Goal: Task Accomplishment & Management: Manage account settings

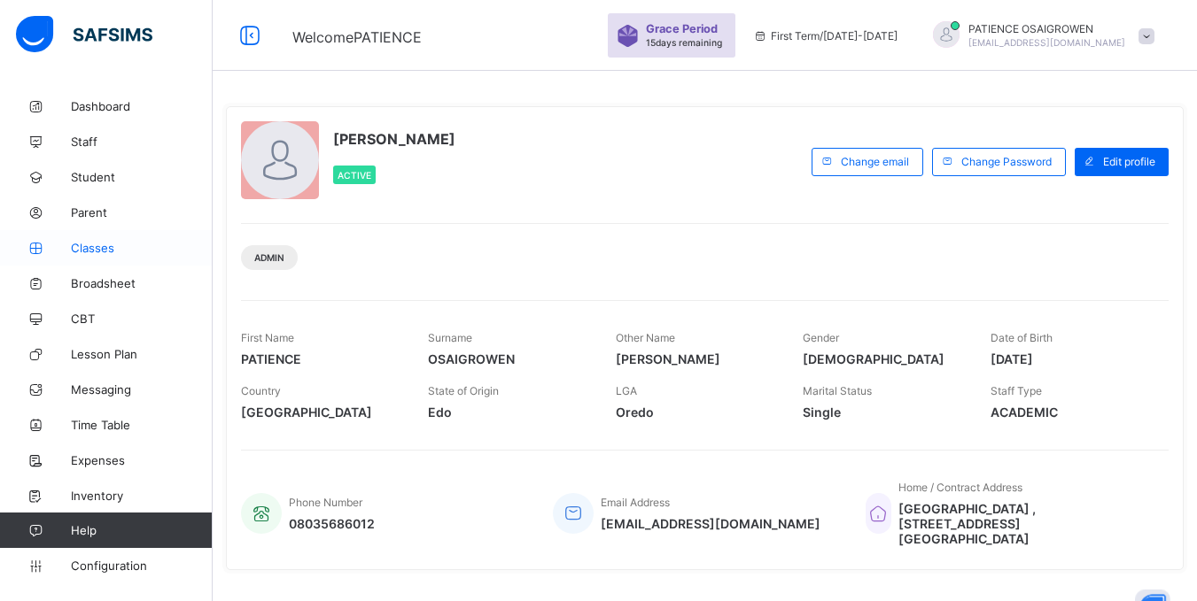
click at [98, 249] on span "Classes" at bounding box center [142, 248] width 142 height 14
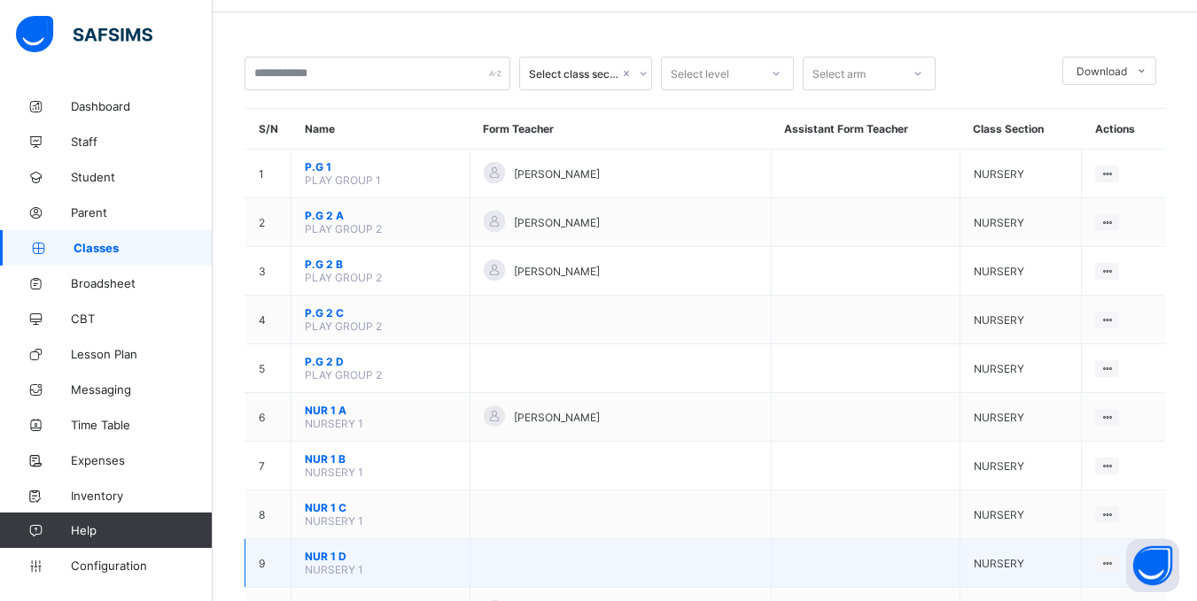
scroll to position [89, 0]
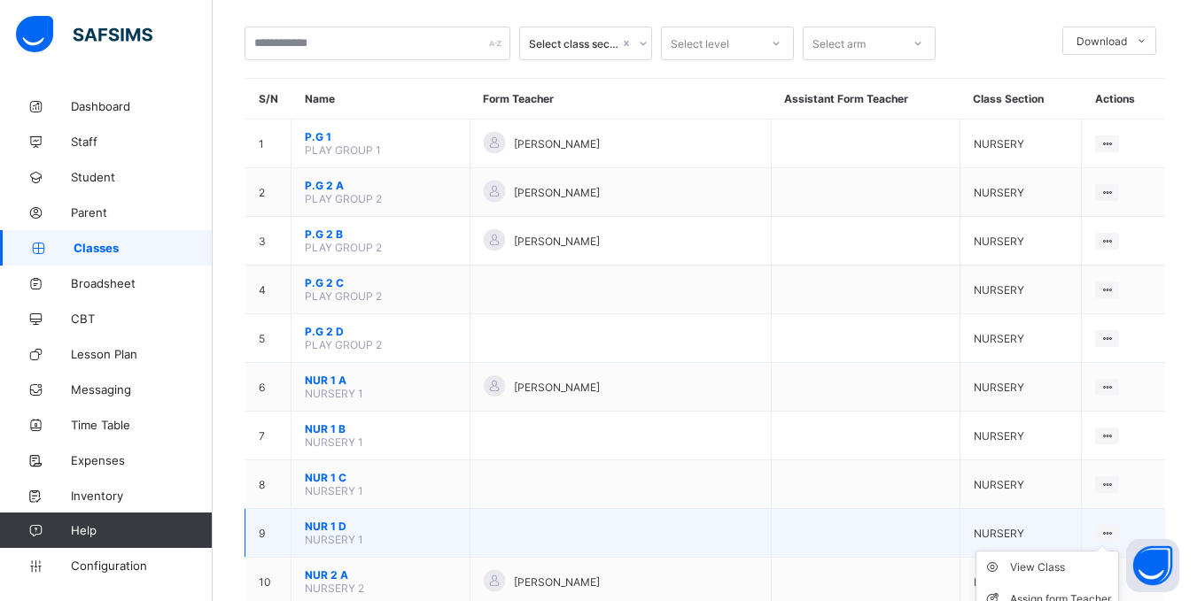
click at [1119, 551] on ul "View Class Assign form Teacher" at bounding box center [1046, 584] width 143 height 66
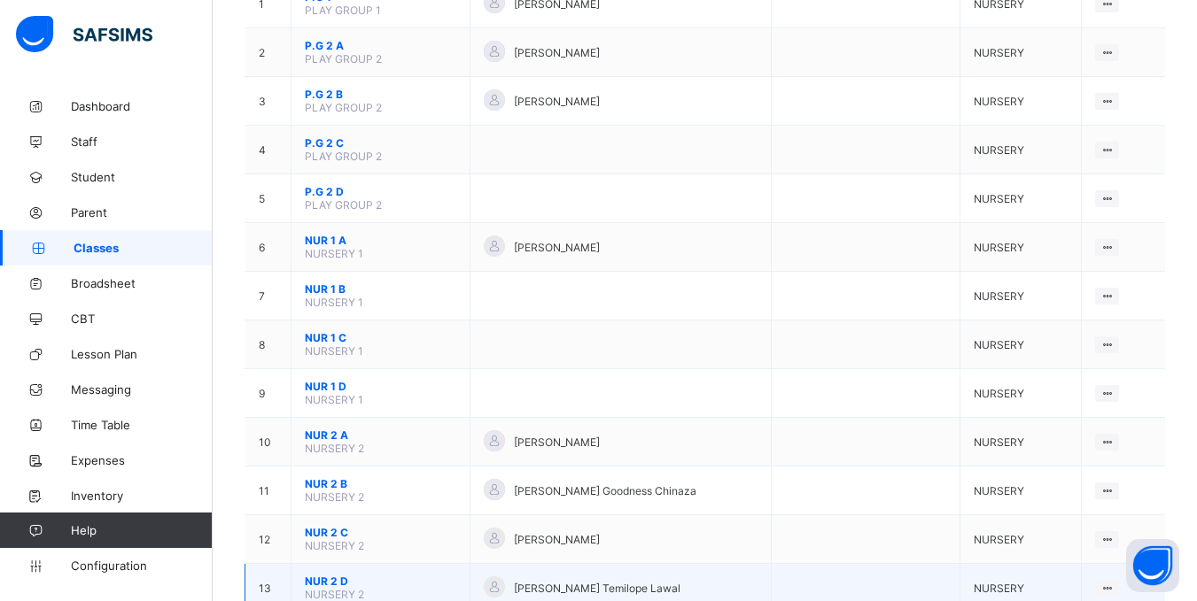
scroll to position [266, 0]
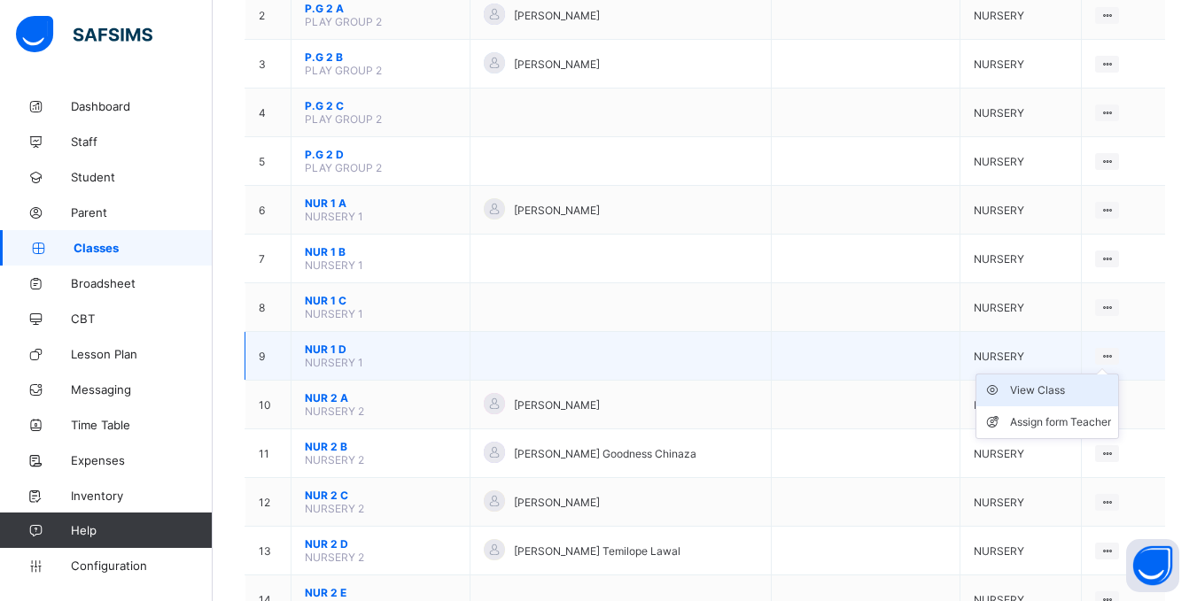
click at [1058, 390] on div "View Class" at bounding box center [1060, 391] width 101 height 18
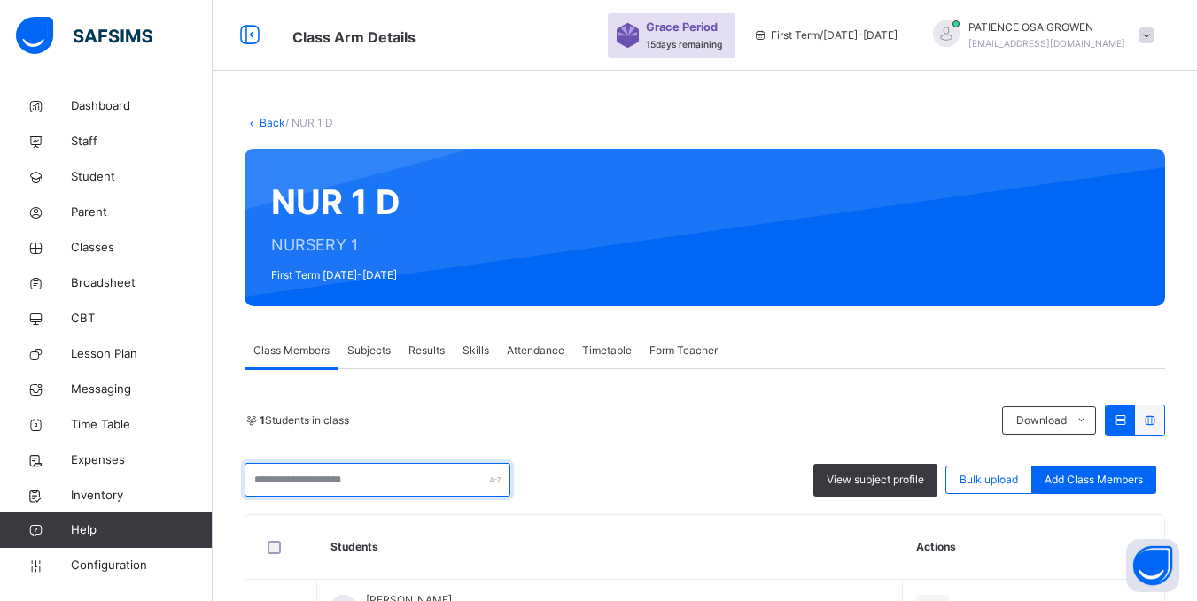
click at [407, 488] on input "text" at bounding box center [377, 480] width 266 height 34
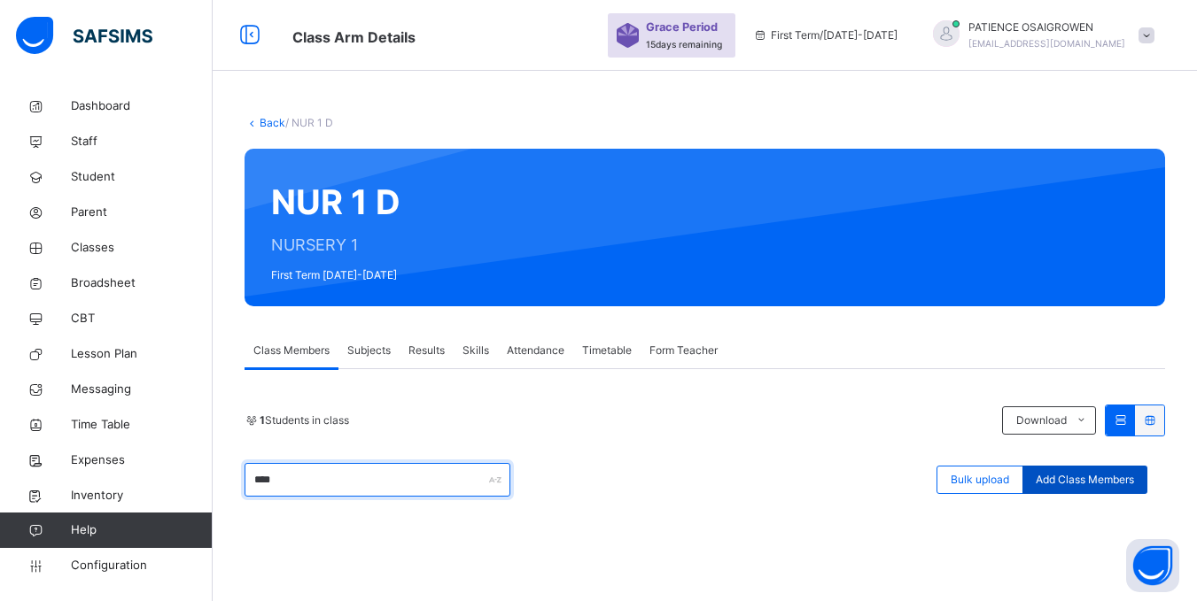
type input "****"
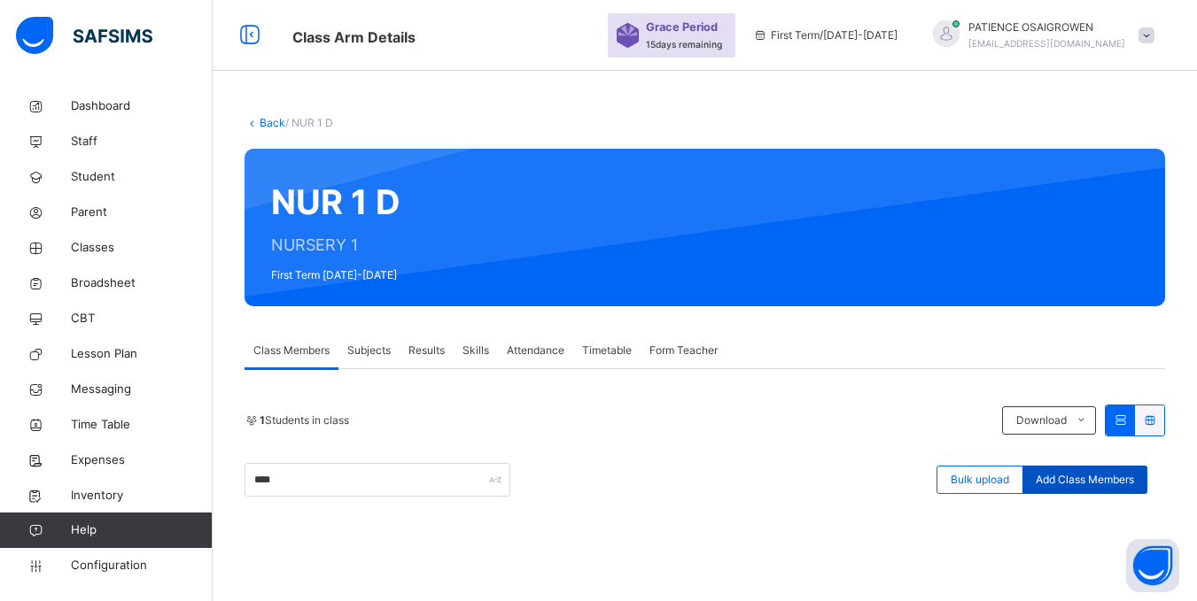
click at [1092, 483] on span "Add Class Members" at bounding box center [1084, 480] width 98 height 16
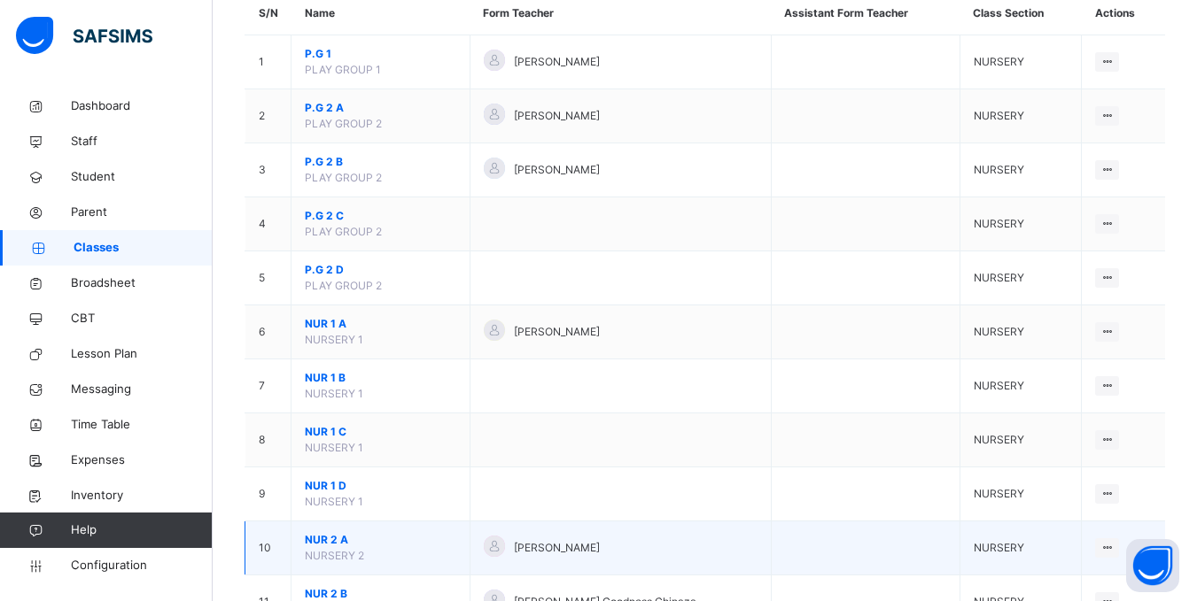
scroll to position [177, 0]
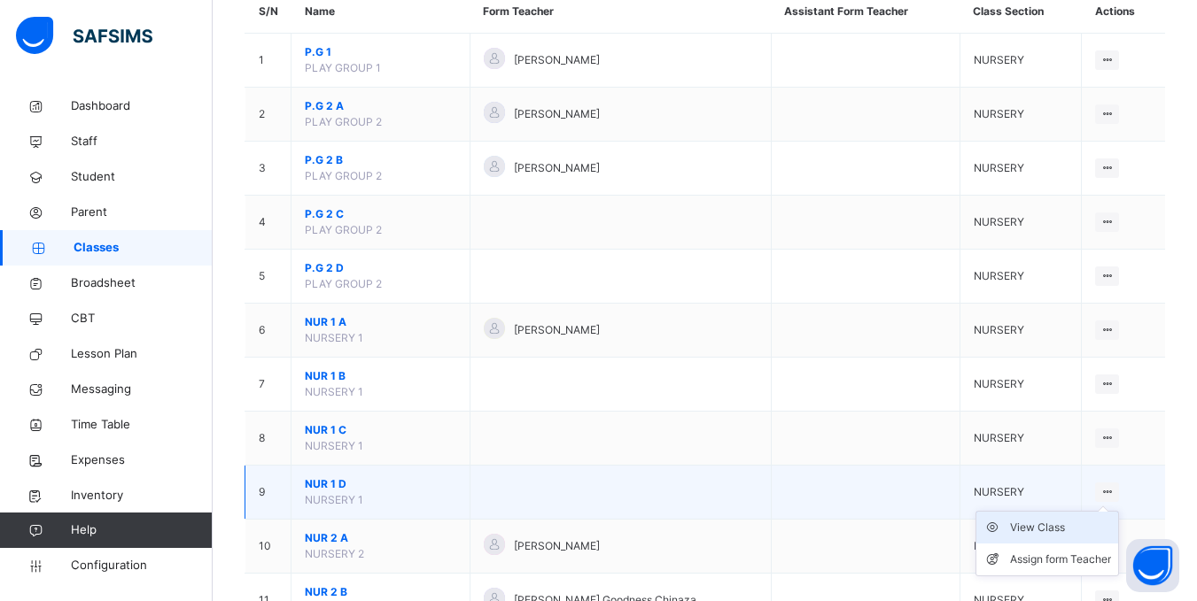
click at [1059, 525] on div "View Class" at bounding box center [1060, 528] width 101 height 18
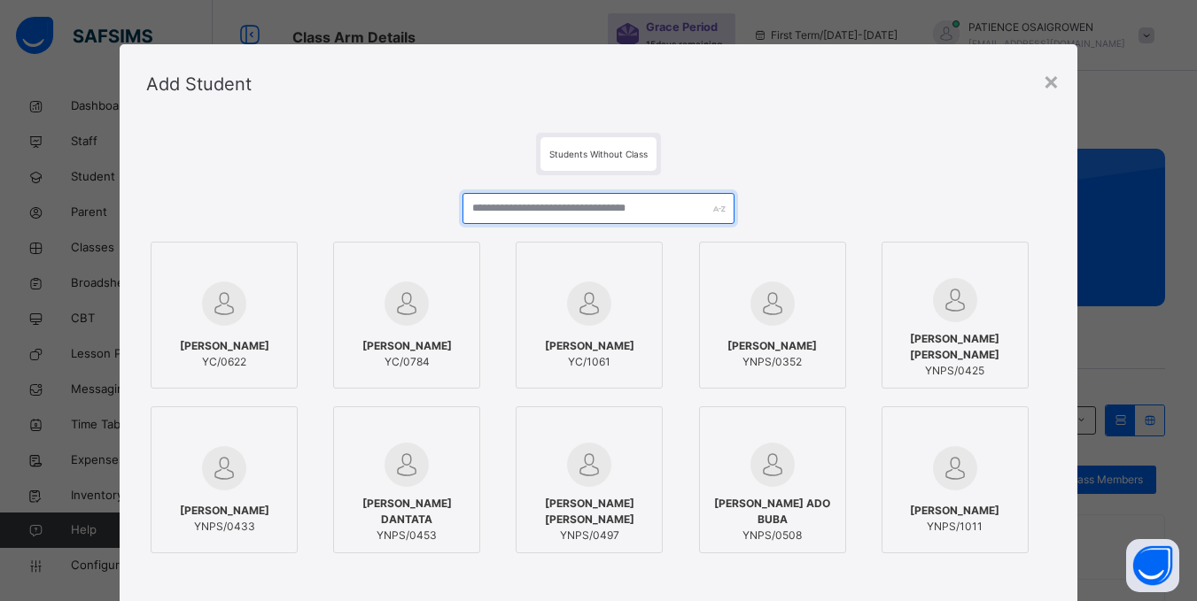
click at [510, 213] on input "text" at bounding box center [597, 208] width 271 height 31
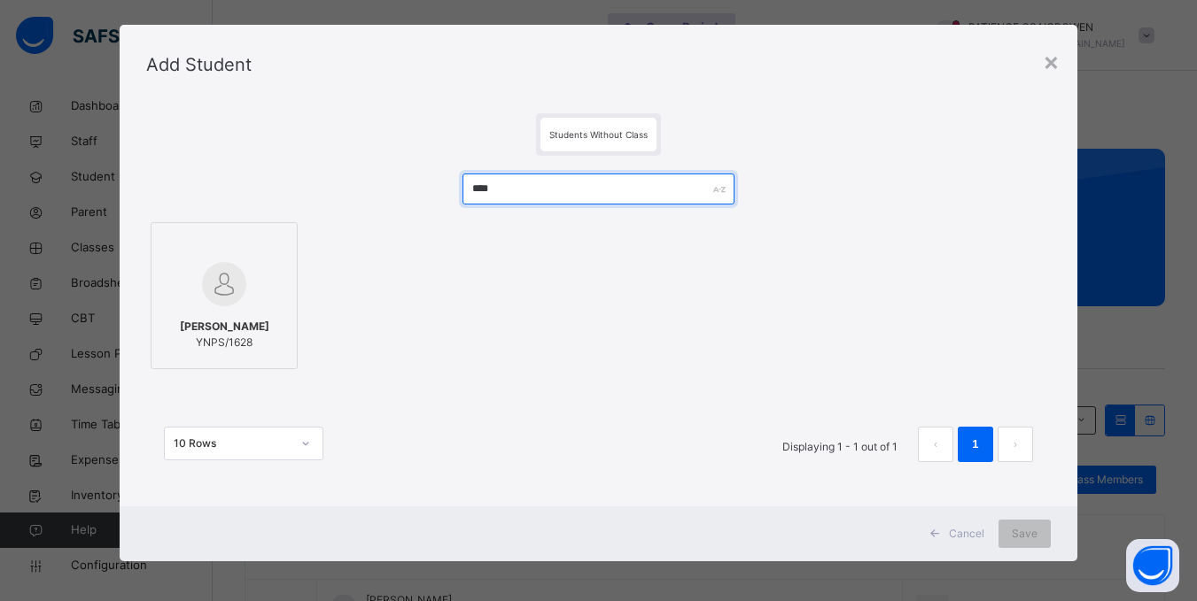
scroll to position [24, 0]
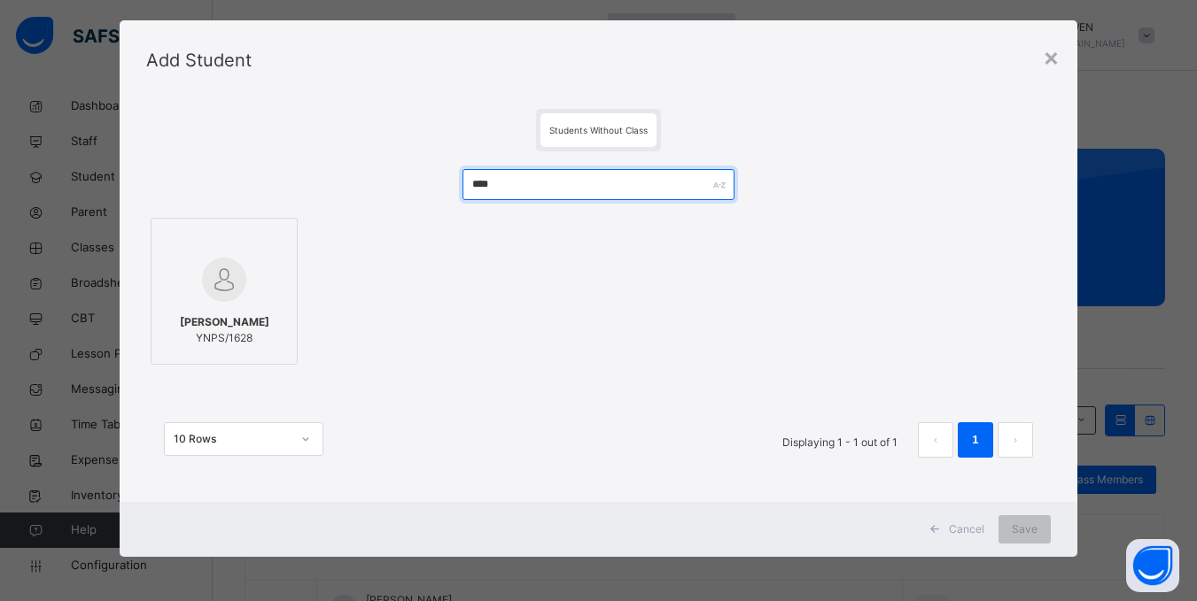
type input "****"
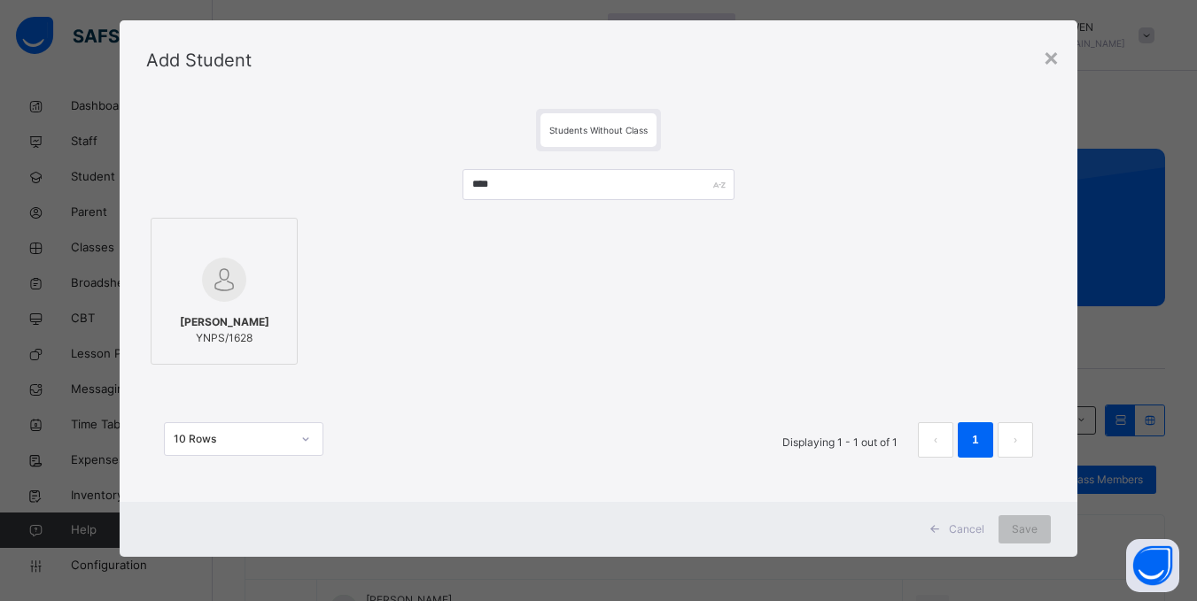
click at [215, 301] on img at bounding box center [224, 280] width 44 height 44
click at [1043, 528] on span "Save" at bounding box center [1036, 530] width 26 height 16
click at [1026, 528] on span "Save" at bounding box center [1025, 530] width 26 height 16
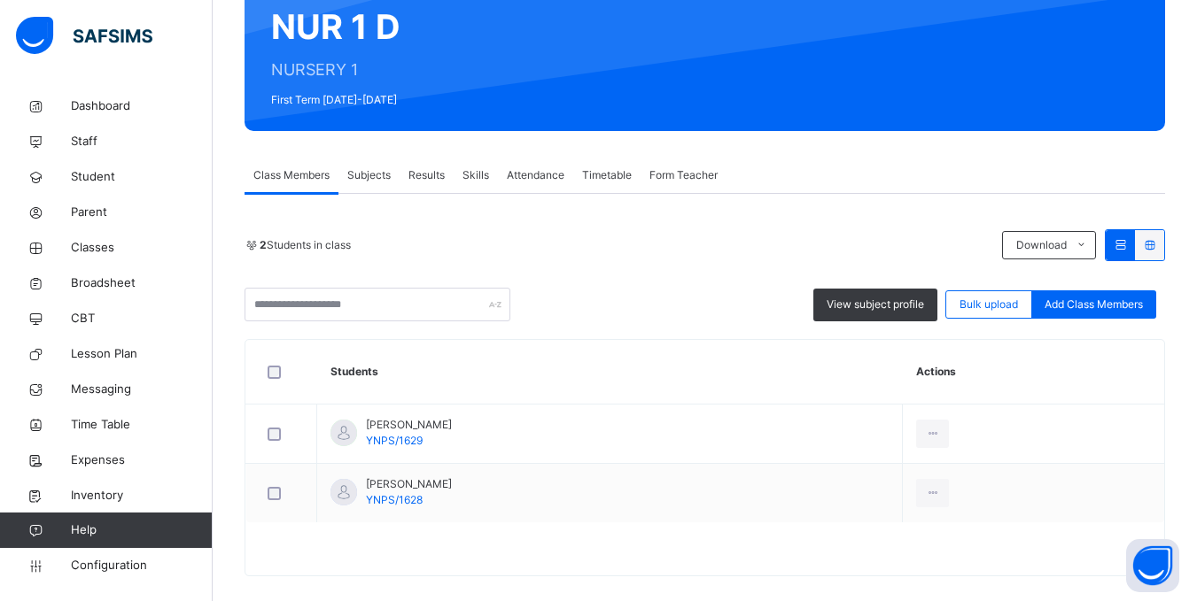
scroll to position [177, 0]
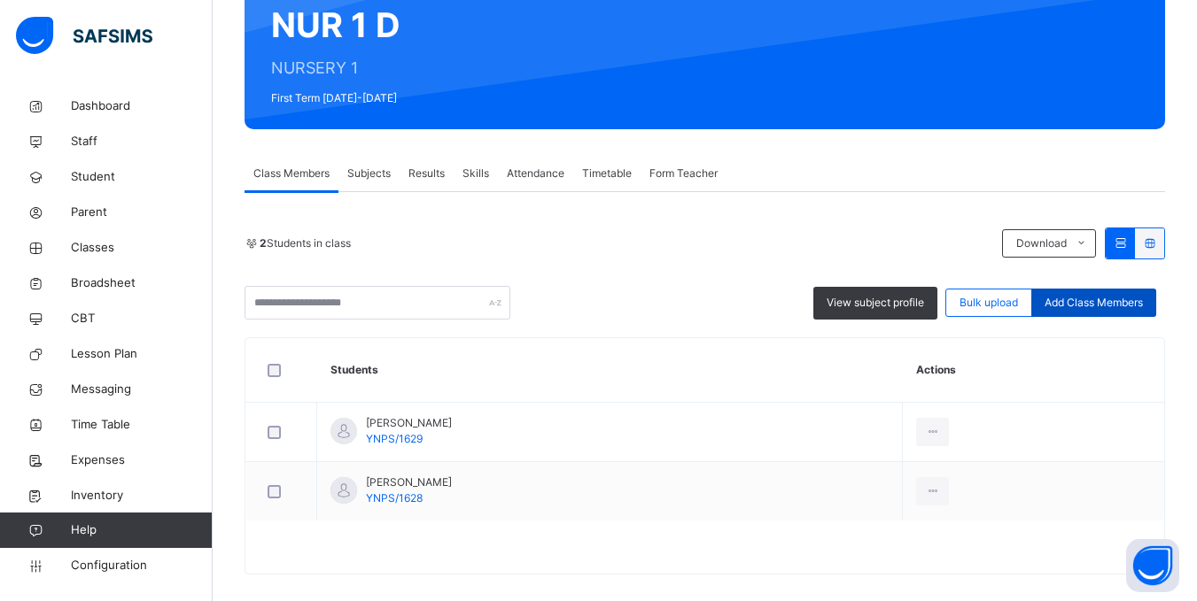
click at [1091, 306] on span "Add Class Members" at bounding box center [1093, 303] width 98 height 16
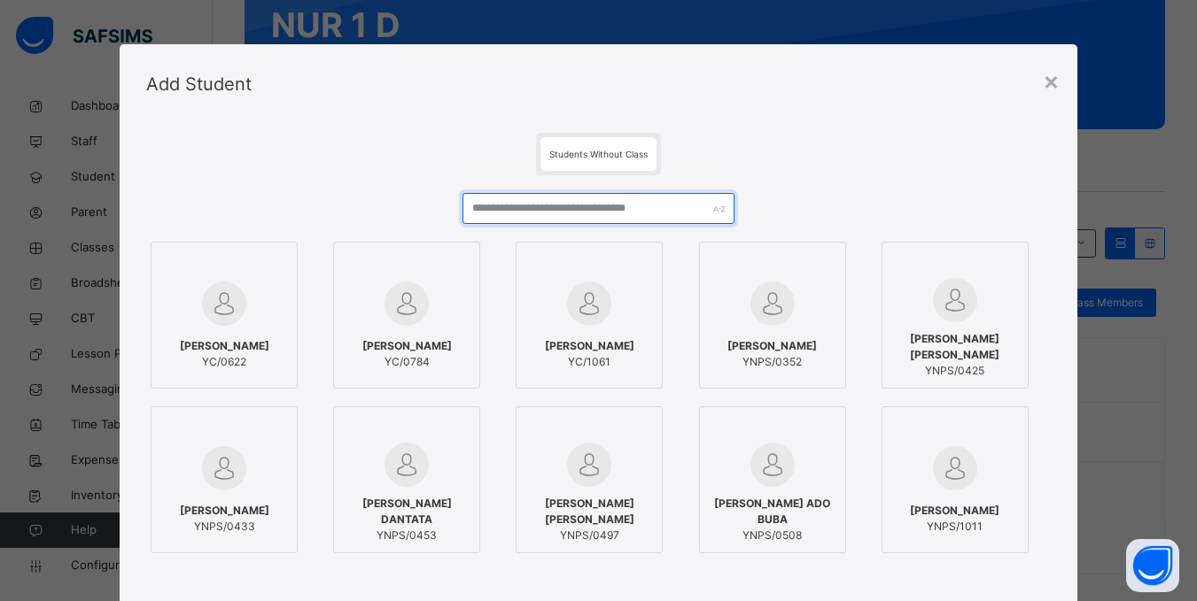
click at [558, 214] on input "text" at bounding box center [597, 208] width 271 height 31
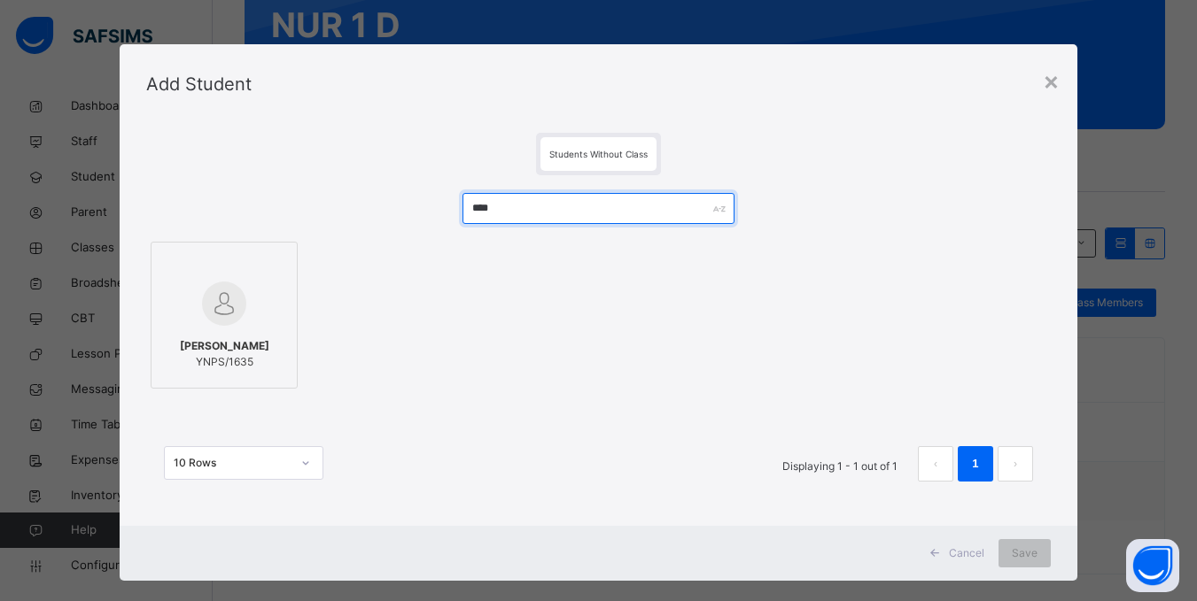
type input "****"
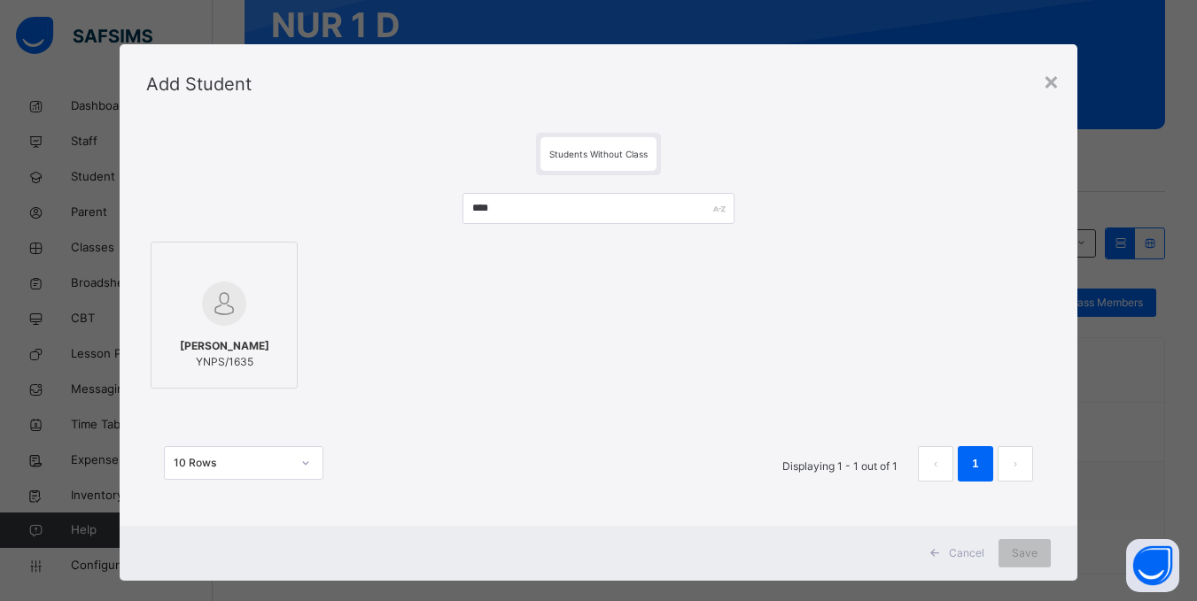
click at [223, 343] on span "[PERSON_NAME]" at bounding box center [224, 346] width 89 height 16
click at [1027, 557] on span "Save" at bounding box center [1036, 554] width 26 height 16
click at [1019, 553] on span "Save" at bounding box center [1025, 554] width 26 height 16
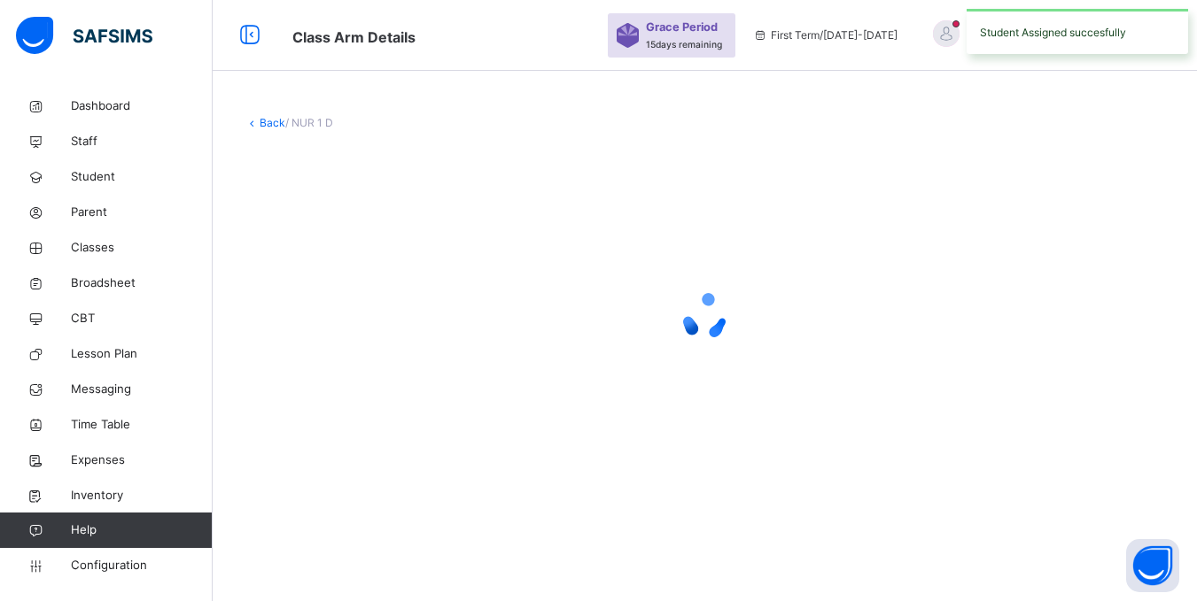
scroll to position [0, 0]
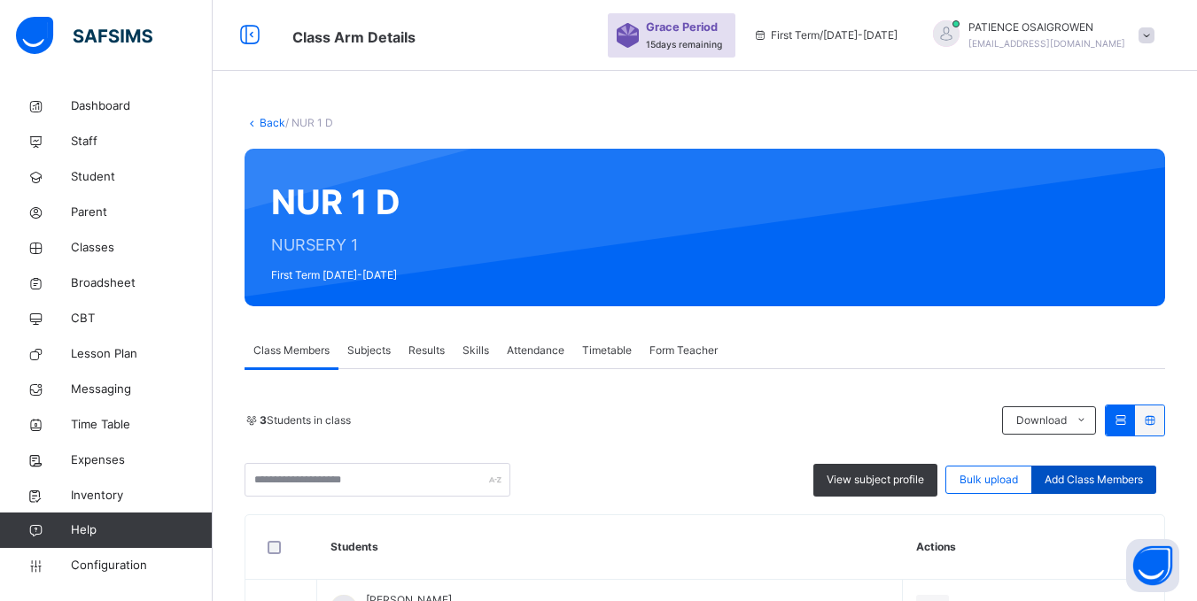
click at [1122, 478] on span "Add Class Members" at bounding box center [1093, 480] width 98 height 16
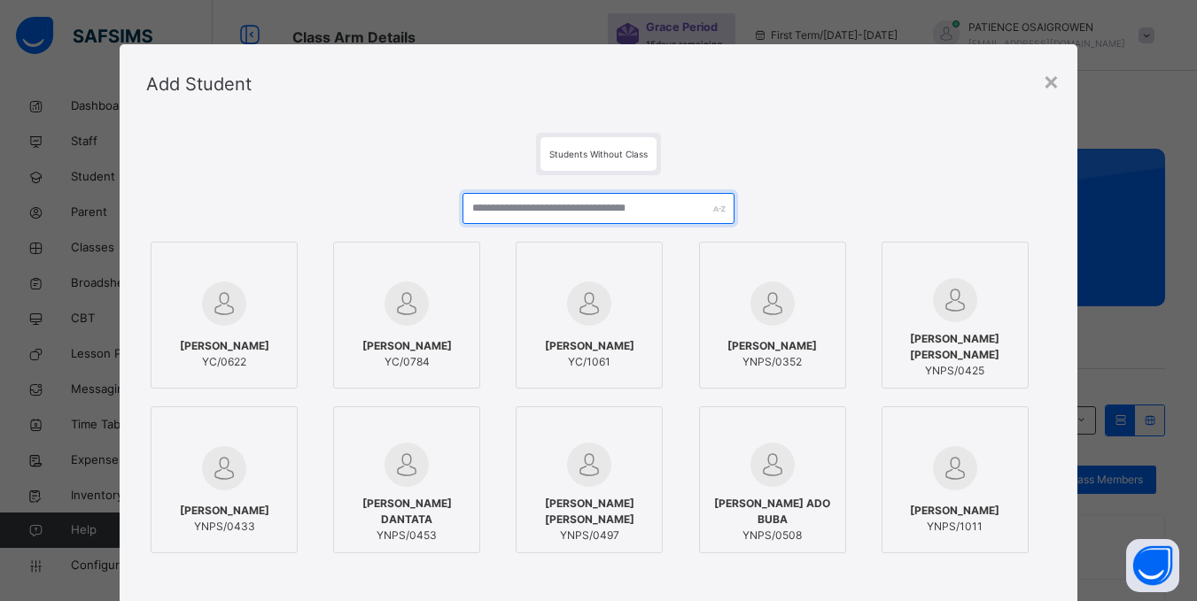
click at [561, 211] on input "text" at bounding box center [597, 208] width 271 height 31
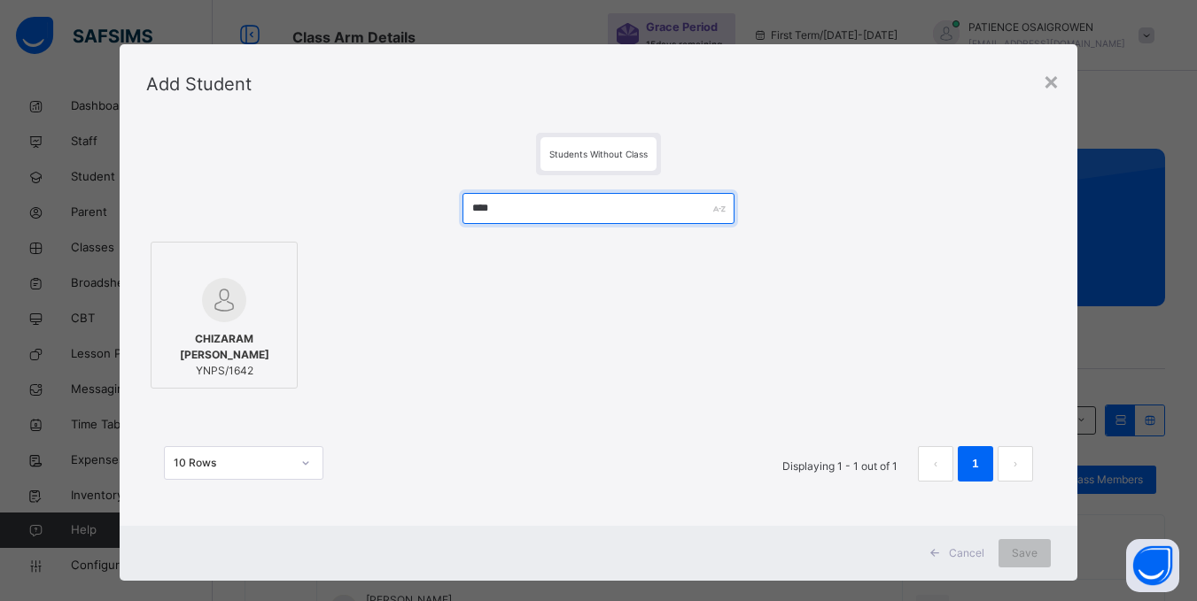
type input "****"
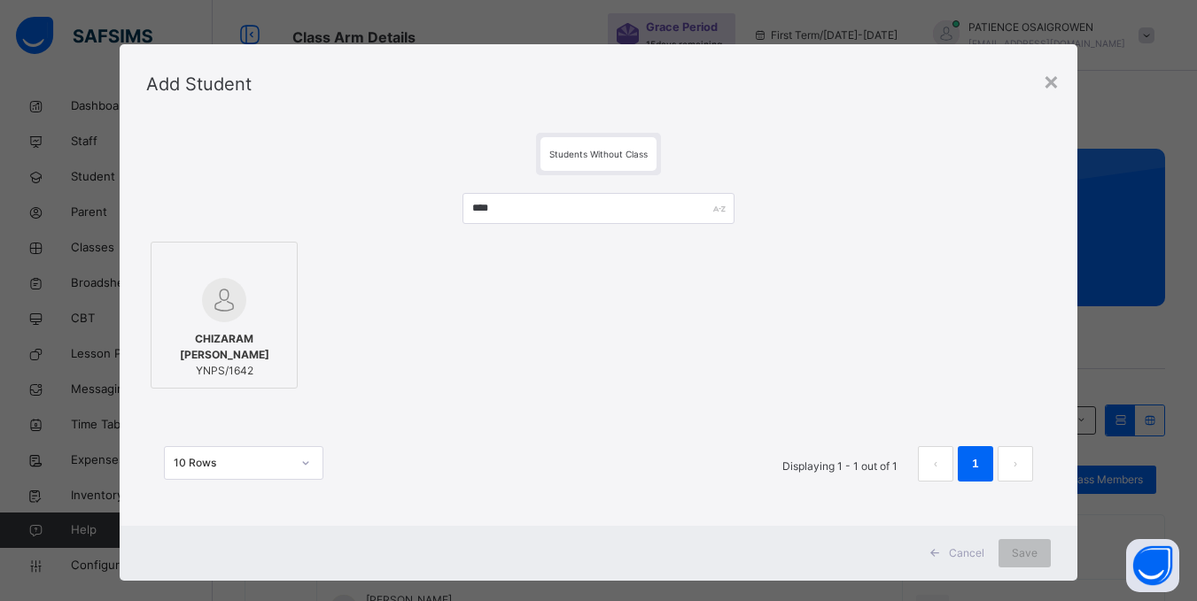
click at [219, 339] on span "CHIZARAM [PERSON_NAME]" at bounding box center [224, 347] width 128 height 32
click at [1025, 552] on span "Save" at bounding box center [1036, 554] width 26 height 16
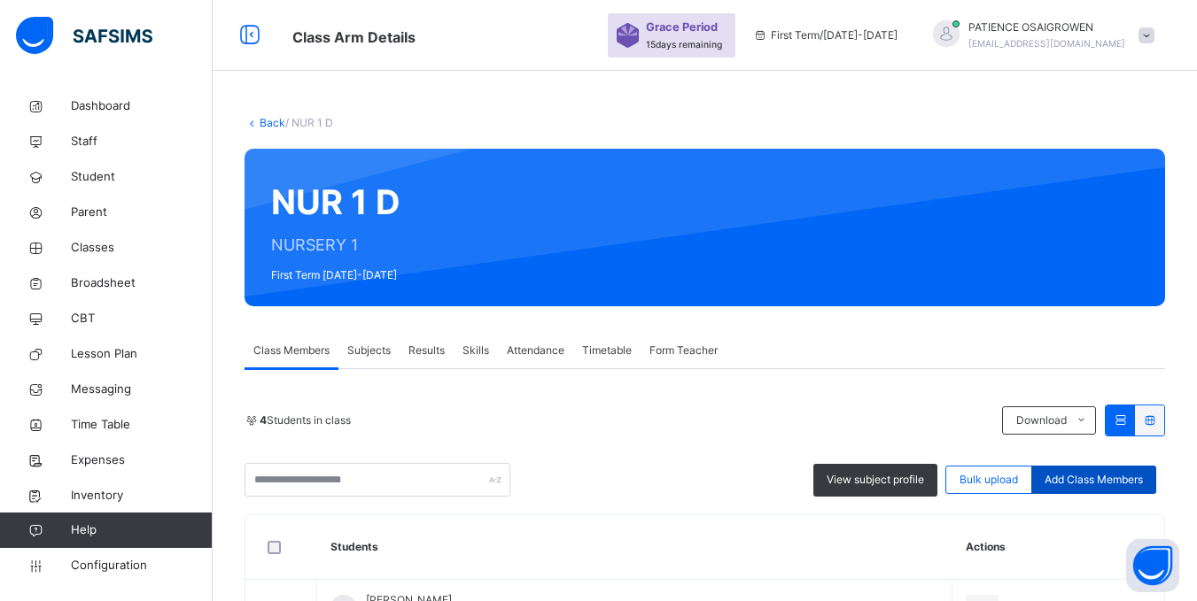
click at [1139, 487] on span "Add Class Members" at bounding box center [1093, 480] width 98 height 16
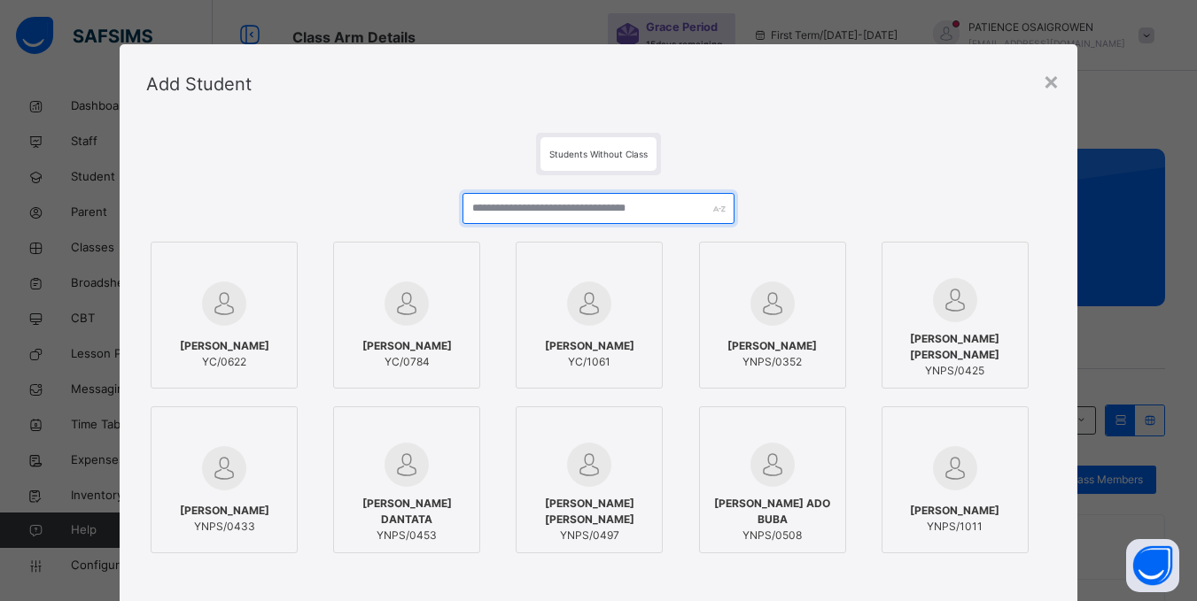
click at [503, 207] on input "text" at bounding box center [597, 208] width 271 height 31
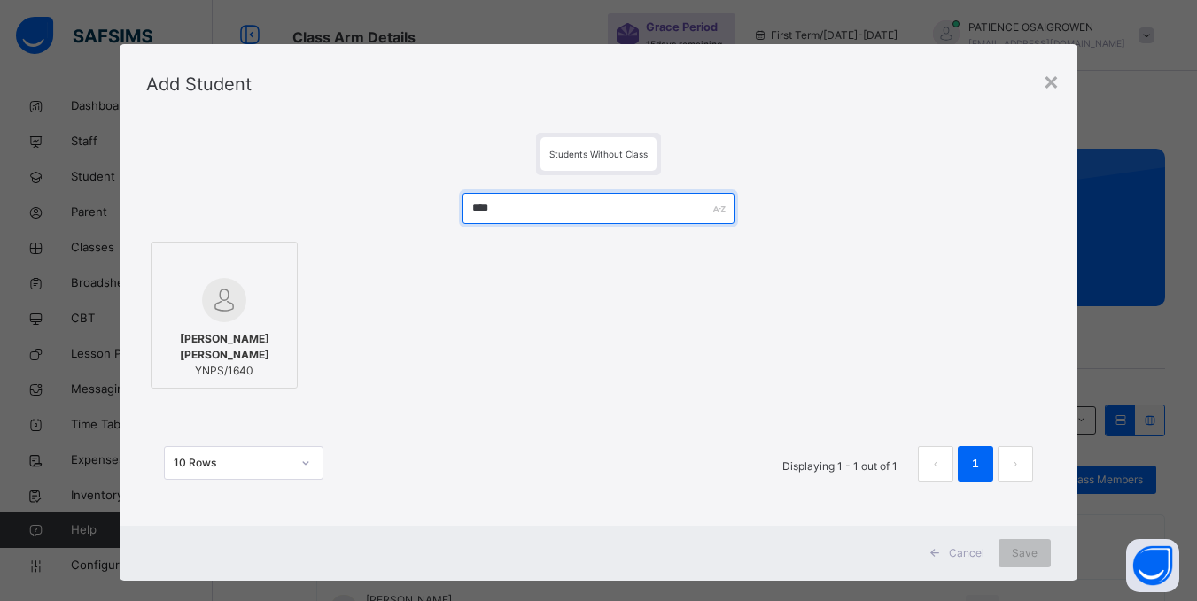
type input "****"
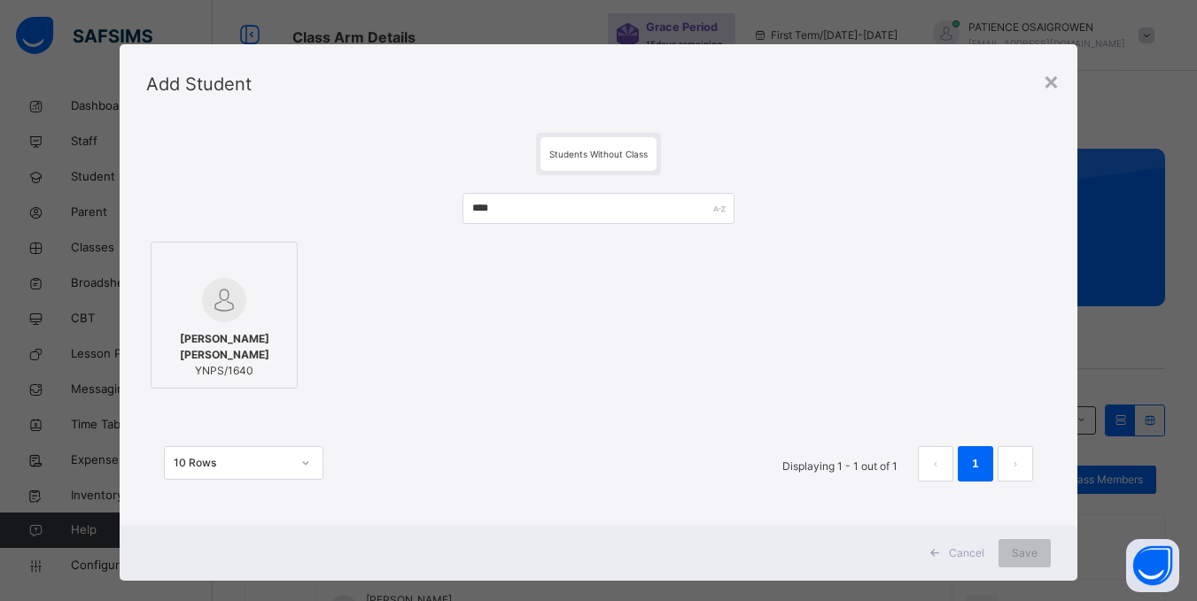
click at [221, 337] on span "[PERSON_NAME] [PERSON_NAME]" at bounding box center [224, 347] width 128 height 32
click at [1023, 553] on span "Save" at bounding box center [1036, 554] width 26 height 16
click at [1021, 553] on span "Save" at bounding box center [1025, 554] width 26 height 16
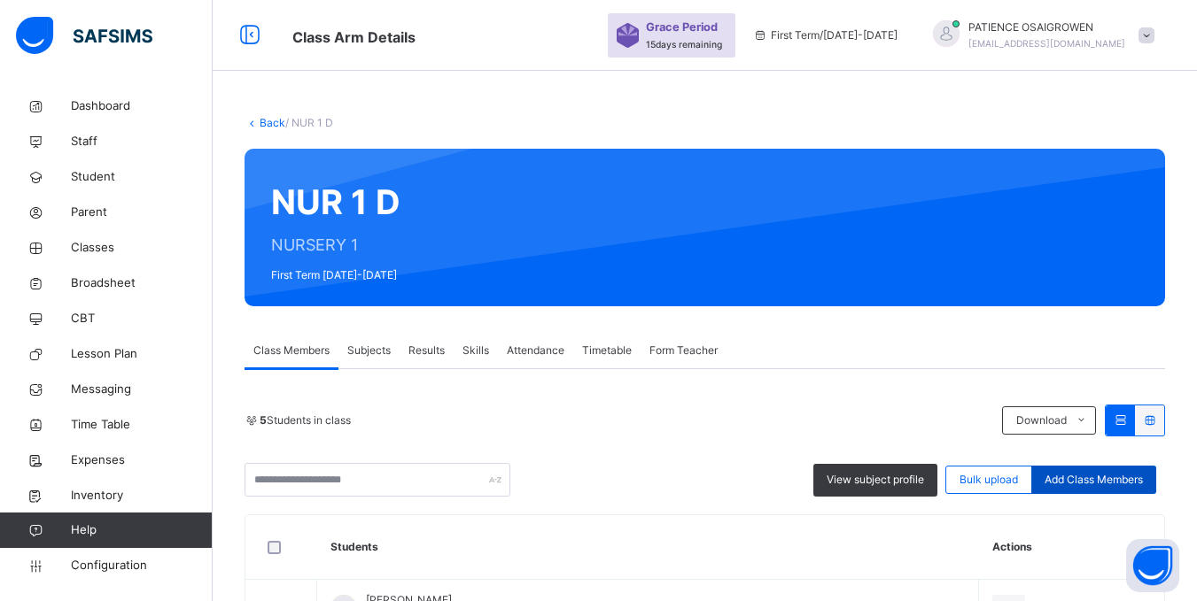
click at [1102, 481] on span "Add Class Members" at bounding box center [1093, 480] width 98 height 16
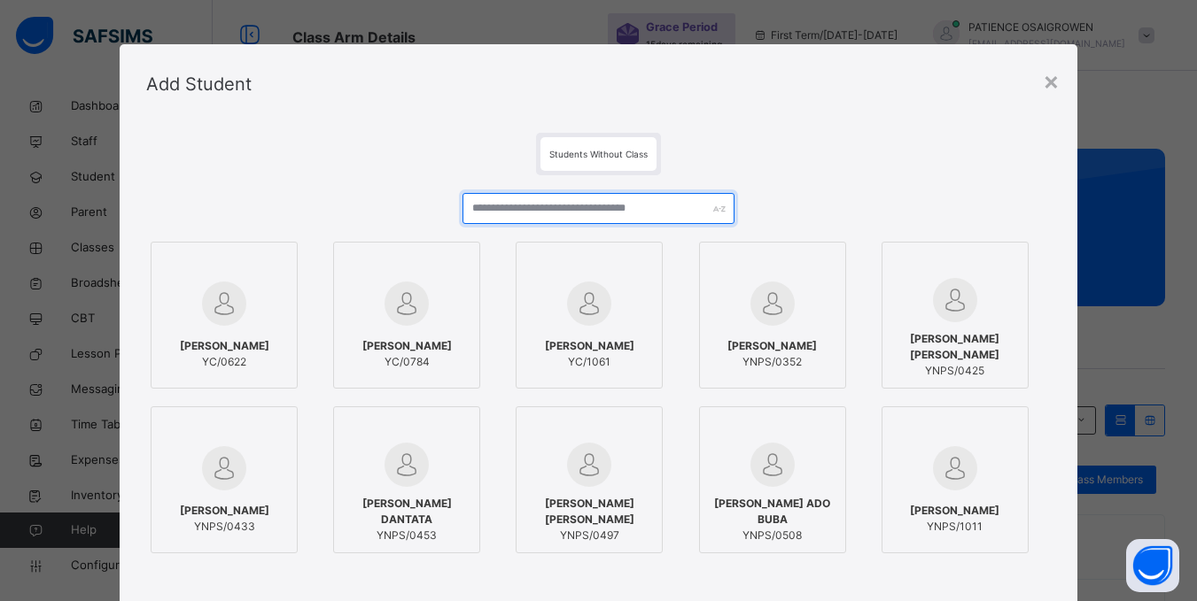
click at [571, 210] on input "text" at bounding box center [597, 208] width 271 height 31
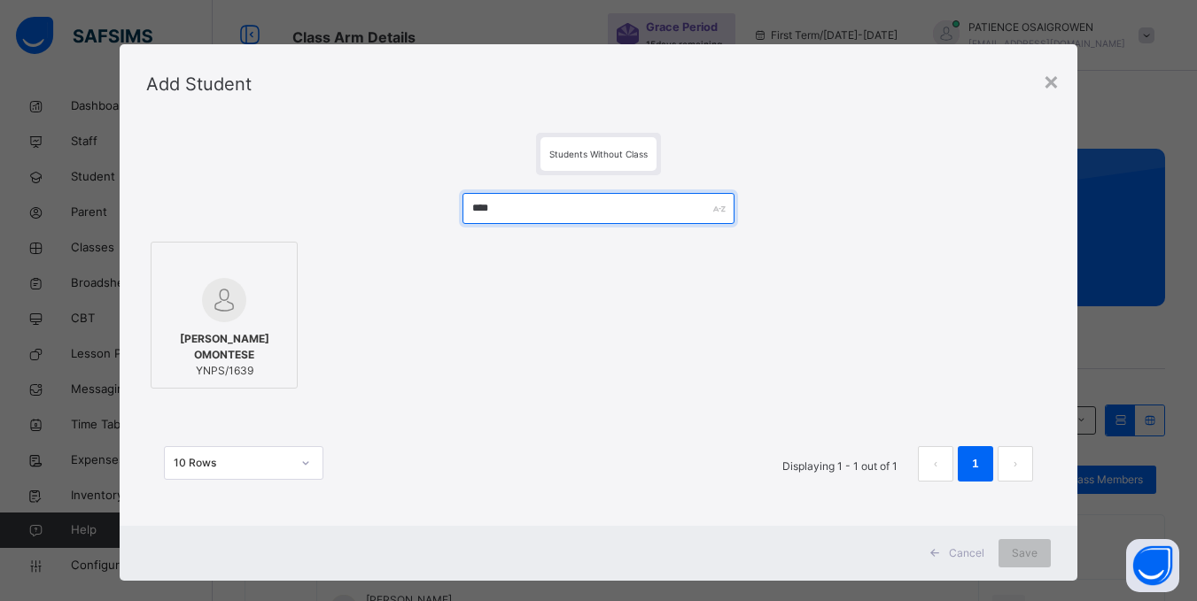
type input "****"
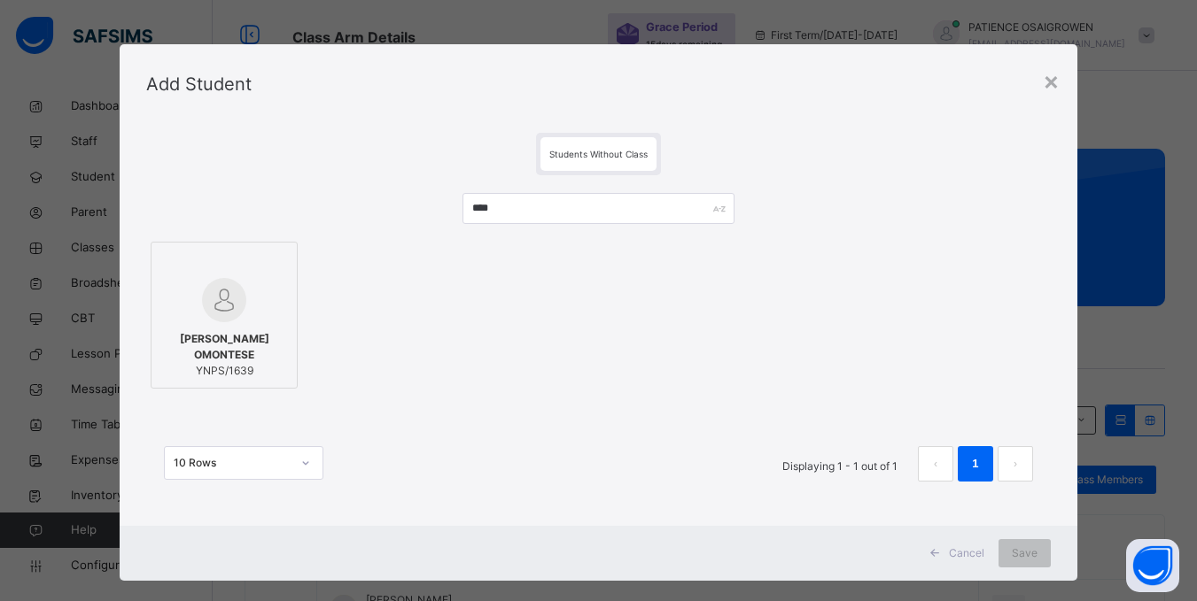
click at [203, 313] on img at bounding box center [224, 300] width 44 height 44
click at [1026, 554] on span "Save" at bounding box center [1036, 554] width 26 height 16
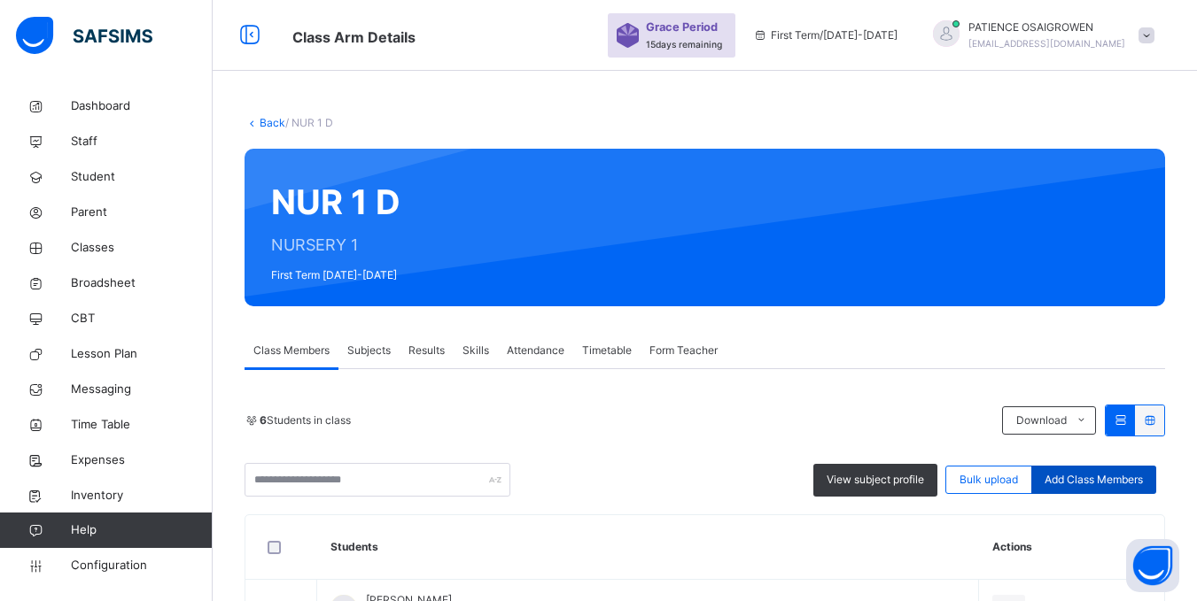
click at [1082, 478] on span "Add Class Members" at bounding box center [1093, 480] width 98 height 16
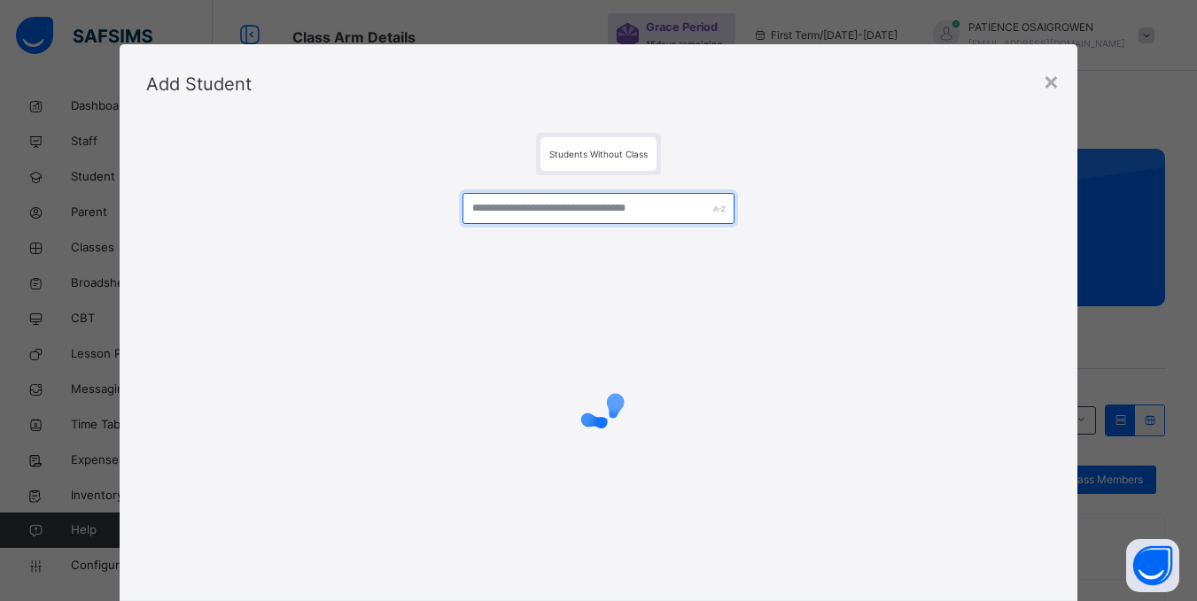
click at [538, 211] on input "text" at bounding box center [597, 208] width 271 height 31
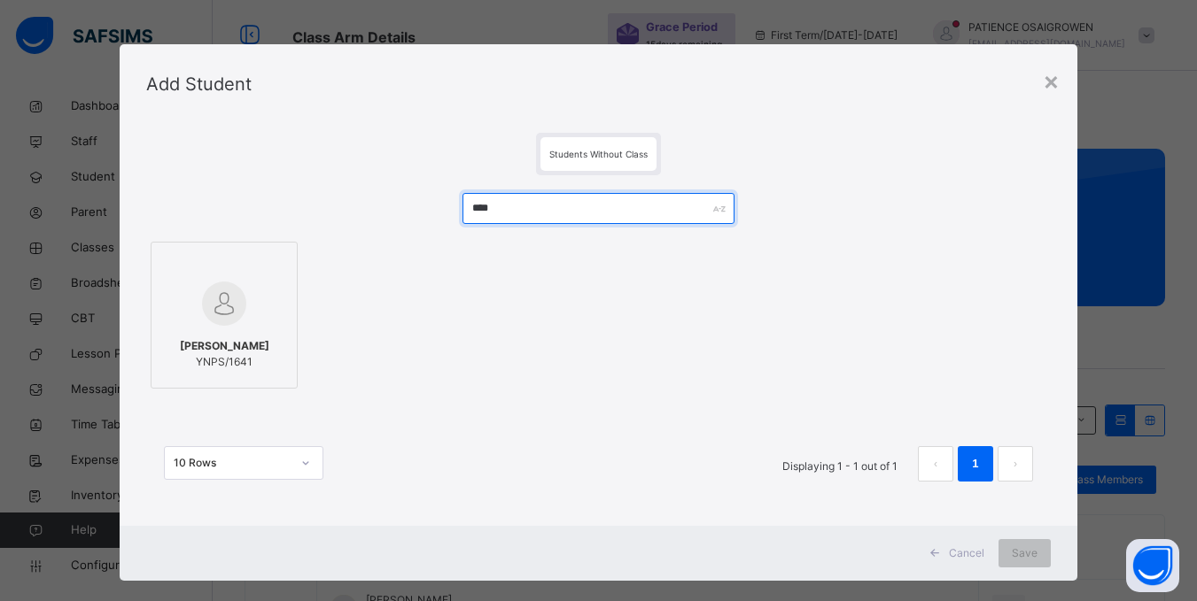
type input "****"
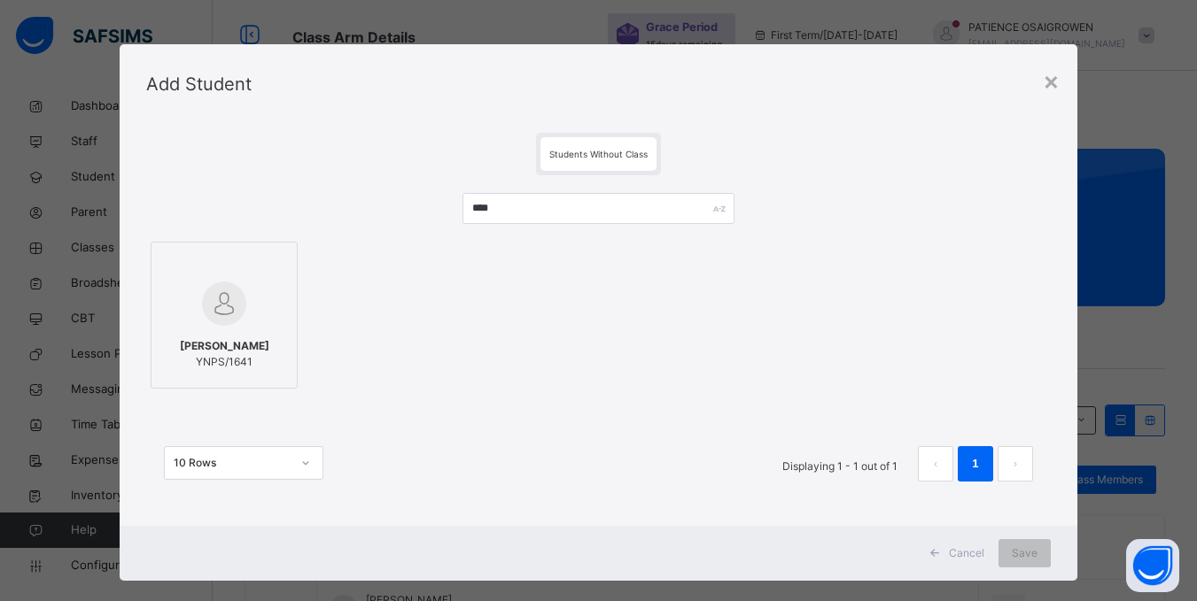
click at [222, 295] on img at bounding box center [224, 304] width 44 height 44
click at [1038, 554] on span "Save" at bounding box center [1036, 554] width 26 height 16
click at [1012, 554] on div "Save" at bounding box center [1024, 553] width 52 height 28
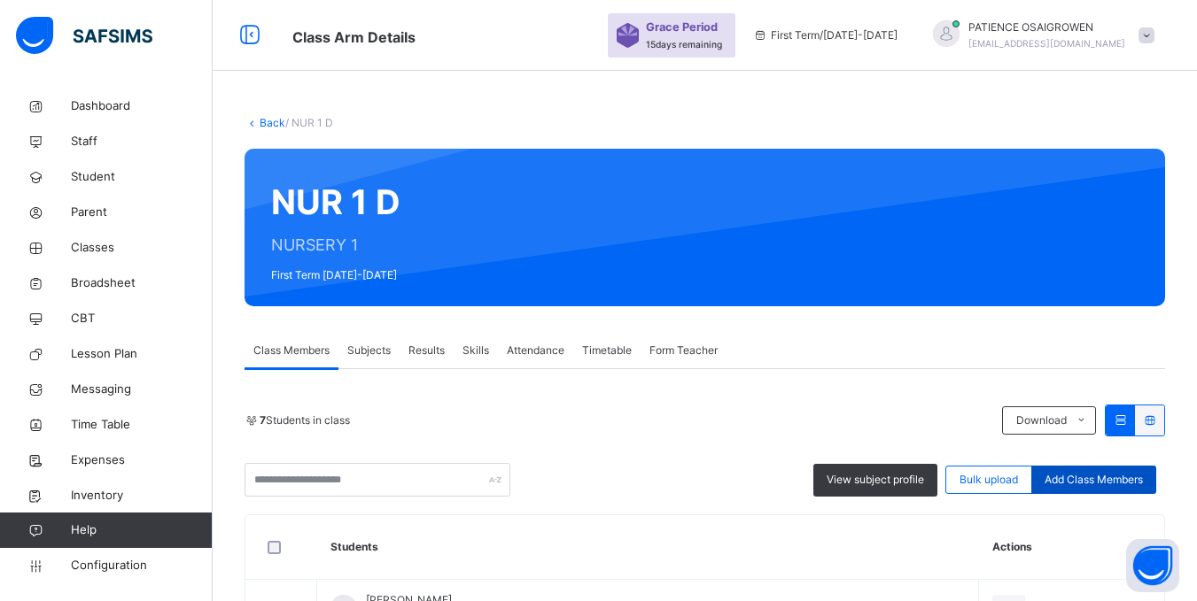
click at [1109, 483] on span "Add Class Members" at bounding box center [1093, 480] width 98 height 16
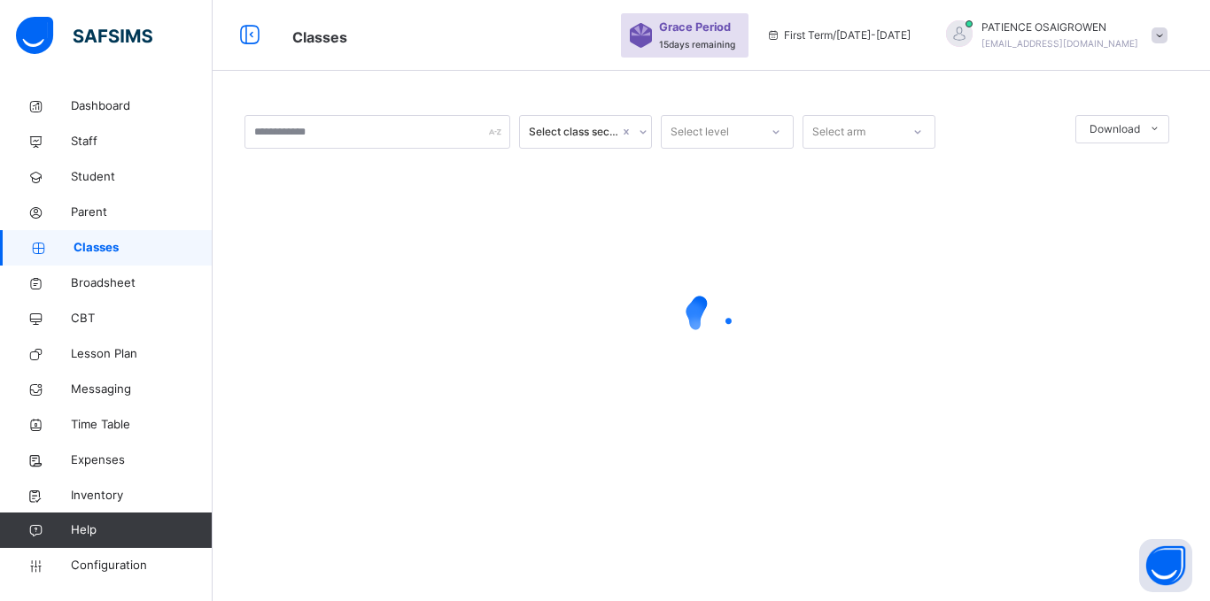
click at [86, 248] on span "Classes" at bounding box center [143, 248] width 139 height 18
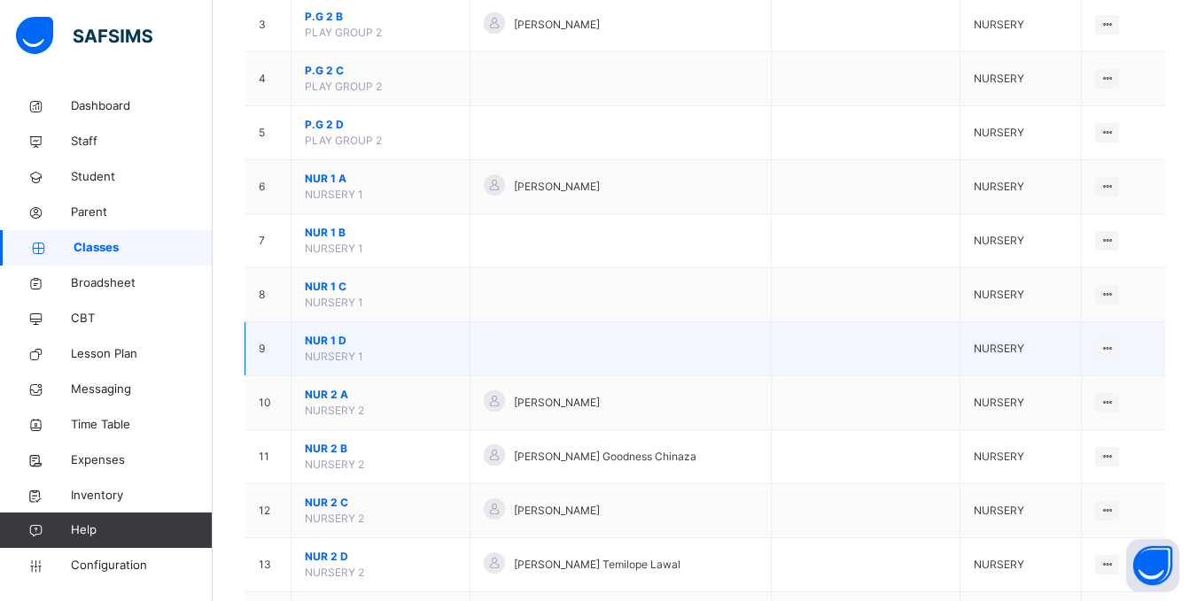
scroll to position [354, 0]
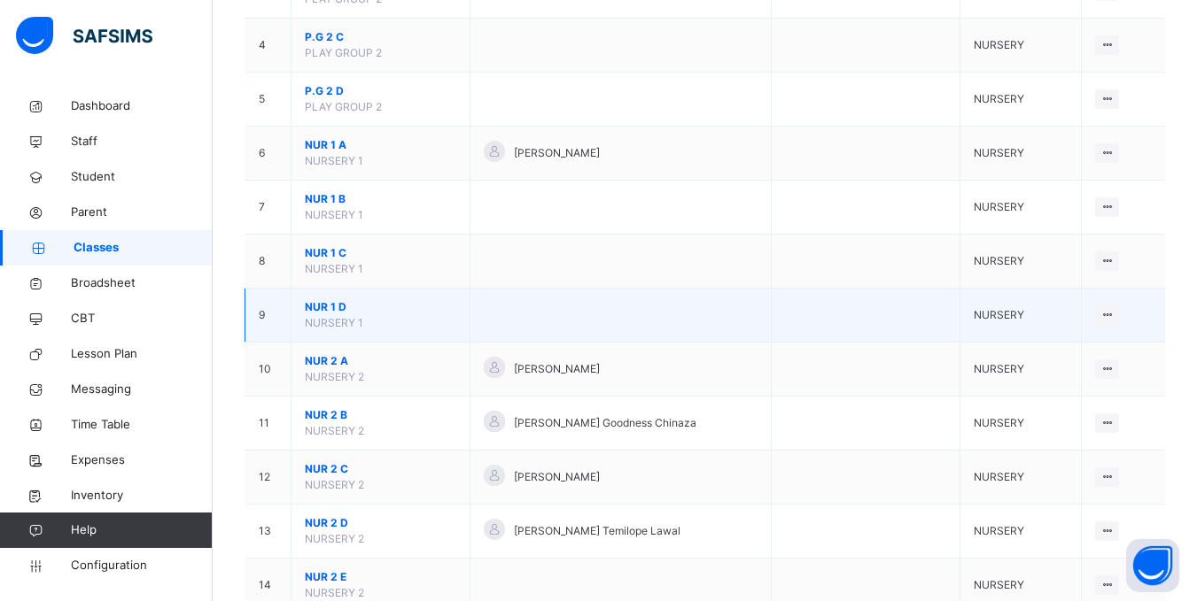
click at [402, 316] on td "NUR 1 D NURSERY 1" at bounding box center [380, 316] width 179 height 54
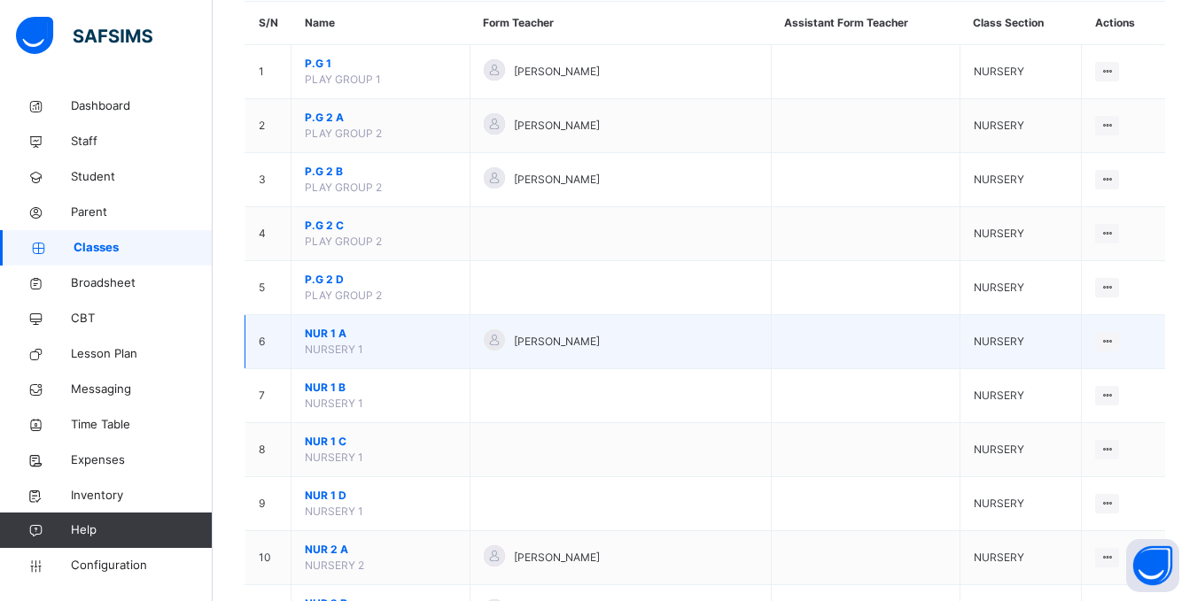
scroll to position [177, 0]
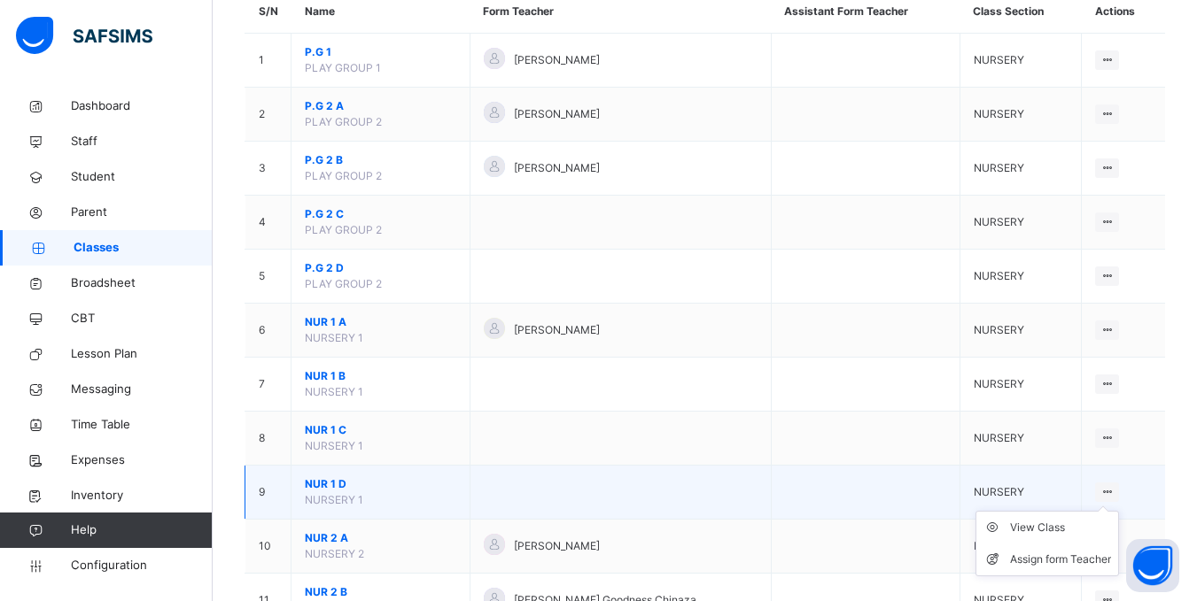
click at [1119, 492] on div at bounding box center [1107, 492] width 24 height 19
click at [1052, 523] on div "View Class" at bounding box center [1060, 528] width 101 height 18
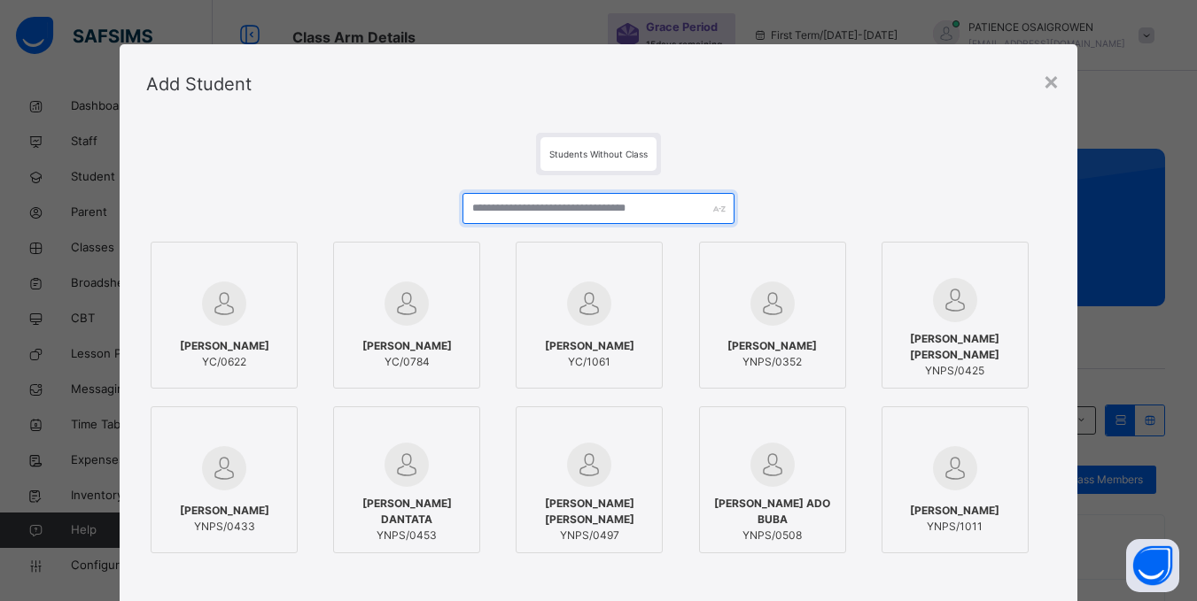
click at [558, 212] on input "text" at bounding box center [597, 208] width 271 height 31
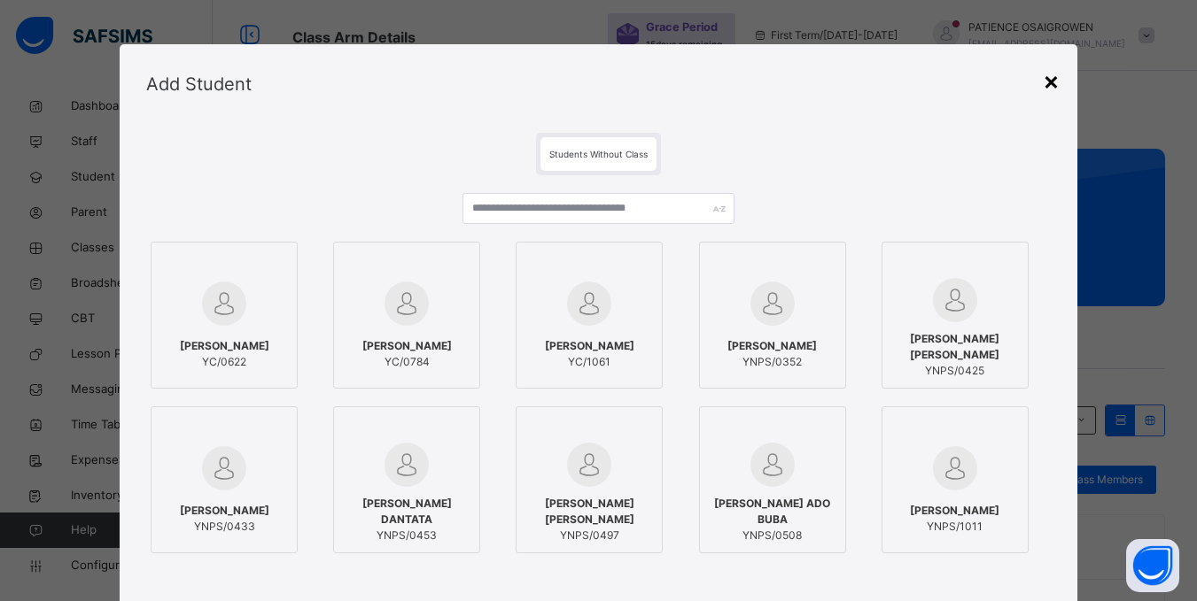
click at [1059, 81] on div "×" at bounding box center [1051, 80] width 17 height 37
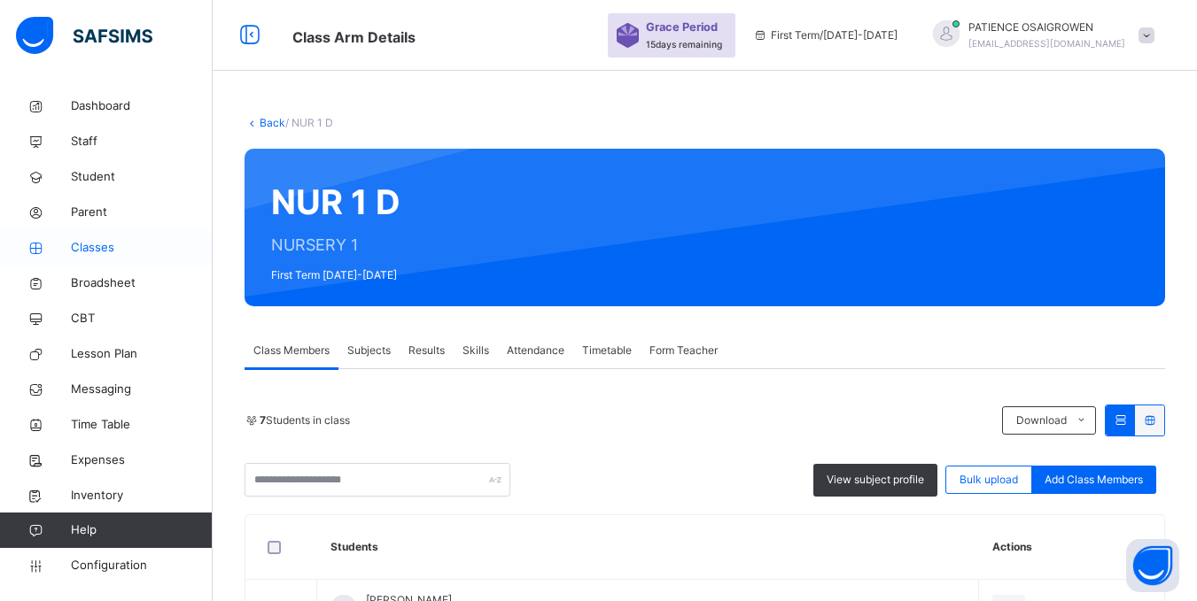
click at [104, 250] on span "Classes" at bounding box center [142, 248] width 142 height 18
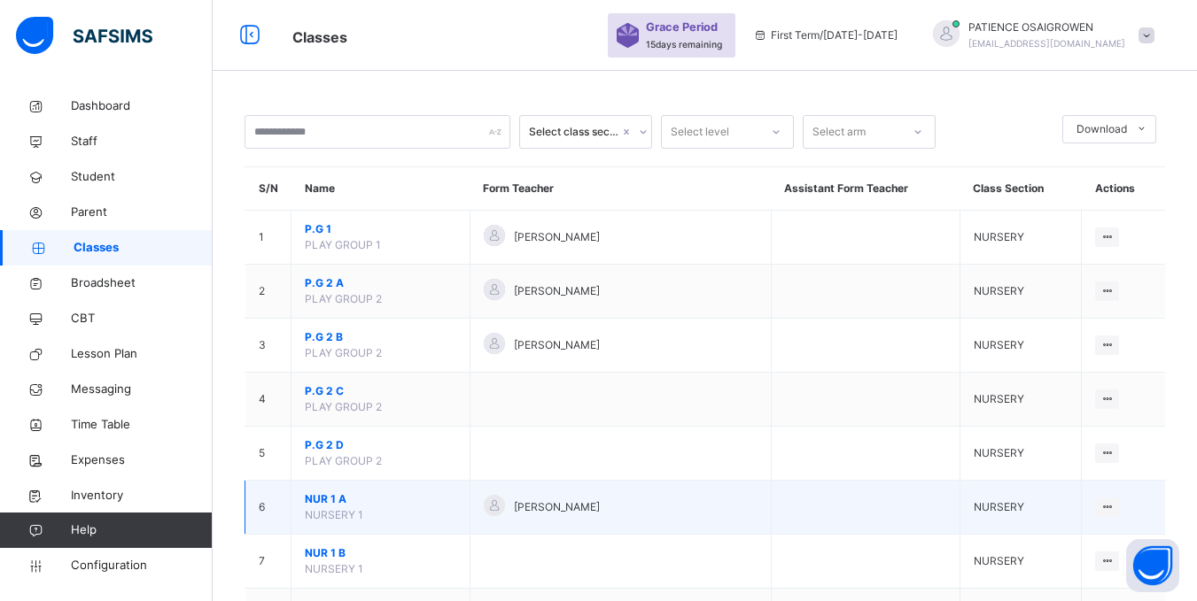
click at [625, 515] on div "[PERSON_NAME]" at bounding box center [621, 508] width 274 height 26
click at [1050, 541] on div "View Class" at bounding box center [1060, 543] width 101 height 18
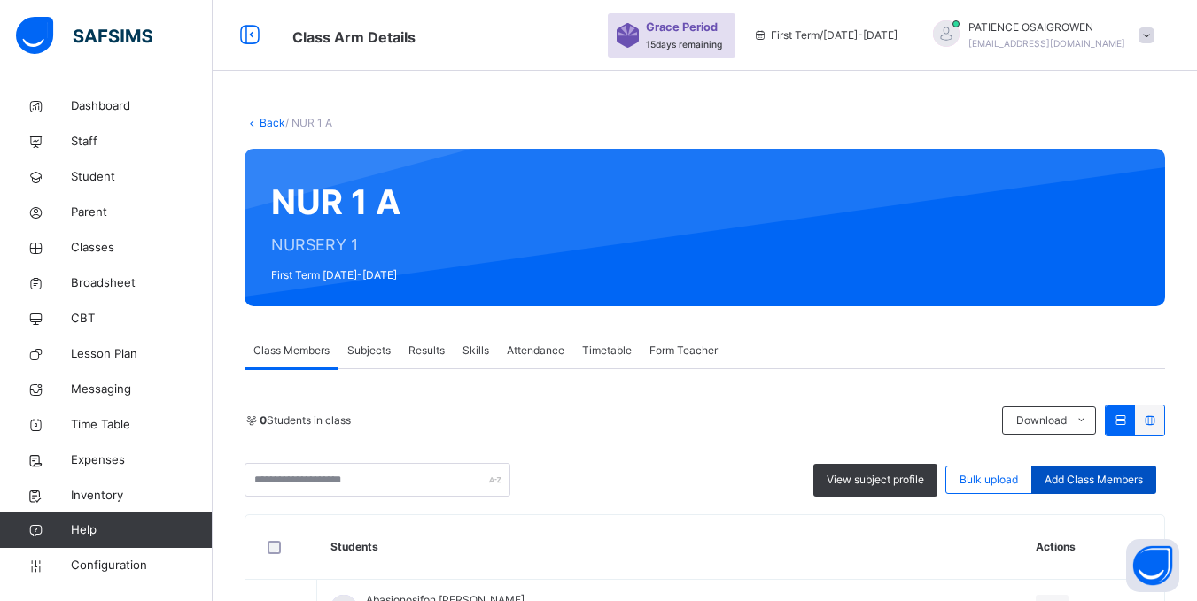
click at [1092, 482] on span "Add Class Members" at bounding box center [1093, 480] width 98 height 16
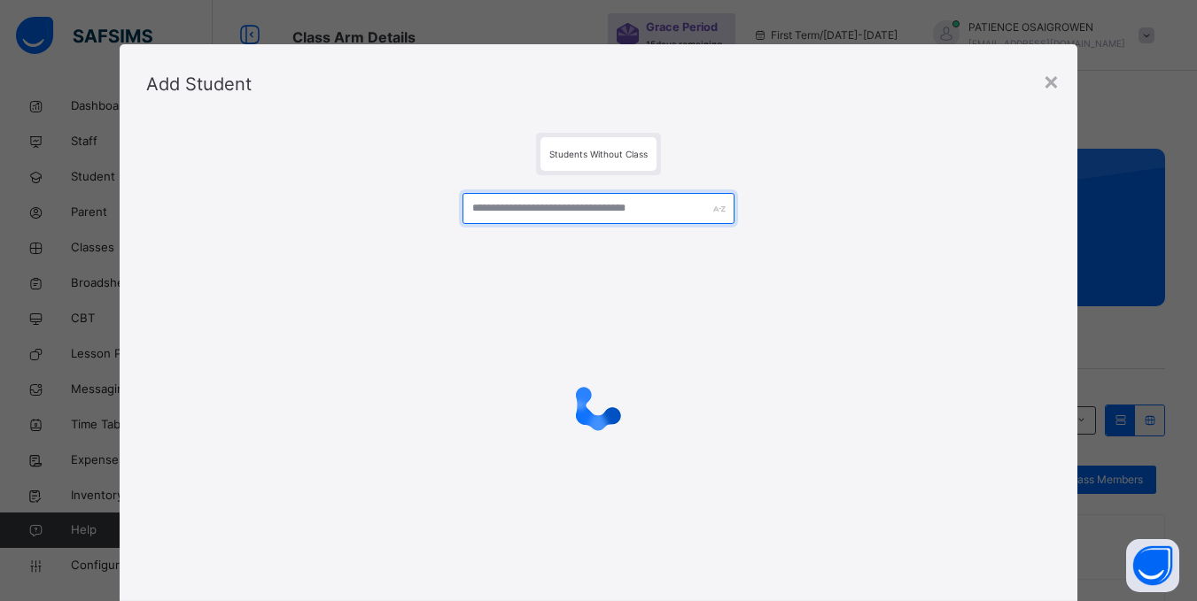
click at [609, 211] on input "text" at bounding box center [597, 208] width 271 height 31
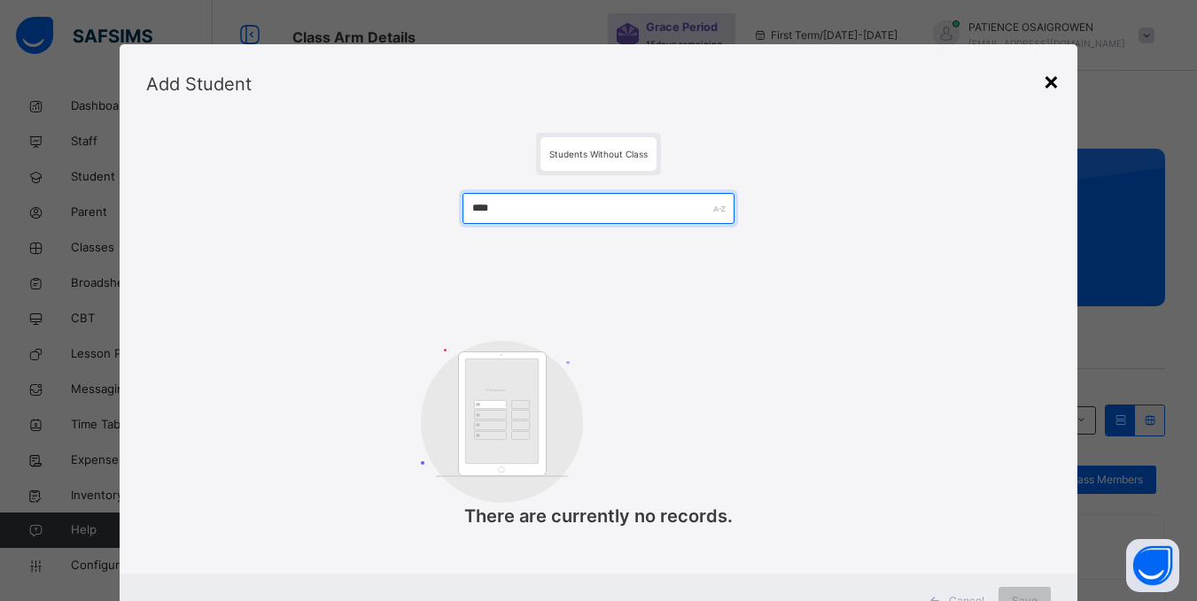
type input "****"
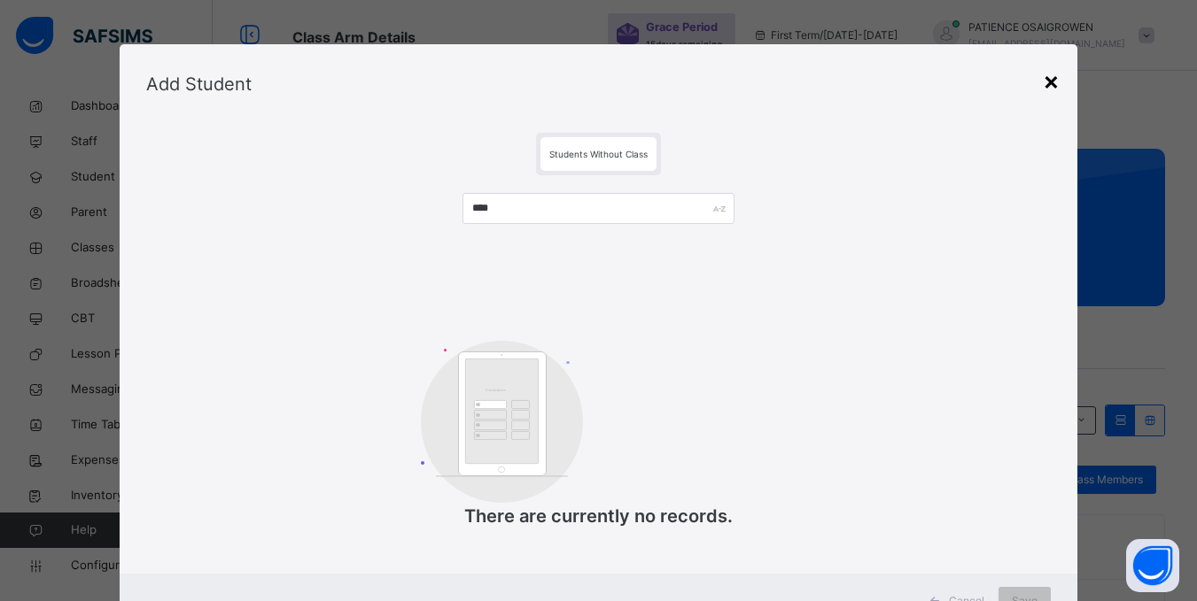
click at [1058, 85] on div "×" at bounding box center [1051, 80] width 17 height 37
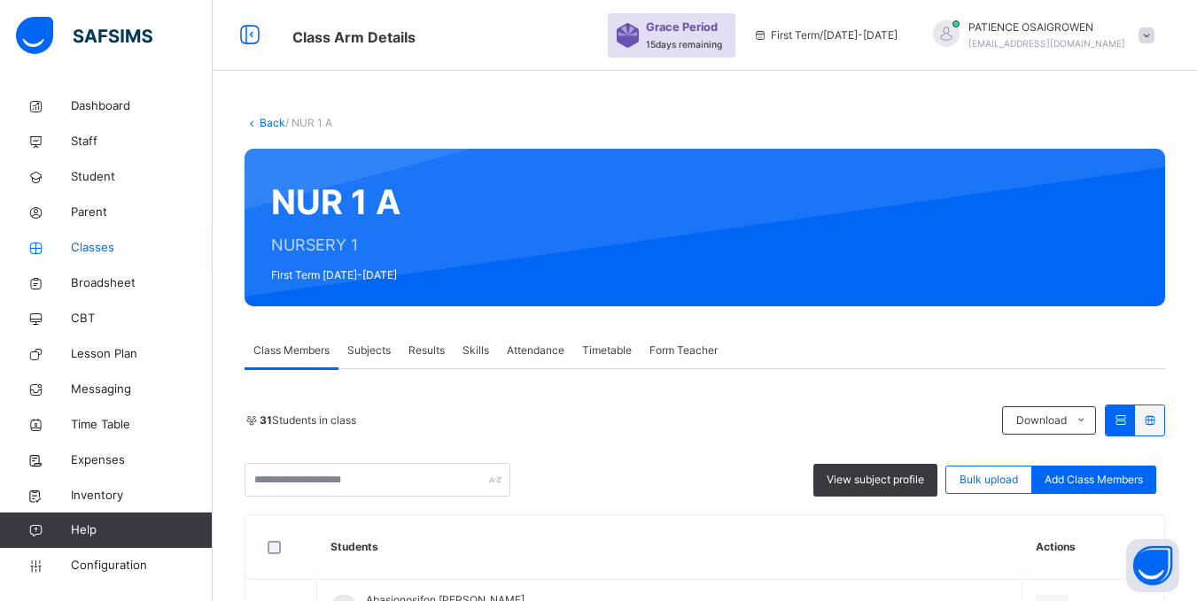
click at [88, 249] on span "Classes" at bounding box center [142, 248] width 142 height 18
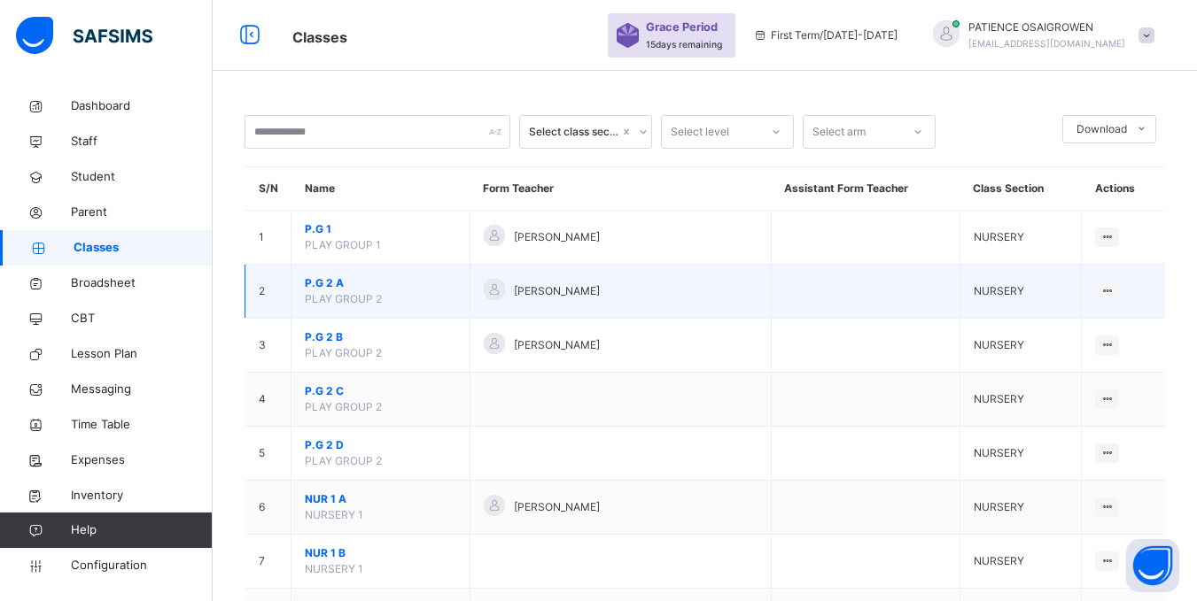
click at [305, 291] on td "P.G 2 A PLAY GROUP 2" at bounding box center [380, 292] width 179 height 54
click at [1074, 326] on div "View Class" at bounding box center [1060, 327] width 101 height 18
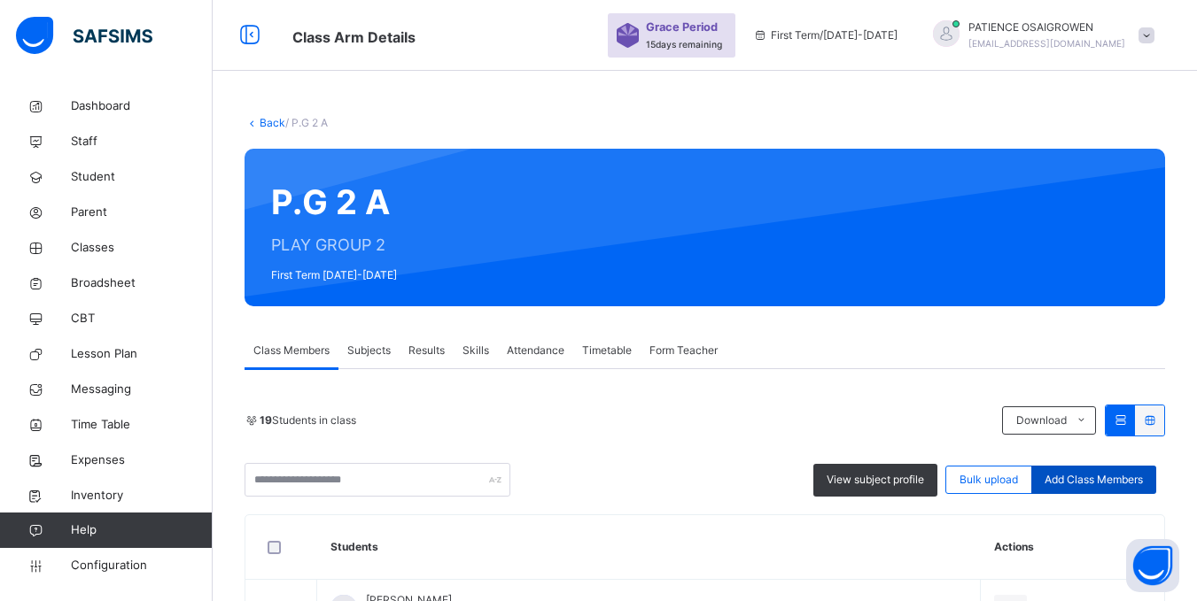
click at [1137, 477] on span "Add Class Members" at bounding box center [1093, 480] width 98 height 16
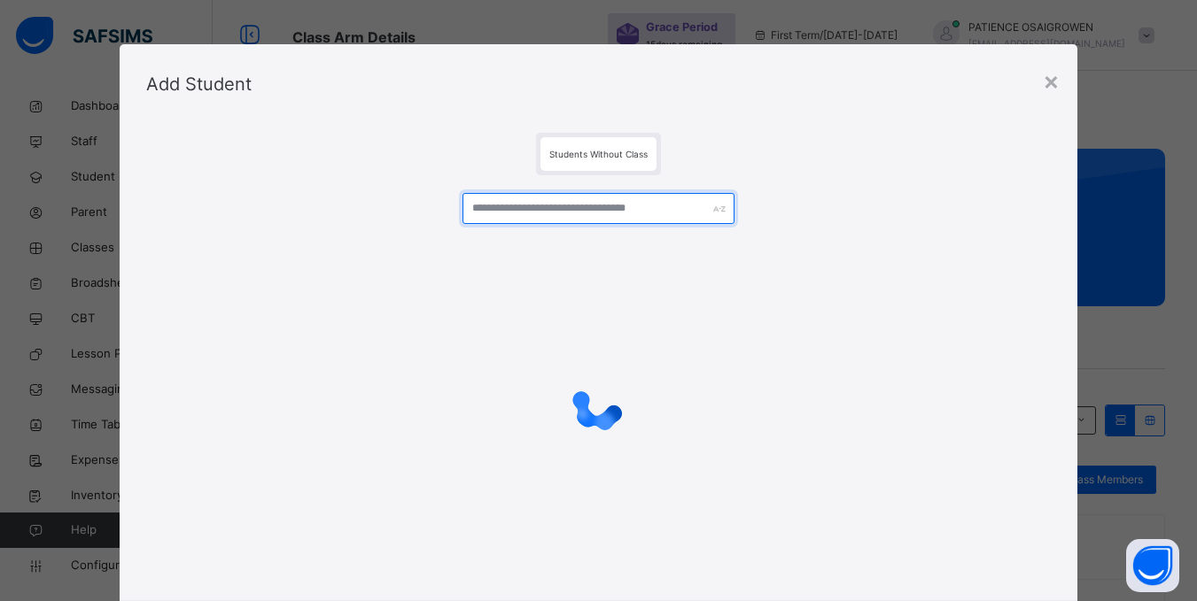
click at [609, 205] on input "text" at bounding box center [597, 208] width 271 height 31
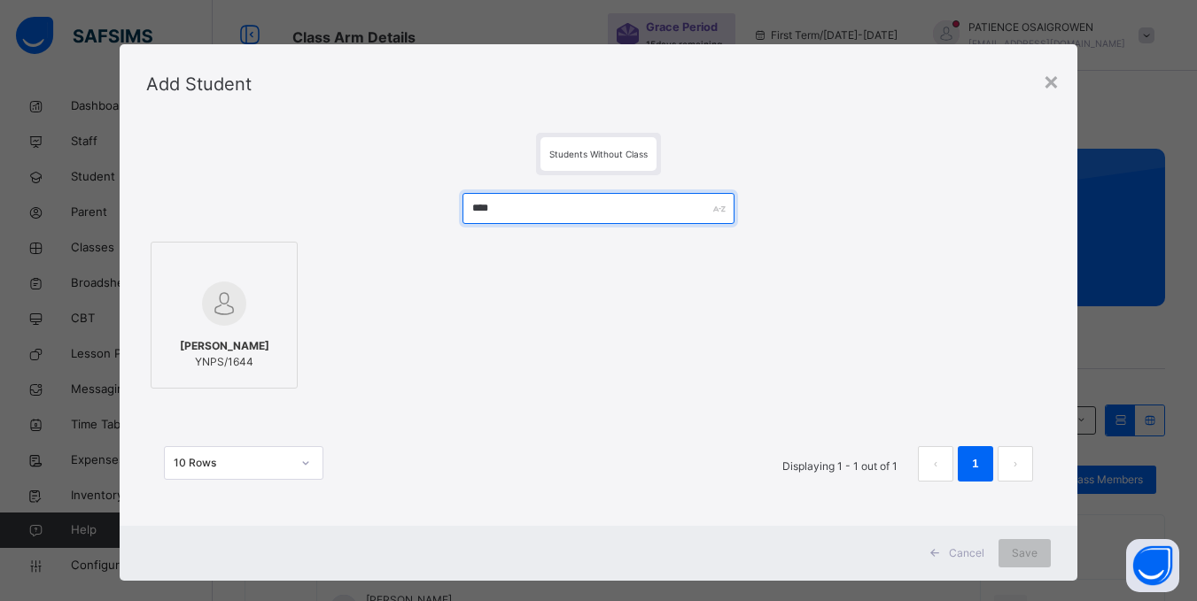
type input "****"
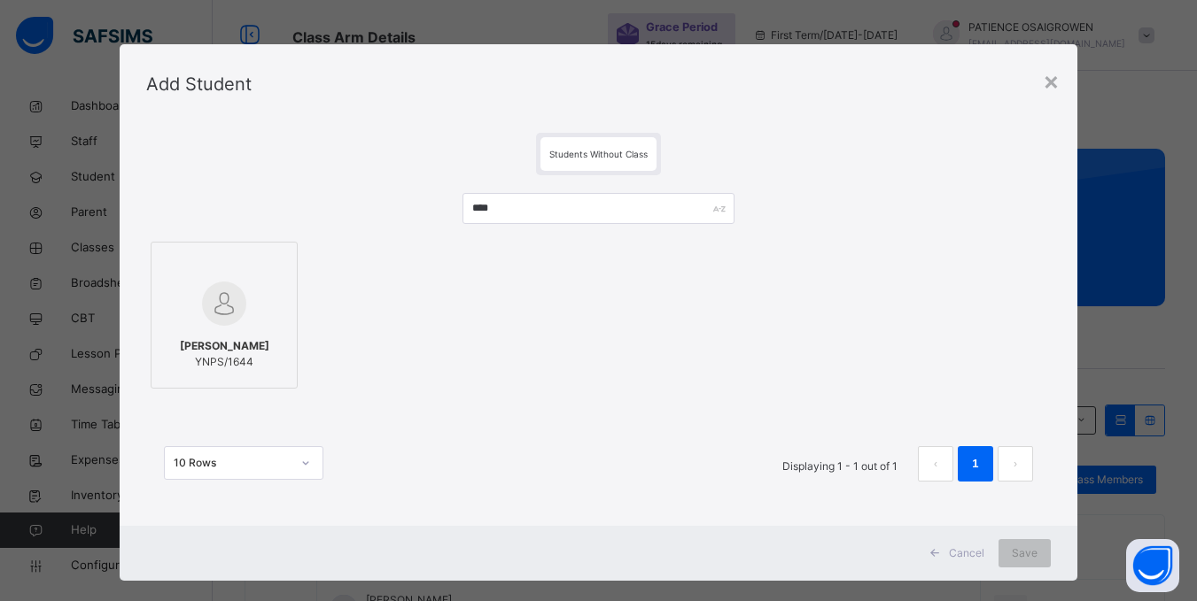
click at [203, 319] on img at bounding box center [224, 304] width 44 height 44
click at [1042, 554] on span "Save" at bounding box center [1036, 554] width 26 height 16
click at [1030, 555] on div "Save" at bounding box center [1024, 553] width 52 height 28
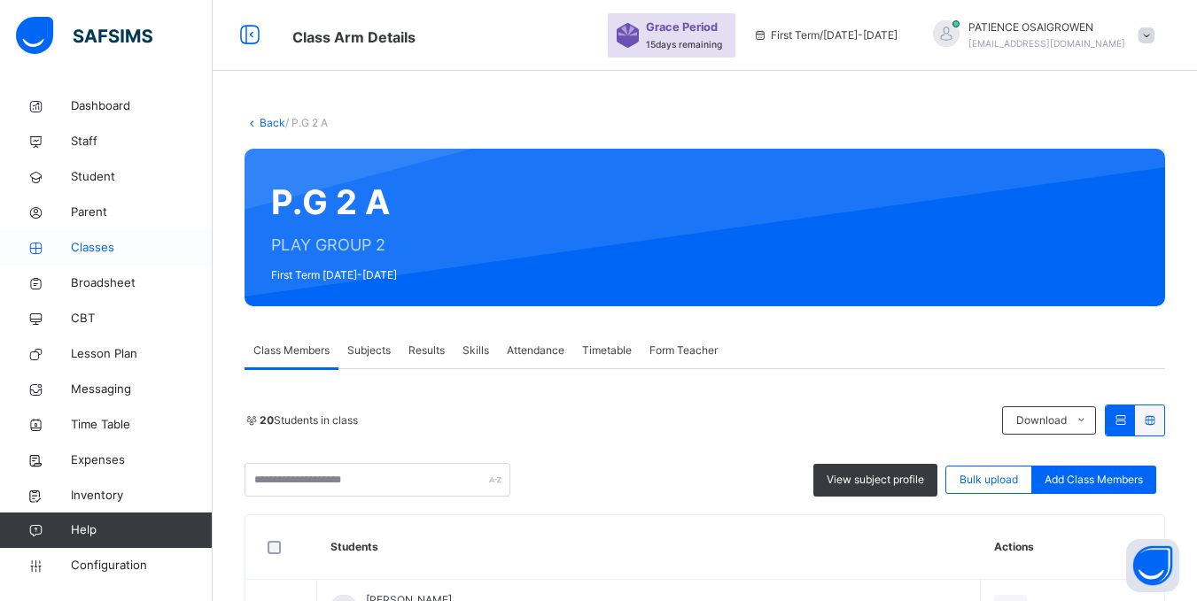
click at [76, 244] on span "Classes" at bounding box center [142, 248] width 142 height 18
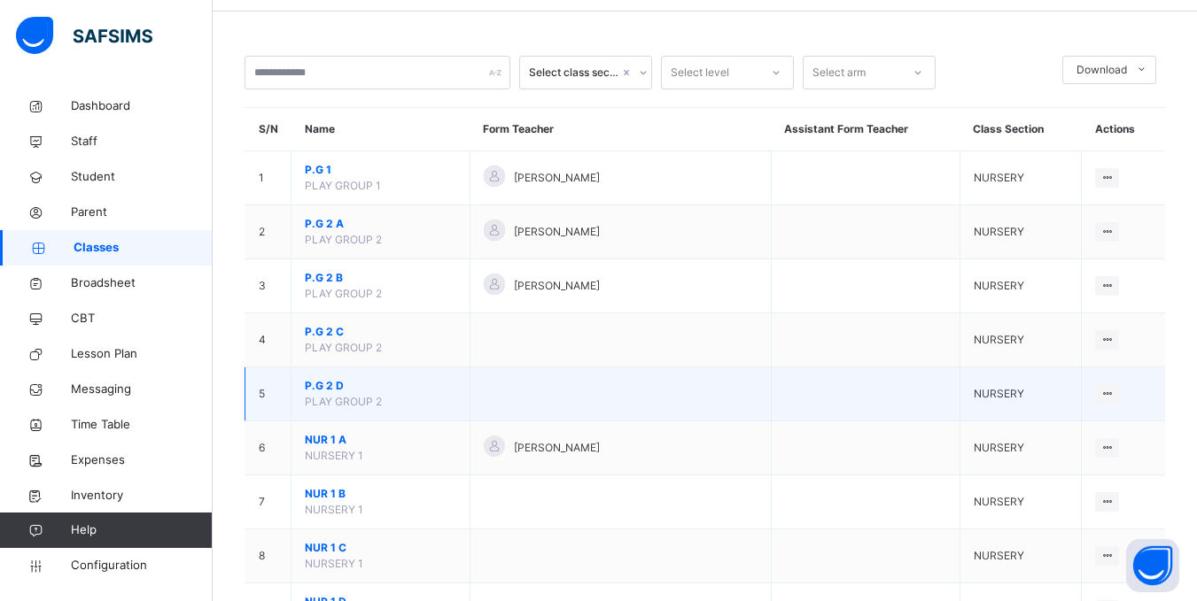
scroll to position [89, 0]
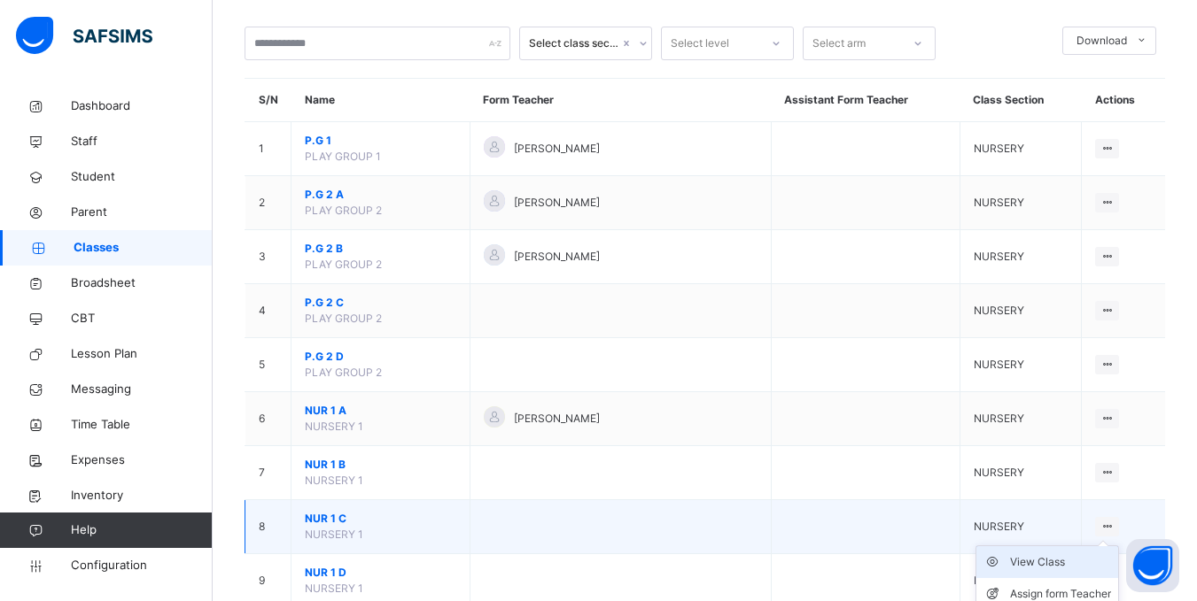
click at [1061, 562] on div "View Class" at bounding box center [1060, 563] width 101 height 18
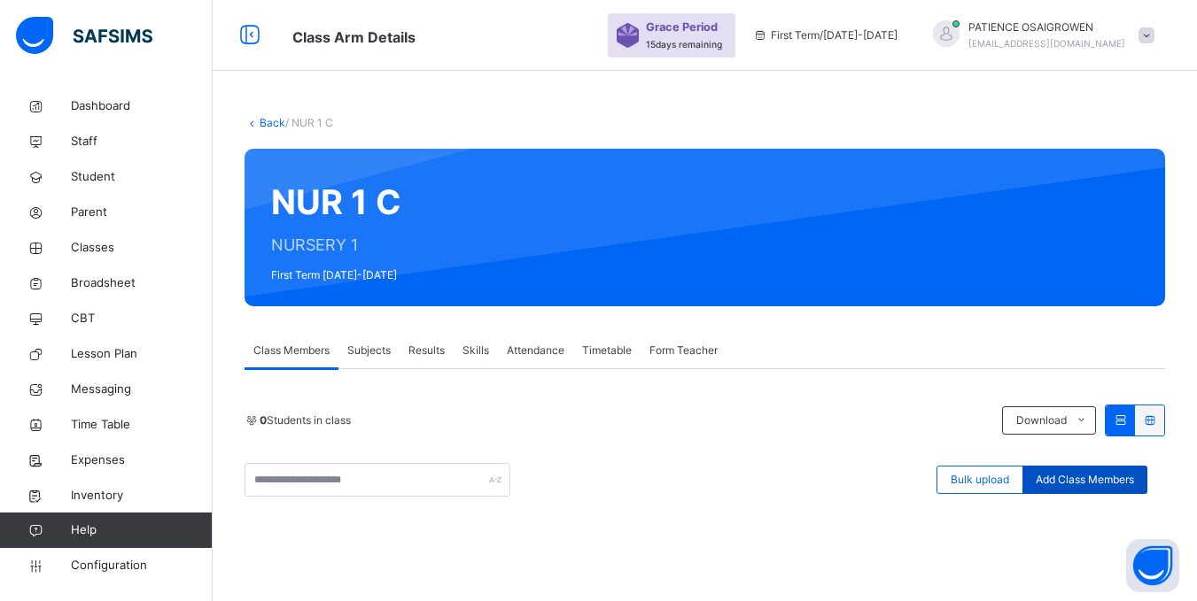
click at [1112, 475] on span "Add Class Members" at bounding box center [1084, 480] width 98 height 16
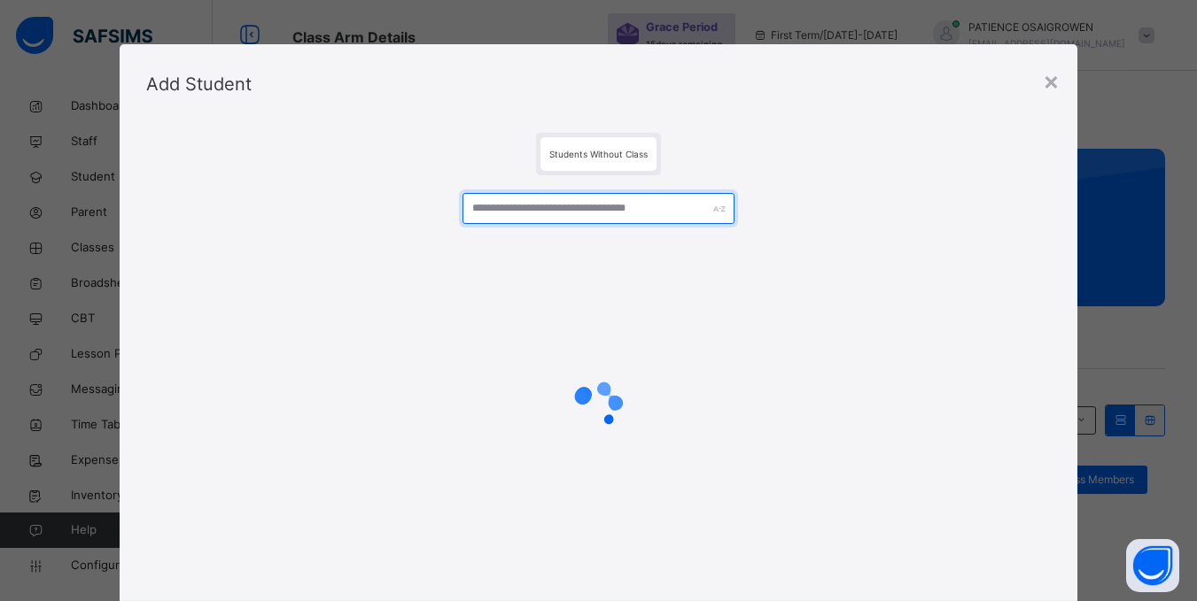
click at [637, 213] on input "text" at bounding box center [597, 208] width 271 height 31
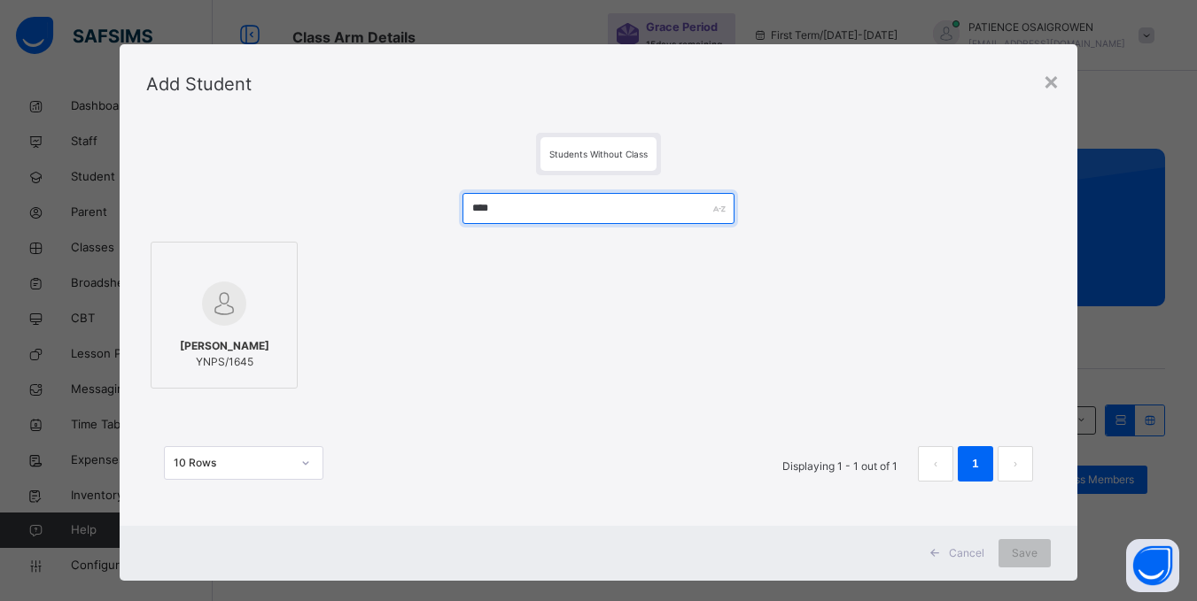
type input "****"
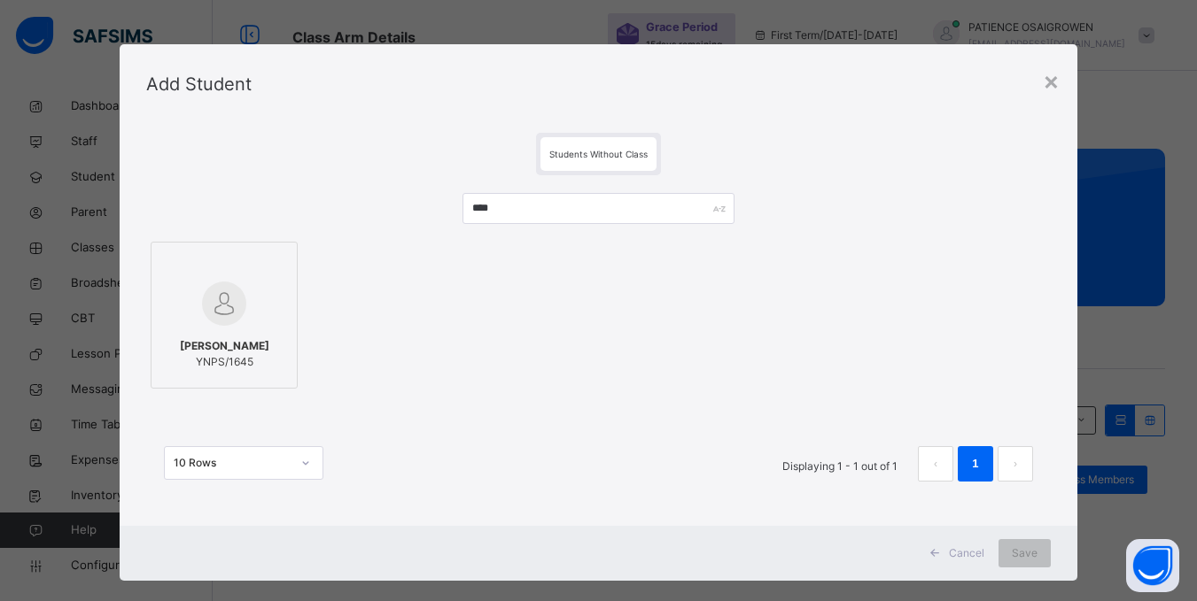
click at [231, 338] on span "[PERSON_NAME]" at bounding box center [224, 346] width 89 height 16
click at [1035, 552] on span "Save" at bounding box center [1036, 554] width 26 height 16
click at [1018, 547] on div "Save" at bounding box center [1024, 553] width 52 height 28
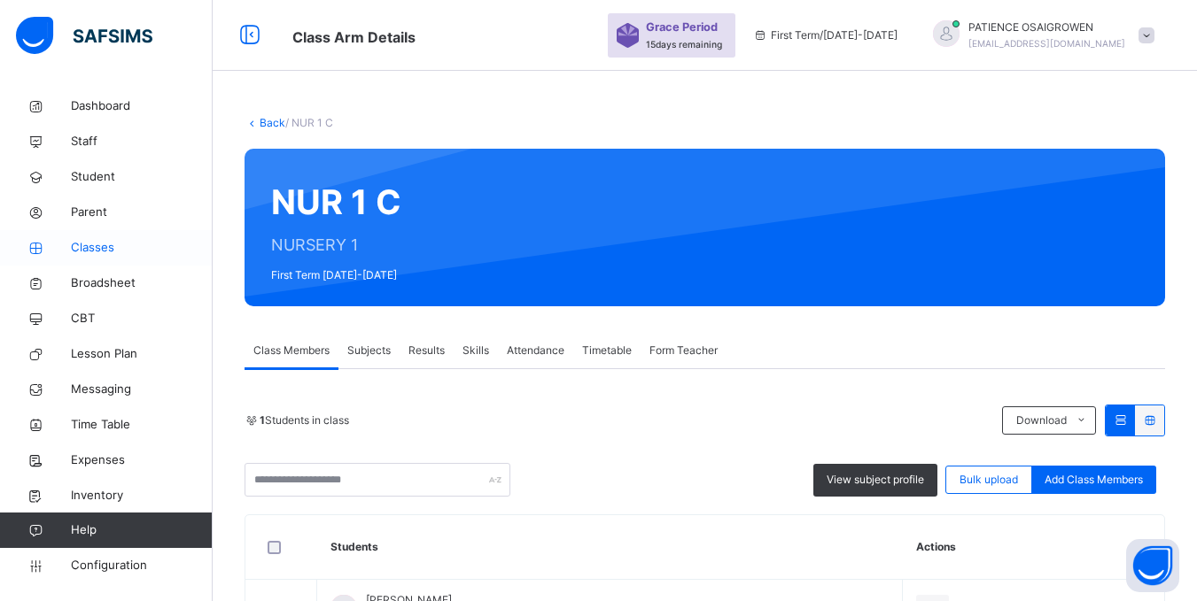
click at [74, 243] on span "Classes" at bounding box center [142, 248] width 142 height 18
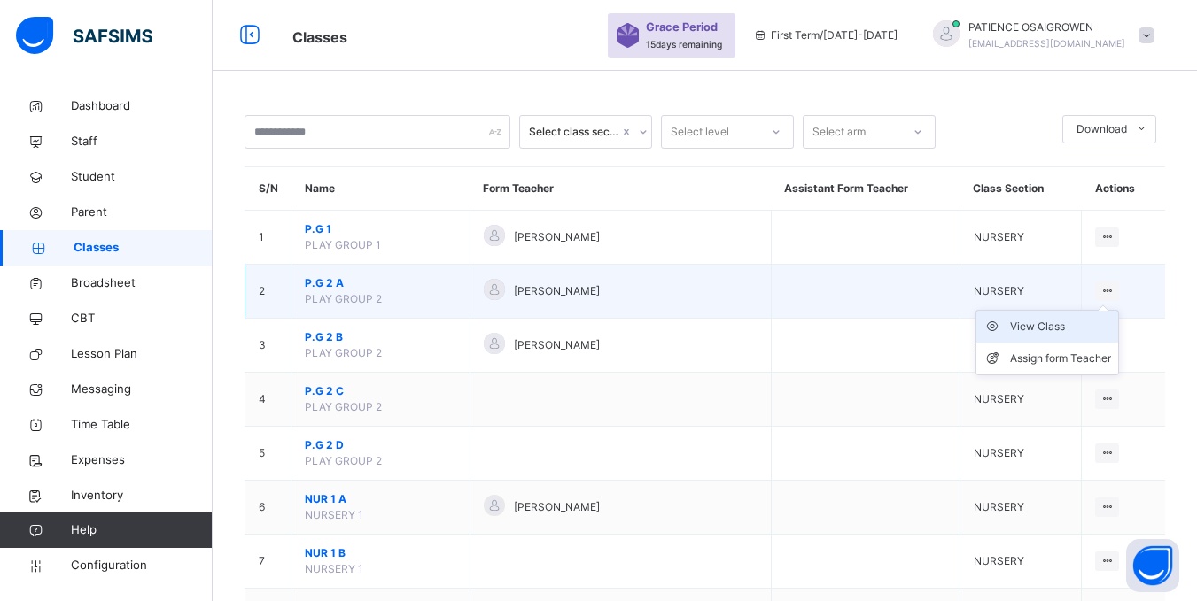
click at [1055, 327] on div "View Class" at bounding box center [1060, 327] width 101 height 18
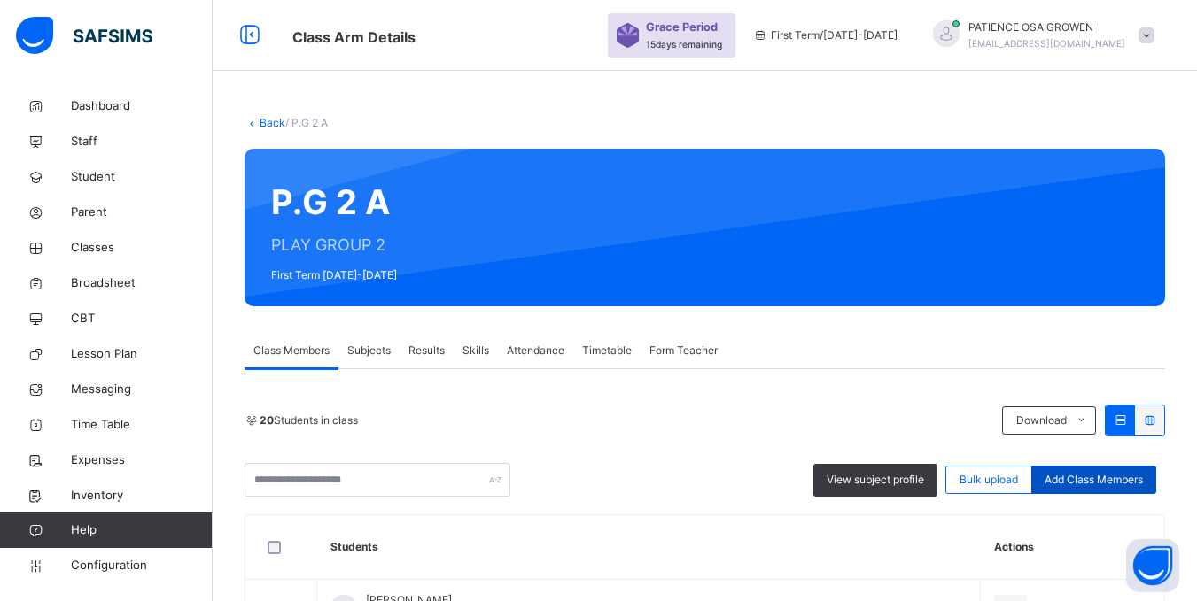
click at [1110, 478] on span "Add Class Members" at bounding box center [1093, 480] width 98 height 16
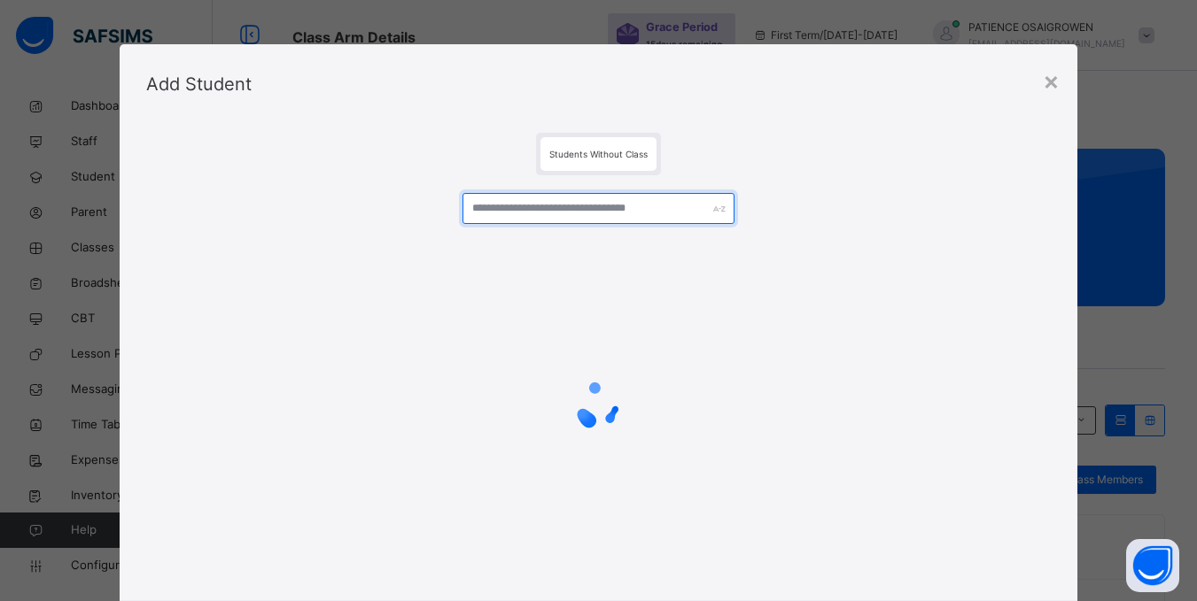
click at [615, 217] on input "text" at bounding box center [597, 208] width 271 height 31
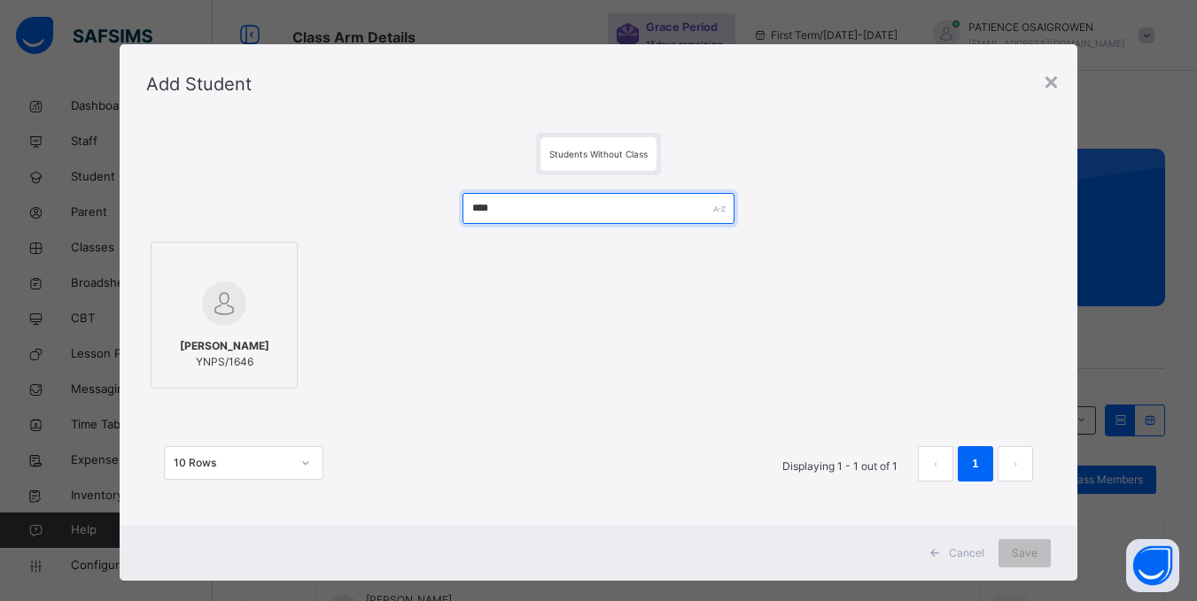
type input "****"
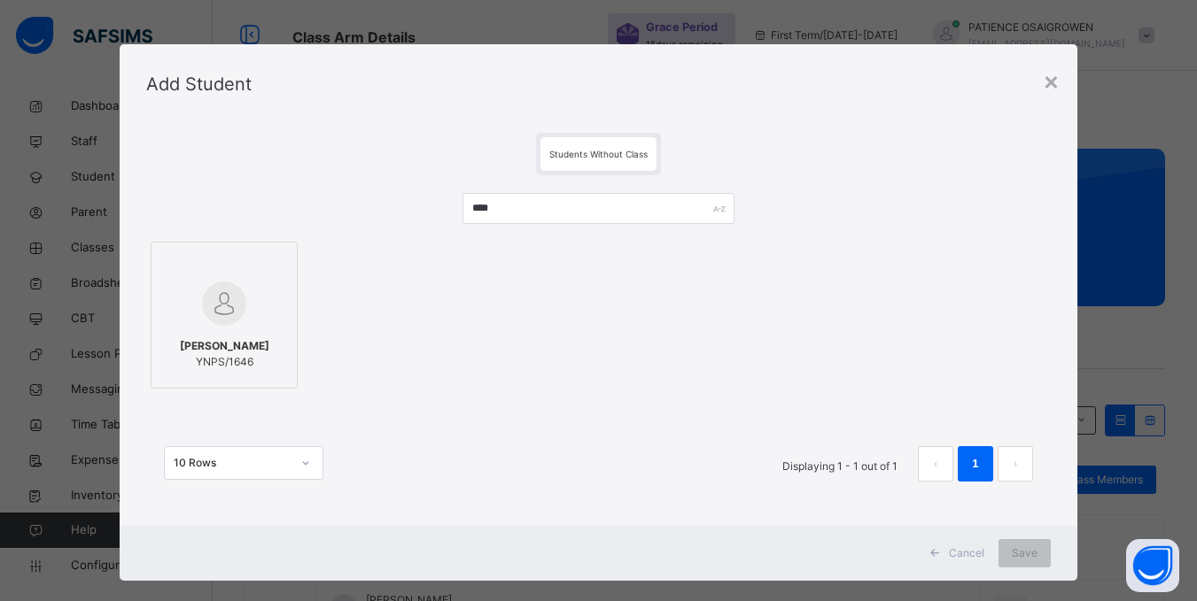
click at [225, 317] on img at bounding box center [224, 304] width 44 height 44
click at [1043, 554] on span "Save" at bounding box center [1036, 554] width 26 height 16
click at [1019, 547] on span "Save" at bounding box center [1025, 554] width 26 height 16
click at [1020, 549] on div "Save" at bounding box center [1024, 553] width 52 height 28
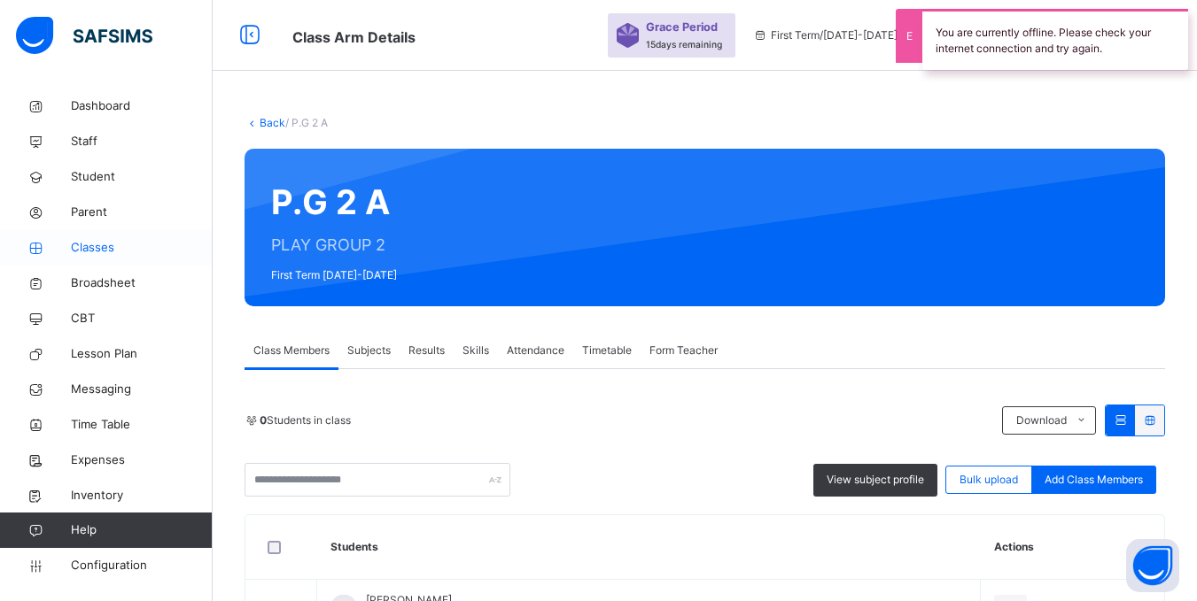
click at [95, 244] on span "Classes" at bounding box center [142, 248] width 142 height 18
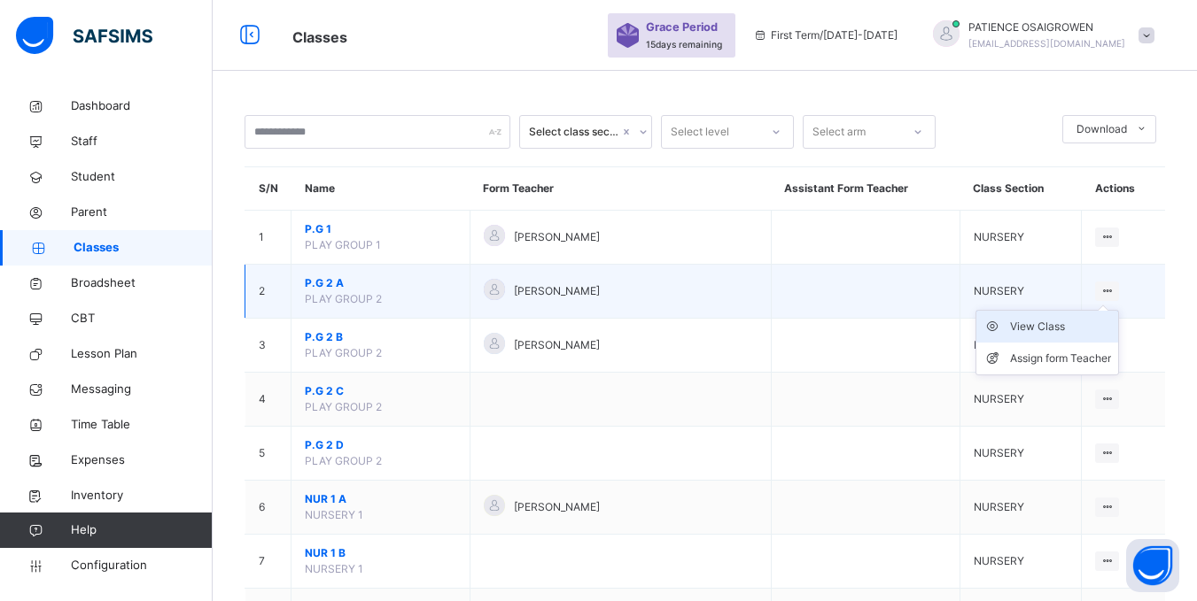
click at [1060, 328] on div "View Class" at bounding box center [1060, 327] width 101 height 18
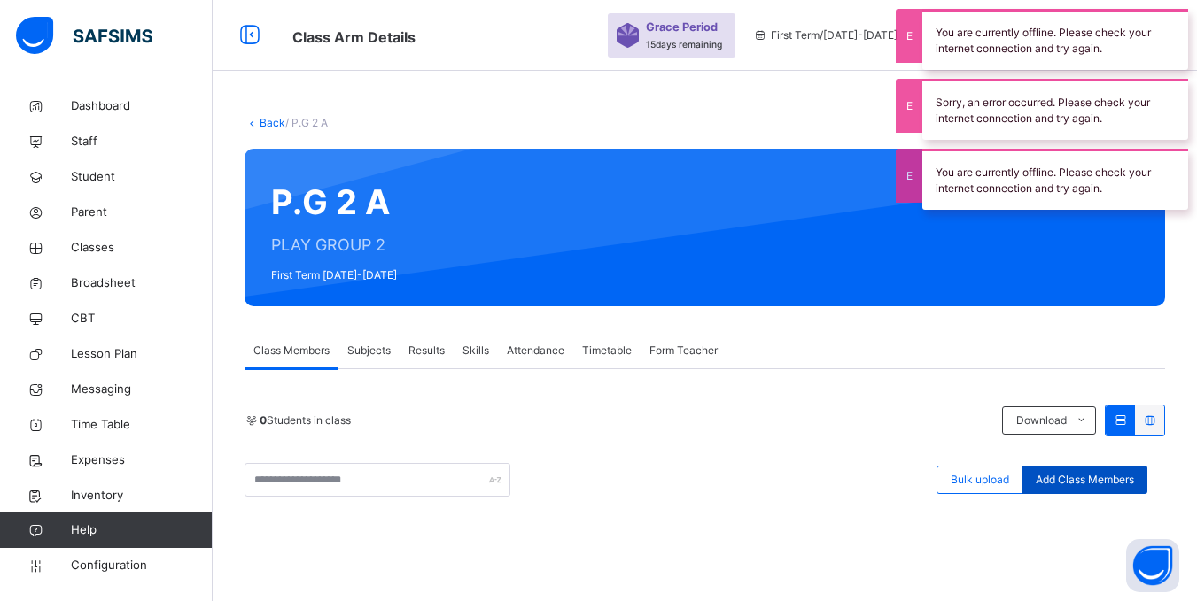
click at [1113, 475] on span "Add Class Members" at bounding box center [1084, 480] width 98 height 16
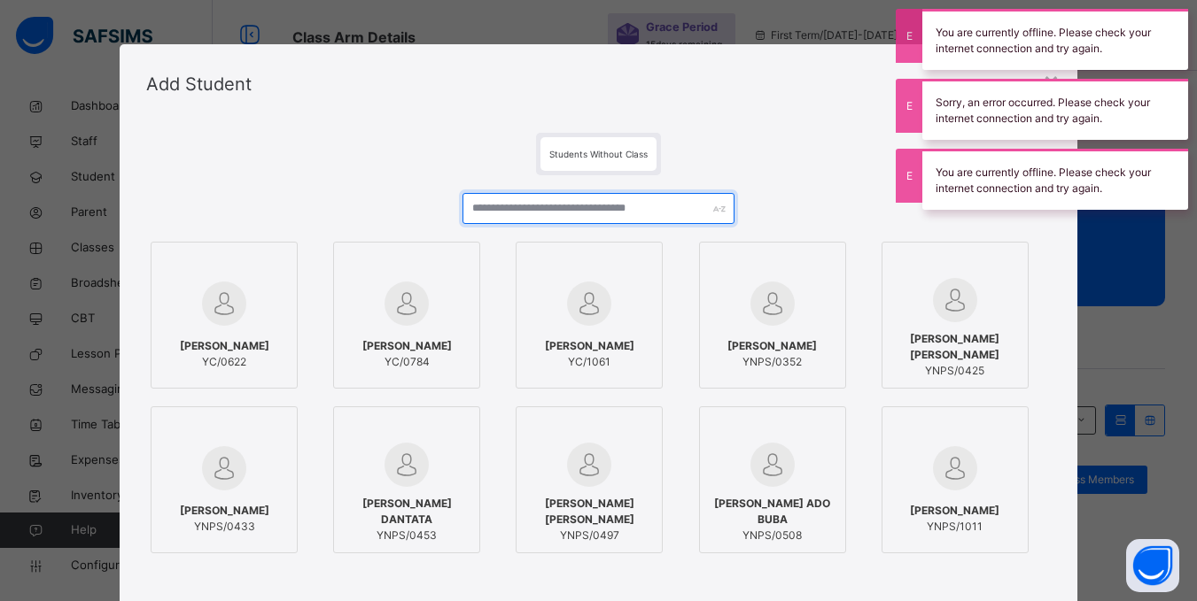
click at [584, 205] on input "text" at bounding box center [597, 208] width 271 height 31
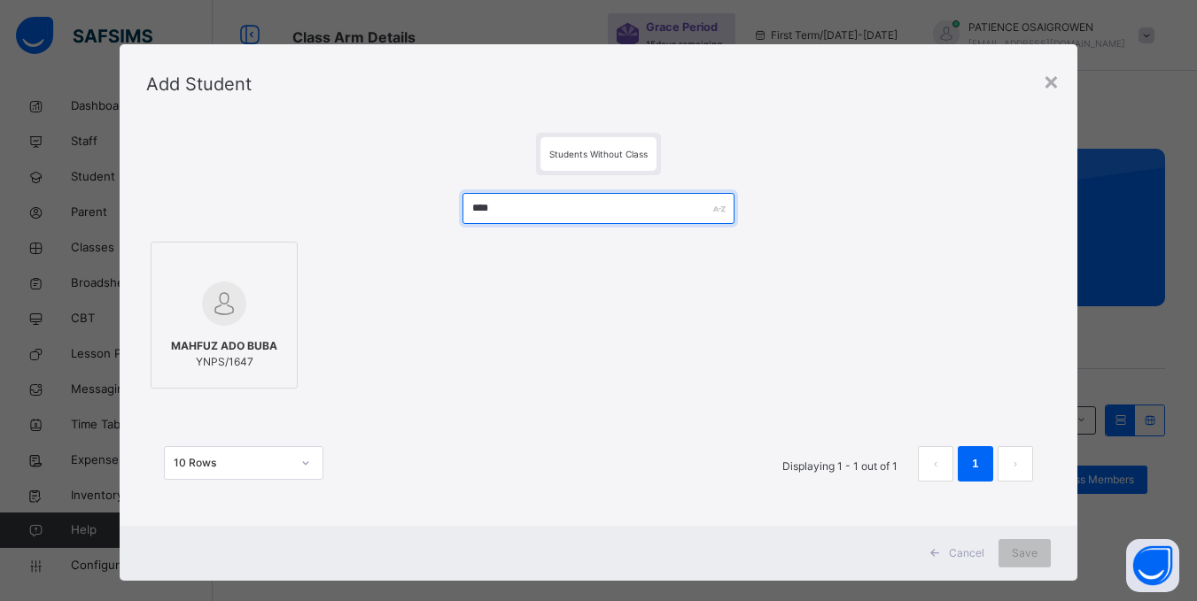
type input "****"
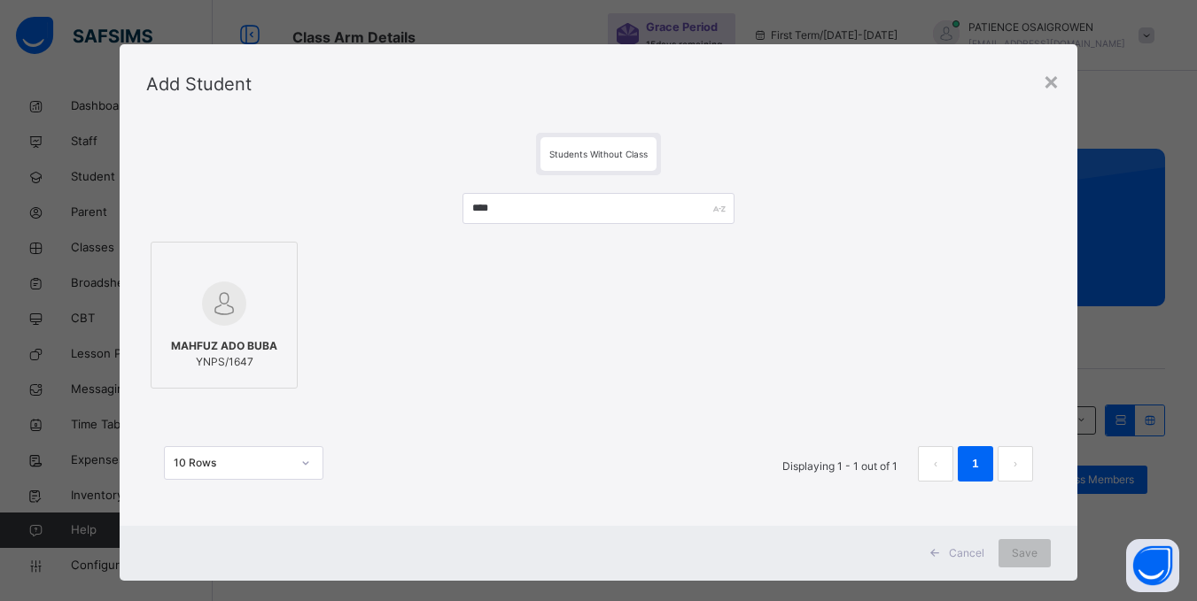
click at [244, 314] on div at bounding box center [224, 303] width 128 height 51
click at [1043, 555] on span "Save" at bounding box center [1036, 554] width 26 height 16
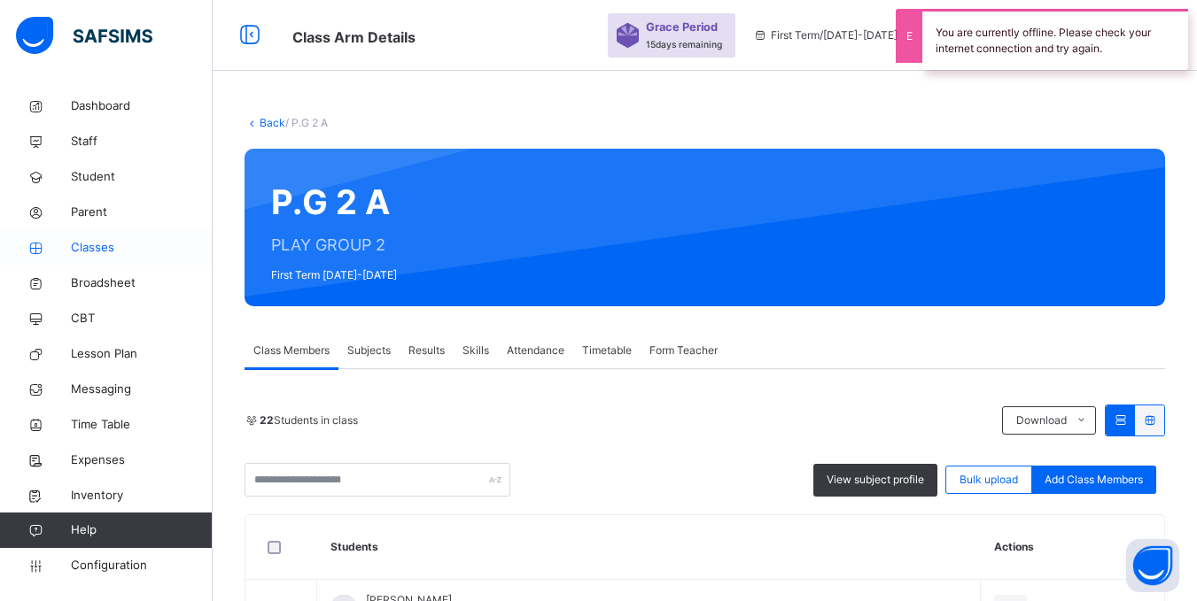
click at [87, 249] on span "Classes" at bounding box center [142, 248] width 142 height 18
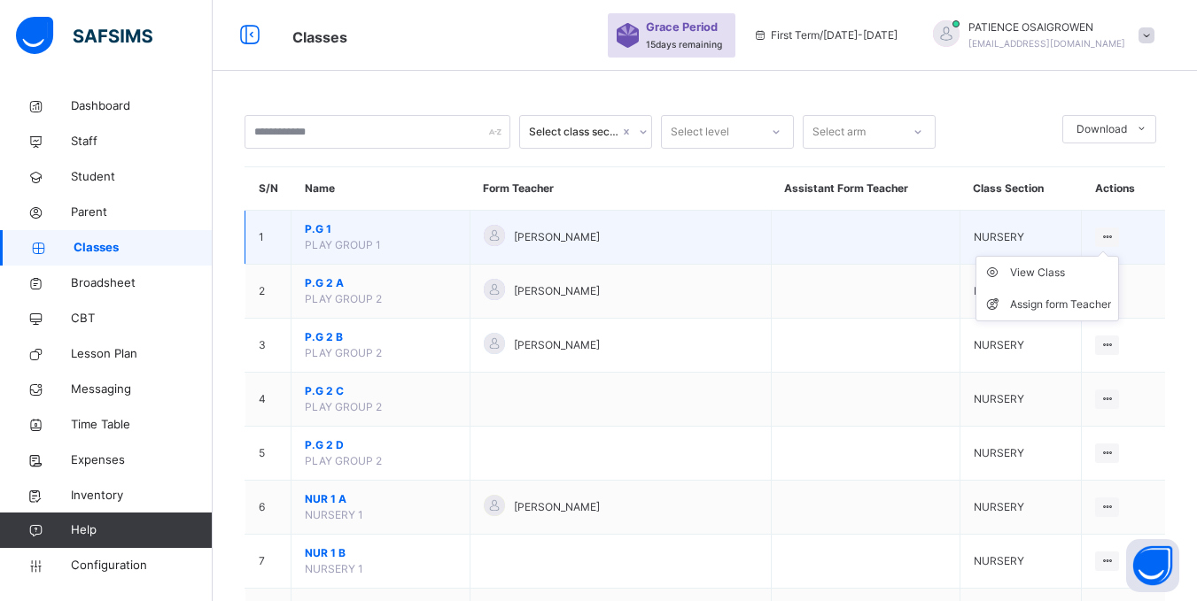
click at [1114, 238] on icon at bounding box center [1106, 236] width 15 height 13
click at [1061, 269] on div "View Class" at bounding box center [1060, 273] width 101 height 18
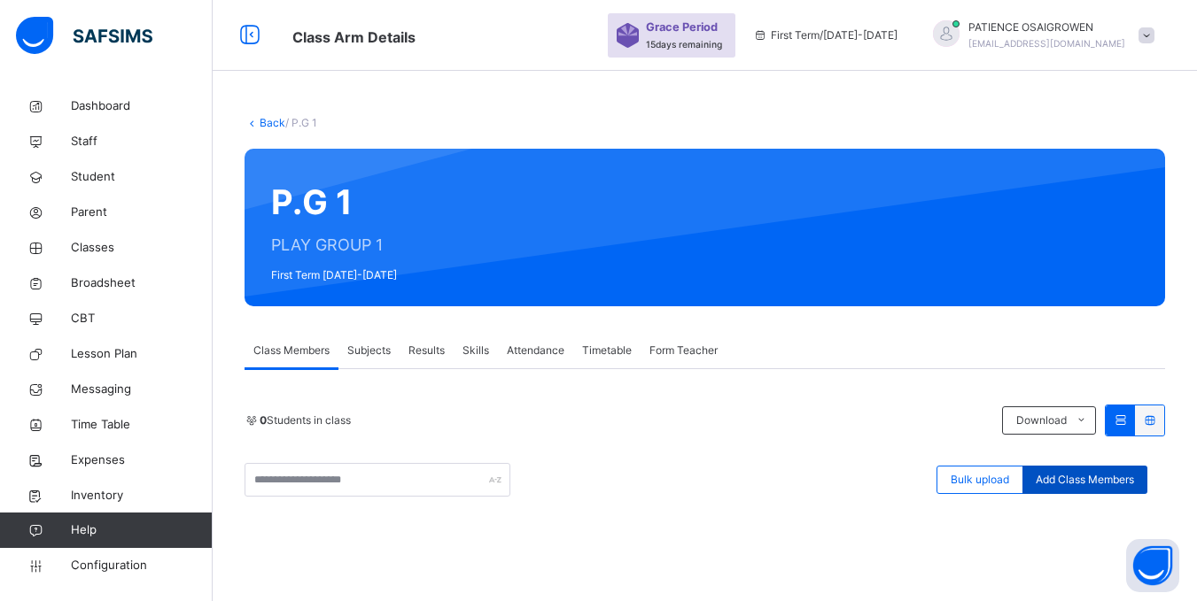
click at [1078, 479] on span "Add Class Members" at bounding box center [1084, 480] width 98 height 16
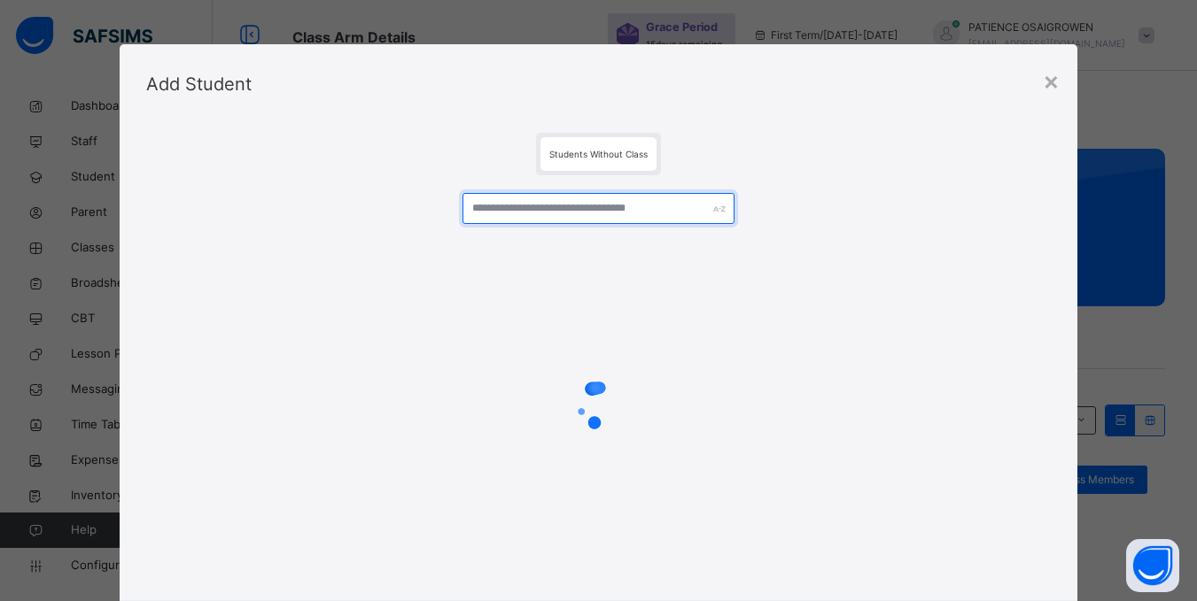
click at [566, 212] on input "text" at bounding box center [597, 208] width 271 height 31
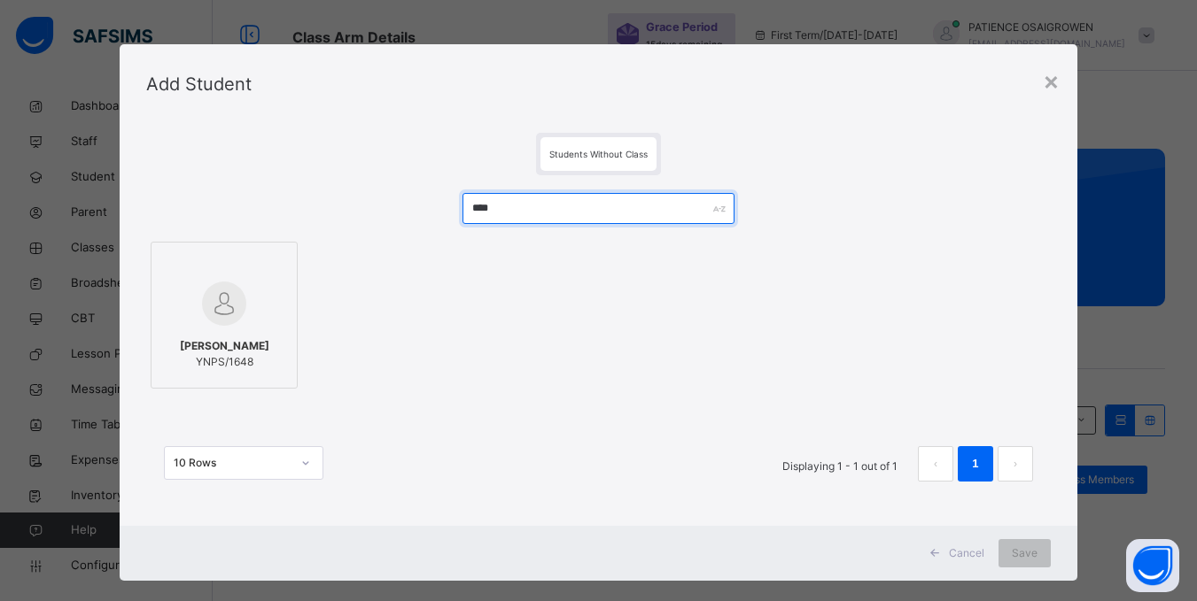
type input "****"
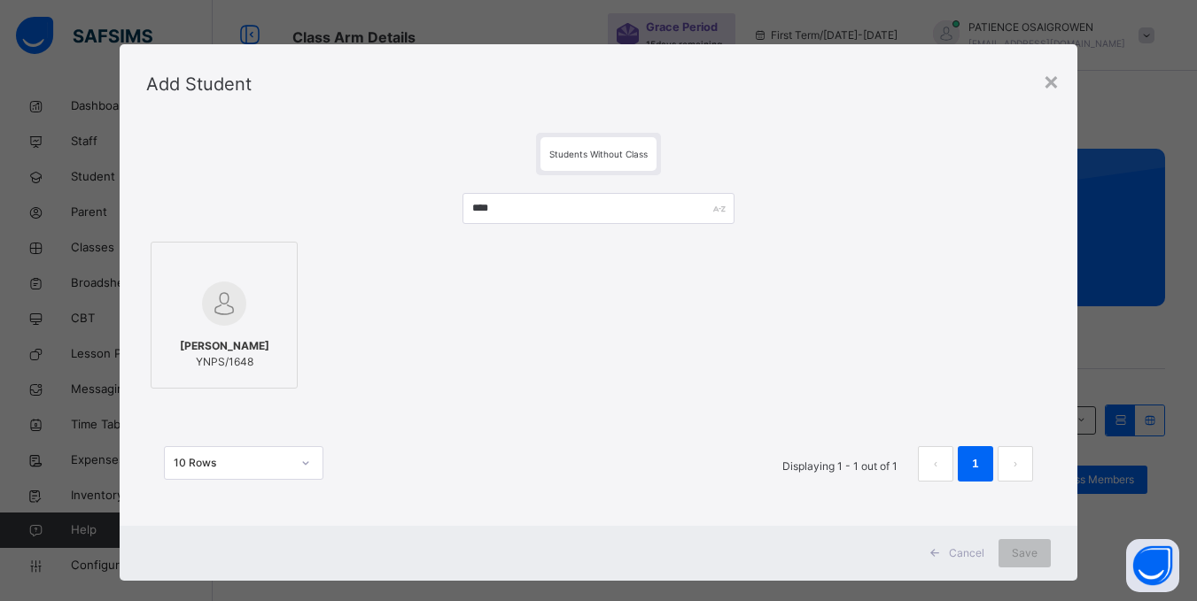
click at [248, 321] on div at bounding box center [224, 303] width 128 height 51
click at [1023, 554] on span "Save" at bounding box center [1036, 554] width 26 height 16
click at [1023, 554] on div "Back / P.G 1 P.G 1 PLAY GROUP 1 First Term 2025-2026 Class Members Subjects Res…" at bounding box center [705, 440] width 984 height 881
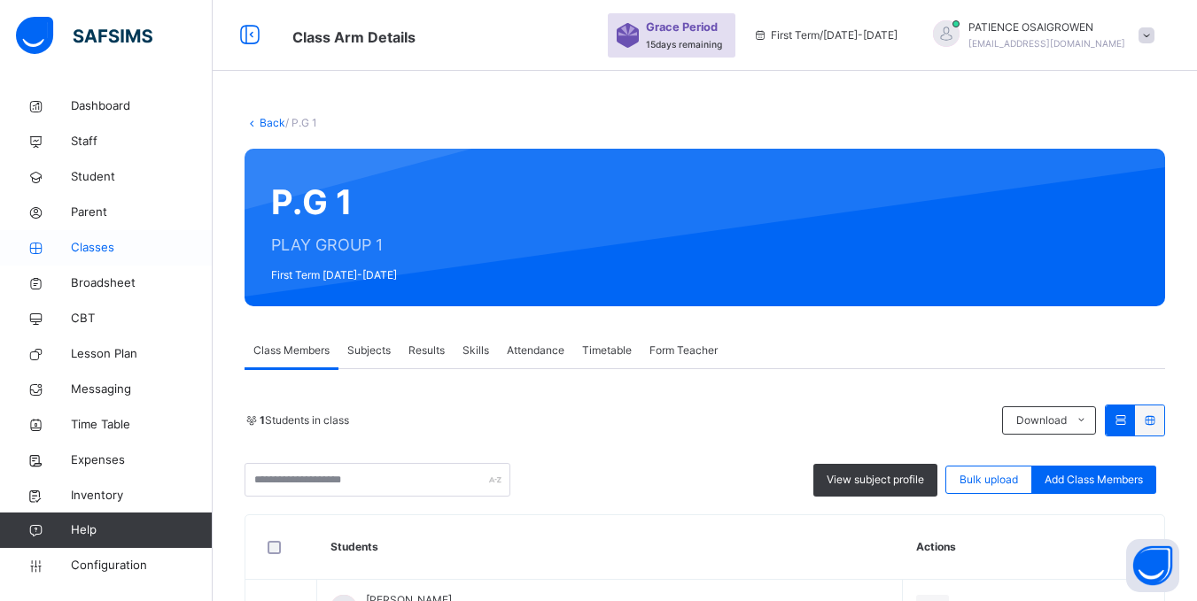
click at [70, 250] on icon at bounding box center [35, 248] width 71 height 13
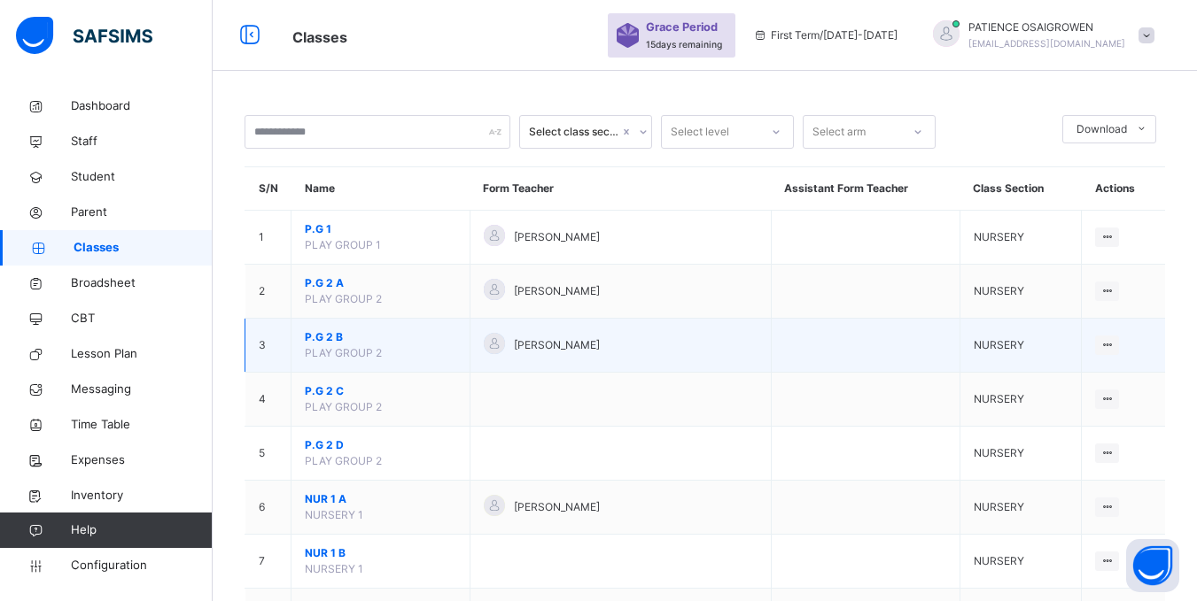
click at [335, 343] on span "P.G 2 B" at bounding box center [380, 337] width 151 height 16
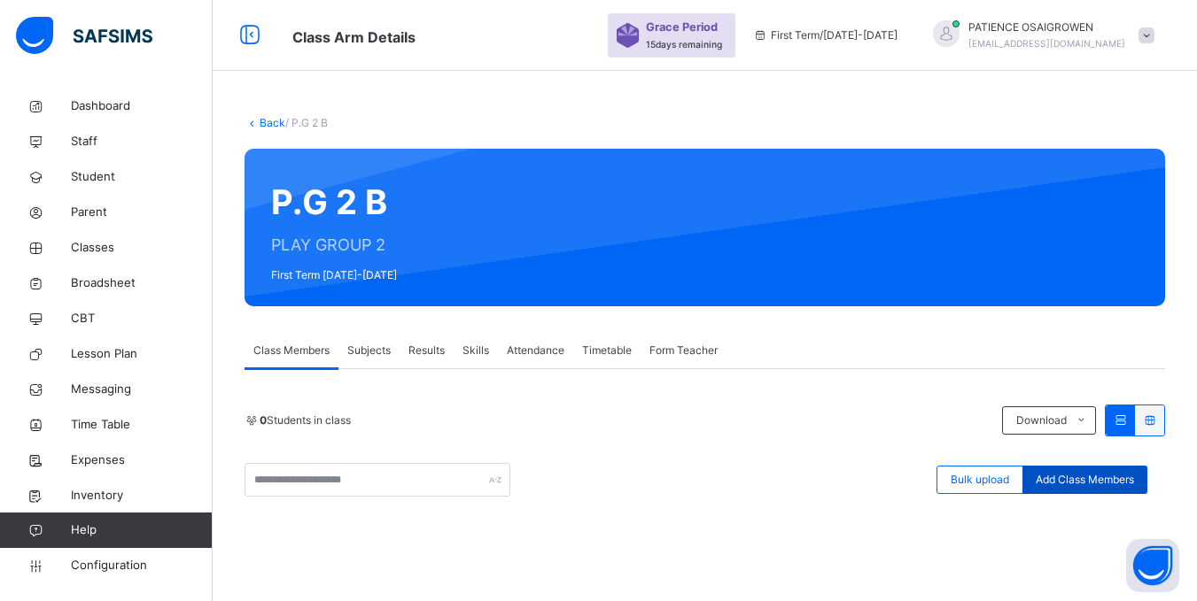
click at [1107, 482] on span "Add Class Members" at bounding box center [1084, 480] width 98 height 16
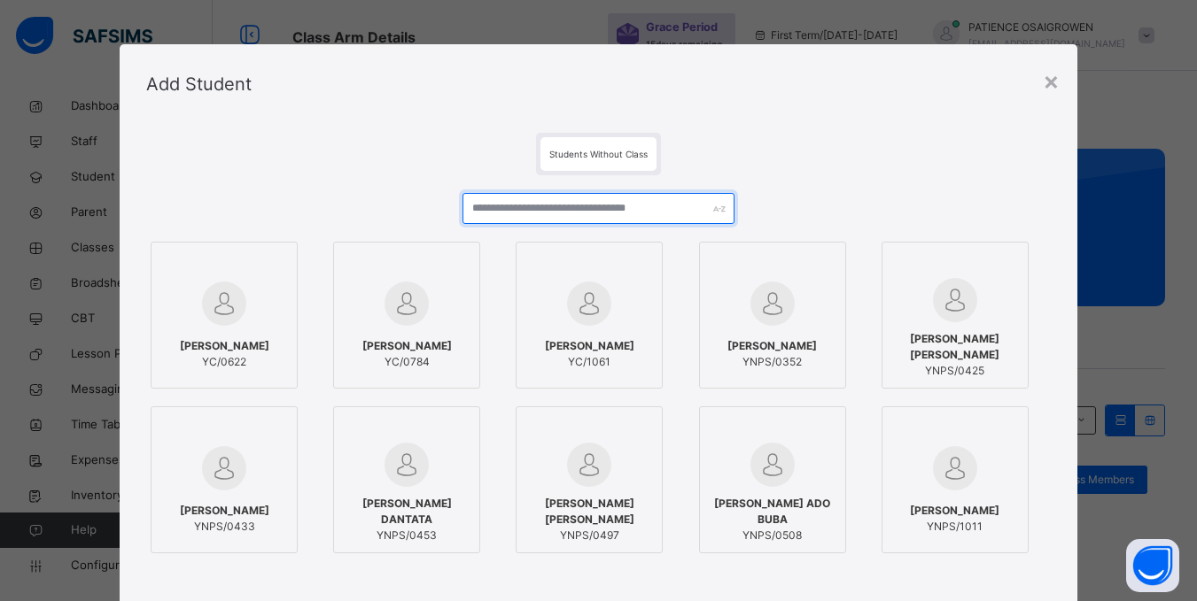
click at [545, 213] on input "text" at bounding box center [597, 208] width 271 height 31
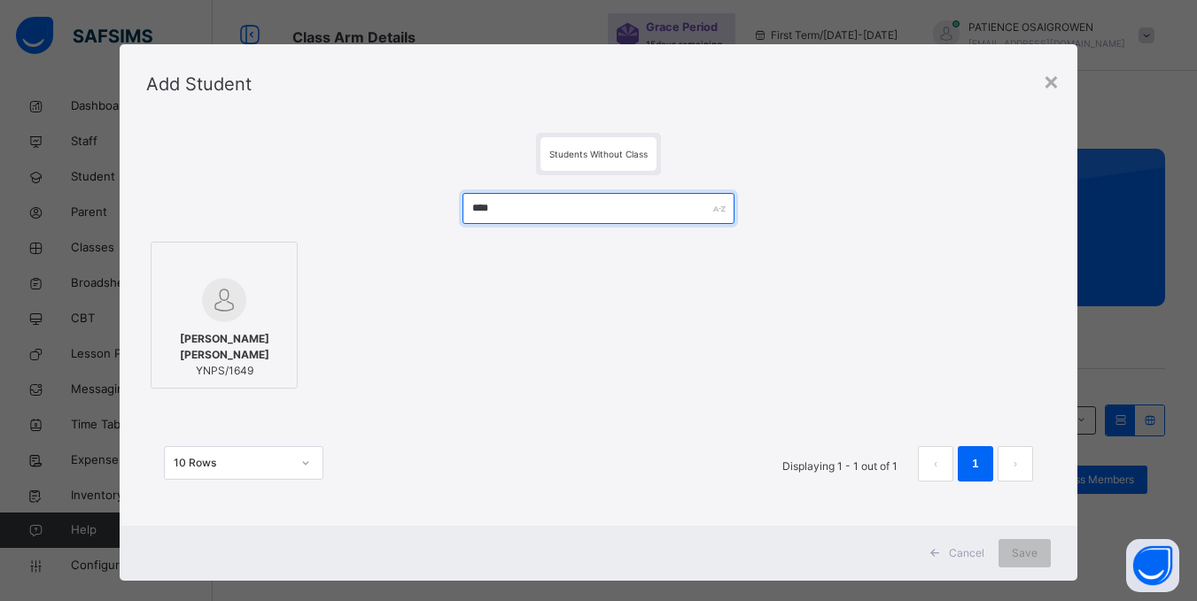
type input "****"
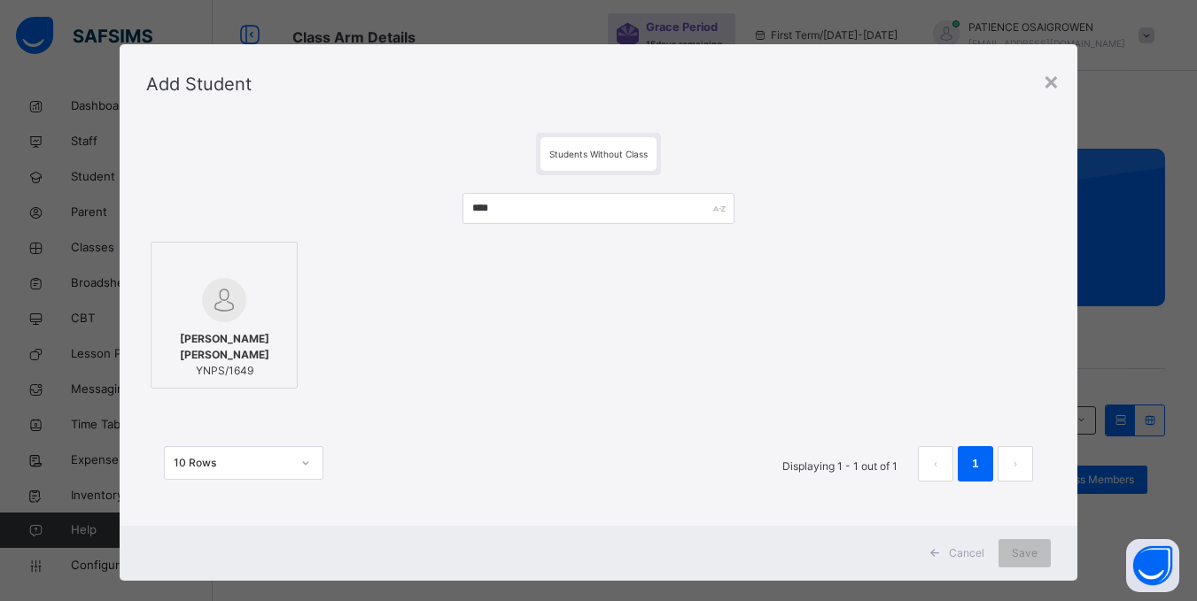
click at [229, 305] on img at bounding box center [224, 300] width 44 height 44
click at [1033, 553] on span "Save" at bounding box center [1036, 554] width 26 height 16
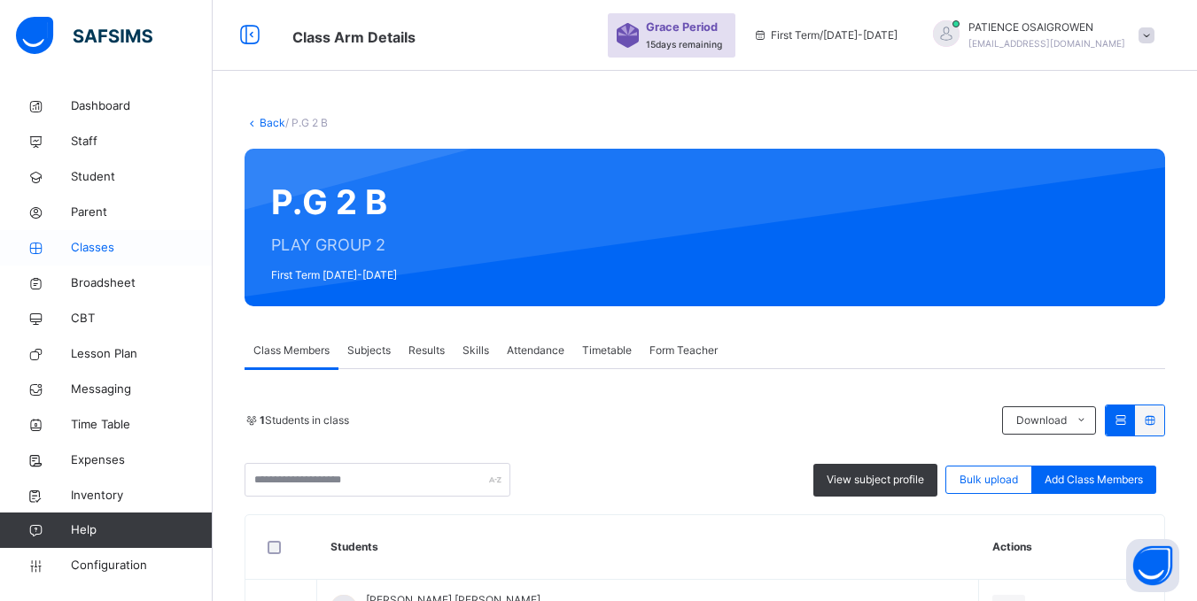
click at [77, 241] on span "Classes" at bounding box center [142, 248] width 142 height 18
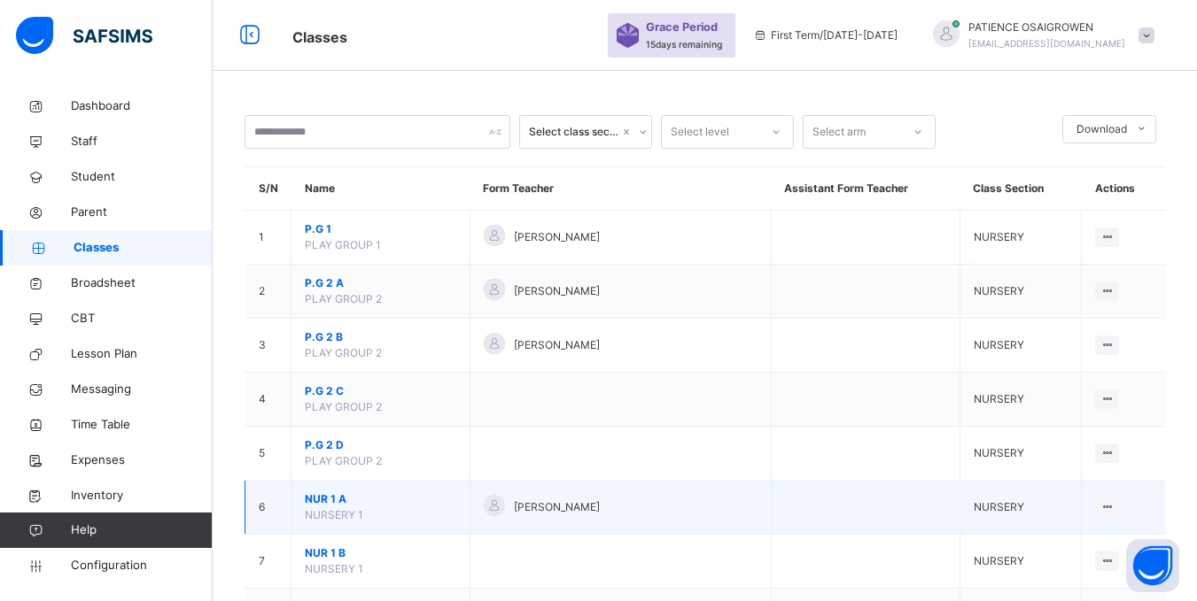
click at [344, 501] on span "NUR 1 A" at bounding box center [380, 500] width 151 height 16
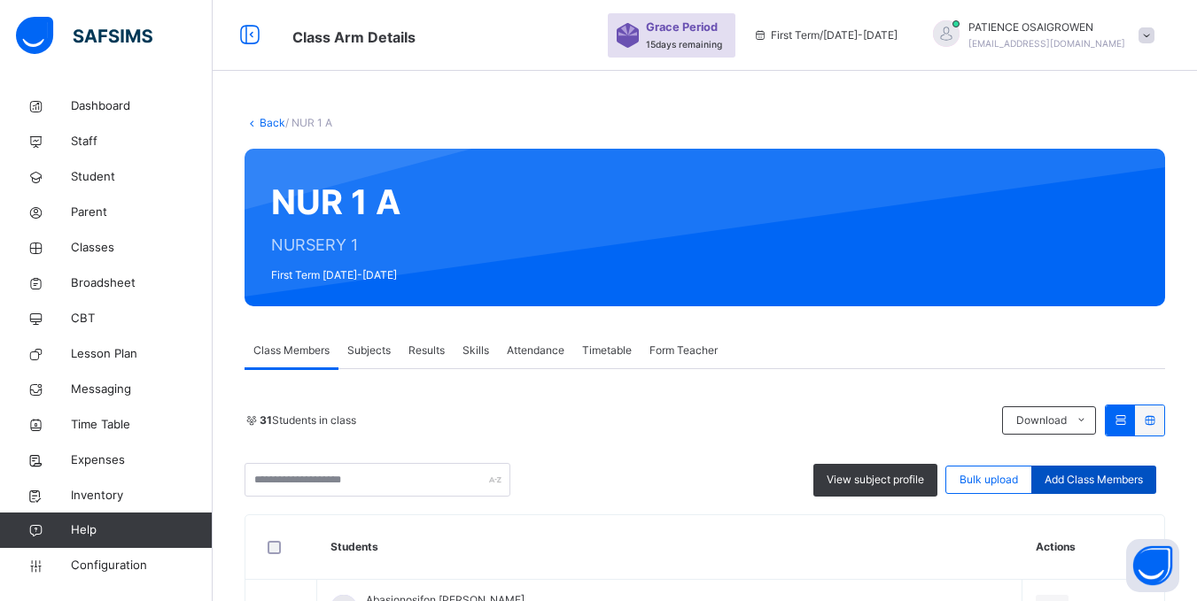
click at [1101, 481] on span "Add Class Members" at bounding box center [1093, 480] width 98 height 16
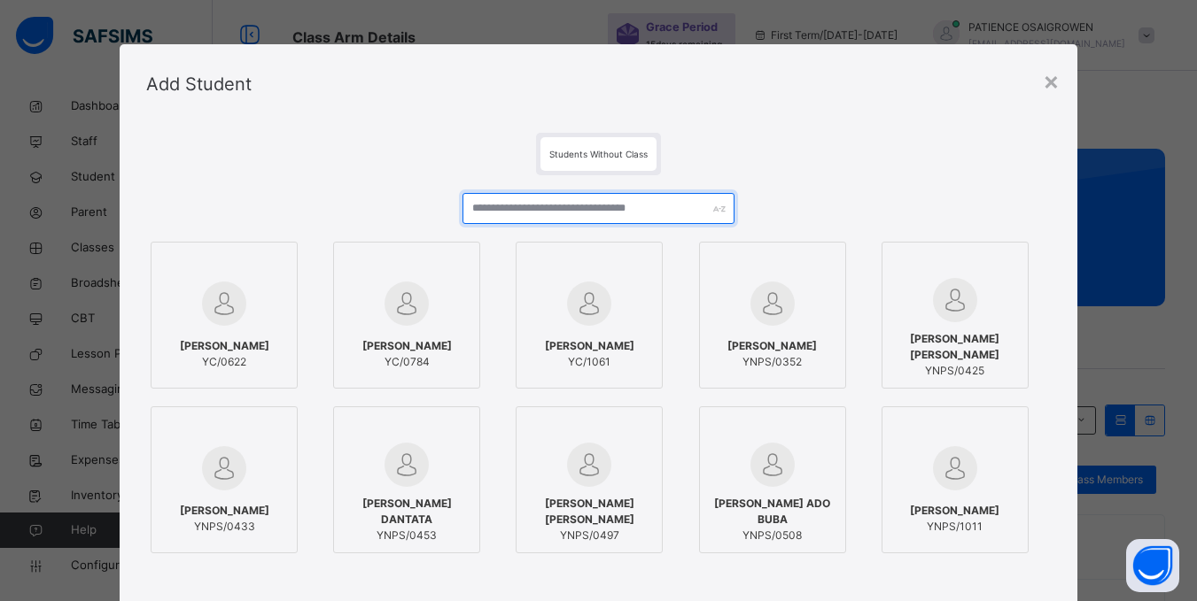
click at [603, 206] on input "text" at bounding box center [597, 208] width 271 height 31
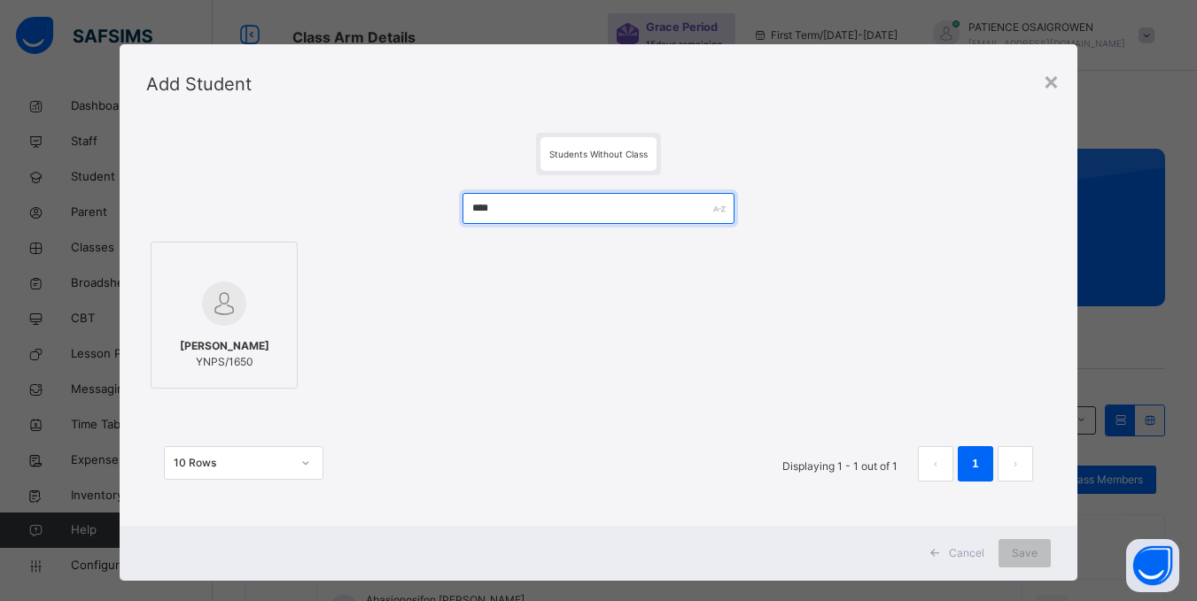
type input "****"
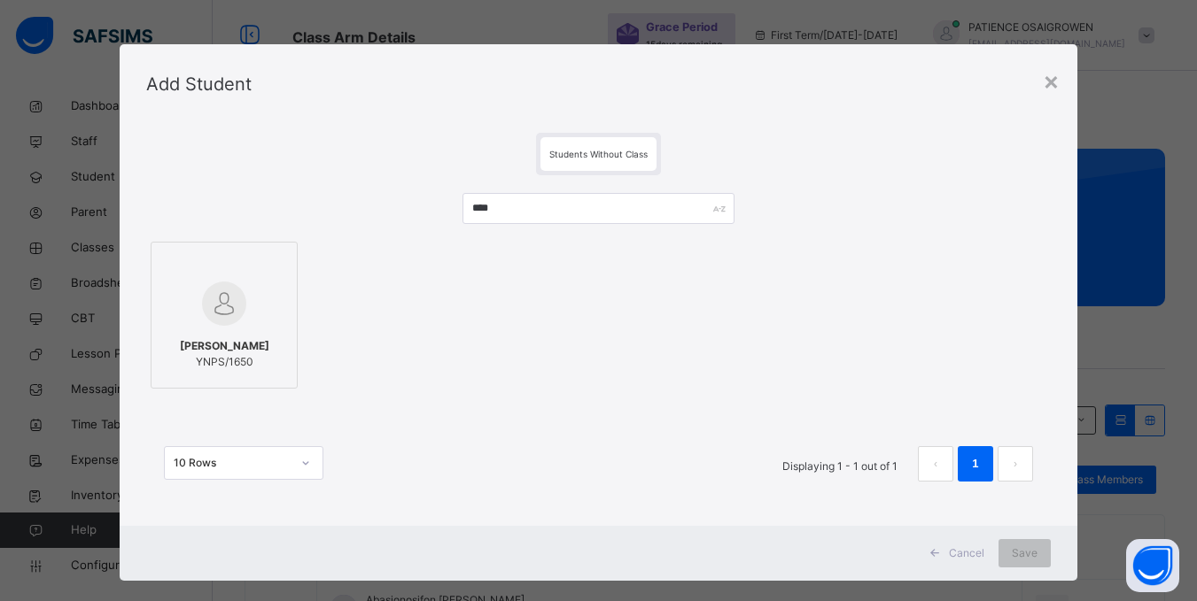
click at [238, 313] on div at bounding box center [224, 303] width 128 height 51
click at [1037, 549] on span "Save" at bounding box center [1036, 554] width 26 height 16
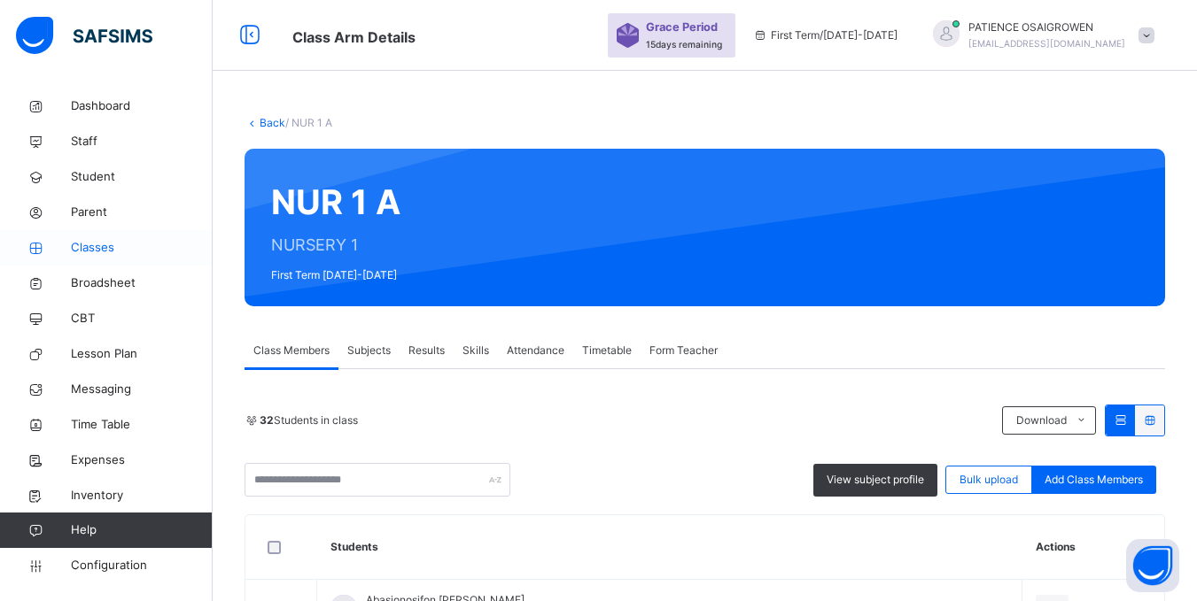
click at [81, 252] on span "Classes" at bounding box center [142, 248] width 142 height 18
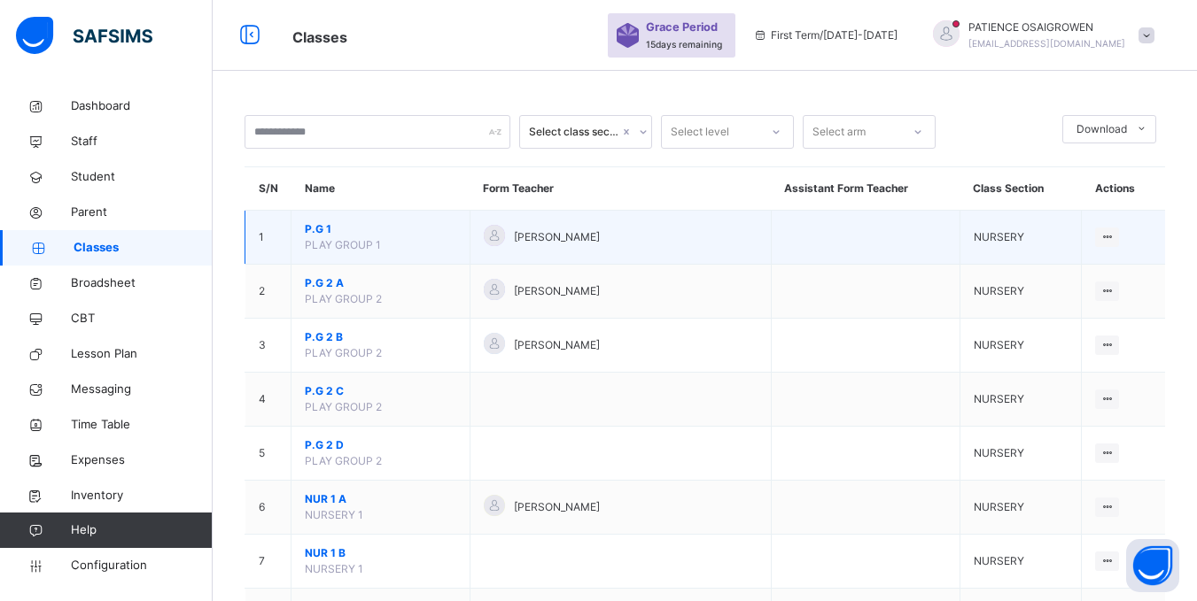
click at [331, 245] on span "PLAY GROUP 1" at bounding box center [343, 244] width 76 height 13
click at [1061, 276] on div "View Class" at bounding box center [1060, 273] width 101 height 18
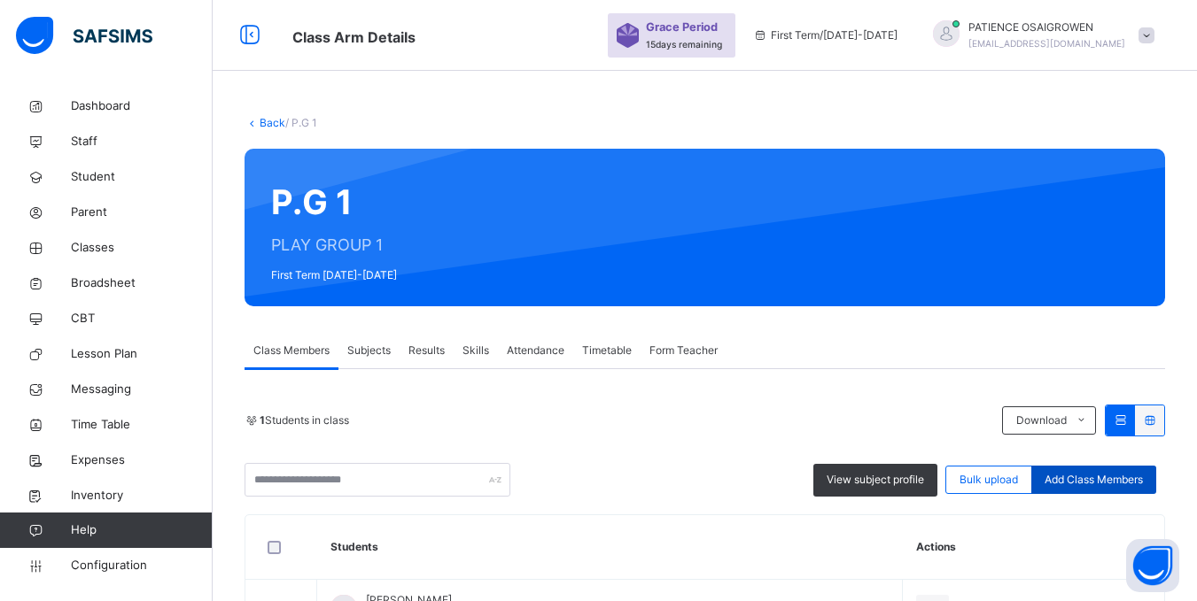
click at [1081, 484] on span "Add Class Members" at bounding box center [1093, 480] width 98 height 16
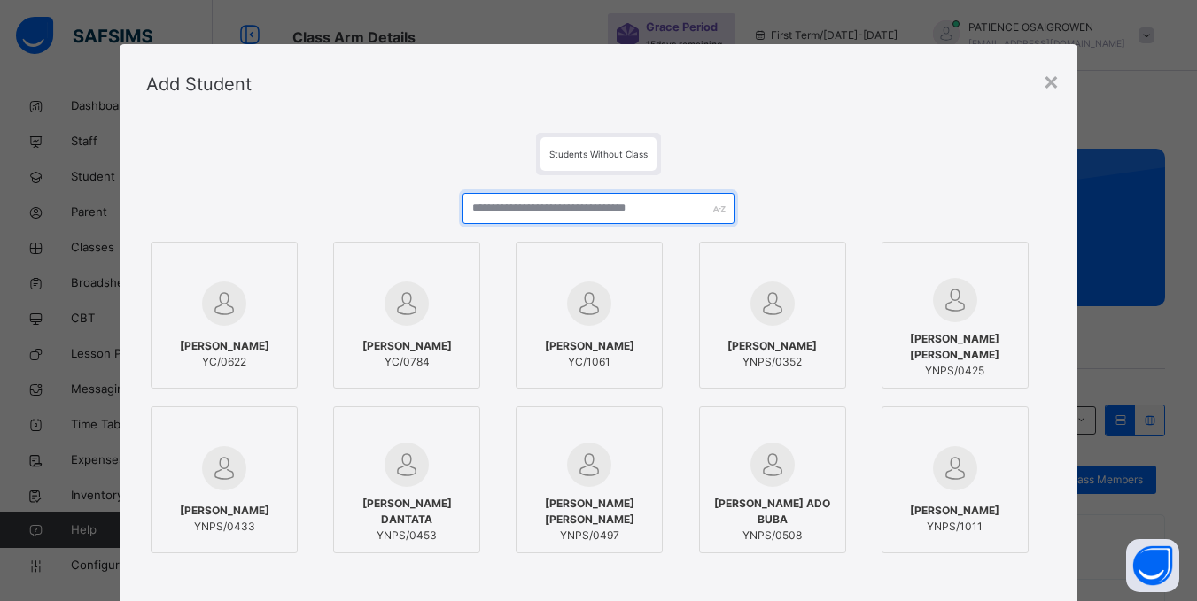
click at [539, 206] on input "text" at bounding box center [597, 208] width 271 height 31
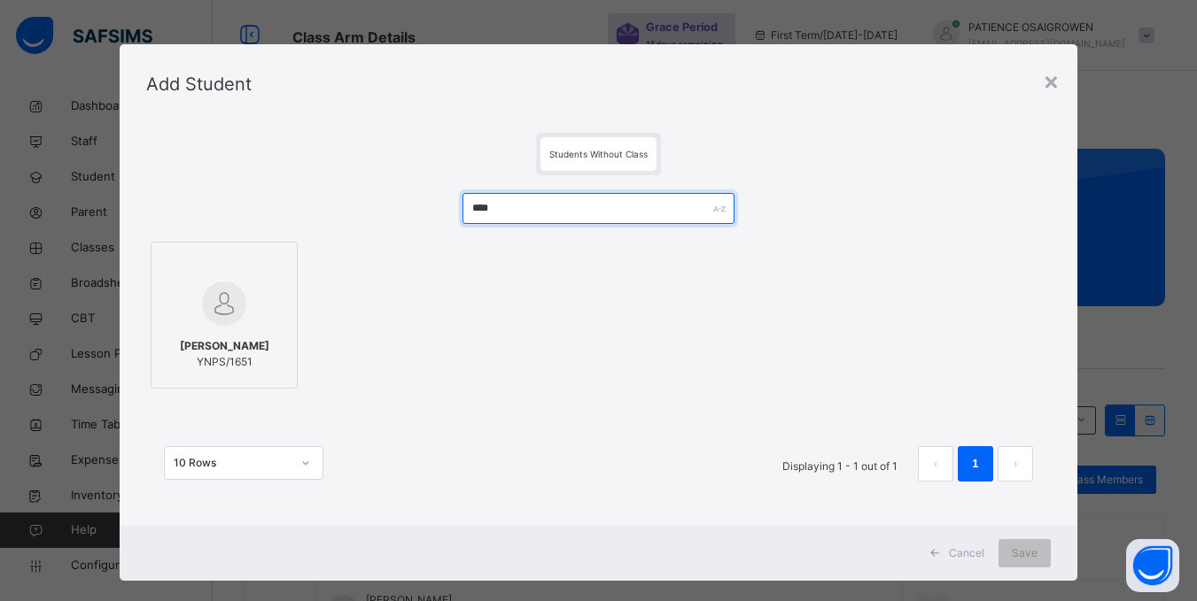
type input "****"
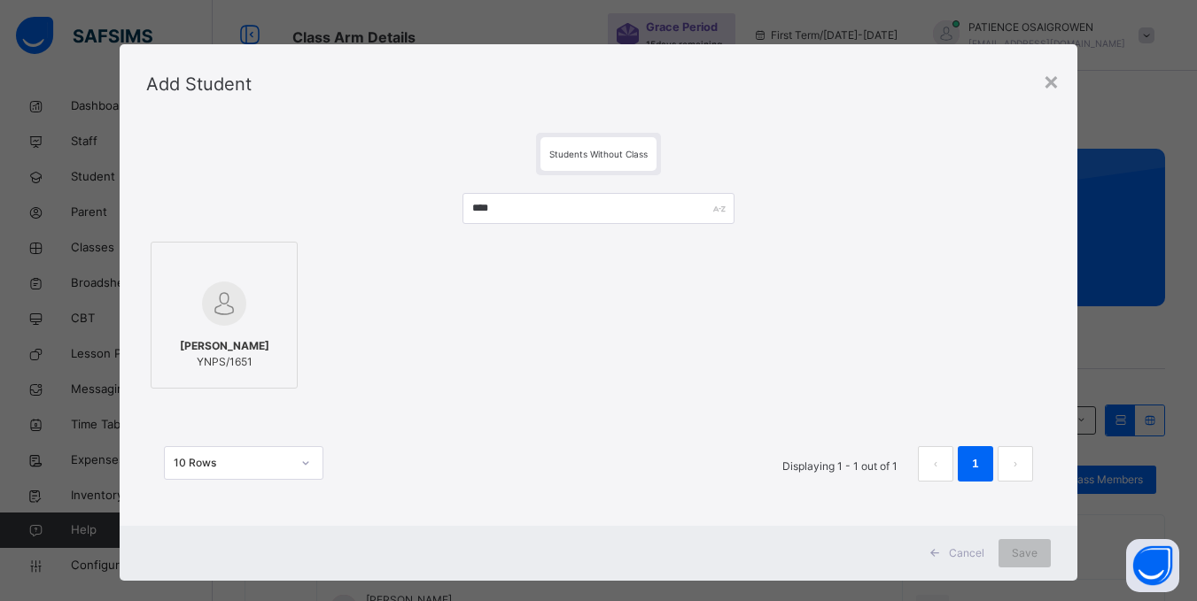
click at [181, 317] on div at bounding box center [224, 303] width 128 height 51
click at [1040, 550] on span "Save" at bounding box center [1036, 554] width 26 height 16
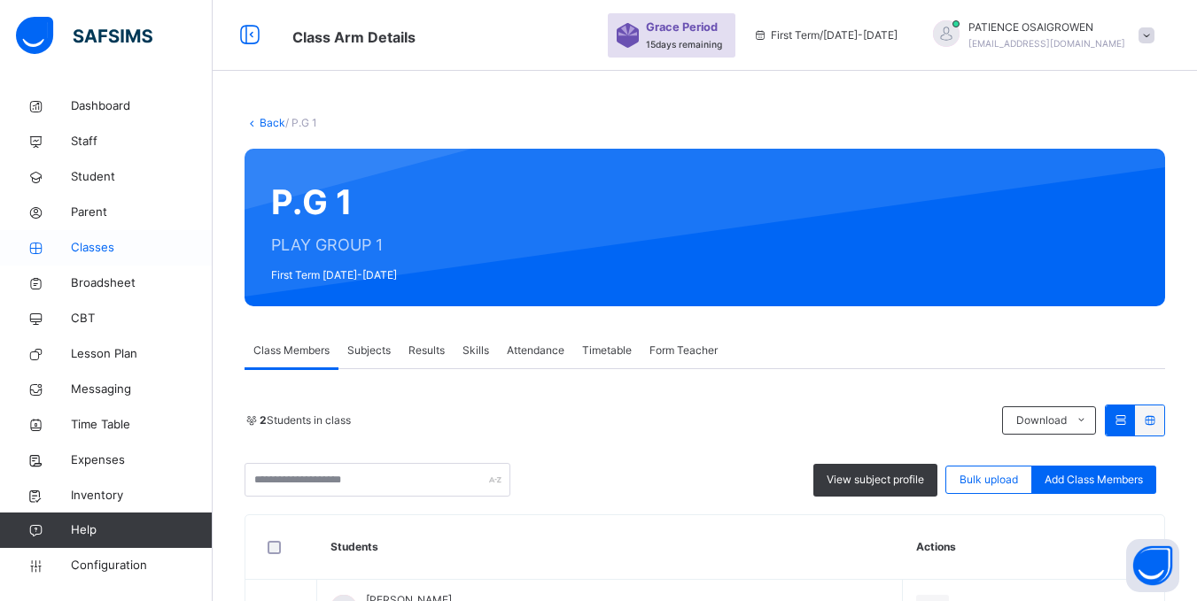
click at [81, 244] on span "Classes" at bounding box center [142, 248] width 142 height 18
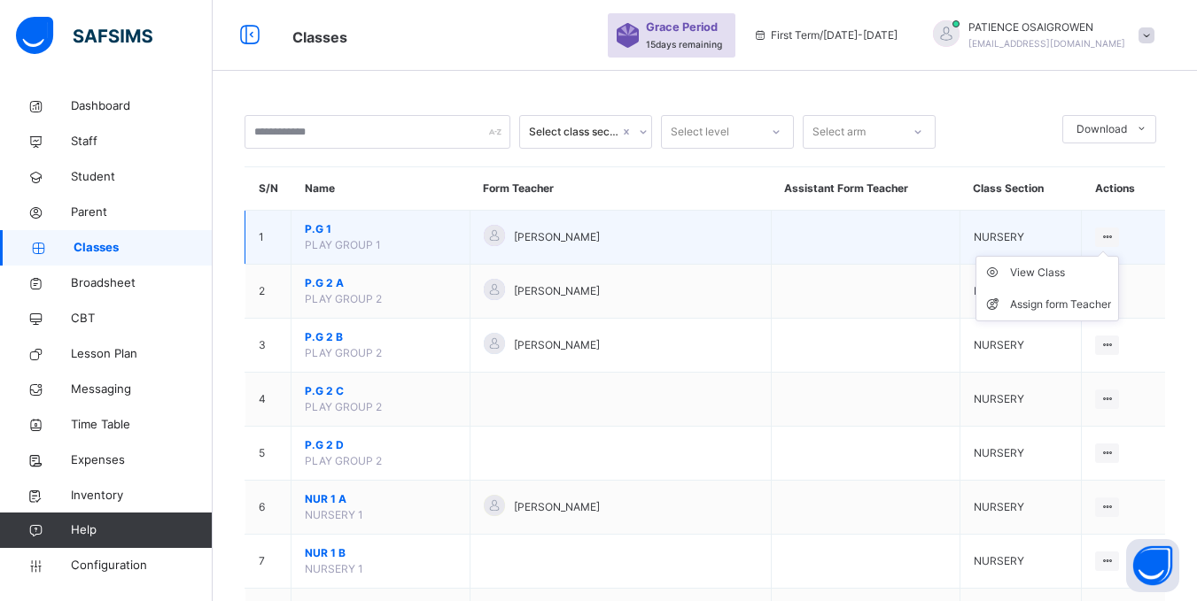
click at [1114, 233] on icon at bounding box center [1106, 236] width 15 height 13
click at [1062, 269] on ul "View Class Assign form Teacher" at bounding box center [1046, 289] width 143 height 66
click at [1027, 270] on div "View Class" at bounding box center [1060, 273] width 101 height 18
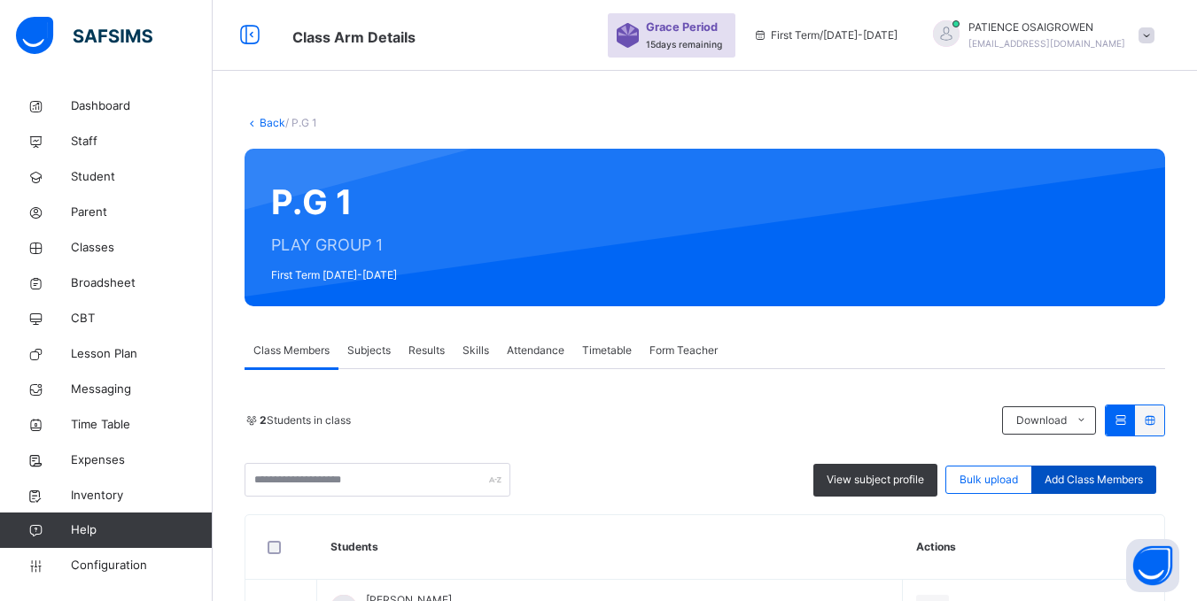
click at [1076, 483] on span "Add Class Members" at bounding box center [1093, 480] width 98 height 16
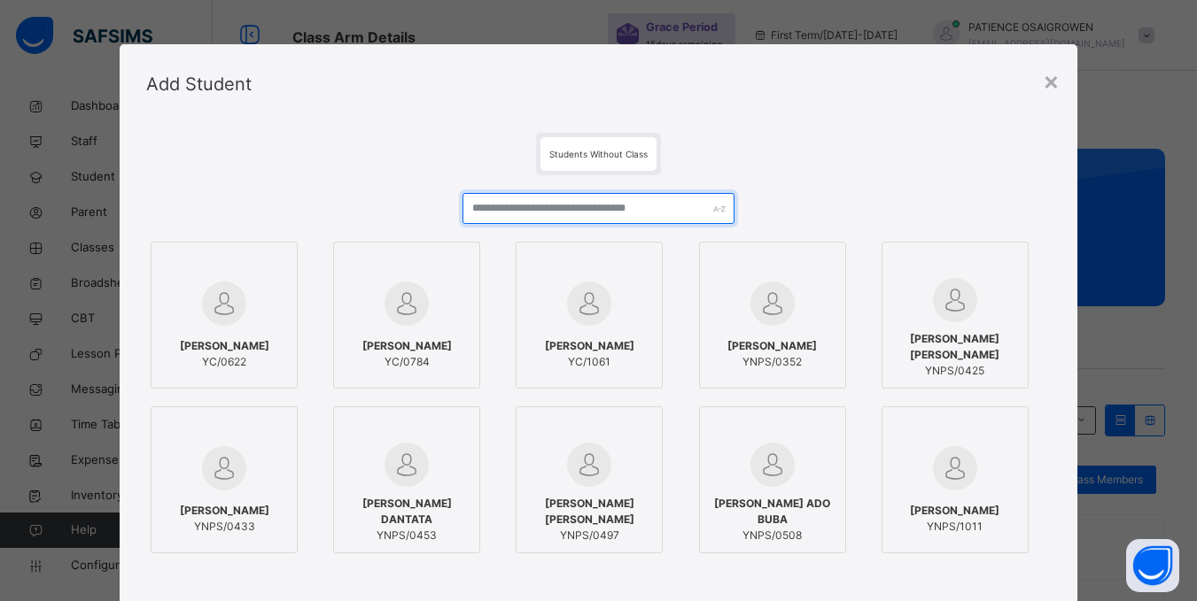
click at [533, 208] on input "text" at bounding box center [597, 208] width 271 height 31
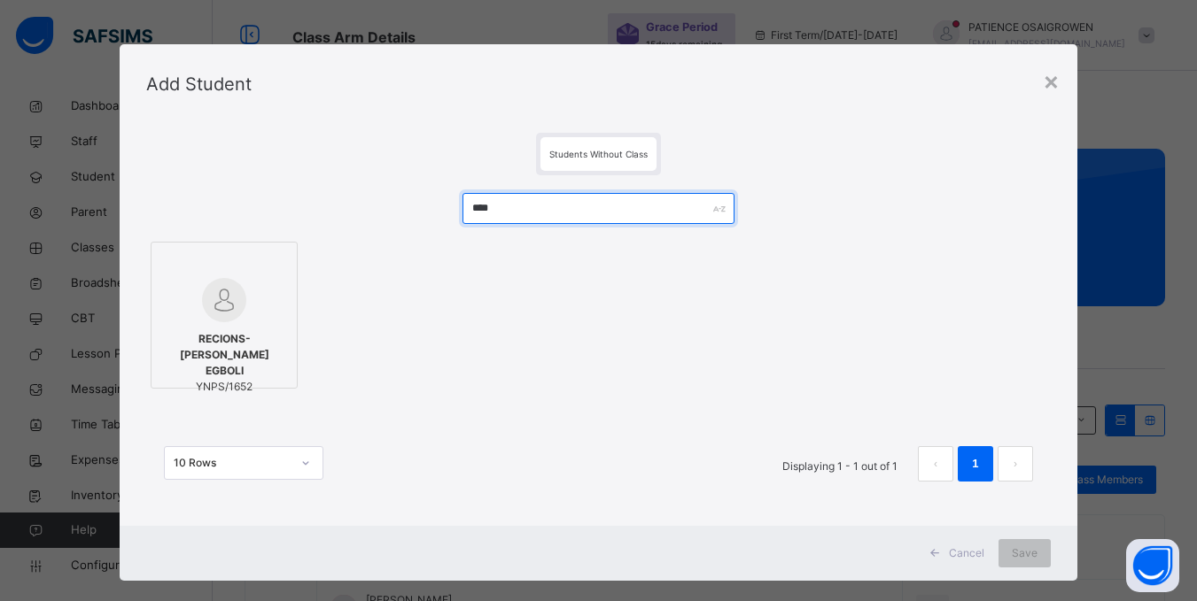
type input "****"
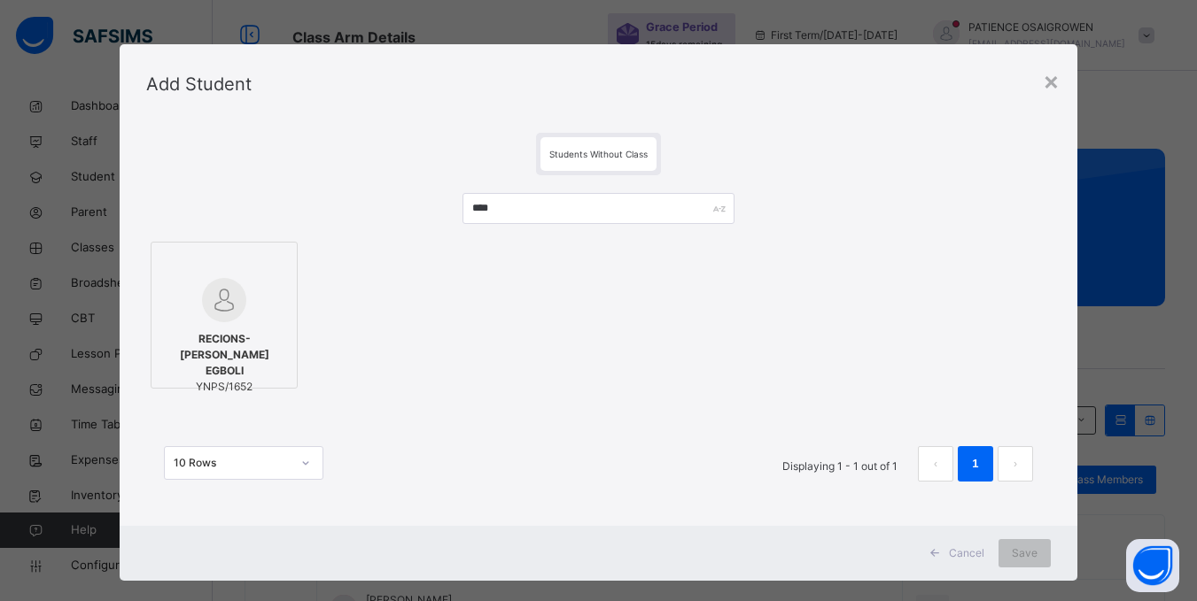
click at [215, 320] on img at bounding box center [224, 300] width 44 height 44
click at [1029, 558] on span "Save" at bounding box center [1036, 554] width 26 height 16
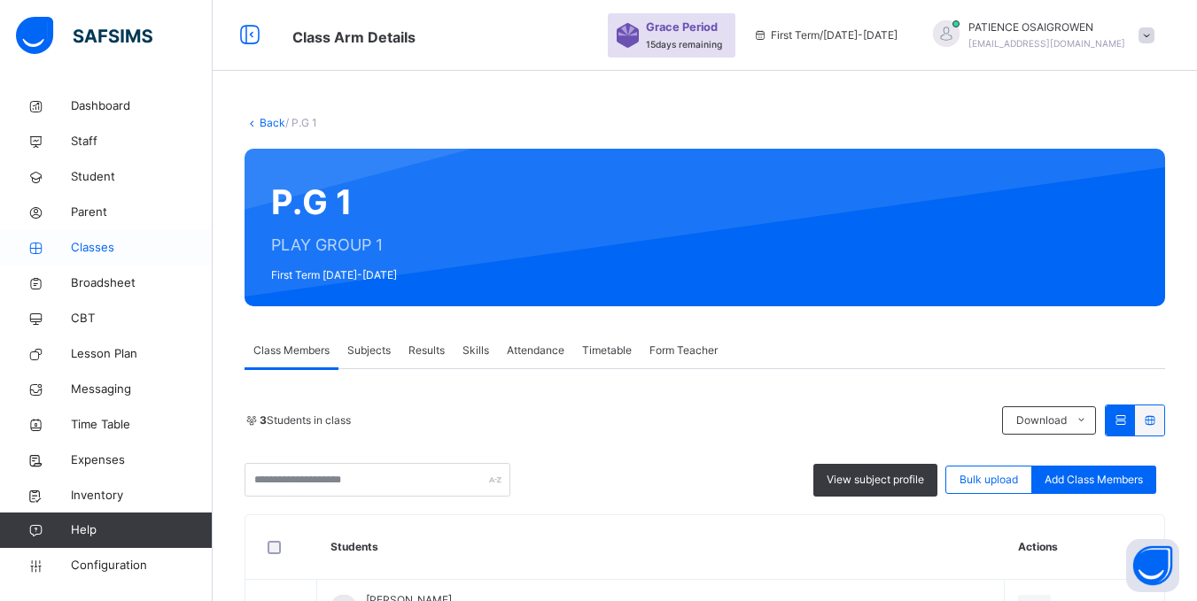
click at [89, 246] on span "Classes" at bounding box center [142, 248] width 142 height 18
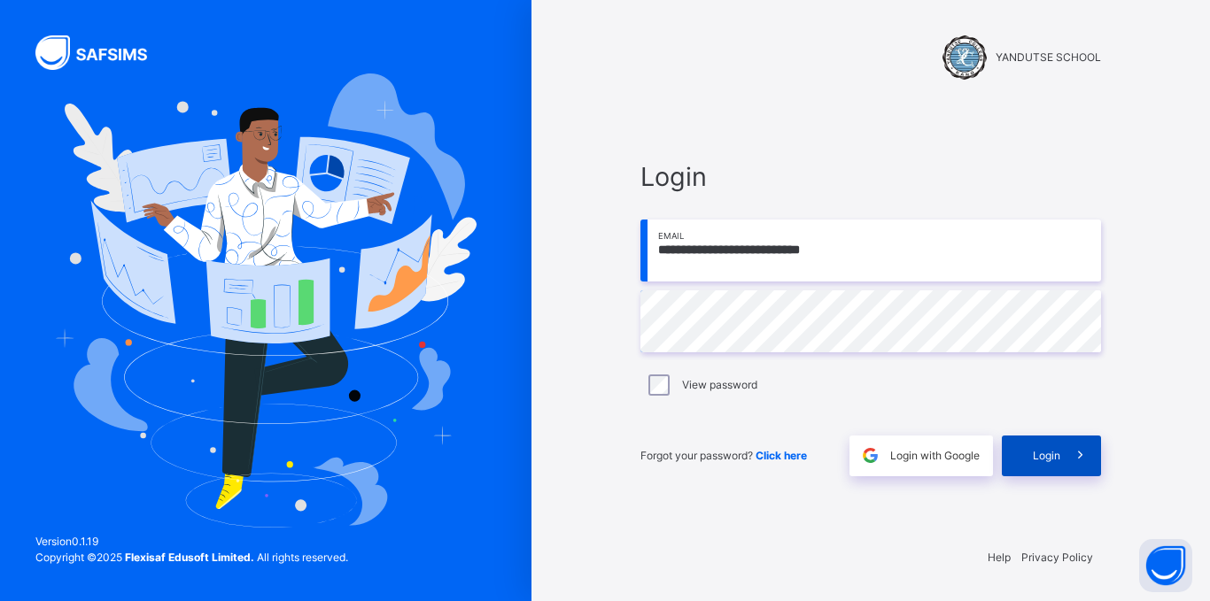
click at [1050, 458] on span "Login" at bounding box center [1046, 456] width 27 height 16
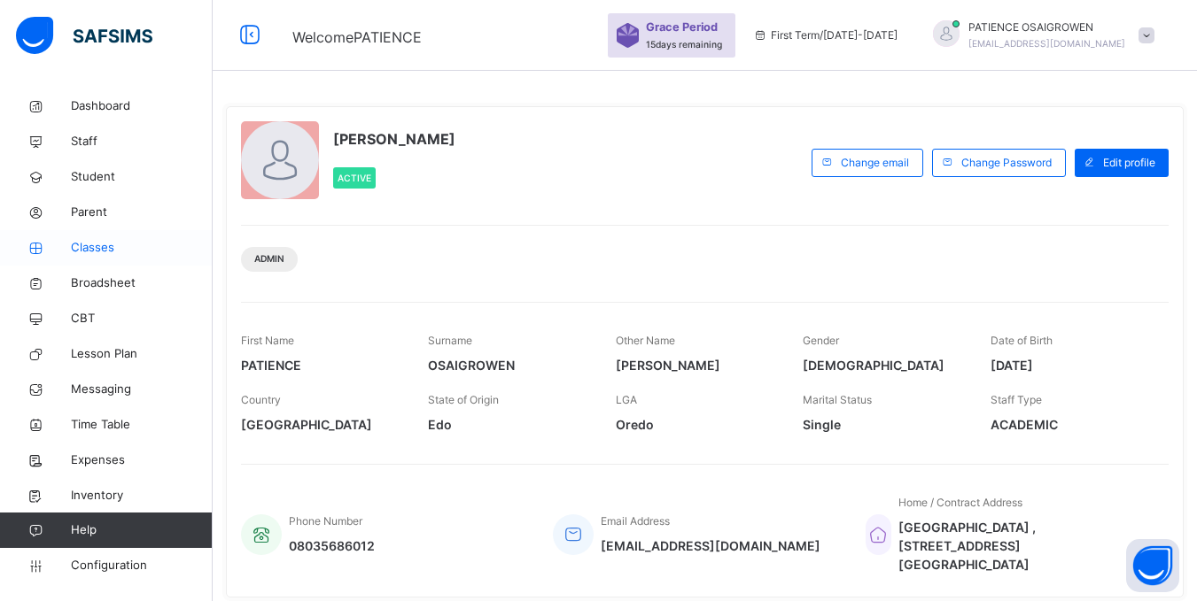
click at [99, 242] on span "Classes" at bounding box center [142, 248] width 142 height 18
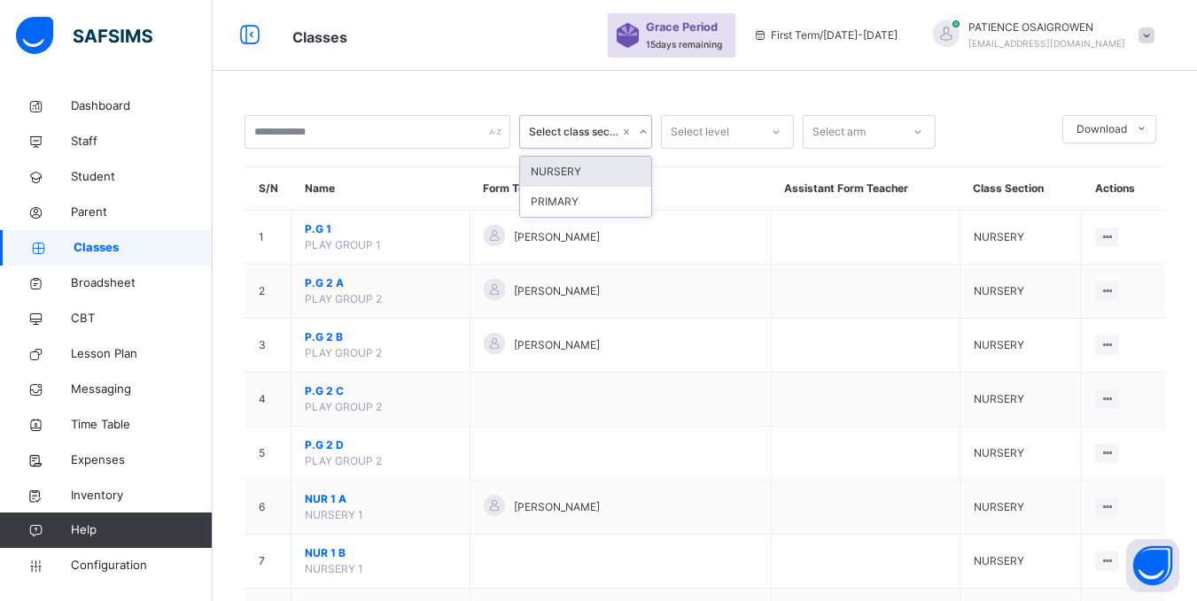
click at [646, 134] on icon at bounding box center [643, 132] width 11 height 18
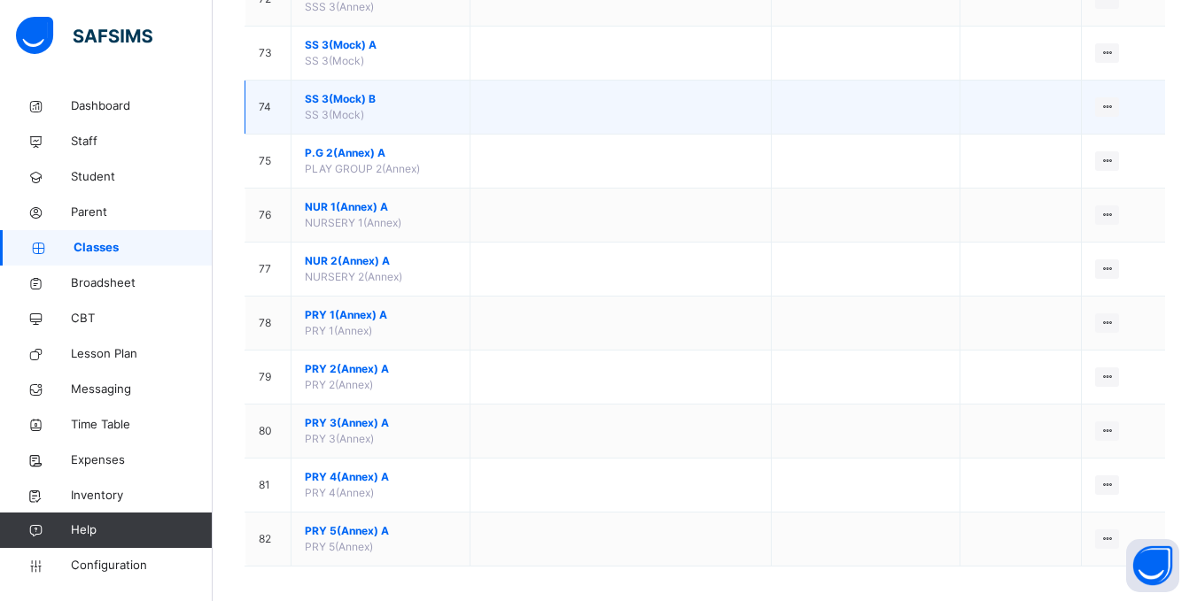
scroll to position [3986, 0]
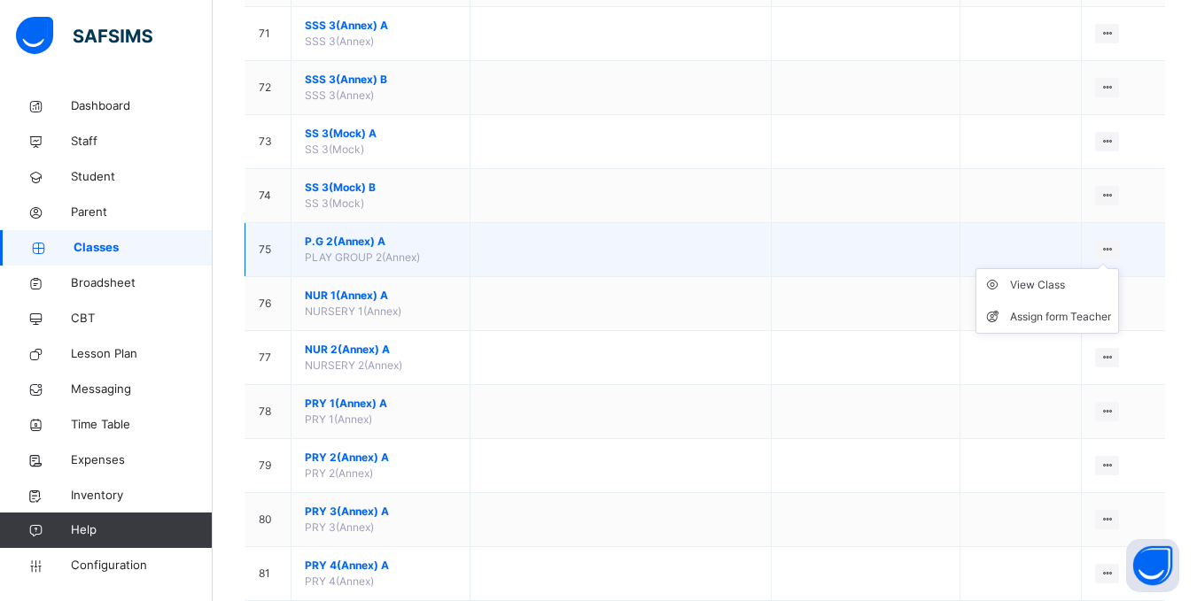
click at [1114, 251] on icon at bounding box center [1106, 249] width 15 height 13
click at [1064, 283] on div "View Class" at bounding box center [1060, 285] width 101 height 18
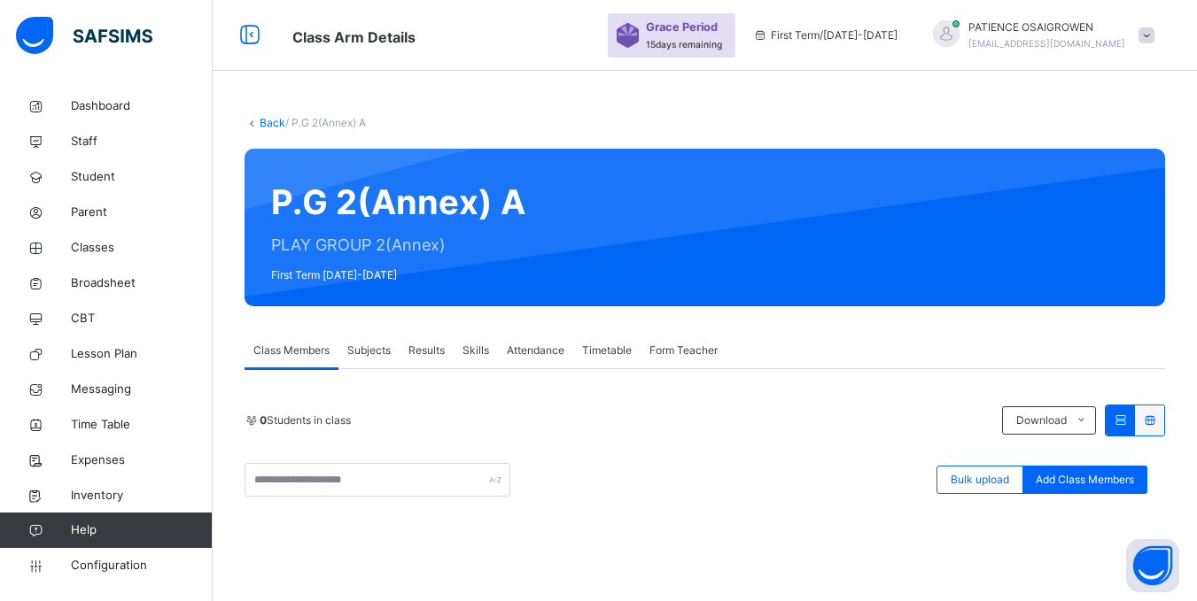
click at [1080, 482] on span "Add Class Members" at bounding box center [1084, 480] width 98 height 16
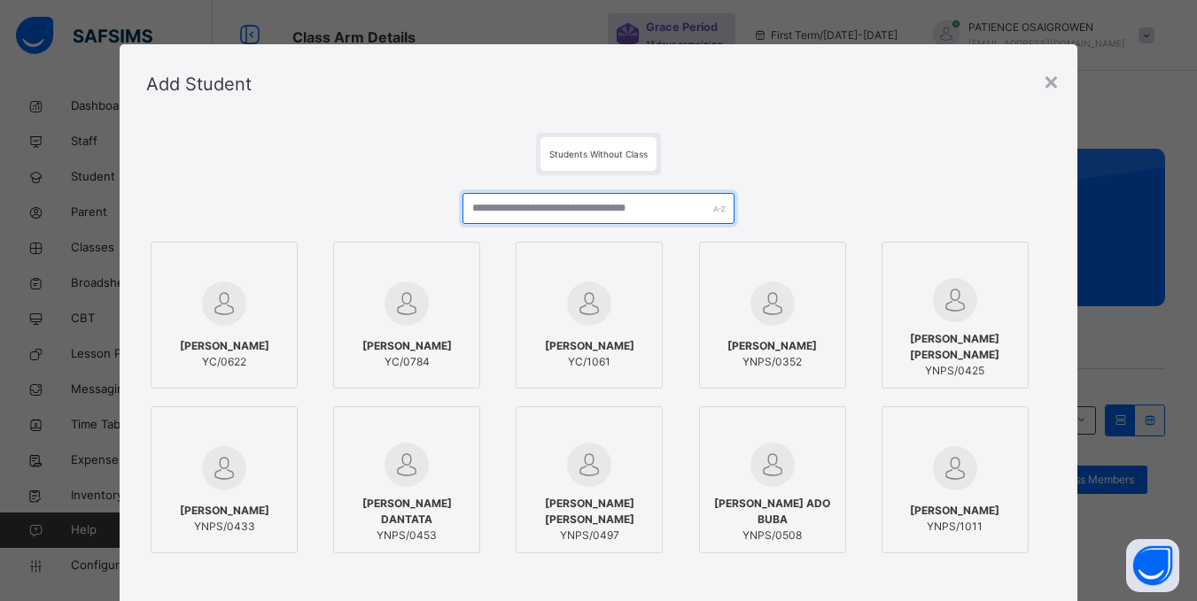
click at [646, 213] on input "text" at bounding box center [597, 208] width 271 height 31
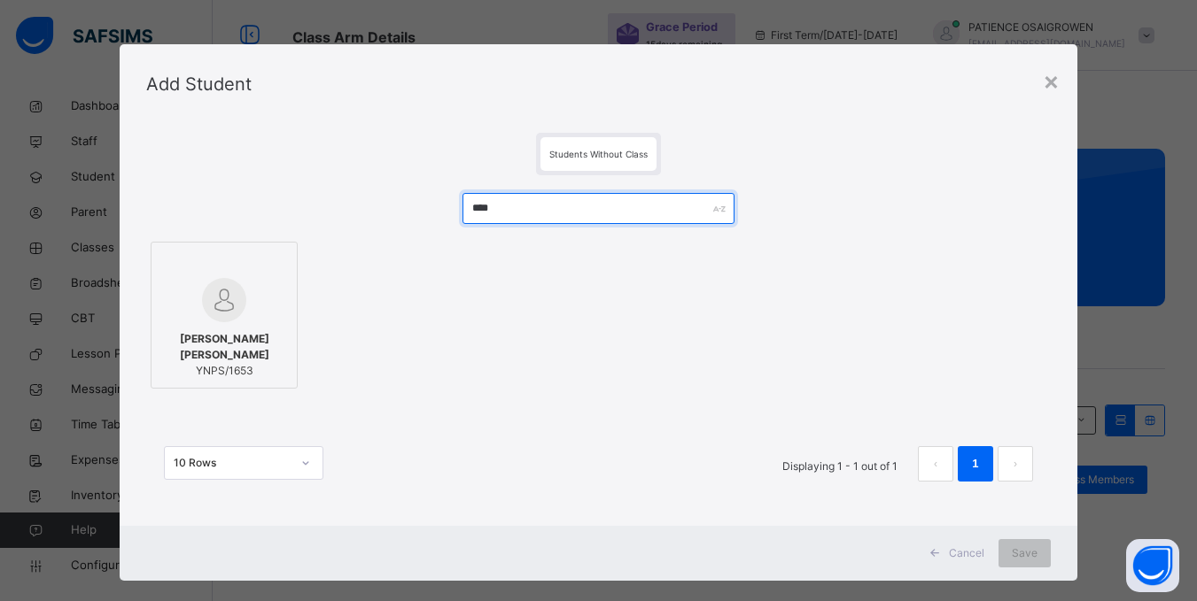
type input "****"
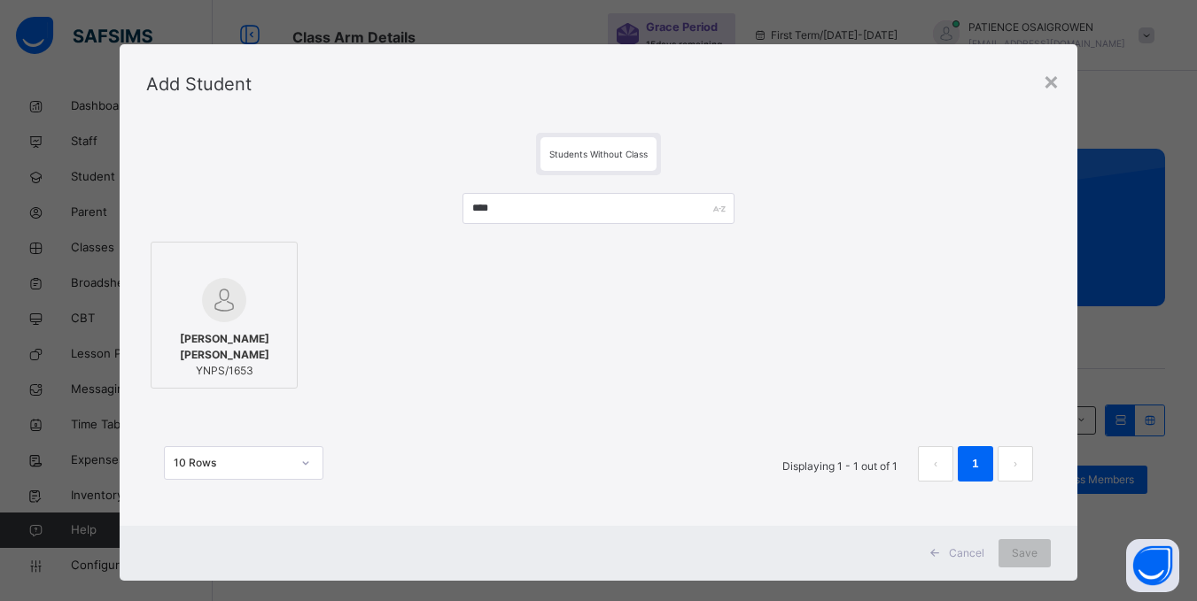
click at [231, 341] on span "[PERSON_NAME] [PERSON_NAME]" at bounding box center [224, 347] width 128 height 32
click at [1046, 553] on div "Save" at bounding box center [1036, 553] width 52 height 28
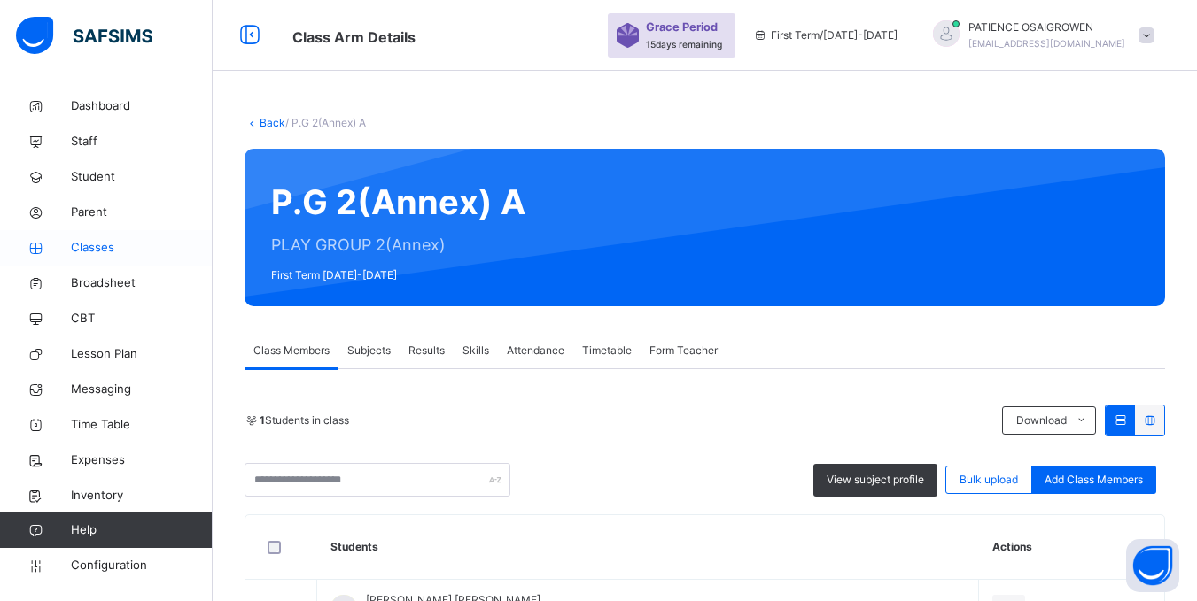
click at [89, 252] on span "Classes" at bounding box center [142, 248] width 142 height 18
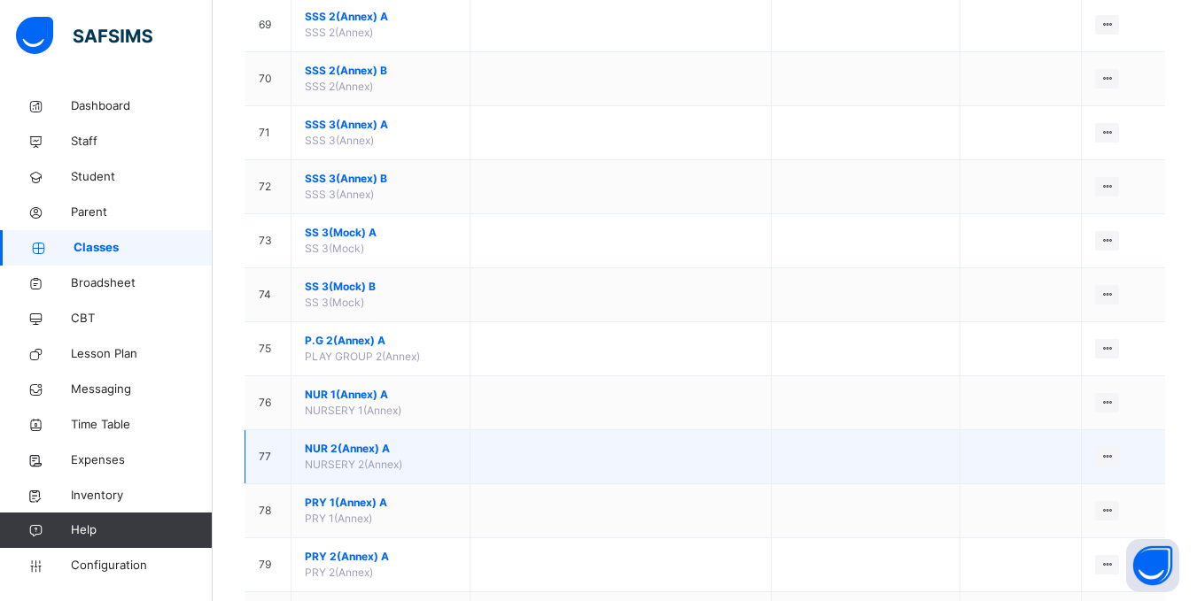
scroll to position [3907, 0]
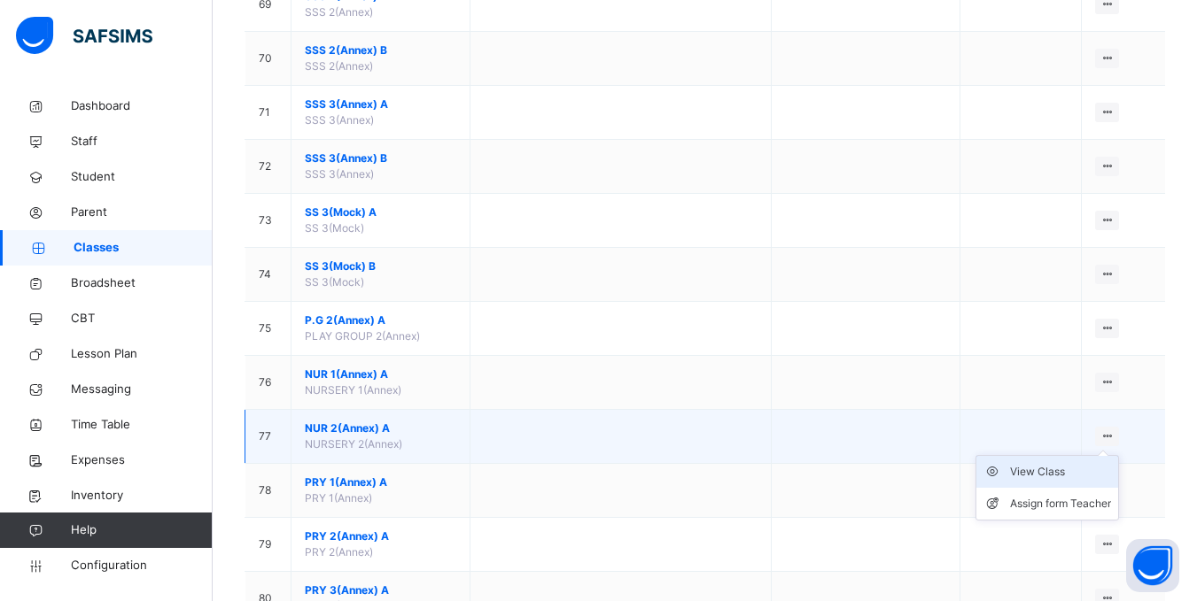
click at [1071, 472] on div "View Class" at bounding box center [1060, 472] width 101 height 18
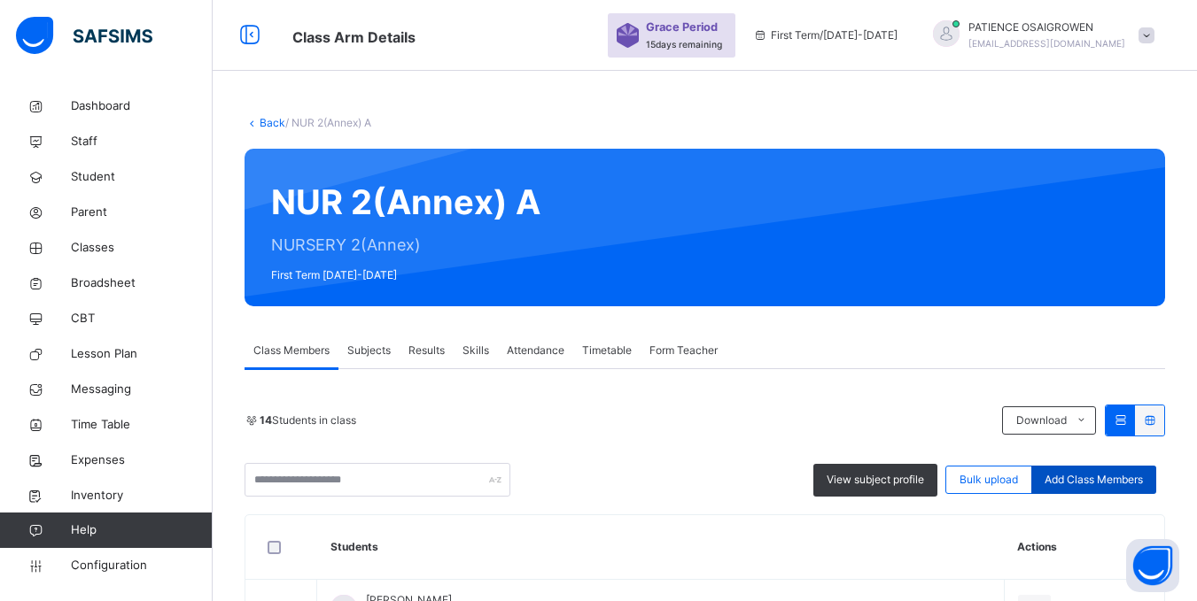
click at [1104, 483] on span "Add Class Members" at bounding box center [1093, 480] width 98 height 16
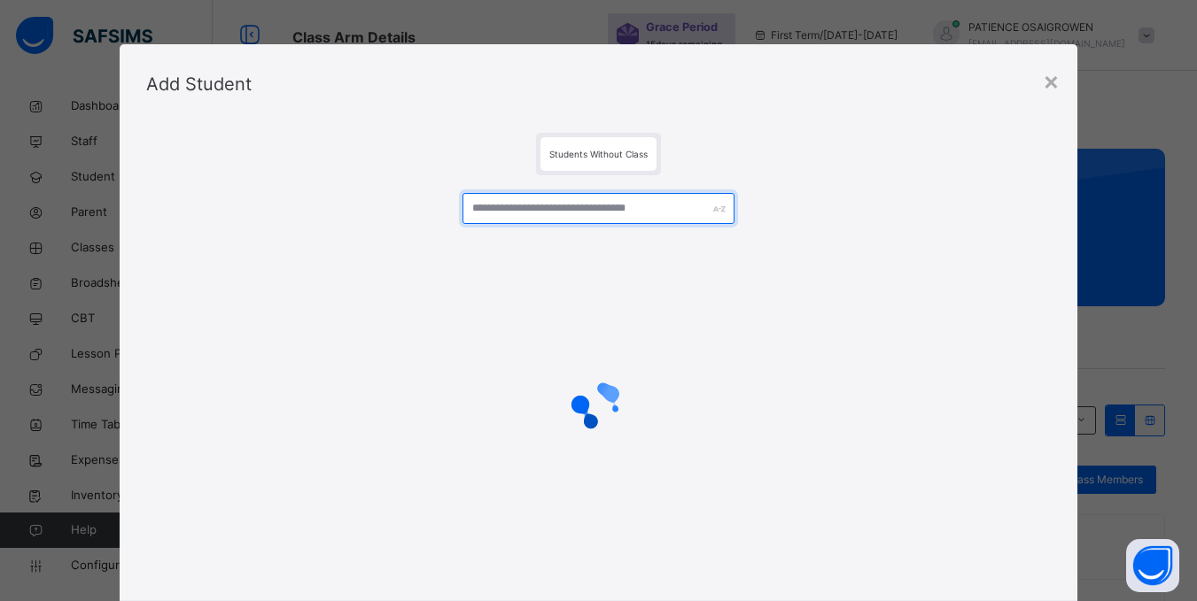
click at [599, 210] on input "text" at bounding box center [597, 208] width 271 height 31
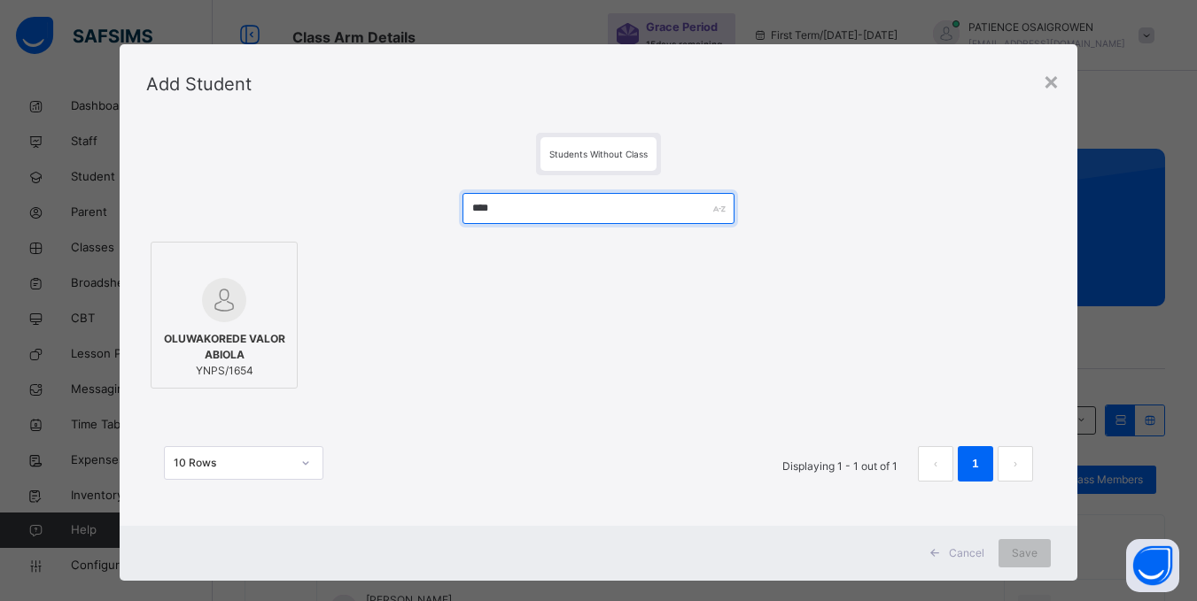
type input "****"
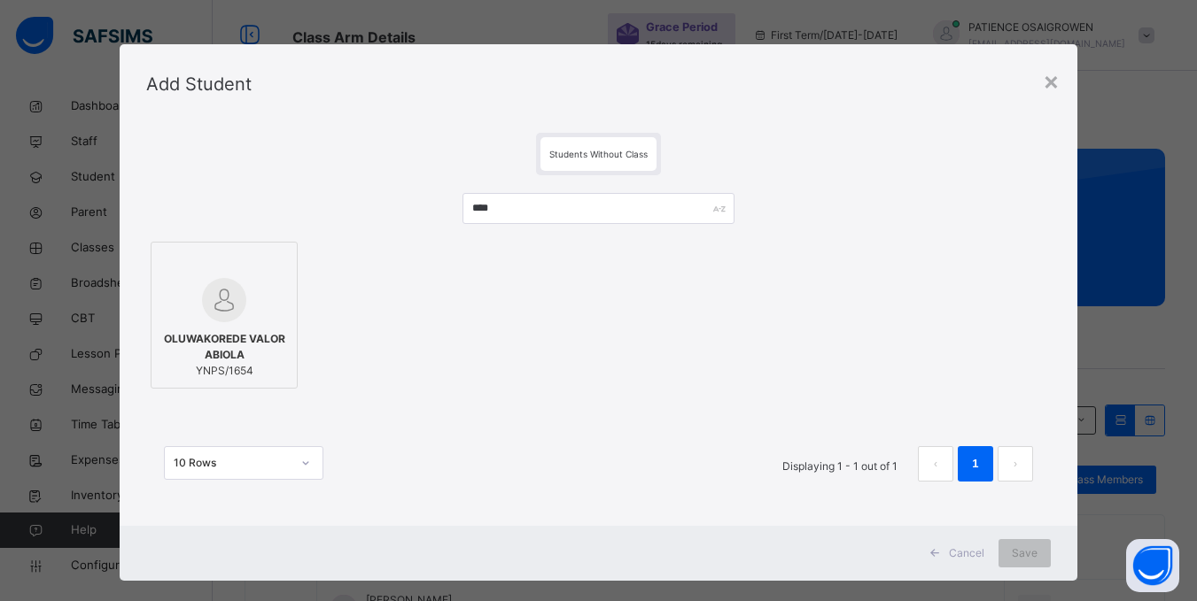
click at [226, 339] on span "OLUWAKOREDE VALOR ABIOLA" at bounding box center [224, 347] width 128 height 32
click at [1018, 554] on span "Save" at bounding box center [1025, 554] width 26 height 16
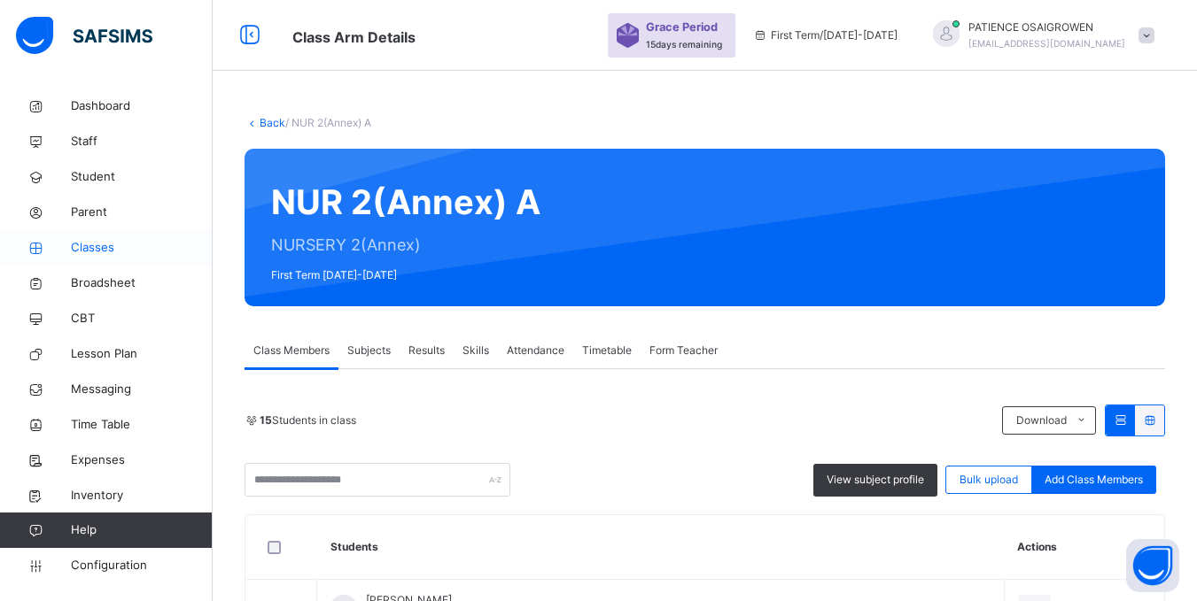
click at [87, 253] on span "Classes" at bounding box center [142, 248] width 142 height 18
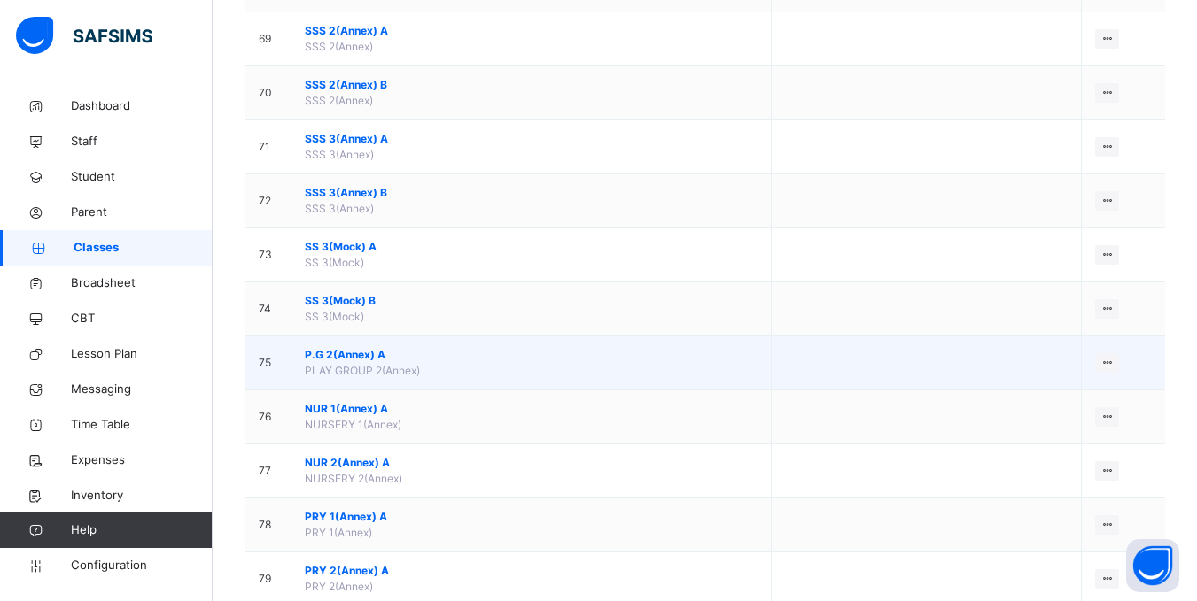
scroll to position [3897, 0]
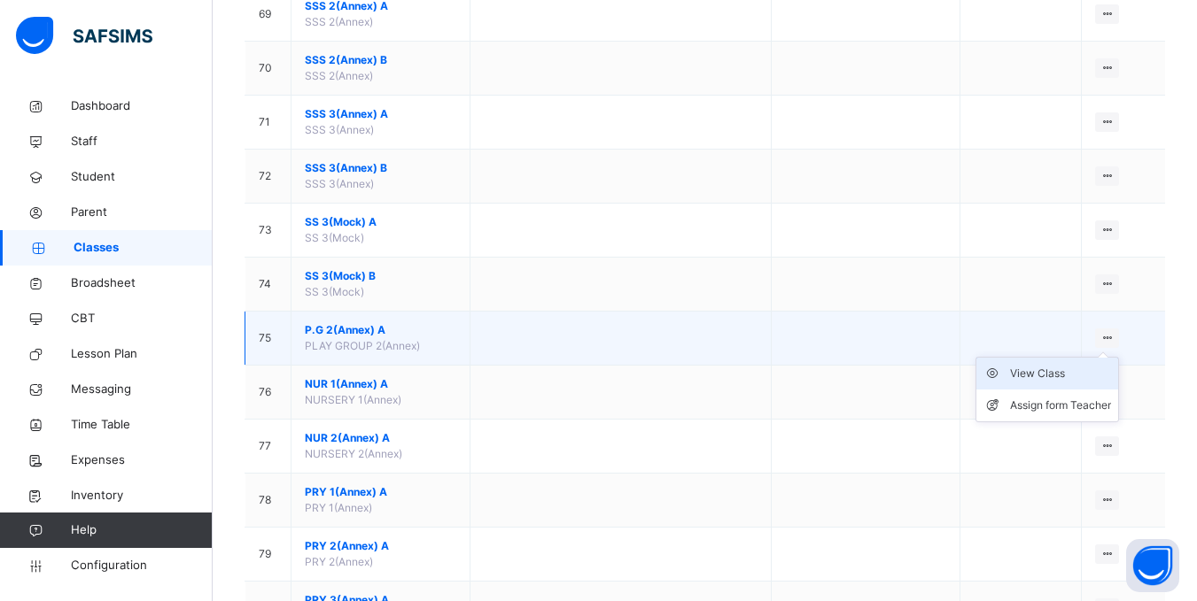
click at [1073, 375] on div "View Class" at bounding box center [1060, 374] width 101 height 18
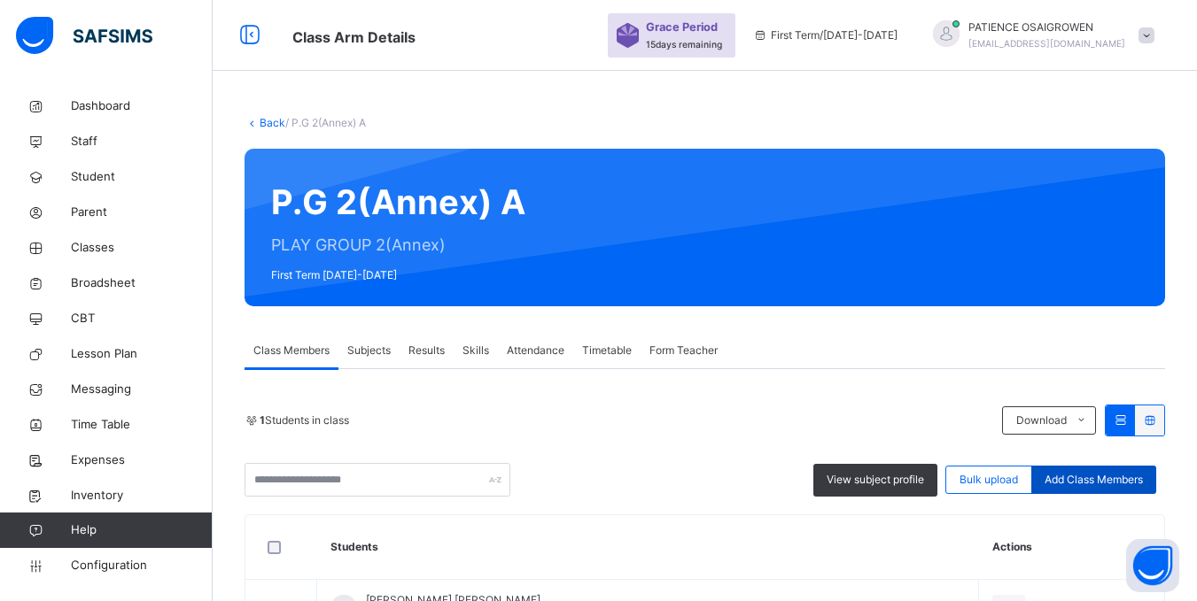
click at [1091, 486] on span "Add Class Members" at bounding box center [1093, 480] width 98 height 16
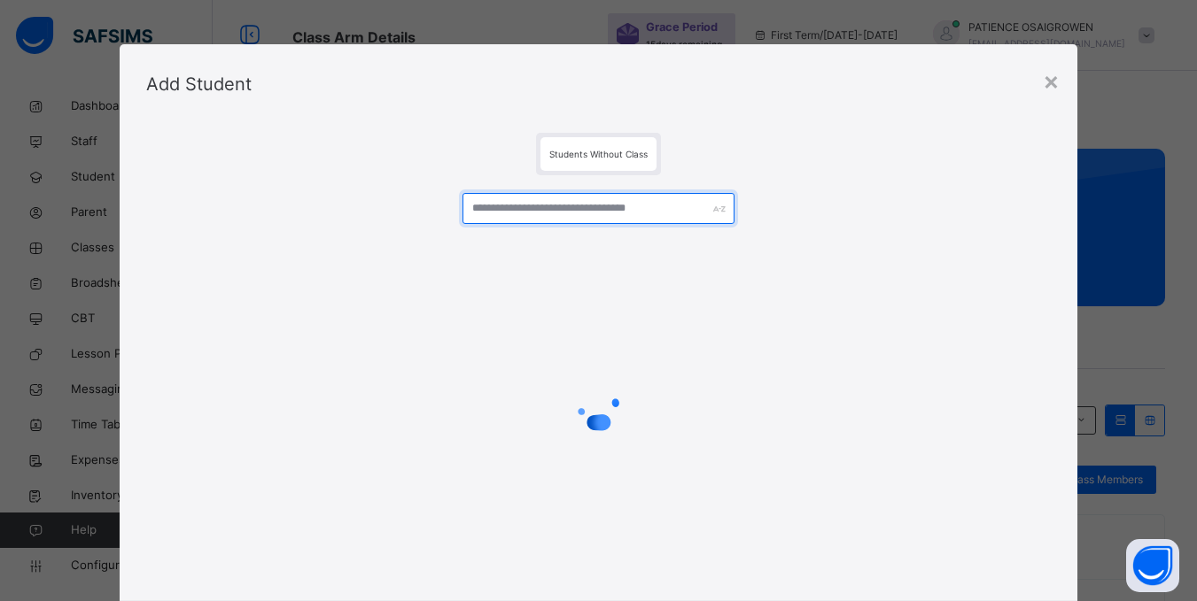
click at [568, 201] on input "text" at bounding box center [597, 208] width 271 height 31
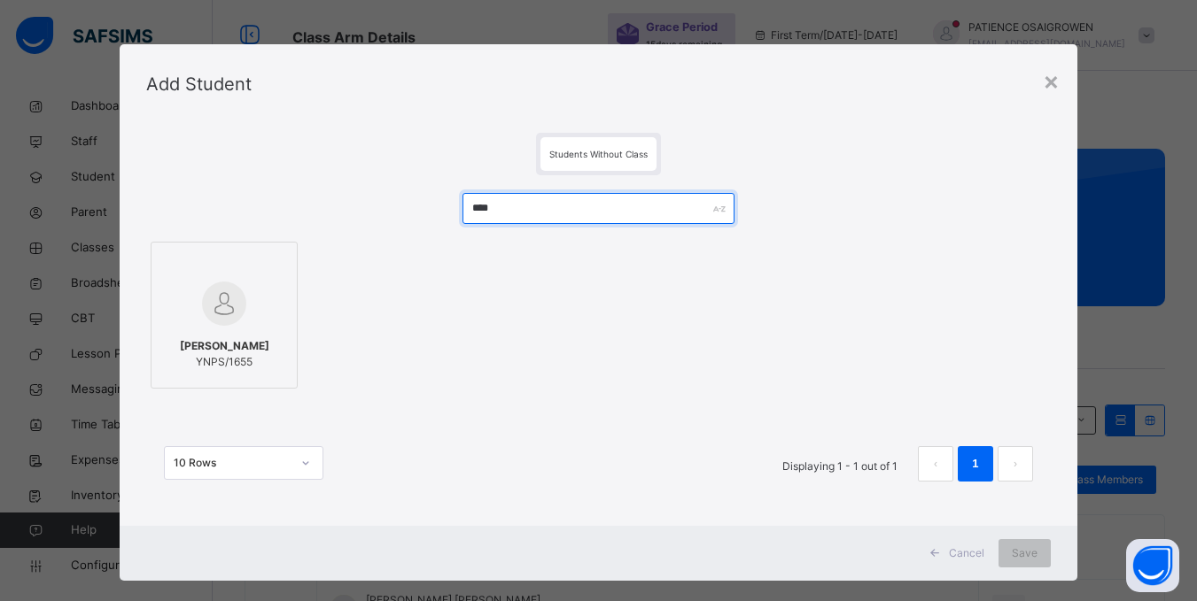
type input "****"
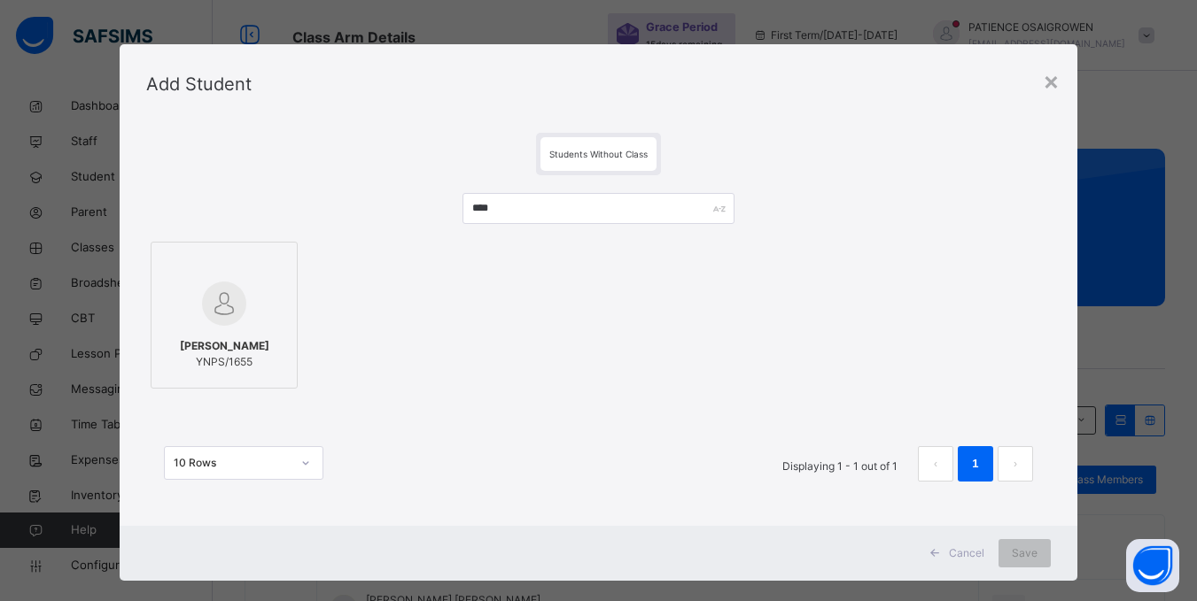
click at [205, 277] on div at bounding box center [224, 265] width 128 height 27
click at [1040, 551] on span "Save" at bounding box center [1036, 554] width 26 height 16
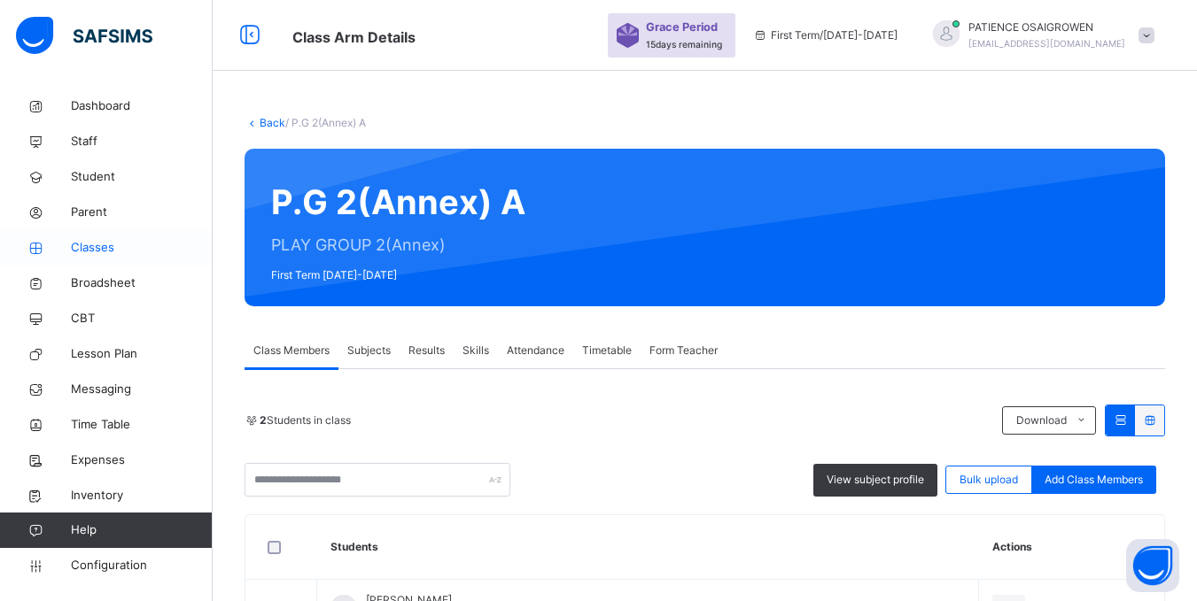
click at [91, 250] on span "Classes" at bounding box center [142, 248] width 142 height 18
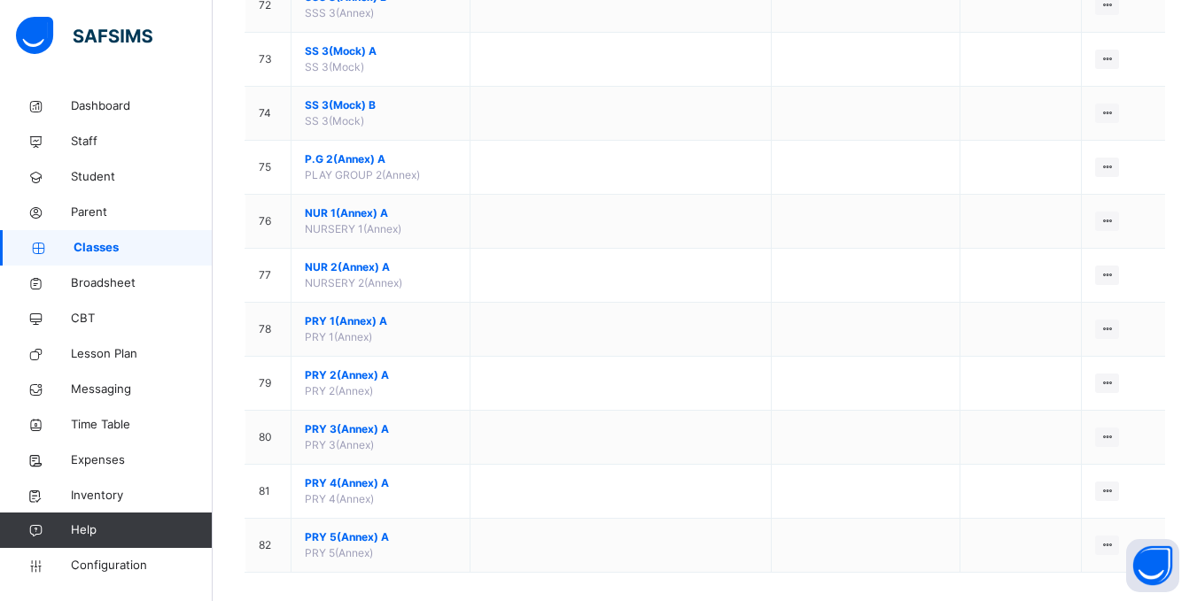
scroll to position [4084, 0]
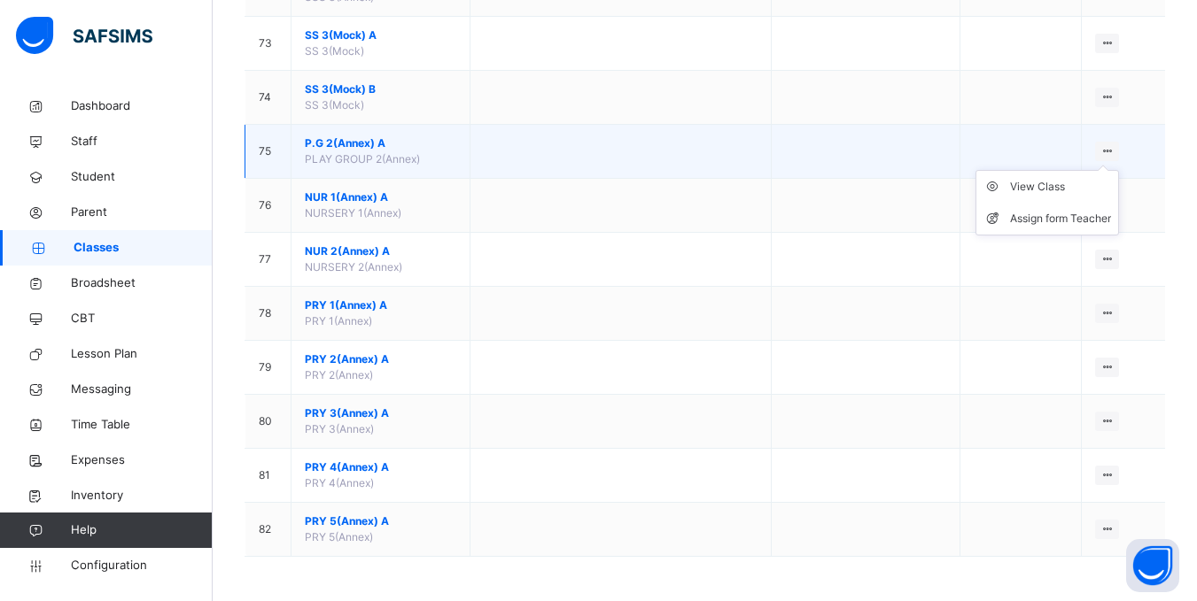
click at [1119, 170] on ul "View Class Assign form Teacher" at bounding box center [1046, 203] width 143 height 66
click at [1062, 185] on div "View Class" at bounding box center [1060, 187] width 101 height 18
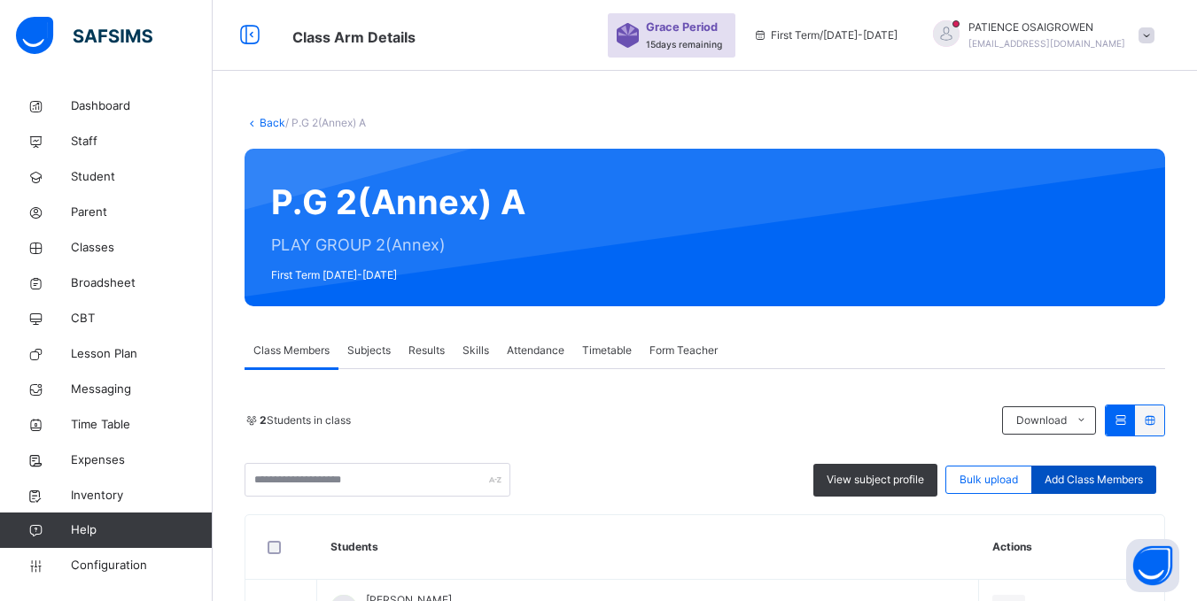
click at [1119, 476] on span "Add Class Members" at bounding box center [1093, 480] width 98 height 16
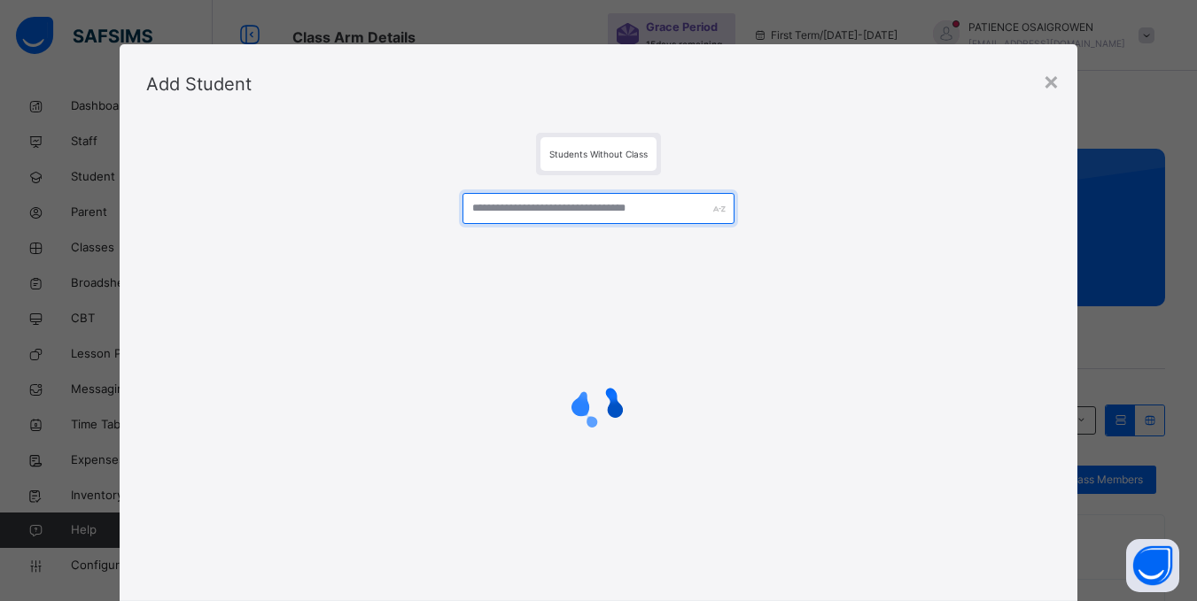
click at [562, 210] on input "text" at bounding box center [597, 208] width 271 height 31
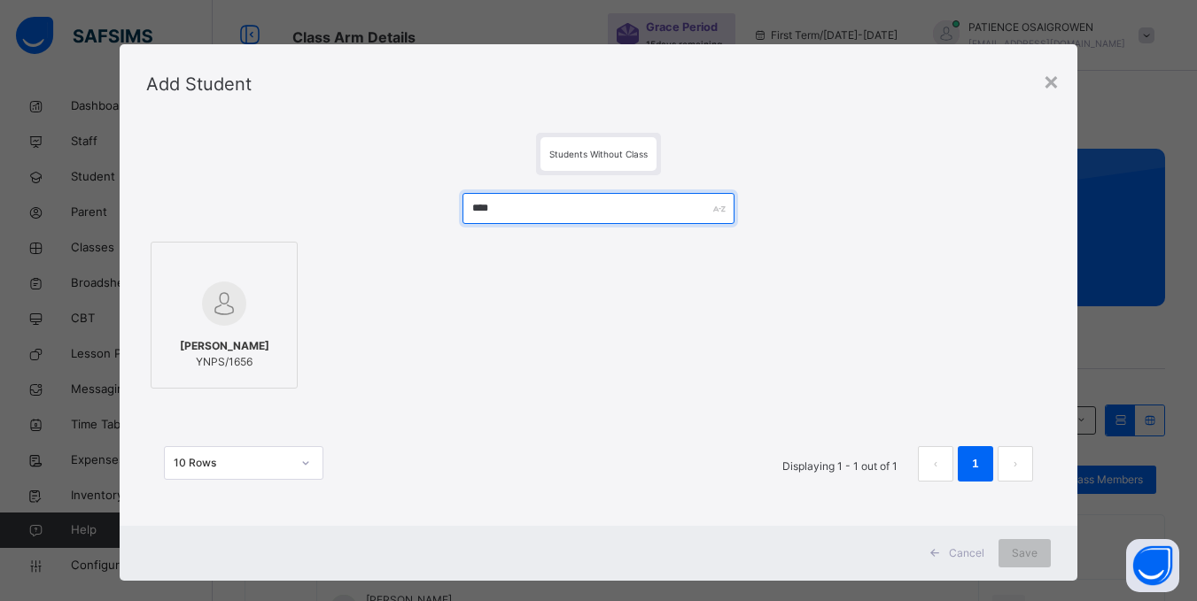
type input "****"
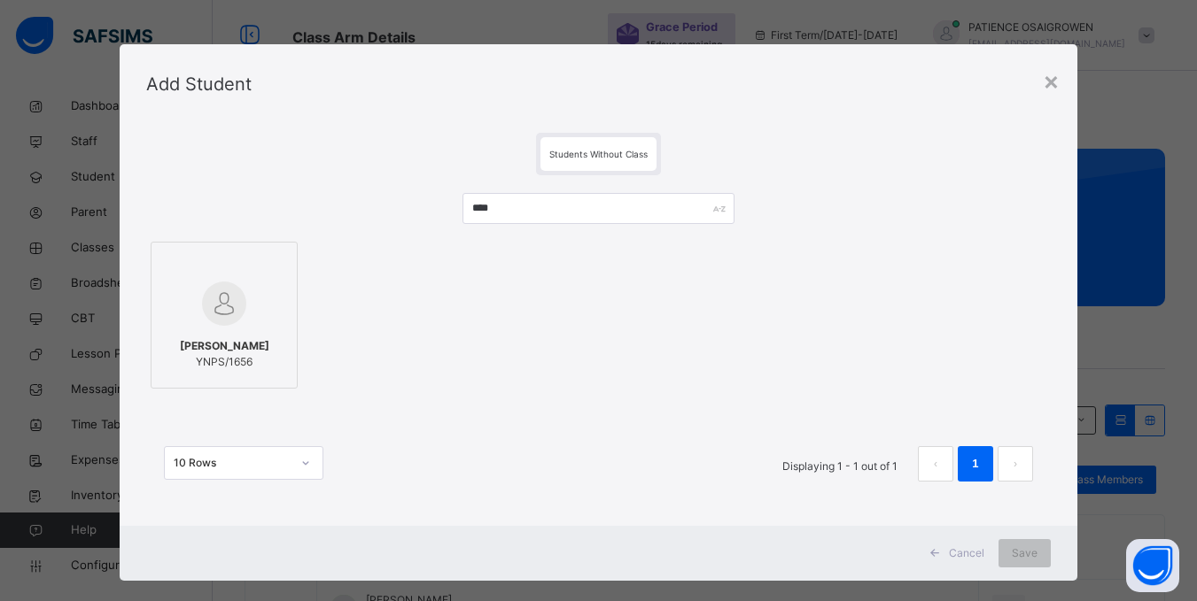
click at [255, 287] on div at bounding box center [224, 303] width 128 height 51
click at [1032, 554] on span "Save" at bounding box center [1036, 554] width 26 height 16
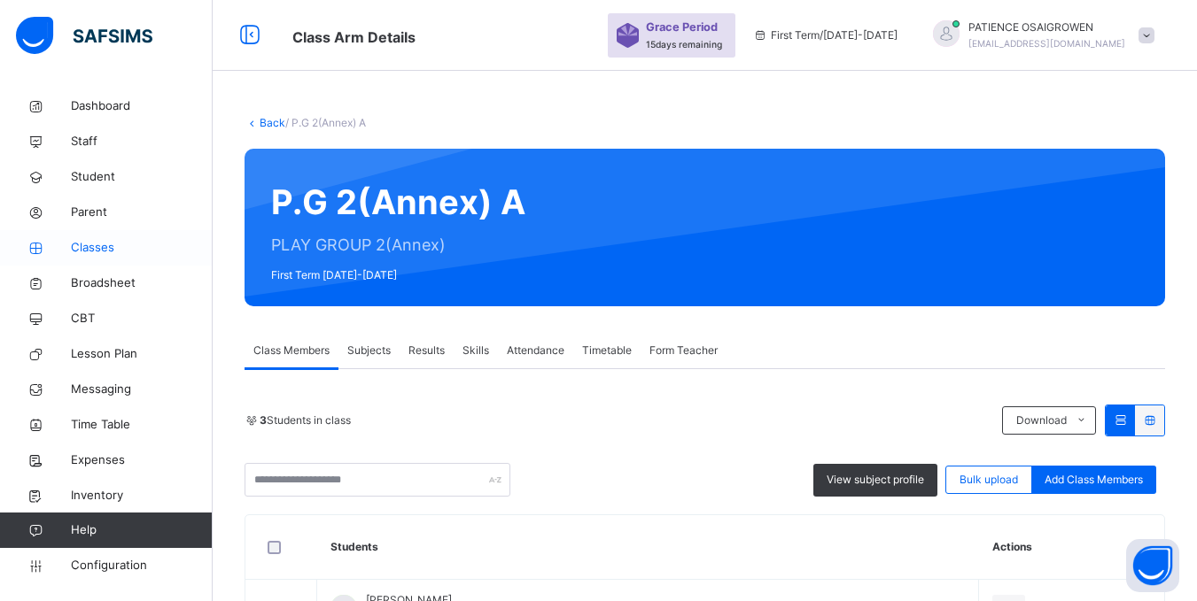
click at [114, 246] on span "Classes" at bounding box center [142, 248] width 142 height 18
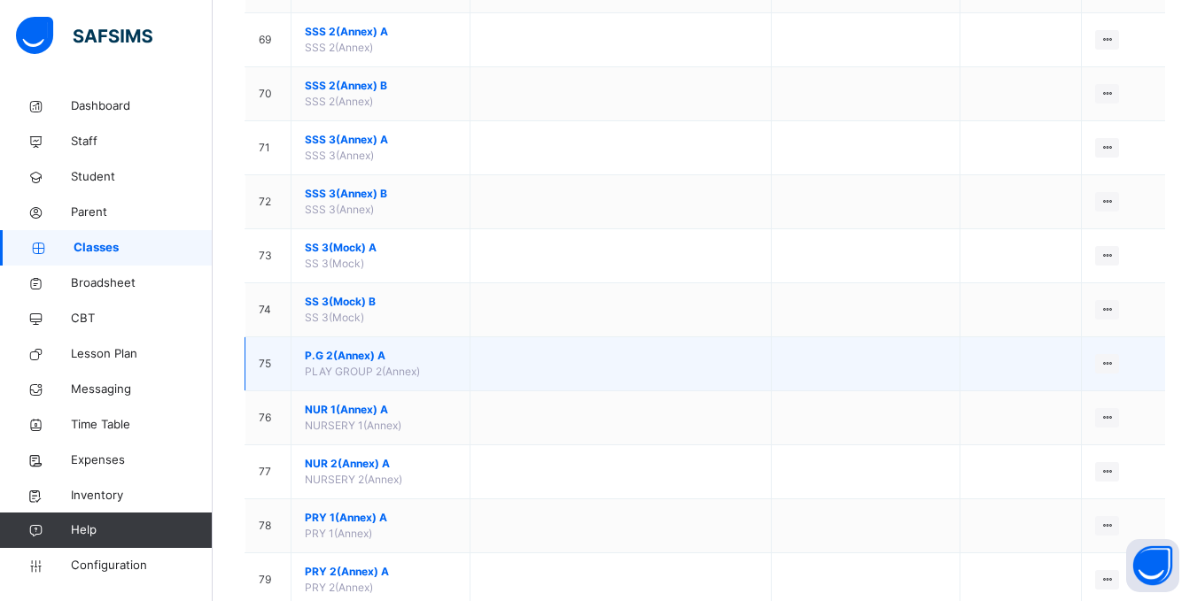
scroll to position [4084, 0]
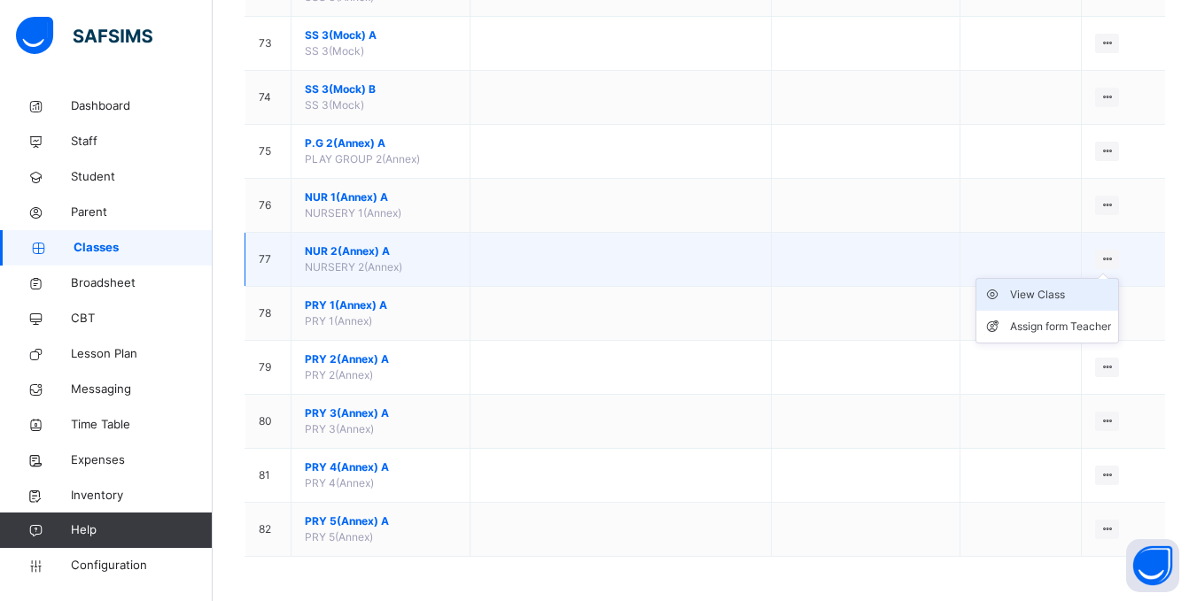
click at [1065, 298] on div "View Class" at bounding box center [1060, 295] width 101 height 18
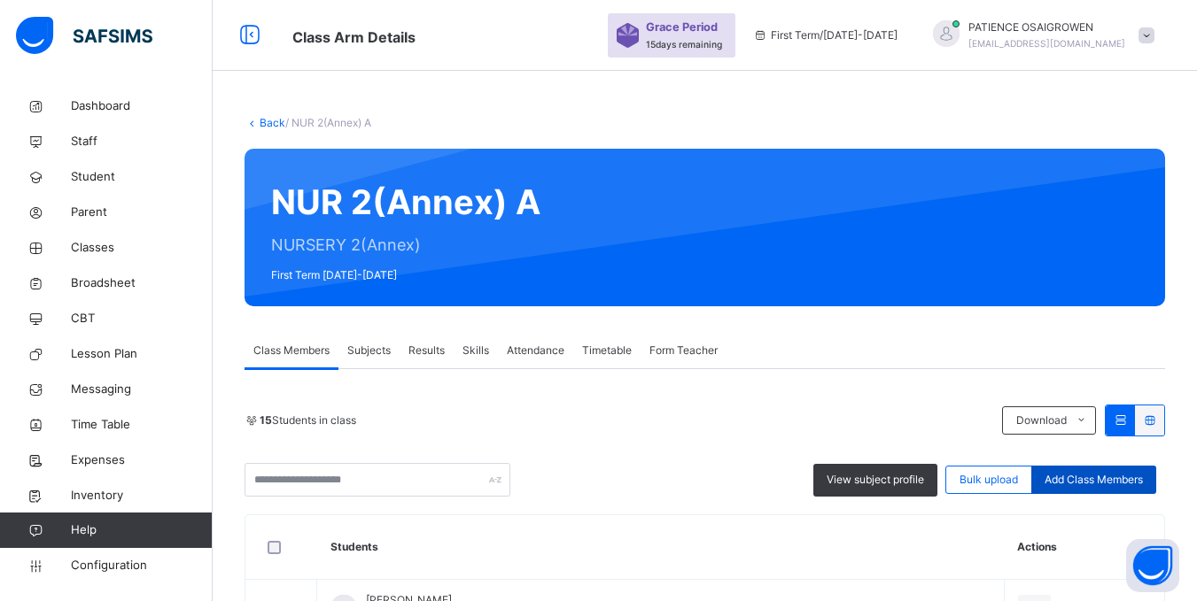
click at [1118, 481] on span "Add Class Members" at bounding box center [1093, 480] width 98 height 16
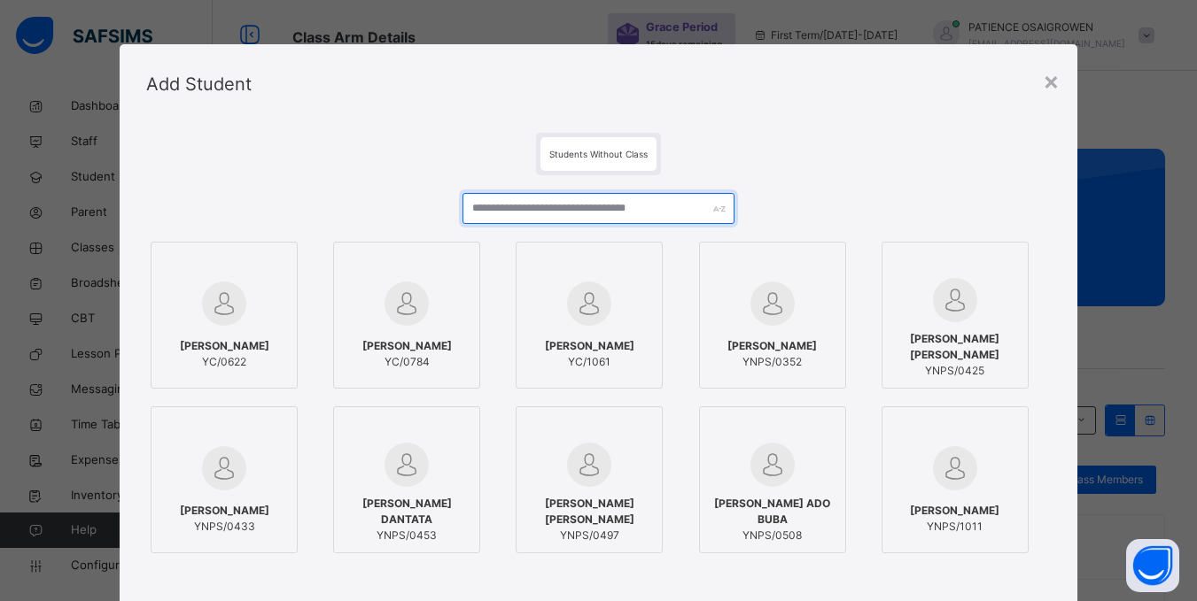
click at [554, 208] on input "text" at bounding box center [597, 208] width 271 height 31
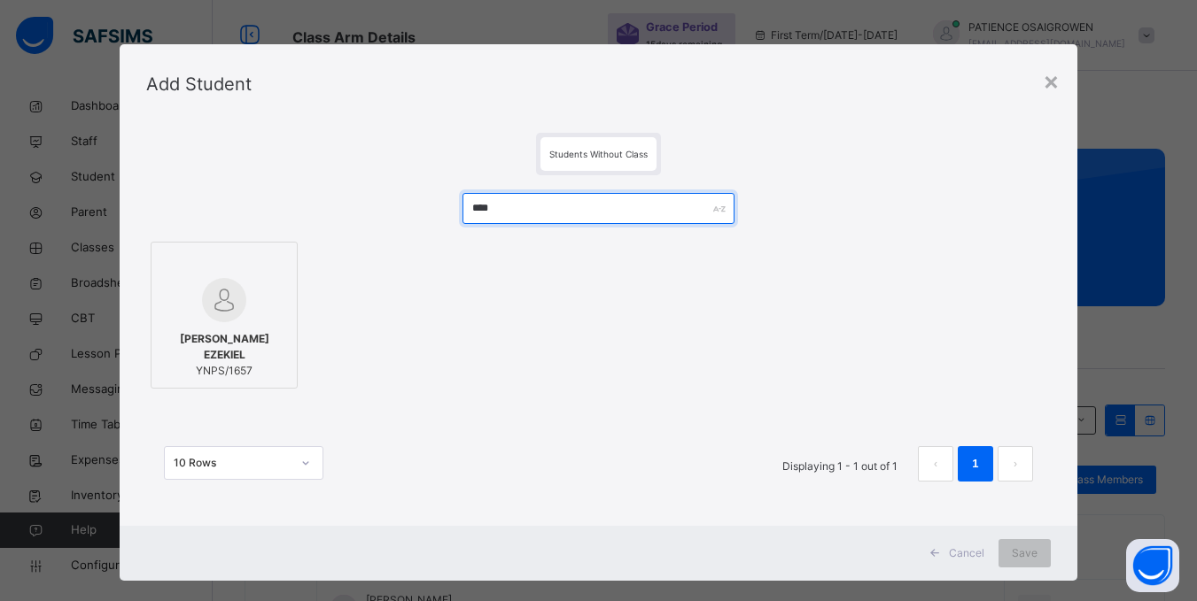
type input "****"
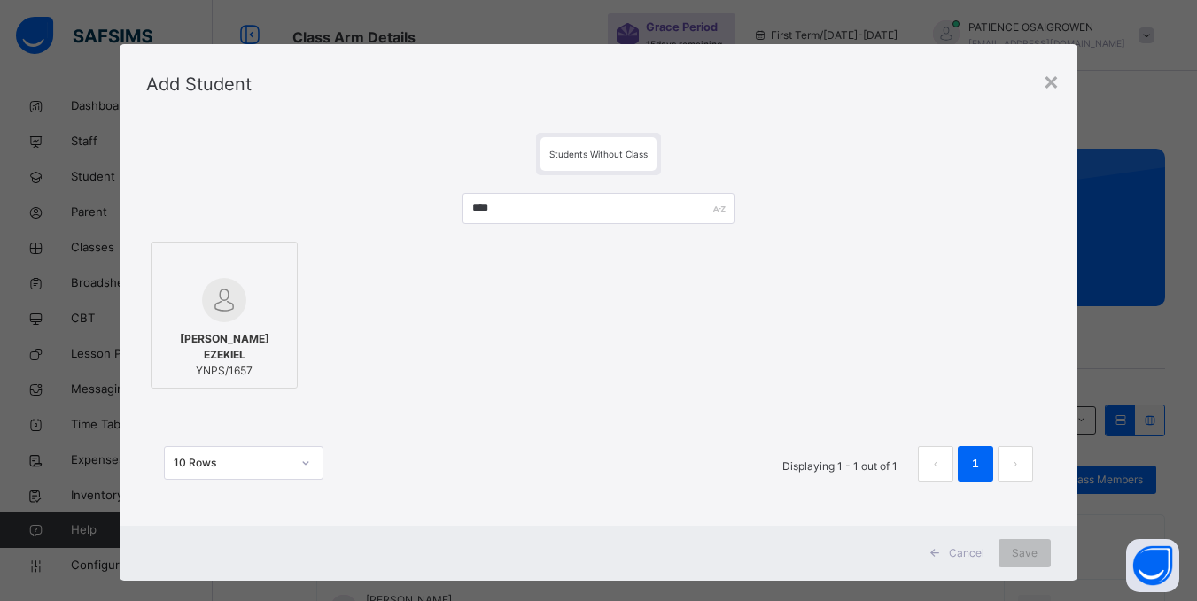
click at [218, 325] on div "OKECHUKWU CHIBUEZE EZEKIEL YNPS/1657" at bounding box center [224, 355] width 128 height 66
click at [1026, 557] on span "Save" at bounding box center [1036, 554] width 26 height 16
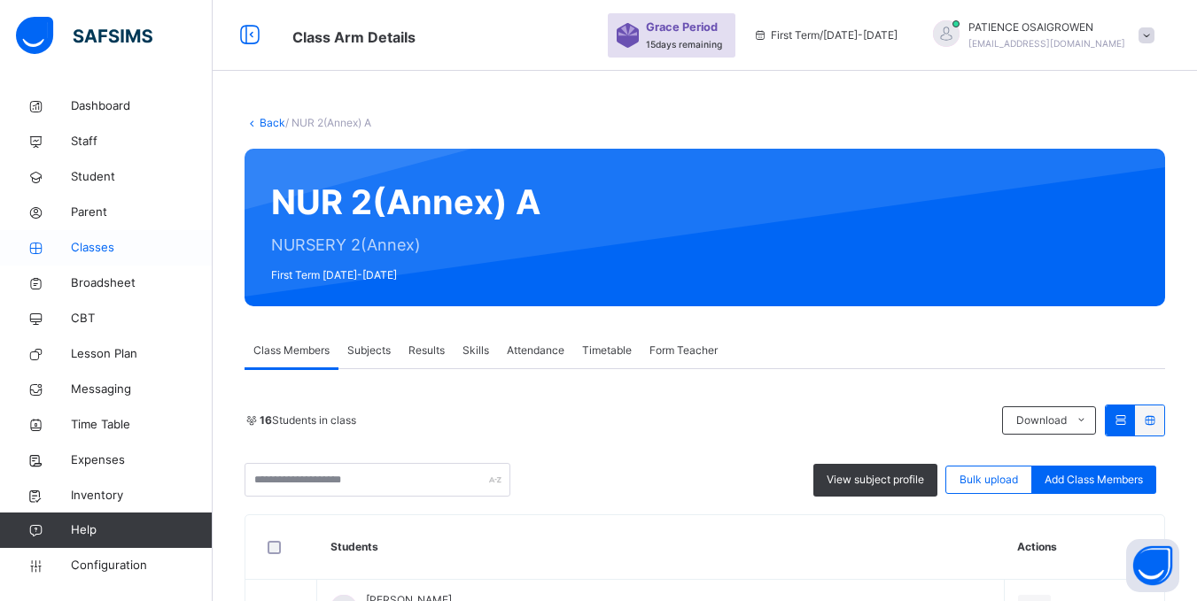
click at [97, 247] on span "Classes" at bounding box center [142, 248] width 142 height 18
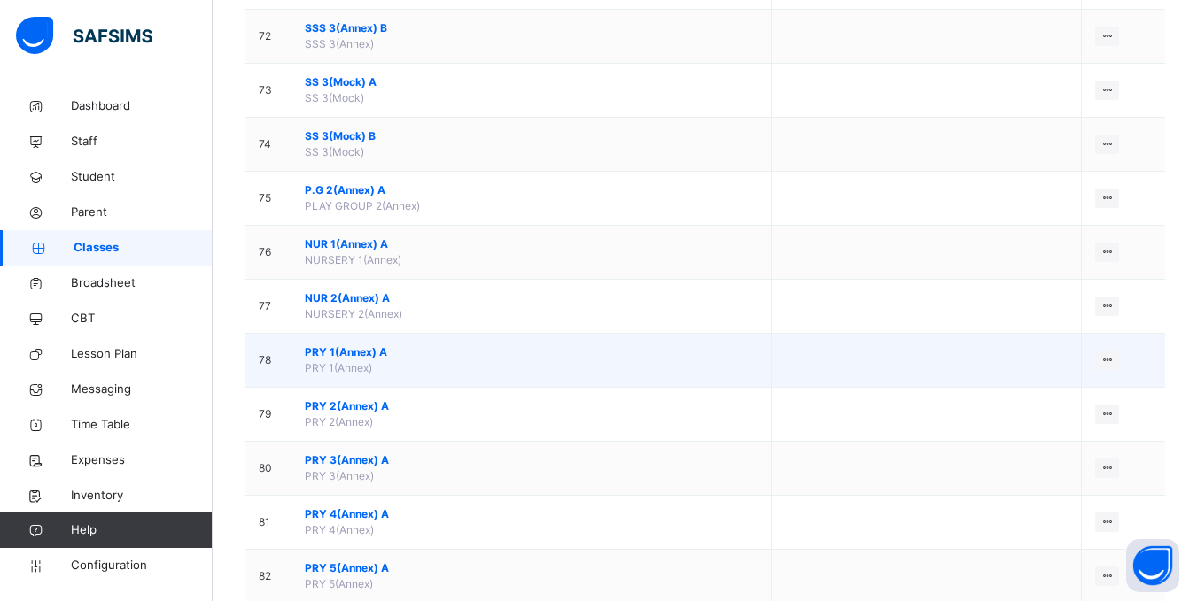
scroll to position [4084, 0]
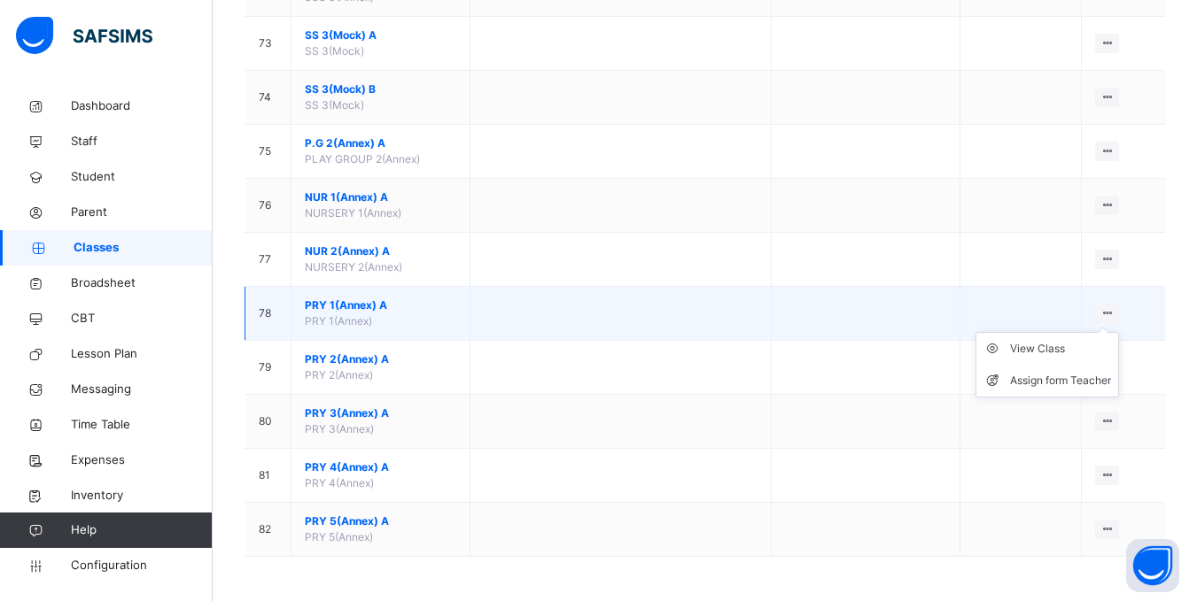
click at [1114, 314] on icon at bounding box center [1106, 312] width 15 height 13
click at [1033, 355] on div "View Class" at bounding box center [1060, 349] width 101 height 18
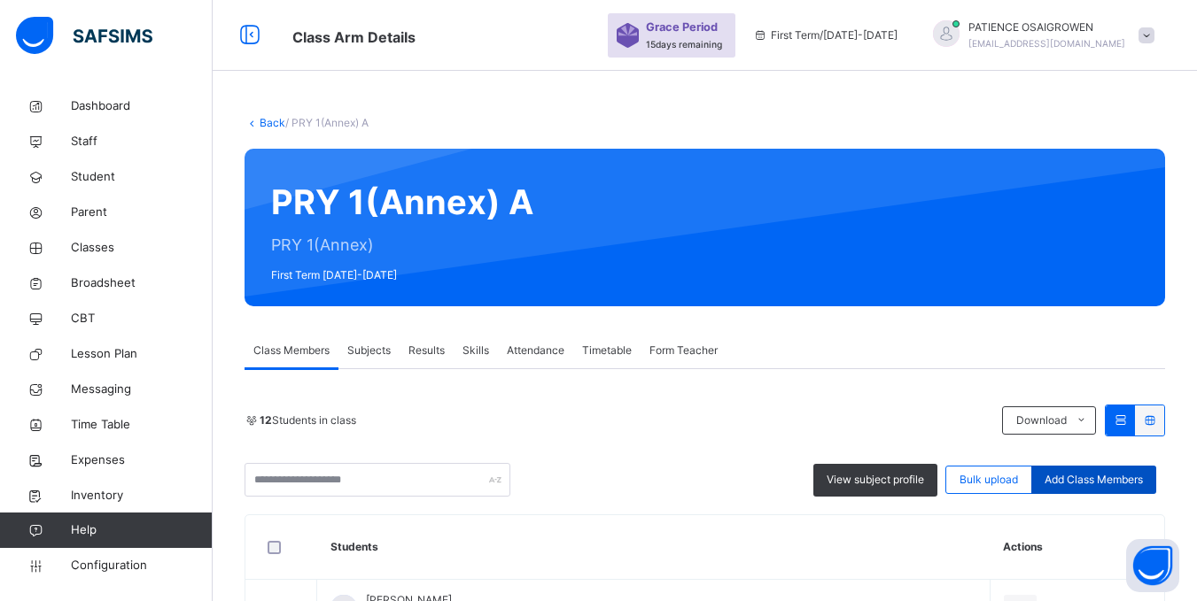
click at [1105, 479] on span "Add Class Members" at bounding box center [1093, 480] width 98 height 16
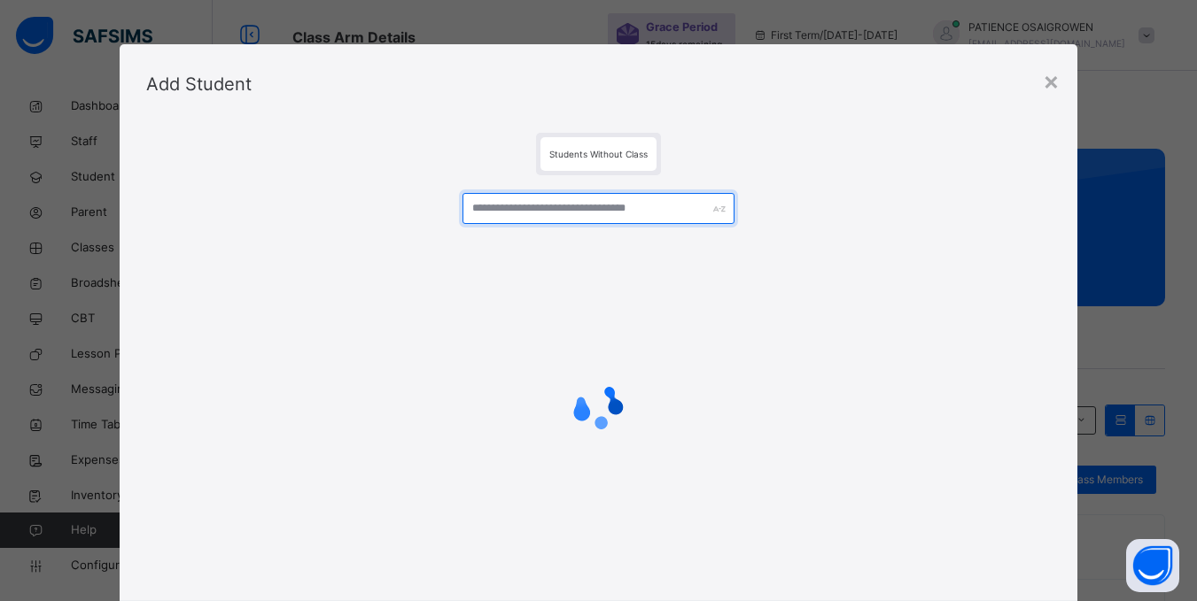
click at [570, 212] on input "text" at bounding box center [597, 208] width 271 height 31
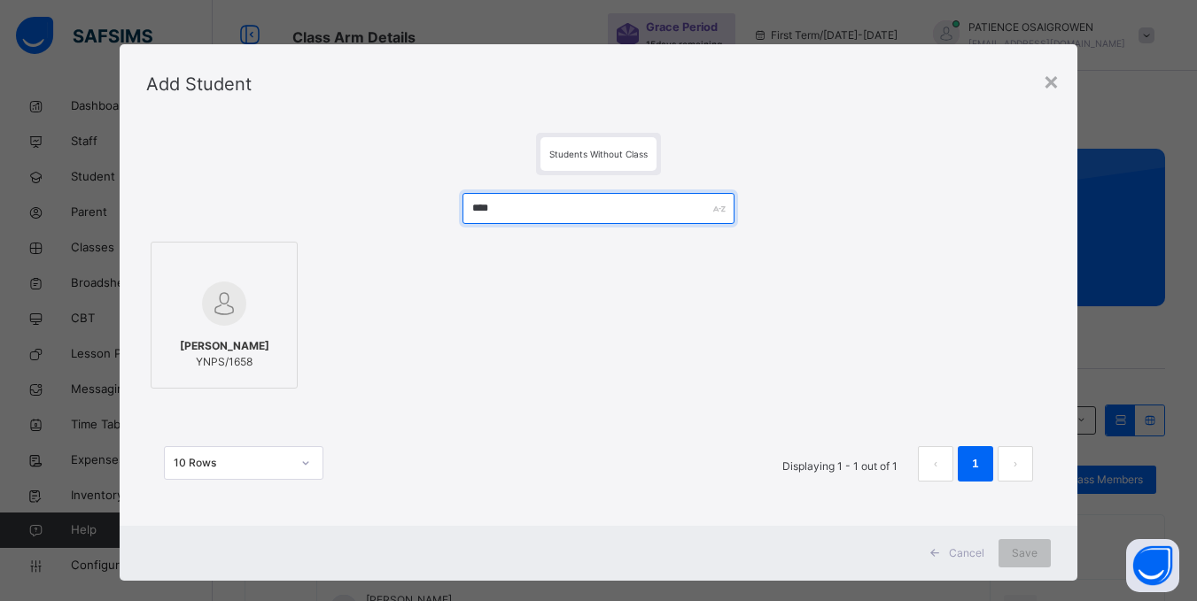
type input "****"
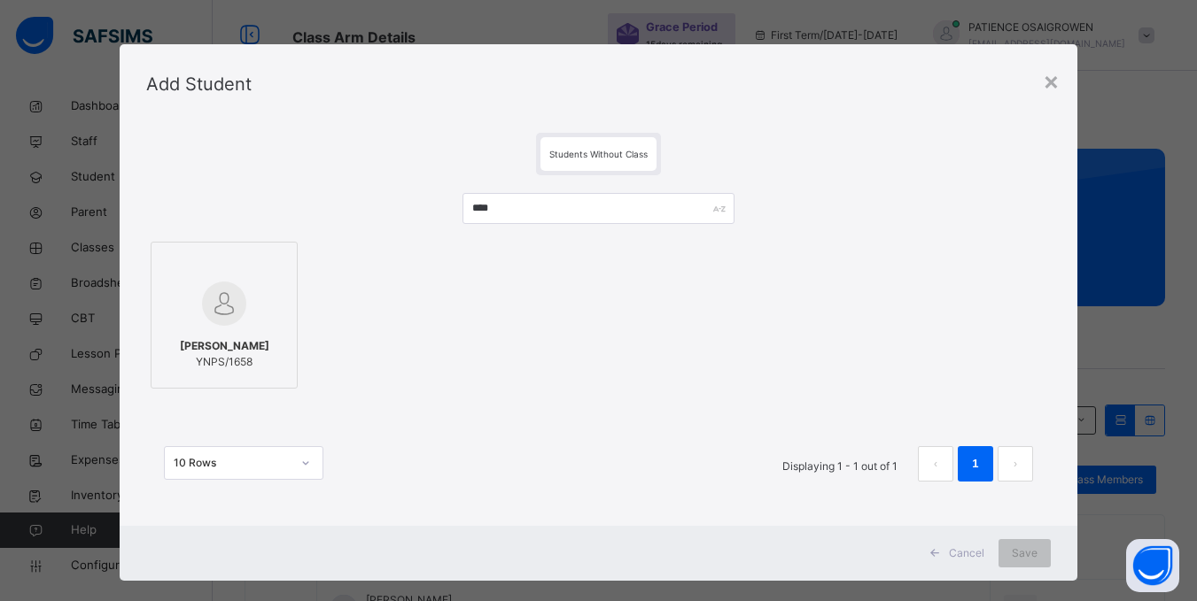
click at [239, 339] on span "PENIEL EKAETE JOHNSON" at bounding box center [224, 346] width 89 height 16
click at [1041, 560] on span "Save" at bounding box center [1036, 554] width 26 height 16
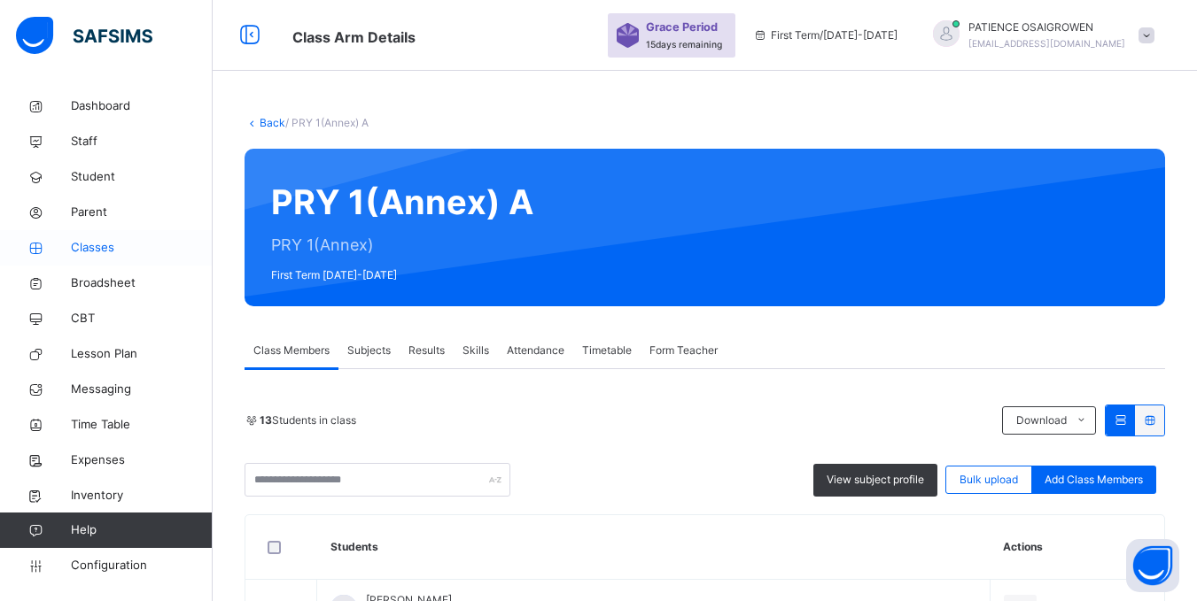
click at [105, 240] on span "Classes" at bounding box center [142, 248] width 142 height 18
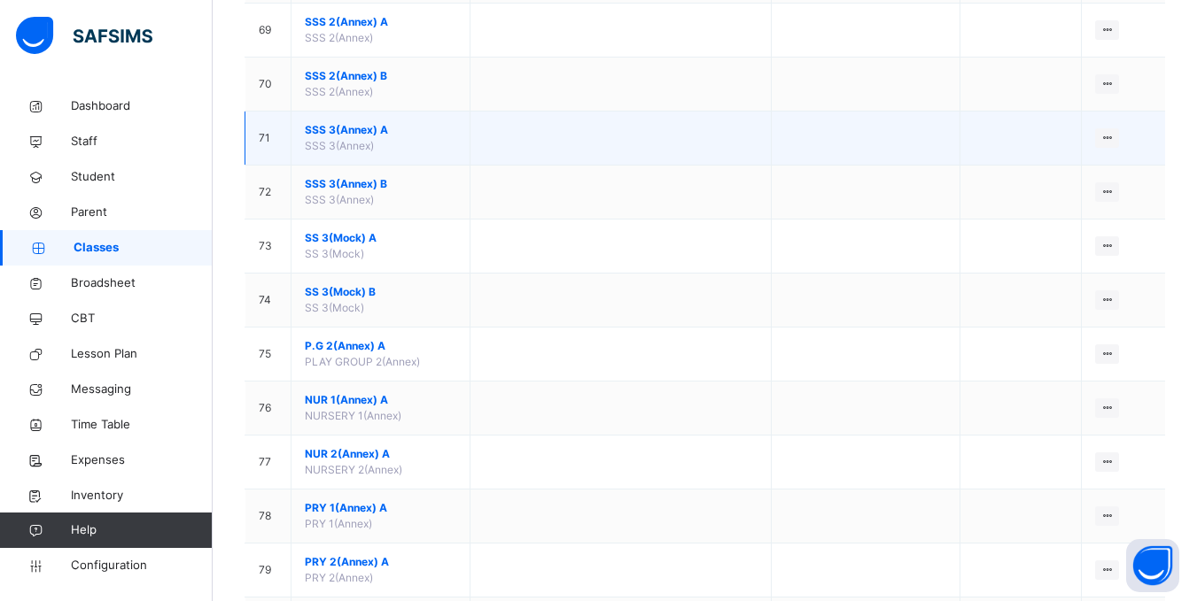
scroll to position [4084, 0]
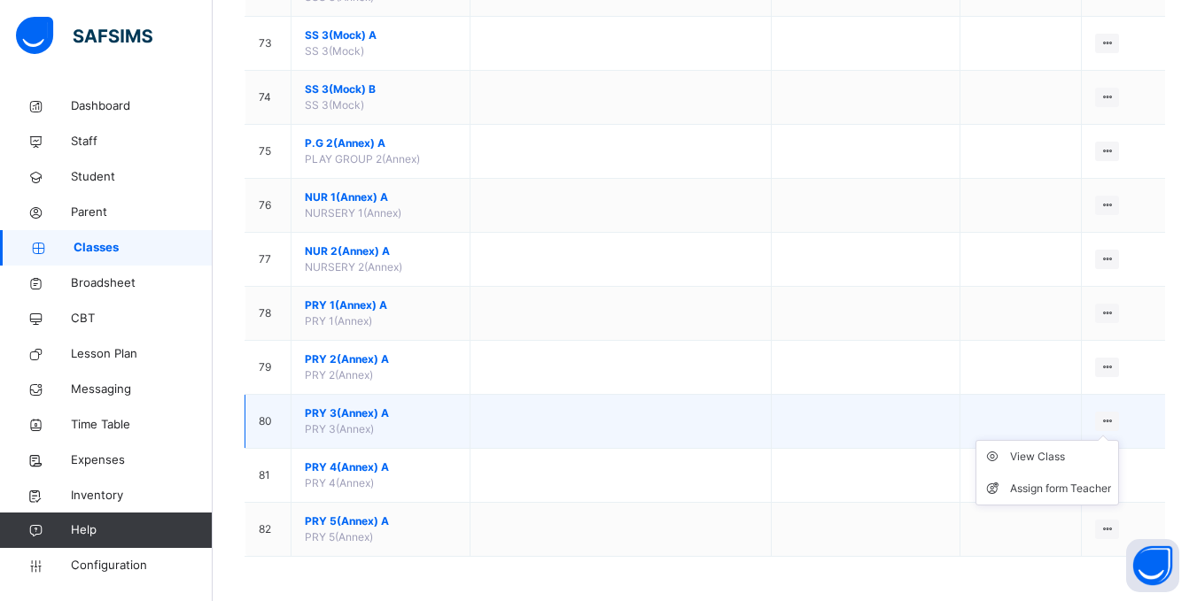
click at [1114, 420] on icon at bounding box center [1106, 421] width 15 height 13
click at [1057, 454] on div "View Class" at bounding box center [1060, 457] width 101 height 18
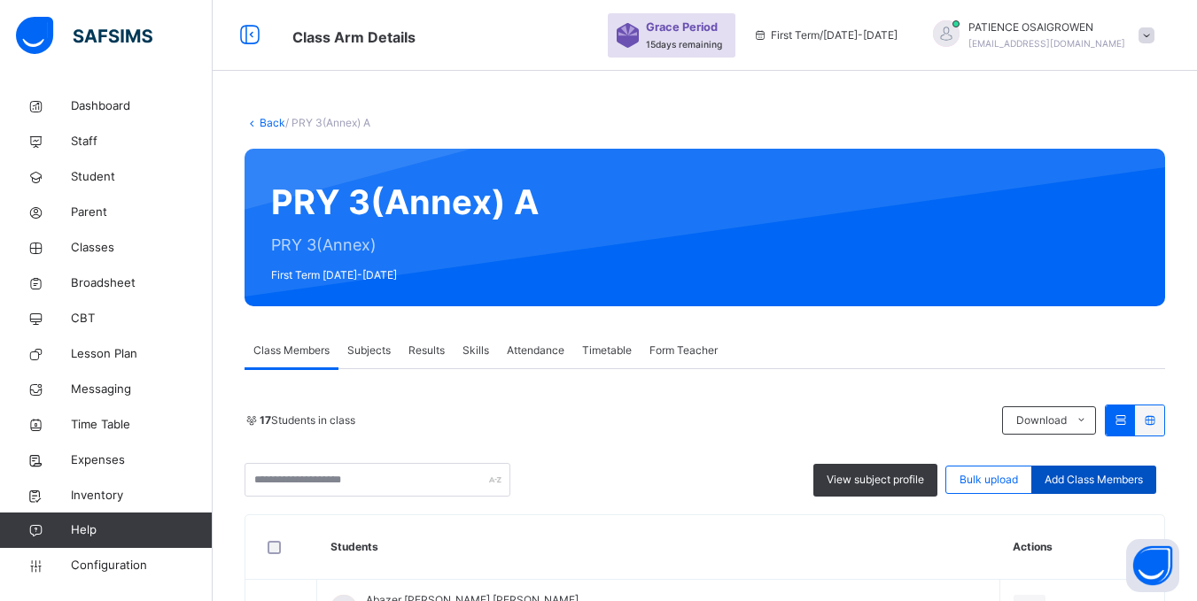
click at [1111, 478] on span "Add Class Members" at bounding box center [1093, 480] width 98 height 16
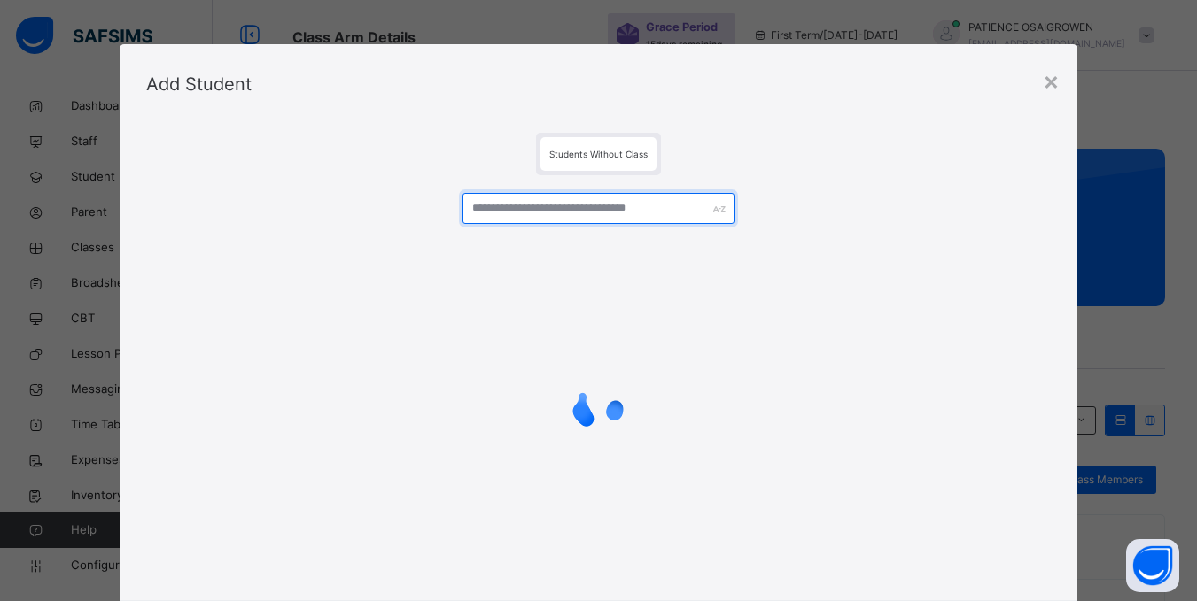
click at [594, 209] on input "text" at bounding box center [597, 208] width 271 height 31
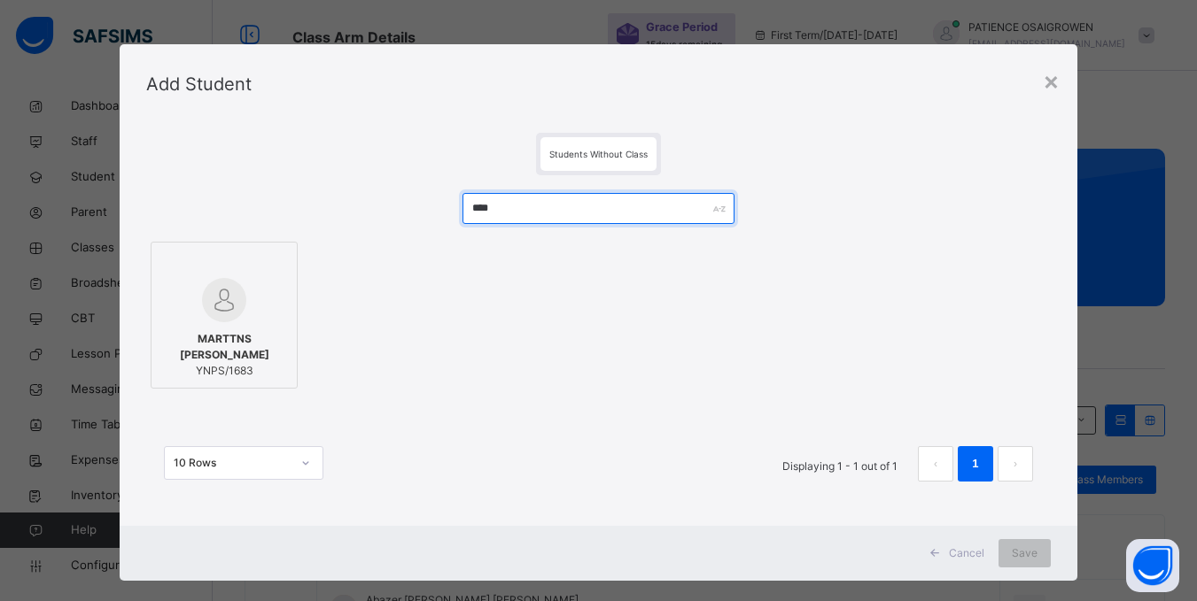
type input "****"
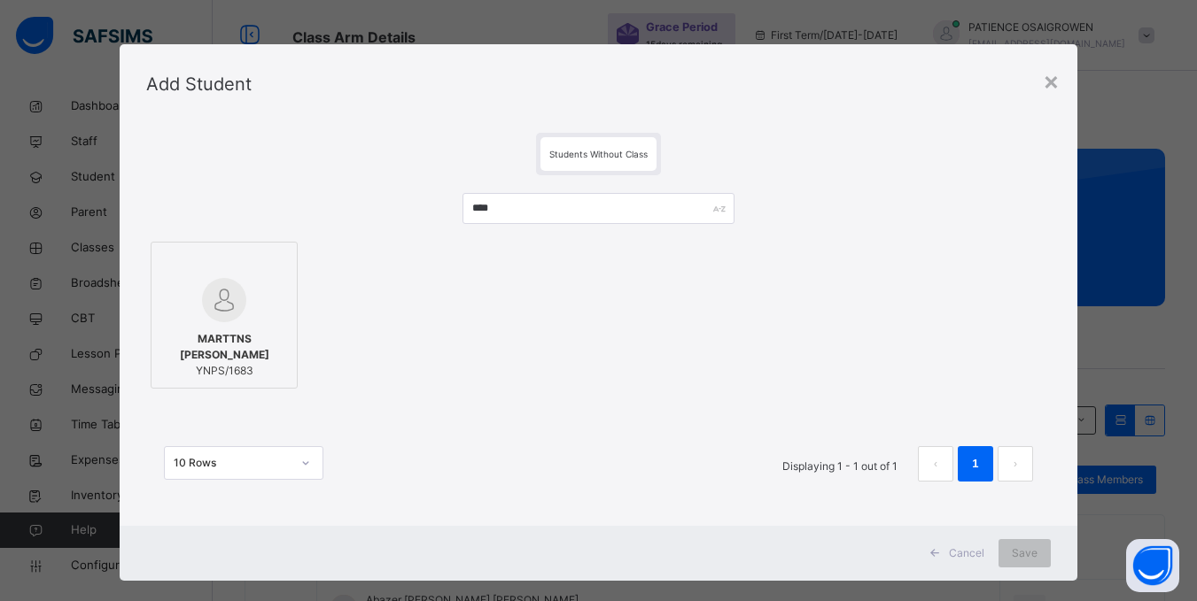
click at [236, 345] on span "MARTTNS CHIZOBA OBIDIEGWU" at bounding box center [224, 347] width 128 height 32
click at [1025, 554] on span "Save" at bounding box center [1036, 554] width 26 height 16
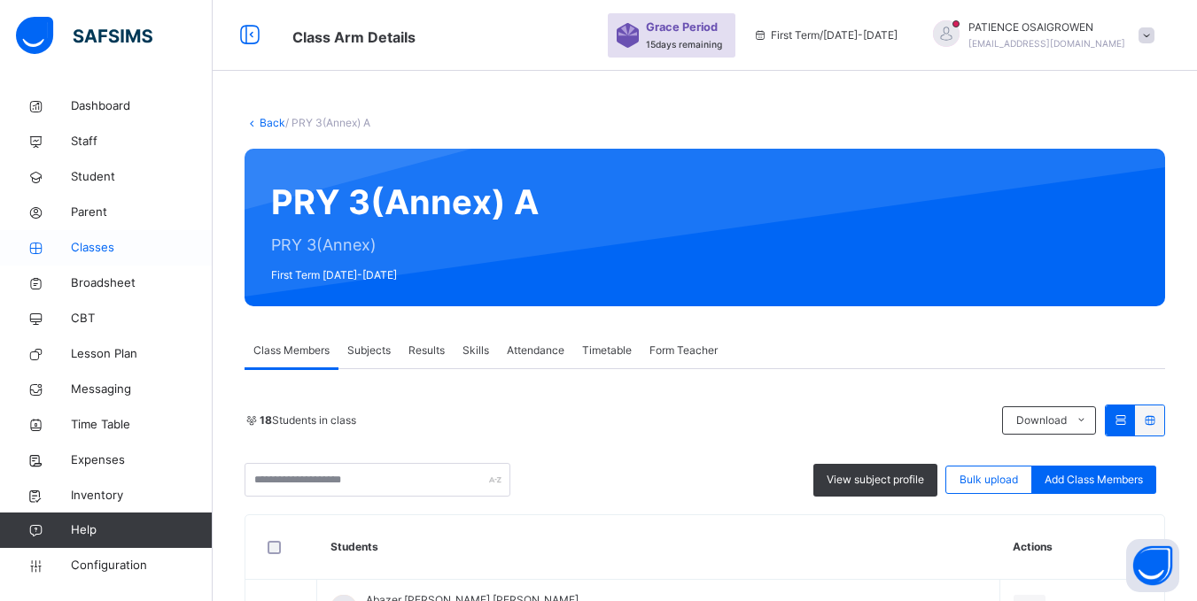
click at [93, 247] on span "Classes" at bounding box center [142, 248] width 142 height 18
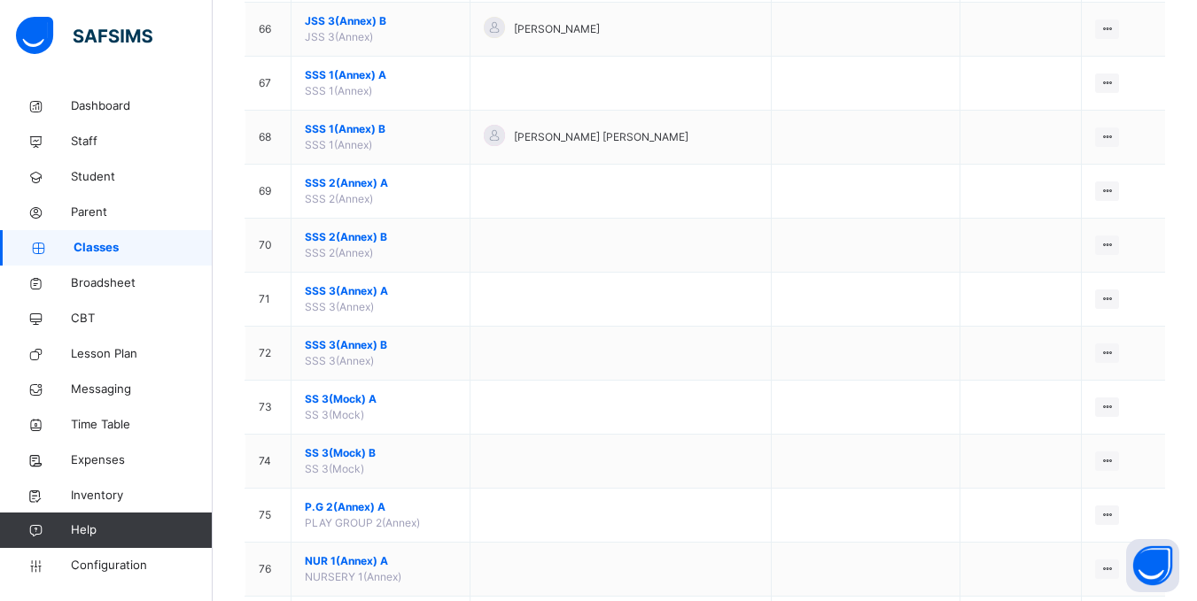
scroll to position [4084, 0]
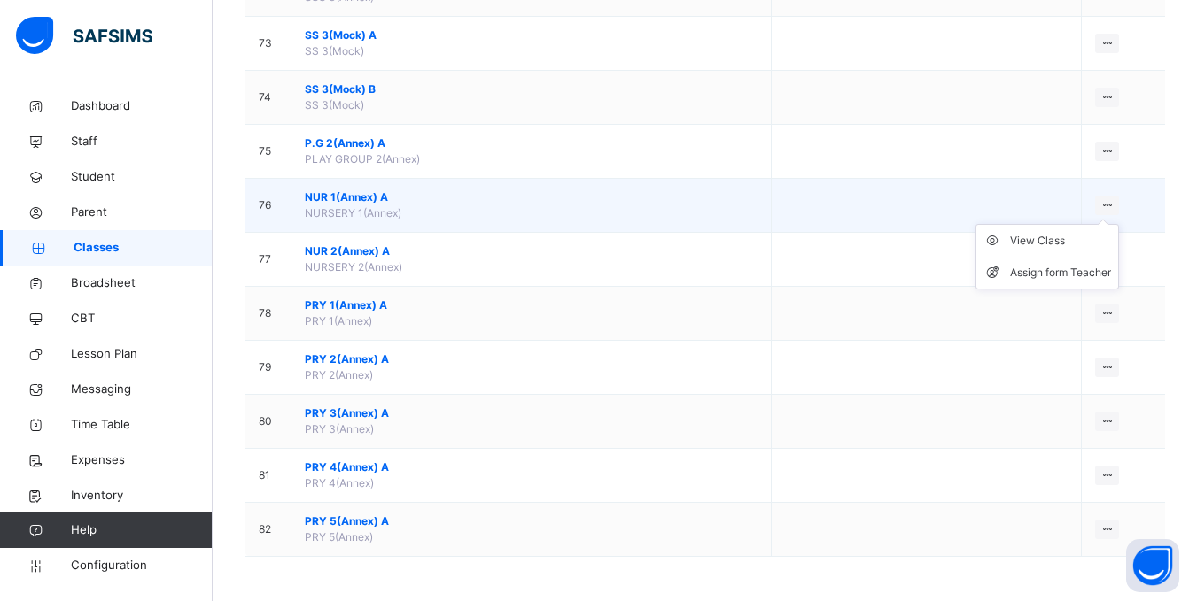
click at [1114, 202] on icon at bounding box center [1106, 204] width 15 height 13
click at [1037, 238] on div "View Class" at bounding box center [1060, 241] width 101 height 18
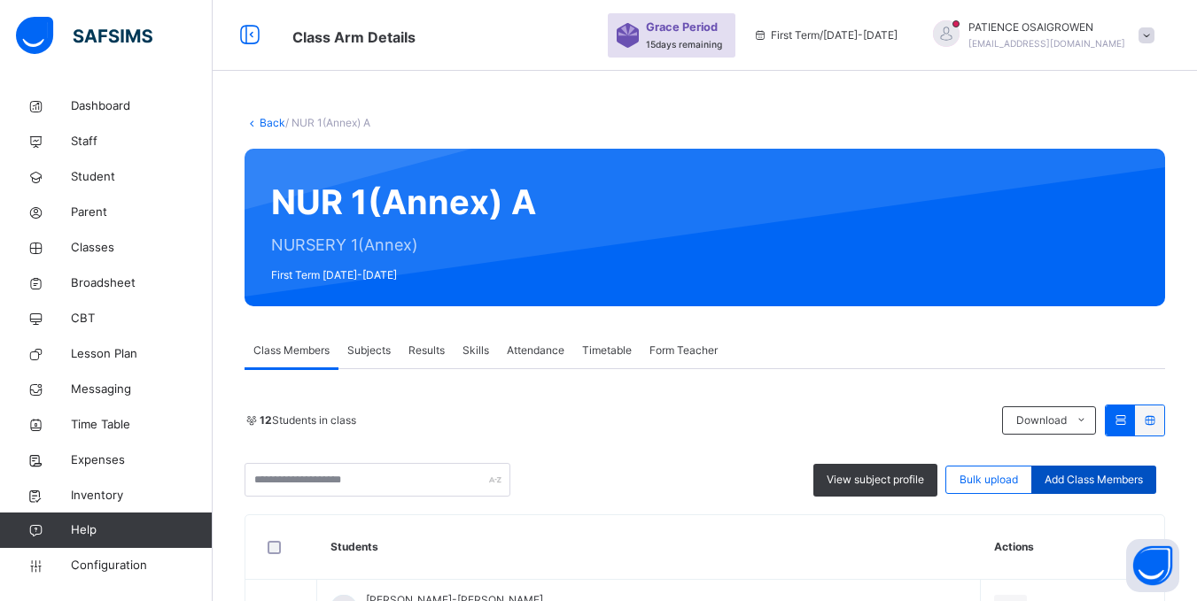
click at [1095, 476] on span "Add Class Members" at bounding box center [1093, 480] width 98 height 16
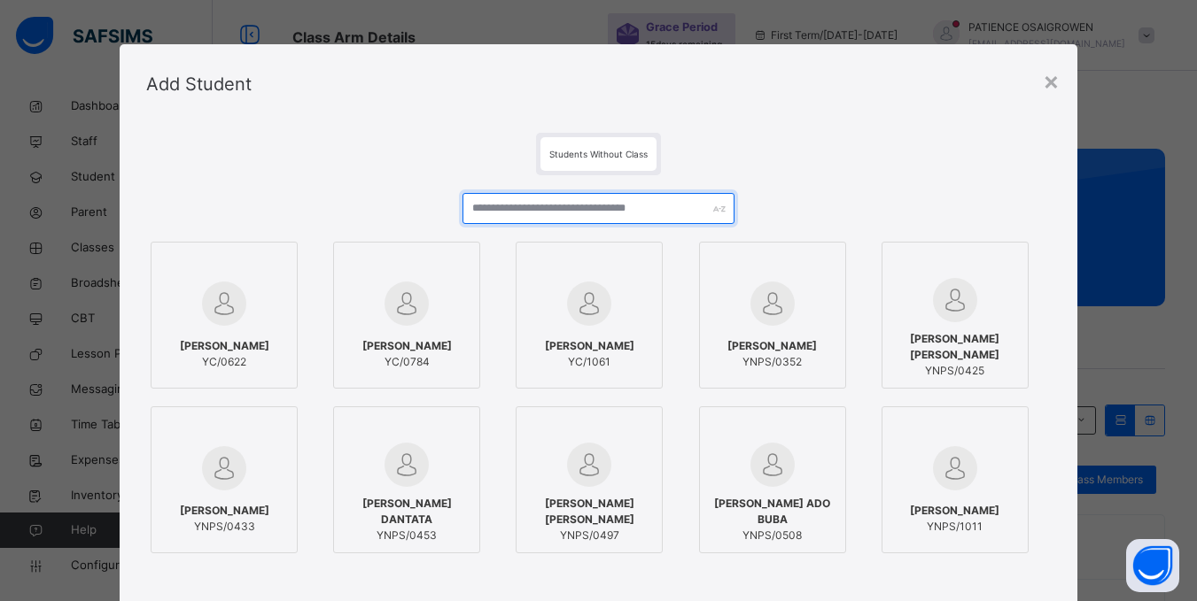
click at [578, 213] on input "text" at bounding box center [597, 208] width 271 height 31
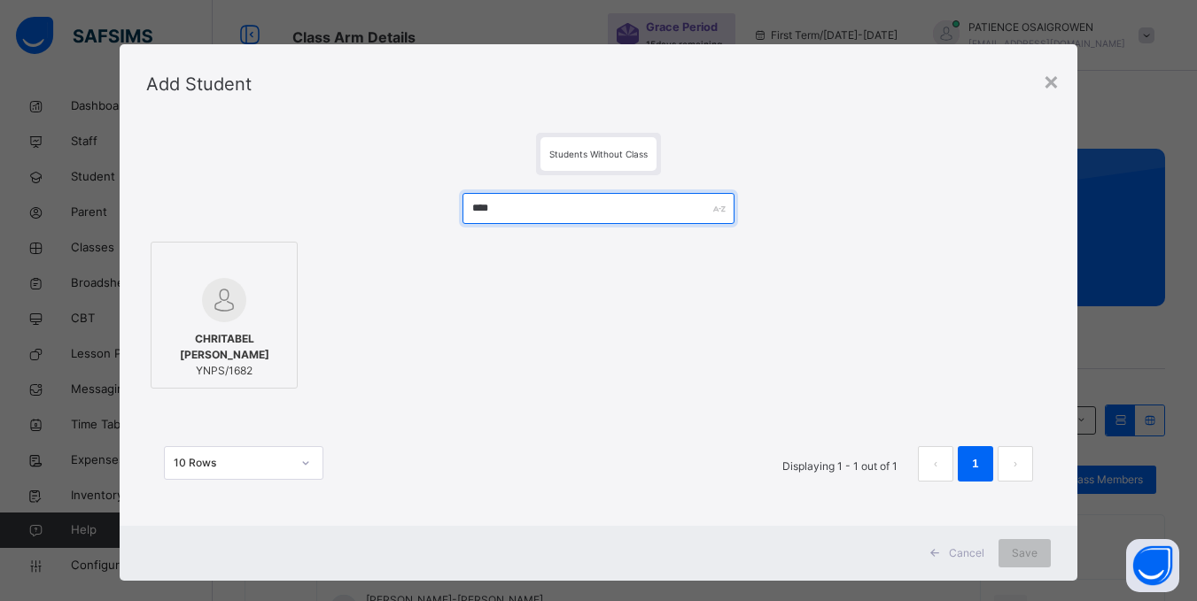
type input "****"
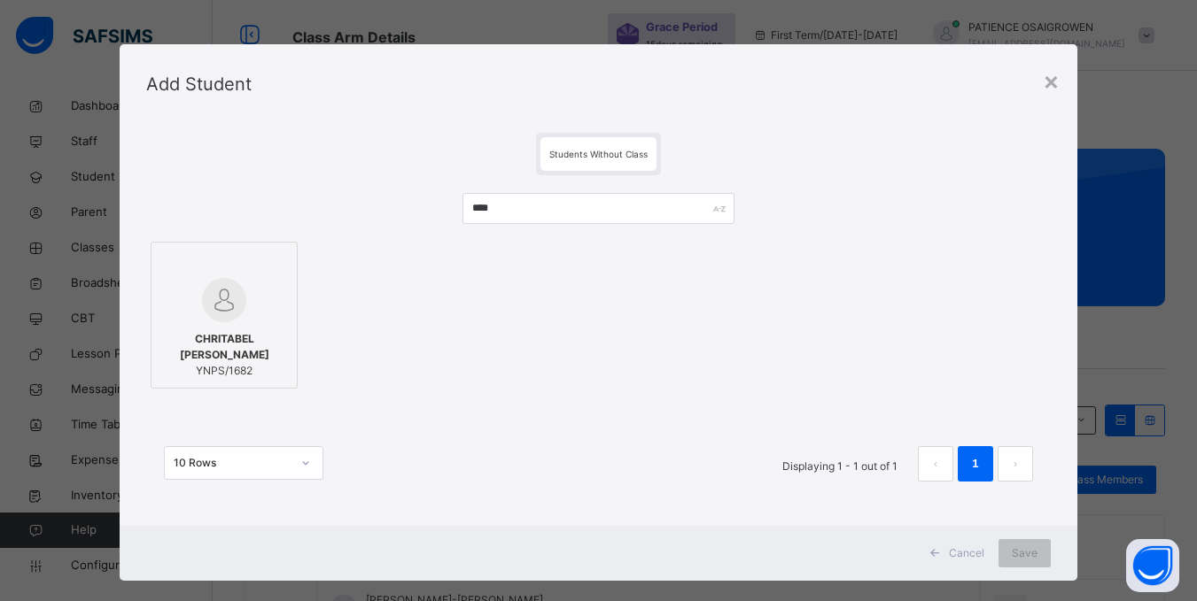
click at [198, 343] on span "CHRITABEL CHINEMEREM OBIDIEGWU" at bounding box center [224, 347] width 128 height 32
click at [1029, 550] on span "Save" at bounding box center [1025, 554] width 26 height 16
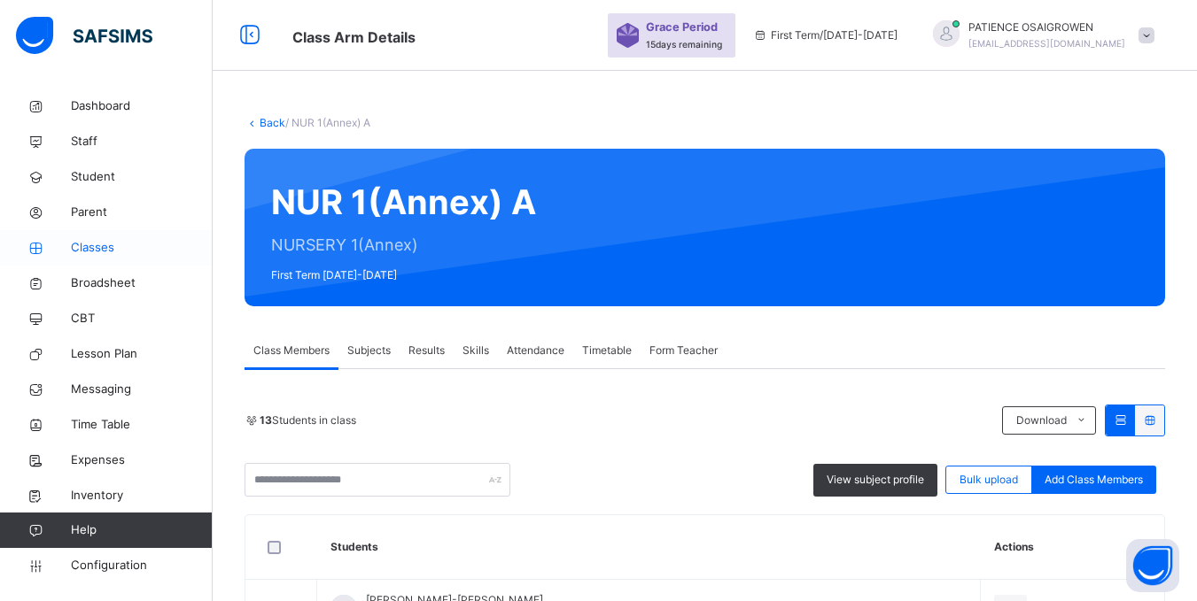
click at [94, 250] on span "Classes" at bounding box center [142, 248] width 142 height 18
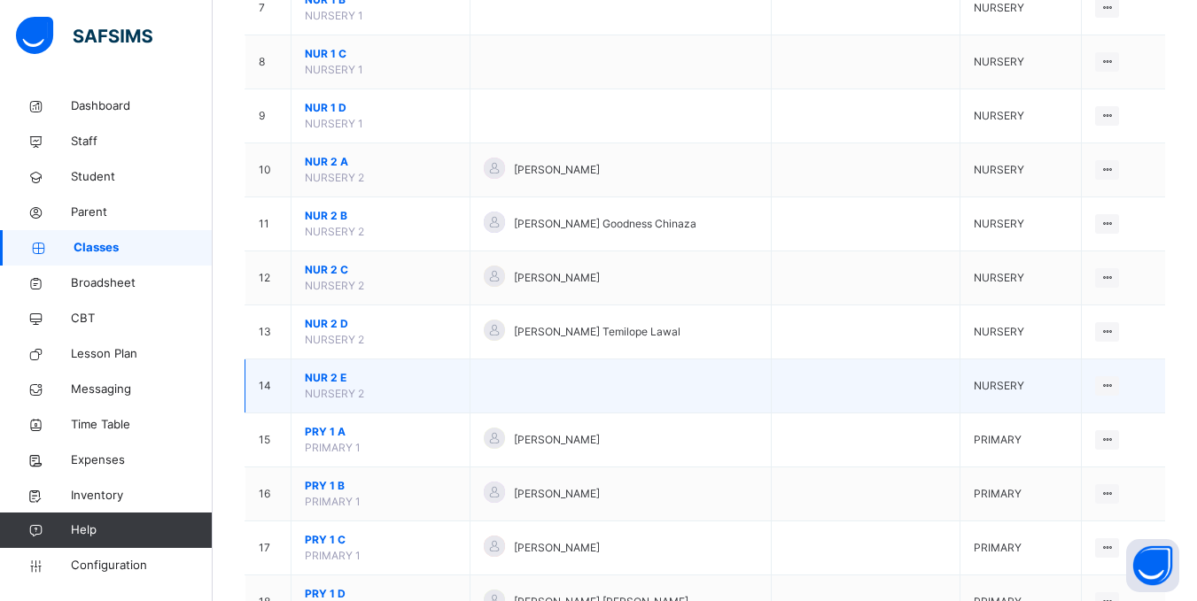
scroll to position [620, 0]
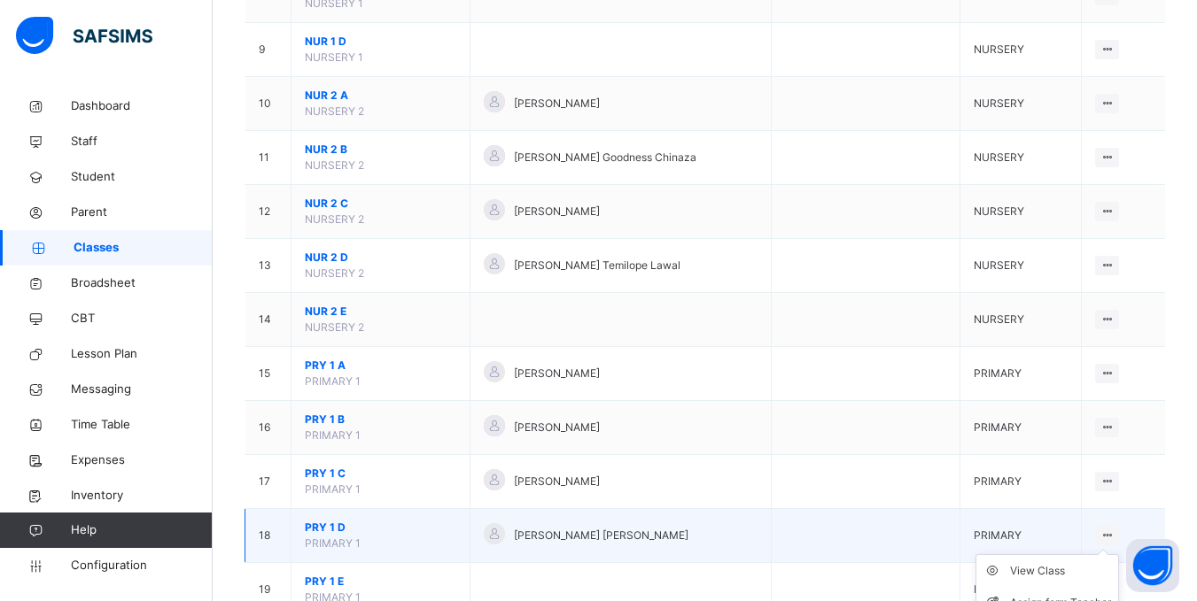
click at [1119, 554] on ul "View Class Assign form Teacher" at bounding box center [1046, 587] width 143 height 66
click at [1113, 533] on icon at bounding box center [1106, 535] width 15 height 13
click at [338, 539] on span "PRIMARY 1" at bounding box center [333, 543] width 56 height 13
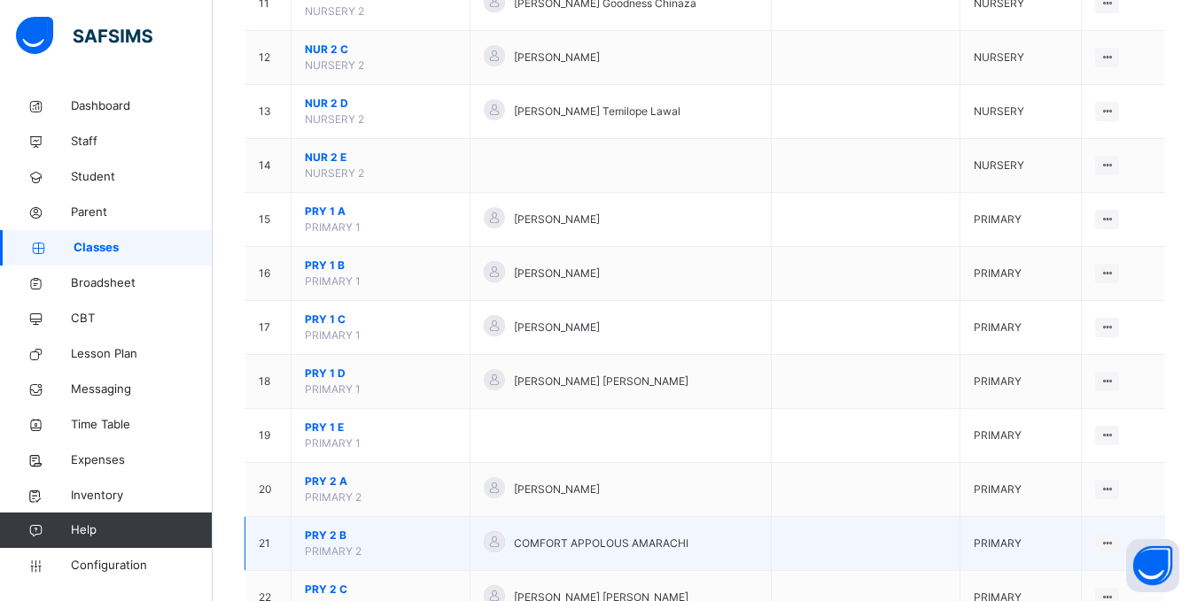
scroll to position [797, 0]
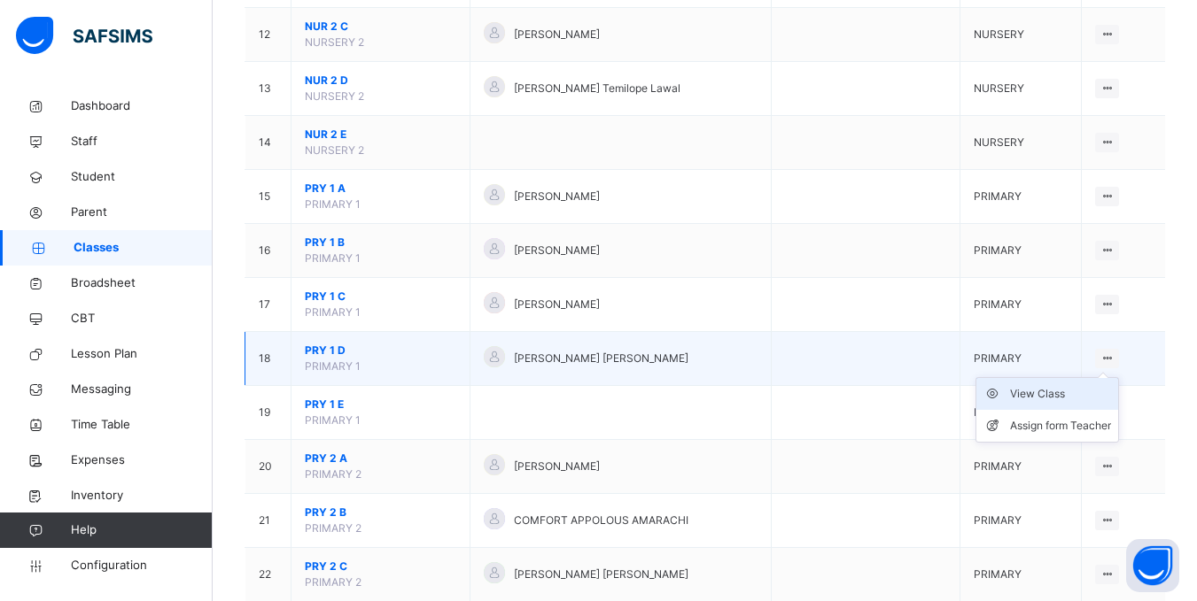
click at [1051, 392] on div "View Class" at bounding box center [1060, 394] width 101 height 18
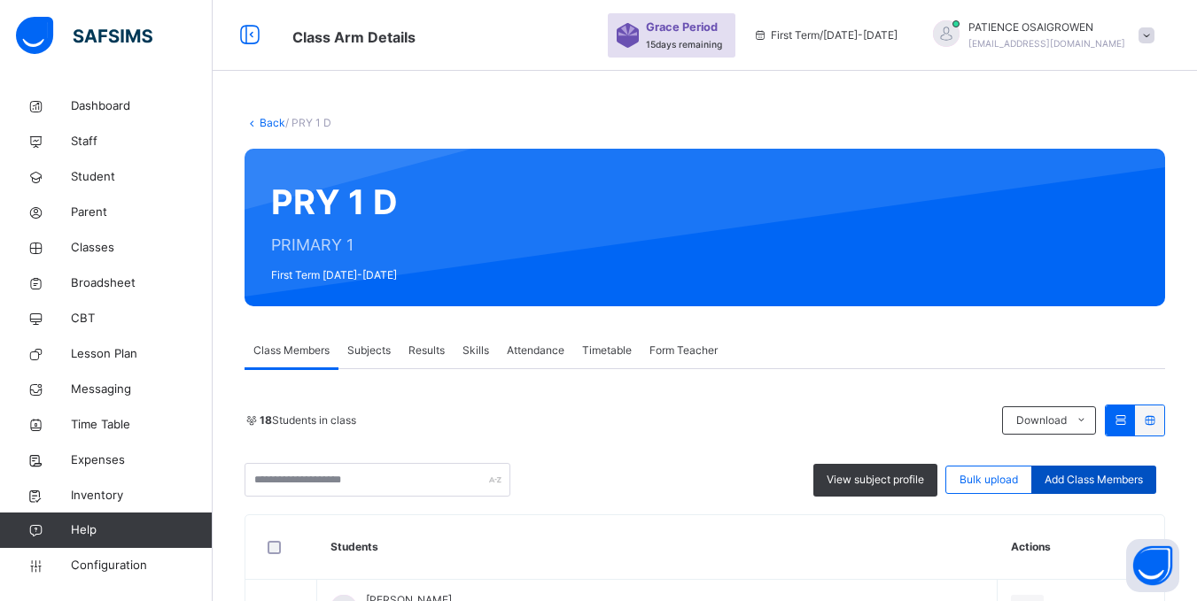
click at [1097, 480] on span "Add Class Members" at bounding box center [1093, 480] width 98 height 16
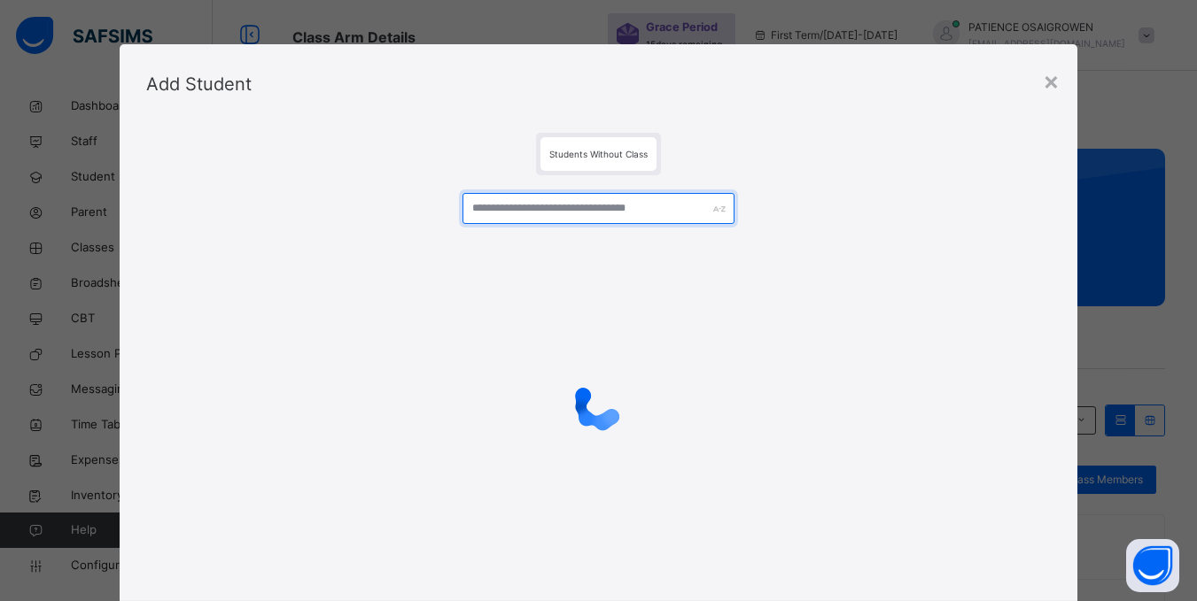
click at [560, 221] on input "text" at bounding box center [597, 208] width 271 height 31
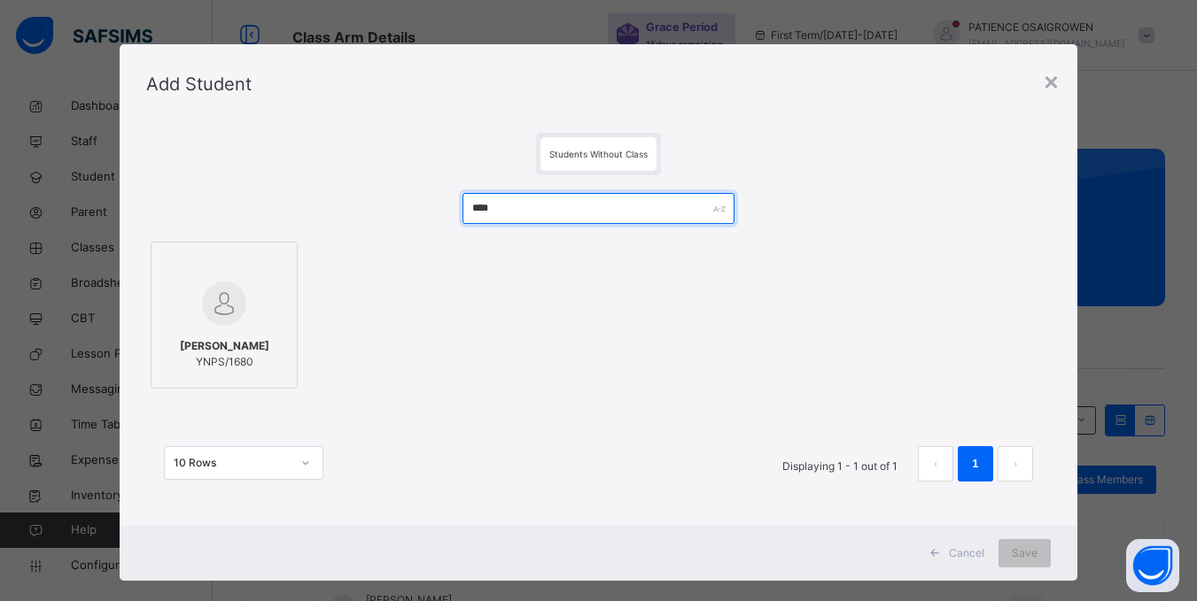
type input "****"
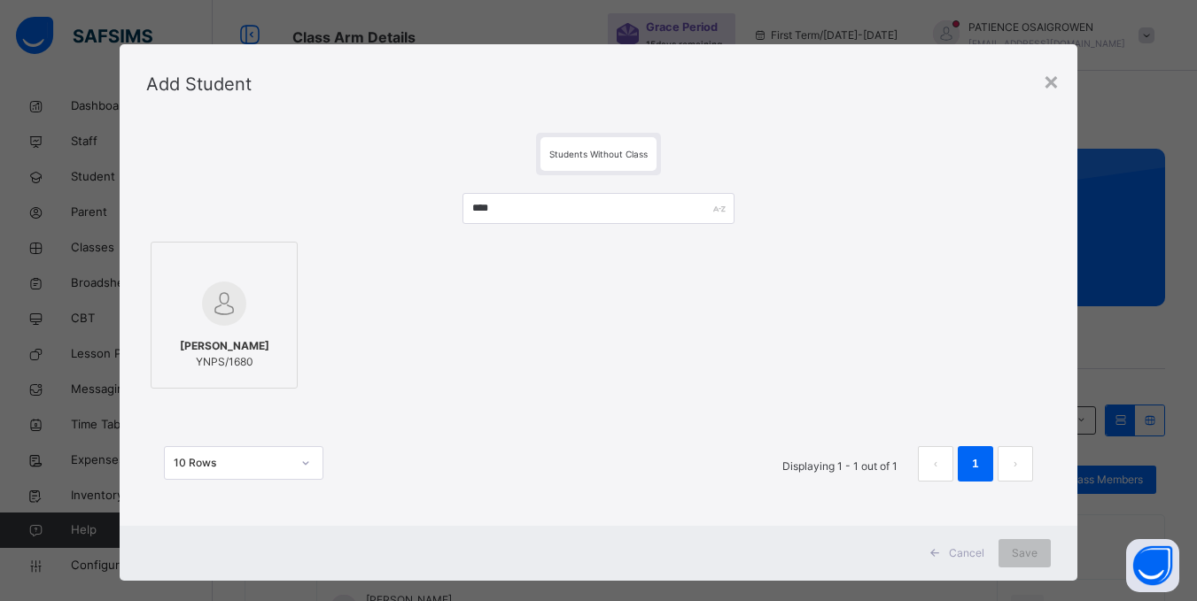
click at [240, 283] on div at bounding box center [224, 303] width 128 height 51
click at [1037, 558] on span "Save" at bounding box center [1036, 554] width 26 height 16
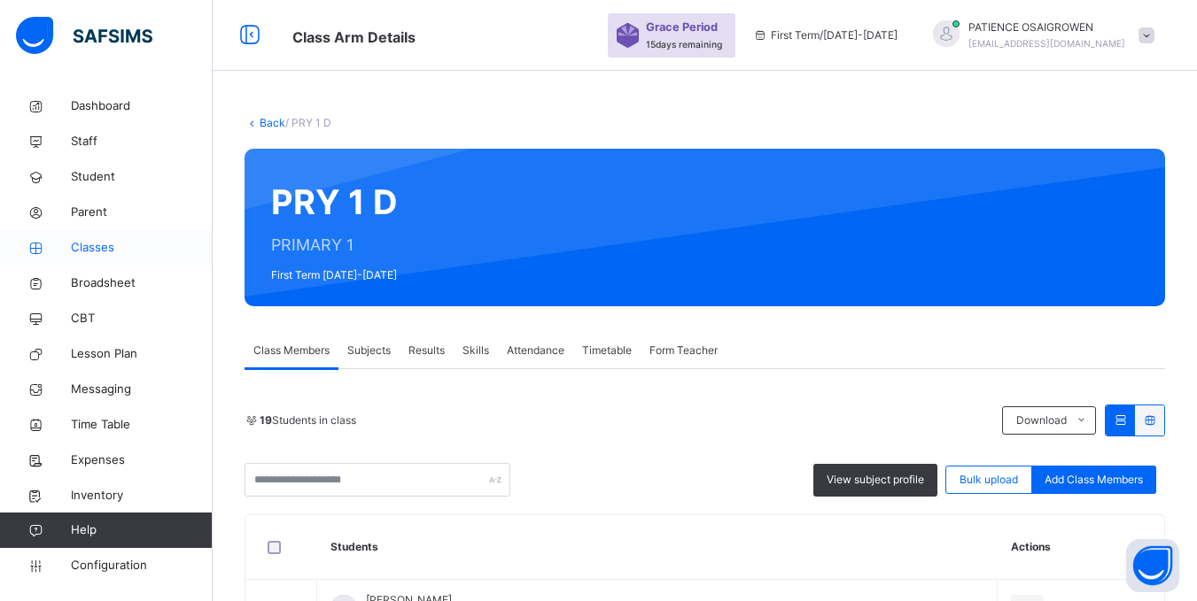
click at [81, 250] on span "Classes" at bounding box center [142, 248] width 142 height 18
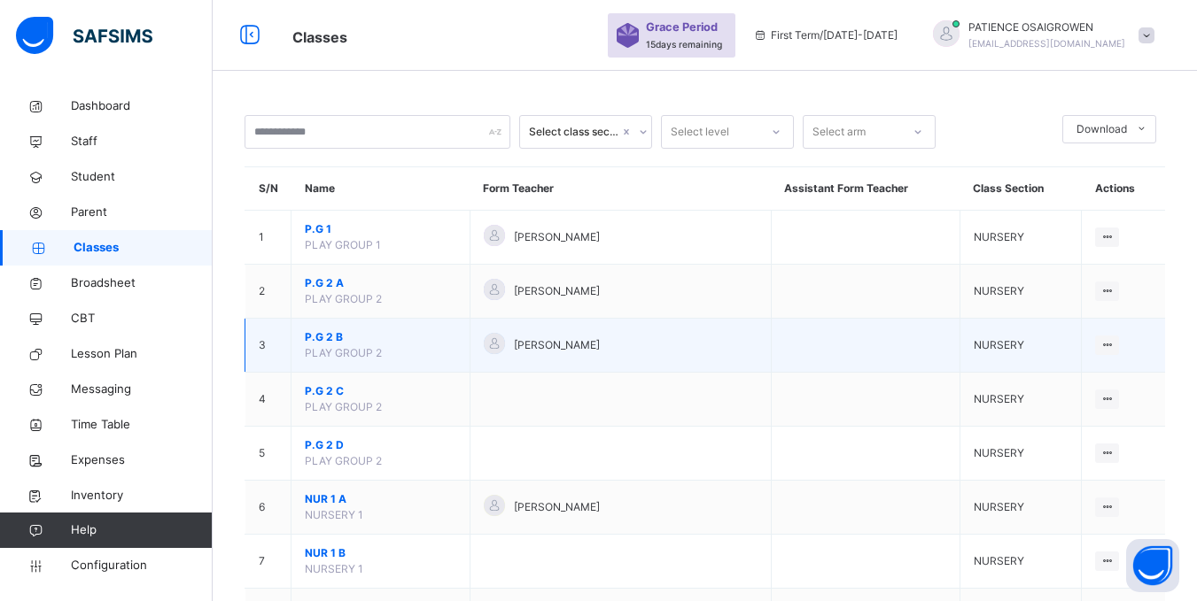
click at [433, 355] on td "P.G 2 B PLAY GROUP 2" at bounding box center [380, 346] width 179 height 54
click at [1058, 378] on div "View Class" at bounding box center [1060, 381] width 101 height 18
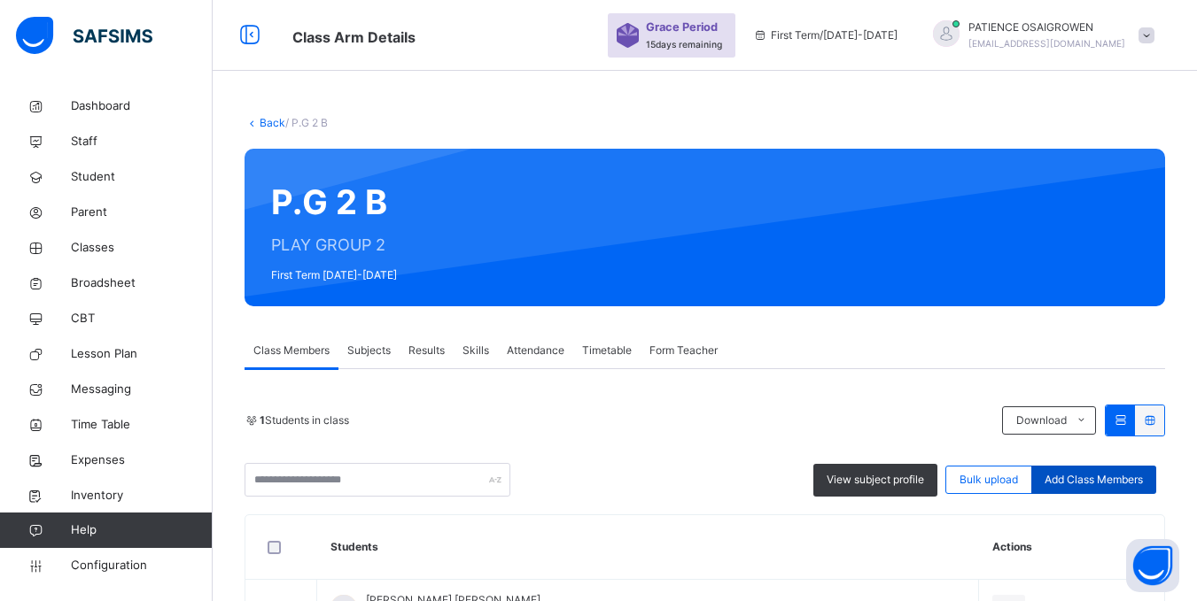
click at [1080, 482] on span "Add Class Members" at bounding box center [1093, 480] width 98 height 16
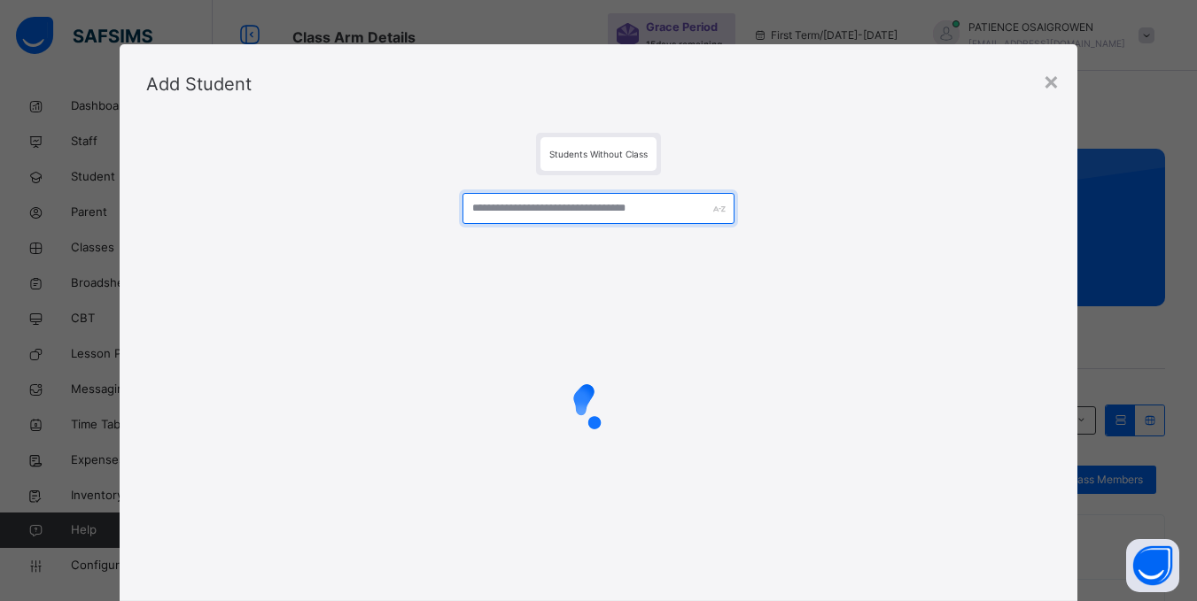
click at [611, 214] on input "text" at bounding box center [597, 208] width 271 height 31
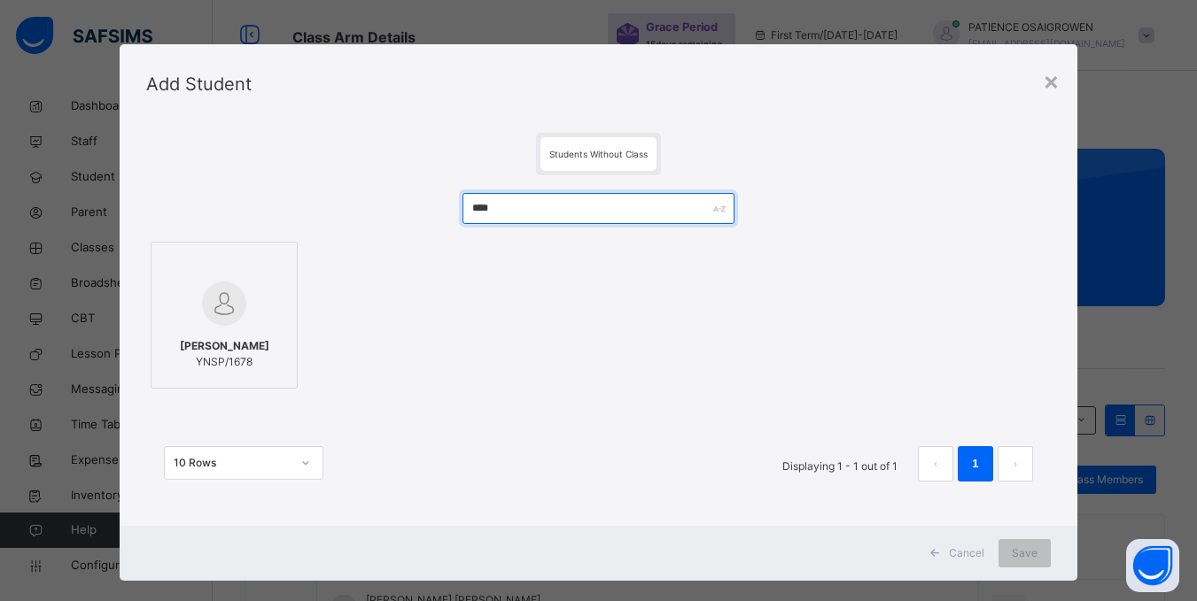
type input "****"
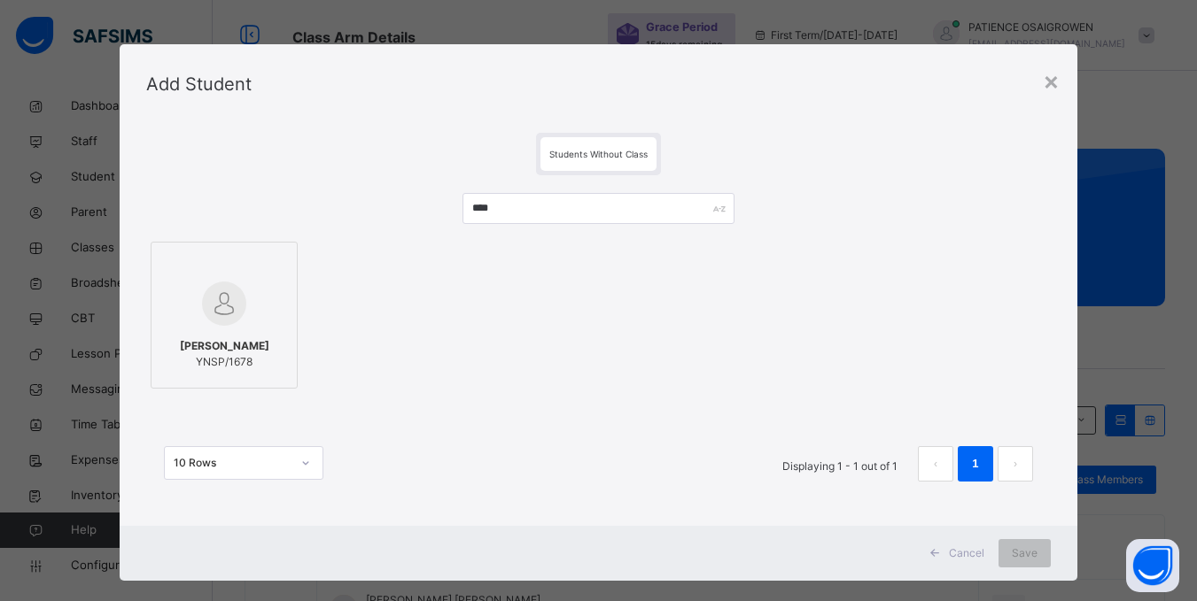
click at [218, 292] on img at bounding box center [224, 304] width 44 height 44
click at [1027, 554] on span "Save" at bounding box center [1036, 554] width 26 height 16
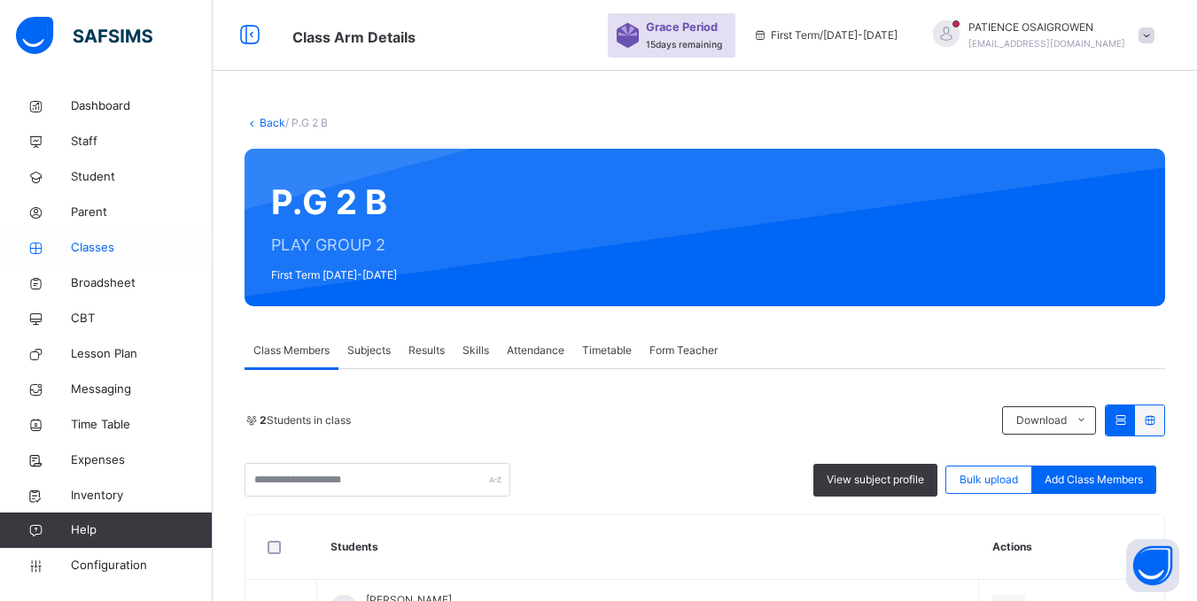
click at [95, 250] on span "Classes" at bounding box center [142, 248] width 142 height 18
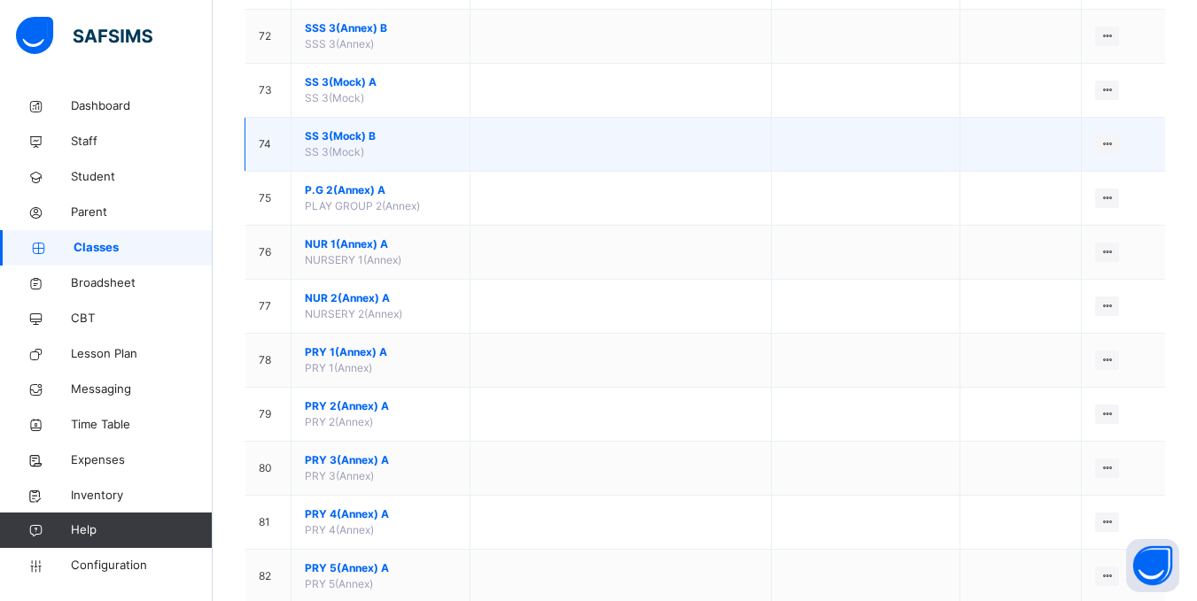
scroll to position [4084, 0]
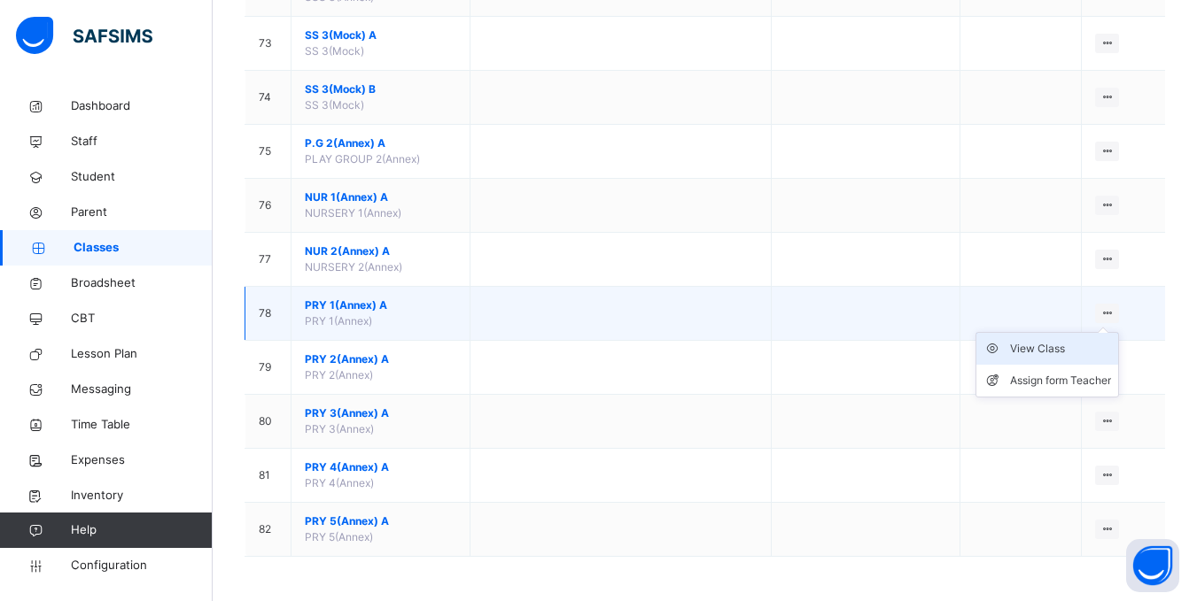
click at [1051, 349] on div "View Class" at bounding box center [1060, 349] width 101 height 18
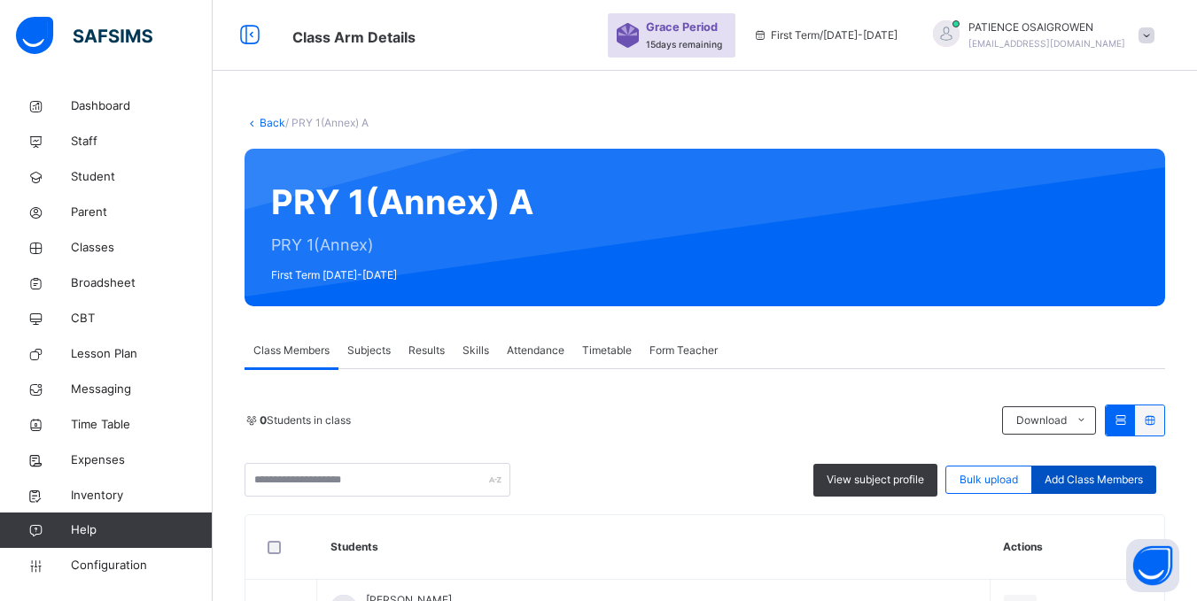
click at [1119, 481] on span "Add Class Members" at bounding box center [1093, 480] width 98 height 16
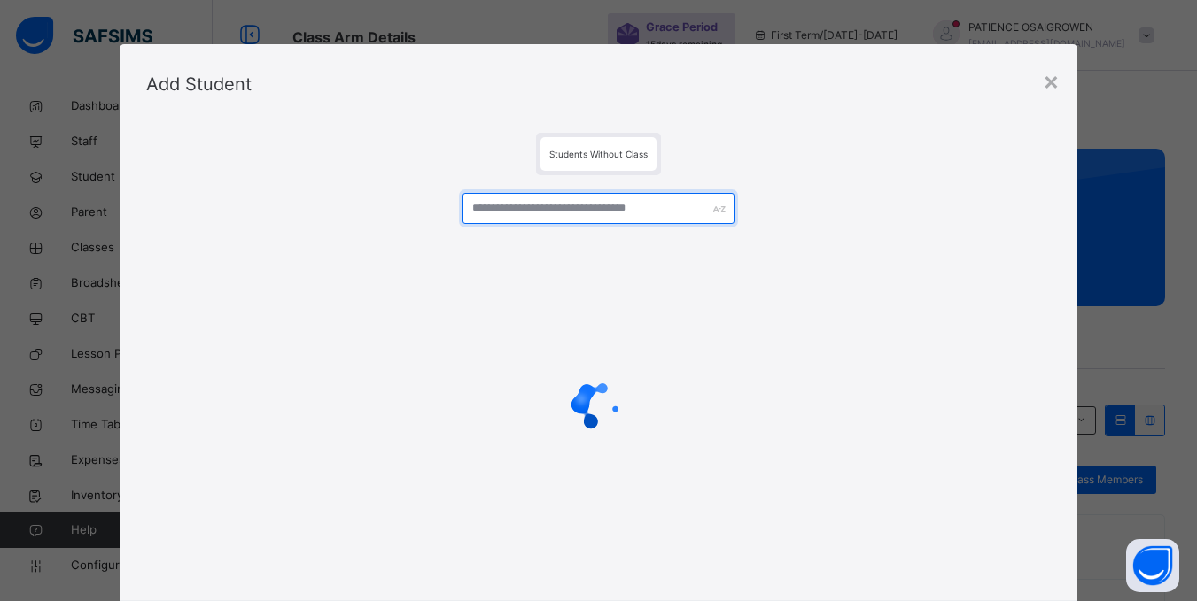
click at [602, 219] on input "text" at bounding box center [597, 208] width 271 height 31
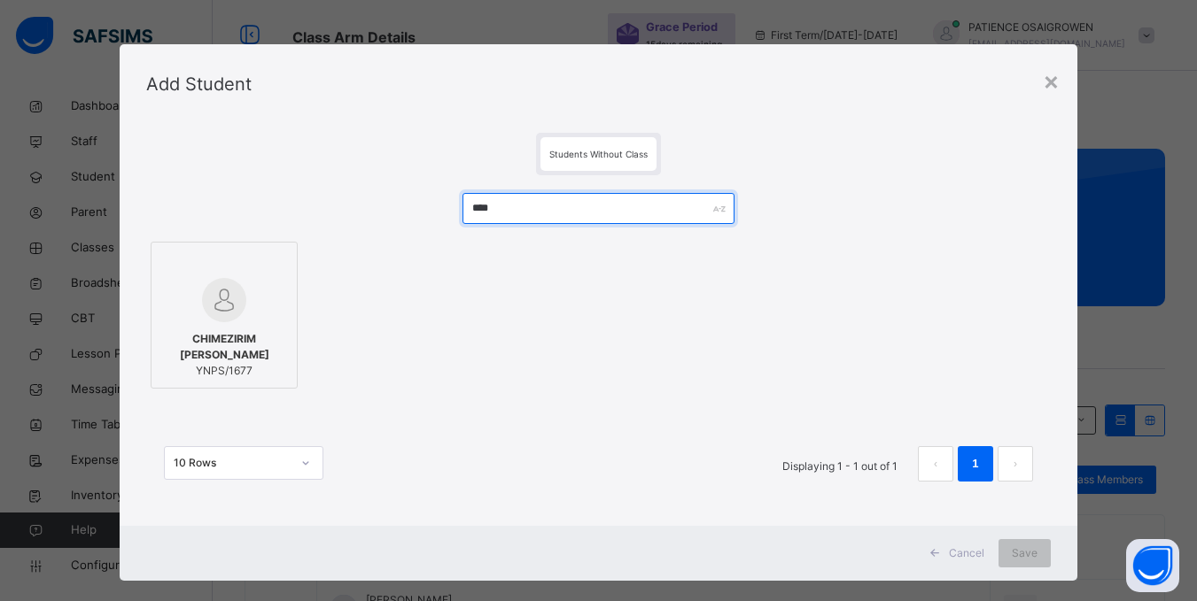
type input "****"
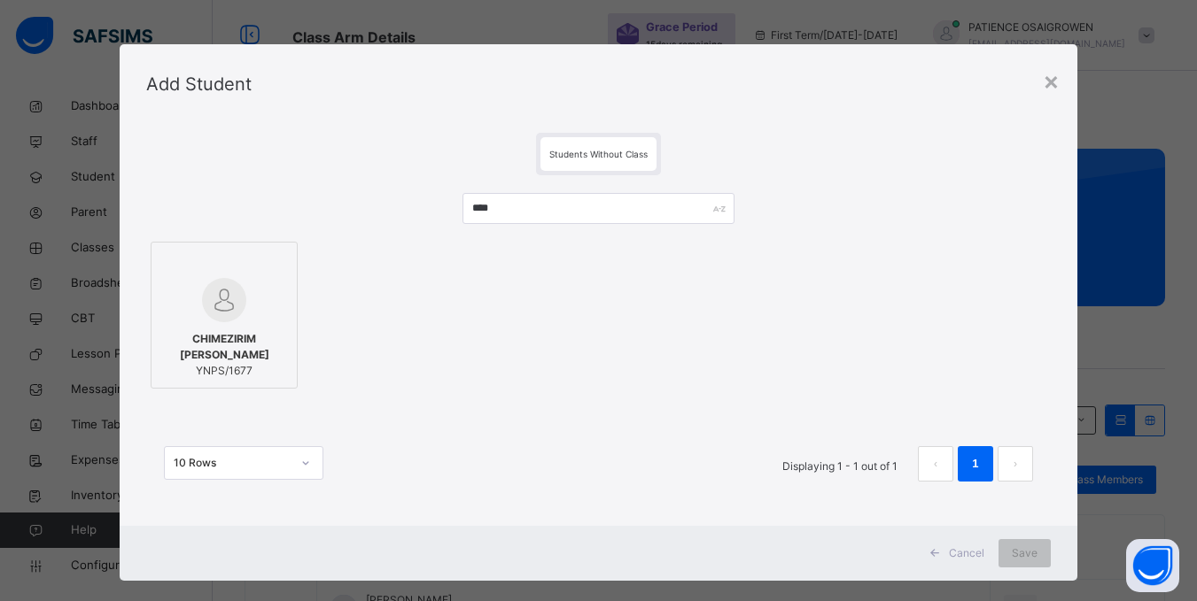
click at [213, 291] on img at bounding box center [224, 300] width 44 height 44
click at [1028, 557] on span "Save" at bounding box center [1036, 554] width 26 height 16
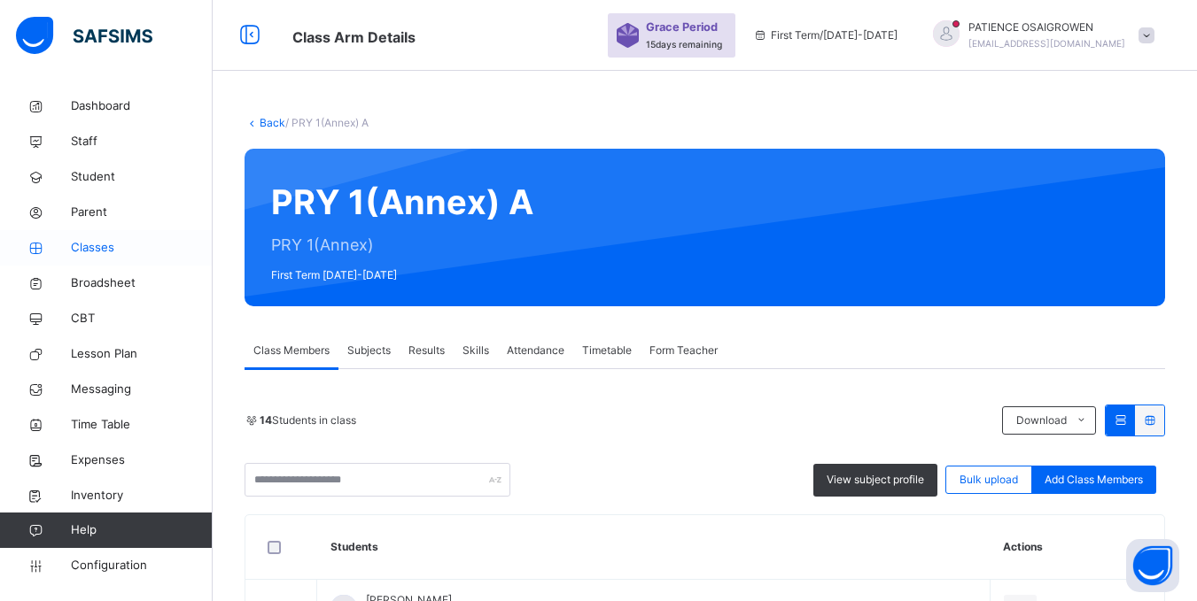
click at [99, 247] on span "Classes" at bounding box center [142, 248] width 142 height 18
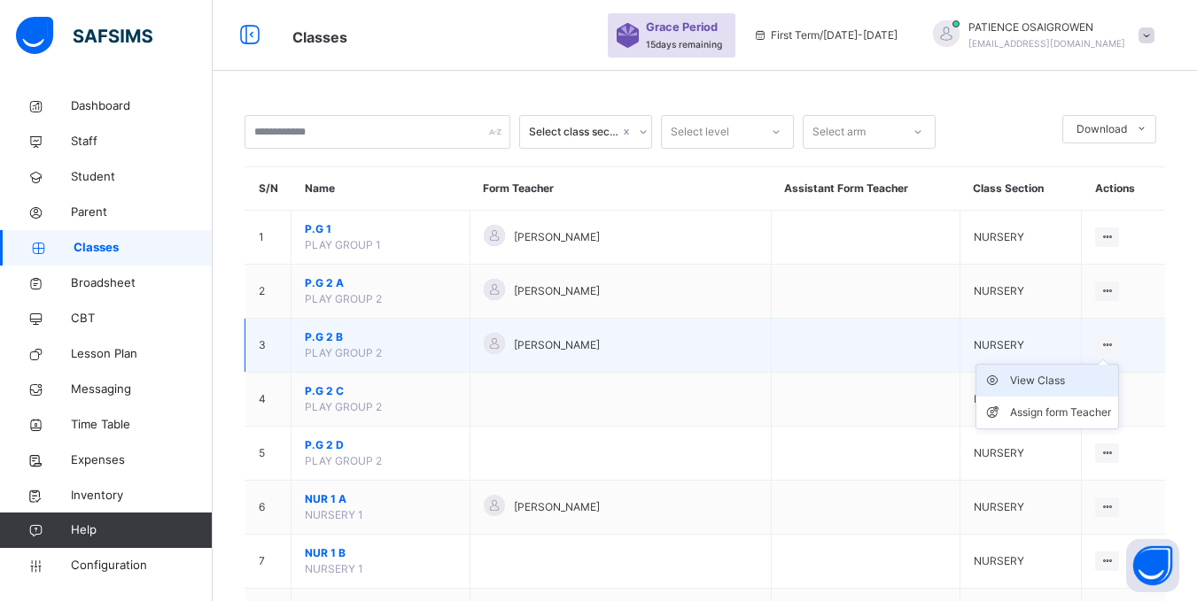
click at [1072, 382] on div "View Class" at bounding box center [1060, 381] width 101 height 18
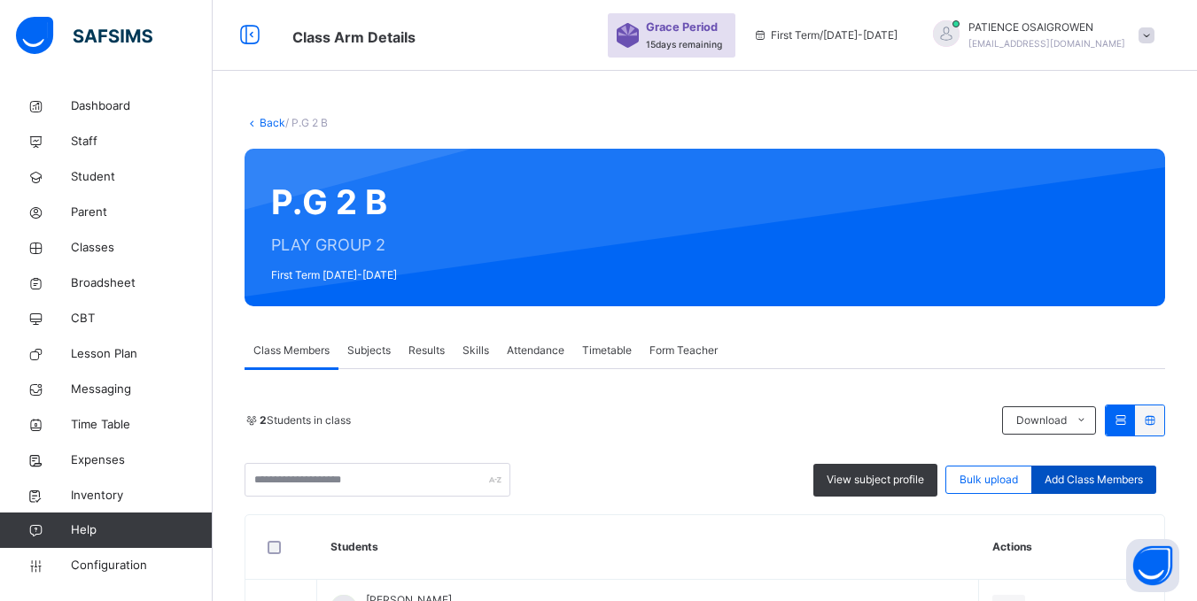
click at [1101, 477] on span "Add Class Members" at bounding box center [1093, 480] width 98 height 16
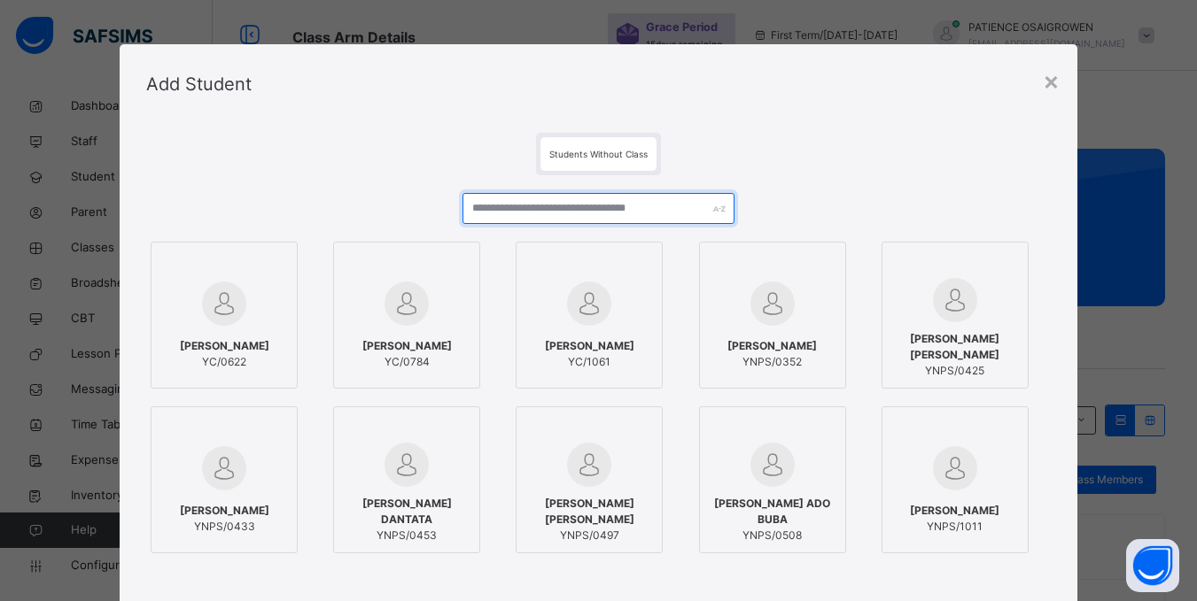
click at [595, 204] on input "text" at bounding box center [597, 208] width 271 height 31
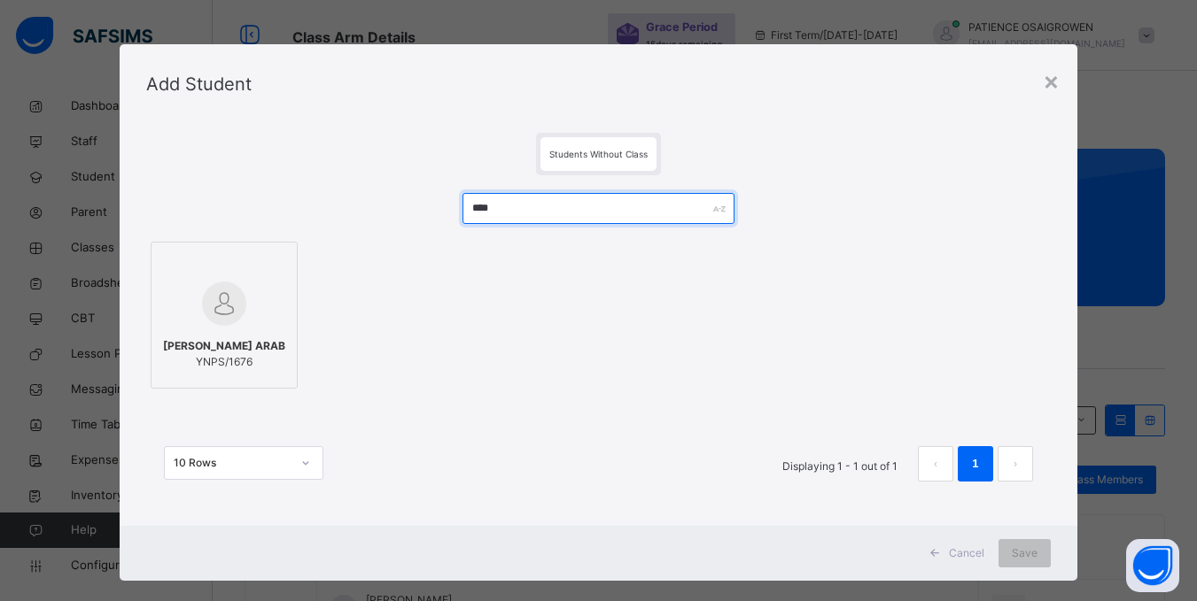
type input "****"
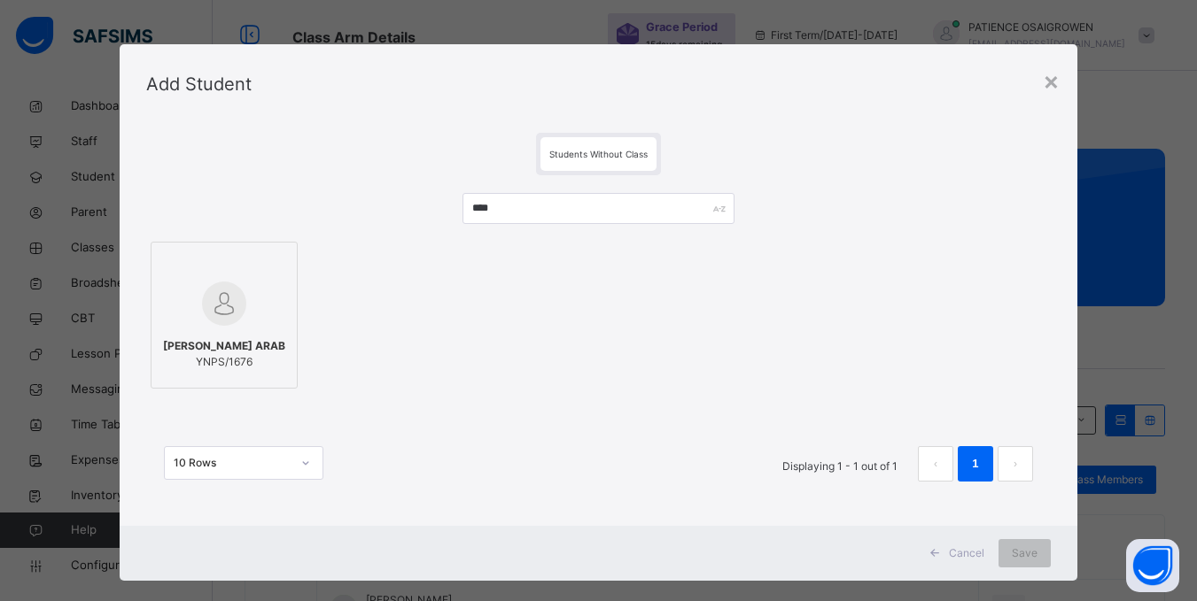
click at [206, 334] on div "AISHA AUWAL ARAB YNPS/1676" at bounding box center [224, 354] width 128 height 50
click at [1029, 555] on span "Save" at bounding box center [1036, 554] width 26 height 16
click at [1030, 556] on div "Save" at bounding box center [1024, 553] width 52 height 28
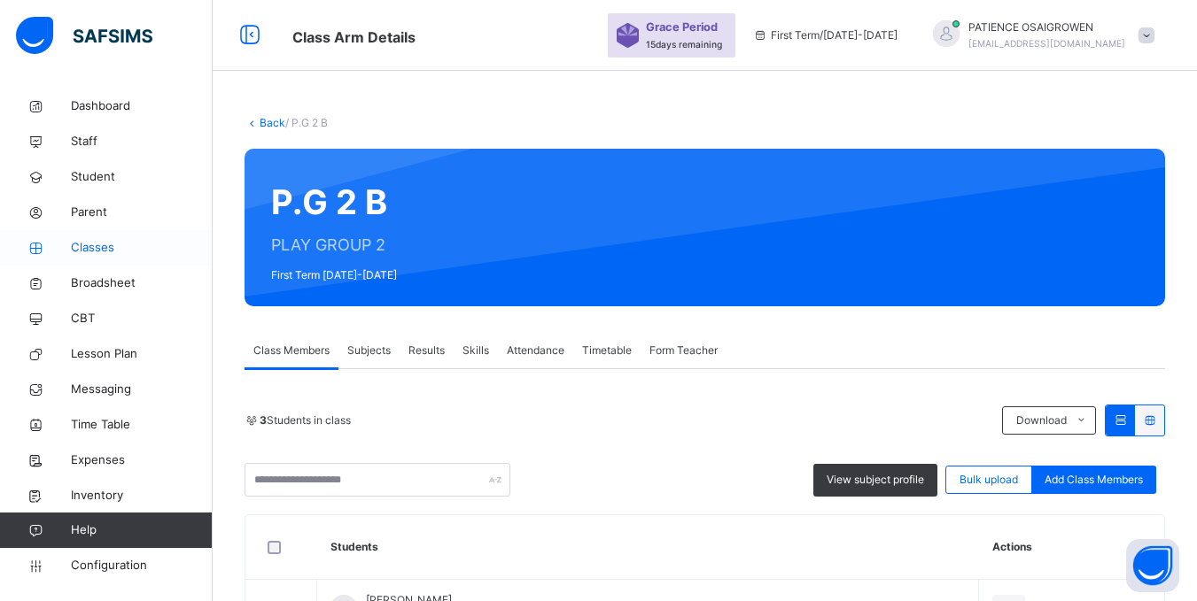
click at [91, 250] on span "Classes" at bounding box center [142, 248] width 142 height 18
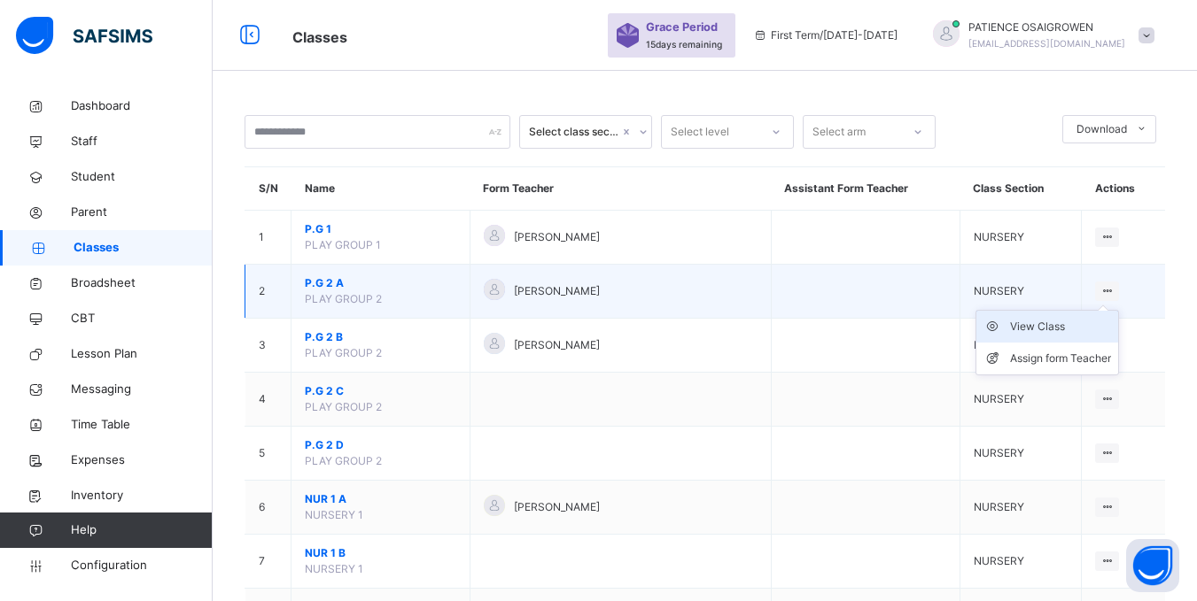
click at [1061, 329] on div "View Class" at bounding box center [1060, 327] width 101 height 18
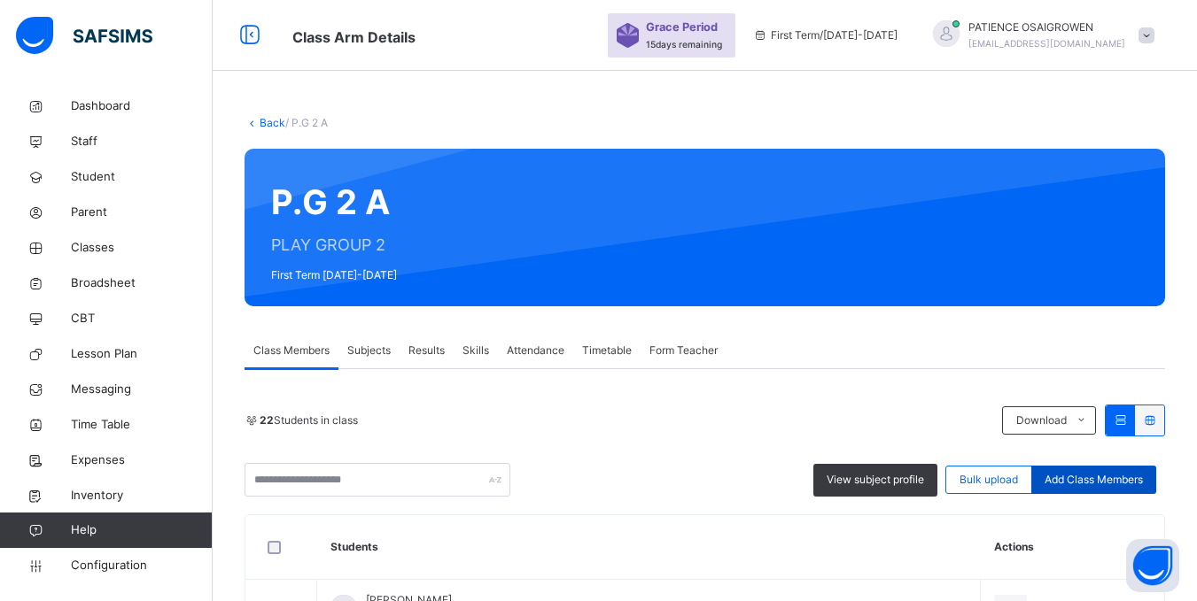
click at [1083, 480] on span "Add Class Members" at bounding box center [1093, 480] width 98 height 16
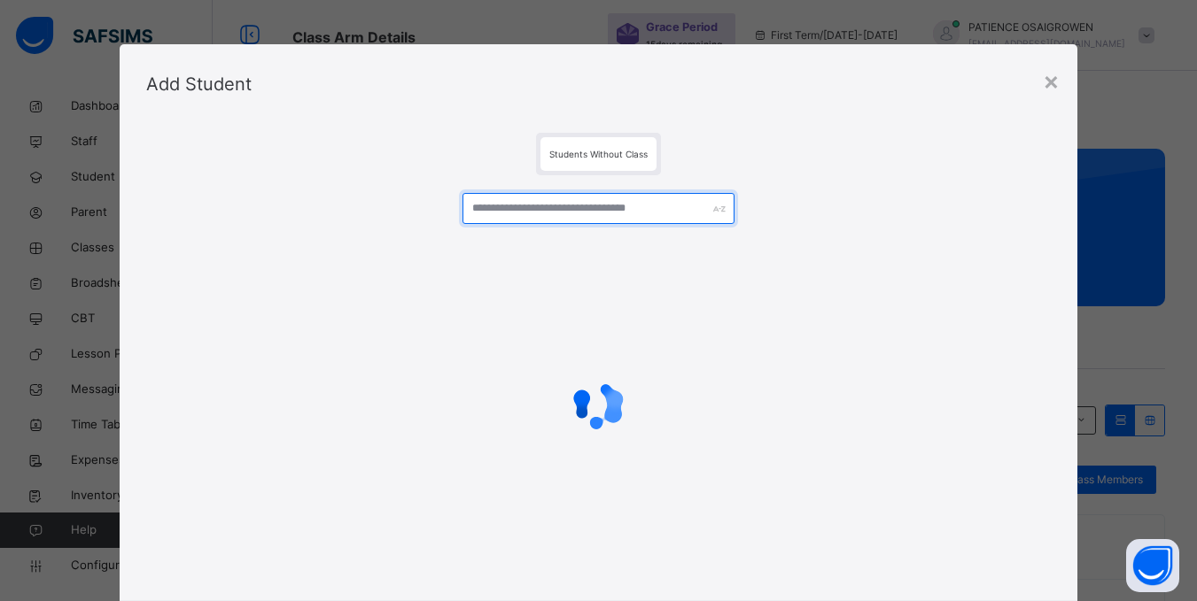
click at [552, 213] on input "text" at bounding box center [597, 208] width 271 height 31
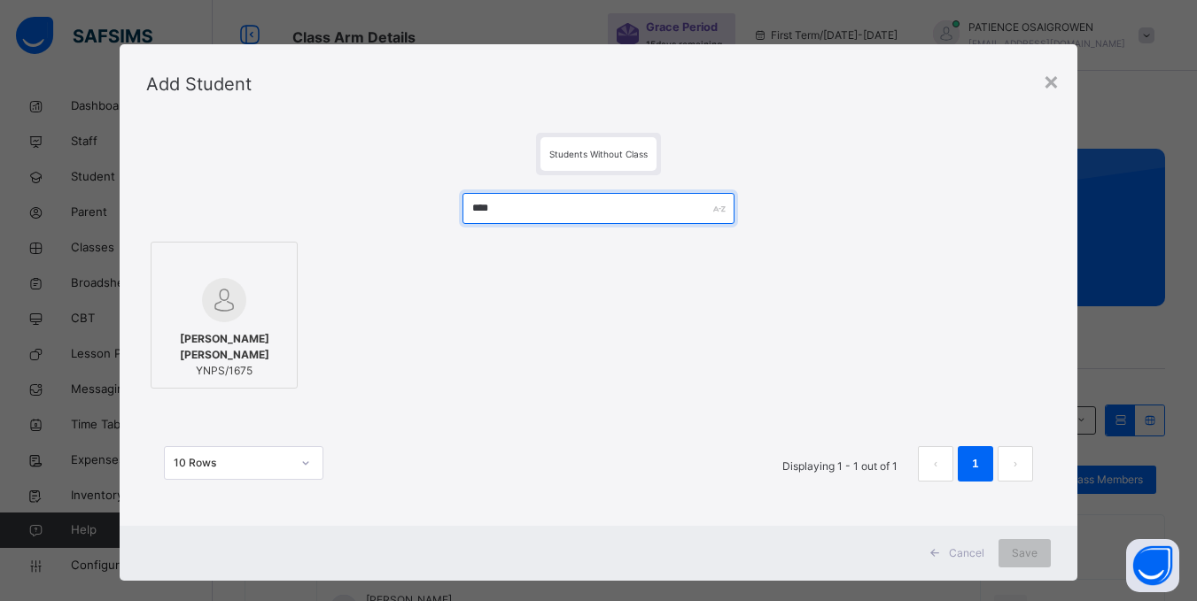
type input "****"
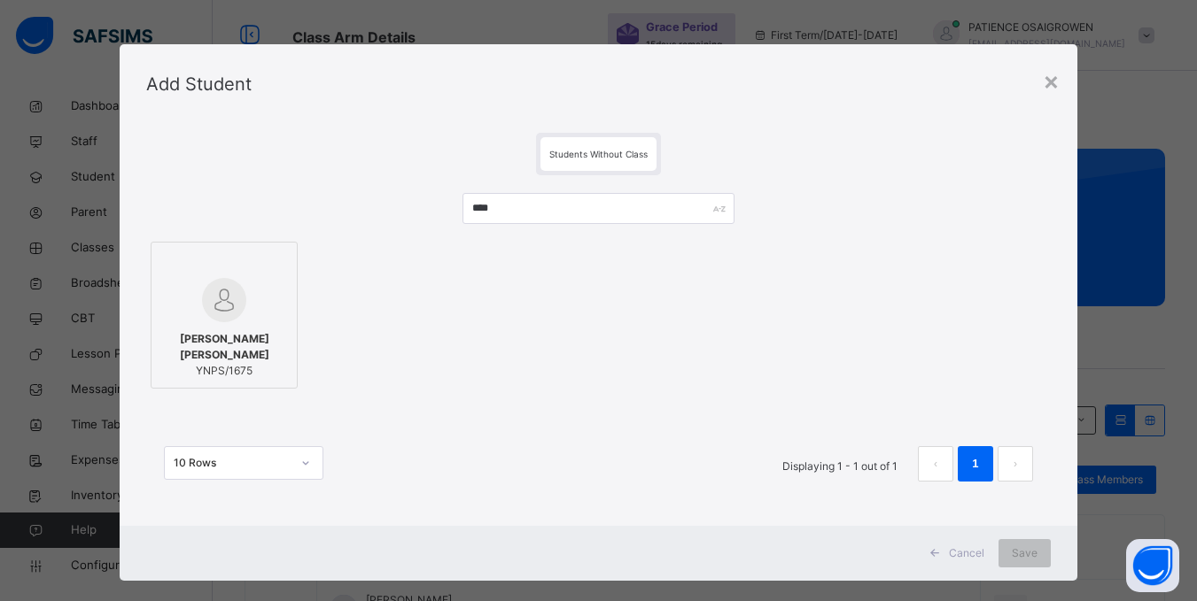
click at [218, 290] on img at bounding box center [224, 300] width 44 height 44
click at [1027, 559] on span "Save" at bounding box center [1025, 554] width 26 height 16
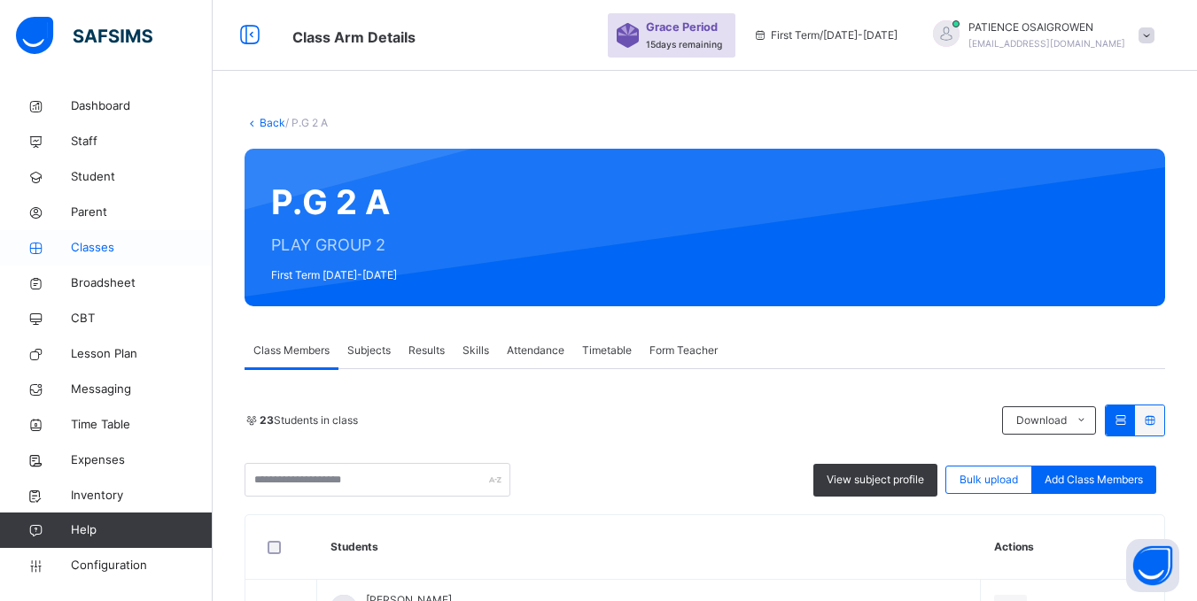
click at [82, 245] on span "Classes" at bounding box center [142, 248] width 142 height 18
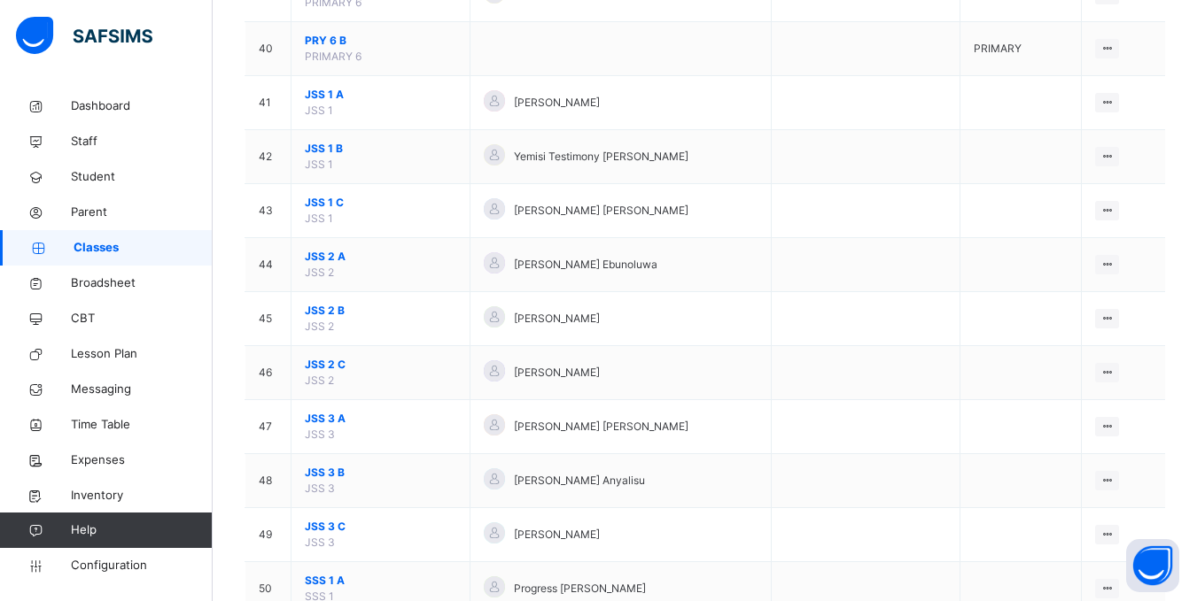
scroll to position [2303, 0]
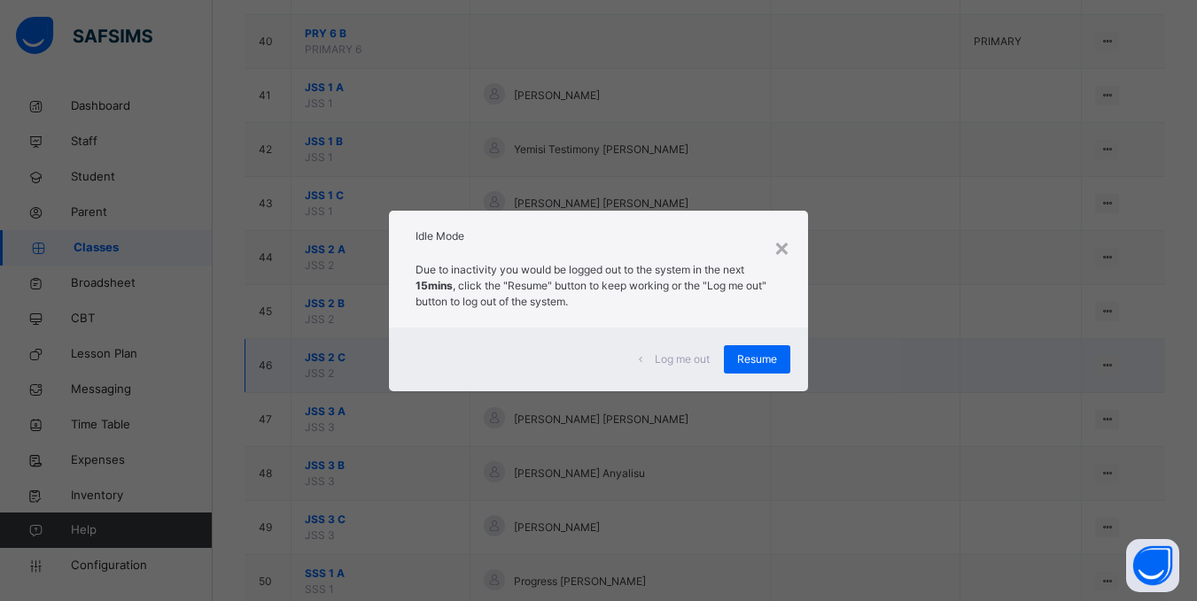
click at [774, 350] on div "Resume" at bounding box center [757, 359] width 66 height 28
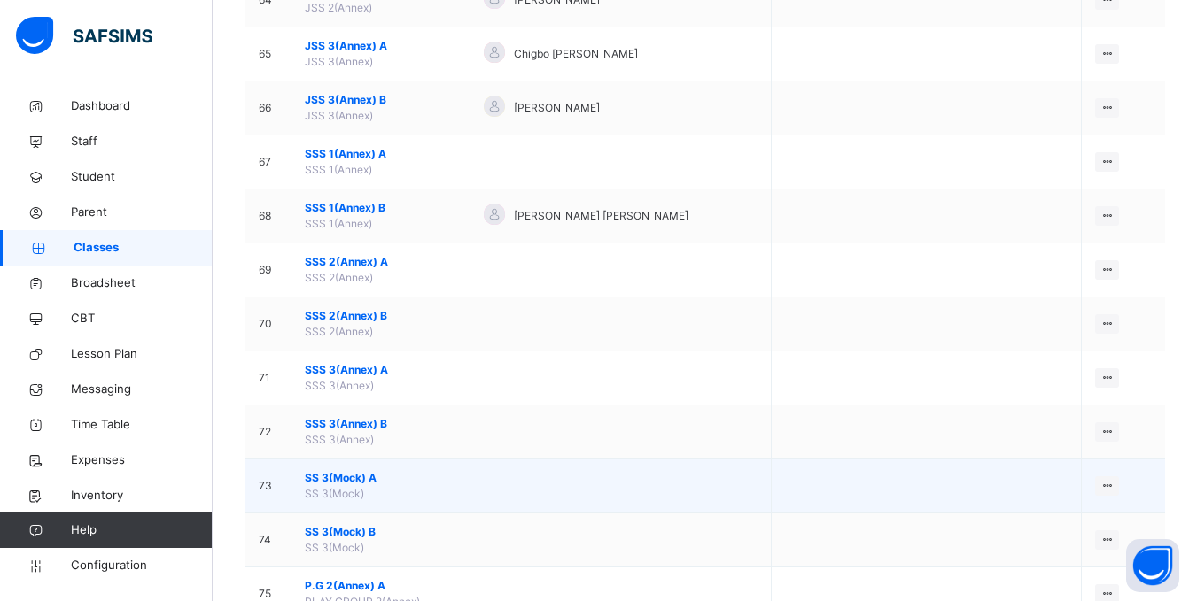
scroll to position [3996, 0]
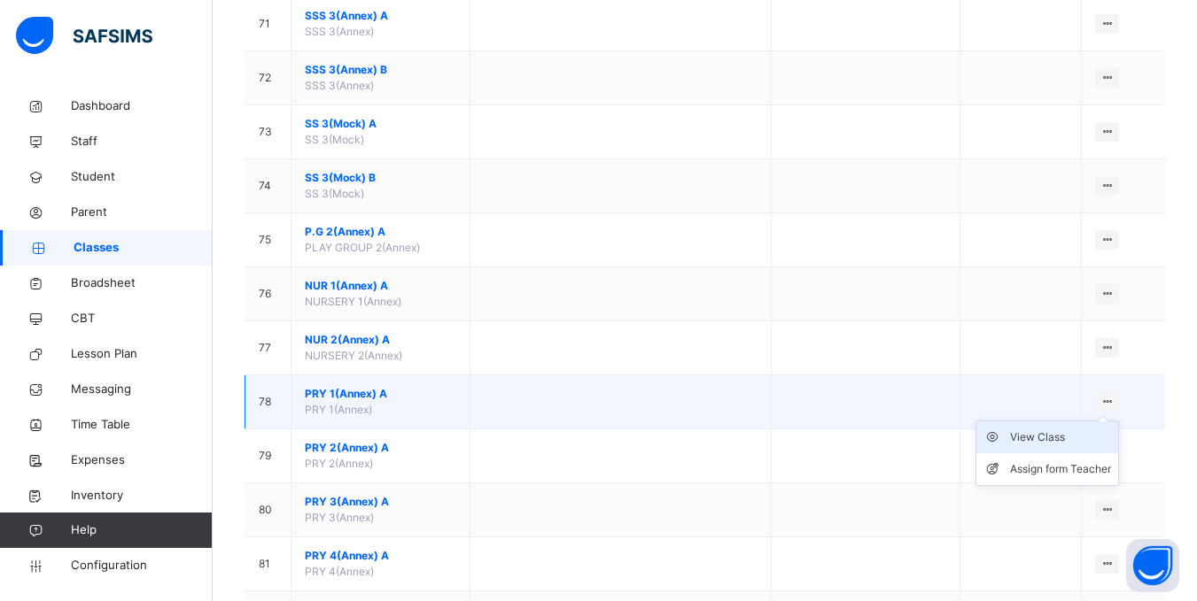
click at [1064, 437] on div "View Class" at bounding box center [1060, 438] width 101 height 18
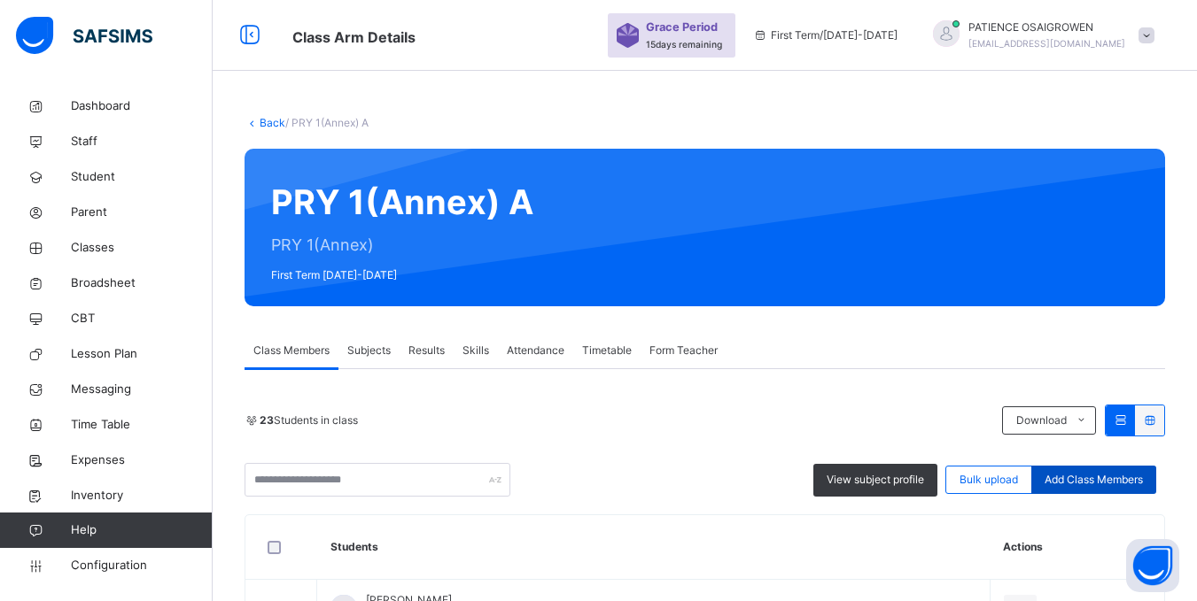
click at [1132, 477] on span "Add Class Members" at bounding box center [1093, 480] width 98 height 16
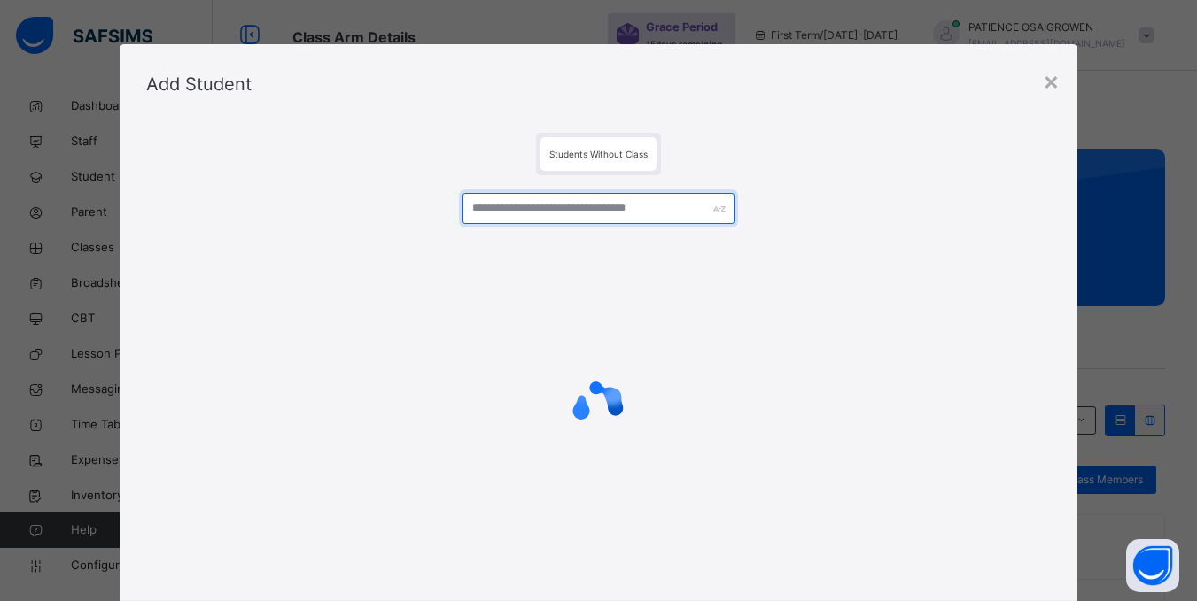
click at [548, 218] on input "text" at bounding box center [597, 208] width 271 height 31
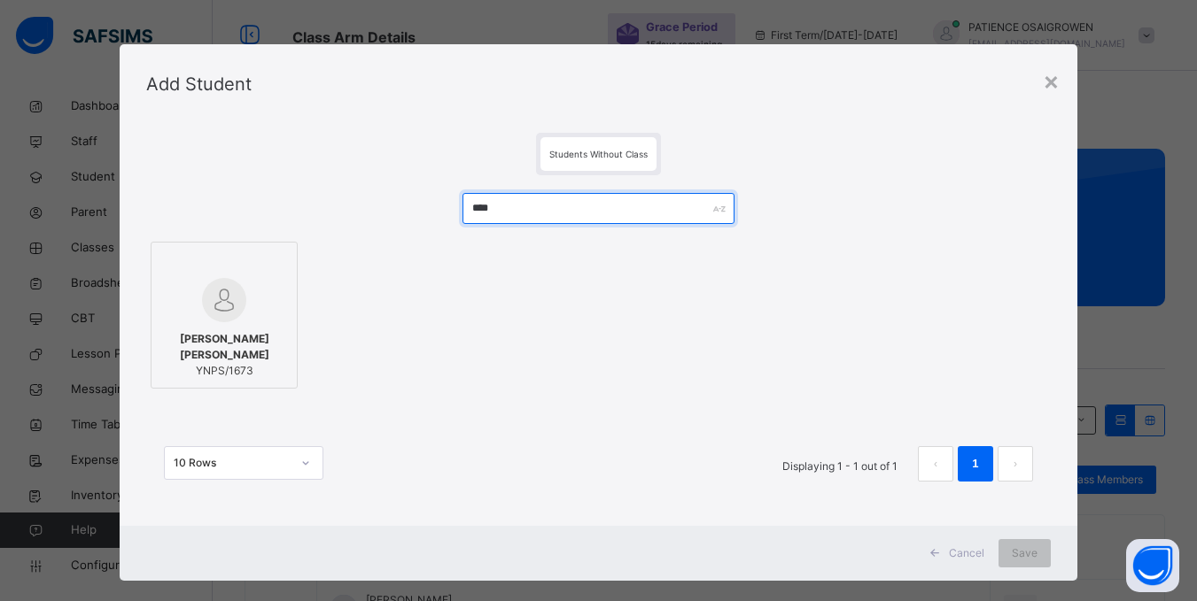
type input "****"
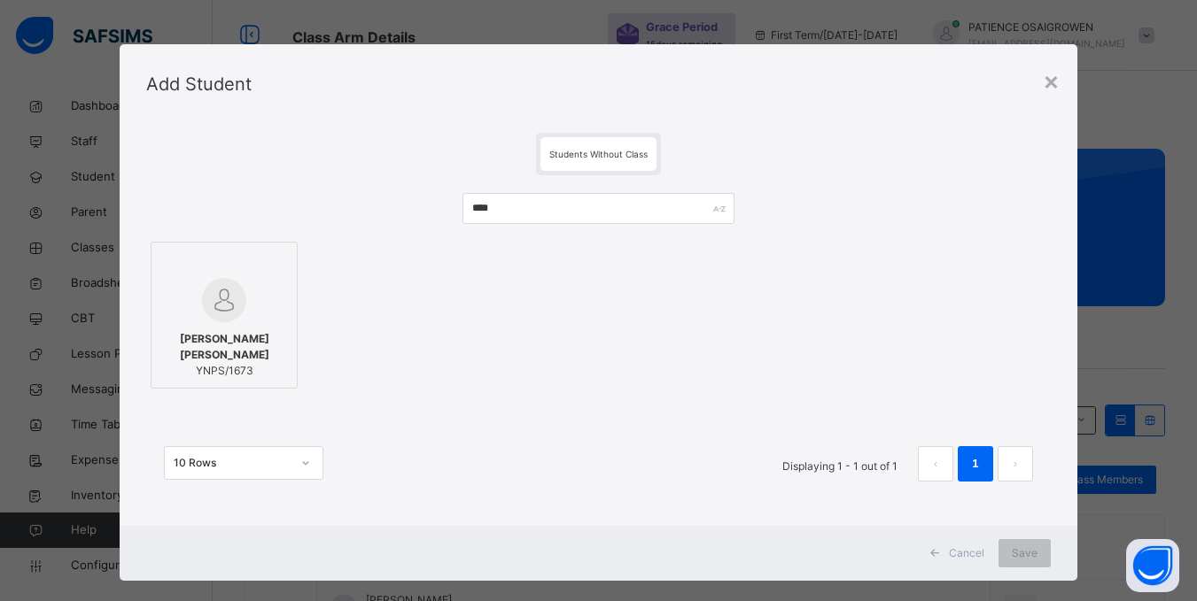
click at [238, 306] on div at bounding box center [224, 300] width 128 height 44
click at [1024, 559] on span "Save" at bounding box center [1036, 554] width 26 height 16
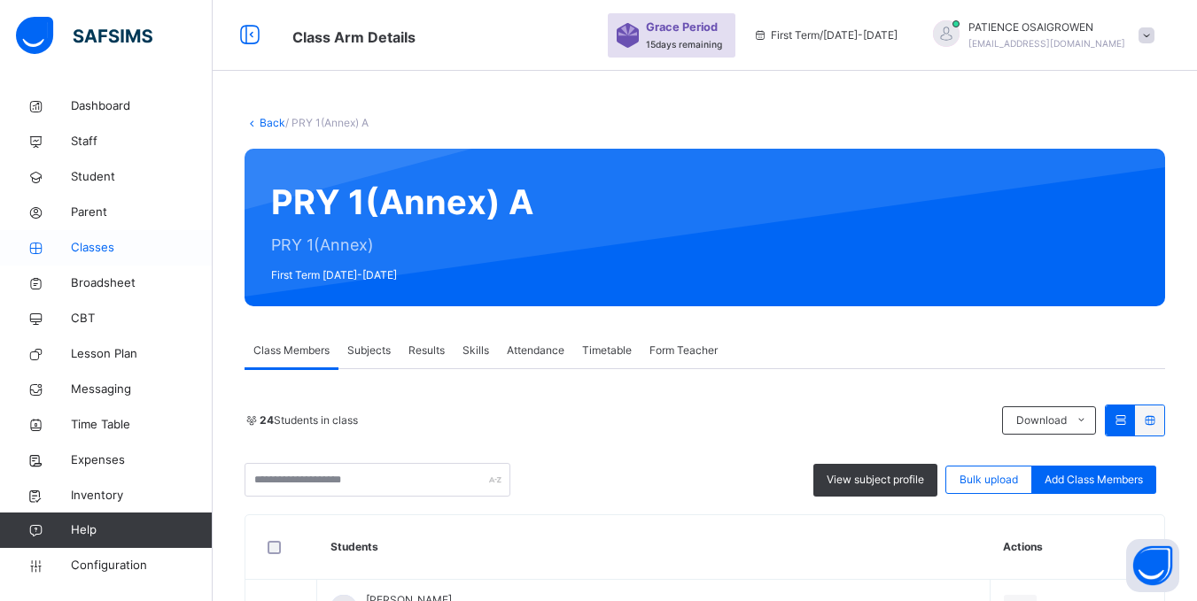
click at [91, 245] on span "Classes" at bounding box center [142, 248] width 142 height 18
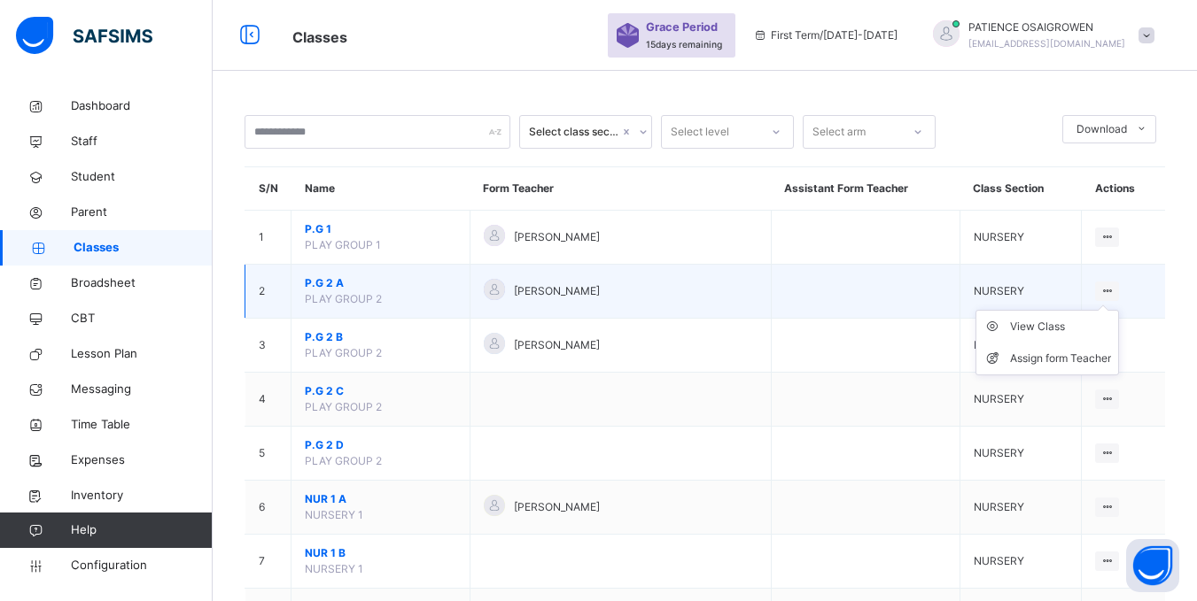
click at [1119, 310] on ul "View Class Assign form Teacher" at bounding box center [1046, 343] width 143 height 66
click at [1064, 329] on div "View Class" at bounding box center [1060, 327] width 101 height 18
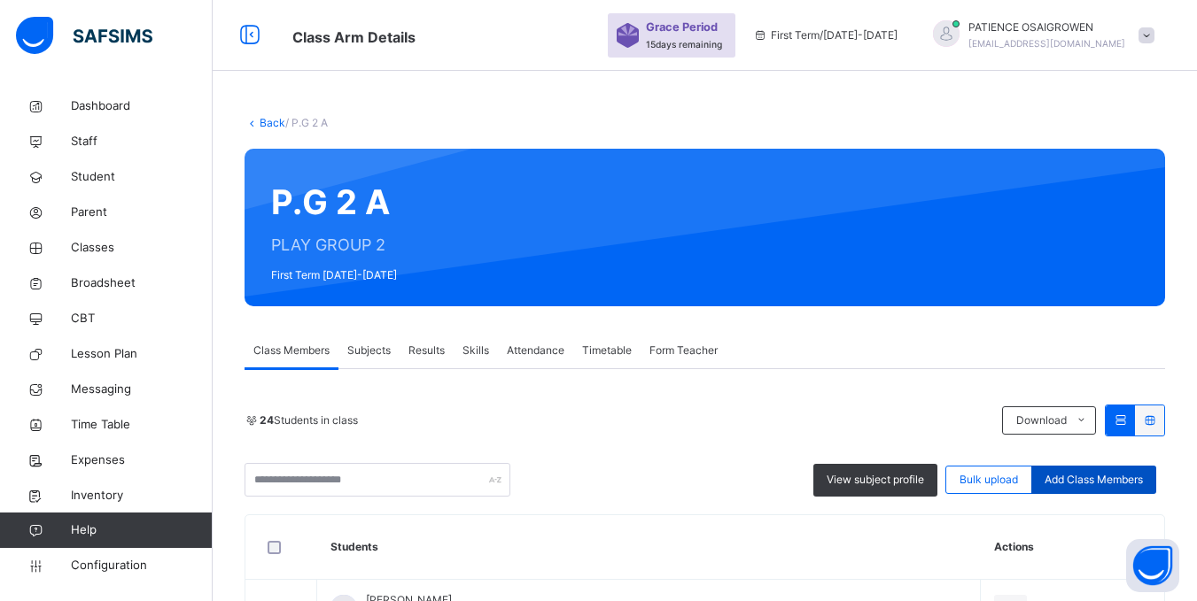
click at [1114, 484] on span "Add Class Members" at bounding box center [1093, 480] width 98 height 16
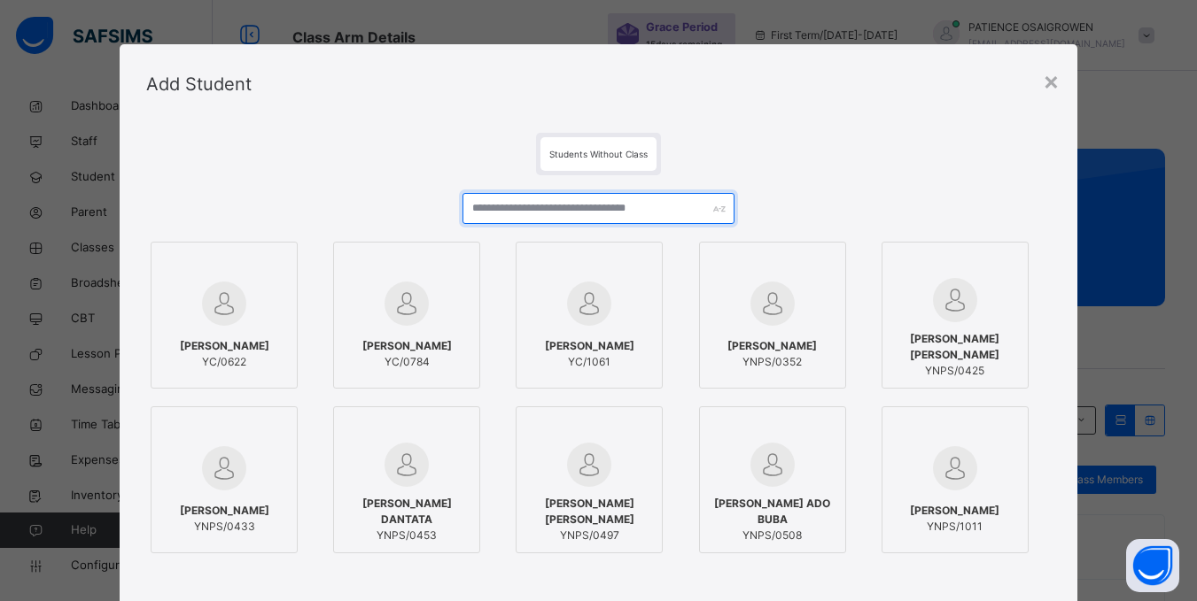
click at [606, 212] on input "text" at bounding box center [597, 208] width 271 height 31
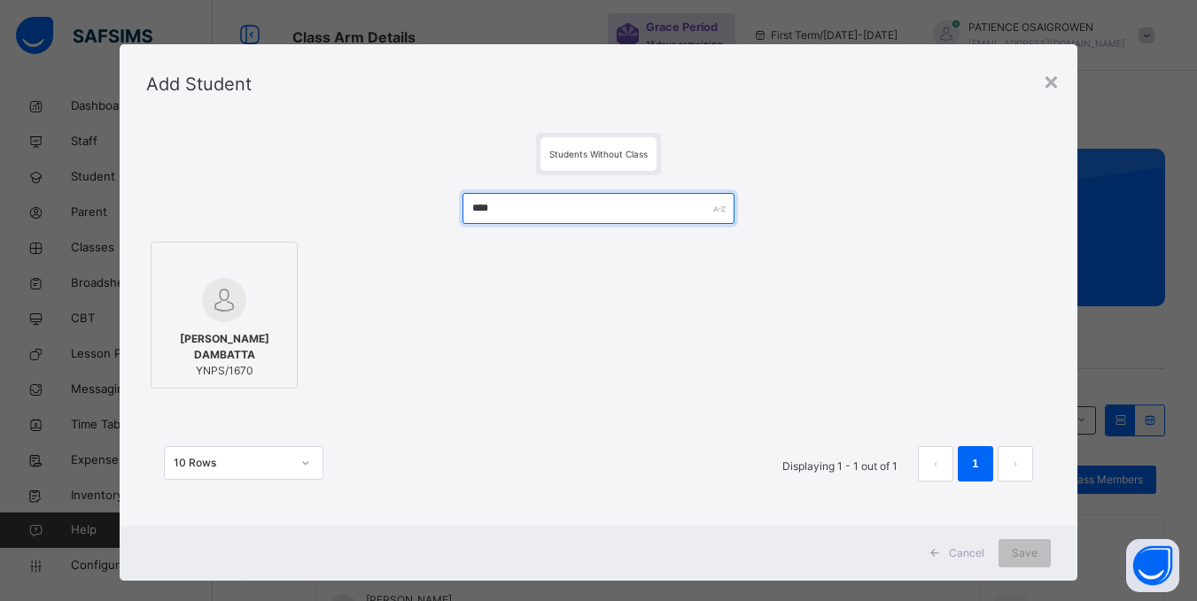
type input "****"
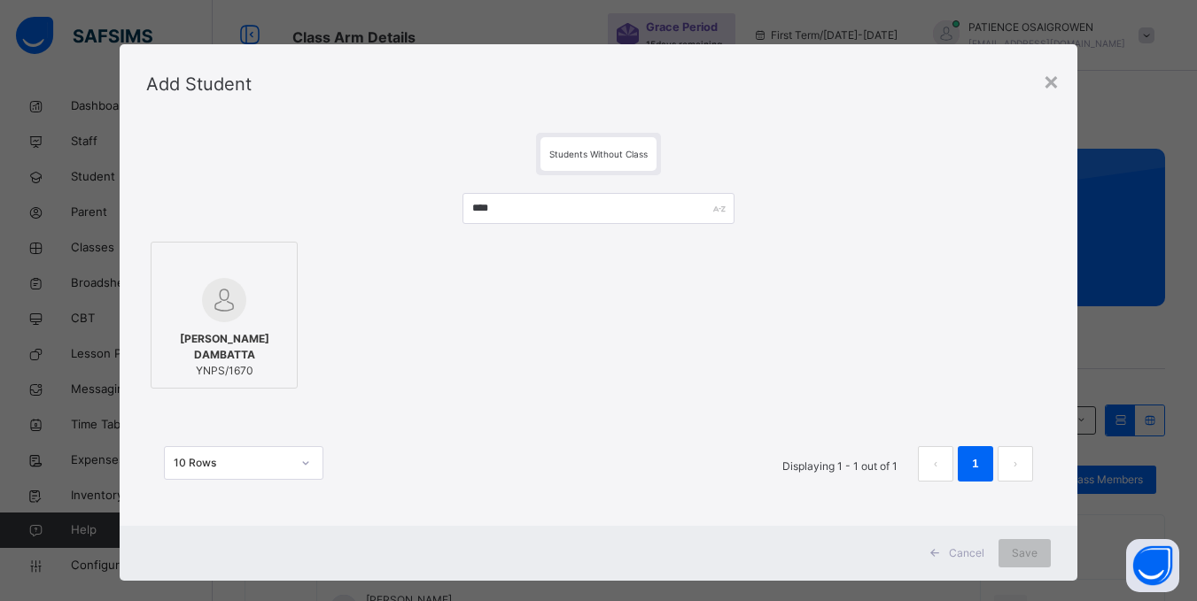
click at [214, 337] on span "[PERSON_NAME] DAMBATTA" at bounding box center [224, 347] width 128 height 32
click at [1033, 557] on span "Save" at bounding box center [1025, 554] width 26 height 16
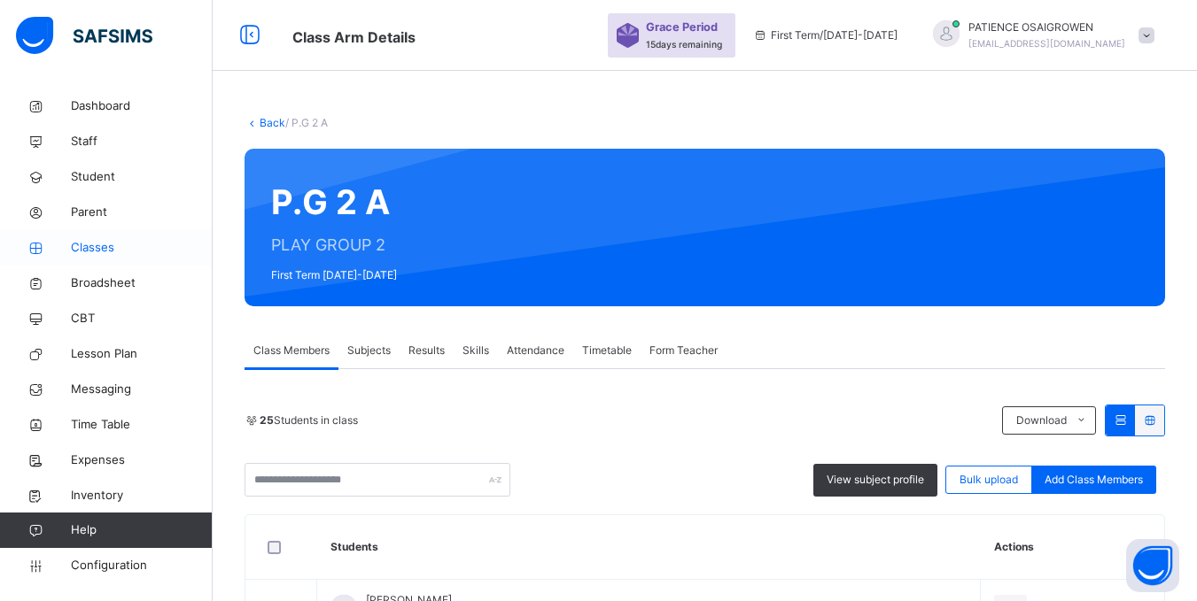
click at [110, 246] on span "Classes" at bounding box center [142, 248] width 142 height 18
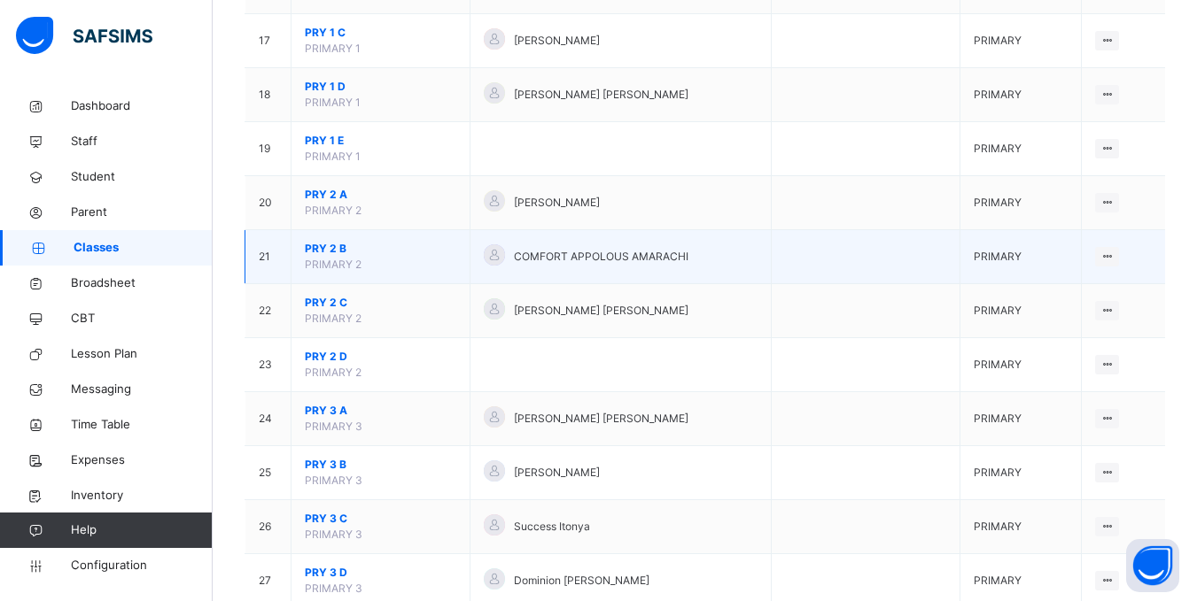
scroll to position [1063, 0]
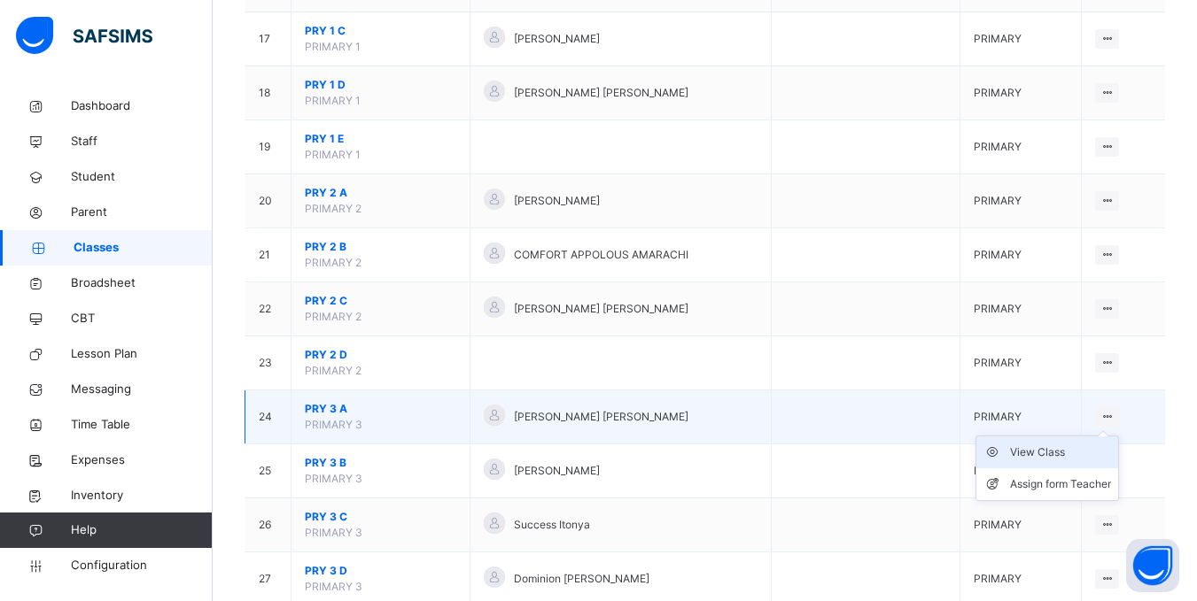
click at [1066, 453] on div "View Class" at bounding box center [1060, 453] width 101 height 18
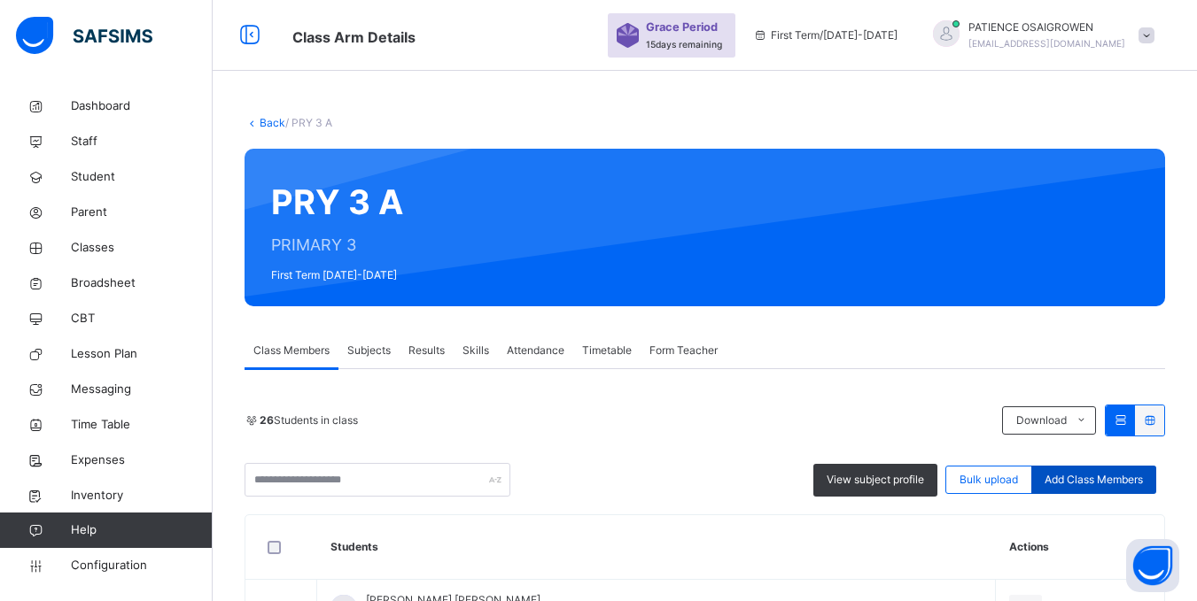
click at [1087, 479] on span "Add Class Members" at bounding box center [1093, 480] width 98 height 16
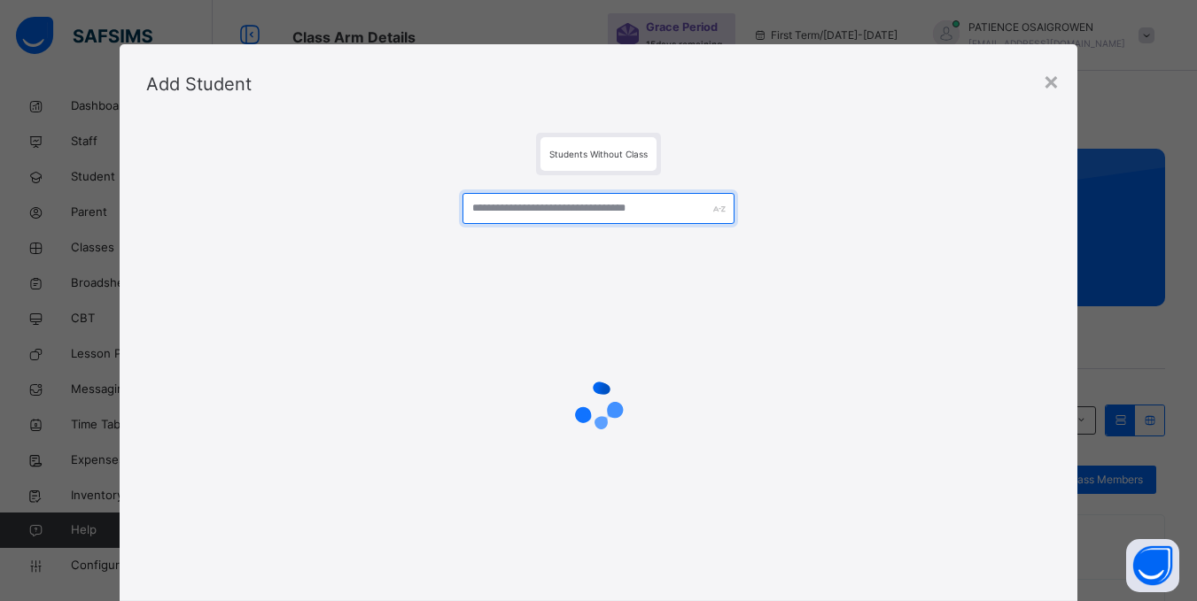
click at [592, 207] on input "text" at bounding box center [597, 208] width 271 height 31
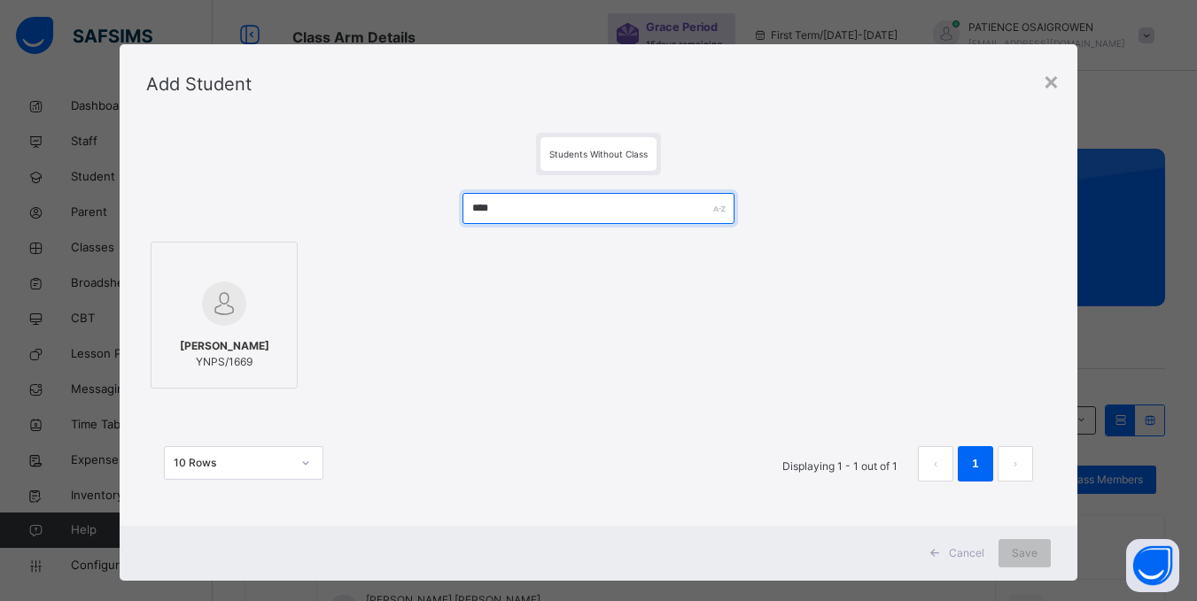
type input "****"
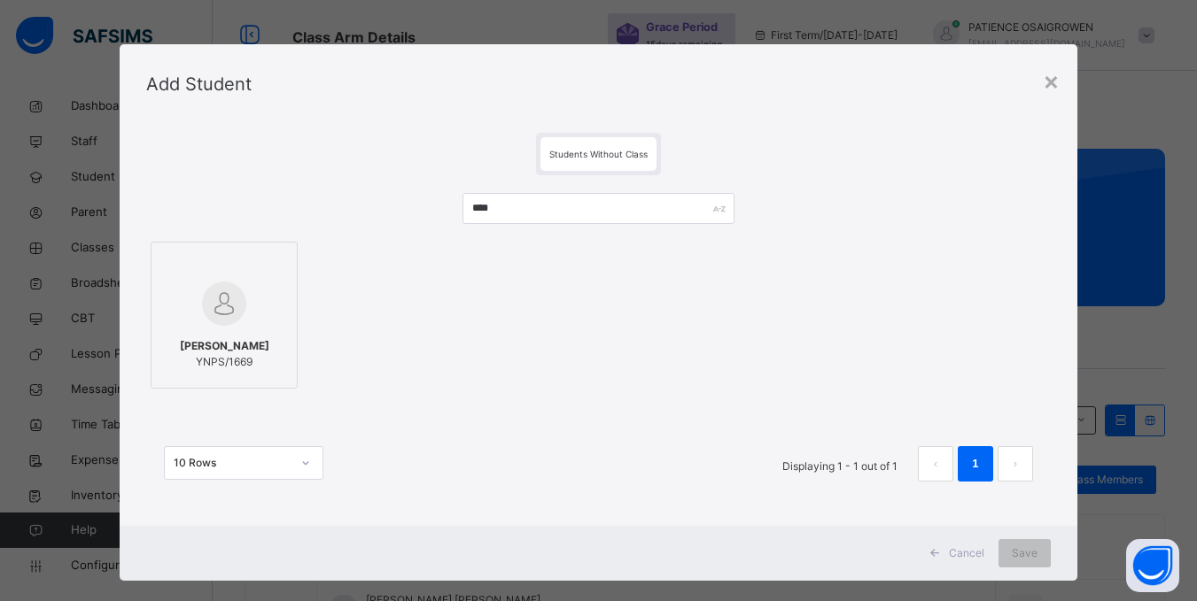
click at [244, 318] on div at bounding box center [224, 303] width 128 height 51
click at [1032, 555] on span "Save" at bounding box center [1036, 554] width 26 height 16
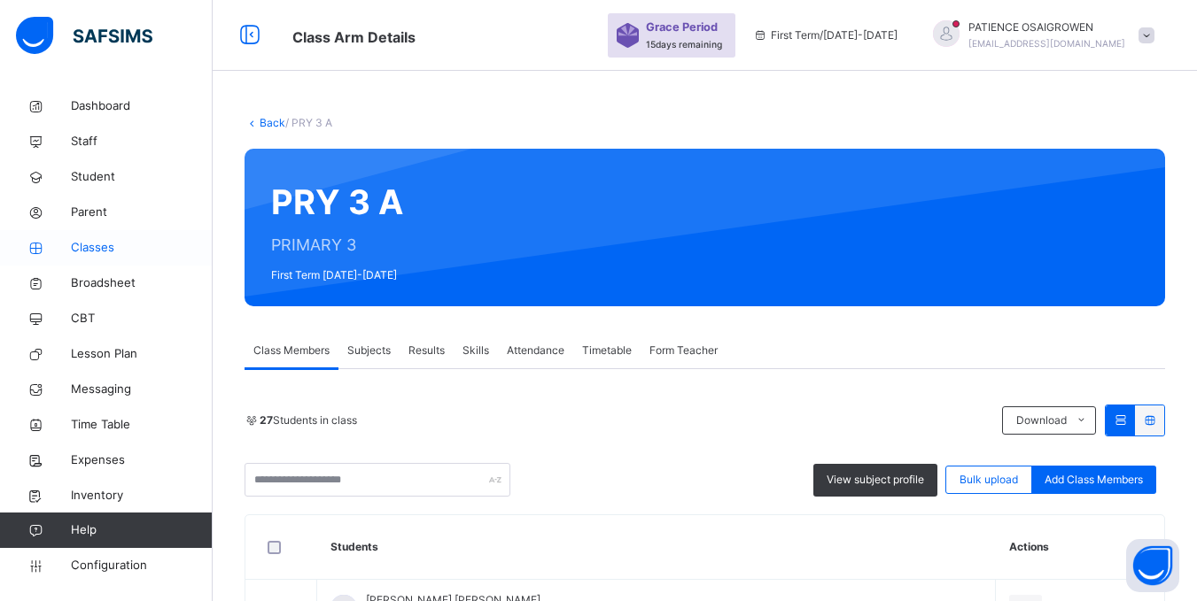
click at [67, 246] on icon at bounding box center [35, 248] width 71 height 13
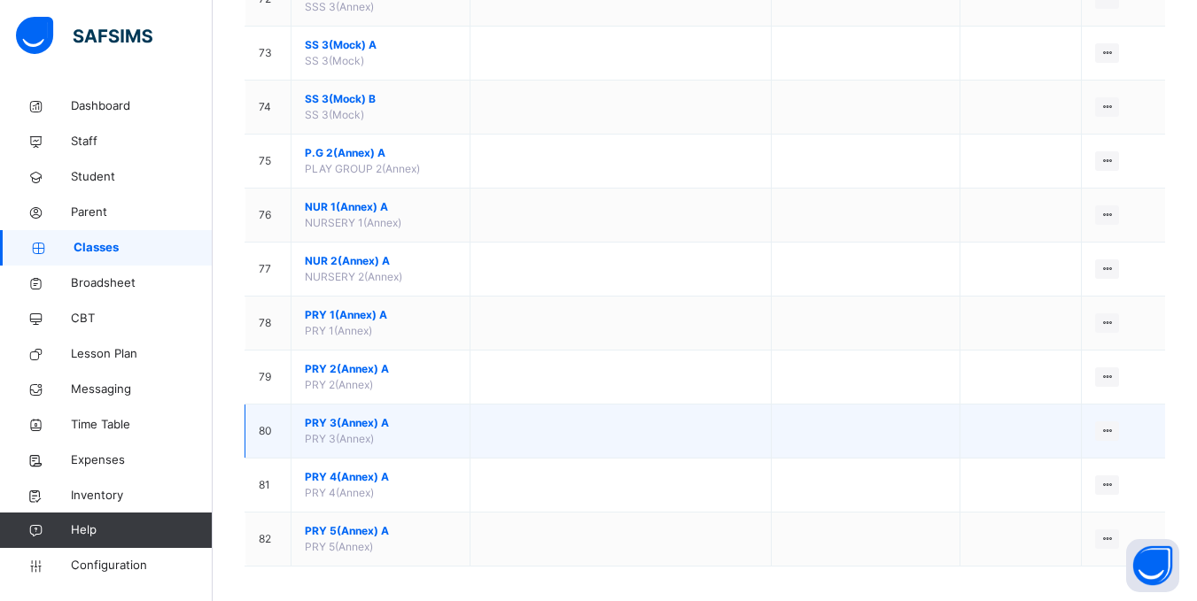
scroll to position [4084, 0]
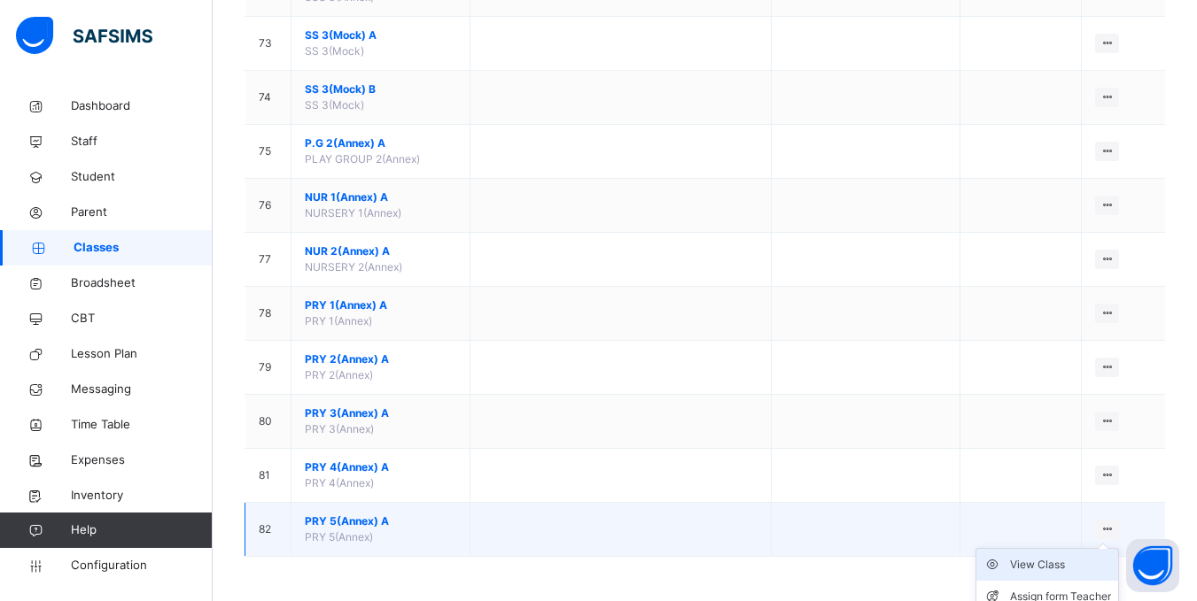
click at [1058, 562] on div "View Class" at bounding box center [1060, 565] width 101 height 18
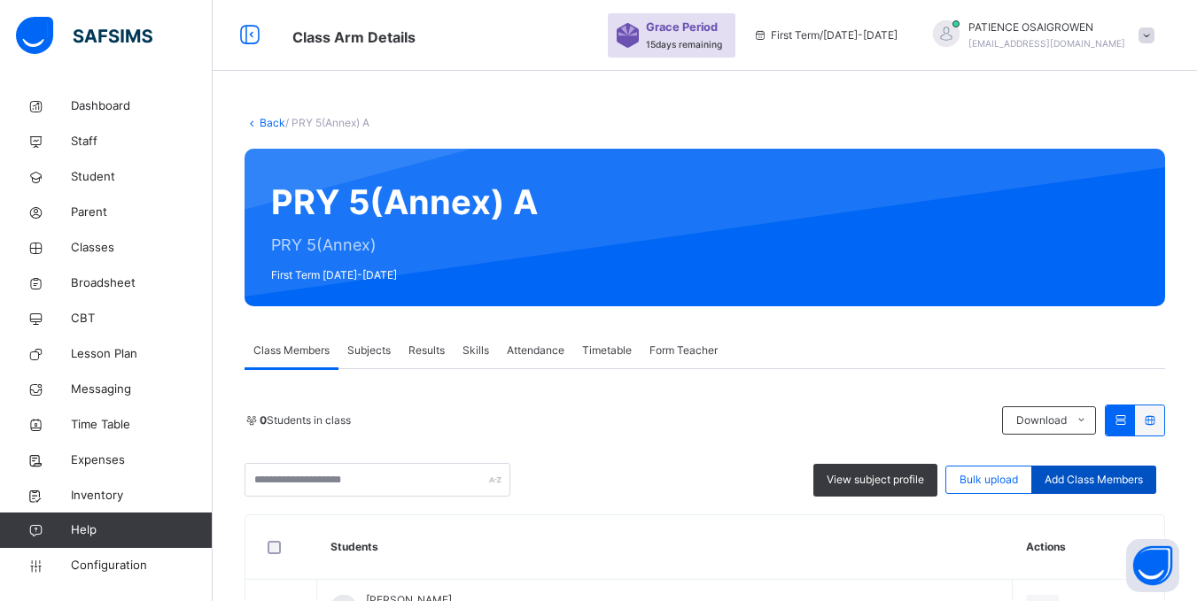
click at [1078, 477] on span "Add Class Members" at bounding box center [1093, 480] width 98 height 16
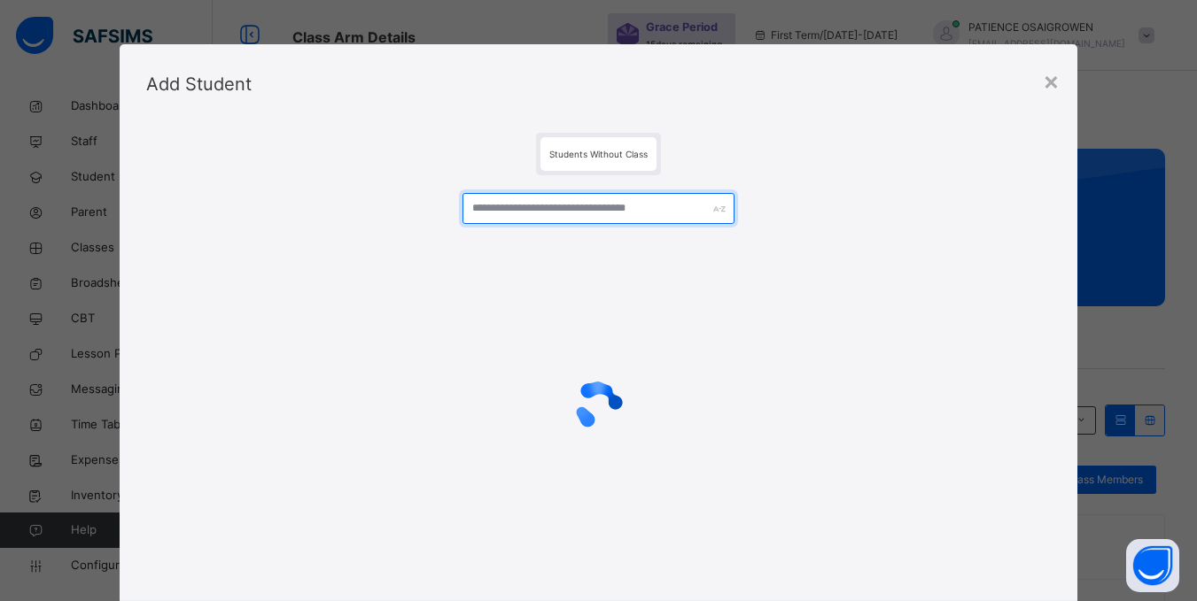
click at [564, 202] on input "text" at bounding box center [597, 208] width 271 height 31
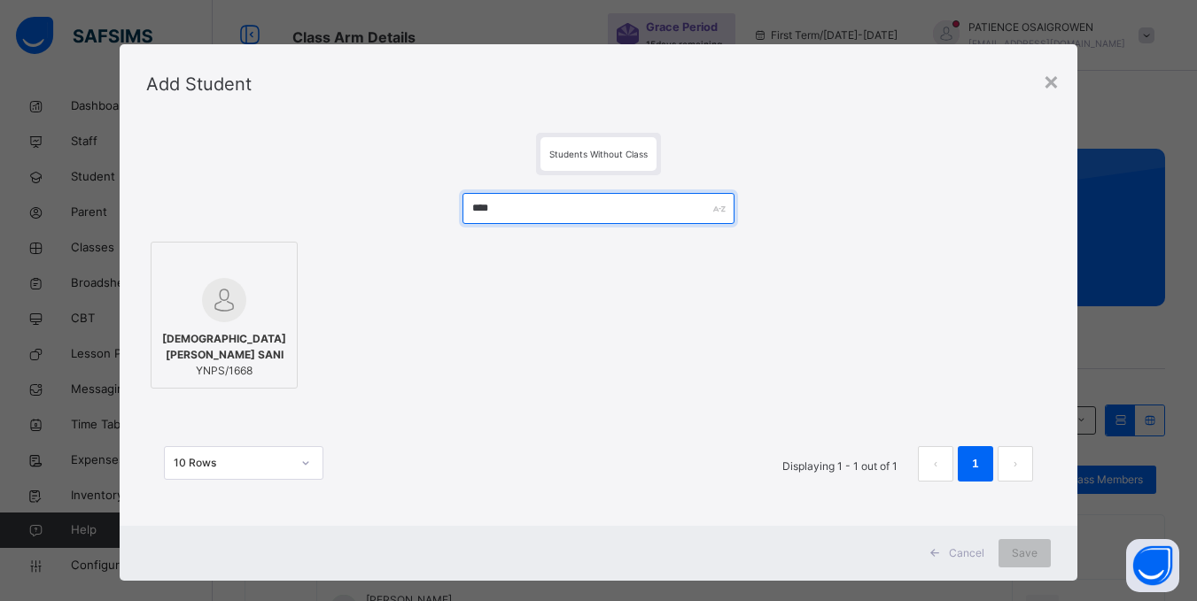
type input "****"
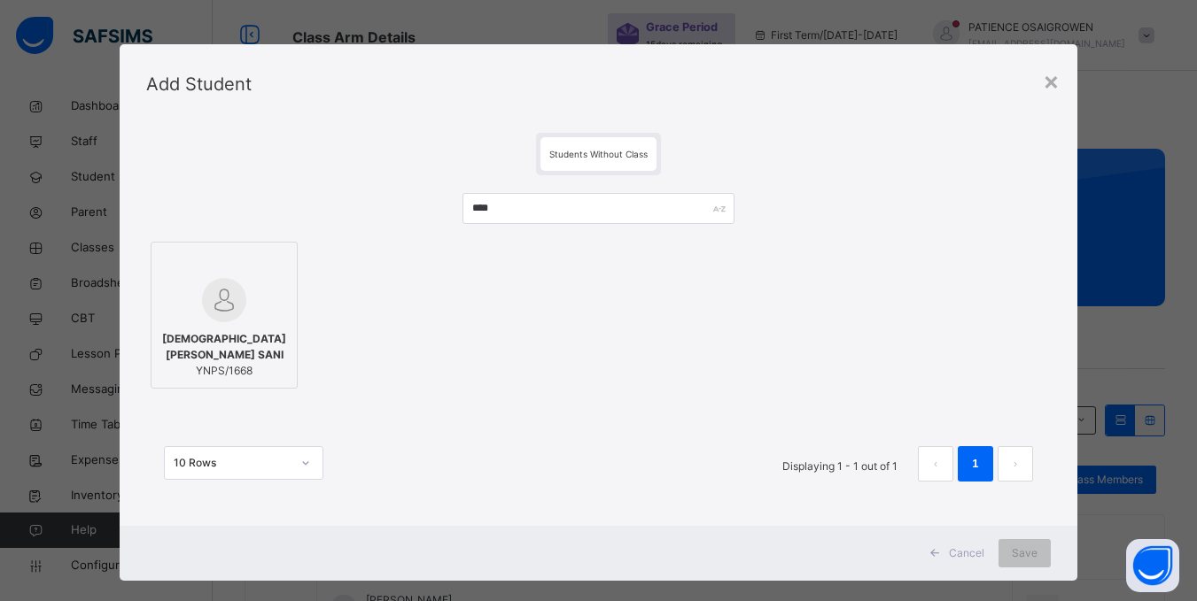
click at [207, 306] on img at bounding box center [224, 300] width 44 height 44
click at [1039, 553] on span "Save" at bounding box center [1036, 554] width 26 height 16
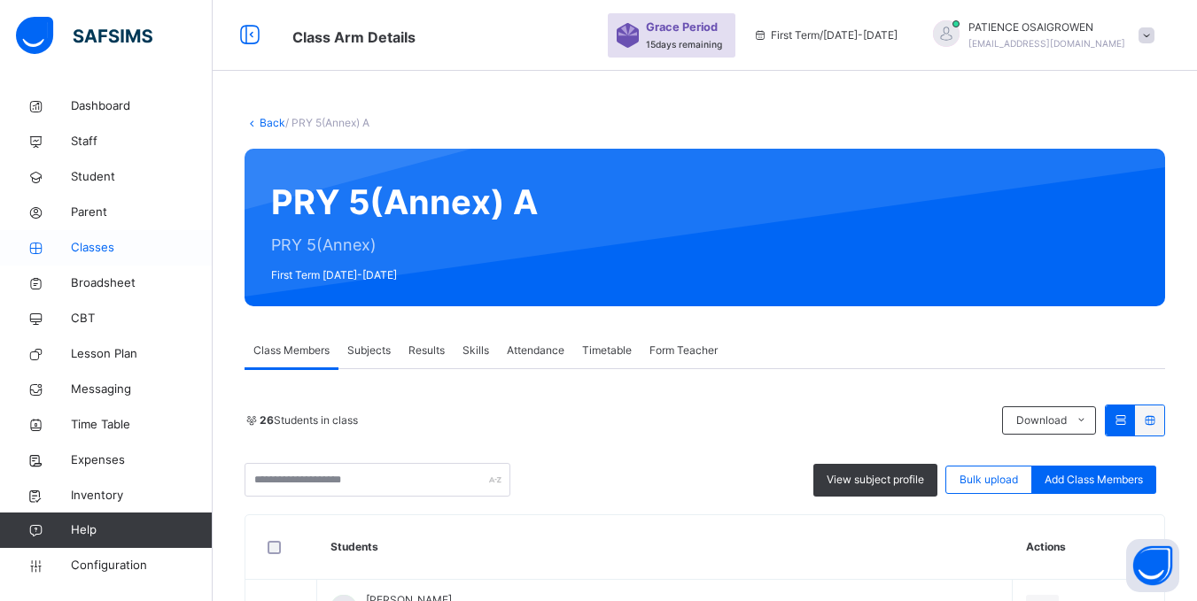
click at [84, 262] on link "Classes" at bounding box center [106, 247] width 213 height 35
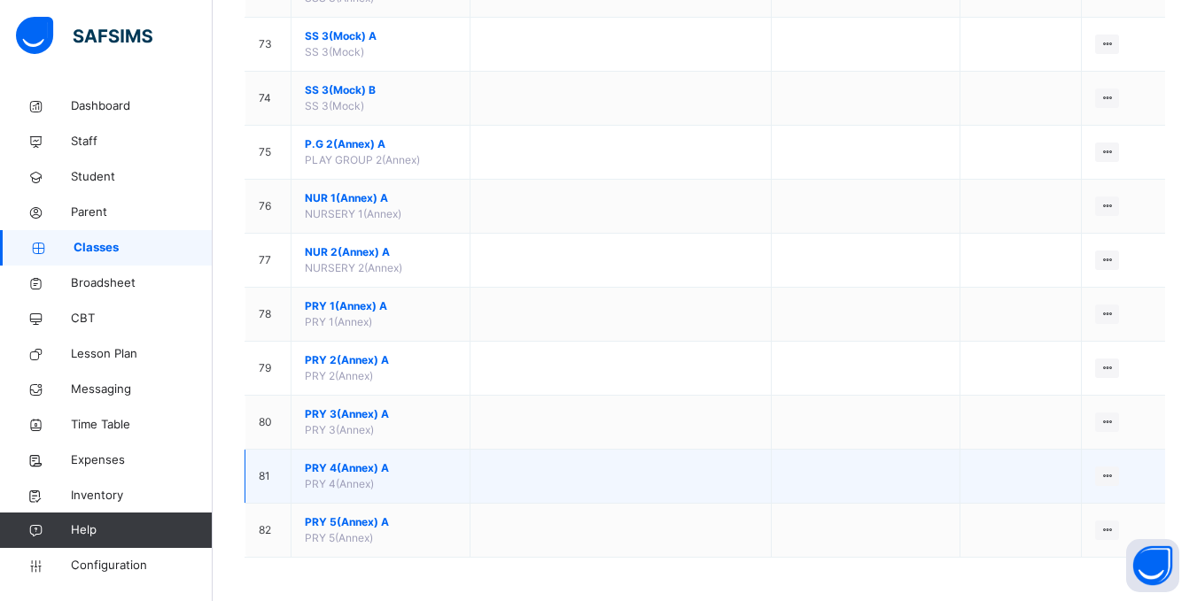
scroll to position [4084, 0]
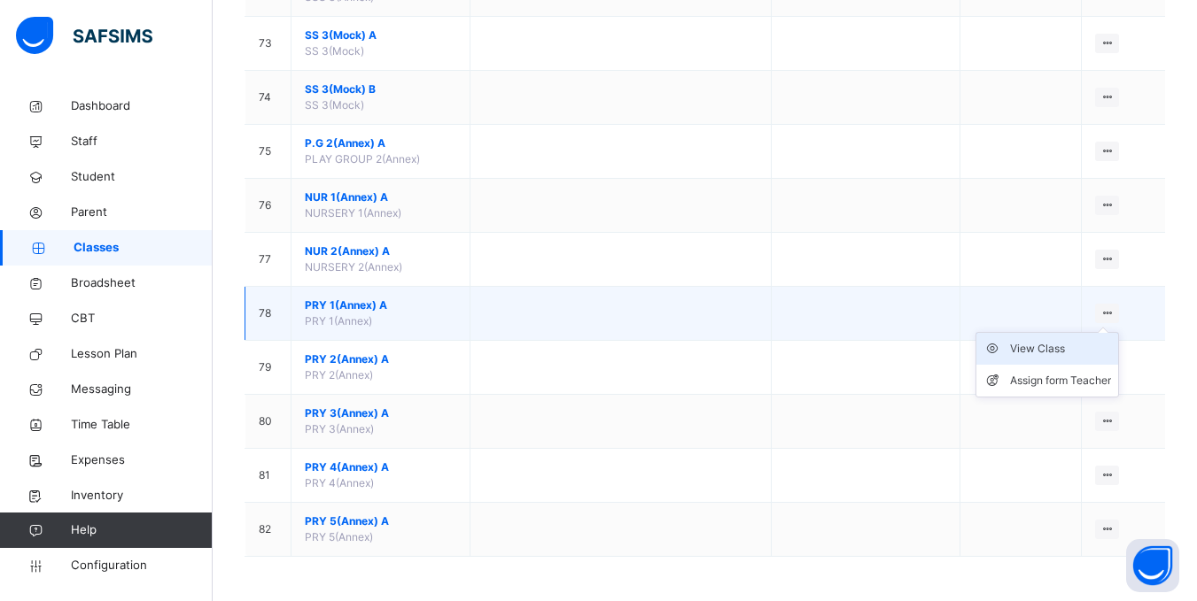
click at [1065, 345] on div "View Class" at bounding box center [1060, 349] width 101 height 18
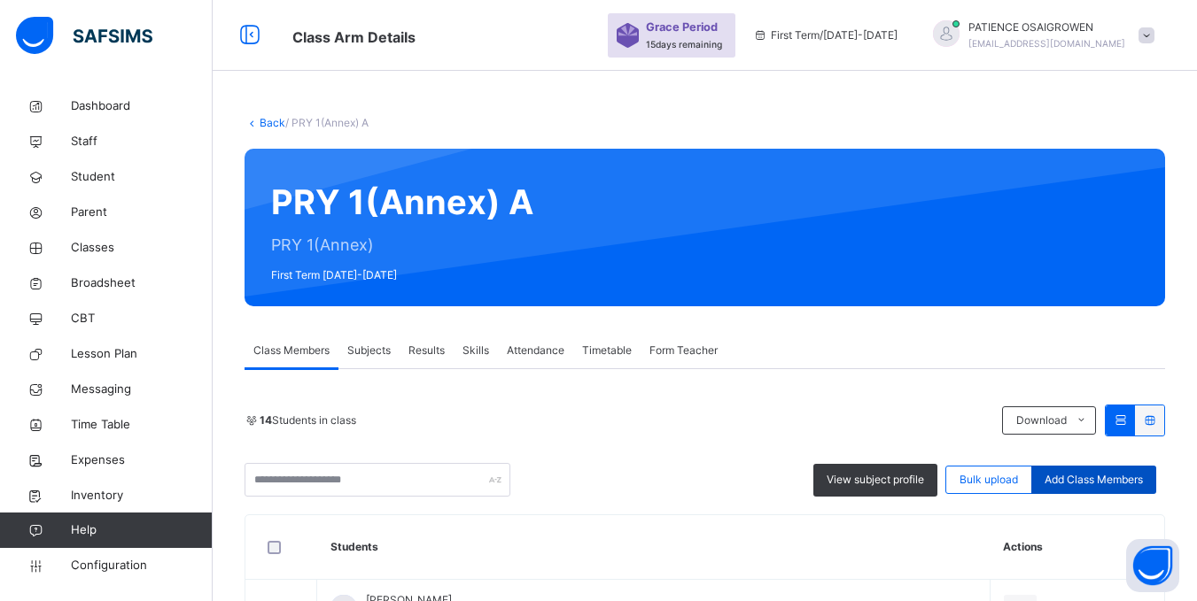
click at [1101, 478] on span "Add Class Members" at bounding box center [1093, 480] width 98 height 16
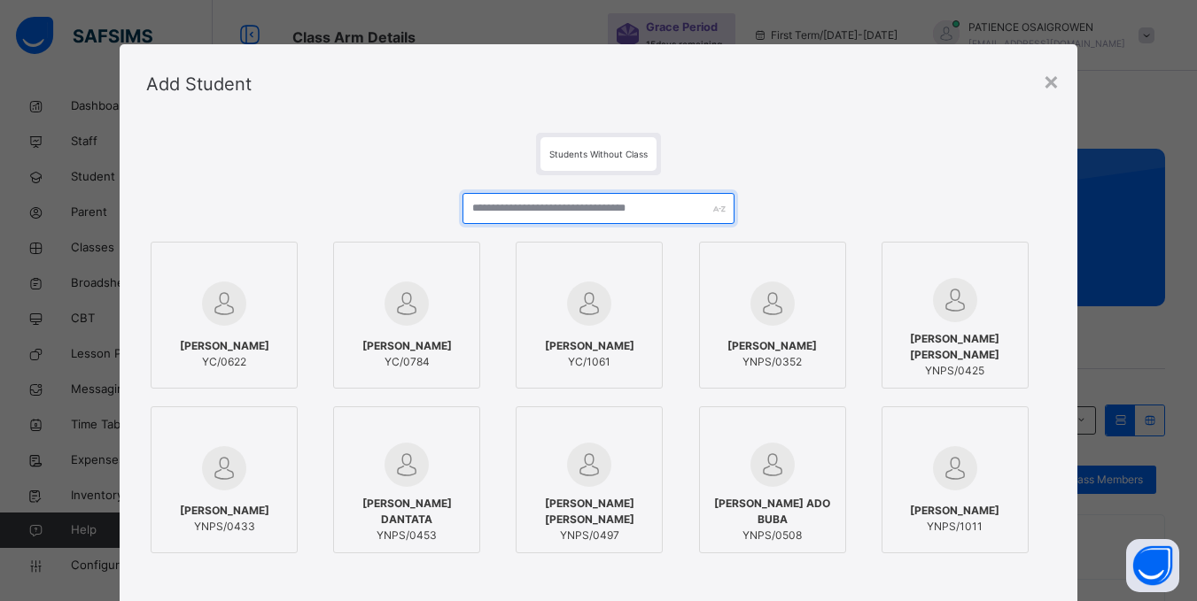
click at [578, 211] on input "text" at bounding box center [597, 208] width 271 height 31
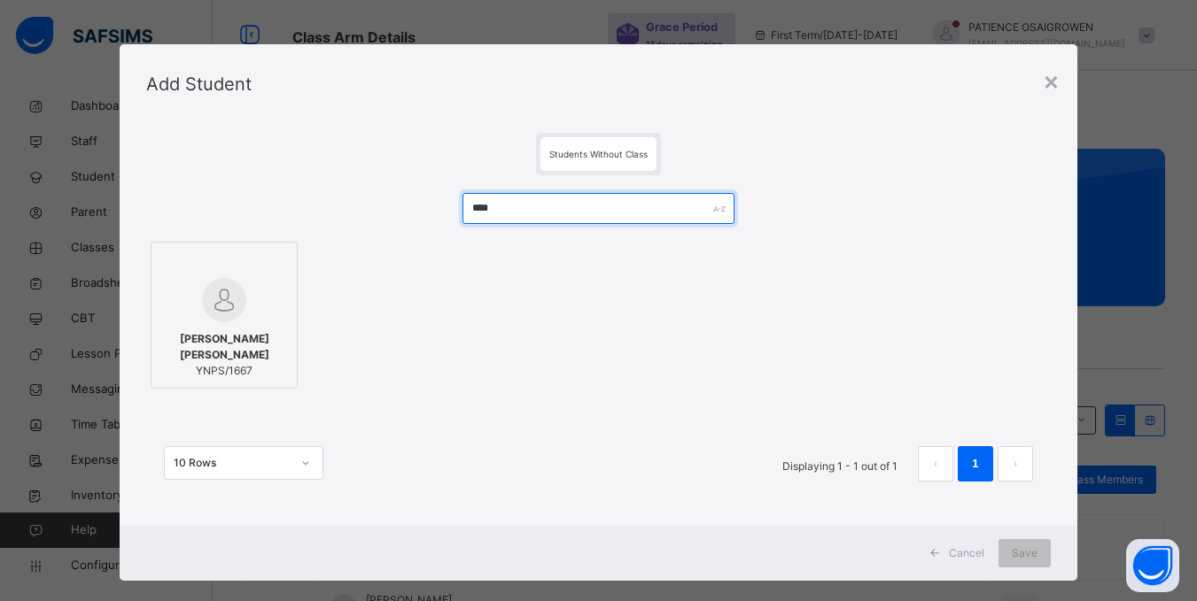
type input "****"
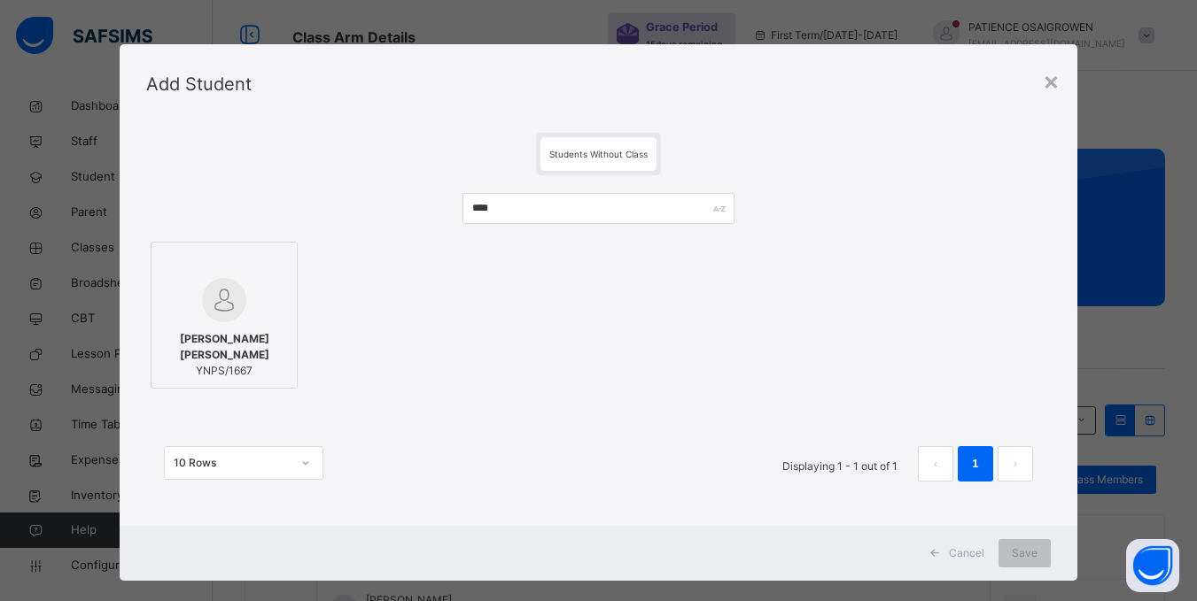
click at [235, 356] on span "AMINA IBRAHIM IBRAHIM" at bounding box center [224, 347] width 128 height 32
click at [1028, 558] on span "Save" at bounding box center [1036, 554] width 26 height 16
click at [1020, 554] on div "Save" at bounding box center [1024, 553] width 52 height 28
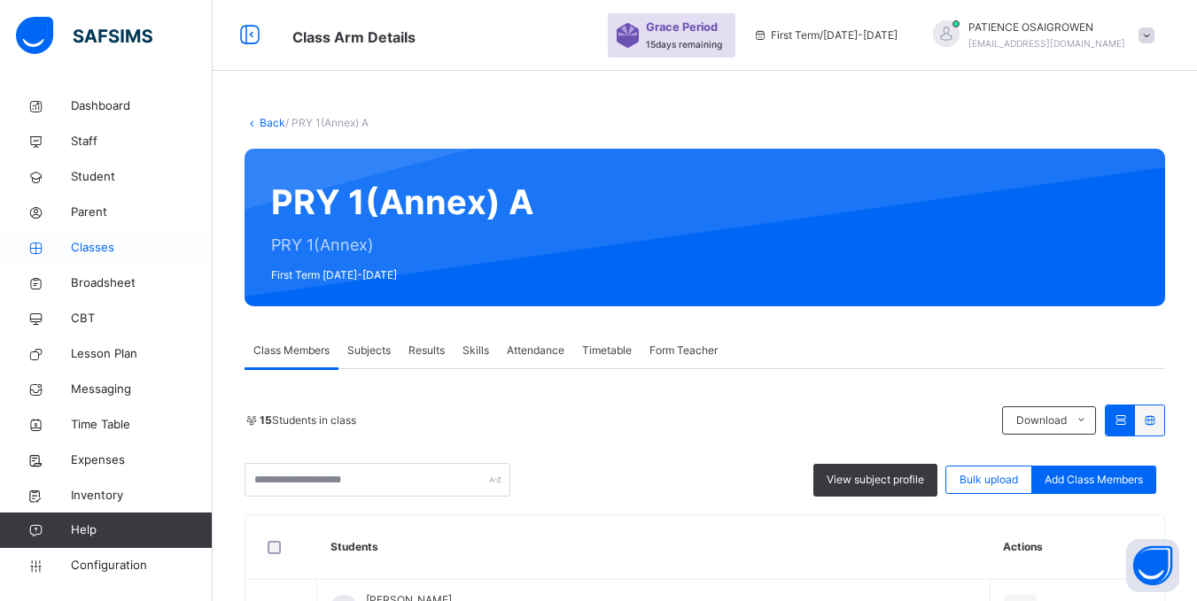
click at [76, 246] on span "Classes" at bounding box center [142, 248] width 142 height 18
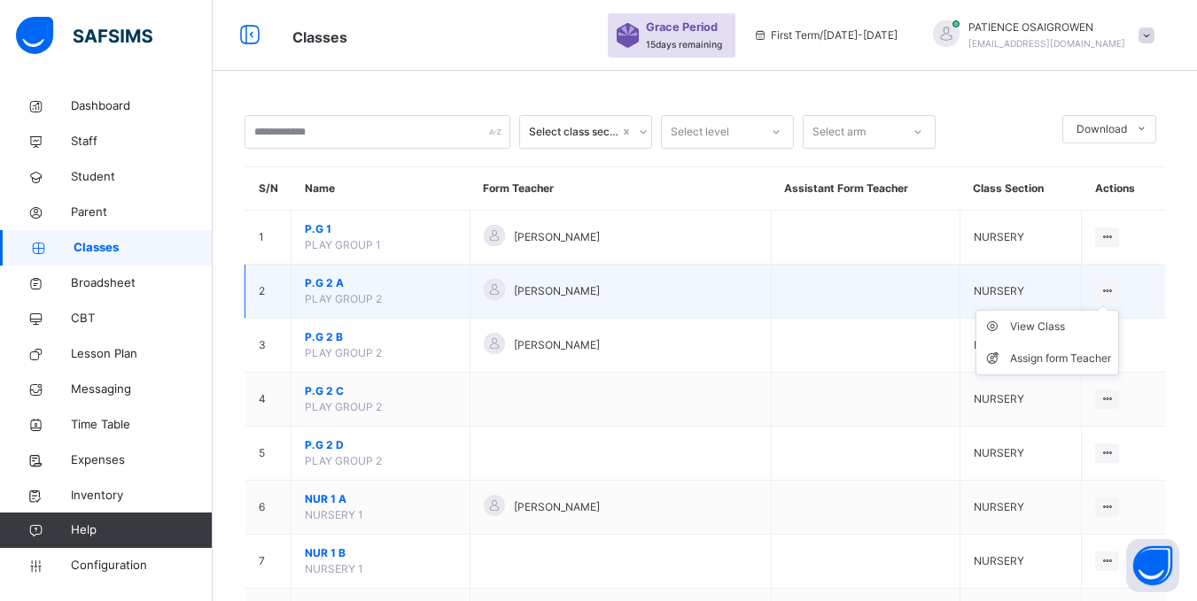
click at [1114, 291] on icon at bounding box center [1106, 290] width 15 height 13
click at [1067, 326] on div "View Class" at bounding box center [1060, 327] width 101 height 18
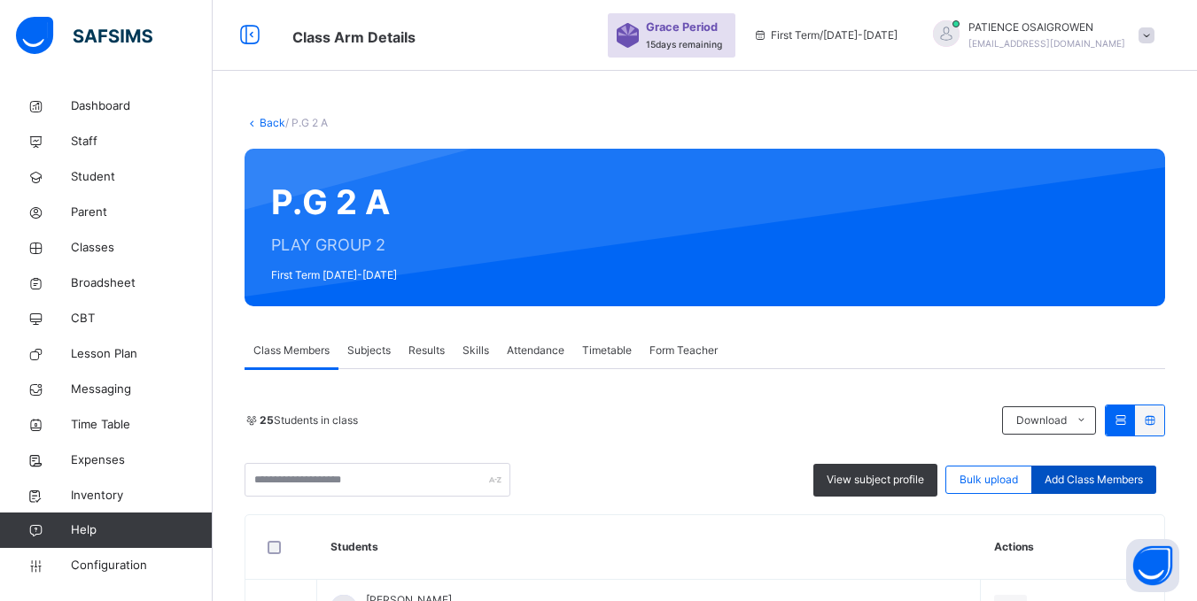
click at [1106, 475] on span "Add Class Members" at bounding box center [1093, 480] width 98 height 16
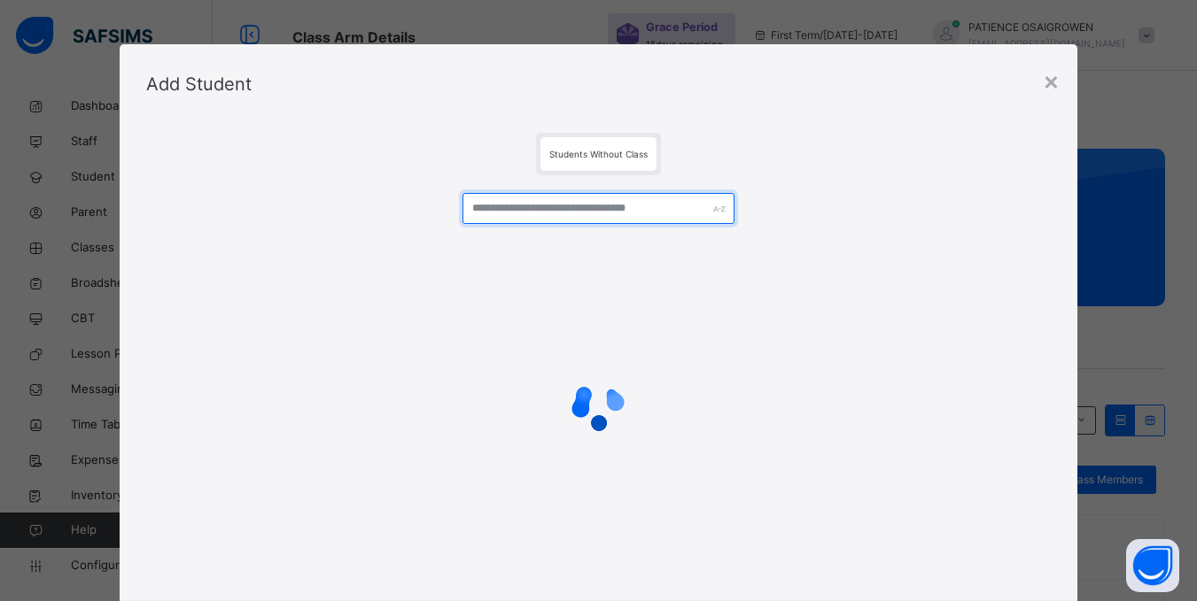
click at [547, 206] on input "text" at bounding box center [597, 208] width 271 height 31
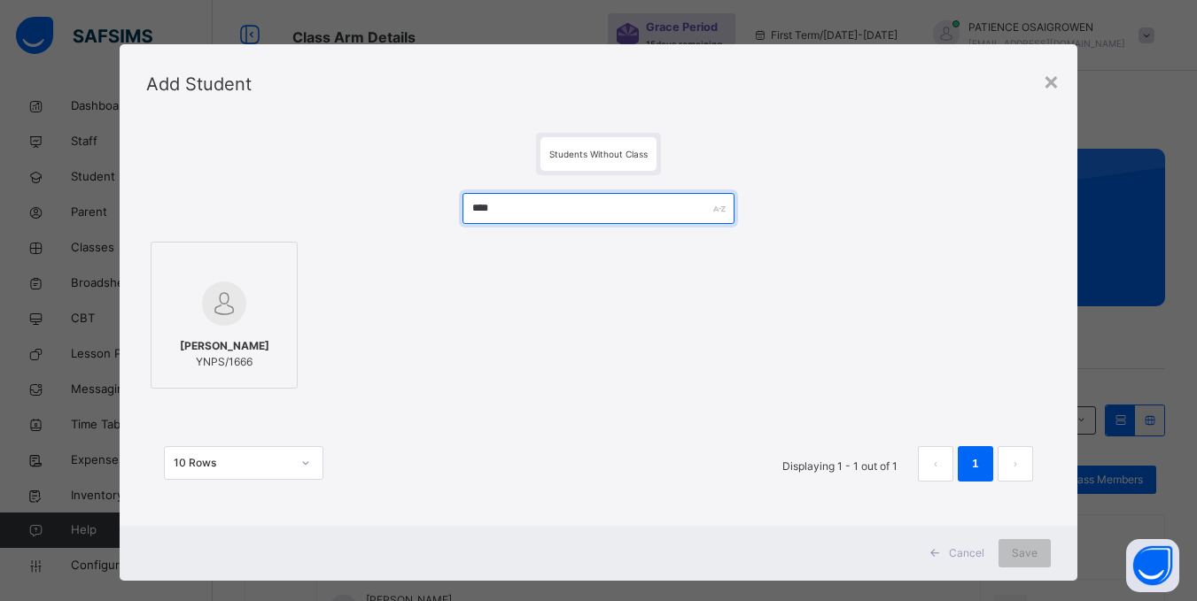
type input "****"
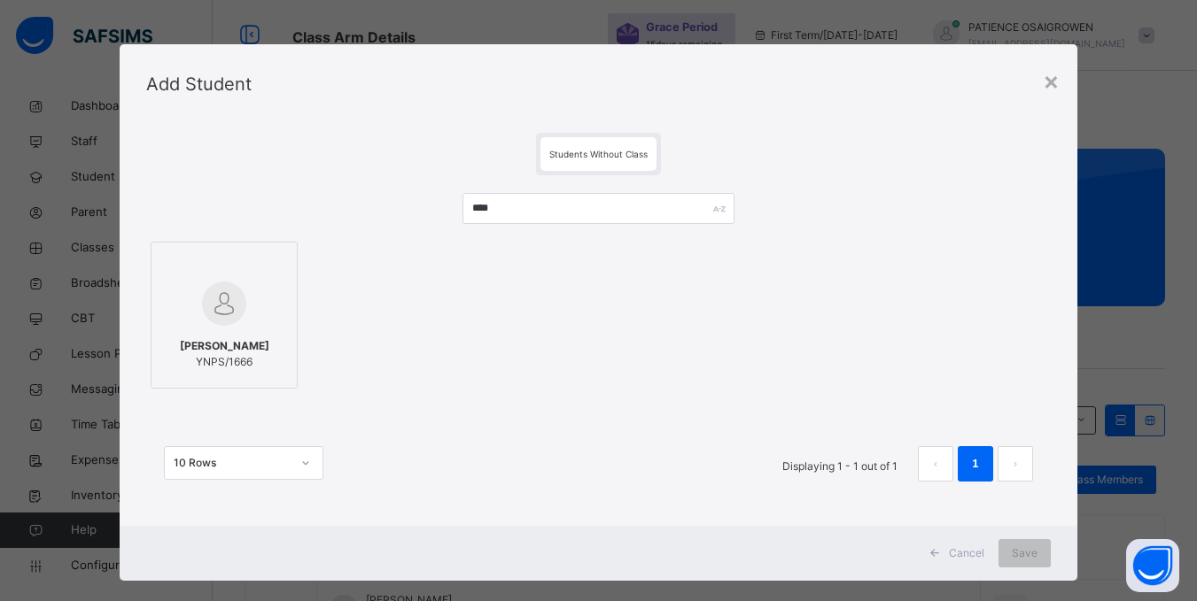
click at [245, 312] on div at bounding box center [224, 303] width 128 height 51
click at [1031, 553] on span "Save" at bounding box center [1036, 554] width 26 height 16
click at [1020, 557] on div "Save" at bounding box center [1024, 553] width 52 height 28
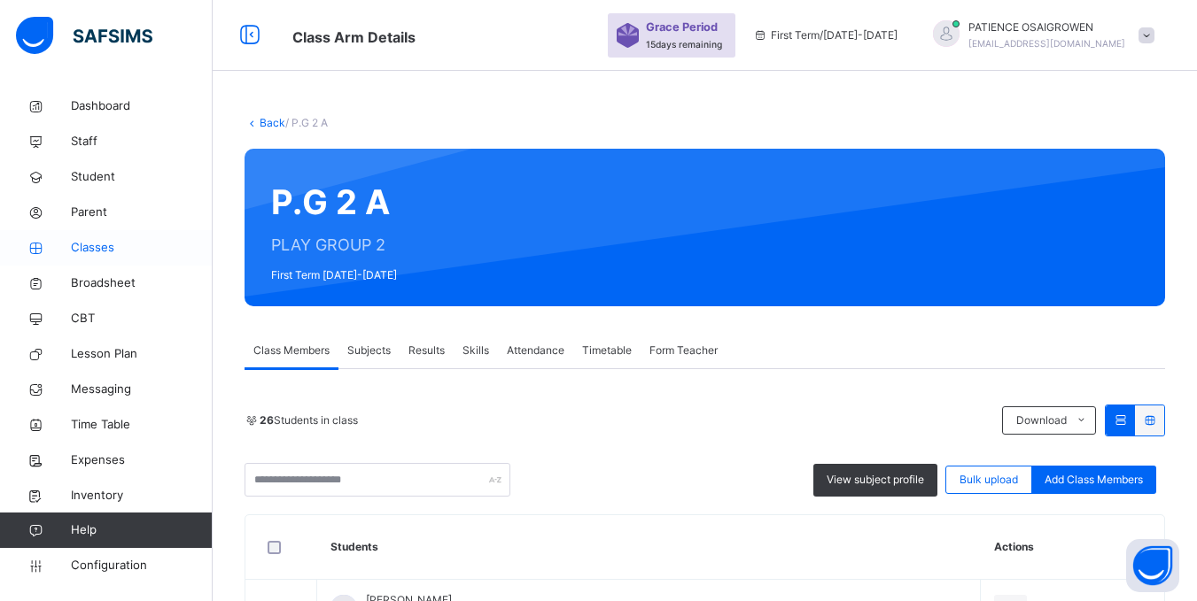
click at [74, 243] on span "Classes" at bounding box center [142, 248] width 142 height 18
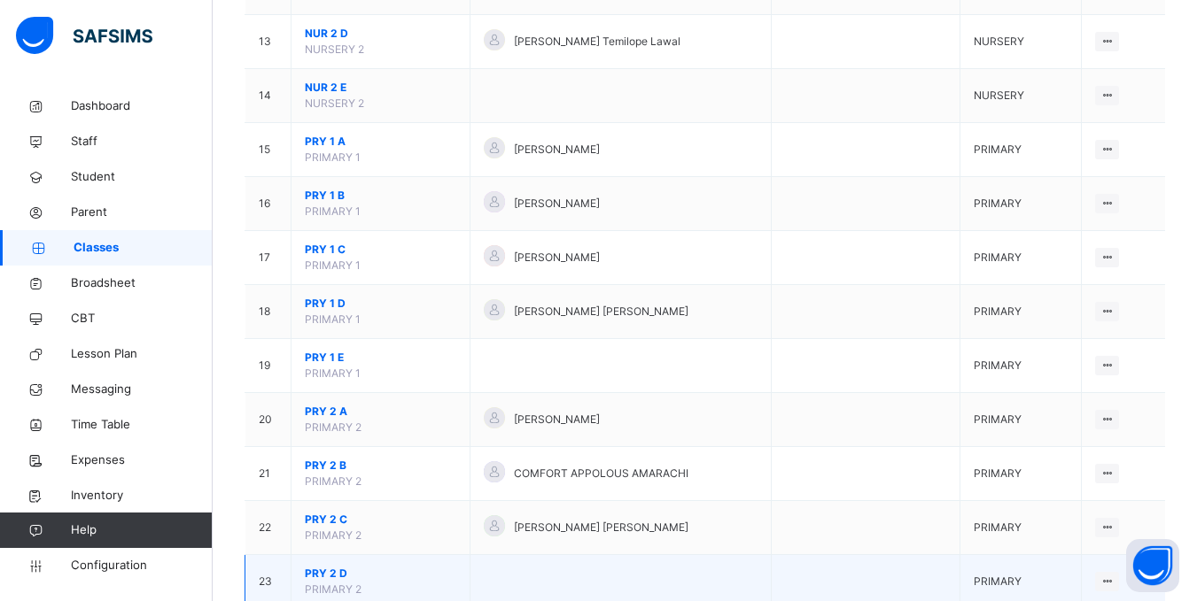
scroll to position [886, 0]
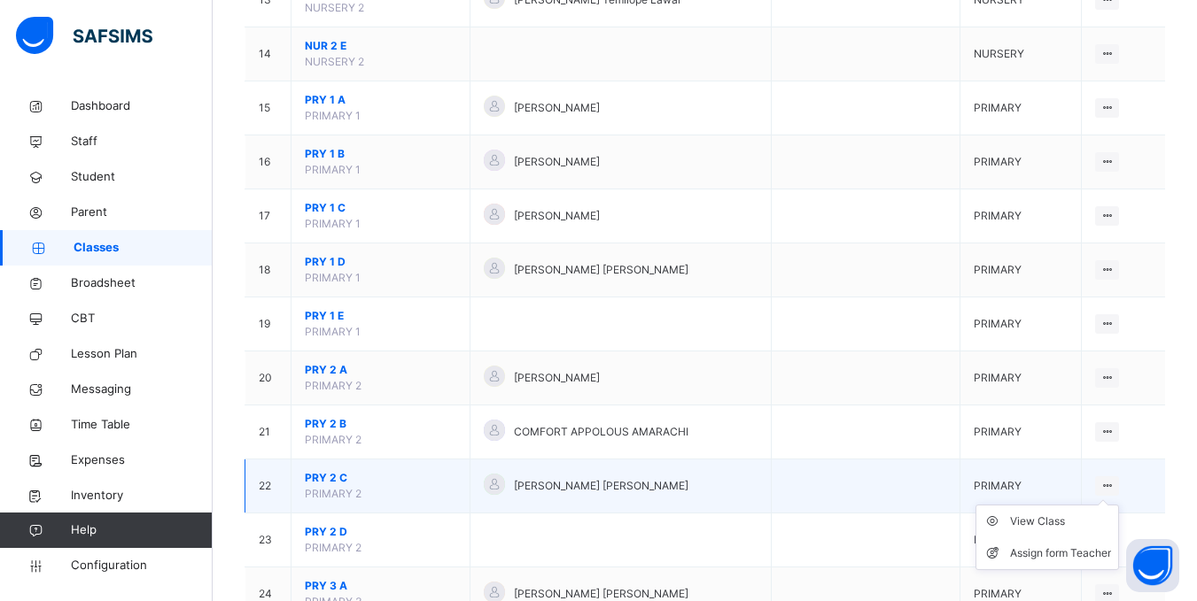
click at [1114, 486] on icon at bounding box center [1106, 485] width 15 height 13
click at [1060, 522] on div "View Class" at bounding box center [1060, 522] width 101 height 18
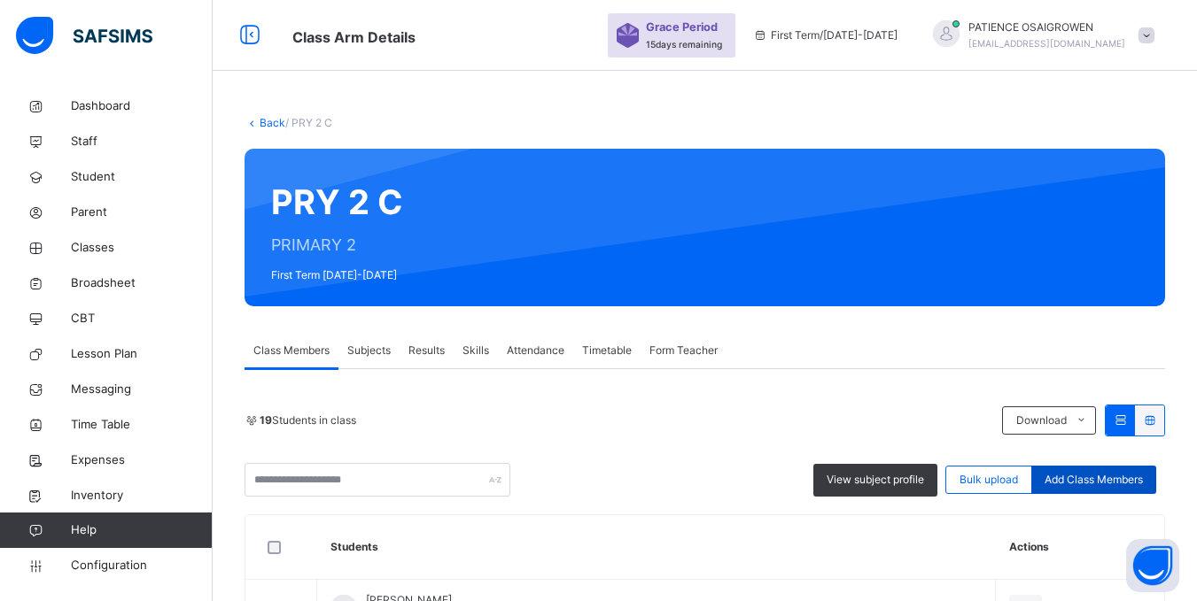
click at [1080, 481] on span "Add Class Members" at bounding box center [1093, 480] width 98 height 16
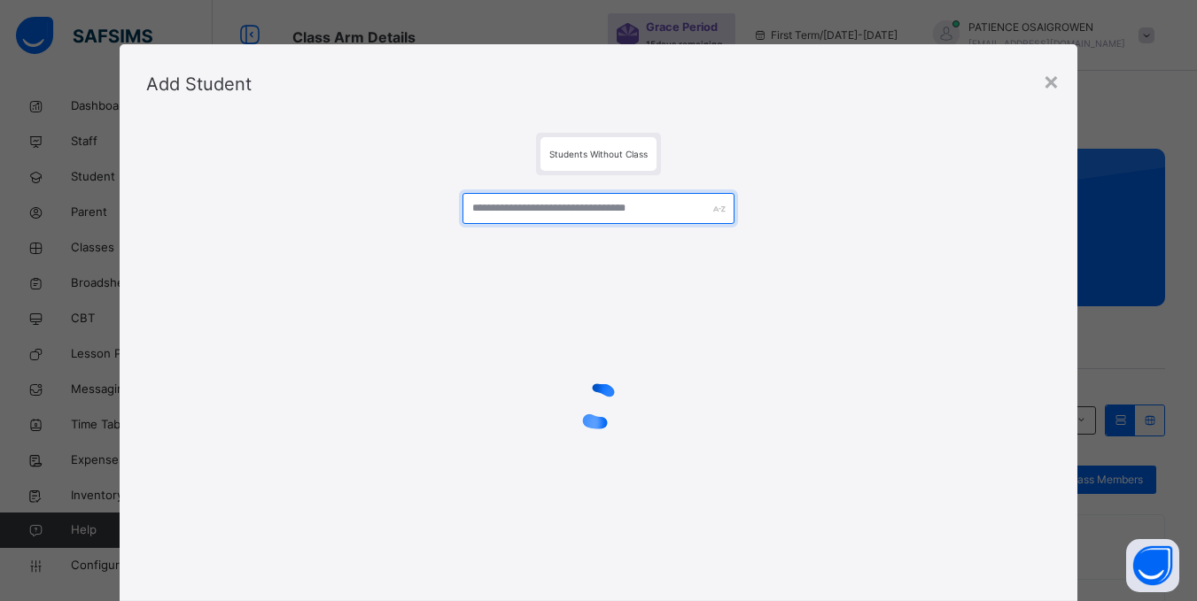
click at [538, 207] on input "text" at bounding box center [597, 208] width 271 height 31
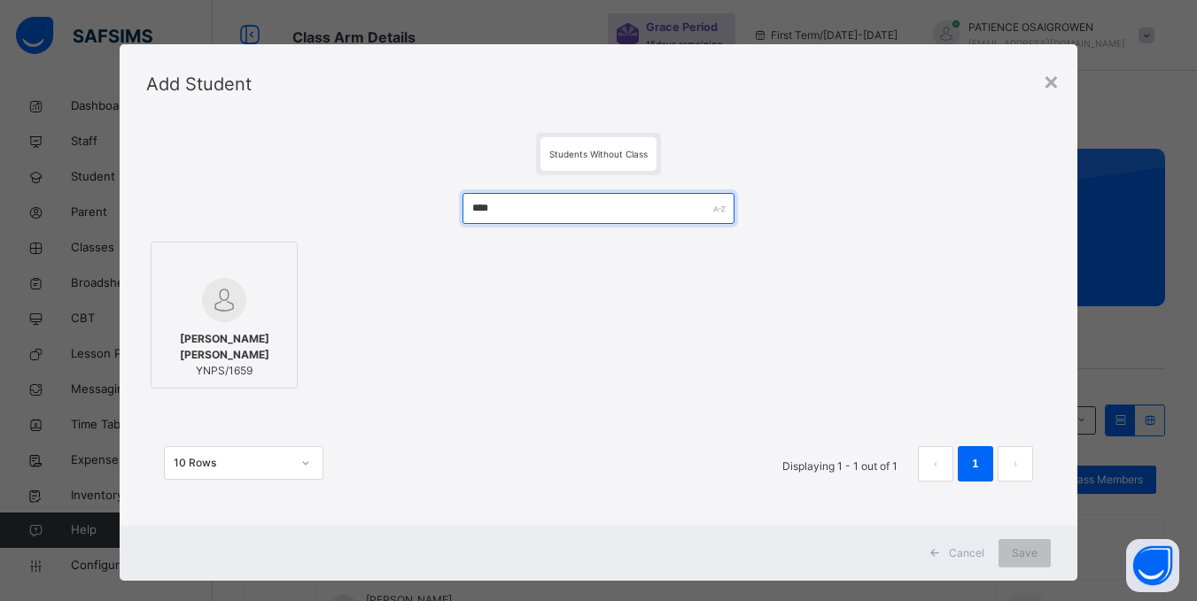
type input "****"
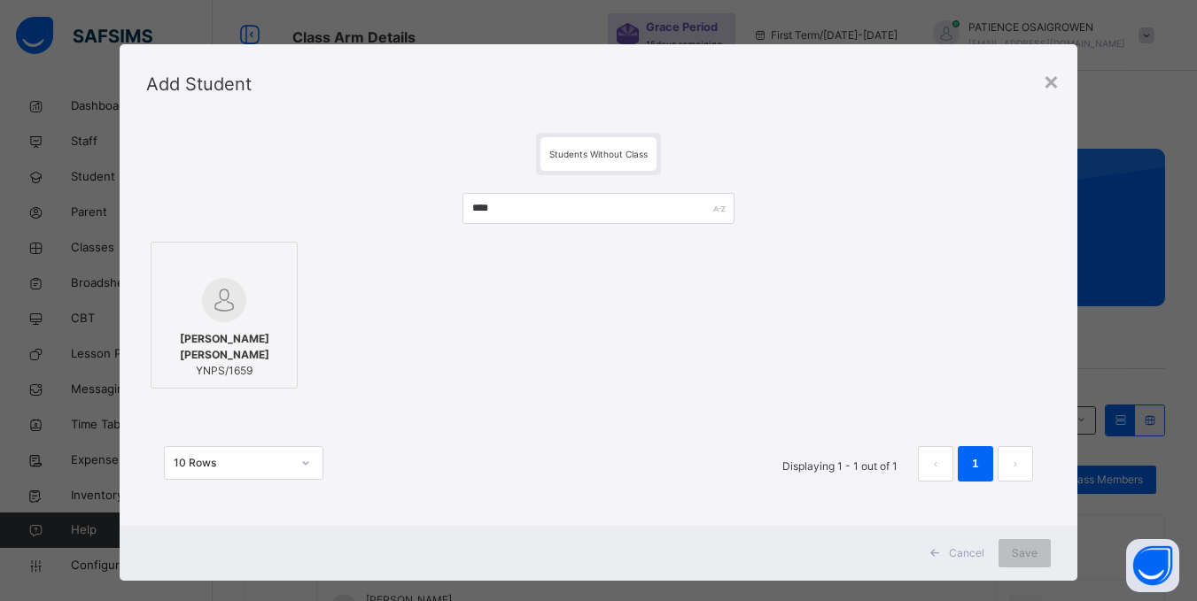
click at [279, 316] on label "FATIMA ZAHRA IDRIS YNPS/1659" at bounding box center [224, 315] width 147 height 147
click at [1042, 560] on div "Save" at bounding box center [1024, 553] width 52 height 28
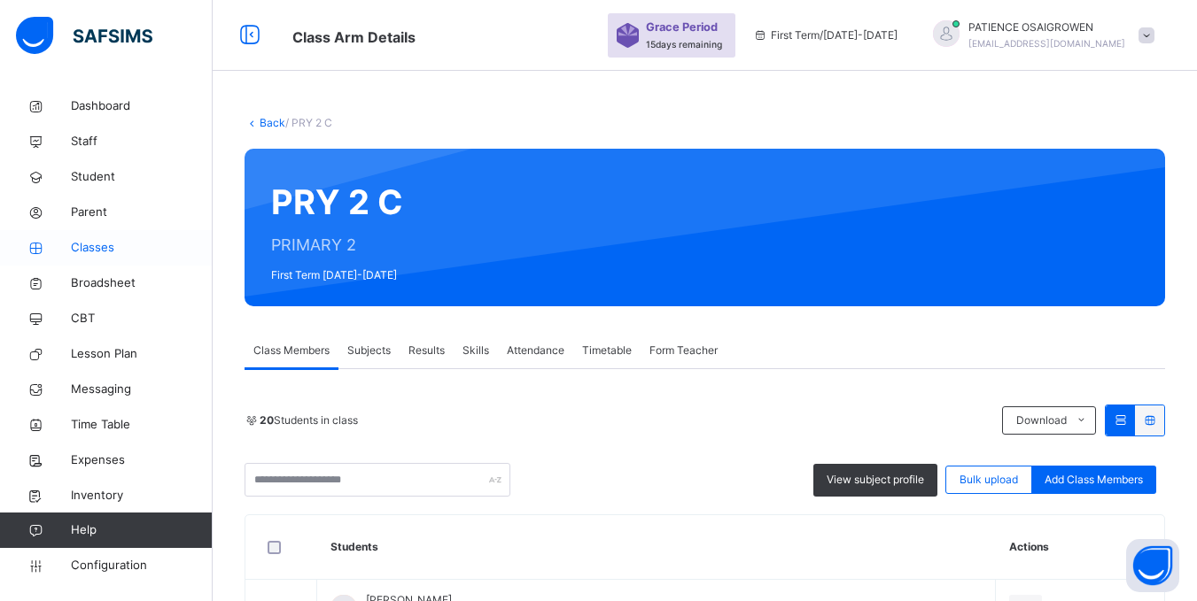
click at [76, 246] on span "Classes" at bounding box center [142, 248] width 142 height 18
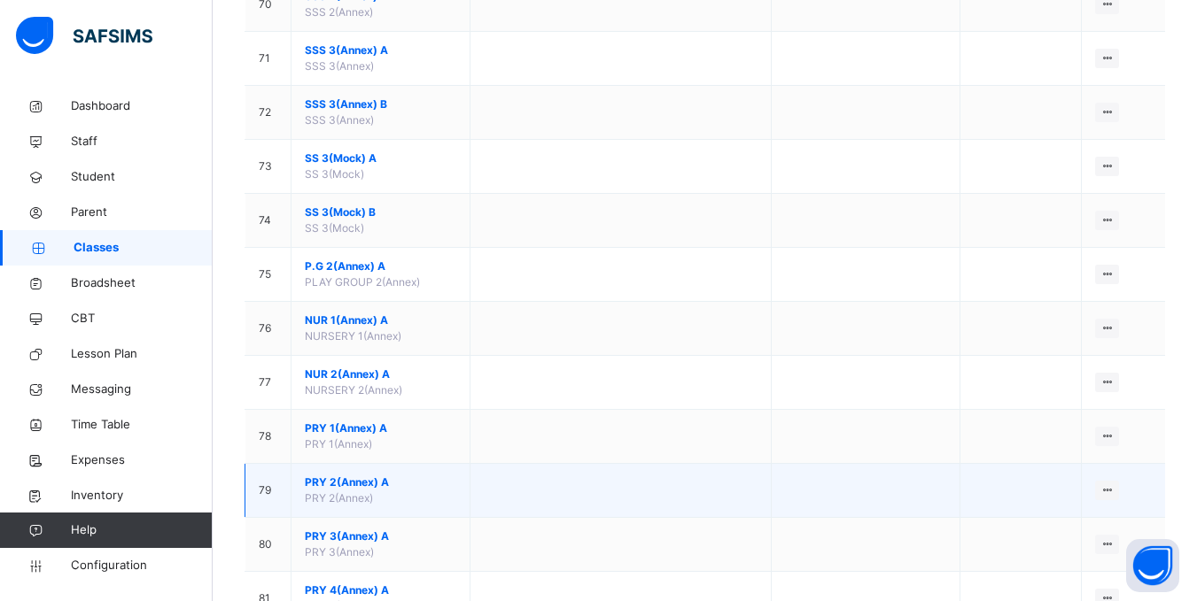
scroll to position [4084, 0]
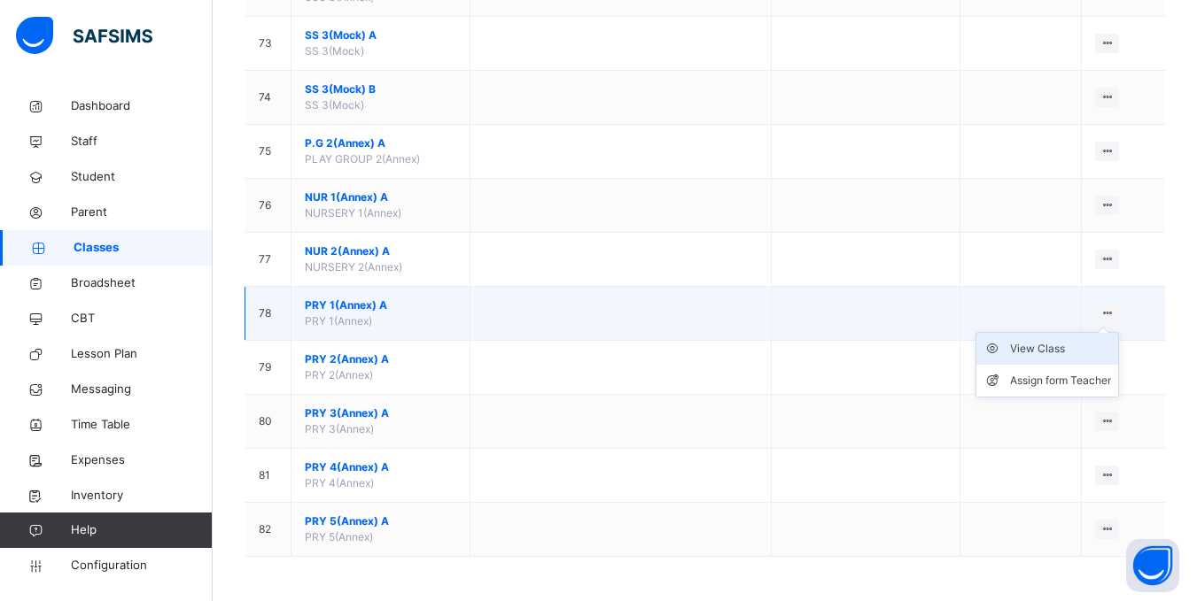
click at [1057, 348] on div "View Class" at bounding box center [1060, 349] width 101 height 18
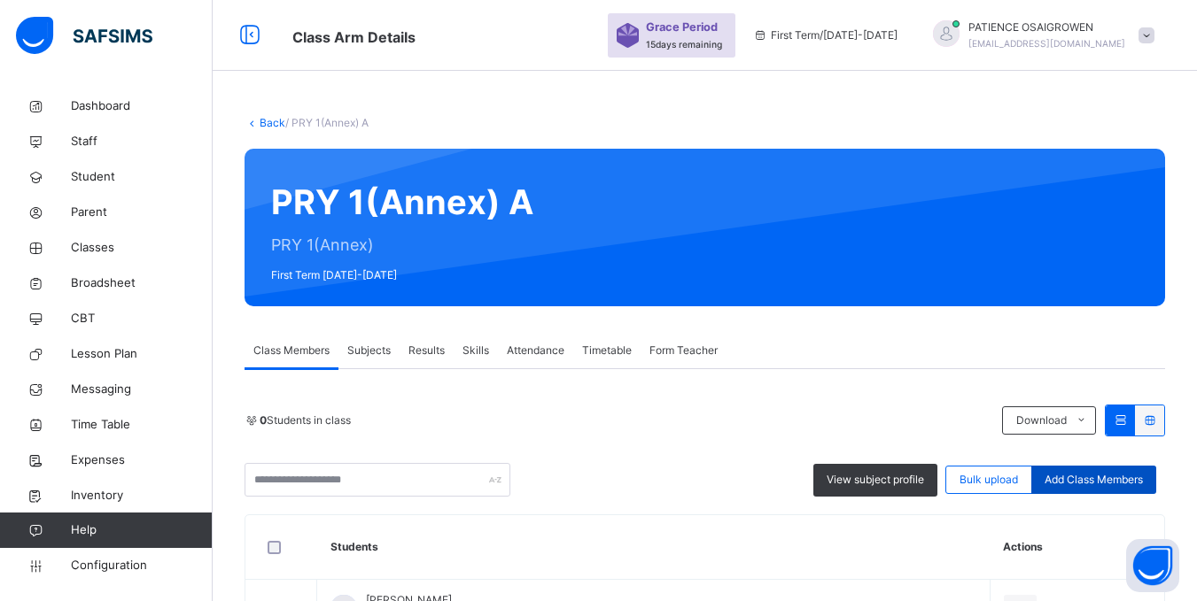
click at [1068, 482] on span "Add Class Members" at bounding box center [1093, 480] width 98 height 16
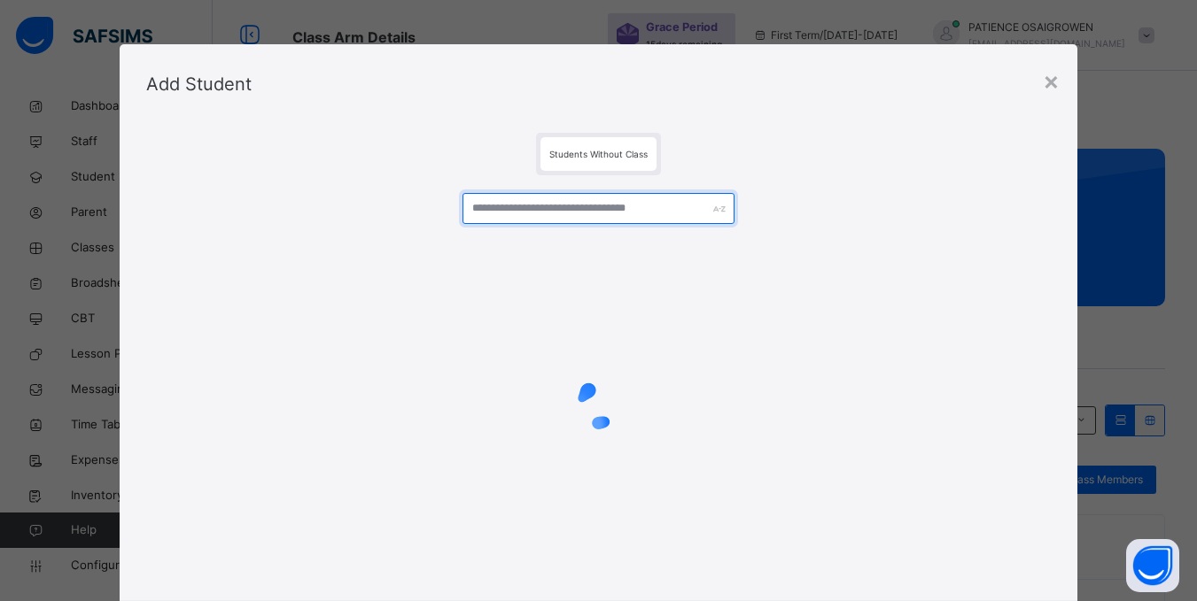
click at [508, 203] on input "text" at bounding box center [597, 208] width 271 height 31
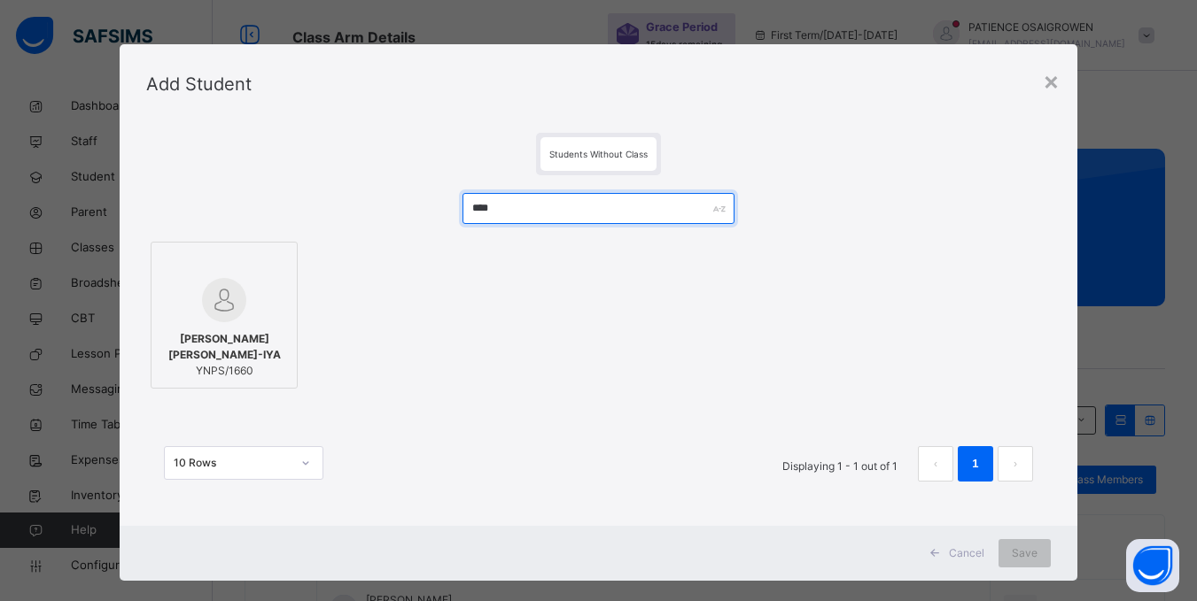
type input "****"
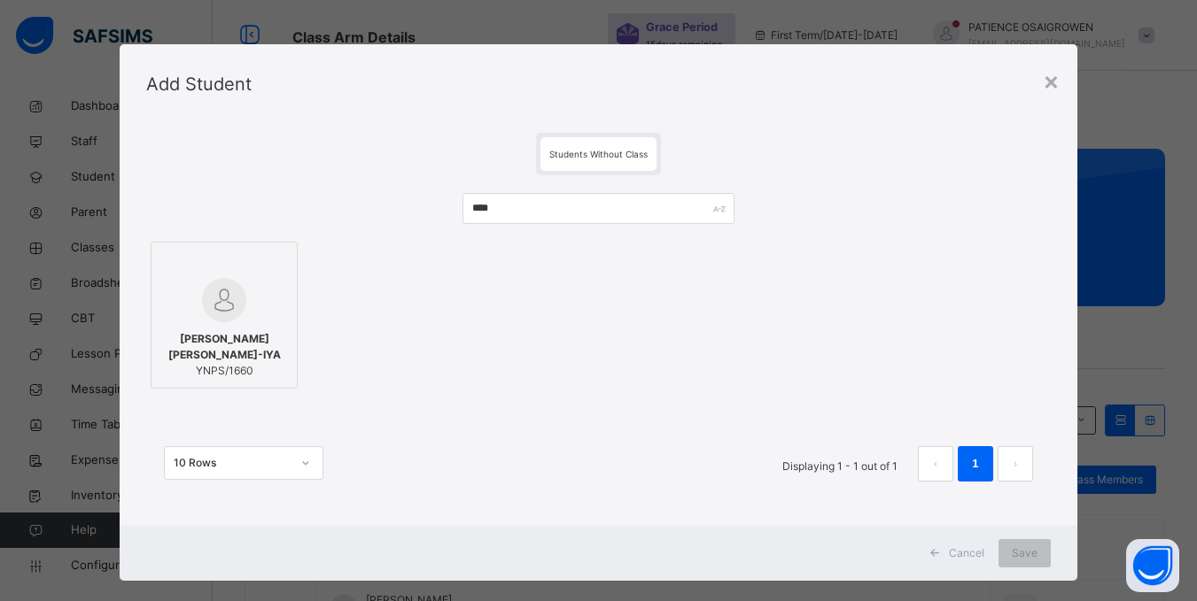
click at [218, 315] on img at bounding box center [224, 300] width 44 height 44
click at [1029, 549] on span "Save" at bounding box center [1036, 554] width 26 height 16
click at [1031, 549] on span "Save" at bounding box center [1025, 554] width 26 height 16
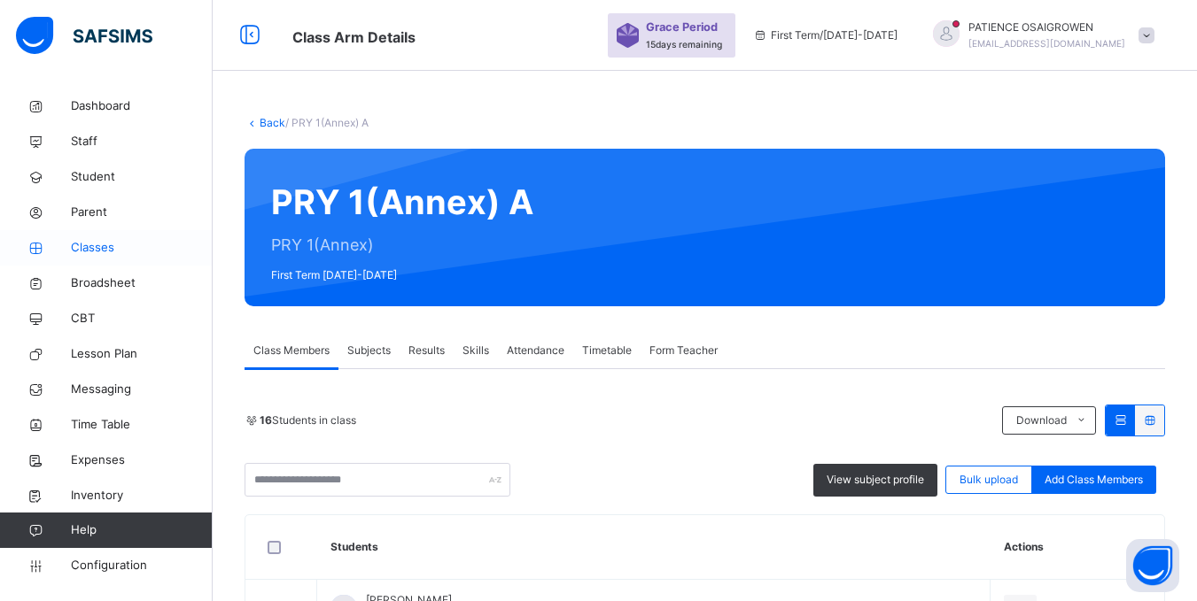
click at [105, 250] on span "Classes" at bounding box center [142, 248] width 142 height 18
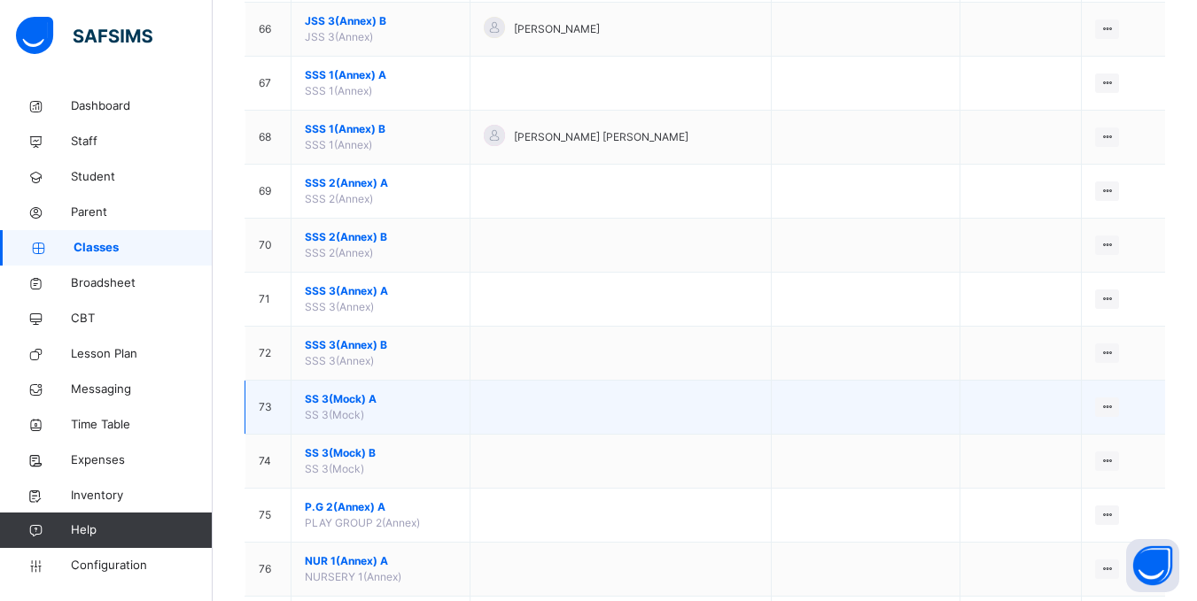
scroll to position [4084, 0]
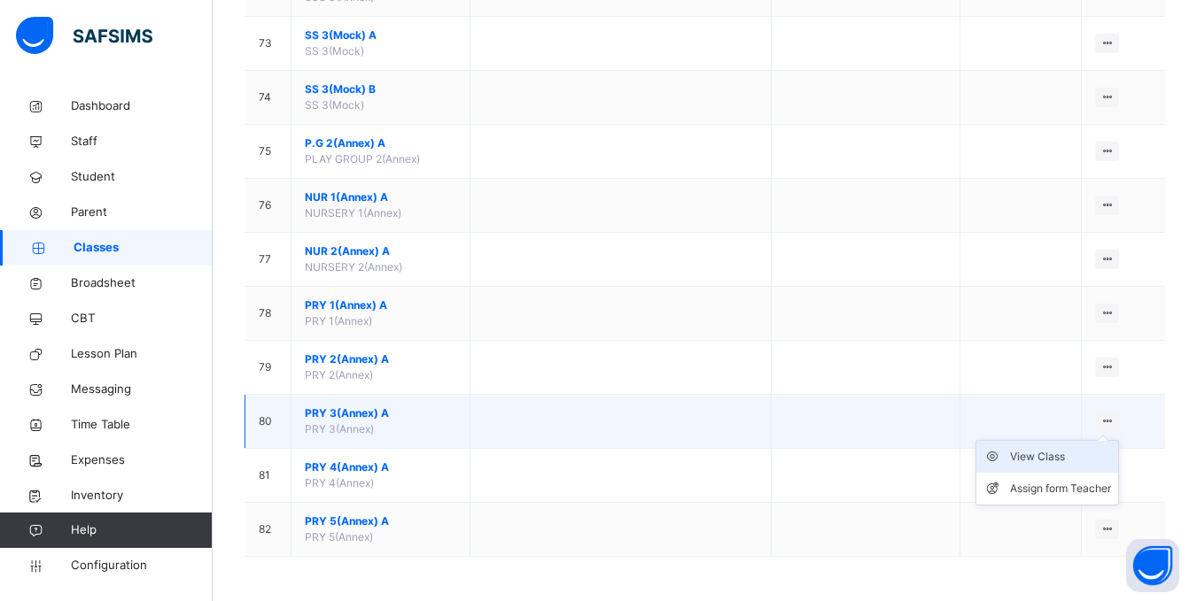
click at [1072, 455] on div "View Class" at bounding box center [1060, 457] width 101 height 18
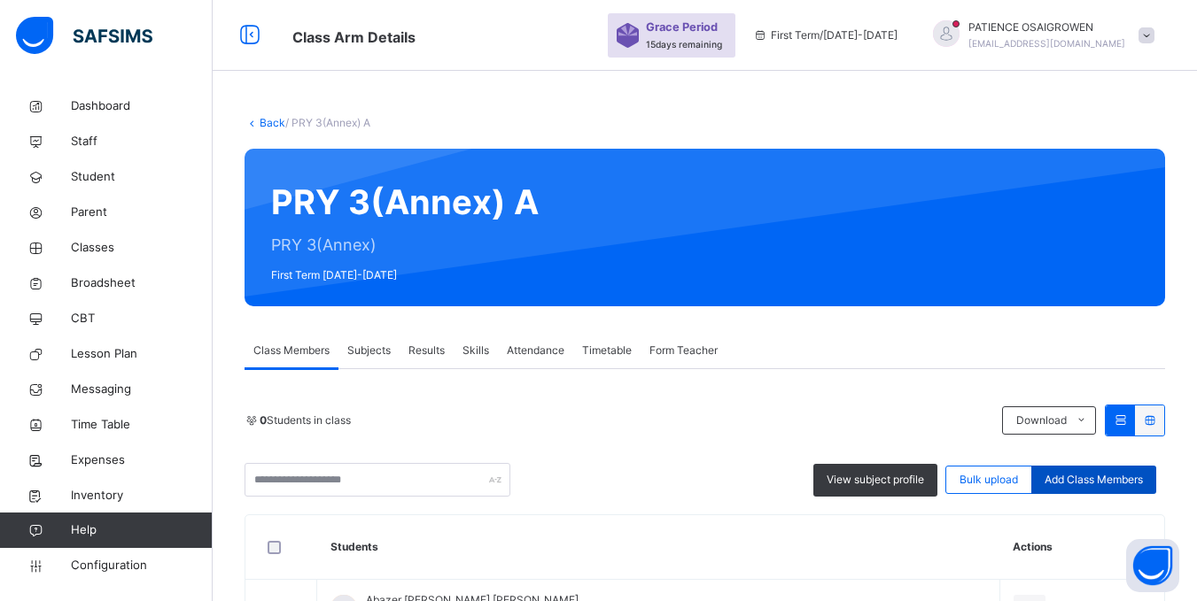
click at [1105, 484] on span "Add Class Members" at bounding box center [1093, 480] width 98 height 16
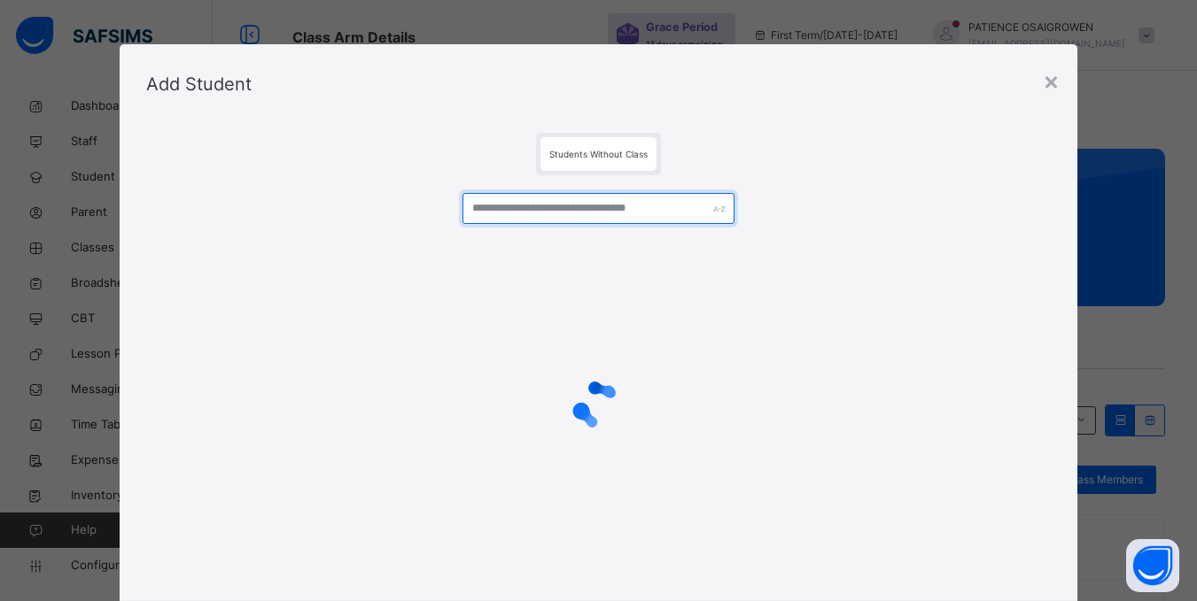
click at [536, 213] on input "text" at bounding box center [597, 208] width 271 height 31
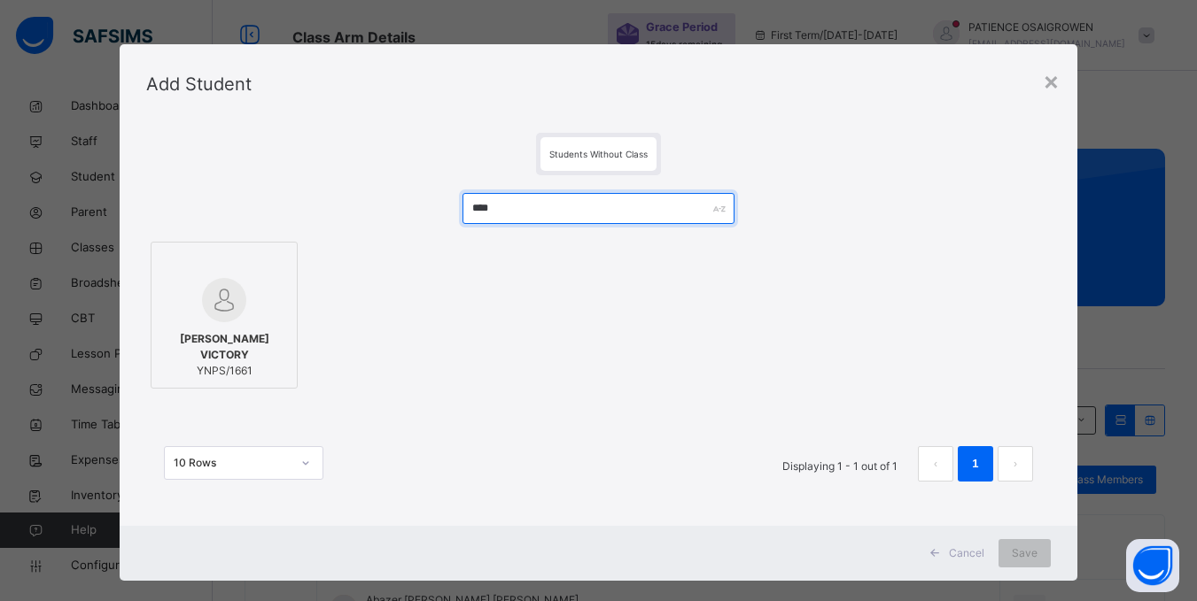
type input "****"
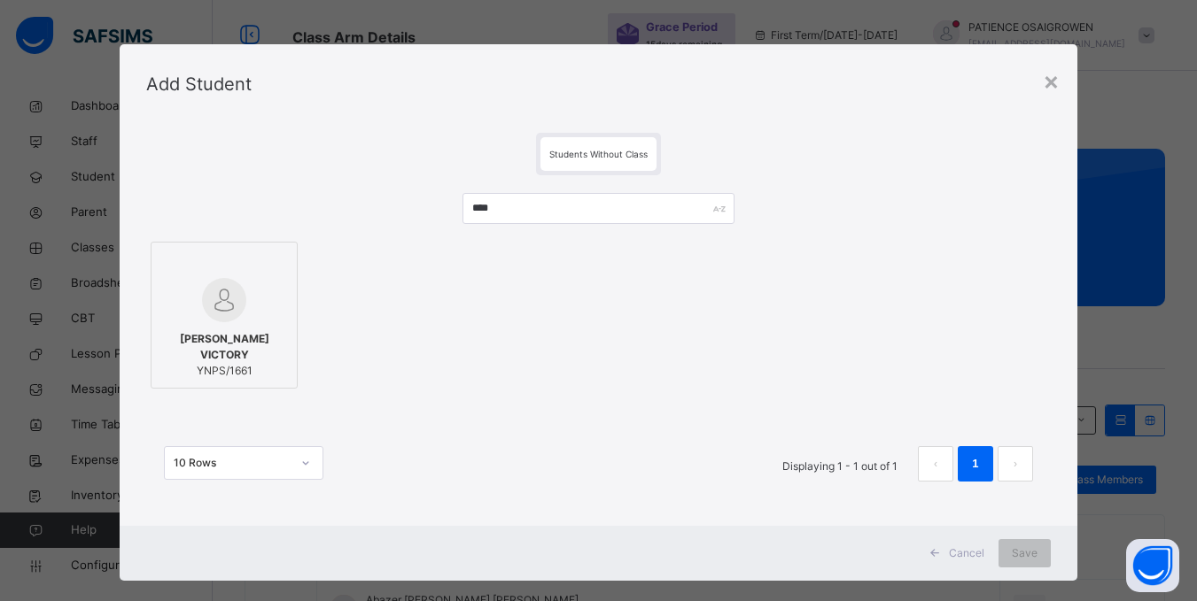
click at [207, 358] on span "OKECHUKWU CHINENYE VICTORY" at bounding box center [224, 347] width 128 height 32
click at [1023, 553] on span "Save" at bounding box center [1036, 554] width 26 height 16
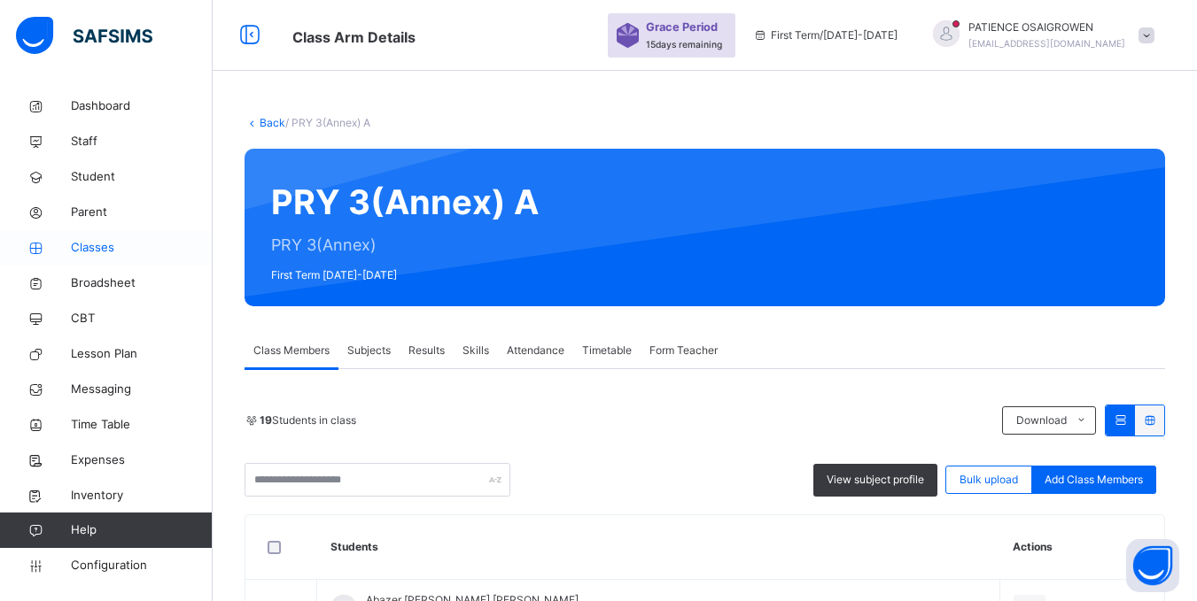
click at [99, 251] on span "Classes" at bounding box center [142, 248] width 142 height 18
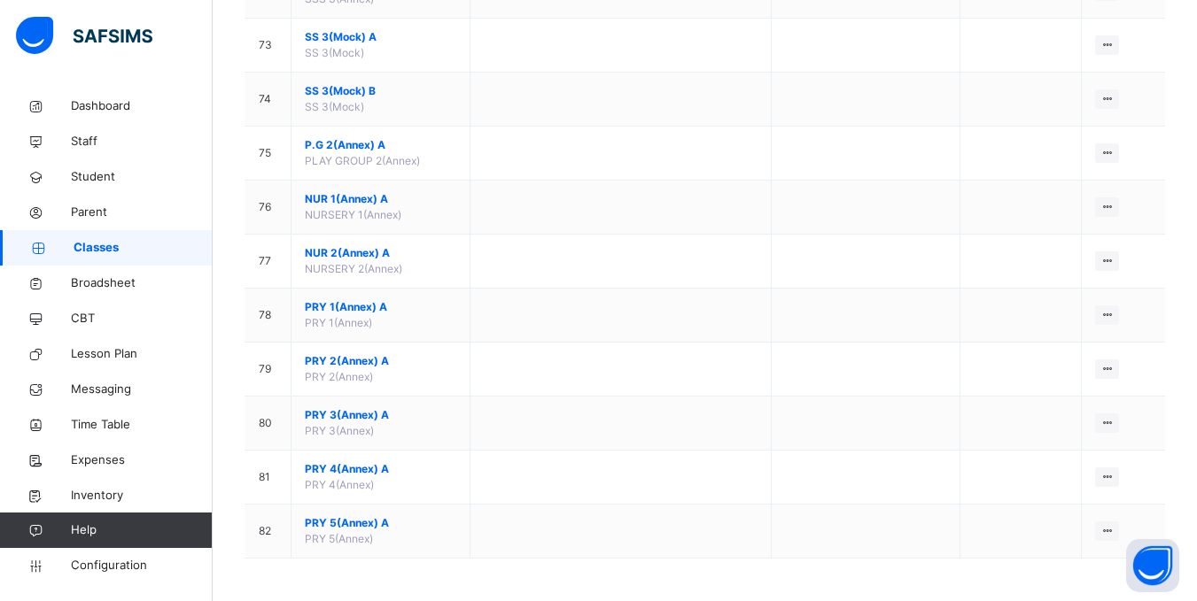
scroll to position [4084, 0]
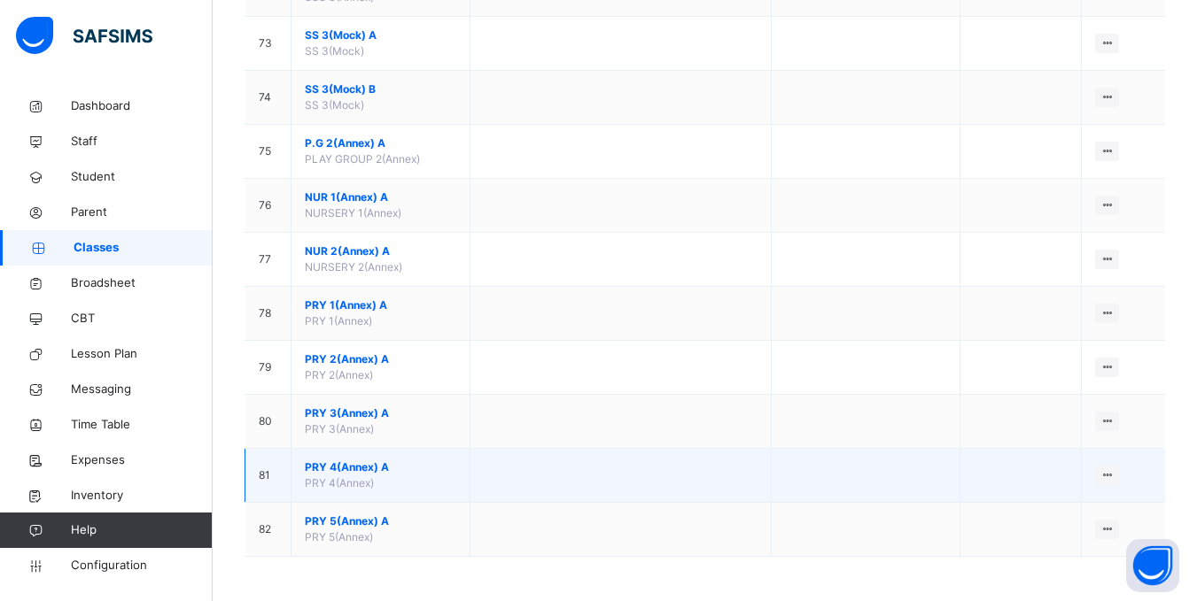
click at [389, 472] on span "PRY 4(Annex) A" at bounding box center [380, 468] width 151 height 16
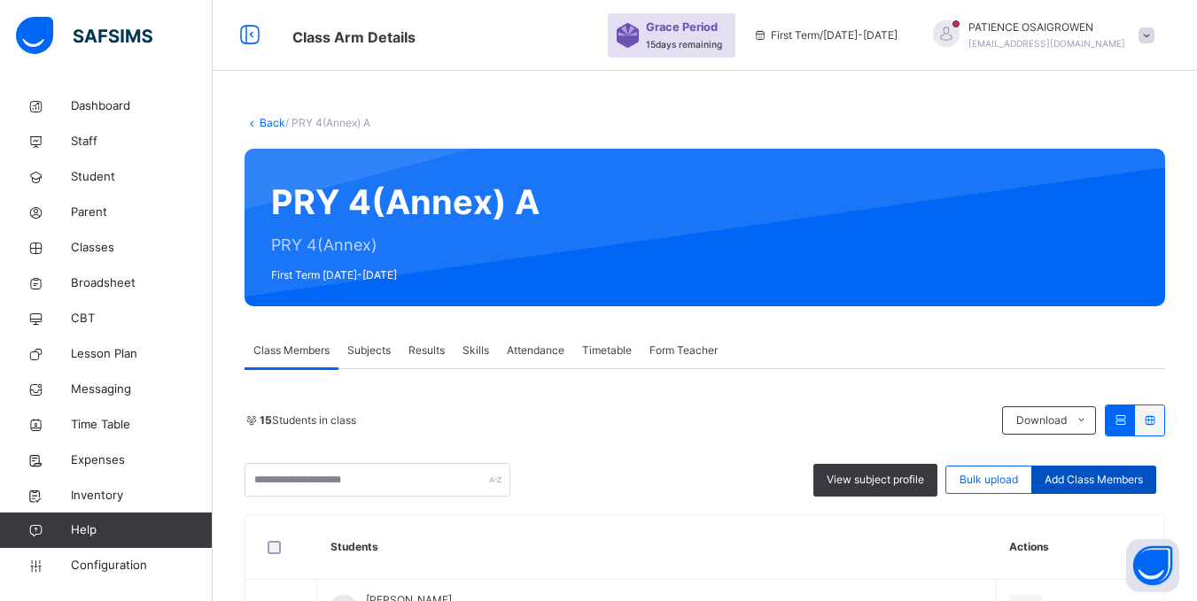
click at [1094, 477] on span "Add Class Members" at bounding box center [1093, 480] width 98 height 16
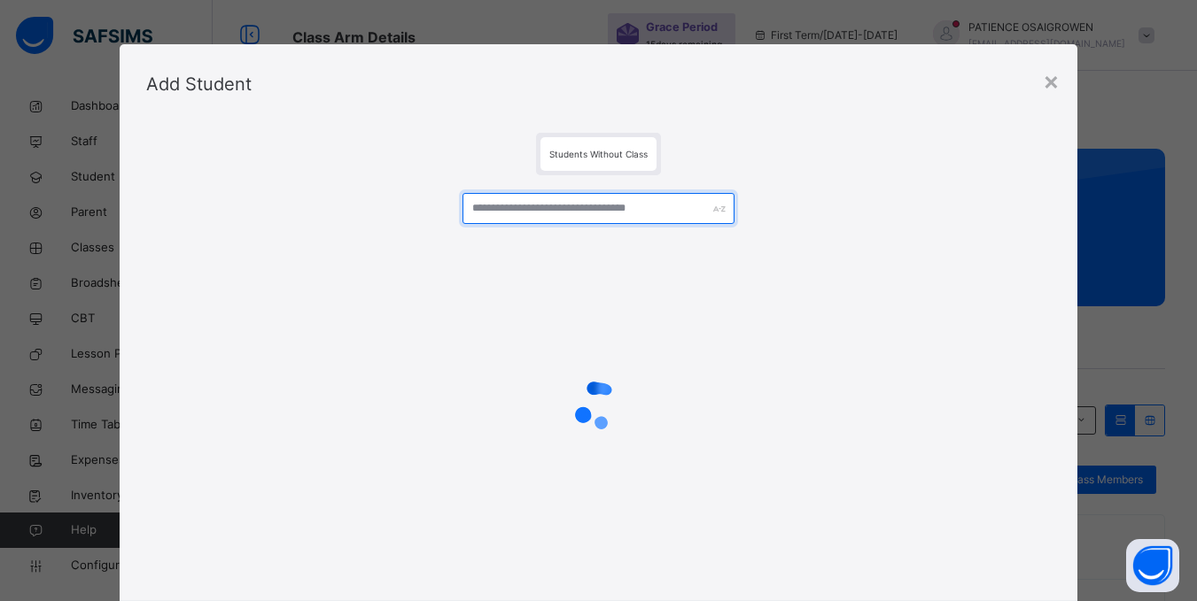
click at [511, 213] on input "text" at bounding box center [597, 208] width 271 height 31
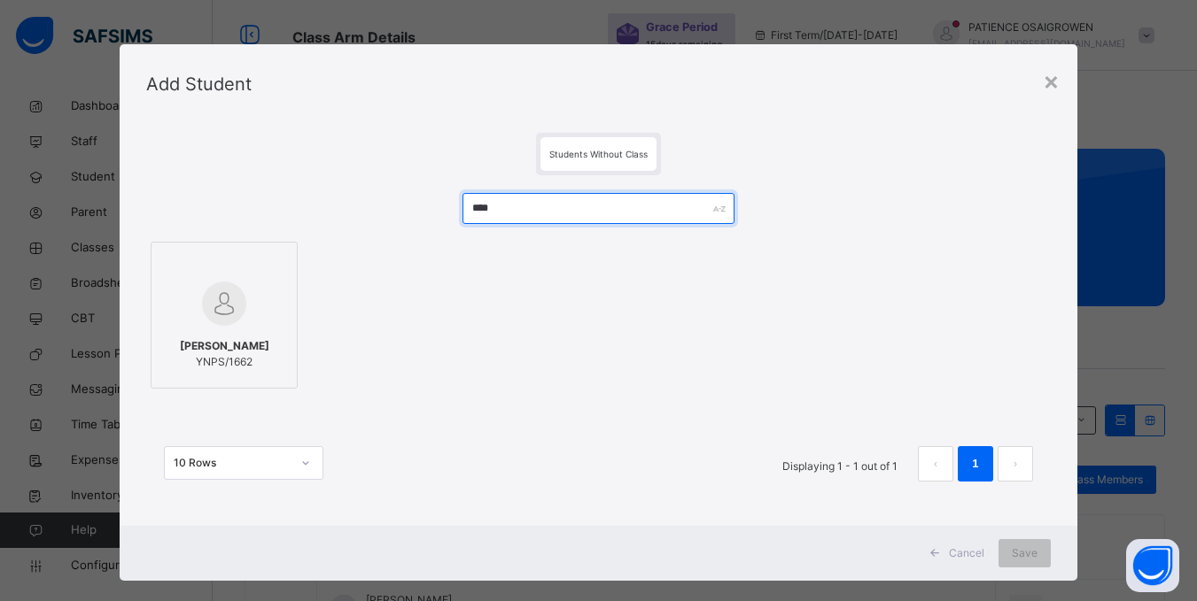
type input "****"
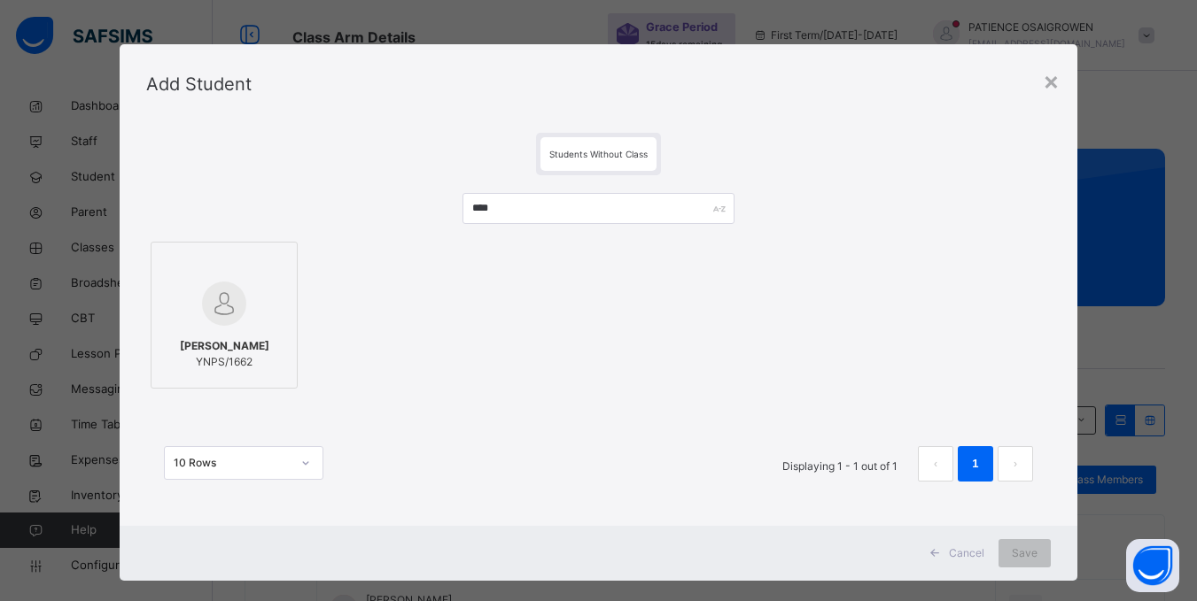
click at [255, 308] on div at bounding box center [224, 303] width 128 height 51
click at [1038, 558] on span "Save" at bounding box center [1036, 554] width 26 height 16
click at [1027, 548] on div "Save" at bounding box center [1024, 553] width 52 height 28
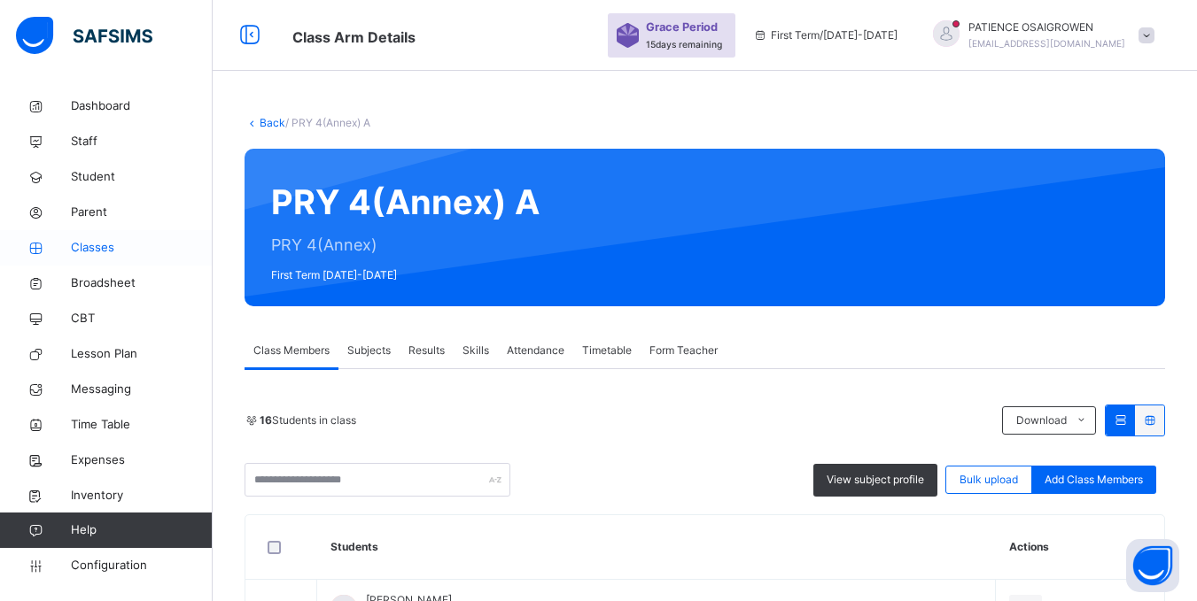
click at [81, 249] on span "Classes" at bounding box center [142, 248] width 142 height 18
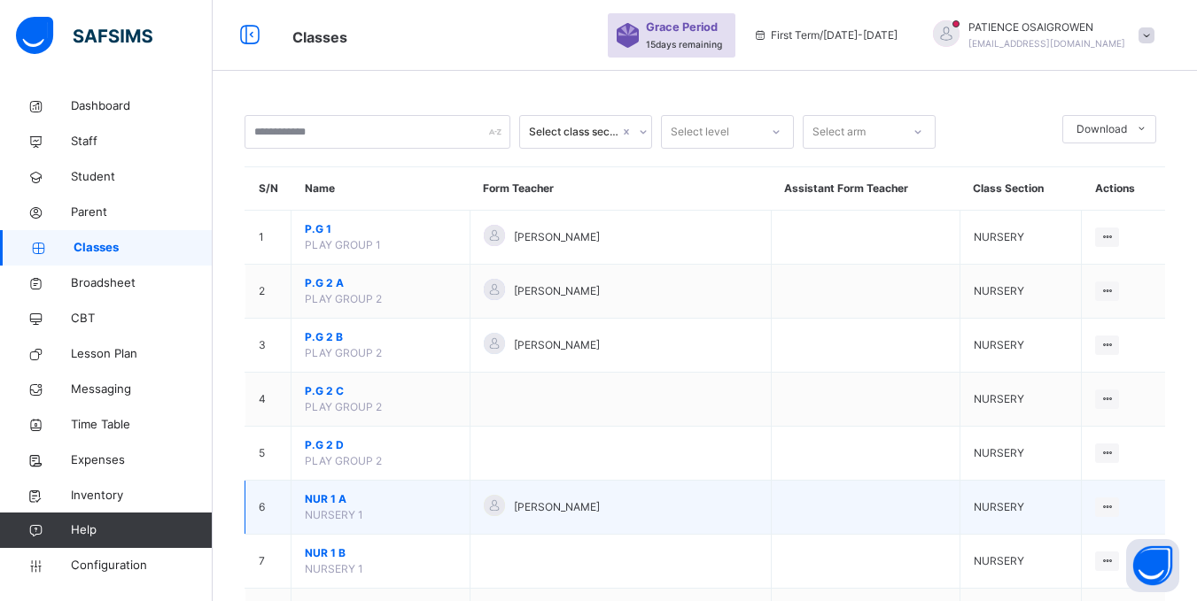
click at [349, 503] on span "NUR 1 A" at bounding box center [380, 500] width 151 height 16
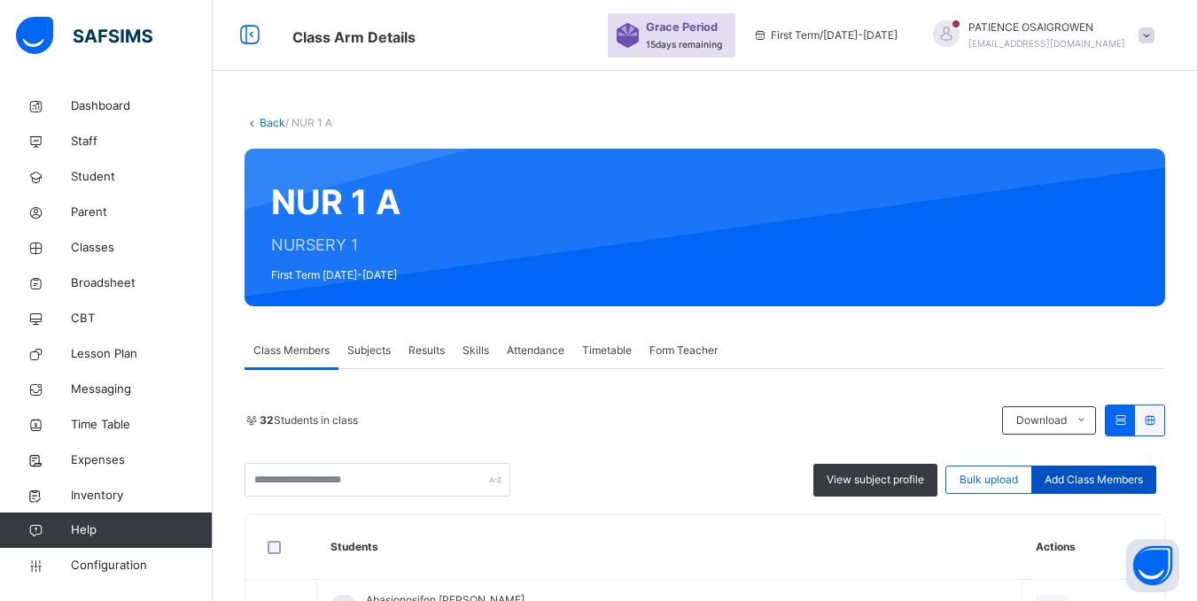
click at [1092, 479] on span "Add Class Members" at bounding box center [1093, 480] width 98 height 16
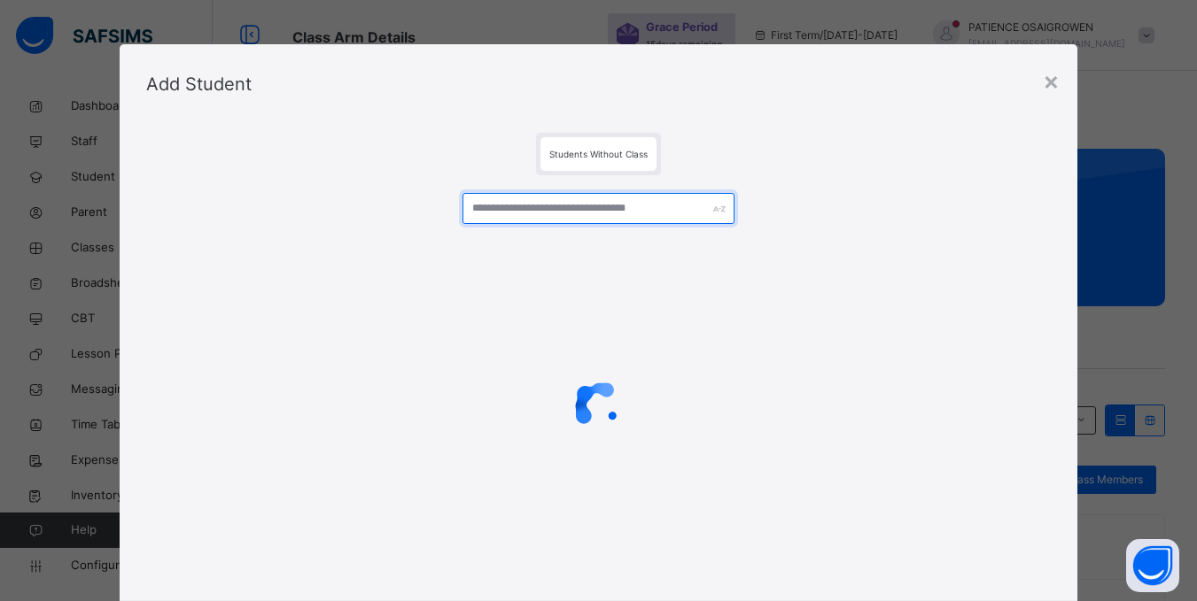
click at [522, 213] on input "text" at bounding box center [597, 208] width 271 height 31
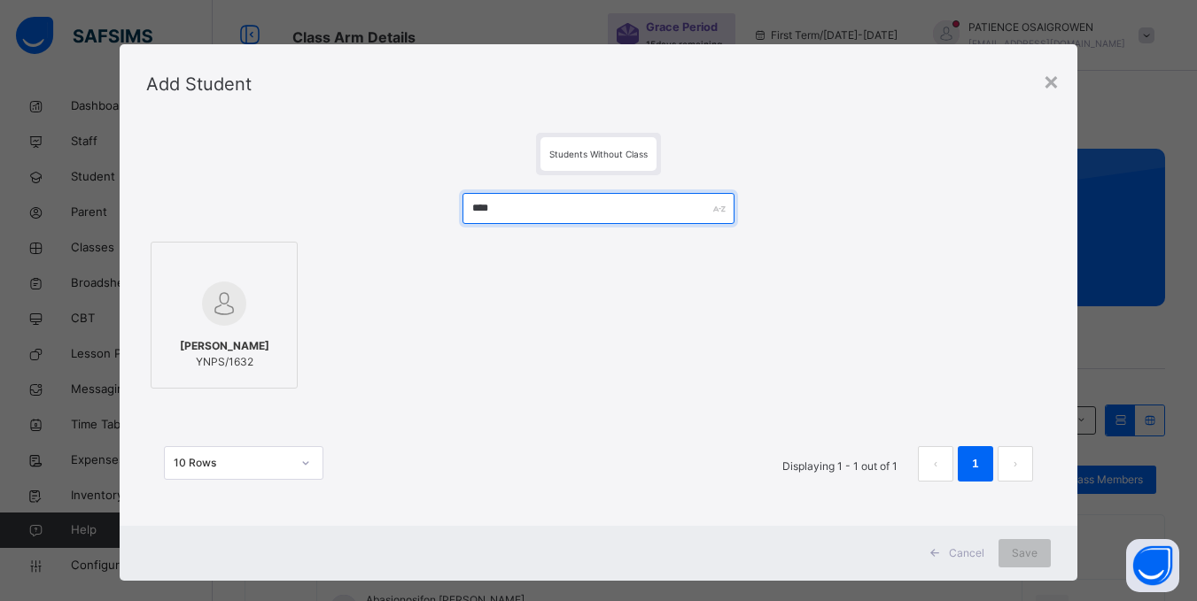
type input "****"
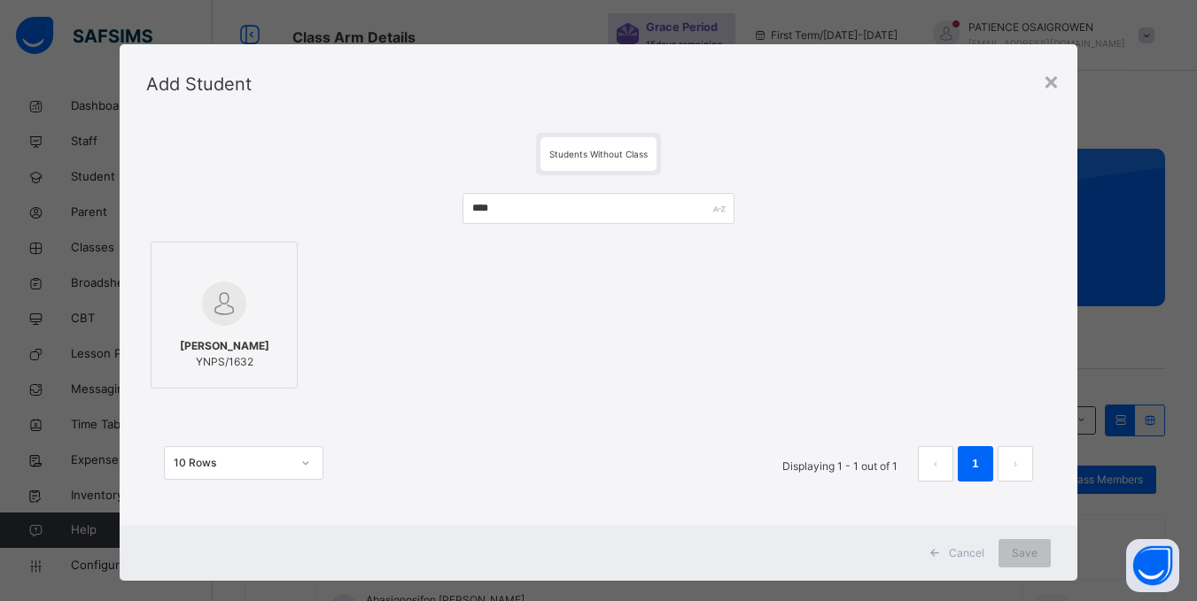
click at [231, 341] on span "AISHA UMAR NUHU" at bounding box center [224, 346] width 89 height 16
click at [1027, 551] on span "Save" at bounding box center [1036, 554] width 26 height 16
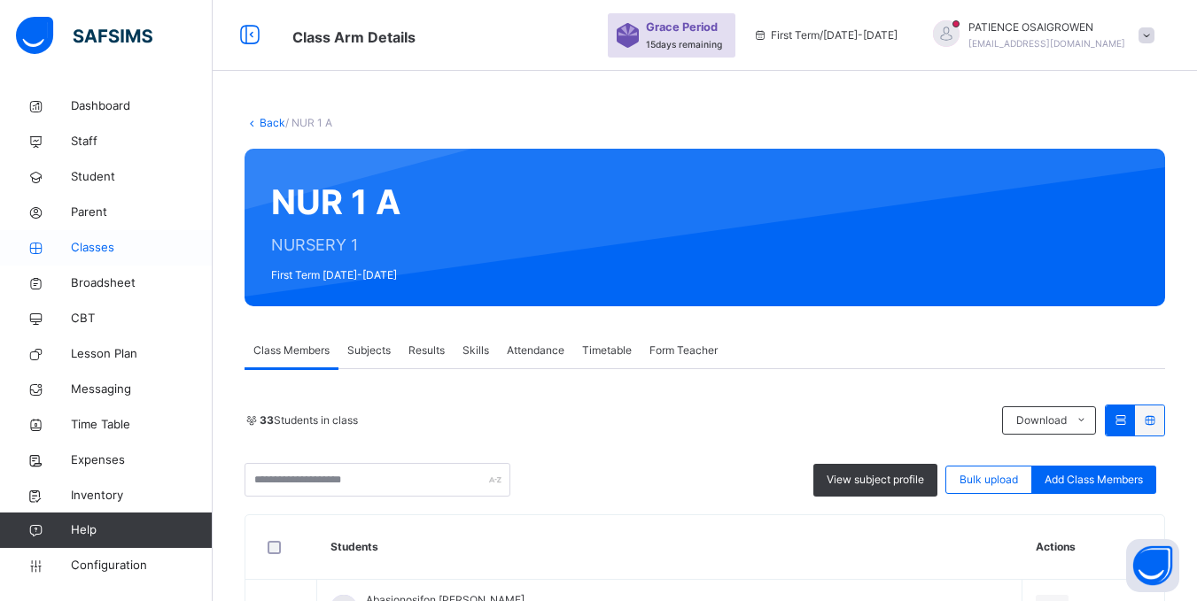
click at [106, 243] on span "Classes" at bounding box center [142, 248] width 142 height 18
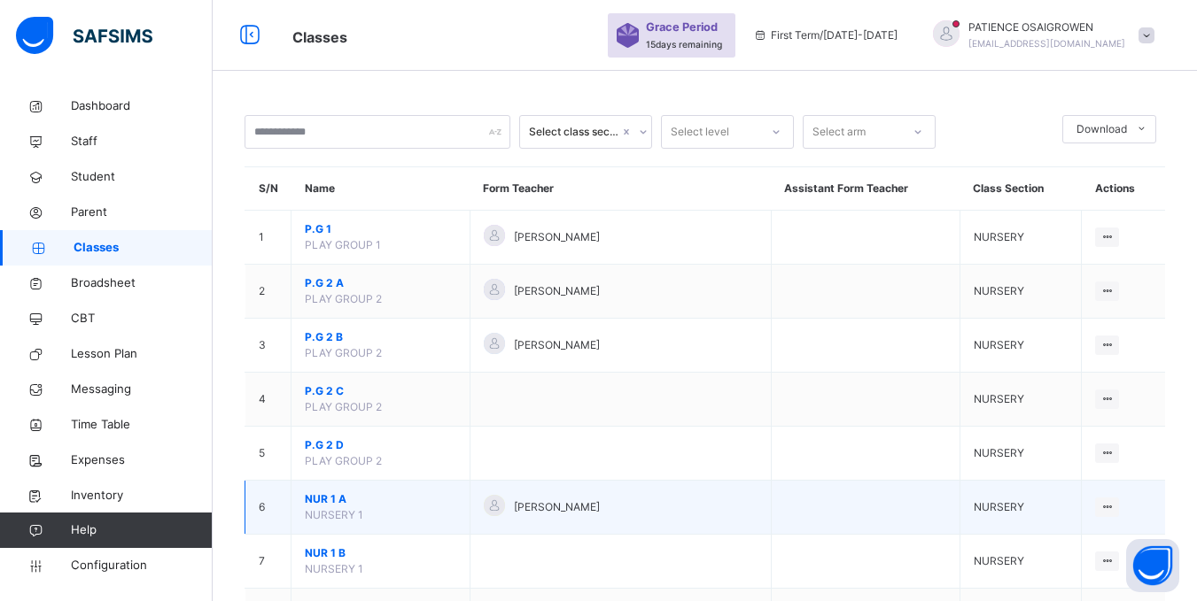
click at [367, 524] on td "NUR 1 A NURSERY 1" at bounding box center [380, 508] width 179 height 54
click at [1063, 541] on div "View Class" at bounding box center [1060, 543] width 101 height 18
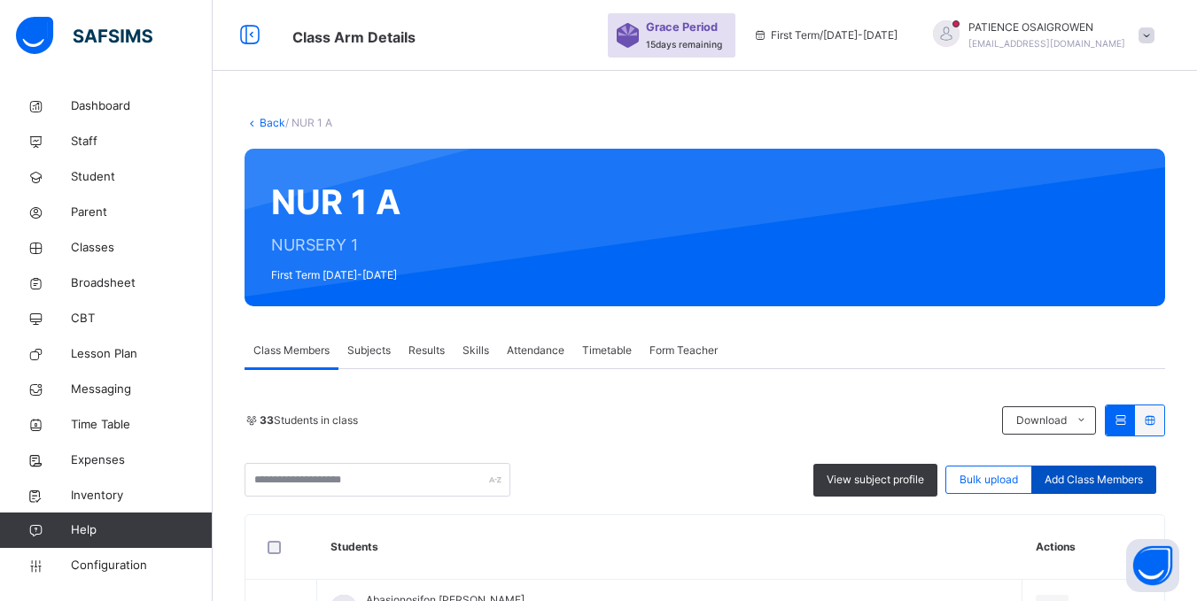
click at [1100, 483] on span "Add Class Members" at bounding box center [1093, 480] width 98 height 16
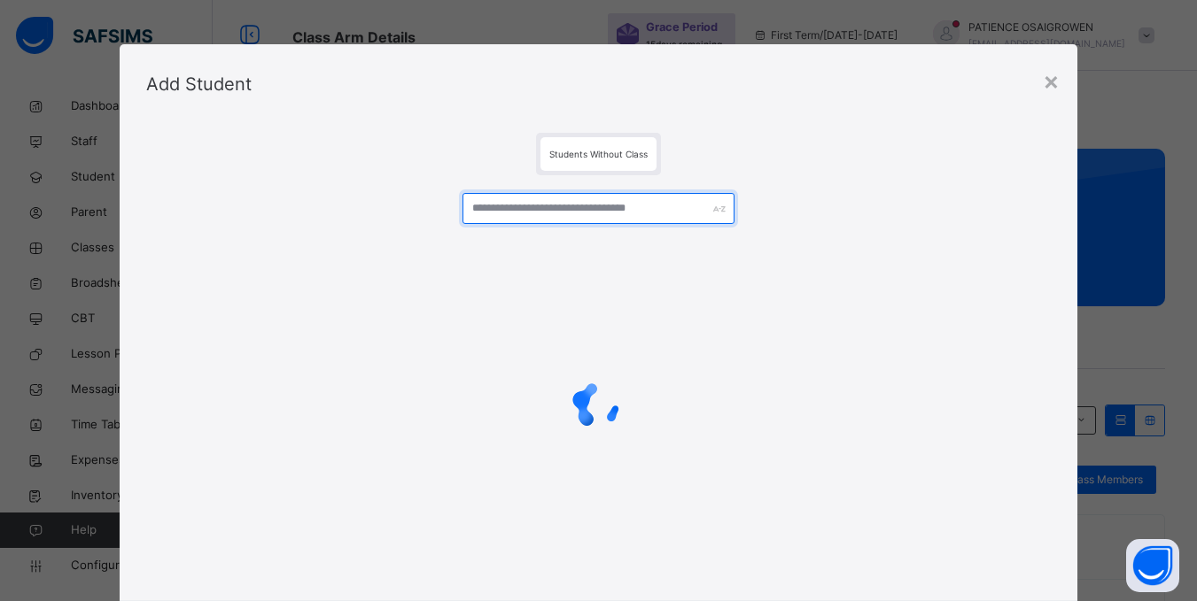
click at [554, 213] on input "text" at bounding box center [597, 208] width 271 height 31
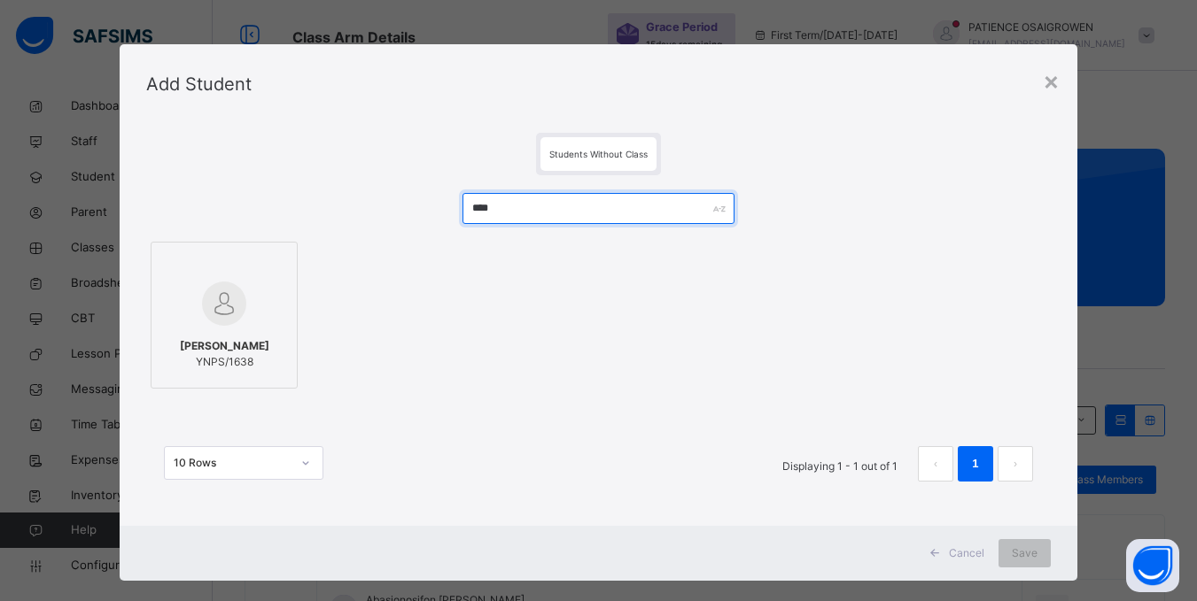
type input "****"
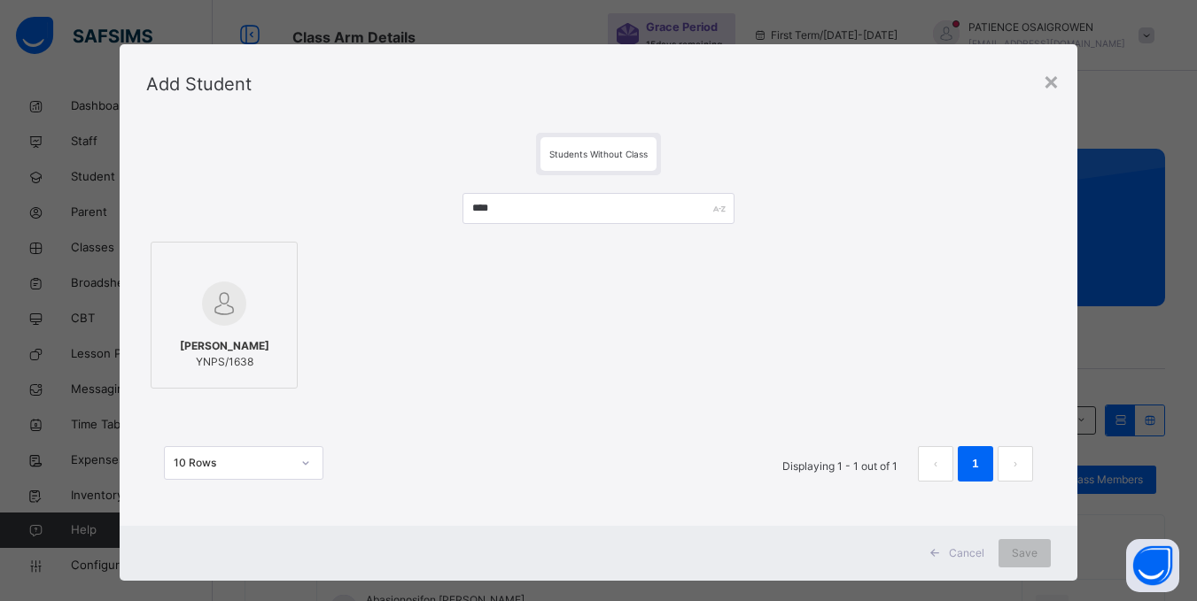
click at [210, 338] on span "AMATULLAH ASHIR UMAR" at bounding box center [224, 346] width 89 height 16
click at [1031, 558] on span "Save" at bounding box center [1036, 554] width 26 height 16
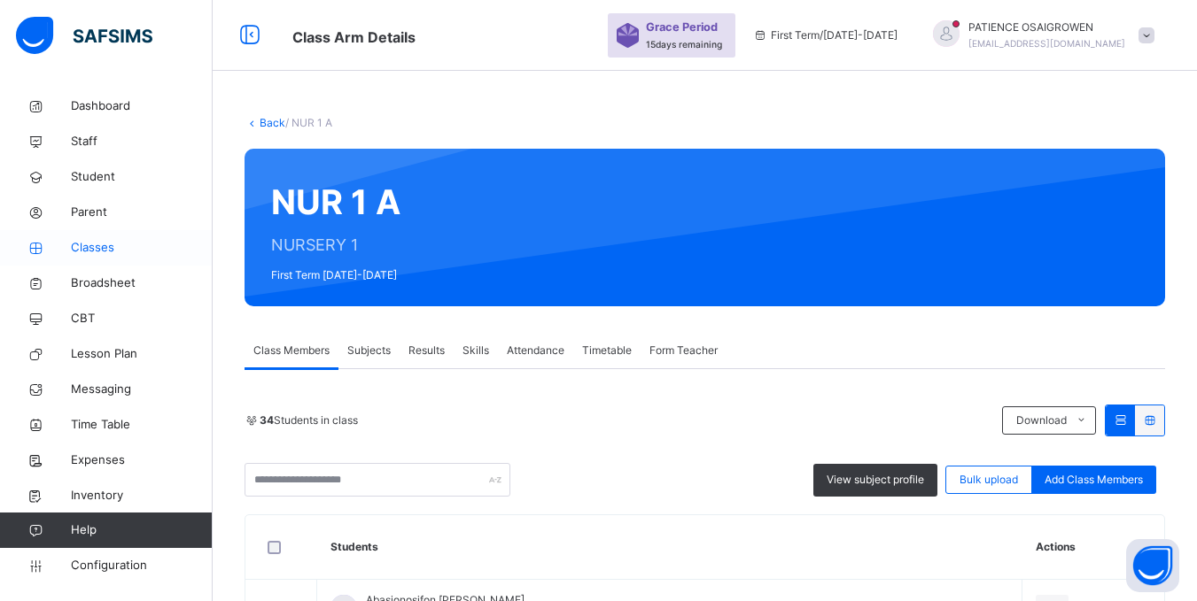
click at [71, 254] on link "Classes" at bounding box center [106, 247] width 213 height 35
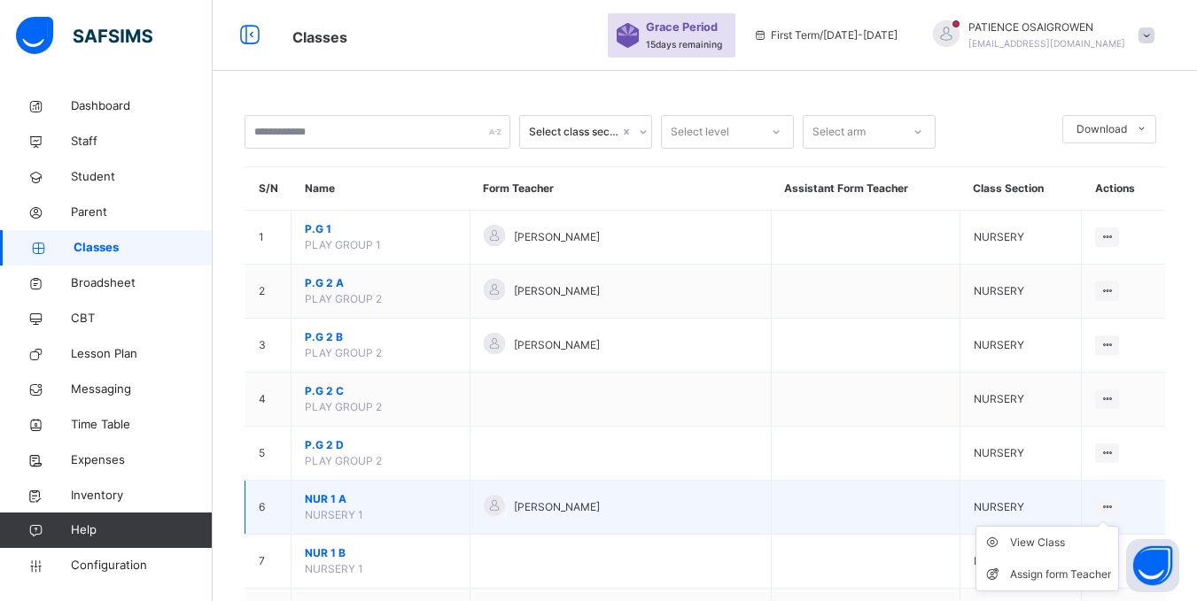
click at [1114, 508] on icon at bounding box center [1106, 506] width 15 height 13
click at [1046, 541] on div "View Class" at bounding box center [1060, 543] width 101 height 18
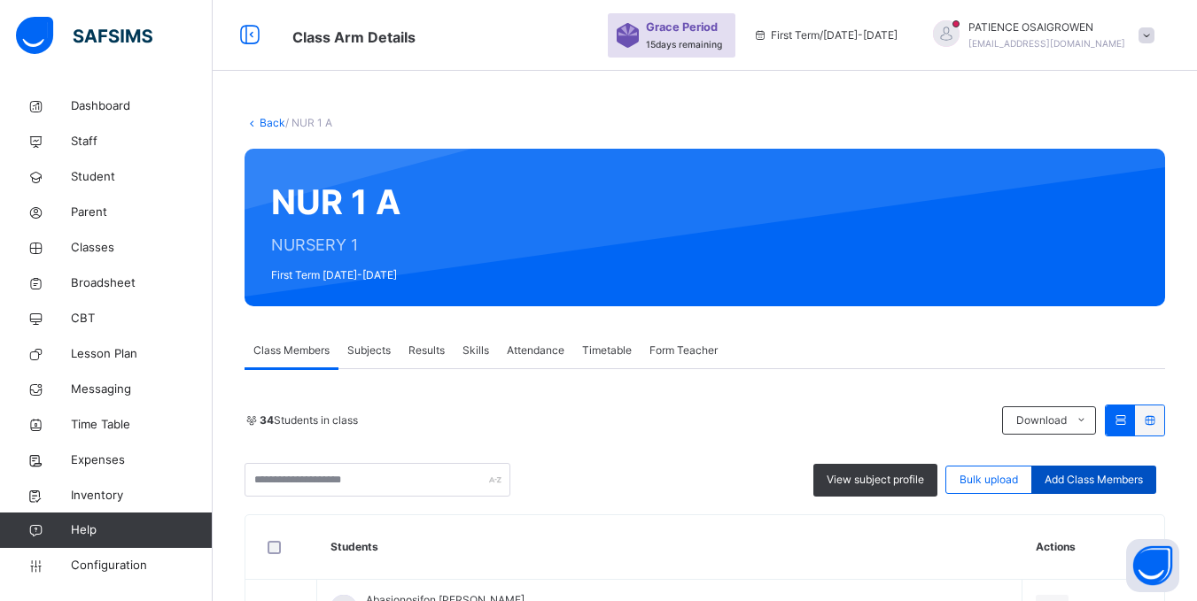
click at [1104, 474] on span "Add Class Members" at bounding box center [1093, 480] width 98 height 16
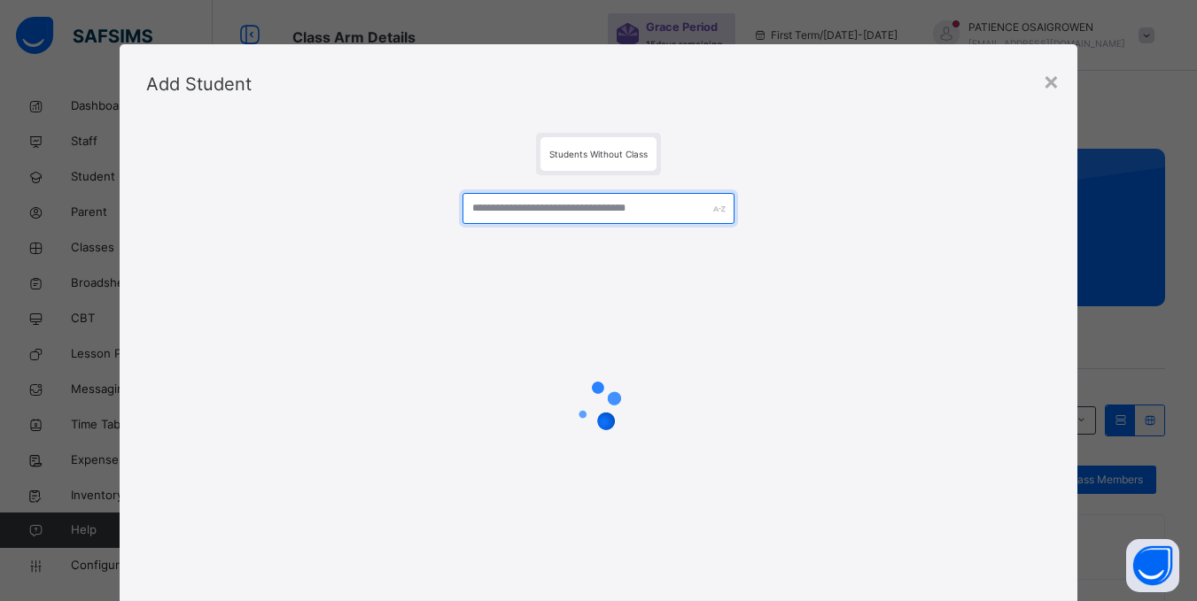
click at [531, 198] on input "text" at bounding box center [597, 208] width 271 height 31
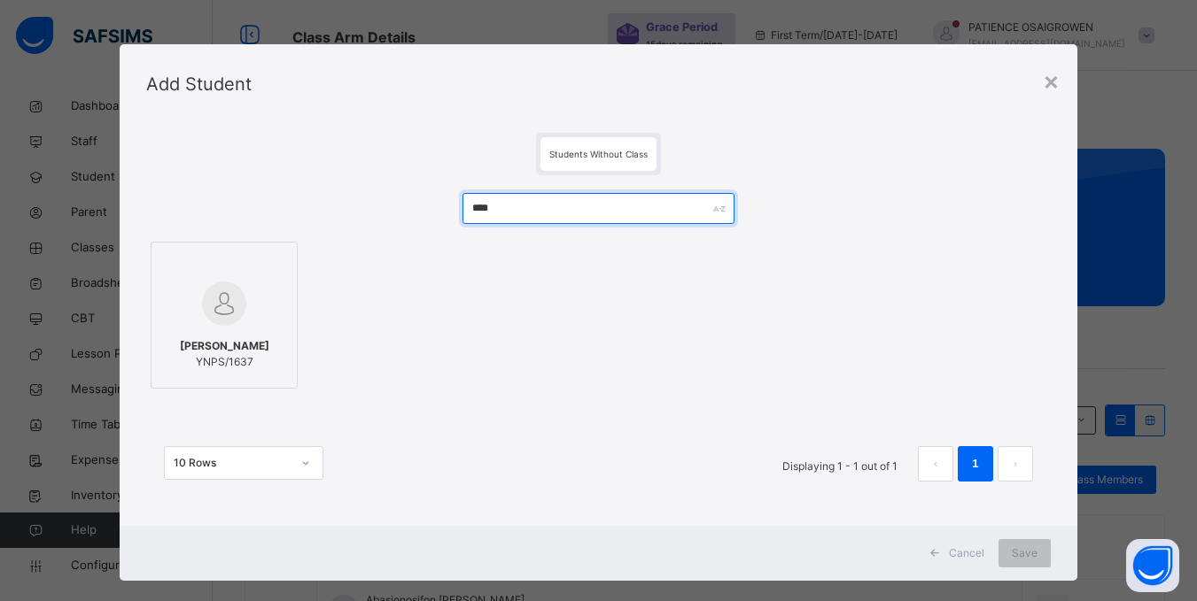
type input "****"
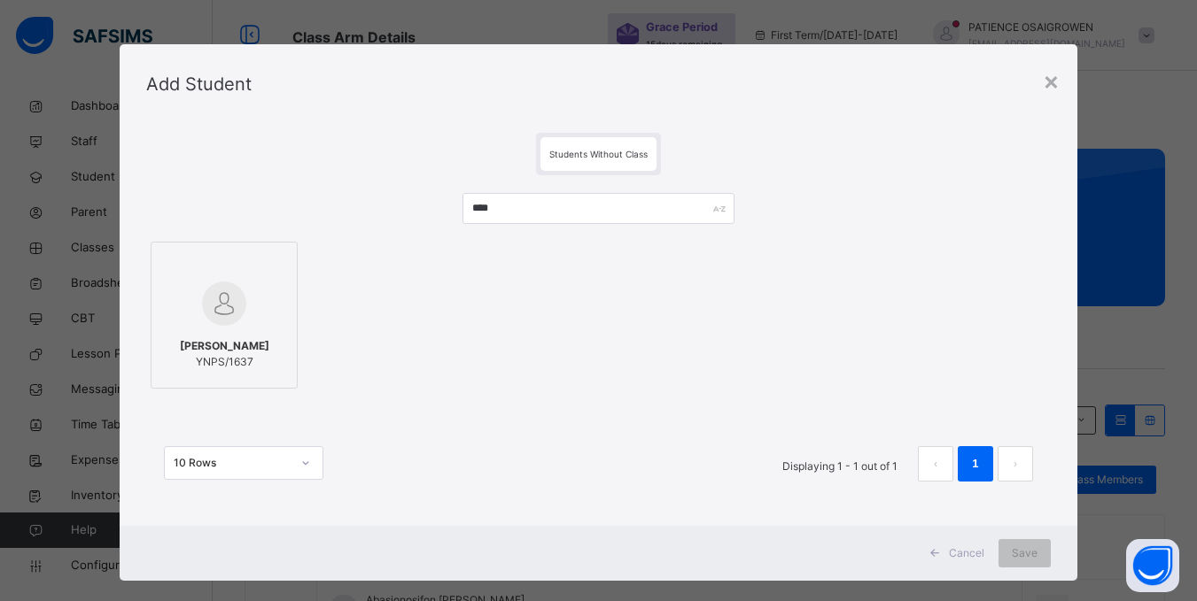
click at [222, 312] on img at bounding box center [224, 304] width 44 height 44
click at [1043, 553] on span "Save" at bounding box center [1036, 554] width 26 height 16
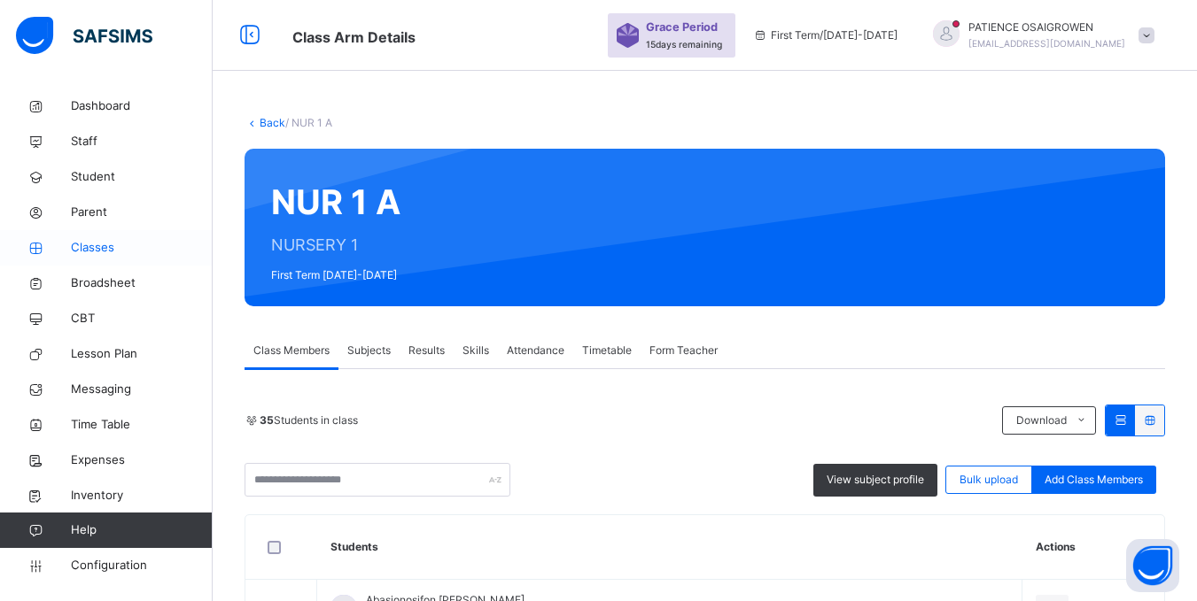
click at [91, 249] on span "Classes" at bounding box center [142, 248] width 142 height 18
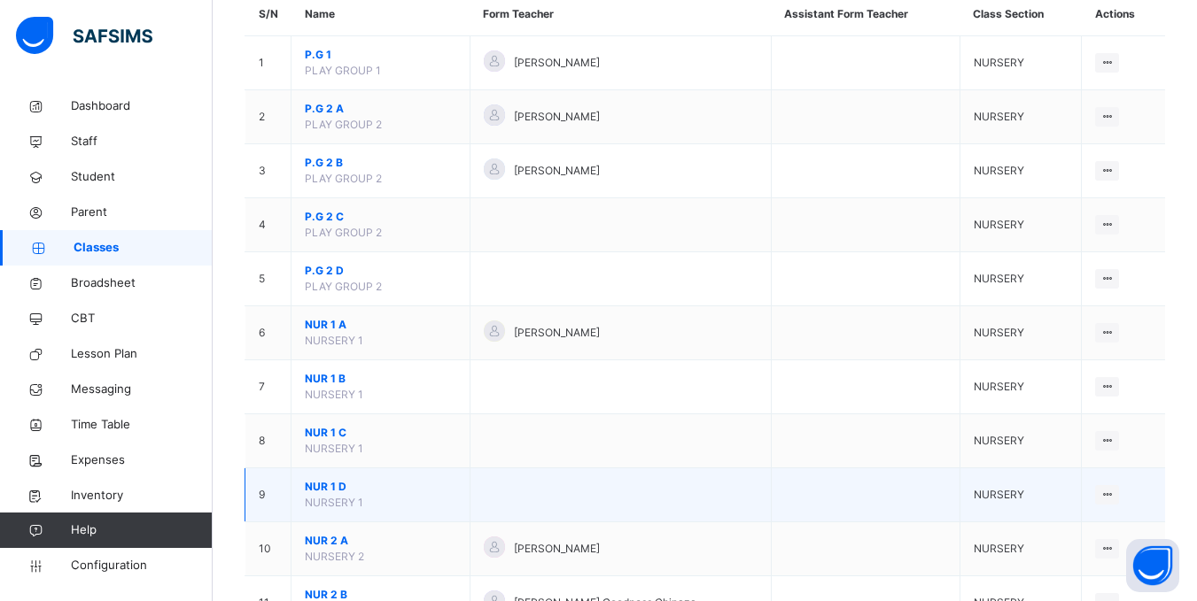
scroll to position [177, 0]
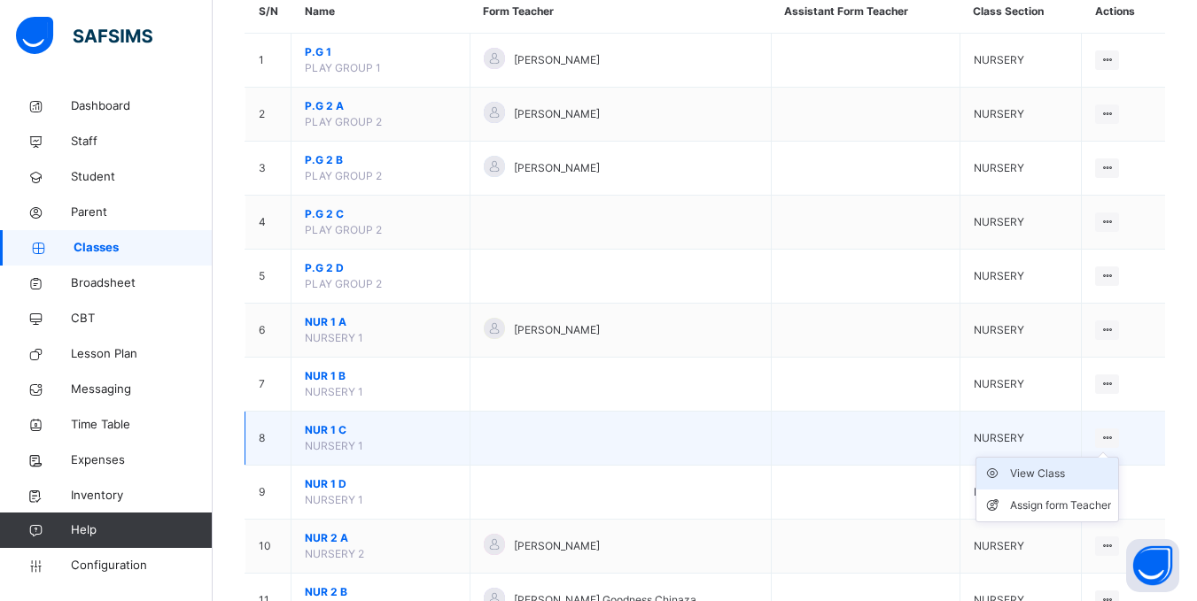
click at [1067, 475] on div "View Class" at bounding box center [1060, 474] width 101 height 18
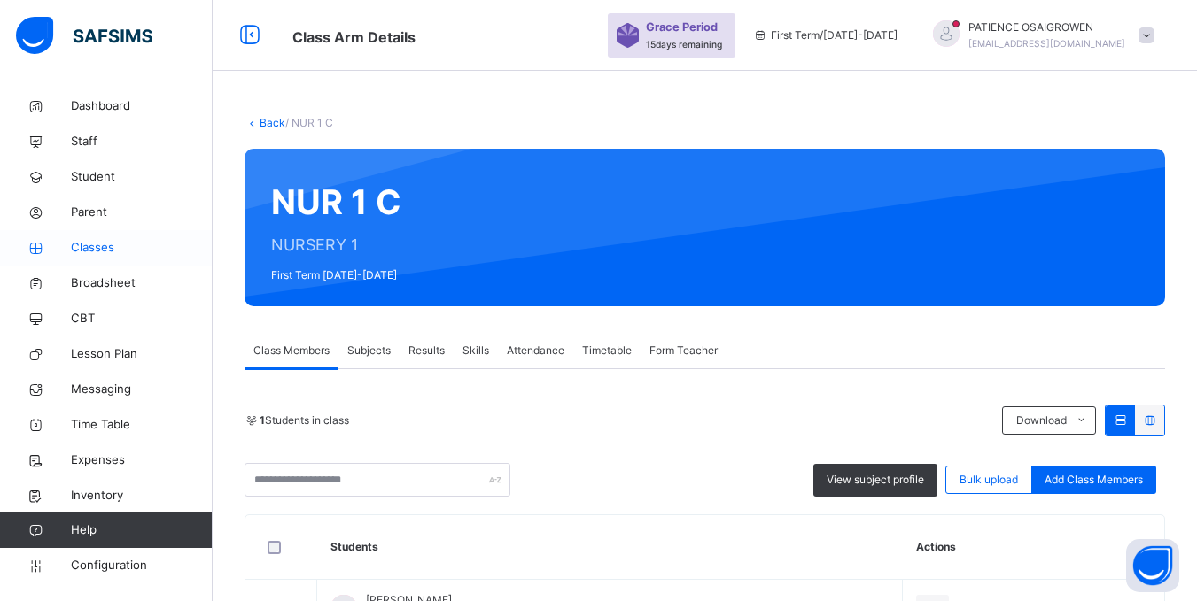
click at [88, 250] on span "Classes" at bounding box center [142, 248] width 142 height 18
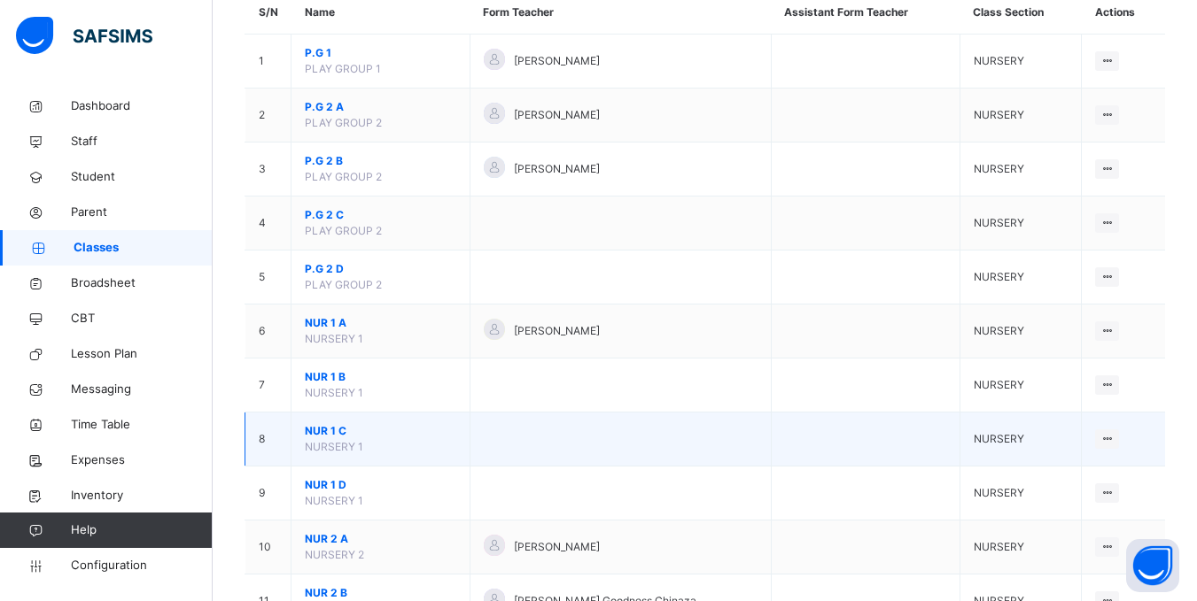
scroll to position [177, 0]
click at [351, 437] on span "NUR 1 C" at bounding box center [380, 430] width 151 height 16
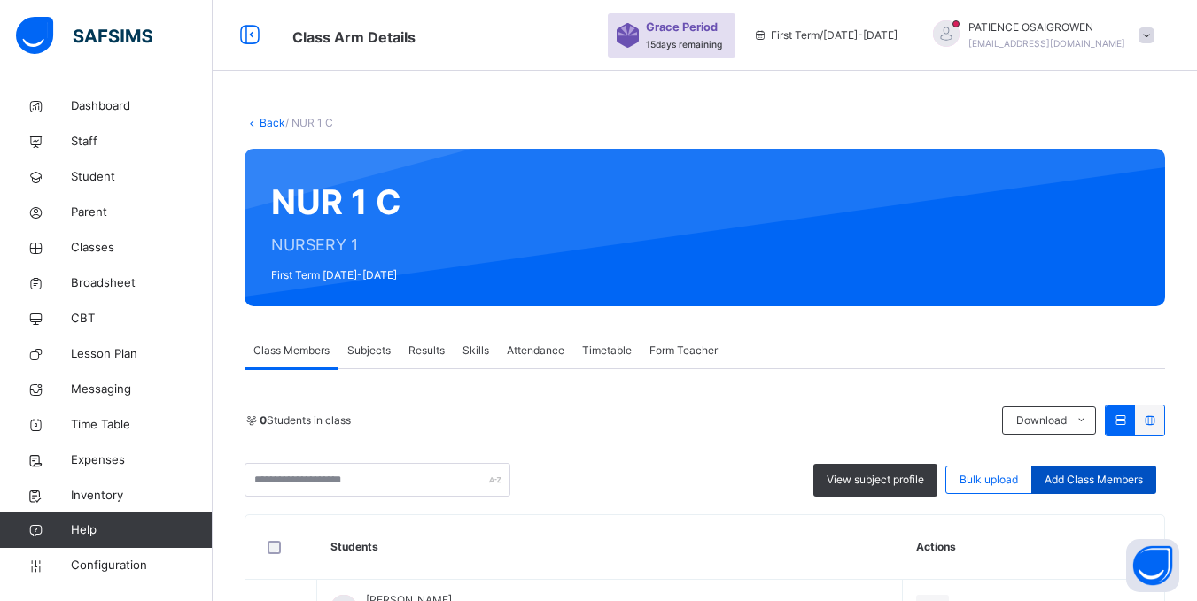
click at [1103, 481] on span "Add Class Members" at bounding box center [1093, 480] width 98 height 16
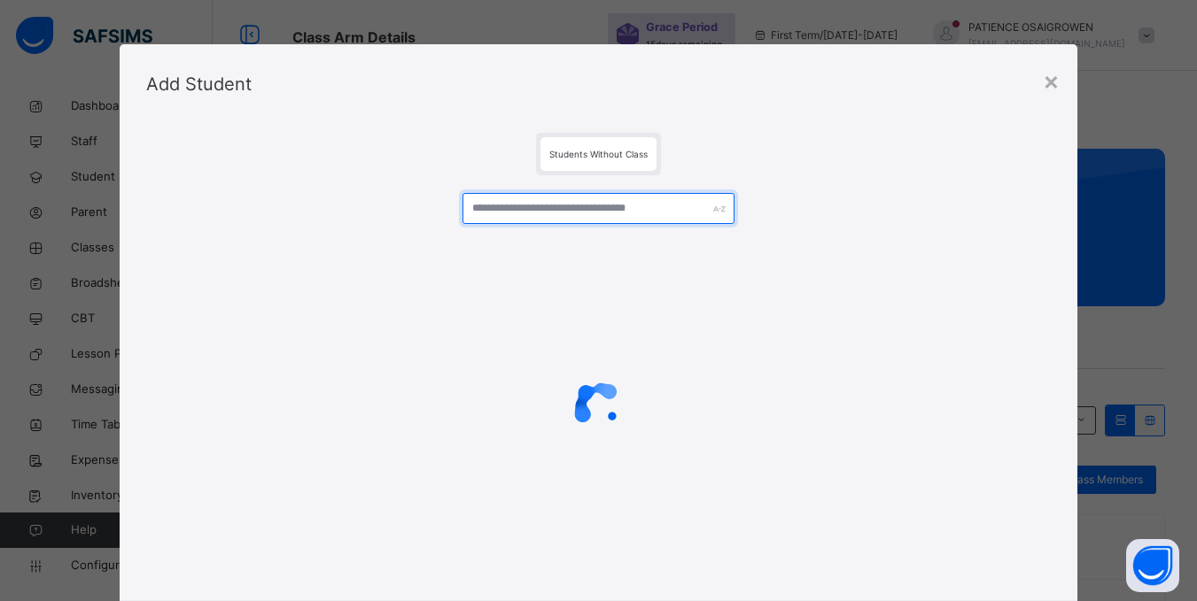
click at [531, 213] on input "text" at bounding box center [597, 208] width 271 height 31
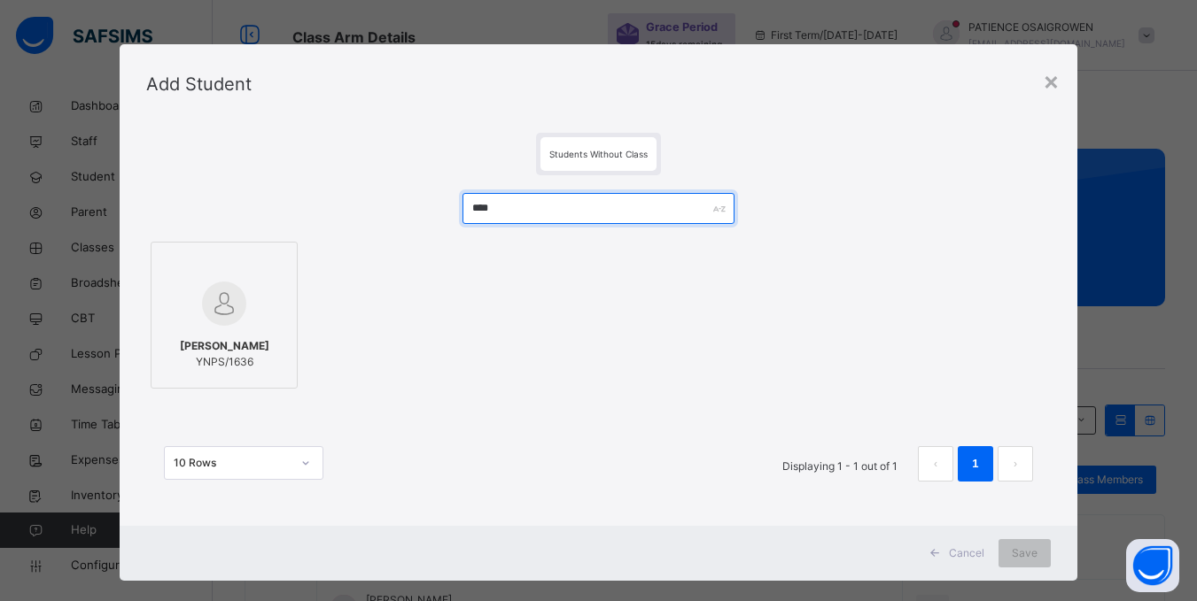
type input "****"
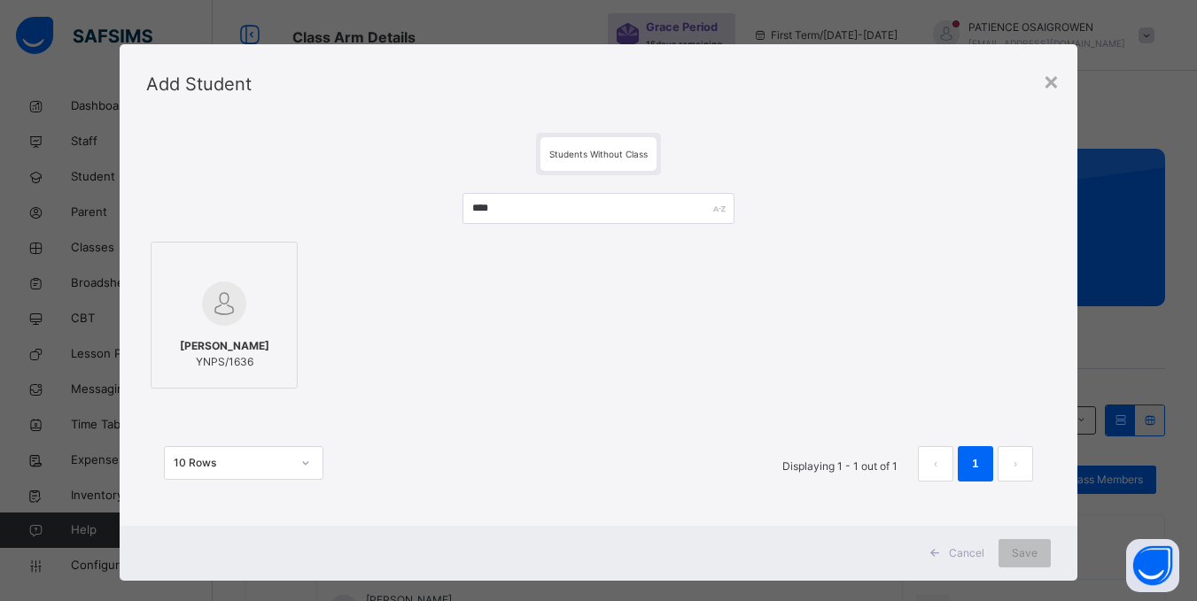
click at [202, 284] on img at bounding box center [224, 304] width 44 height 44
click at [1024, 554] on span "Save" at bounding box center [1025, 554] width 26 height 16
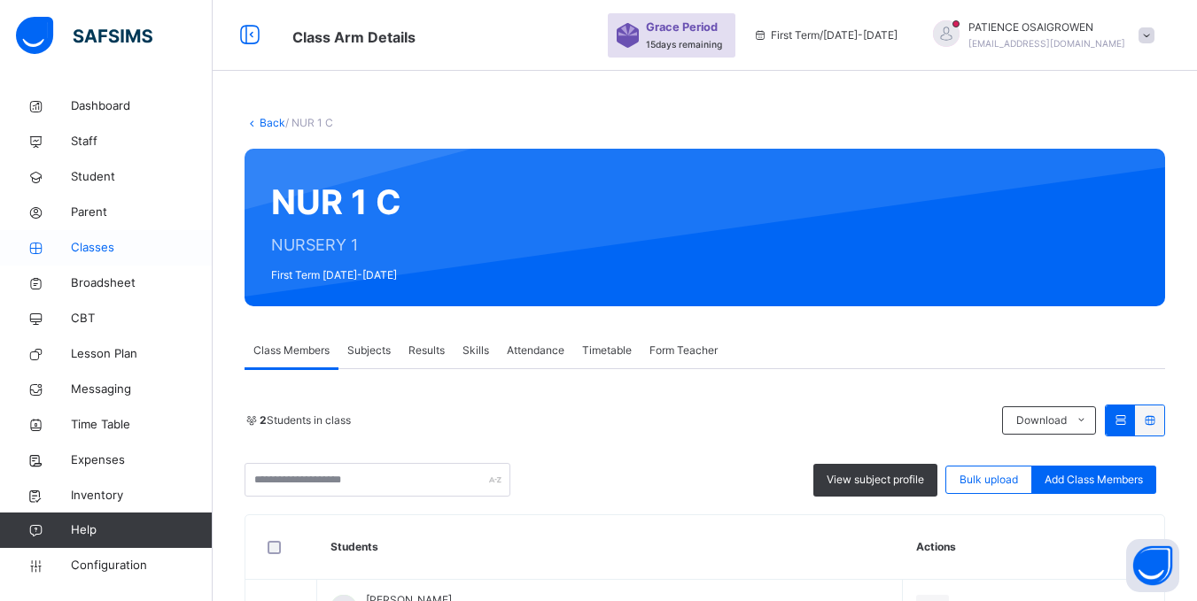
click at [89, 252] on span "Classes" at bounding box center [142, 248] width 142 height 18
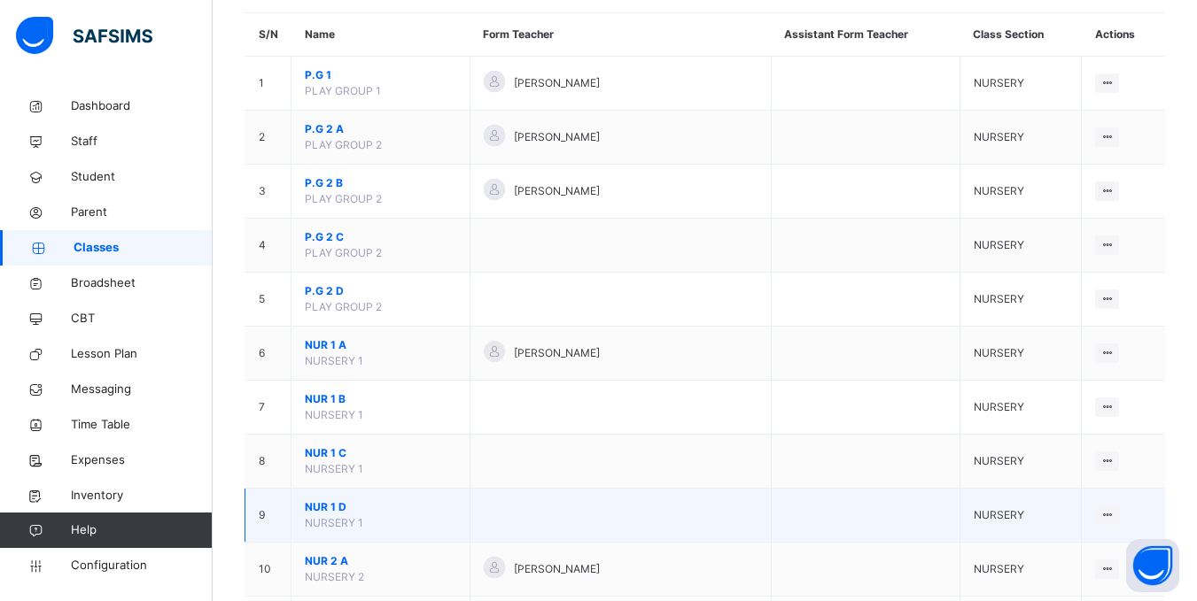
scroll to position [177, 0]
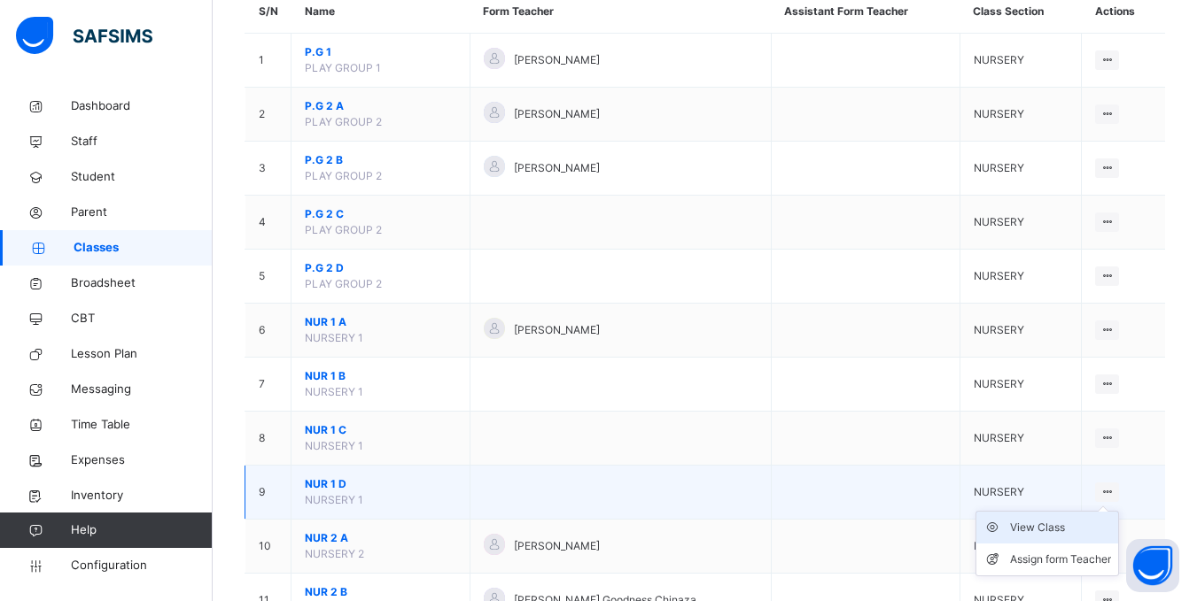
click at [1050, 527] on div "View Class" at bounding box center [1060, 528] width 101 height 18
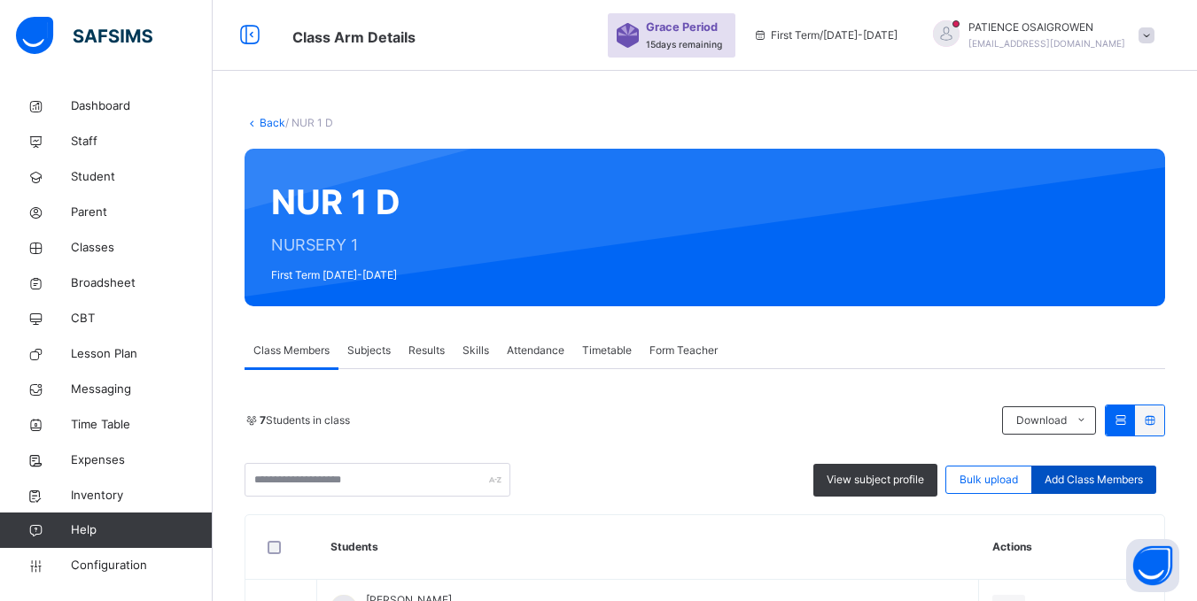
click at [1088, 481] on span "Add Class Members" at bounding box center [1093, 480] width 98 height 16
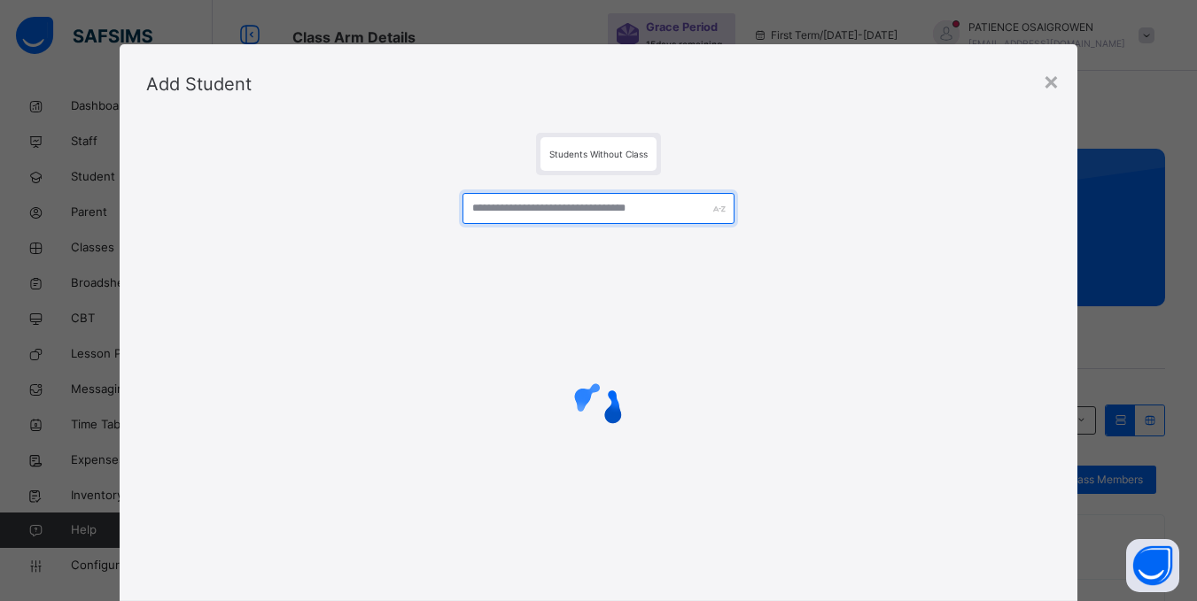
click at [595, 213] on input "text" at bounding box center [597, 208] width 271 height 31
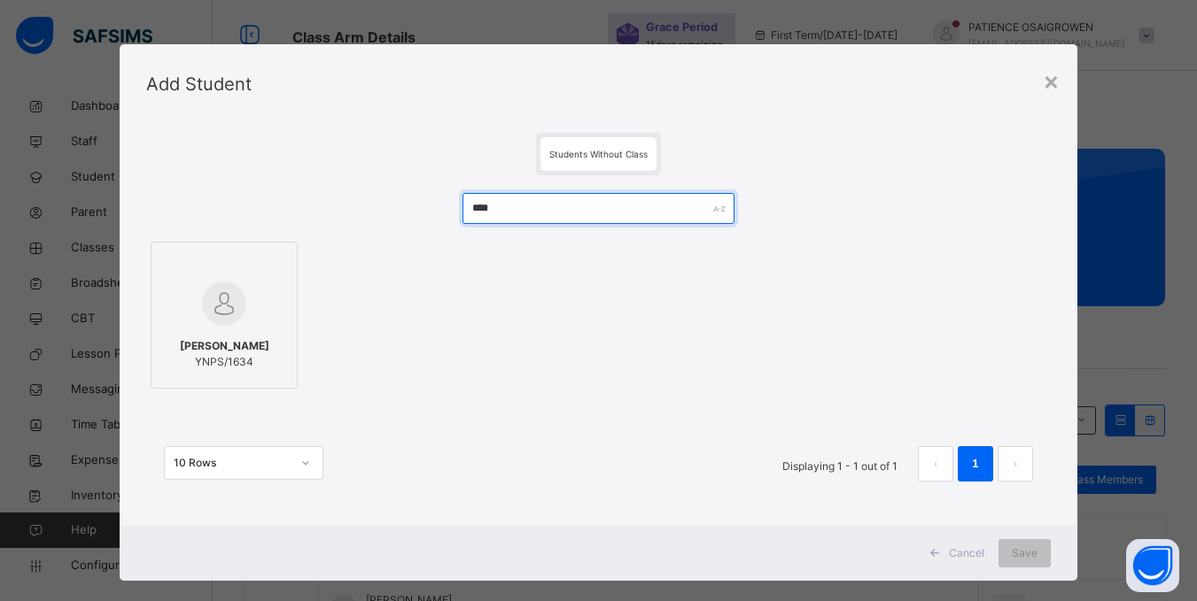
type input "****"
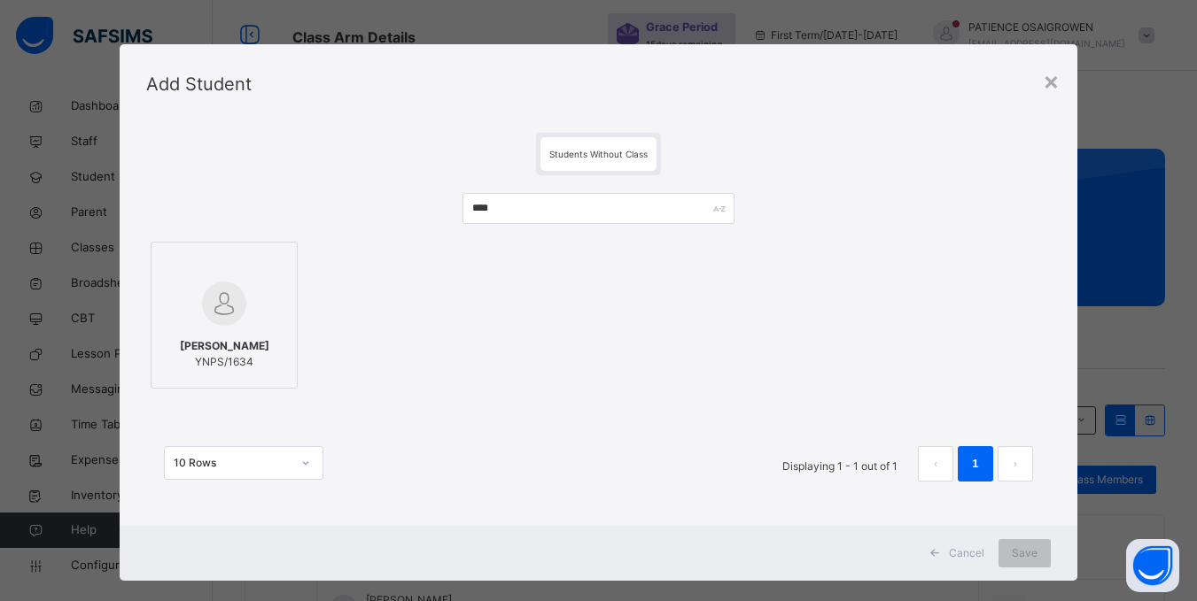
click at [265, 291] on div at bounding box center [224, 303] width 128 height 51
click at [1036, 561] on span "Save" at bounding box center [1036, 554] width 26 height 16
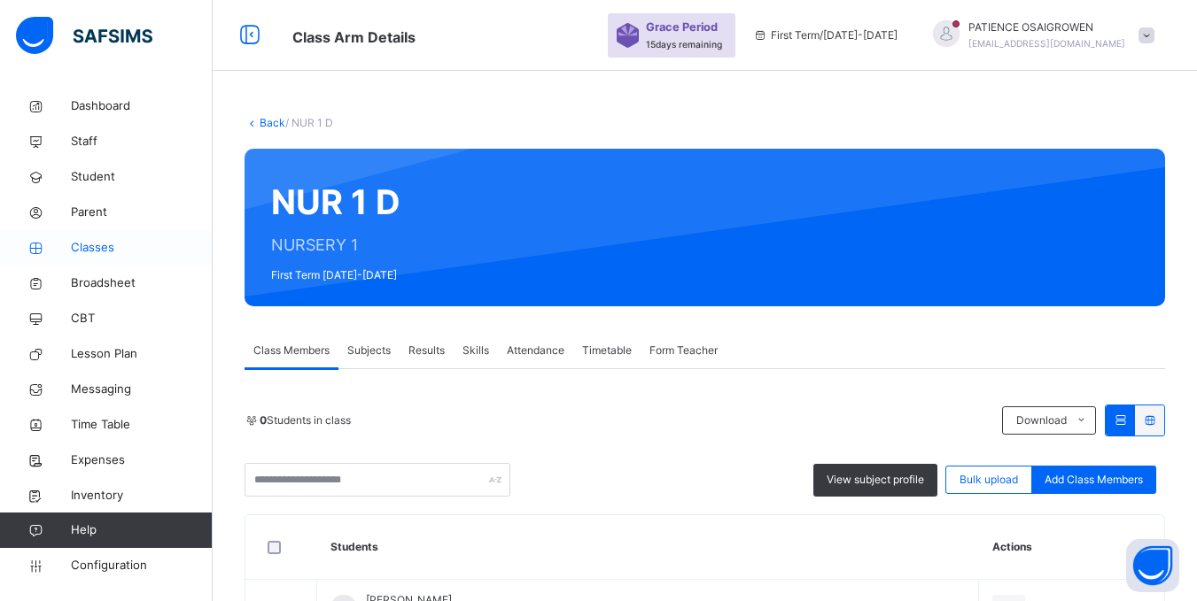
click at [99, 247] on span "Classes" at bounding box center [142, 248] width 142 height 18
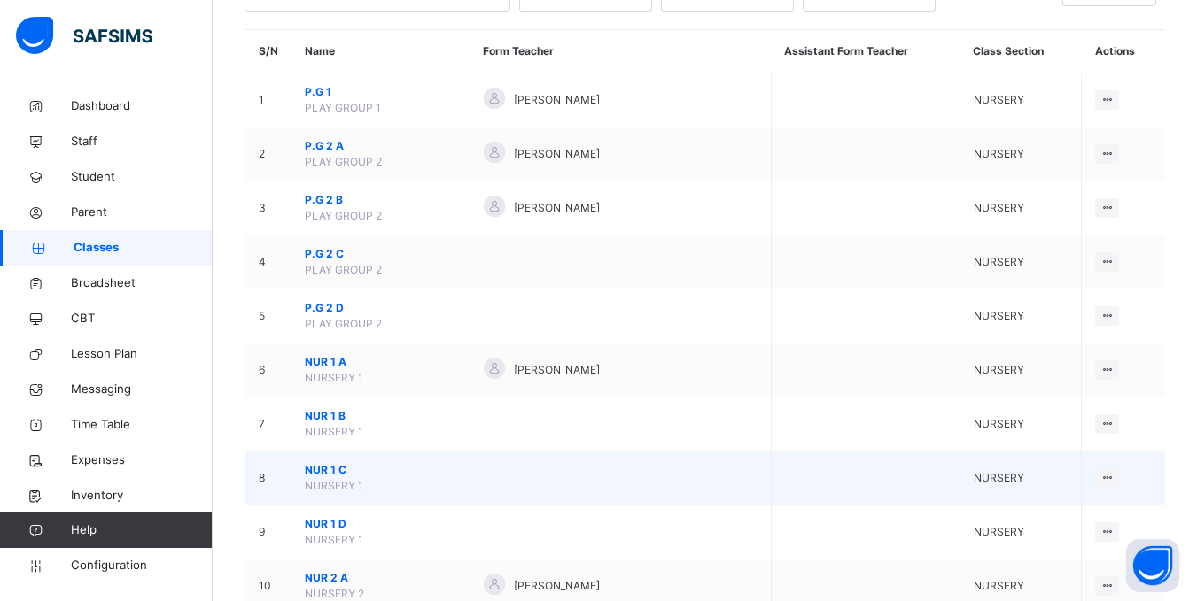
scroll to position [177, 0]
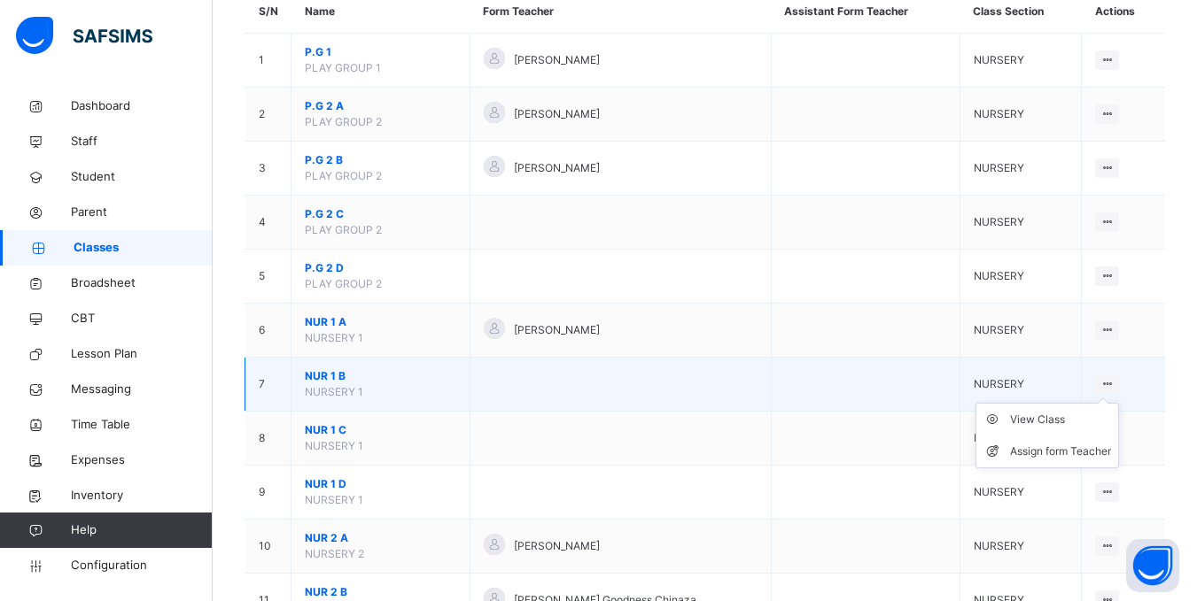
click at [1114, 385] on icon at bounding box center [1106, 383] width 15 height 13
click at [1050, 422] on div "View Class" at bounding box center [1060, 420] width 101 height 18
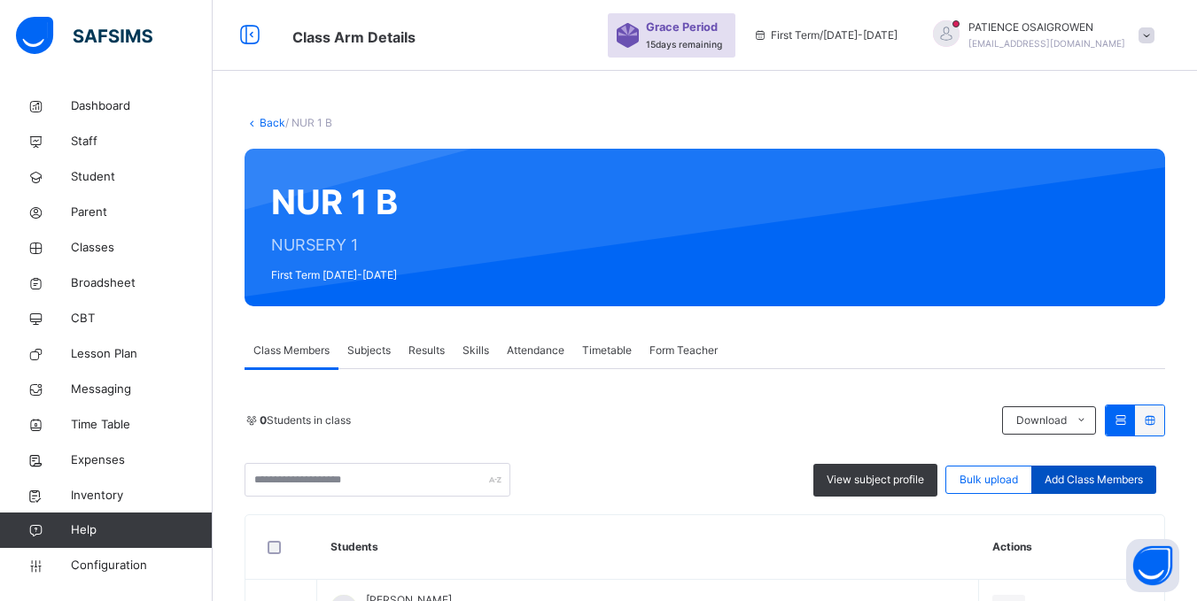
click at [1097, 477] on span "Add Class Members" at bounding box center [1093, 480] width 98 height 16
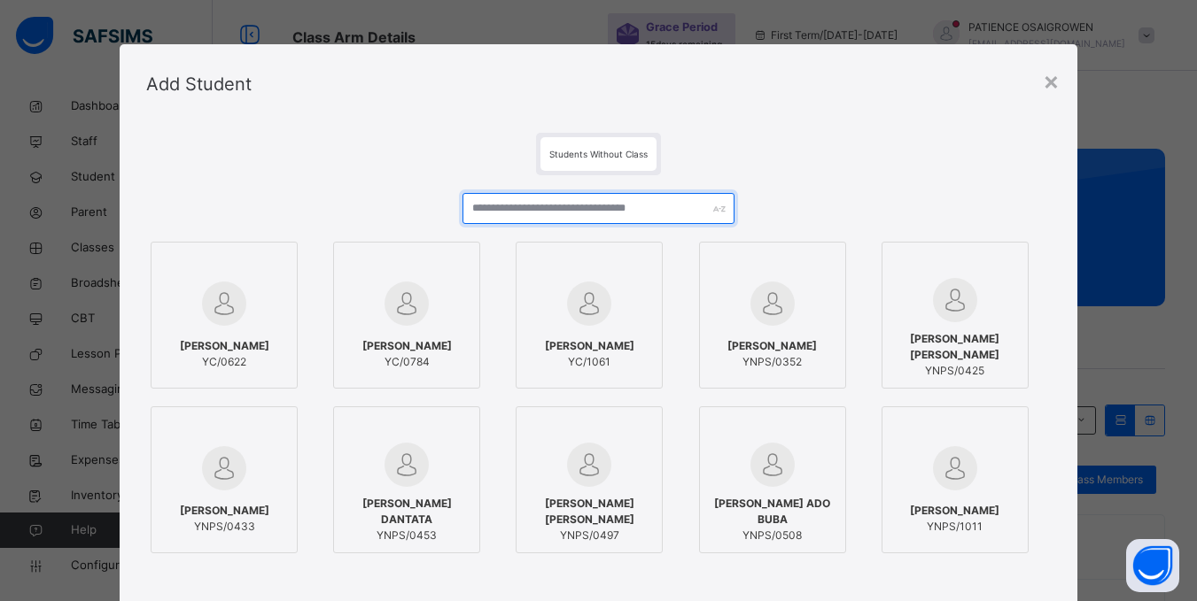
click at [551, 212] on input "text" at bounding box center [597, 208] width 271 height 31
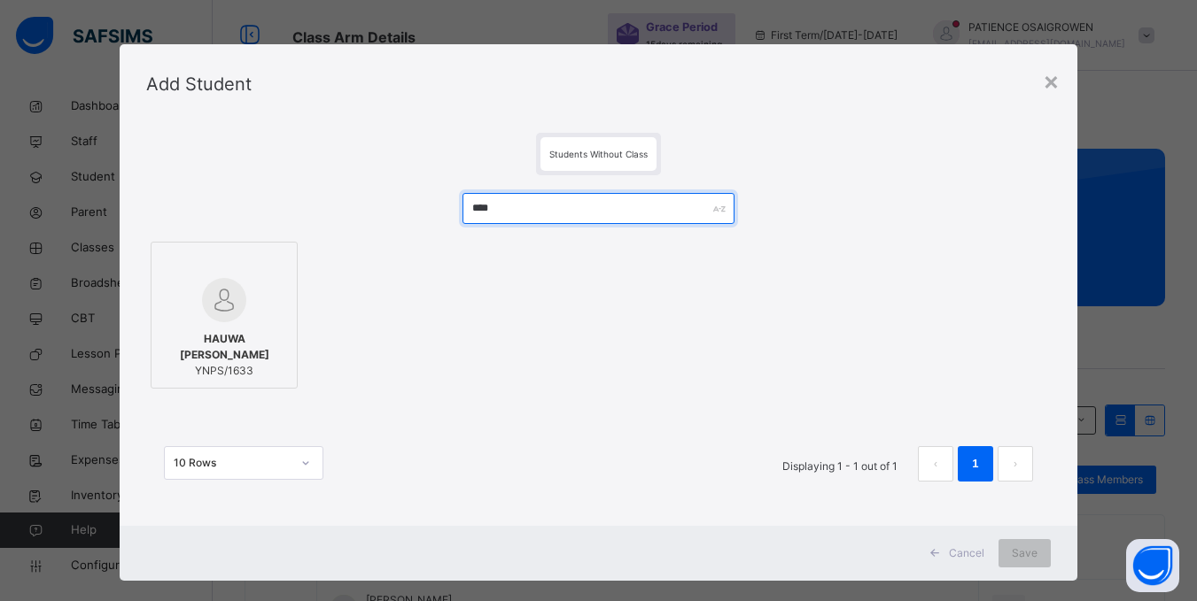
type input "****"
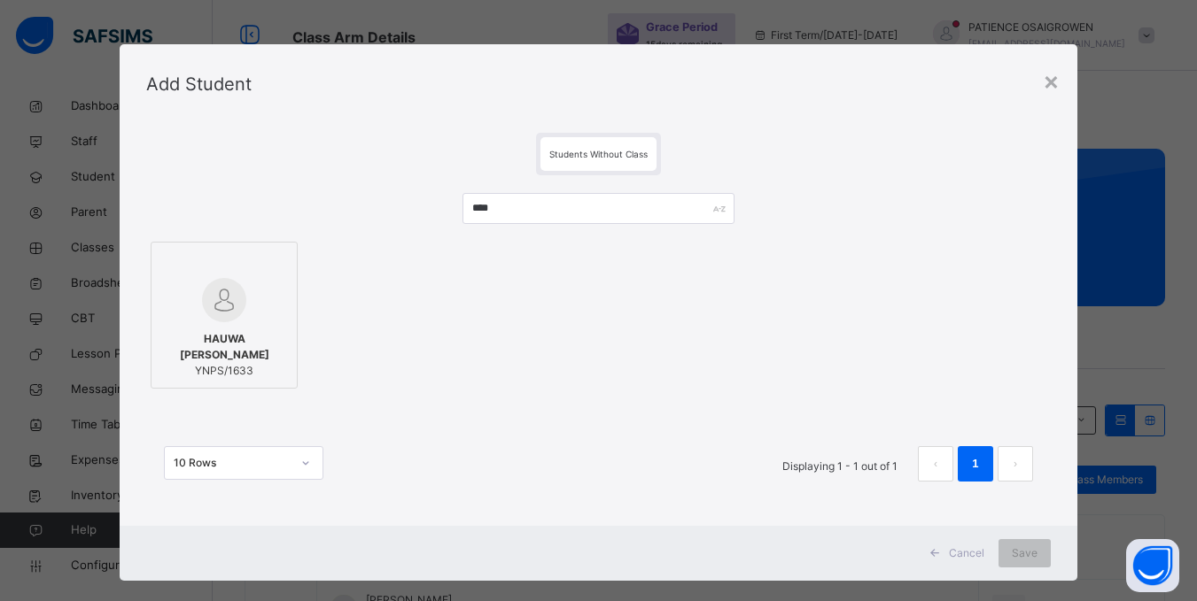
click at [224, 324] on div "HAUWA DAN-INNA IBRAHIM YNPS/1633" at bounding box center [224, 355] width 128 height 66
click at [1026, 551] on span "Save" at bounding box center [1036, 554] width 26 height 16
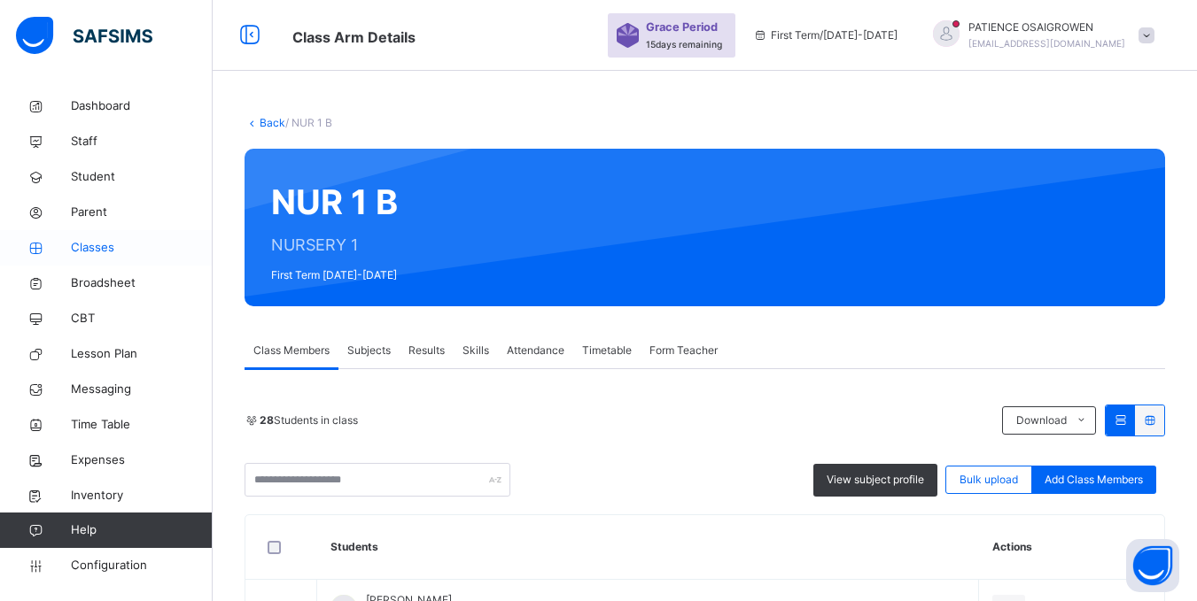
click at [85, 252] on span "Classes" at bounding box center [142, 248] width 142 height 18
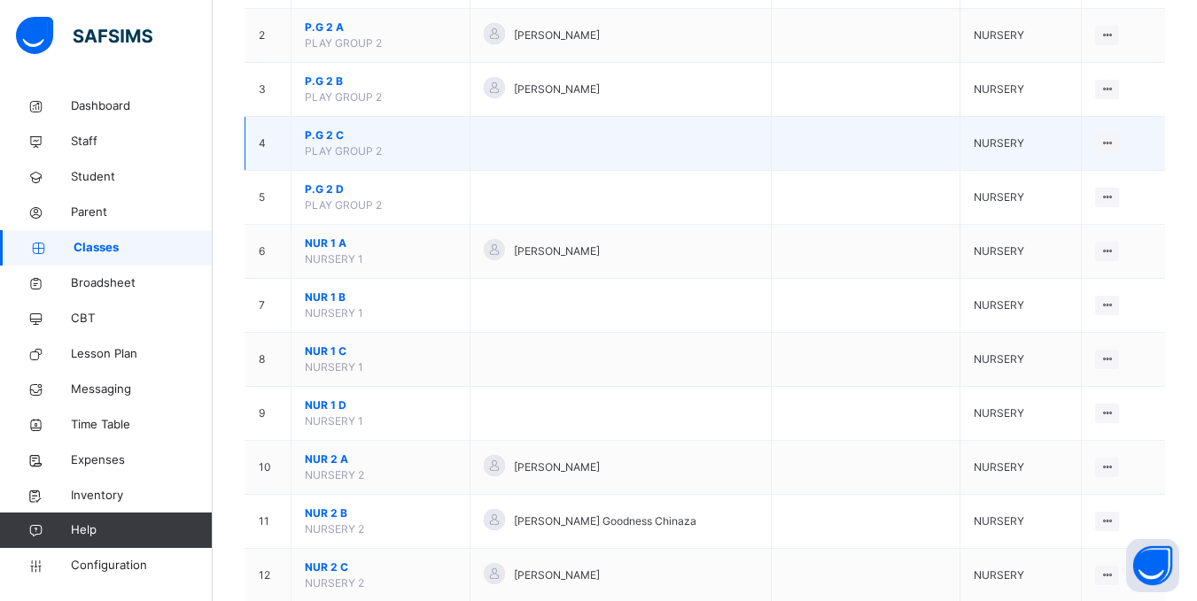
scroll to position [266, 0]
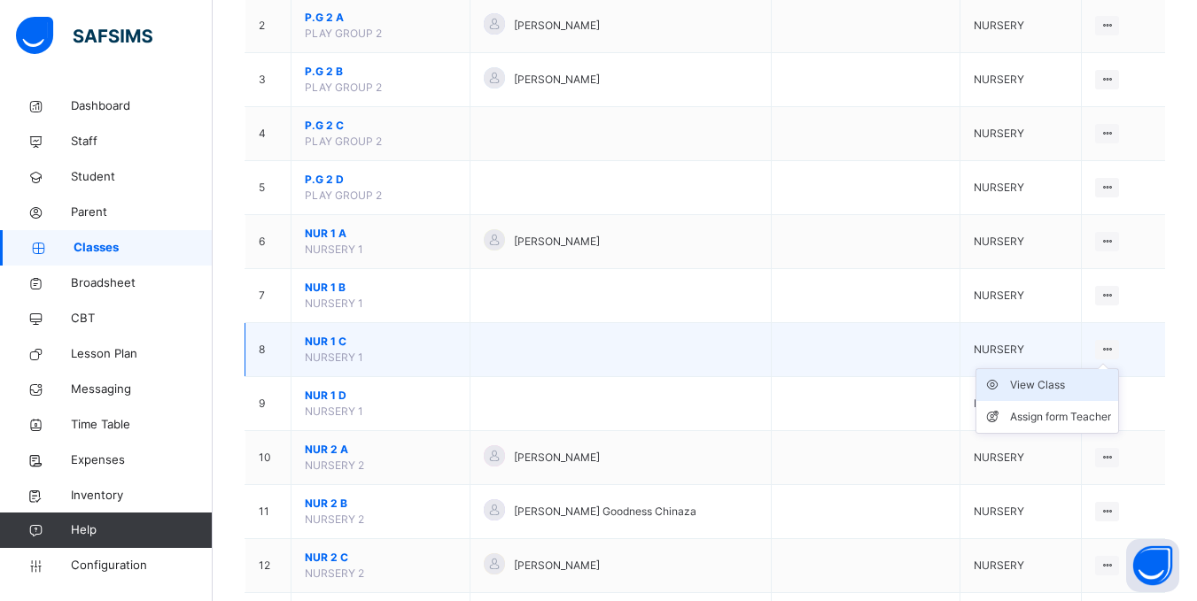
click at [1071, 390] on div "View Class" at bounding box center [1060, 385] width 101 height 18
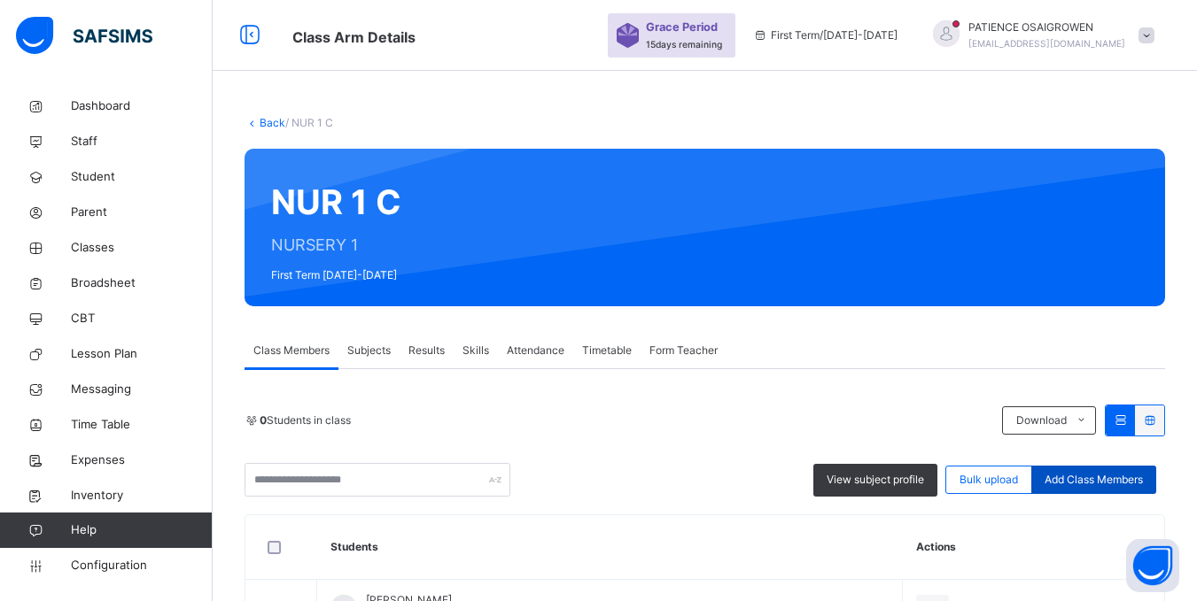
click at [1105, 478] on span "Add Class Members" at bounding box center [1093, 480] width 98 height 16
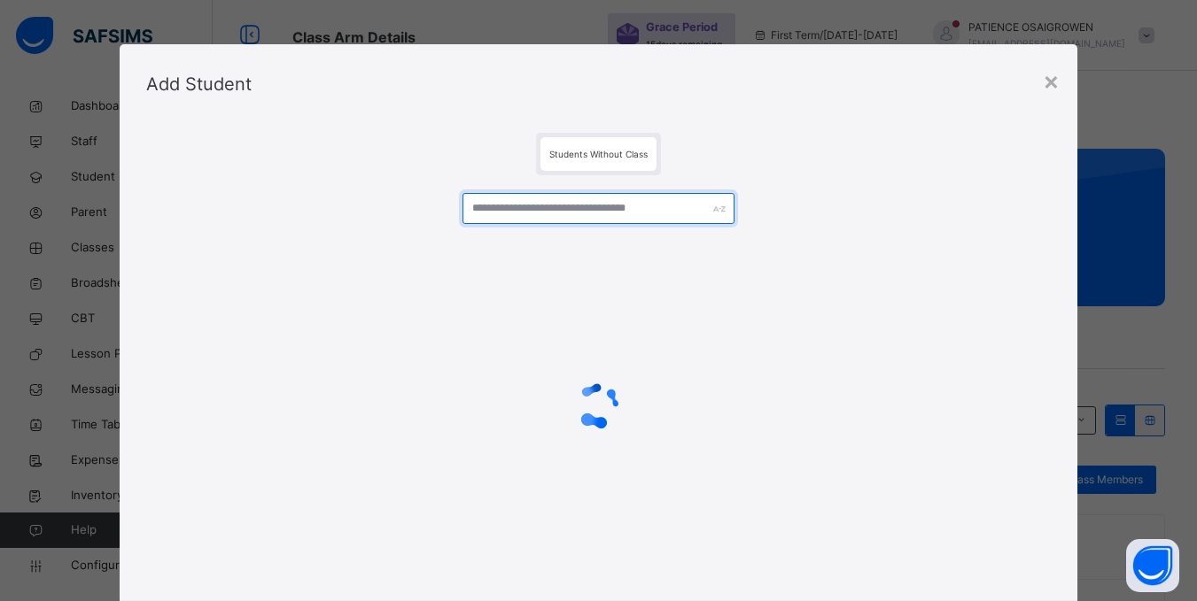
click at [613, 212] on input "text" at bounding box center [597, 208] width 271 height 31
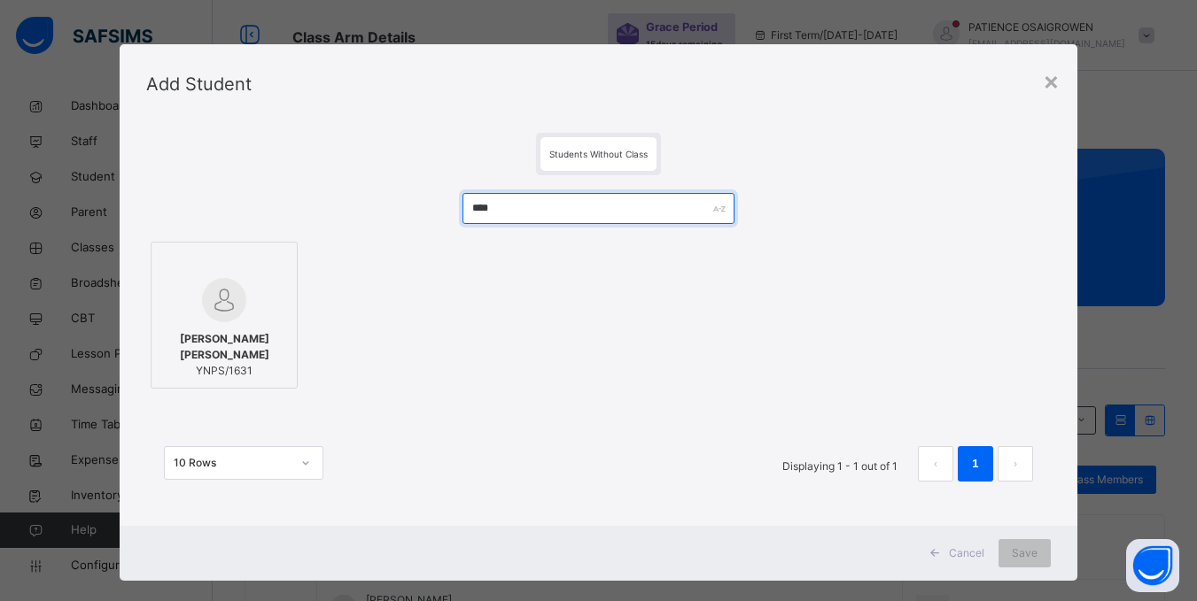
type input "****"
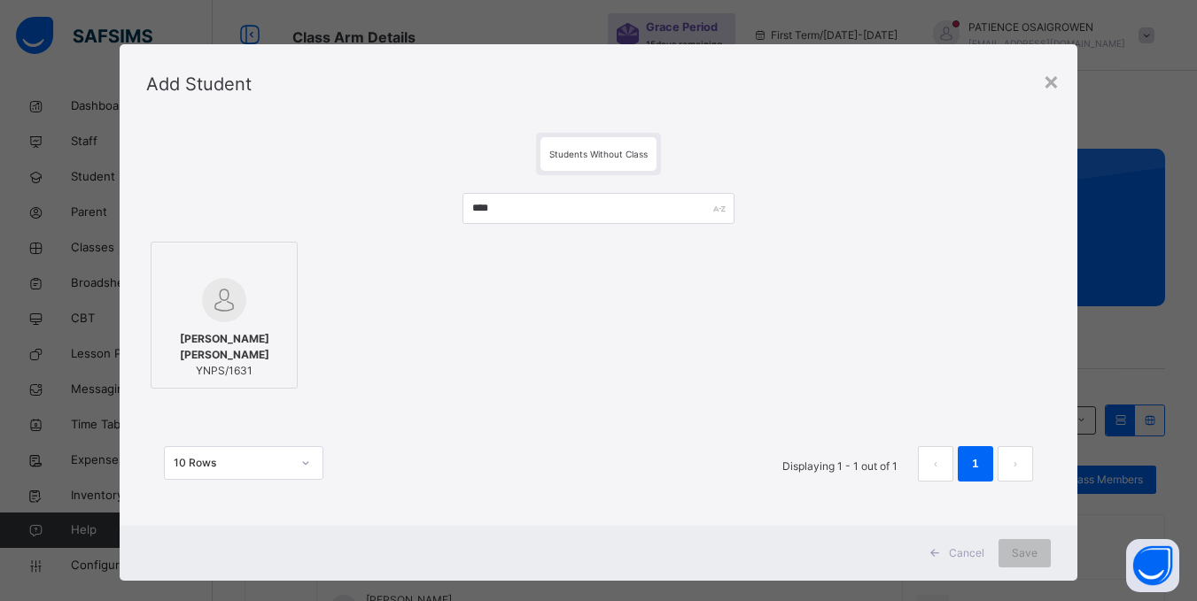
click at [223, 318] on img at bounding box center [224, 300] width 44 height 44
click at [1043, 555] on span "Save" at bounding box center [1036, 554] width 26 height 16
click at [1027, 551] on div "Save" at bounding box center [1024, 553] width 52 height 28
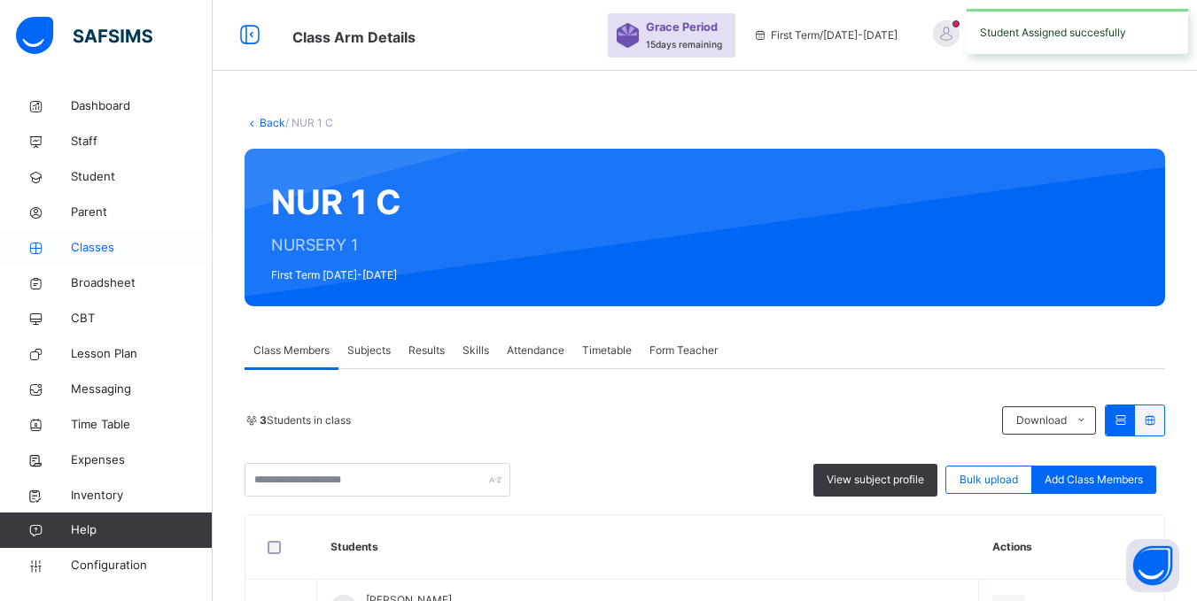
click at [90, 252] on span "Classes" at bounding box center [142, 248] width 142 height 18
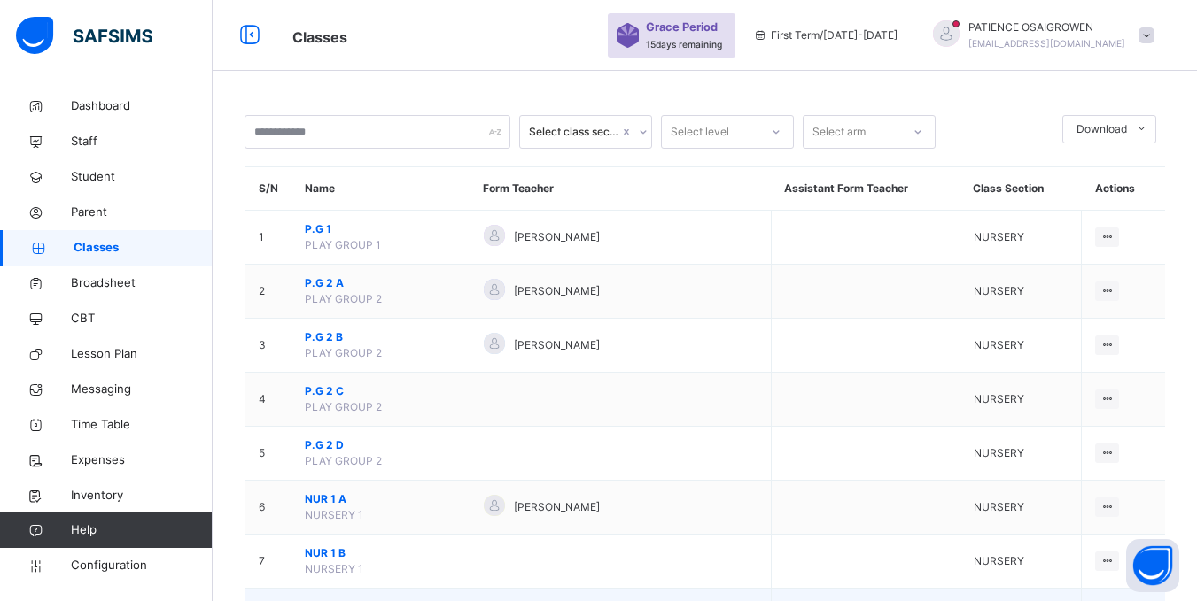
scroll to position [177, 0]
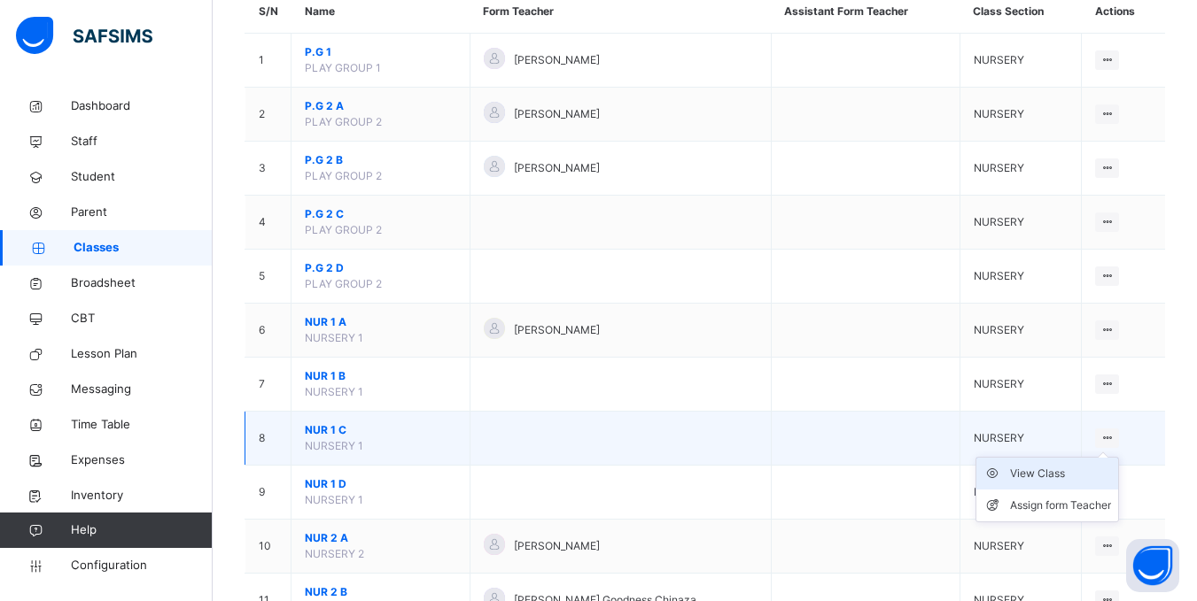
click at [1050, 477] on div "View Class" at bounding box center [1060, 474] width 101 height 18
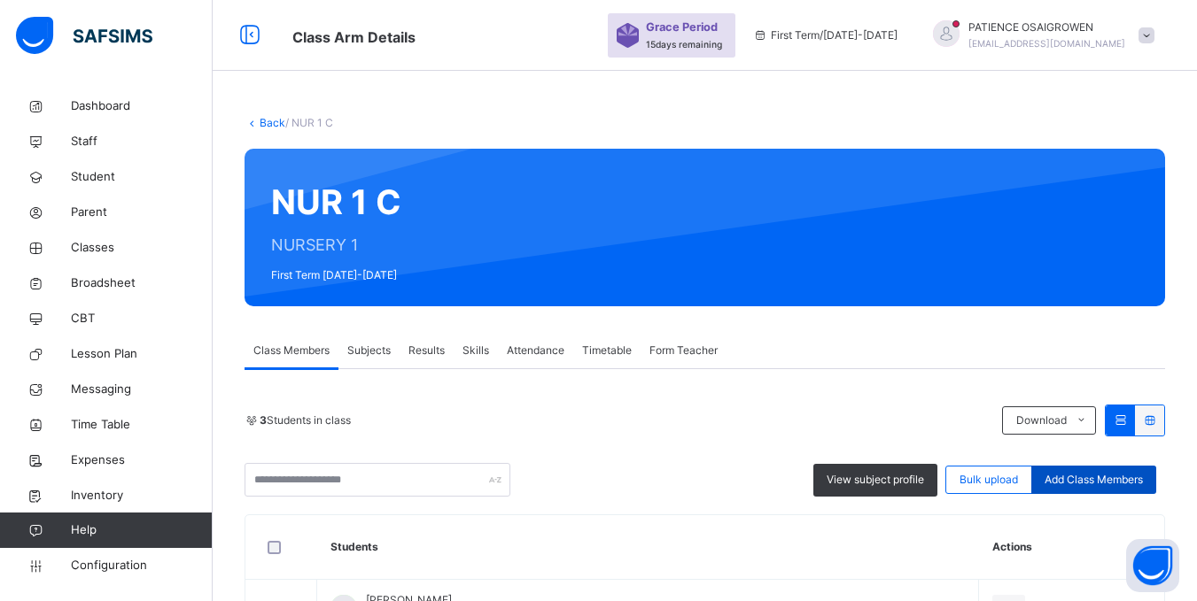
click at [1138, 480] on span "Add Class Members" at bounding box center [1093, 480] width 98 height 16
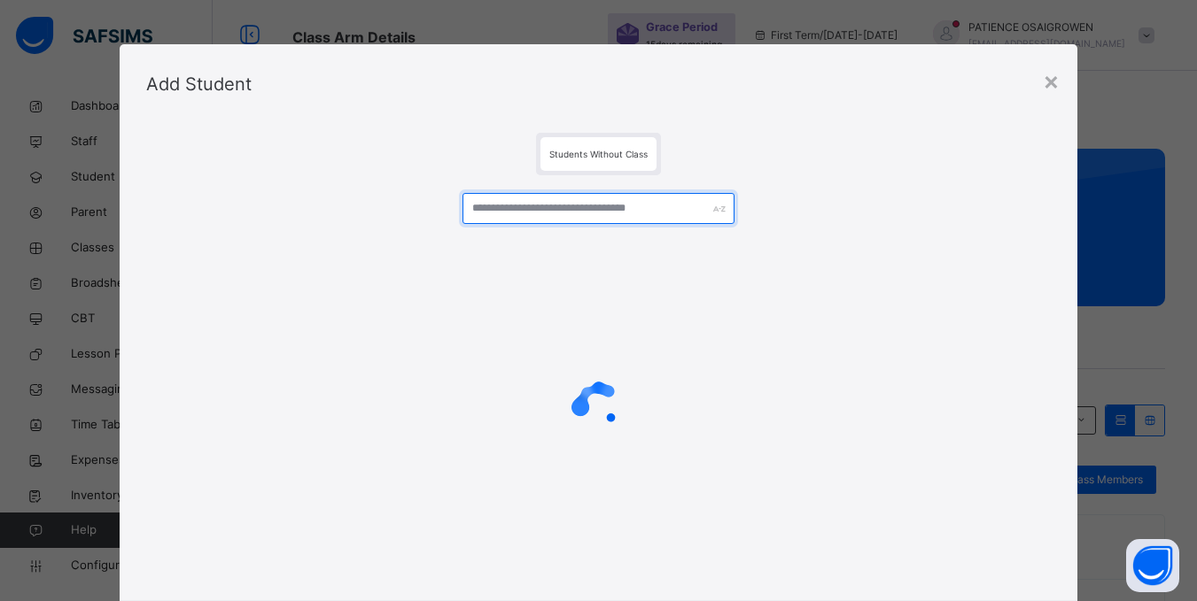
click at [548, 208] on input "text" at bounding box center [597, 208] width 271 height 31
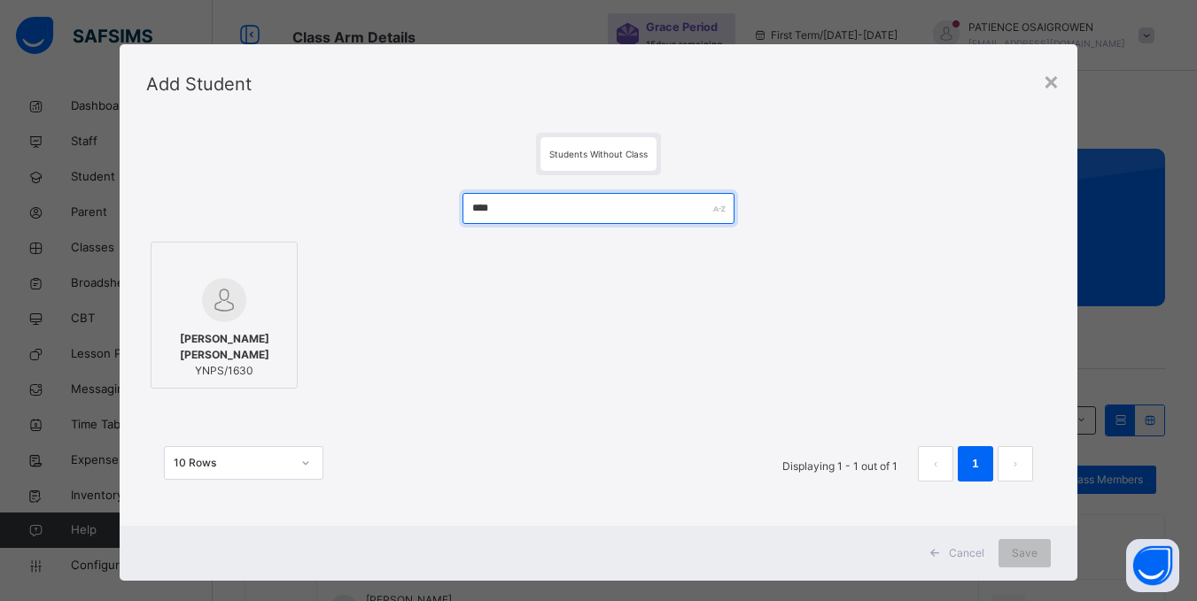
type input "****"
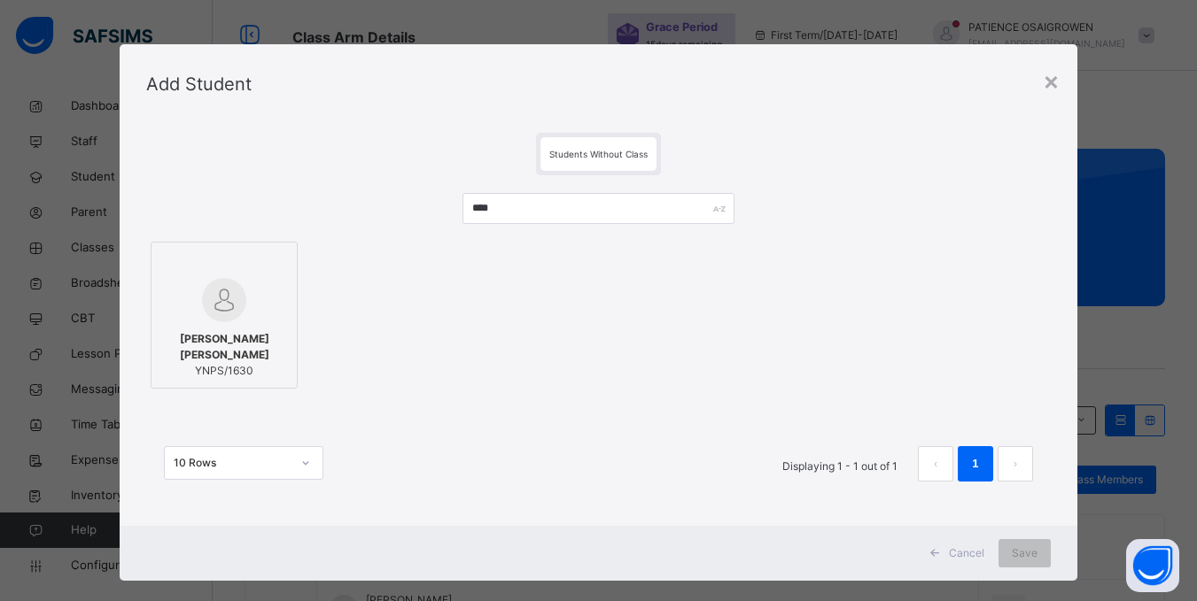
click at [246, 322] on div at bounding box center [224, 300] width 128 height 44
click at [1041, 549] on span "Save" at bounding box center [1036, 554] width 26 height 16
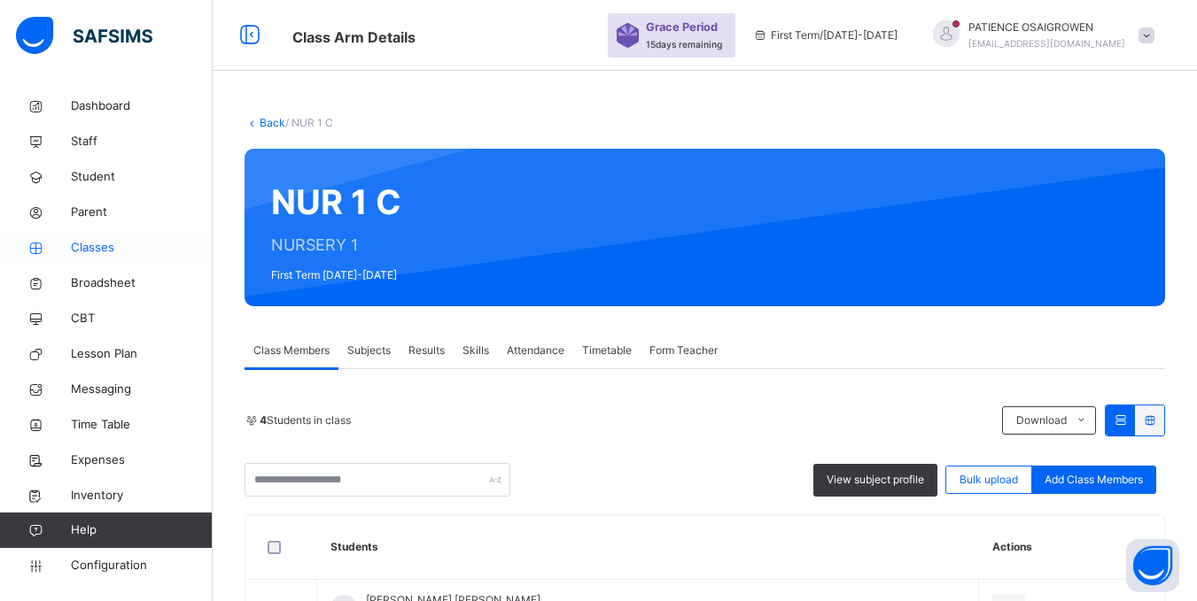
click at [104, 245] on span "Classes" at bounding box center [142, 248] width 142 height 18
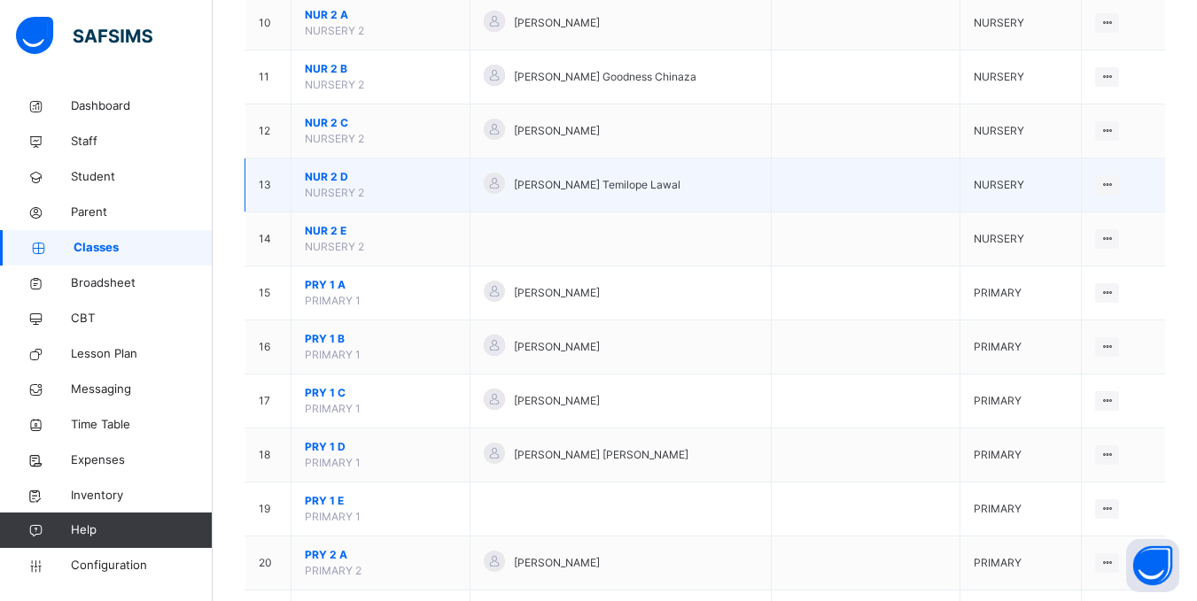
scroll to position [709, 0]
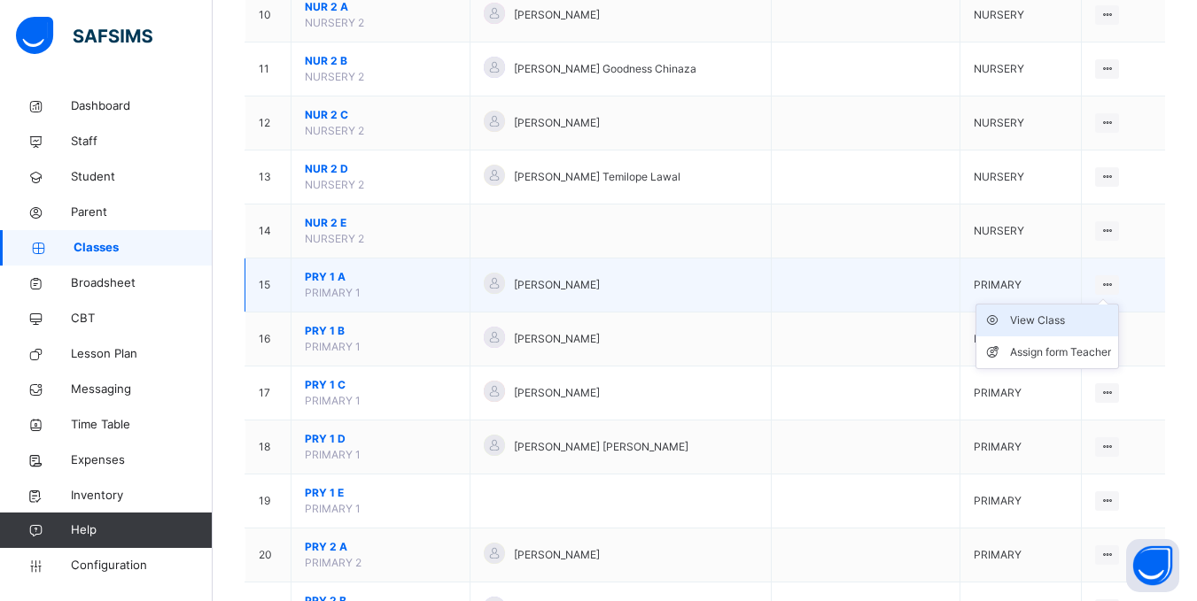
click at [1051, 321] on div "View Class" at bounding box center [1060, 321] width 101 height 18
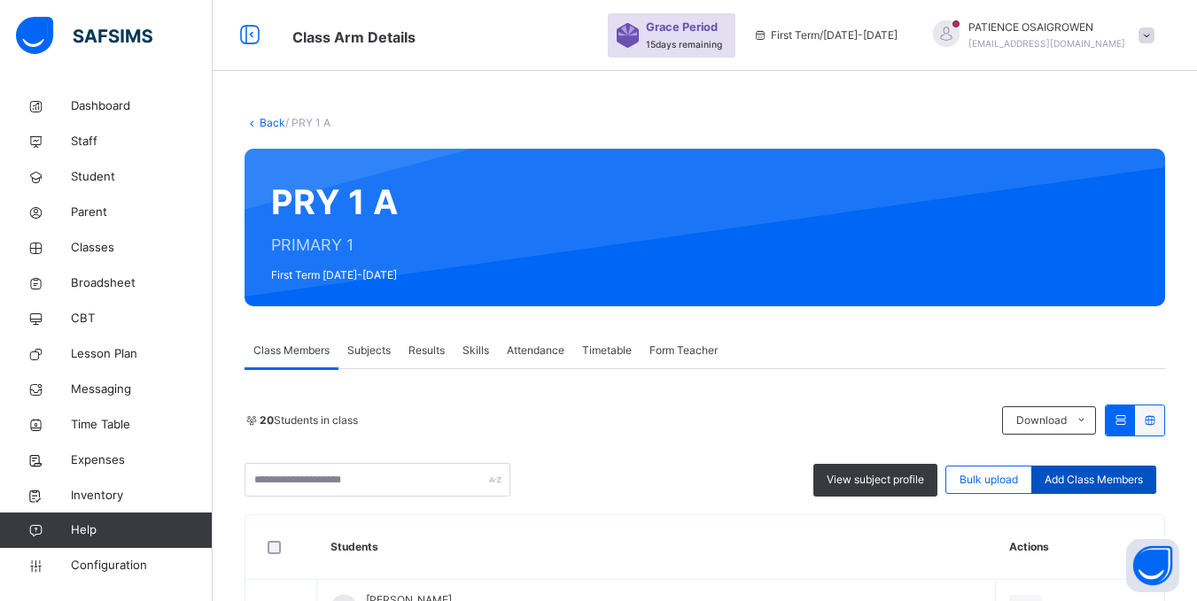
click at [1086, 477] on span "Add Class Members" at bounding box center [1093, 480] width 98 height 16
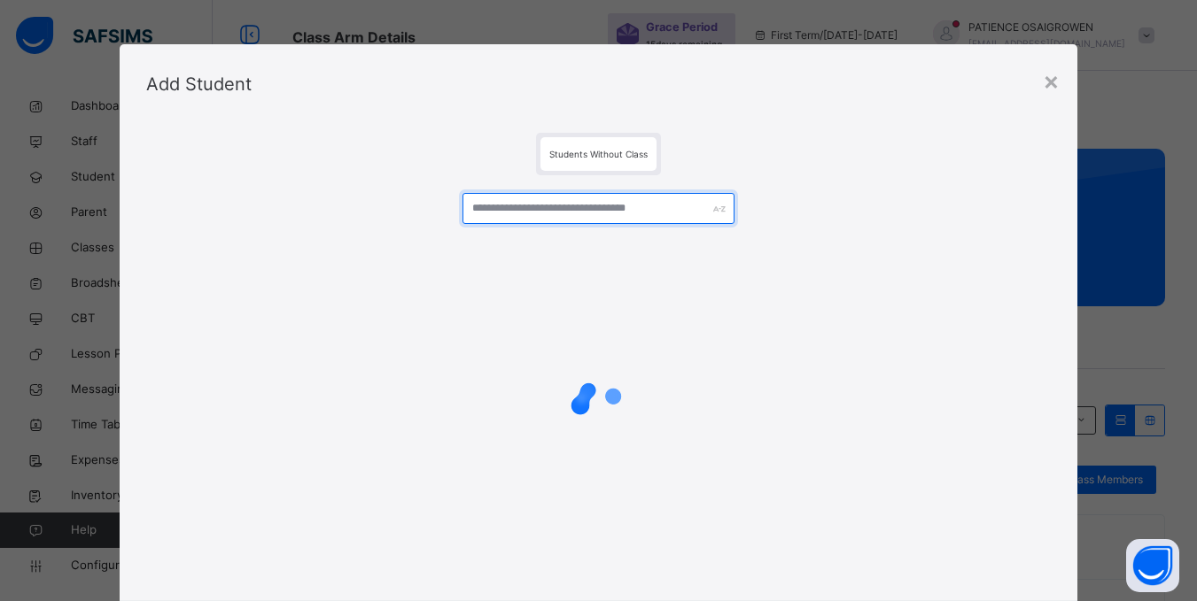
click at [523, 203] on input "text" at bounding box center [597, 208] width 271 height 31
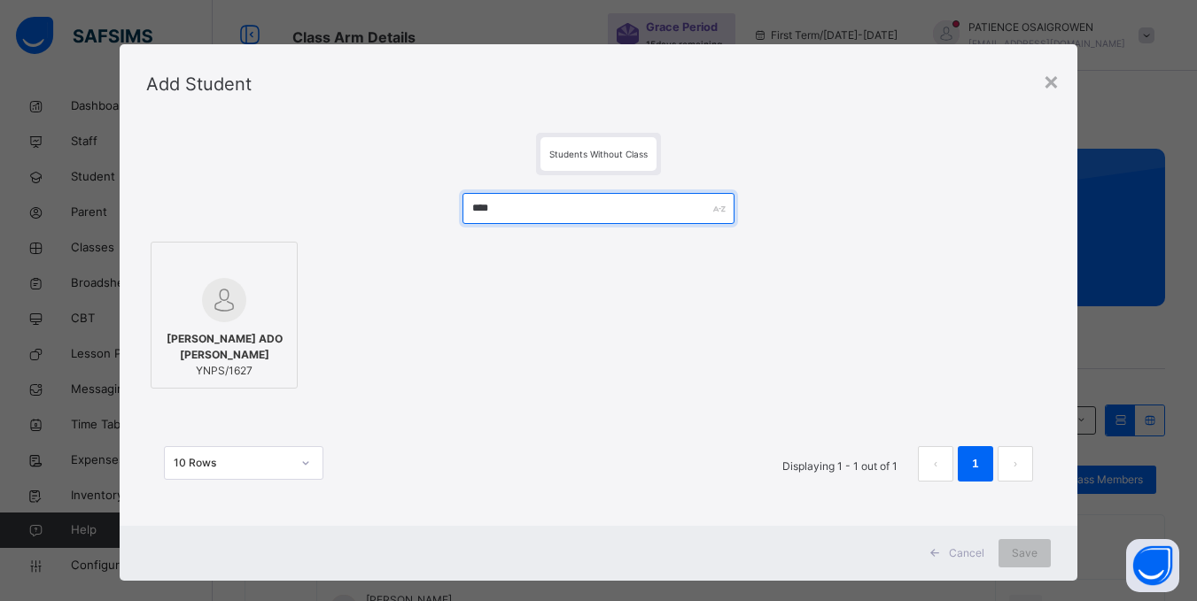
type input "****"
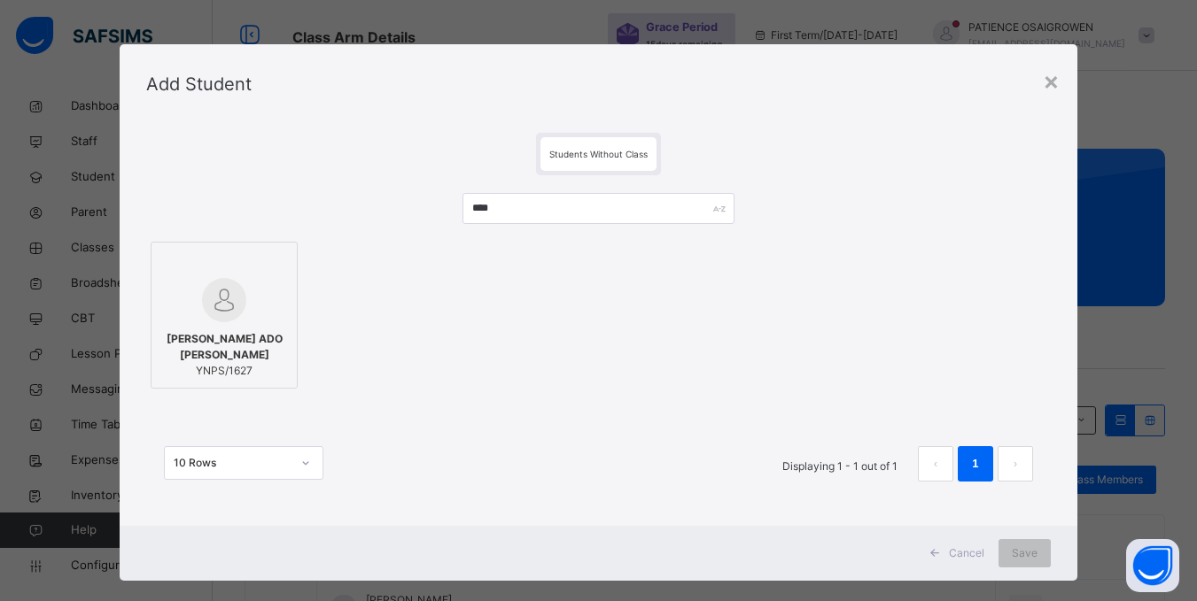
click at [205, 311] on img at bounding box center [224, 300] width 44 height 44
click at [1042, 557] on div "Save" at bounding box center [1024, 553] width 52 height 28
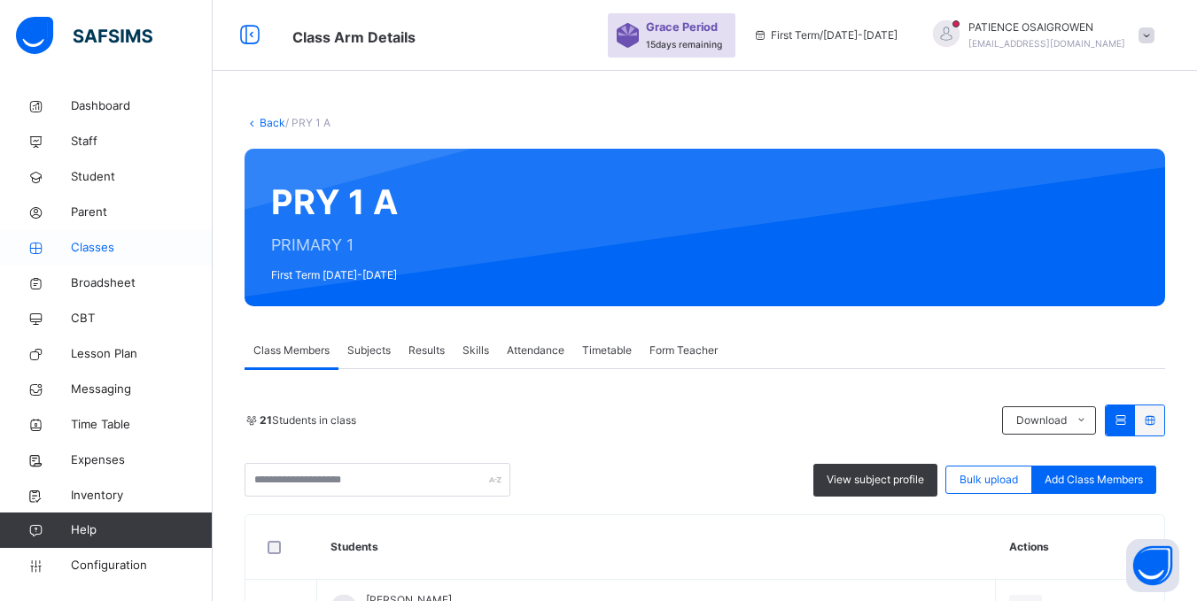
click at [90, 250] on span "Classes" at bounding box center [142, 248] width 142 height 18
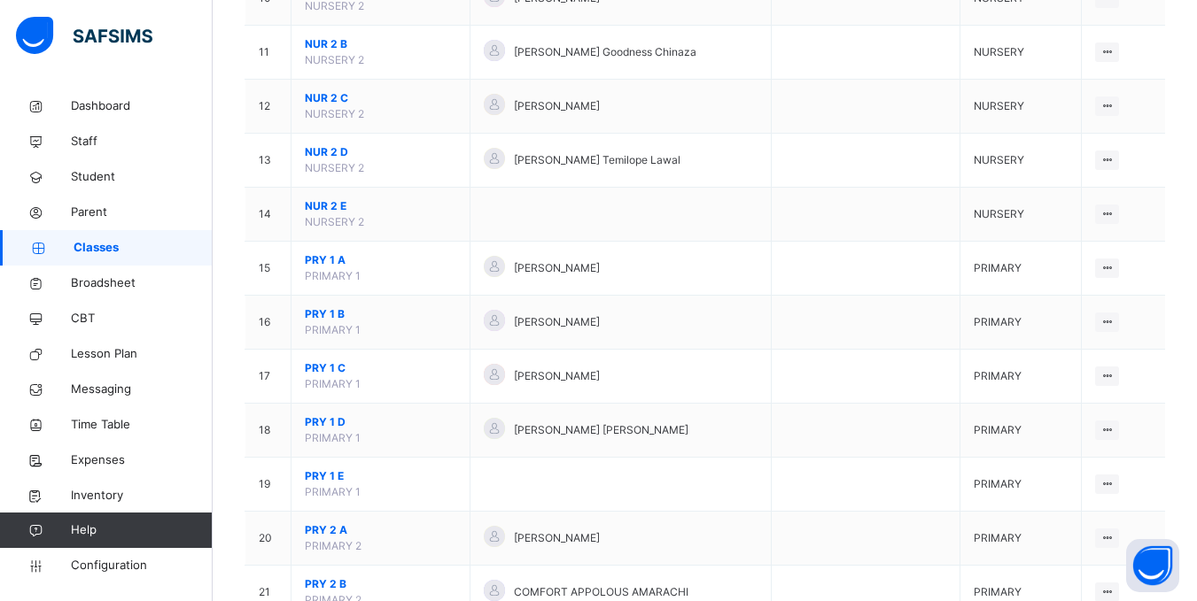
scroll to position [974, 0]
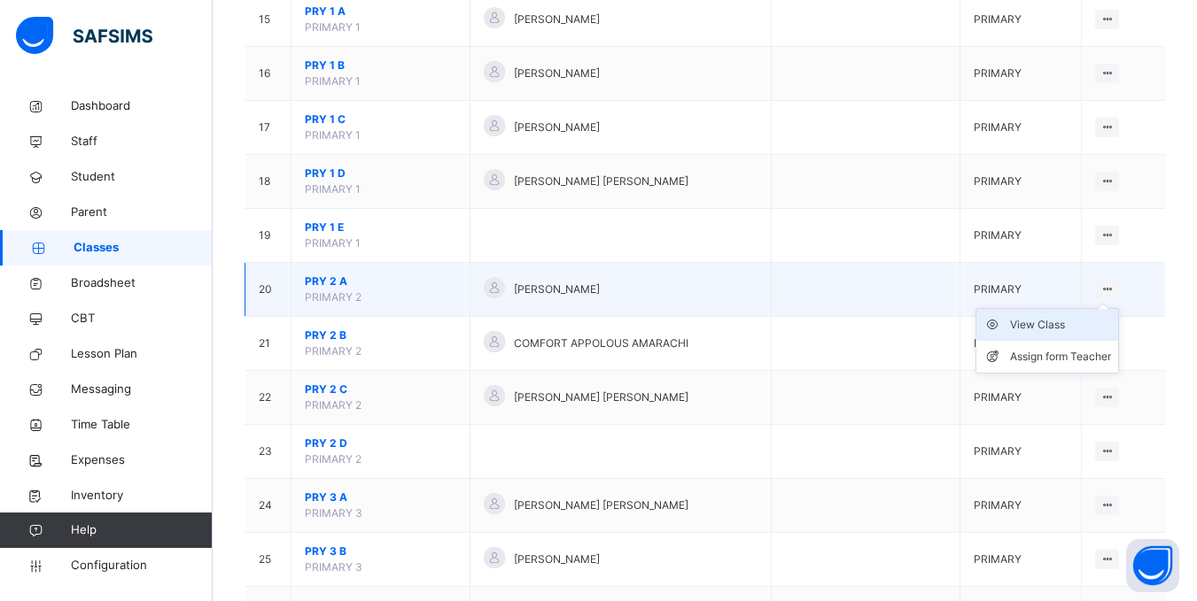
click at [1061, 326] on div "View Class" at bounding box center [1060, 325] width 101 height 18
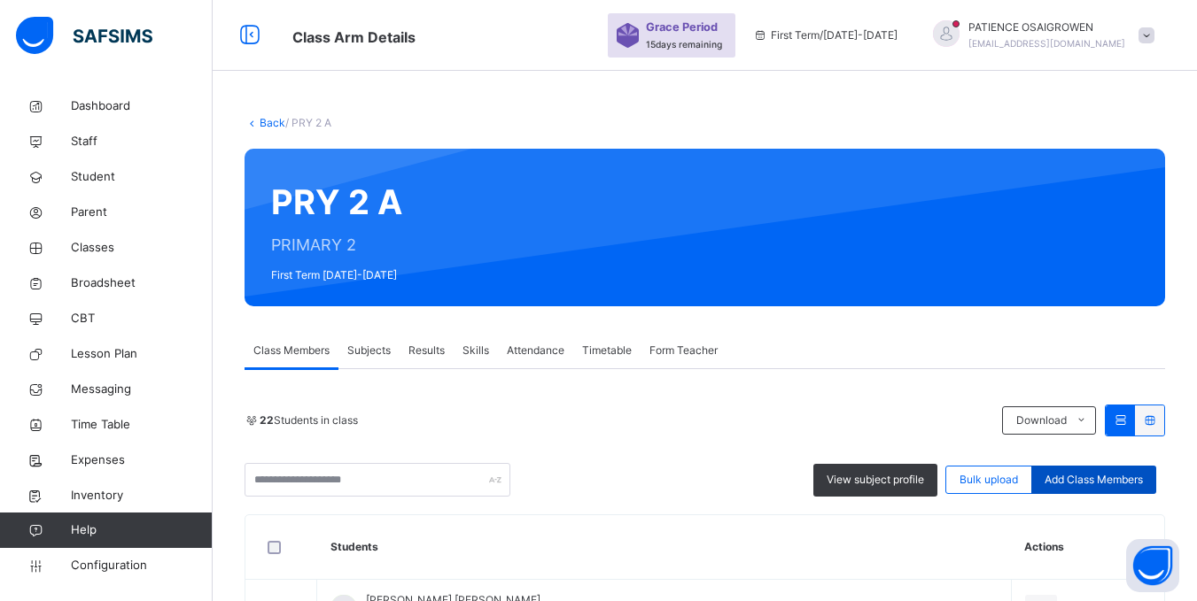
click at [1105, 479] on span "Add Class Members" at bounding box center [1093, 480] width 98 height 16
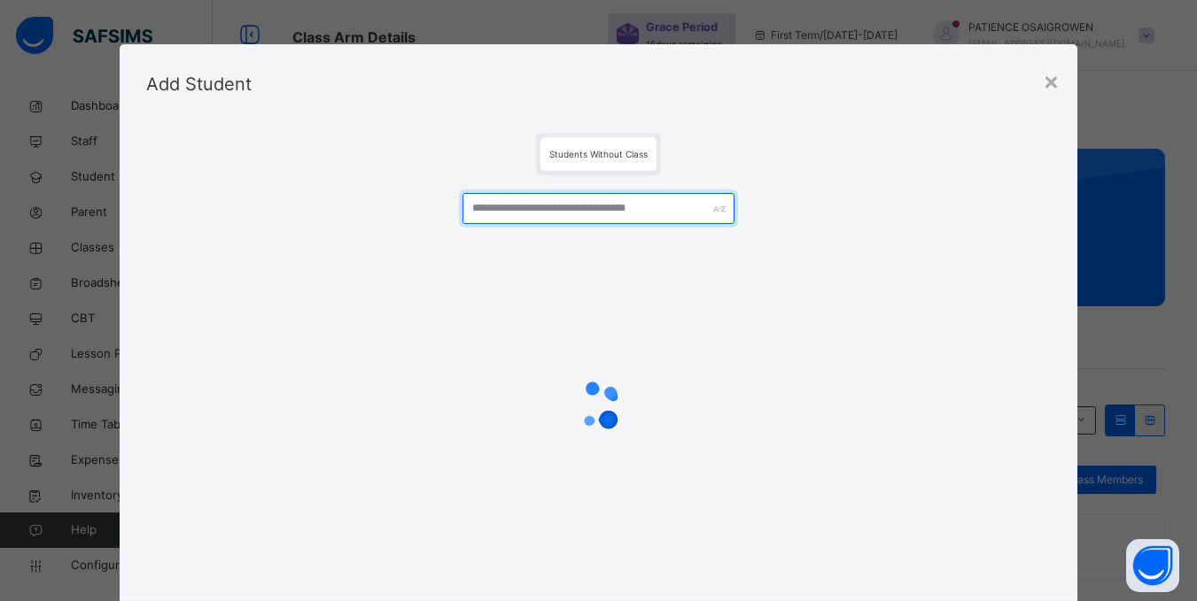
click at [515, 214] on input "text" at bounding box center [597, 208] width 271 height 31
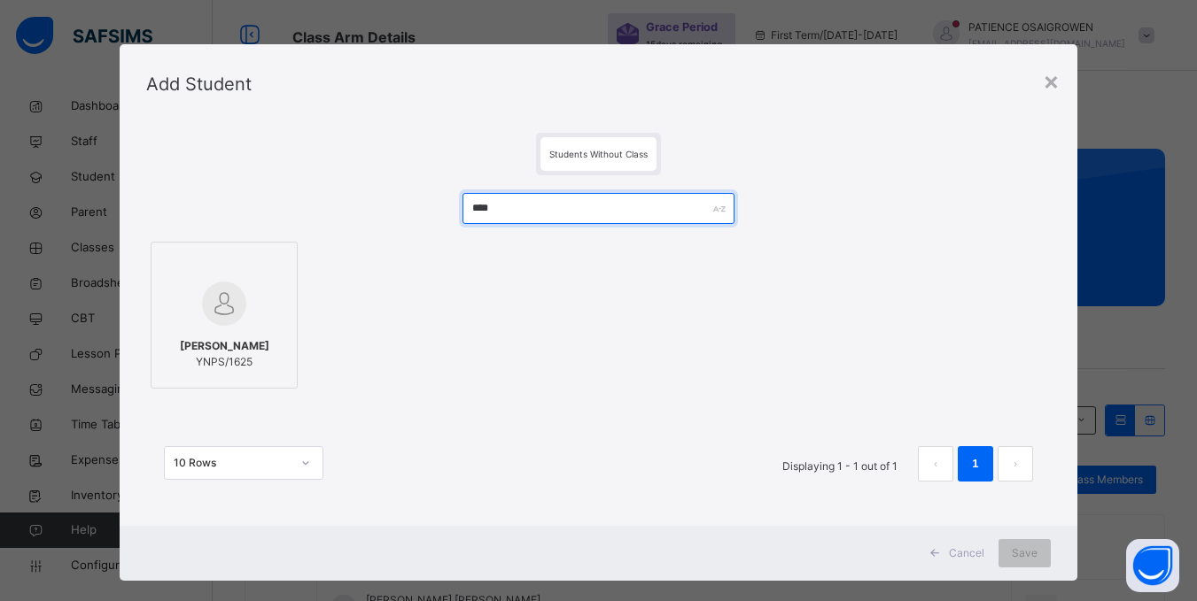
type input "****"
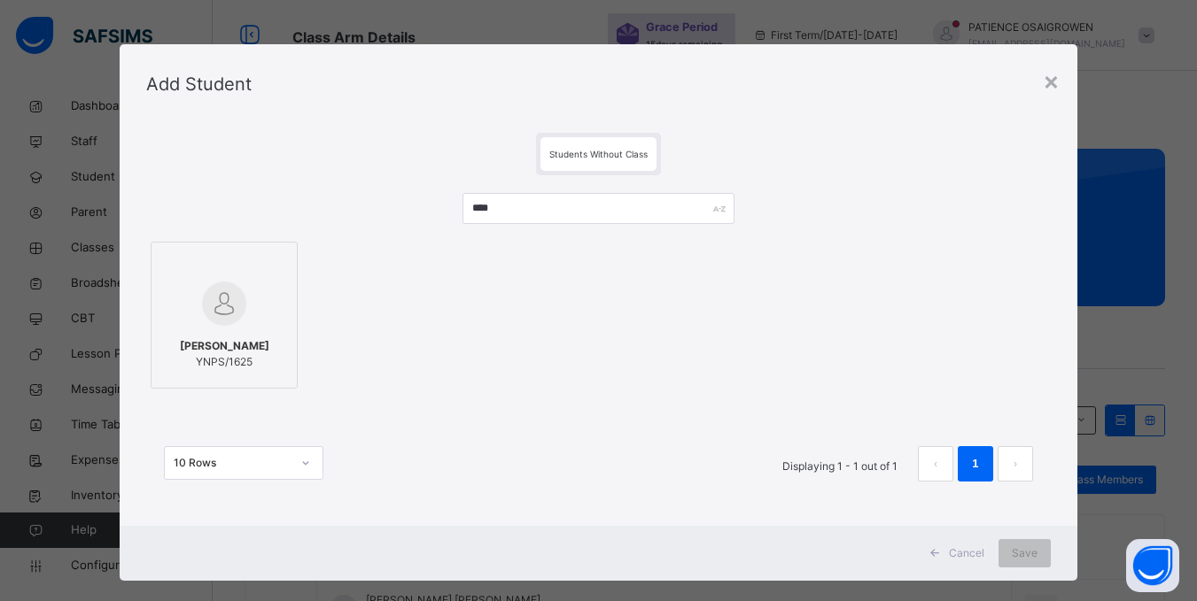
click at [210, 329] on div "MUKTHAR SALIHU ALIYU YNPS/1625" at bounding box center [224, 354] width 128 height 50
click at [1033, 552] on span "Save" at bounding box center [1025, 554] width 26 height 16
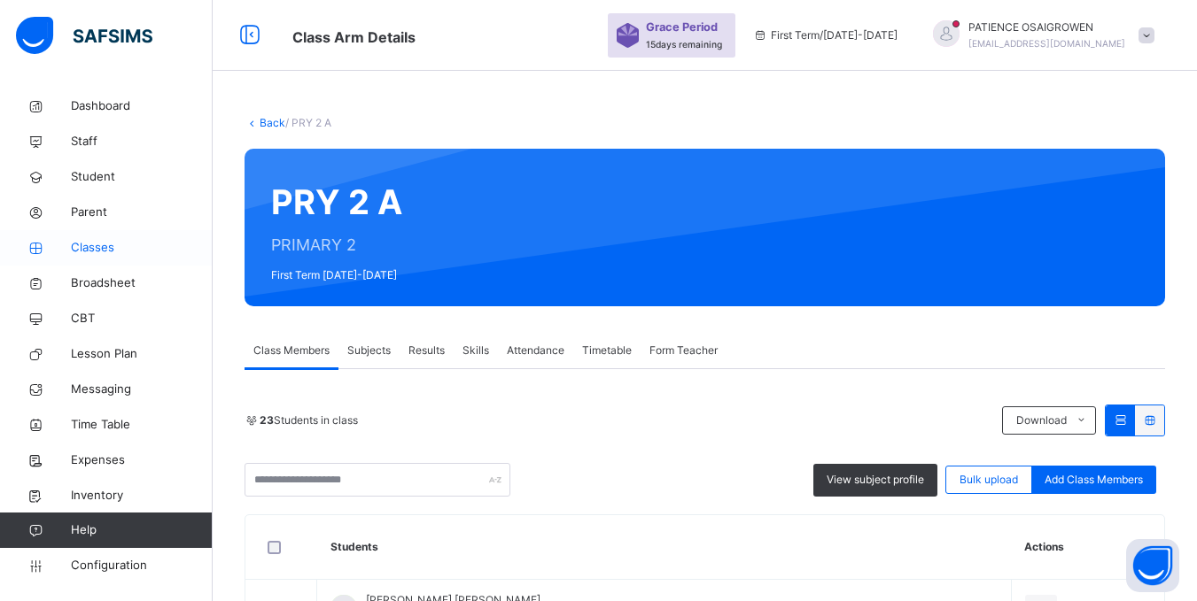
click at [81, 248] on span "Classes" at bounding box center [142, 248] width 142 height 18
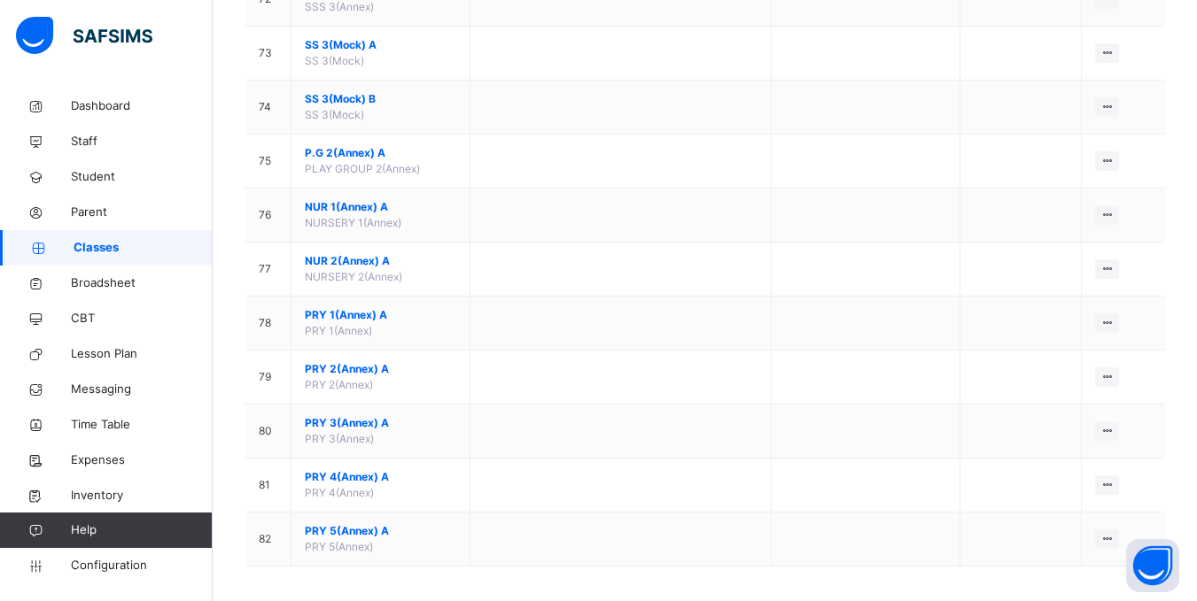
scroll to position [4084, 0]
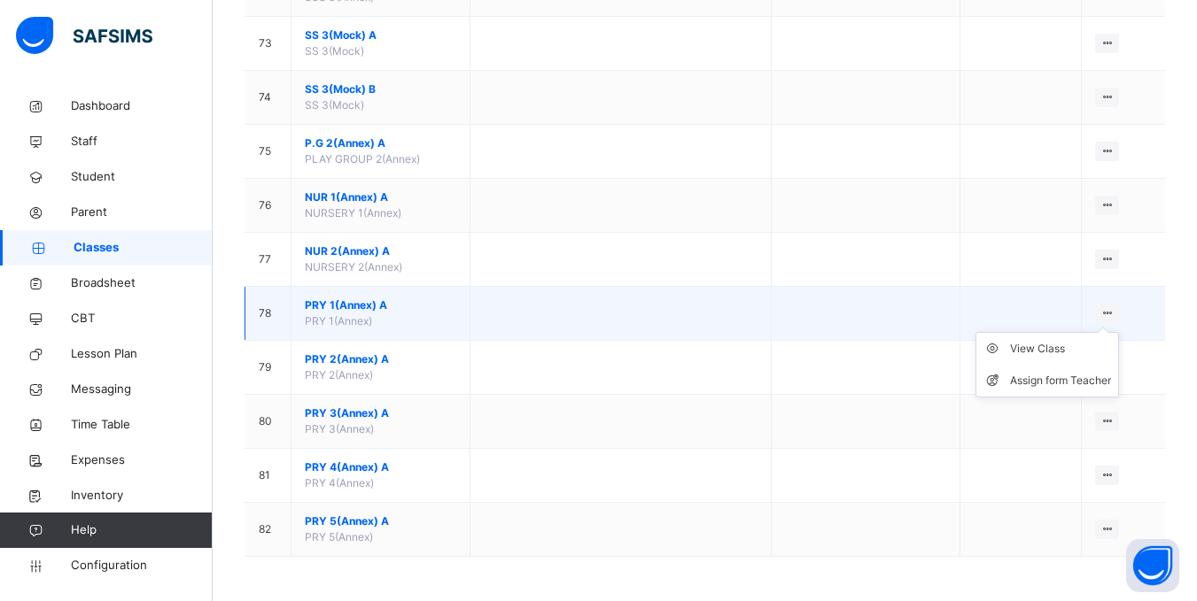
click at [1114, 314] on icon at bounding box center [1106, 312] width 15 height 13
click at [1061, 346] on div "View Class" at bounding box center [1060, 349] width 101 height 18
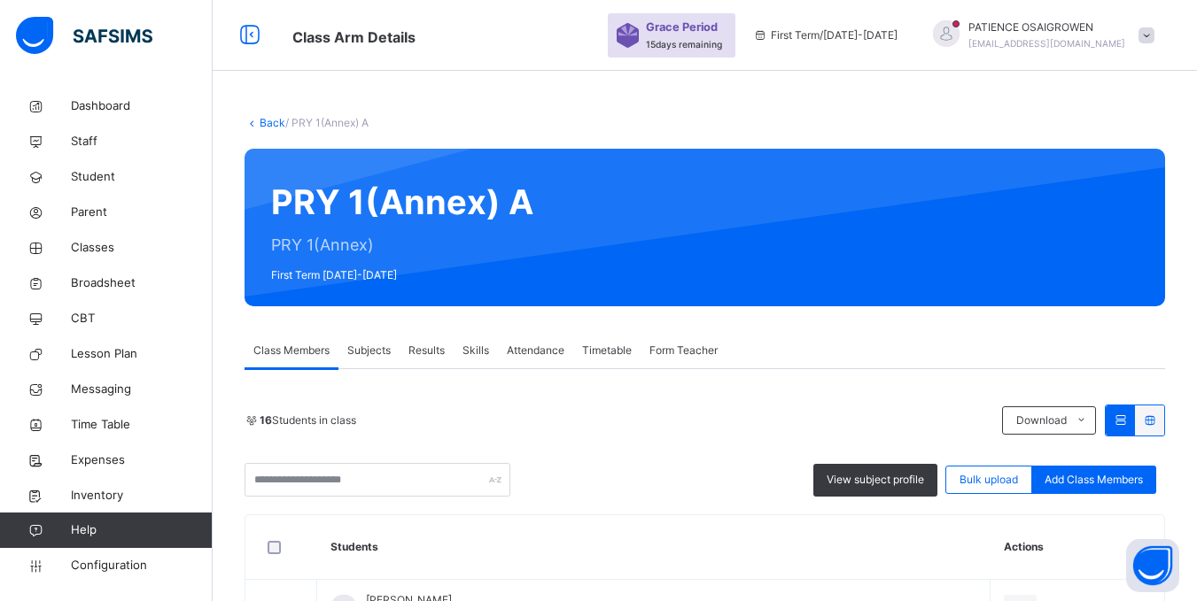
click at [1133, 463] on div "View subject profile Bulk upload Add Class Members" at bounding box center [704, 480] width 920 height 34
click at [1131, 478] on span "Add Class Members" at bounding box center [1093, 480] width 98 height 16
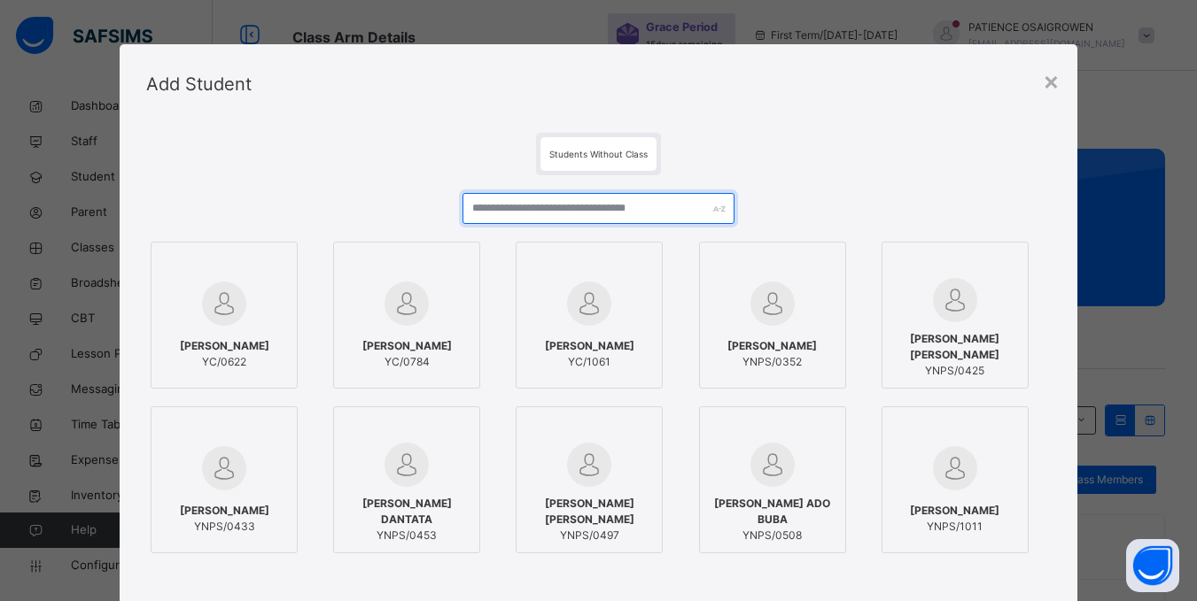
click at [495, 213] on input "text" at bounding box center [597, 208] width 271 height 31
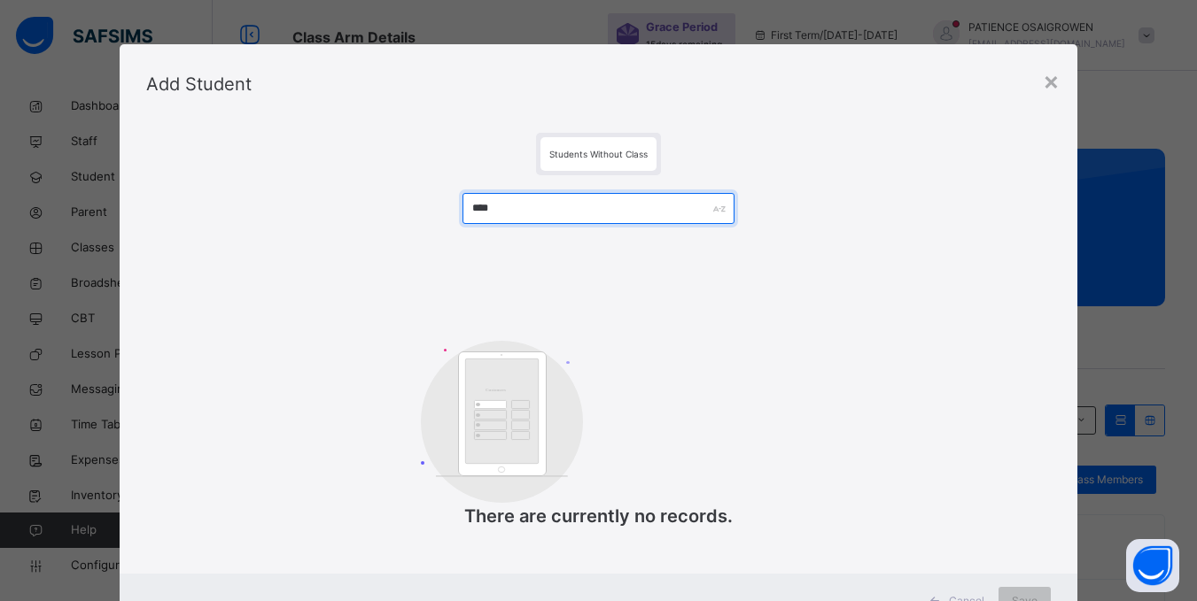
click at [508, 207] on input "****" at bounding box center [597, 208] width 271 height 31
type input "****"
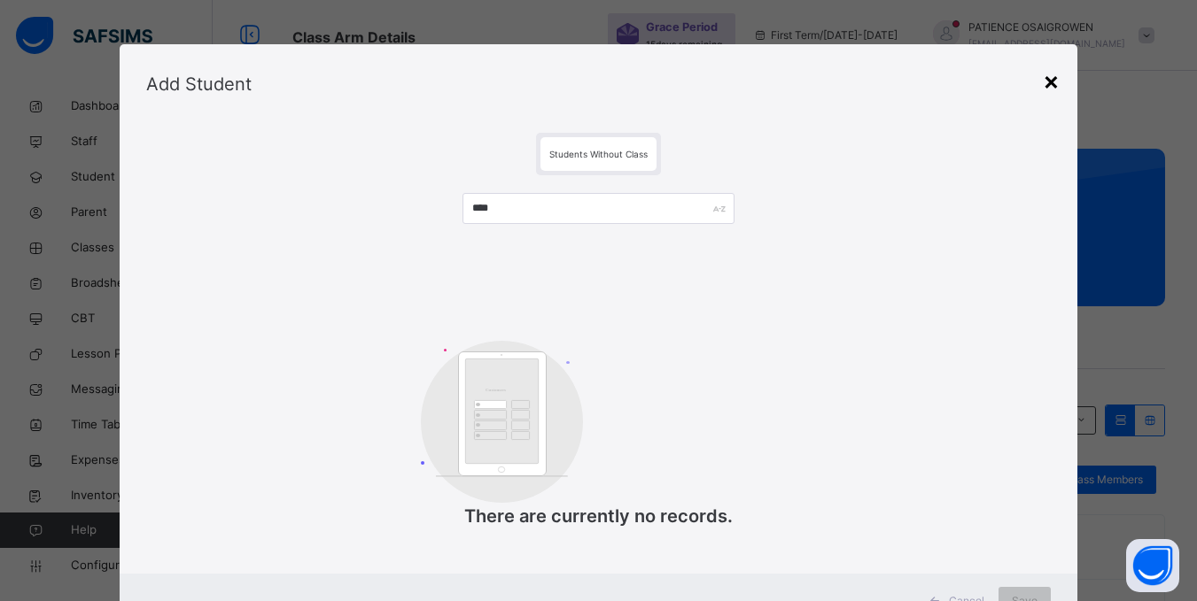
click at [1054, 84] on div "×" at bounding box center [1051, 80] width 17 height 37
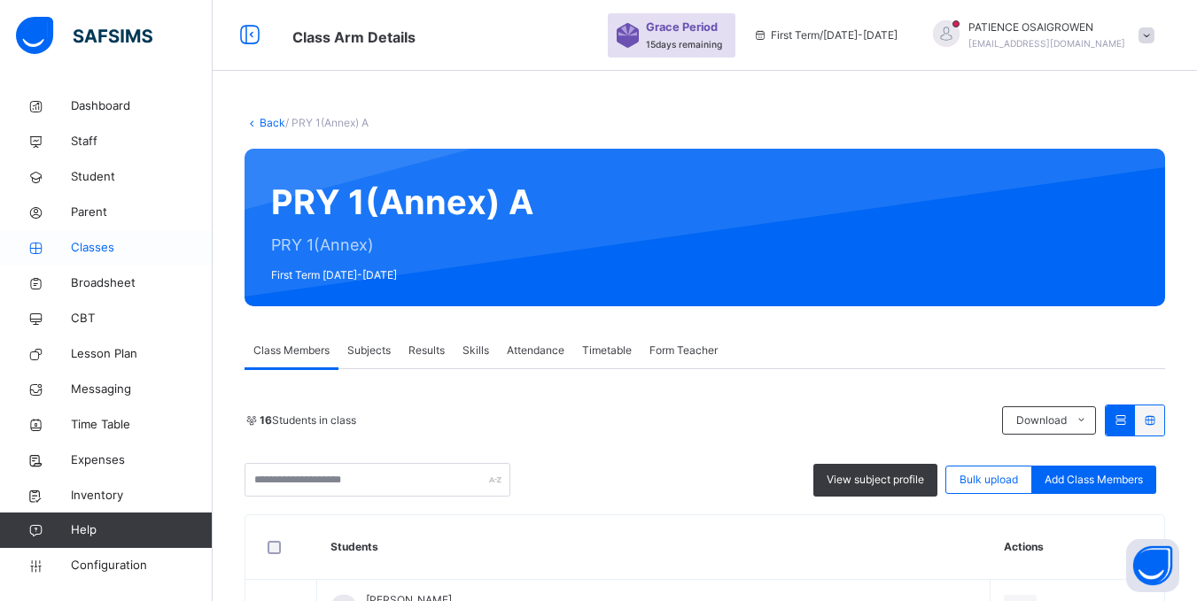
click at [97, 249] on span "Classes" at bounding box center [142, 248] width 142 height 18
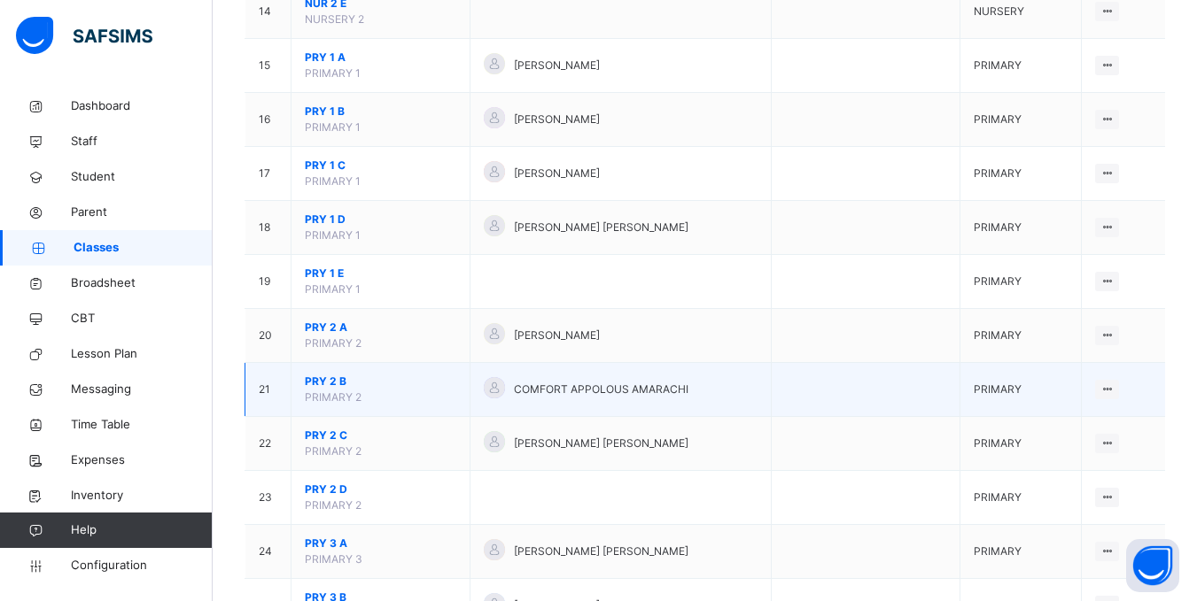
scroll to position [974, 0]
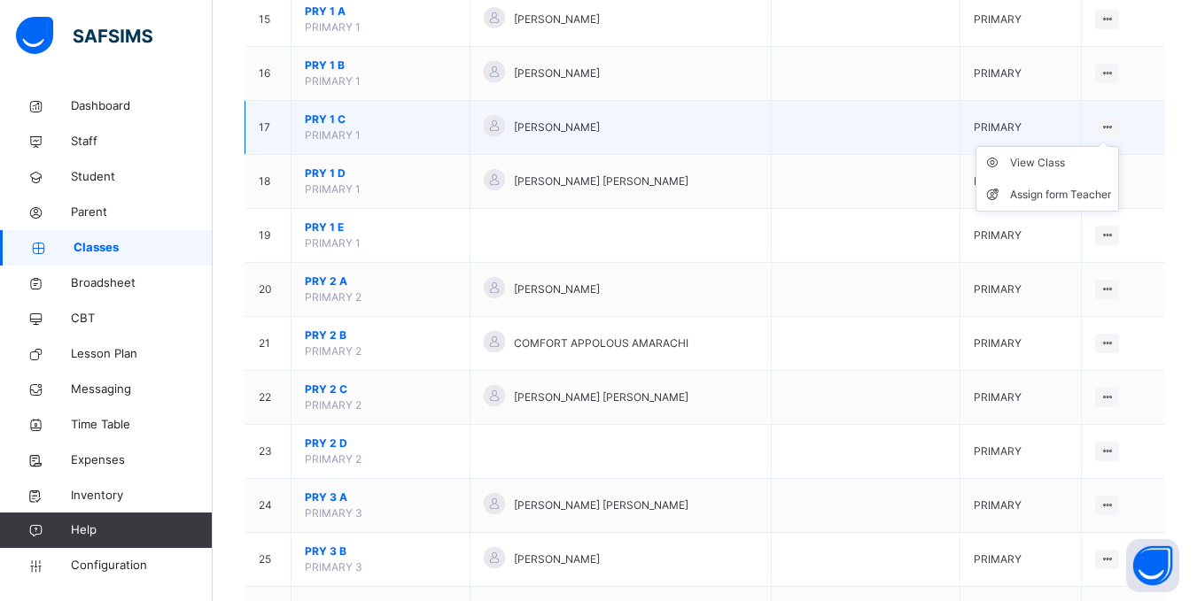
click at [1114, 124] on icon at bounding box center [1106, 126] width 15 height 13
click at [1077, 160] on div "View Class" at bounding box center [1060, 163] width 101 height 18
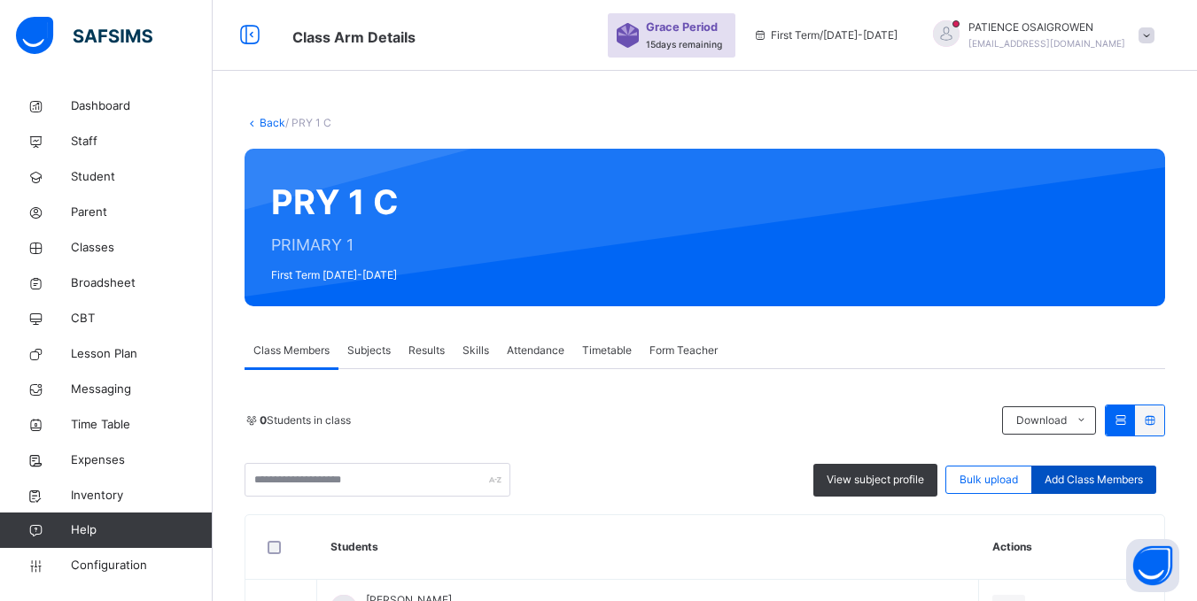
click at [1123, 484] on span "Add Class Members" at bounding box center [1093, 480] width 98 height 16
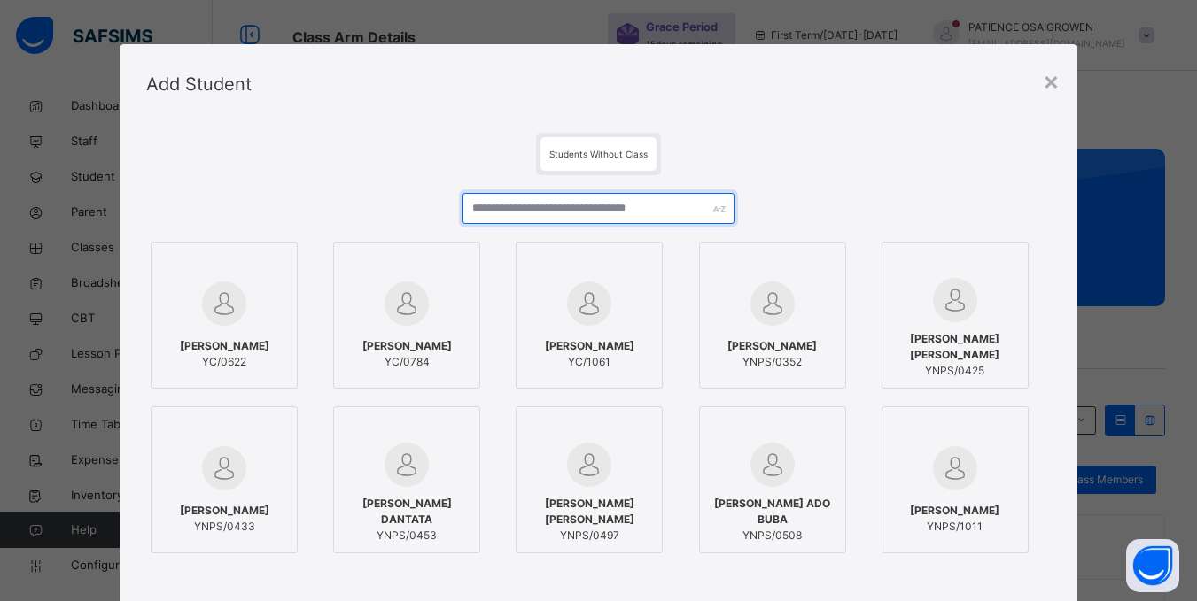
click at [492, 213] on input "text" at bounding box center [597, 208] width 271 height 31
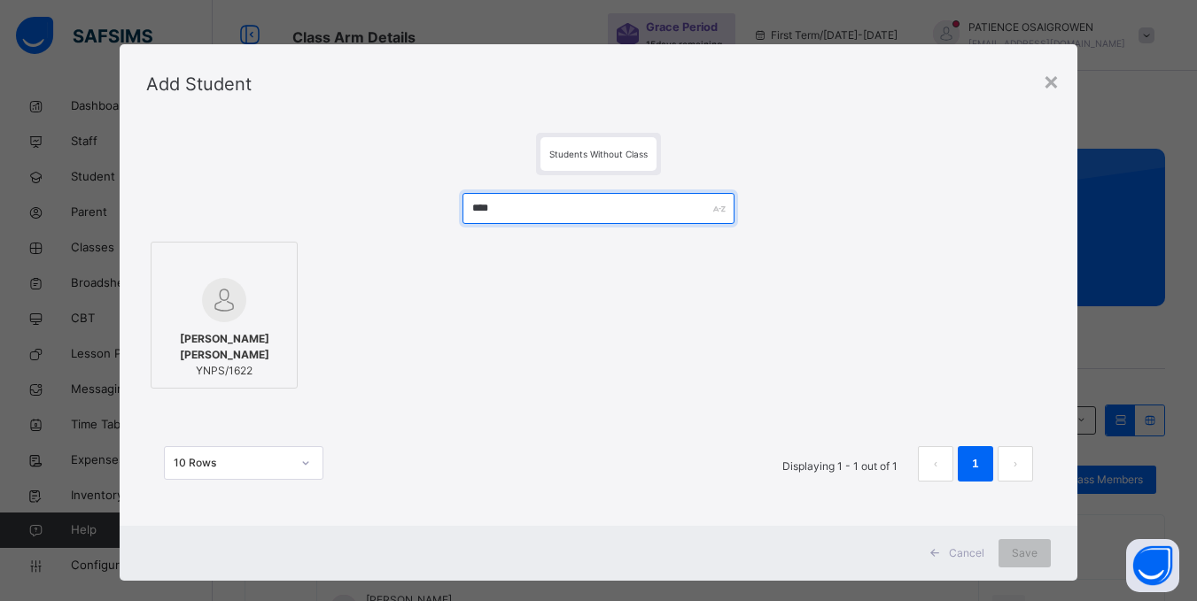
type input "****"
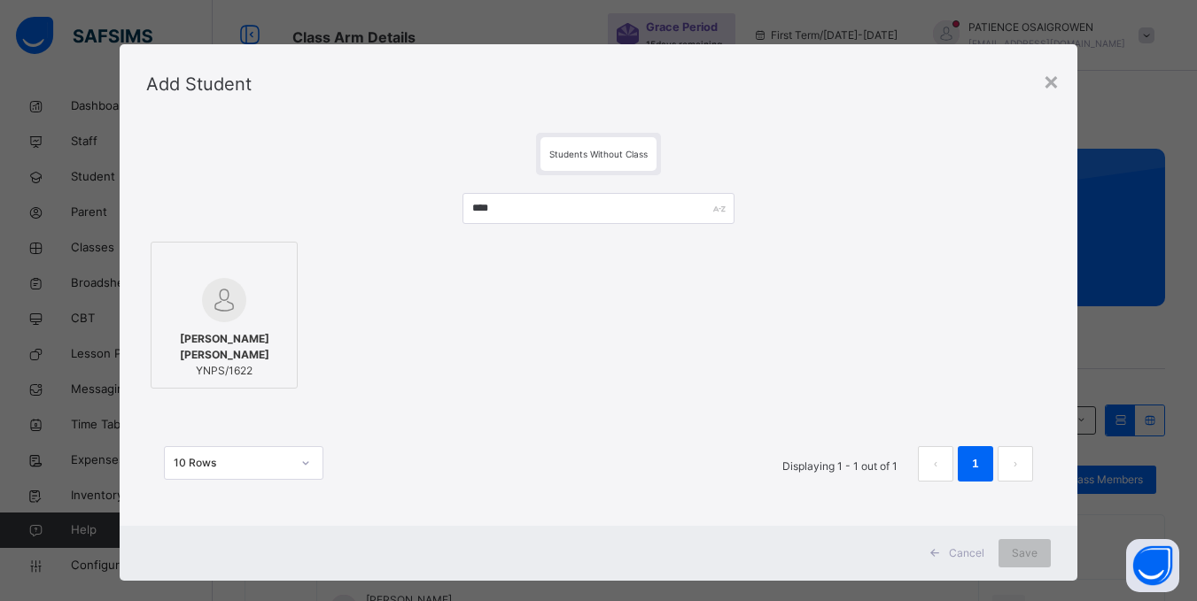
click at [248, 319] on div at bounding box center [224, 300] width 128 height 44
click at [1039, 552] on span "Save" at bounding box center [1036, 554] width 26 height 16
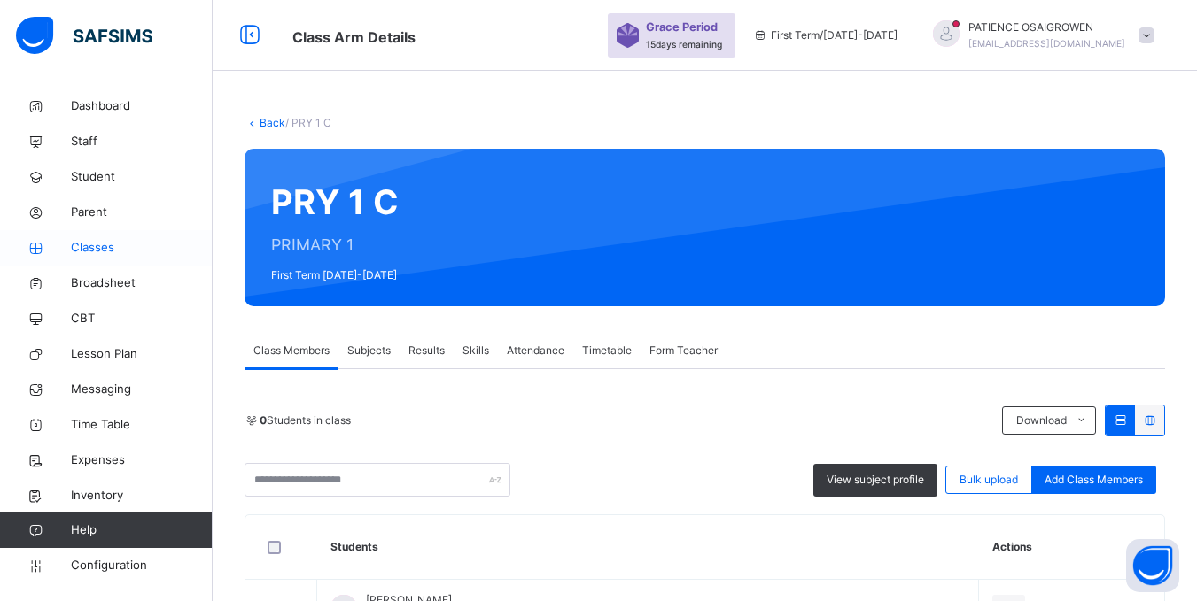
click at [97, 252] on span "Classes" at bounding box center [142, 248] width 142 height 18
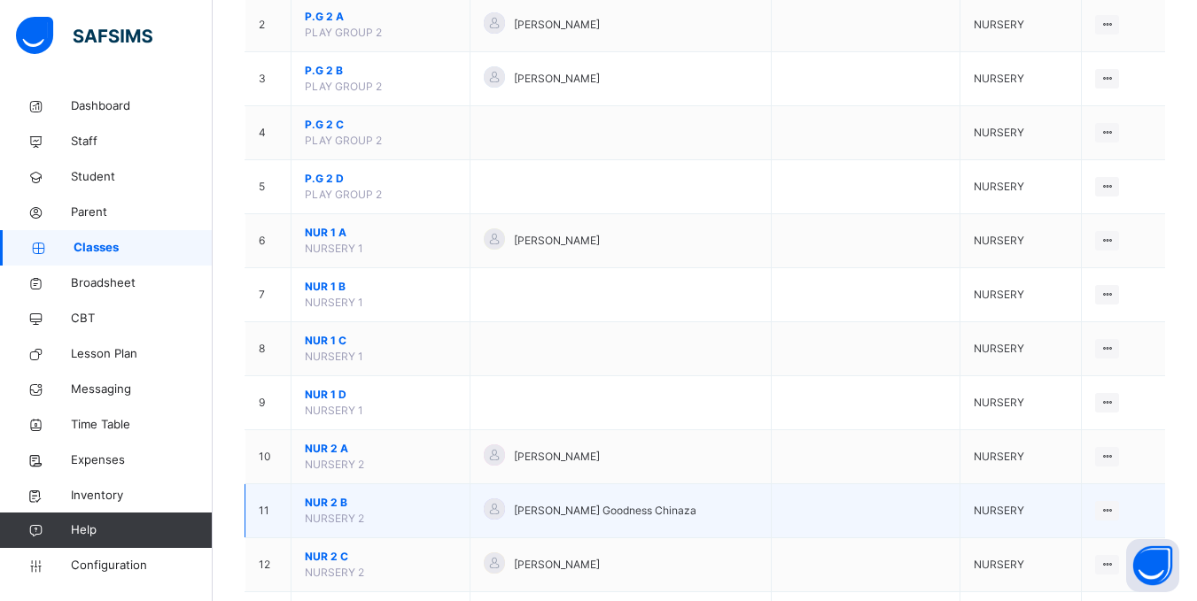
scroll to position [620, 0]
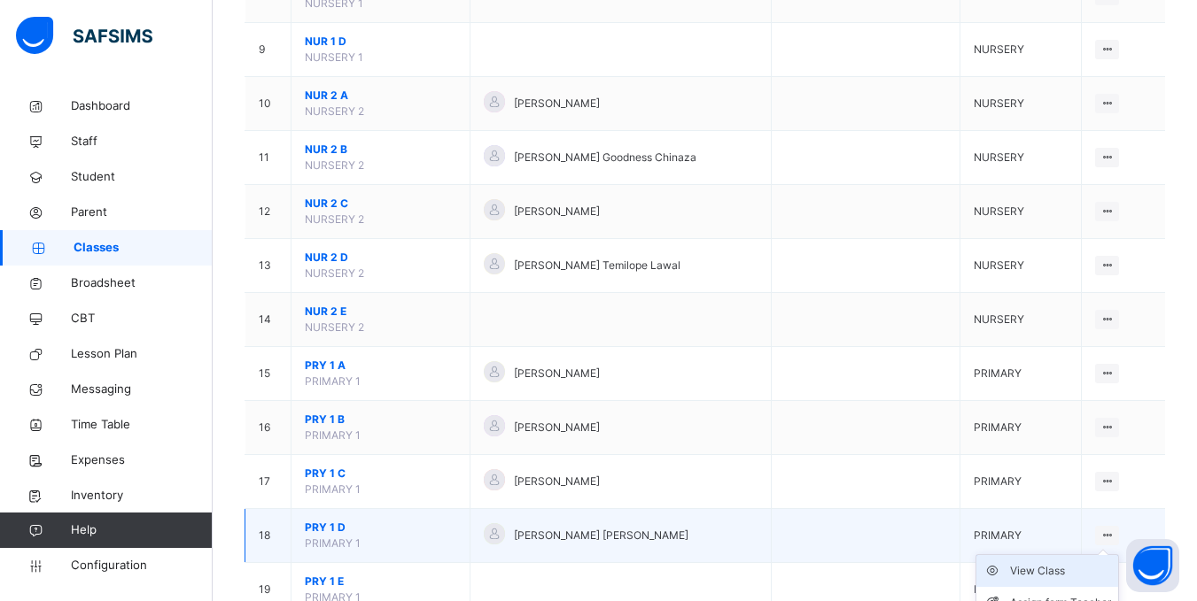
click at [1056, 574] on div "View Class" at bounding box center [1060, 571] width 101 height 18
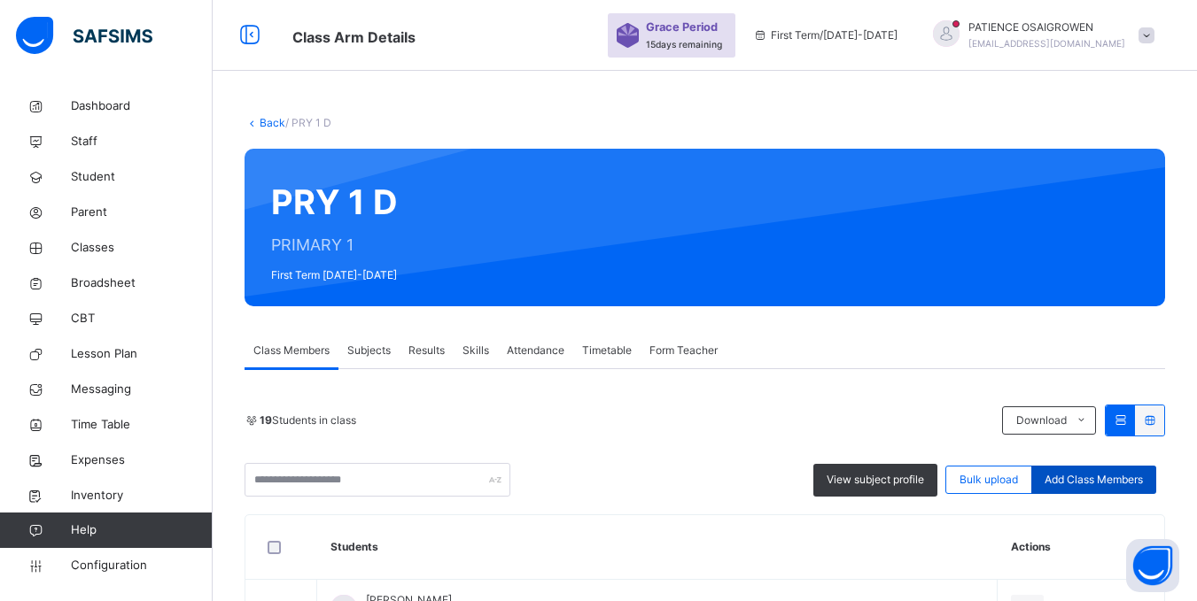
click at [1079, 480] on span "Add Class Members" at bounding box center [1093, 480] width 98 height 16
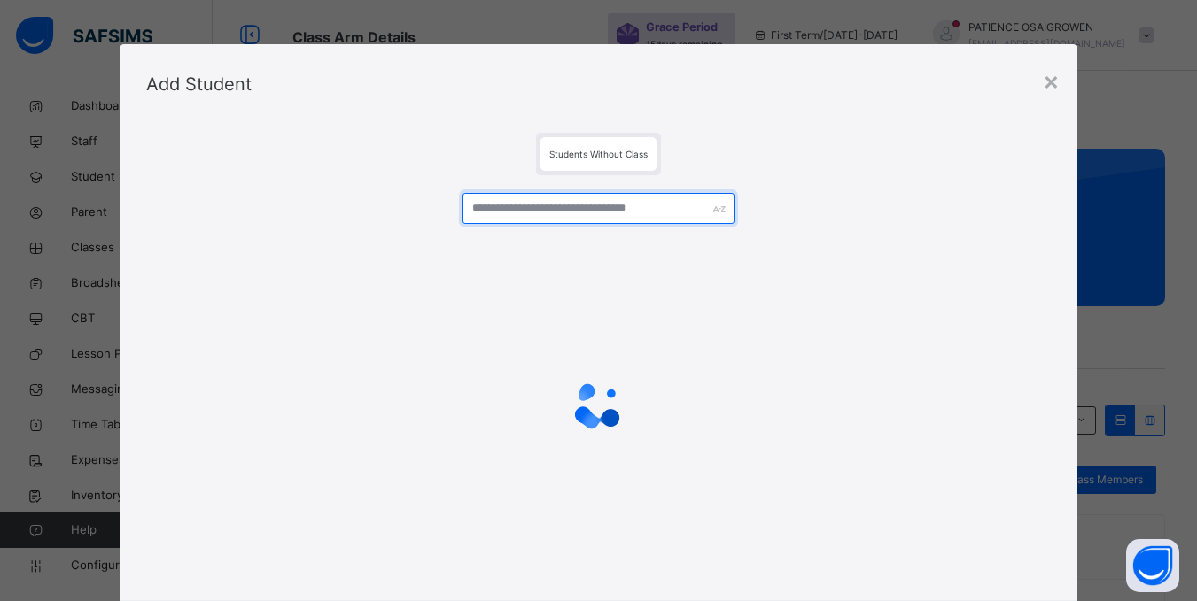
click at [511, 208] on input "text" at bounding box center [597, 208] width 271 height 31
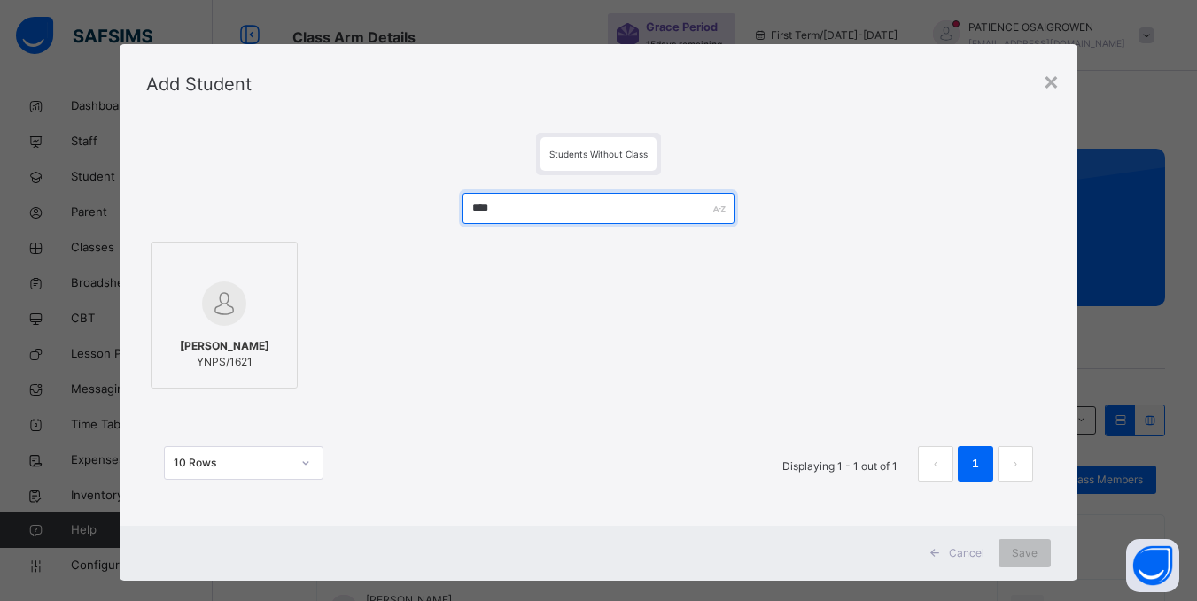
type input "****"
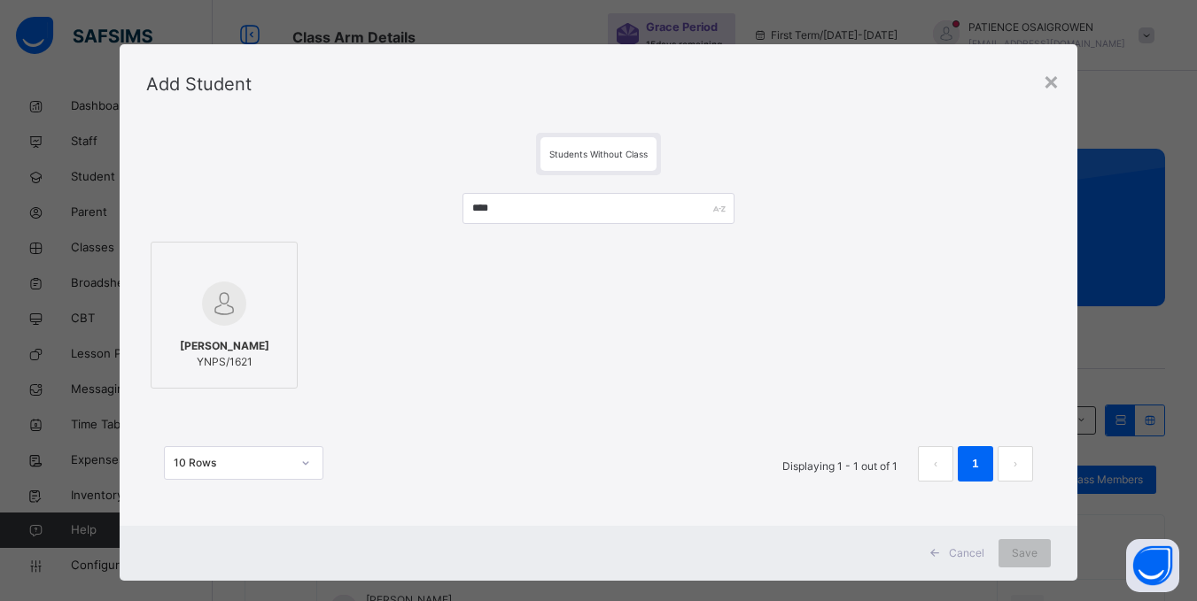
click at [253, 295] on div at bounding box center [224, 303] width 128 height 51
click at [1019, 552] on span "Save" at bounding box center [1025, 554] width 26 height 16
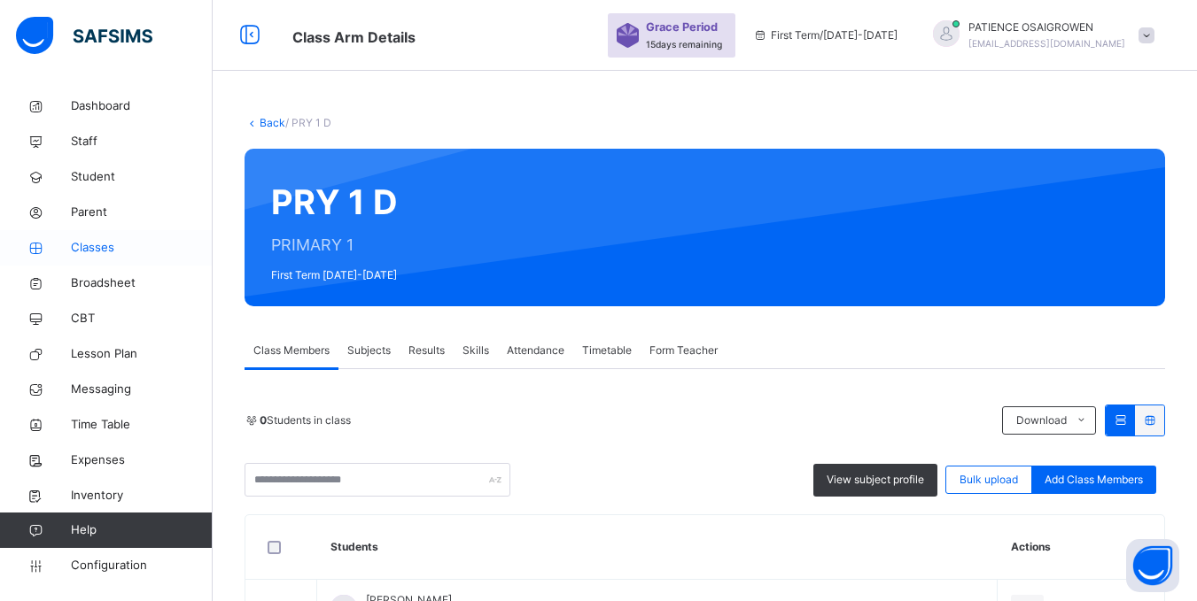
click at [100, 252] on span "Classes" at bounding box center [142, 248] width 142 height 18
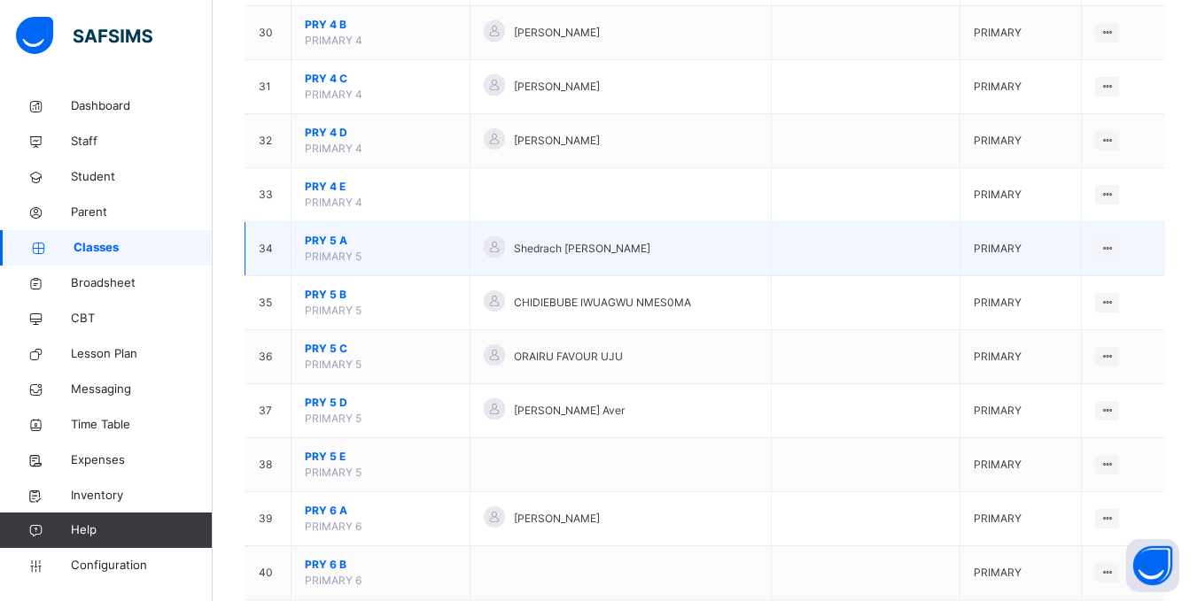
scroll to position [1785, 0]
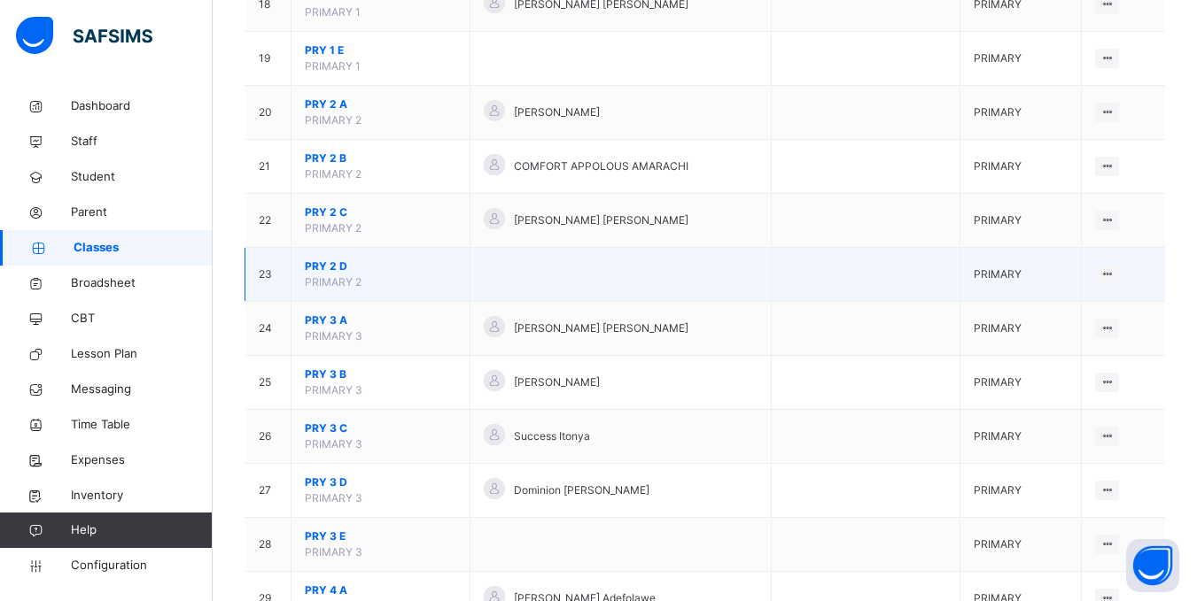
scroll to position [1063, 0]
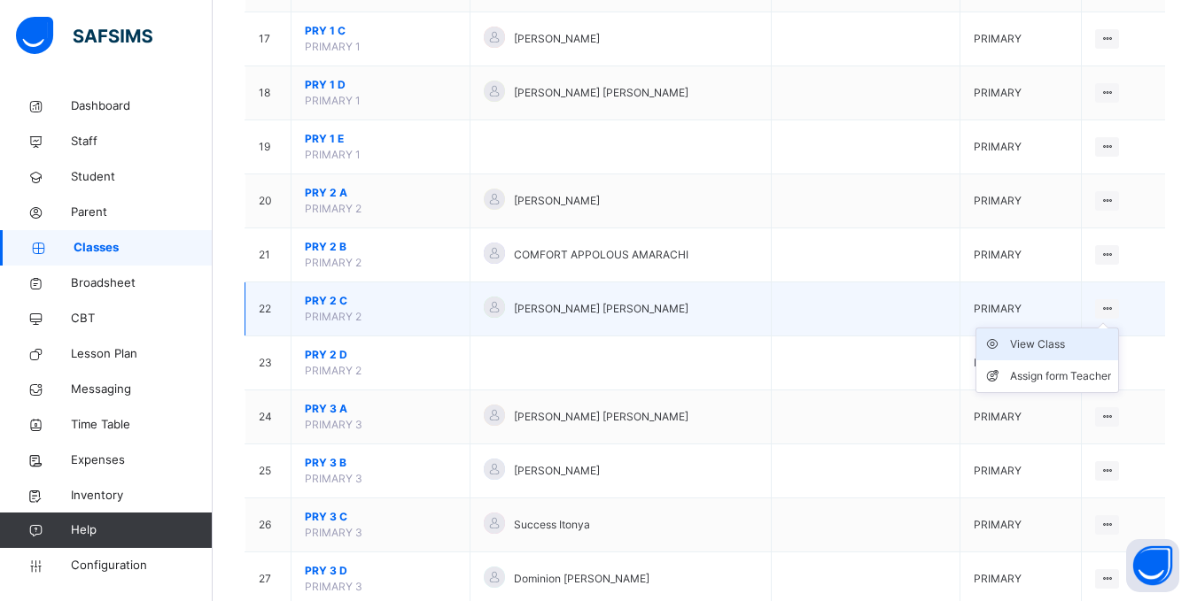
click at [1045, 341] on div "View Class" at bounding box center [1060, 345] width 101 height 18
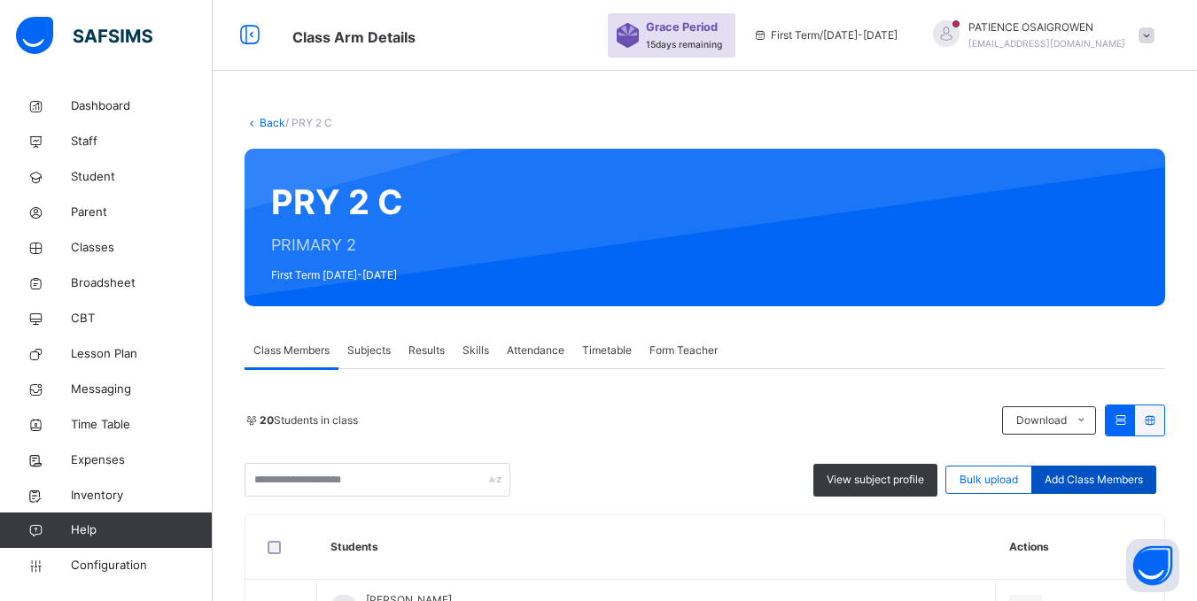
click at [1111, 477] on span "Add Class Members" at bounding box center [1093, 480] width 98 height 16
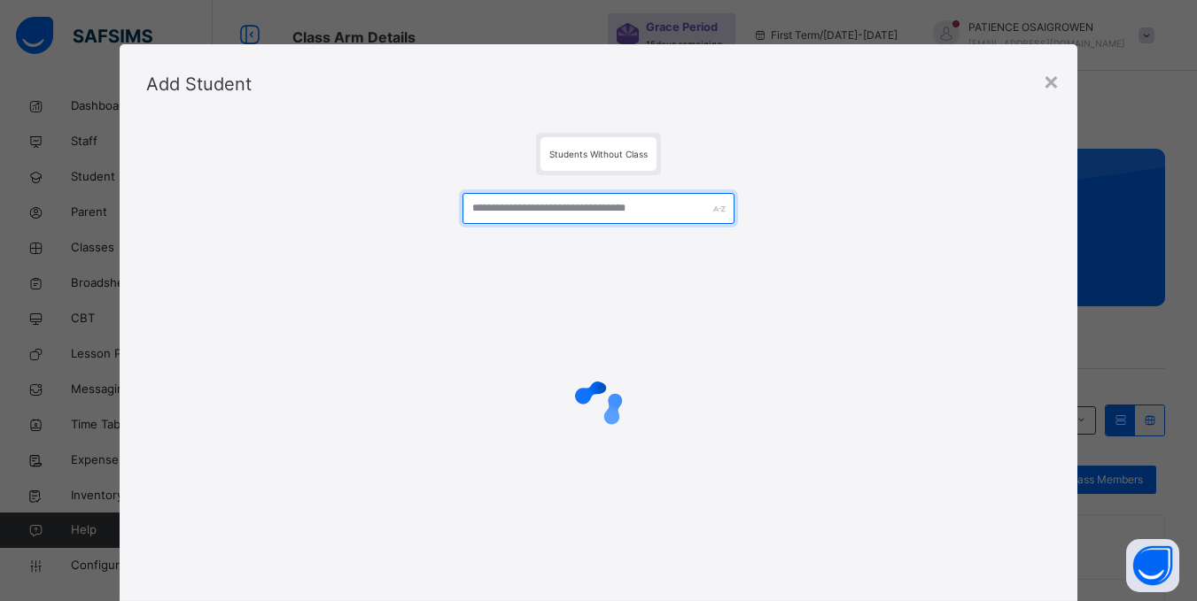
click at [594, 206] on input "text" at bounding box center [597, 208] width 271 height 31
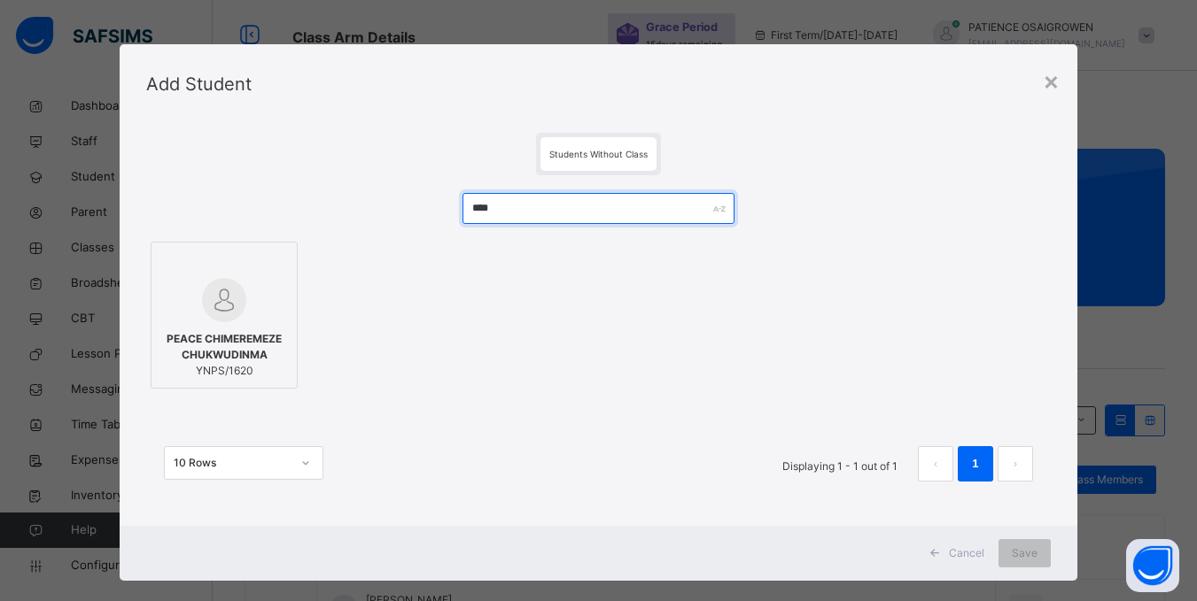
type input "****"
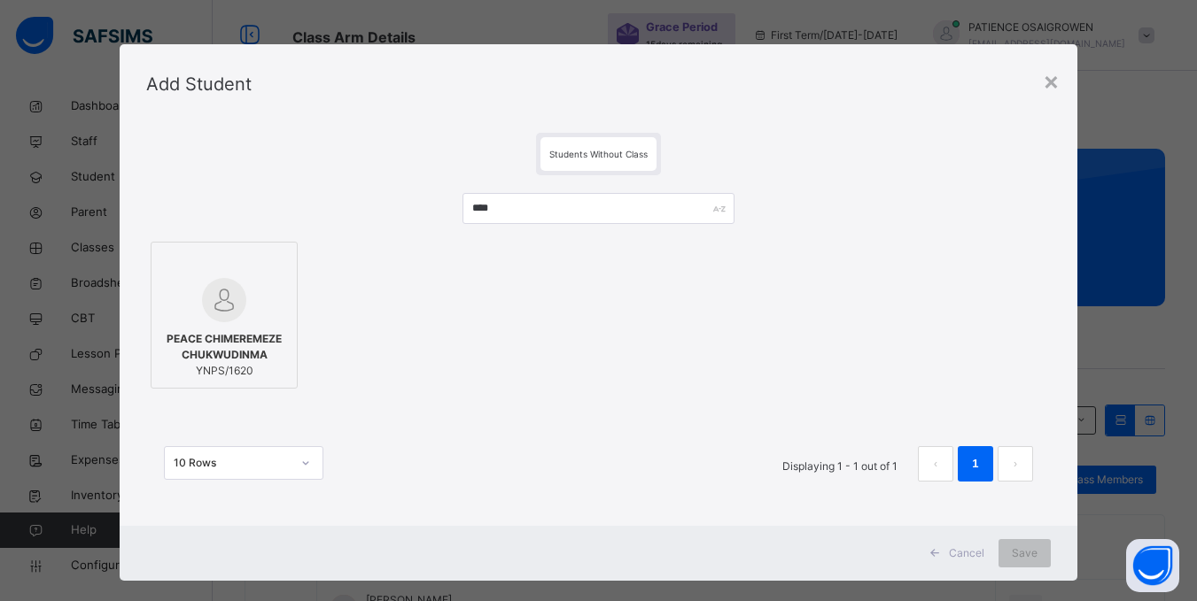
click at [283, 338] on label "PEACE CHIMEREMEZE CHUKWUDINMA YNPS/1620" at bounding box center [224, 315] width 147 height 147
click at [1035, 543] on div "Save" at bounding box center [1036, 553] width 52 height 28
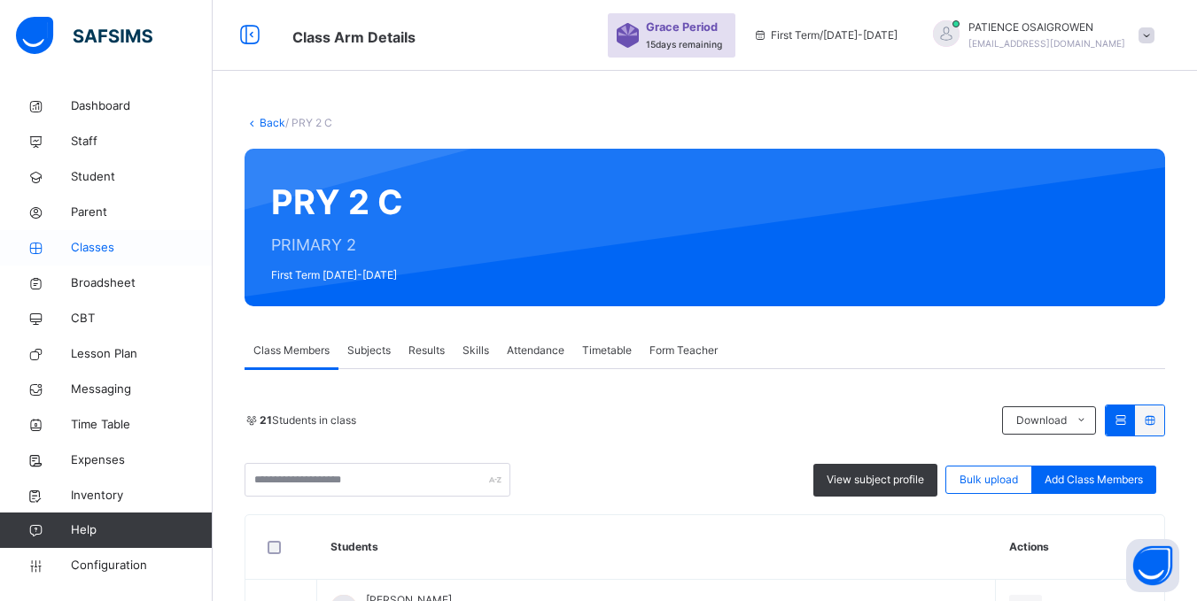
click at [89, 251] on span "Classes" at bounding box center [142, 248] width 142 height 18
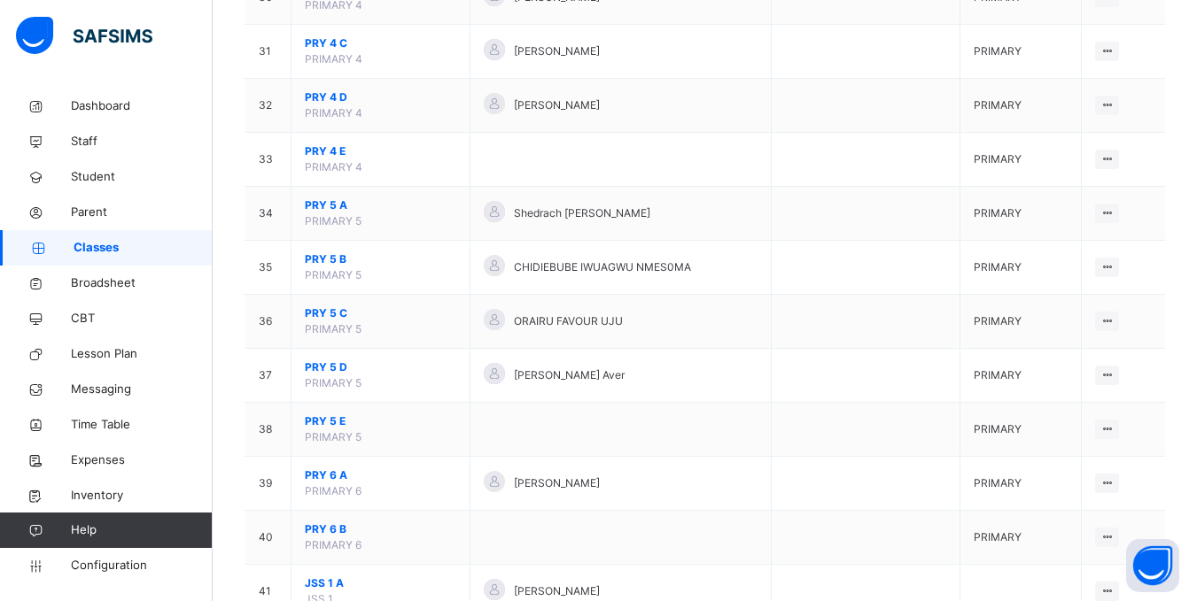
scroll to position [1860, 0]
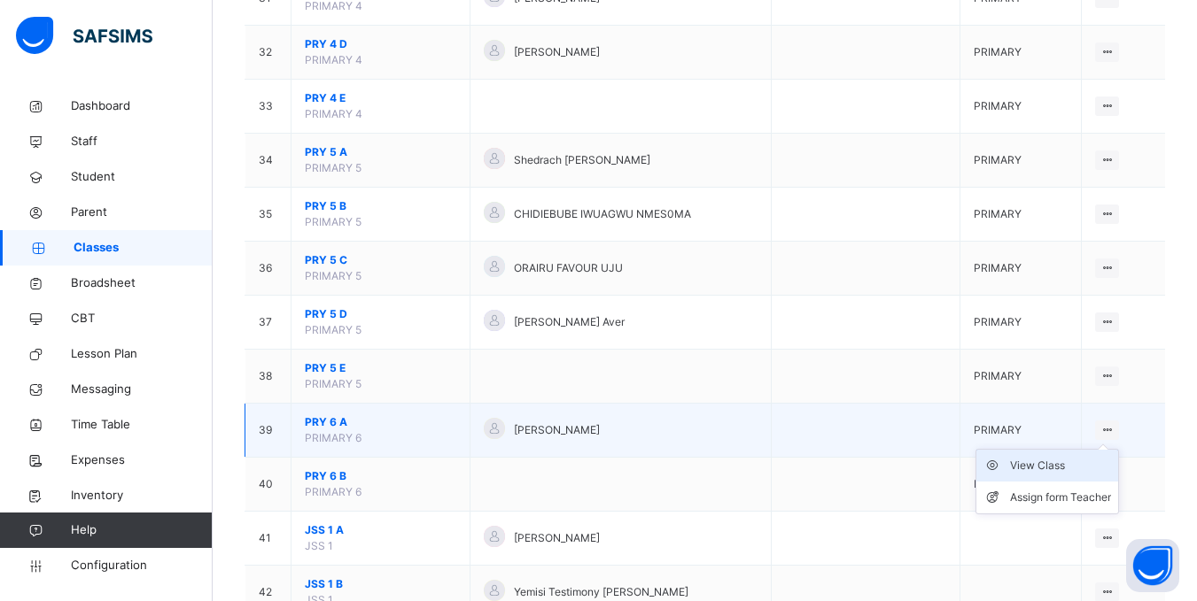
click at [1058, 464] on div "View Class" at bounding box center [1060, 466] width 101 height 18
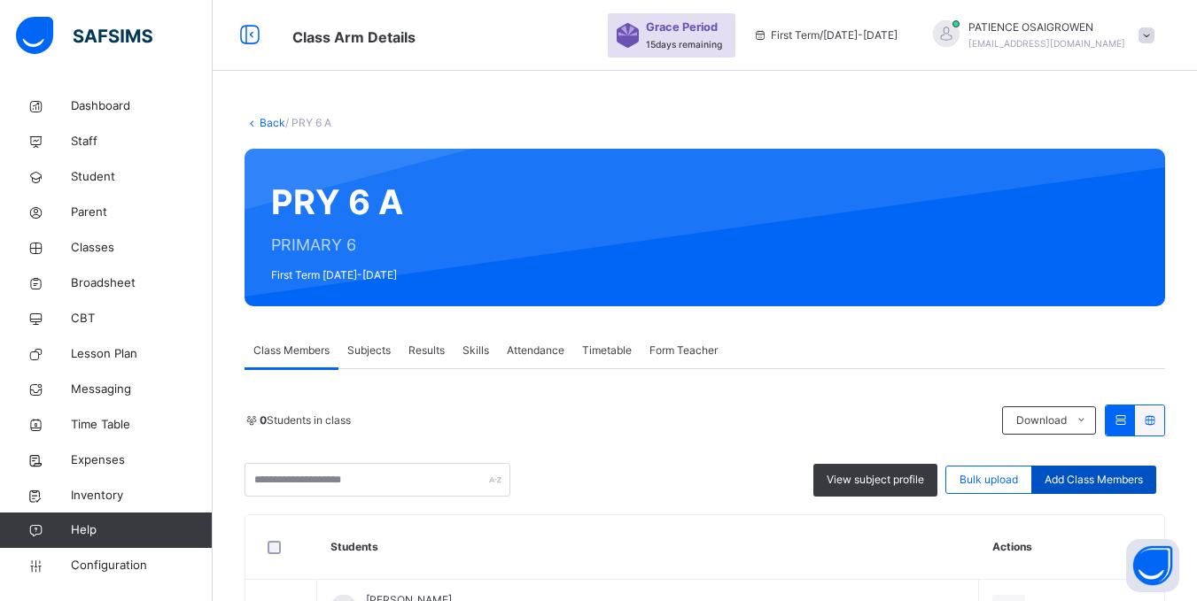
click at [1093, 481] on span "Add Class Members" at bounding box center [1093, 480] width 98 height 16
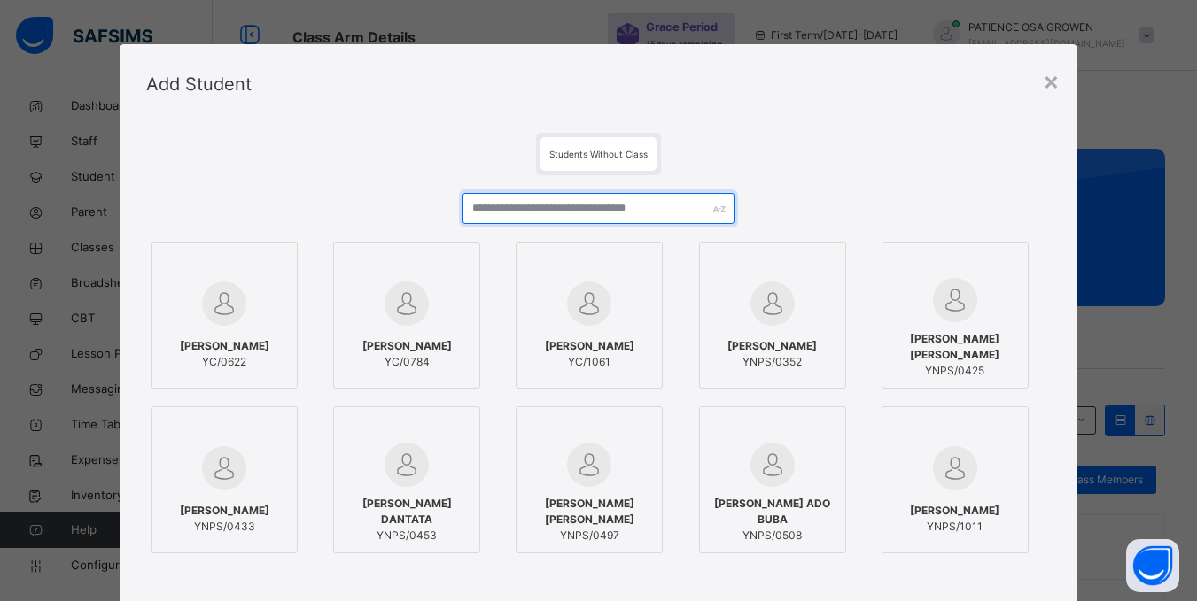
click at [586, 212] on input "text" at bounding box center [597, 208] width 271 height 31
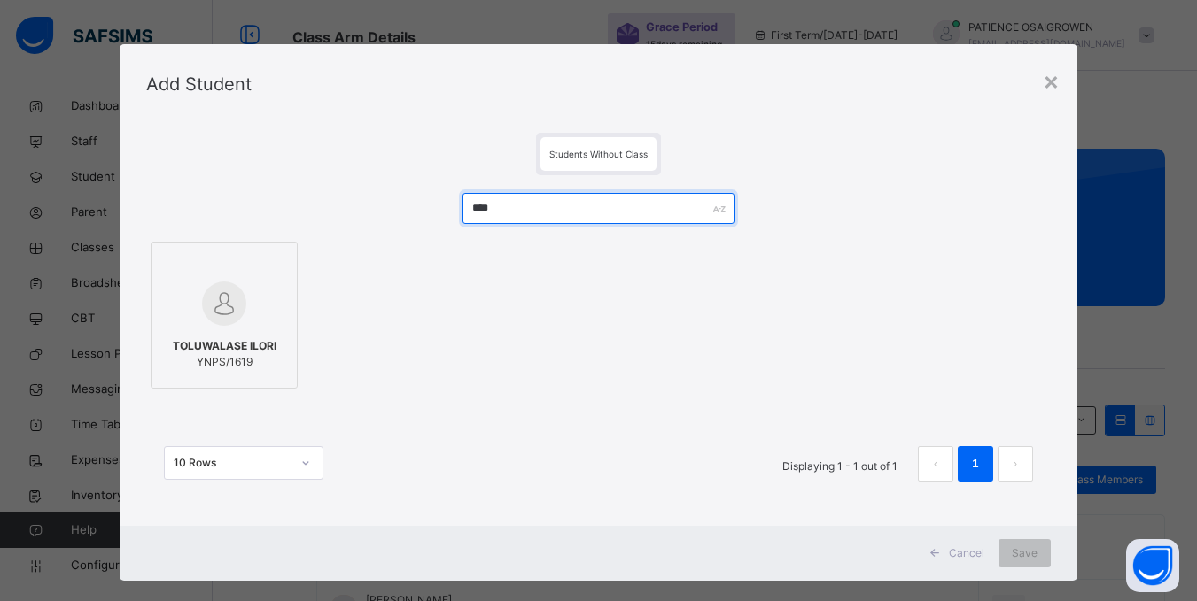
type input "****"
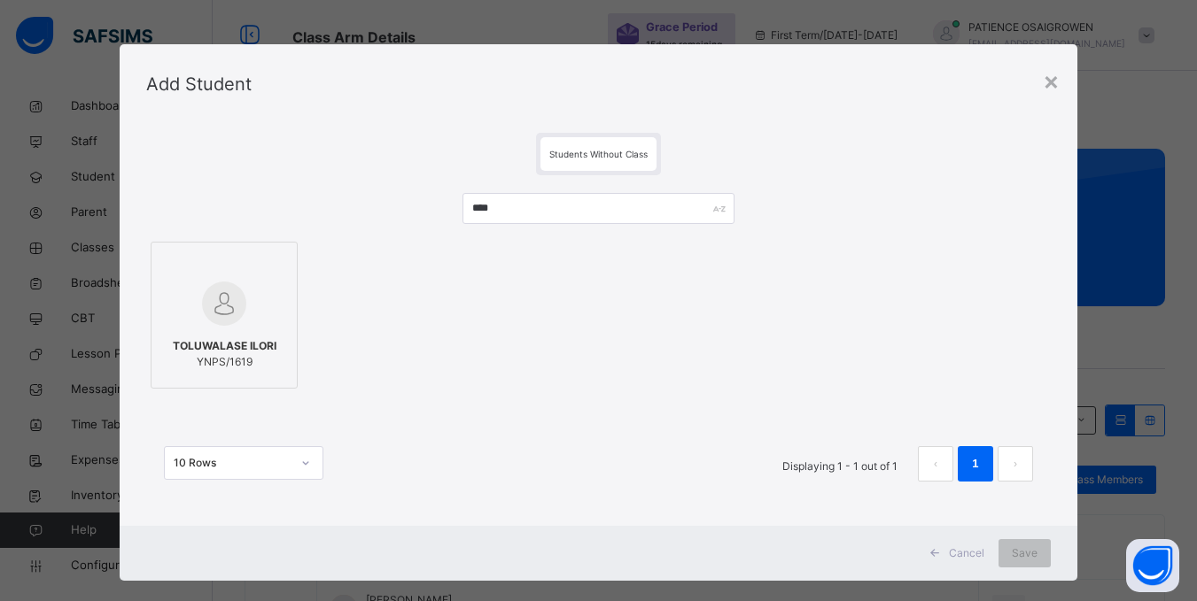
click at [279, 301] on label "TOLUWALASE ILORI YNPS/1619" at bounding box center [224, 315] width 147 height 147
click at [1038, 554] on span "Save" at bounding box center [1036, 554] width 26 height 16
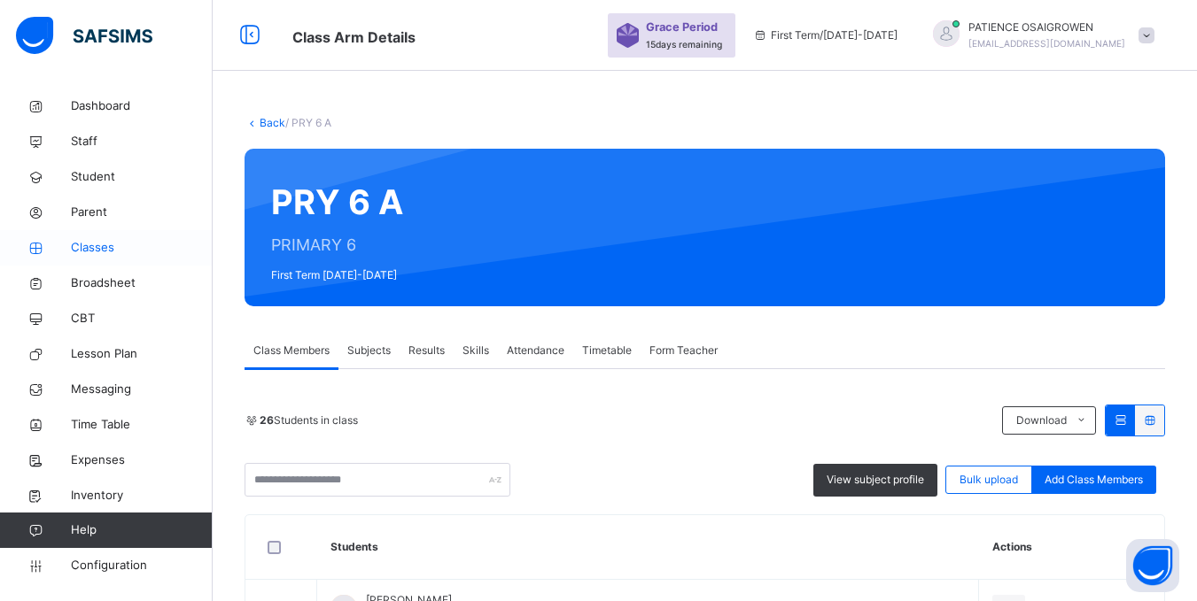
click at [87, 251] on span "Classes" at bounding box center [142, 248] width 142 height 18
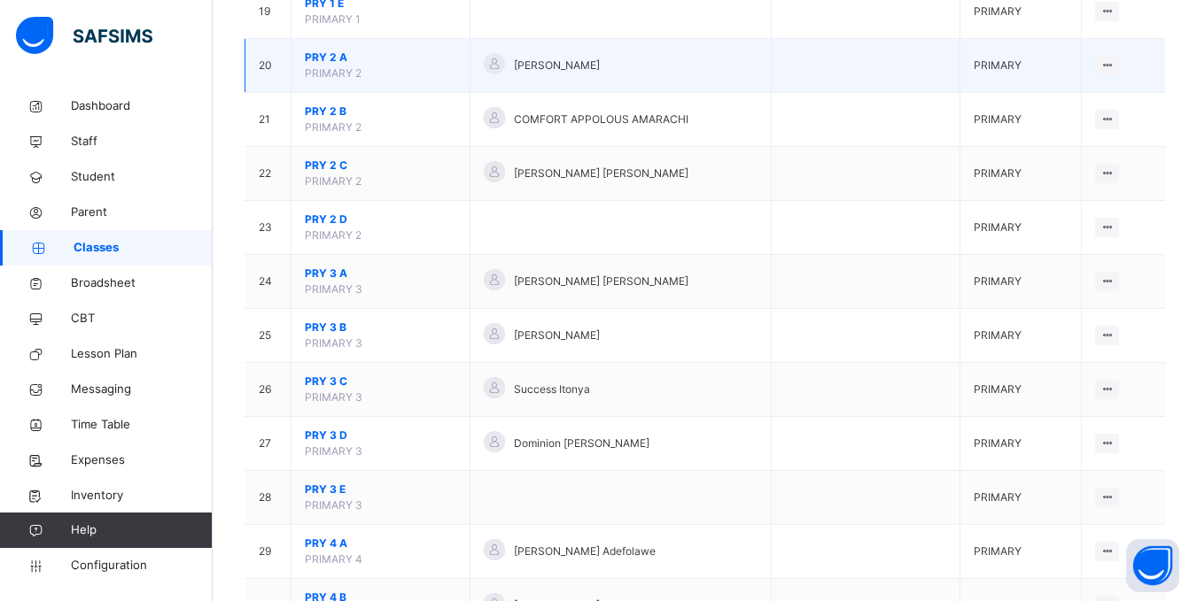
scroll to position [1240, 0]
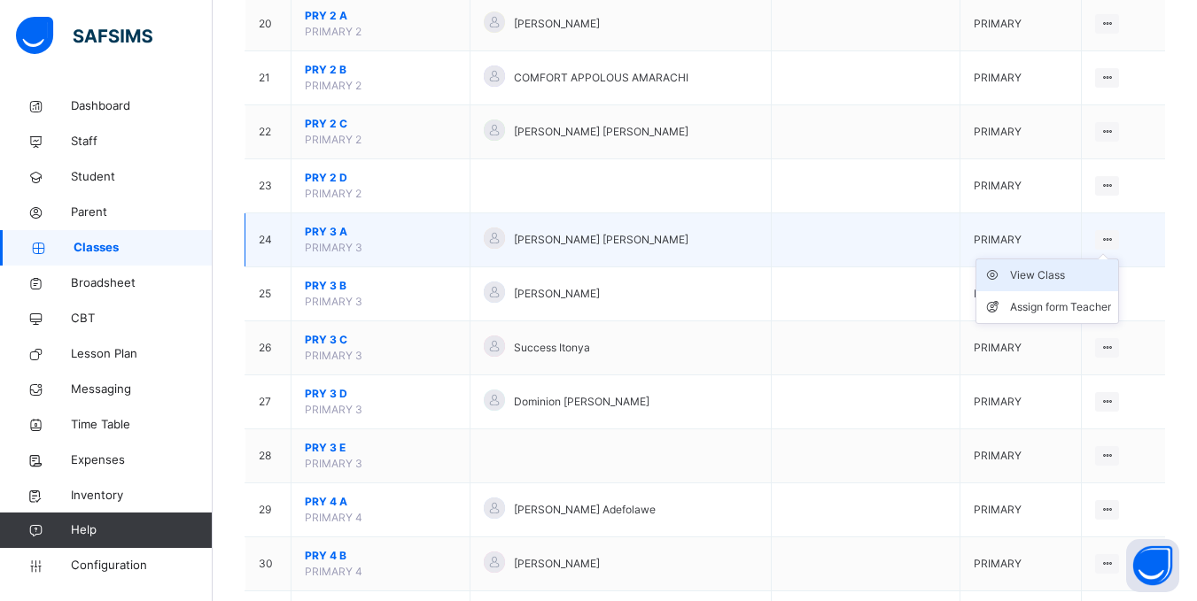
click at [1043, 277] on div "View Class" at bounding box center [1060, 276] width 101 height 18
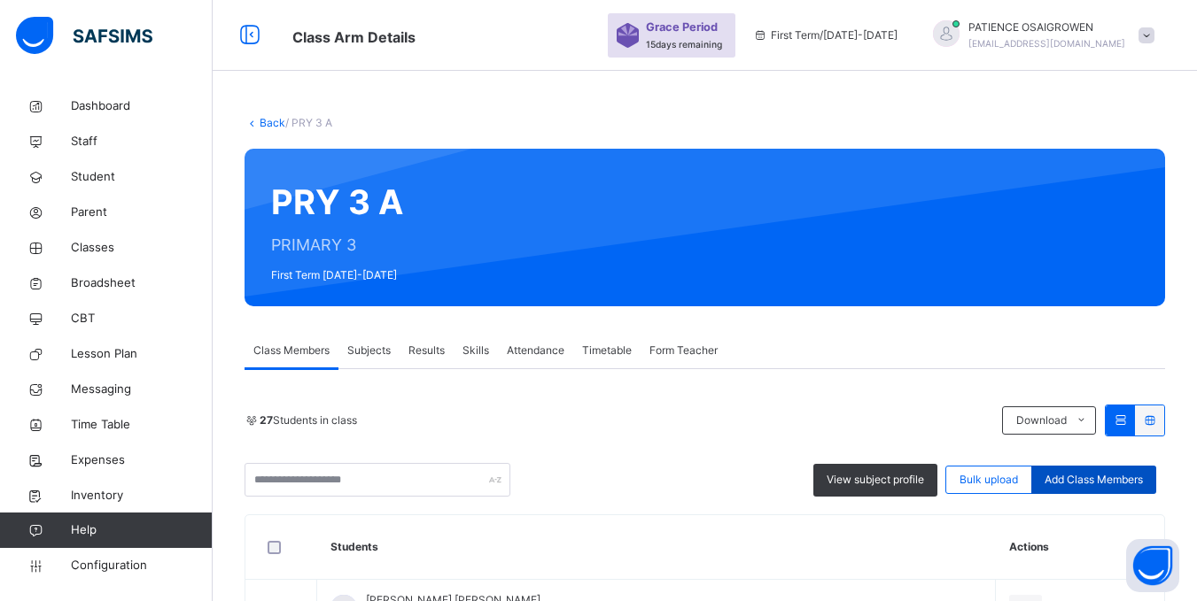
click at [1096, 483] on span "Add Class Members" at bounding box center [1093, 480] width 98 height 16
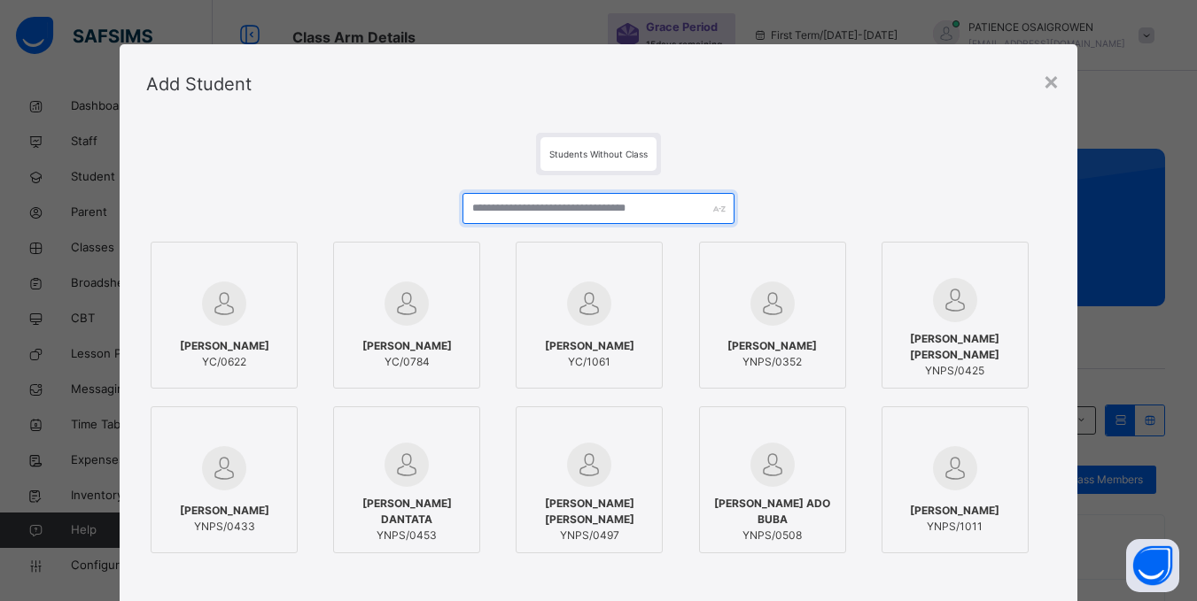
click at [568, 210] on input "text" at bounding box center [597, 208] width 271 height 31
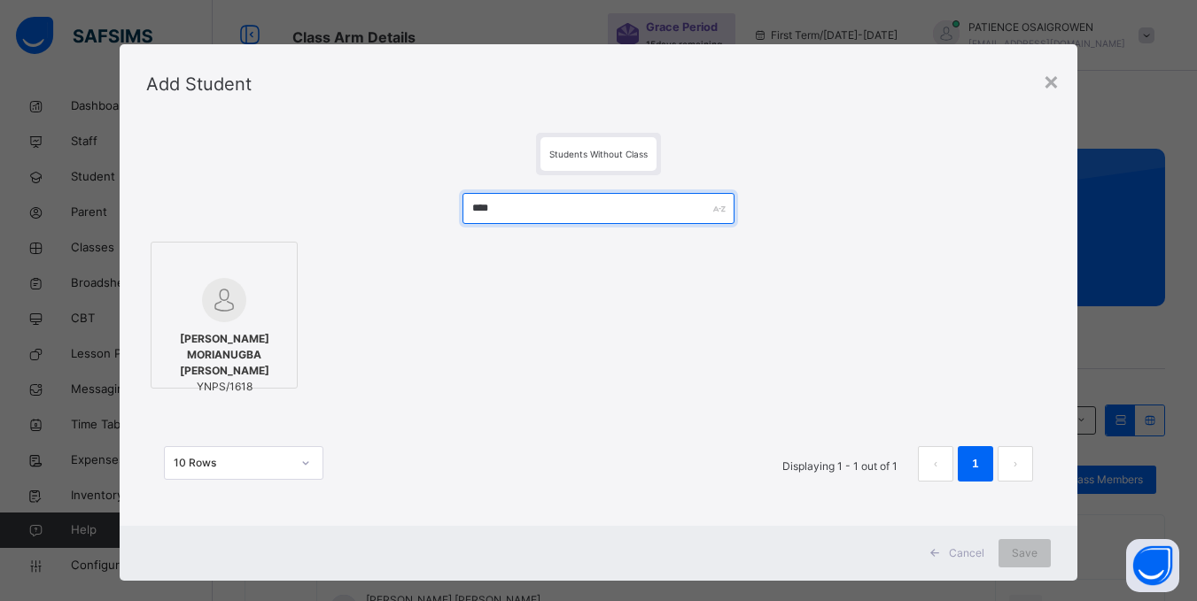
type input "****"
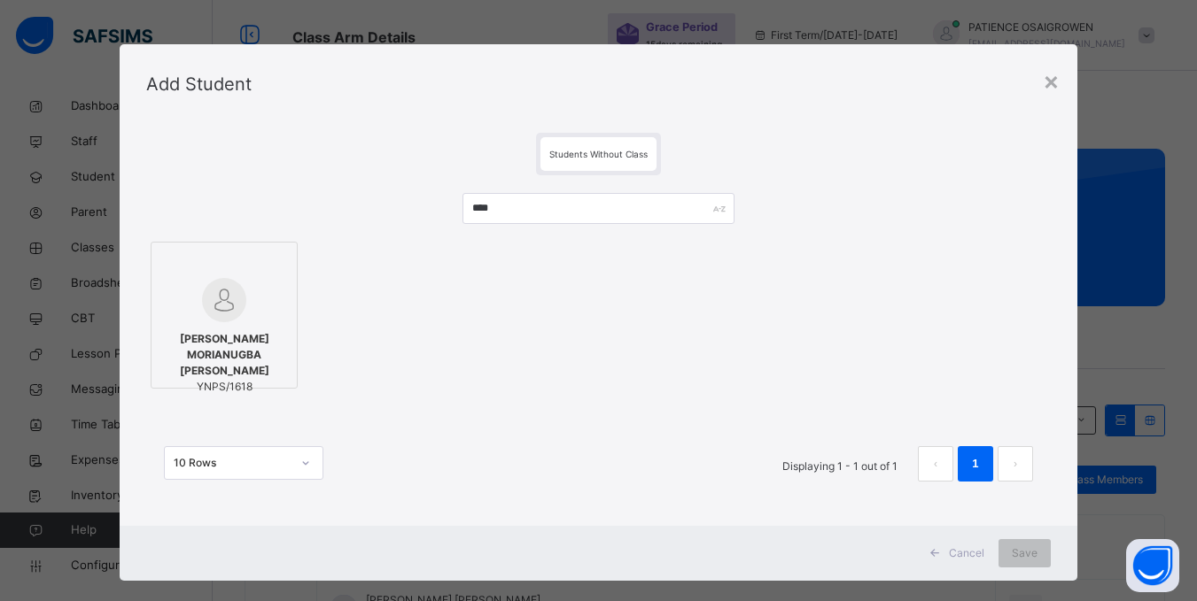
click at [223, 293] on img at bounding box center [224, 300] width 44 height 44
click at [1031, 556] on span "Save" at bounding box center [1036, 554] width 26 height 16
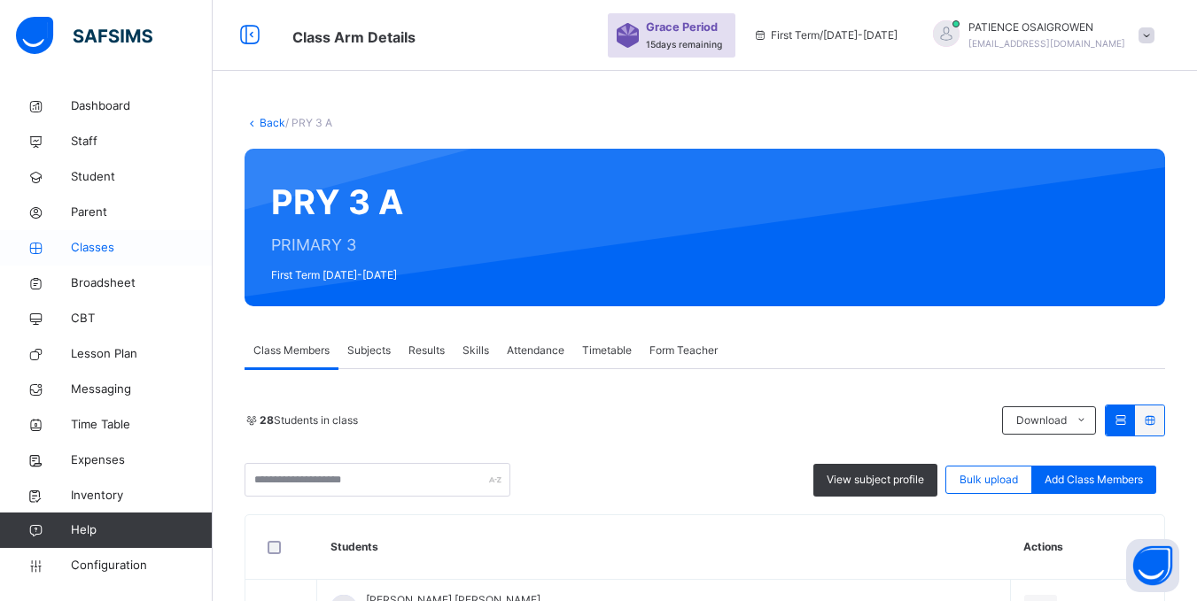
click at [107, 244] on span "Classes" at bounding box center [142, 248] width 142 height 18
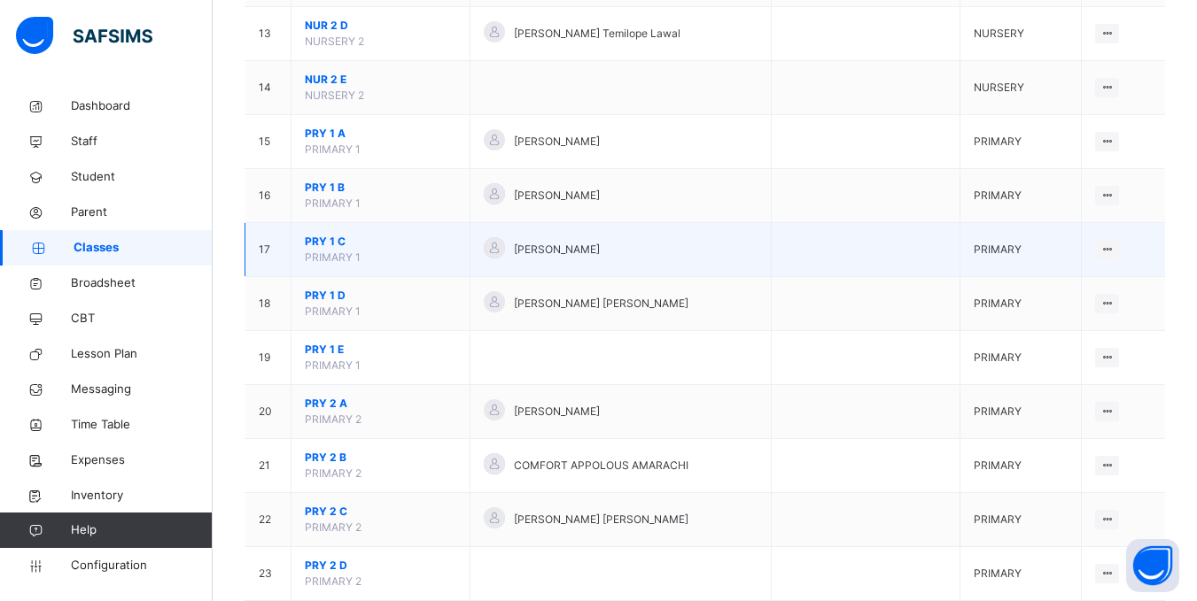
scroll to position [886, 0]
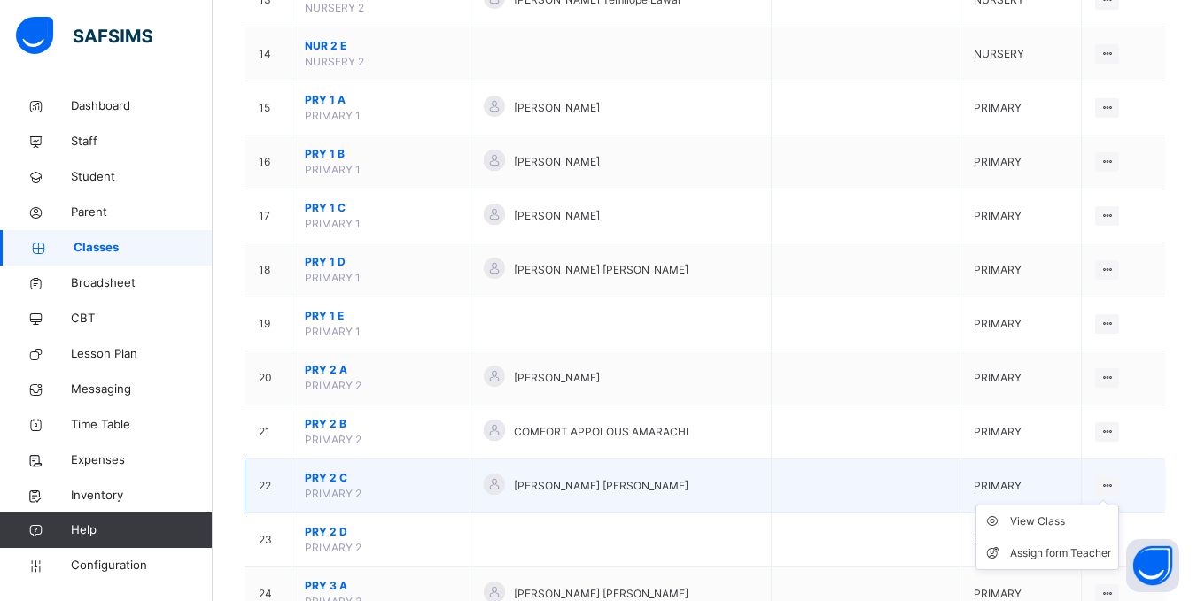
click at [1119, 505] on ul "View Class Assign form Teacher" at bounding box center [1046, 538] width 143 height 66
click at [1049, 519] on div "View Class" at bounding box center [1060, 522] width 101 height 18
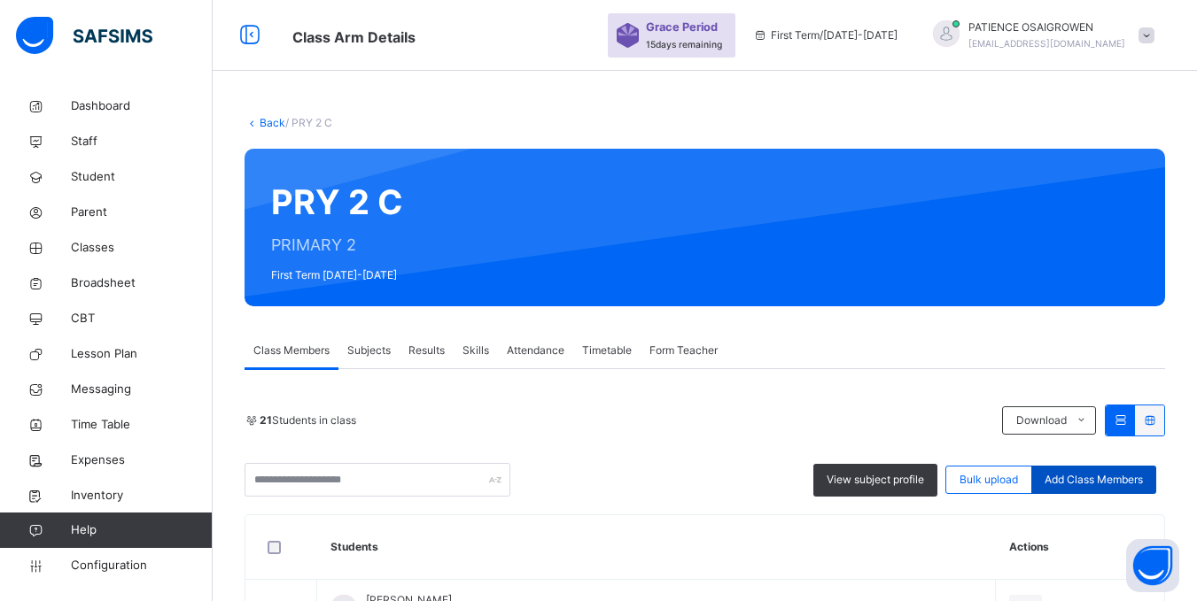
click at [1083, 482] on span "Add Class Members" at bounding box center [1093, 480] width 98 height 16
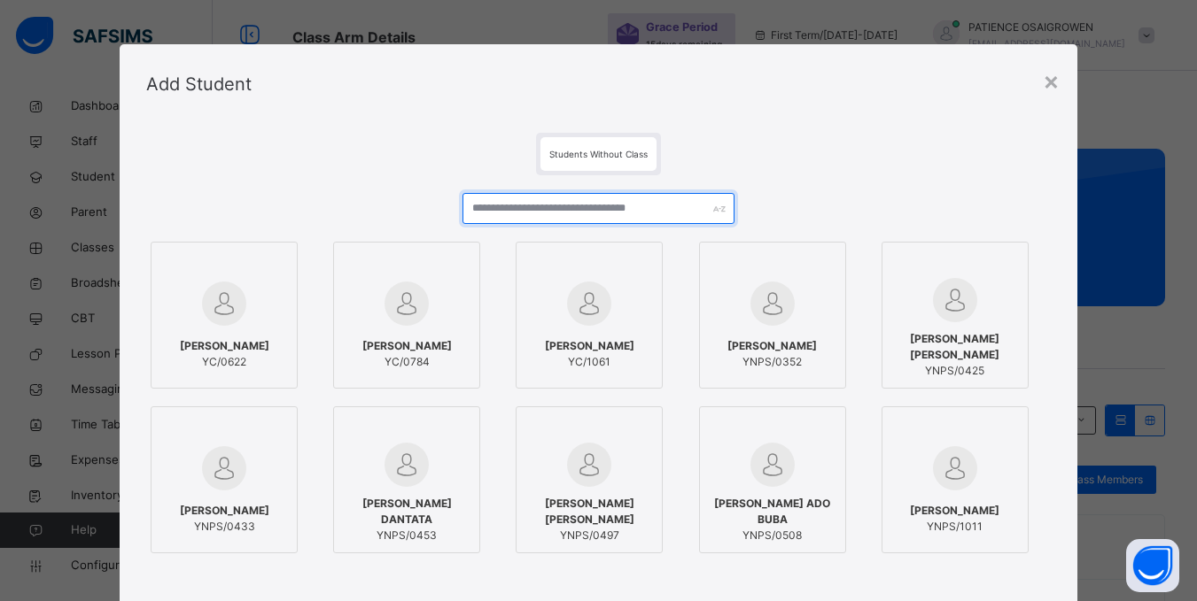
click at [580, 208] on input "text" at bounding box center [597, 208] width 271 height 31
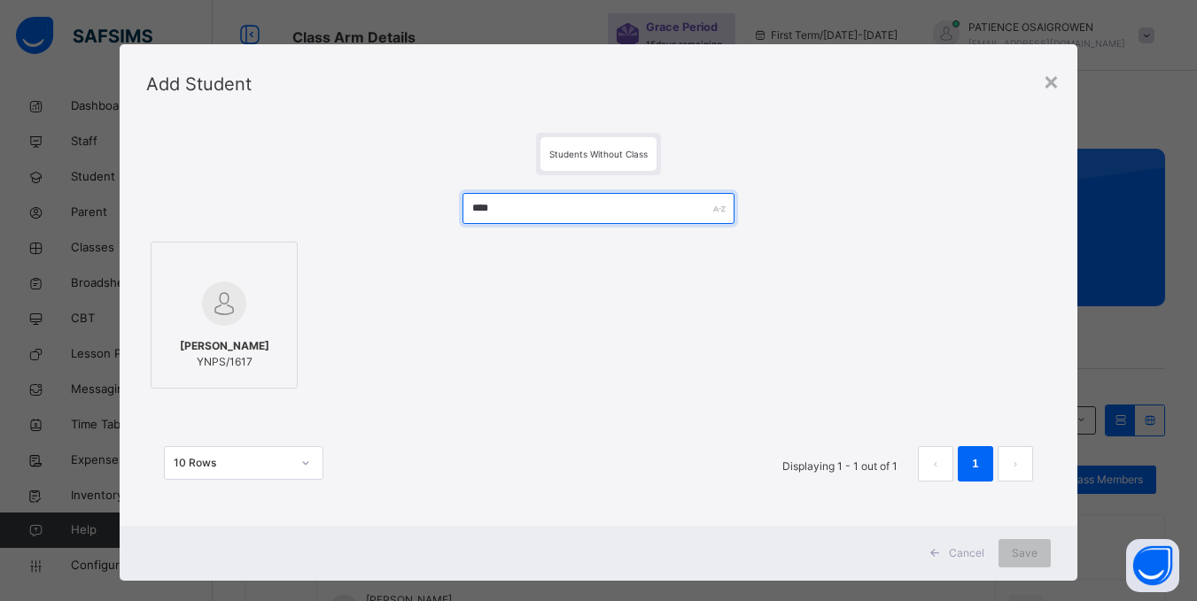
type input "****"
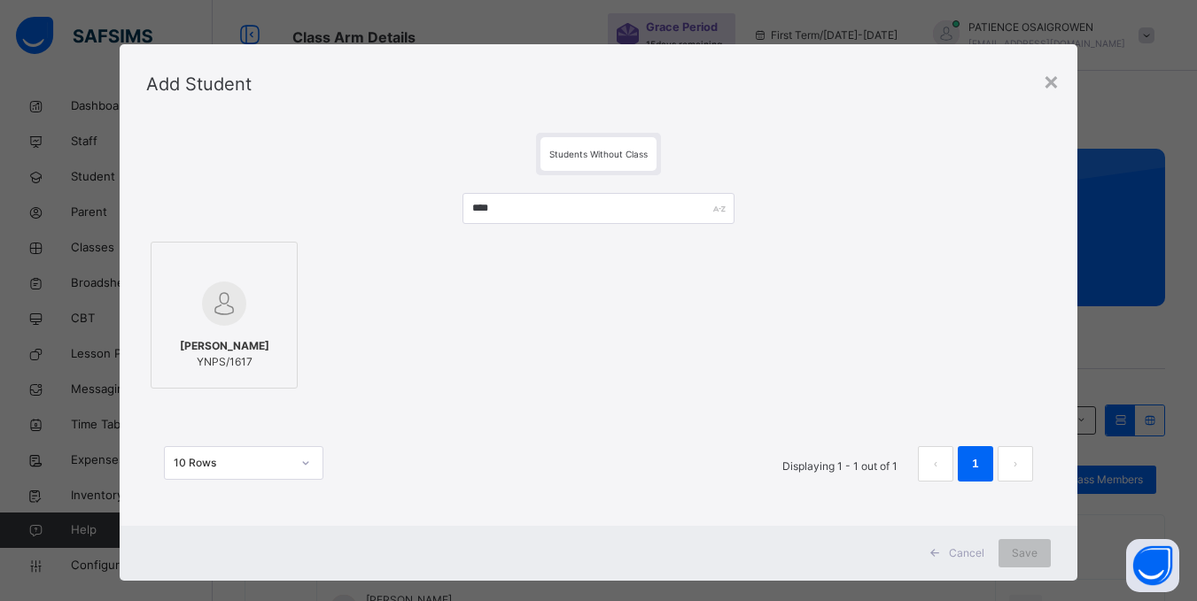
click at [212, 334] on div "AISHA YUSUF GIDADO YNPS/1617" at bounding box center [224, 354] width 128 height 50
click at [1036, 547] on span "Save" at bounding box center [1036, 554] width 26 height 16
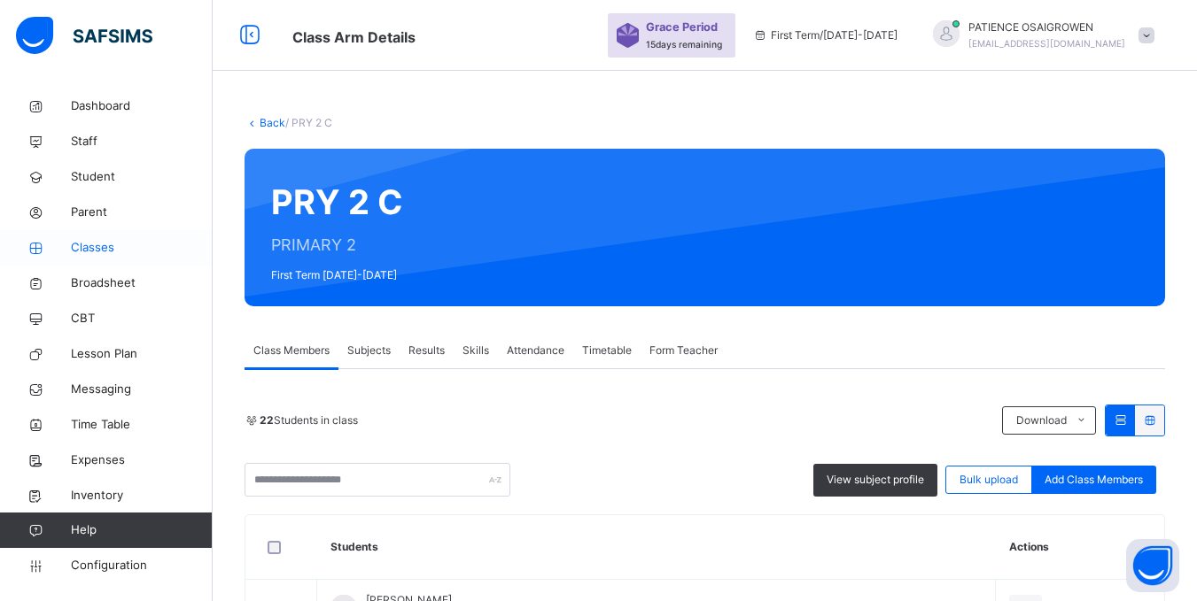
click at [99, 244] on span "Classes" at bounding box center [142, 248] width 142 height 18
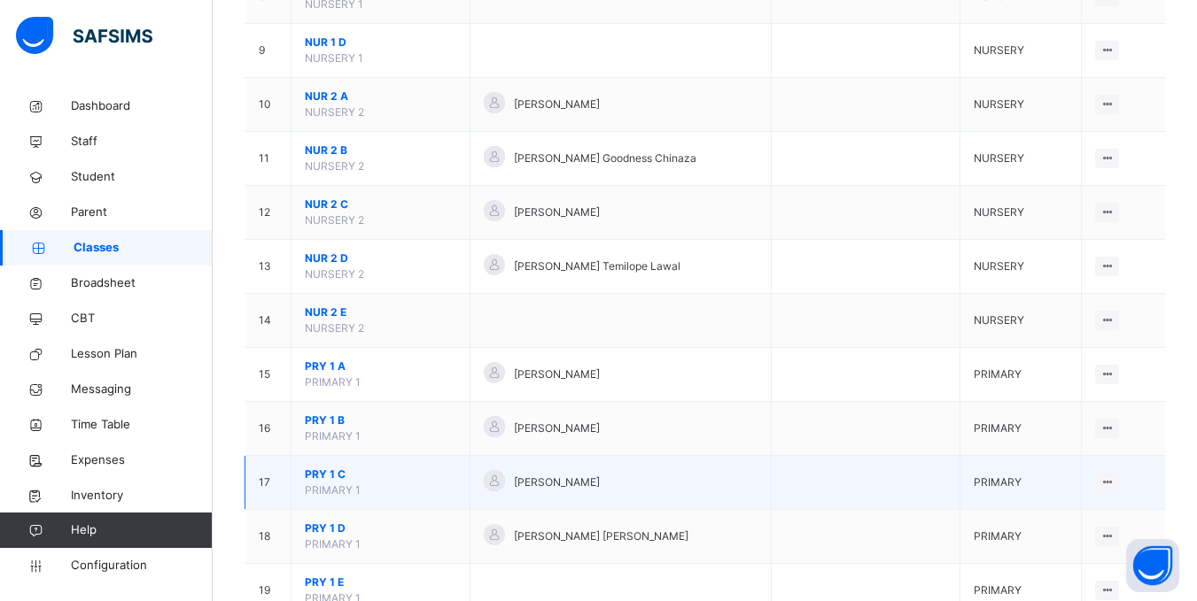
scroll to position [620, 0]
click at [1117, 500] on ul "View Class Assign form Teacher" at bounding box center [1046, 533] width 143 height 66
click at [1059, 521] on div "View Class" at bounding box center [1060, 517] width 101 height 18
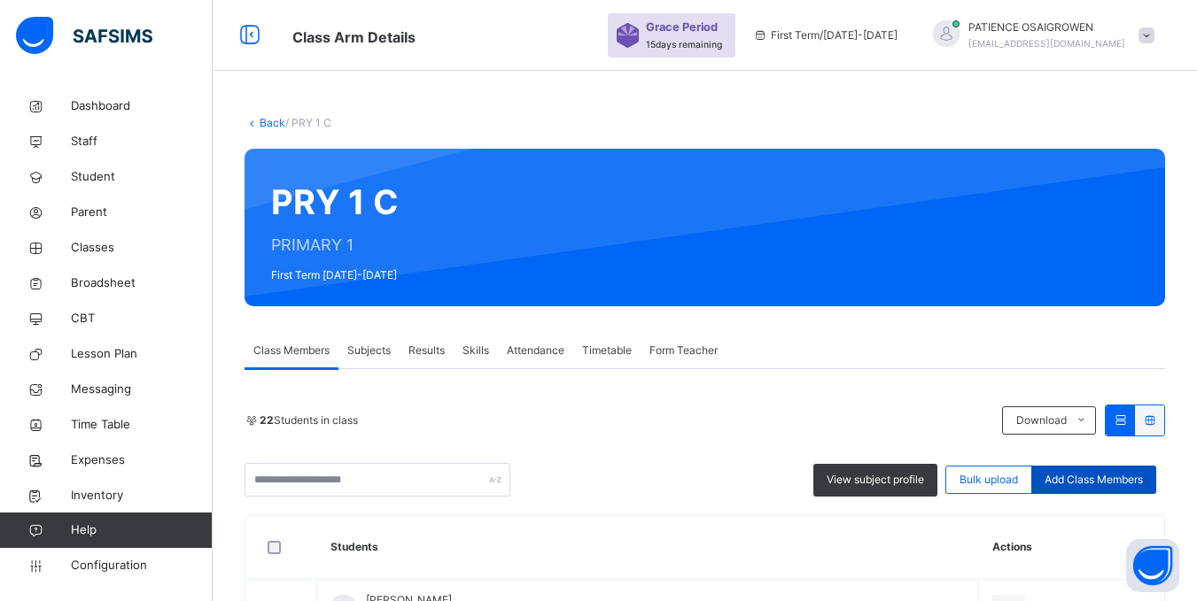
click at [1089, 477] on span "Add Class Members" at bounding box center [1093, 480] width 98 height 16
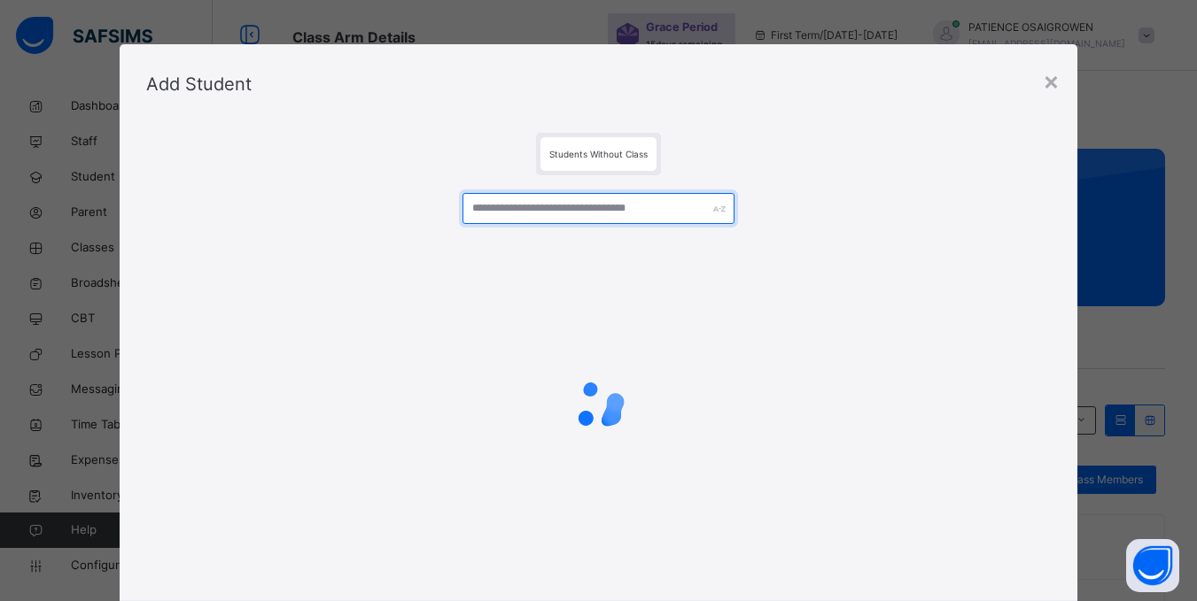
click at [604, 212] on input "text" at bounding box center [597, 208] width 271 height 31
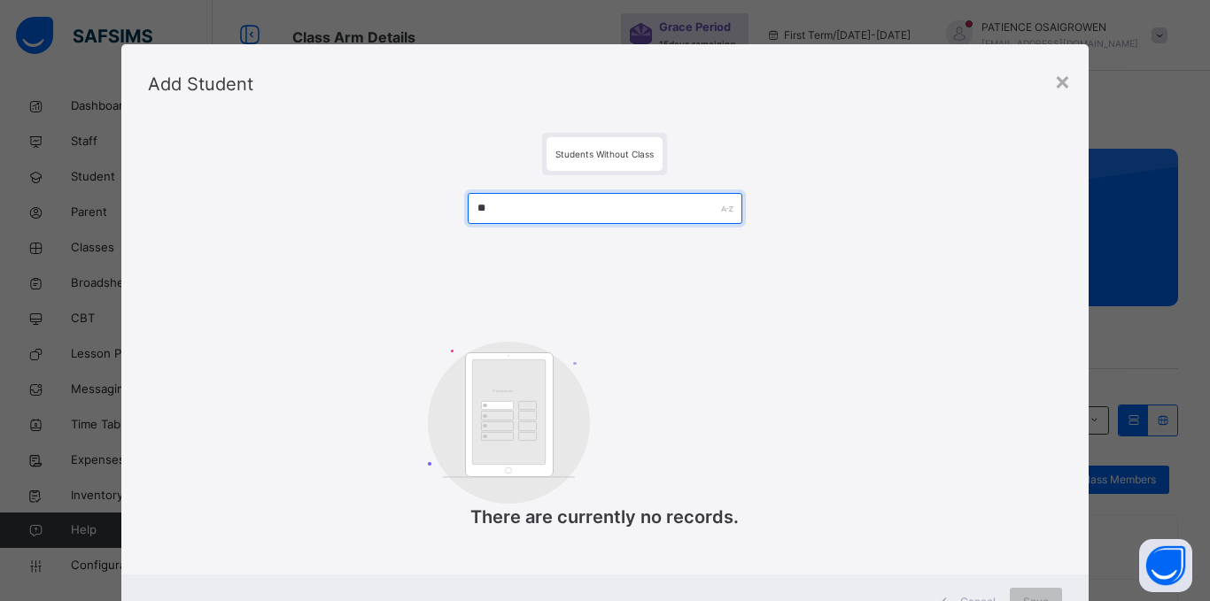
type input "*"
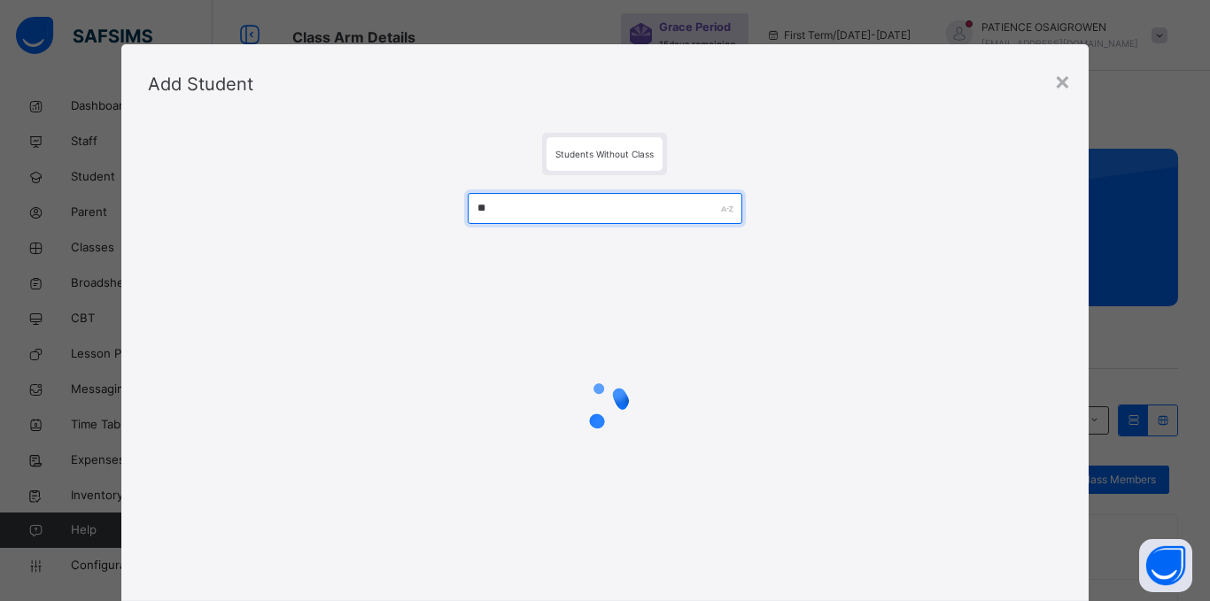
type input "*"
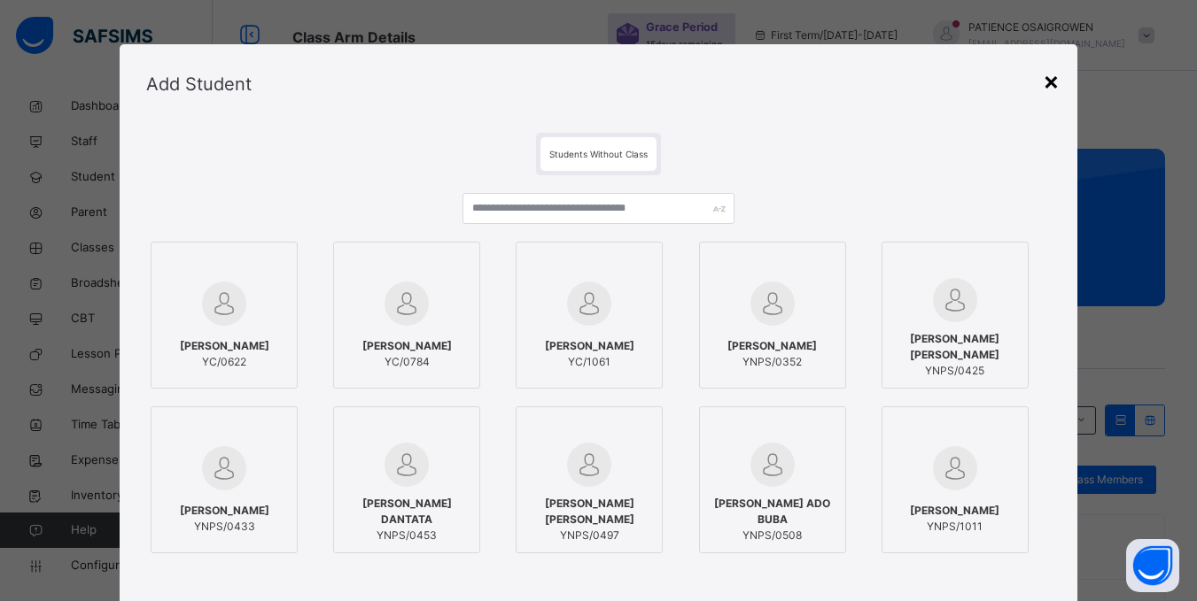
click at [1050, 81] on div "×" at bounding box center [1051, 80] width 17 height 37
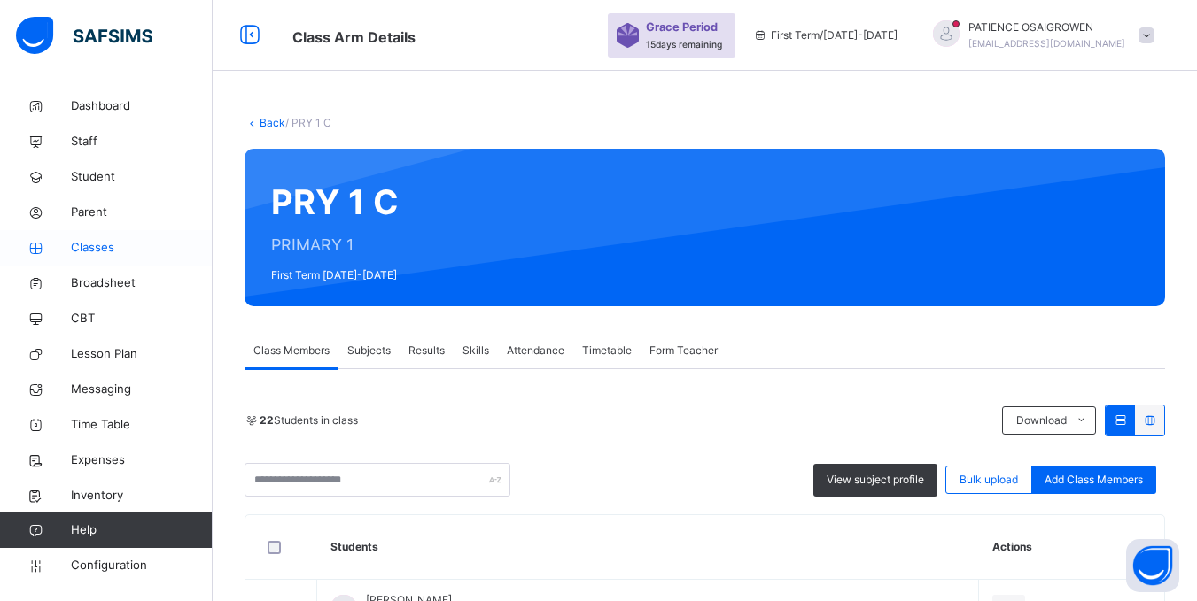
click at [81, 250] on span "Classes" at bounding box center [142, 248] width 142 height 18
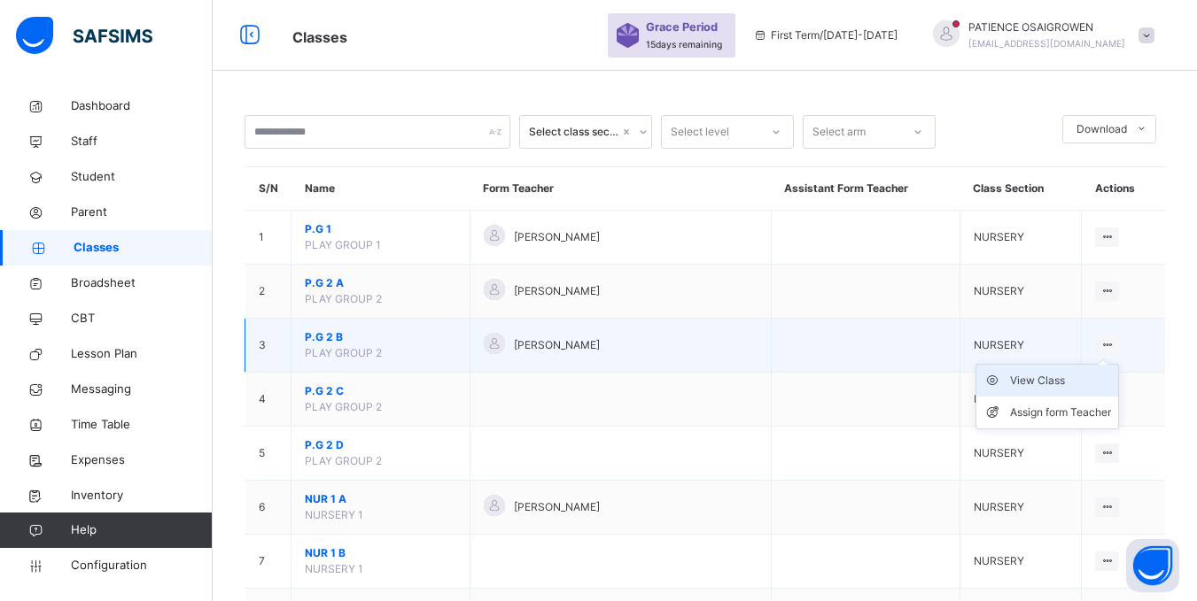
click at [1060, 378] on div "View Class" at bounding box center [1060, 381] width 101 height 18
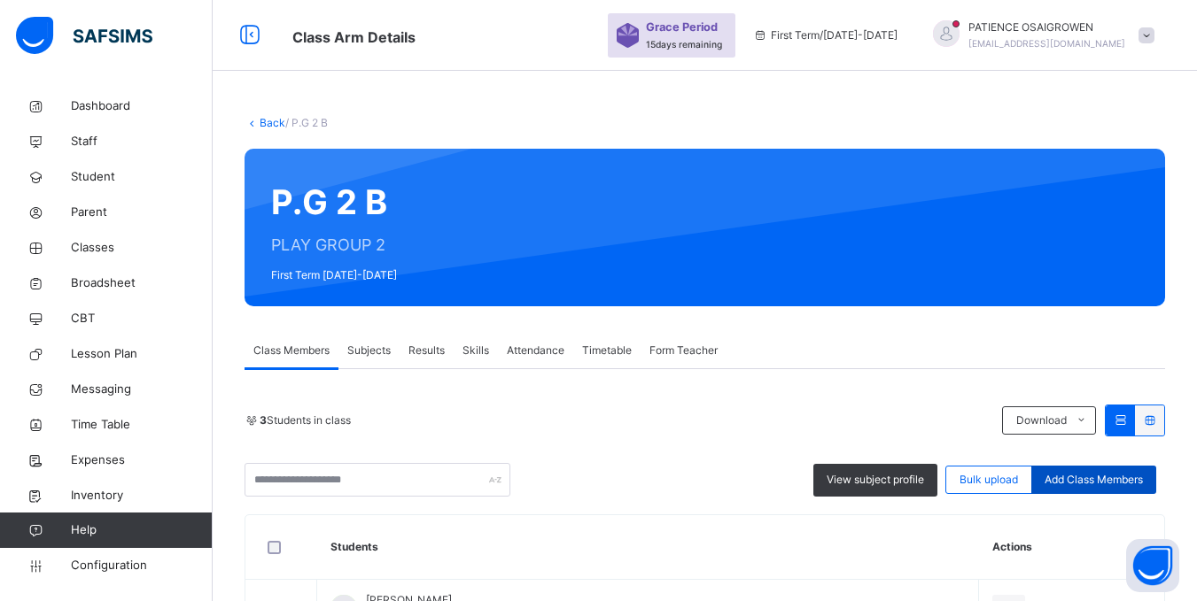
click at [1095, 477] on span "Add Class Members" at bounding box center [1093, 480] width 98 height 16
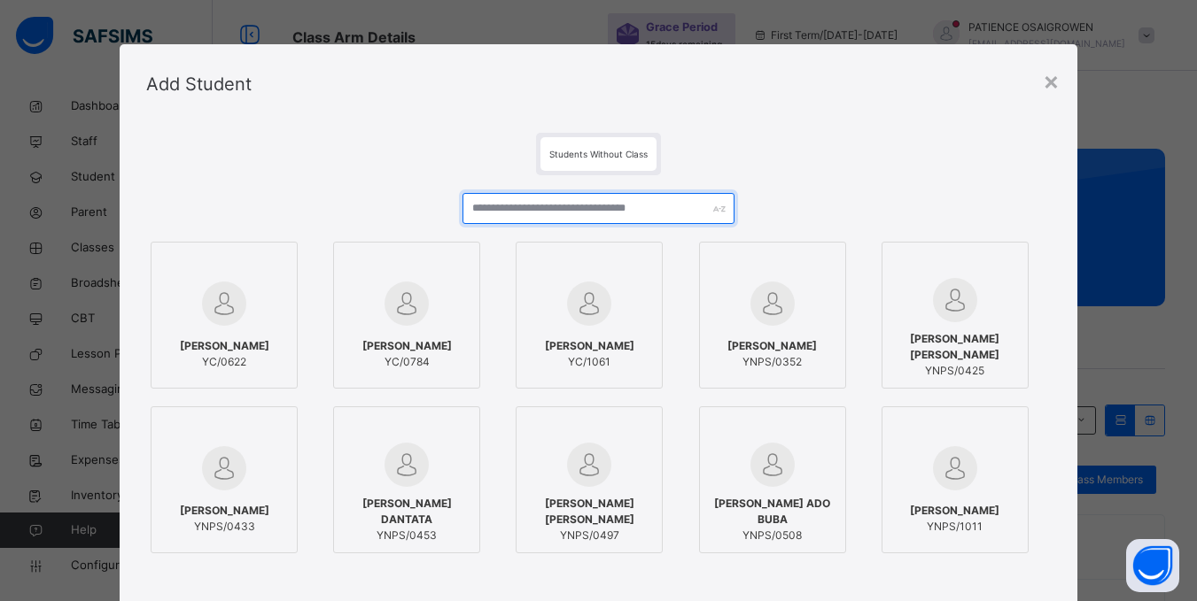
click at [500, 218] on input "text" at bounding box center [597, 208] width 271 height 31
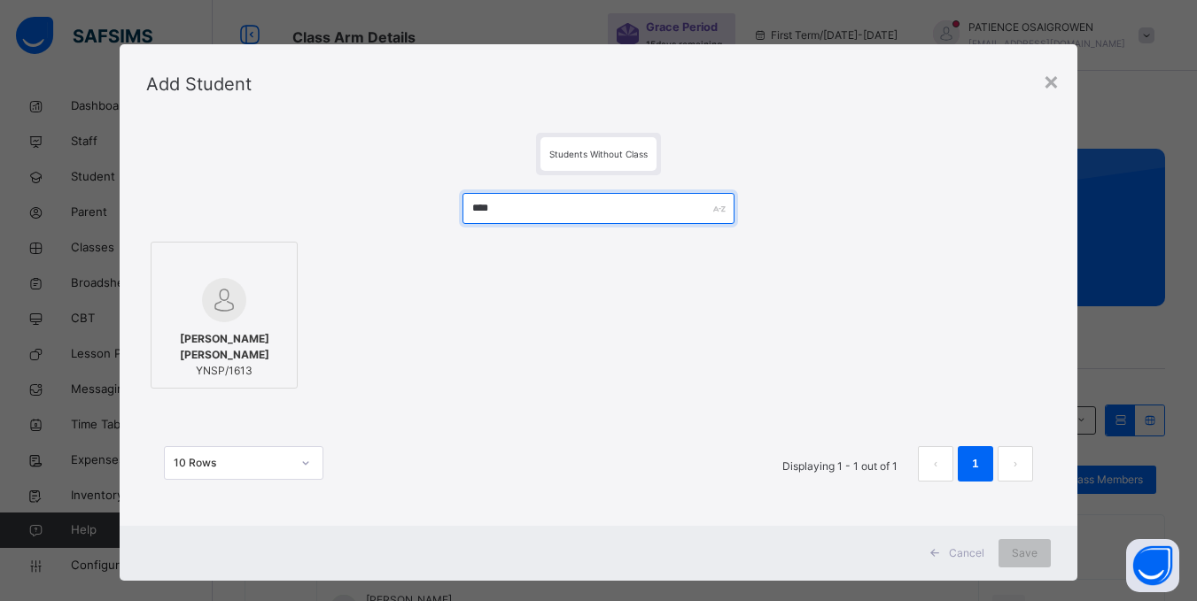
type input "****"
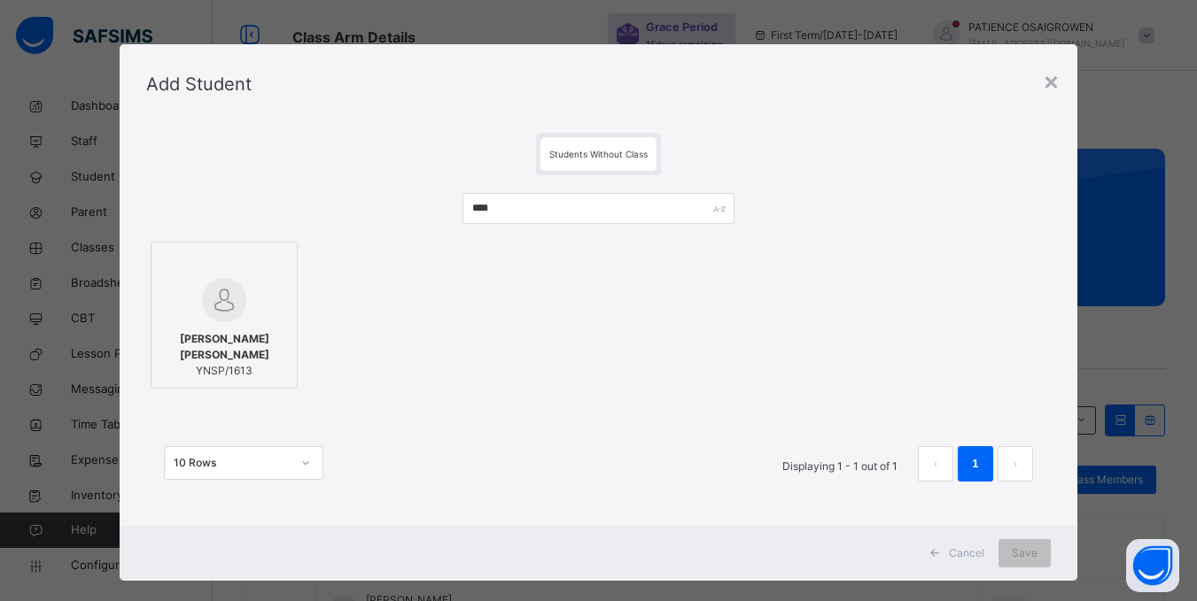
click at [195, 338] on span "[PERSON_NAME] [PERSON_NAME]" at bounding box center [224, 347] width 128 height 32
click at [1026, 556] on span "Save" at bounding box center [1036, 554] width 26 height 16
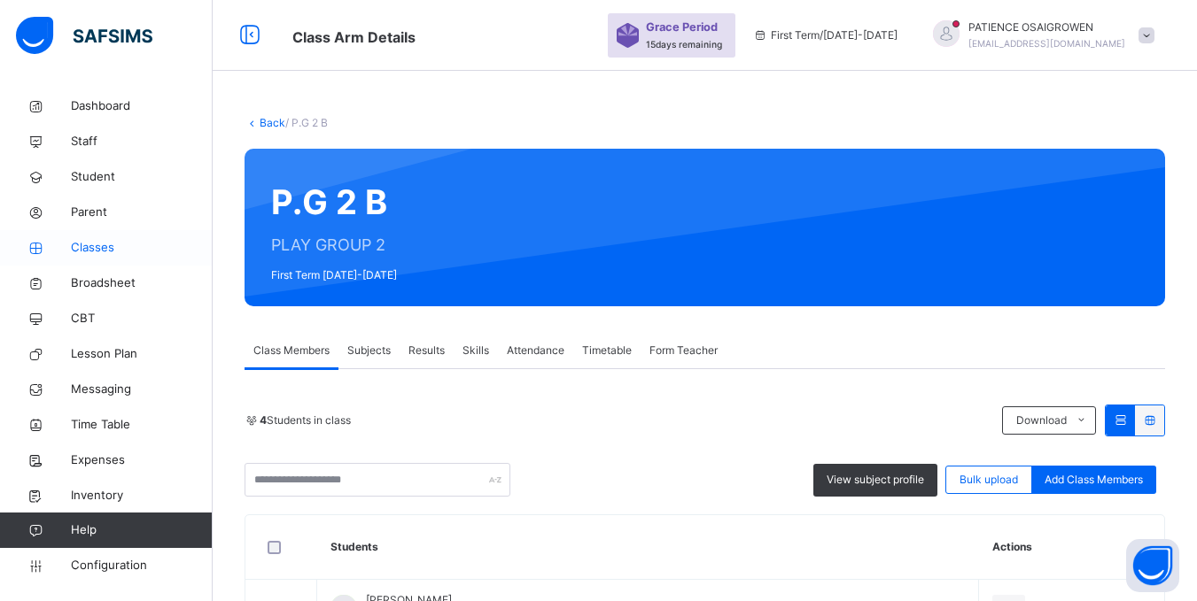
click at [81, 248] on span "Classes" at bounding box center [142, 248] width 142 height 18
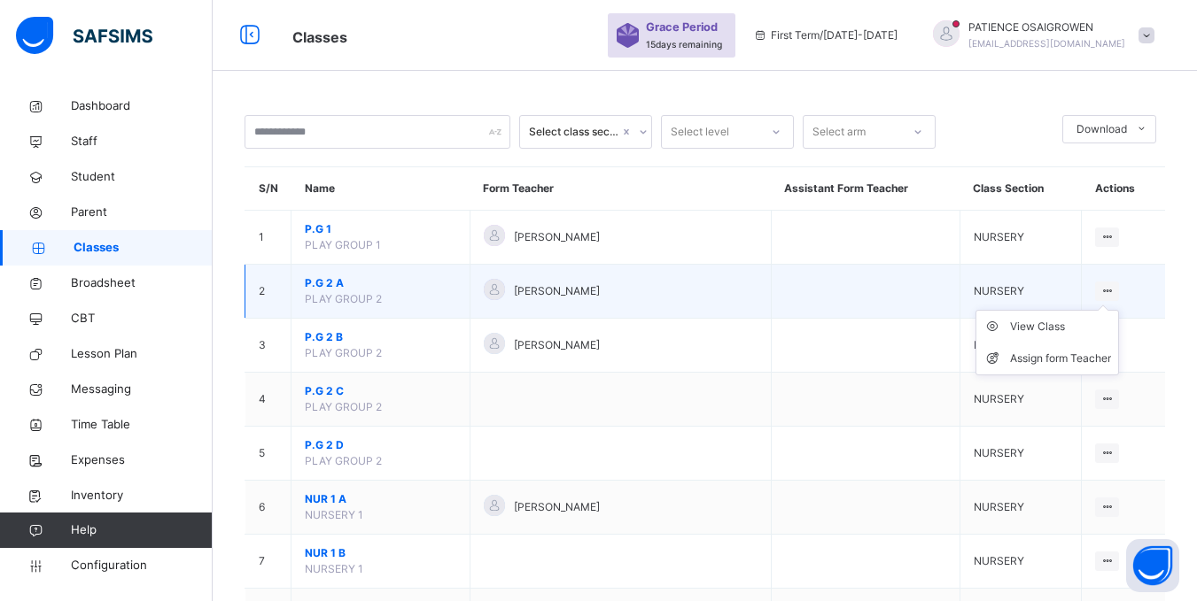
click at [1119, 310] on ul "View Class Assign form Teacher" at bounding box center [1046, 343] width 143 height 66
click at [1073, 330] on div "View Class" at bounding box center [1060, 327] width 101 height 18
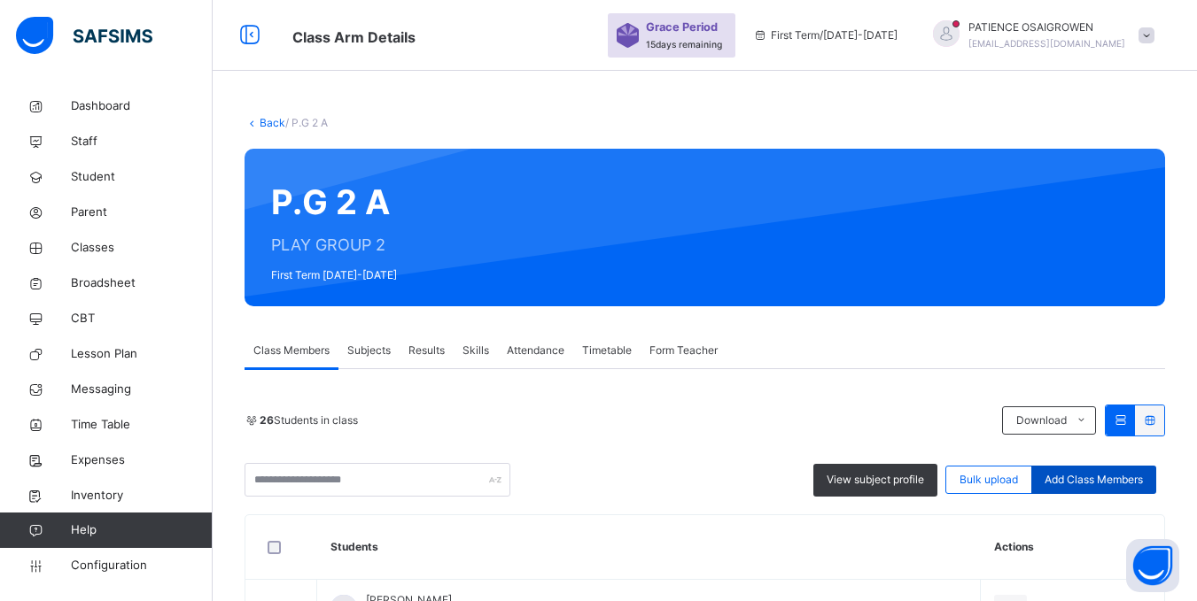
click at [1102, 477] on span "Add Class Members" at bounding box center [1093, 480] width 98 height 16
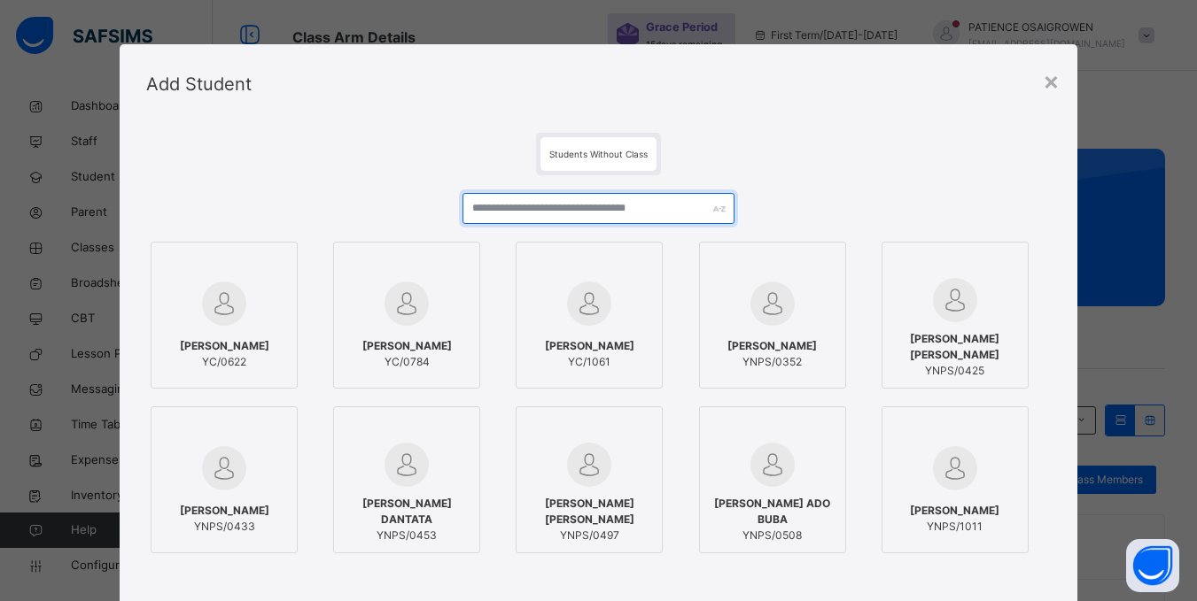
click at [509, 205] on input "text" at bounding box center [597, 208] width 271 height 31
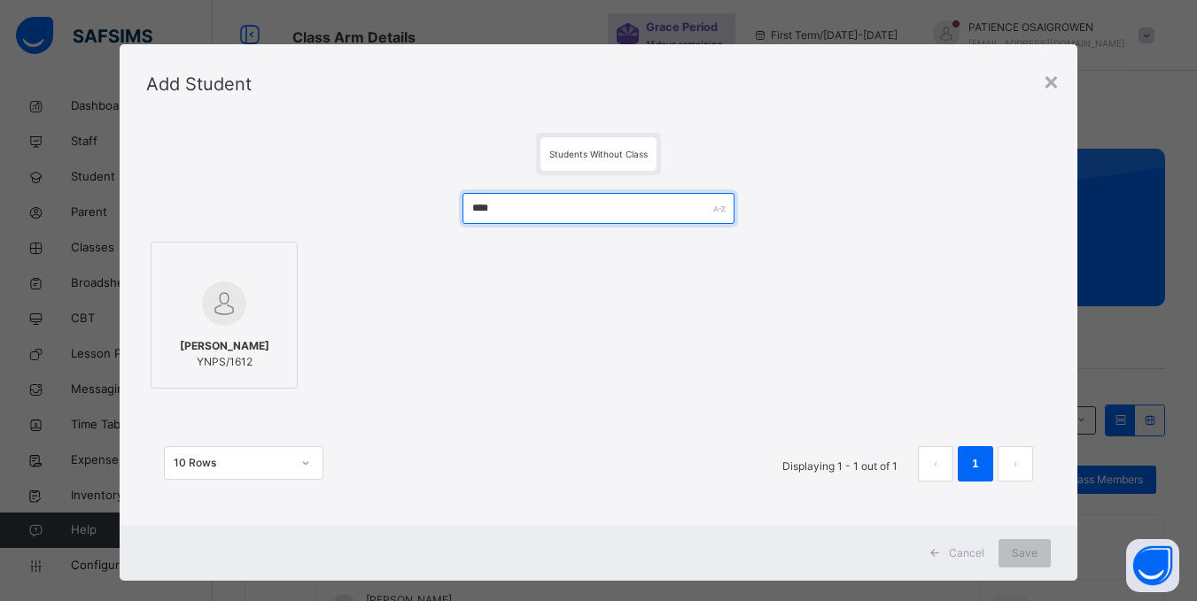
type input "****"
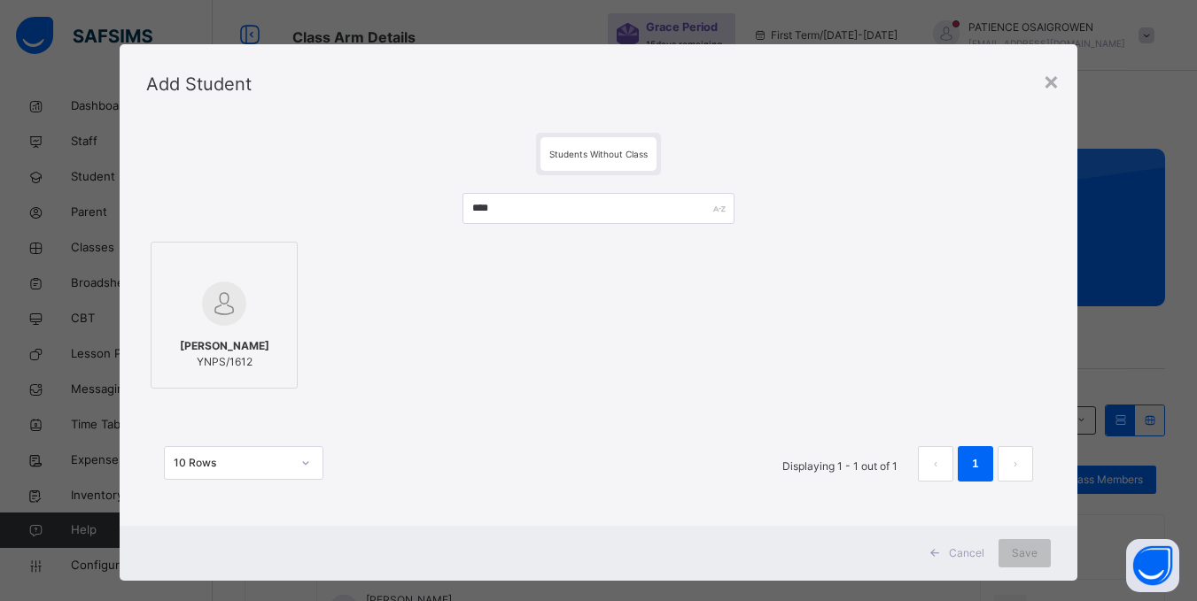
click at [213, 379] on div "HALIMA MUHAMMAD MUHAMMAD YNPS/1612" at bounding box center [224, 354] width 128 height 50
click at [1034, 556] on span "Save" at bounding box center [1036, 554] width 26 height 16
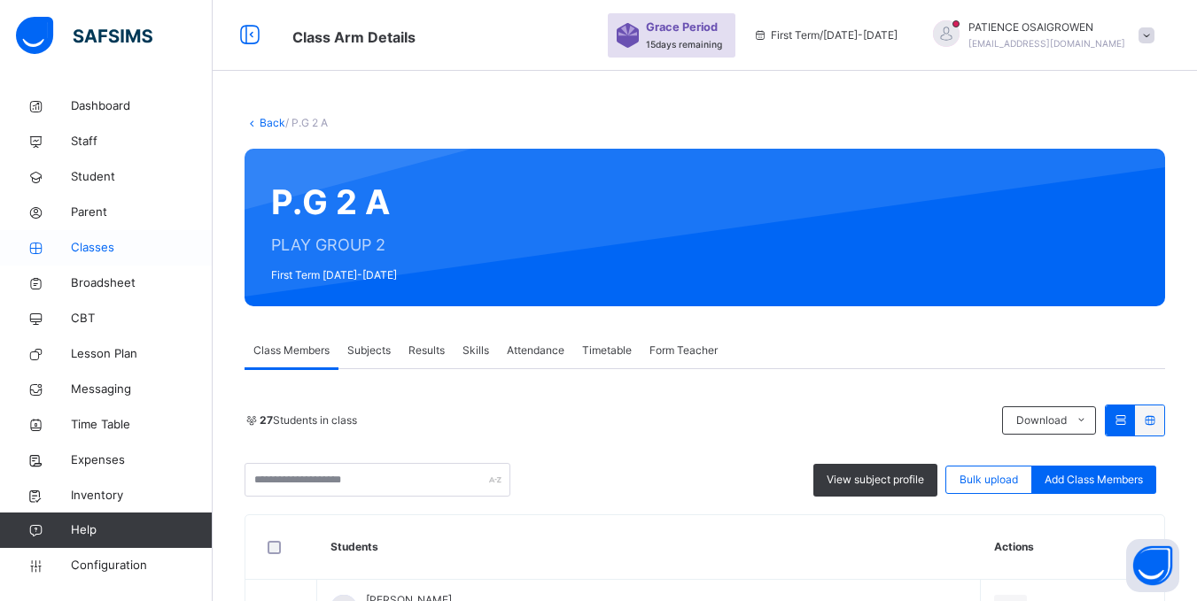
click at [99, 254] on span "Classes" at bounding box center [142, 248] width 142 height 18
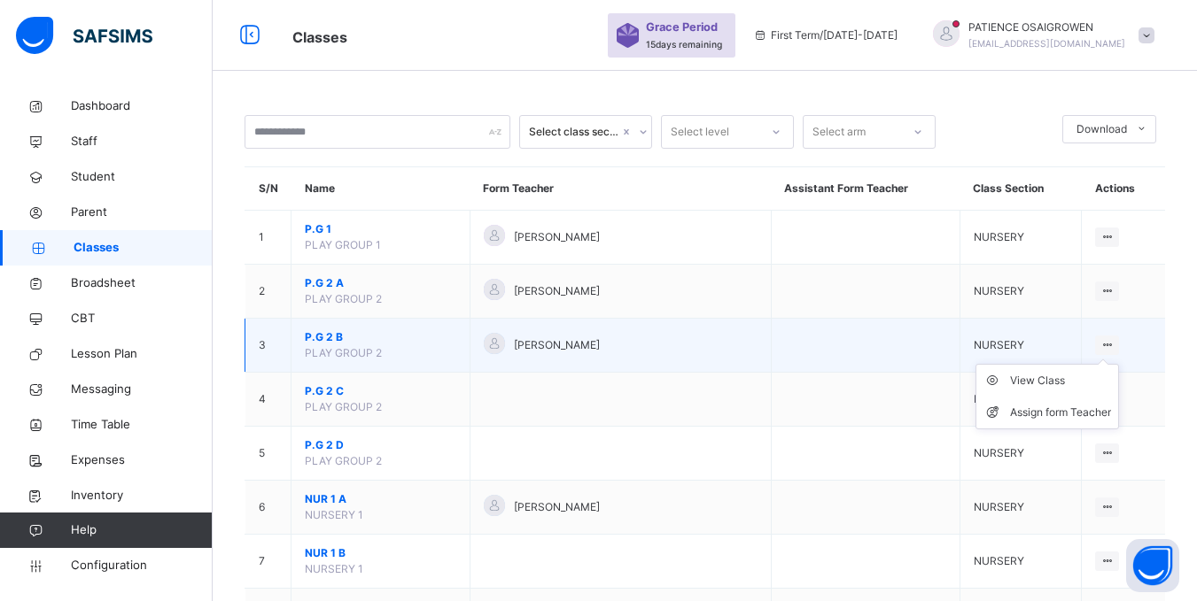
click at [1114, 346] on icon at bounding box center [1106, 344] width 15 height 13
click at [1071, 383] on div "View Class" at bounding box center [1060, 381] width 101 height 18
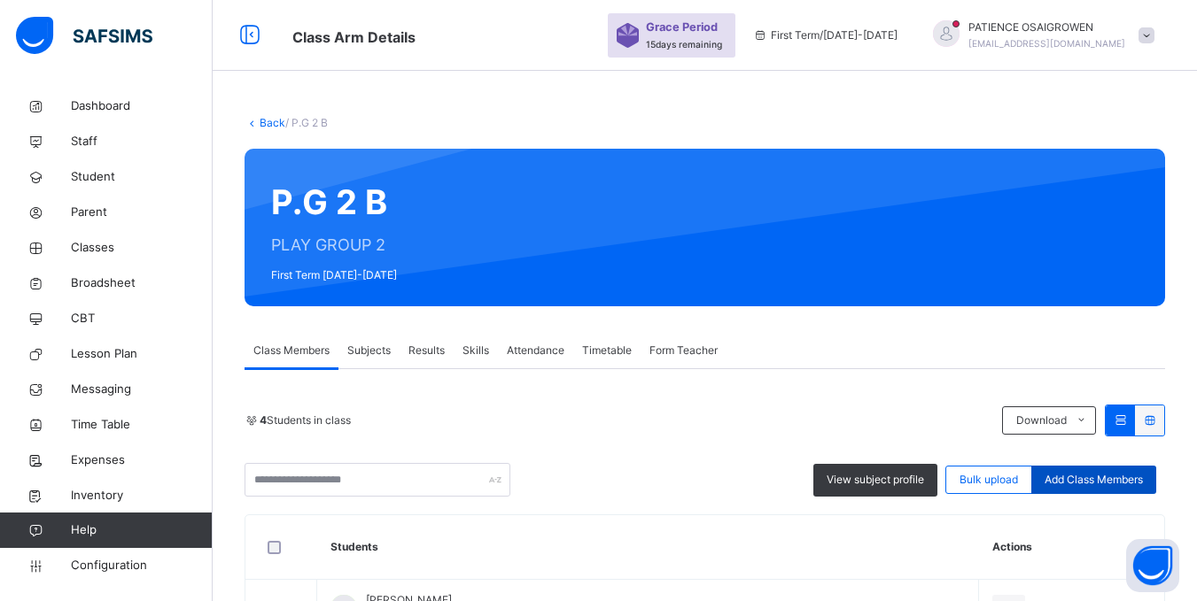
click at [1097, 475] on span "Add Class Members" at bounding box center [1093, 480] width 98 height 16
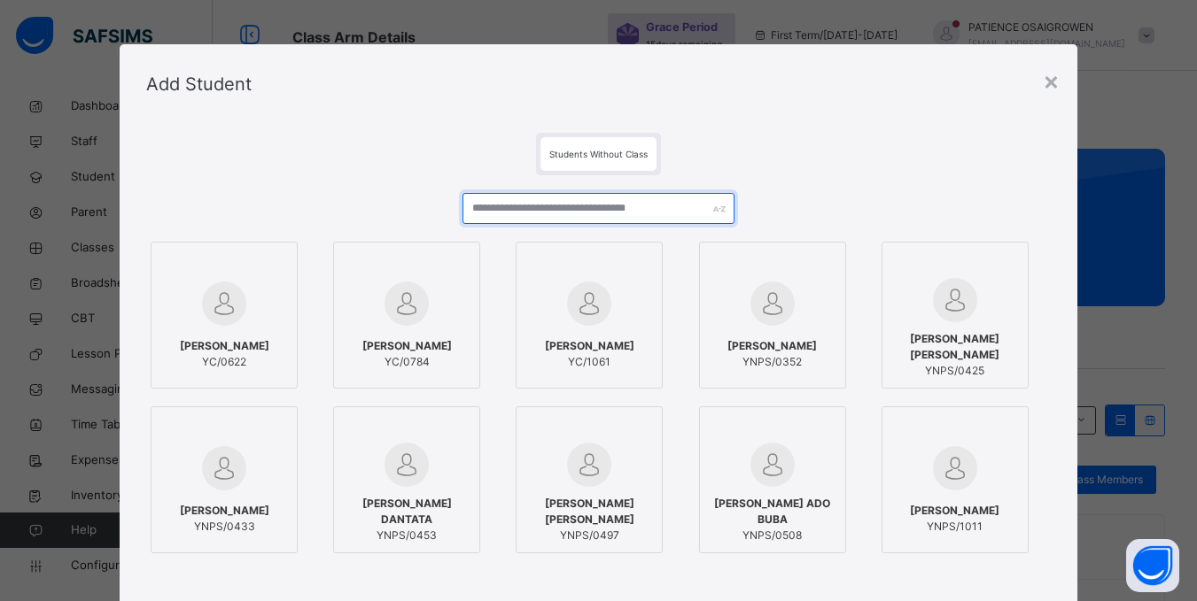
click at [562, 213] on input "text" at bounding box center [597, 208] width 271 height 31
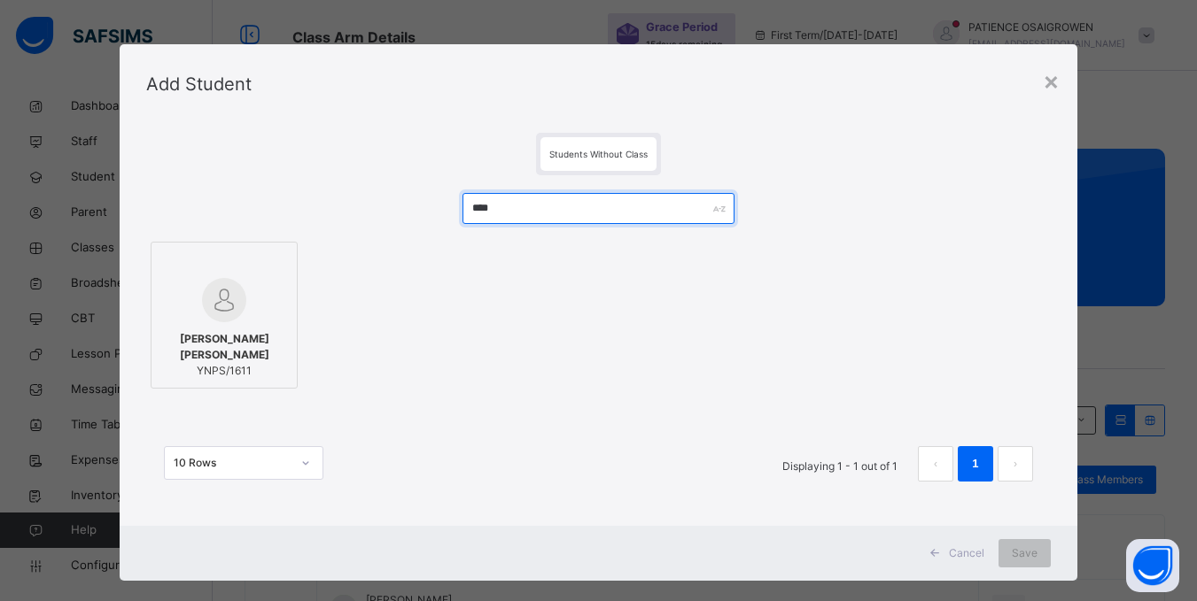
type input "****"
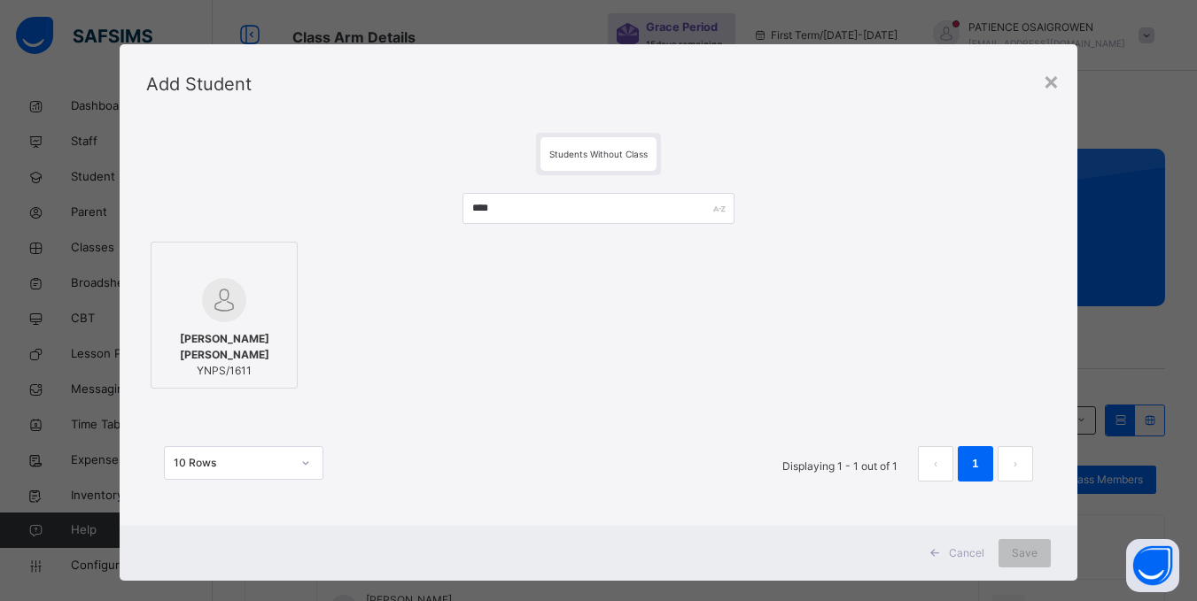
click at [253, 321] on div at bounding box center [224, 300] width 128 height 44
click at [1025, 550] on span "Save" at bounding box center [1036, 554] width 26 height 16
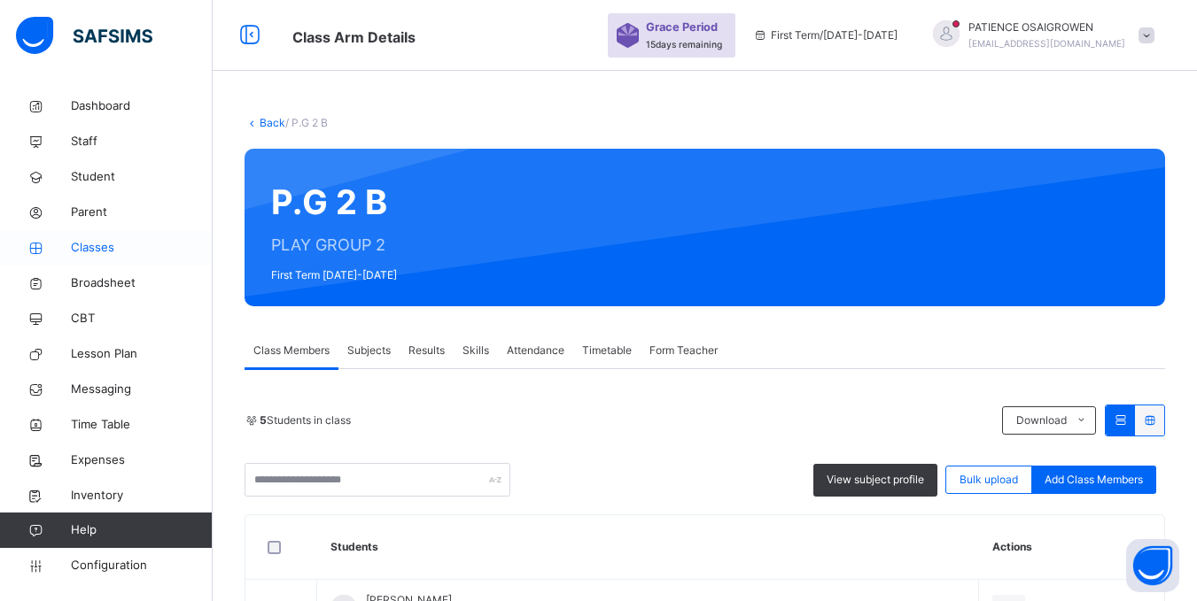
click at [101, 246] on span "Classes" at bounding box center [142, 248] width 142 height 18
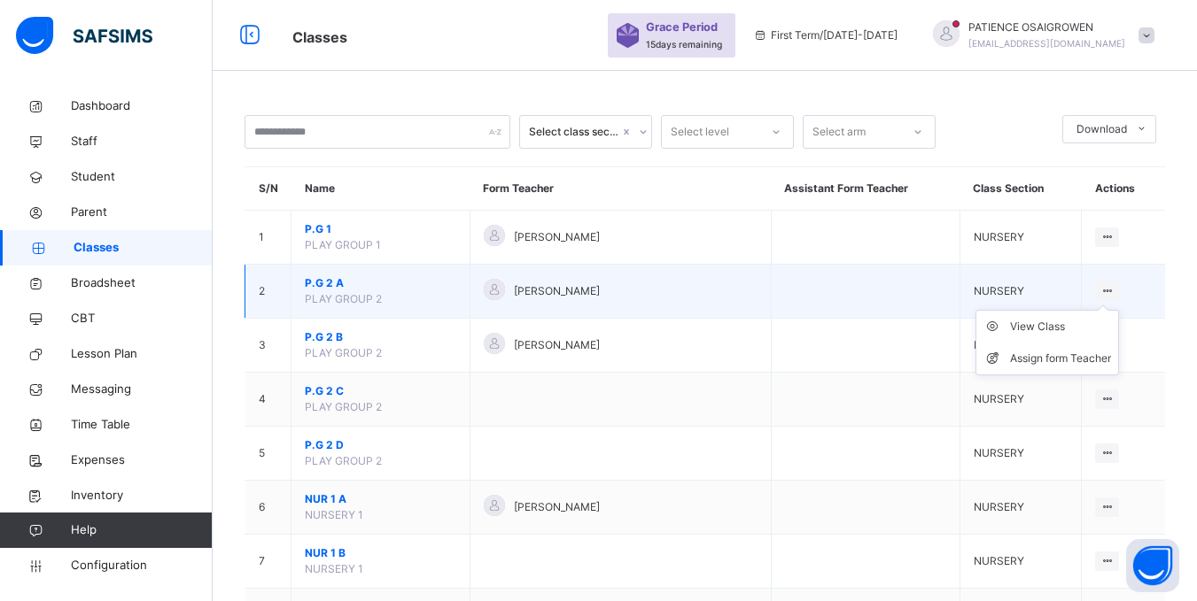
click at [1114, 291] on icon at bounding box center [1106, 290] width 15 height 13
click at [1066, 324] on div "View Class" at bounding box center [1060, 327] width 101 height 18
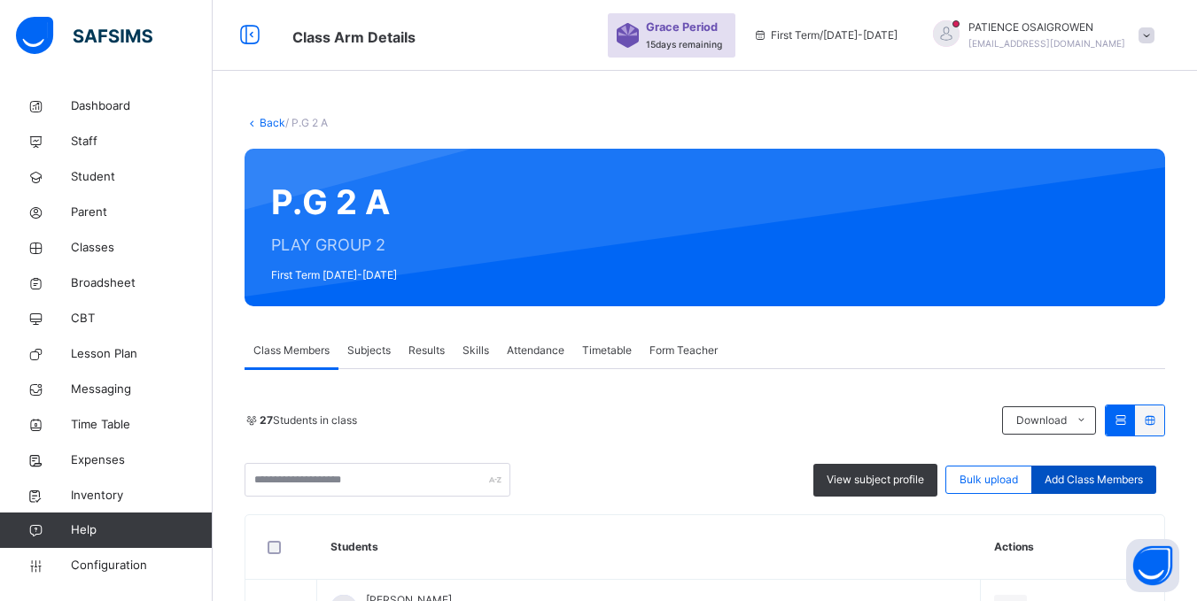
click at [1120, 482] on span "Add Class Members" at bounding box center [1093, 480] width 98 height 16
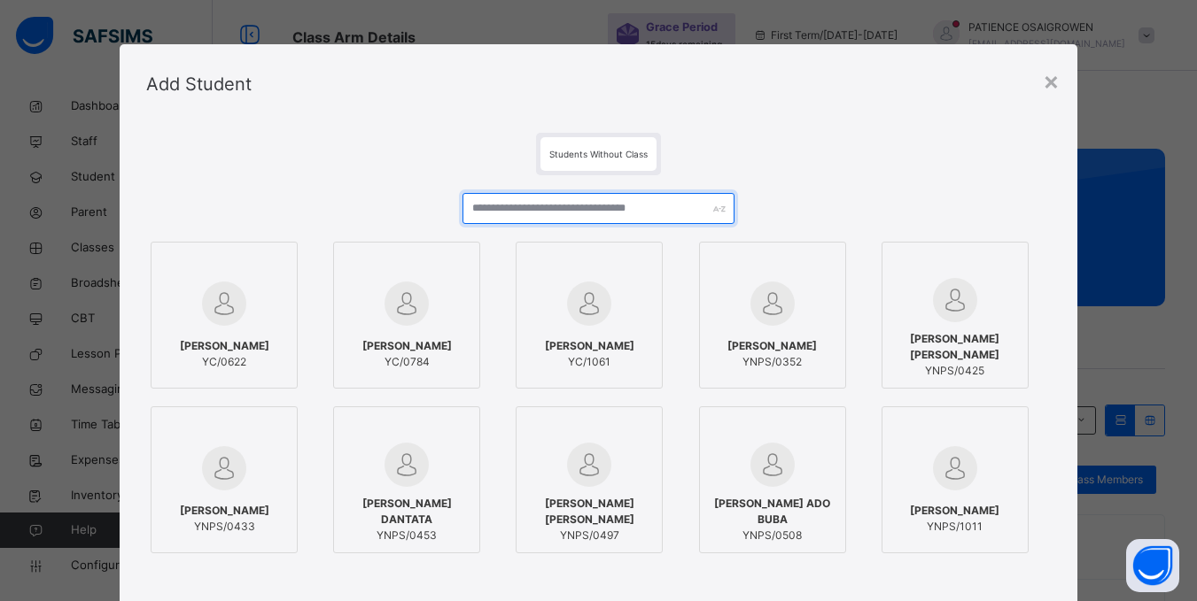
click at [662, 211] on input "text" at bounding box center [597, 208] width 271 height 31
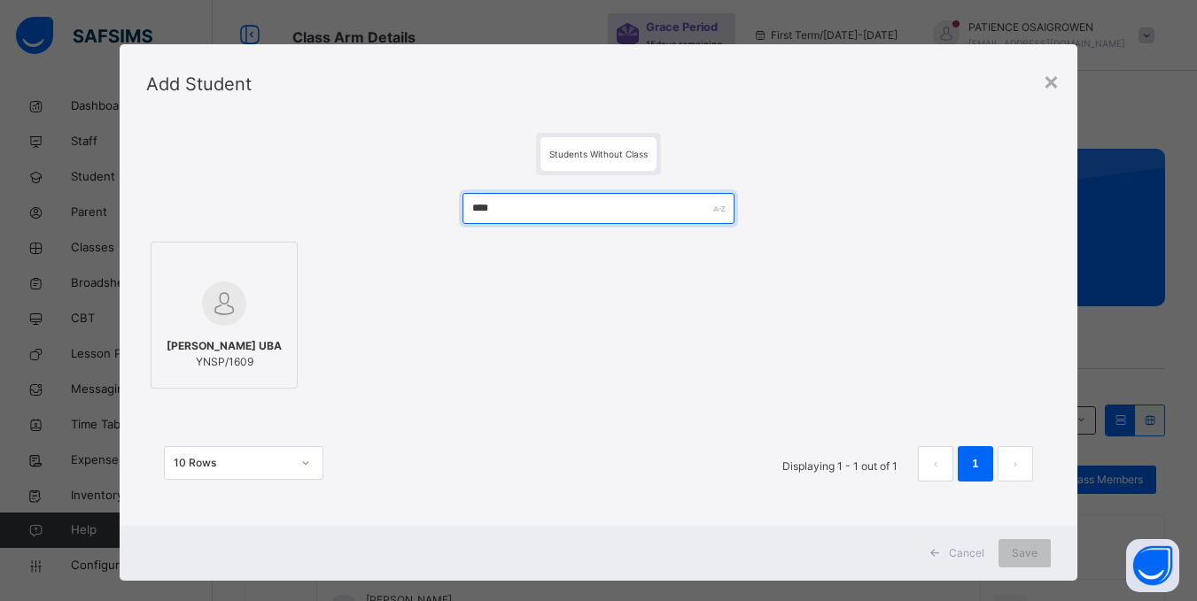
type input "****"
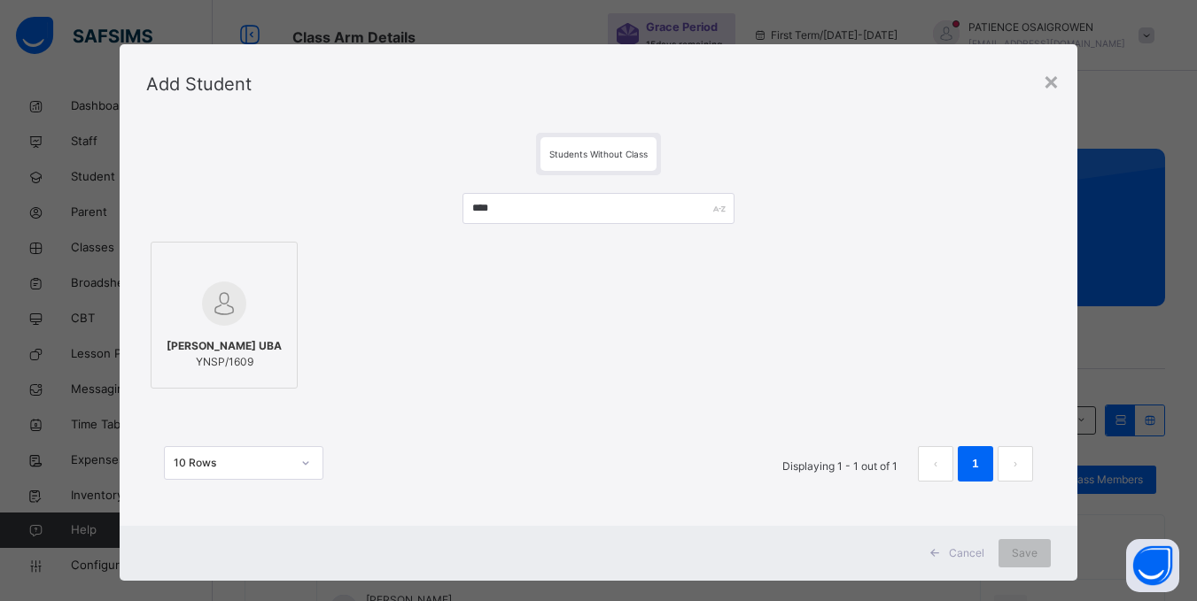
click at [244, 324] on div at bounding box center [224, 303] width 128 height 51
click at [1034, 547] on span "Save" at bounding box center [1036, 554] width 26 height 16
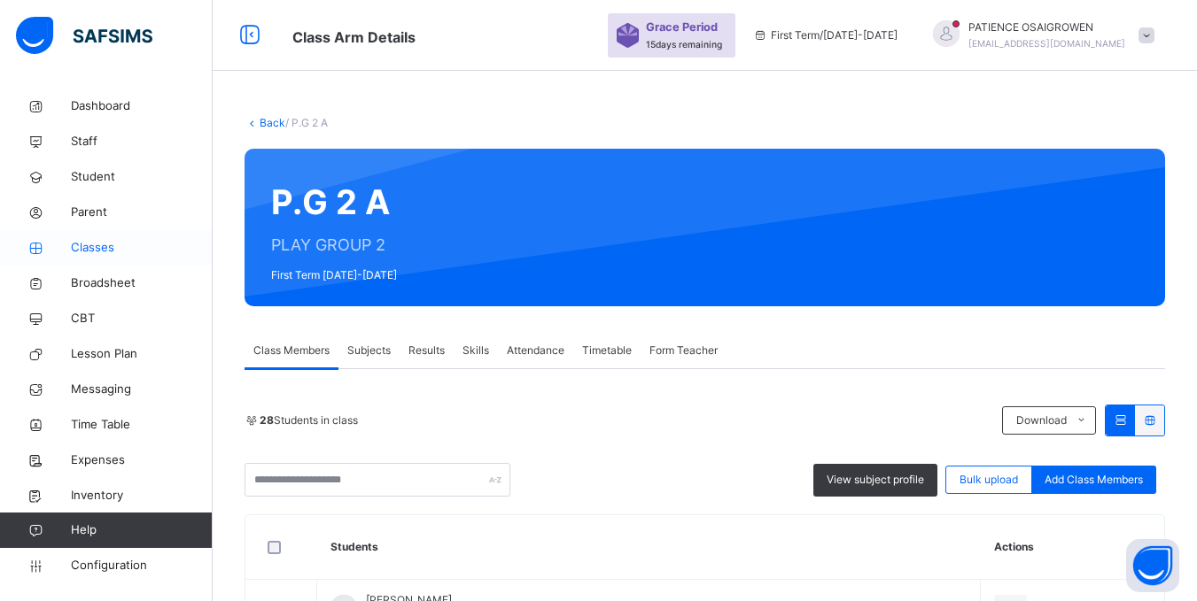
click at [112, 248] on span "Classes" at bounding box center [142, 248] width 142 height 18
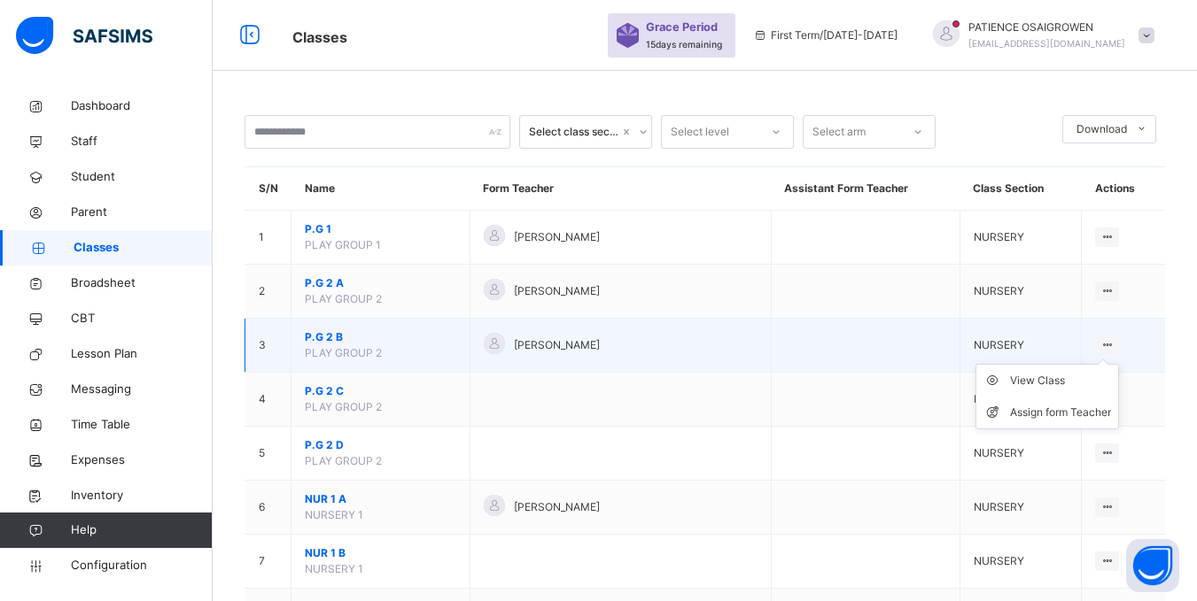
click at [1114, 342] on icon at bounding box center [1106, 344] width 15 height 13
click at [1076, 376] on div "View Class" at bounding box center [1060, 381] width 101 height 18
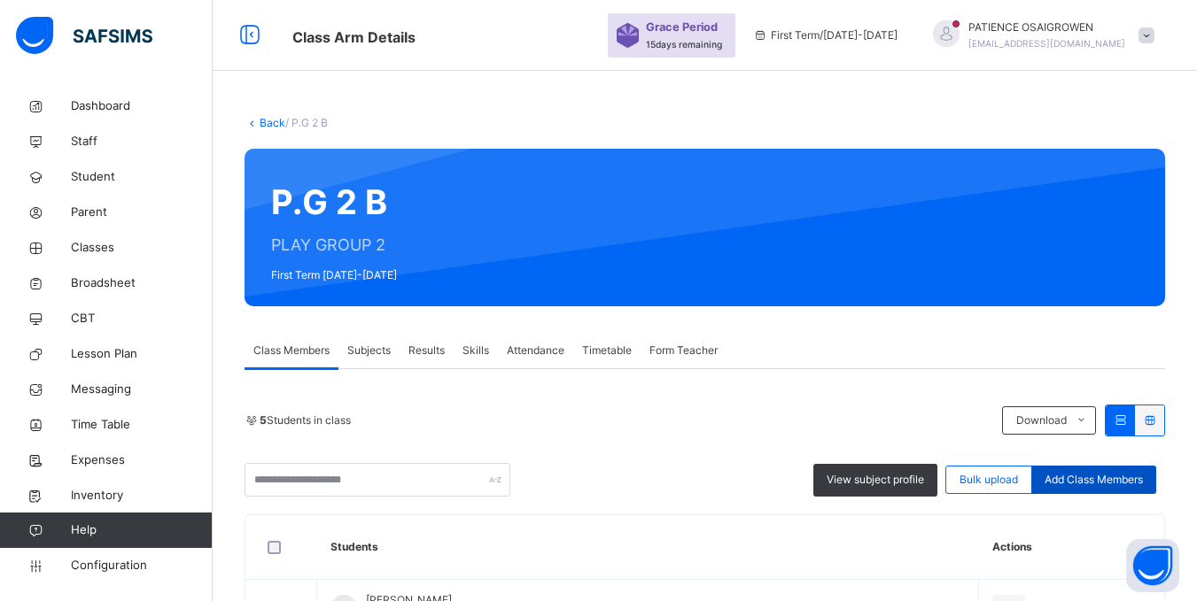
click at [1082, 478] on span "Add Class Members" at bounding box center [1093, 480] width 98 height 16
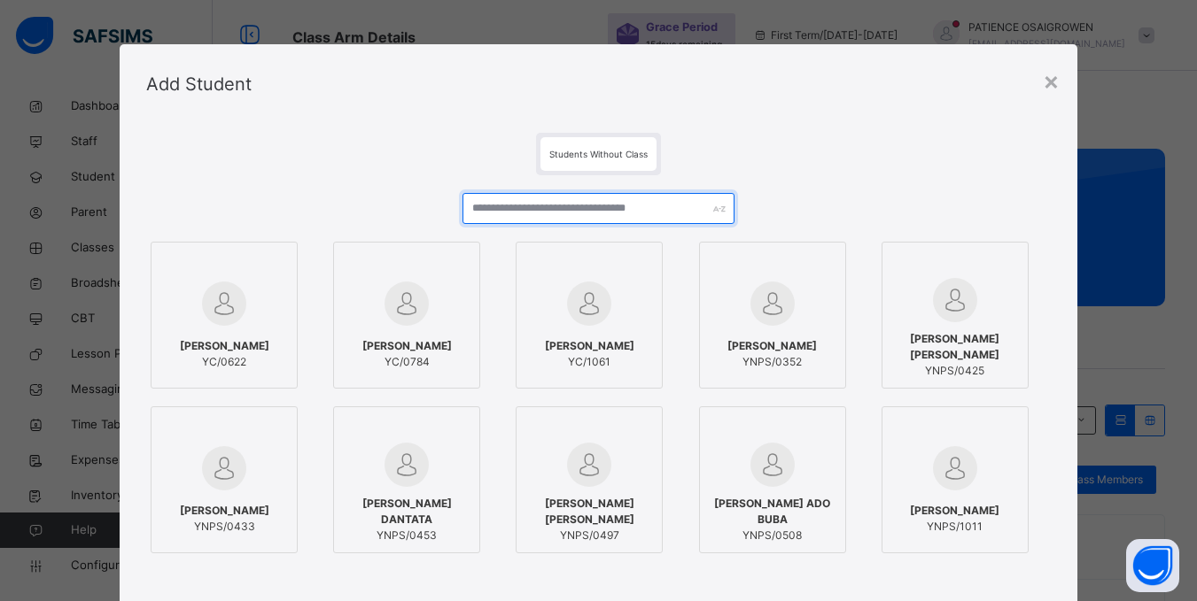
click at [500, 218] on input "text" at bounding box center [597, 208] width 271 height 31
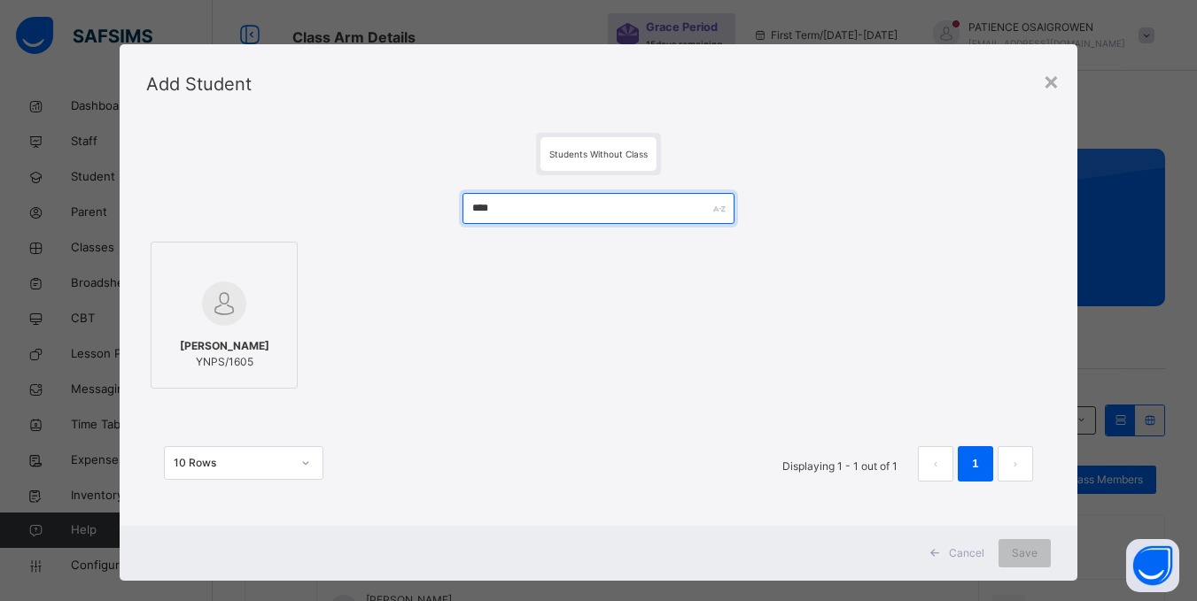
type input "****"
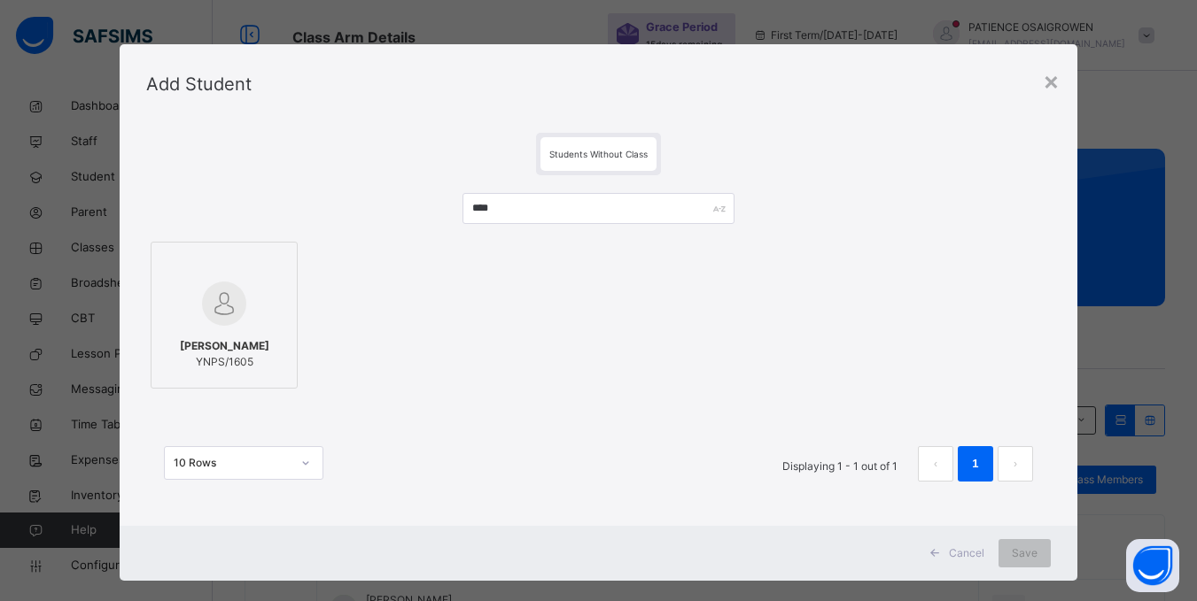
click at [232, 353] on span "[PERSON_NAME]" at bounding box center [224, 346] width 89 height 16
click at [1023, 556] on span "Save" at bounding box center [1036, 554] width 26 height 16
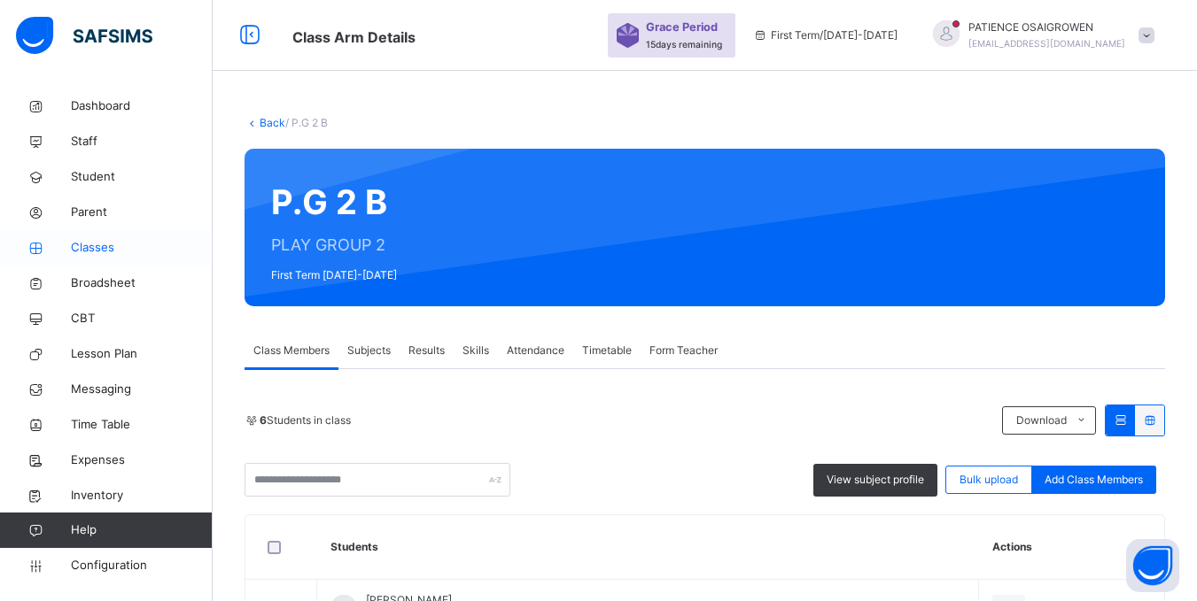
click at [101, 248] on span "Classes" at bounding box center [142, 248] width 142 height 18
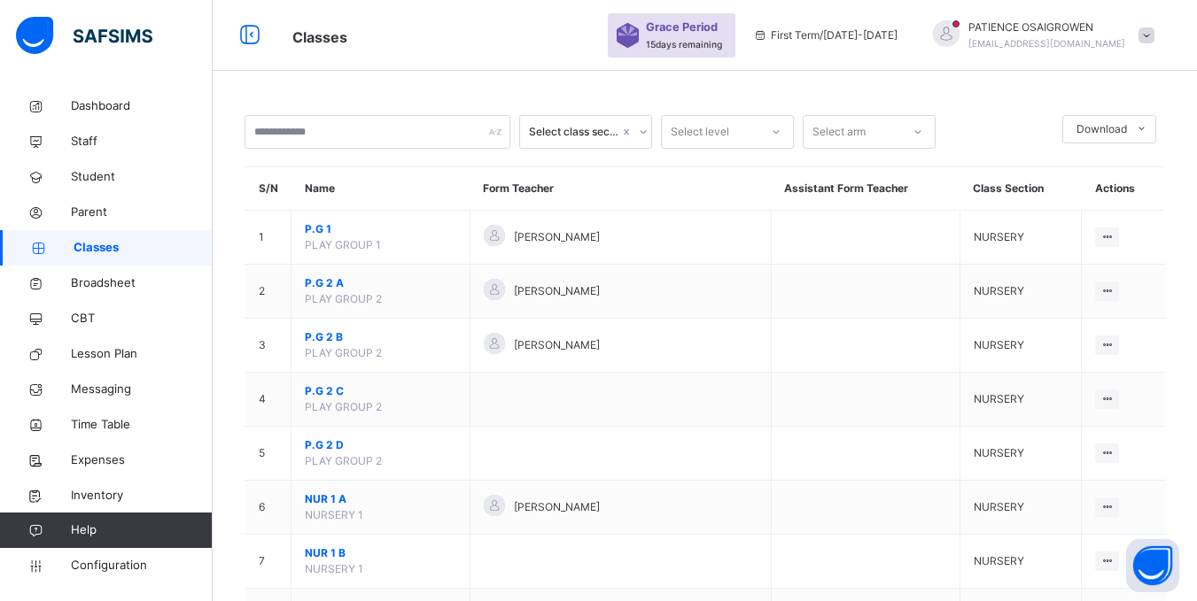
click at [0, 0] on ul "View Class Assign form Teacher" at bounding box center [0, 0] width 0 height 0
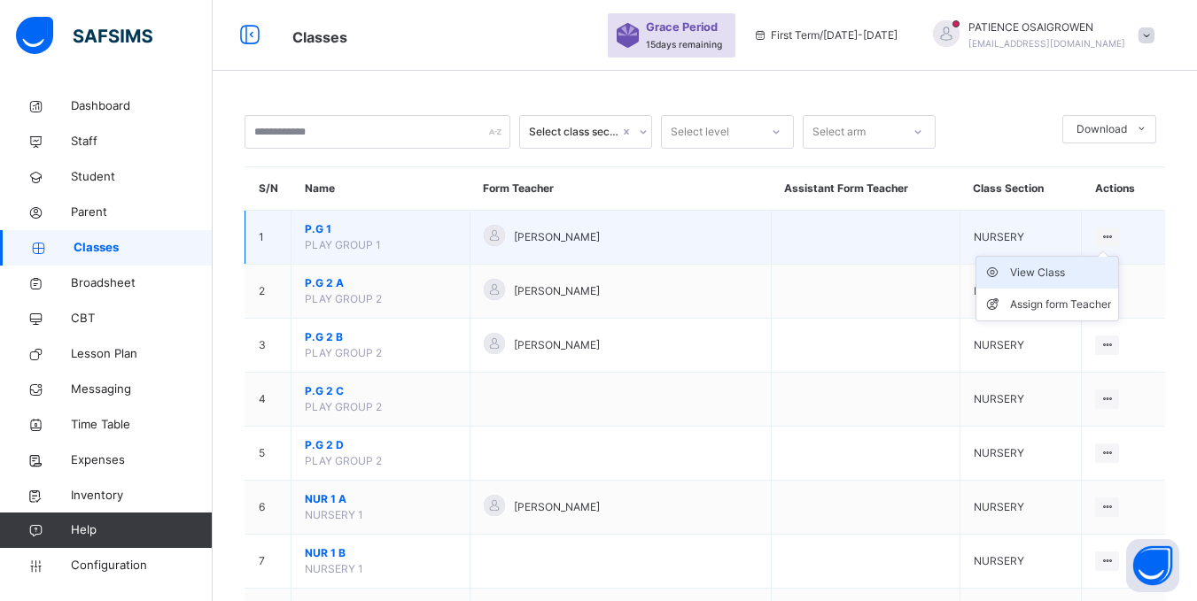
click at [1035, 275] on div "View Class" at bounding box center [1060, 273] width 101 height 18
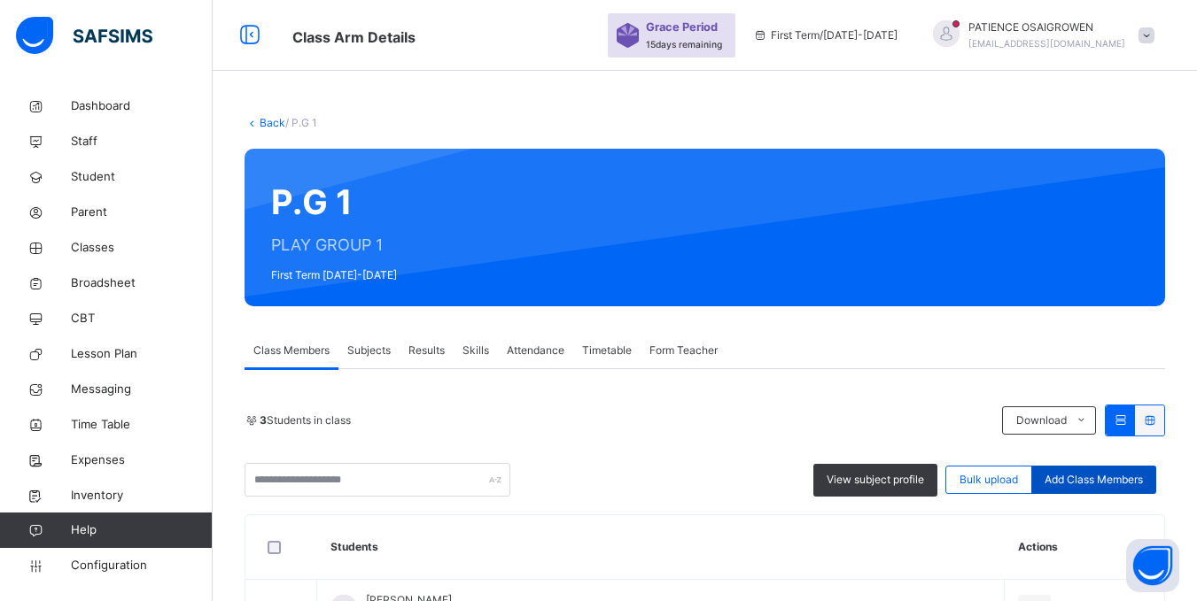
click at [1088, 479] on span "Add Class Members" at bounding box center [1093, 480] width 98 height 16
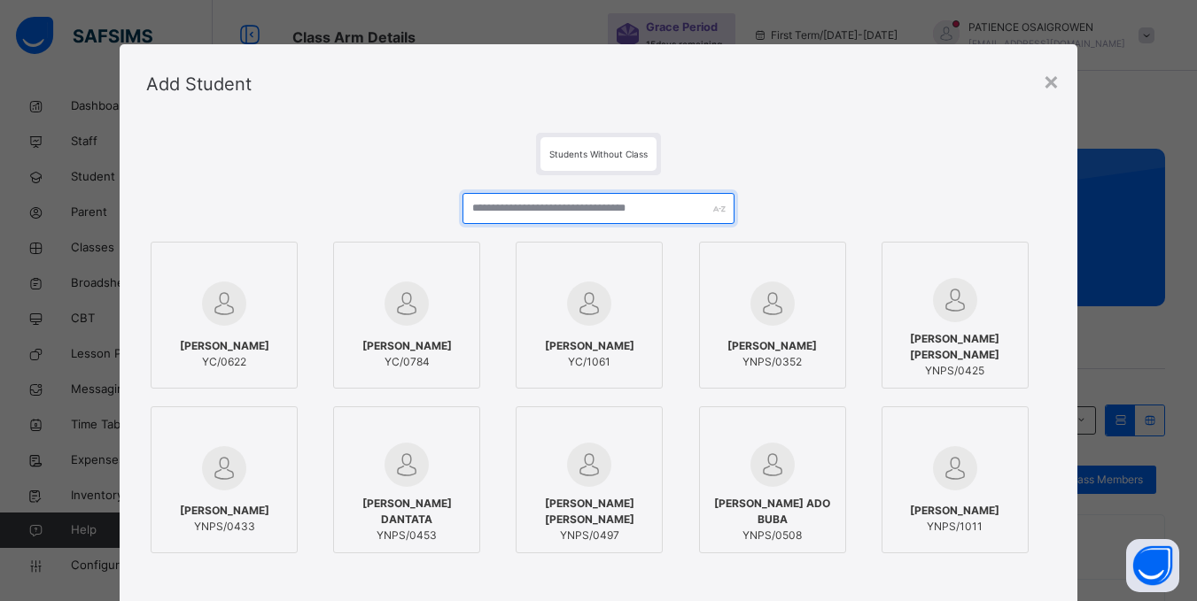
click at [531, 201] on input "text" at bounding box center [597, 208] width 271 height 31
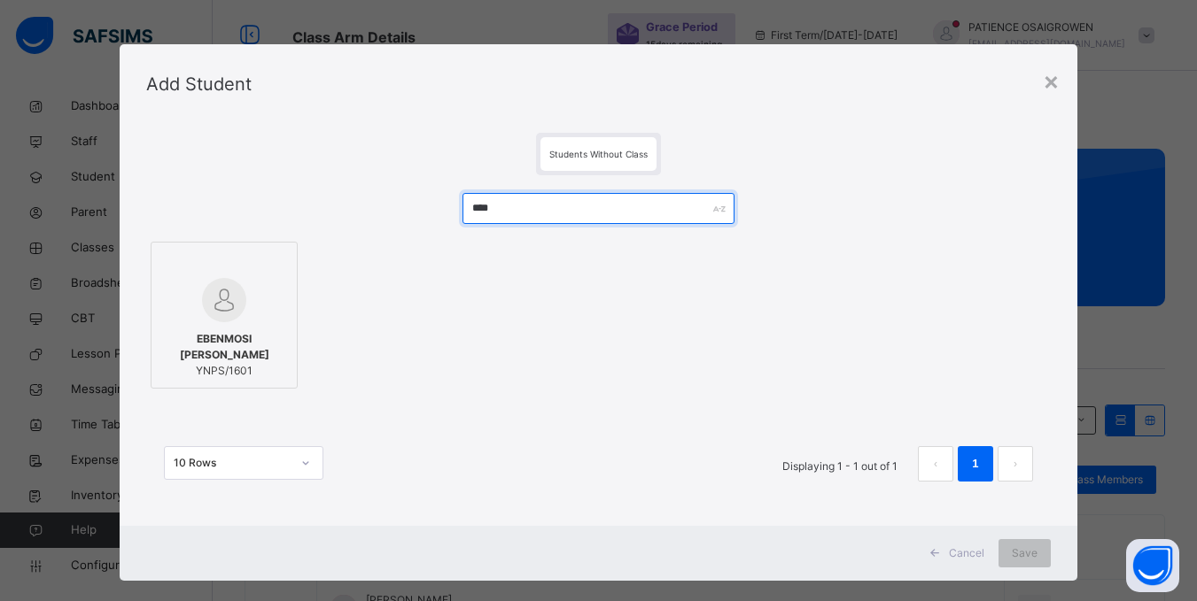
type input "****"
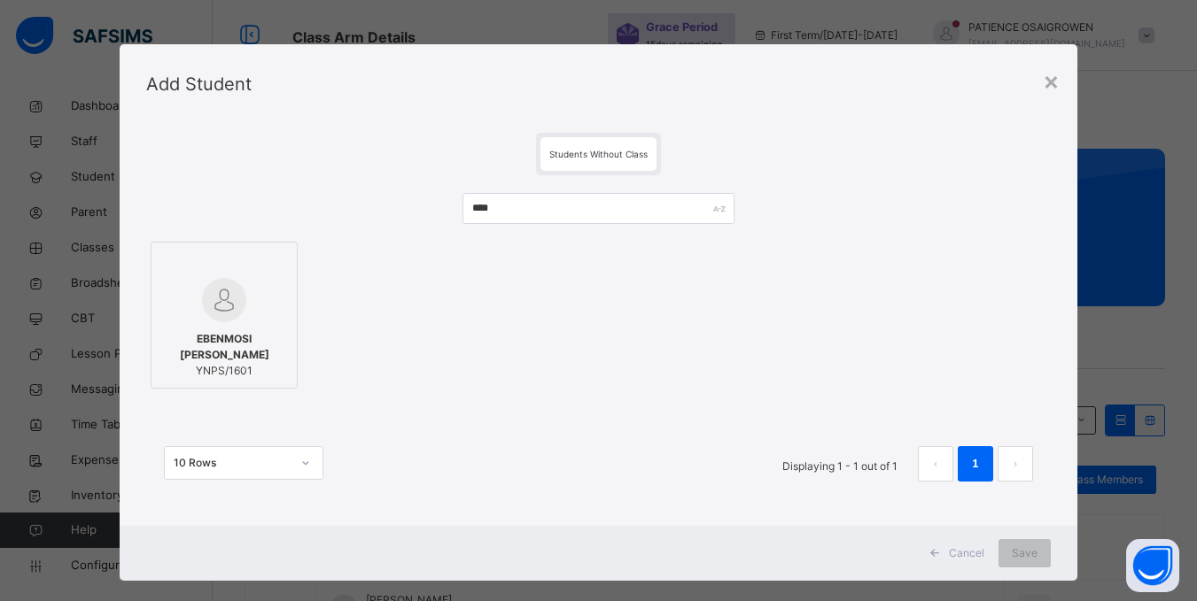
click at [209, 333] on span "EBENMOSI EMMANUEL ABOLUGBE" at bounding box center [224, 347] width 128 height 32
click at [1028, 552] on span "Save" at bounding box center [1036, 554] width 26 height 16
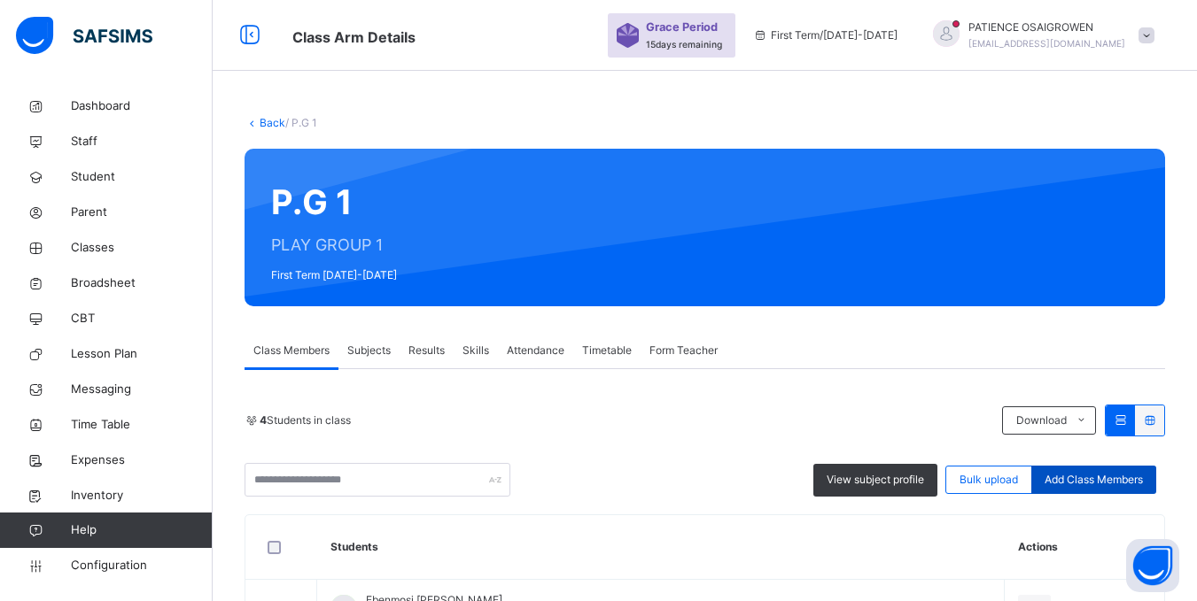
click at [1097, 475] on span "Add Class Members" at bounding box center [1093, 480] width 98 height 16
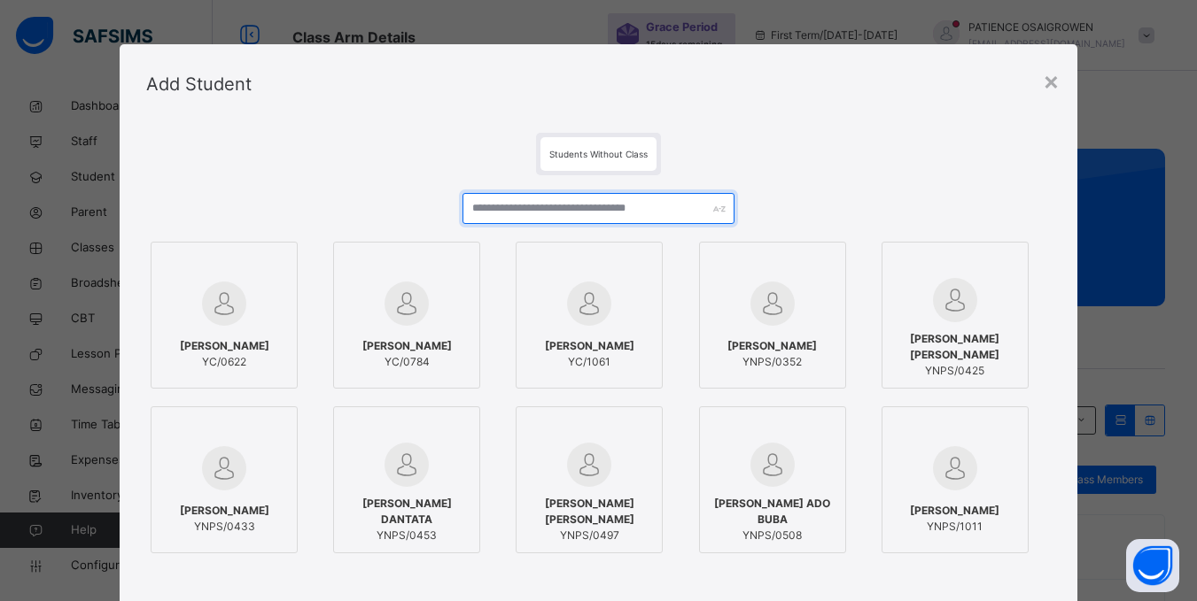
click at [586, 203] on input "text" at bounding box center [597, 208] width 271 height 31
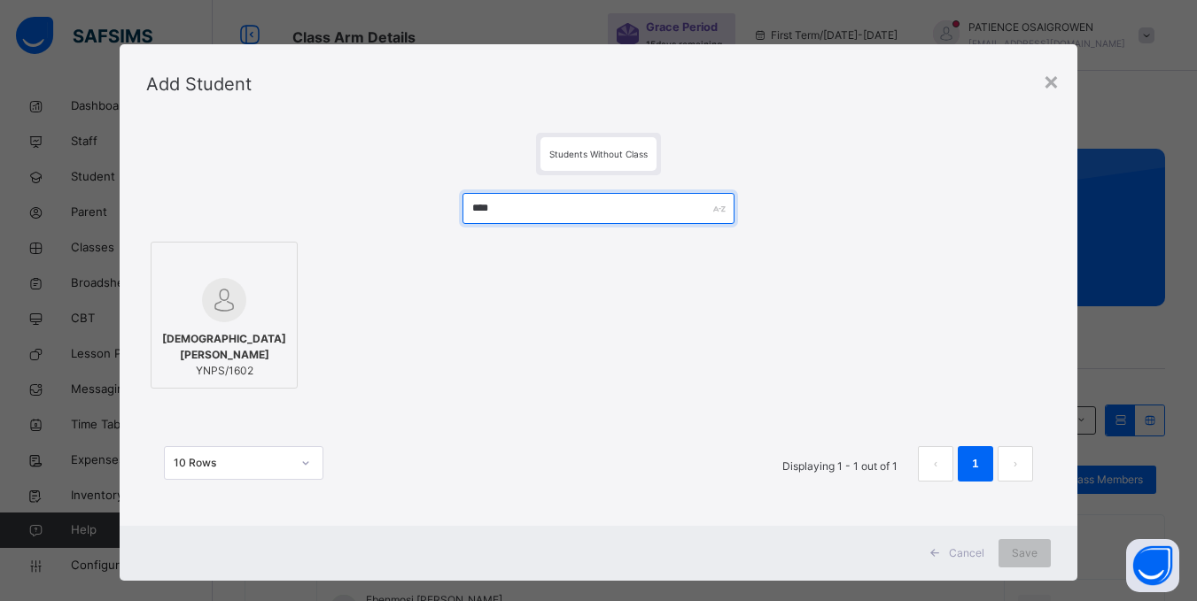
type input "****"
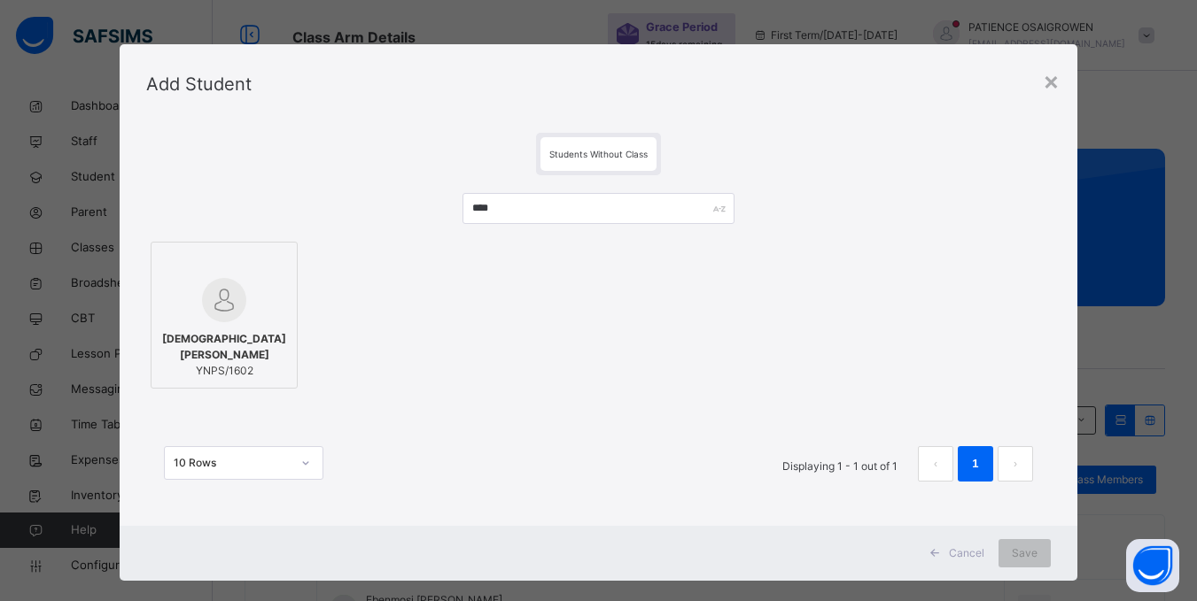
click at [209, 342] on span "MUHAMMAD HARUNA MUSA" at bounding box center [224, 347] width 128 height 32
click at [1036, 558] on span "Save" at bounding box center [1036, 554] width 26 height 16
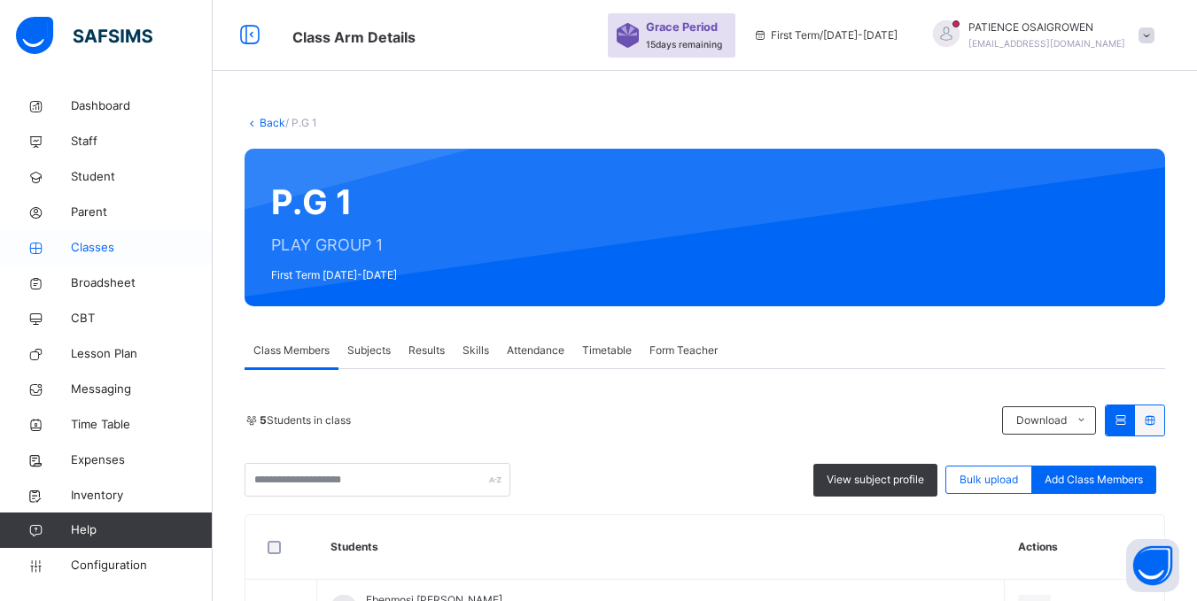
click at [111, 248] on span "Classes" at bounding box center [142, 248] width 142 height 18
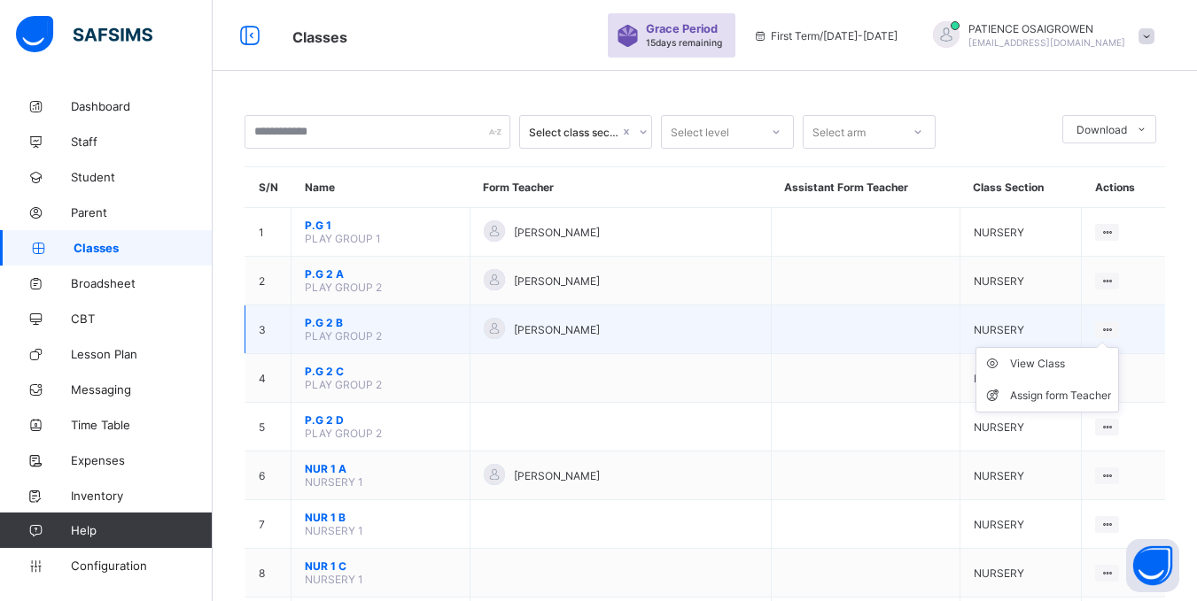
click at [1119, 347] on ul "View Class Assign form Teacher" at bounding box center [1046, 380] width 143 height 66
click at [1043, 364] on div "View Class" at bounding box center [1060, 364] width 101 height 18
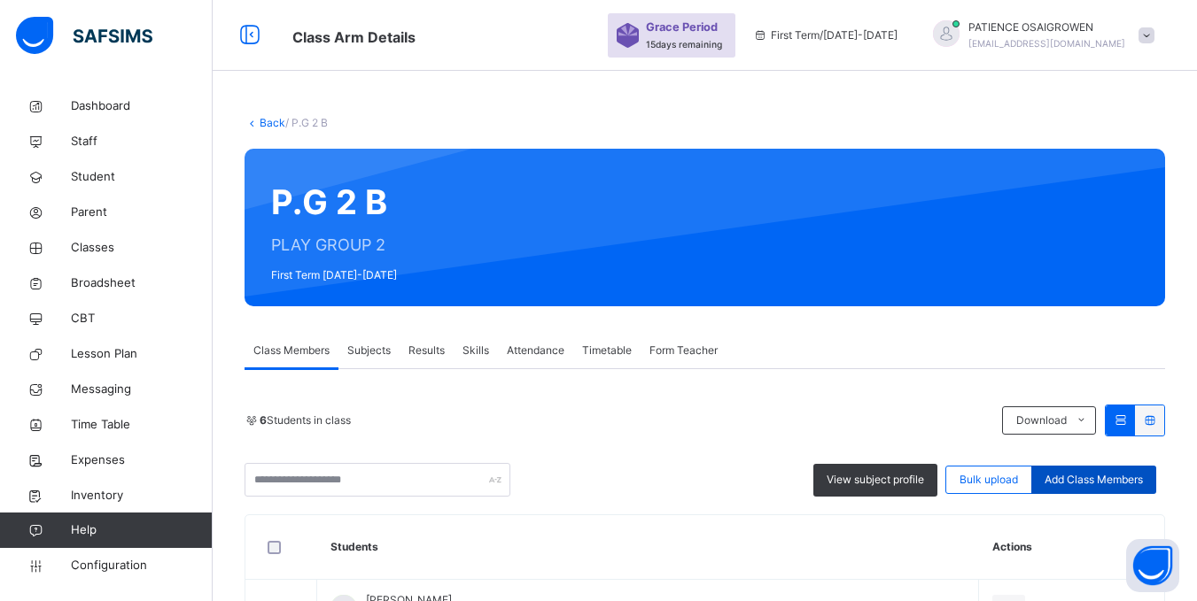
click at [1099, 481] on span "Add Class Members" at bounding box center [1093, 480] width 98 height 16
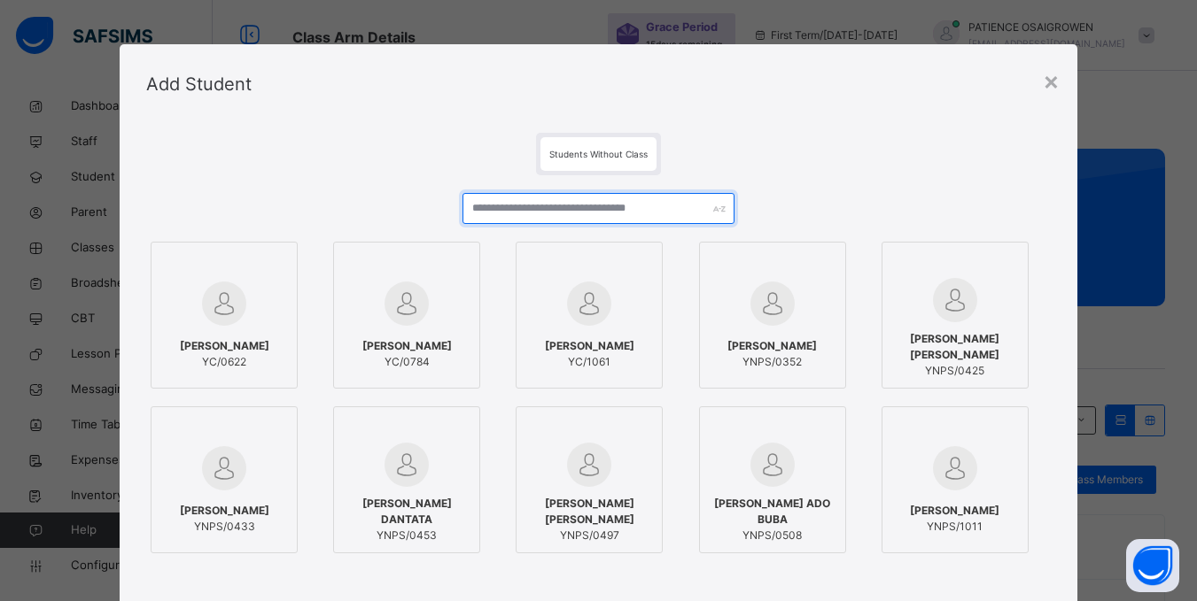
click at [580, 216] on input "text" at bounding box center [597, 208] width 271 height 31
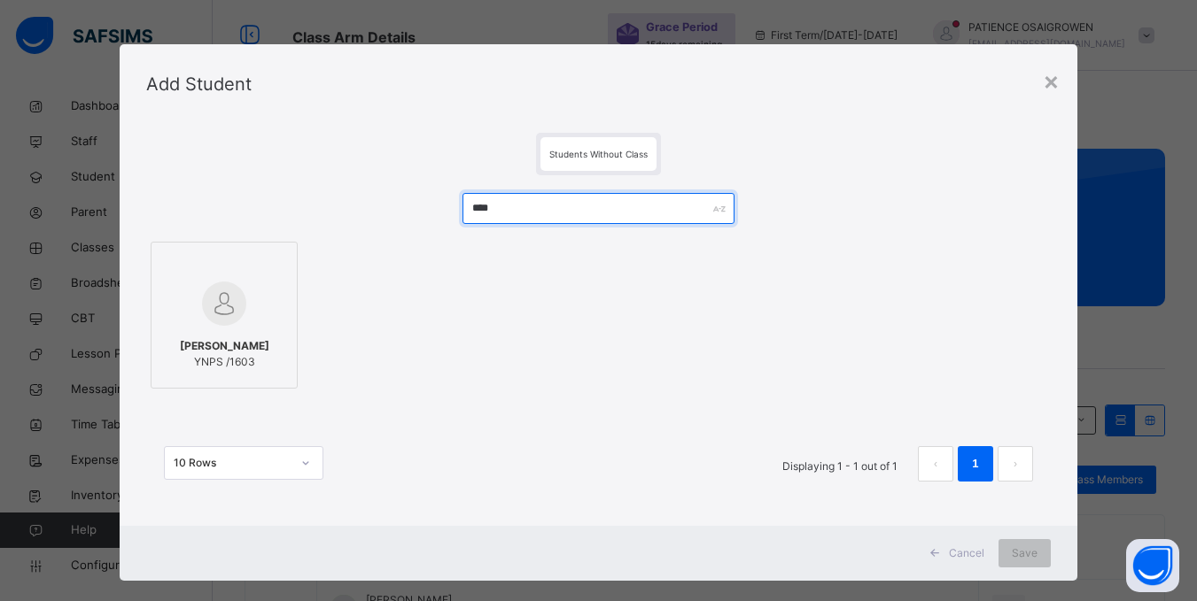
type input "****"
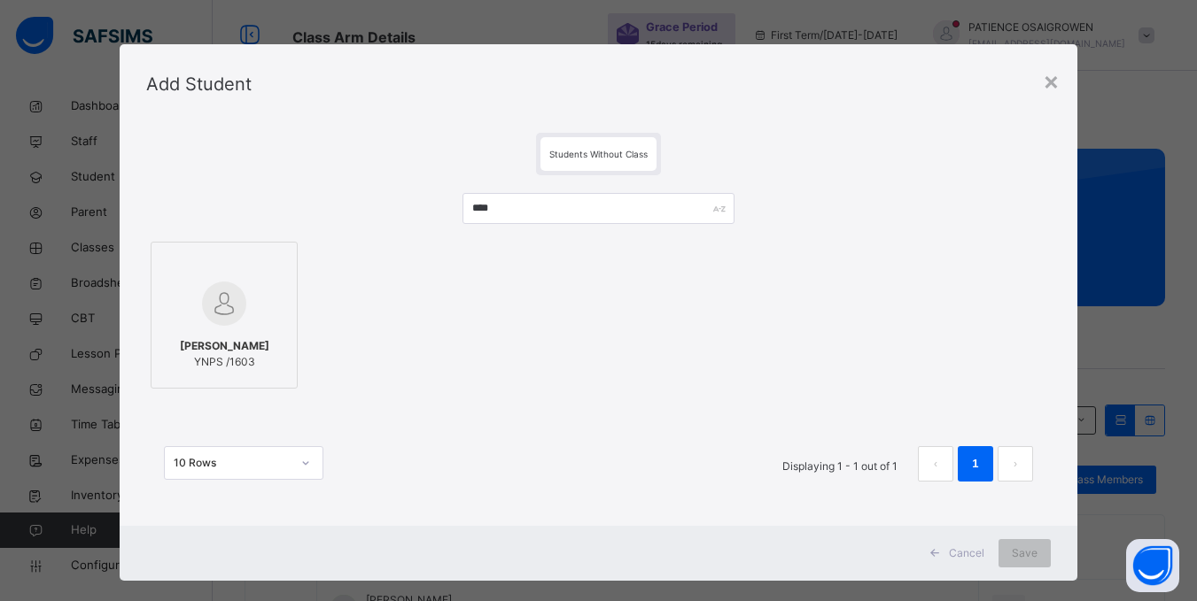
click at [184, 317] on div at bounding box center [224, 303] width 128 height 51
click at [1041, 554] on span "Save" at bounding box center [1036, 554] width 26 height 16
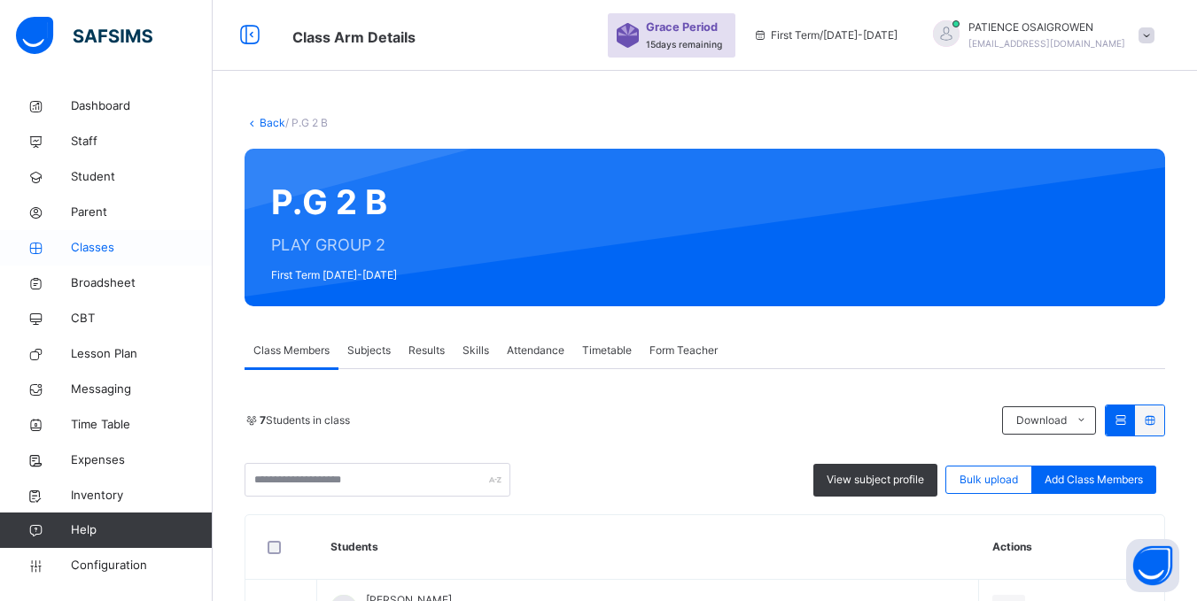
click at [87, 249] on span "Classes" at bounding box center [142, 248] width 142 height 18
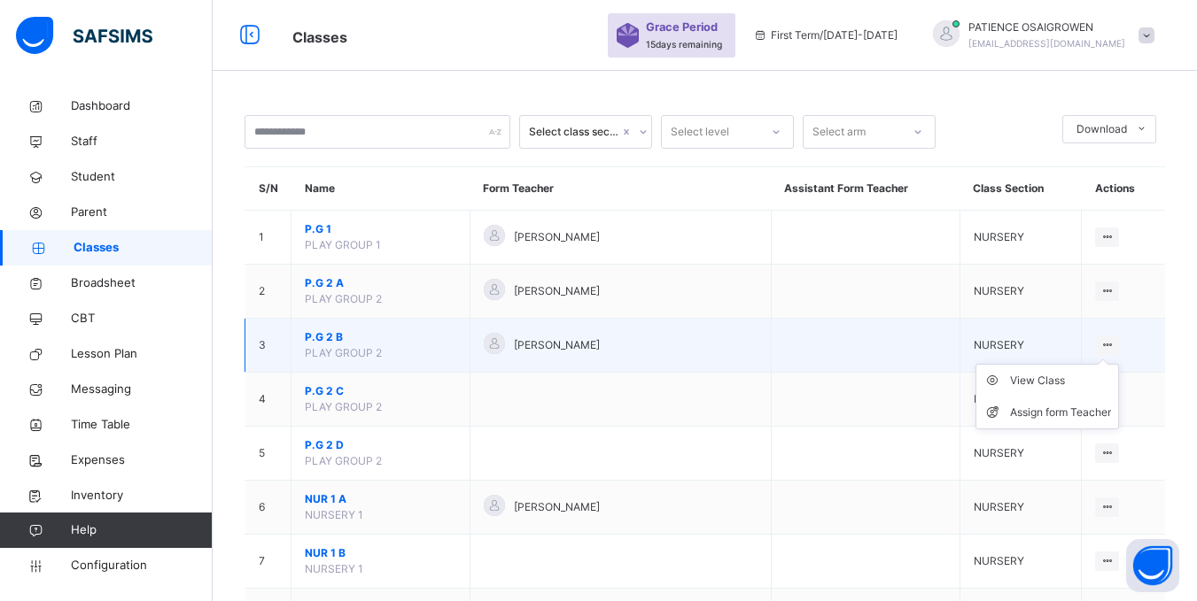
click at [1119, 364] on ul "View Class Assign form Teacher" at bounding box center [1046, 397] width 143 height 66
click at [1065, 382] on div "View Class" at bounding box center [1060, 381] width 101 height 18
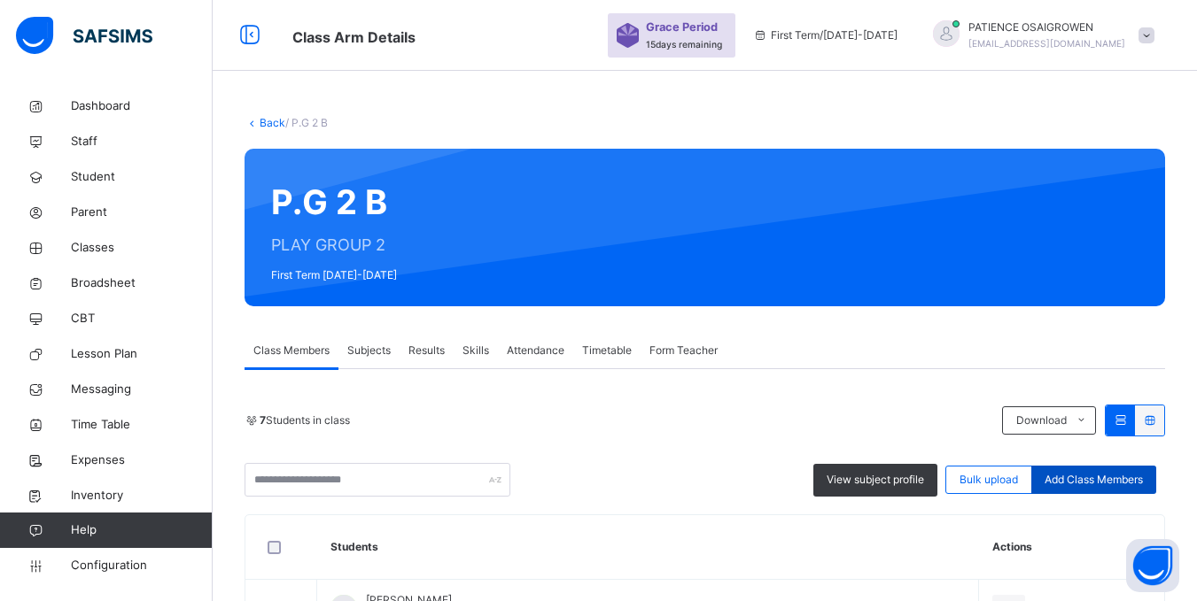
click at [1103, 477] on span "Add Class Members" at bounding box center [1093, 480] width 98 height 16
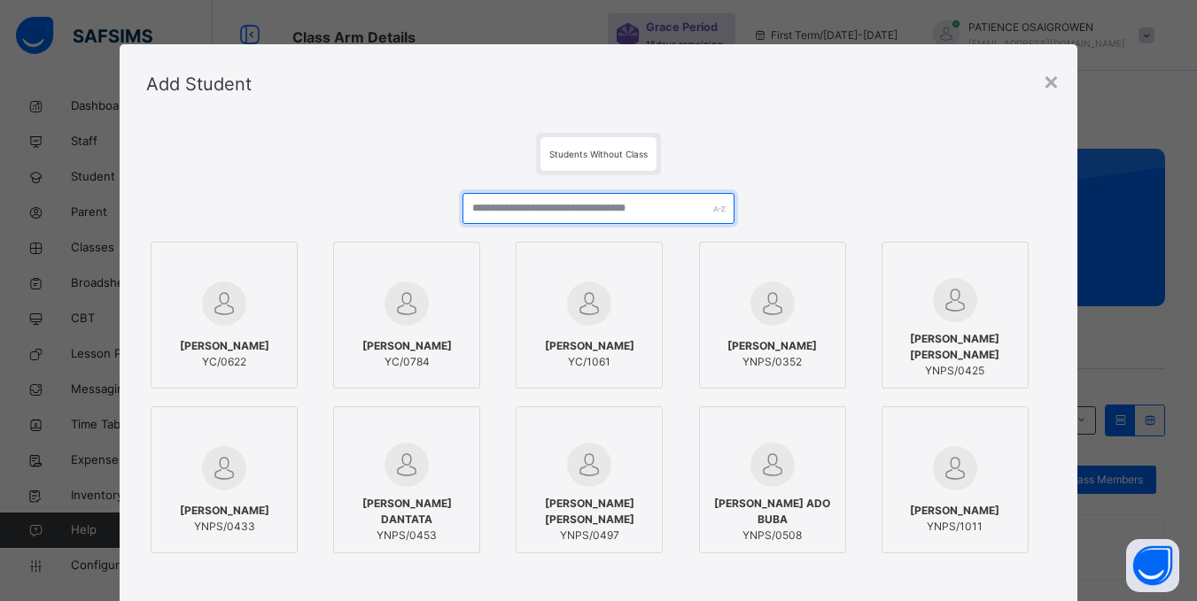
click at [539, 213] on input "text" at bounding box center [597, 208] width 271 height 31
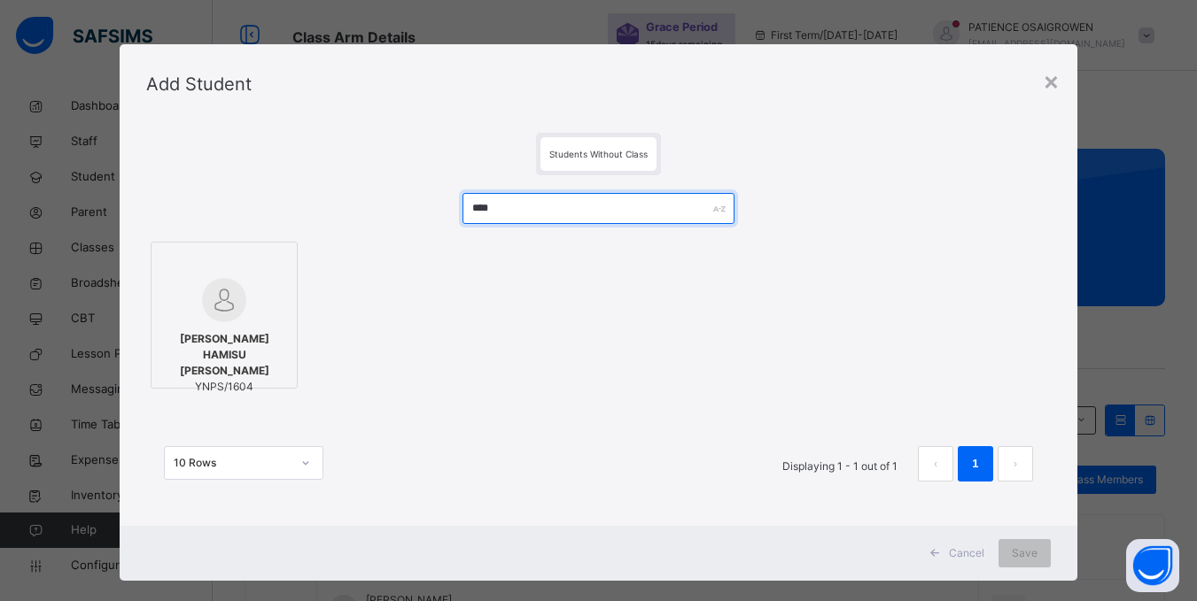
type input "****"
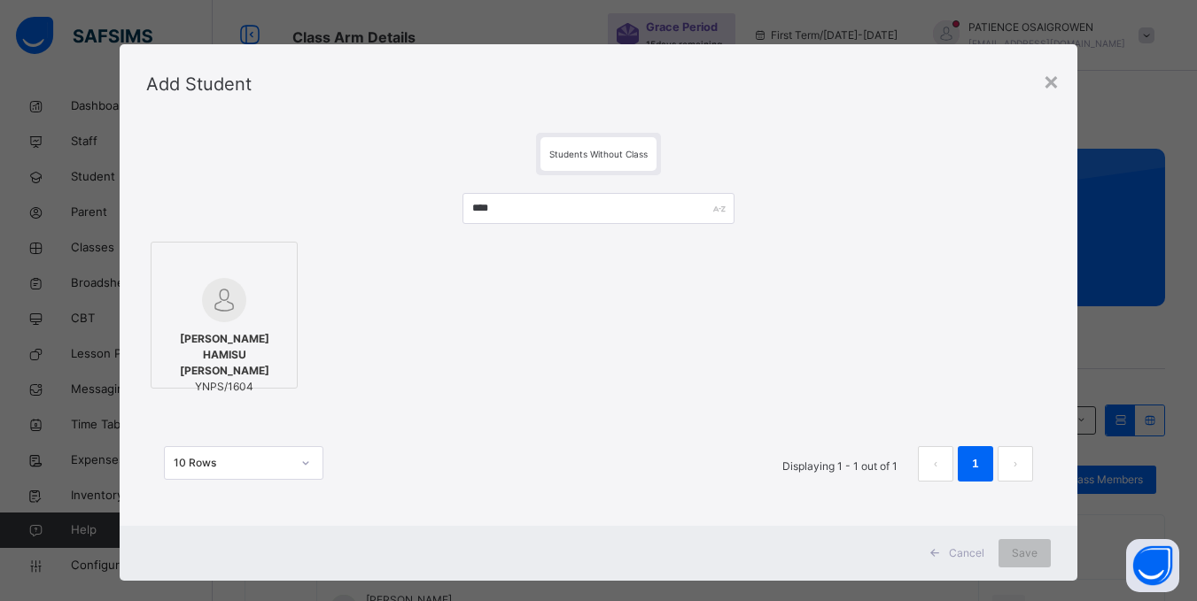
click at [261, 331] on span "[PERSON_NAME] HAMISU [PERSON_NAME]" at bounding box center [224, 355] width 128 height 48
click at [1023, 550] on span "Save" at bounding box center [1036, 554] width 26 height 16
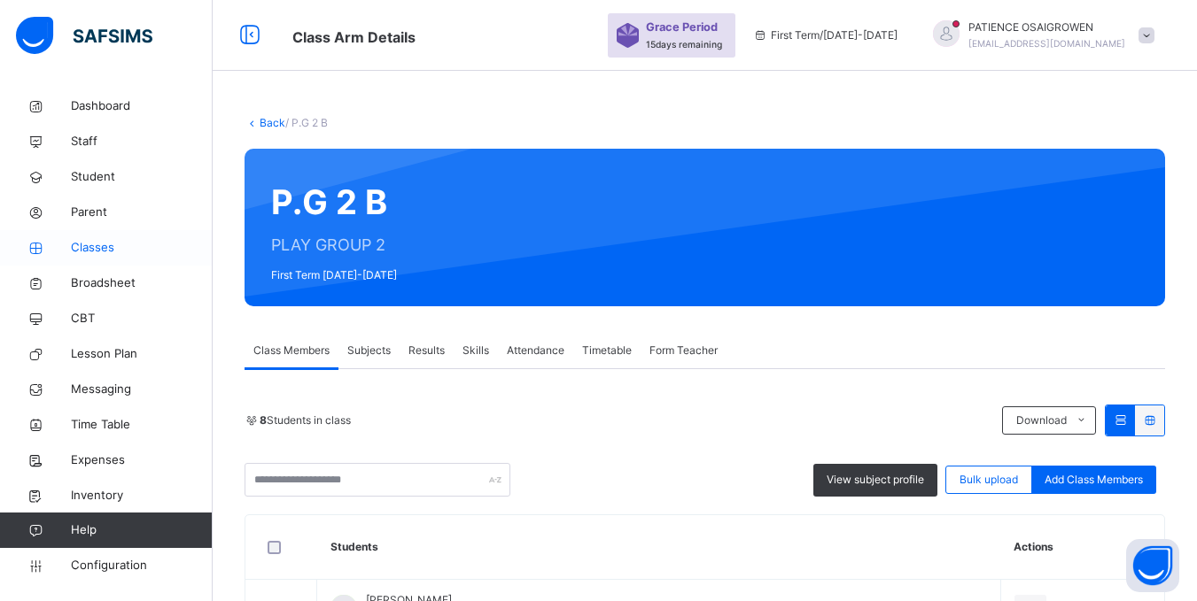
click at [88, 252] on span "Classes" at bounding box center [142, 248] width 142 height 18
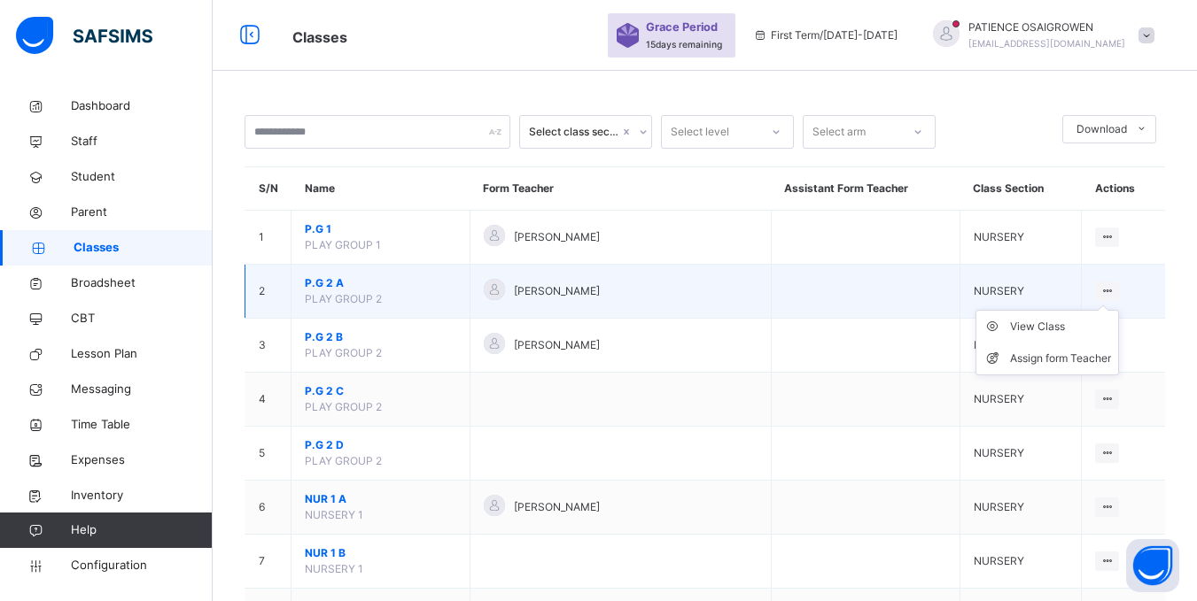
click at [1119, 290] on div at bounding box center [1107, 291] width 24 height 19
click at [1074, 325] on div "View Class" at bounding box center [1060, 327] width 101 height 18
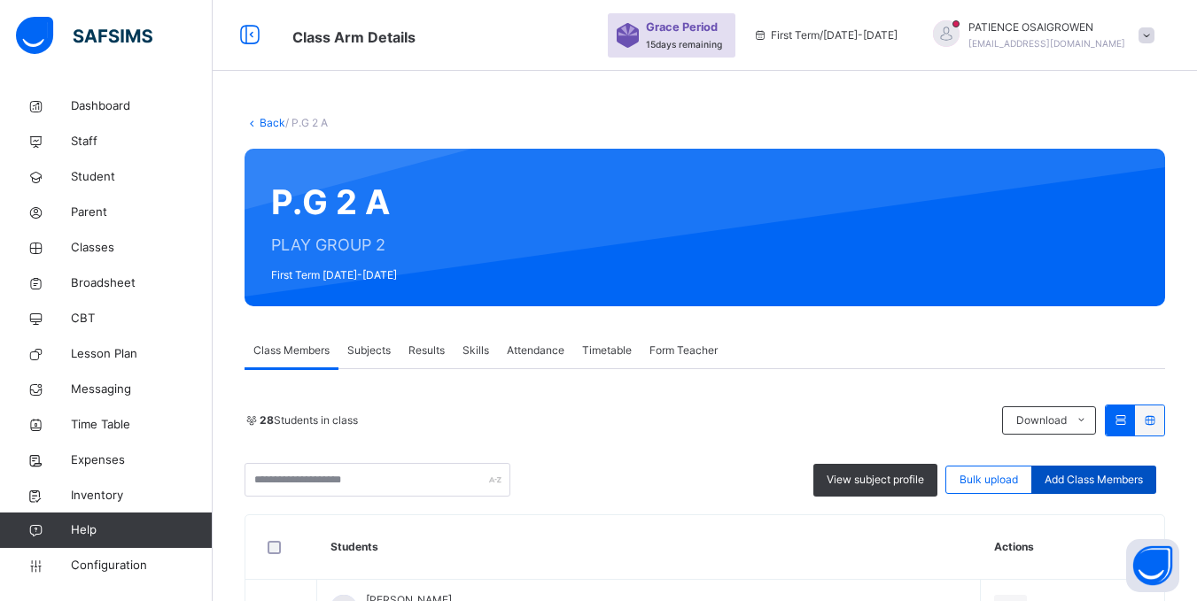
click at [1089, 478] on span "Add Class Members" at bounding box center [1093, 480] width 98 height 16
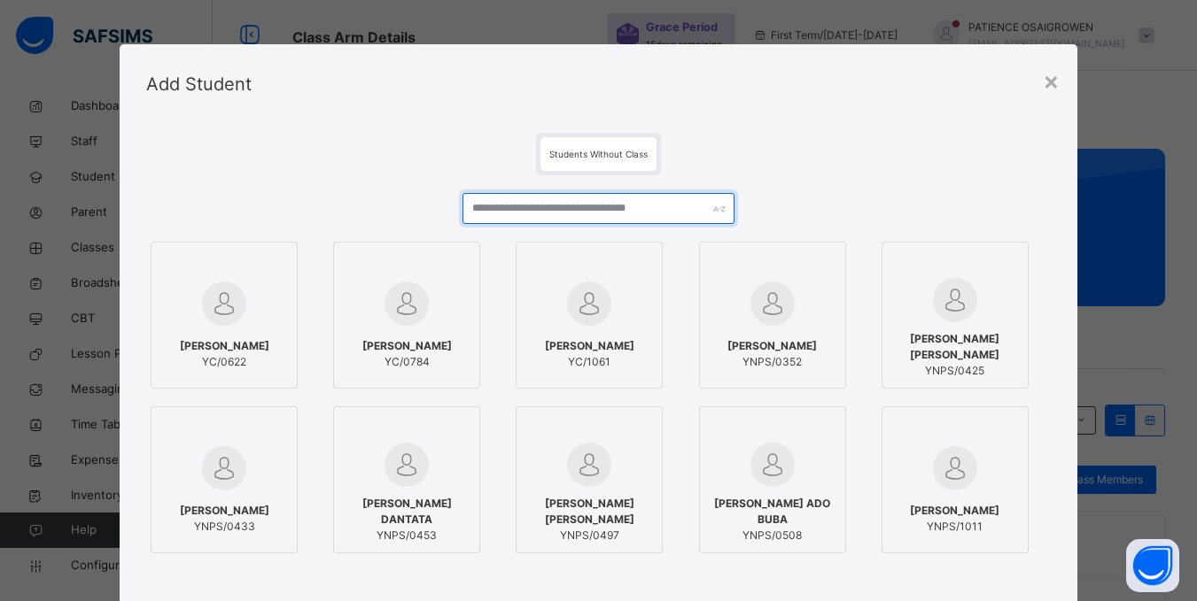
click at [577, 207] on input "text" at bounding box center [597, 208] width 271 height 31
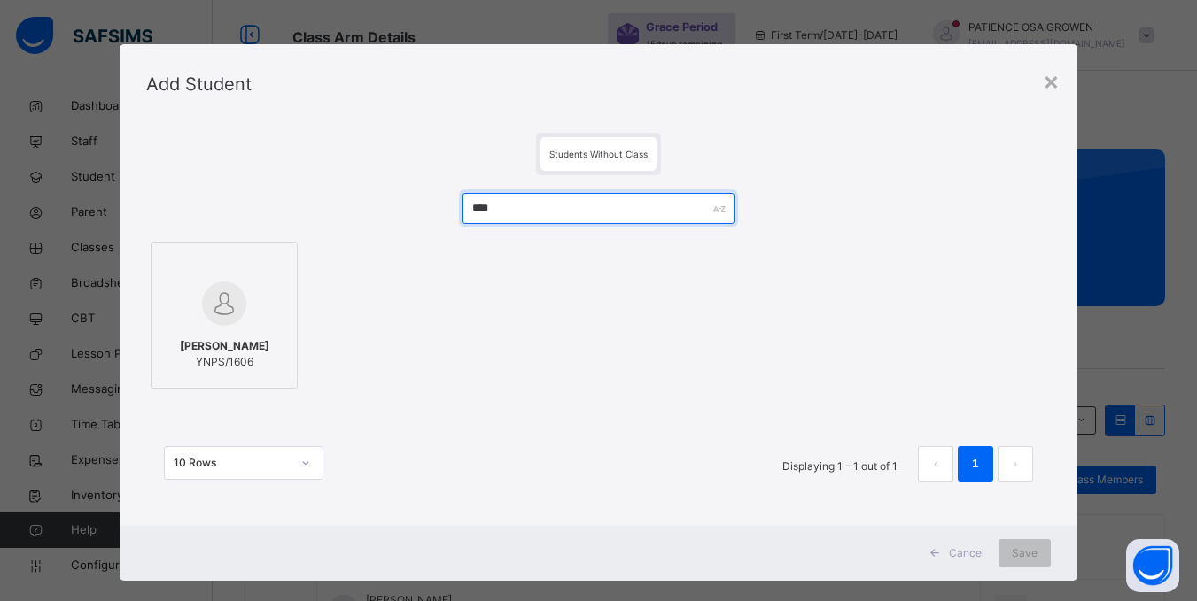
type input "****"
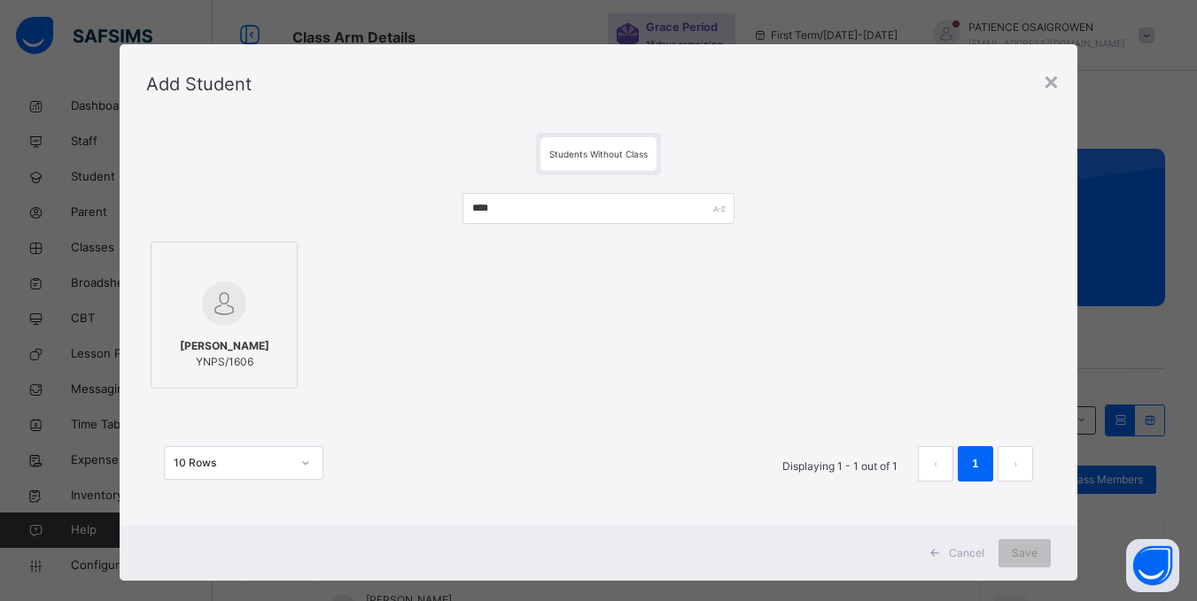
click at [240, 338] on span "[PERSON_NAME]" at bounding box center [224, 346] width 89 height 16
click at [1025, 554] on span "Save" at bounding box center [1036, 554] width 26 height 16
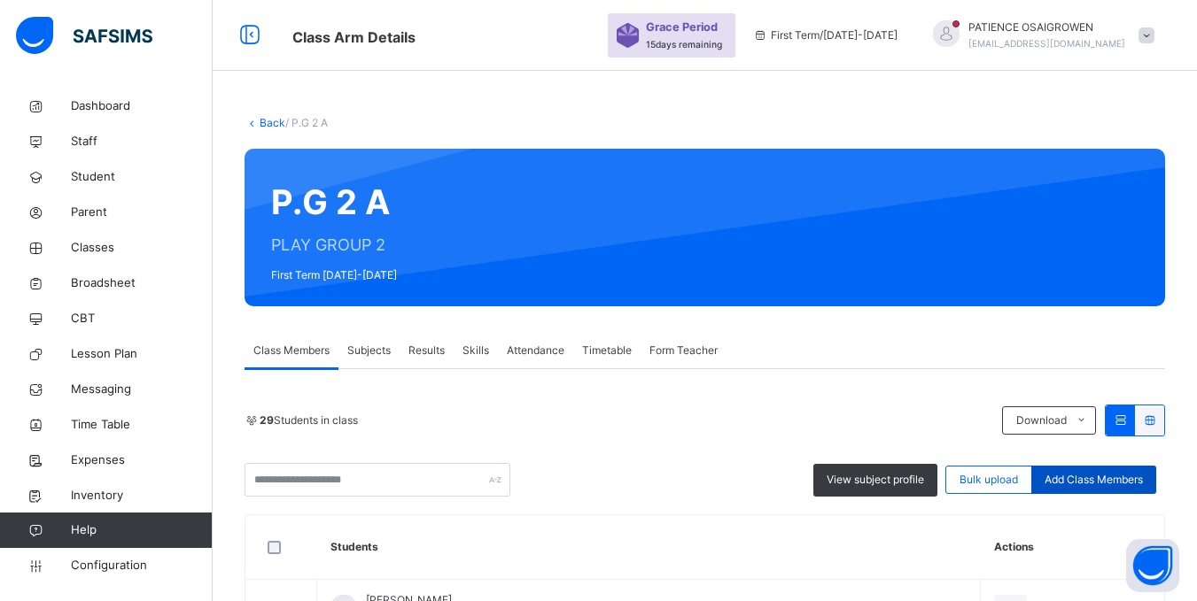
click at [1109, 478] on span "Add Class Members" at bounding box center [1093, 480] width 98 height 16
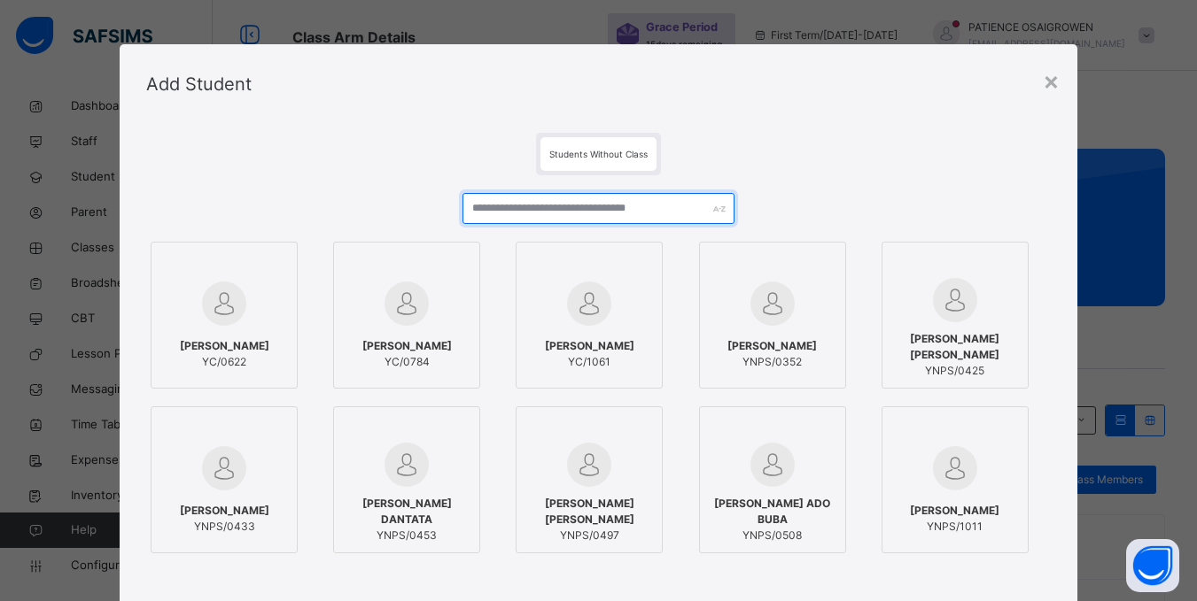
click at [495, 211] on input "text" at bounding box center [597, 208] width 271 height 31
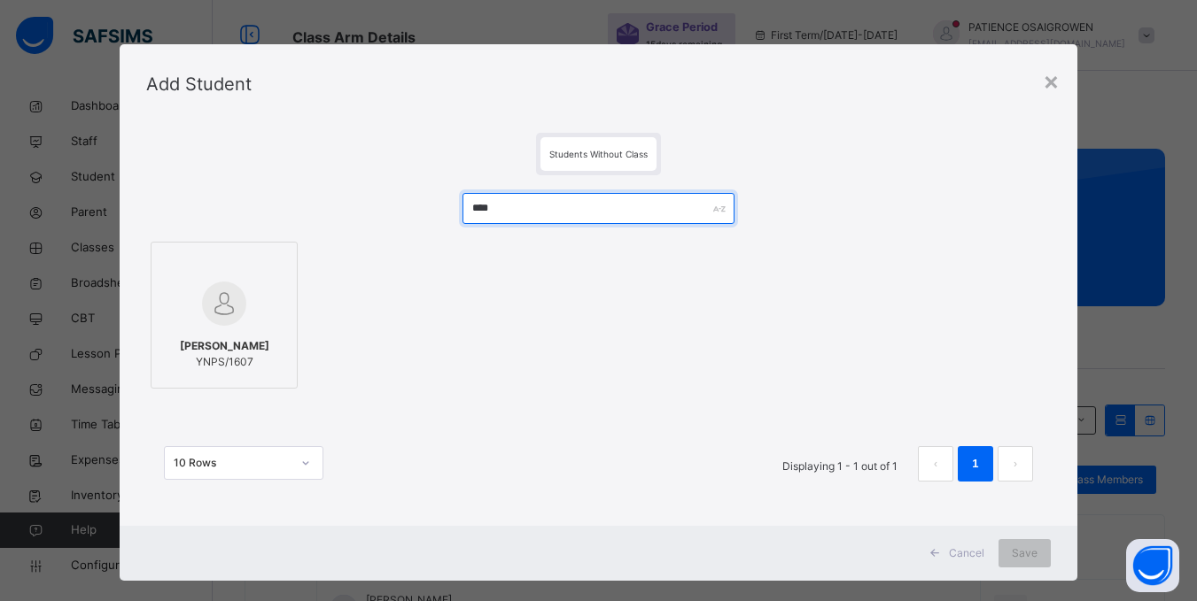
type input "****"
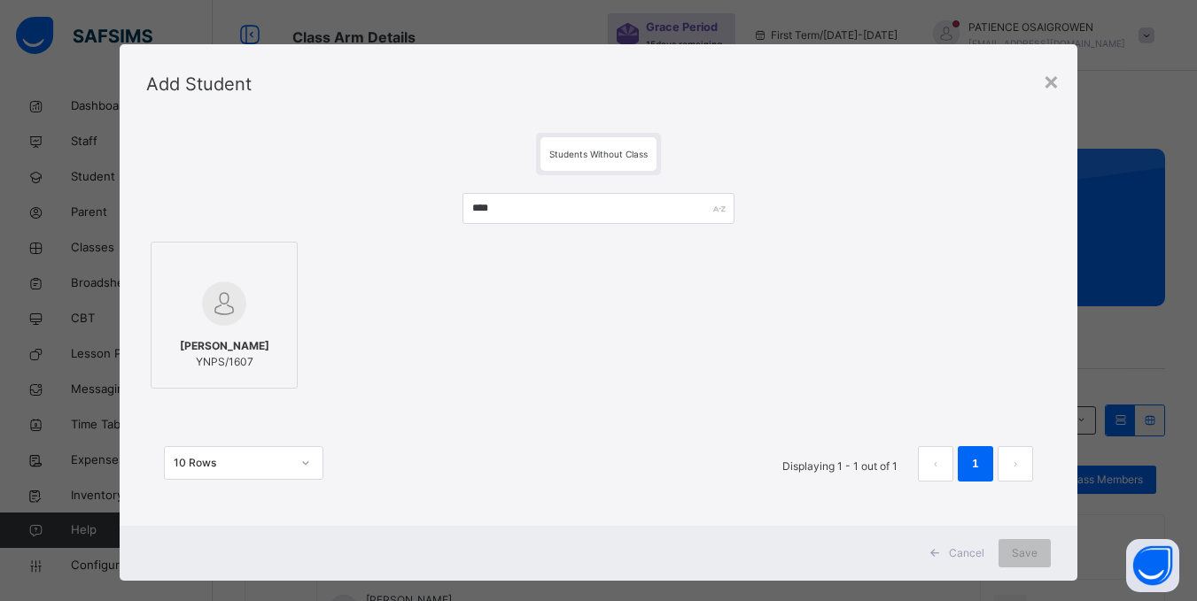
click at [212, 338] on span "[PERSON_NAME]" at bounding box center [224, 346] width 89 height 16
click at [1045, 554] on div "Save" at bounding box center [1036, 553] width 52 height 28
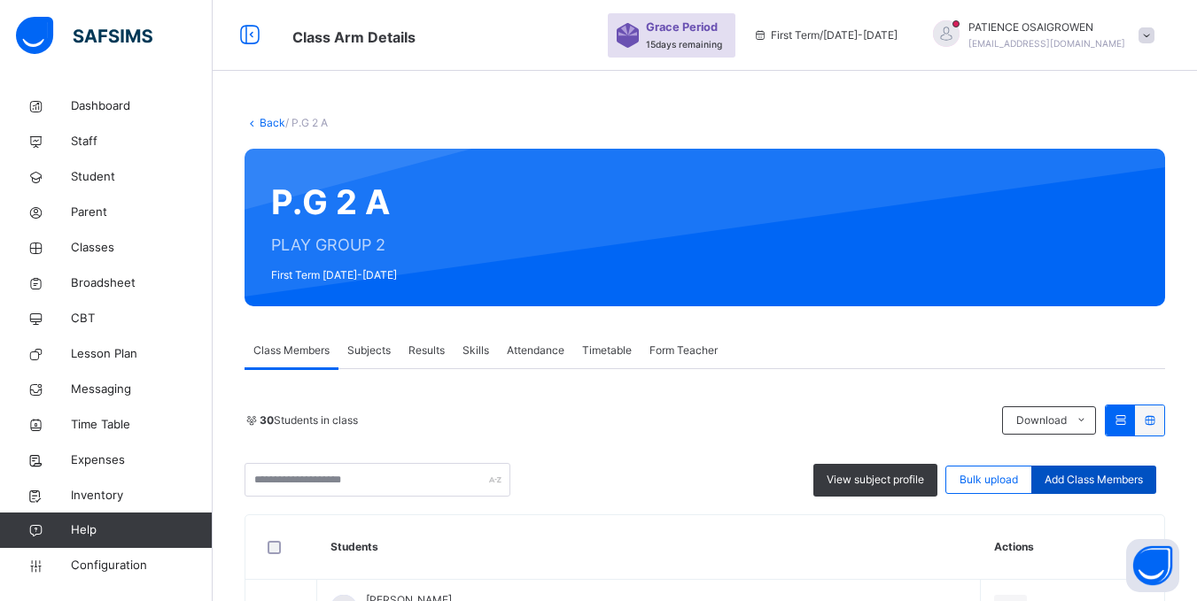
click at [1105, 479] on span "Add Class Members" at bounding box center [1093, 480] width 98 height 16
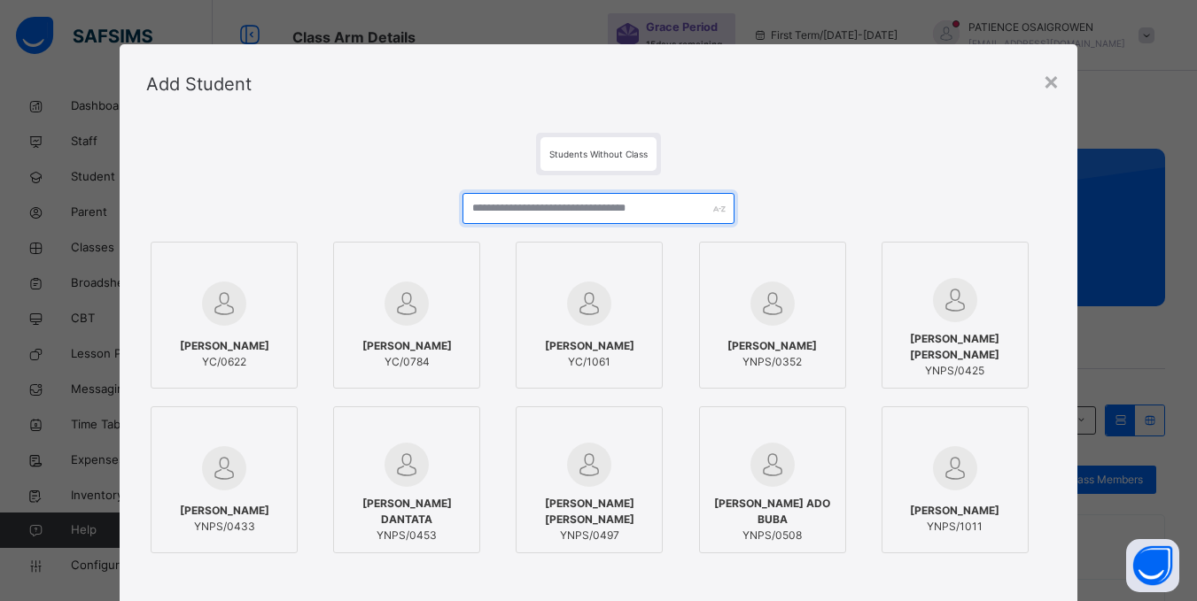
click at [513, 206] on input "text" at bounding box center [597, 208] width 271 height 31
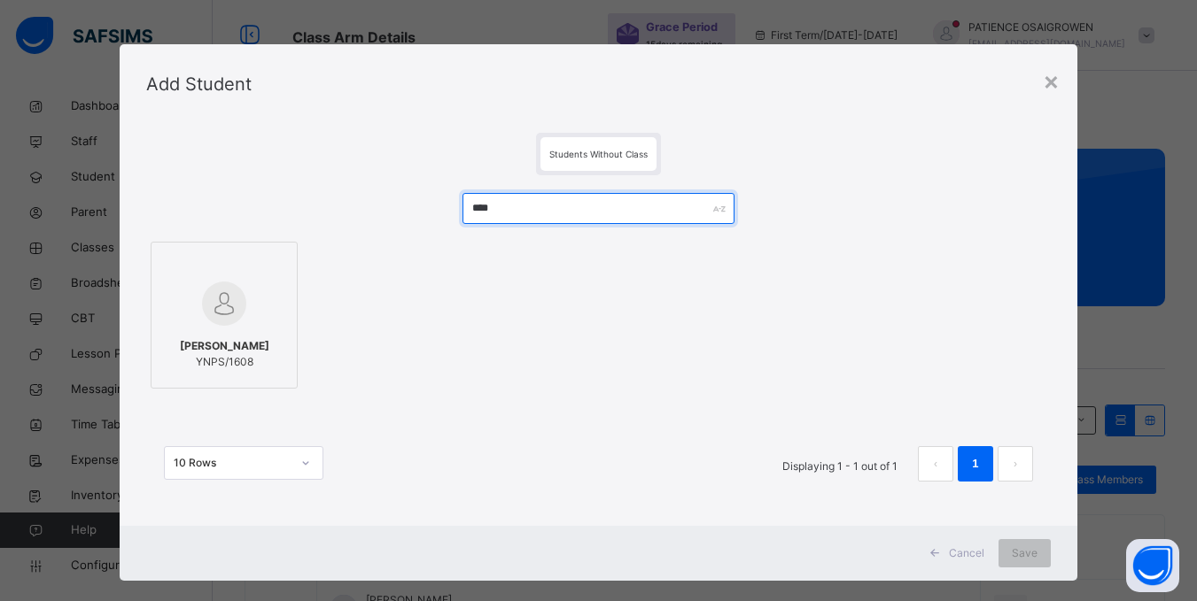
type input "****"
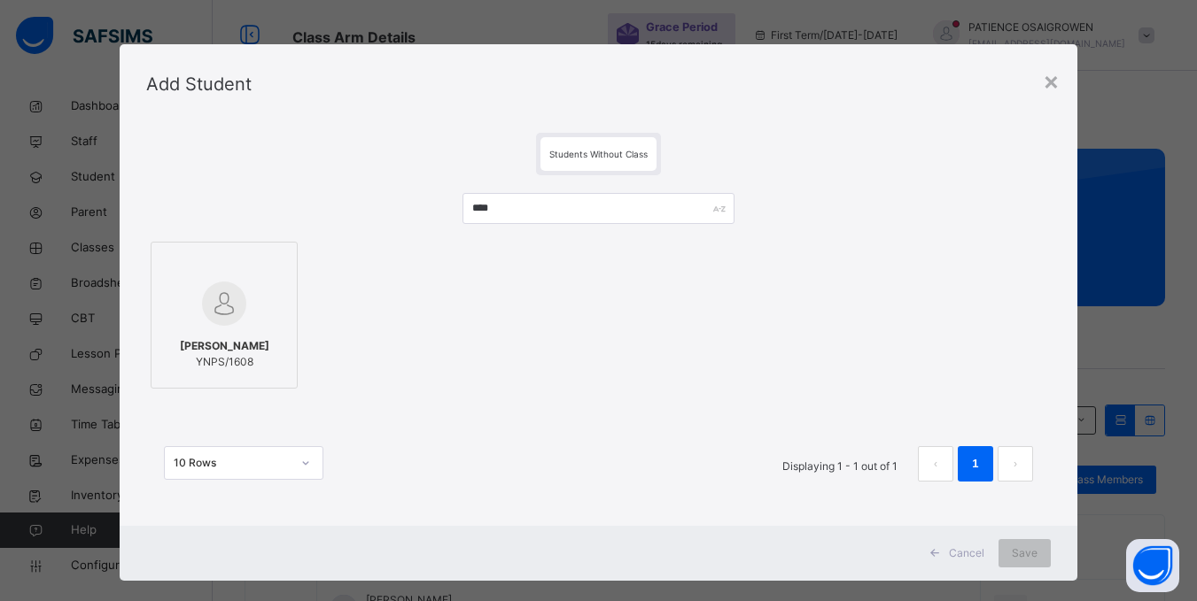
click at [208, 345] on span "[PERSON_NAME]" at bounding box center [224, 346] width 89 height 16
click at [1036, 548] on span "Save" at bounding box center [1036, 554] width 26 height 16
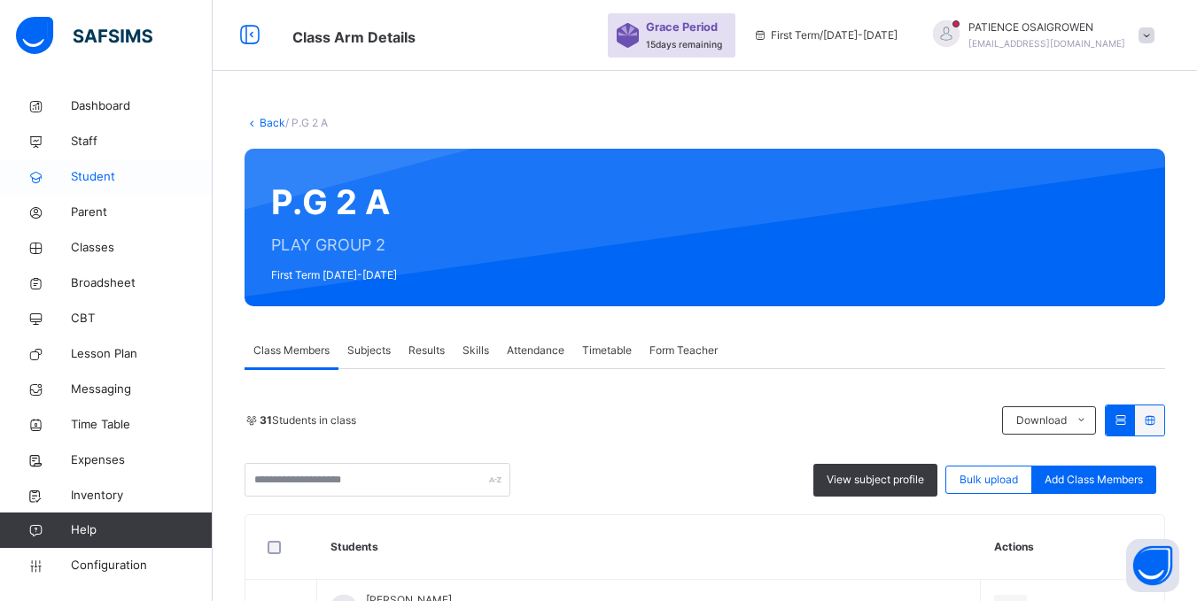
click at [77, 174] on span "Student" at bounding box center [142, 177] width 142 height 18
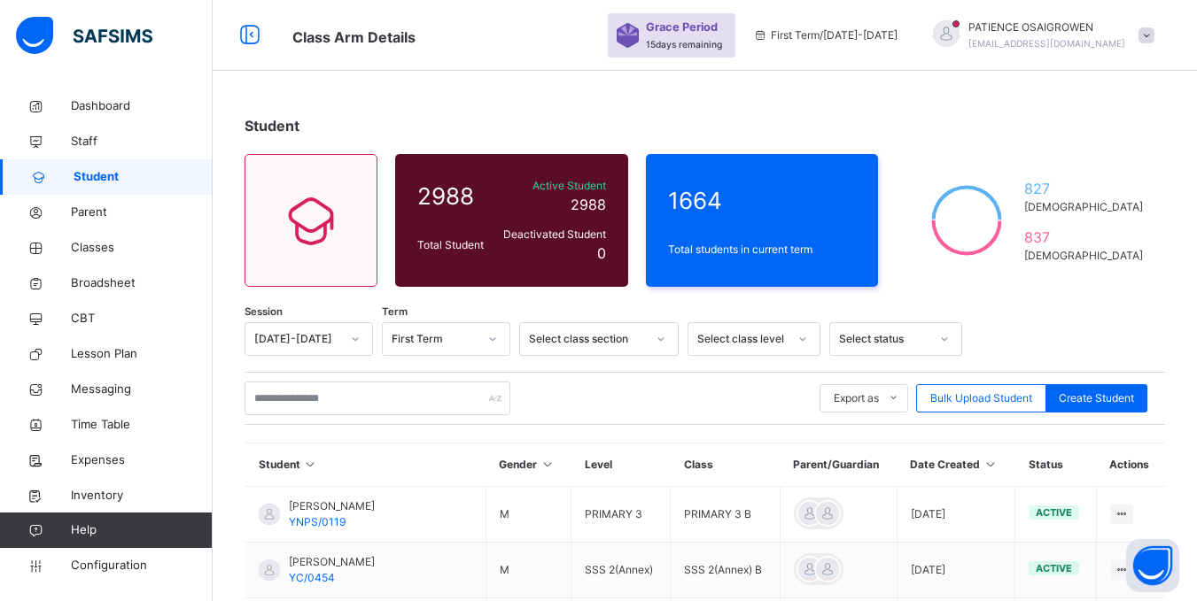
click at [997, 466] on icon at bounding box center [989, 464] width 15 height 13
click at [997, 465] on icon at bounding box center [989, 464] width 15 height 13
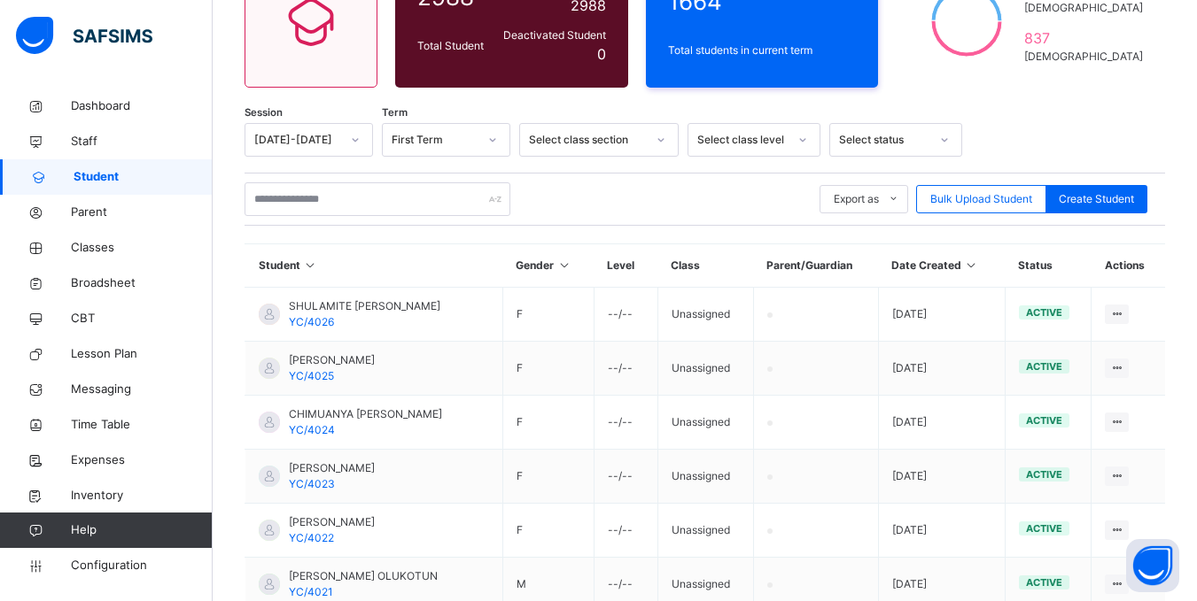
scroll to position [89, 0]
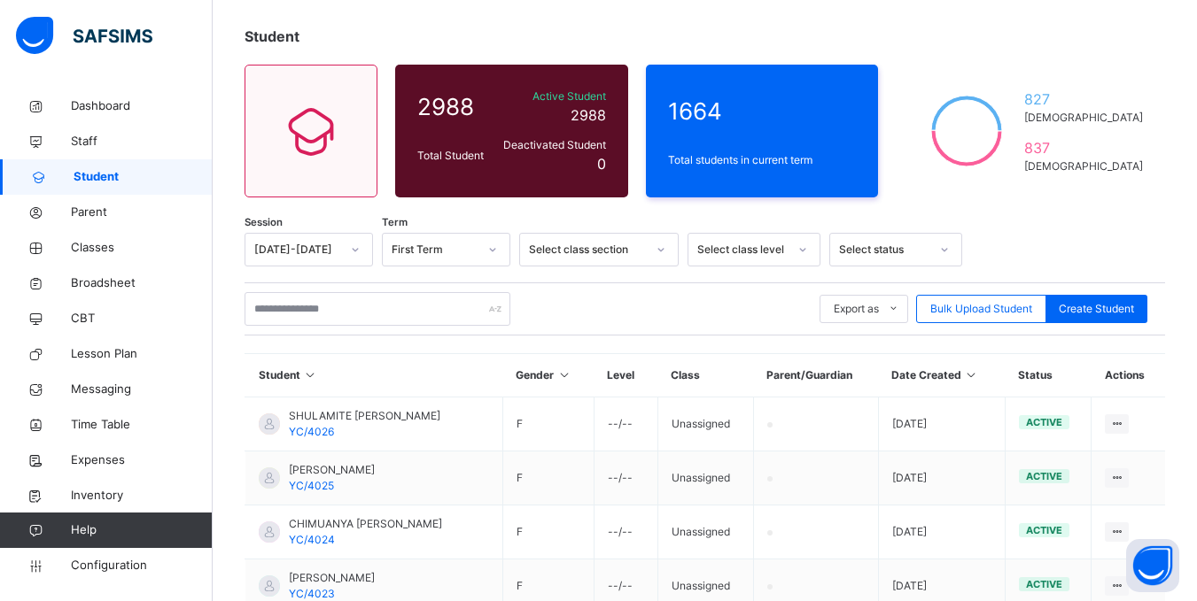
click at [979, 376] on icon at bounding box center [971, 374] width 15 height 13
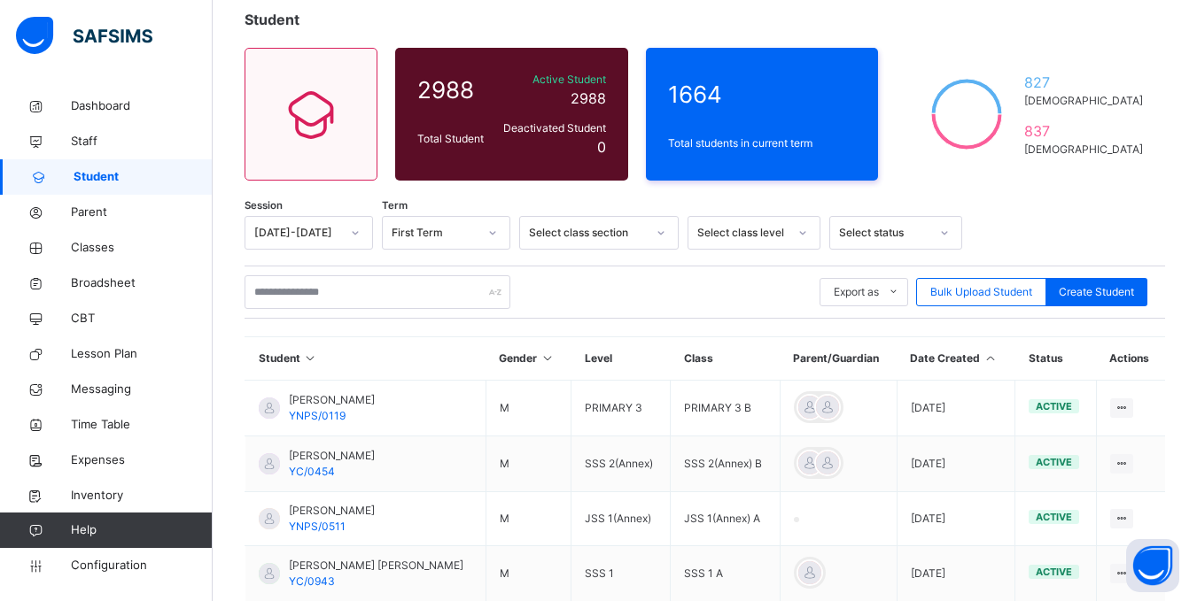
scroll to position [15, 0]
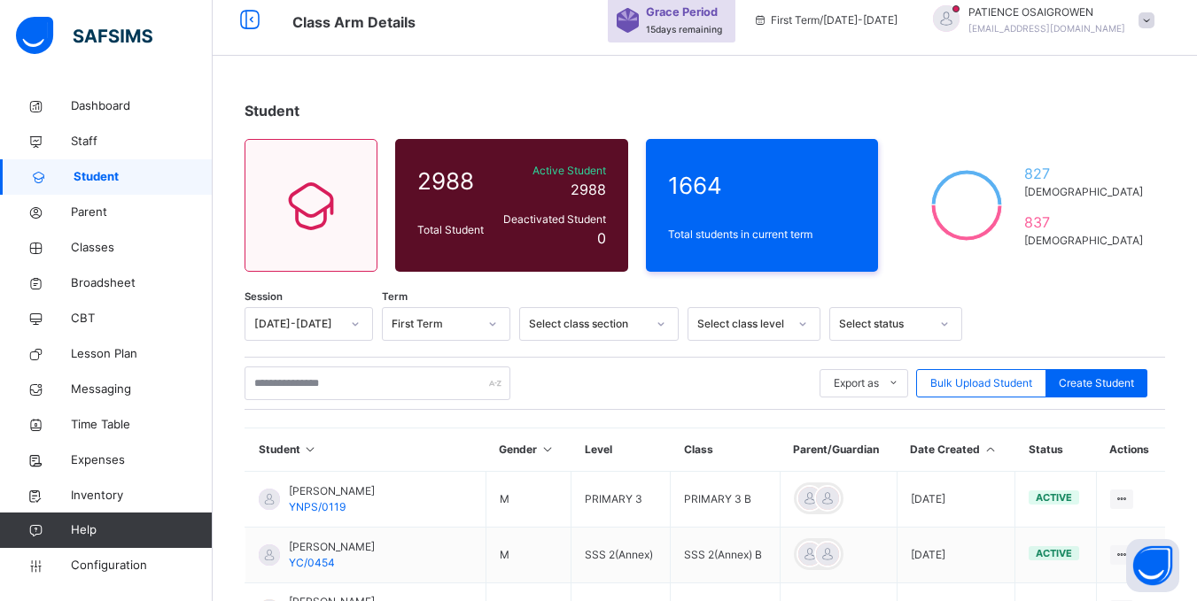
click at [997, 451] on icon at bounding box center [989, 449] width 15 height 13
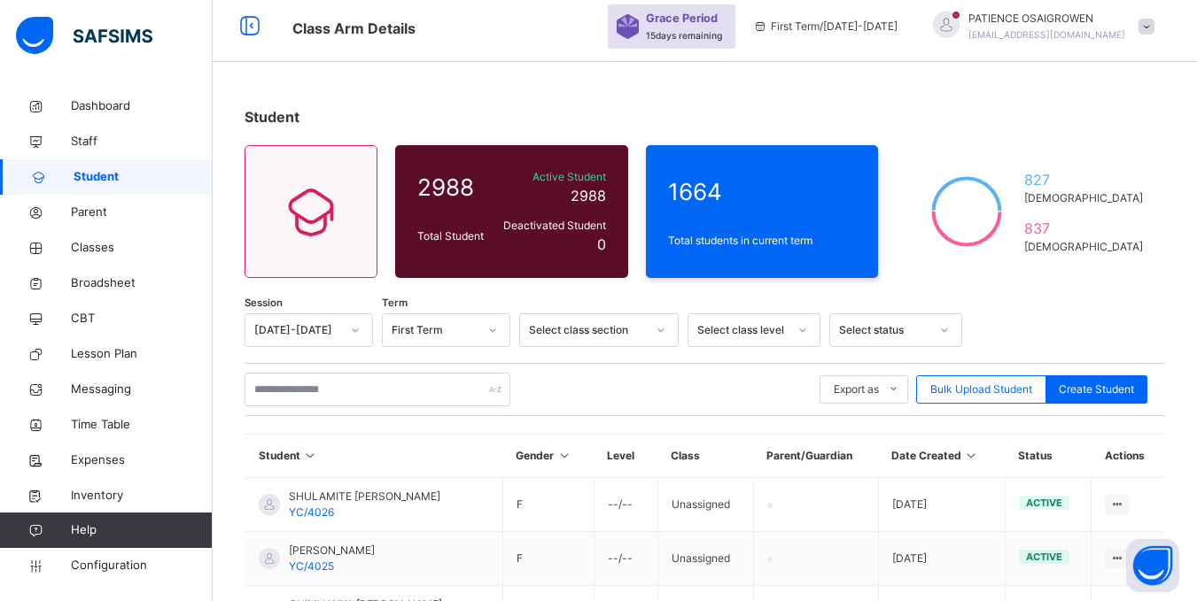
scroll to position [1, 0]
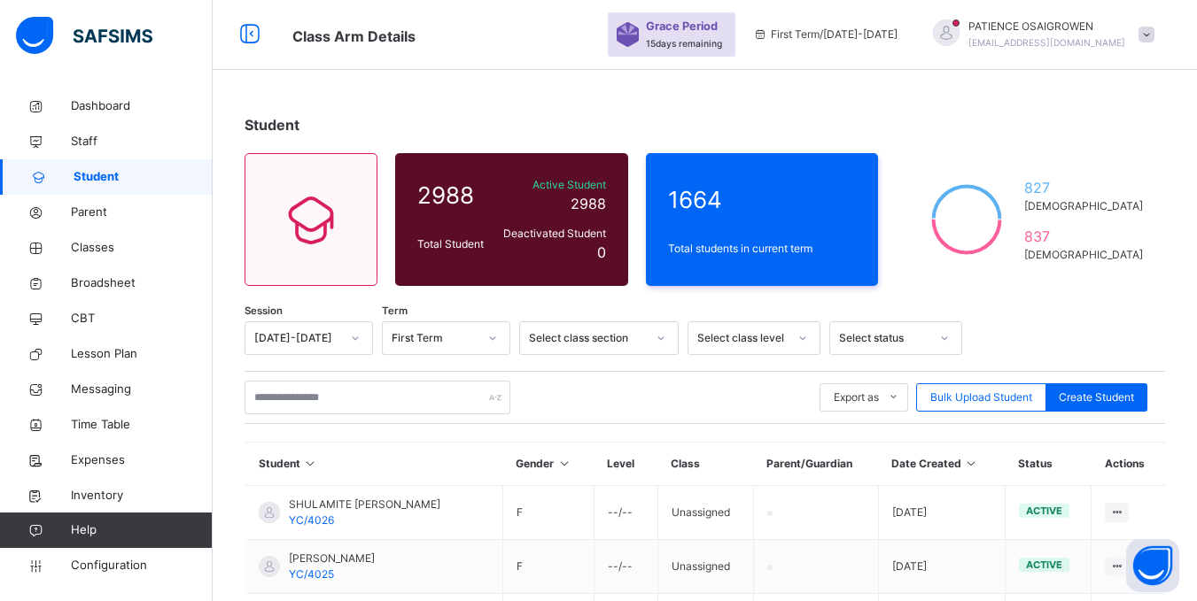
click at [979, 466] on icon at bounding box center [971, 463] width 15 height 13
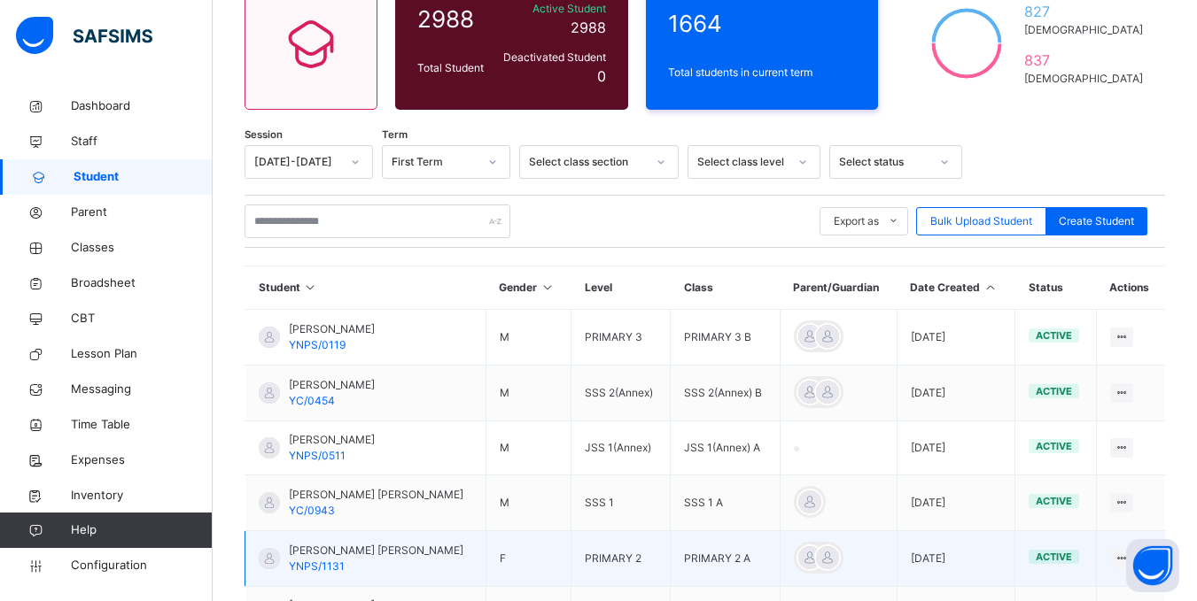
scroll to position [178, 0]
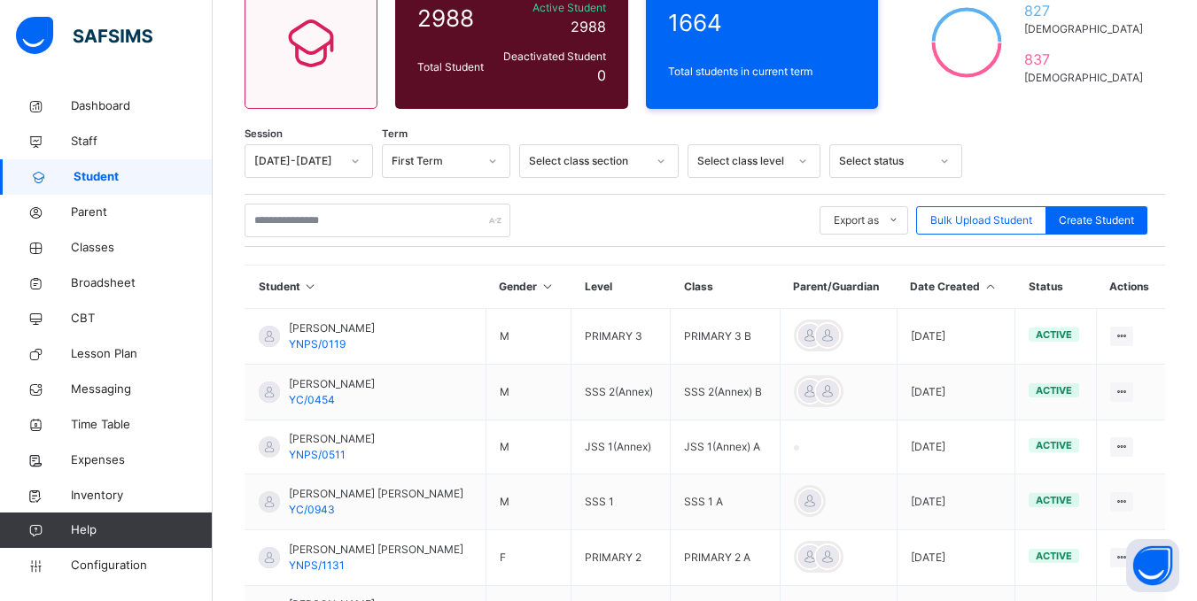
click at [997, 287] on icon at bounding box center [989, 286] width 15 height 13
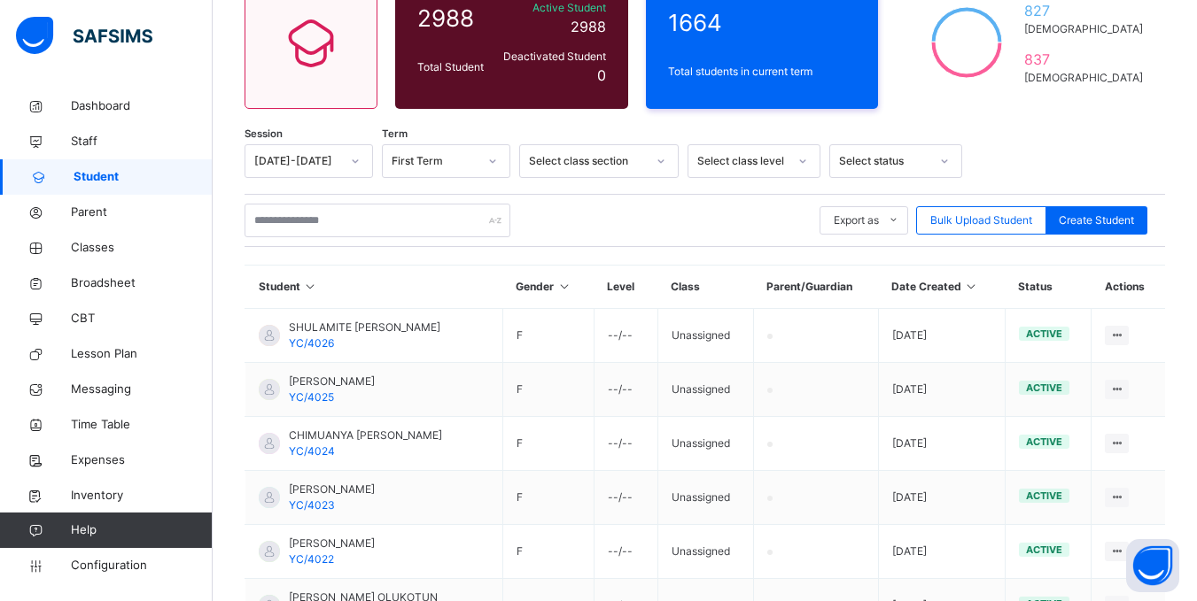
click at [979, 283] on icon at bounding box center [971, 286] width 15 height 13
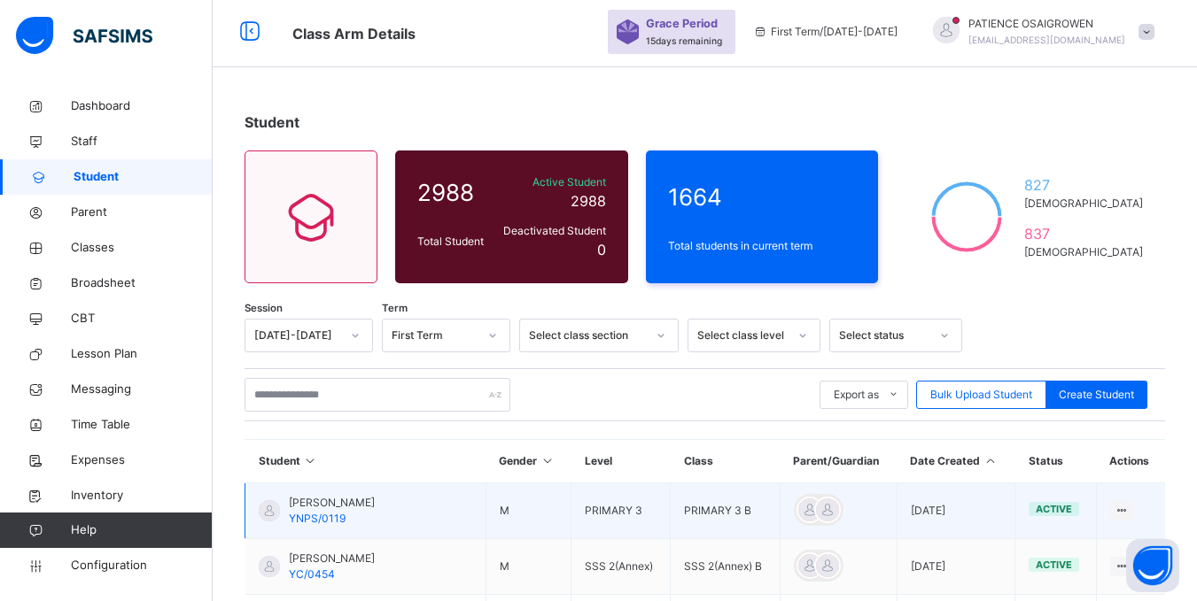
scroll to position [0, 0]
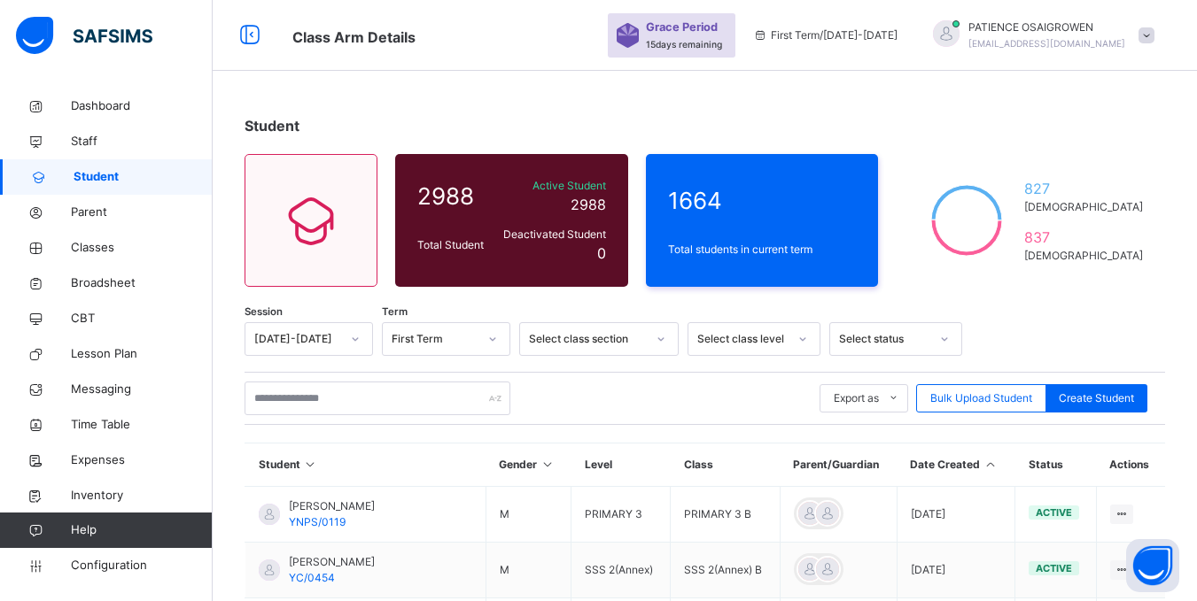
click at [997, 464] on icon at bounding box center [989, 464] width 15 height 13
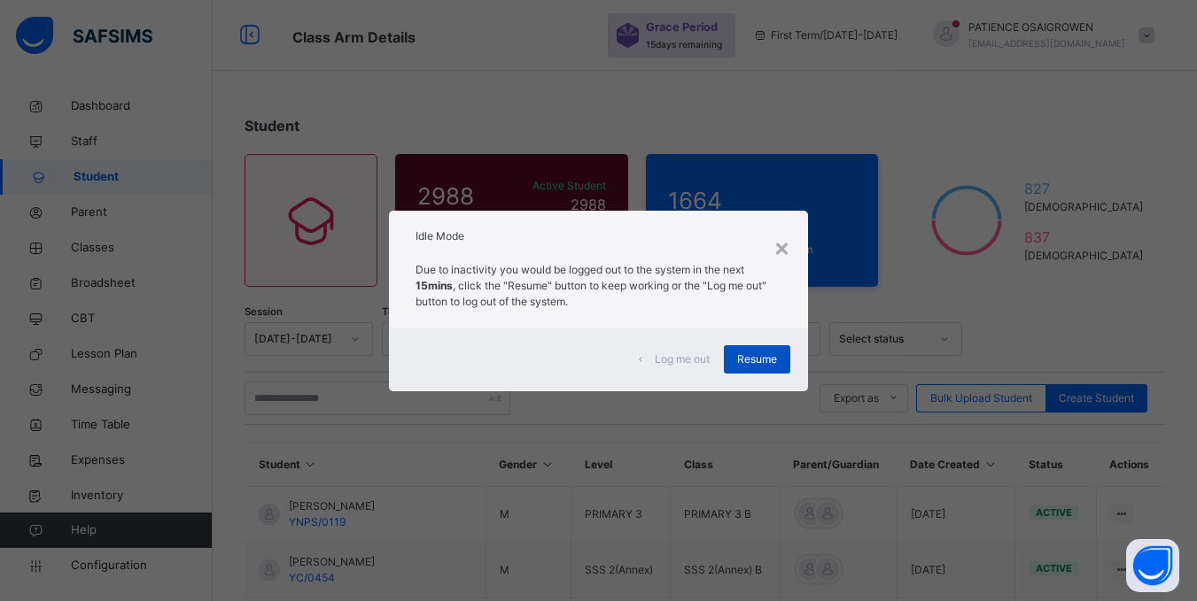
click at [741, 353] on span "Resume" at bounding box center [757, 360] width 40 height 16
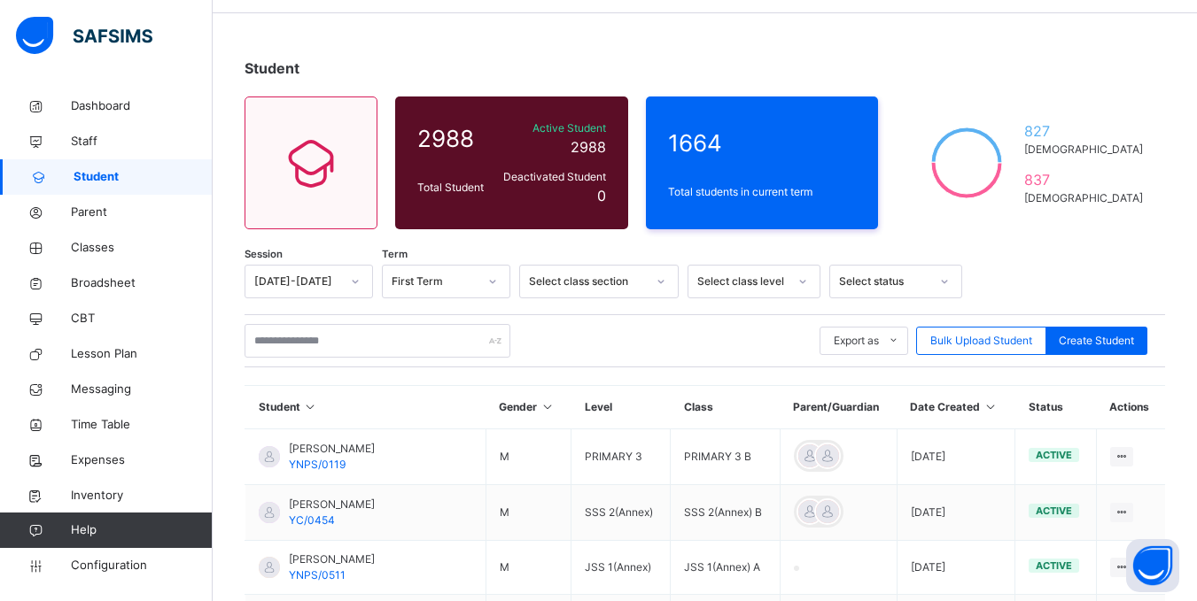
scroll to position [89, 0]
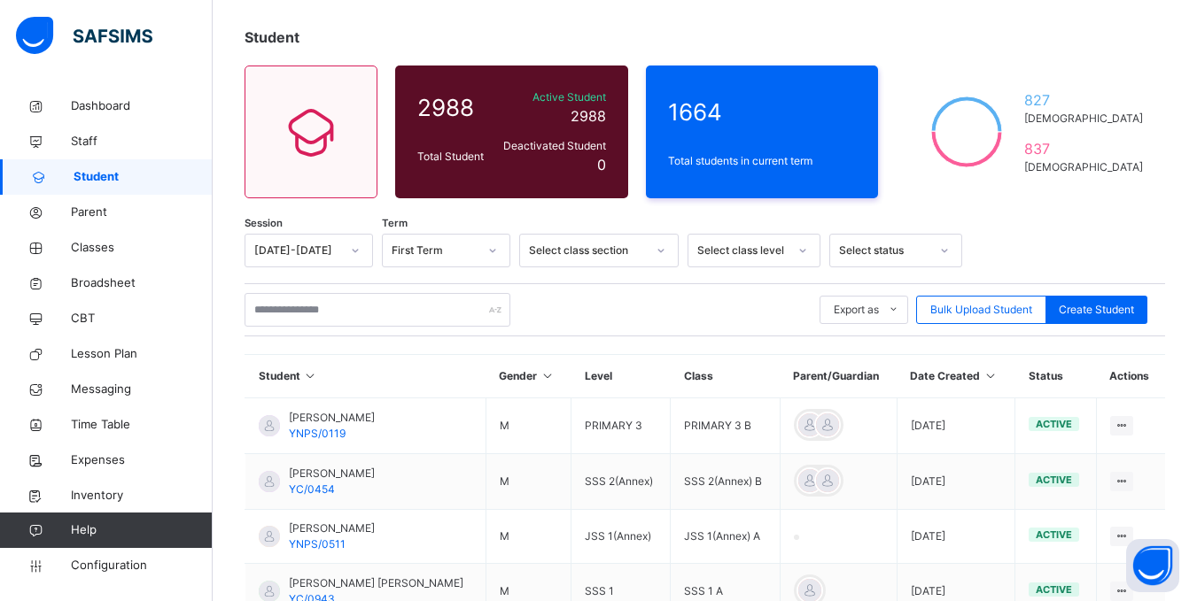
click at [997, 378] on icon at bounding box center [989, 375] width 15 height 13
click at [996, 377] on icon at bounding box center [989, 375] width 15 height 13
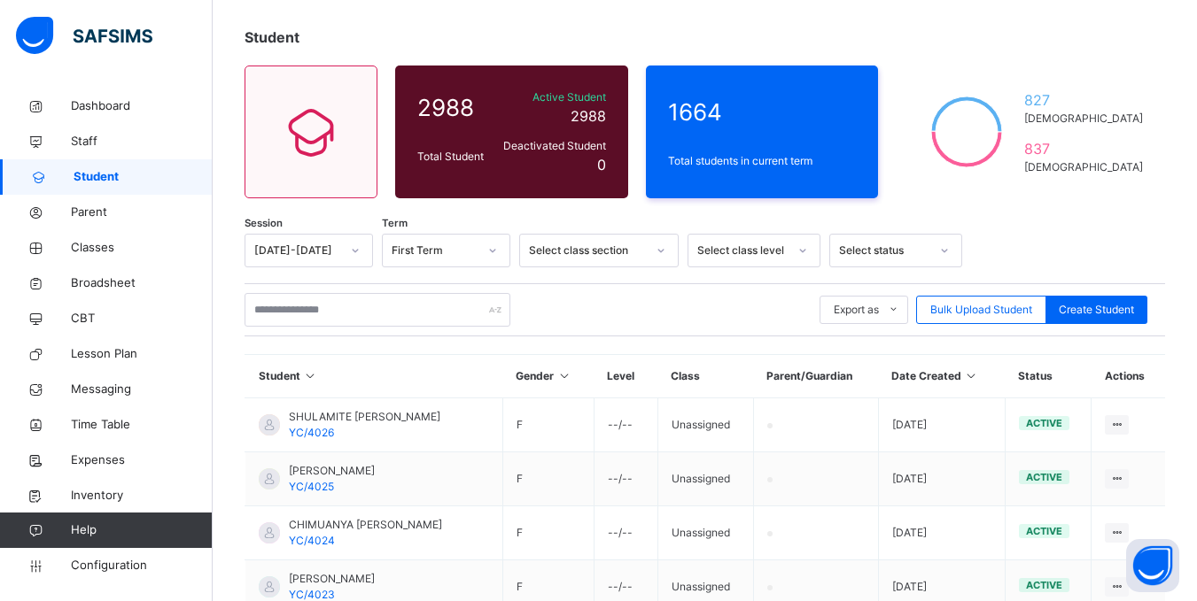
click at [979, 378] on icon at bounding box center [971, 375] width 15 height 13
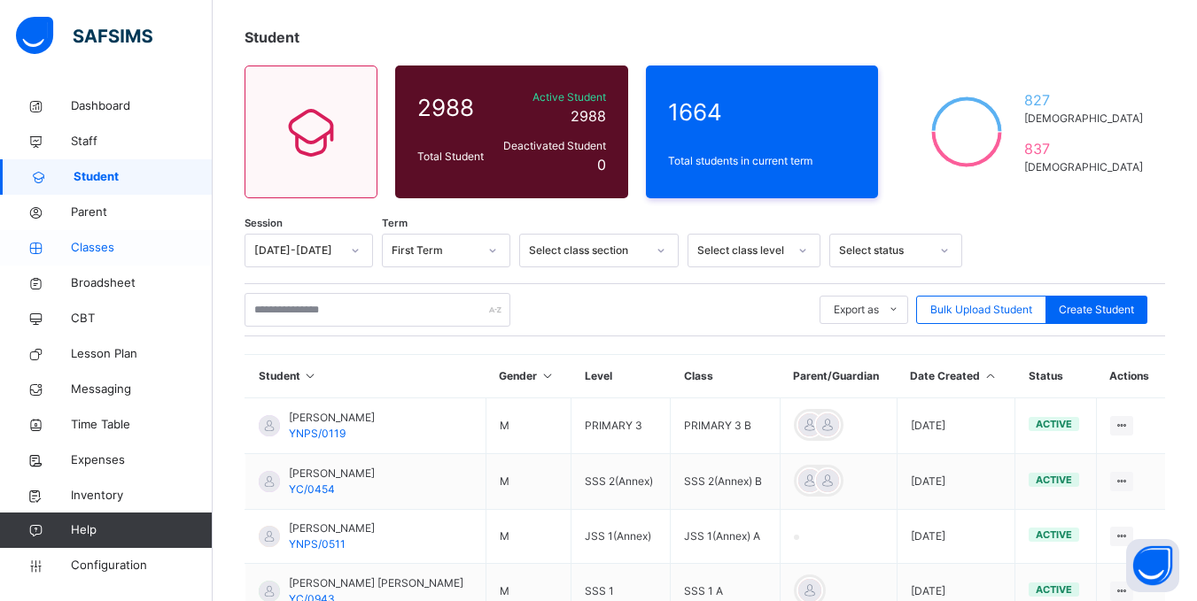
click at [115, 254] on span "Classes" at bounding box center [142, 248] width 142 height 18
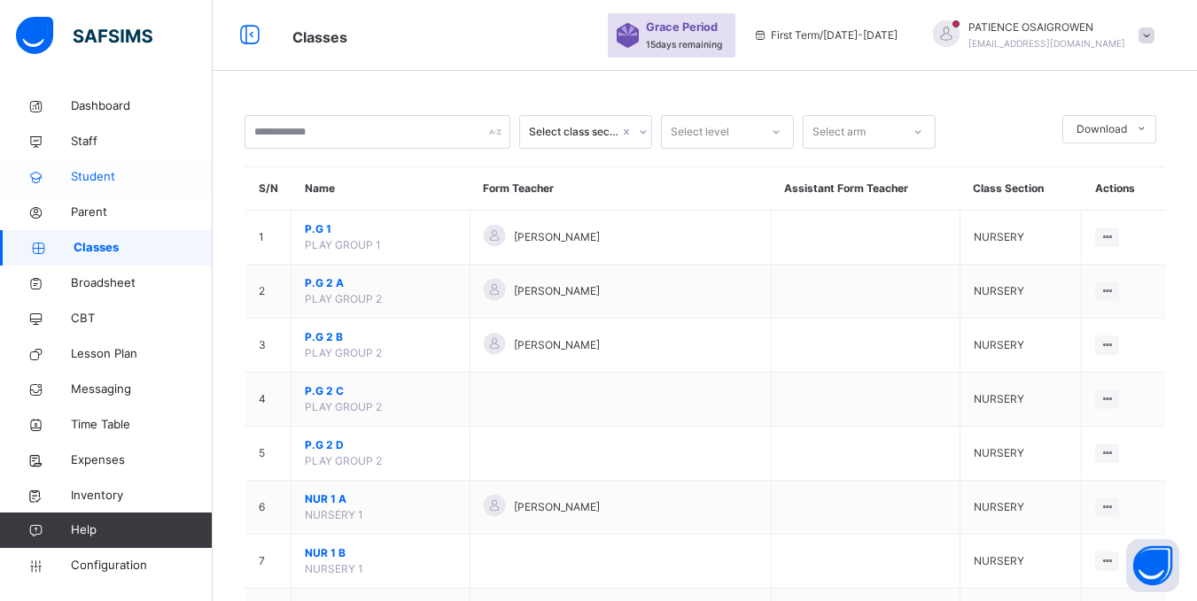
click at [91, 182] on span "Student" at bounding box center [142, 177] width 142 height 18
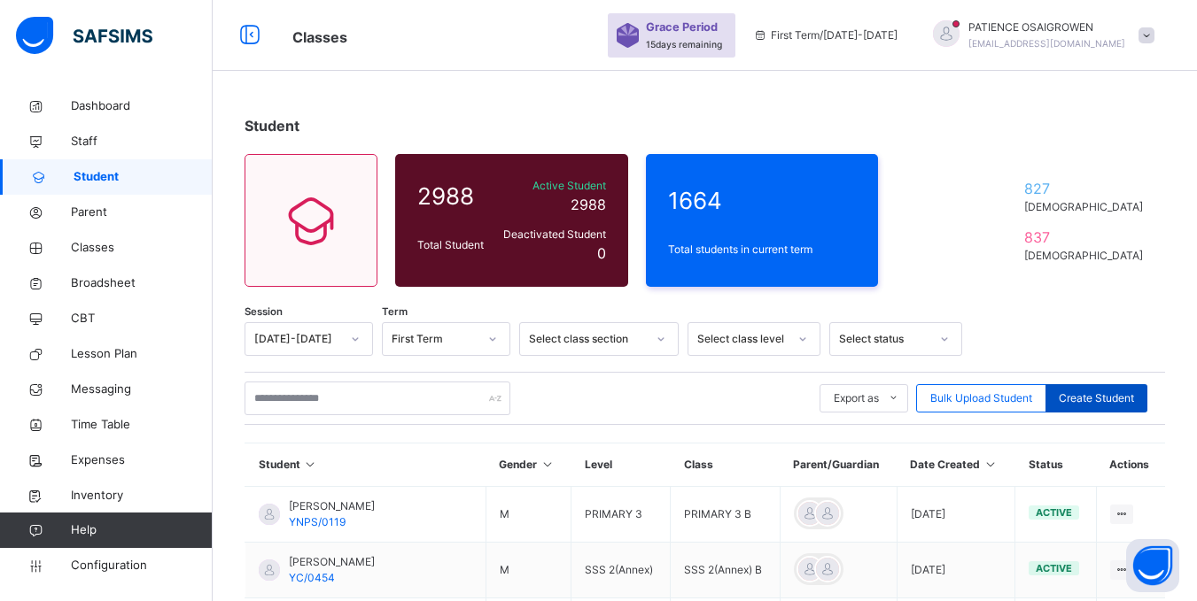
click at [1131, 397] on span "Create Student" at bounding box center [1095, 399] width 75 height 16
select select "**"
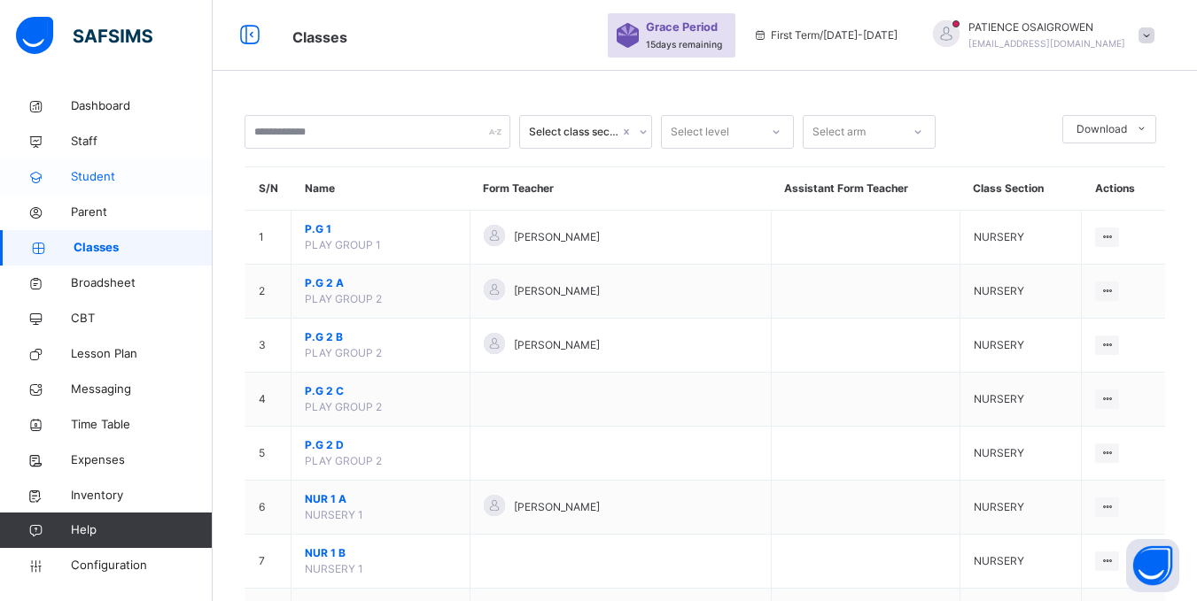
click at [86, 178] on span "Student" at bounding box center [142, 177] width 142 height 18
select select "**"
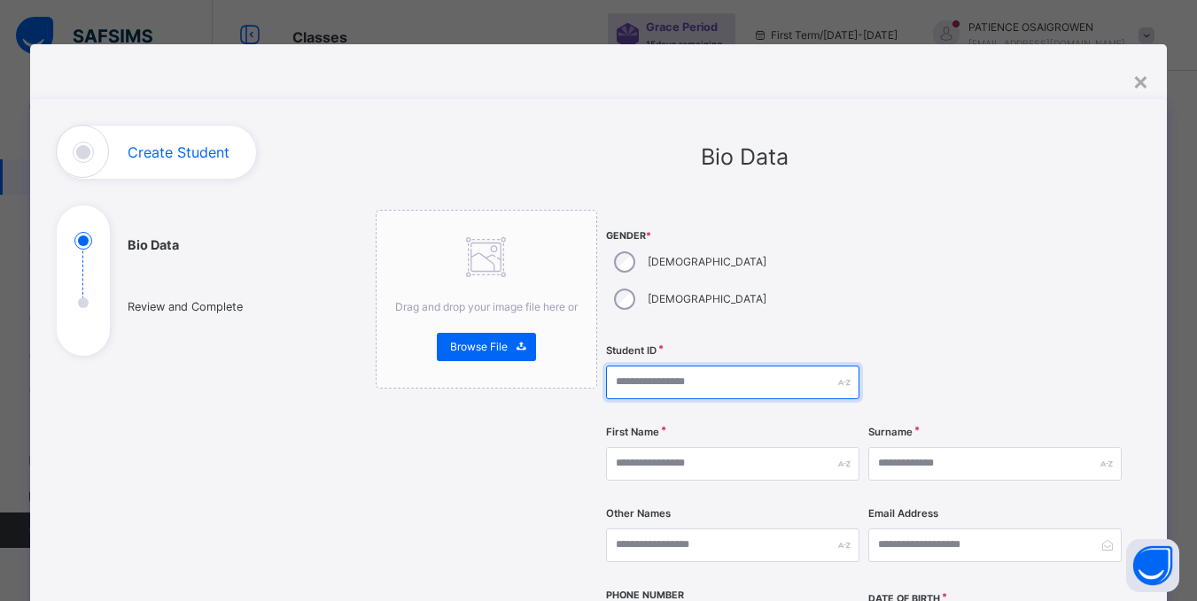
click at [671, 366] on input "text" at bounding box center [732, 383] width 253 height 34
type input "****"
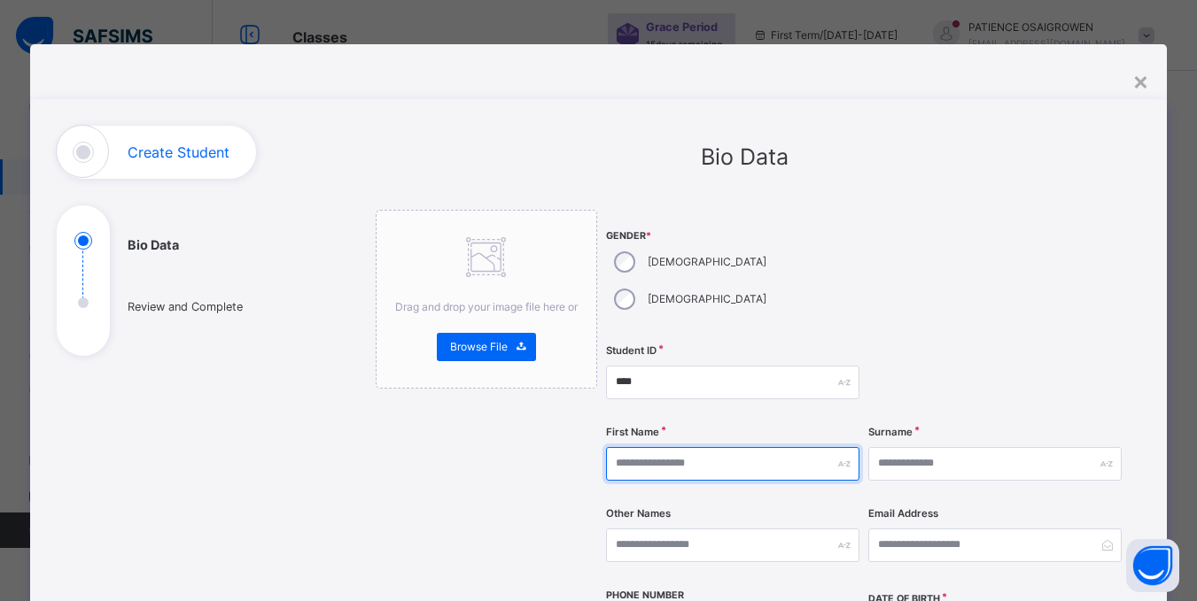
click at [708, 447] on input "text" at bounding box center [732, 464] width 253 height 34
type input "*"
type input "****"
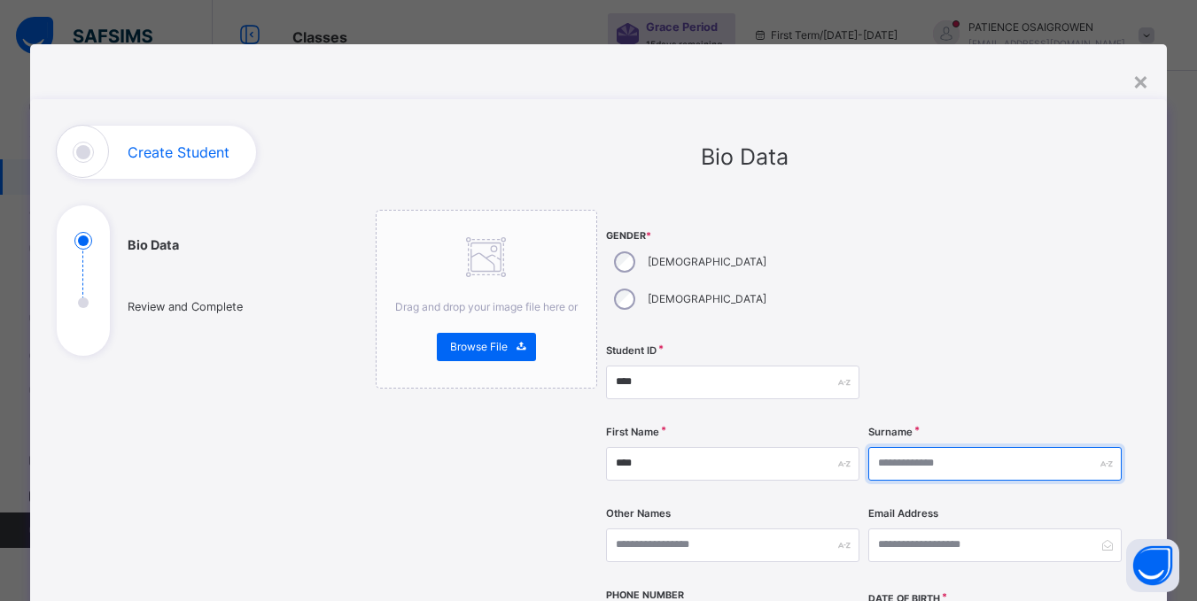
click at [944, 447] on input "text" at bounding box center [994, 464] width 253 height 34
type input "*****"
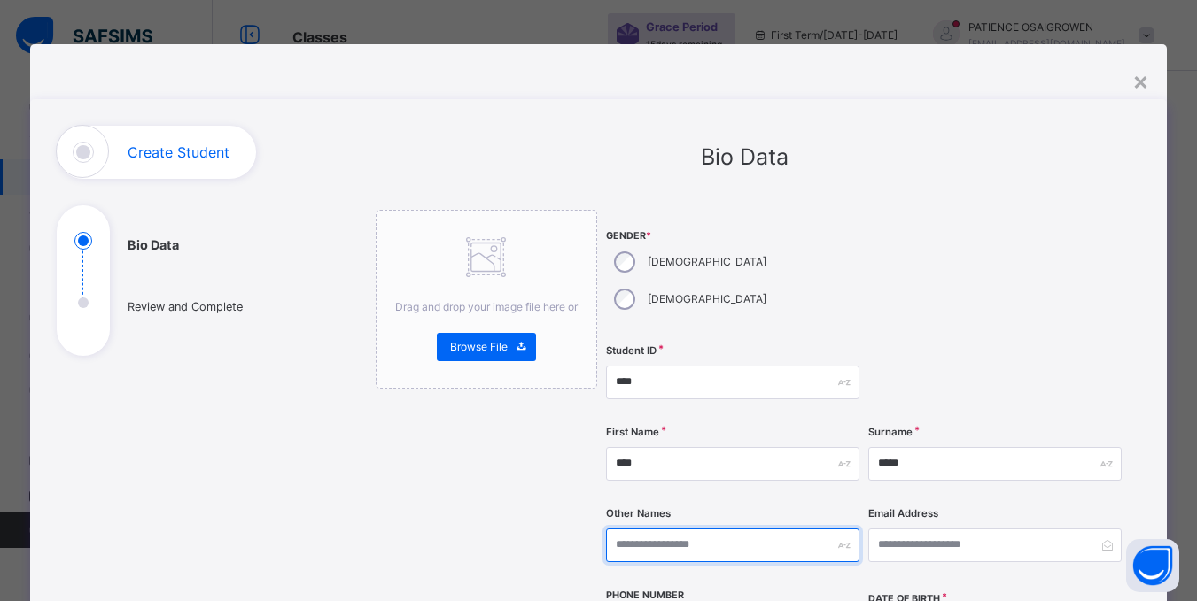
click at [789, 529] on input "text" at bounding box center [732, 546] width 253 height 34
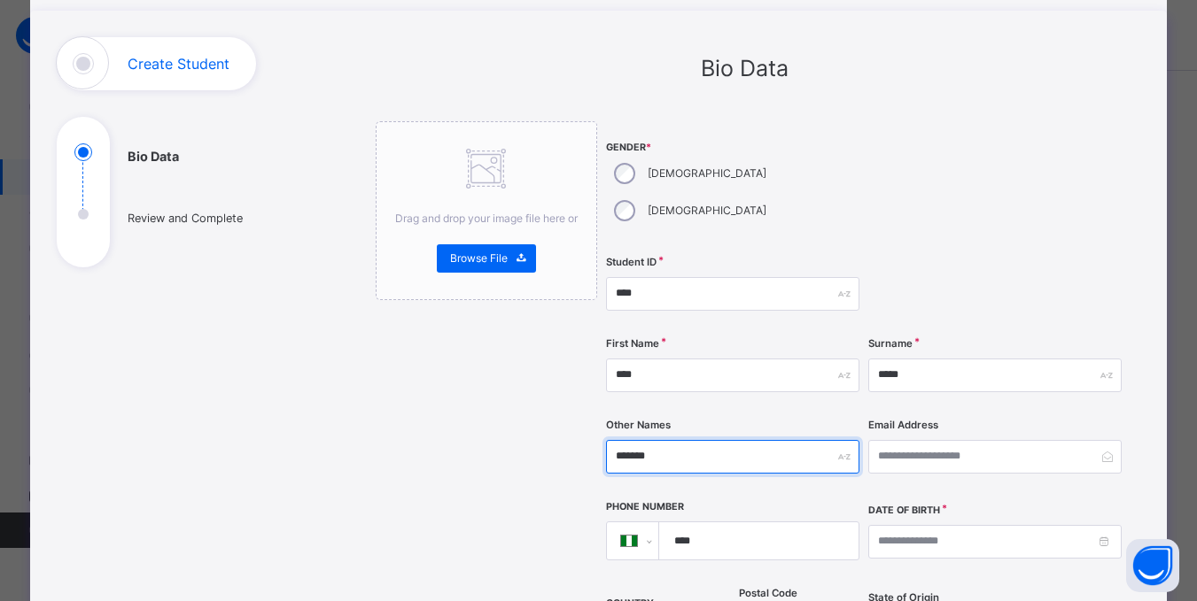
type input "*******"
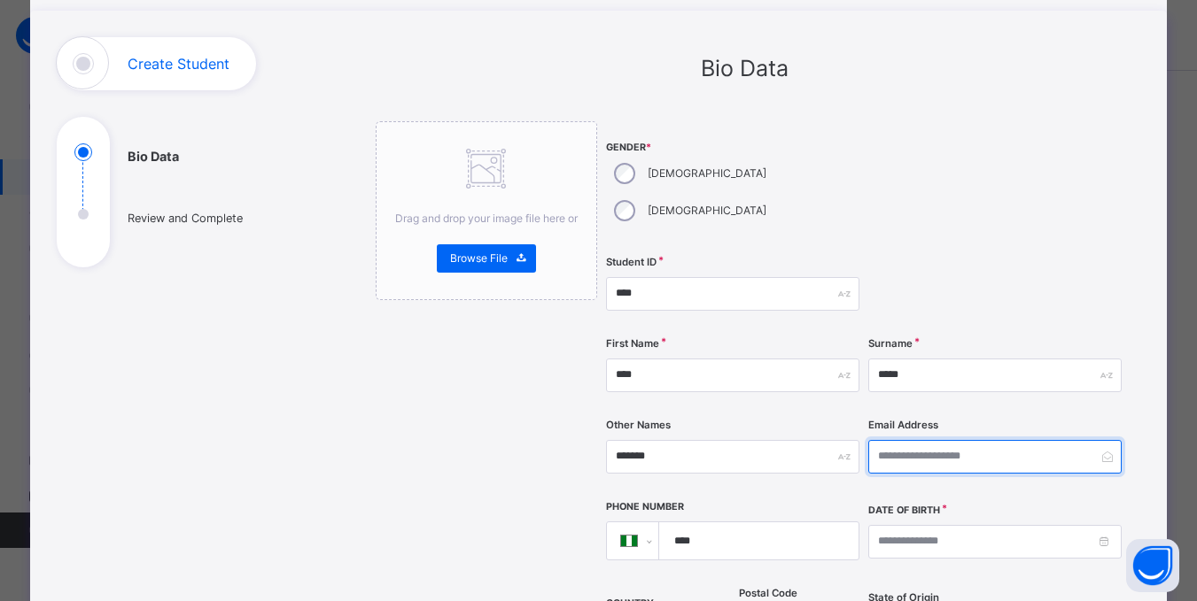
click at [928, 440] on input "email" at bounding box center [994, 457] width 253 height 34
click at [708, 523] on input "****" at bounding box center [755, 541] width 184 height 37
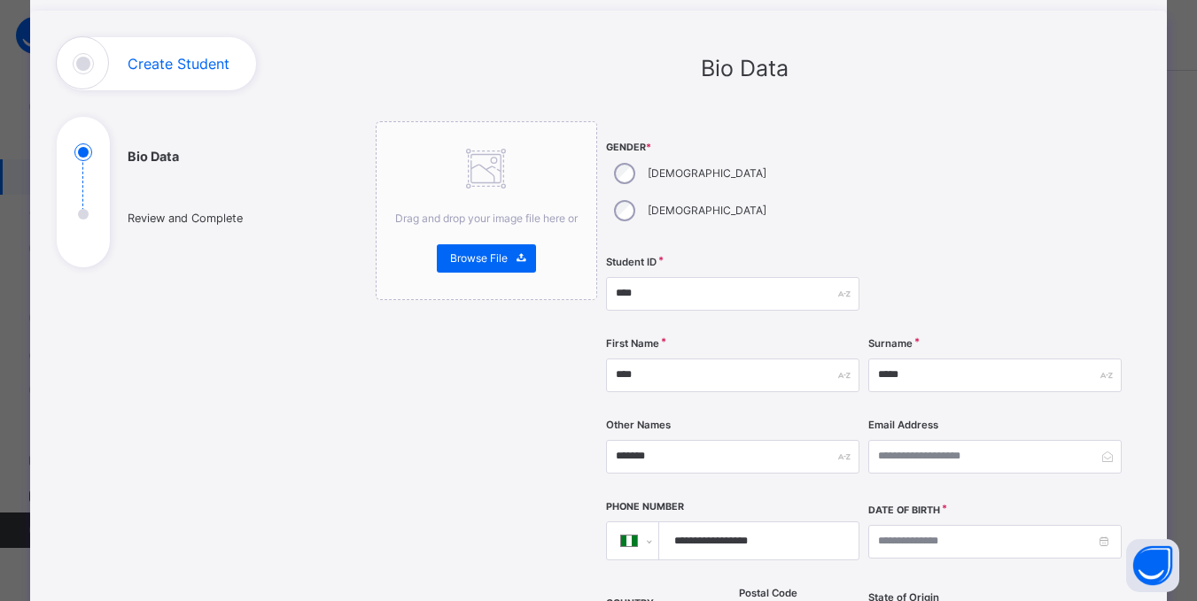
type input "**********"
click at [945, 525] on input at bounding box center [994, 542] width 253 height 34
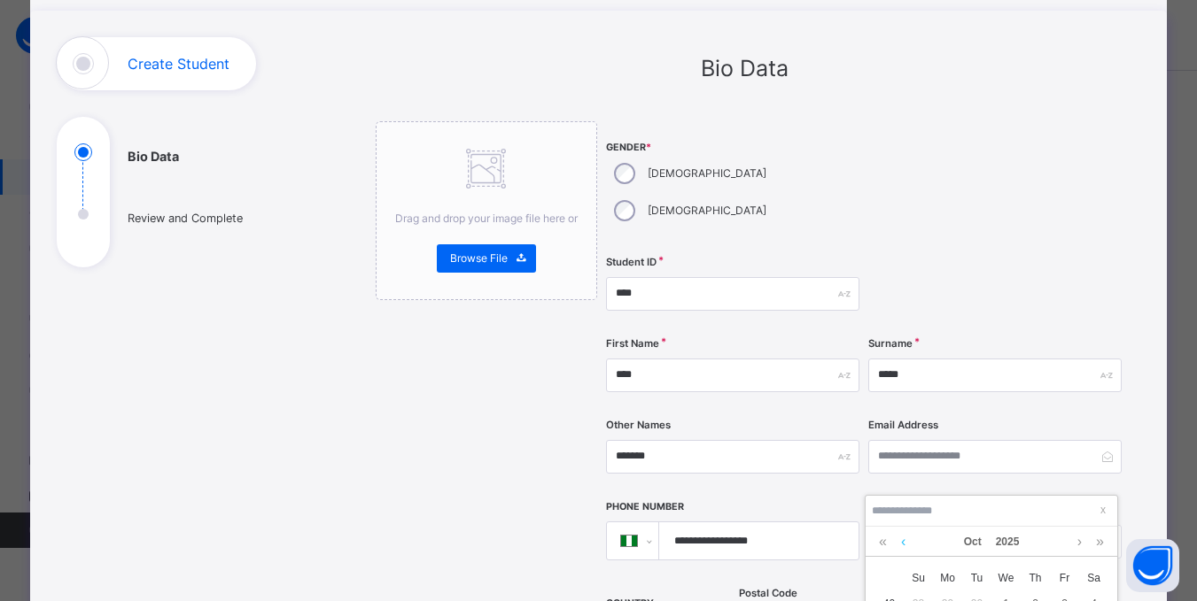
click at [903, 543] on link at bounding box center [902, 542] width 13 height 30
click at [882, 543] on link at bounding box center [882, 542] width 17 height 30
click at [900, 542] on link at bounding box center [902, 542] width 13 height 30
click at [1077, 542] on link at bounding box center [1079, 542] width 13 height 30
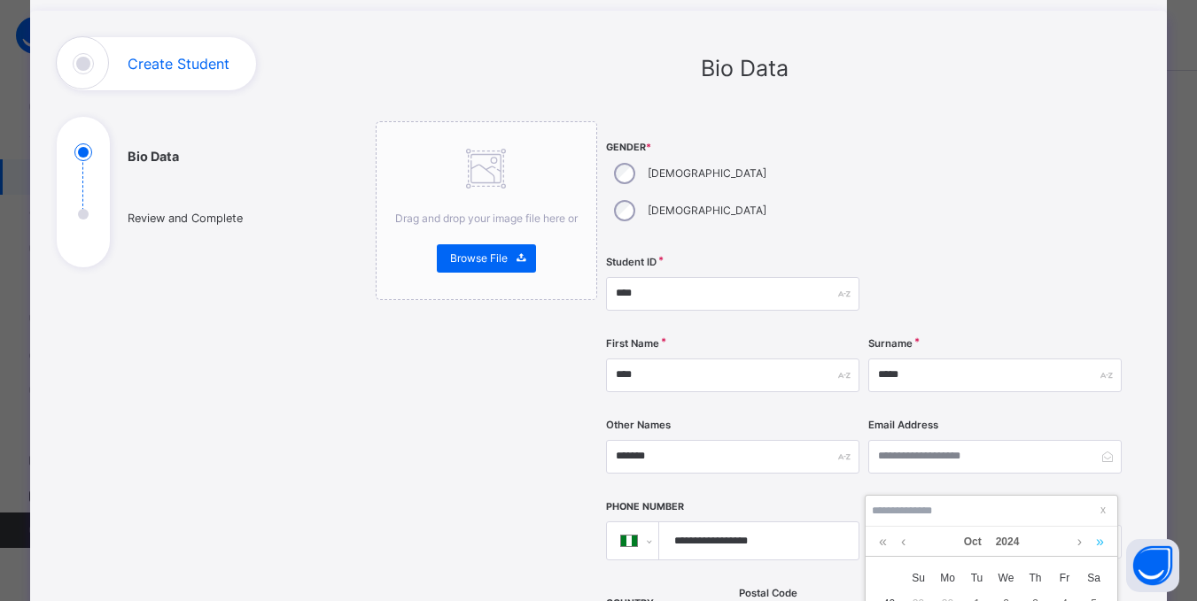
click at [1101, 543] on link at bounding box center [1099, 542] width 17 height 30
click at [887, 545] on link at bounding box center [882, 542] width 17 height 30
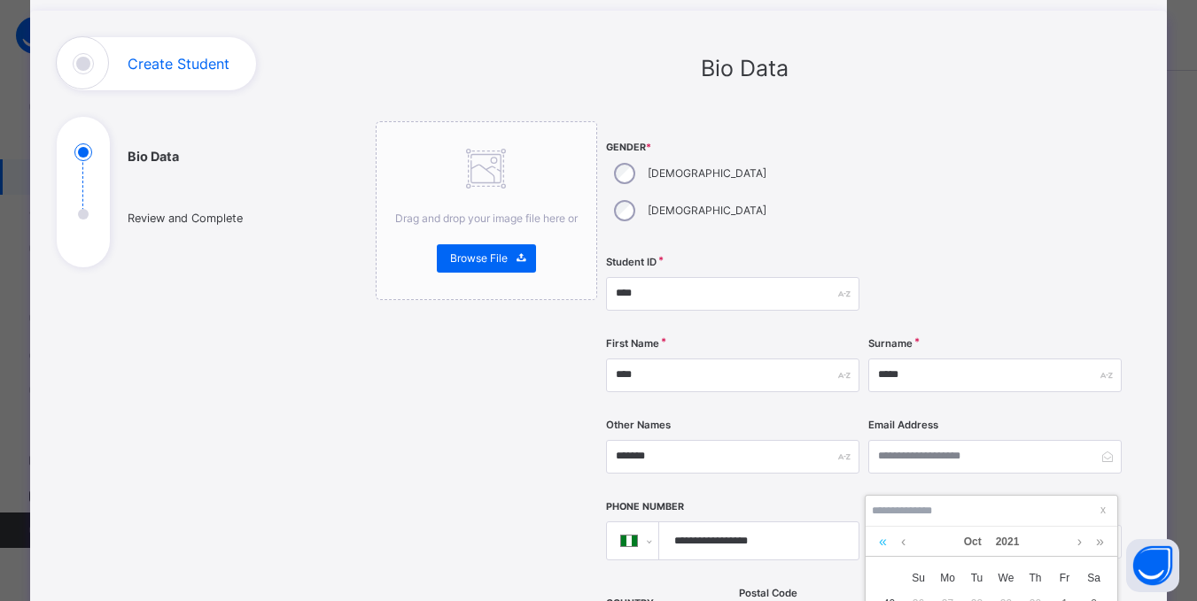
click at [887, 545] on link at bounding box center [882, 542] width 17 height 30
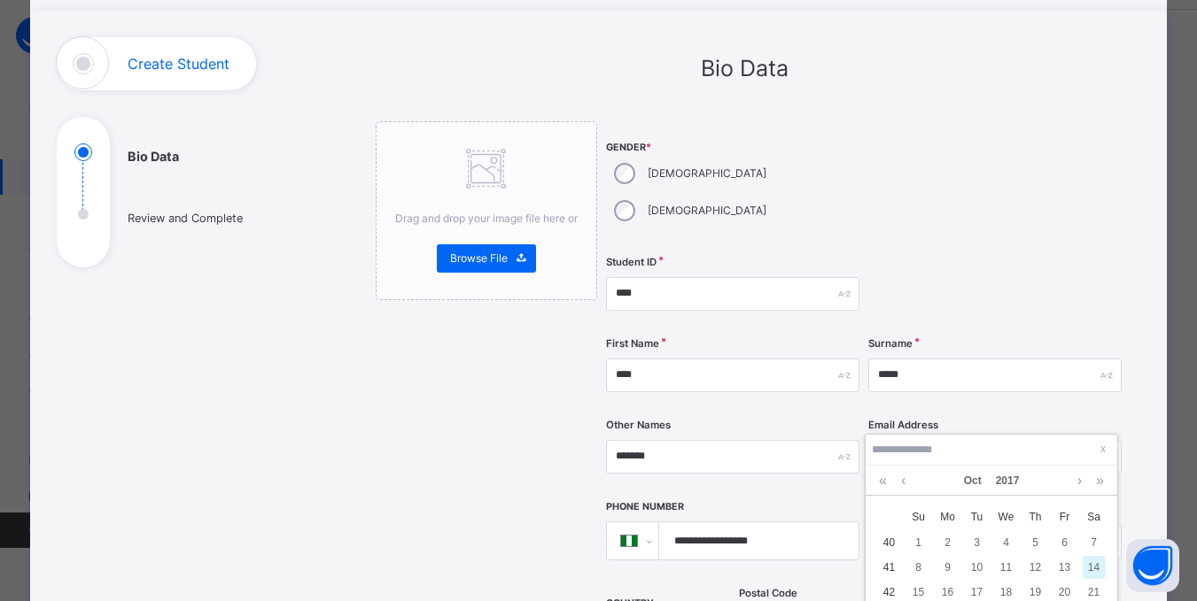
scroll to position [177, 0]
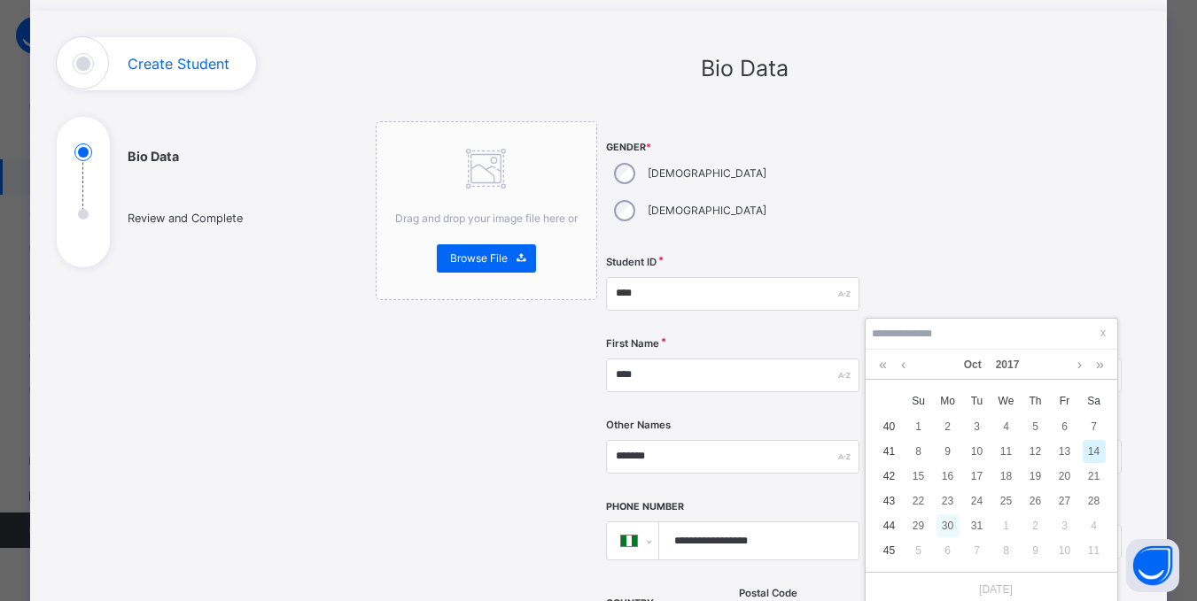
click at [949, 524] on div "30" at bounding box center [947, 526] width 23 height 23
type input "**********"
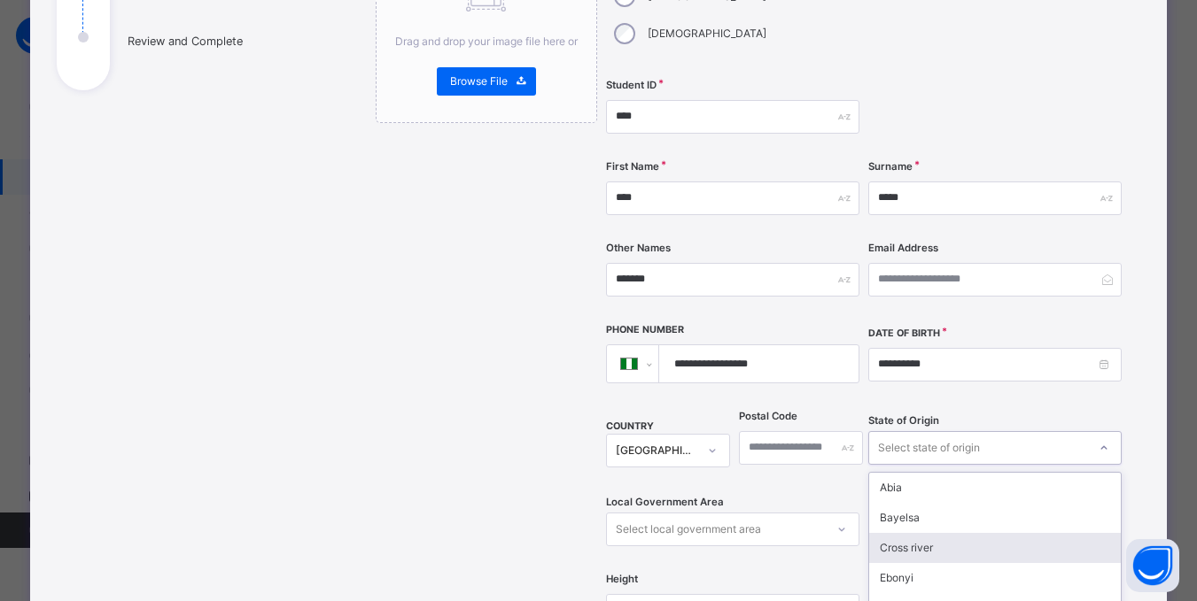
scroll to position [374, 0]
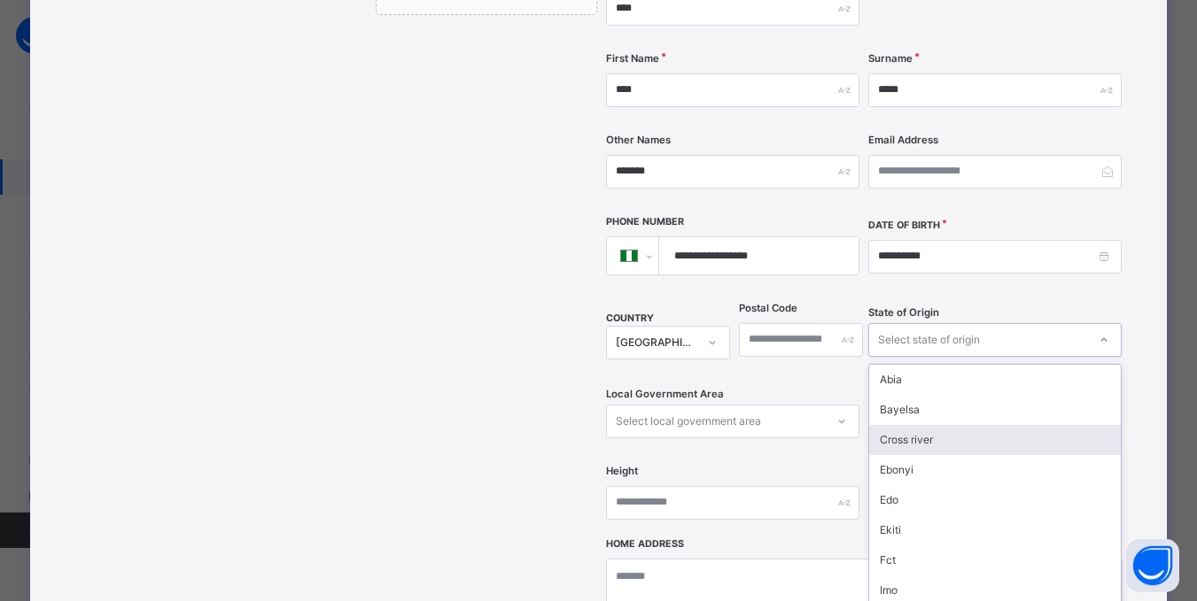
click at [1106, 357] on div "option Cross river focused, 3 of 37. 37 results available. Use Up and Down to c…" at bounding box center [994, 340] width 253 height 34
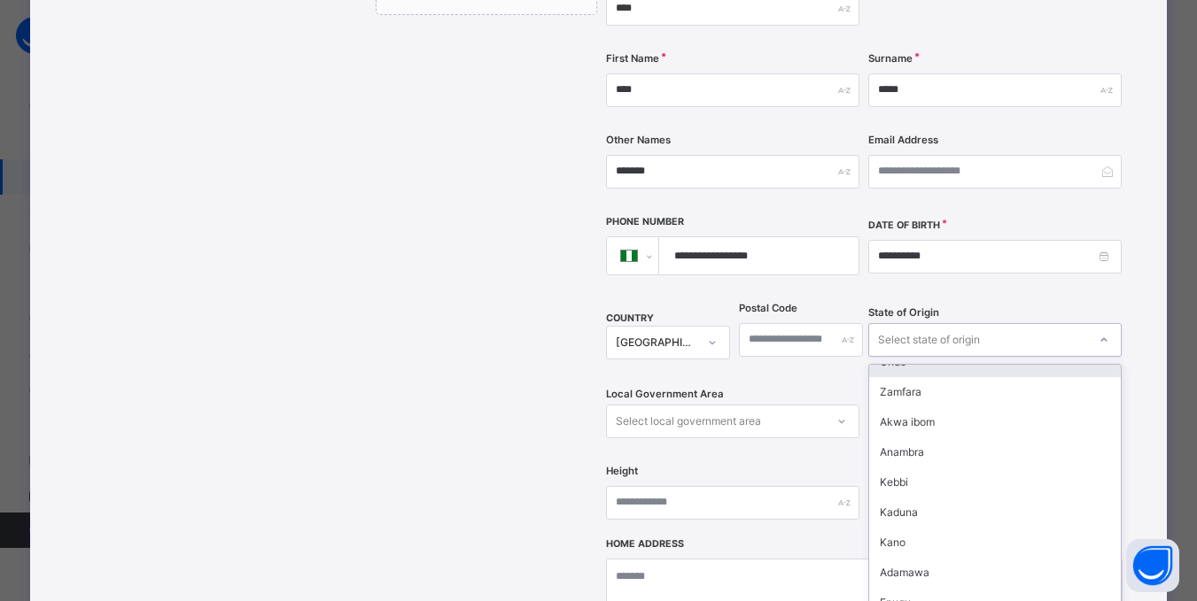
scroll to position [531, 0]
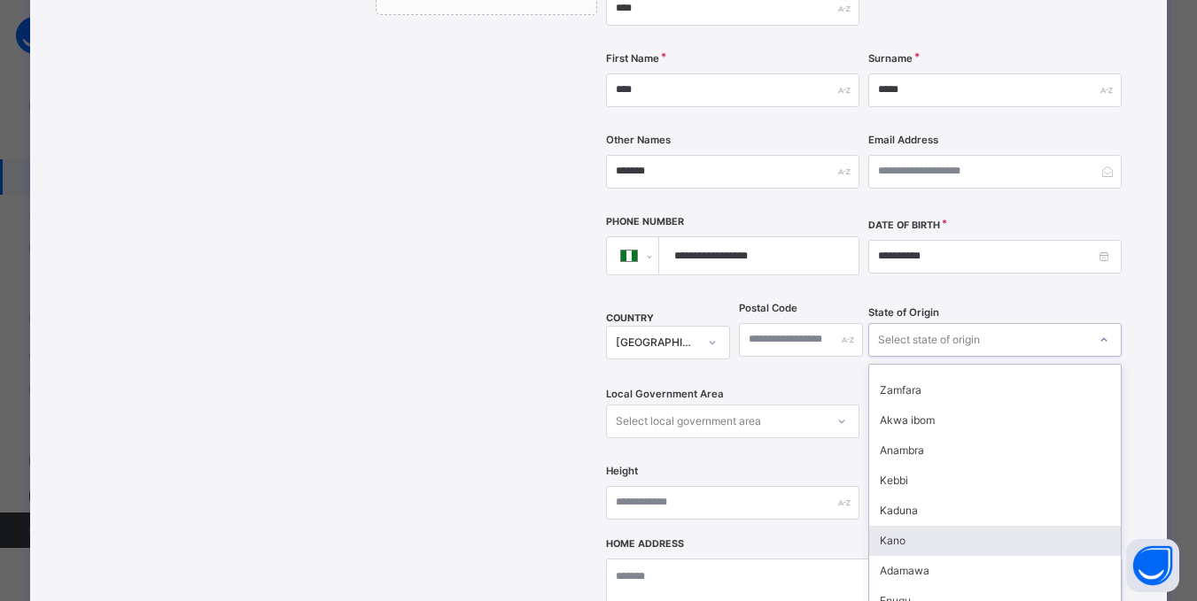
click at [904, 526] on div "Kano" at bounding box center [995, 541] width 252 height 30
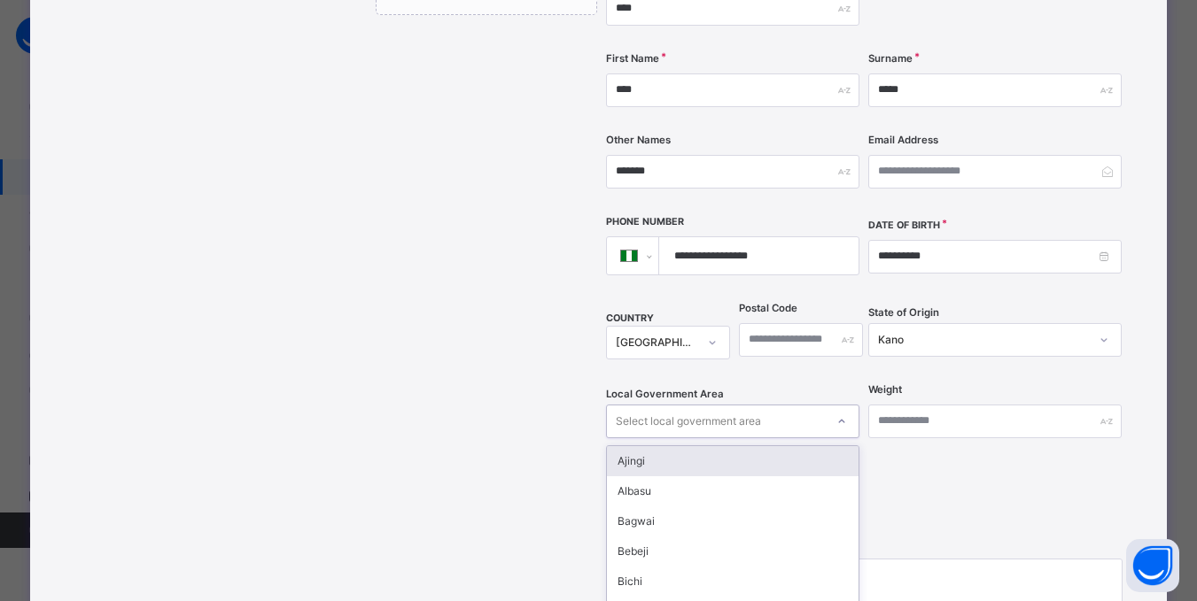
scroll to position [455, 0]
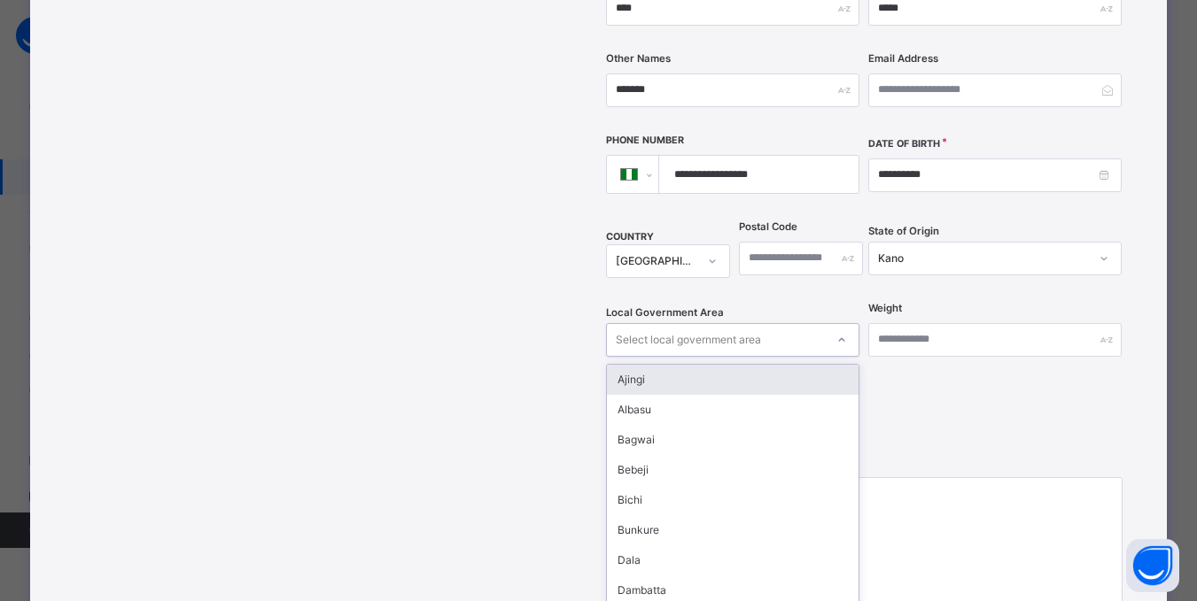
click at [844, 357] on div "option Ajingi focused, 1 of 44. 44 results available. Use Up and Down to choose…" at bounding box center [732, 340] width 253 height 34
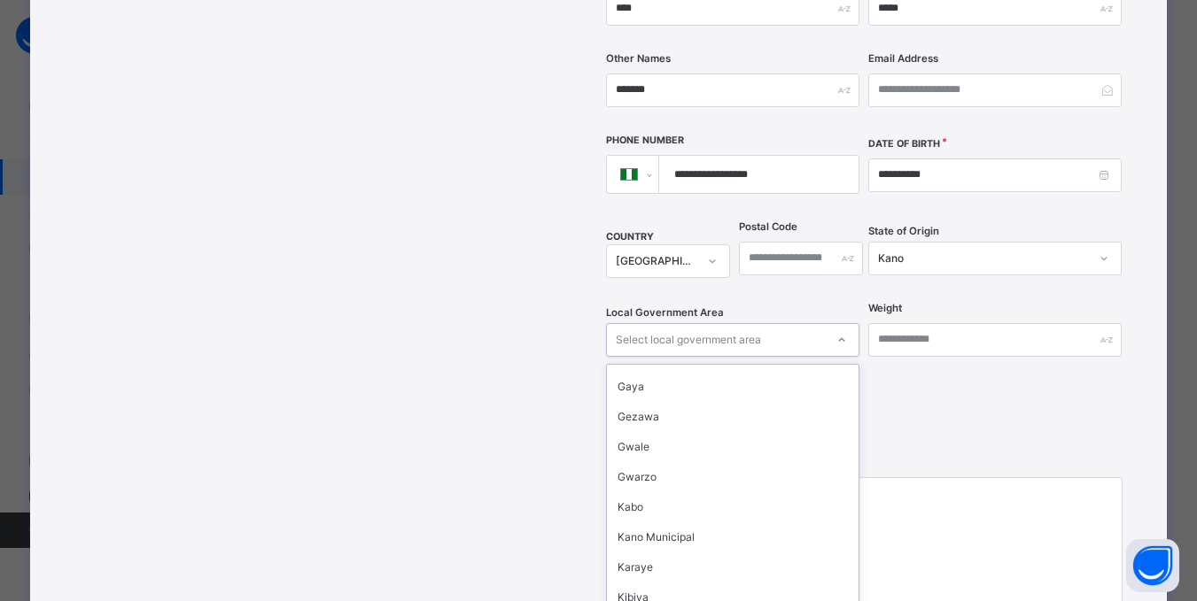
scroll to position [443, 0]
click at [696, 524] on div "Kano Municipal" at bounding box center [733, 539] width 252 height 30
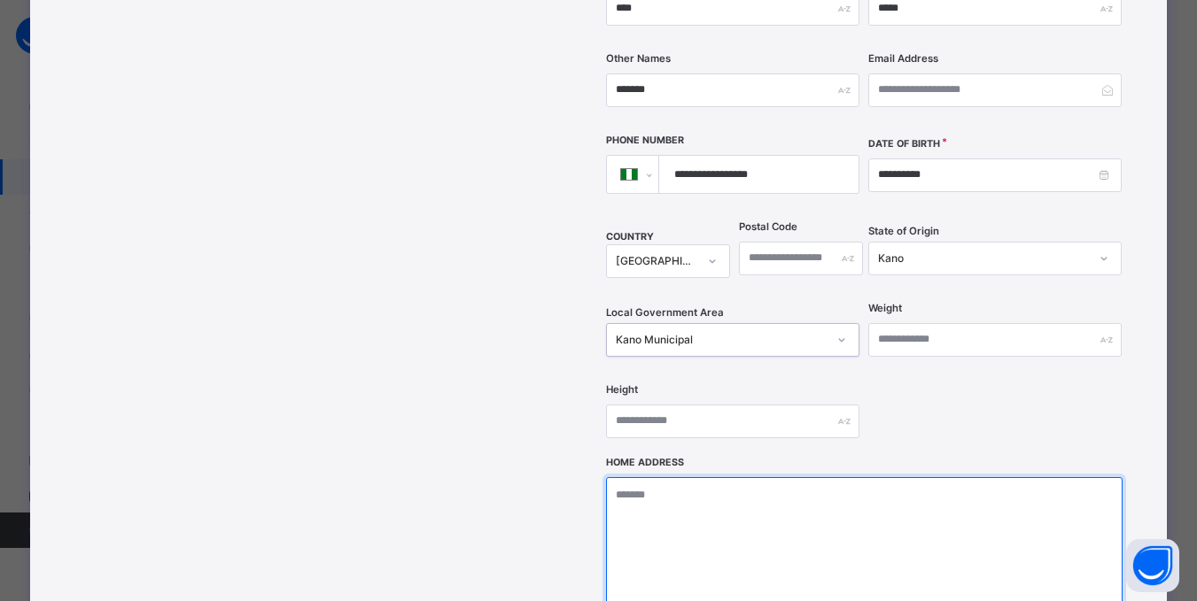
click at [728, 485] on textarea at bounding box center [864, 565] width 516 height 177
type textarea "*"
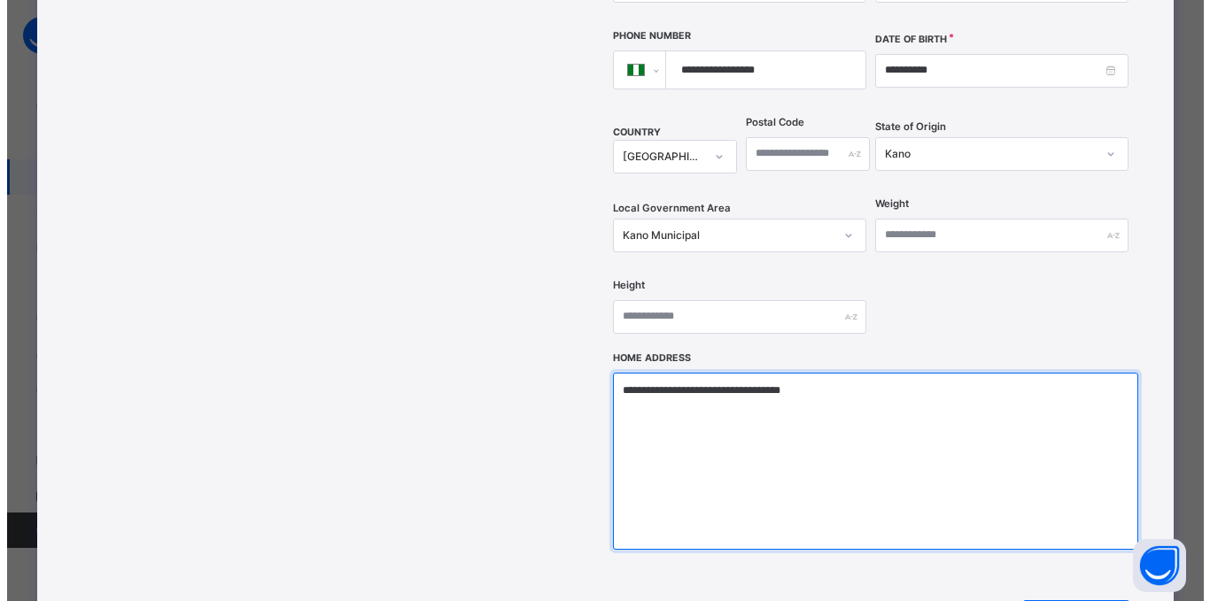
scroll to position [721, 0]
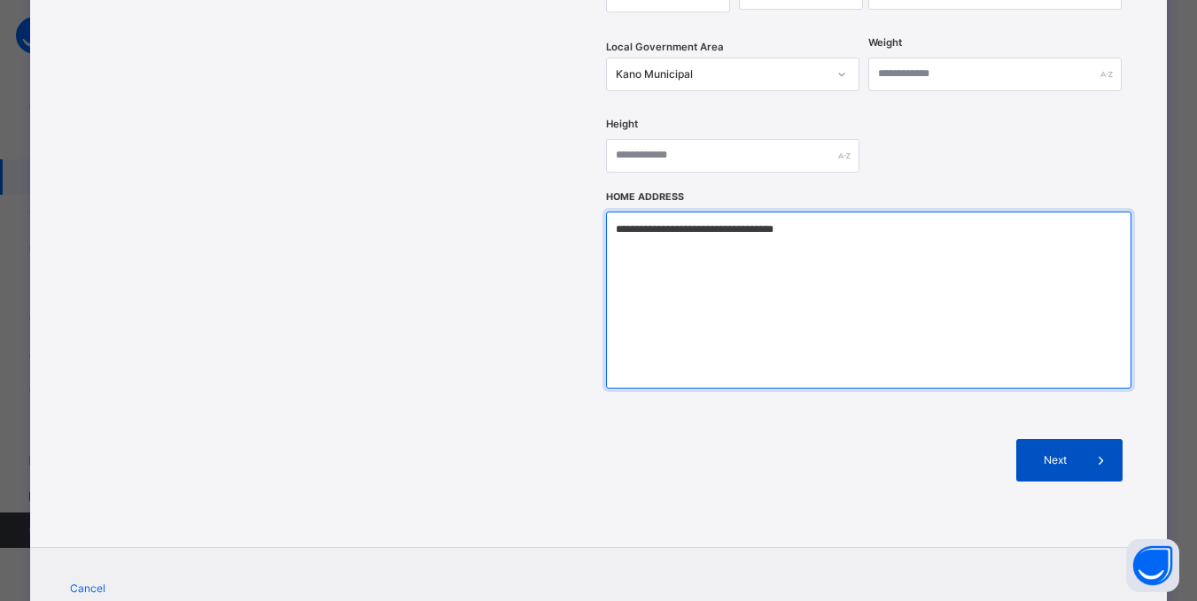
type textarea "**********"
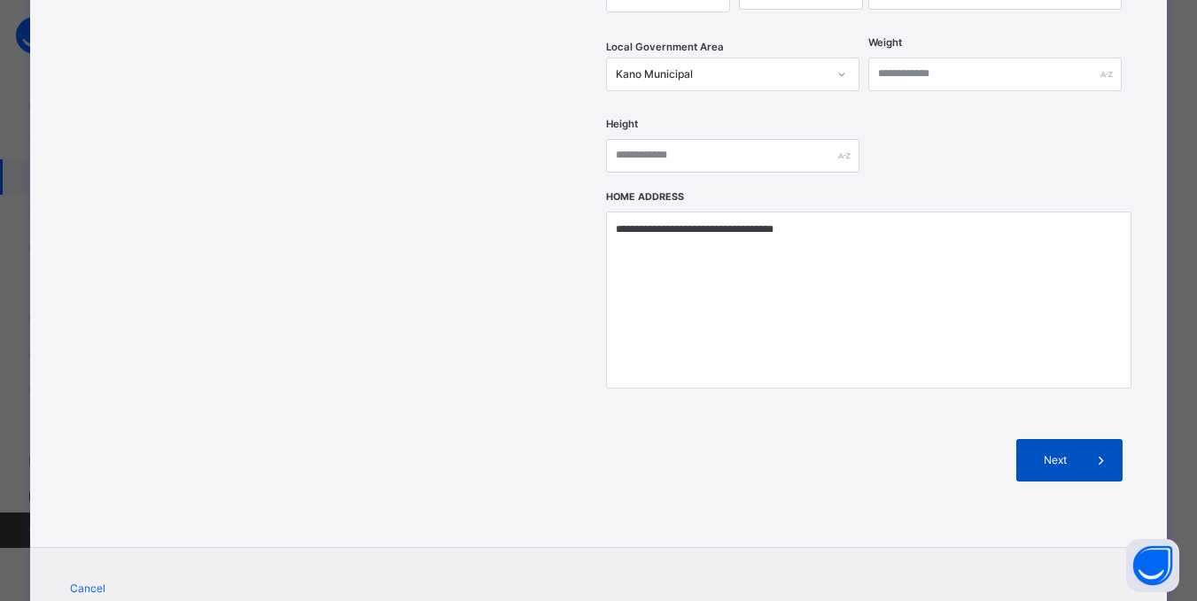
click at [1058, 453] on span "Next" at bounding box center [1054, 461] width 50 height 16
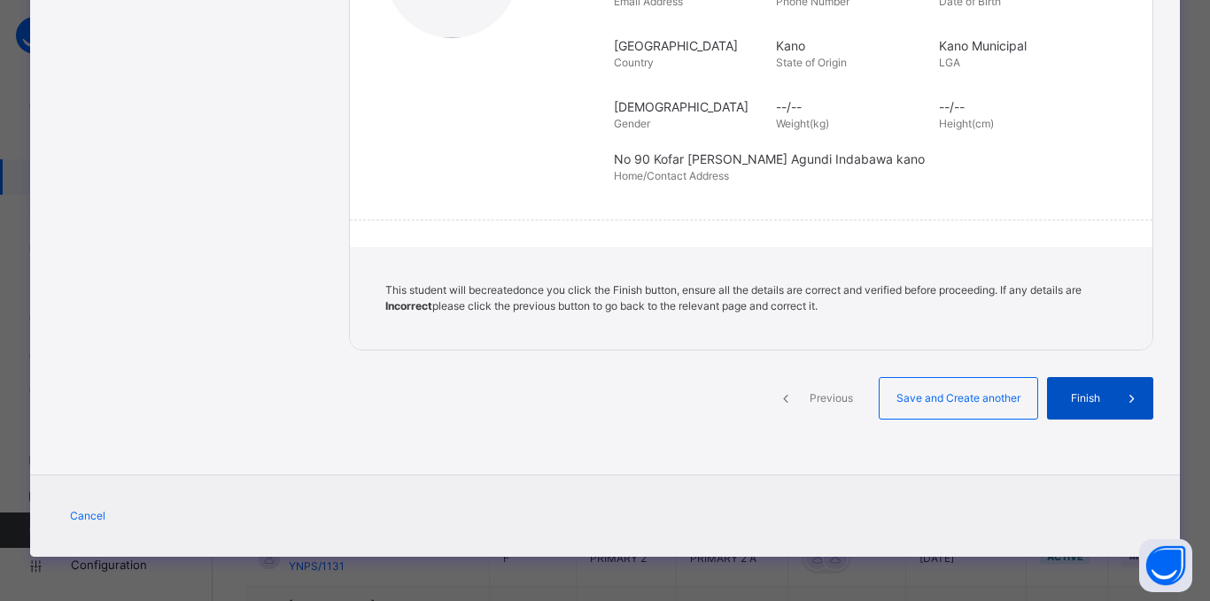
click at [1080, 396] on span "Finish" at bounding box center [1085, 399] width 50 height 16
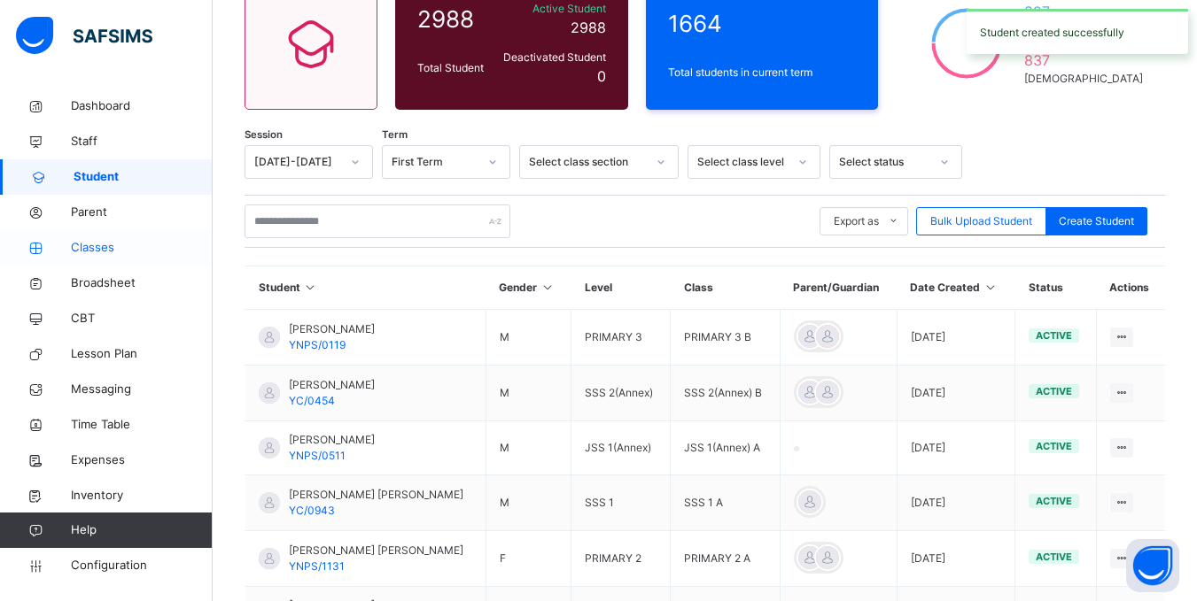
click at [79, 248] on span "Classes" at bounding box center [142, 248] width 142 height 18
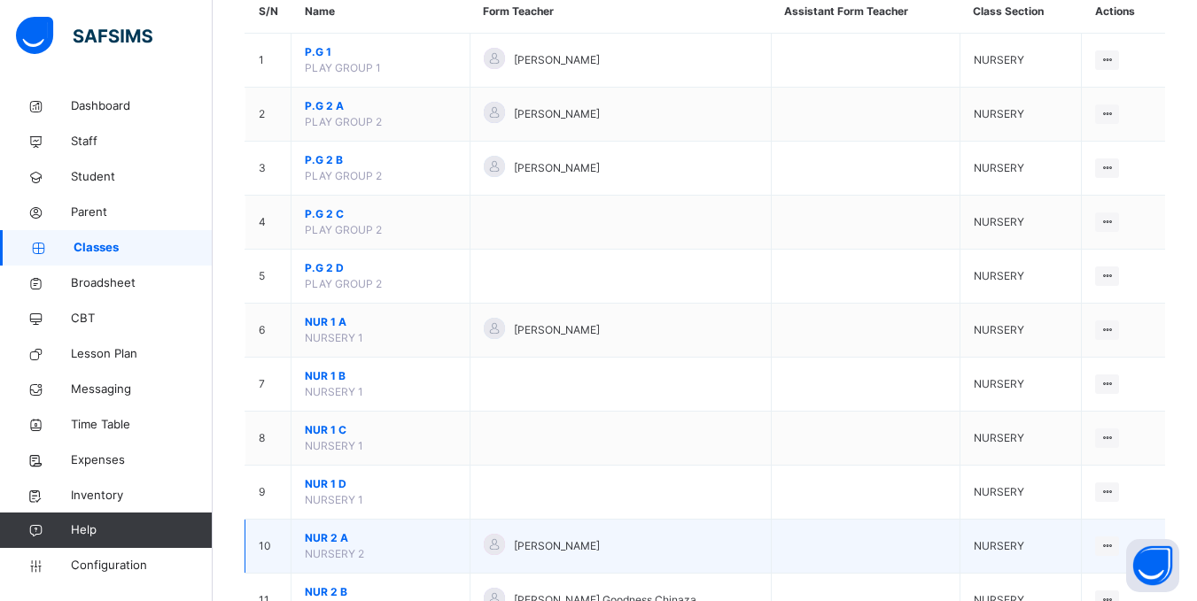
scroll to position [266, 0]
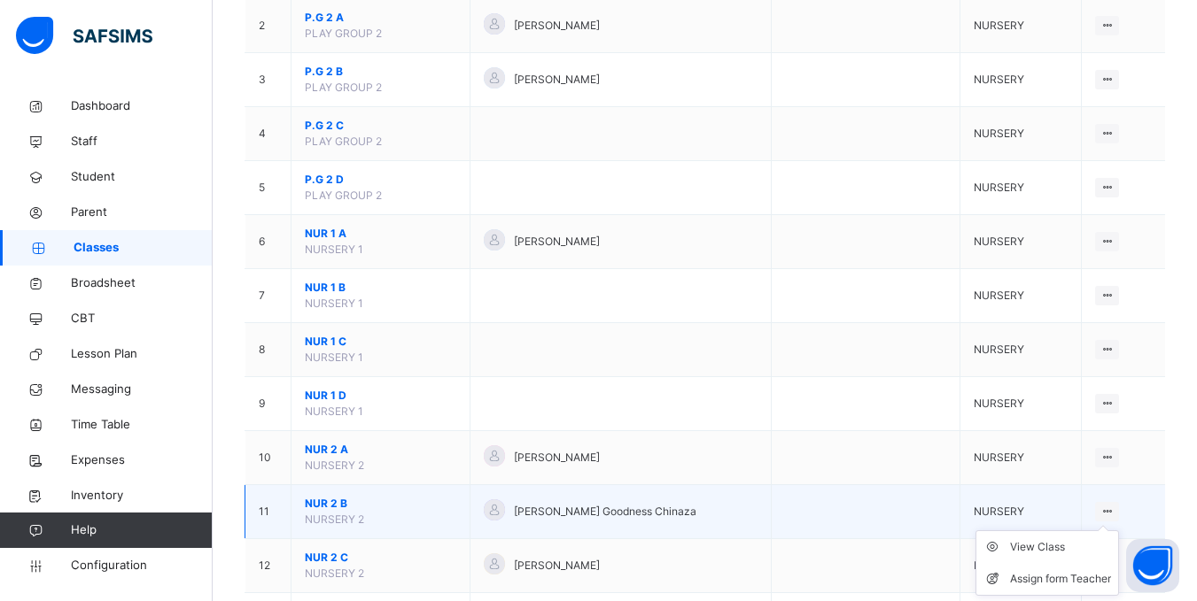
click at [1114, 512] on icon at bounding box center [1106, 511] width 15 height 13
click at [1048, 548] on div "View Class" at bounding box center [1060, 548] width 101 height 18
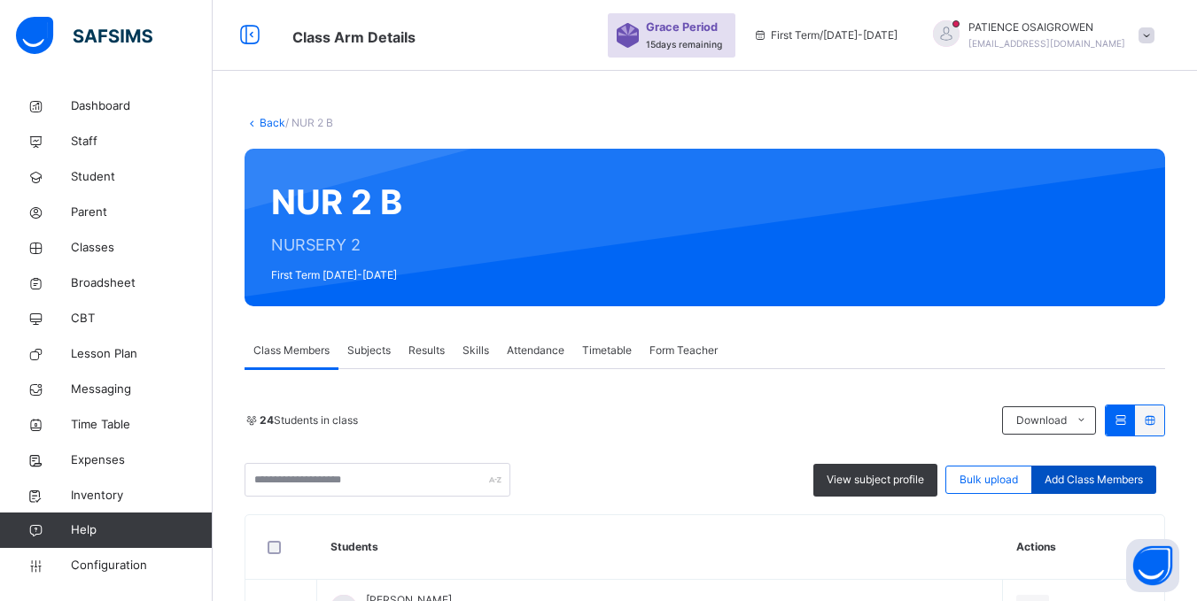
click at [1124, 478] on span "Add Class Members" at bounding box center [1093, 480] width 98 height 16
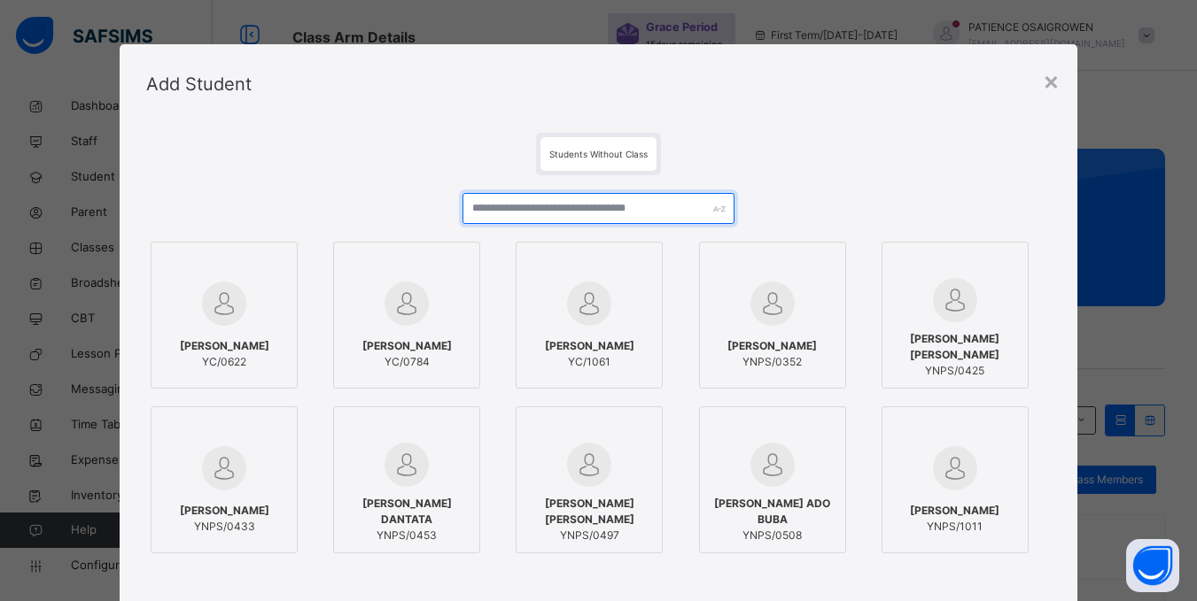
click at [616, 207] on input "text" at bounding box center [597, 208] width 271 height 31
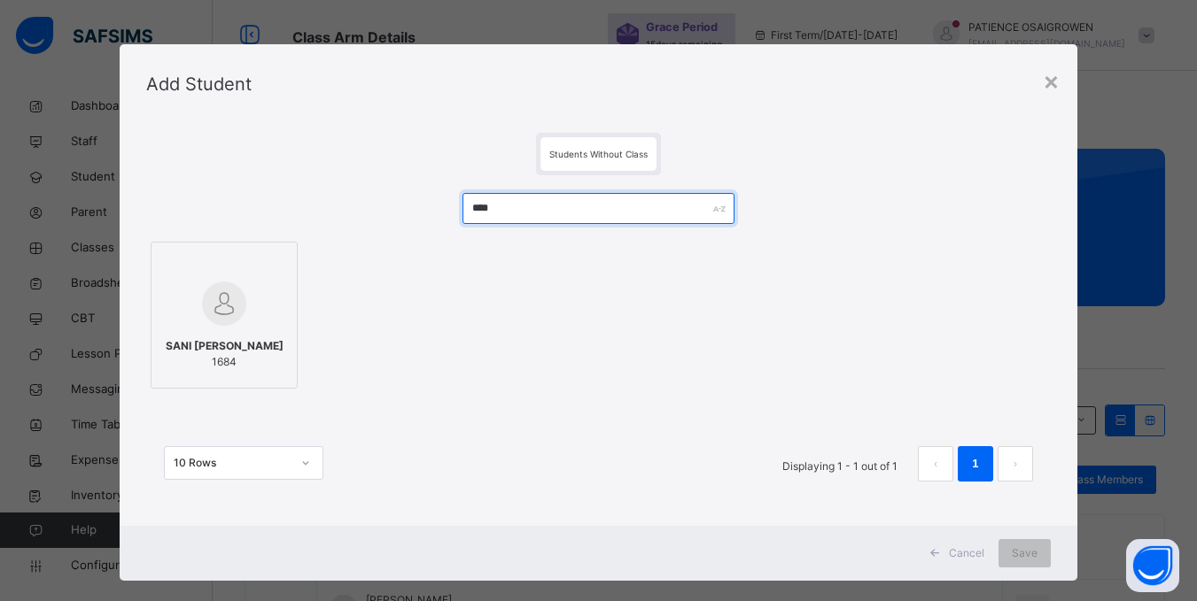
type input "****"
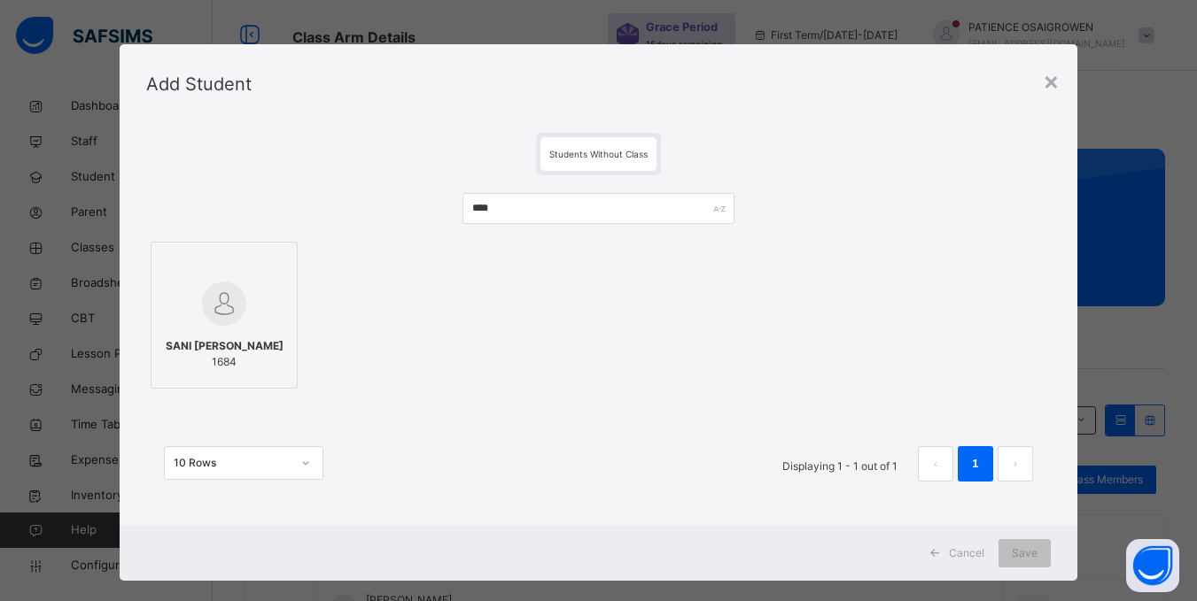
click at [252, 344] on span "SANI ALKASIM ASHIR" at bounding box center [225, 346] width 118 height 16
click at [1035, 553] on span "Save" at bounding box center [1036, 554] width 26 height 16
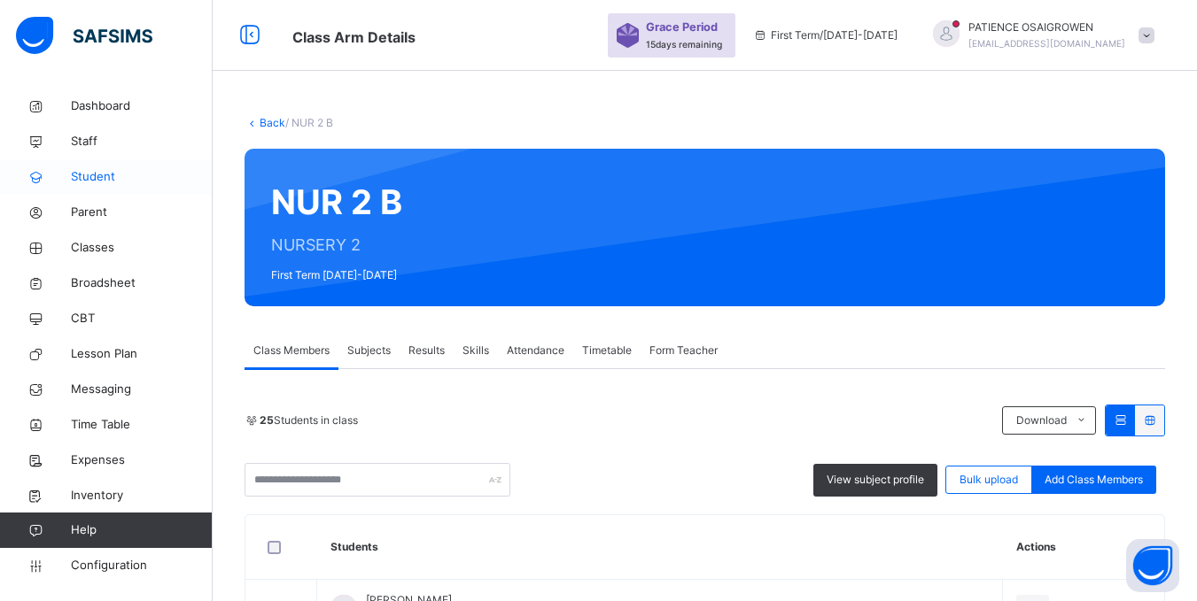
click at [85, 180] on span "Student" at bounding box center [142, 177] width 142 height 18
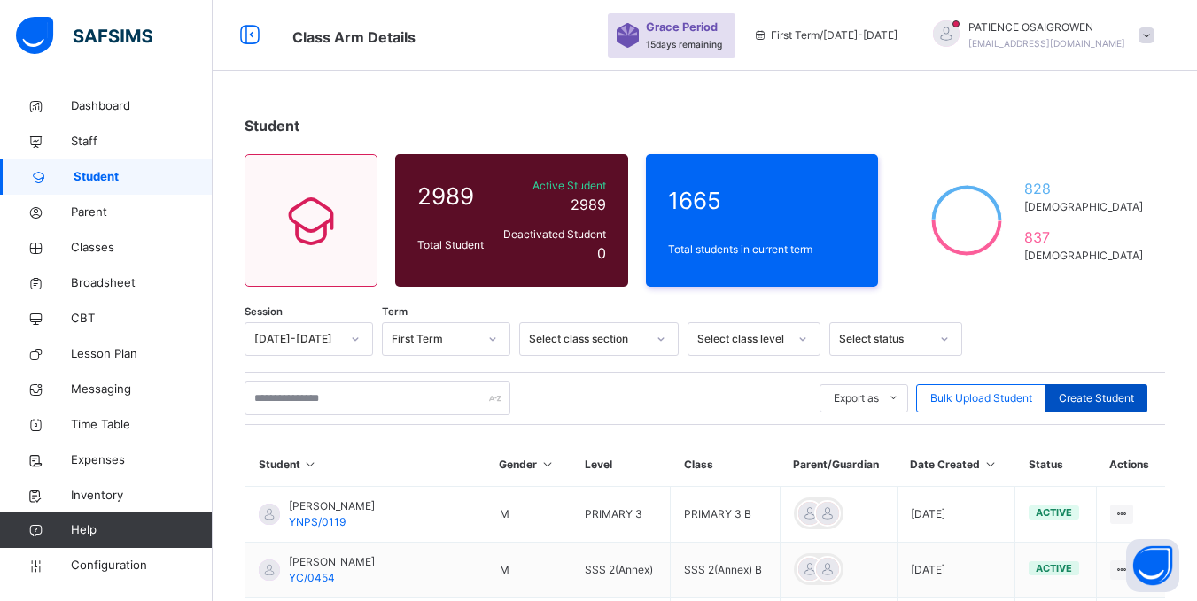
click at [1113, 400] on span "Create Student" at bounding box center [1095, 399] width 75 height 16
select select "**"
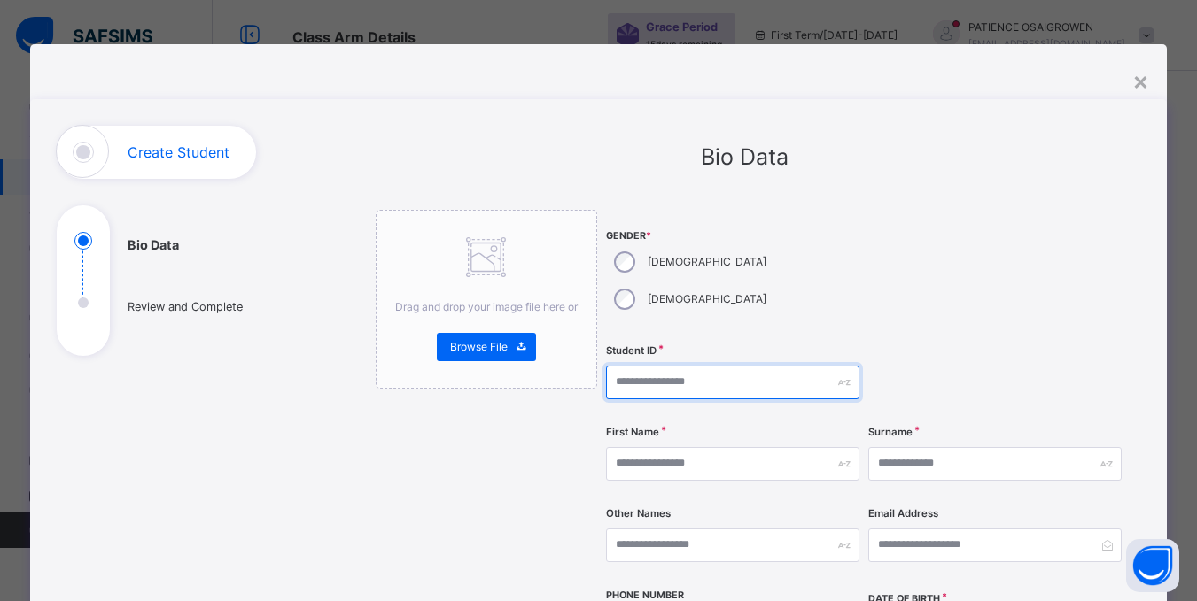
click at [660, 366] on input "text" at bounding box center [732, 383] width 253 height 34
type input "*"
type input "*********"
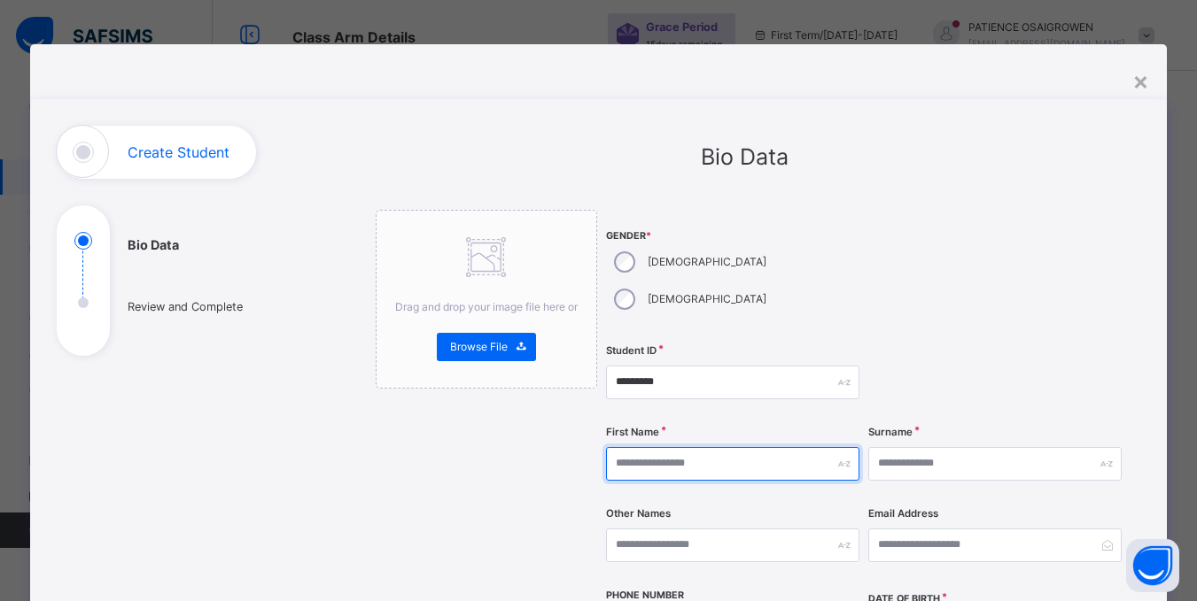
click at [687, 447] on input "text" at bounding box center [732, 464] width 253 height 34
type input "**********"
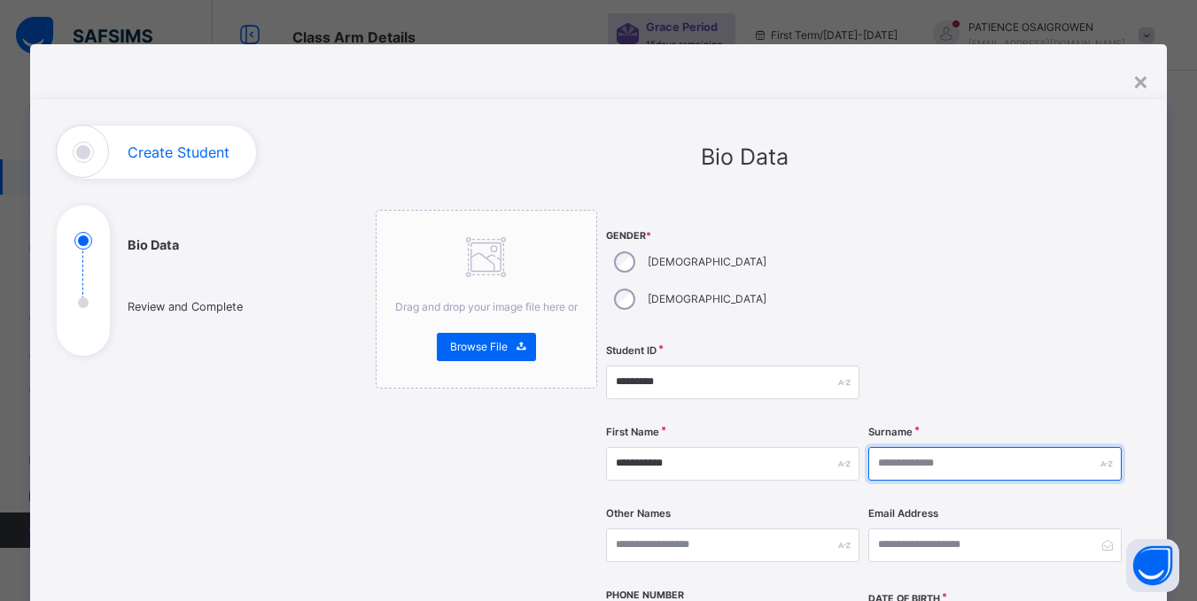
click at [994, 447] on input "text" at bounding box center [994, 464] width 253 height 34
type input "****"
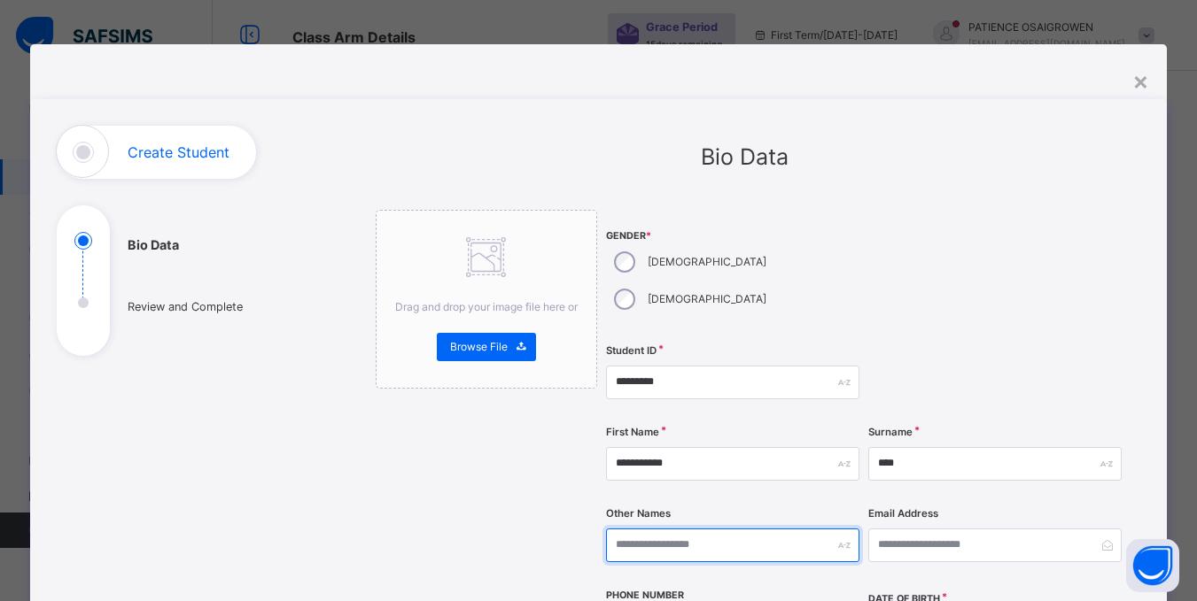
click at [748, 529] on input "text" at bounding box center [732, 546] width 253 height 34
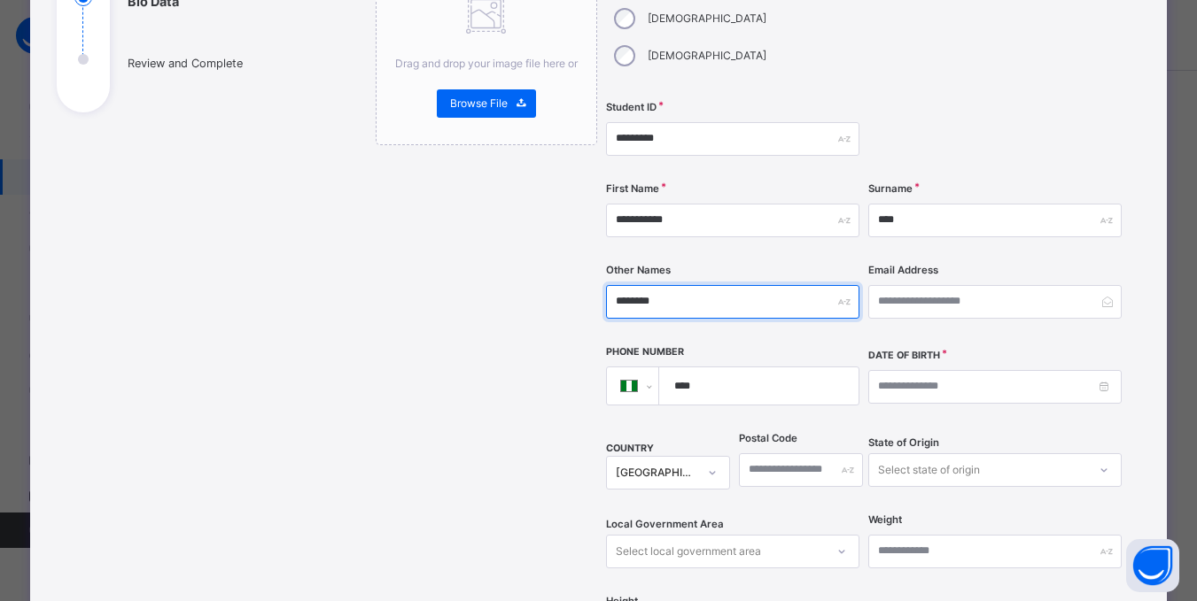
scroll to position [266, 0]
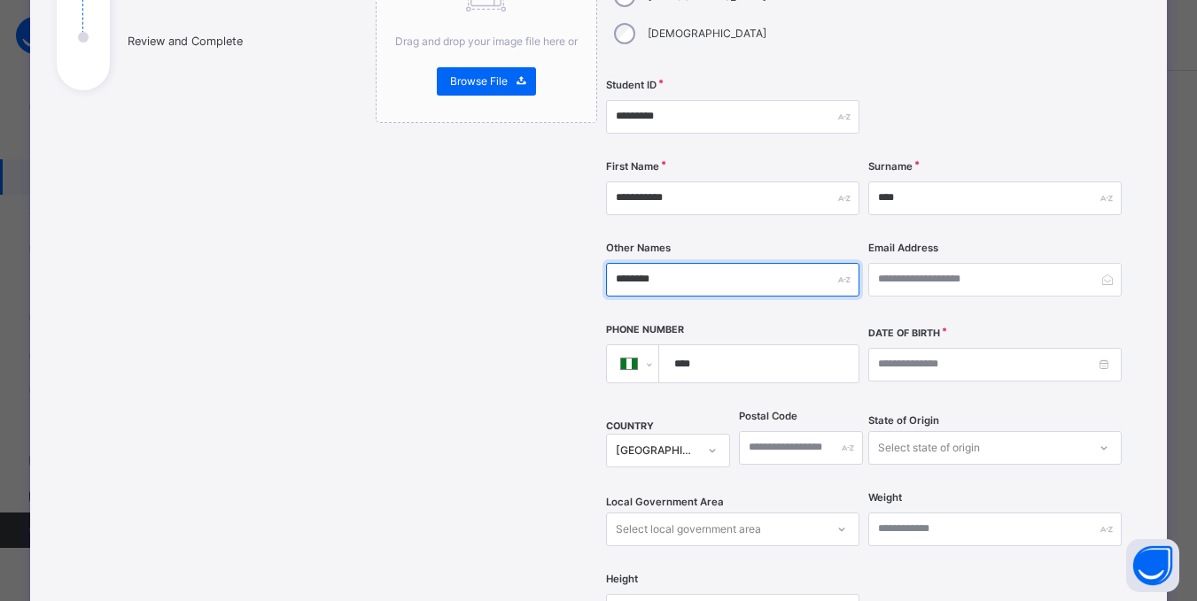
type input "********"
click at [764, 345] on input "****" at bounding box center [755, 363] width 184 height 37
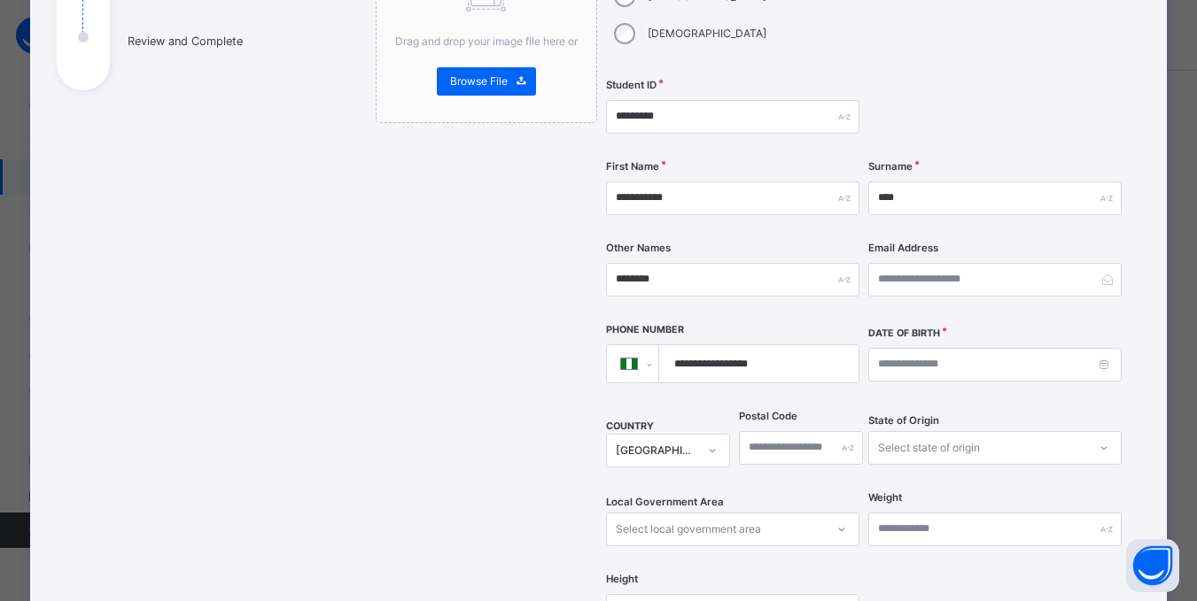
type input "**********"
click at [968, 348] on input at bounding box center [994, 365] width 253 height 34
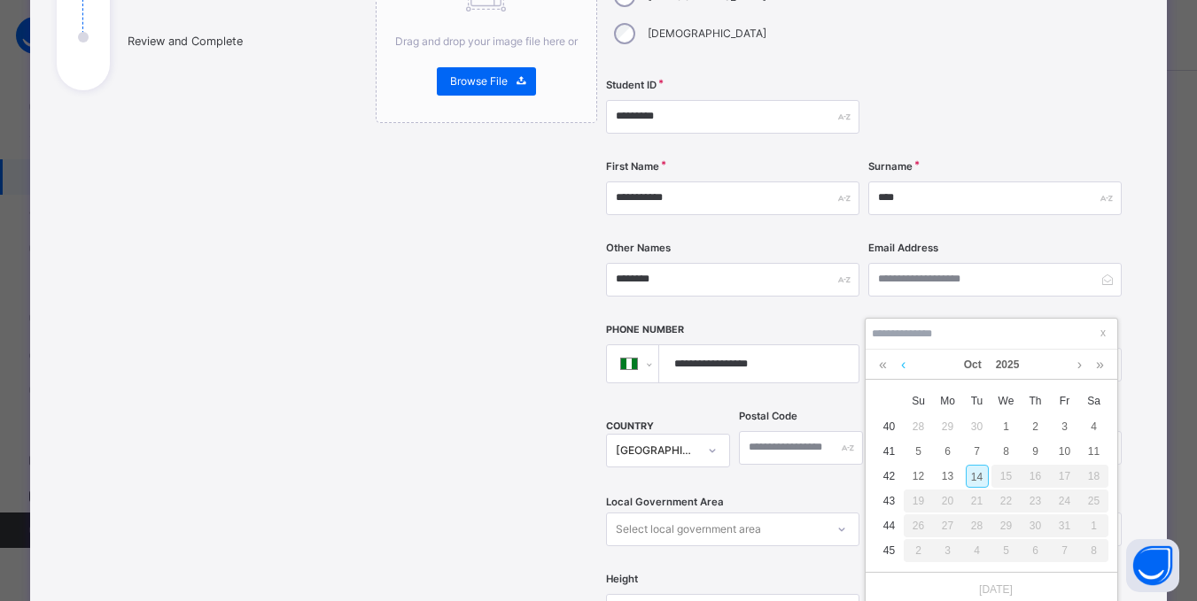
click at [903, 366] on link at bounding box center [902, 365] width 13 height 30
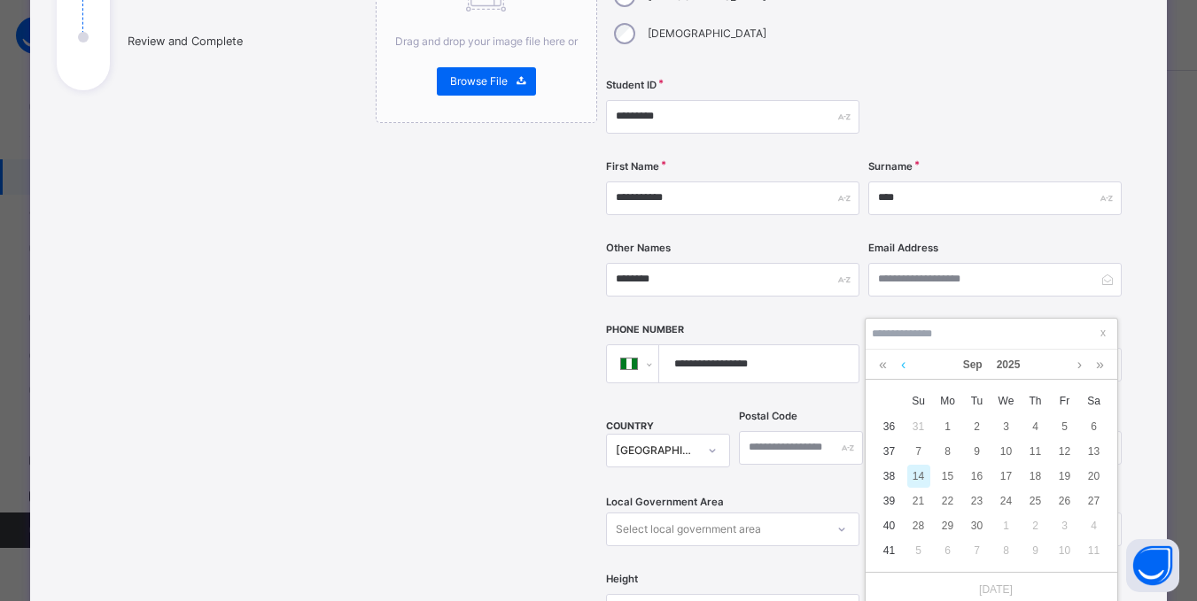
click at [901, 368] on link at bounding box center [902, 365] width 13 height 30
click at [883, 369] on link at bounding box center [882, 365] width 17 height 30
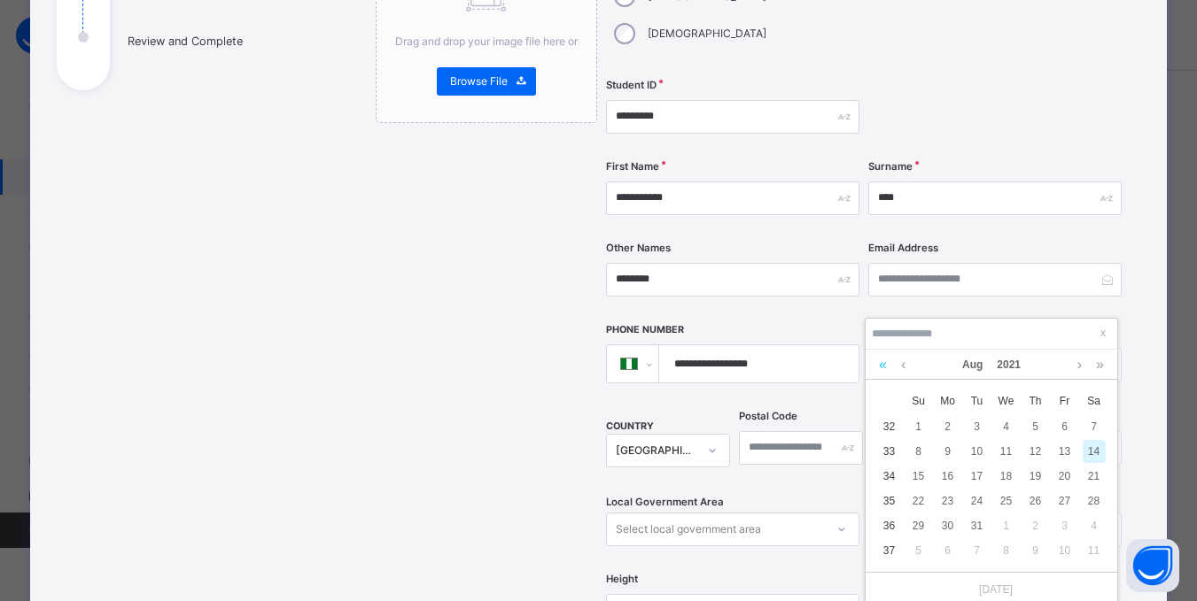
click at [883, 369] on link at bounding box center [882, 365] width 17 height 30
click at [1092, 424] on div "3" at bounding box center [1093, 426] width 23 height 23
type input "**********"
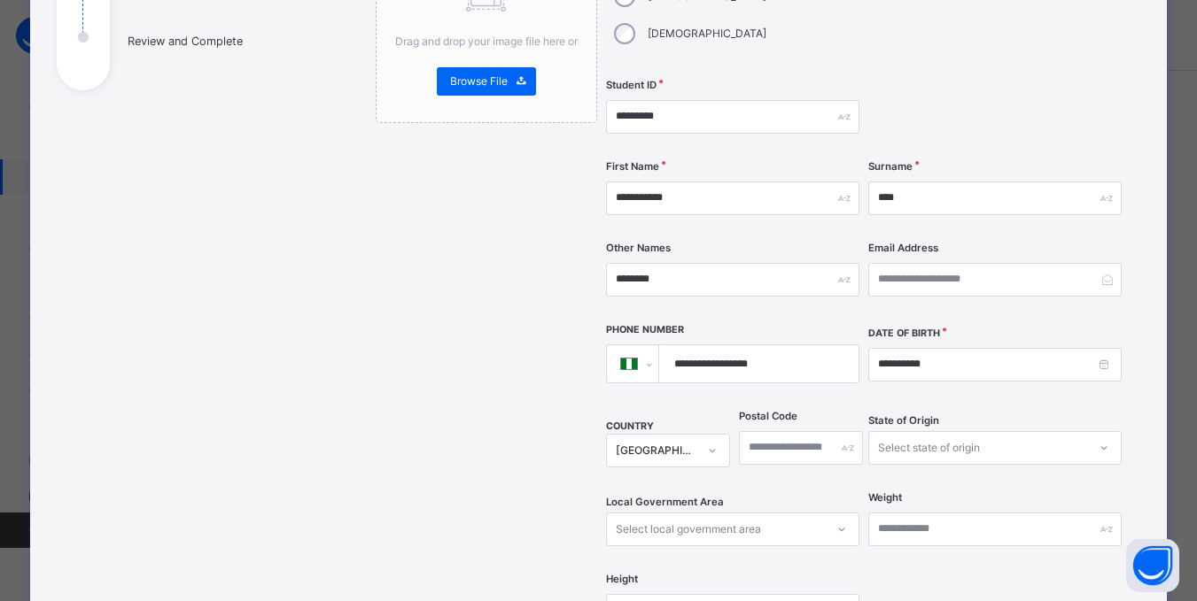
scroll to position [374, 0]
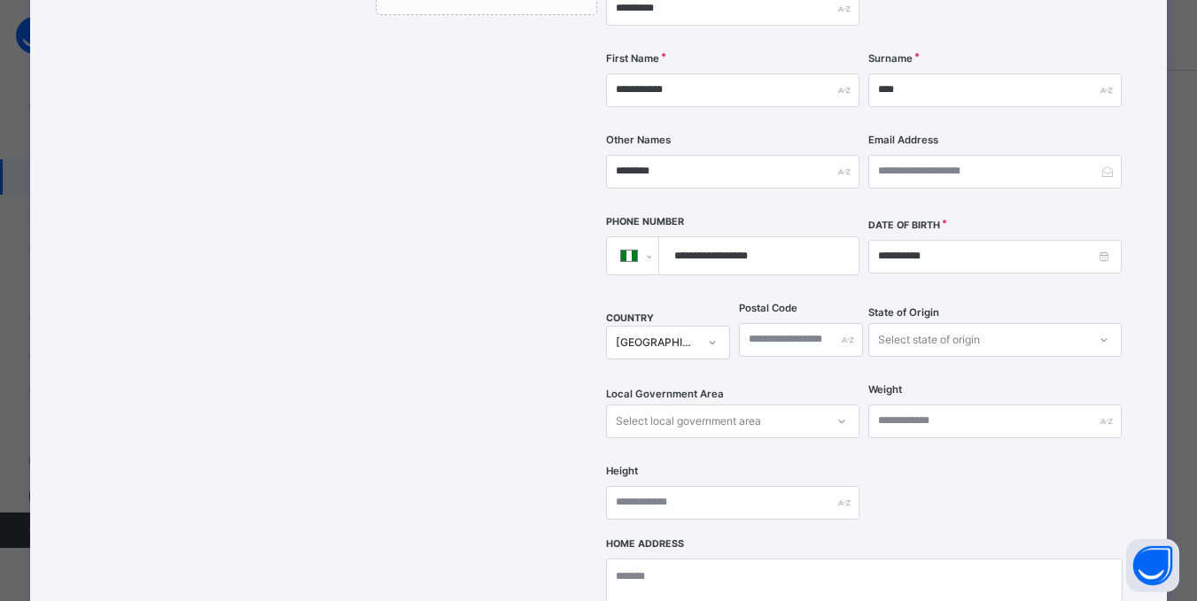
click at [1112, 357] on div "Select state of origin" at bounding box center [994, 340] width 253 height 34
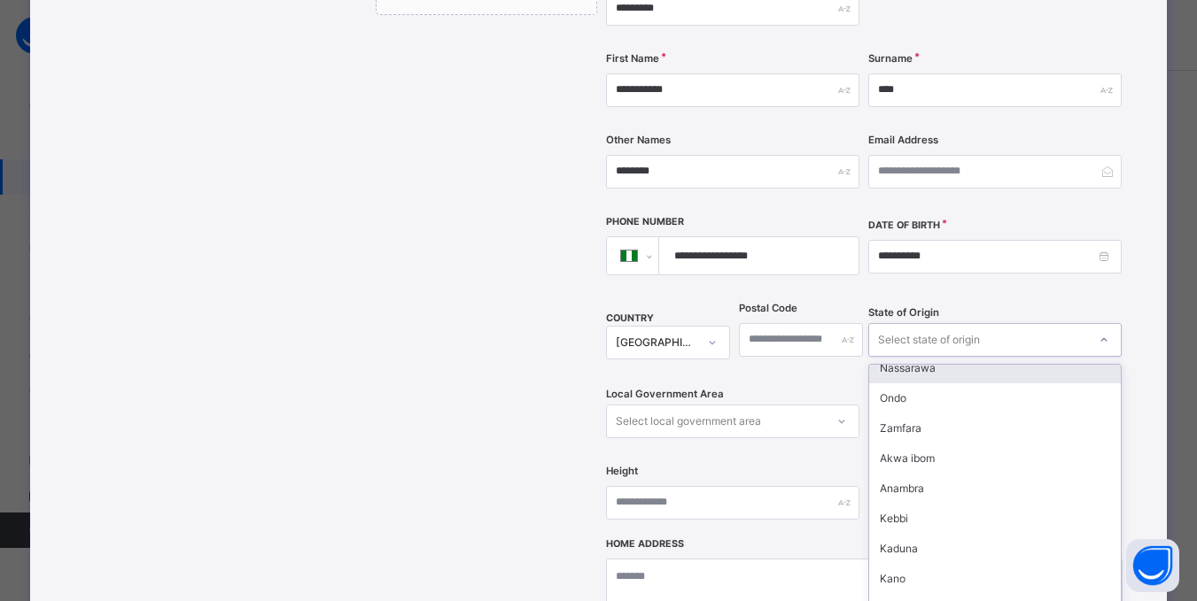
scroll to position [531, 0]
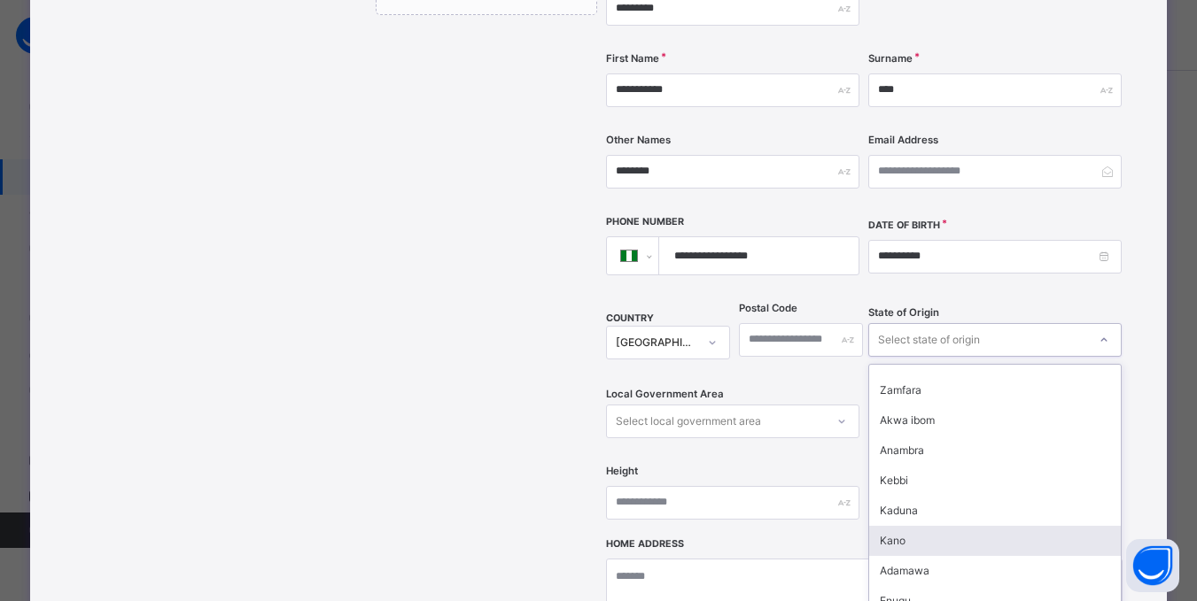
click at [902, 526] on div "Kano" at bounding box center [995, 541] width 252 height 30
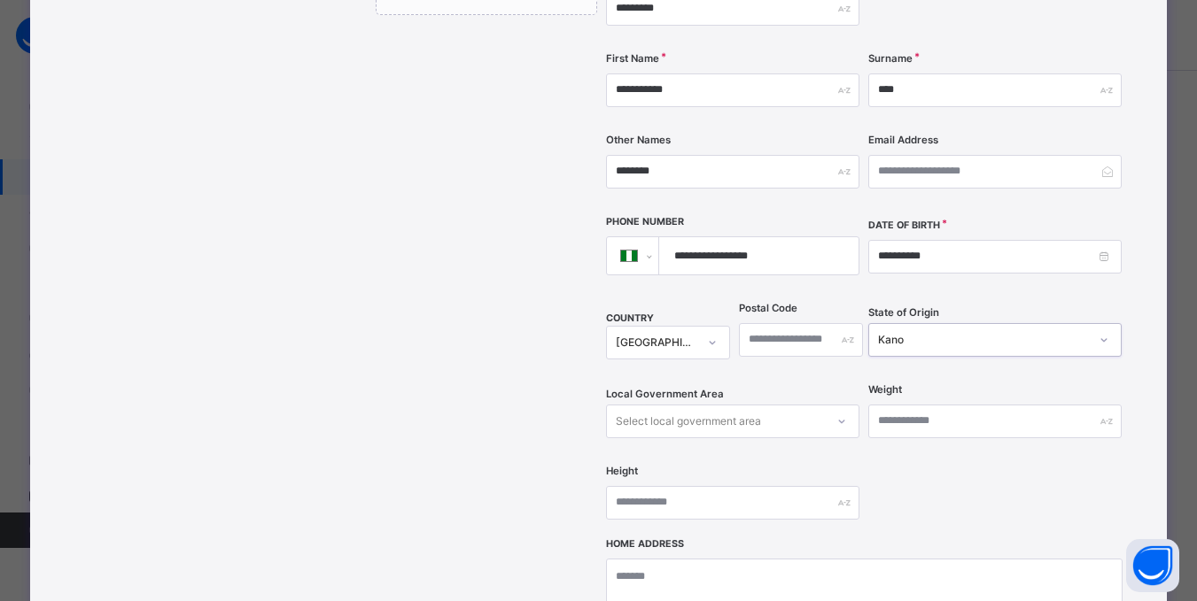
scroll to position [455, 0]
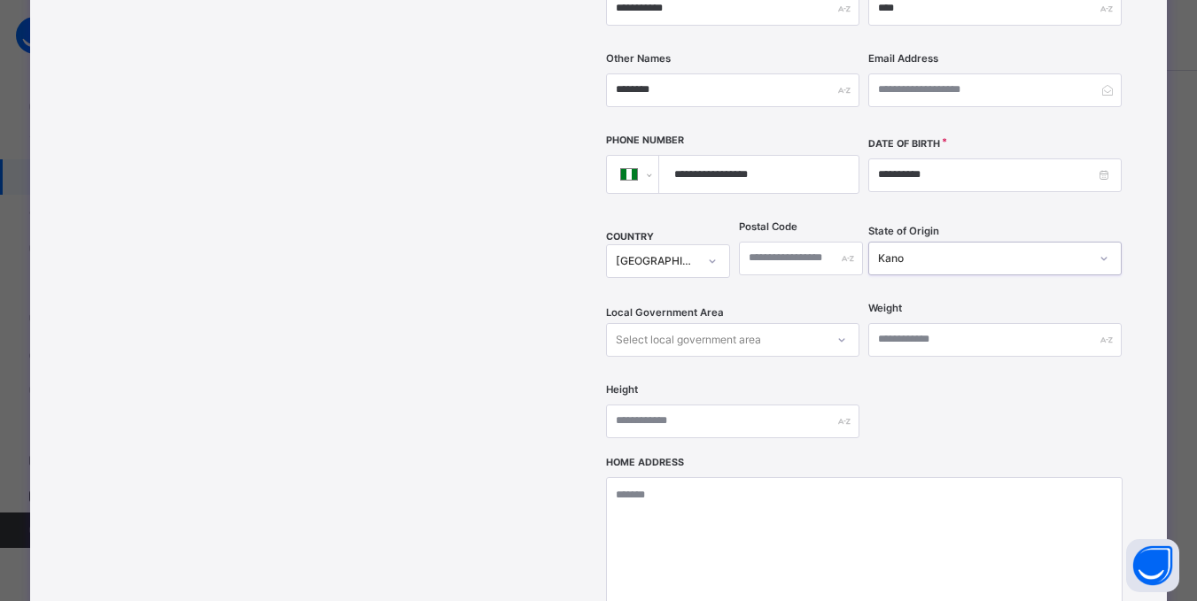
click at [841, 357] on div "Select local government area" at bounding box center [732, 340] width 253 height 34
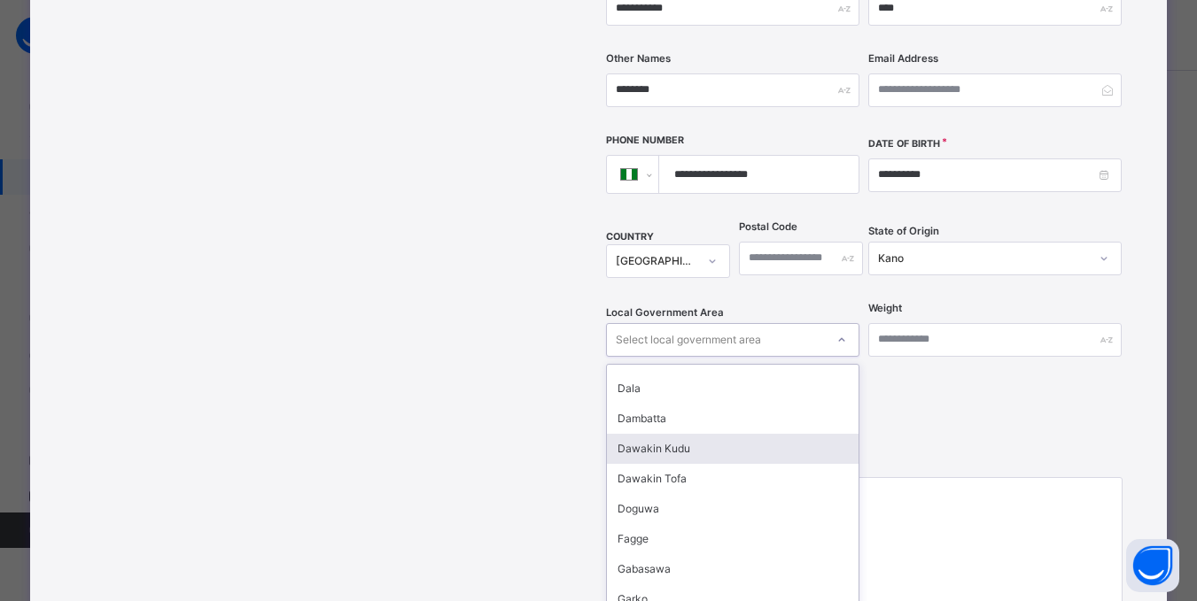
scroll to position [177, 0]
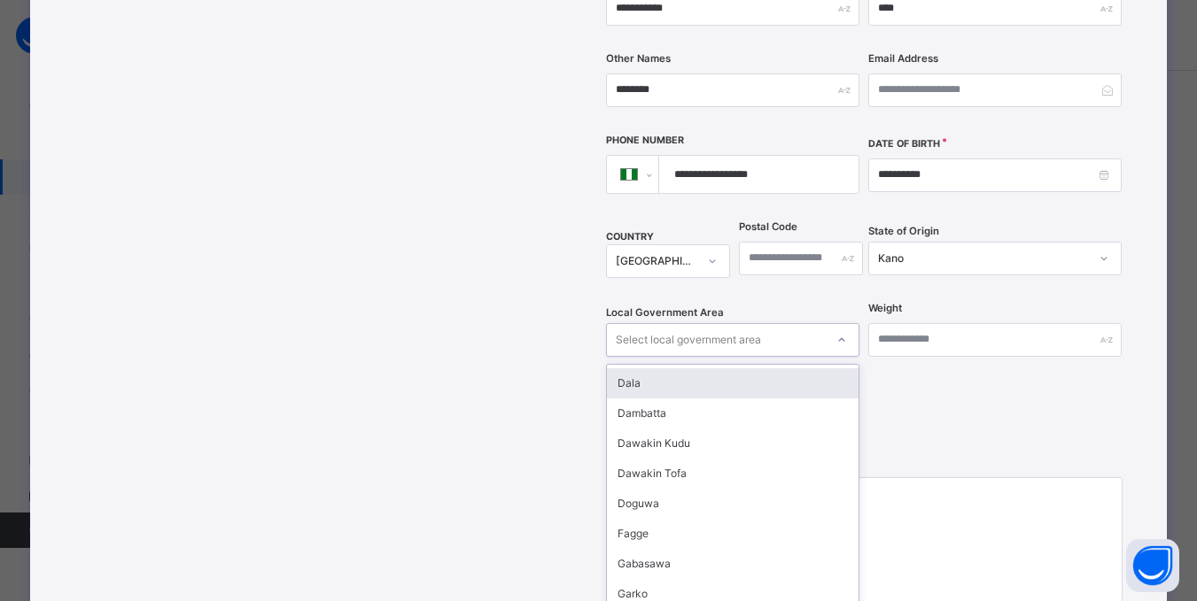
click at [624, 368] on div "Dala" at bounding box center [733, 383] width 252 height 30
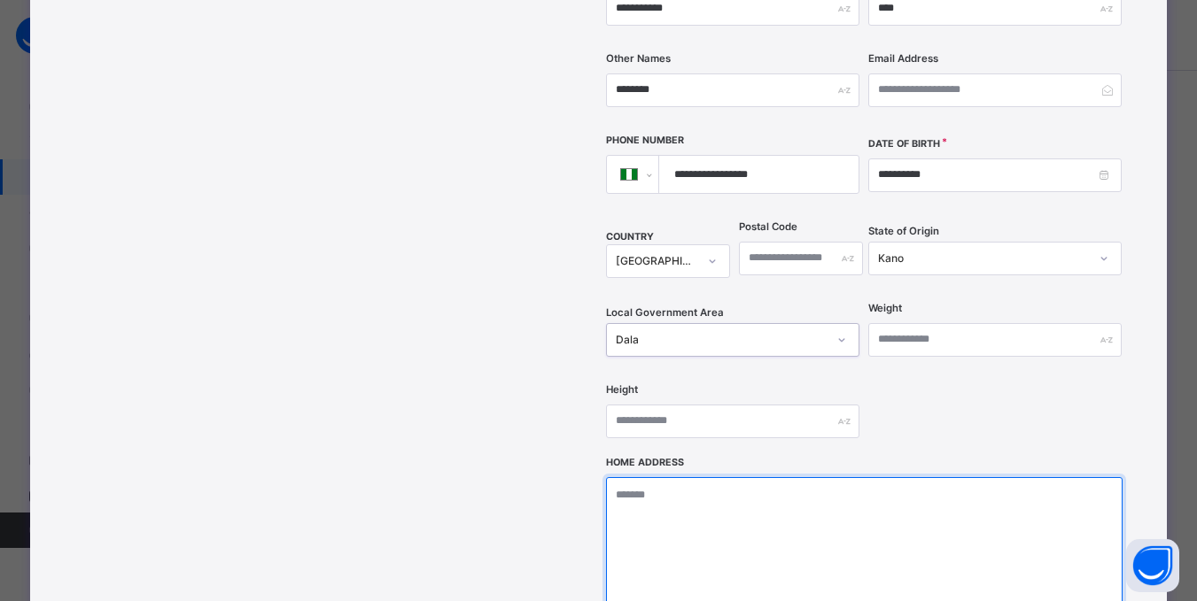
click at [672, 477] on textarea at bounding box center [864, 565] width 516 height 177
type textarea "*"
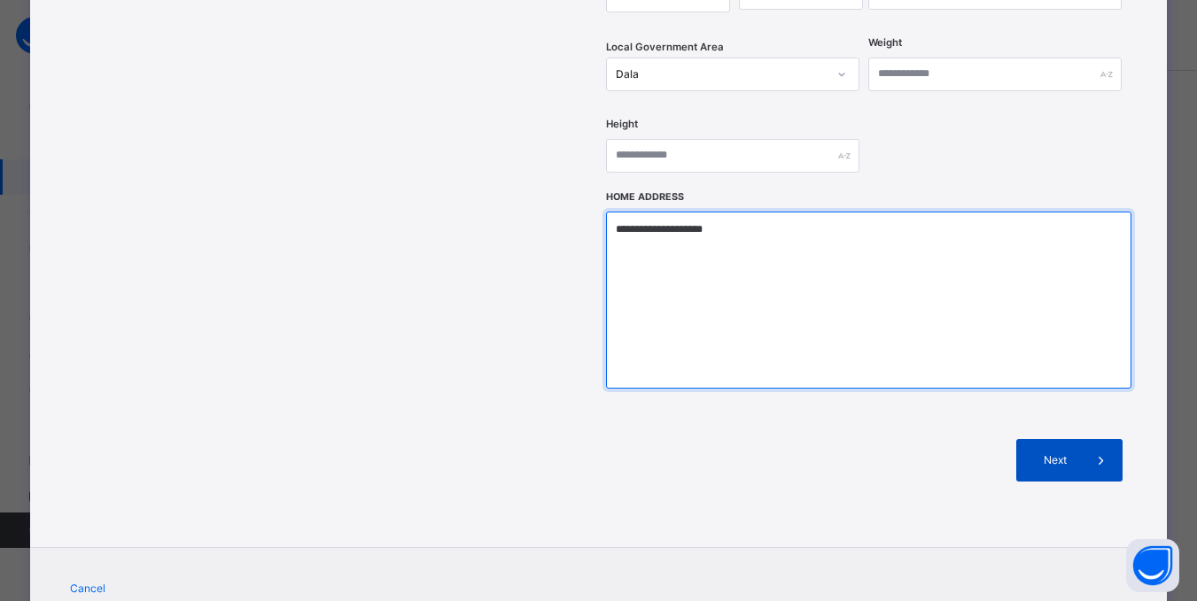
type textarea "**********"
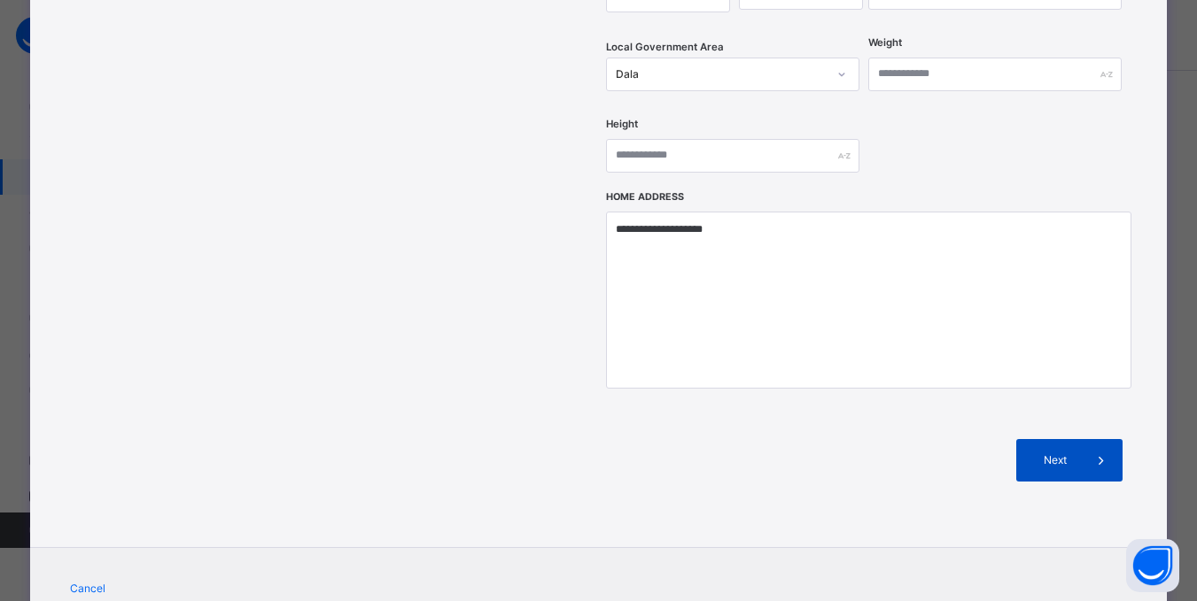
click at [1081, 439] on span at bounding box center [1101, 460] width 43 height 43
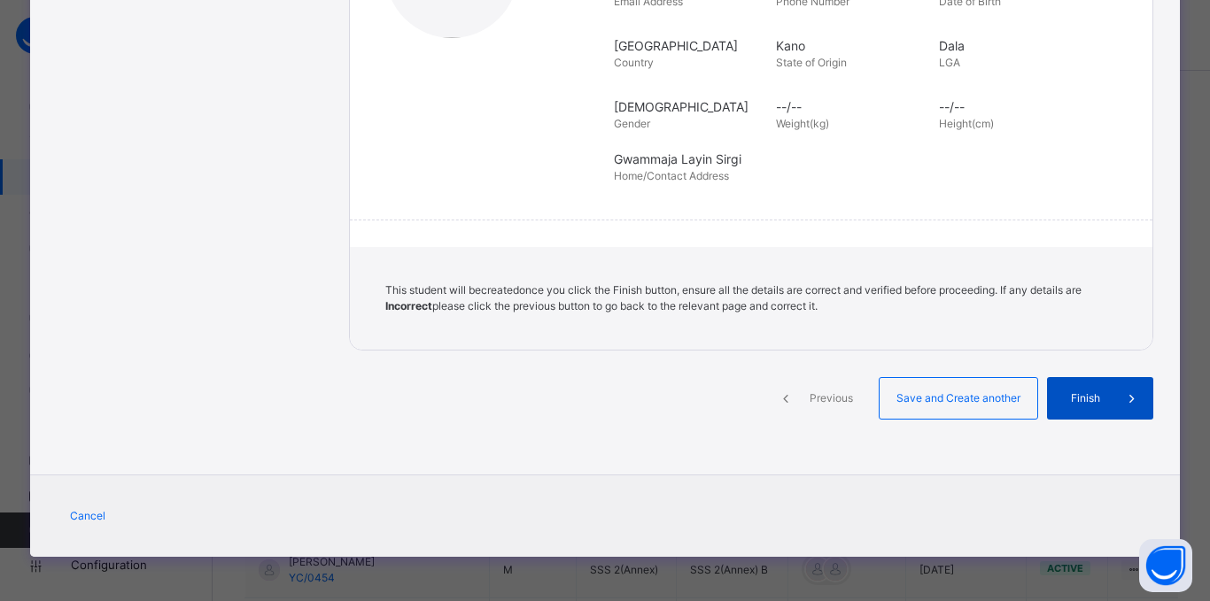
click at [1076, 408] on div "Finish" at bounding box center [1100, 398] width 106 height 43
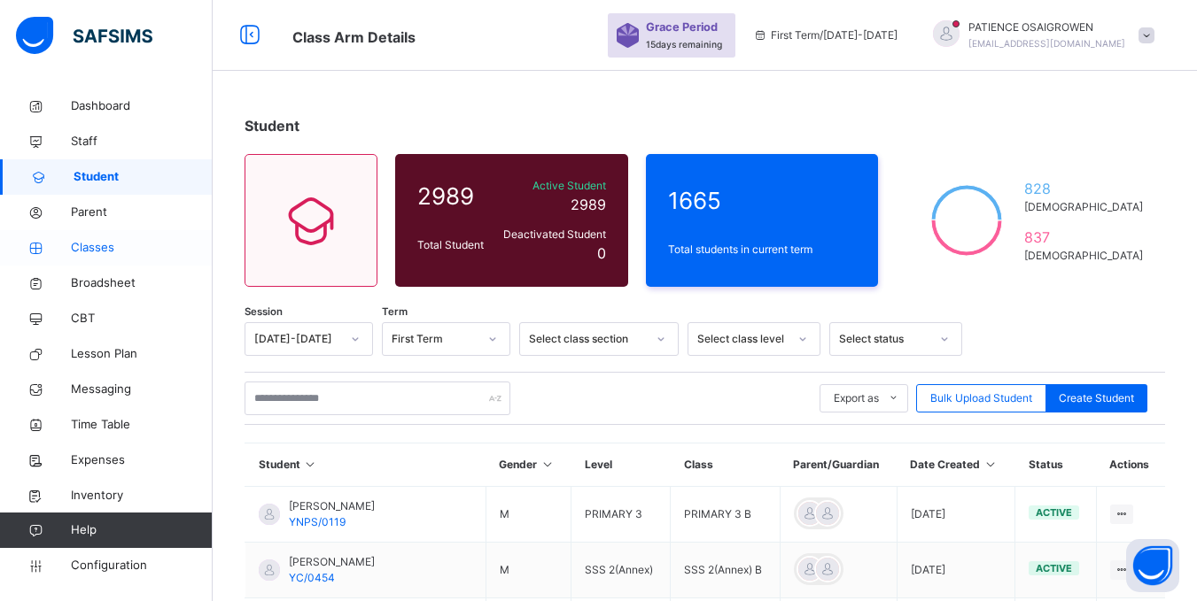
click at [82, 254] on span "Classes" at bounding box center [142, 248] width 142 height 18
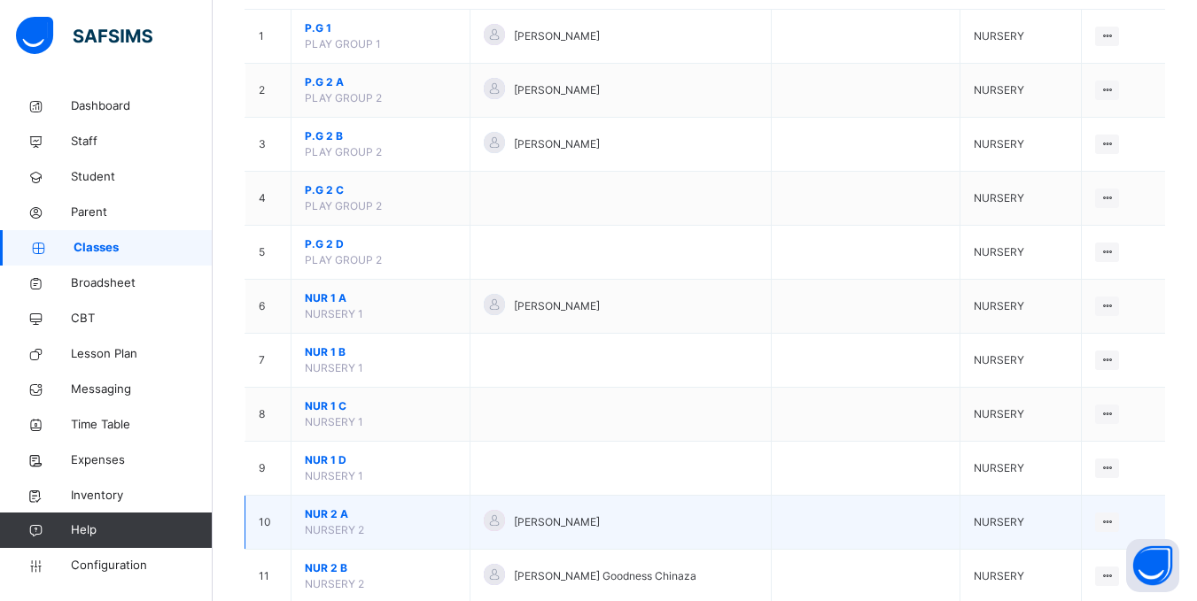
scroll to position [266, 0]
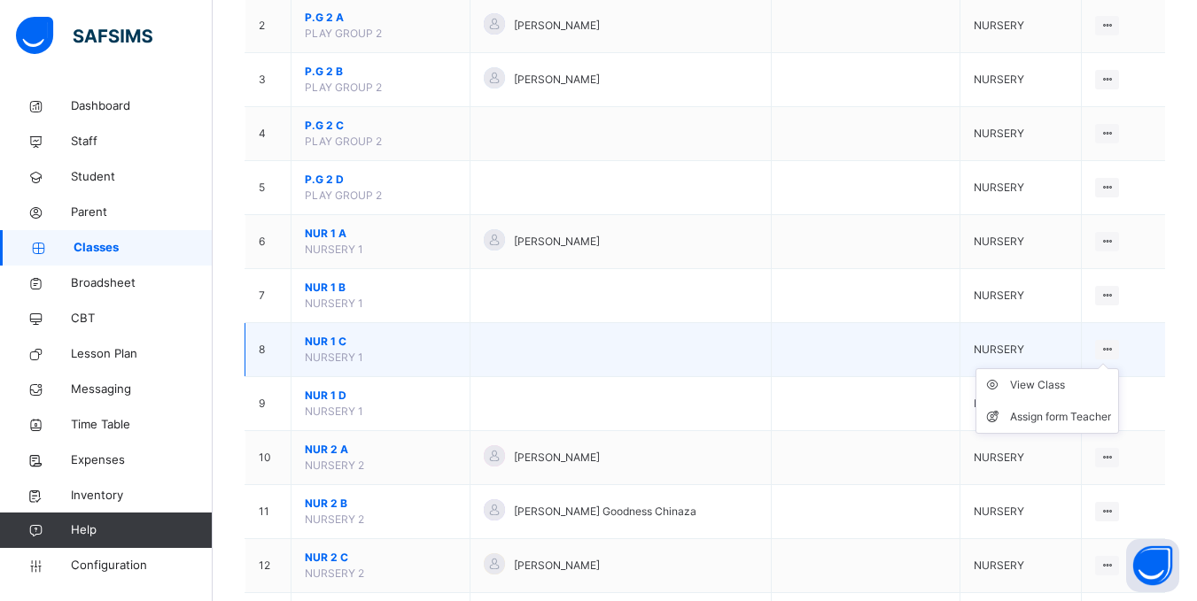
click at [1114, 346] on icon at bounding box center [1106, 349] width 15 height 13
click at [1073, 384] on div "View Class" at bounding box center [1060, 385] width 101 height 18
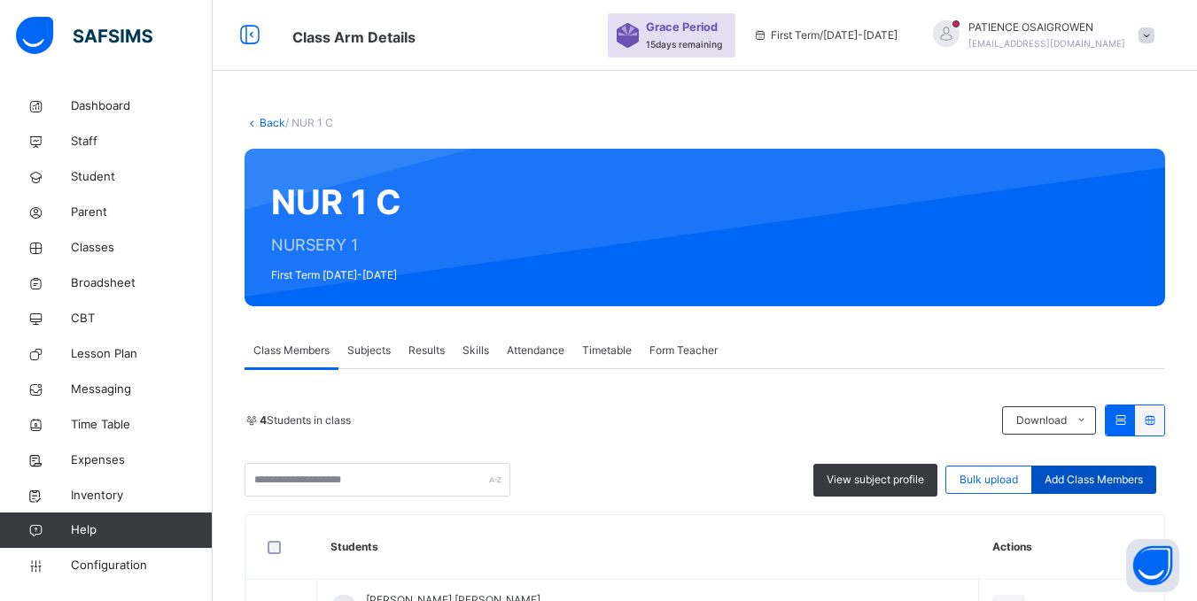
click at [1080, 480] on span "Add Class Members" at bounding box center [1093, 480] width 98 height 16
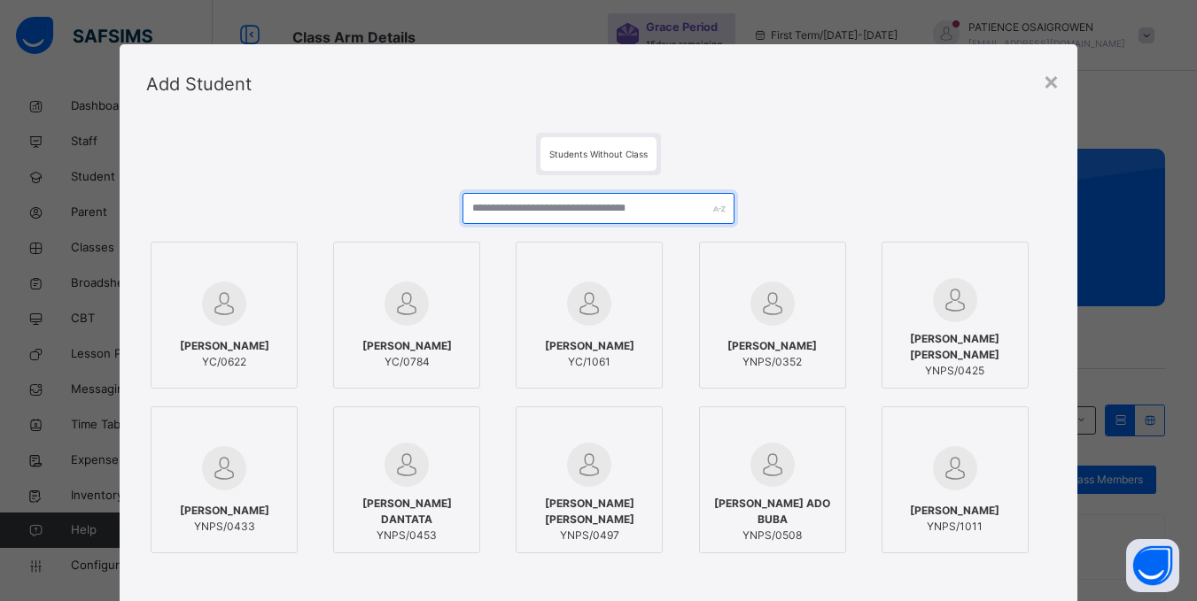
click at [528, 213] on input "text" at bounding box center [597, 208] width 271 height 31
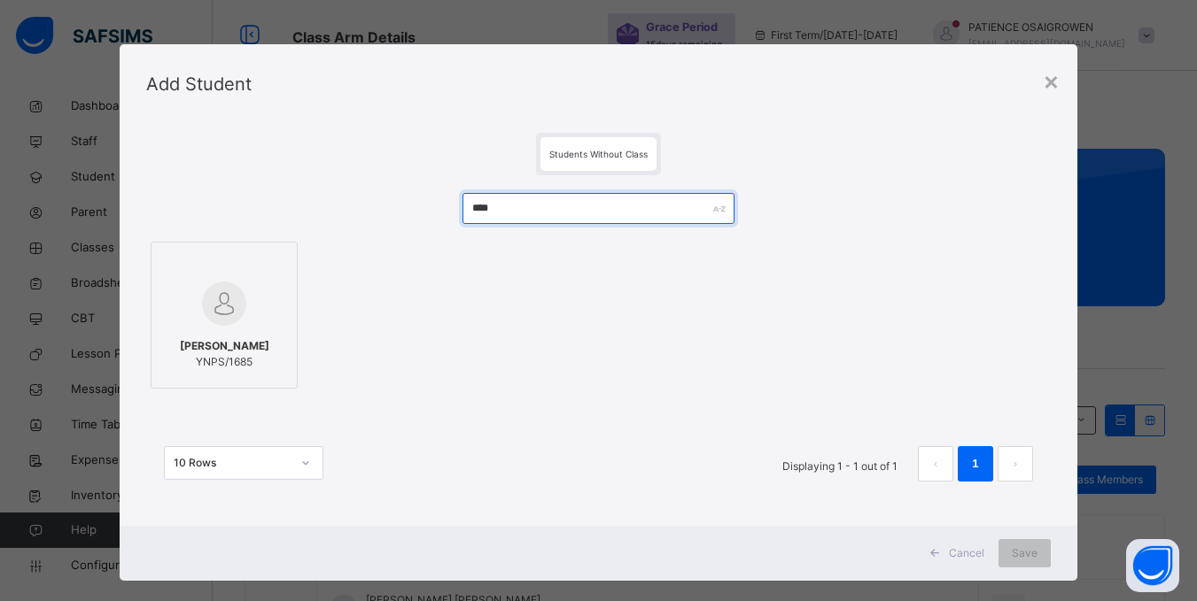
type input "****"
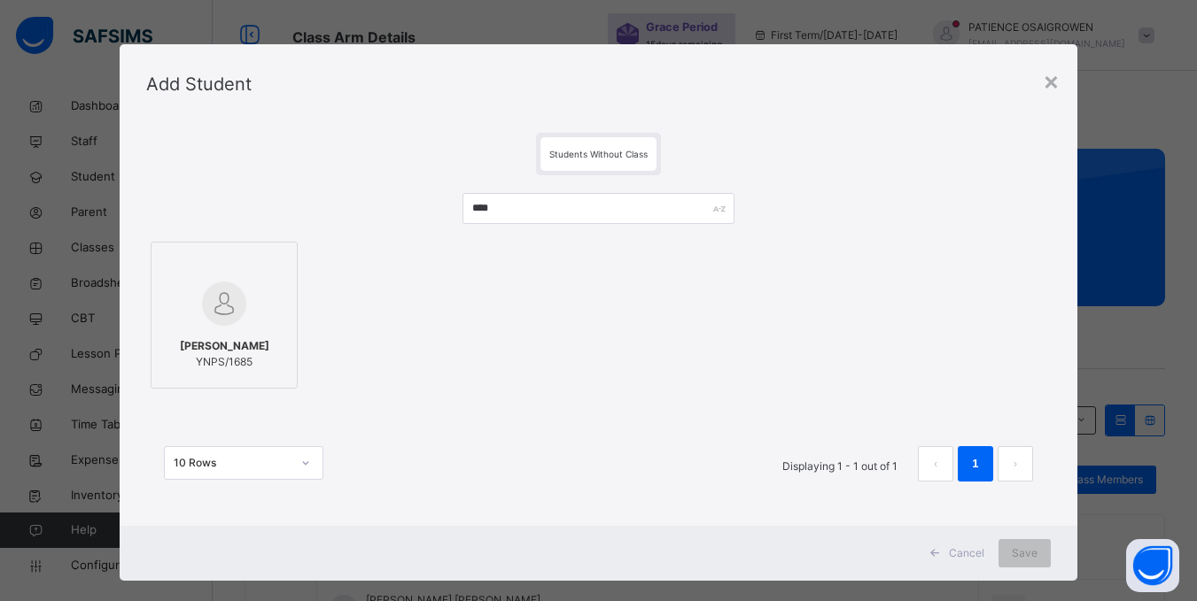
click at [221, 345] on span "ABDULMALIK MUHAMMAD SANI" at bounding box center [224, 346] width 89 height 16
click at [1017, 553] on div "Save" at bounding box center [1036, 553] width 52 height 28
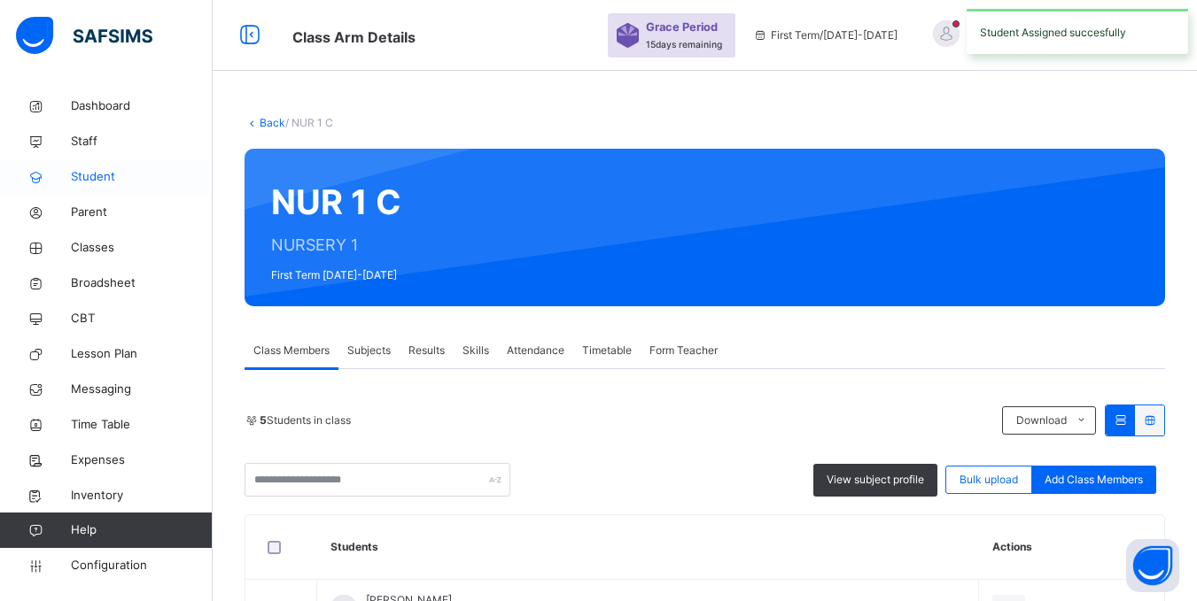
click at [101, 176] on span "Student" at bounding box center [142, 177] width 142 height 18
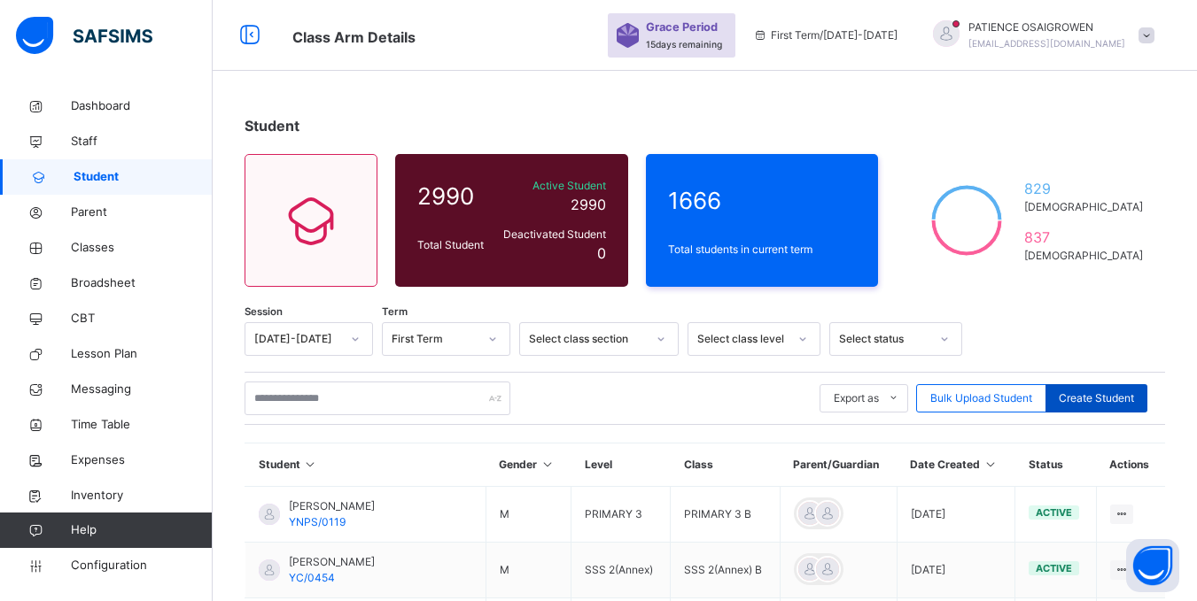
click at [1089, 397] on span "Create Student" at bounding box center [1095, 399] width 75 height 16
select select "**"
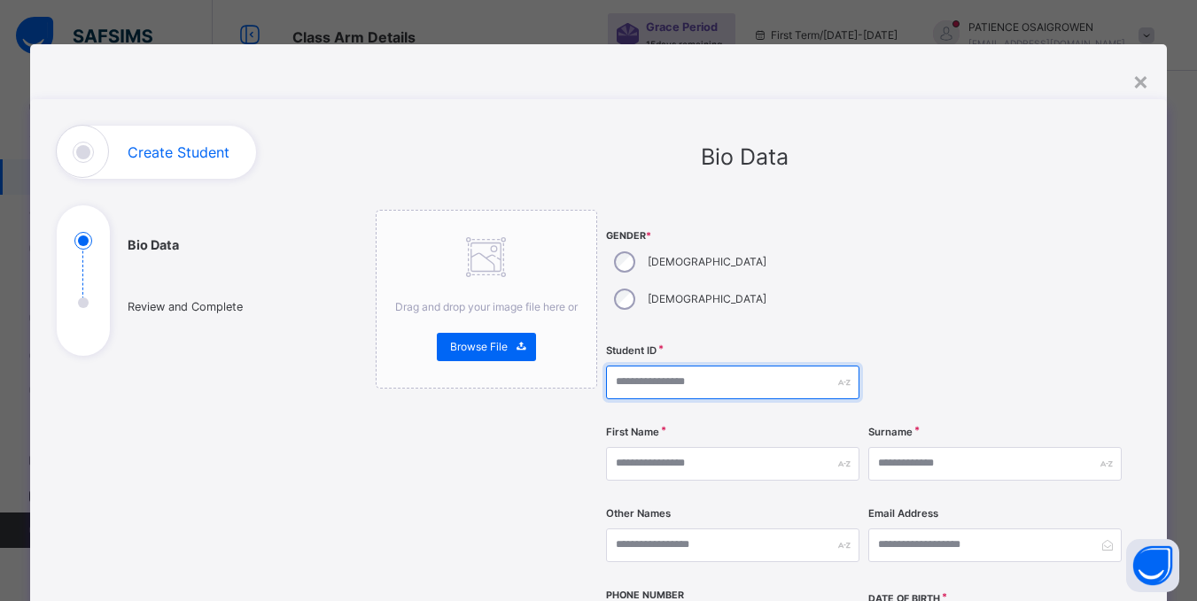
click at [660, 366] on input "text" at bounding box center [732, 383] width 253 height 34
type input "*********"
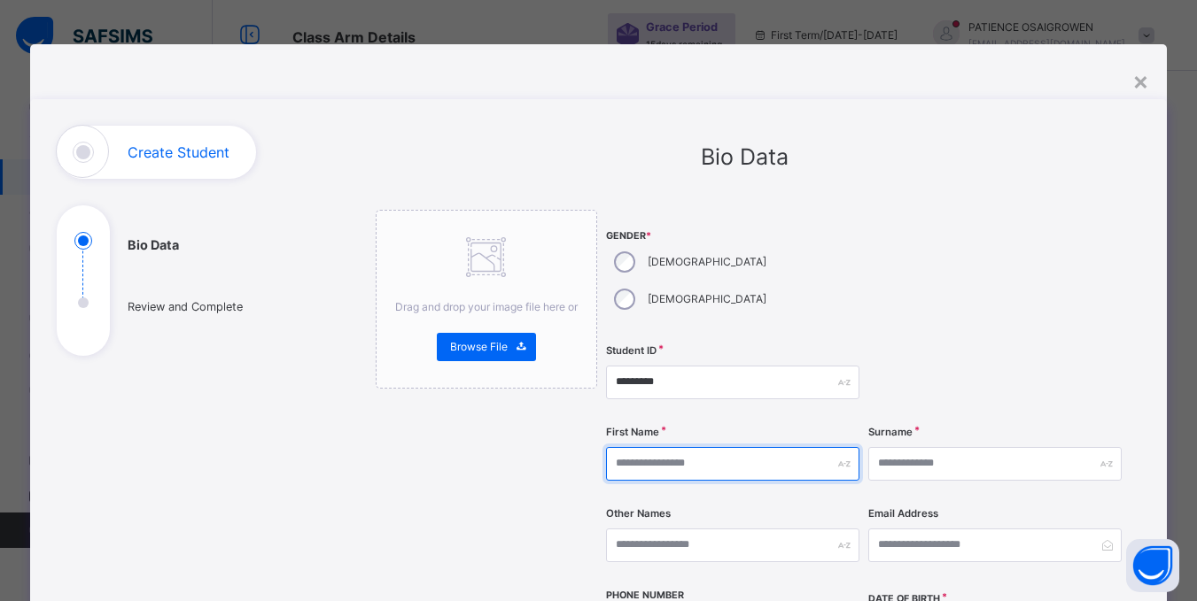
click at [739, 447] on input "text" at bounding box center [732, 464] width 253 height 34
type input "********"
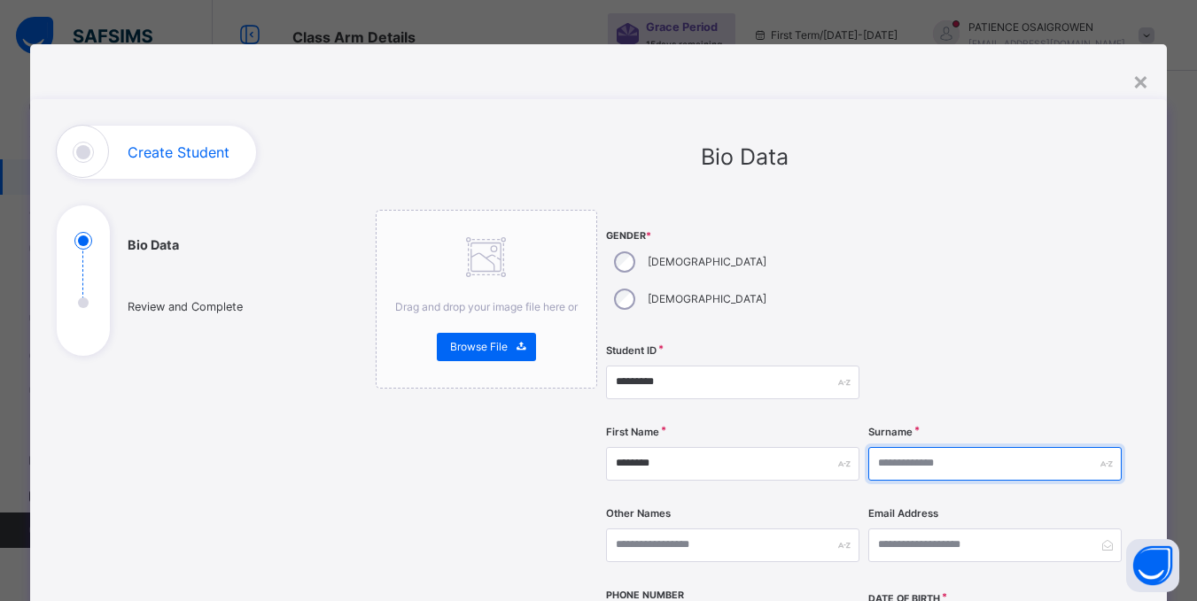
click at [970, 447] on input "text" at bounding box center [994, 464] width 253 height 34
type input "****"
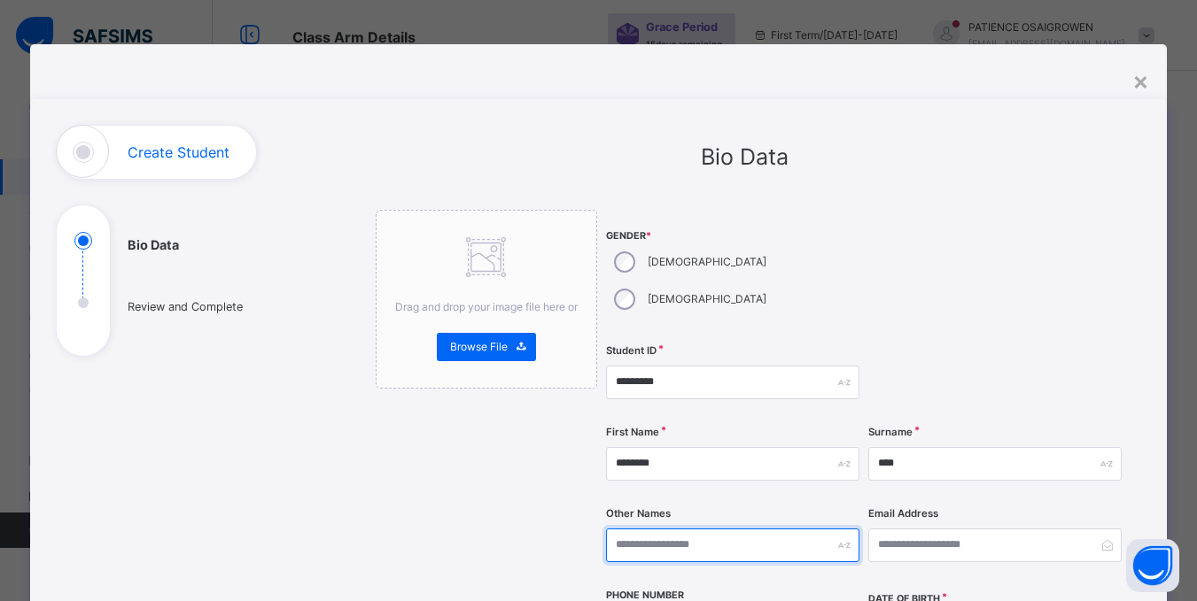
click at [745, 529] on input "text" at bounding box center [732, 546] width 253 height 34
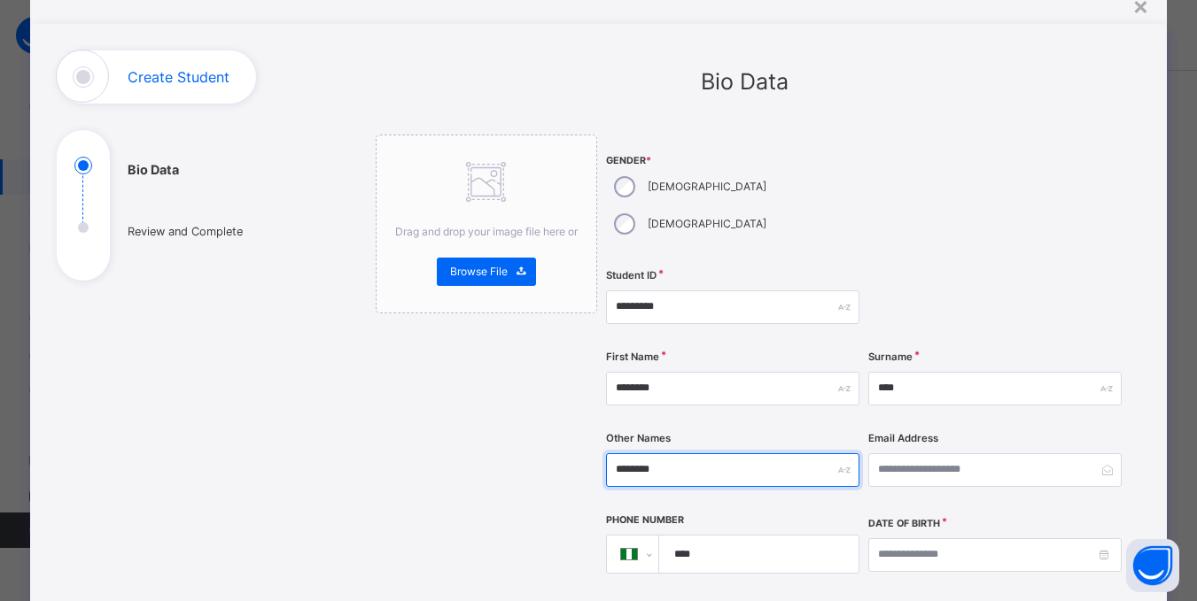
scroll to position [177, 0]
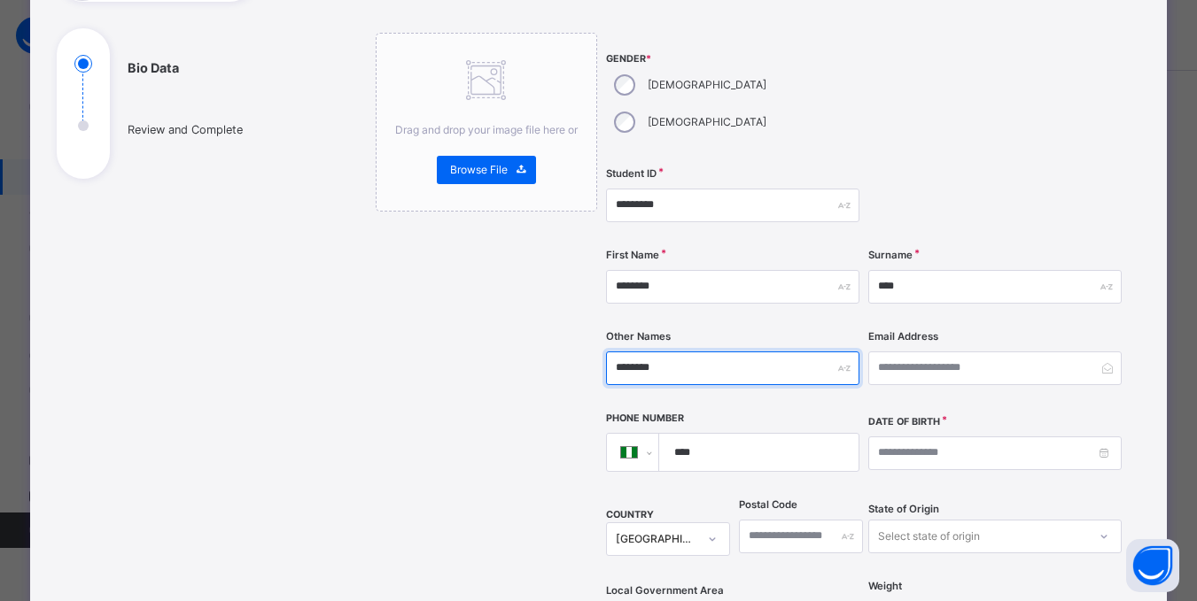
type input "********"
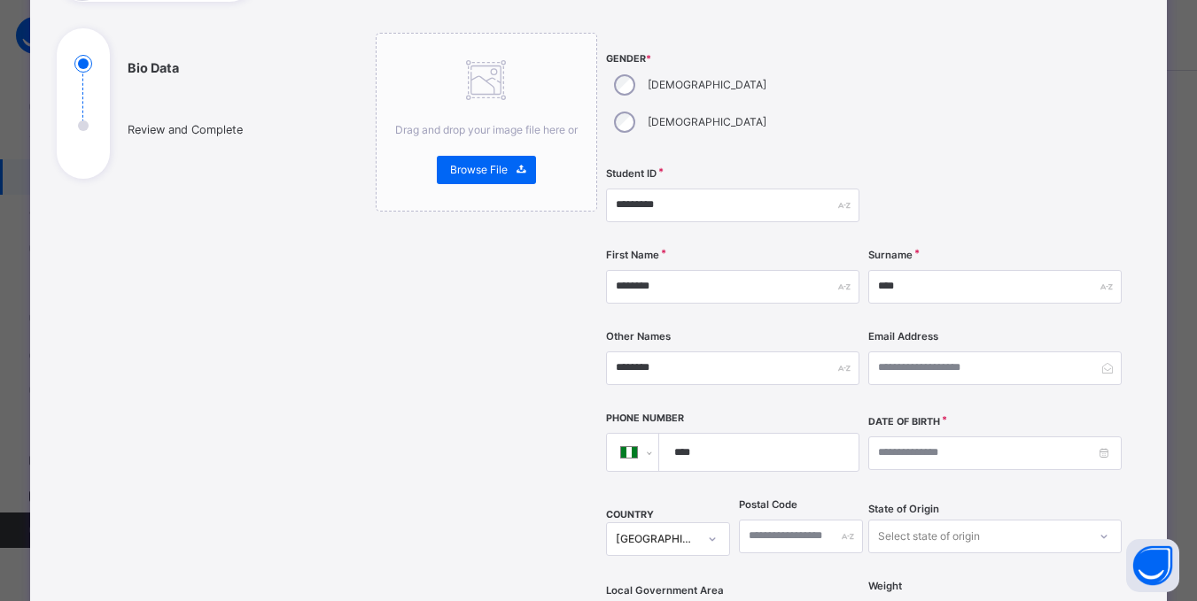
click at [752, 434] on input "****" at bounding box center [755, 452] width 184 height 37
type input "**********"
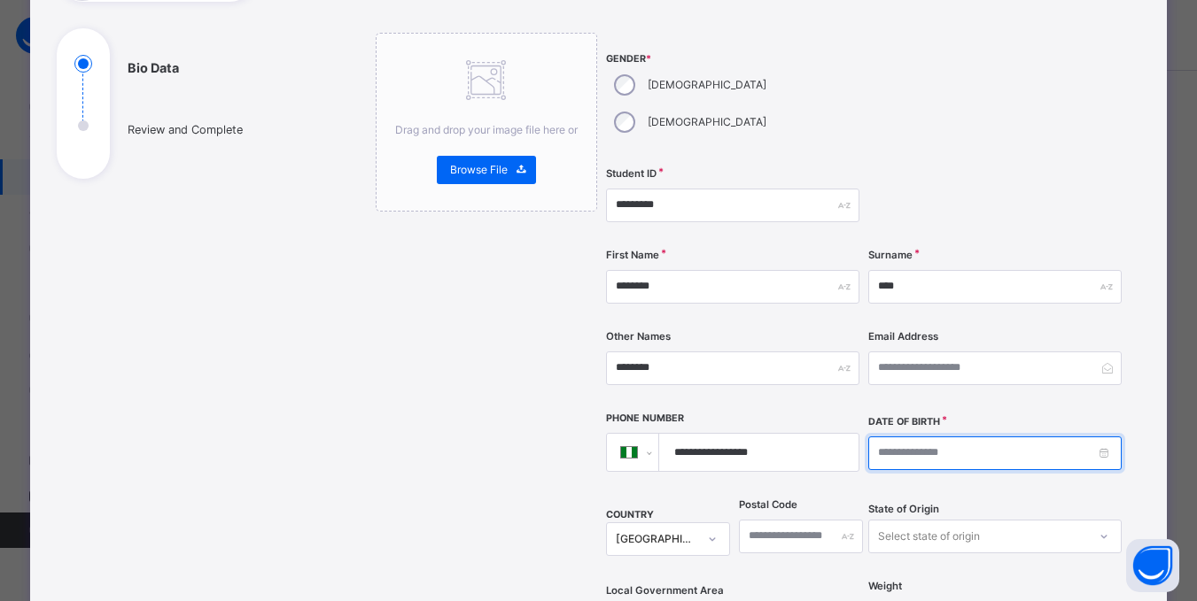
click at [965, 437] on input at bounding box center [994, 454] width 253 height 34
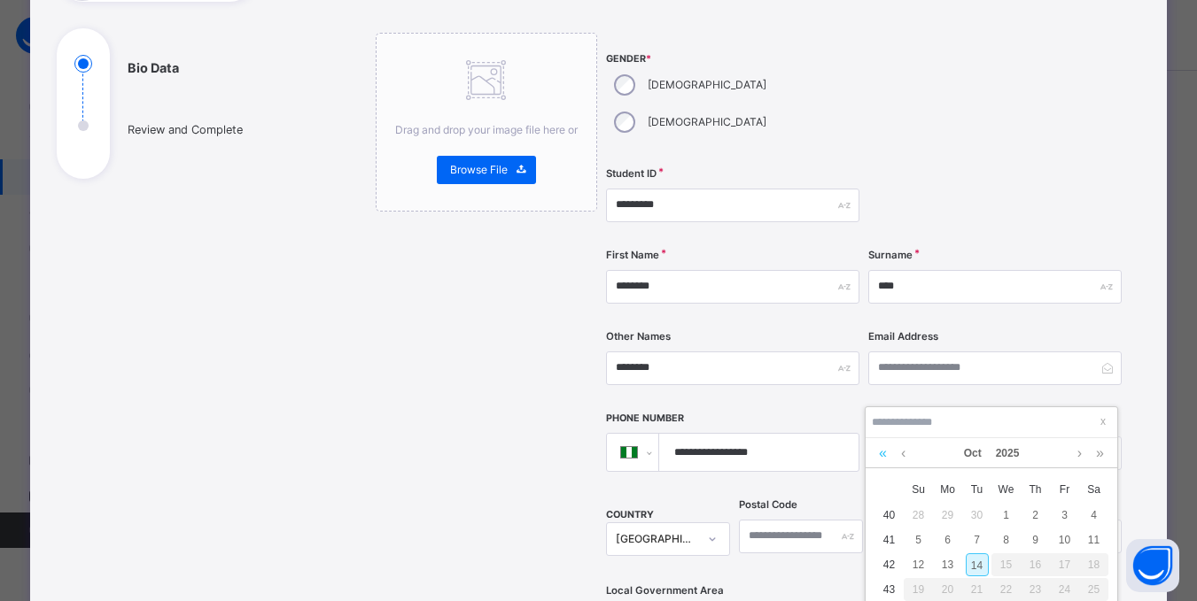
click at [881, 455] on link at bounding box center [882, 453] width 17 height 30
click at [880, 455] on link at bounding box center [882, 453] width 17 height 30
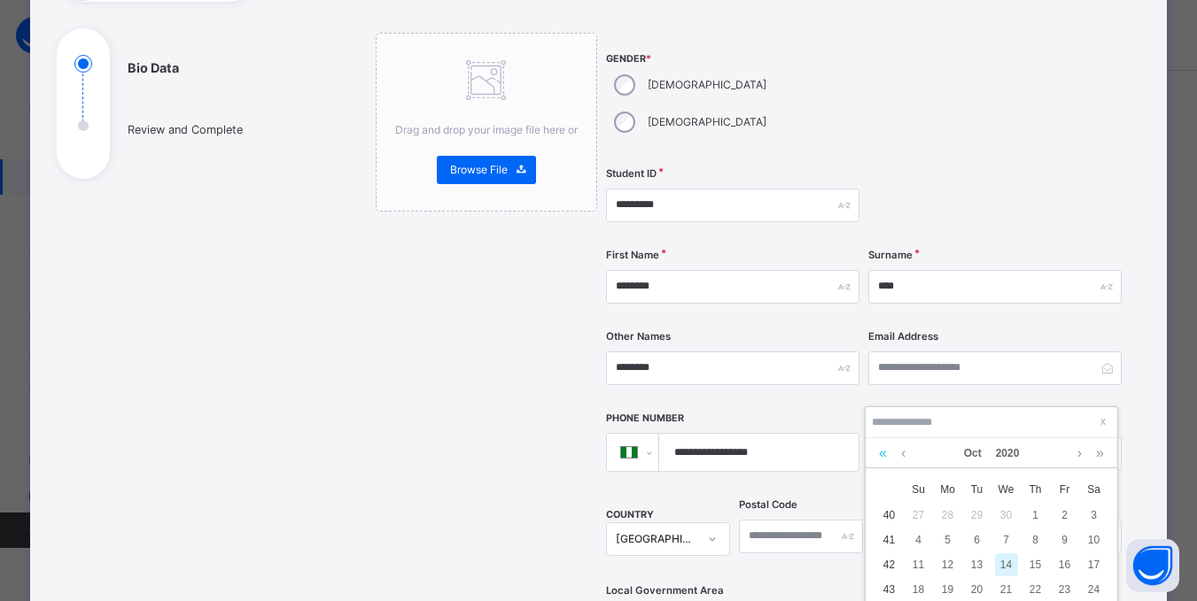
click at [880, 455] on link at bounding box center [882, 453] width 17 height 30
click at [901, 457] on link at bounding box center [902, 453] width 13 height 30
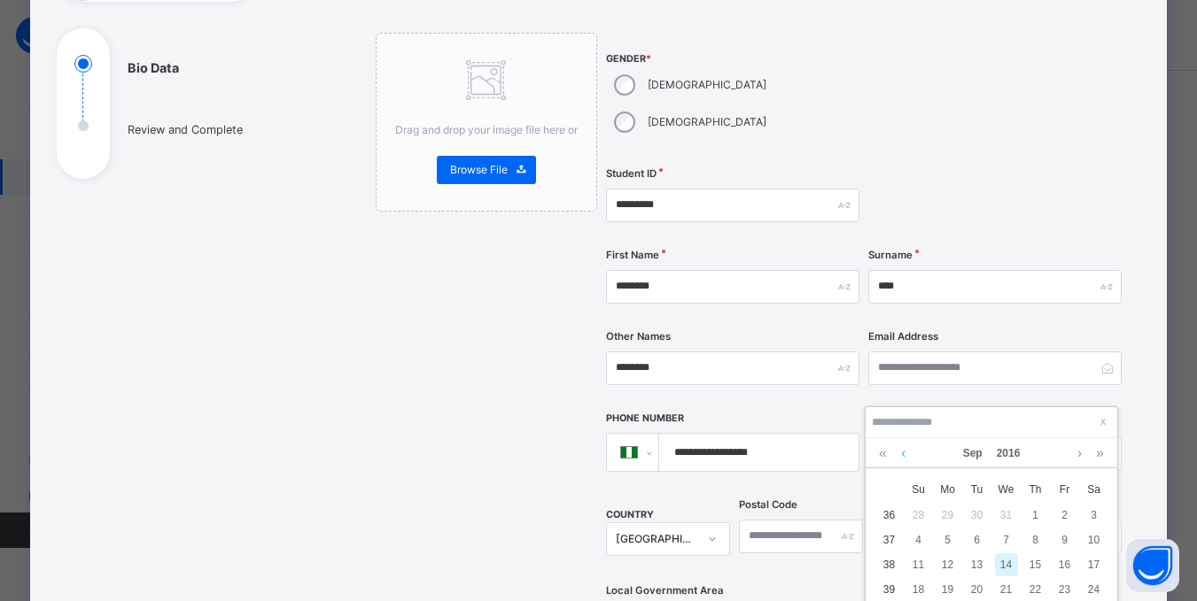
click at [901, 457] on link at bounding box center [902, 453] width 13 height 30
click at [900, 457] on link at bounding box center [902, 453] width 13 height 30
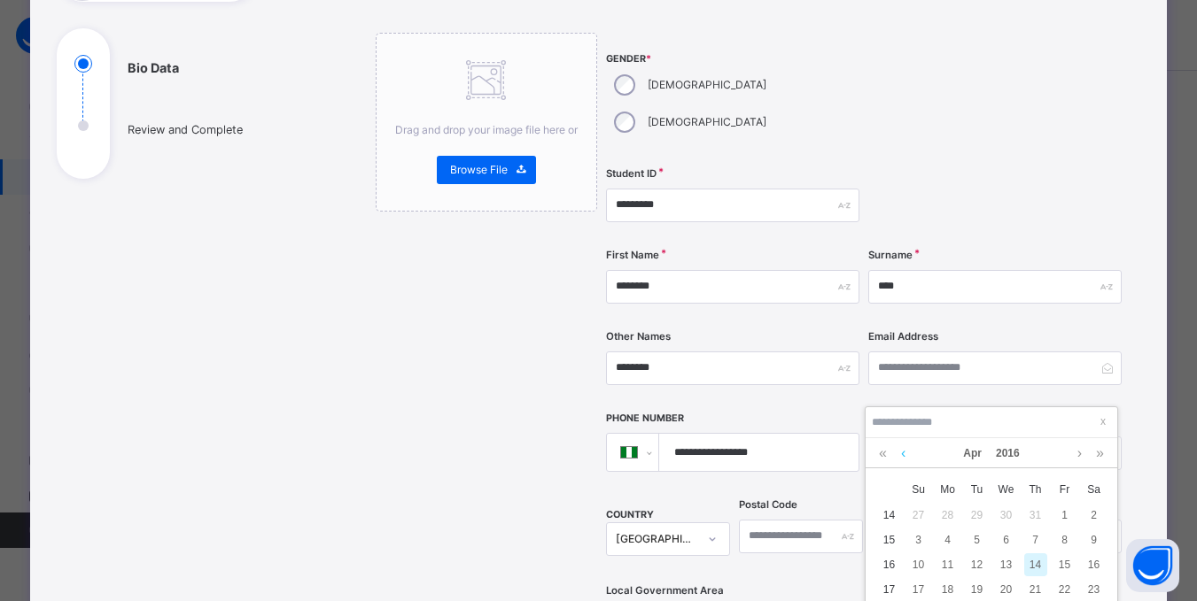
click at [900, 457] on link at bounding box center [902, 453] width 13 height 30
click at [923, 570] on div "10" at bounding box center [918, 565] width 23 height 23
type input "**********"
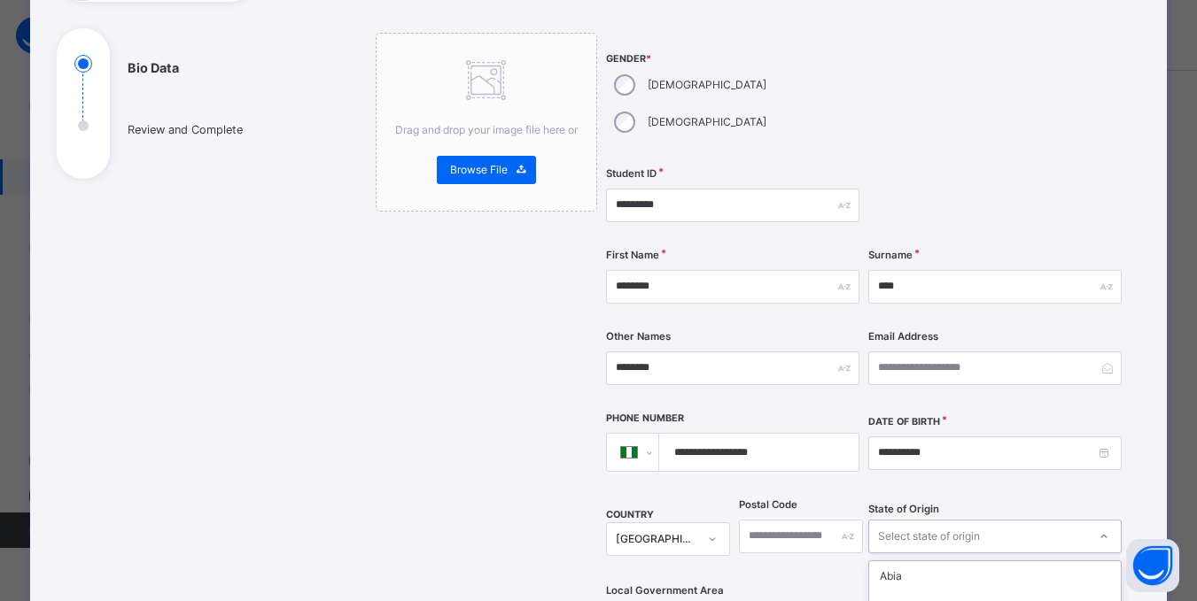
click at [976, 520] on div "option Ekiti focused, 6 of 37. 37 results available. Use Up and Down to choose …" at bounding box center [994, 537] width 253 height 34
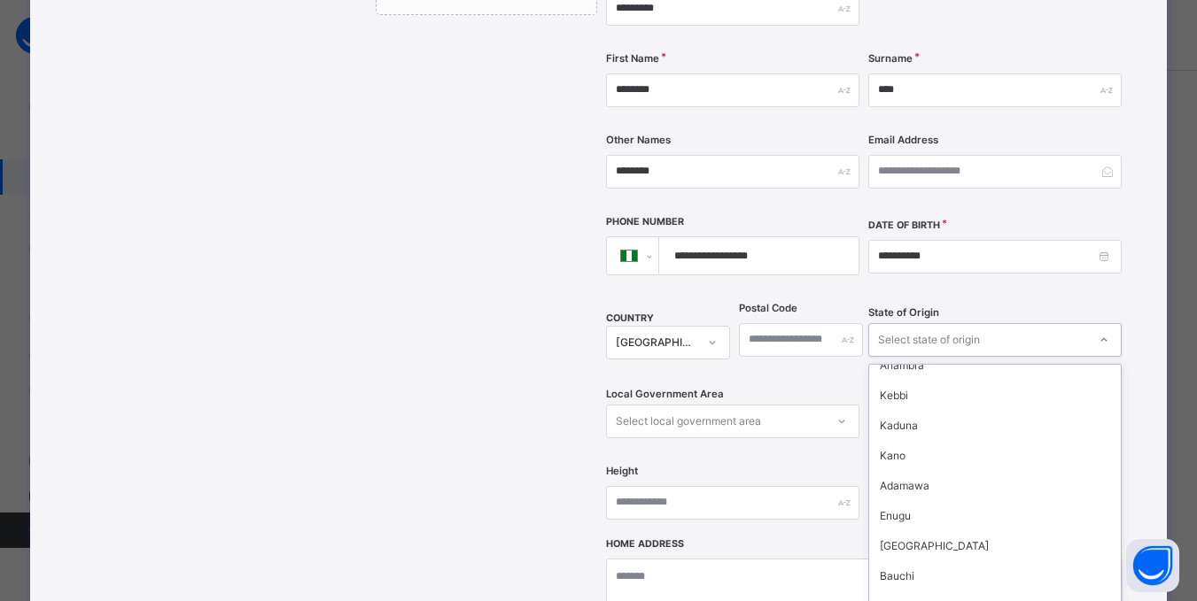
scroll to position [620, 0]
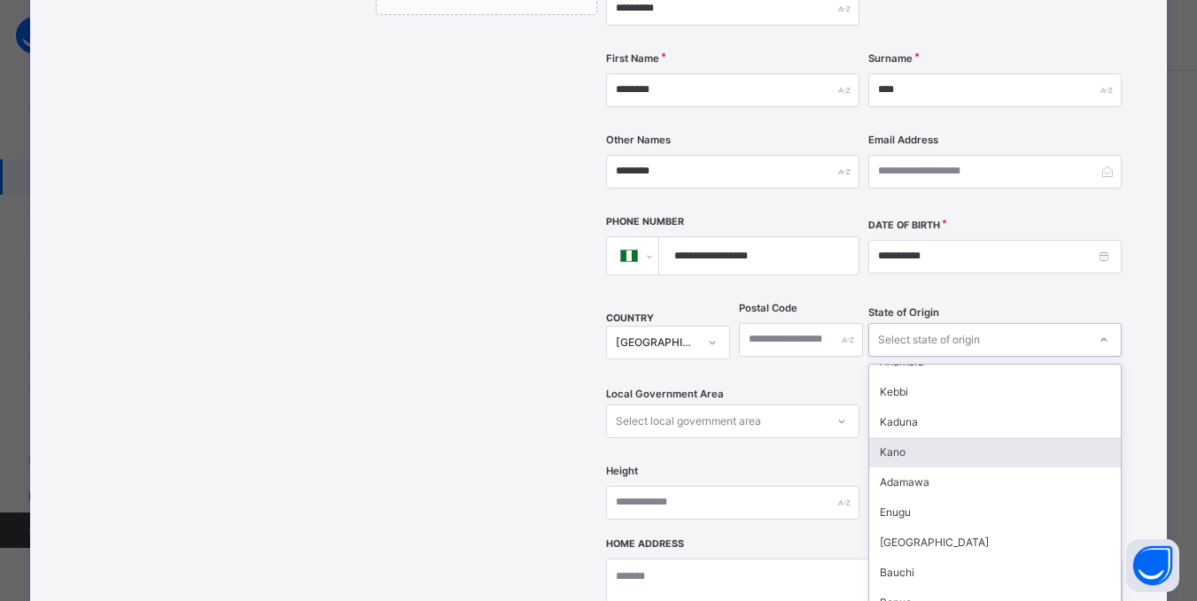
click at [898, 438] on div "Kano" at bounding box center [995, 453] width 252 height 30
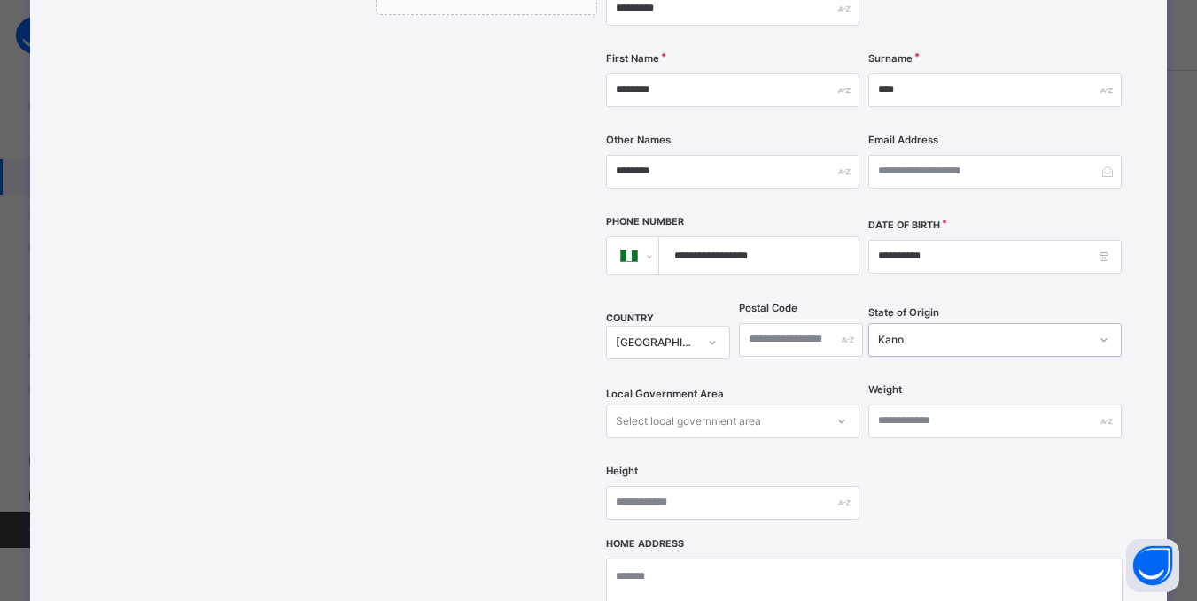
click at [841, 405] on div "Select local government area" at bounding box center [732, 422] width 253 height 34
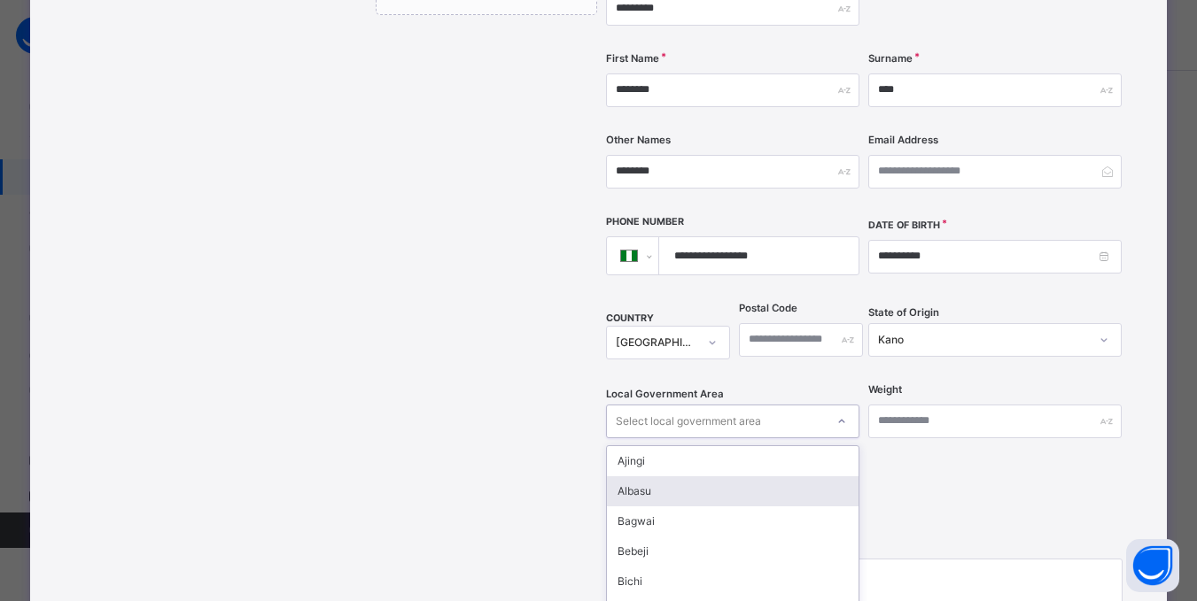
scroll to position [455, 0]
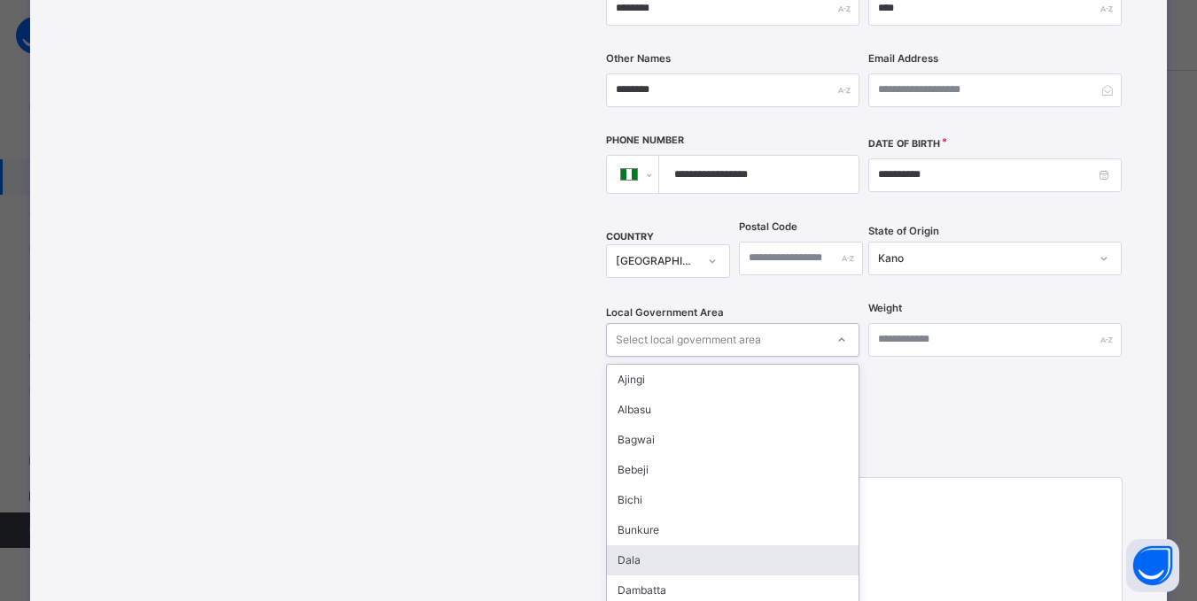
click at [694, 546] on div "Dala" at bounding box center [733, 561] width 252 height 30
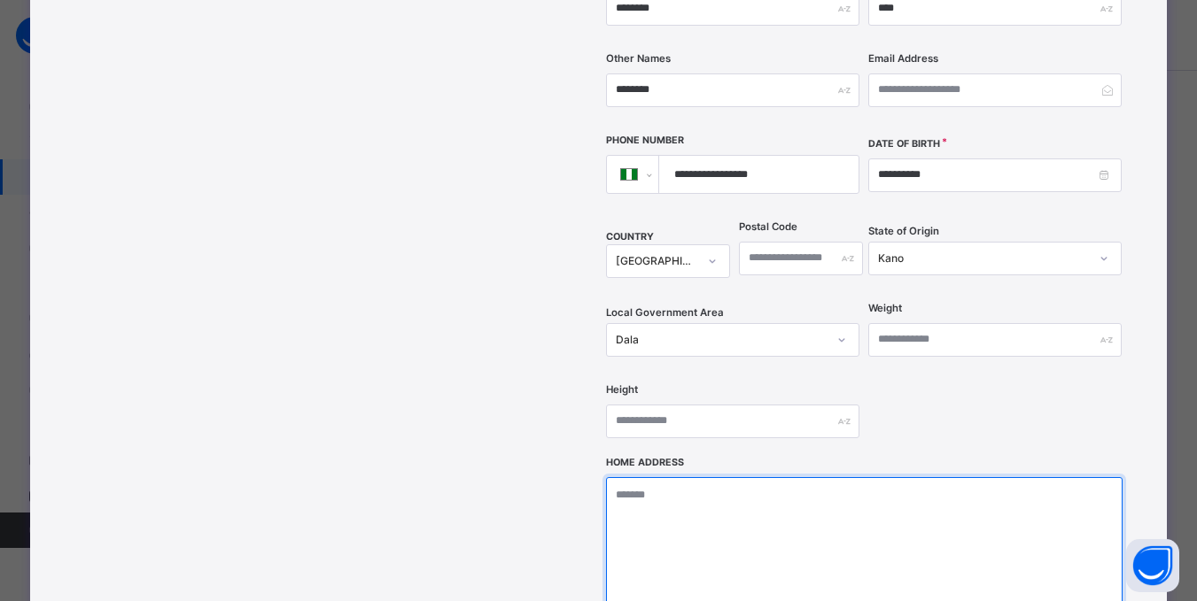
click at [762, 477] on textarea at bounding box center [864, 565] width 516 height 177
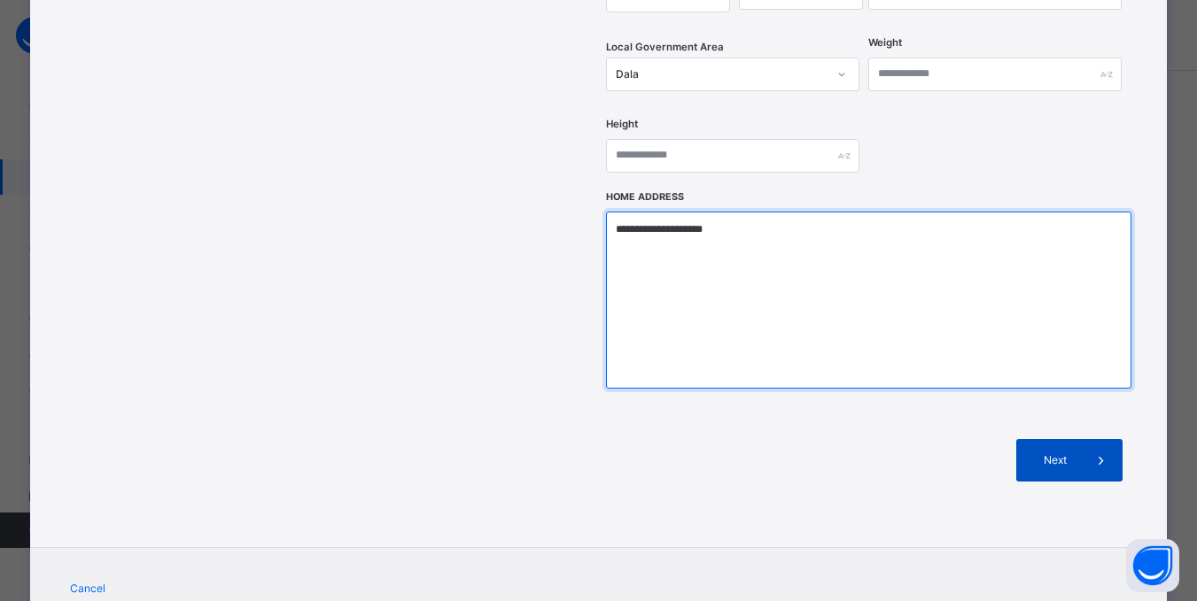
type textarea "**********"
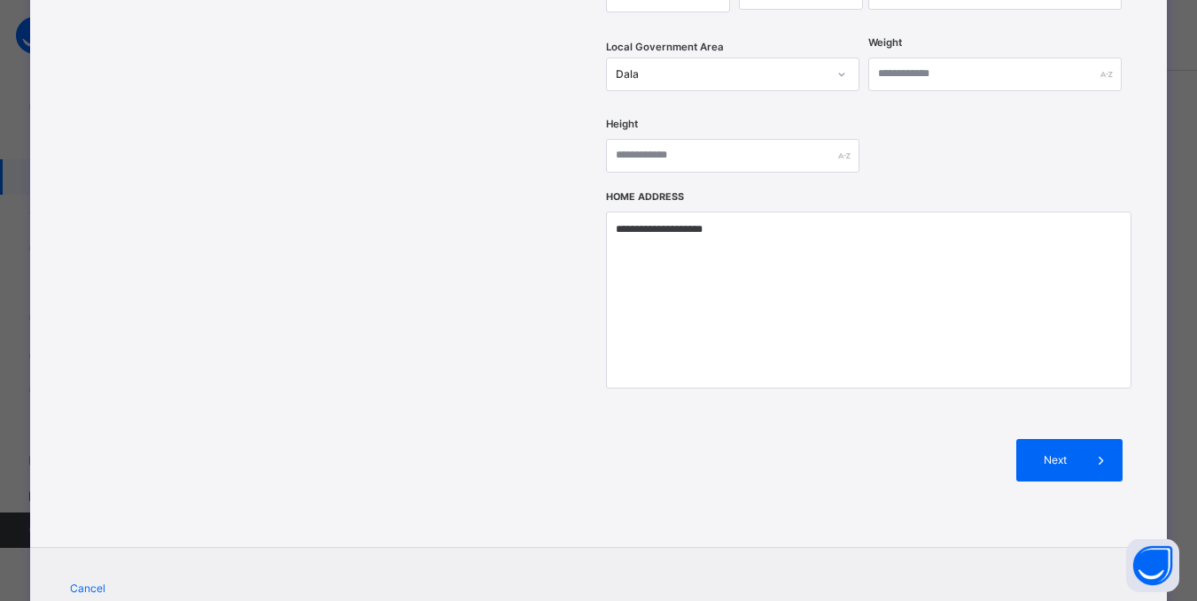
click at [1067, 453] on span "Next" at bounding box center [1054, 461] width 50 height 16
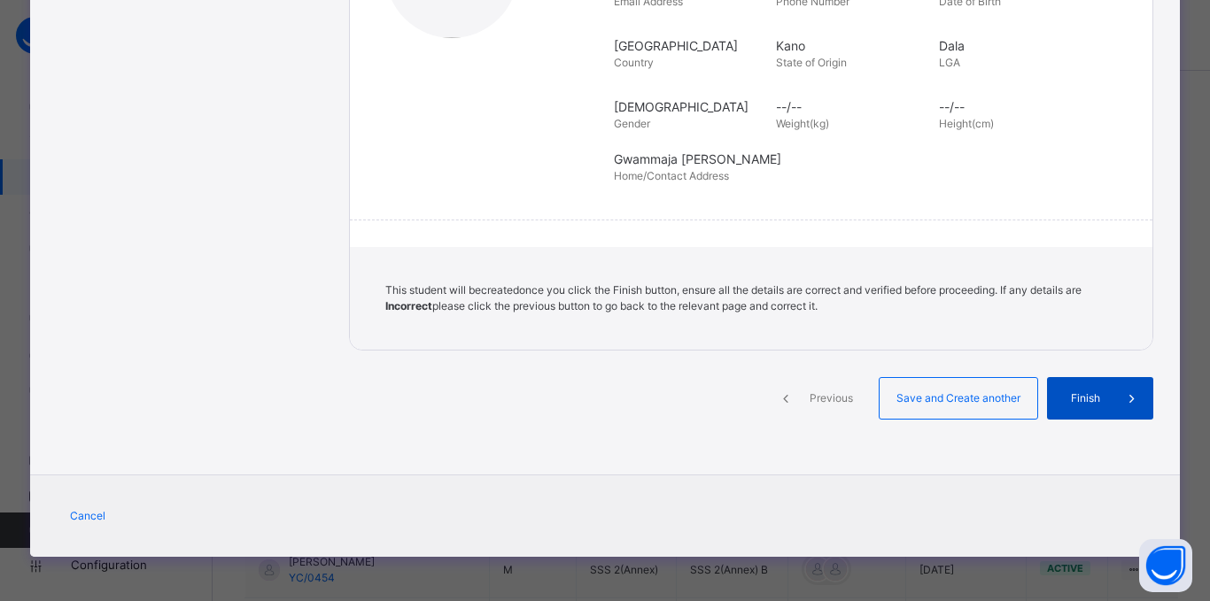
click at [1085, 387] on div "Finish" at bounding box center [1100, 398] width 106 height 43
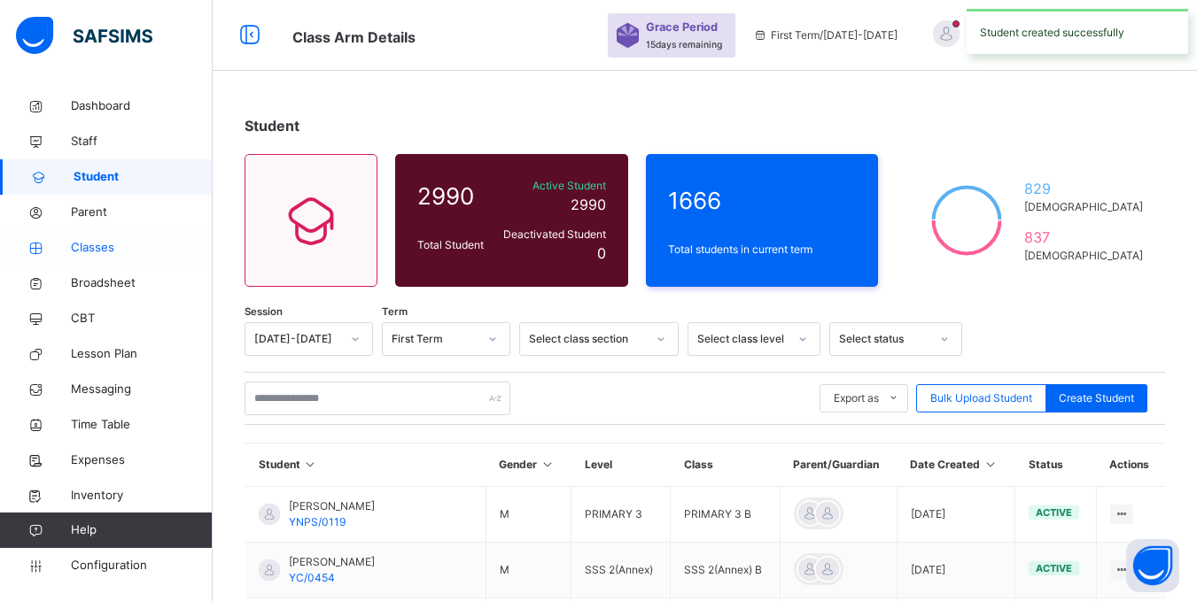
click at [71, 249] on span "Classes" at bounding box center [142, 248] width 142 height 18
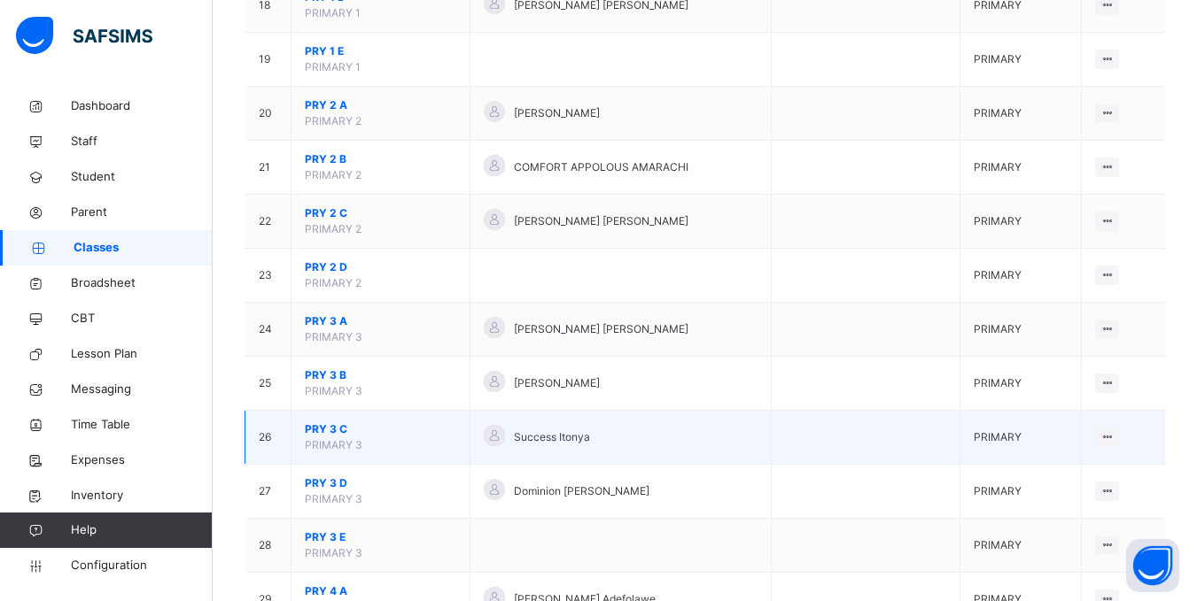
scroll to position [1151, 0]
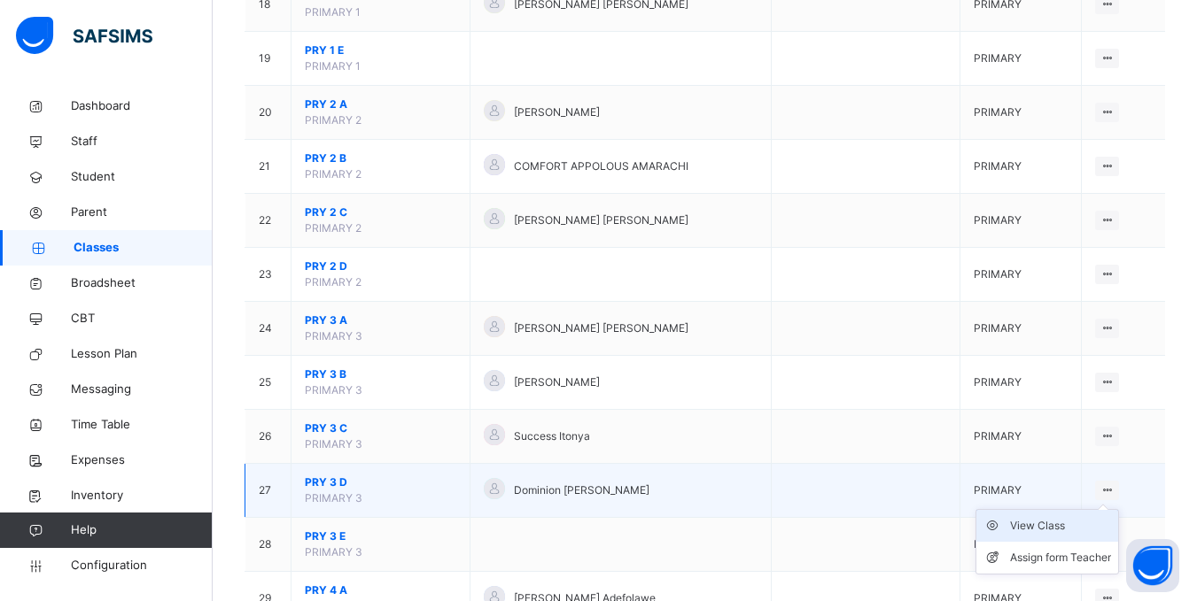
click at [1072, 526] on div "View Class" at bounding box center [1060, 526] width 101 height 18
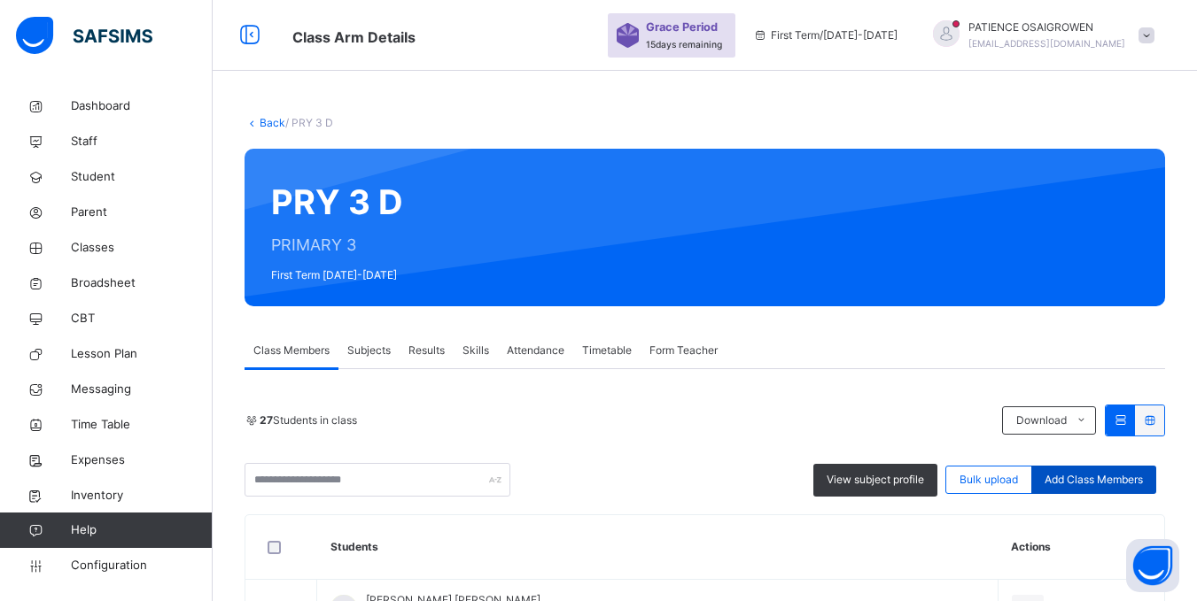
click at [1089, 475] on span "Add Class Members" at bounding box center [1093, 480] width 98 height 16
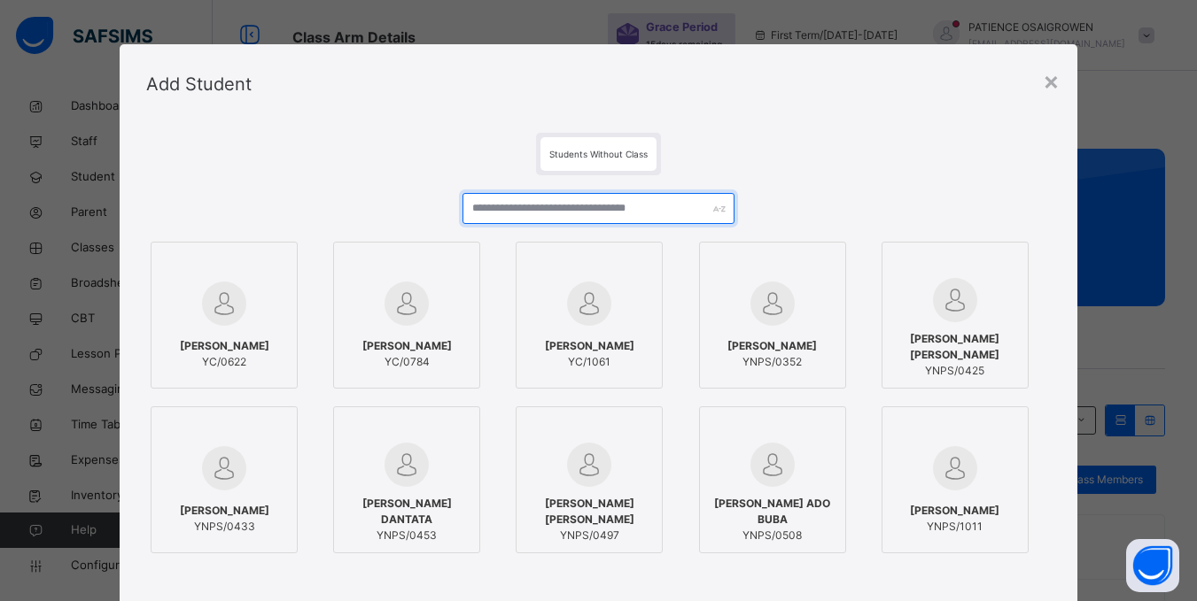
click at [557, 208] on input "text" at bounding box center [597, 208] width 271 height 31
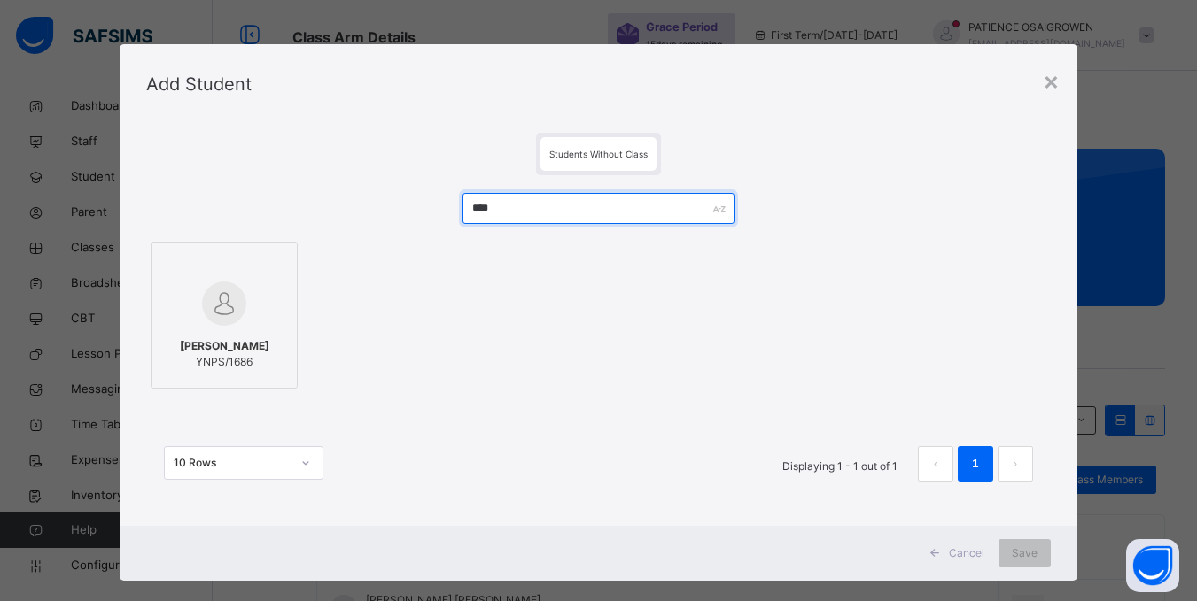
type input "****"
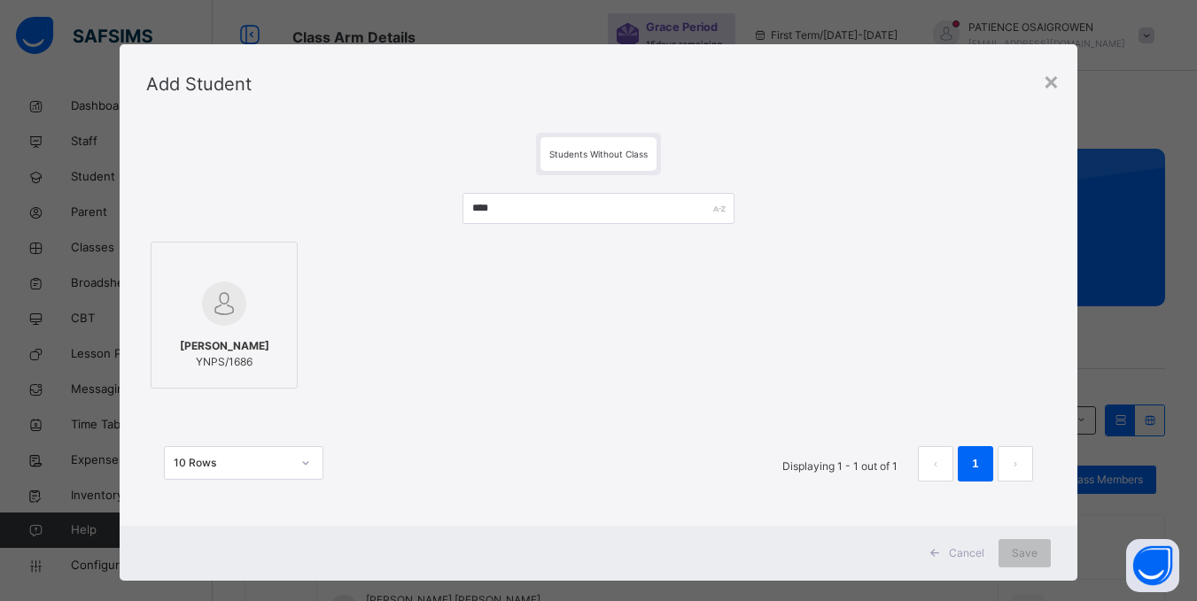
click at [242, 353] on span "ABDALLAH MUHAMMAD SANI" at bounding box center [224, 346] width 89 height 16
click at [1037, 552] on span "Save" at bounding box center [1036, 554] width 26 height 16
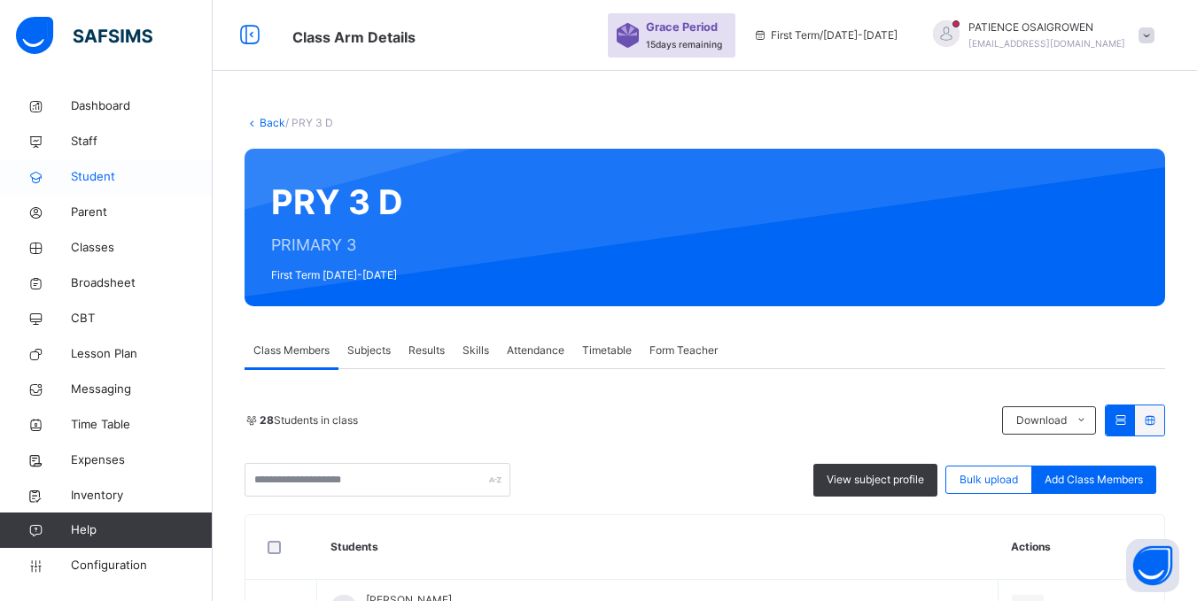
click at [80, 169] on span "Student" at bounding box center [142, 177] width 142 height 18
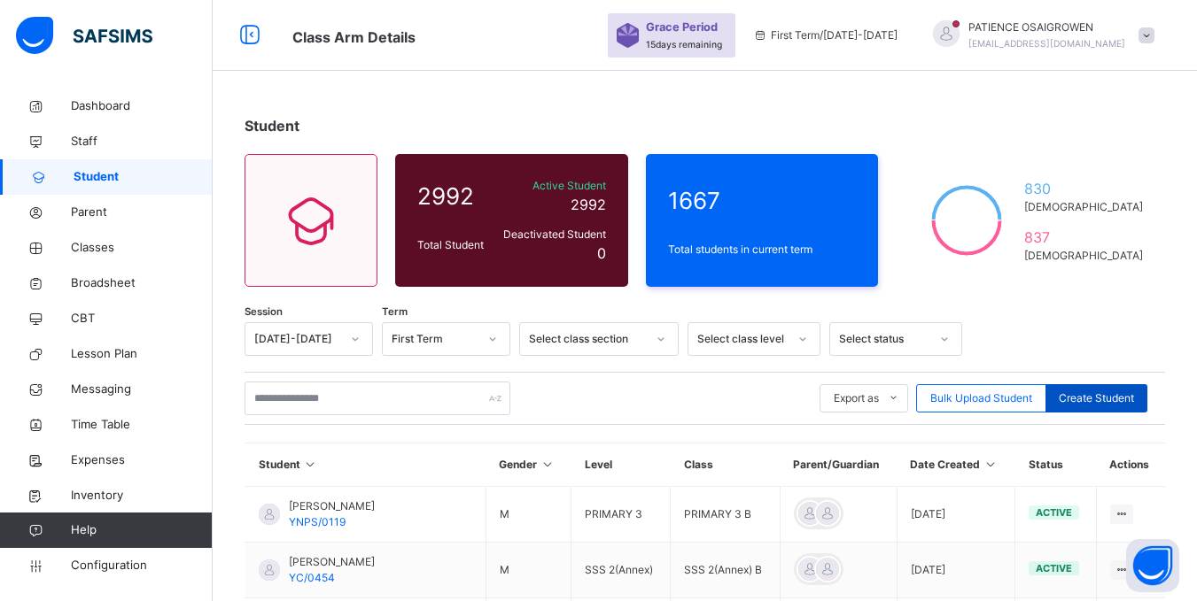
click at [1128, 393] on span "Create Student" at bounding box center [1095, 399] width 75 height 16
select select "**"
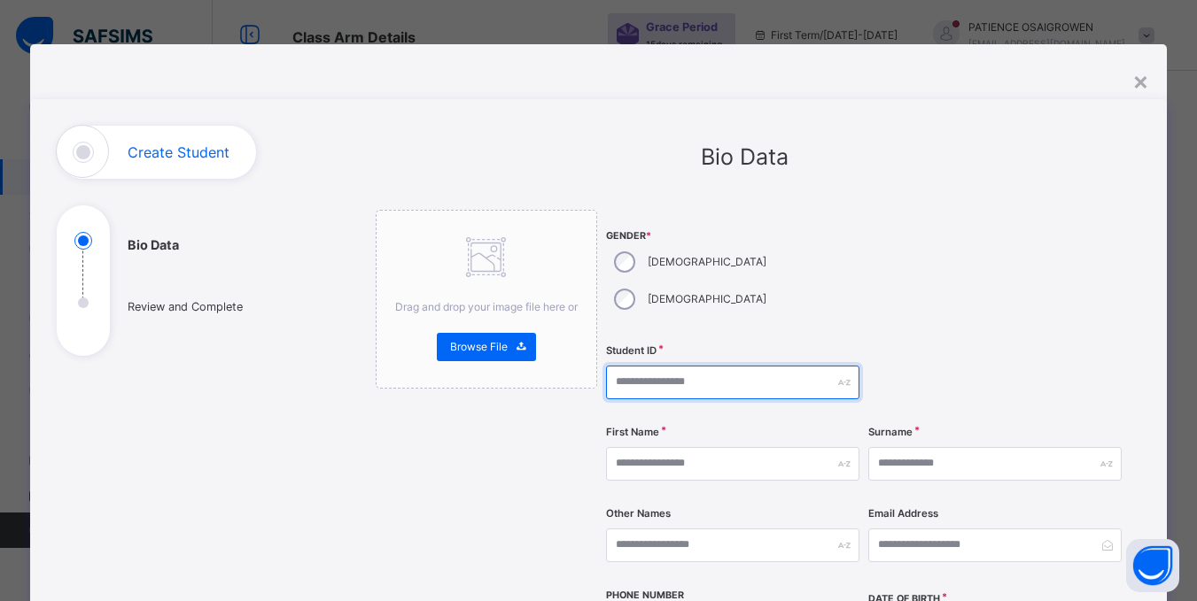
click at [650, 366] on input "text" at bounding box center [732, 383] width 253 height 34
type input "*********"
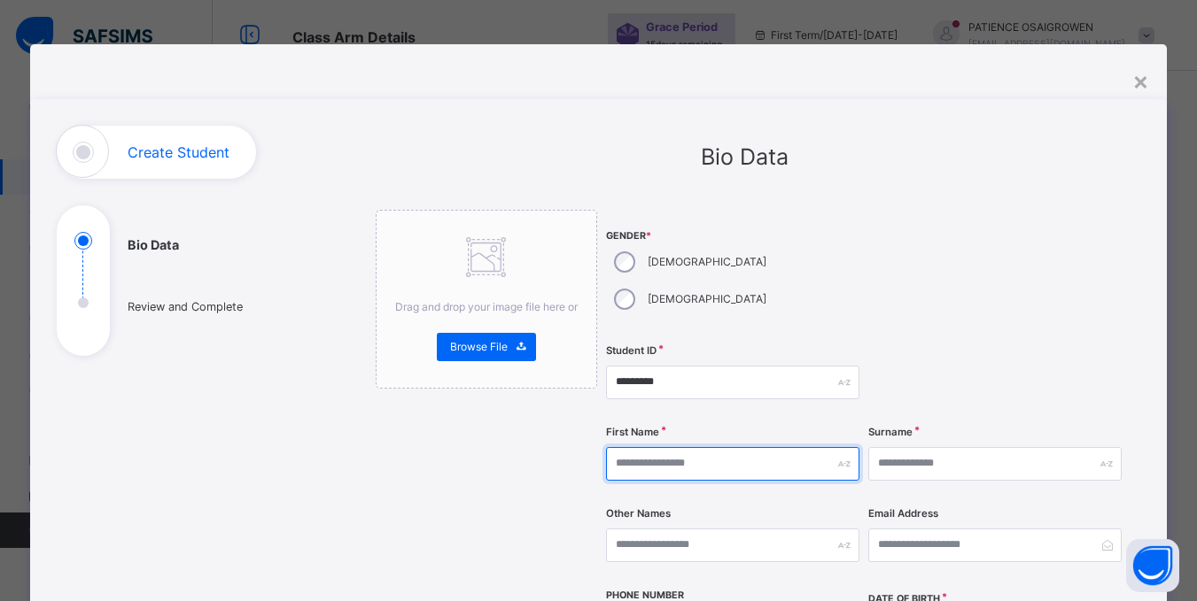
click at [626, 447] on input "text" at bounding box center [732, 464] width 253 height 34
type input "*****"
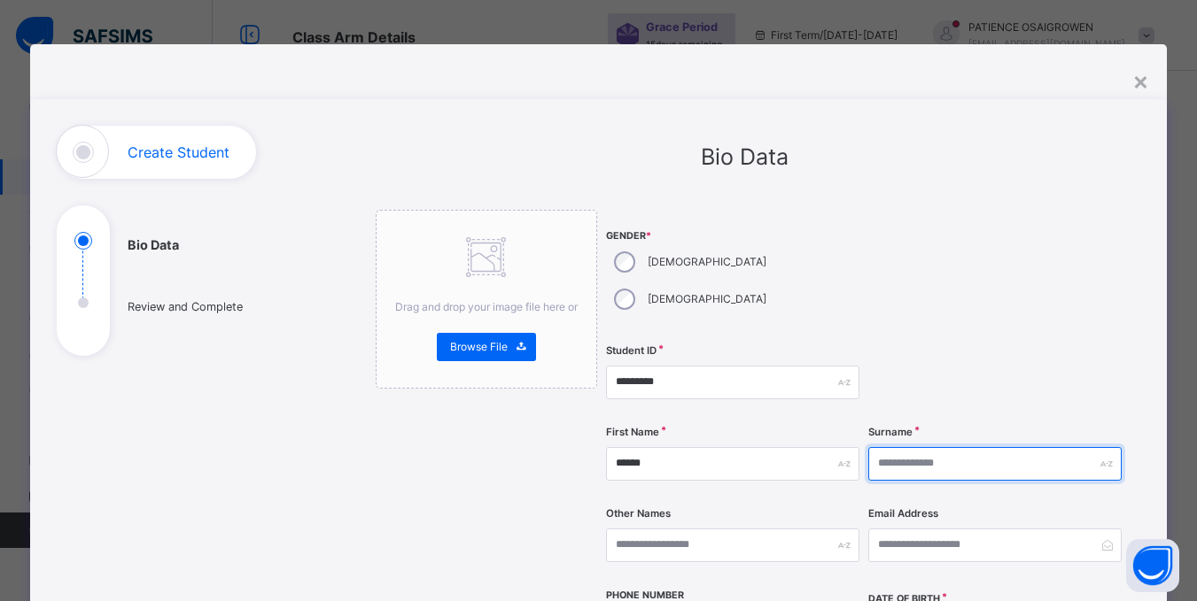
click at [971, 447] on input "text" at bounding box center [994, 464] width 253 height 34
type input "*****"
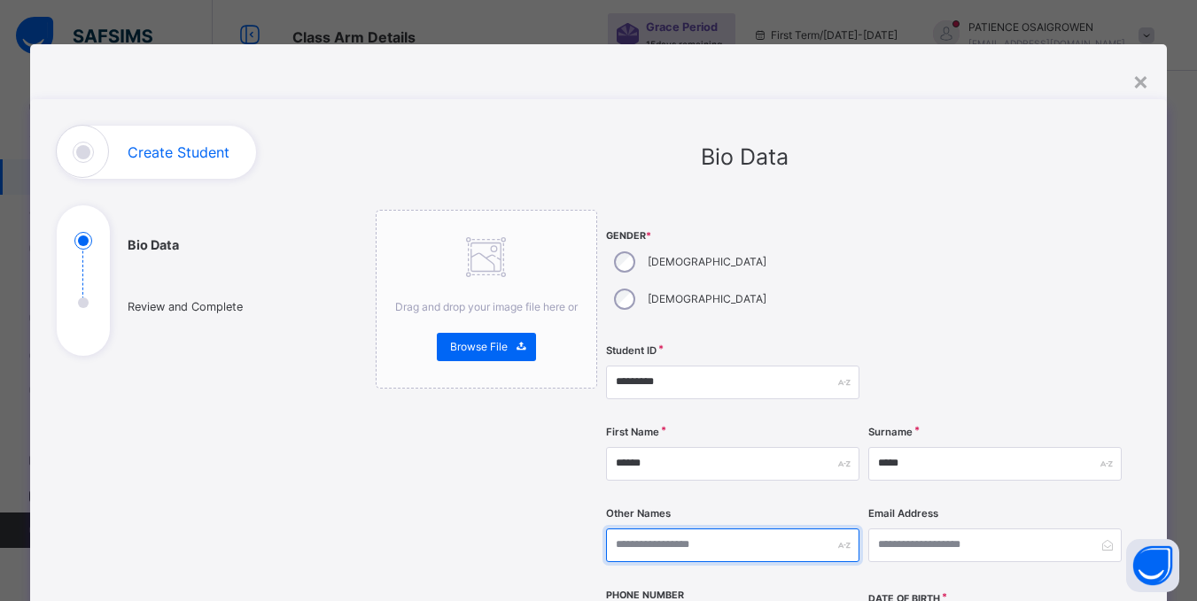
click at [763, 529] on input "text" at bounding box center [732, 546] width 253 height 34
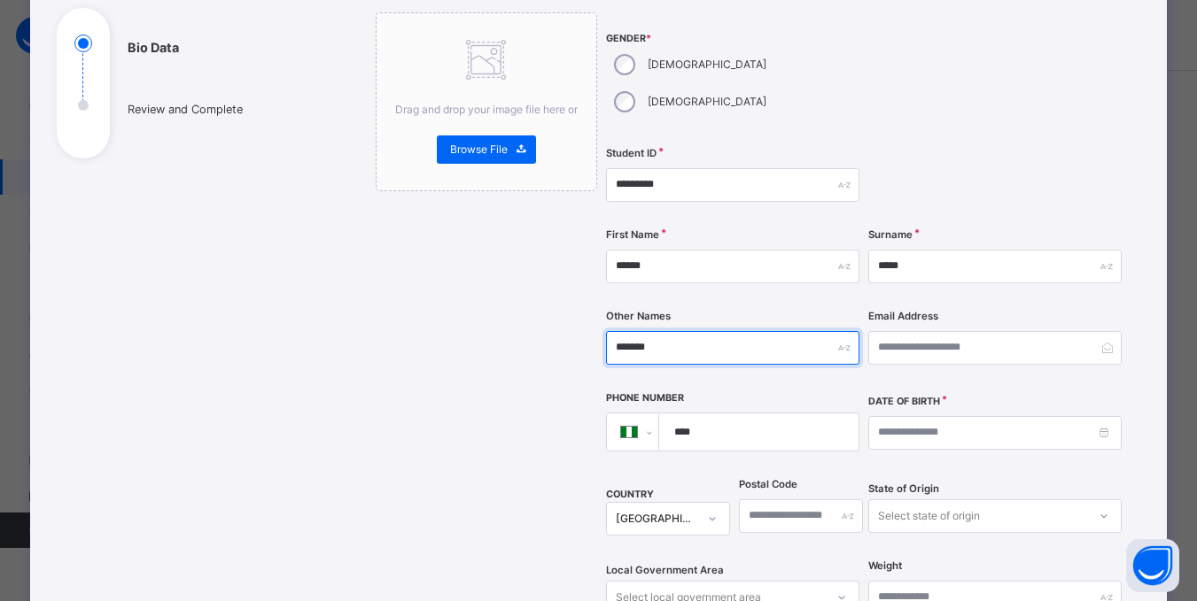
scroll to position [266, 0]
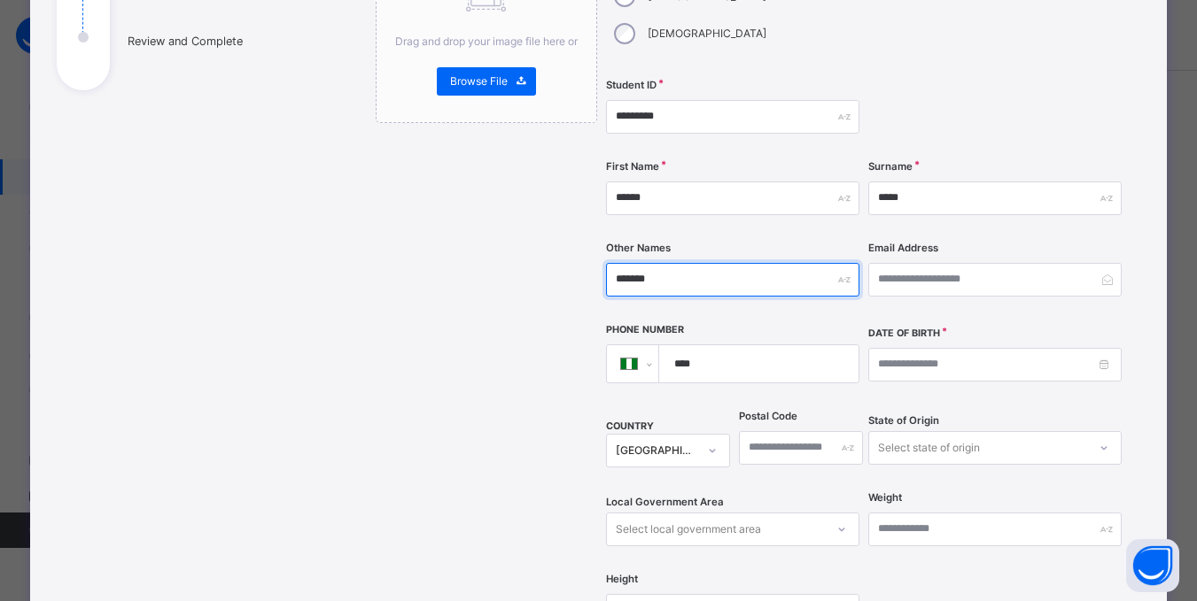
type input "*******"
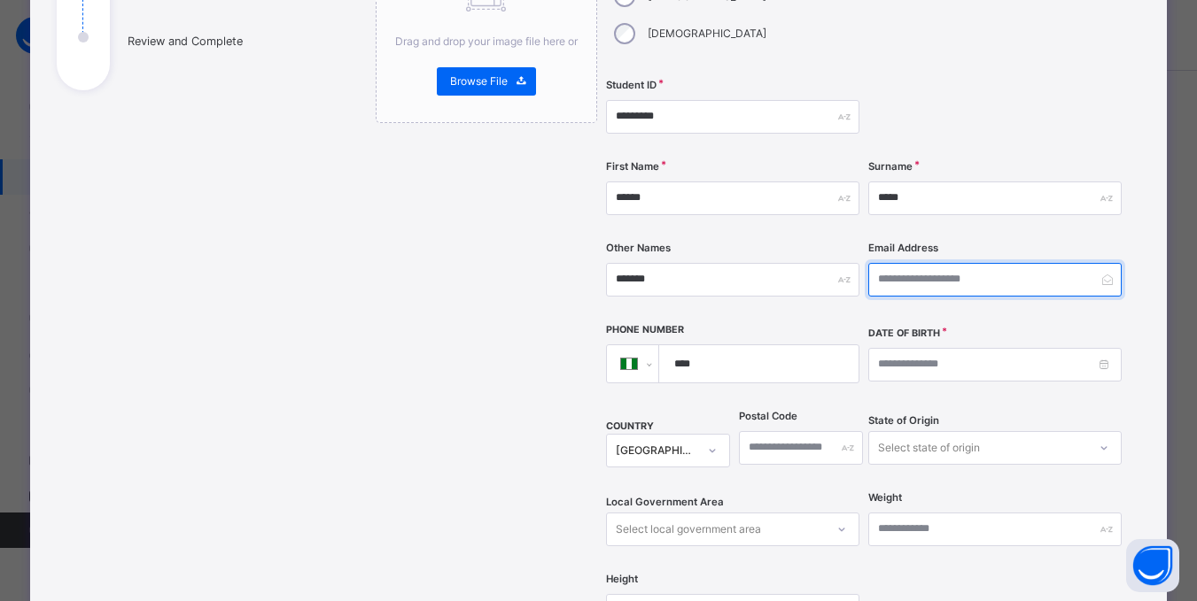
click at [895, 263] on input "email" at bounding box center [994, 280] width 253 height 34
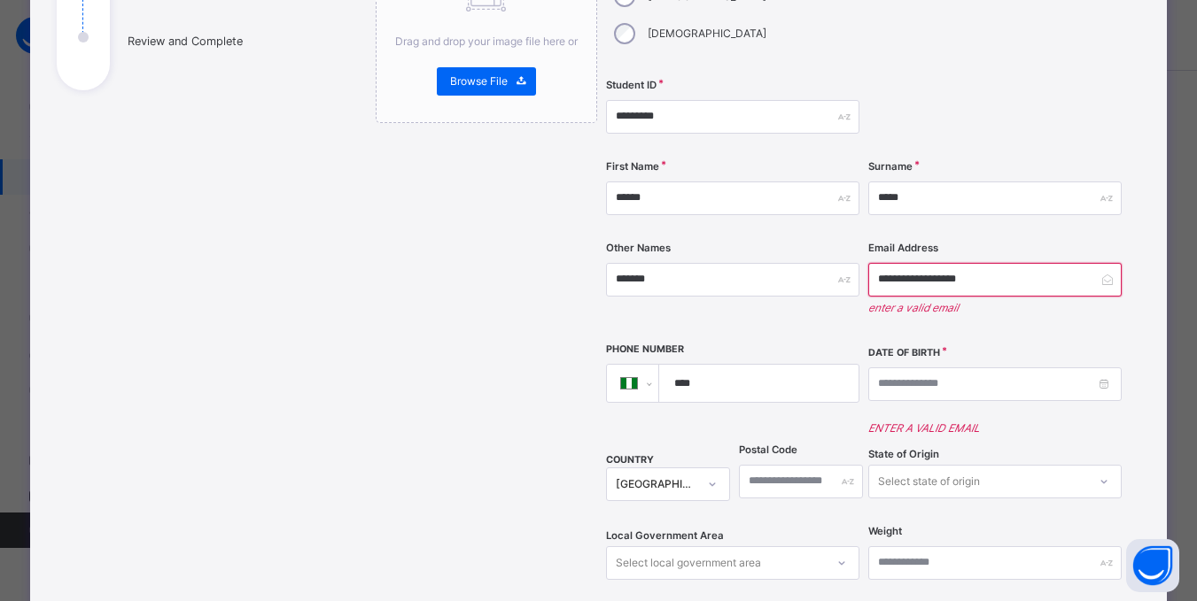
click at [782, 365] on input "****" at bounding box center [755, 383] width 184 height 37
click at [956, 263] on input "**********" at bounding box center [994, 280] width 253 height 34
click at [996, 263] on input "**********" at bounding box center [994, 280] width 253 height 34
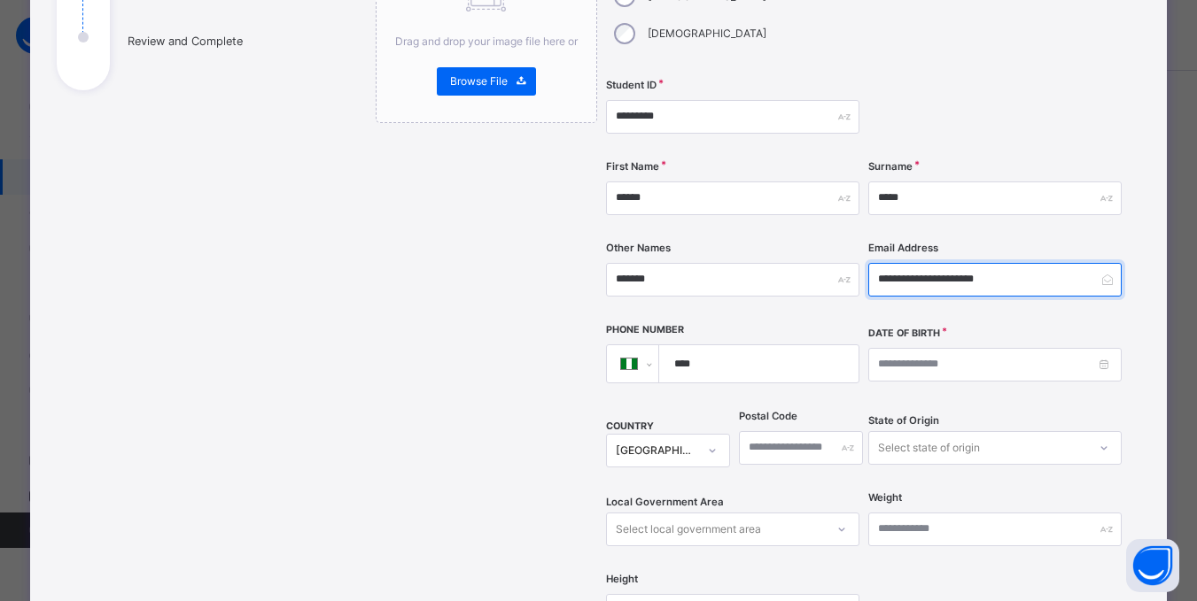
type input "**********"
click at [771, 345] on input "****" at bounding box center [755, 363] width 184 height 37
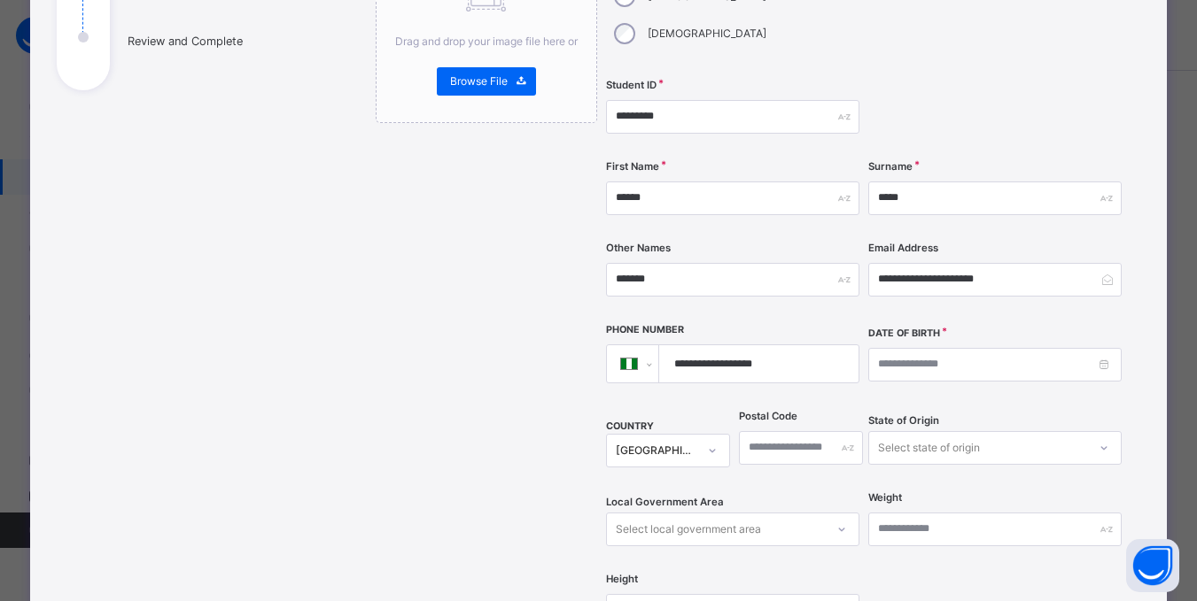
type input "**********"
click at [1030, 348] on input at bounding box center [994, 365] width 253 height 34
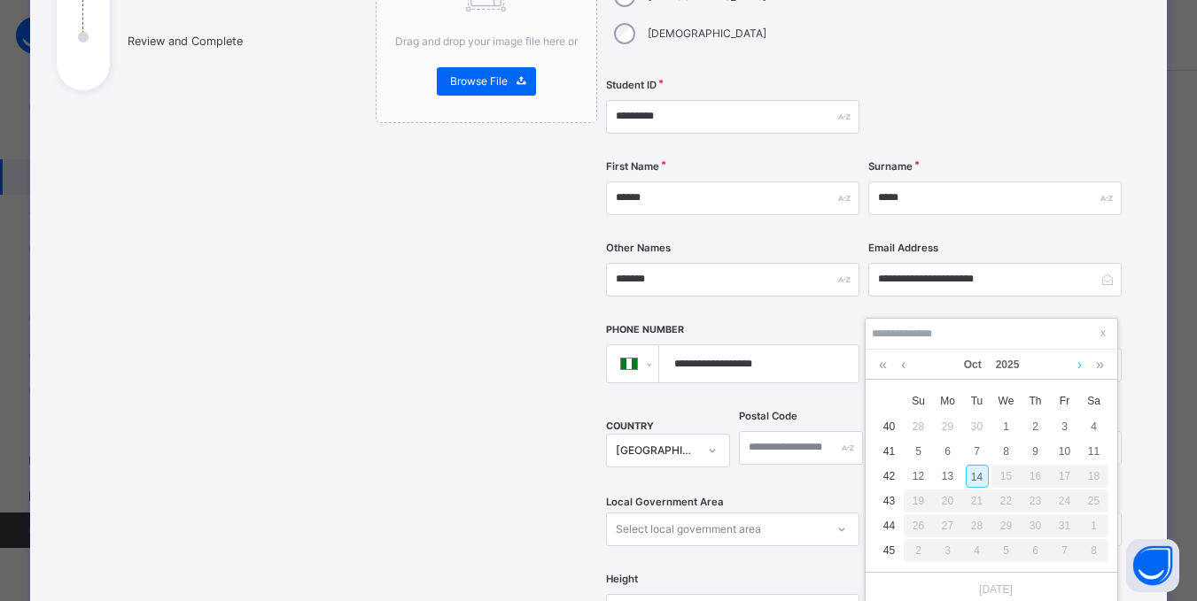
click at [1079, 365] on link at bounding box center [1079, 365] width 13 height 30
click at [884, 367] on link at bounding box center [882, 365] width 17 height 30
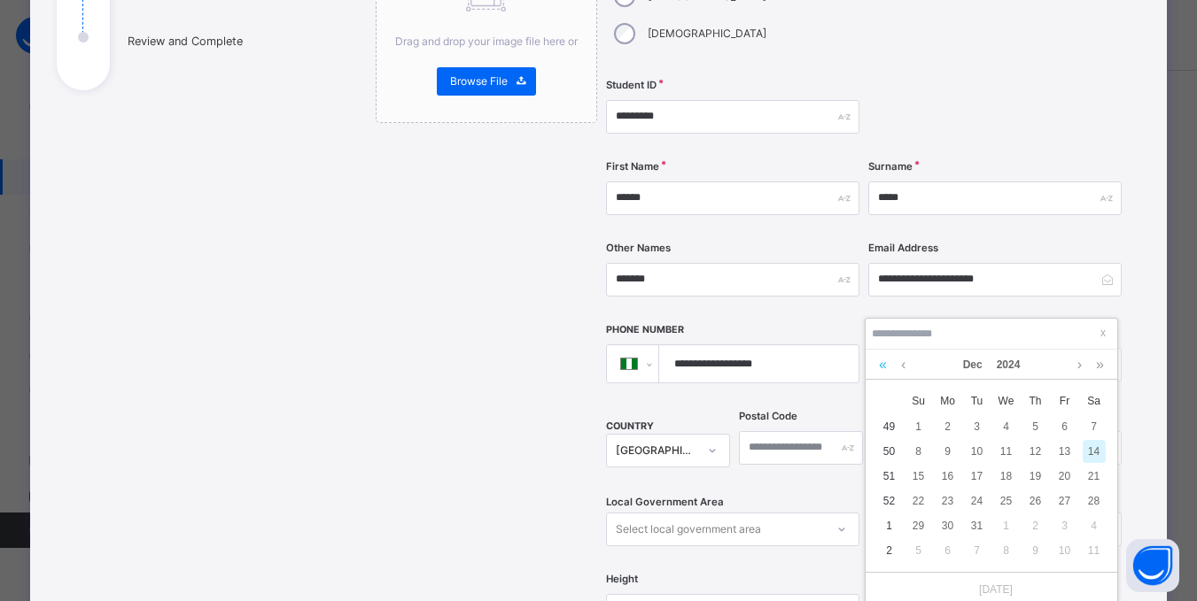
click at [884, 367] on link at bounding box center [882, 365] width 17 height 30
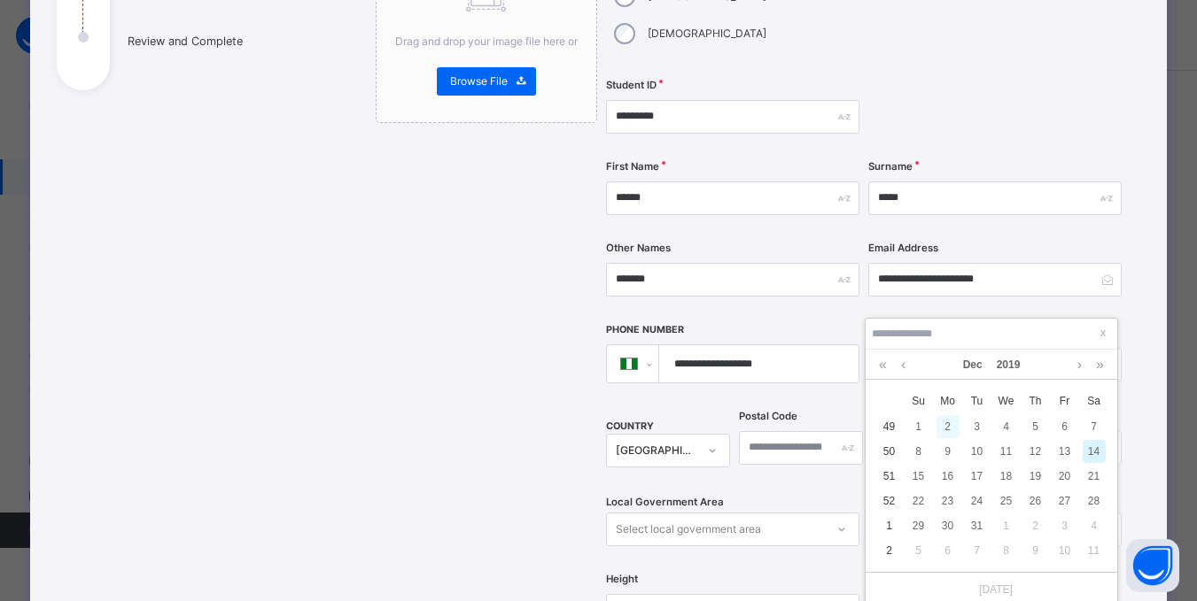
click at [951, 430] on div "2" at bounding box center [947, 426] width 23 height 23
type input "**********"
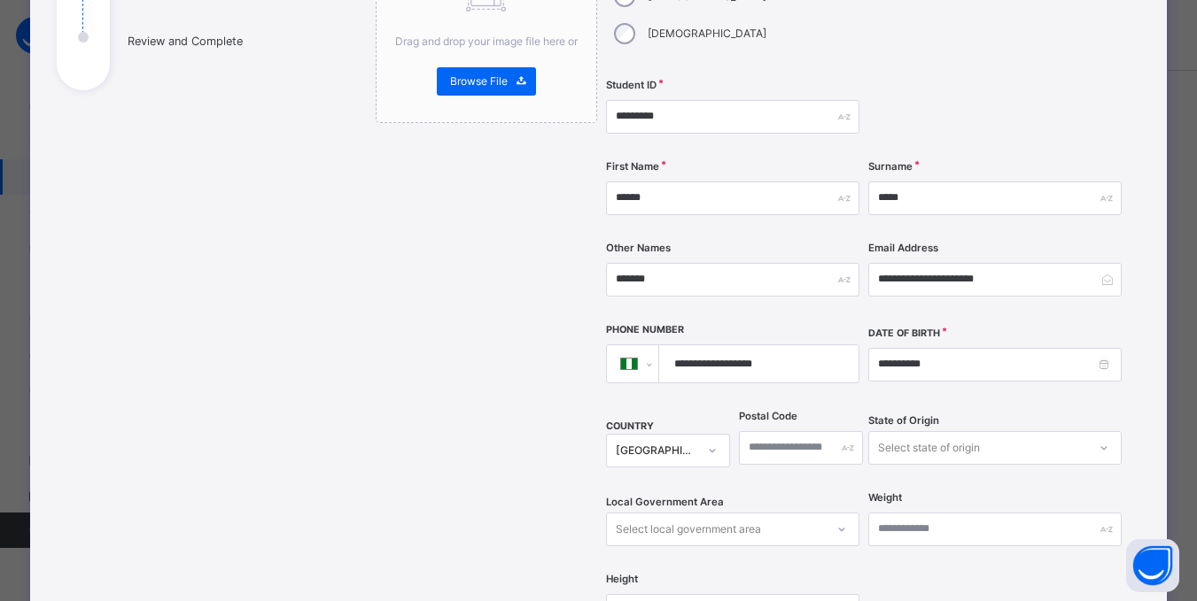
scroll to position [374, 0]
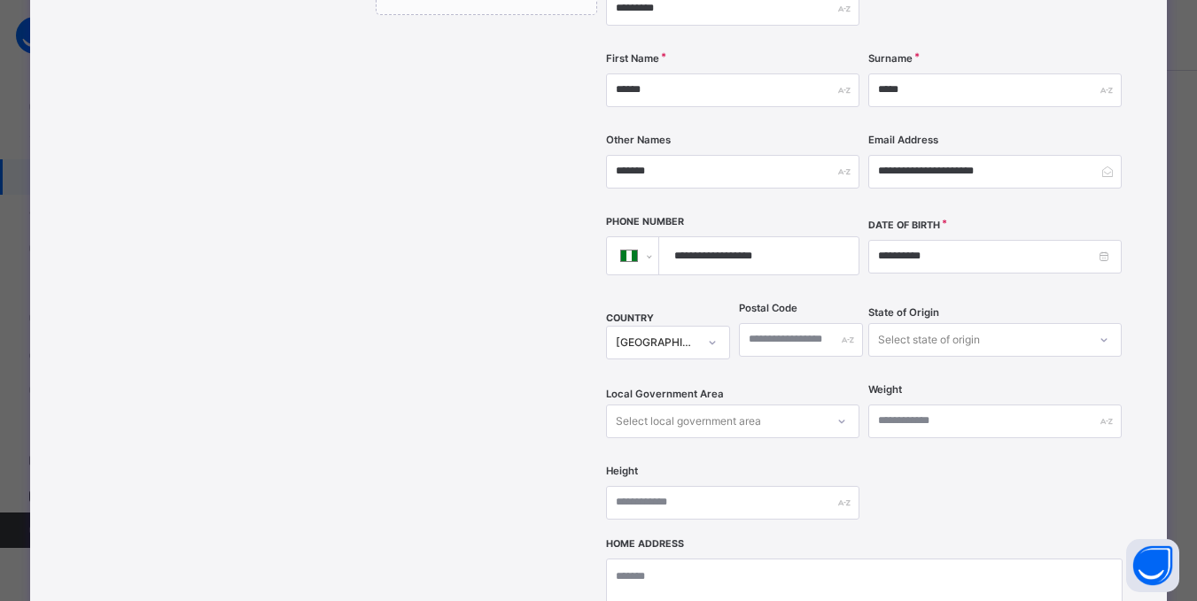
click at [926, 357] on div "Select state of origin" at bounding box center [994, 340] width 253 height 34
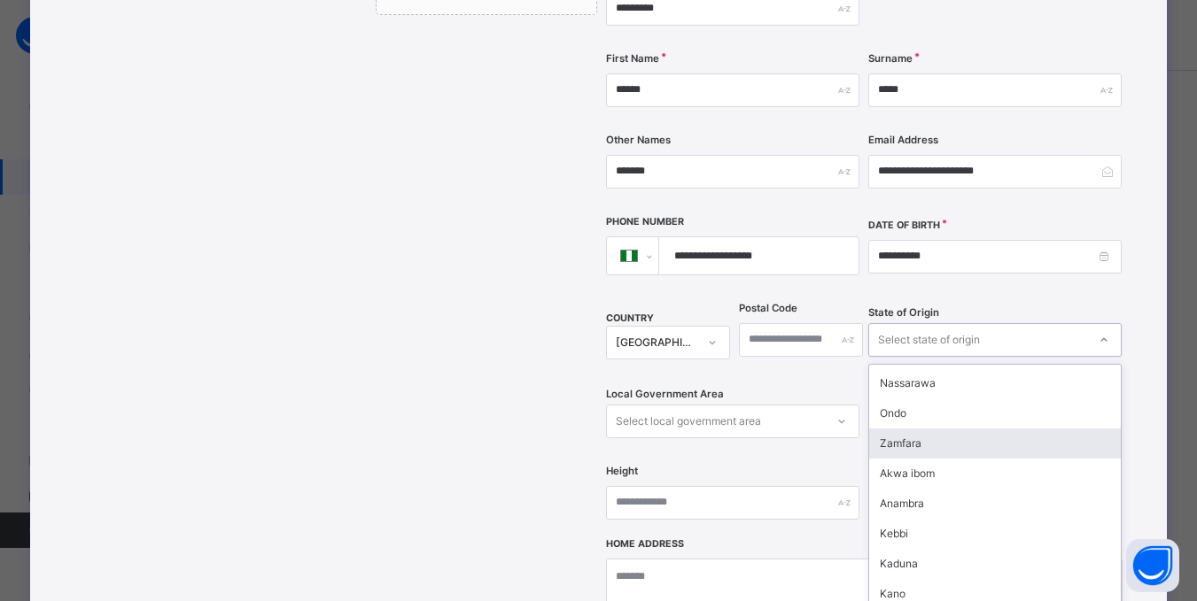
scroll to position [531, 0]
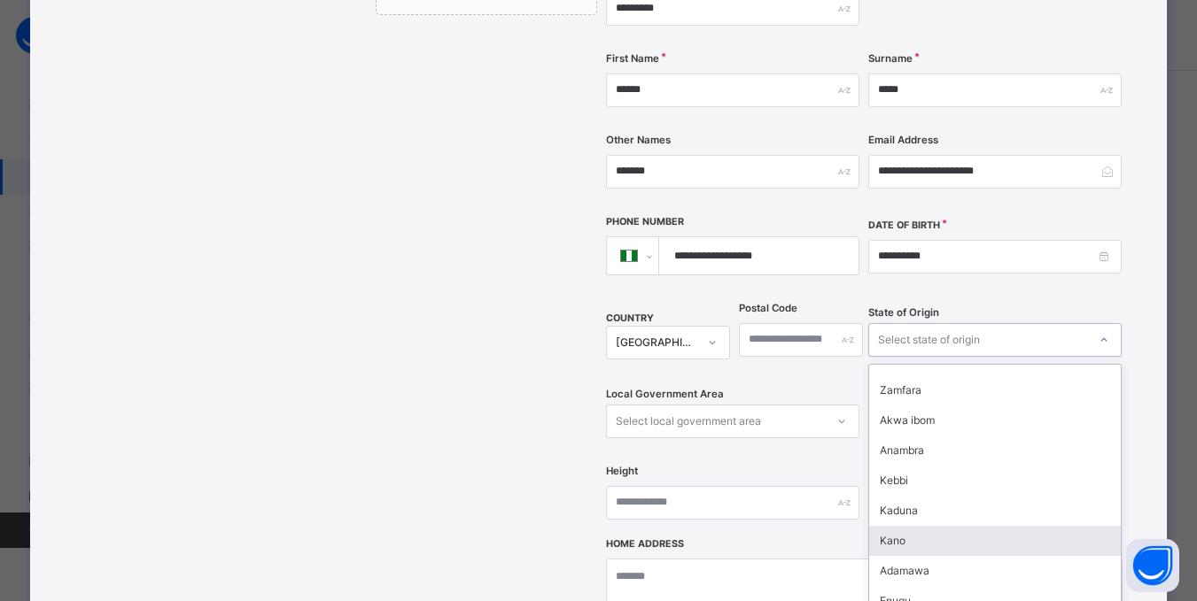
click at [894, 526] on div "Kano" at bounding box center [995, 541] width 252 height 30
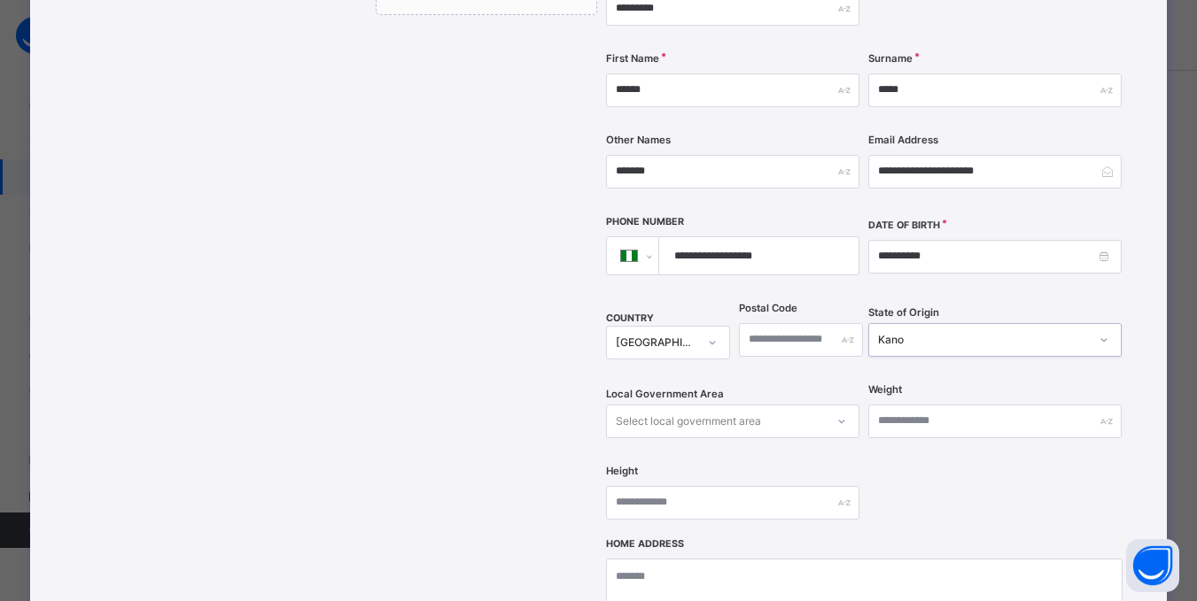
scroll to position [455, 0]
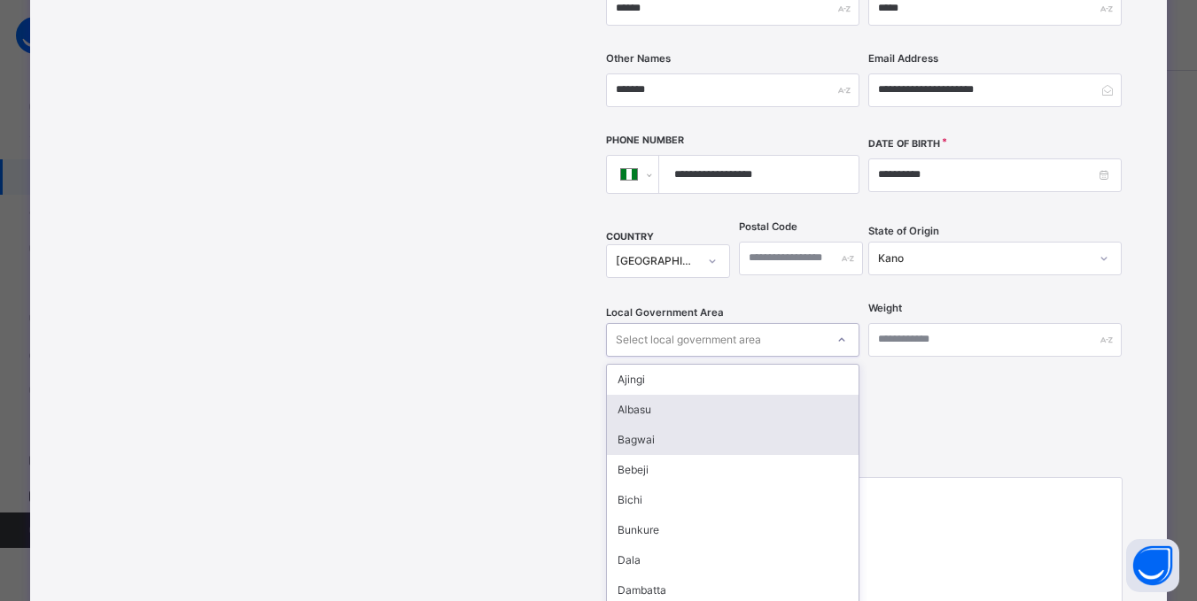
click at [841, 357] on div "option [PERSON_NAME] focused, 2 of 44. 44 results available. Use Up and Down to…" at bounding box center [732, 340] width 253 height 34
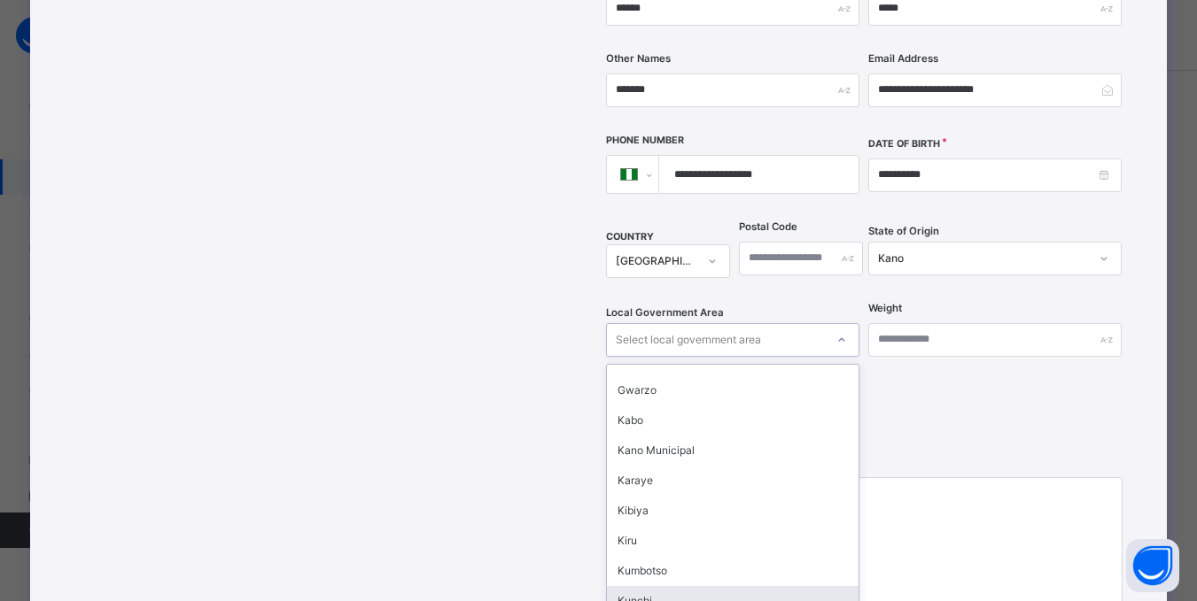
scroll to position [443, 0]
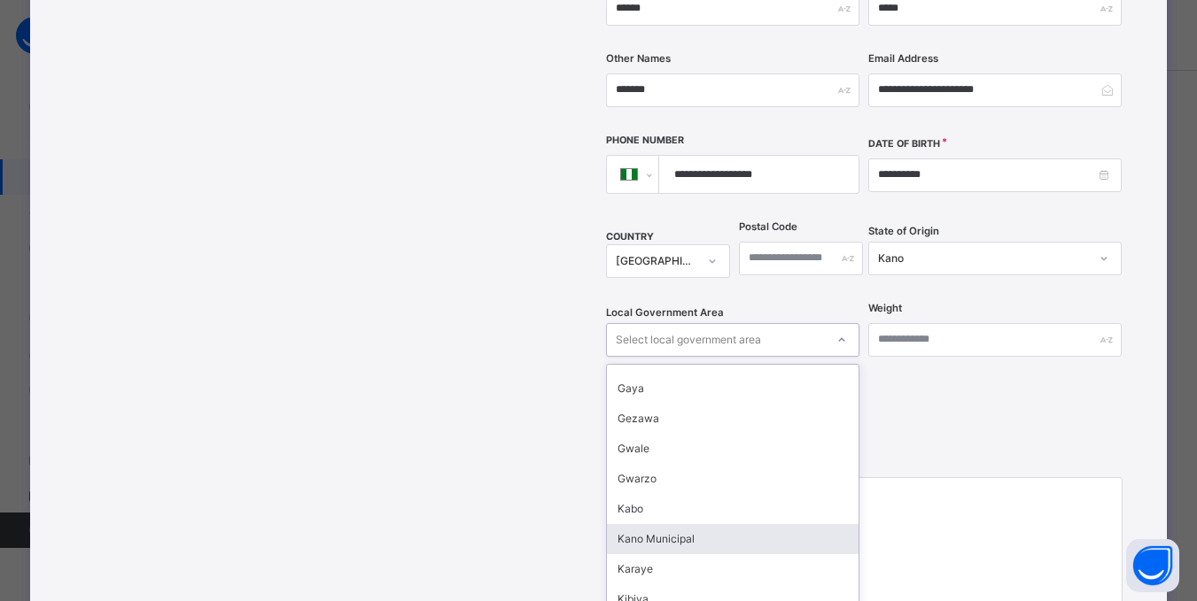
click at [661, 524] on div "Kano Municipal" at bounding box center [733, 539] width 252 height 30
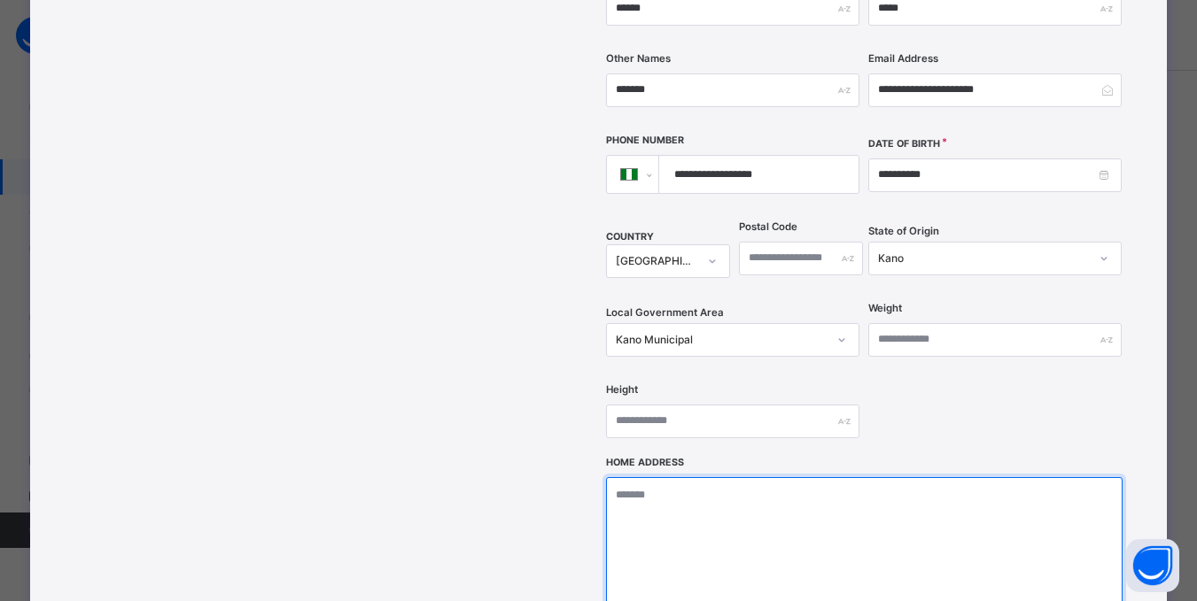
click at [764, 477] on textarea at bounding box center [864, 565] width 516 height 177
type textarea "*"
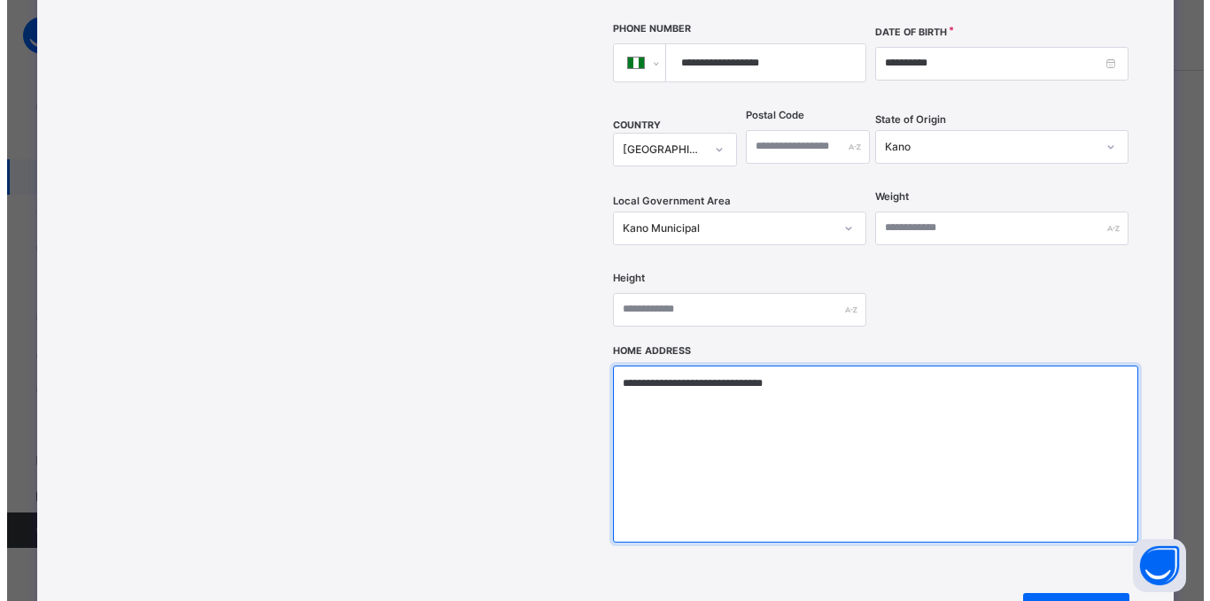
scroll to position [721, 0]
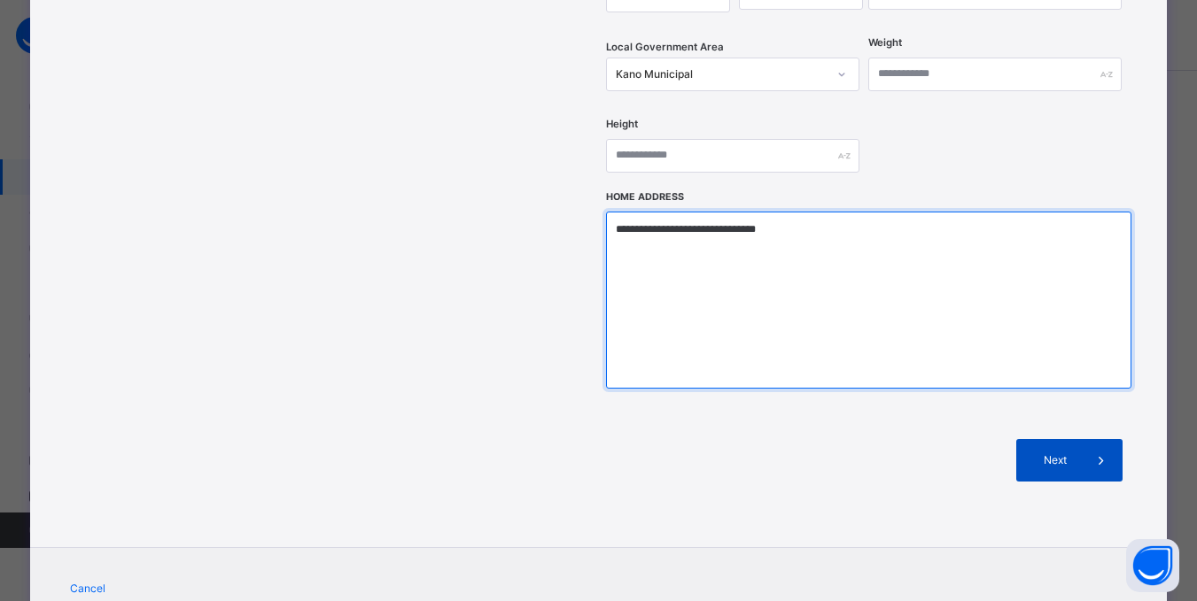
type textarea "**********"
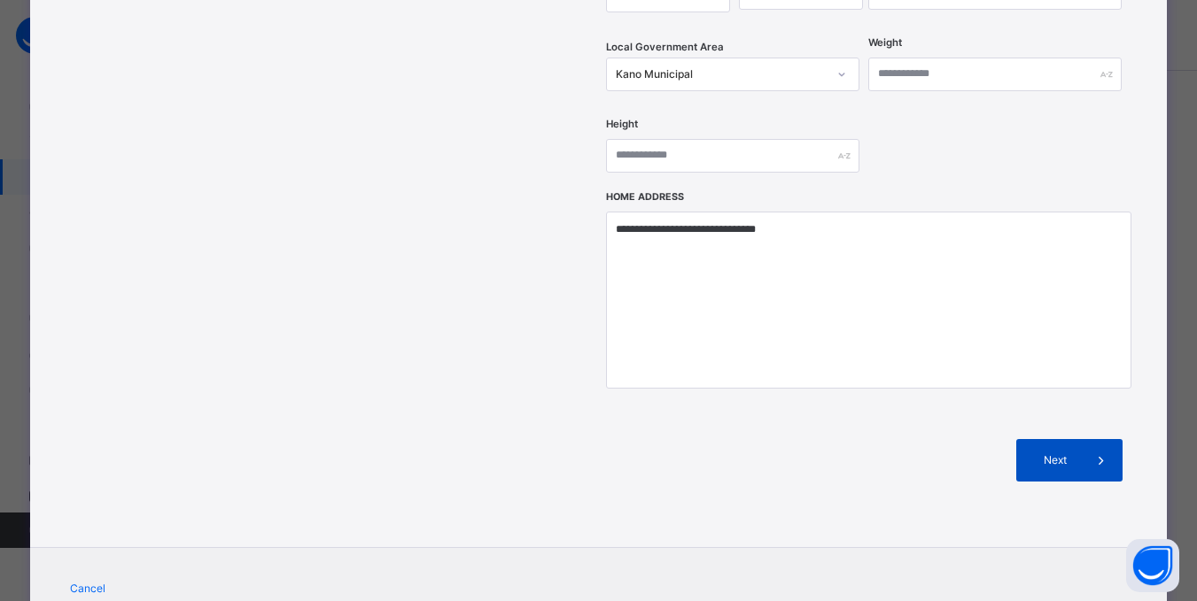
click at [1058, 453] on span "Next" at bounding box center [1054, 461] width 50 height 16
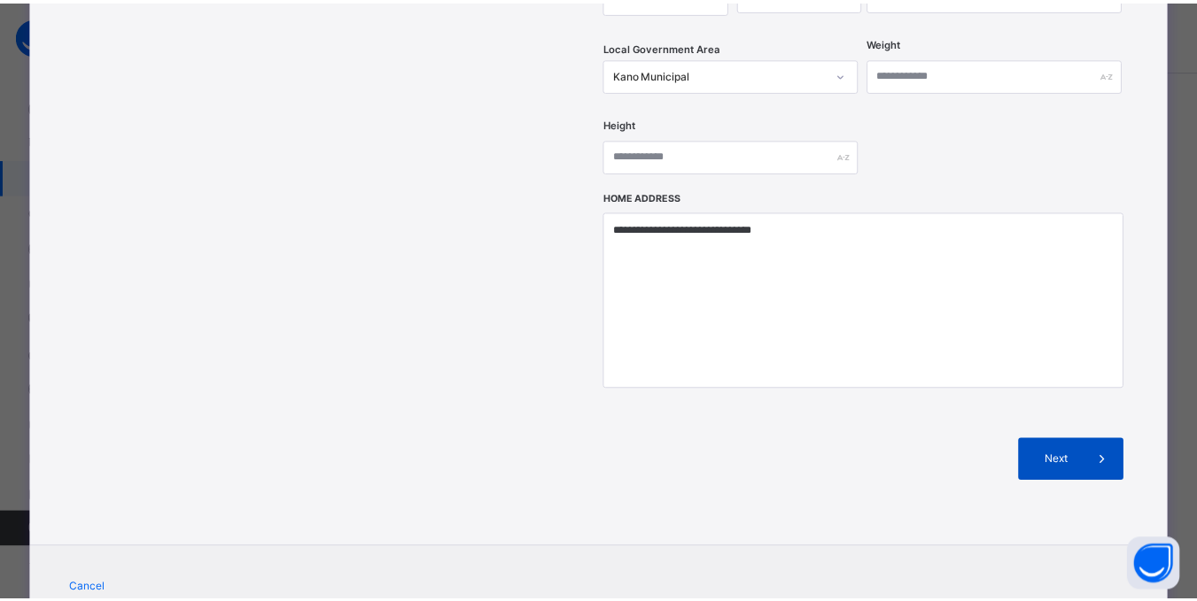
scroll to position [373, 0]
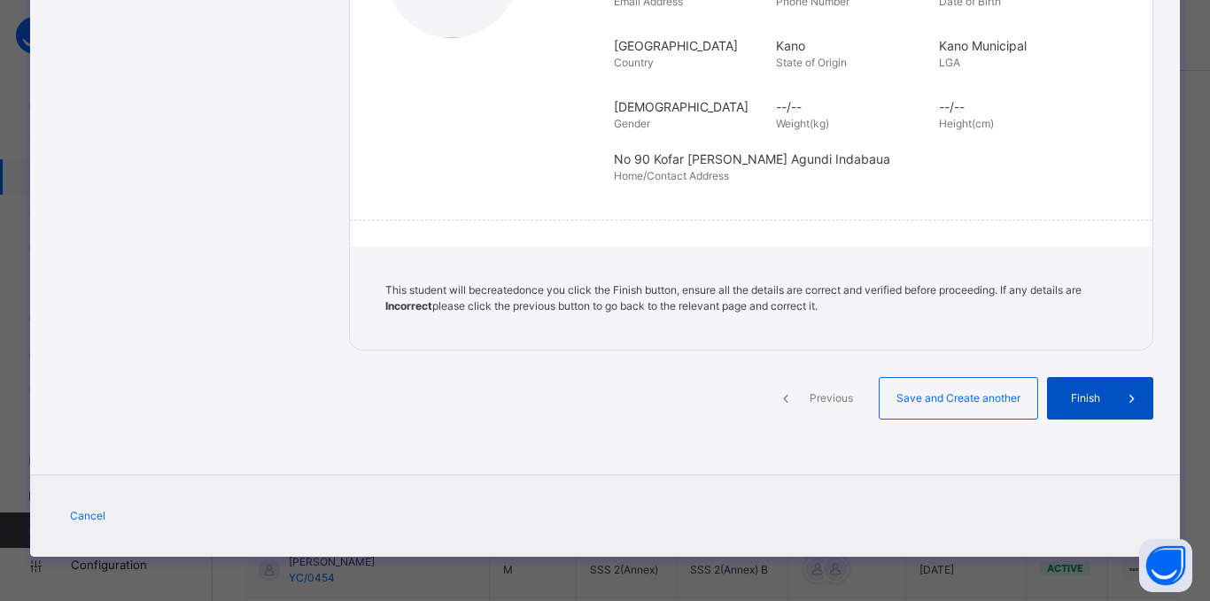
click at [1083, 389] on div "Finish" at bounding box center [1100, 398] width 106 height 43
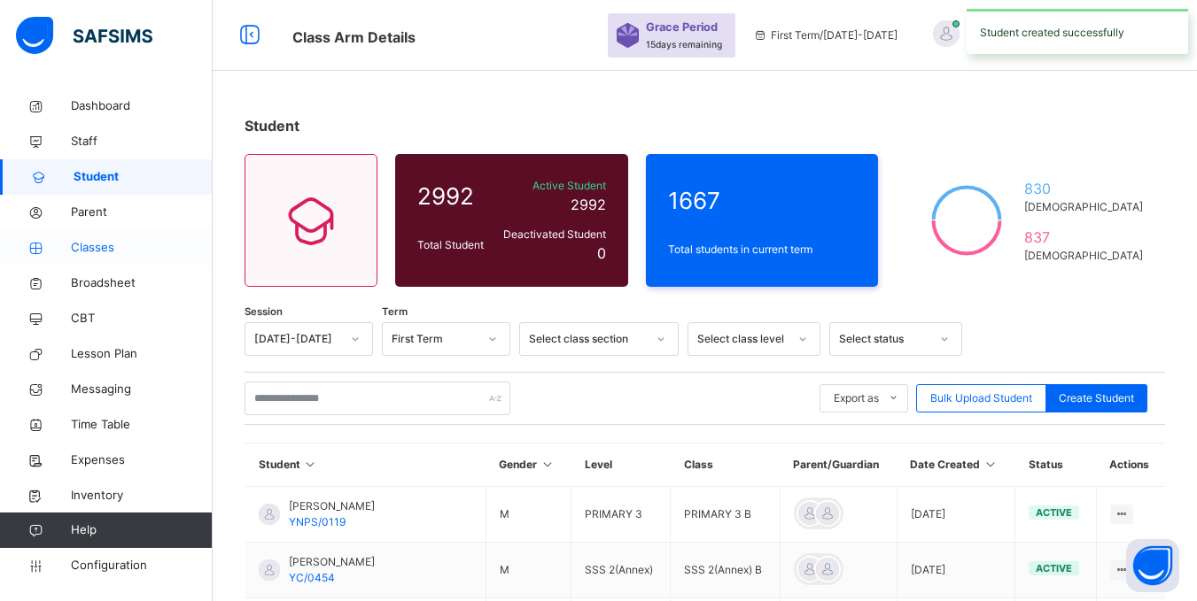
click at [81, 253] on span "Classes" at bounding box center [142, 248] width 142 height 18
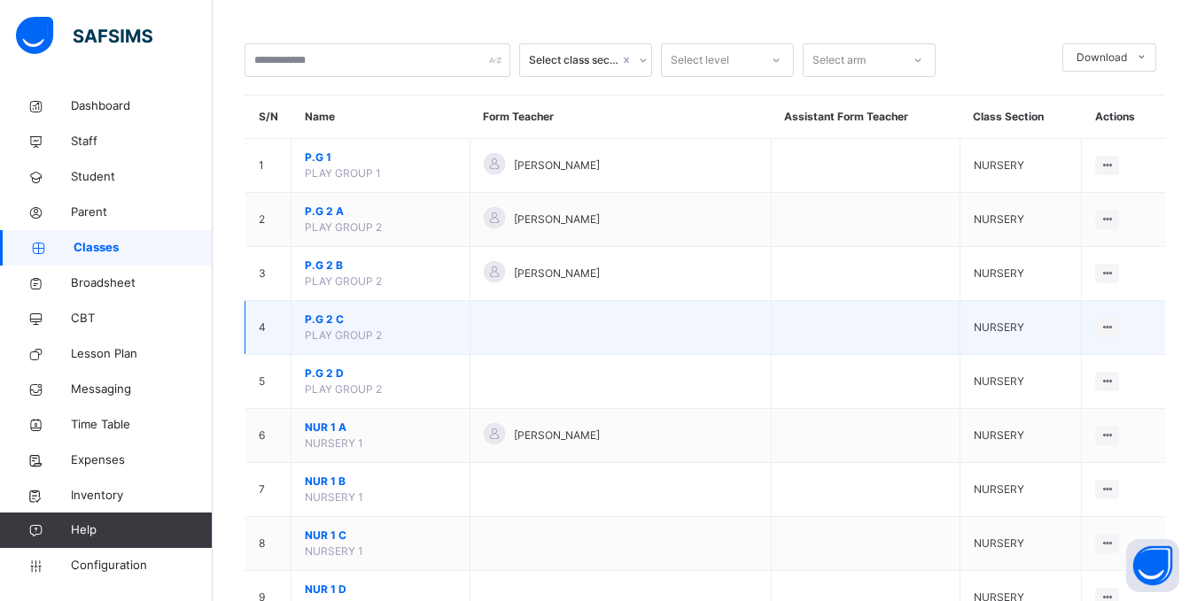
scroll to position [266, 0]
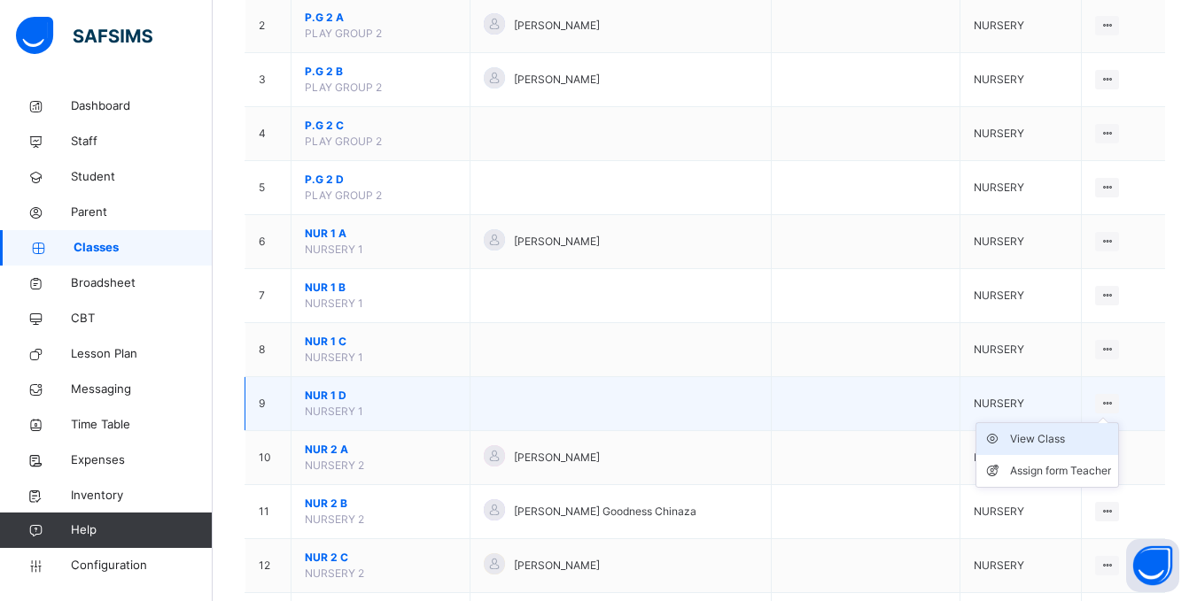
click at [1074, 439] on div "View Class" at bounding box center [1060, 439] width 101 height 18
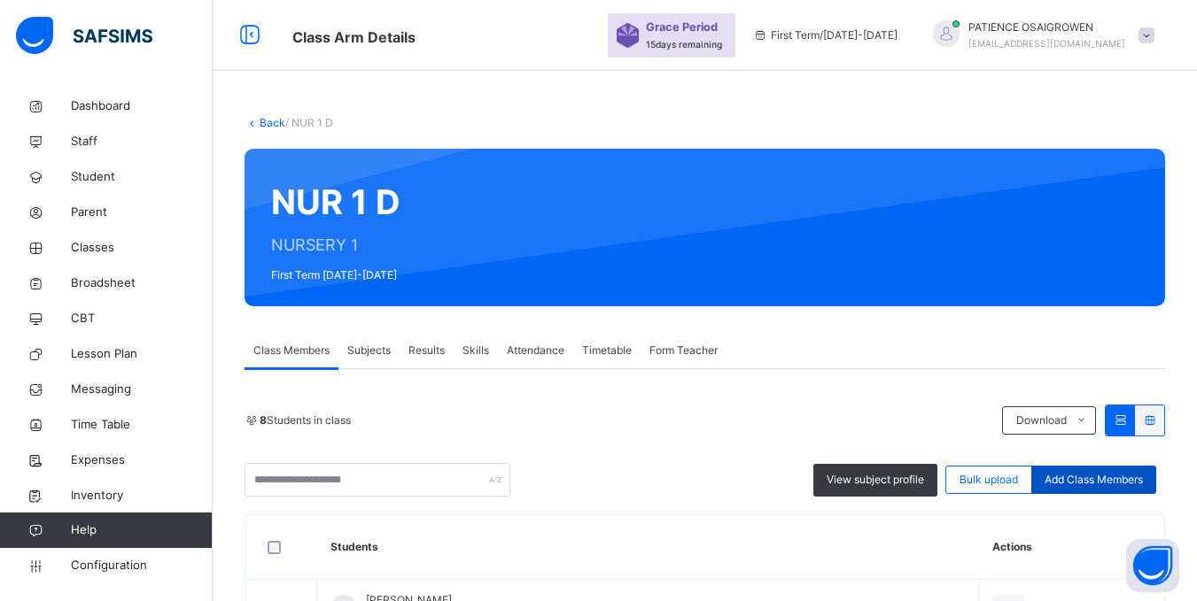
click at [1090, 478] on span "Add Class Members" at bounding box center [1093, 480] width 98 height 16
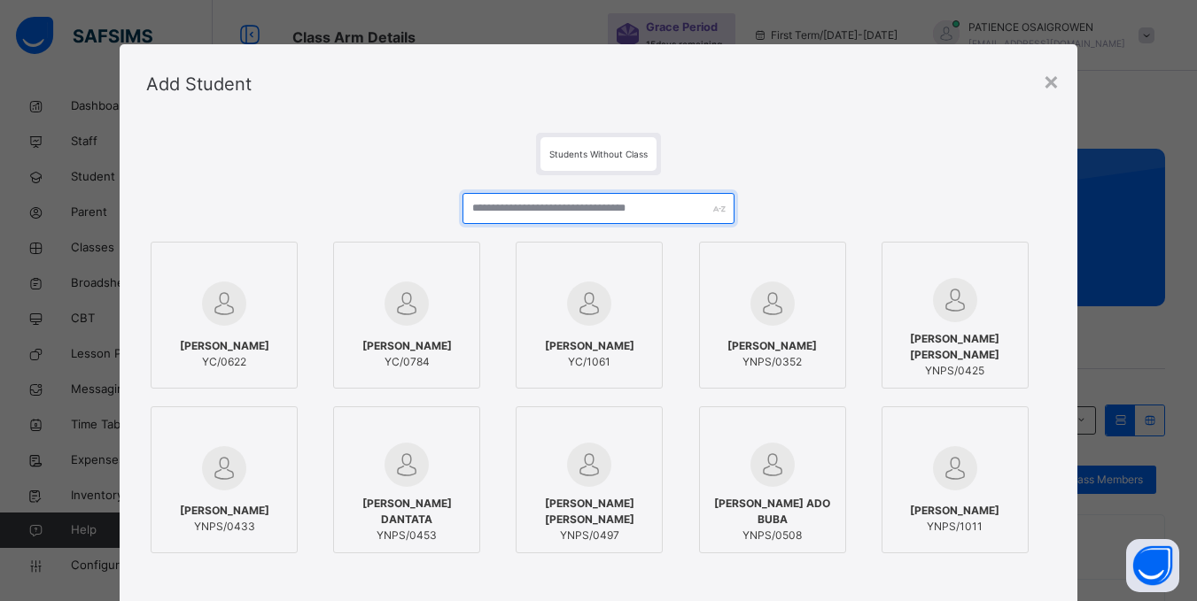
click at [513, 209] on input "text" at bounding box center [597, 208] width 271 height 31
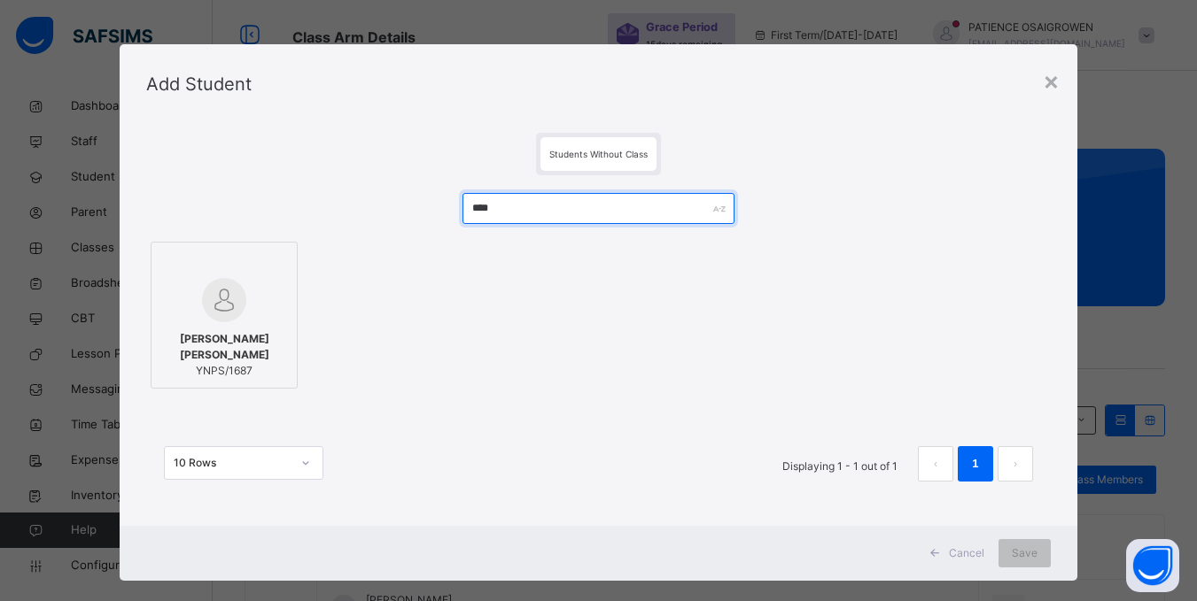
type input "****"
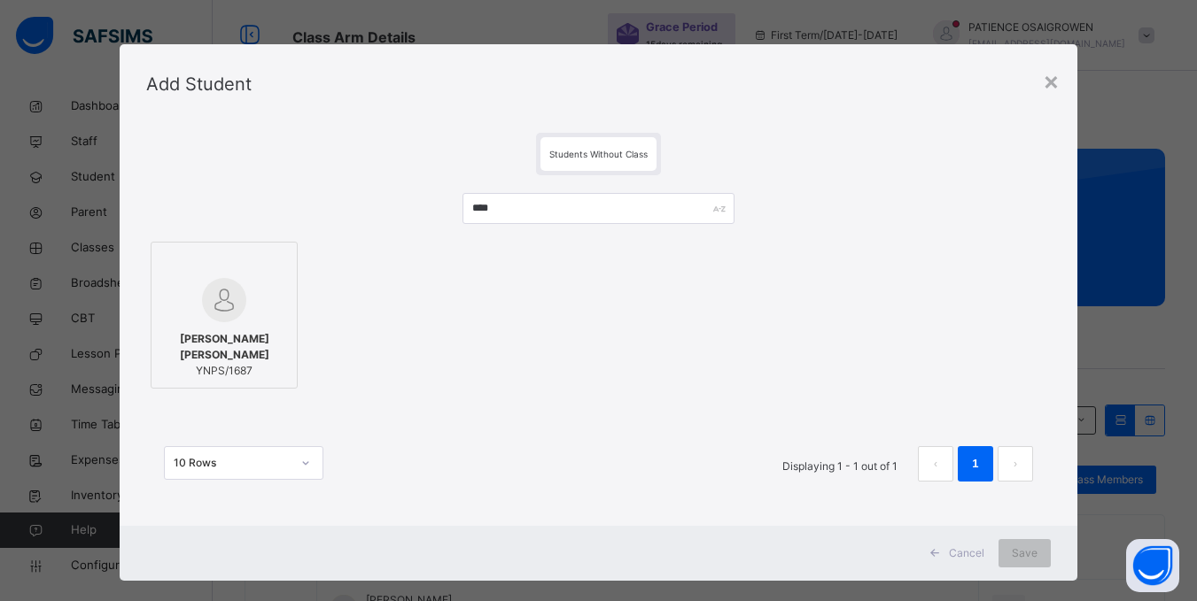
click at [222, 353] on span "AISHA ALKASIM ASHIR" at bounding box center [224, 347] width 128 height 32
click at [1036, 549] on span "Save" at bounding box center [1036, 554] width 26 height 16
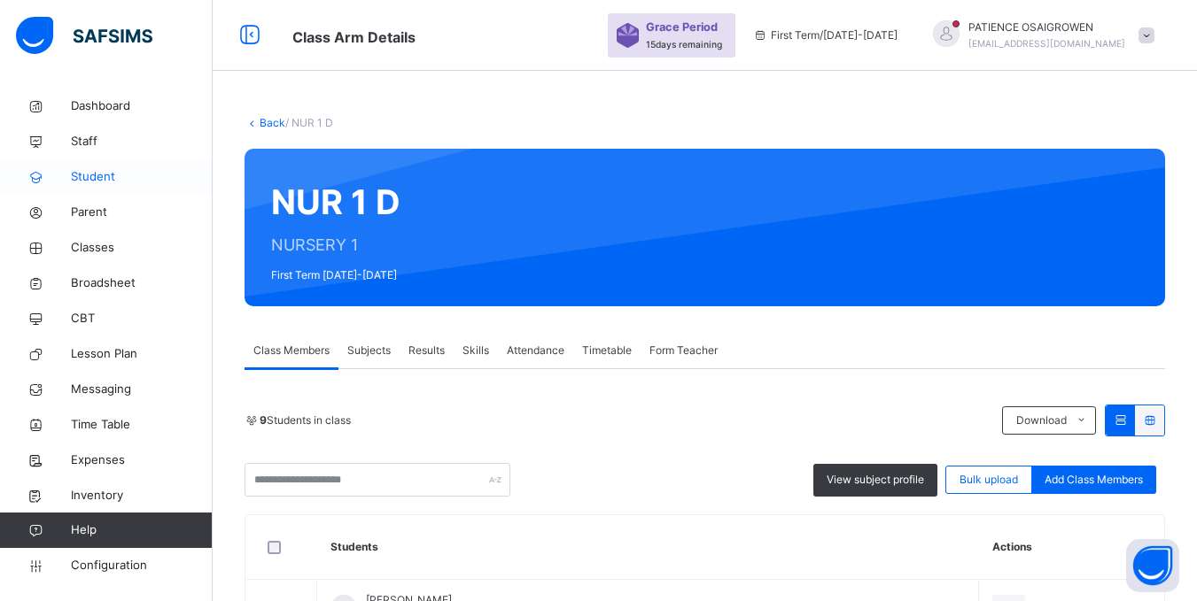
click at [123, 174] on span "Student" at bounding box center [142, 177] width 142 height 18
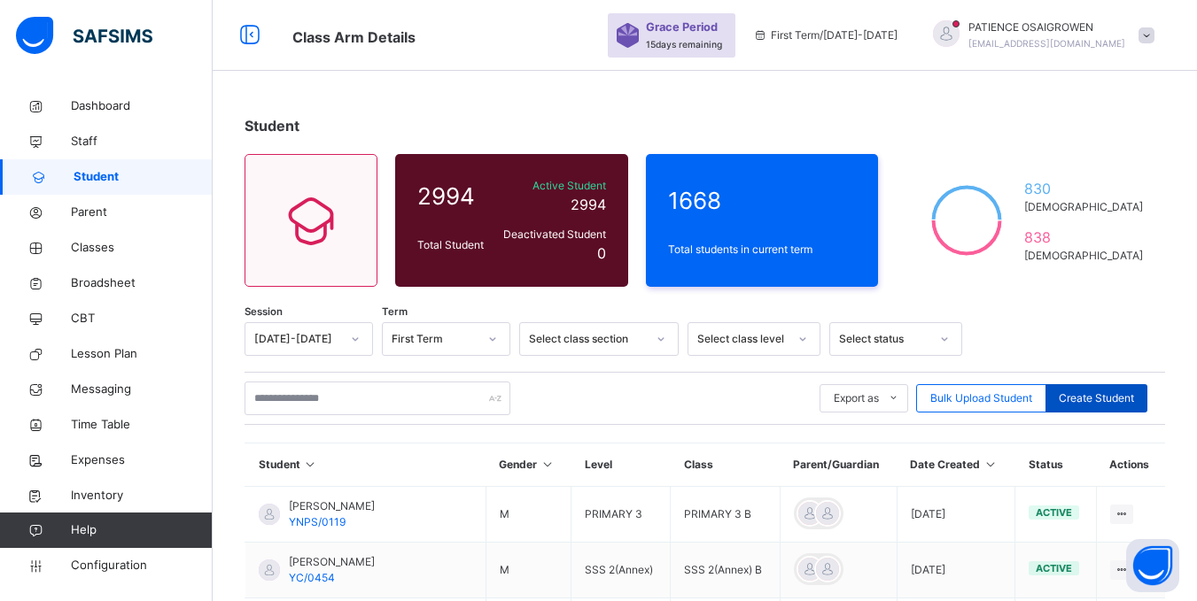
click at [1102, 400] on span "Create Student" at bounding box center [1095, 399] width 75 height 16
select select "**"
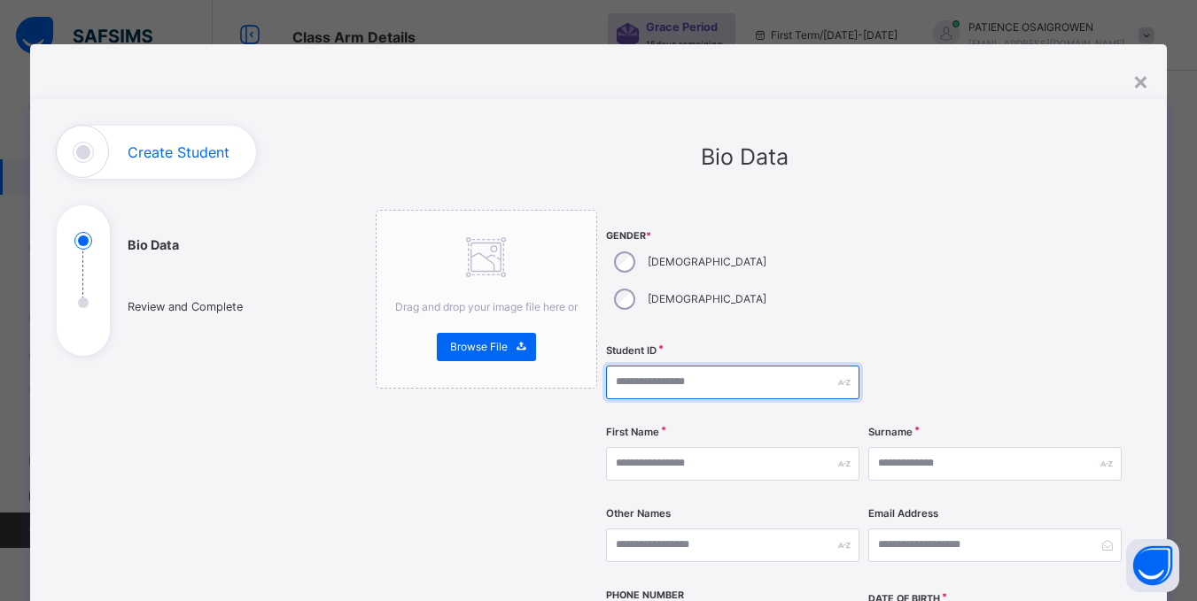
click at [672, 366] on input "text" at bounding box center [732, 383] width 253 height 34
type input "*********"
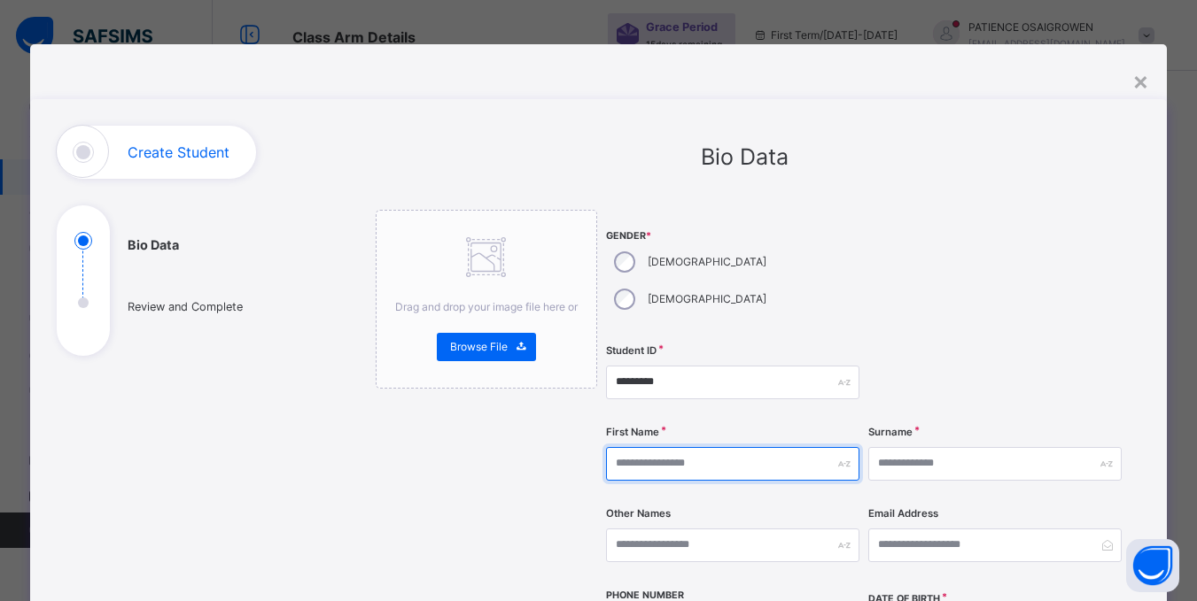
click at [687, 447] on input "text" at bounding box center [732, 464] width 253 height 34
type input "*******"
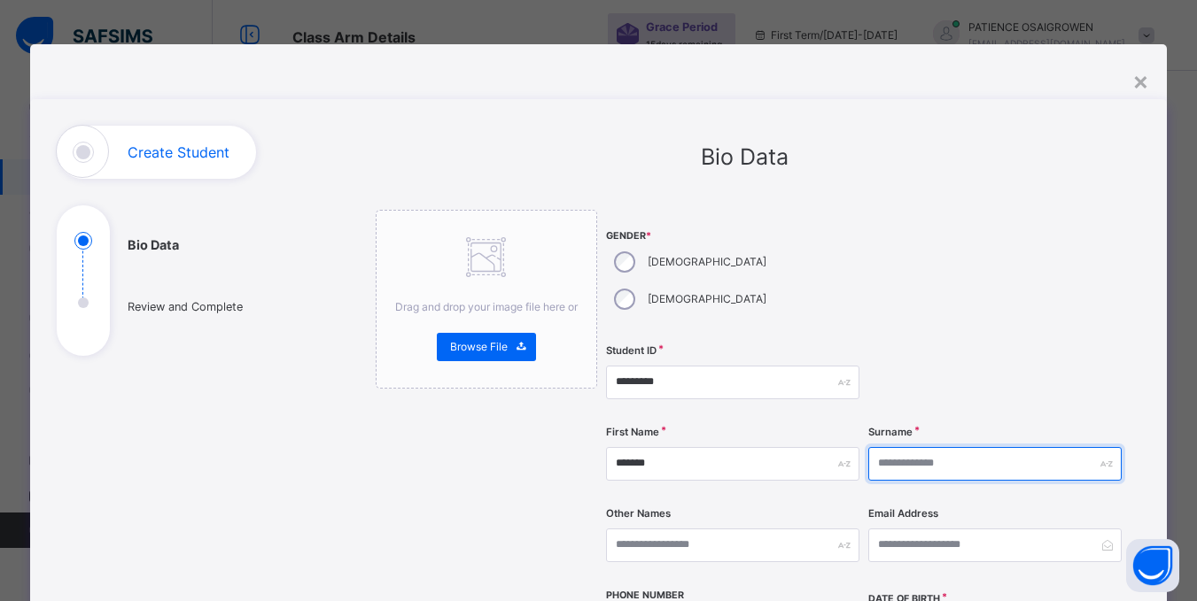
click at [953, 447] on input "text" at bounding box center [994, 464] width 253 height 34
type input "**********"
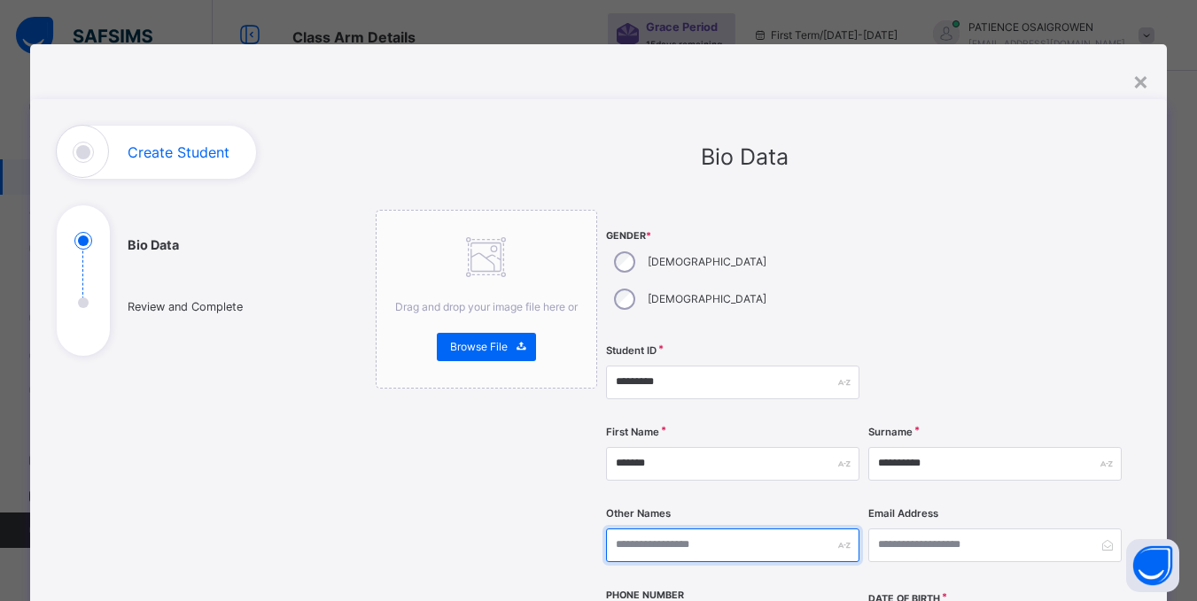
click at [760, 529] on input "text" at bounding box center [732, 546] width 253 height 34
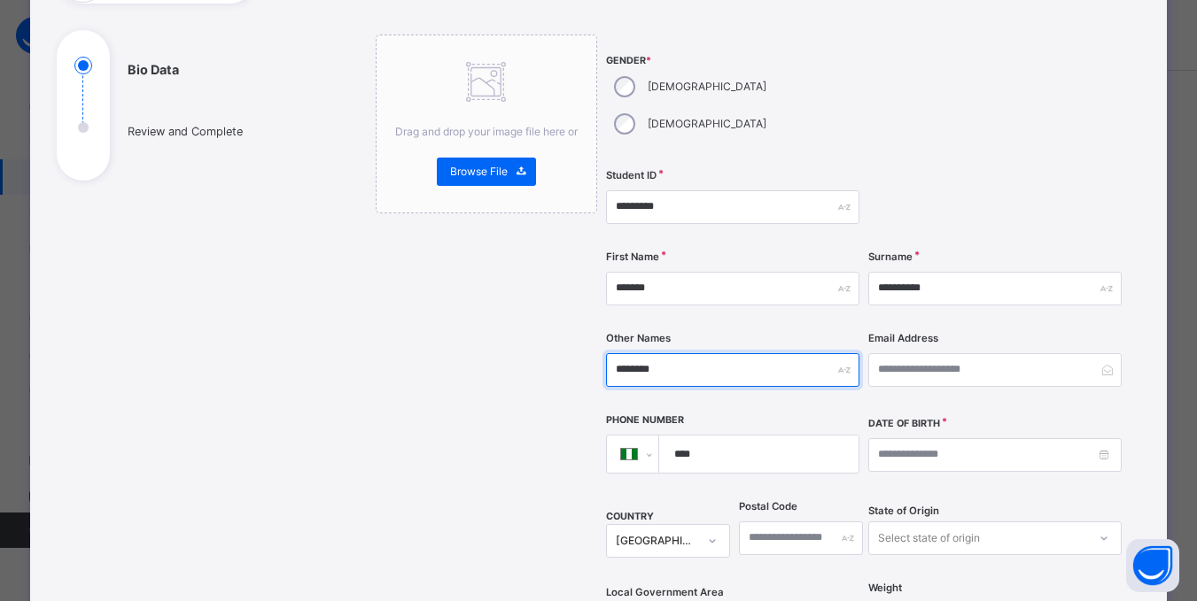
scroll to position [177, 0]
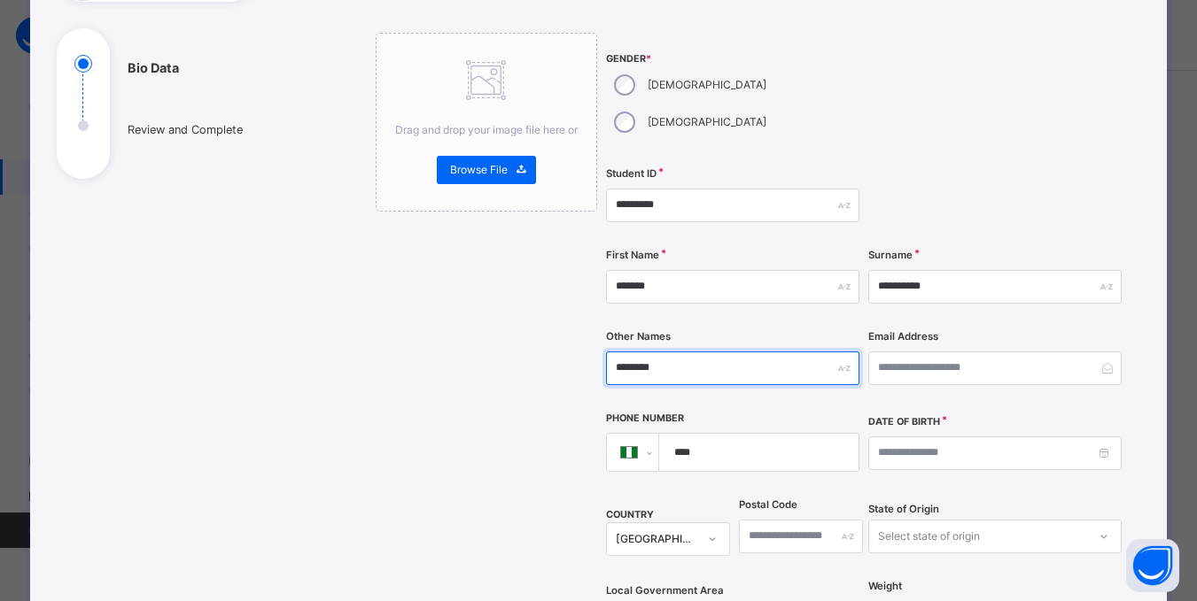
type input "********"
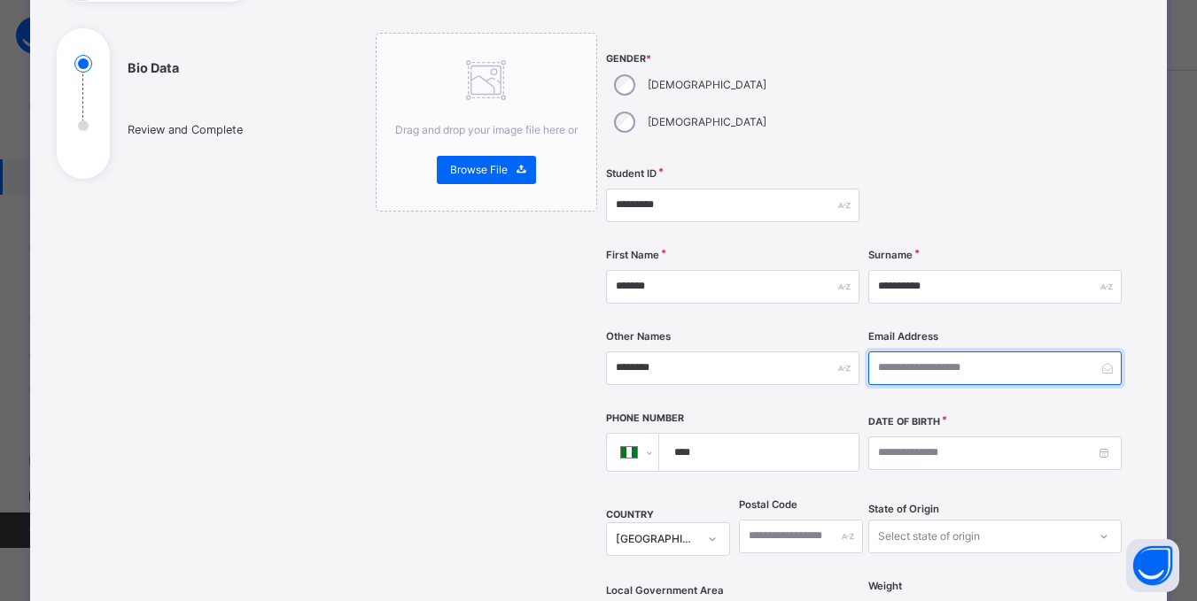
click at [918, 352] on input "email" at bounding box center [994, 369] width 253 height 34
type input "**********"
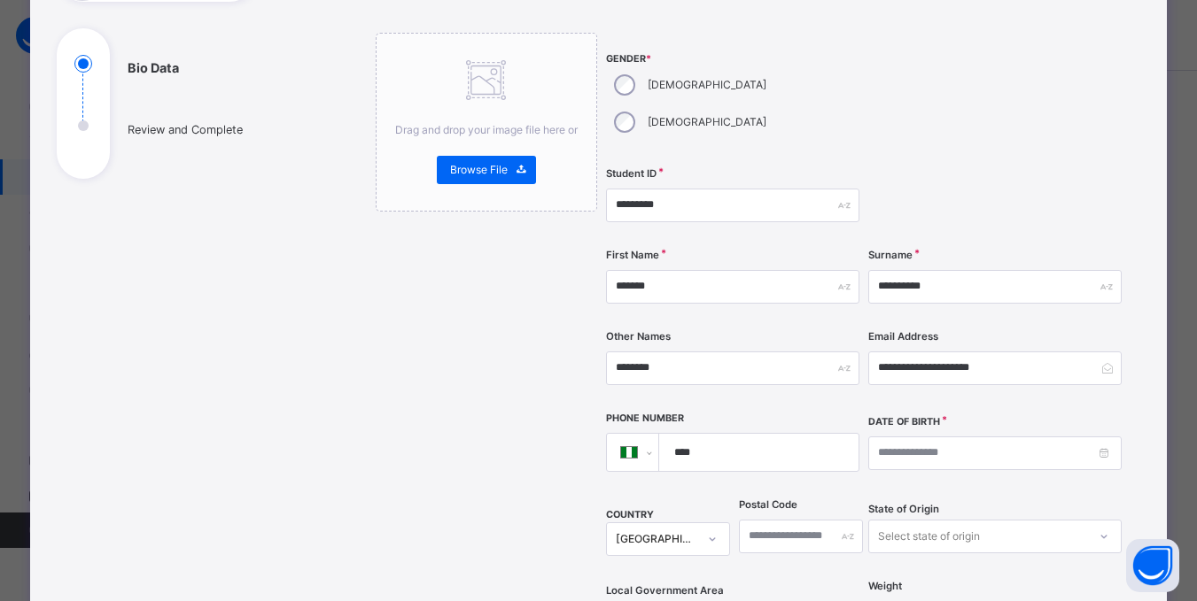
click at [783, 434] on input "****" at bounding box center [755, 452] width 184 height 37
type input "**********"
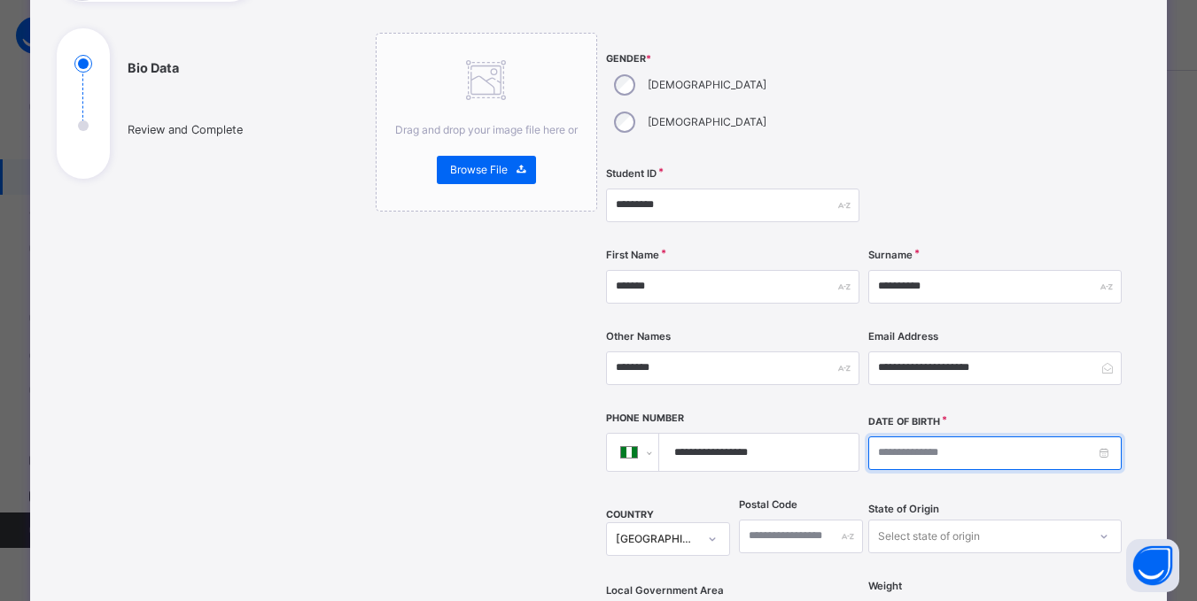
click at [967, 437] on input at bounding box center [994, 454] width 253 height 34
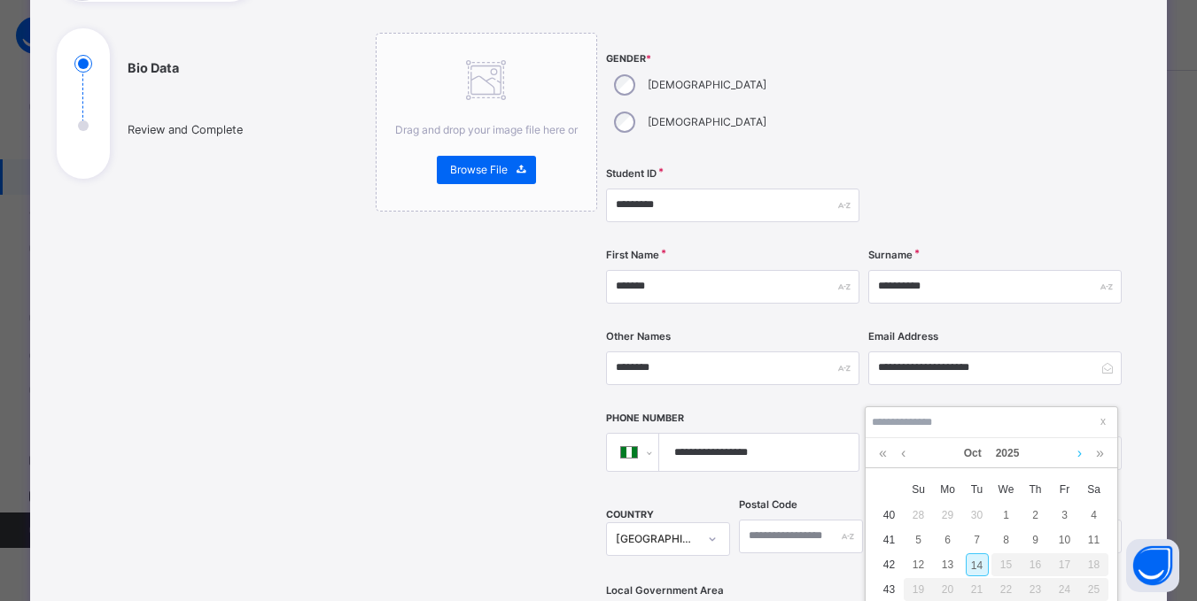
click at [1083, 453] on link at bounding box center [1079, 453] width 13 height 30
click at [904, 453] on link at bounding box center [902, 453] width 13 height 30
click at [1078, 454] on link at bounding box center [1079, 453] width 13 height 30
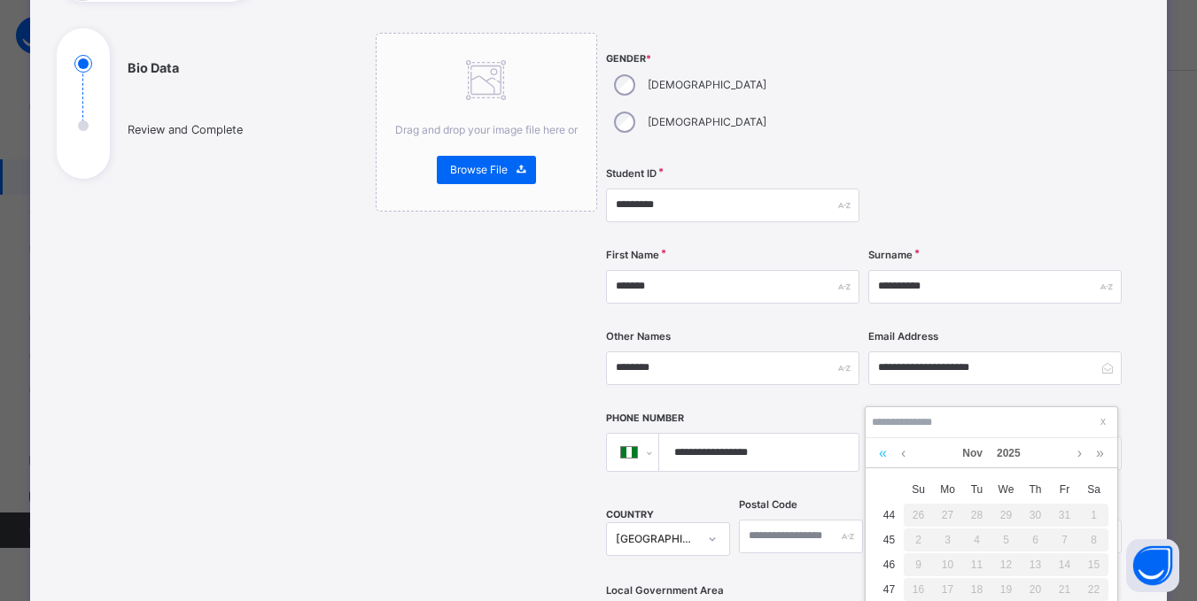
click at [882, 451] on link at bounding box center [882, 453] width 17 height 30
click at [945, 566] on div "14" at bounding box center [947, 565] width 23 height 23
type input "**********"
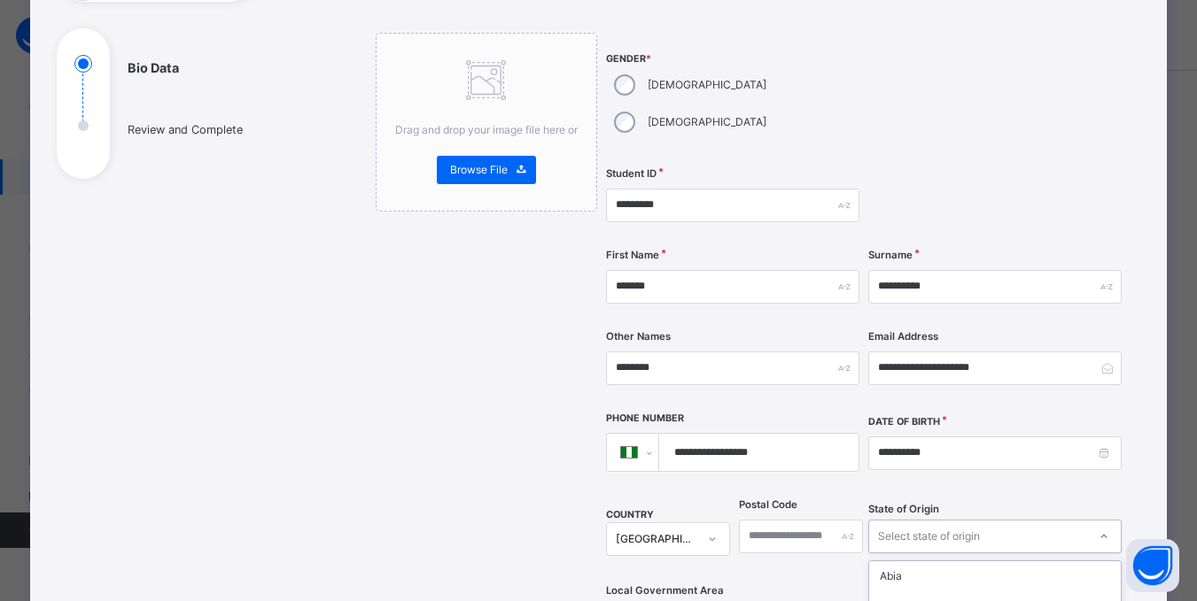
click at [934, 520] on div "option Ekiti focused, 6 of 37. 37 results available. Use Up and Down to choose …" at bounding box center [994, 537] width 253 height 34
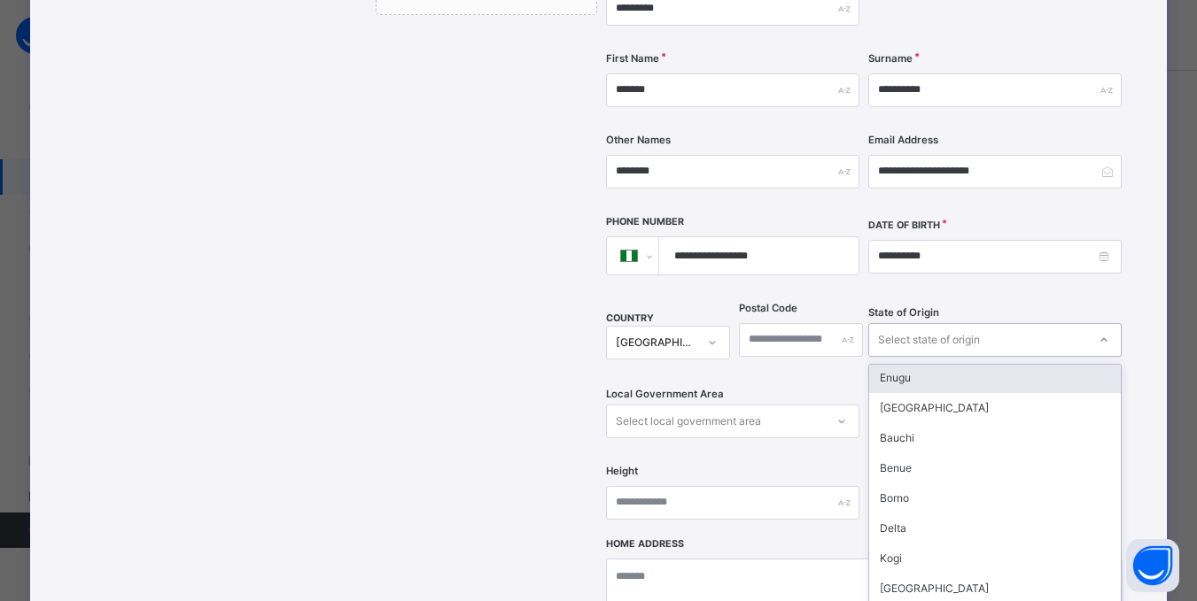
scroll to position [797, 0]
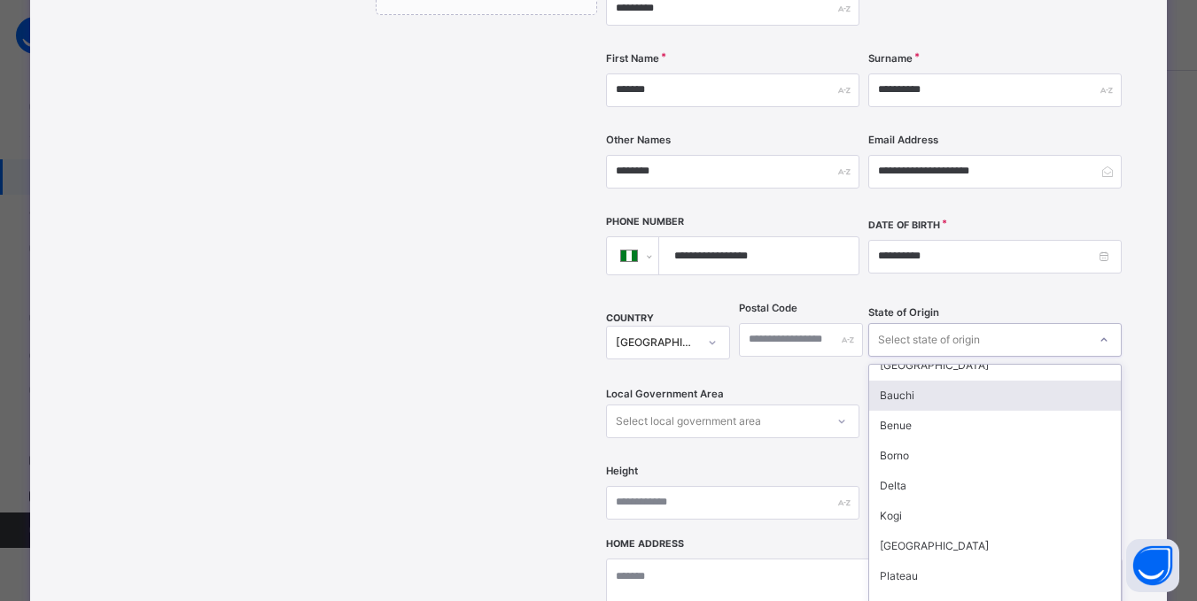
click at [899, 381] on div "Bauchi" at bounding box center [995, 396] width 252 height 30
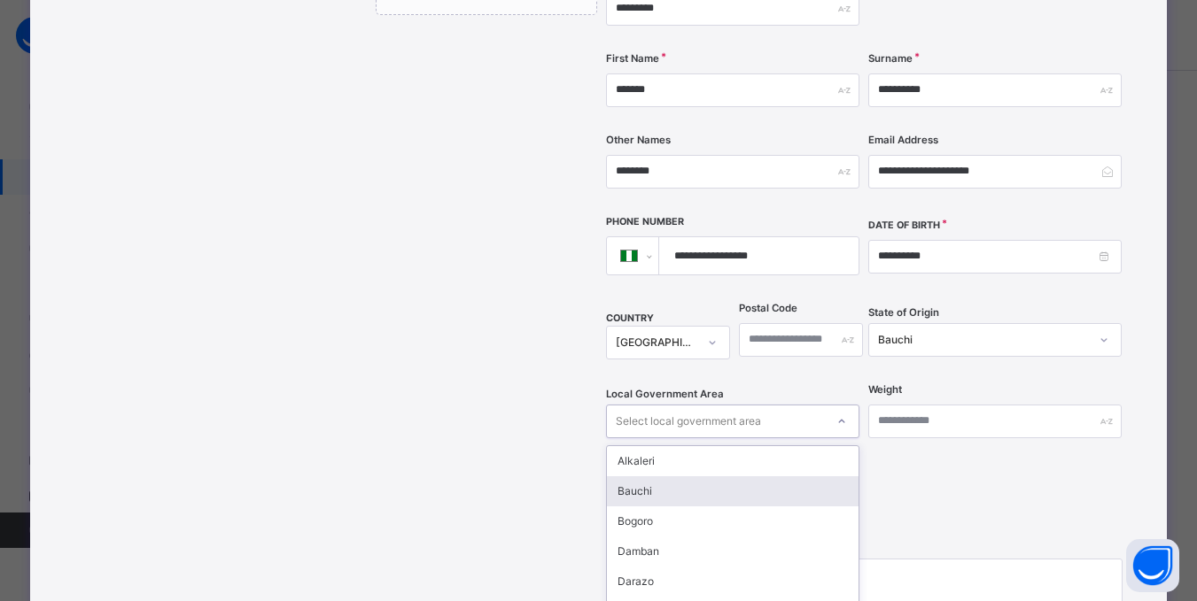
scroll to position [455, 0]
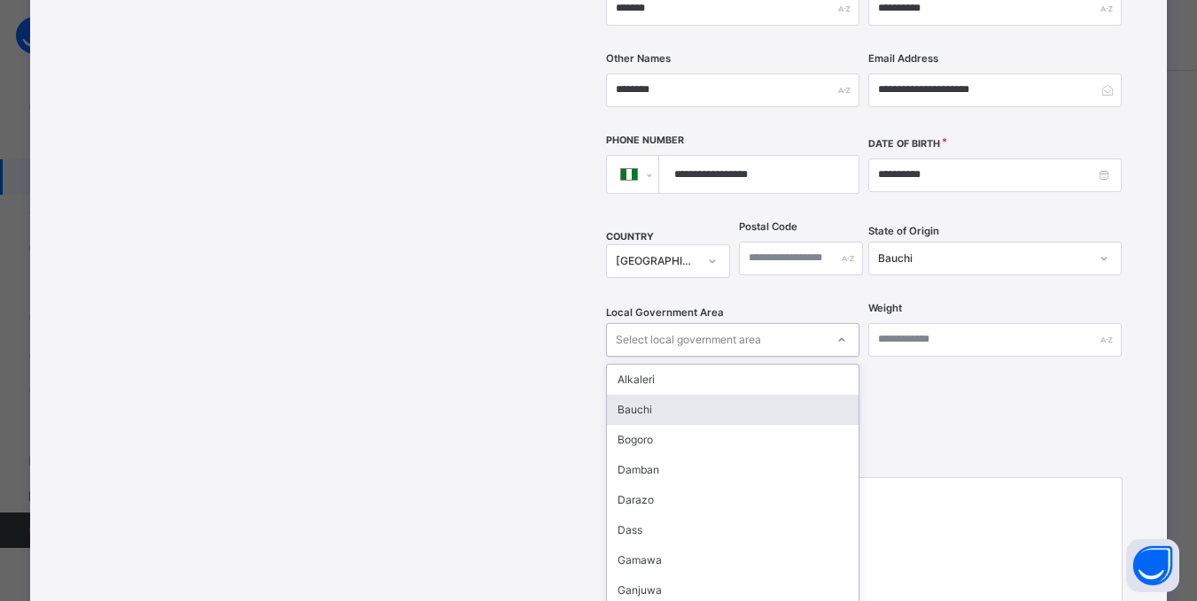
click at [841, 357] on div "option Bauchi focused, 2 of 20. 20 results available. Use Up and Down to choose…" at bounding box center [732, 340] width 253 height 34
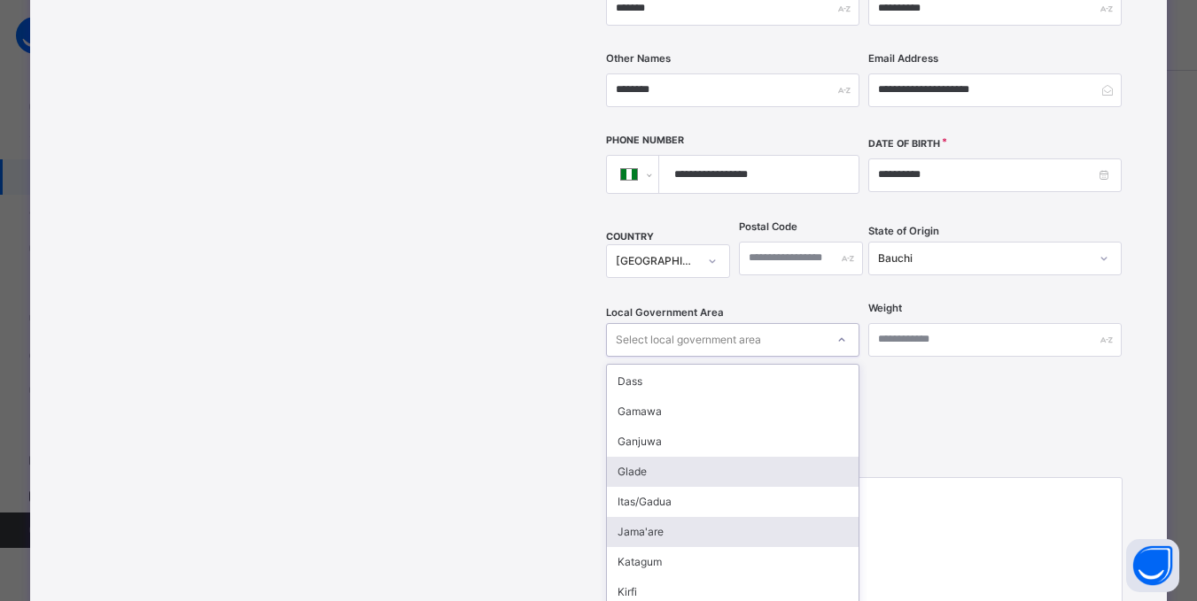
scroll to position [177, 0]
click at [645, 519] on div "Katagum" at bounding box center [733, 534] width 252 height 30
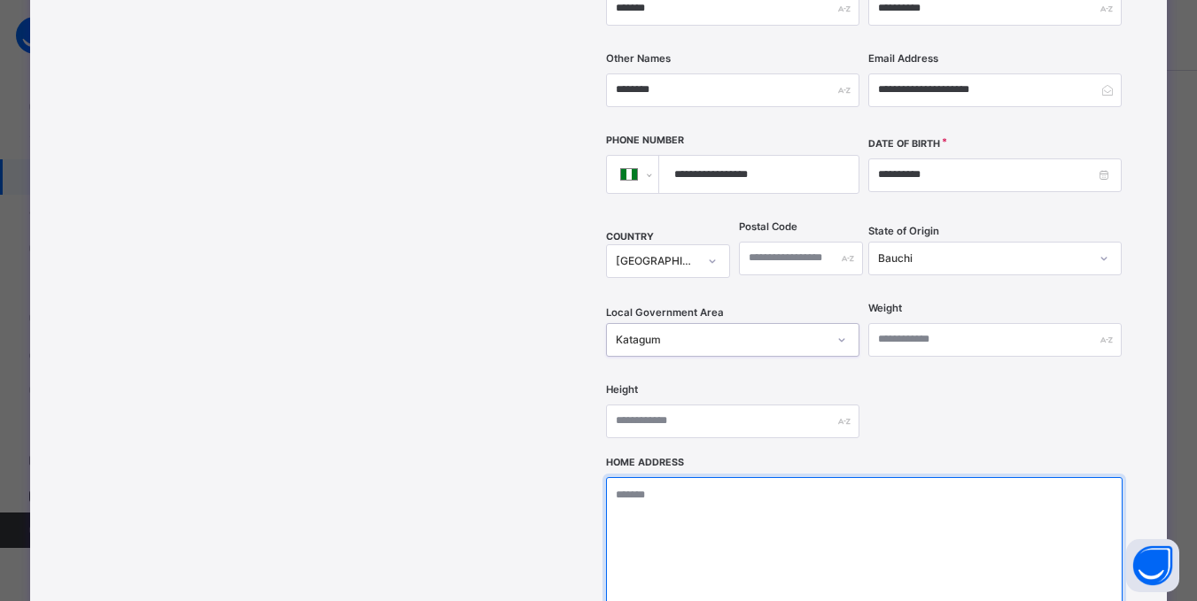
click at [669, 477] on textarea at bounding box center [864, 565] width 516 height 177
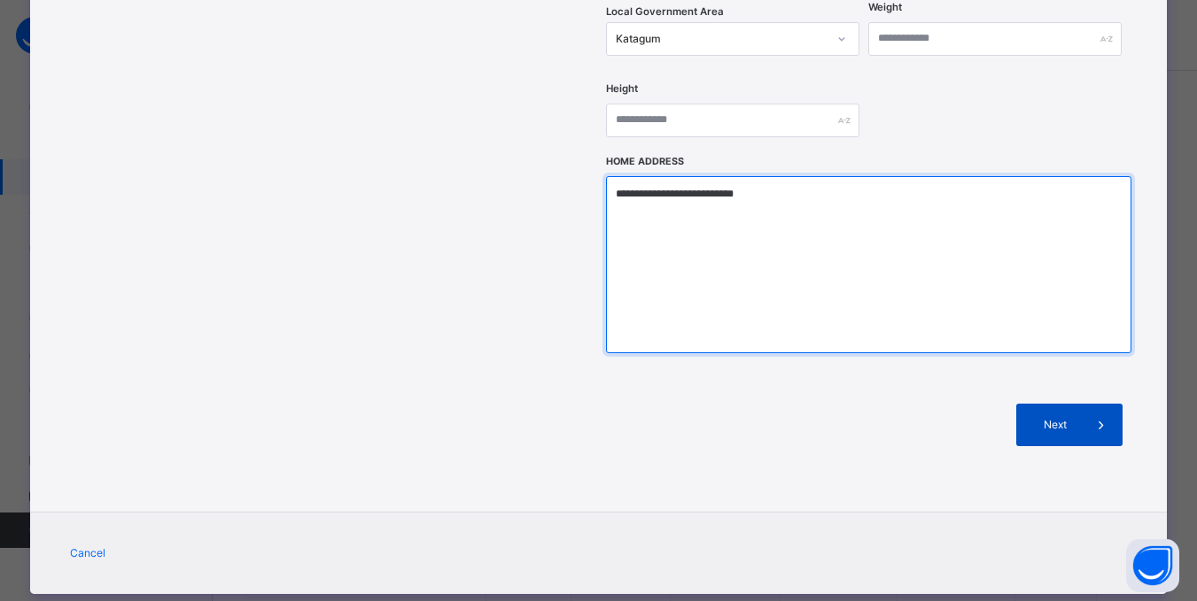
type textarea "**********"
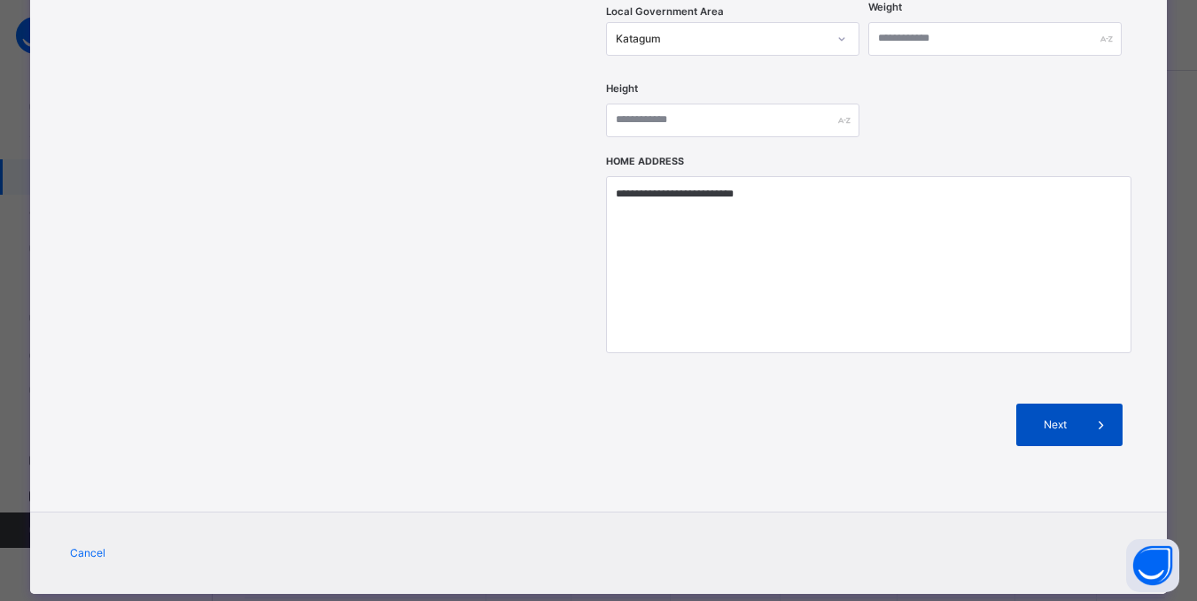
click at [1058, 417] on span "Next" at bounding box center [1054, 425] width 50 height 16
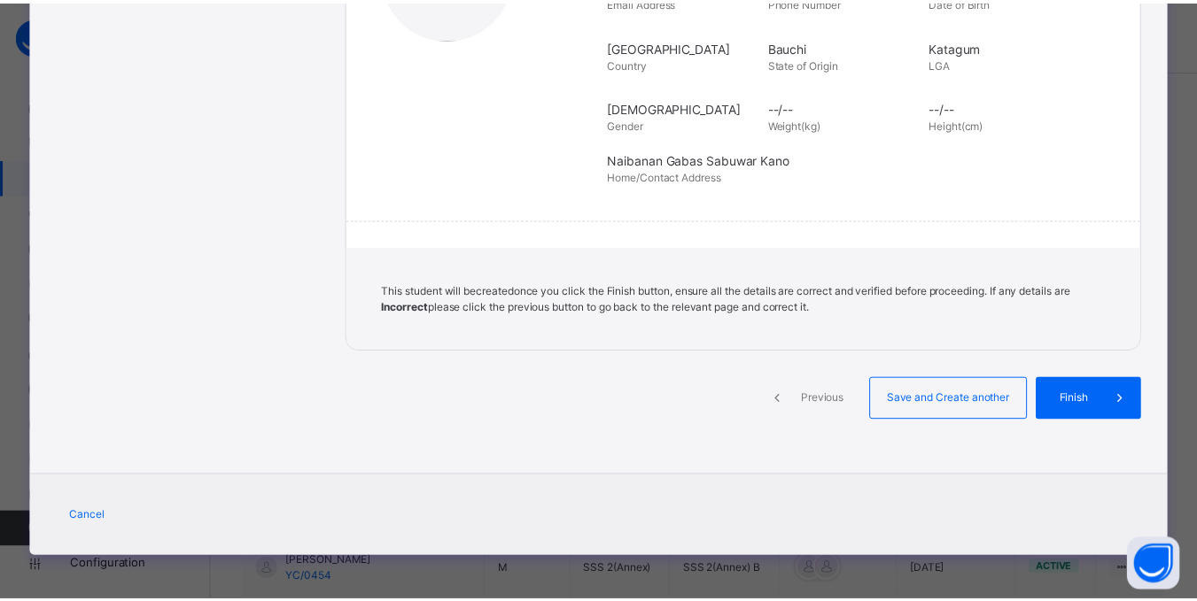
scroll to position [373, 0]
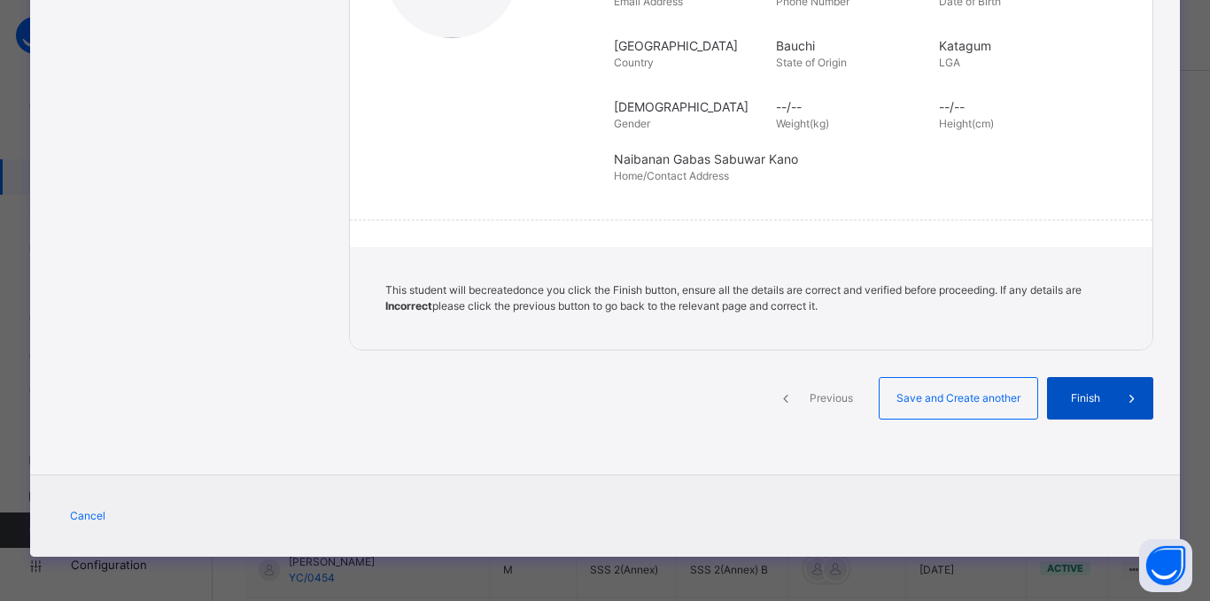
click at [1072, 397] on span "Finish" at bounding box center [1085, 399] width 50 height 16
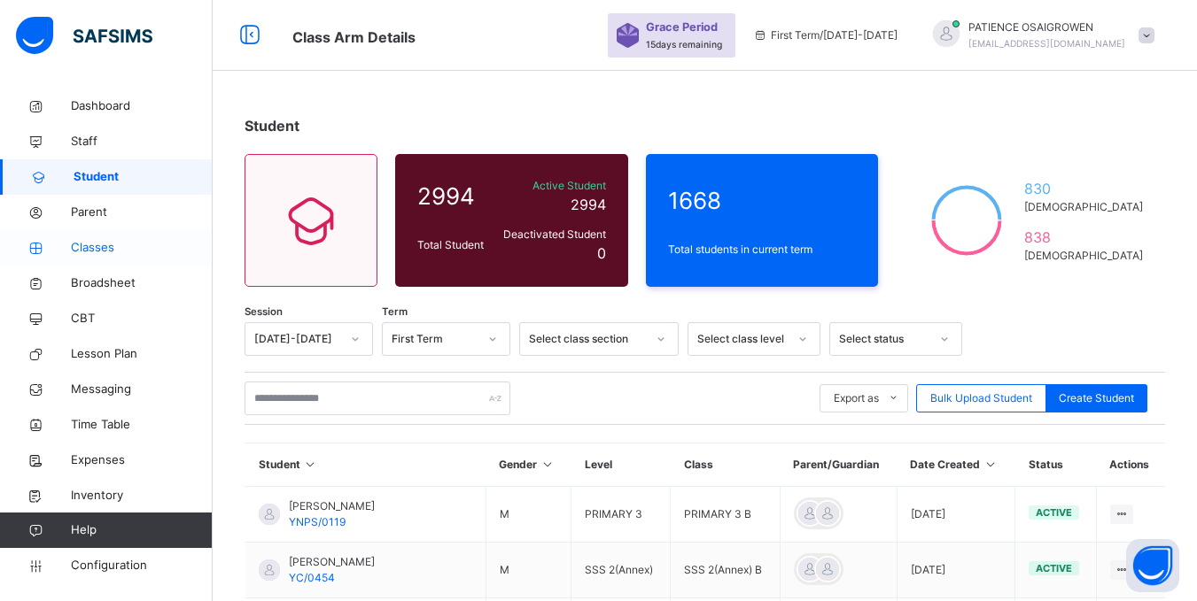
click at [93, 250] on span "Classes" at bounding box center [142, 248] width 142 height 18
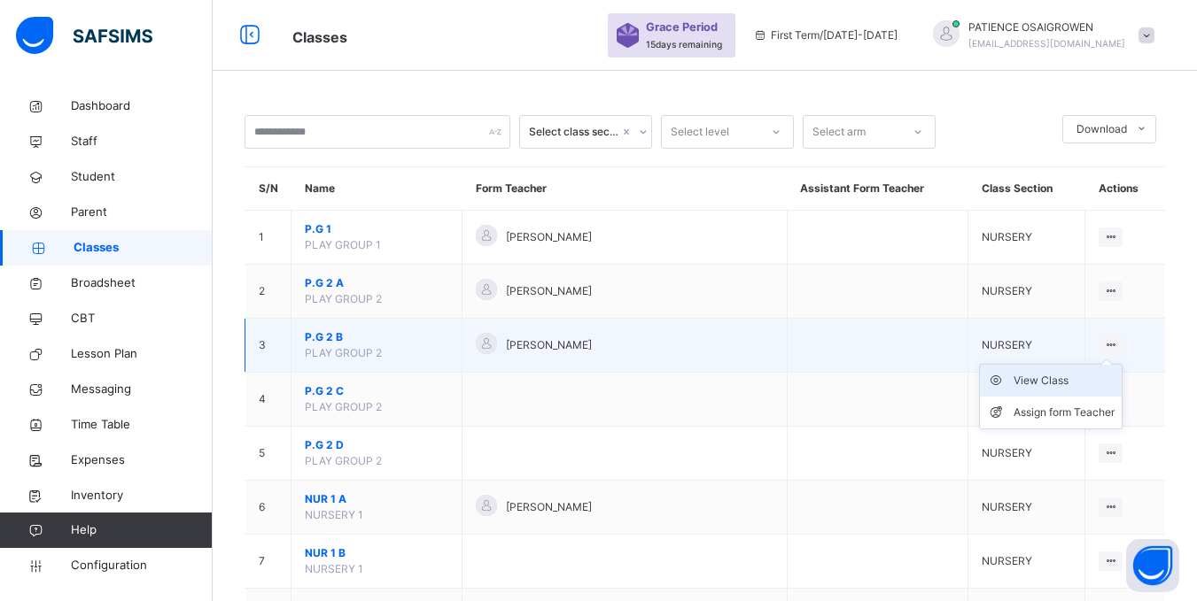
click at [1058, 384] on div "View Class" at bounding box center [1063, 381] width 101 height 18
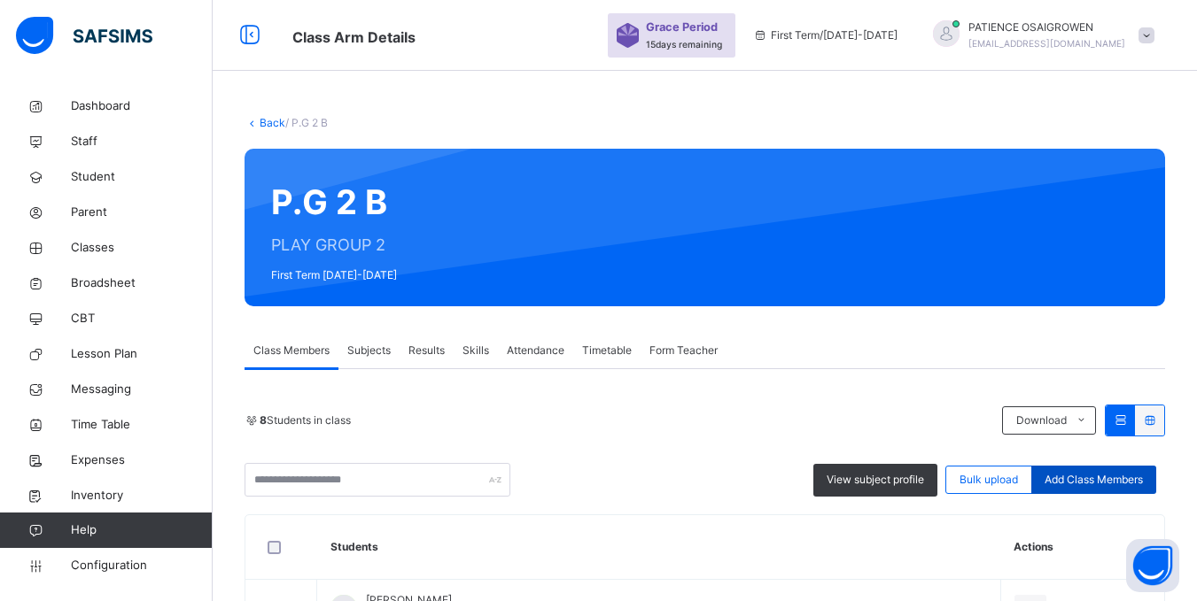
click at [1113, 477] on span "Add Class Members" at bounding box center [1093, 480] width 98 height 16
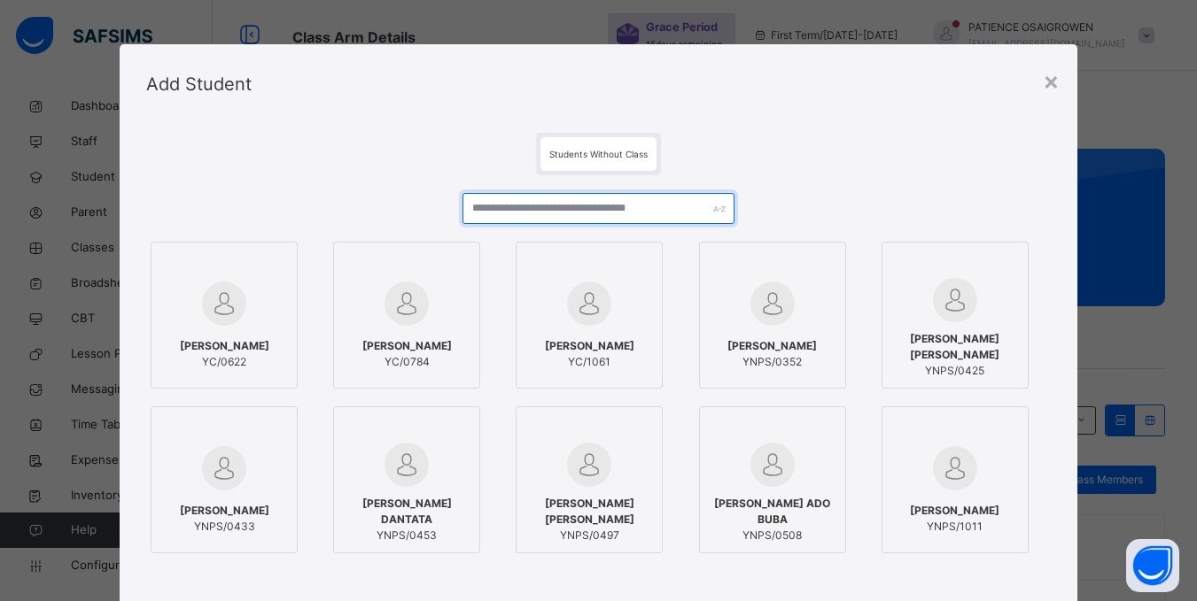
click at [636, 210] on input "text" at bounding box center [597, 208] width 271 height 31
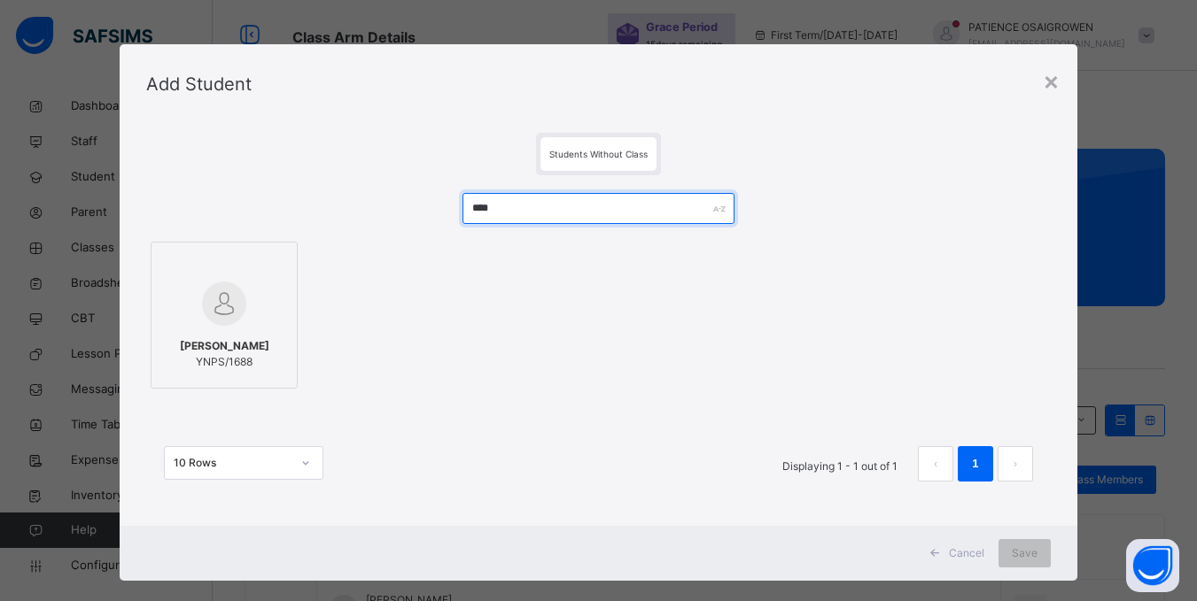
type input "****"
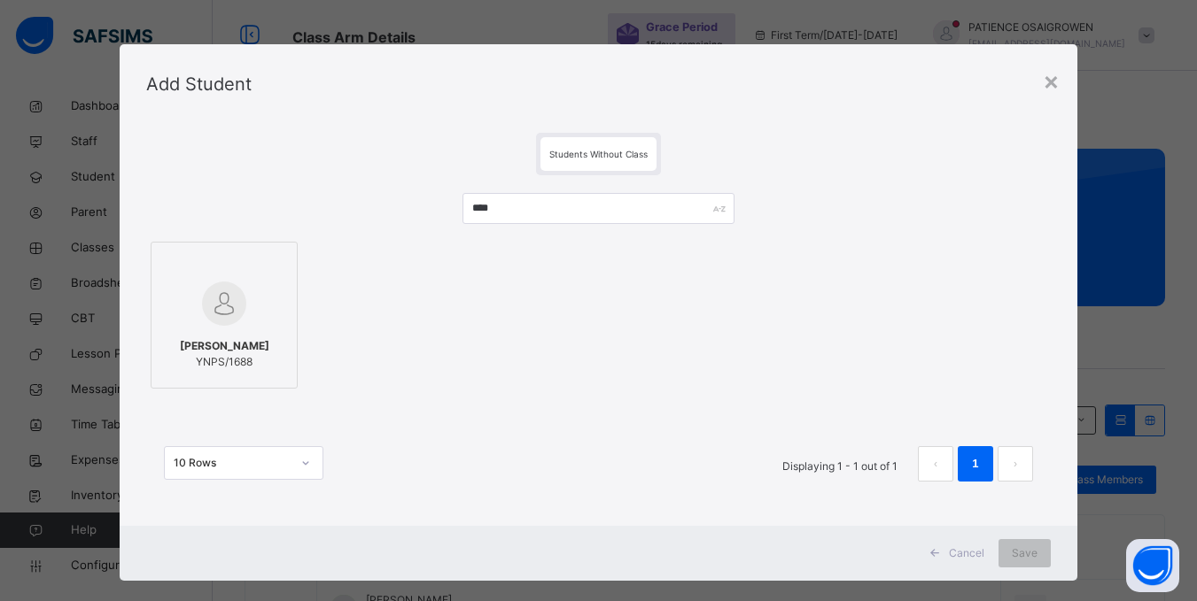
click at [231, 338] on span "KHADDAH MUSTAPHA ABDULHAMID" at bounding box center [224, 346] width 89 height 16
click at [1042, 554] on span "Save" at bounding box center [1036, 554] width 26 height 16
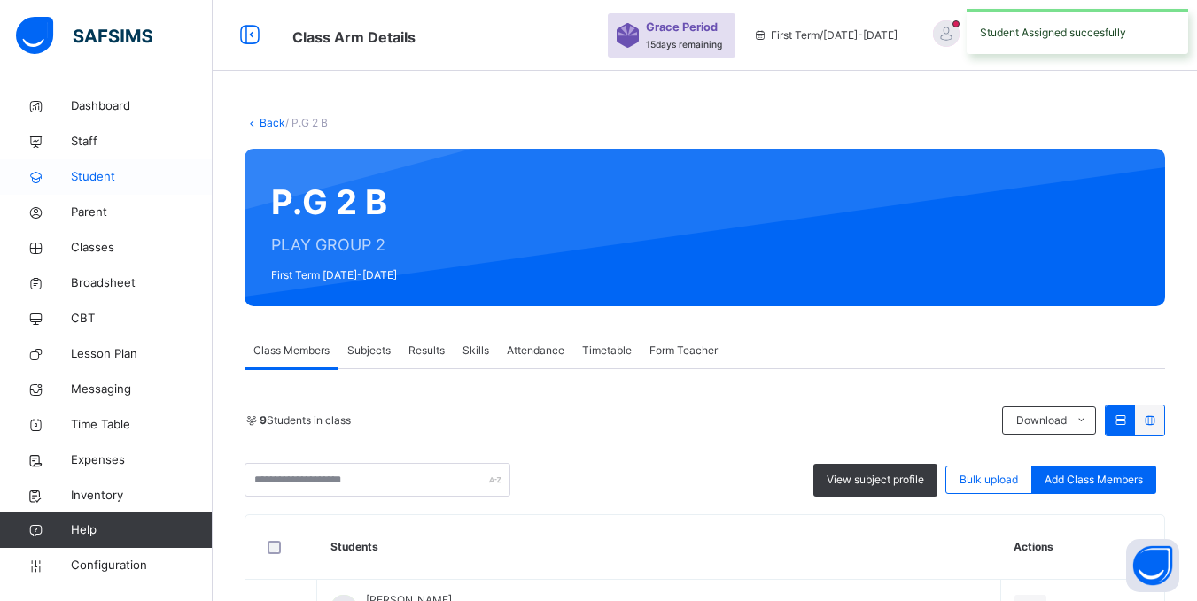
click at [97, 182] on span "Student" at bounding box center [142, 177] width 142 height 18
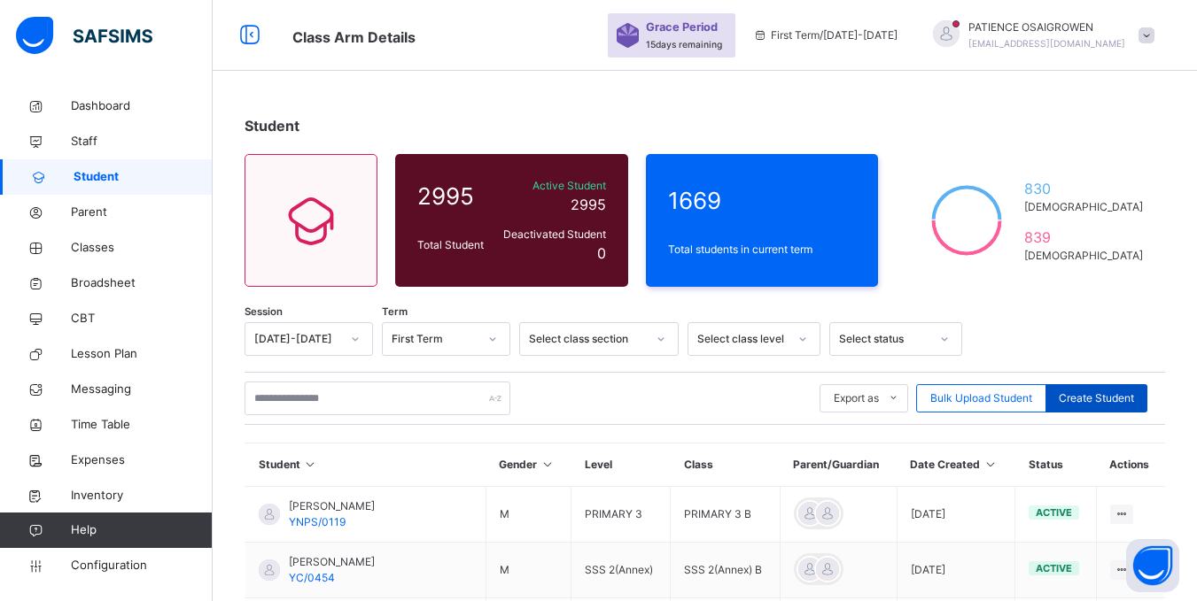
click at [1126, 399] on span "Create Student" at bounding box center [1095, 399] width 75 height 16
select select "**"
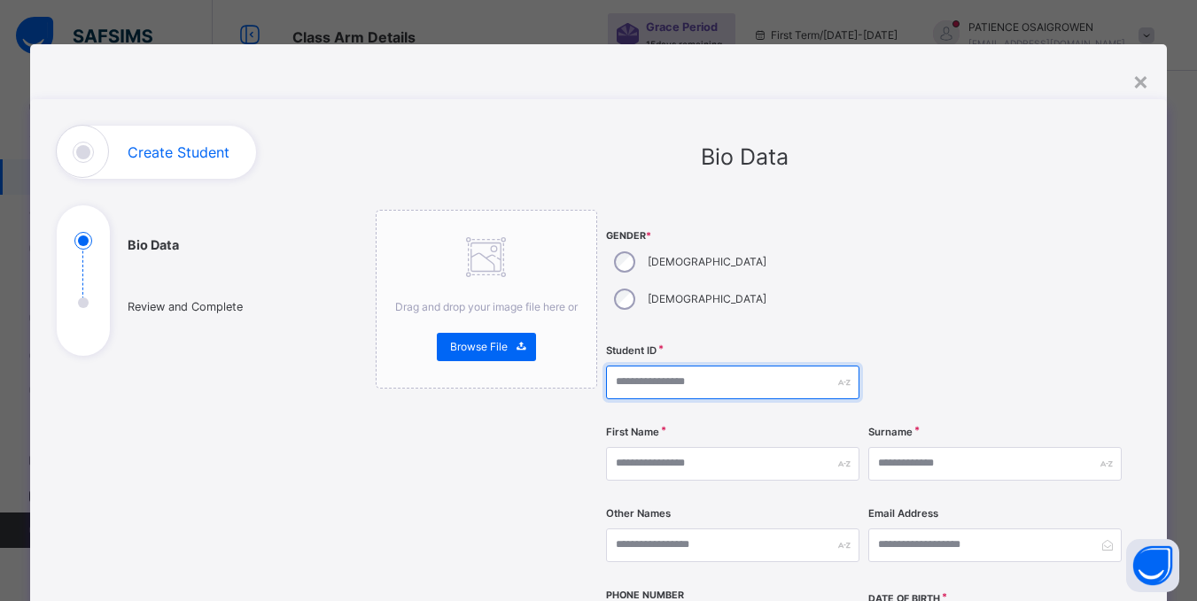
click at [680, 366] on input "text" at bounding box center [732, 383] width 253 height 34
type input "*********"
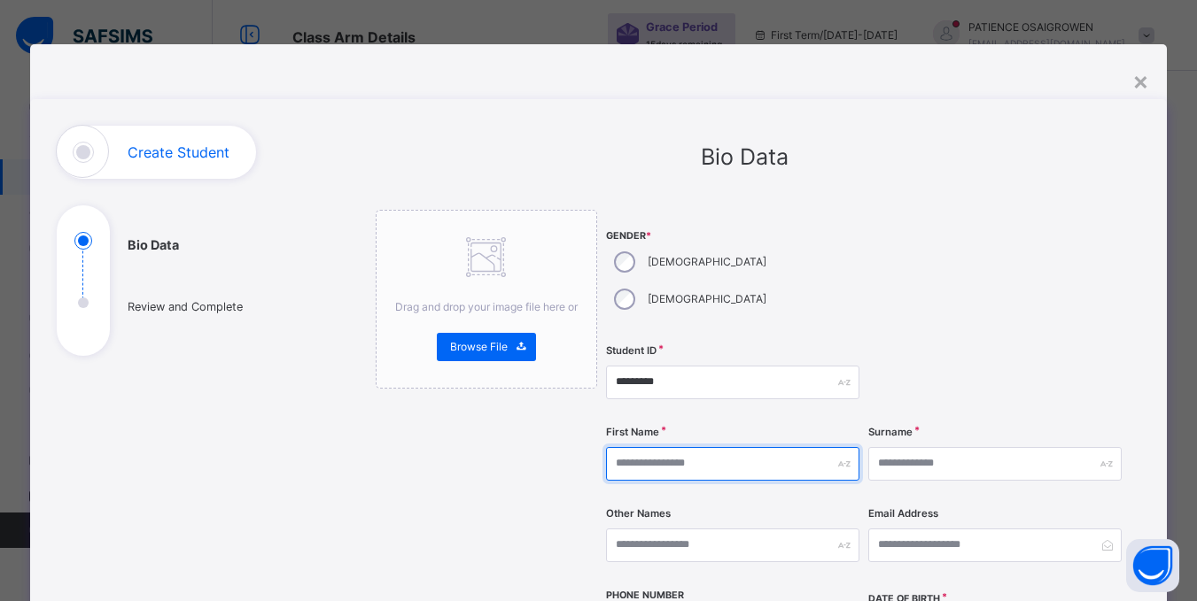
click at [678, 447] on input "text" at bounding box center [732, 464] width 253 height 34
type input "*****"
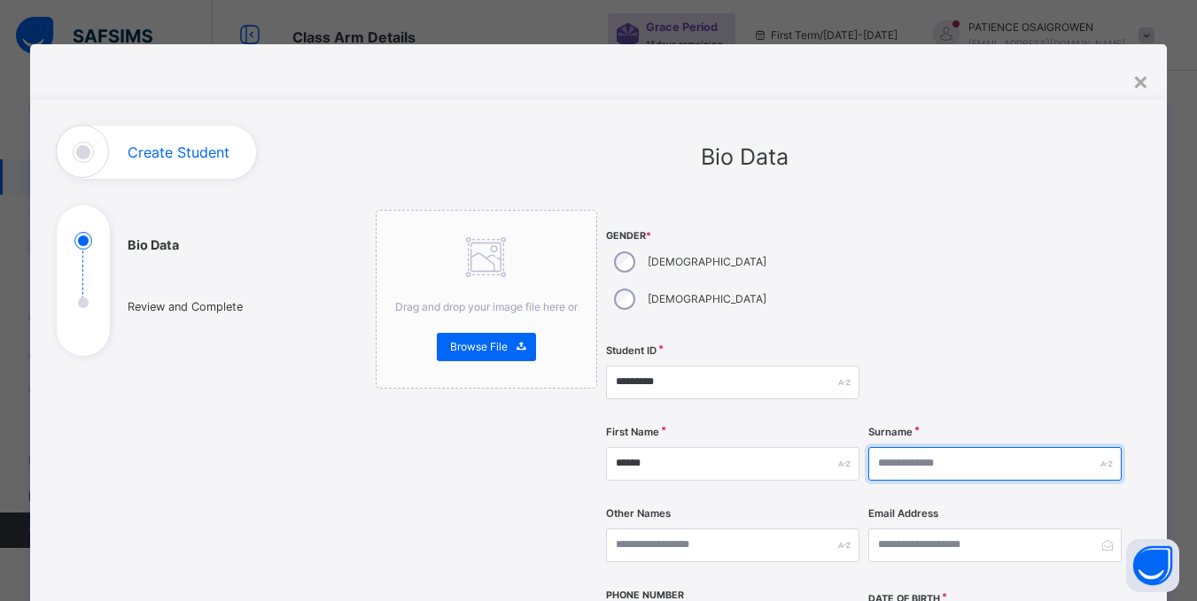
click at [918, 447] on input "text" at bounding box center [994, 464] width 253 height 34
type input "***"
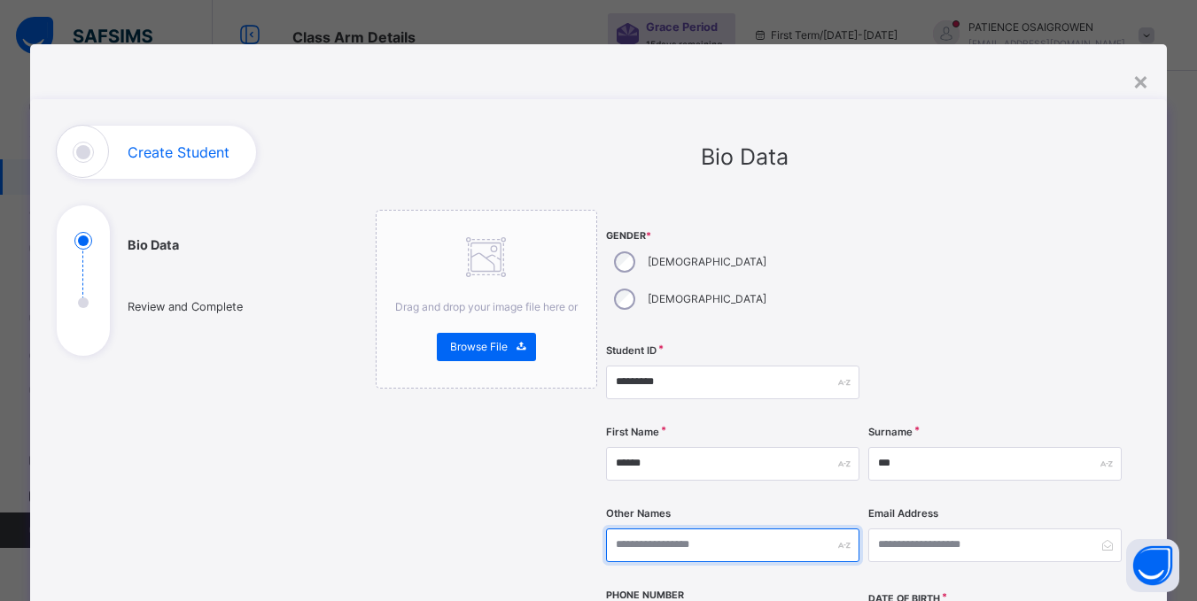
click at [810, 529] on input "text" at bounding box center [732, 546] width 253 height 34
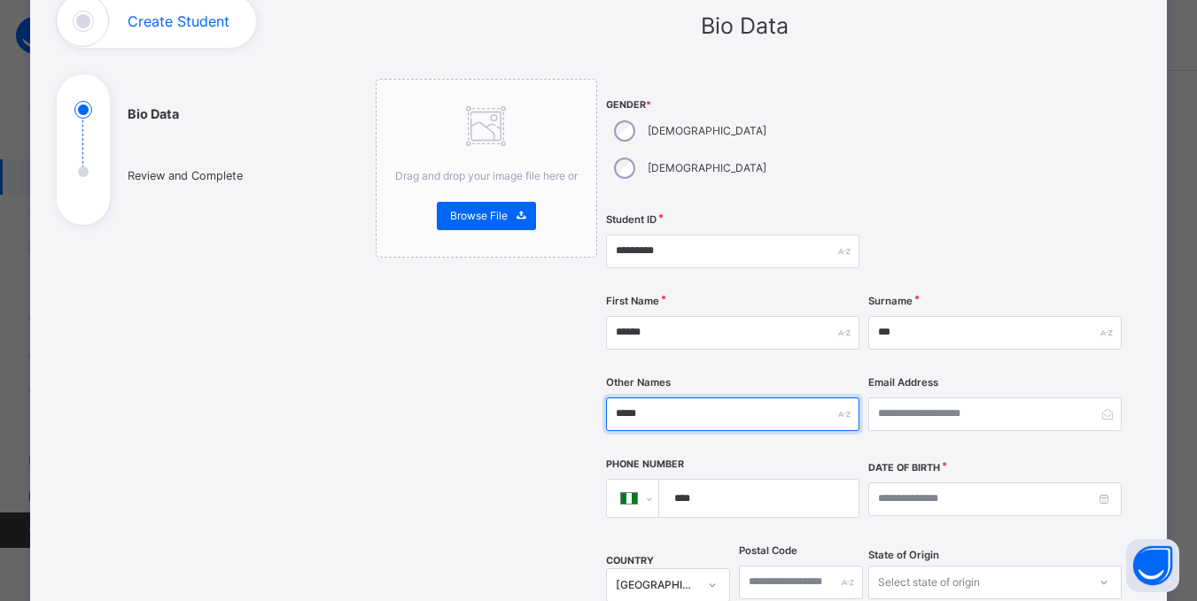
scroll to position [177, 0]
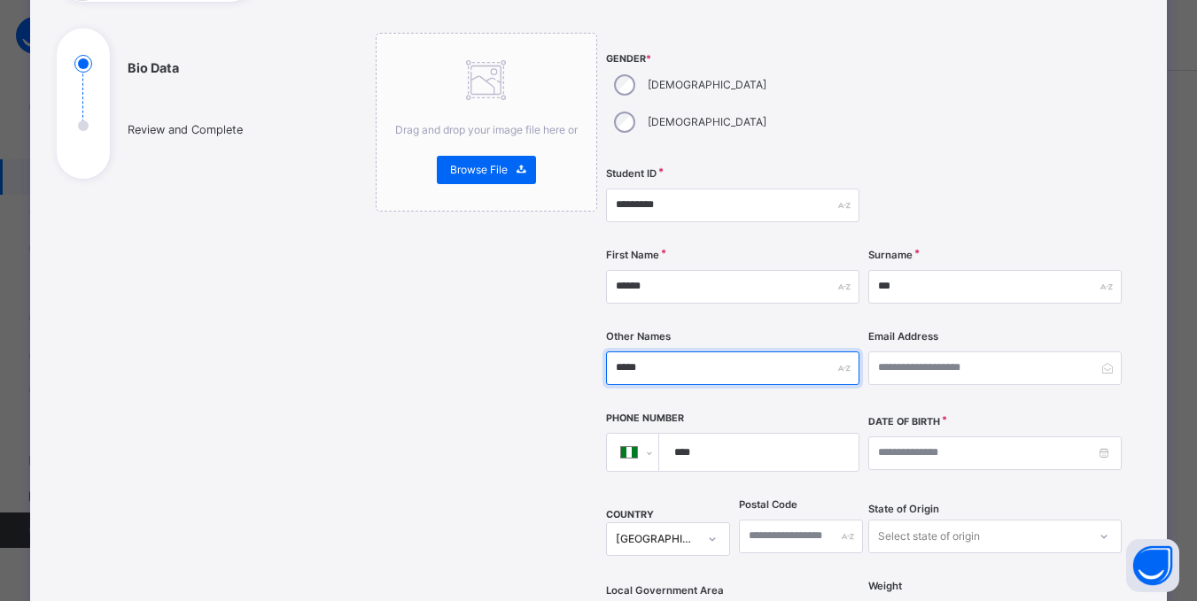
type input "*****"
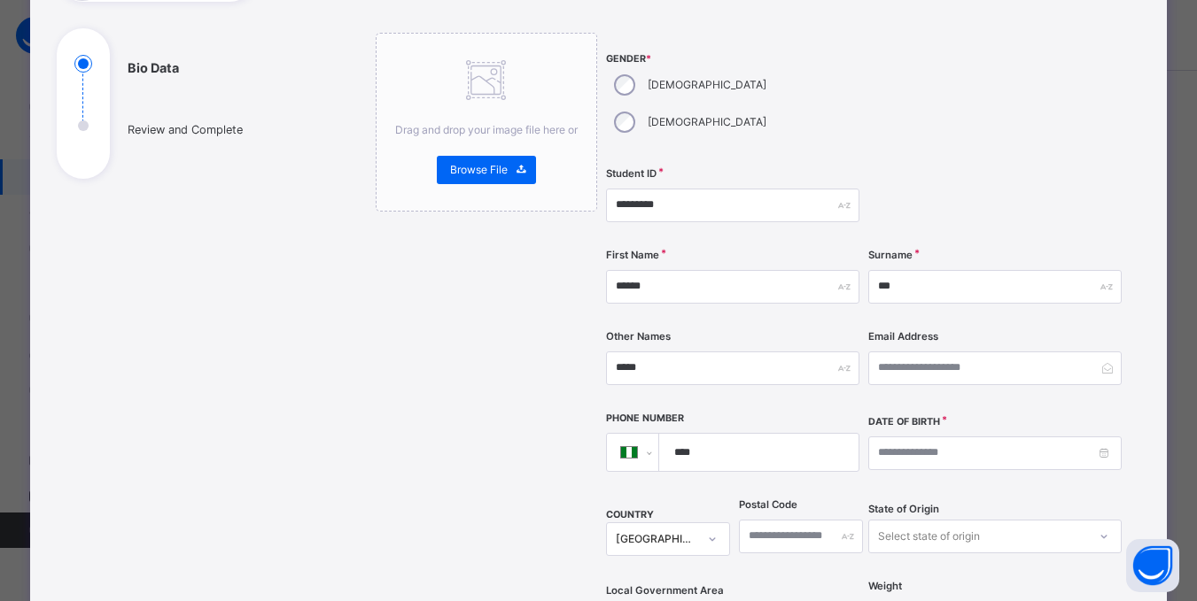
click at [765, 434] on input "****" at bounding box center [755, 452] width 184 height 37
type input "**********"
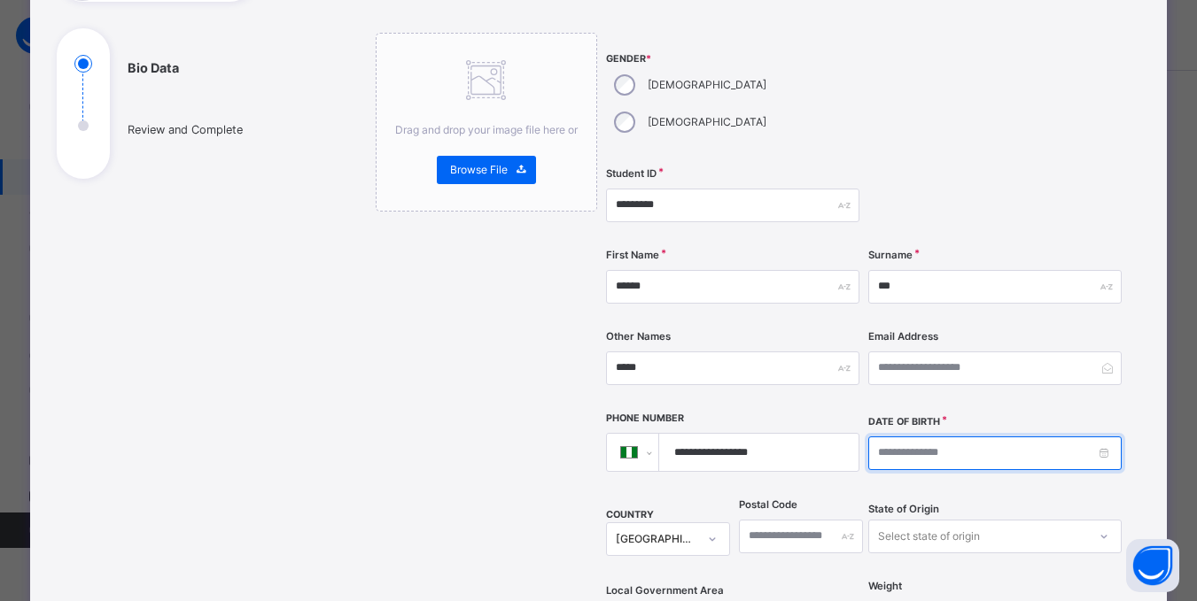
click at [1029, 437] on input at bounding box center [994, 454] width 253 height 34
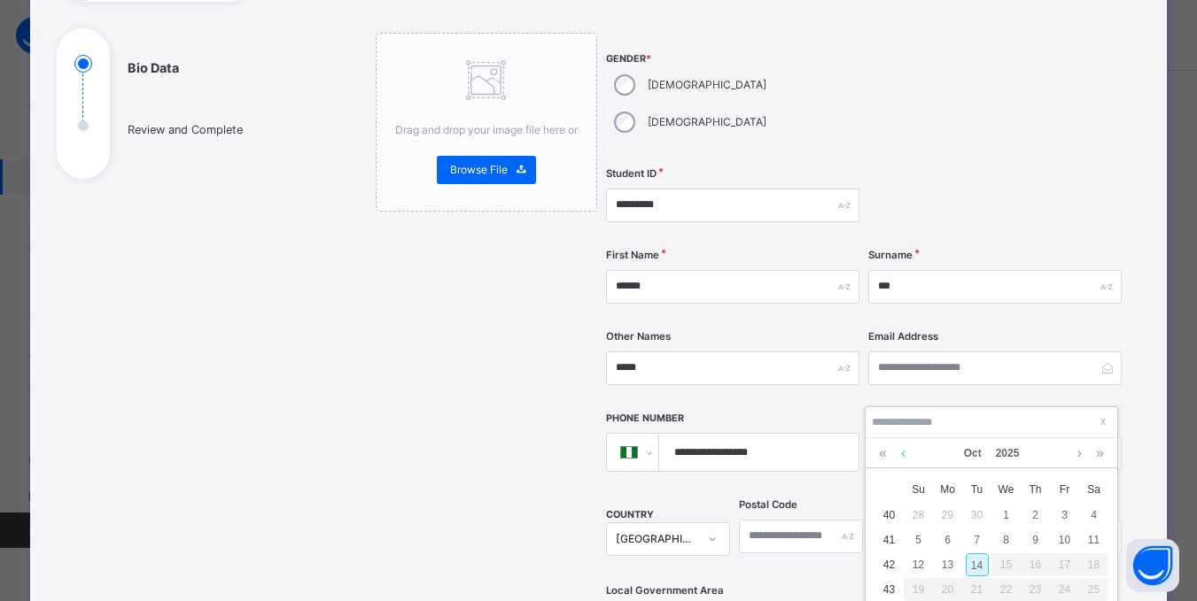
click at [902, 453] on link at bounding box center [902, 453] width 13 height 30
click at [901, 453] on link at bounding box center [902, 453] width 13 height 30
click at [881, 452] on link at bounding box center [882, 453] width 17 height 30
click at [981, 589] on div "22" at bounding box center [976, 589] width 23 height 23
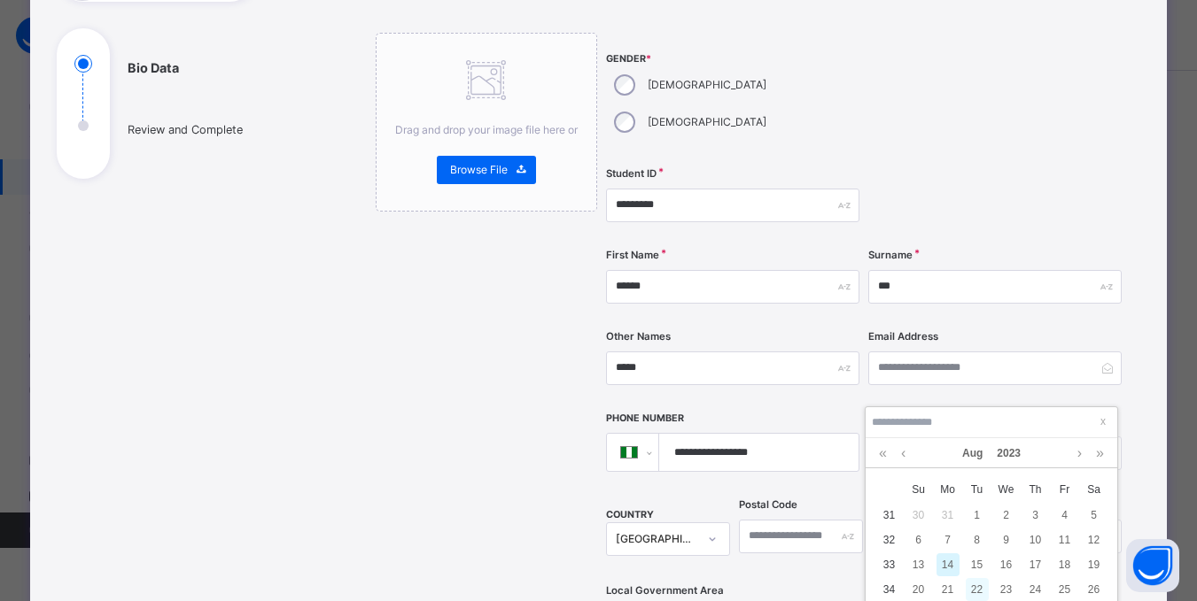
type input "**********"
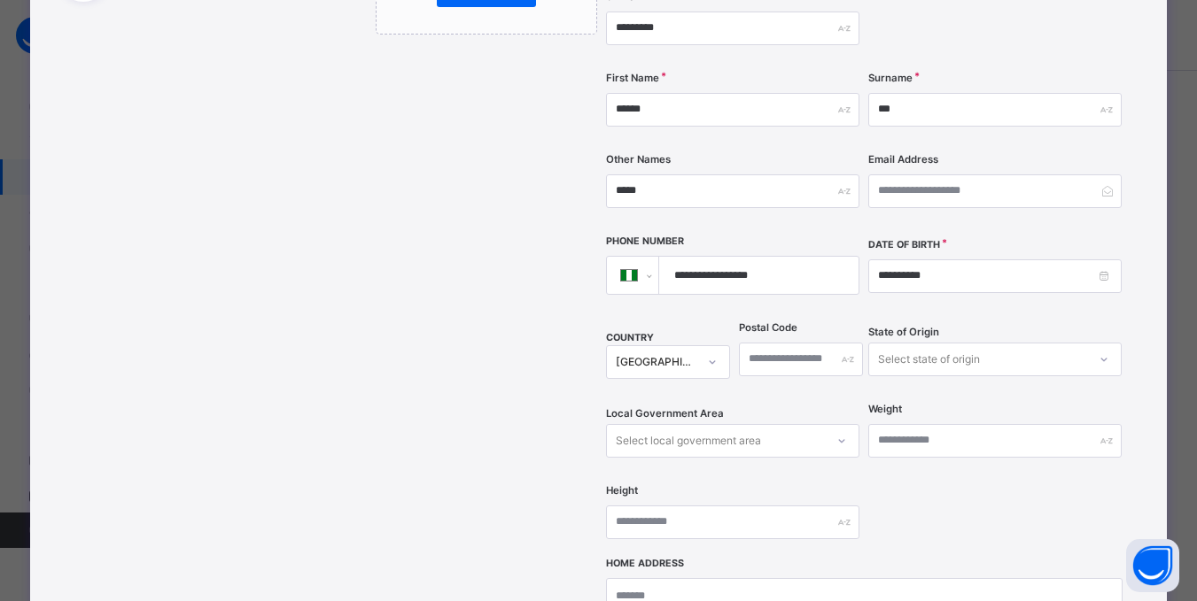
scroll to position [374, 0]
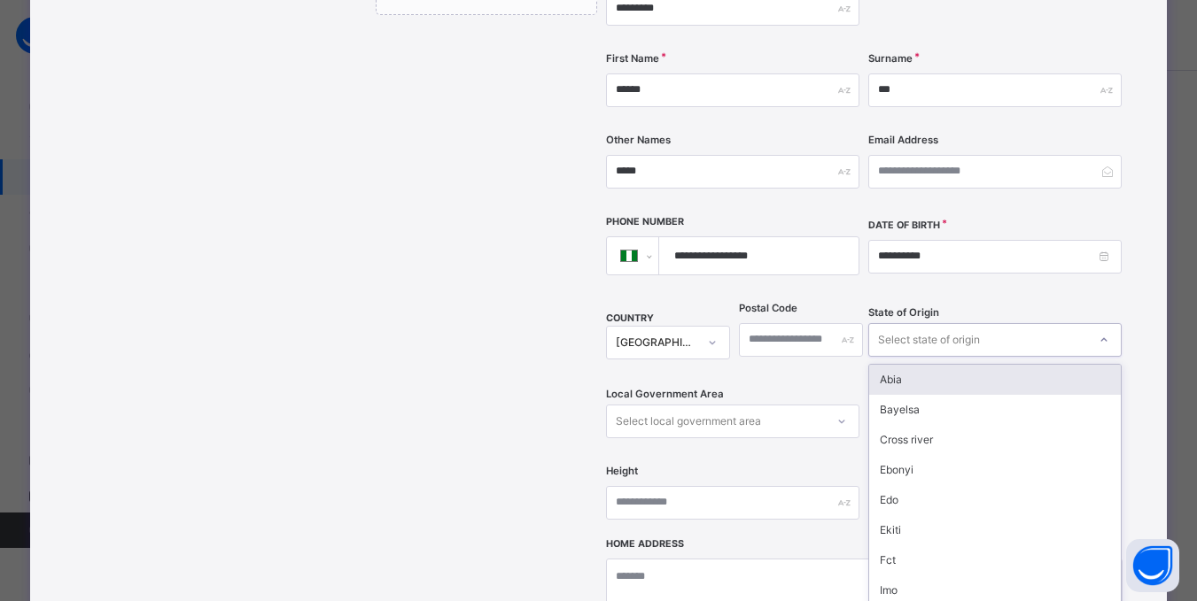
click at [957, 328] on div "option Abia focused, 1 of 37. 37 results available. Use Up and Down to choose o…" at bounding box center [994, 340] width 253 height 34
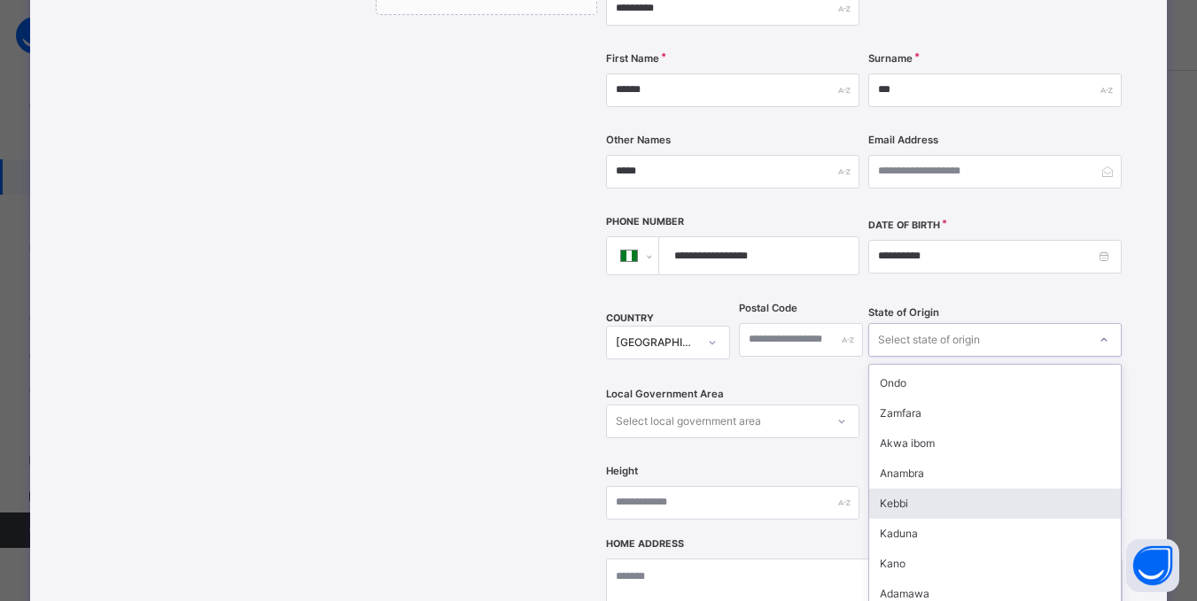
scroll to position [531, 0]
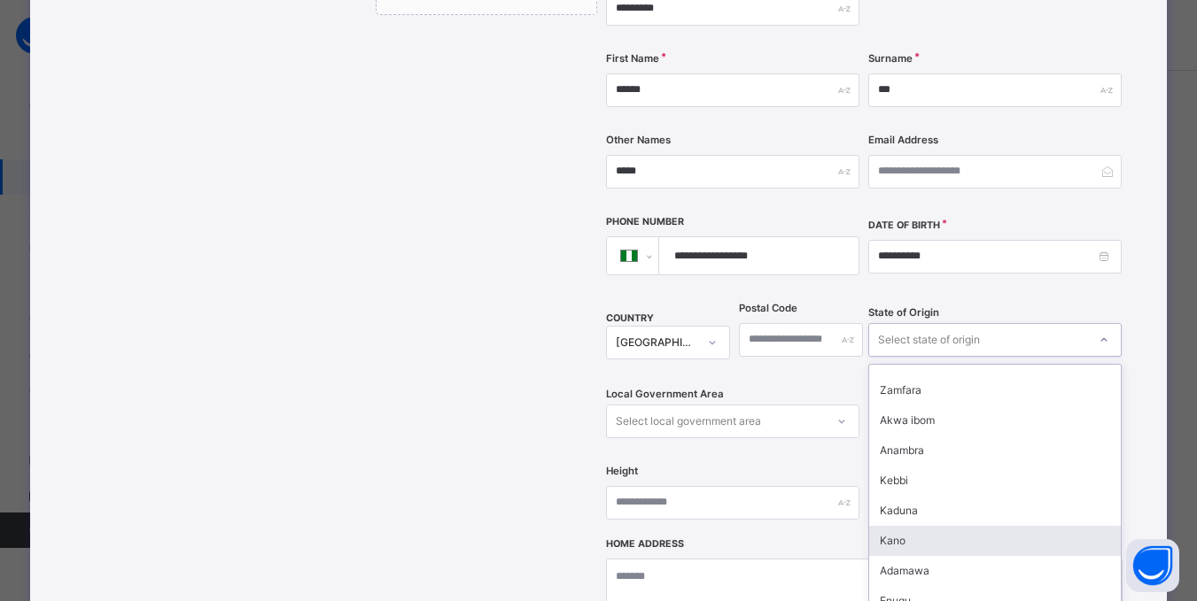
click at [894, 526] on div "Kano" at bounding box center [995, 541] width 252 height 30
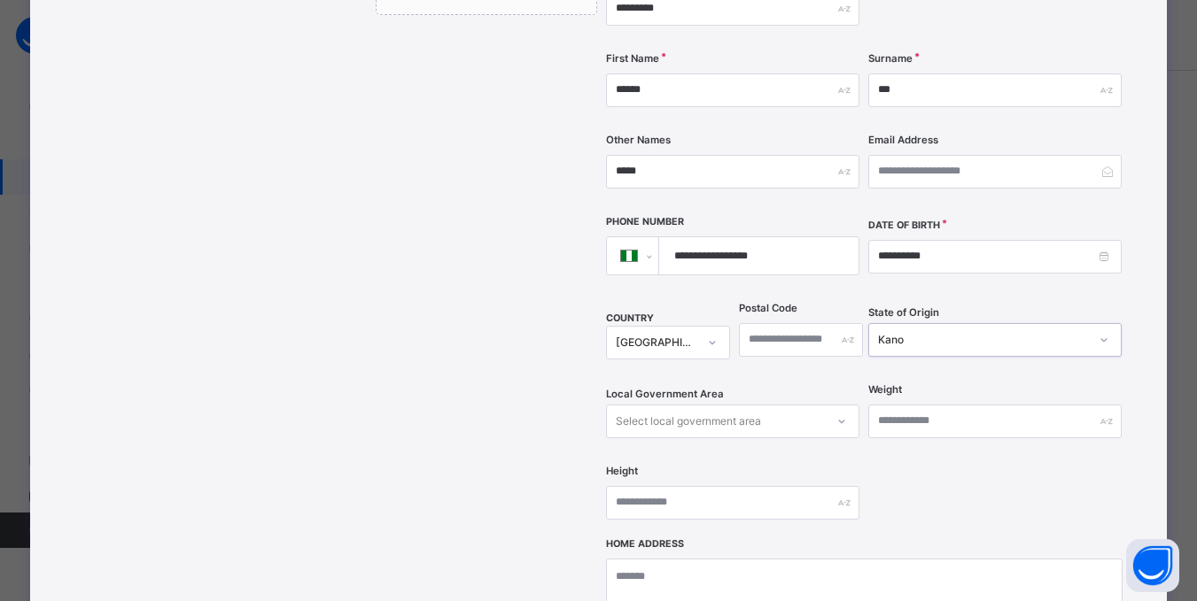
click at [818, 405] on div "Select local government area" at bounding box center [732, 422] width 253 height 34
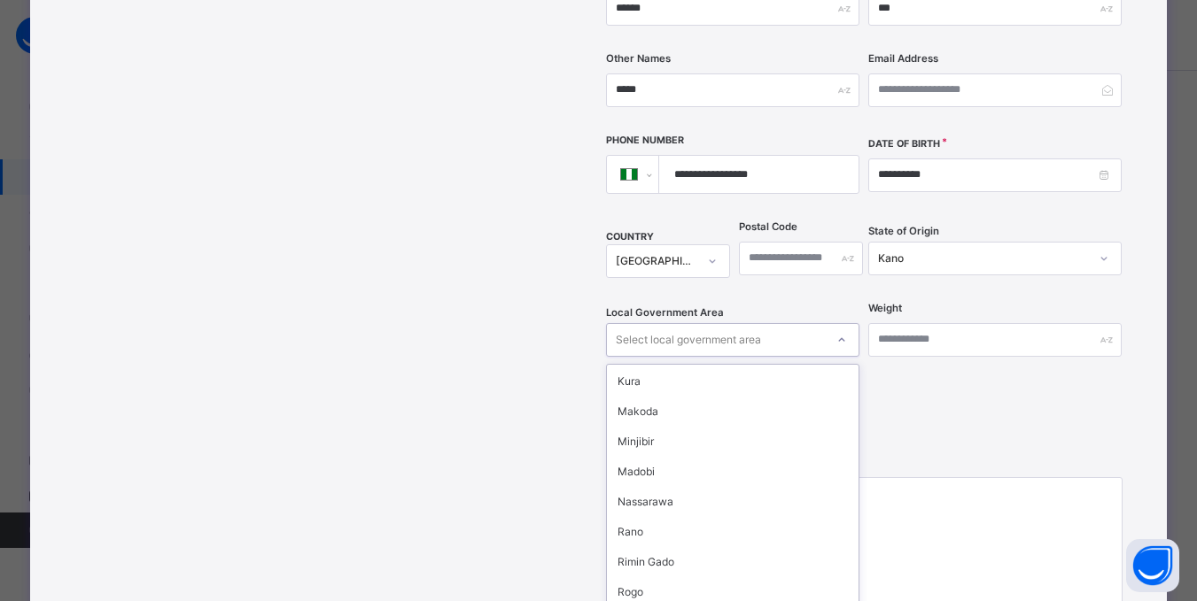
scroll to position [797, 0]
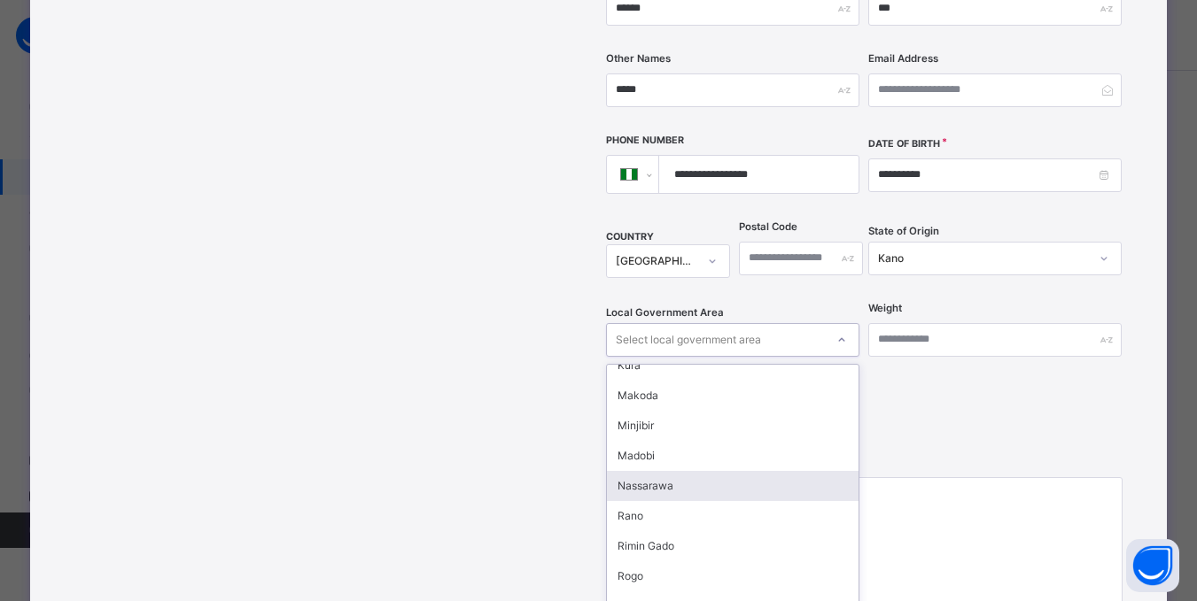
click at [647, 471] on div "Nassarawa" at bounding box center [733, 486] width 252 height 30
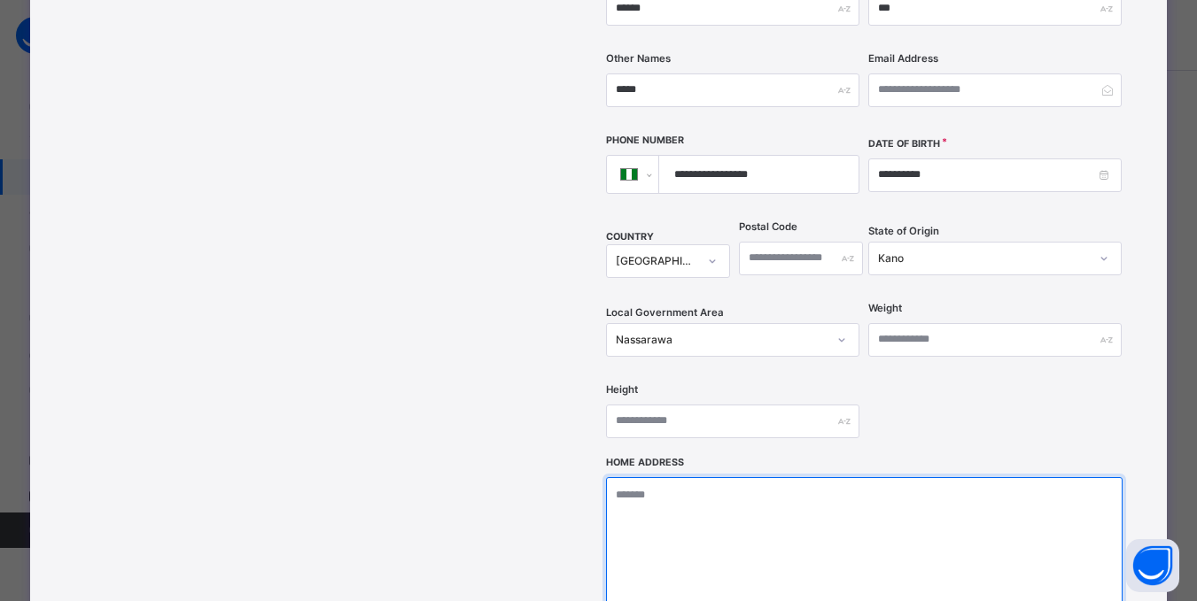
click at [670, 477] on textarea at bounding box center [864, 565] width 516 height 177
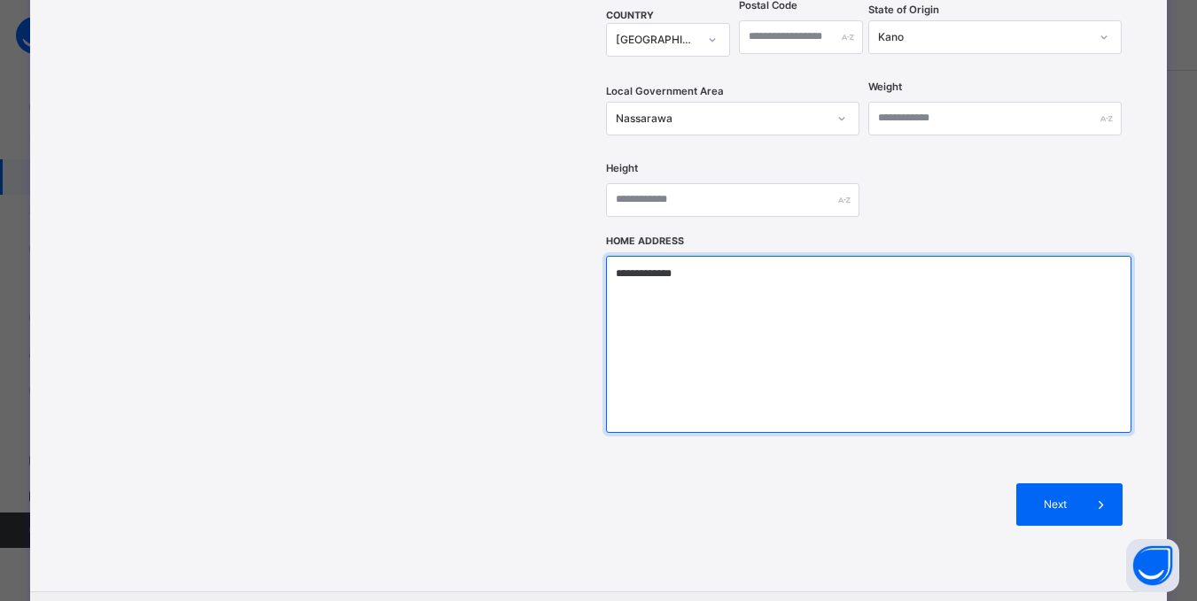
scroll to position [721, 0]
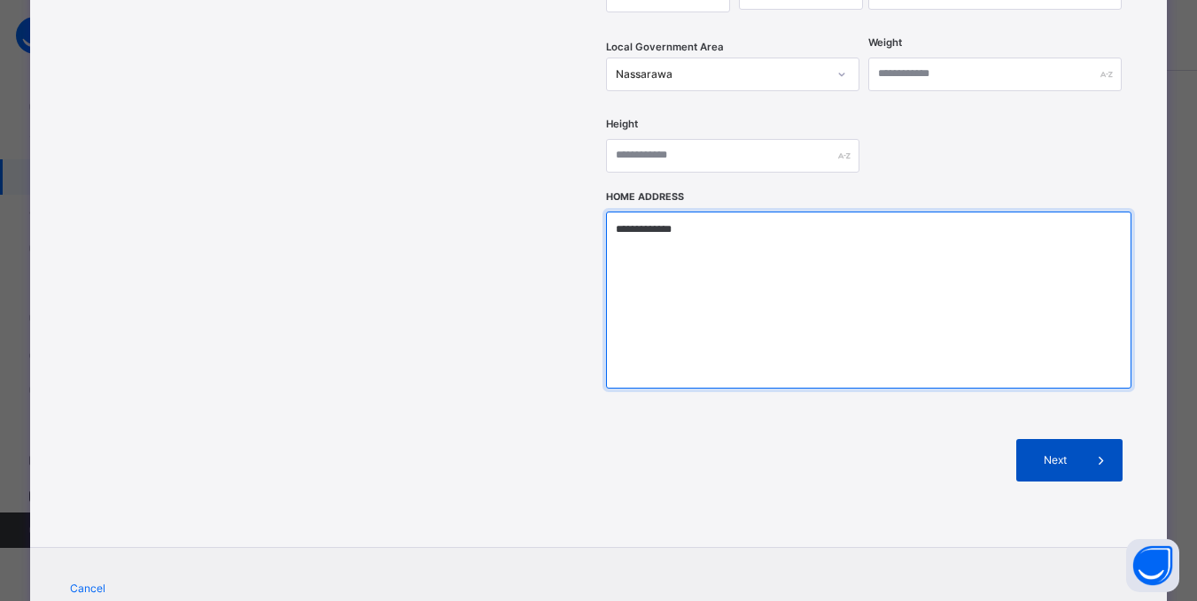
type textarea "**********"
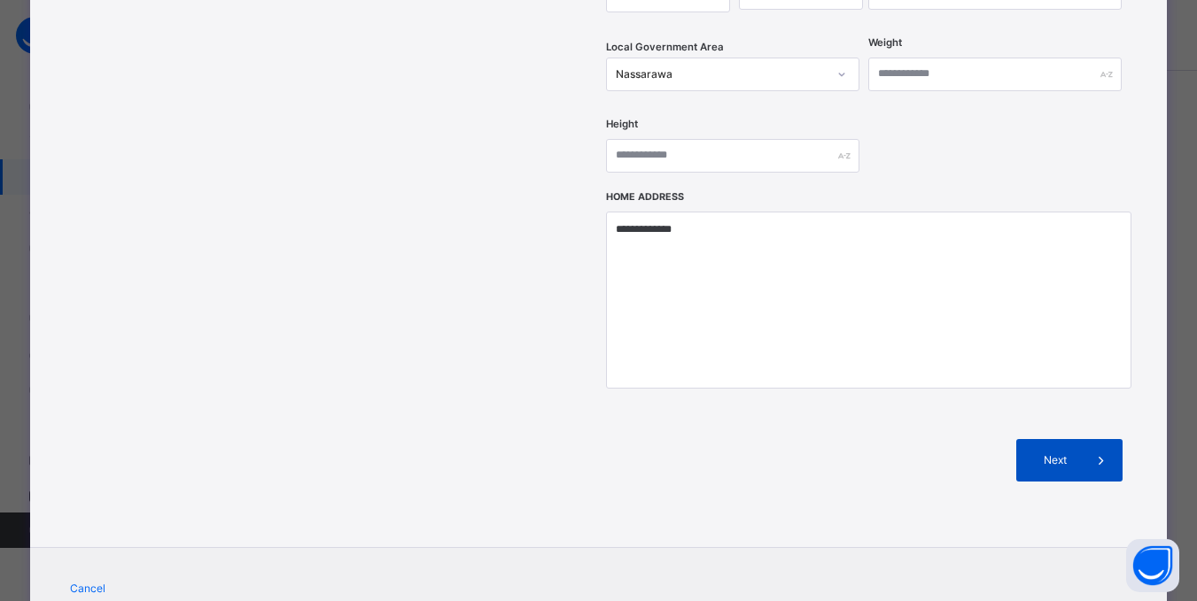
click at [1062, 453] on span "Next" at bounding box center [1054, 461] width 50 height 16
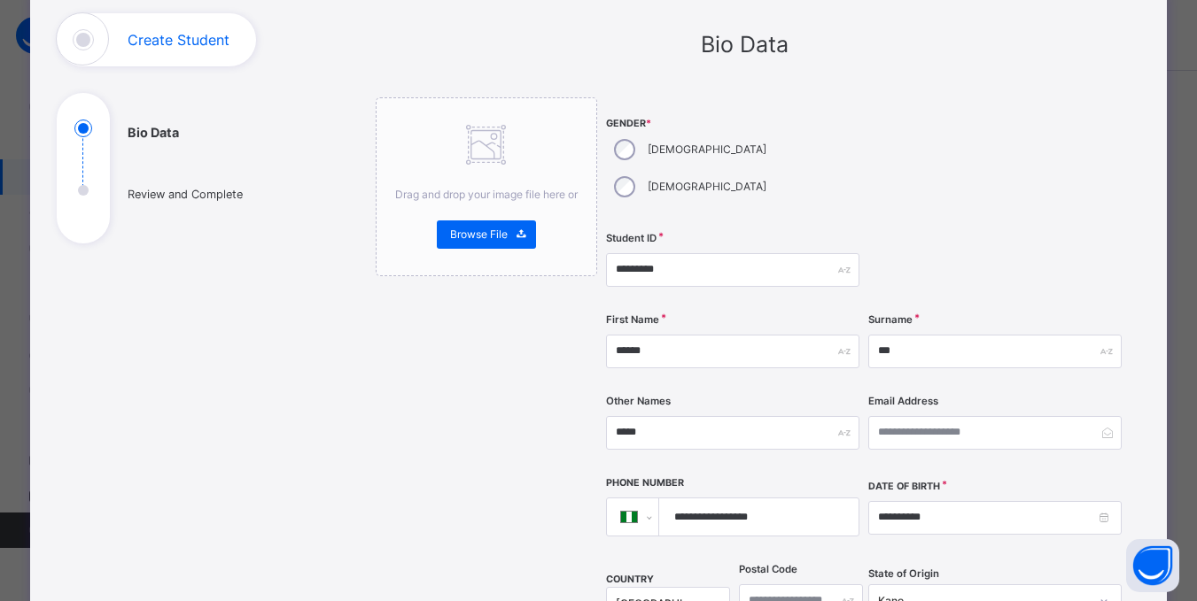
scroll to position [101, 0]
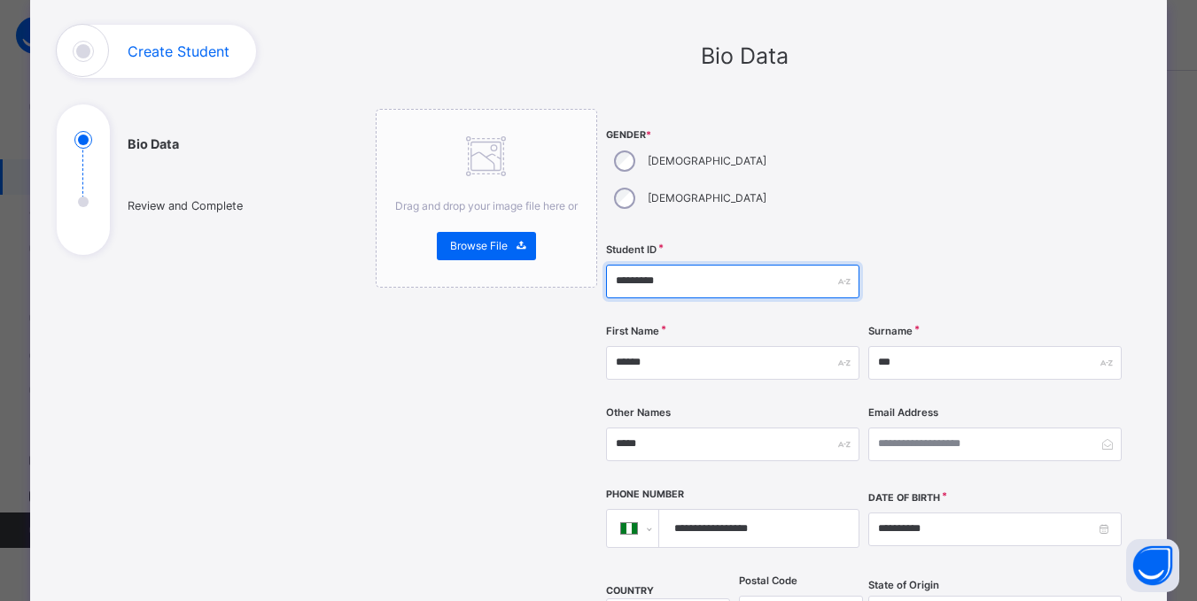
click at [683, 265] on input "*********" at bounding box center [732, 282] width 253 height 34
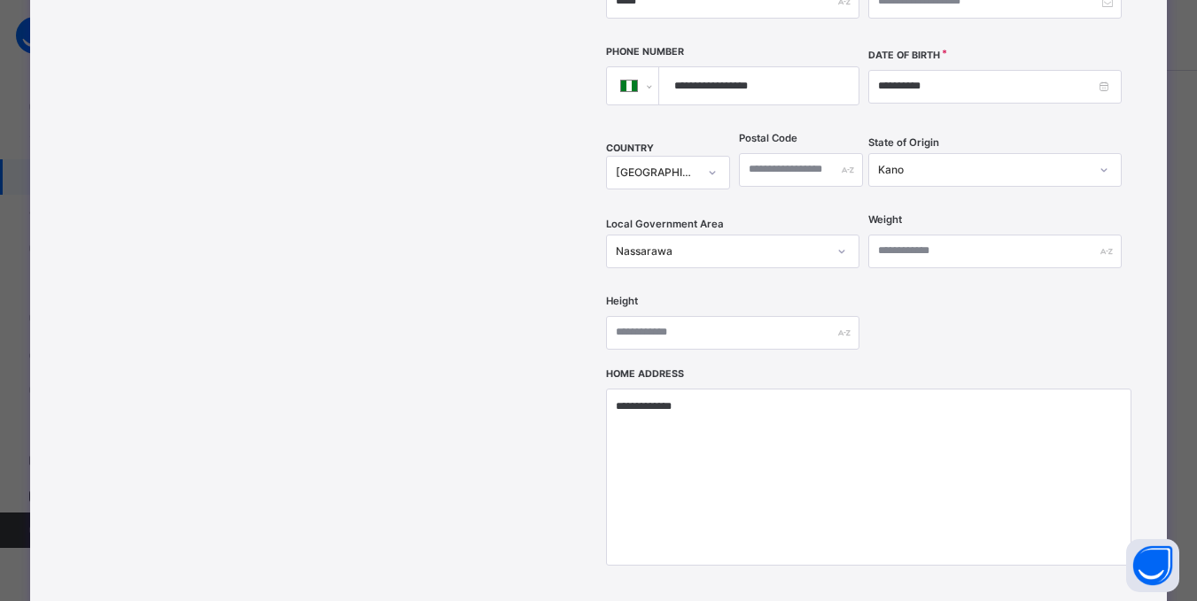
type input "*********"
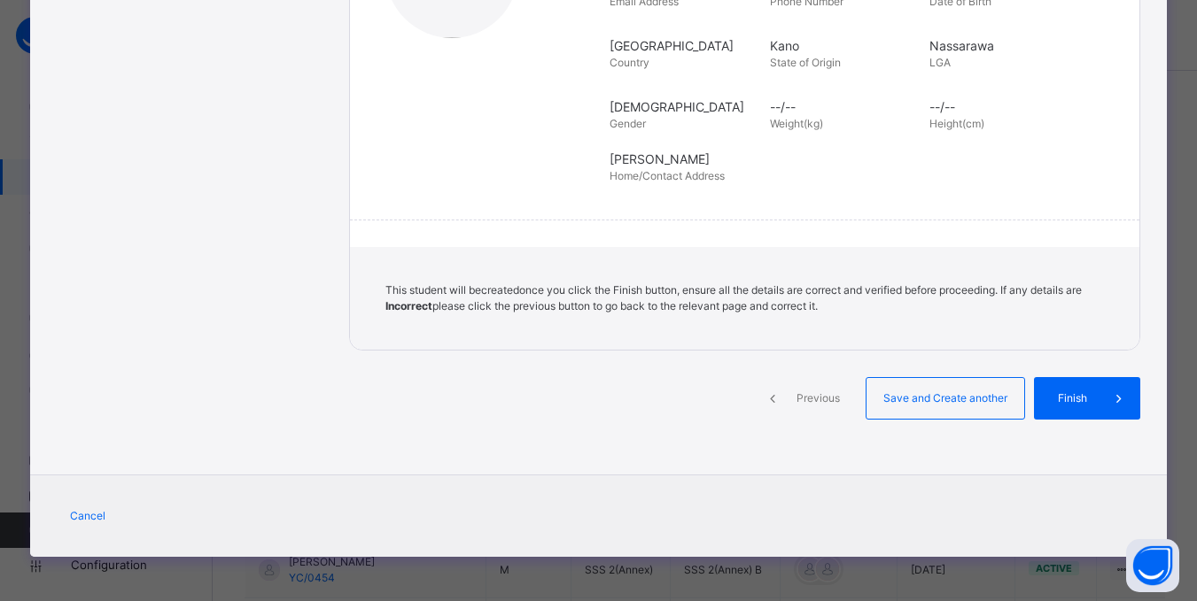
scroll to position [373, 0]
click at [1092, 401] on span "Finish" at bounding box center [1085, 399] width 50 height 16
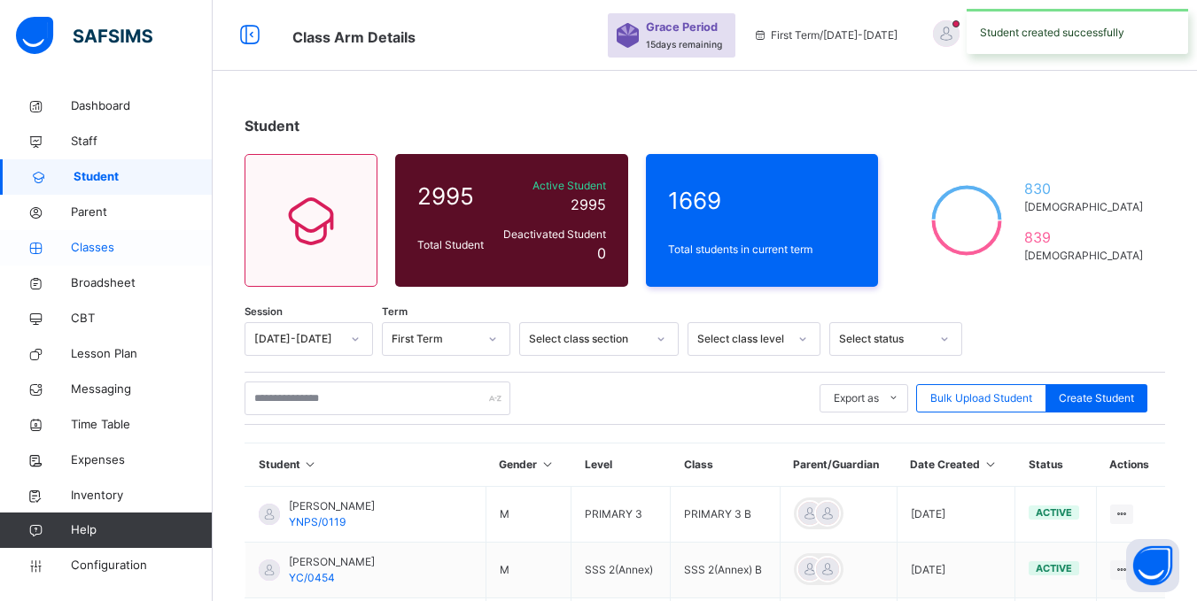
click at [95, 244] on span "Classes" at bounding box center [142, 248] width 142 height 18
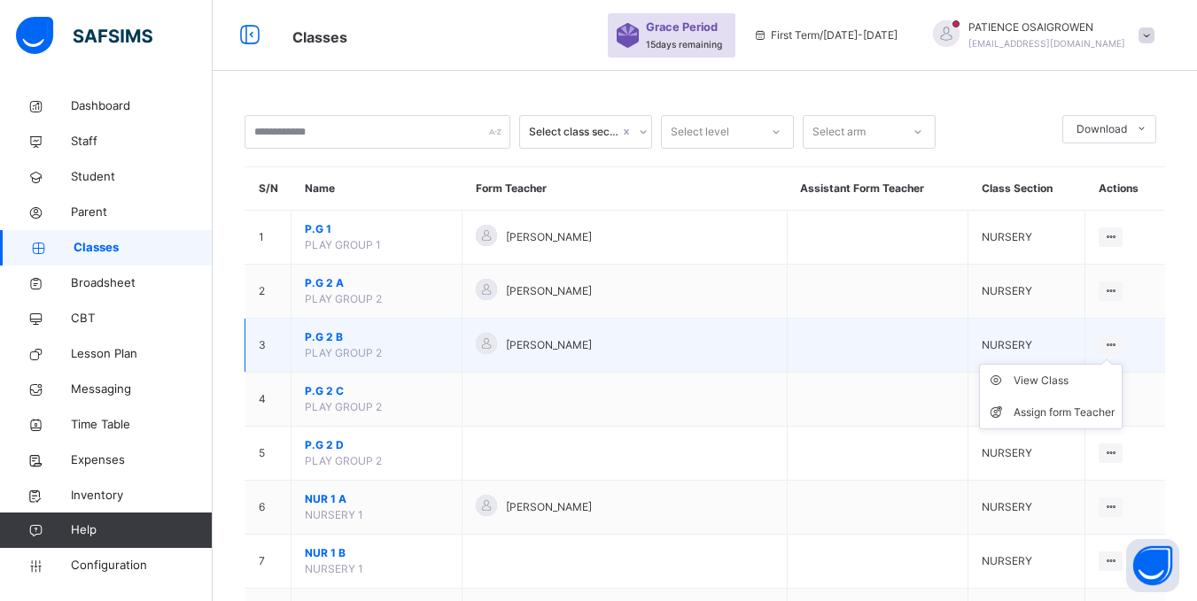
click at [1122, 364] on ul "View Class Assign form Teacher" at bounding box center [1050, 397] width 143 height 66
click at [1045, 385] on div "View Class" at bounding box center [1063, 381] width 101 height 18
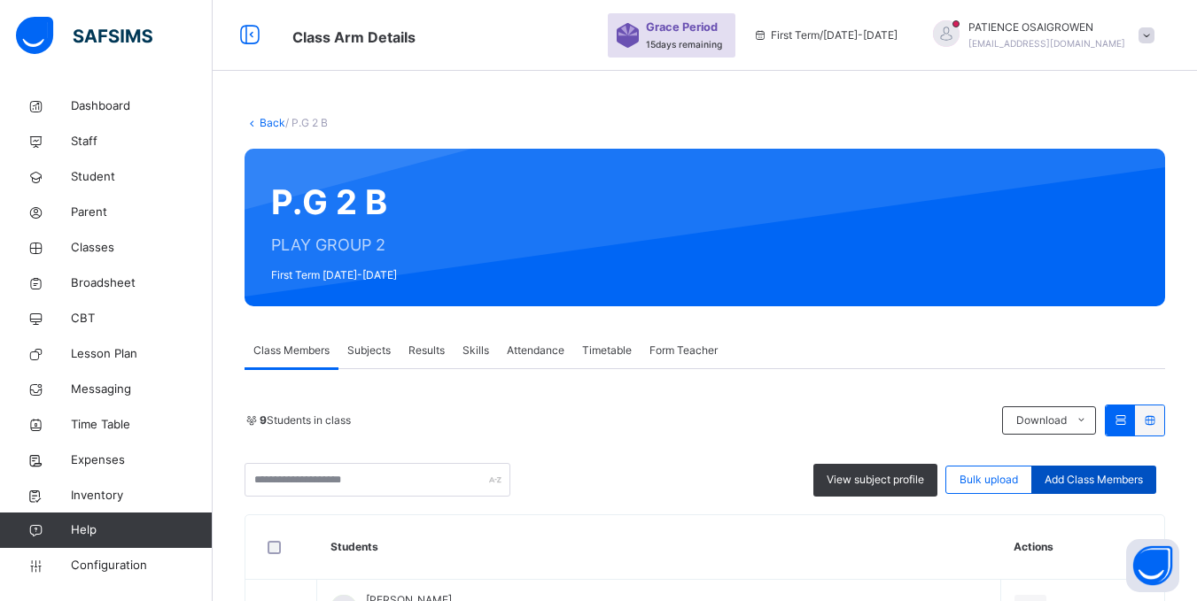
click at [1110, 481] on span "Add Class Members" at bounding box center [1093, 480] width 98 height 16
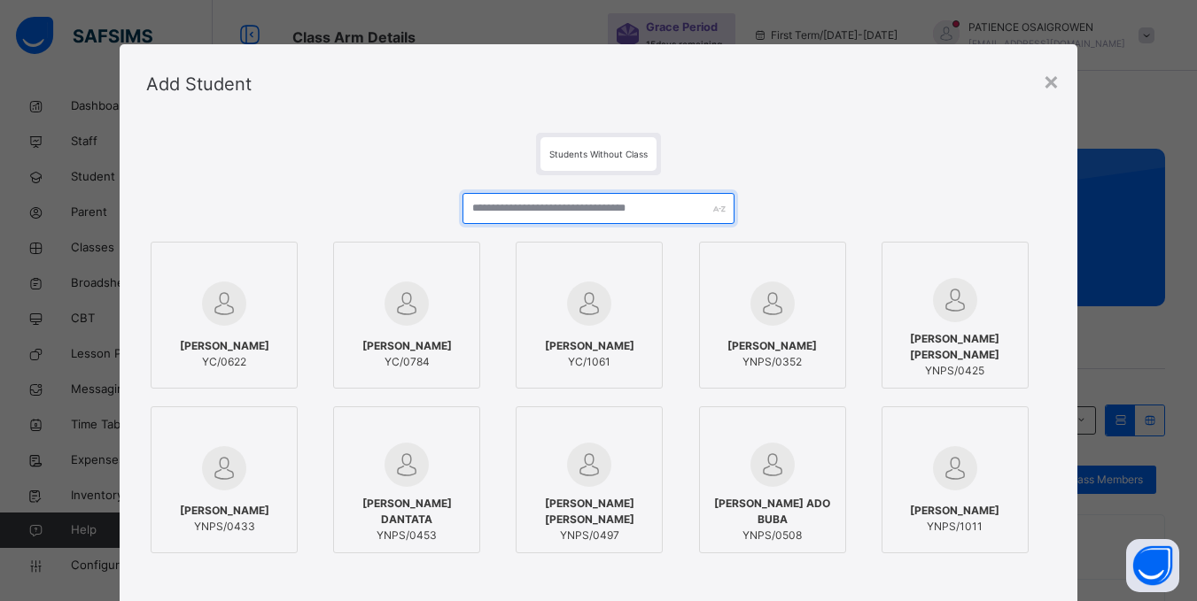
click at [577, 216] on input "text" at bounding box center [597, 208] width 271 height 31
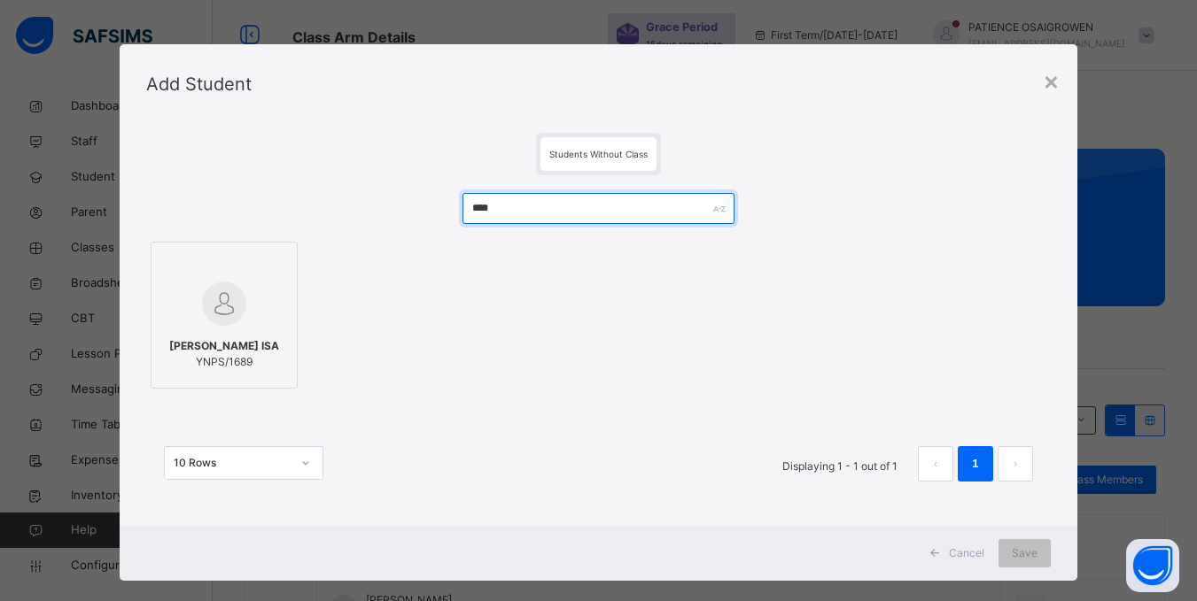
type input "****"
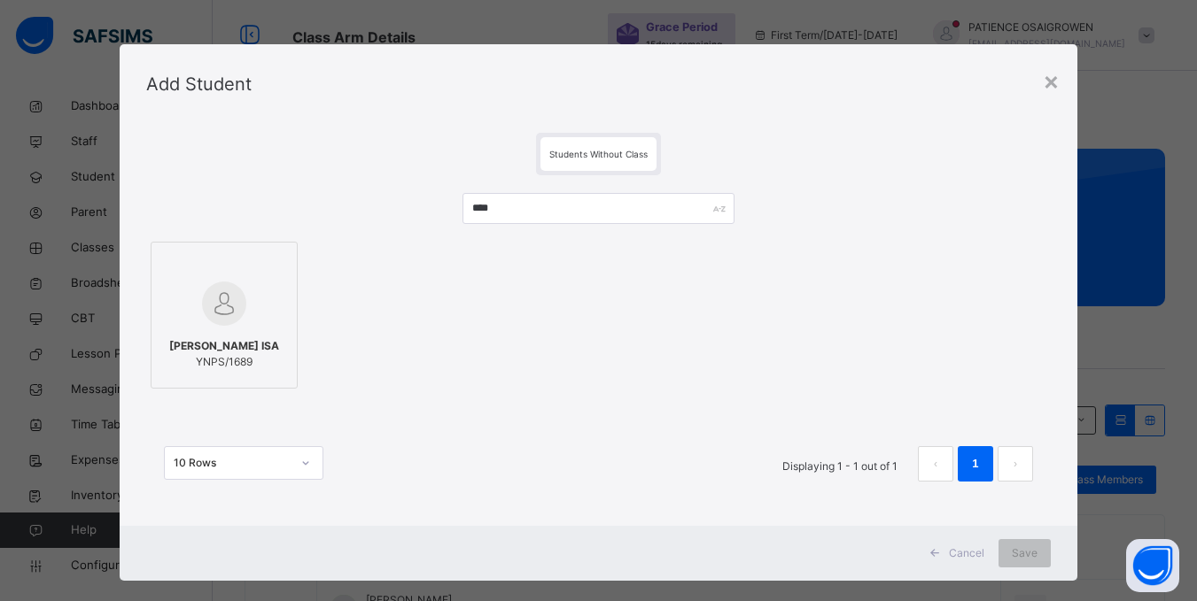
click at [211, 340] on span "AISHA INUWA ISA" at bounding box center [224, 346] width 110 height 16
click at [1028, 555] on span "Save" at bounding box center [1036, 554] width 26 height 16
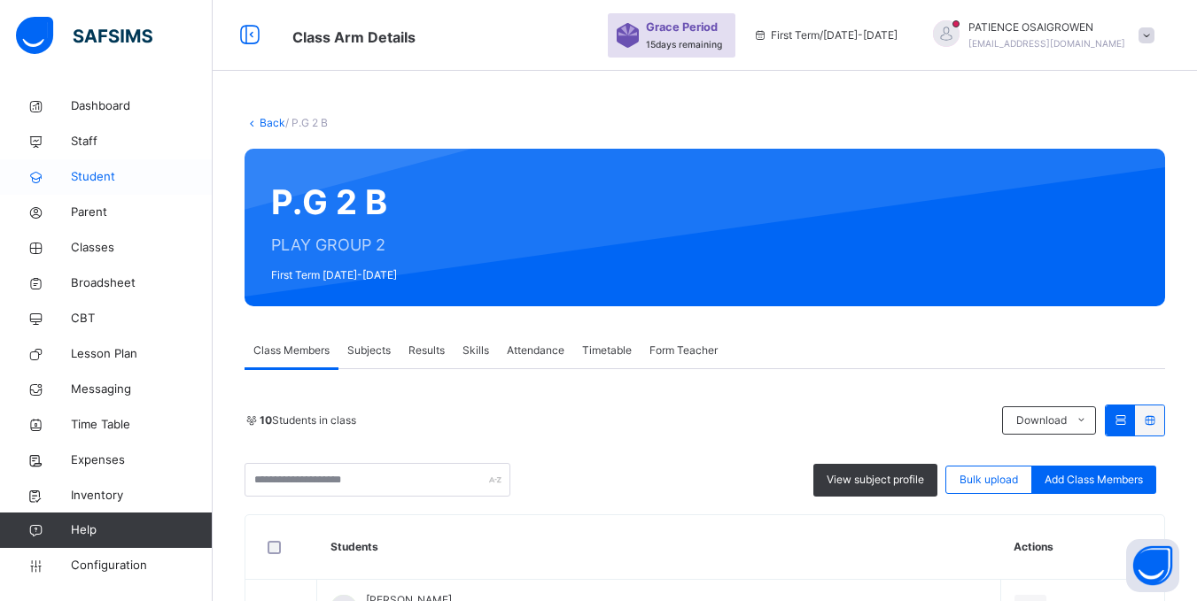
click at [100, 182] on span "Student" at bounding box center [142, 177] width 142 height 18
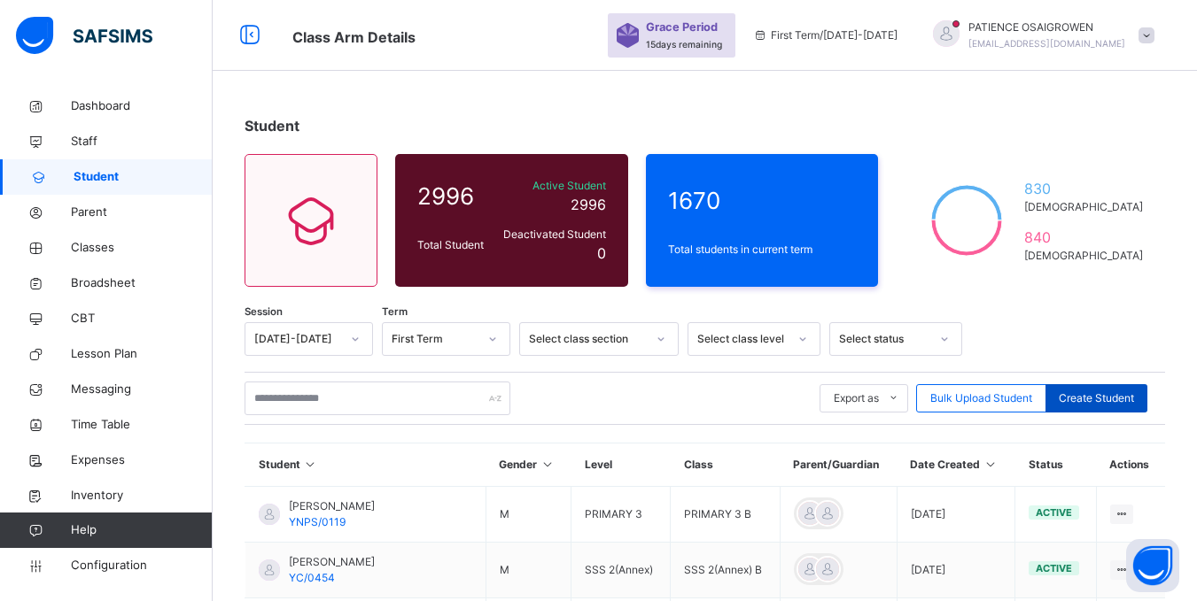
click at [1091, 394] on span "Create Student" at bounding box center [1095, 399] width 75 height 16
select select "**"
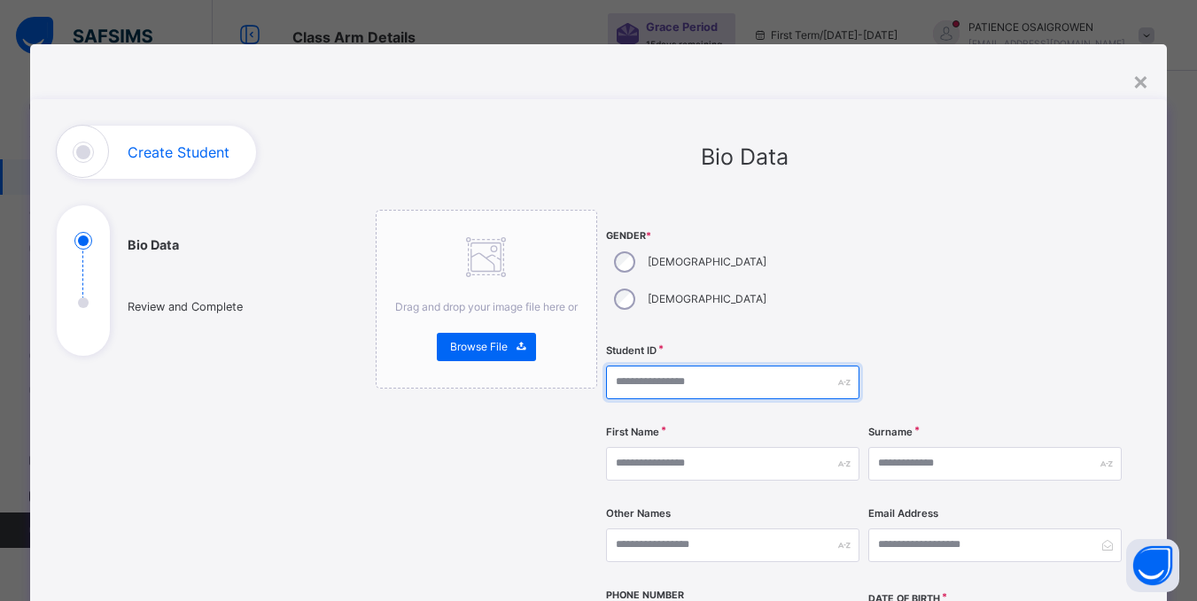
click at [655, 366] on input "text" at bounding box center [732, 383] width 253 height 34
type input "*********"
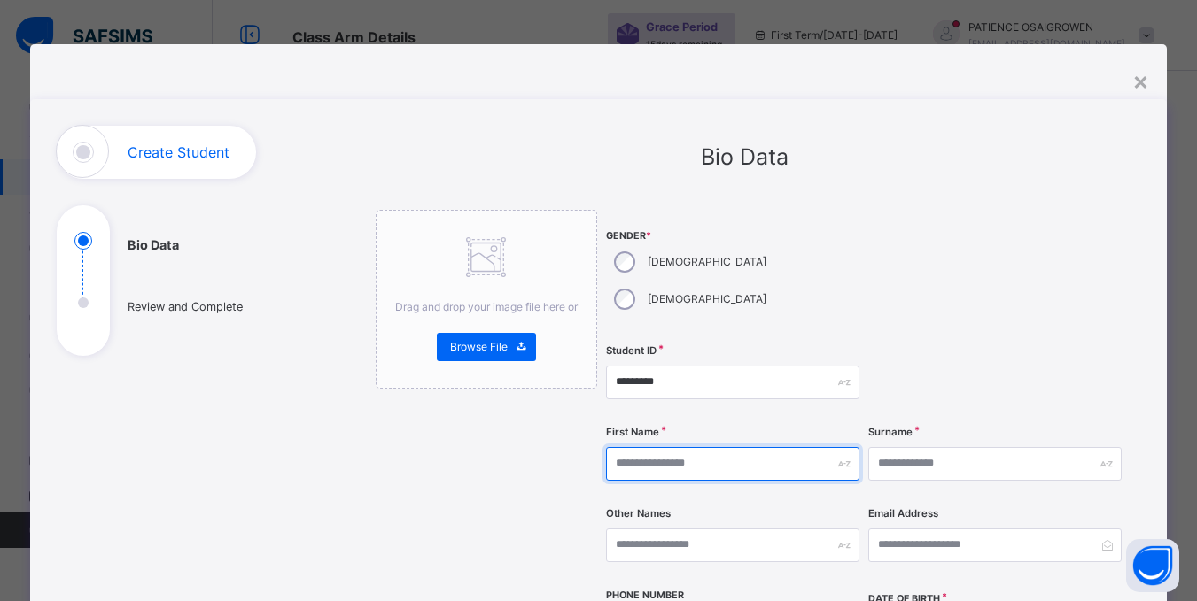
click at [649, 447] on input "text" at bounding box center [732, 464] width 253 height 34
type input "******"
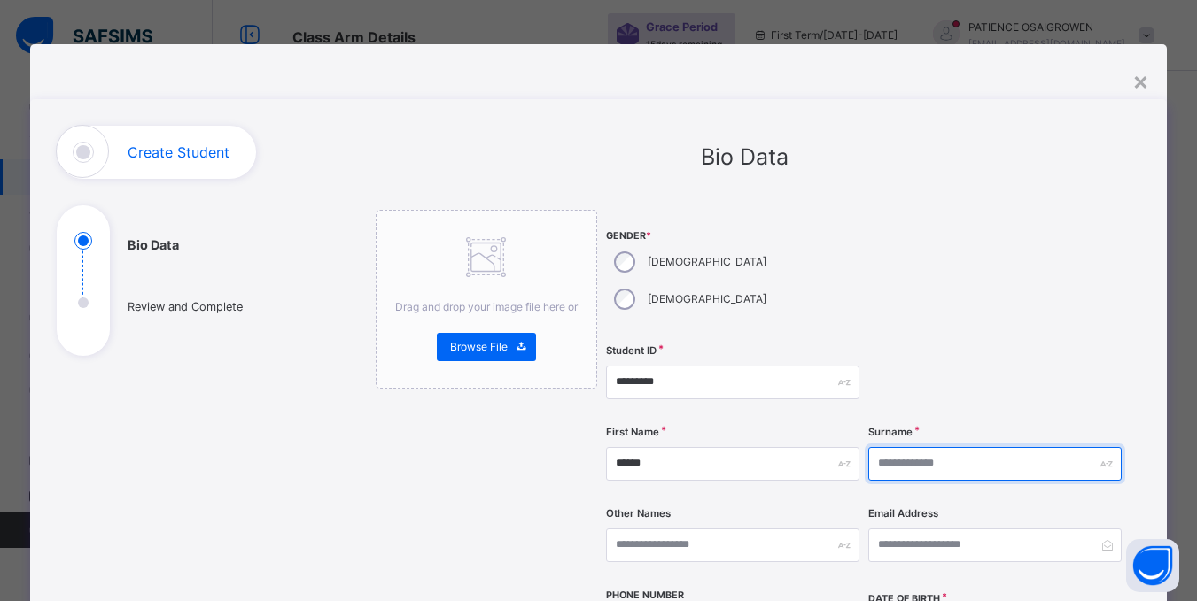
click at [913, 447] on input "text" at bounding box center [994, 464] width 253 height 34
type input "*****"
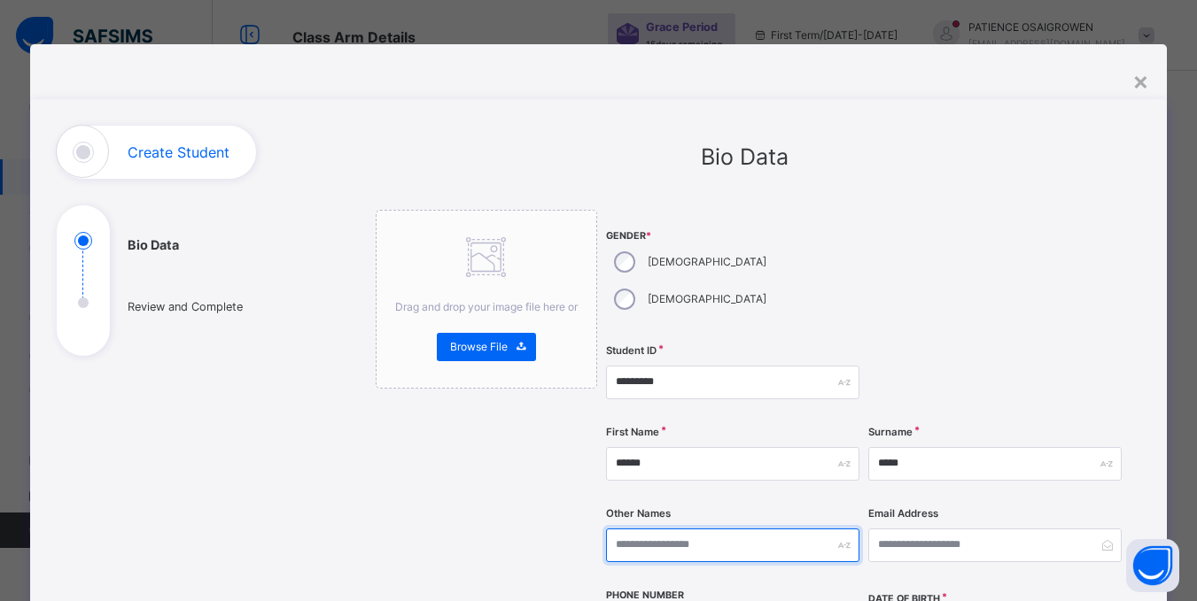
click at [766, 529] on input "text" at bounding box center [732, 546] width 253 height 34
type input "*******"
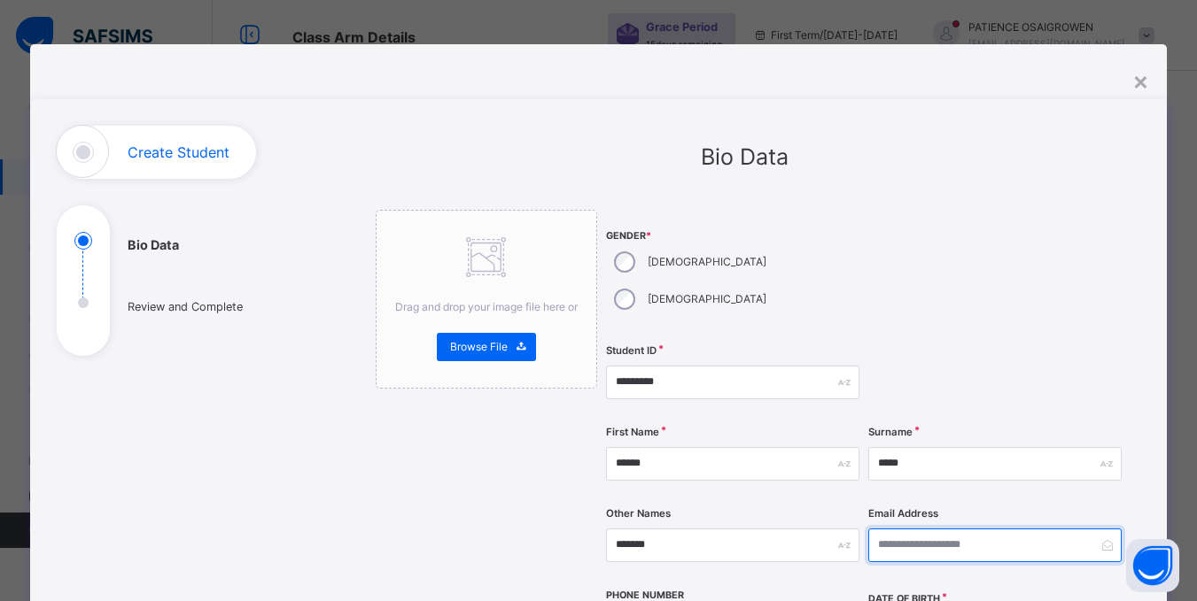
click at [903, 529] on input "email" at bounding box center [994, 546] width 253 height 34
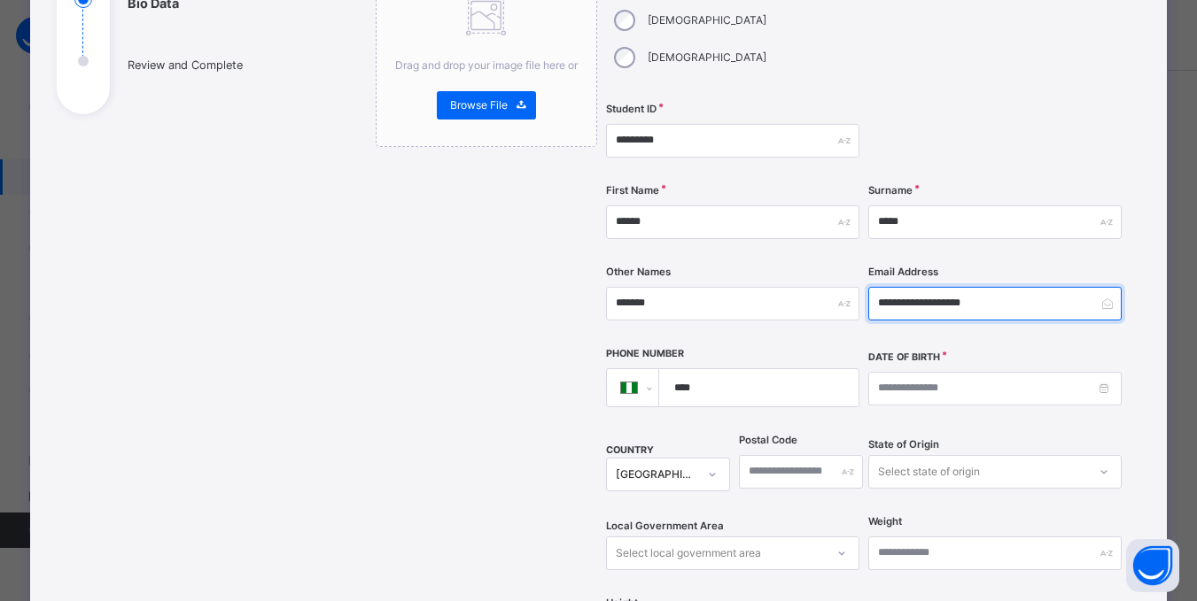
scroll to position [266, 0]
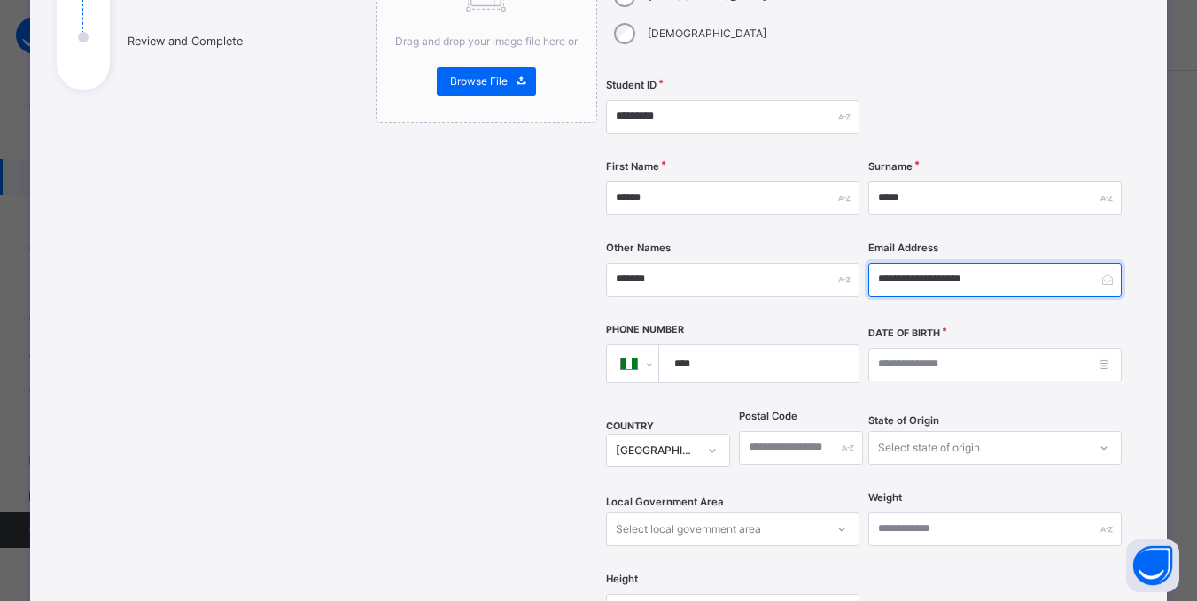
type input "**********"
click at [715, 345] on input "****" at bounding box center [755, 363] width 184 height 37
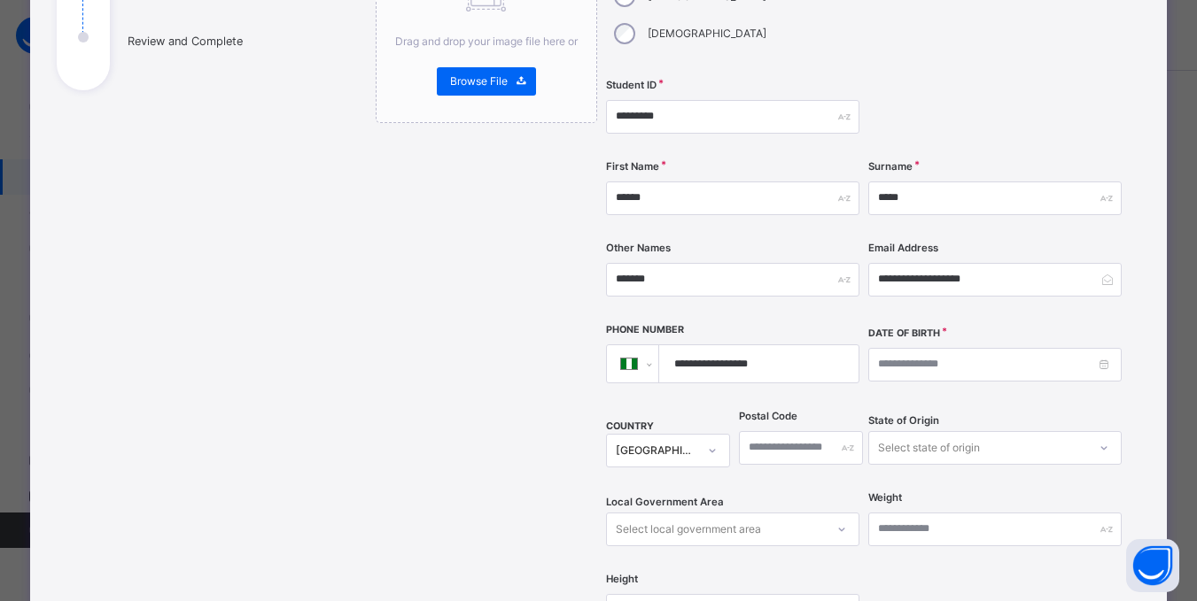
type input "**********"
click at [924, 348] on input at bounding box center [994, 365] width 253 height 34
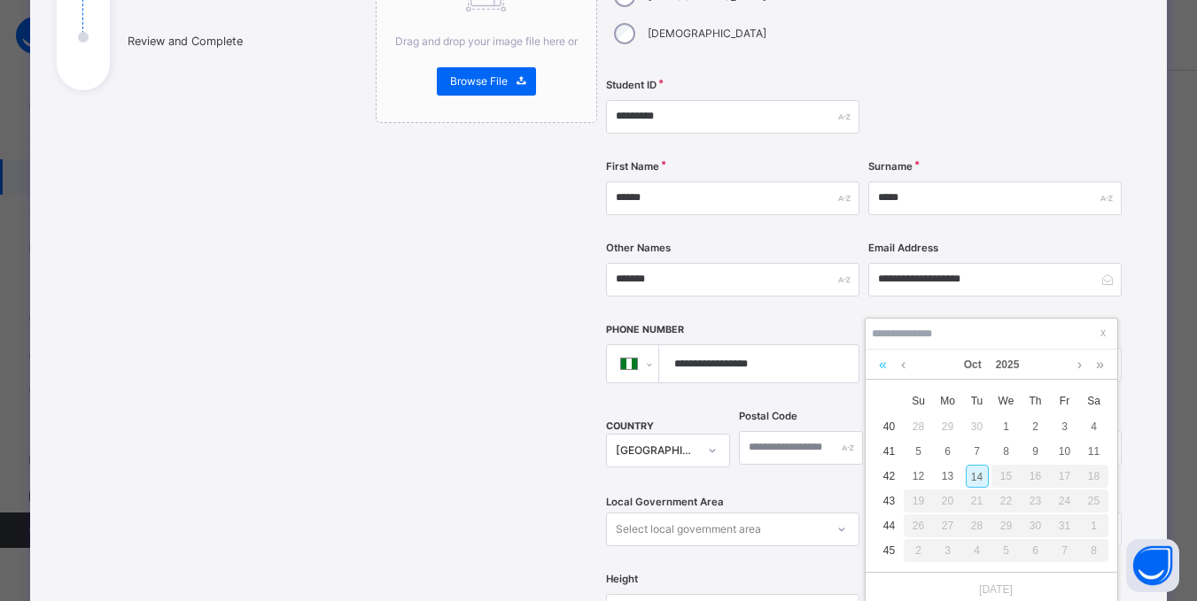
click at [882, 364] on link at bounding box center [882, 365] width 17 height 30
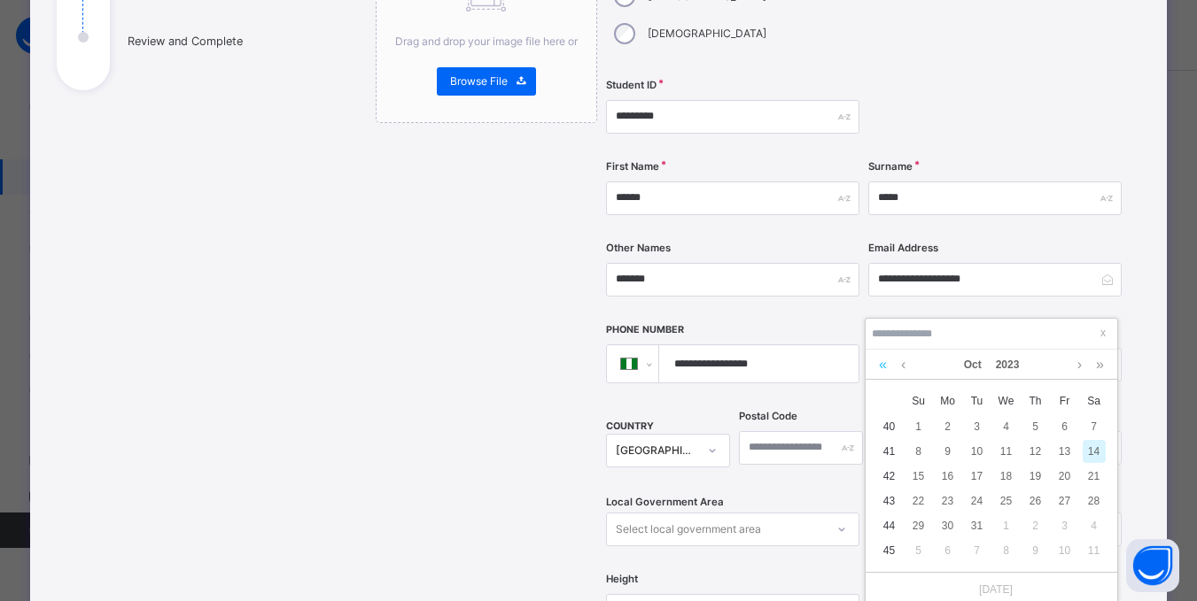
click at [882, 364] on link at bounding box center [882, 365] width 17 height 30
click at [900, 365] on link at bounding box center [902, 365] width 13 height 30
click at [976, 477] on div "13" at bounding box center [976, 476] width 23 height 23
type input "**********"
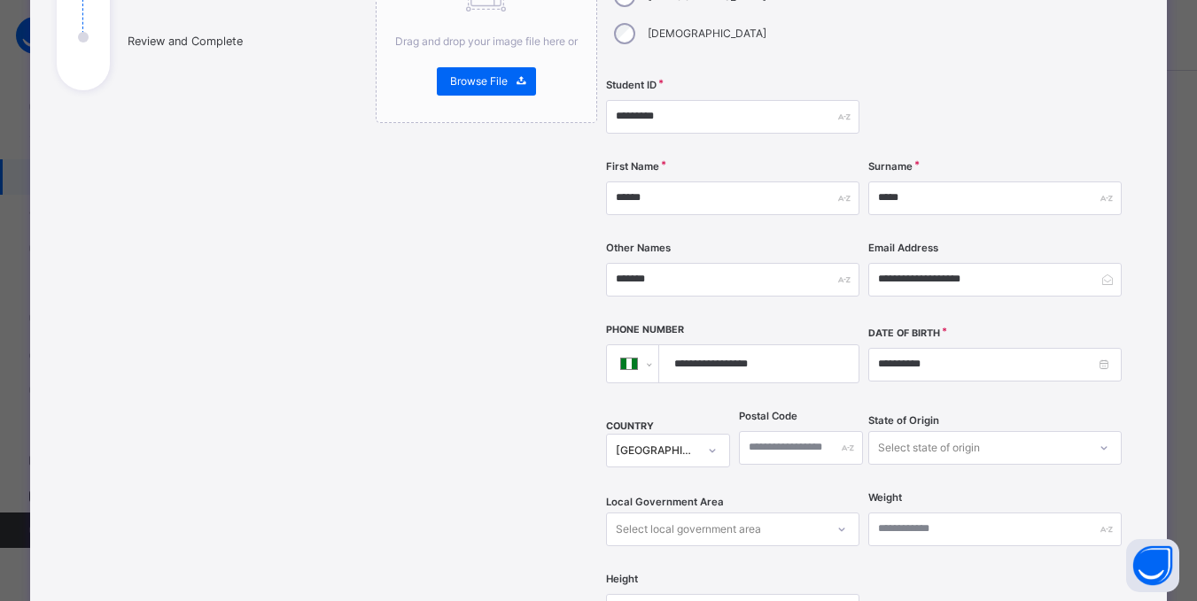
scroll to position [374, 0]
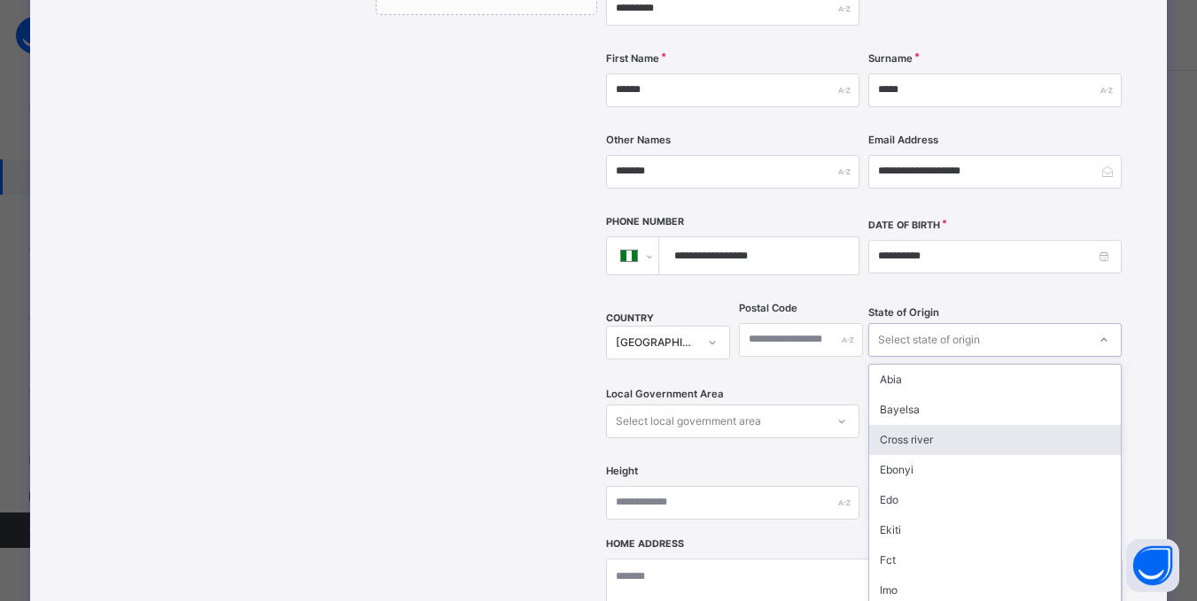
click at [938, 357] on div "option Cross river focused, 3 of 37. 37 results available. Use Up and Down to c…" at bounding box center [994, 340] width 253 height 34
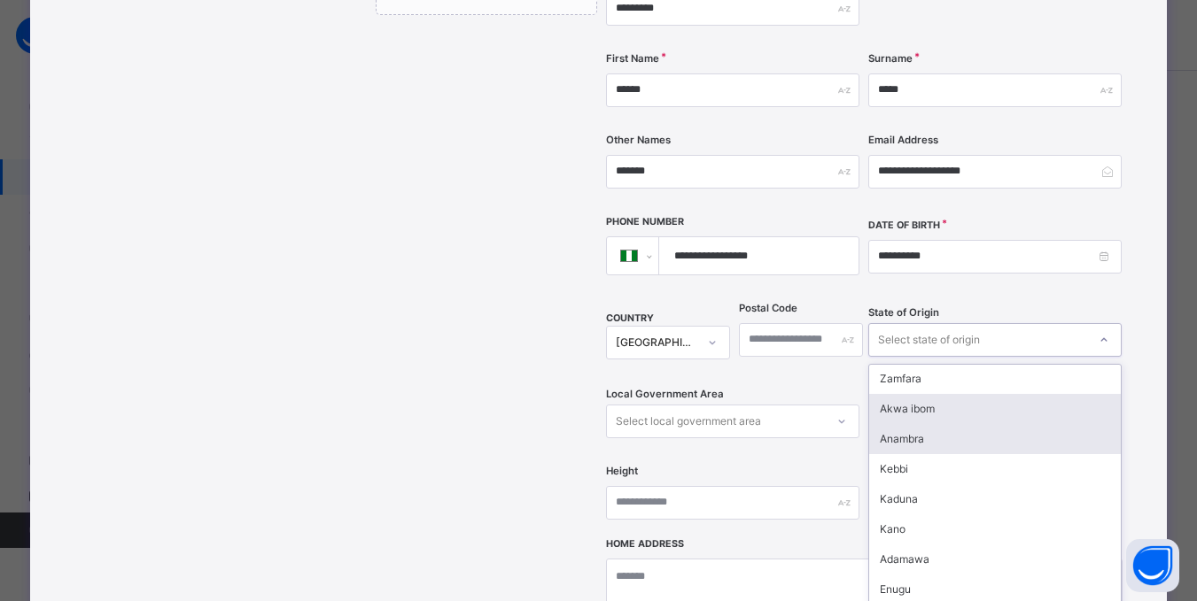
scroll to position [531, 0]
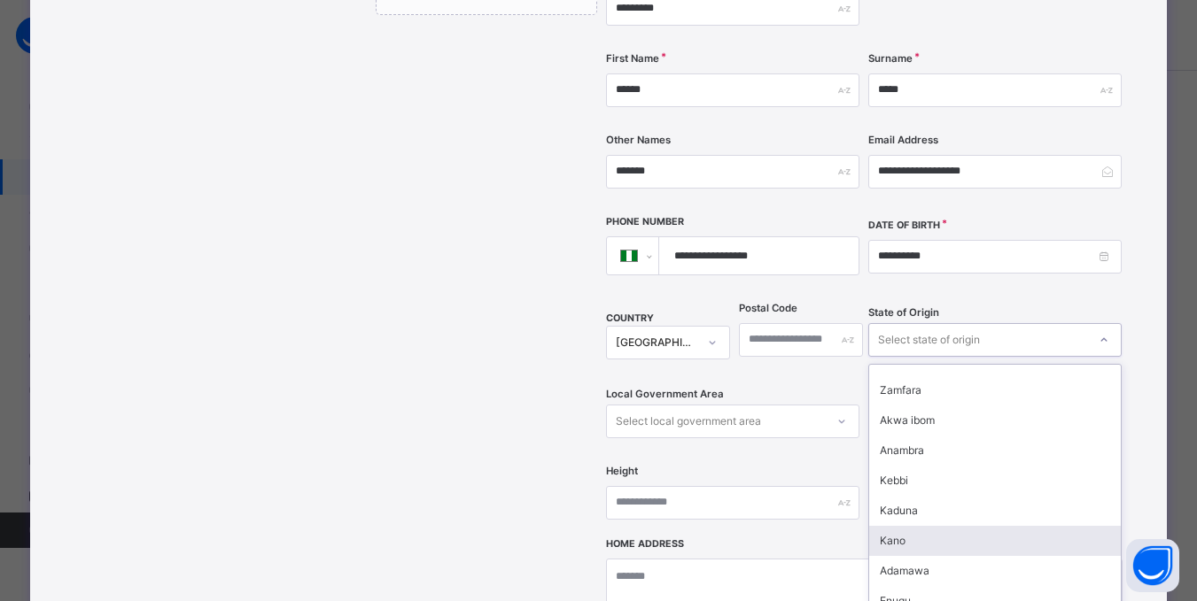
click at [897, 526] on div "Kano" at bounding box center [995, 541] width 252 height 30
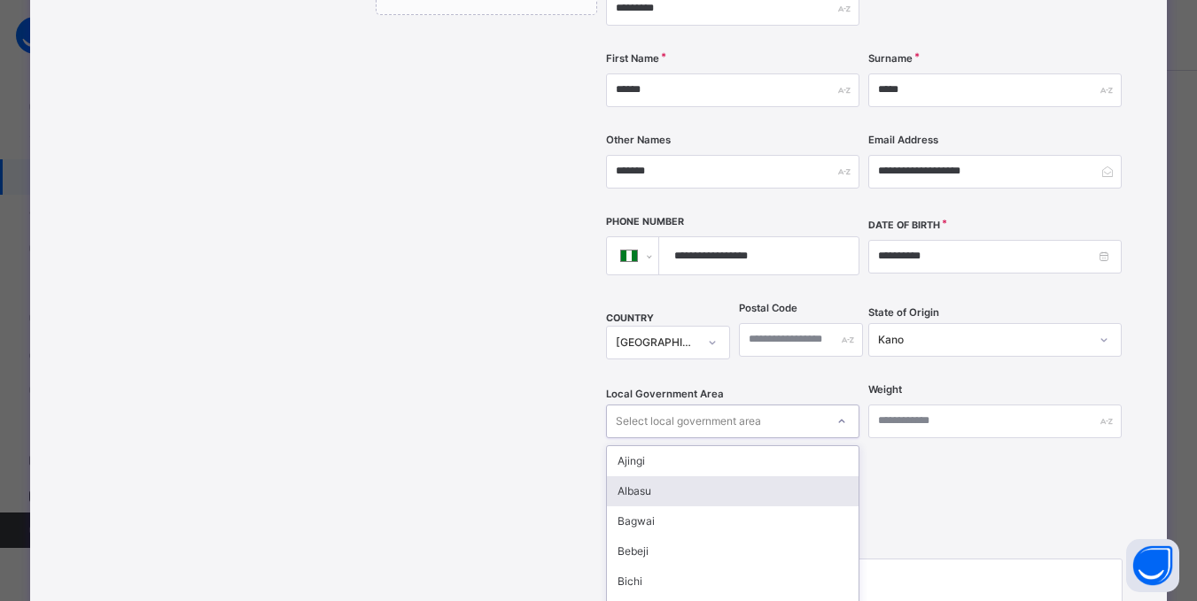
scroll to position [455, 0]
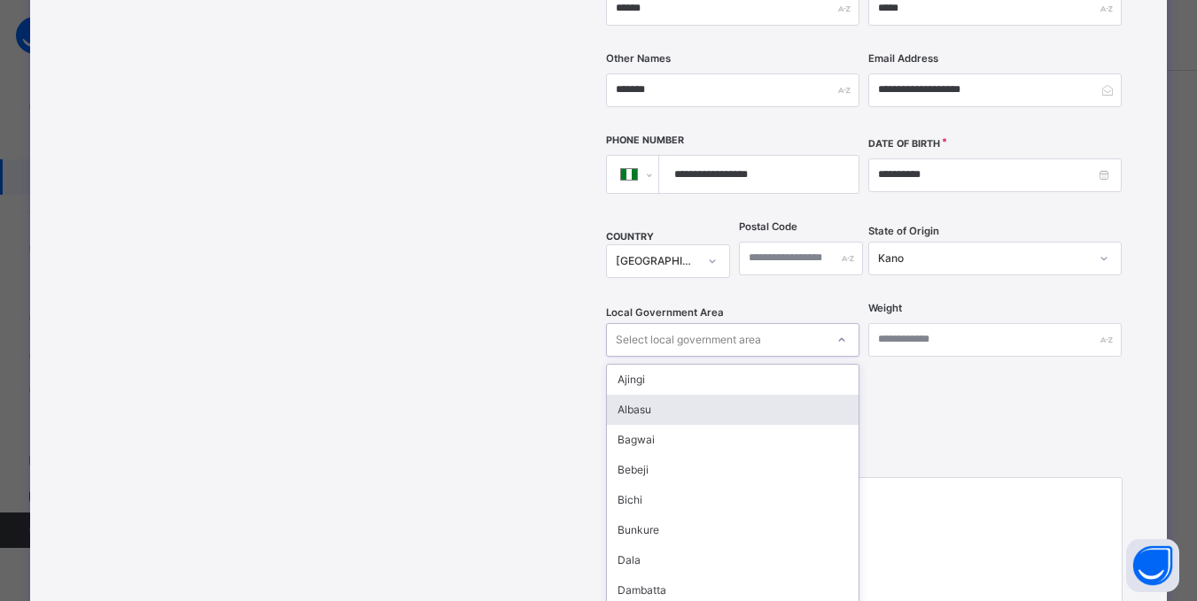
click at [837, 357] on div "option [PERSON_NAME] focused, 2 of 44. 44 results available. Use Up and Down to…" at bounding box center [732, 340] width 253 height 34
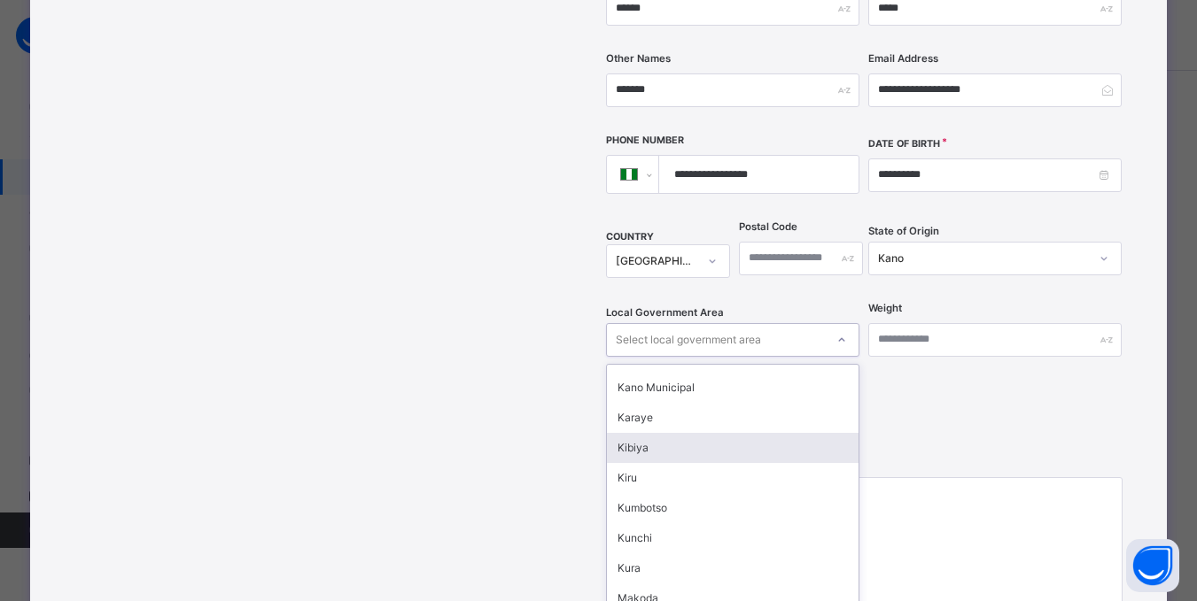
scroll to position [620, 0]
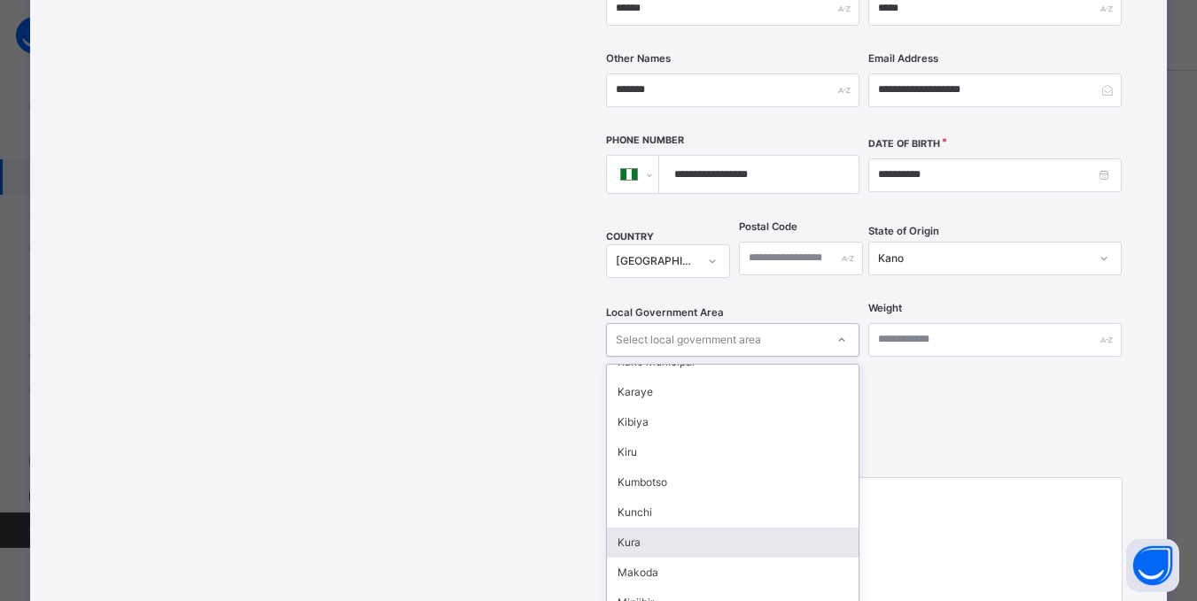
click at [623, 528] on div "Kura" at bounding box center [733, 543] width 252 height 30
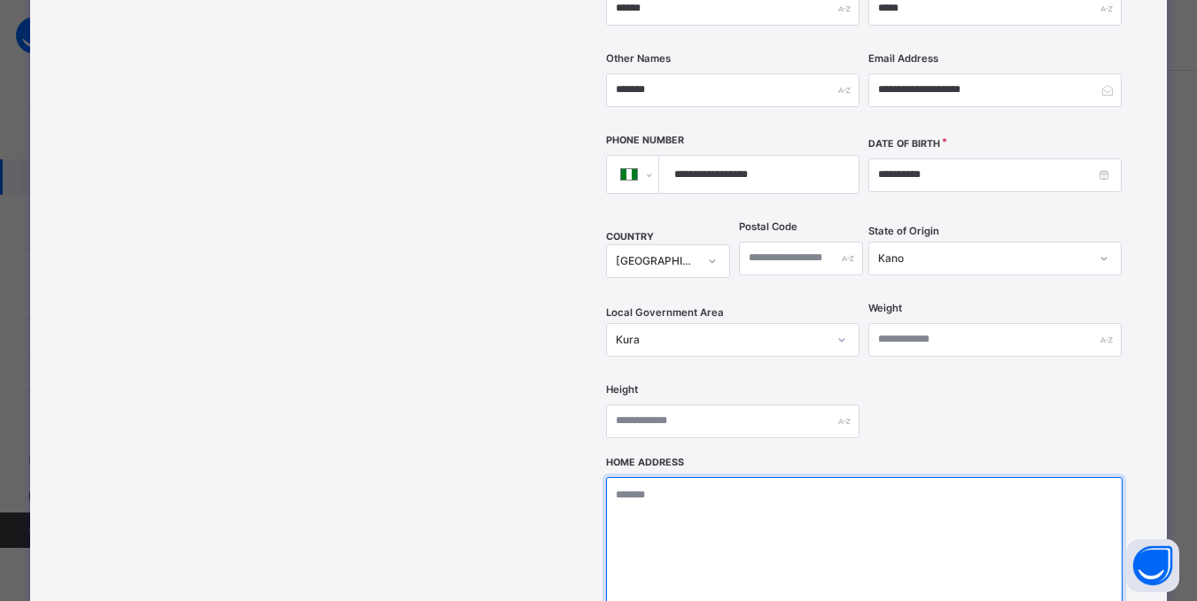
click at [652, 477] on textarea at bounding box center [864, 565] width 516 height 177
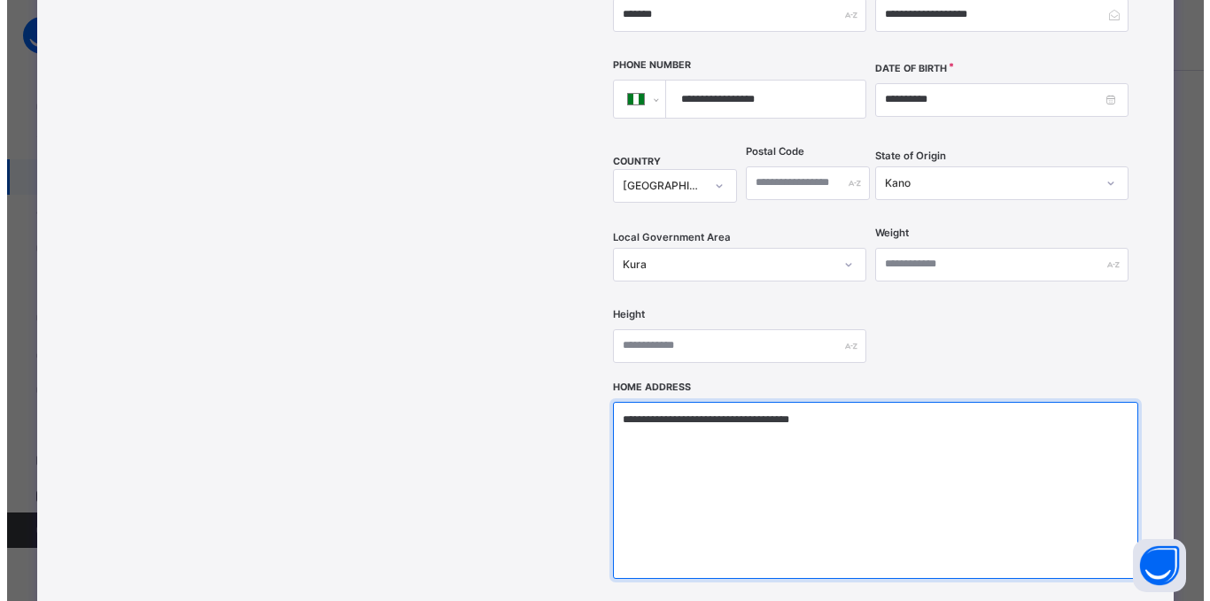
scroll to position [632, 0]
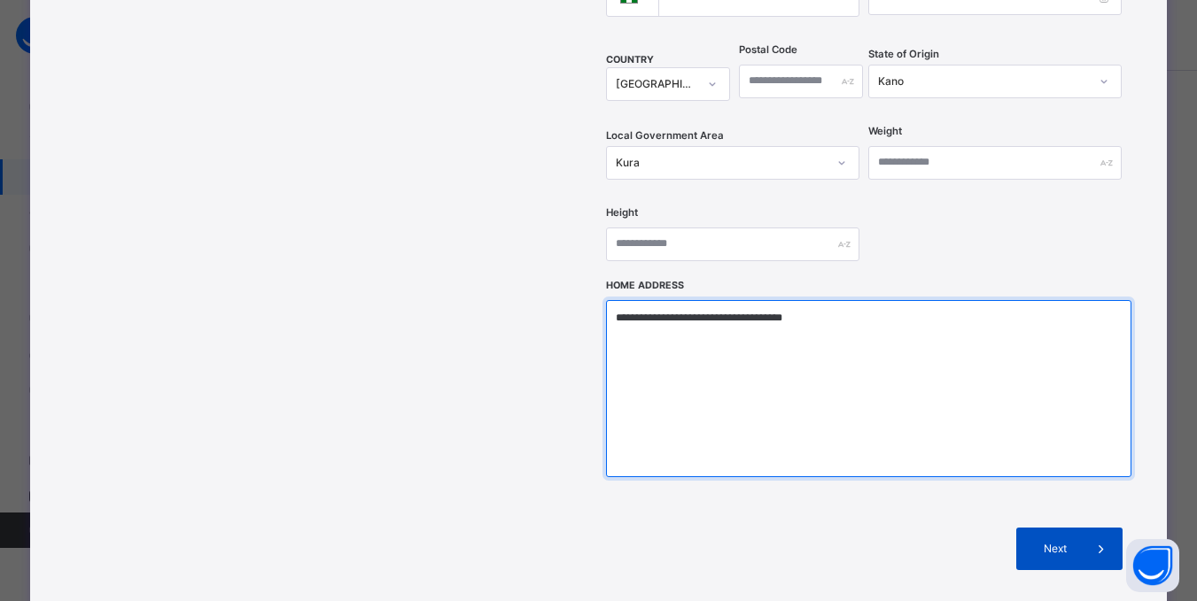
type textarea "**********"
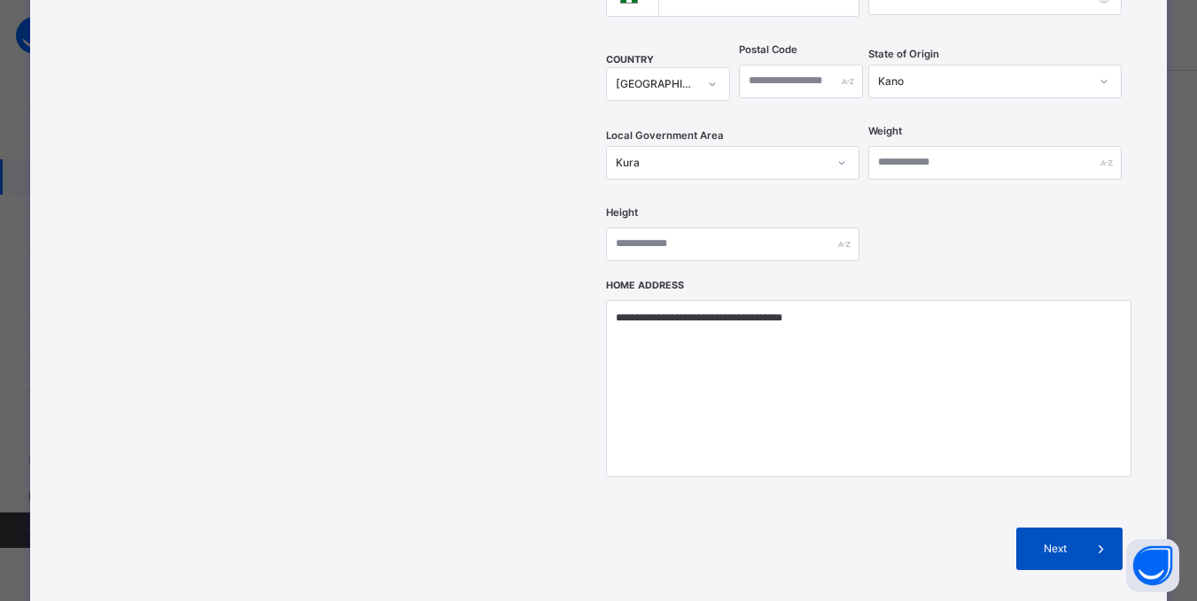
click at [1053, 541] on span "Next" at bounding box center [1054, 549] width 50 height 16
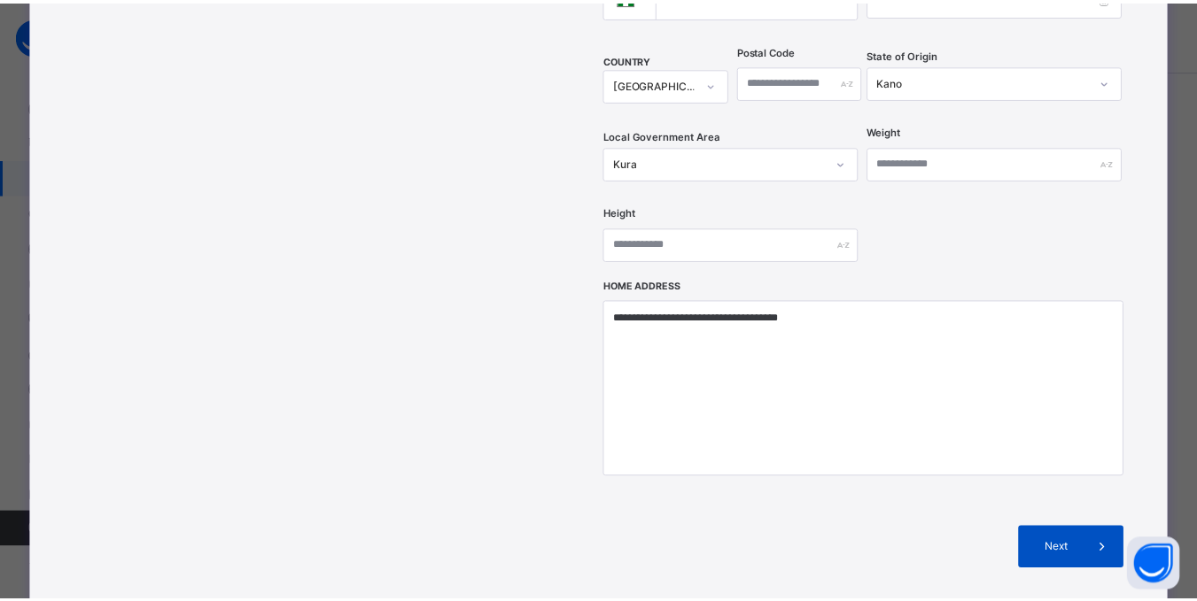
scroll to position [373, 0]
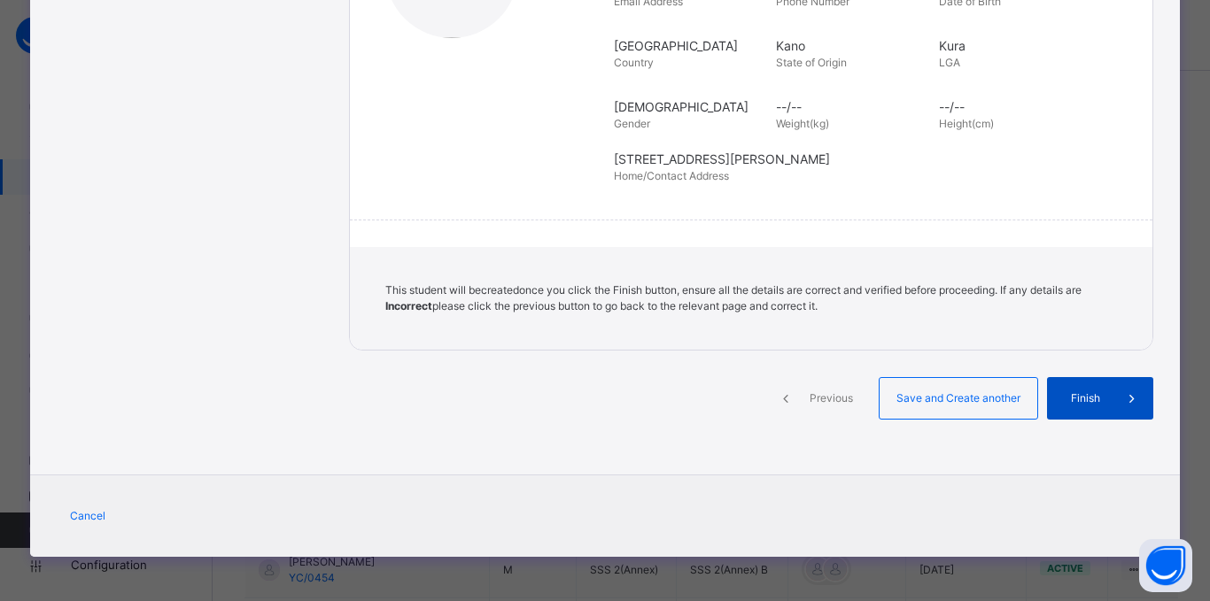
click at [1073, 391] on span "Finish" at bounding box center [1085, 399] width 50 height 16
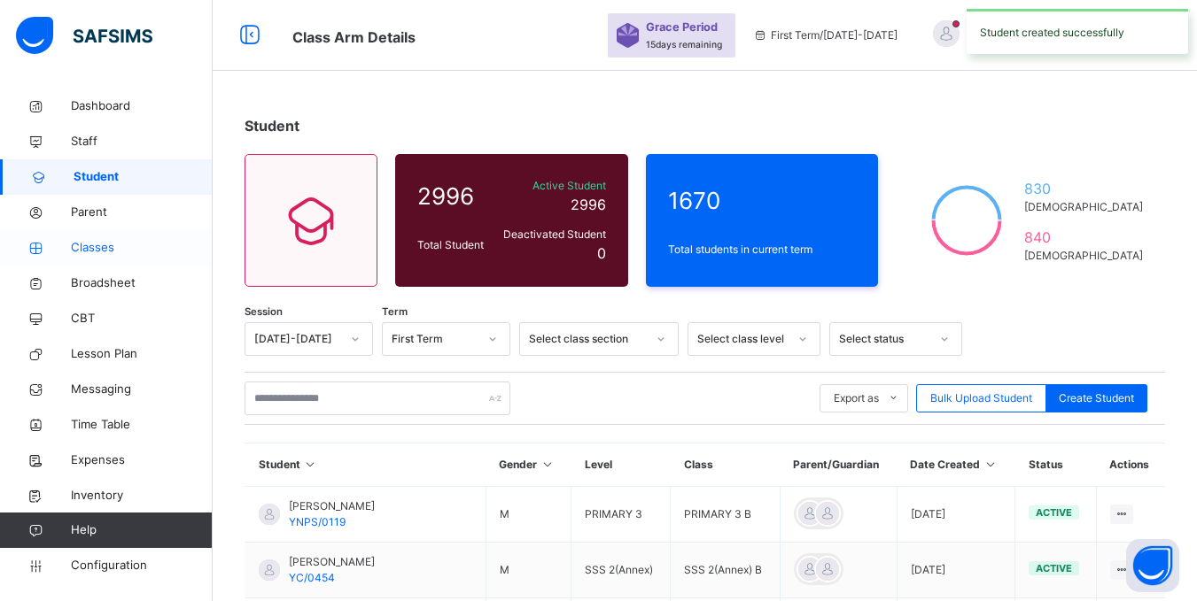
click at [100, 249] on span "Classes" at bounding box center [142, 248] width 142 height 18
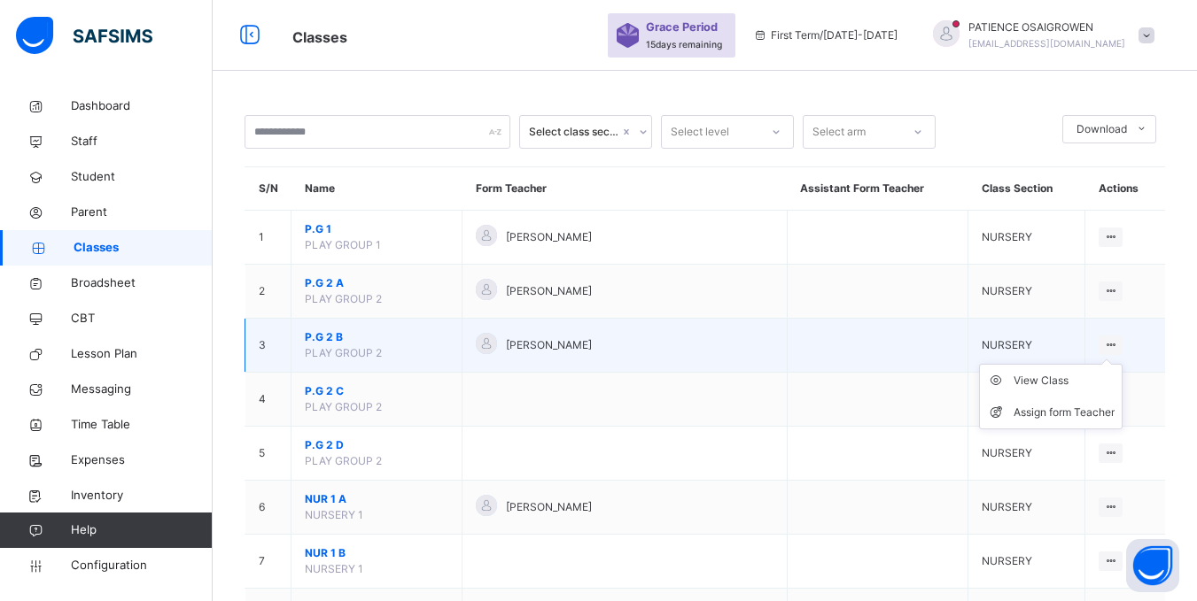
click at [1118, 345] on icon at bounding box center [1110, 344] width 15 height 13
click at [1027, 379] on div "View Class" at bounding box center [1063, 381] width 101 height 18
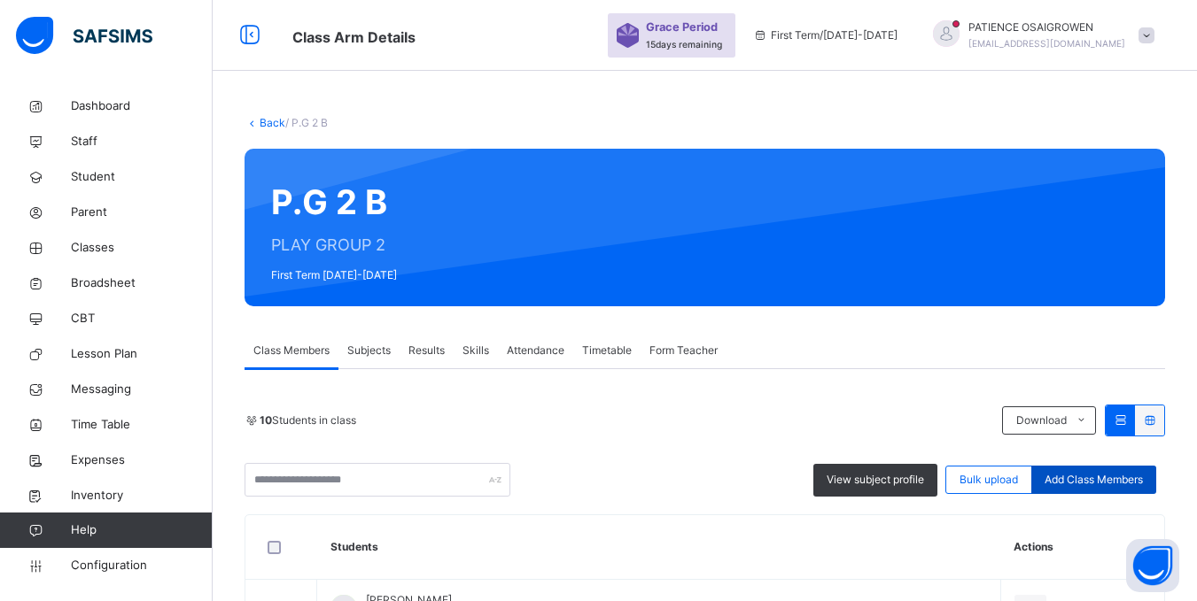
click at [1105, 477] on span "Add Class Members" at bounding box center [1093, 480] width 98 height 16
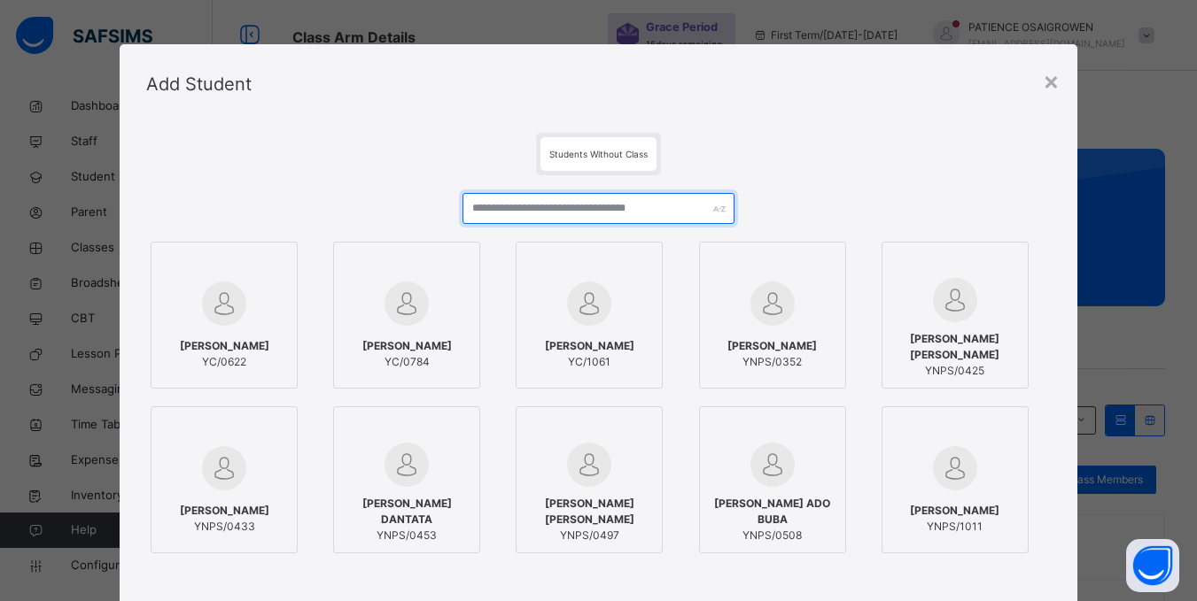
click at [583, 213] on input "text" at bounding box center [597, 208] width 271 height 31
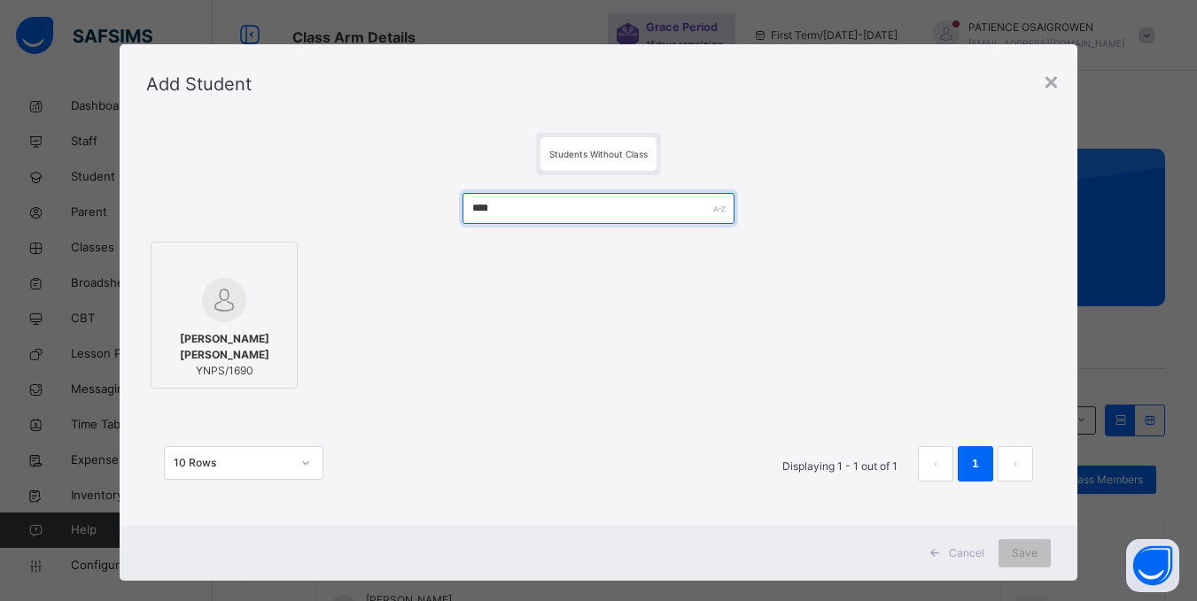
type input "****"
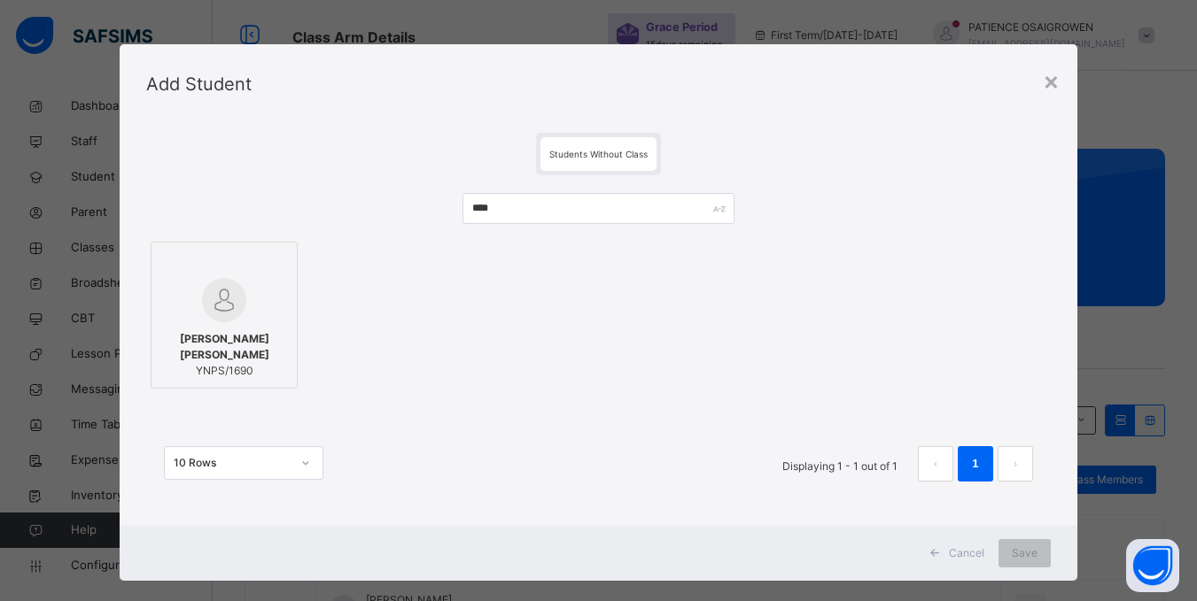
click at [252, 363] on span "YNPS/1690" at bounding box center [224, 371] width 128 height 16
click at [1030, 555] on span "Save" at bounding box center [1036, 554] width 26 height 16
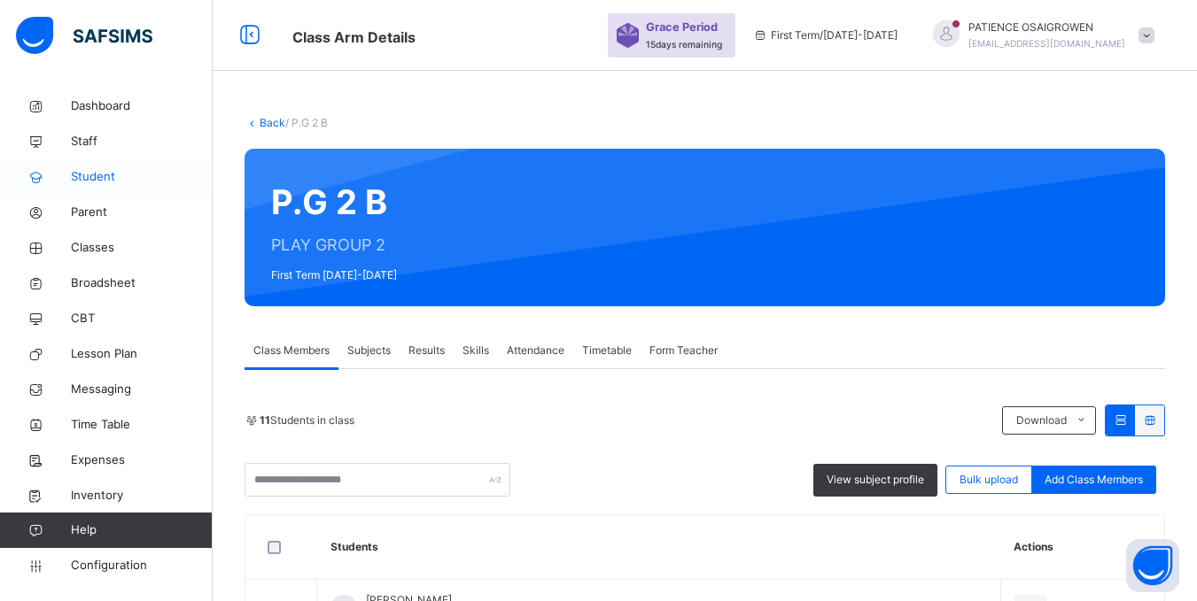
click at [106, 174] on span "Student" at bounding box center [142, 177] width 142 height 18
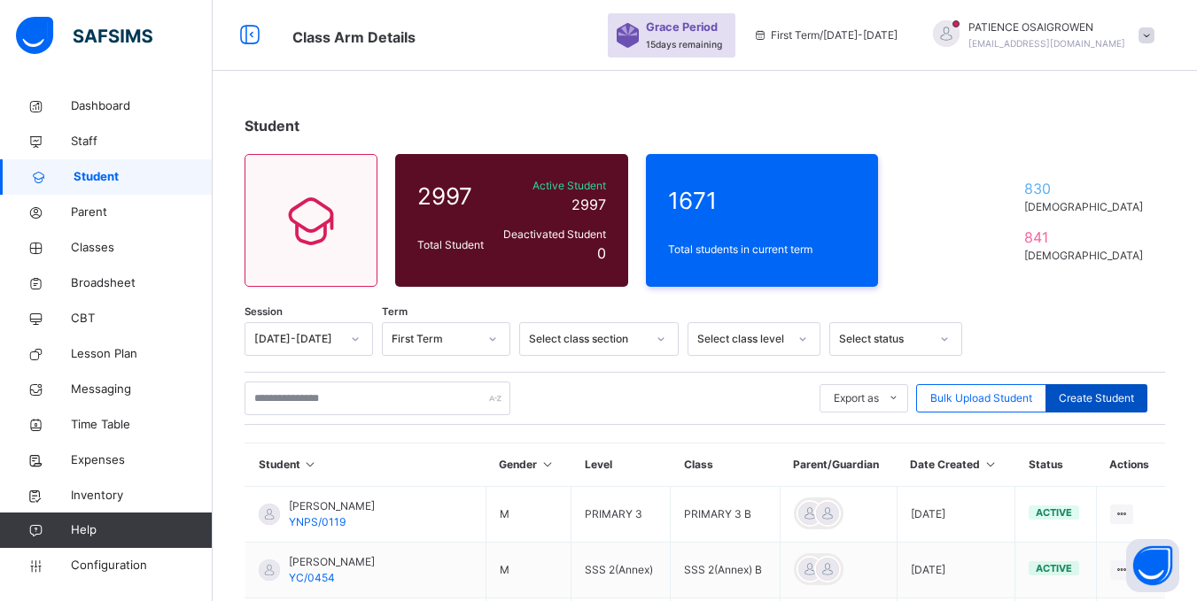
click at [1115, 406] on span "Create Student" at bounding box center [1095, 399] width 75 height 16
select select "**"
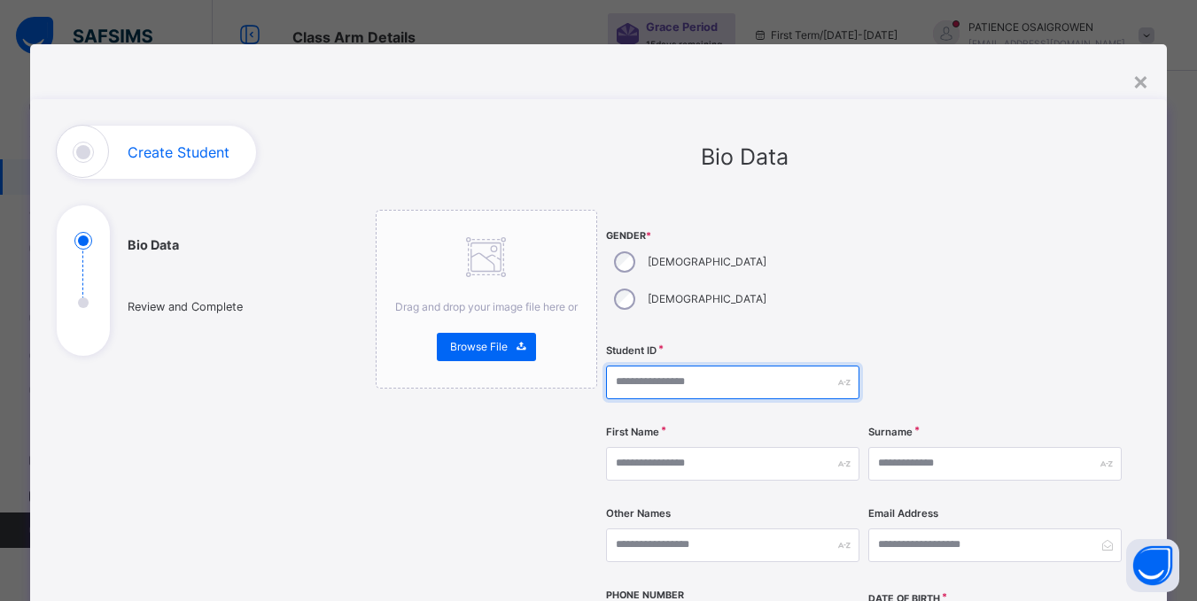
click at [682, 366] on input "text" at bounding box center [732, 383] width 253 height 34
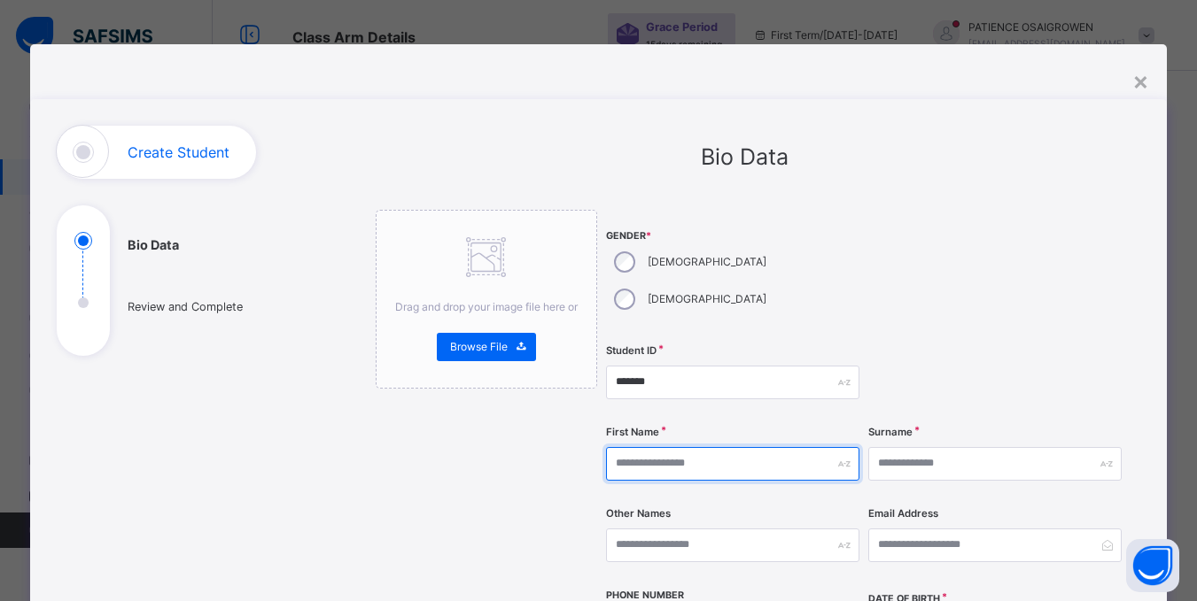
click at [678, 447] on input "text" at bounding box center [732, 464] width 253 height 34
click at [854, 220] on div "Gender * Male Female" at bounding box center [732, 274] width 253 height 128
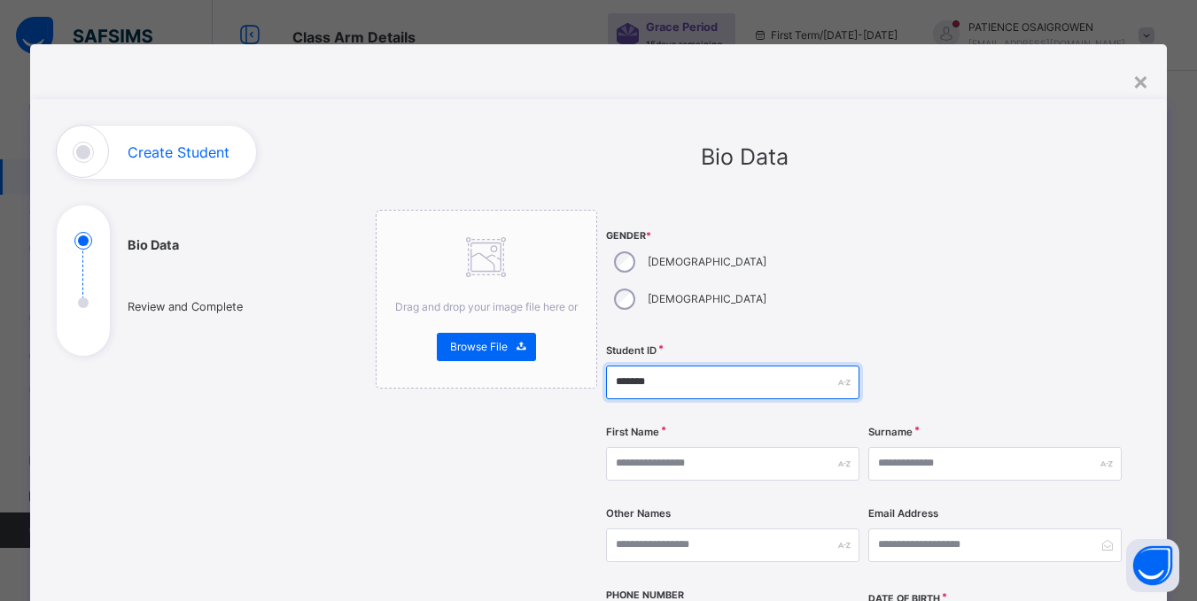
click at [717, 366] on input "******" at bounding box center [732, 383] width 253 height 34
type input "*"
type input "*********"
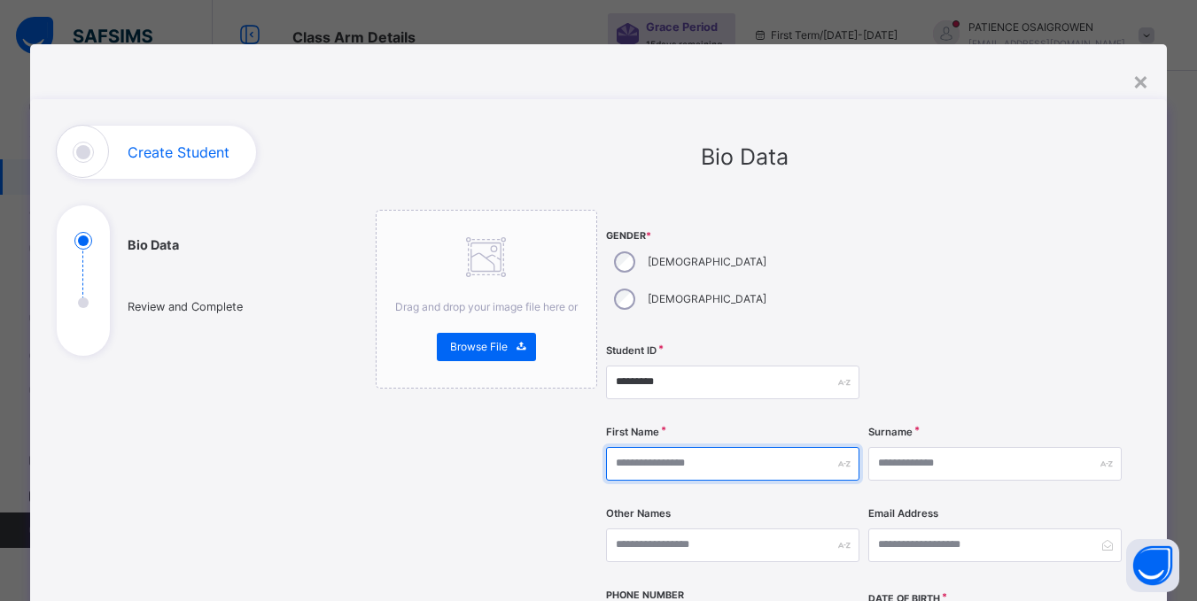
click at [777, 447] on input "text" at bounding box center [732, 464] width 253 height 34
type input "******"
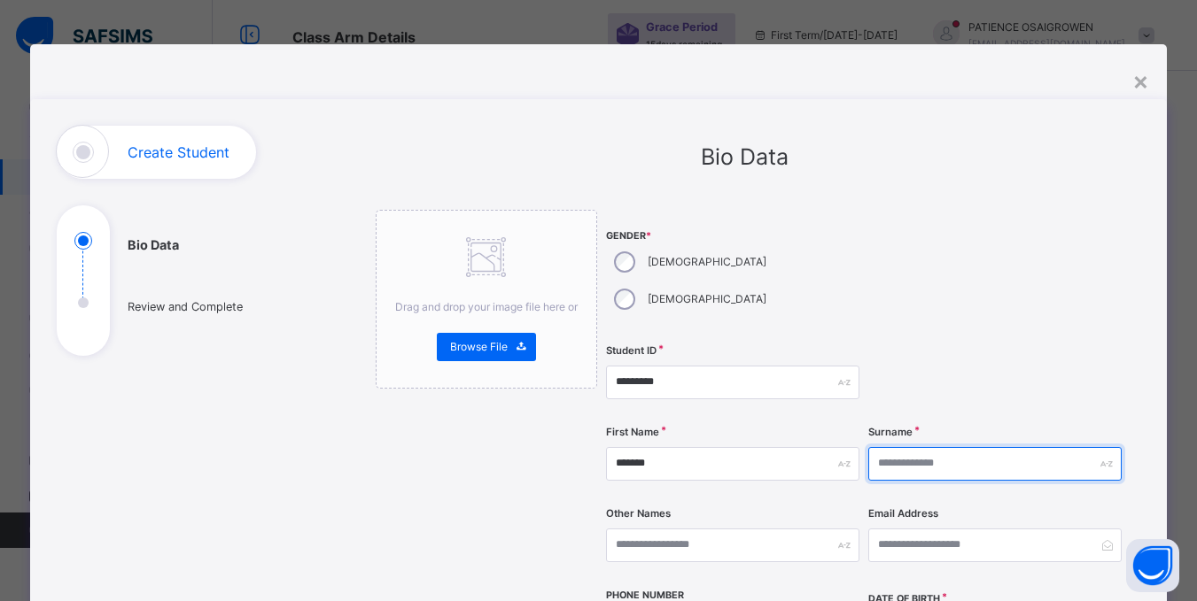
click at [939, 447] on input "text" at bounding box center [994, 464] width 253 height 34
type input "*"
type input "*****"
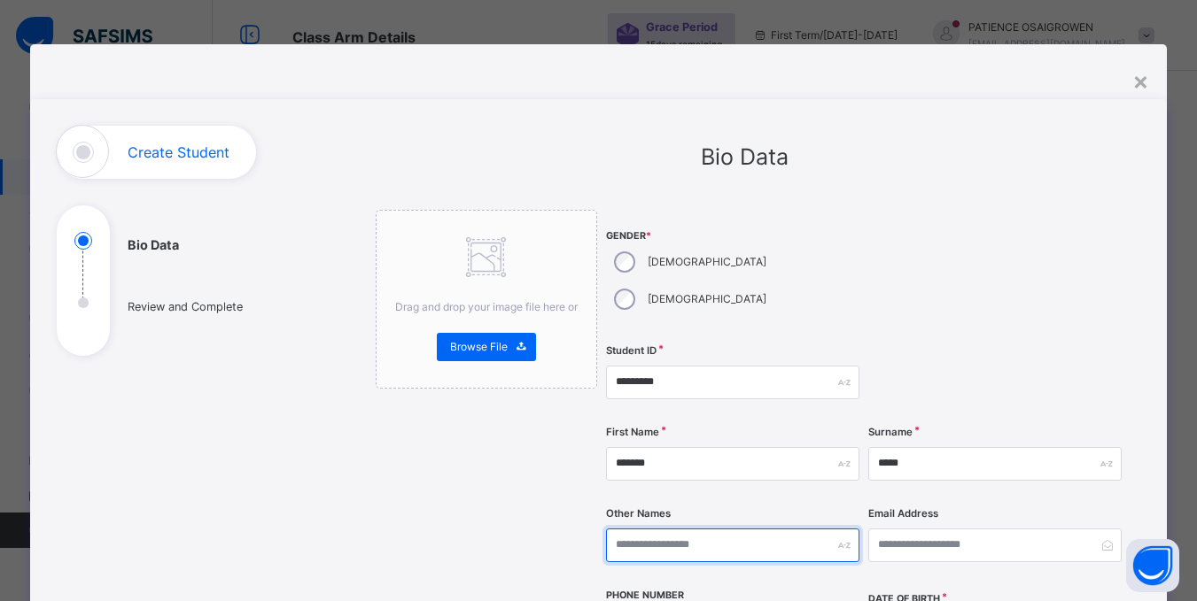
click at [714, 529] on input "text" at bounding box center [732, 546] width 253 height 34
type input "******"
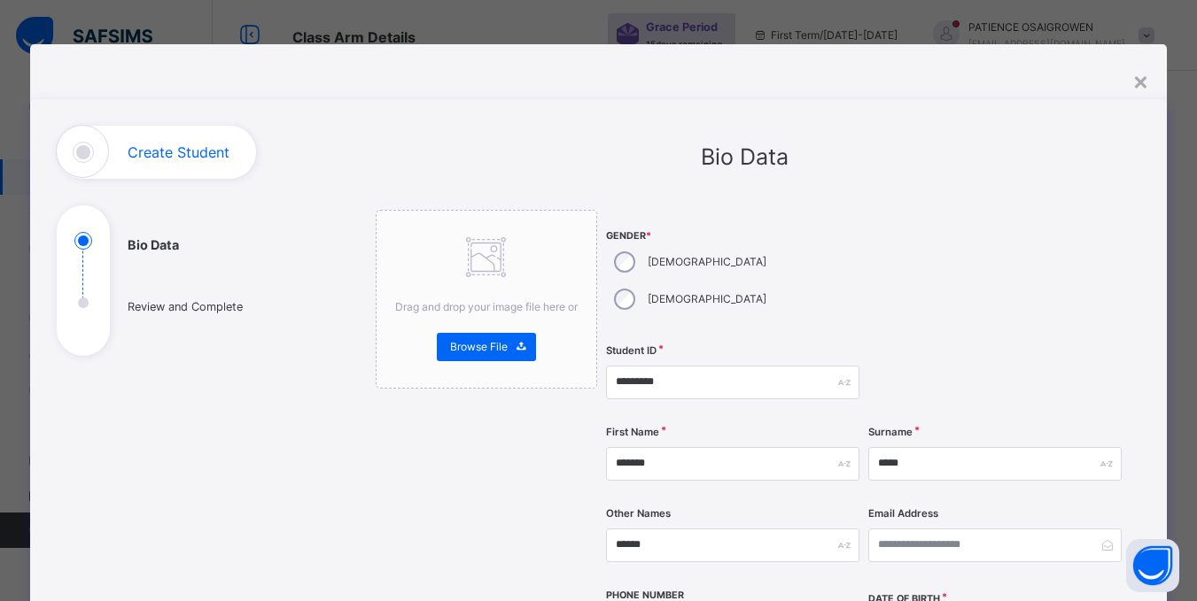
click at [915, 509] on div "Email Address" at bounding box center [994, 545] width 253 height 73
click at [911, 529] on input "email" at bounding box center [994, 546] width 253 height 34
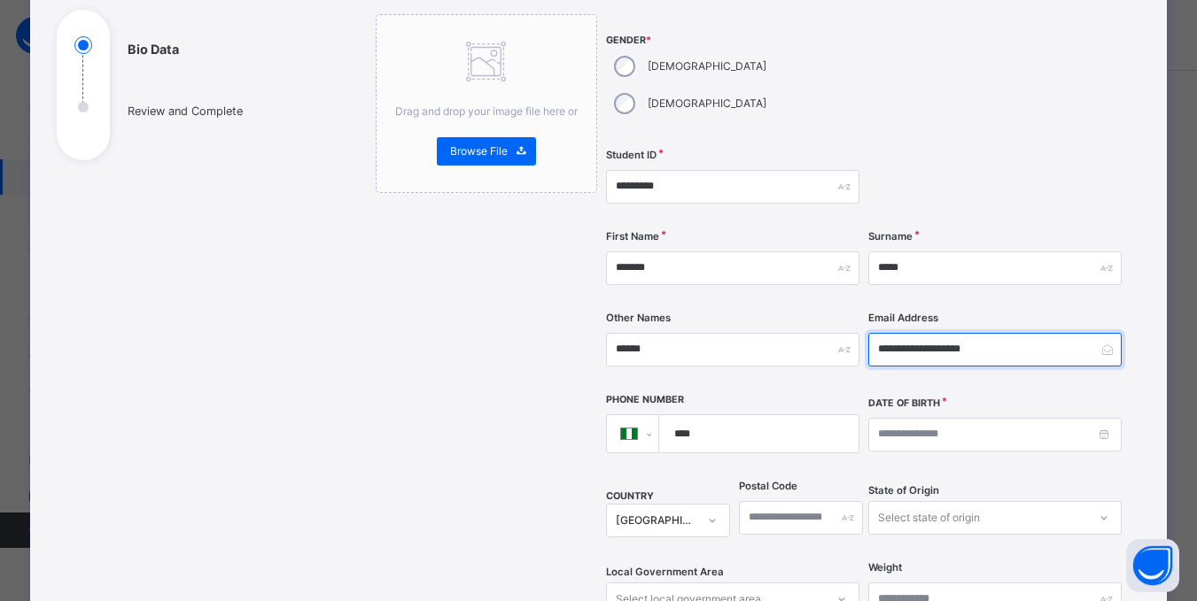
scroll to position [266, 0]
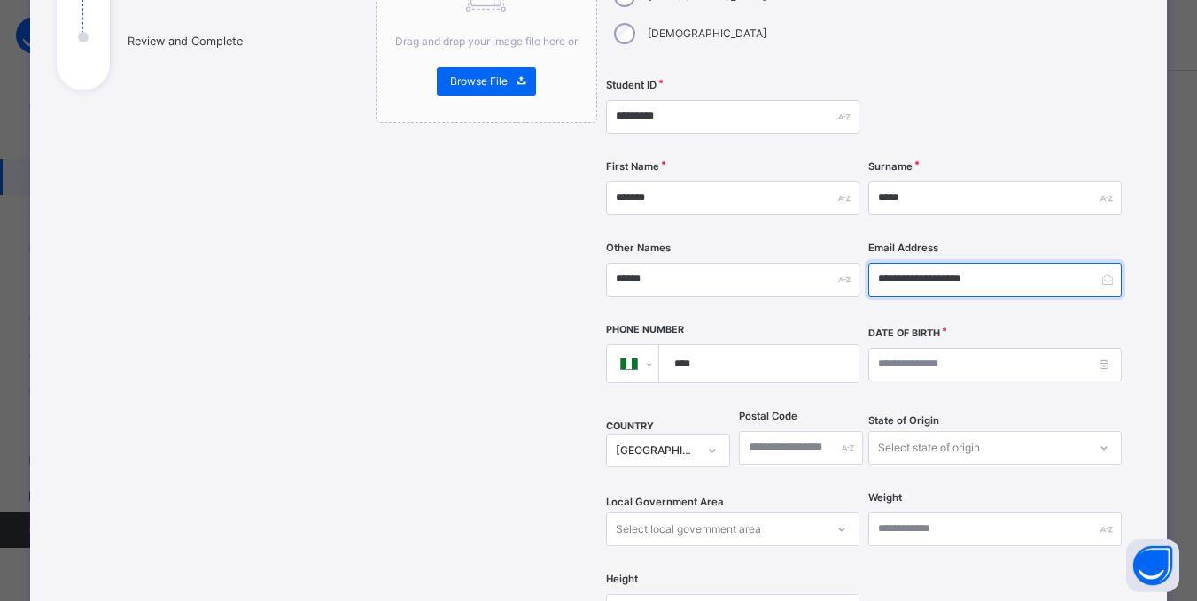
type input "**********"
click at [725, 345] on input "****" at bounding box center [755, 363] width 184 height 37
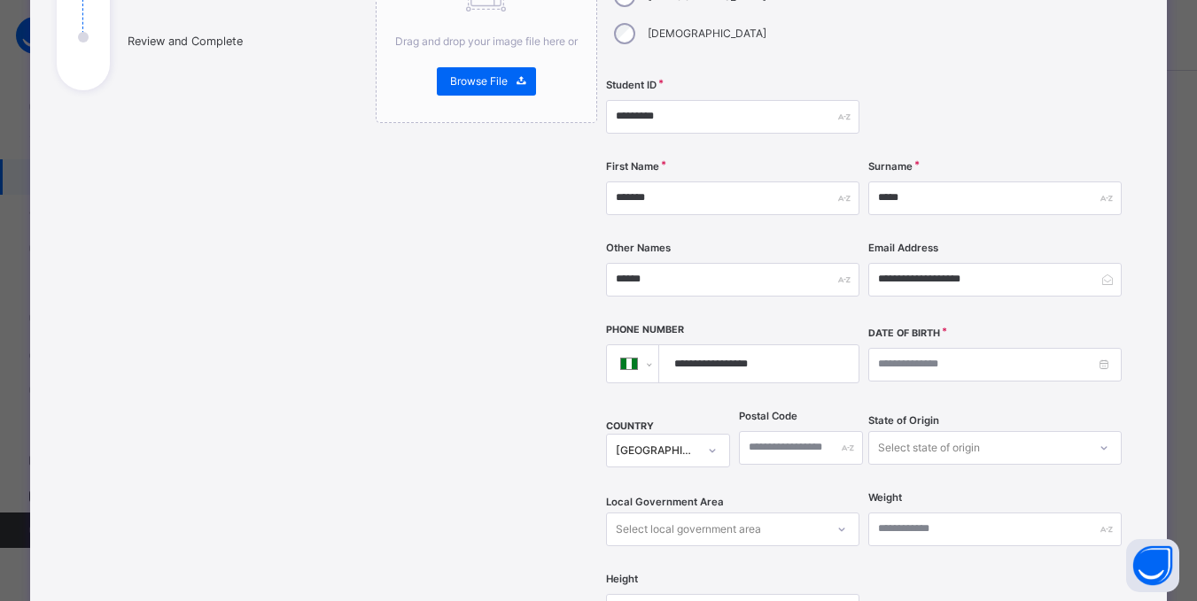
type input "**********"
click at [927, 348] on input at bounding box center [994, 365] width 253 height 34
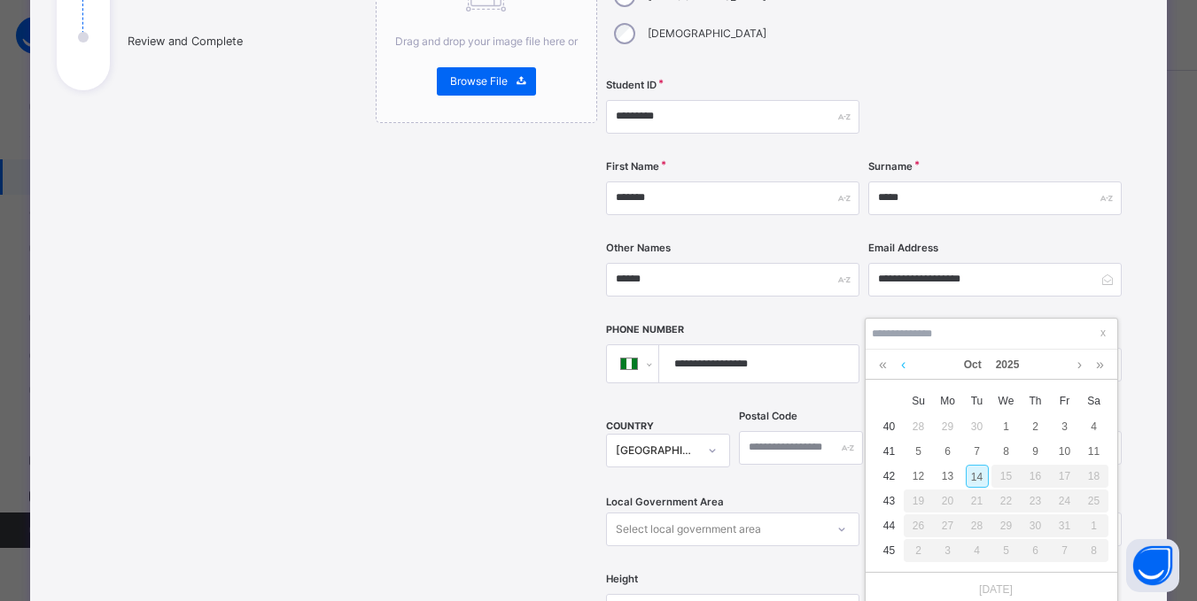
click at [905, 364] on link at bounding box center [902, 365] width 13 height 30
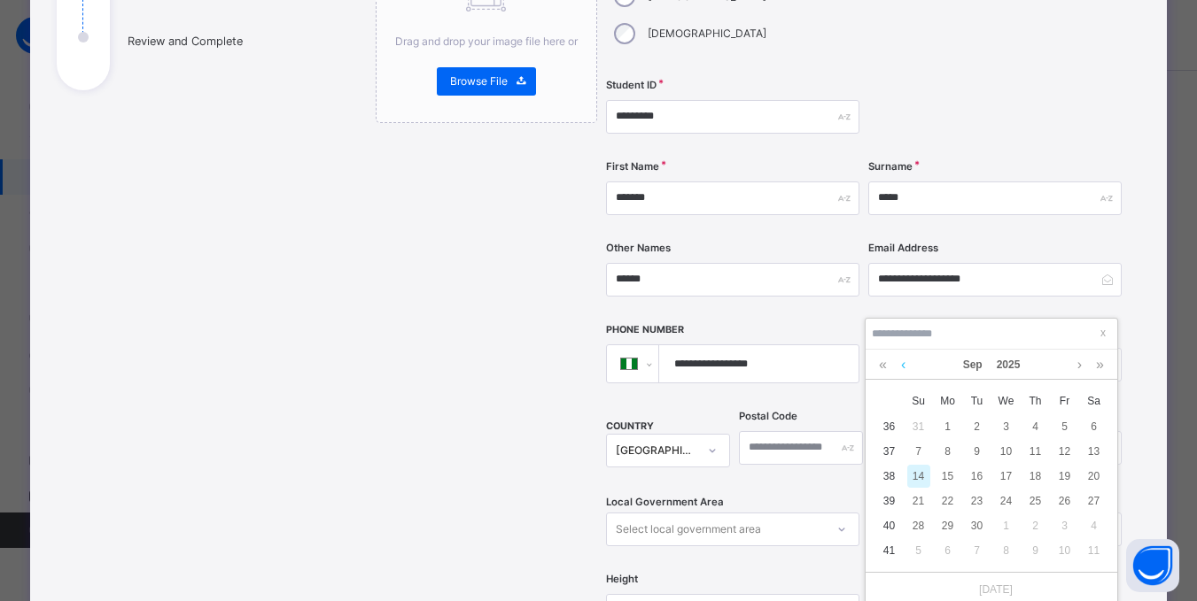
click at [905, 364] on link at bounding box center [902, 365] width 13 height 30
click at [880, 365] on link at bounding box center [882, 365] width 17 height 30
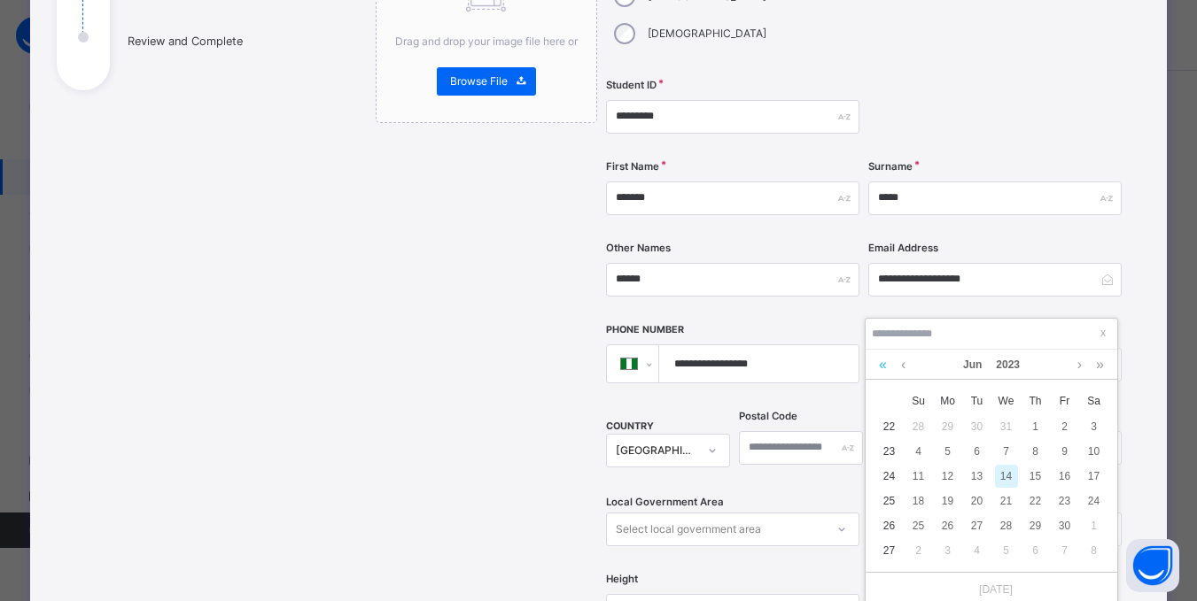
click at [880, 365] on link at bounding box center [882, 365] width 17 height 30
click at [1095, 480] on div "20" at bounding box center [1093, 476] width 23 height 23
type input "**********"
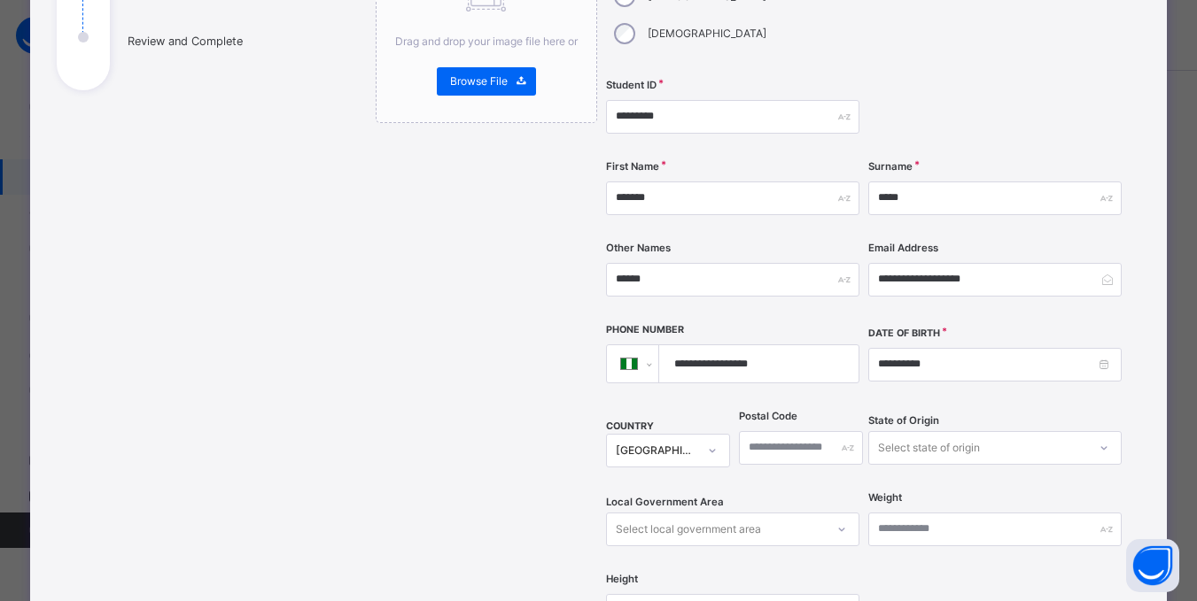
scroll to position [374, 0]
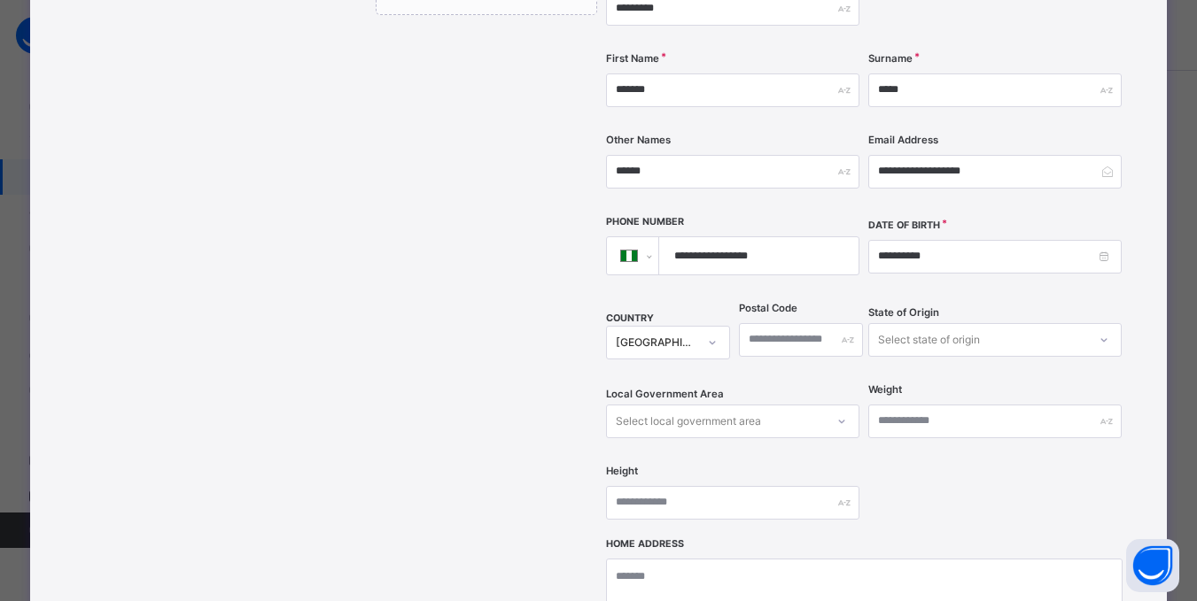
click at [1105, 357] on div "Select state of origin" at bounding box center [994, 340] width 253 height 34
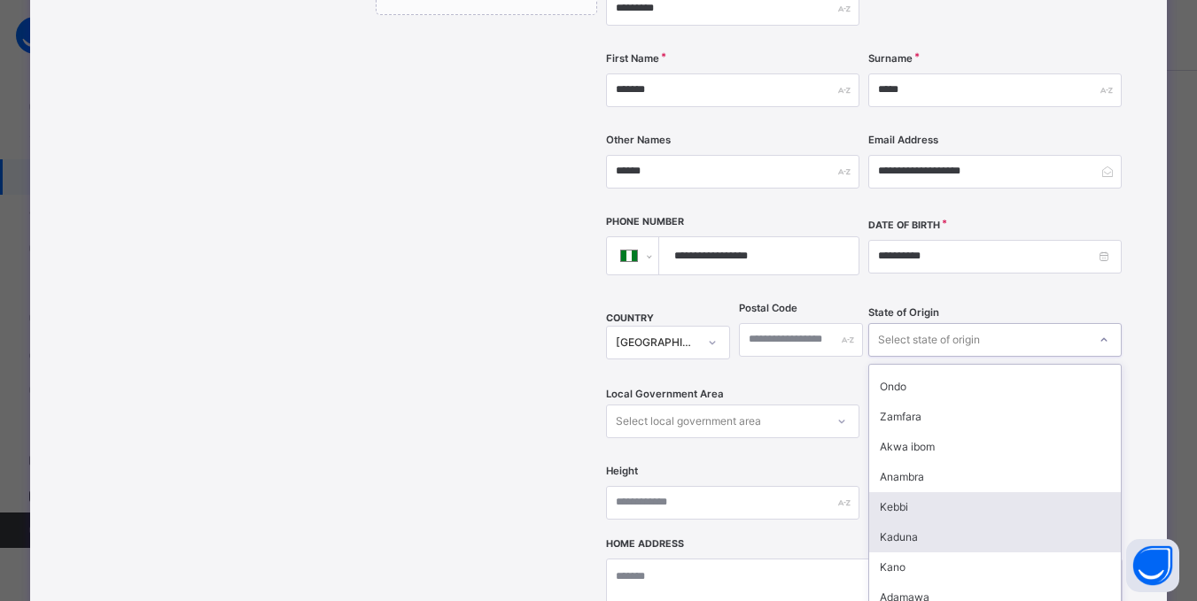
scroll to position [531, 0]
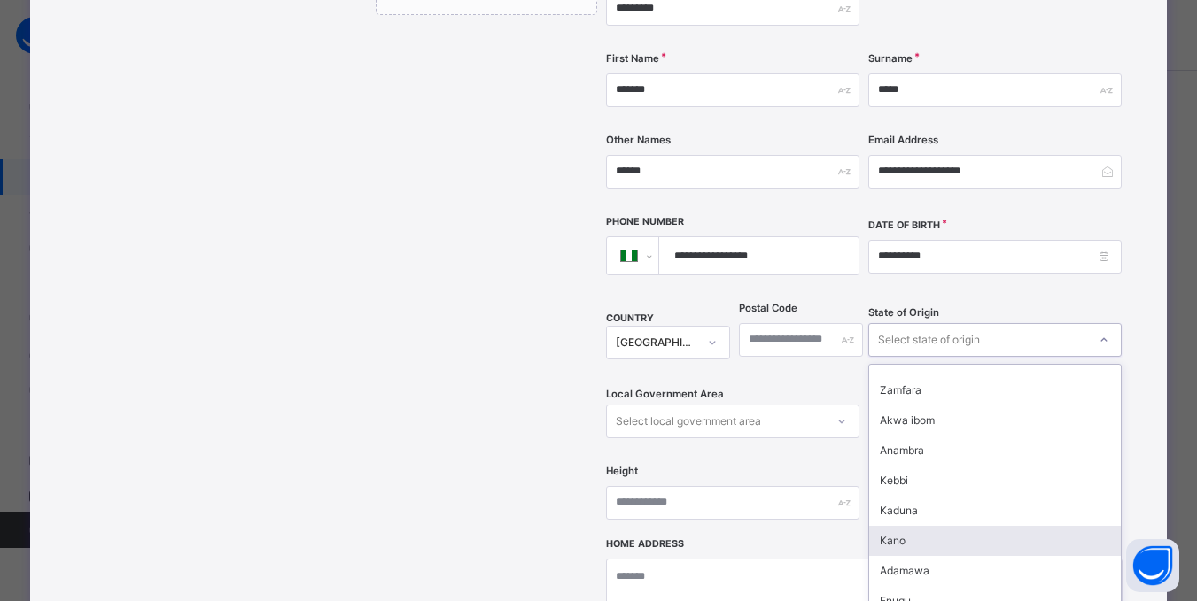
click at [894, 526] on div "Kano" at bounding box center [995, 541] width 252 height 30
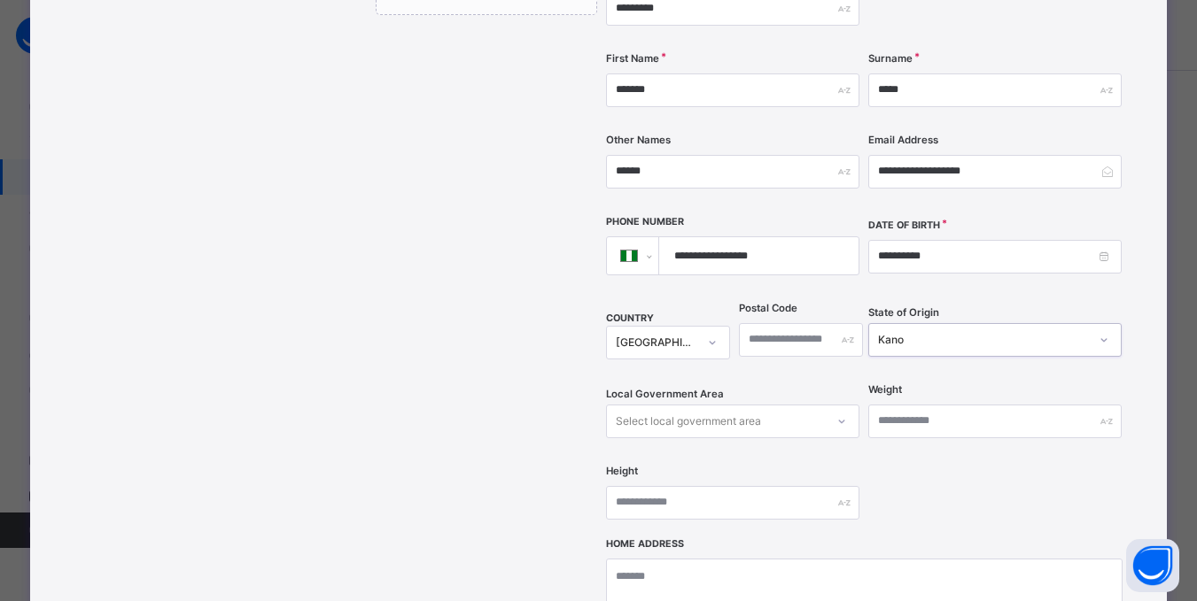
scroll to position [455, 0]
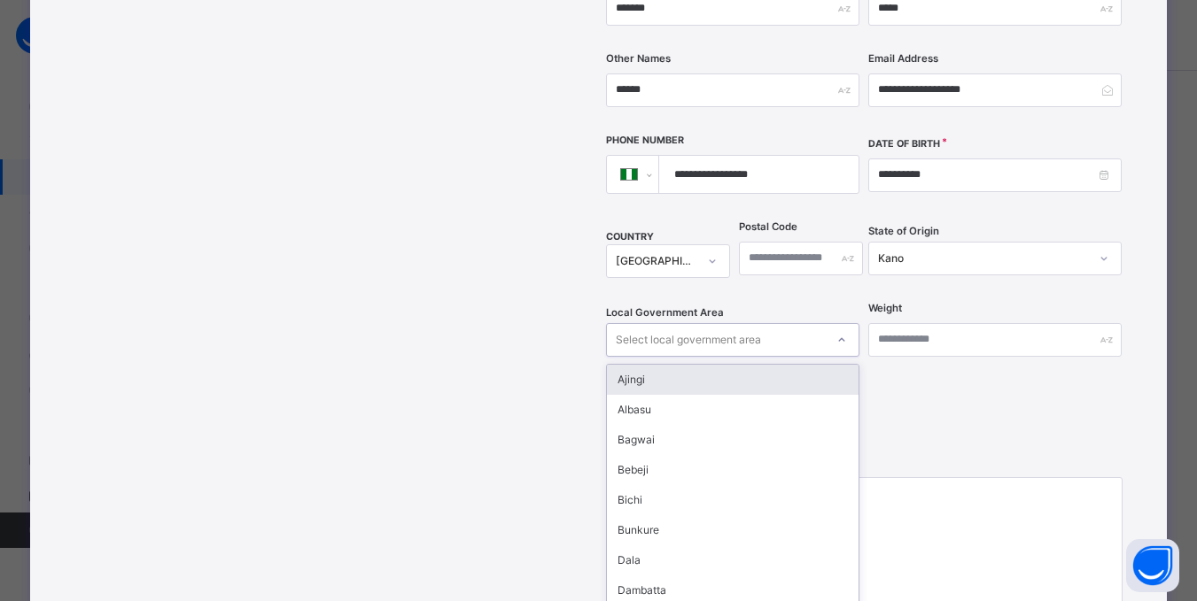
click at [843, 357] on div "option Ajingi focused, 1 of 44. 44 results available. Use Up and Down to choose…" at bounding box center [732, 340] width 253 height 34
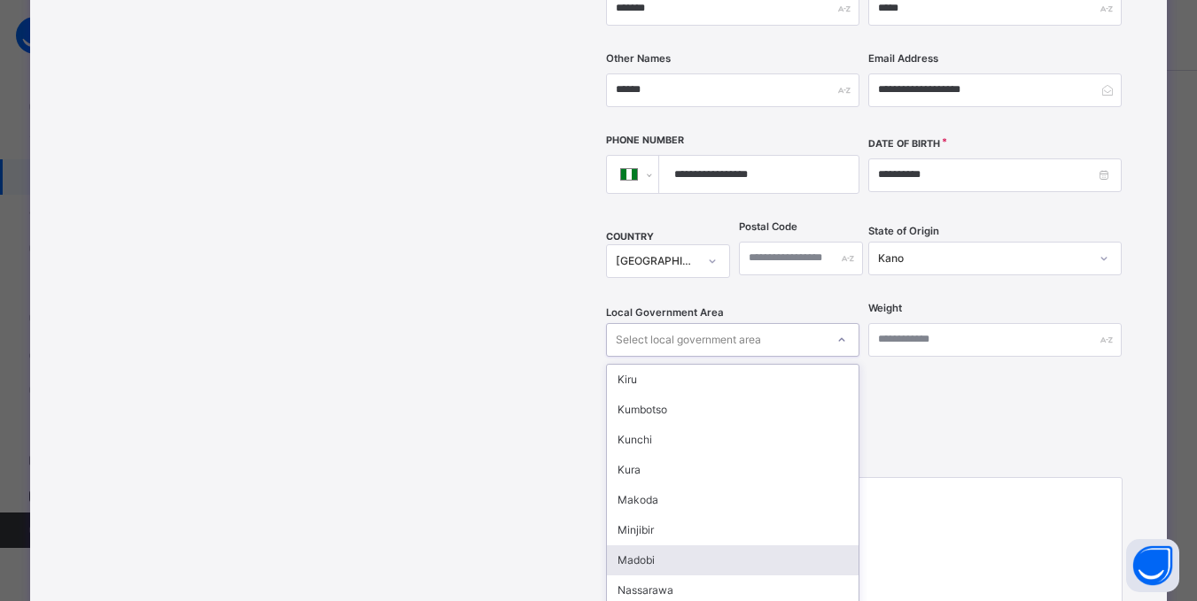
scroll to position [709, 0]
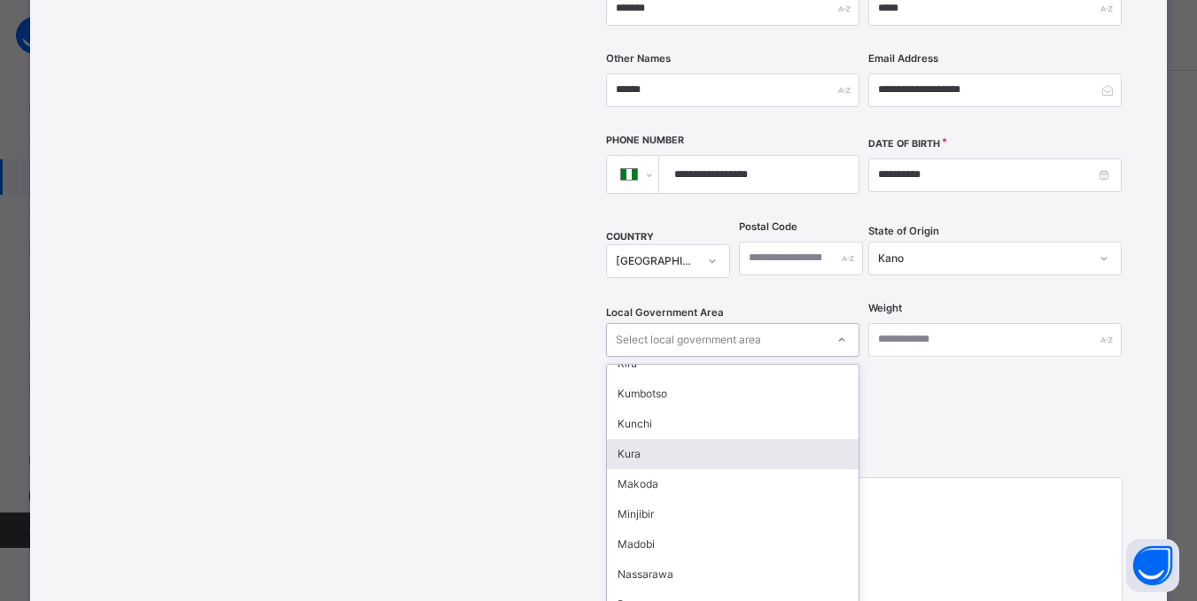
click at [629, 439] on div "Kura" at bounding box center [733, 454] width 252 height 30
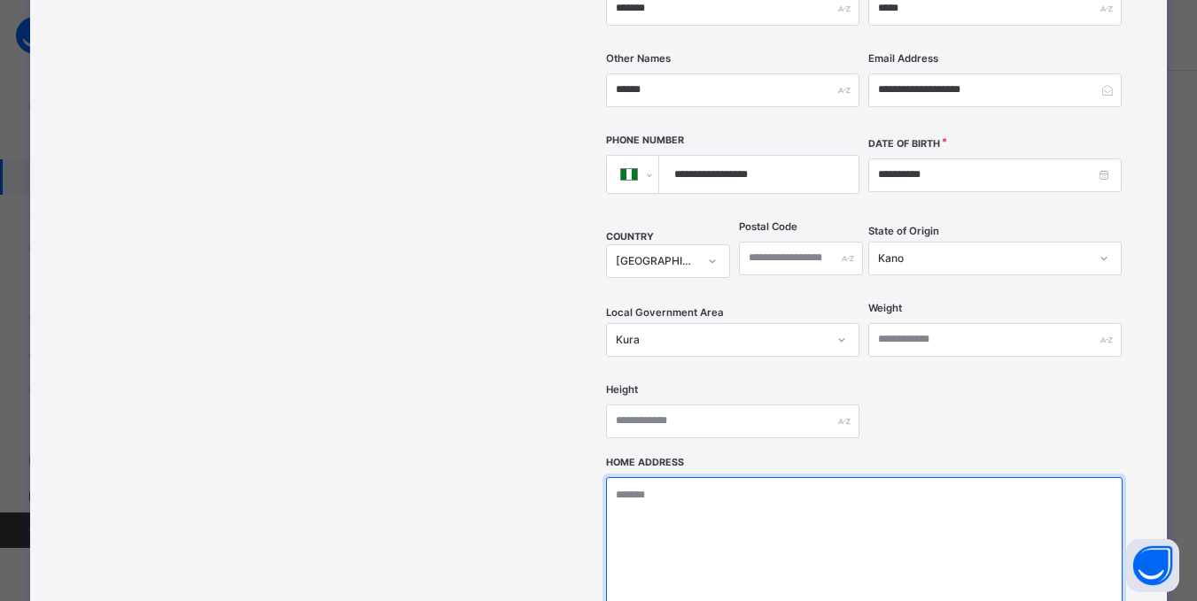
click at [712, 477] on textarea at bounding box center [864, 565] width 516 height 177
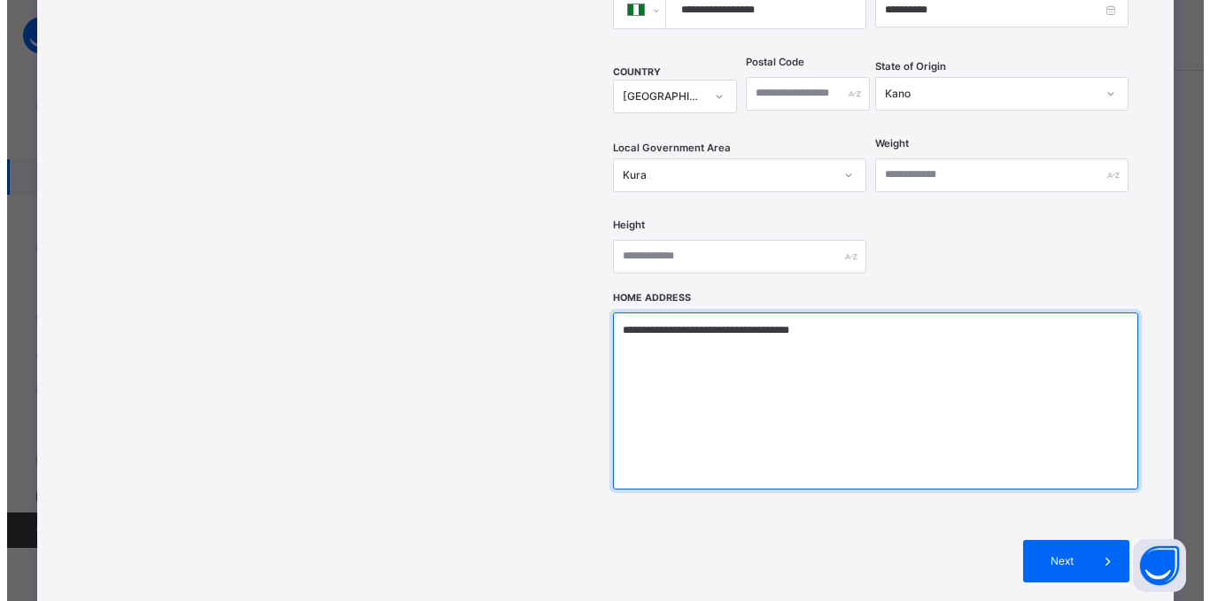
scroll to position [632, 0]
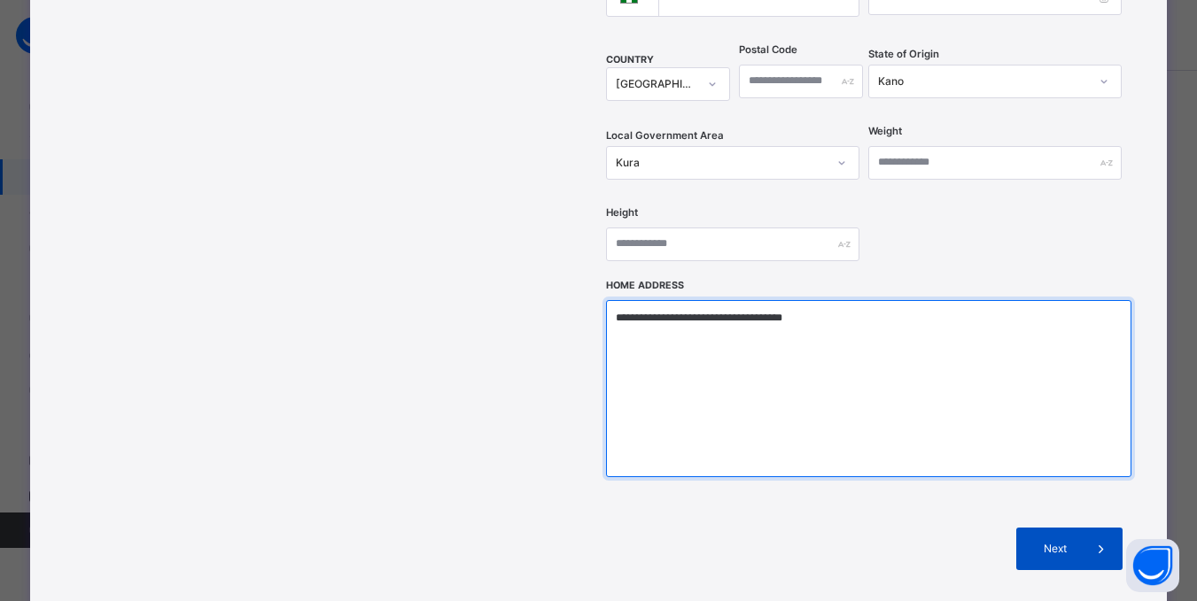
type textarea "**********"
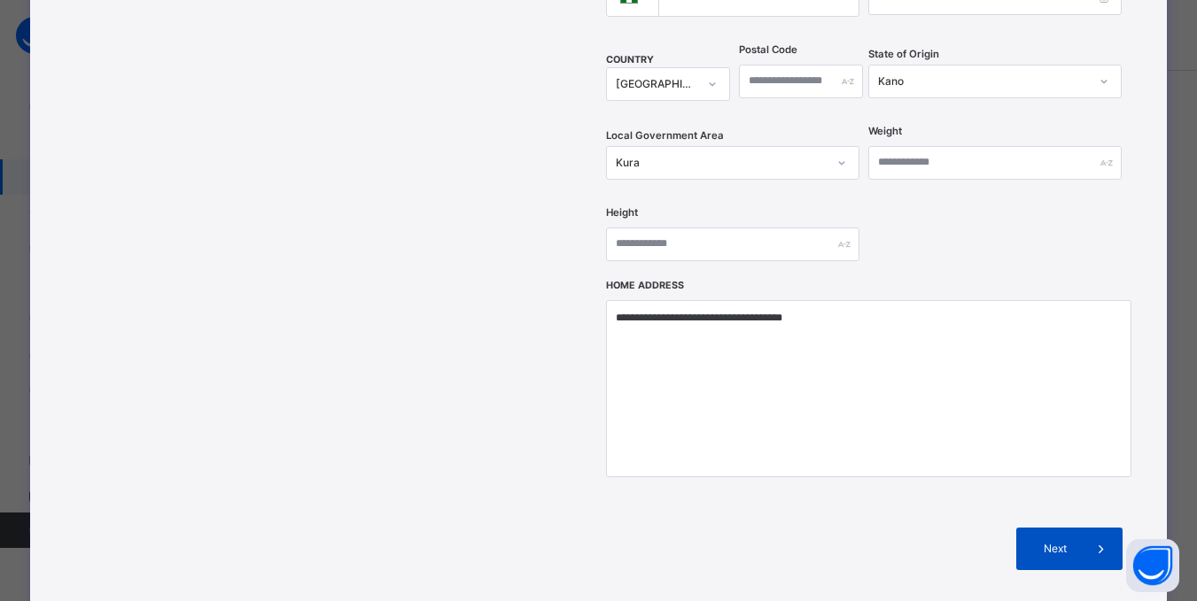
click at [1076, 528] on div "Next" at bounding box center [1069, 549] width 106 height 43
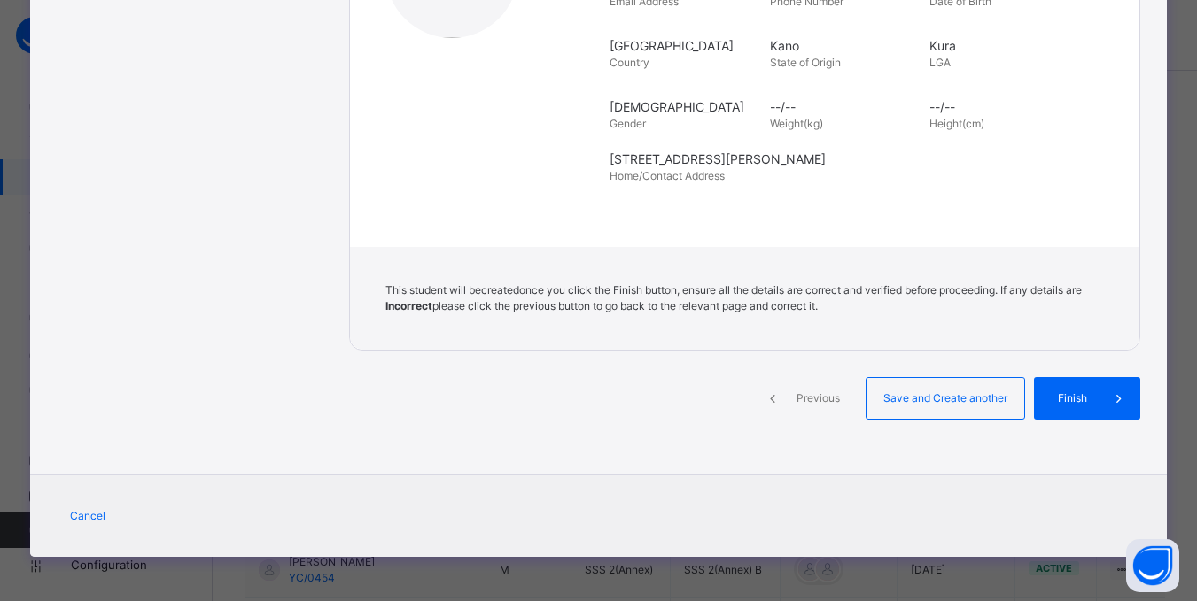
scroll to position [373, 0]
click at [1088, 414] on div "Finish" at bounding box center [1100, 398] width 106 height 43
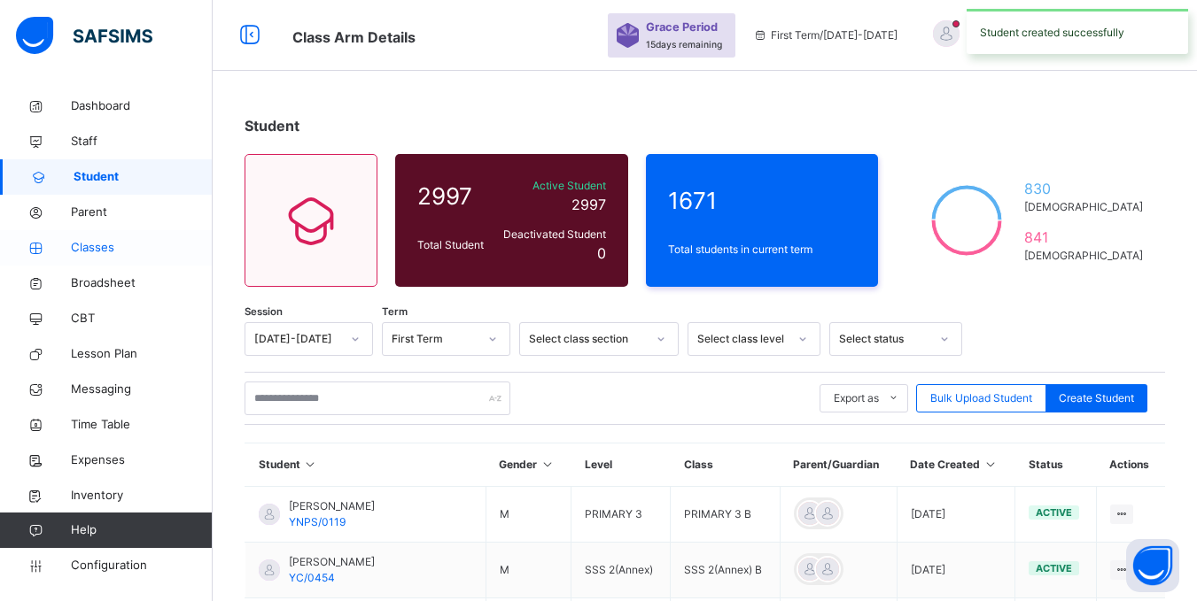
click at [93, 249] on span "Classes" at bounding box center [142, 248] width 142 height 18
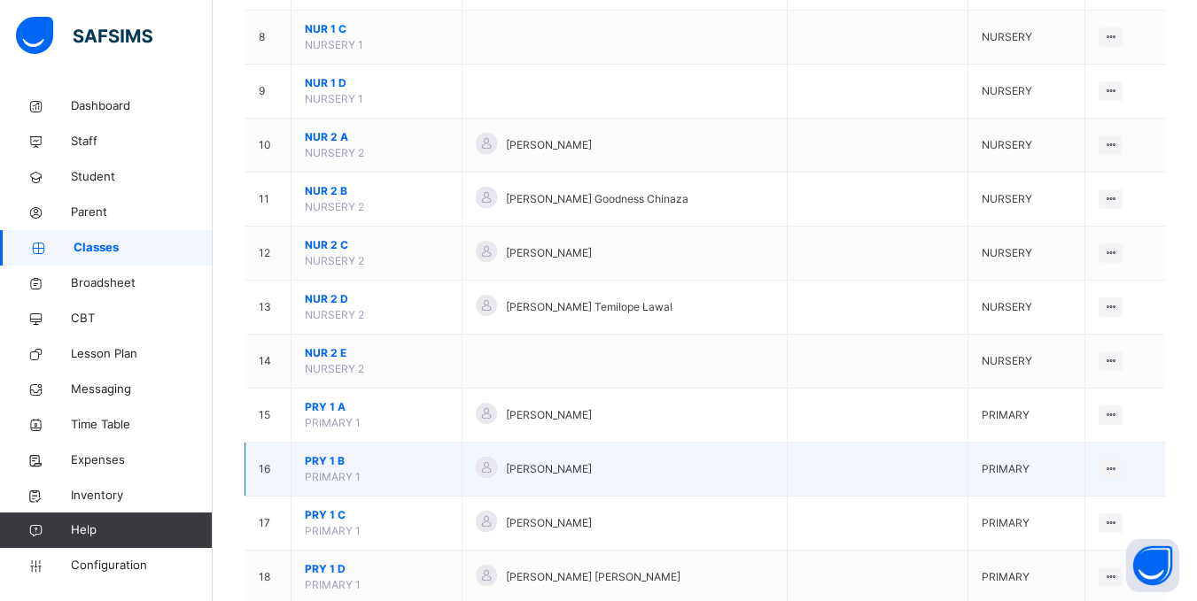
scroll to position [620, 0]
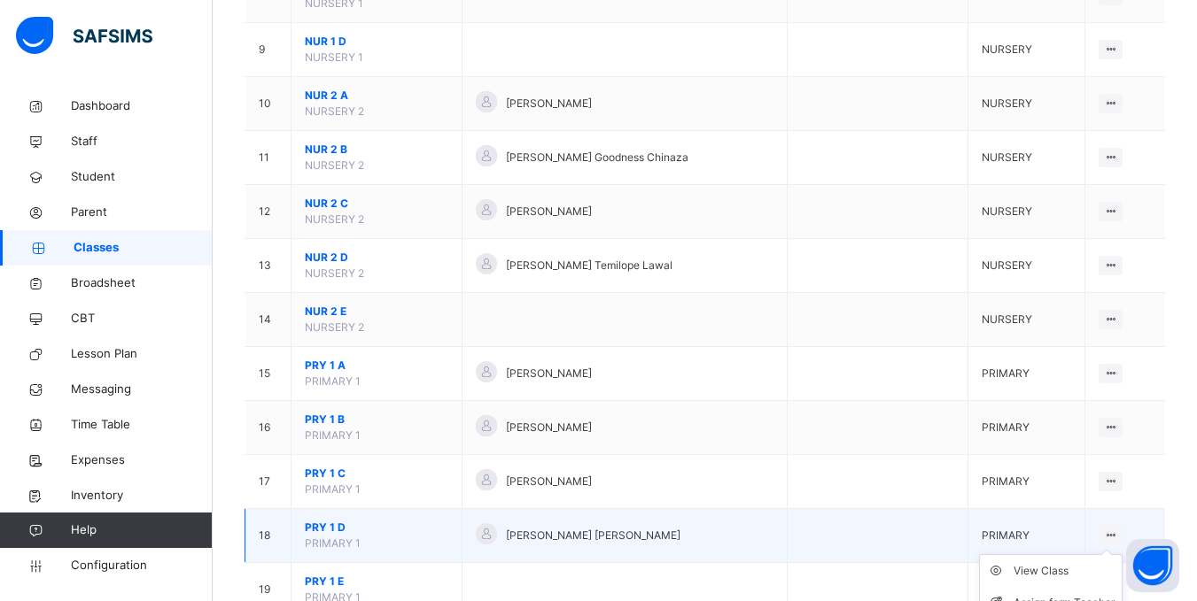
click at [1118, 535] on icon at bounding box center [1110, 535] width 15 height 13
click at [1050, 573] on div "View Class" at bounding box center [1063, 571] width 101 height 18
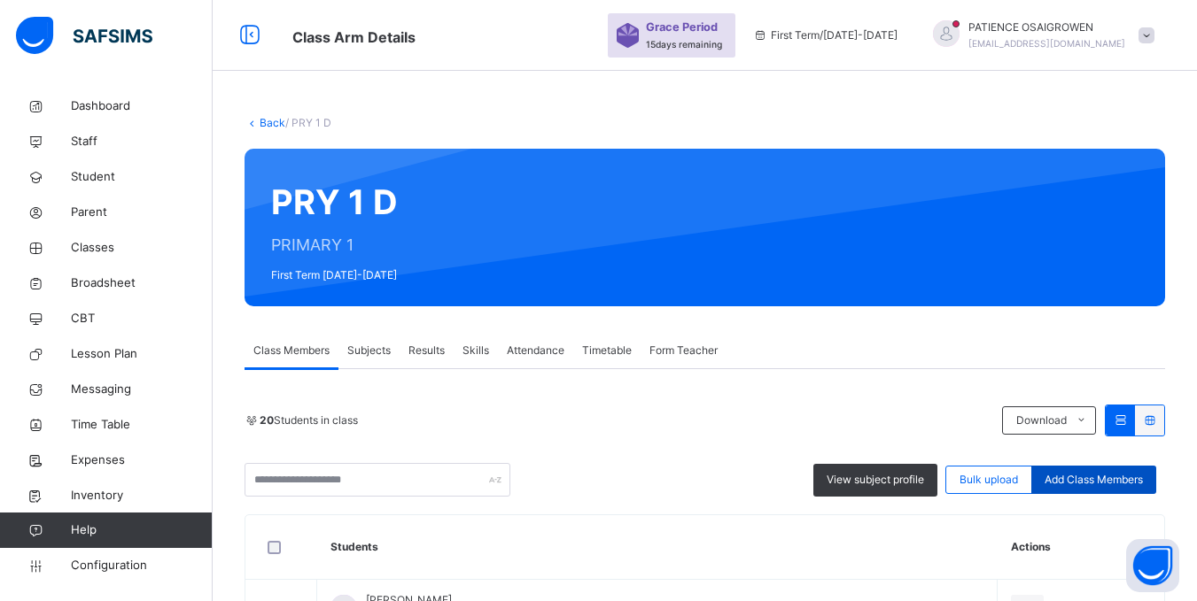
click at [1074, 477] on span "Add Class Members" at bounding box center [1093, 480] width 98 height 16
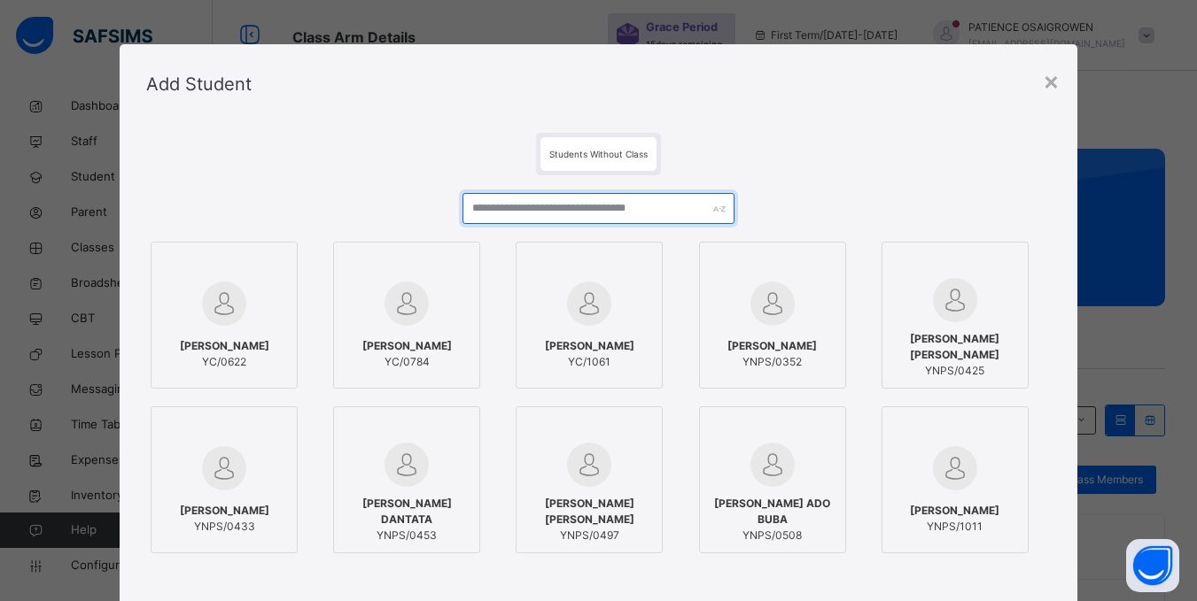
click at [482, 213] on input "text" at bounding box center [597, 208] width 271 height 31
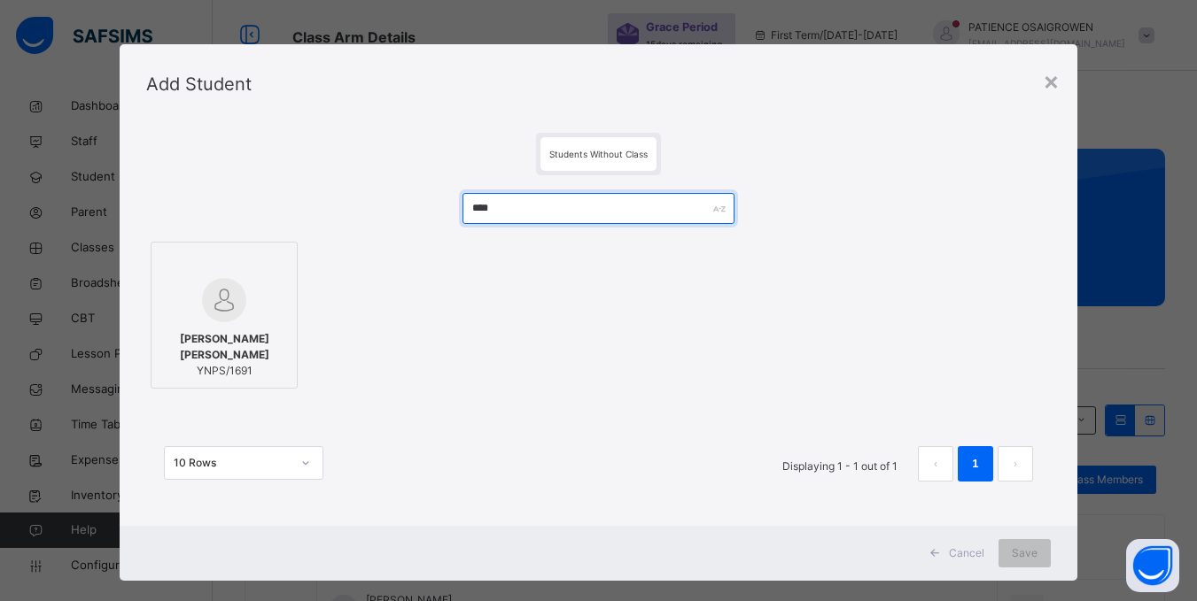
type input "****"
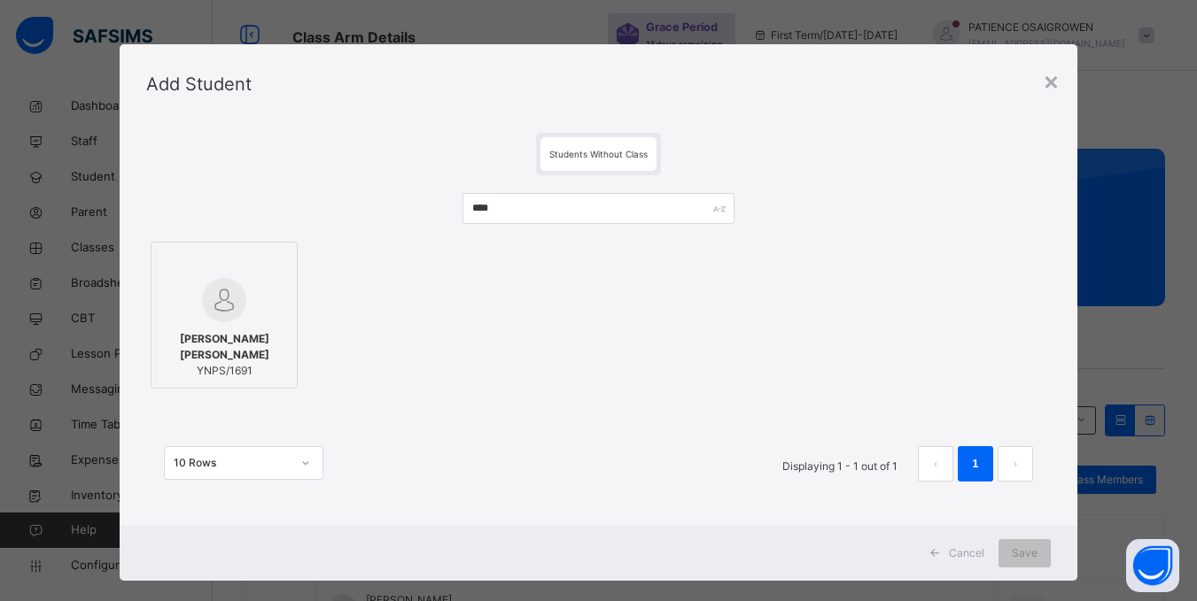
click at [232, 345] on span "FATIMA MUKTAR ISHAQ" at bounding box center [224, 347] width 128 height 32
click at [1027, 551] on span "Save" at bounding box center [1036, 554] width 26 height 16
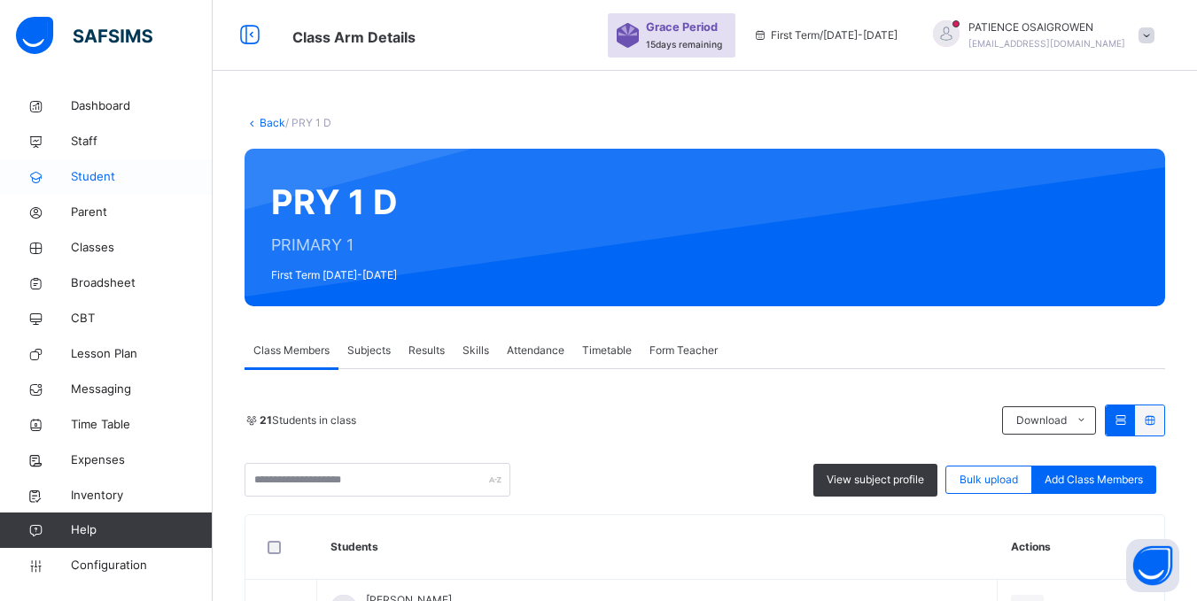
click at [80, 177] on span "Student" at bounding box center [142, 177] width 142 height 18
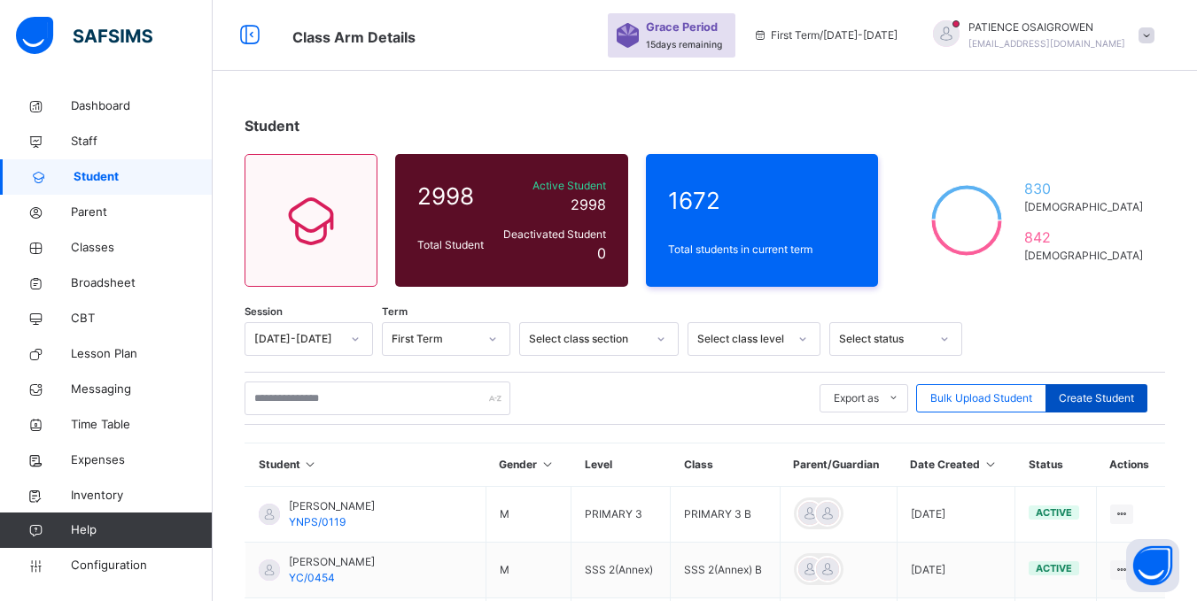
click at [1105, 399] on span "Create Student" at bounding box center [1095, 399] width 75 height 16
select select "**"
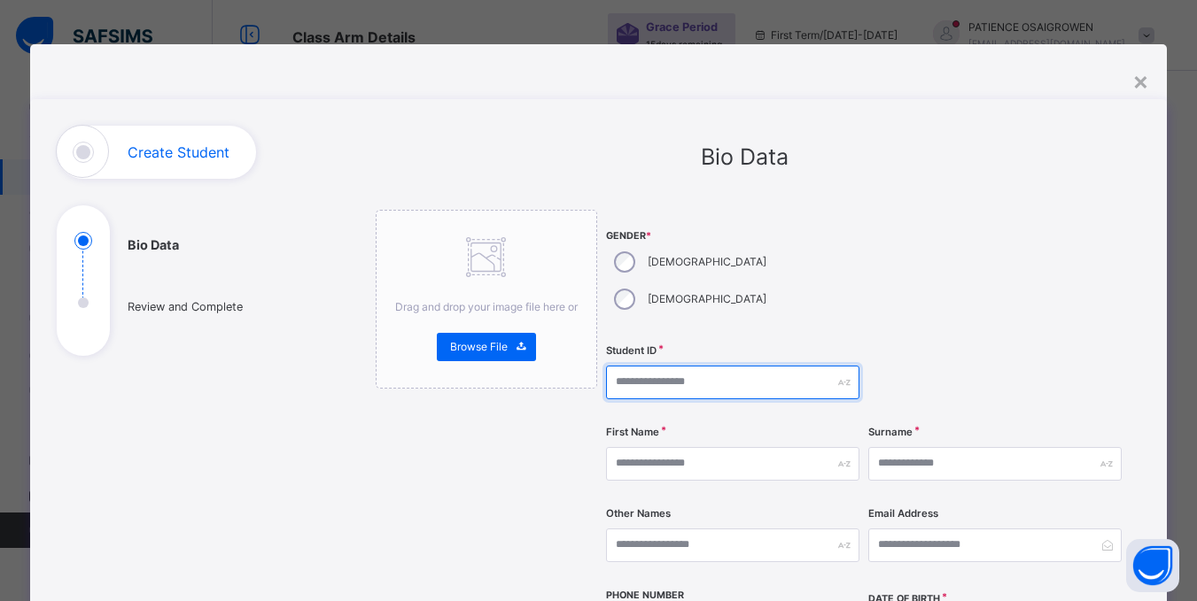
click at [705, 366] on input "text" at bounding box center [732, 383] width 253 height 34
type input "*********"
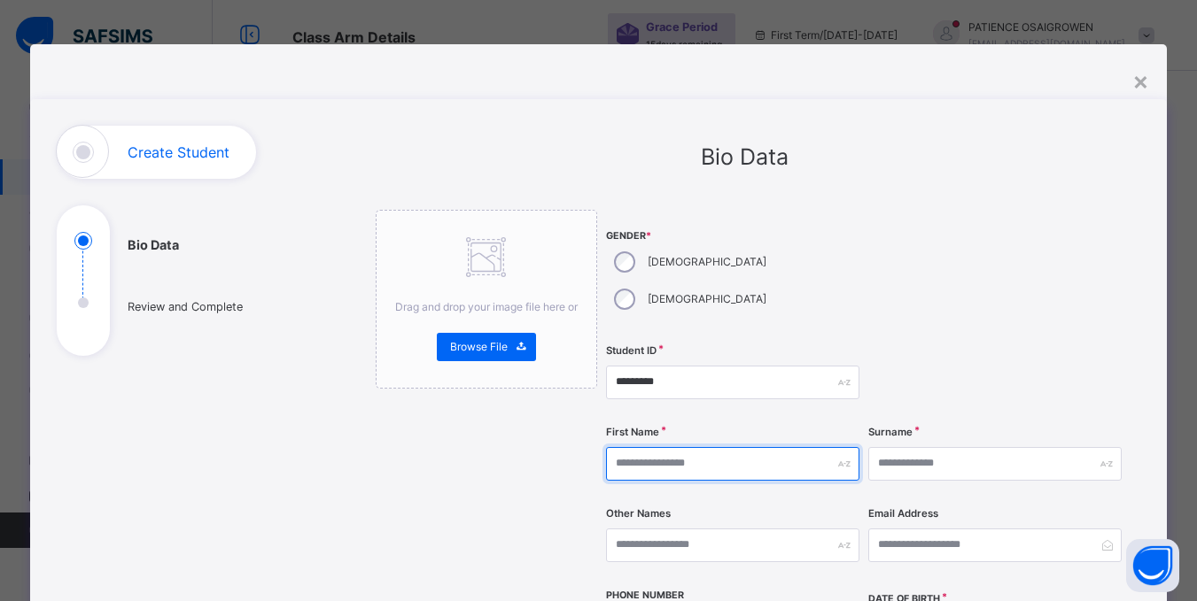
click at [729, 447] on input "text" at bounding box center [732, 464] width 253 height 34
type input "******"
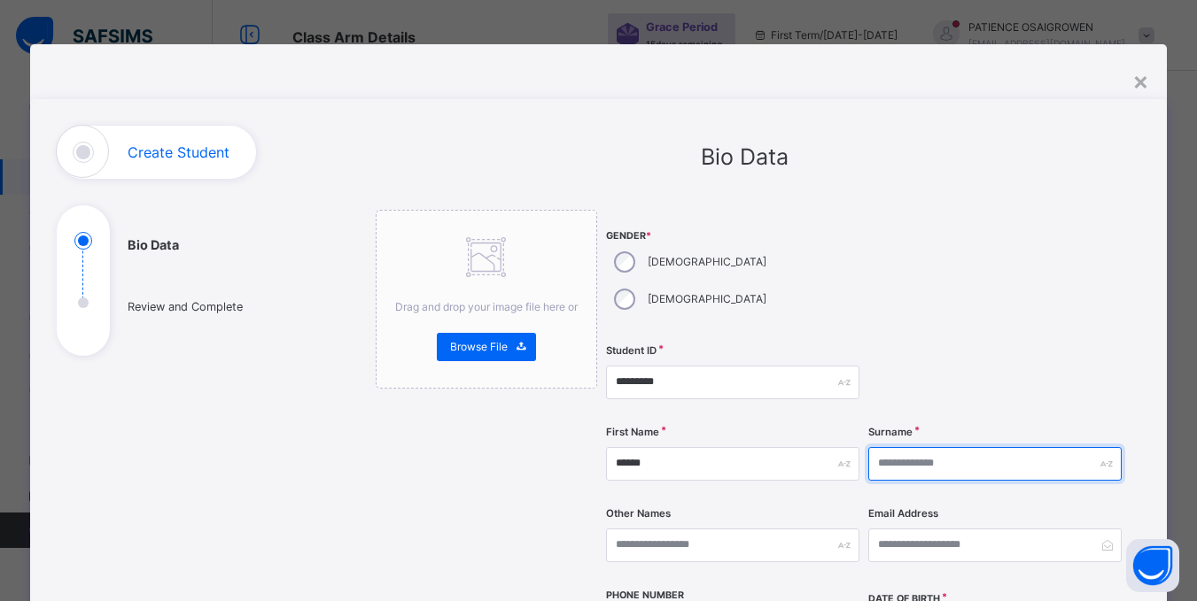
click at [922, 447] on input "text" at bounding box center [994, 464] width 253 height 34
type input "**********"
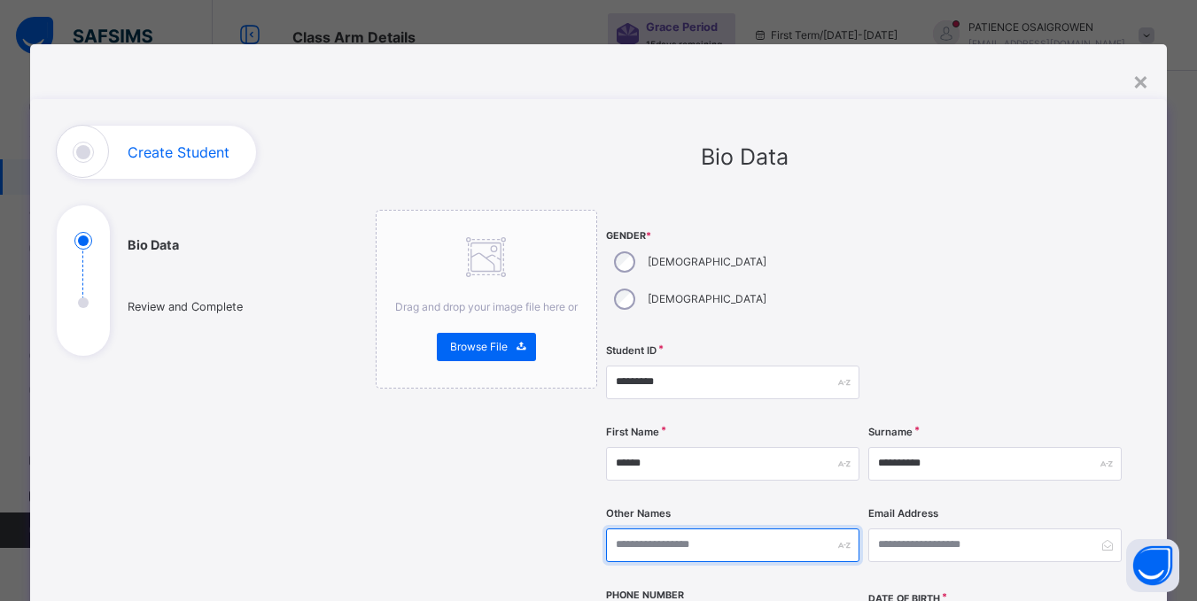
click at [765, 529] on input "text" at bounding box center [732, 546] width 253 height 34
type input "*****"
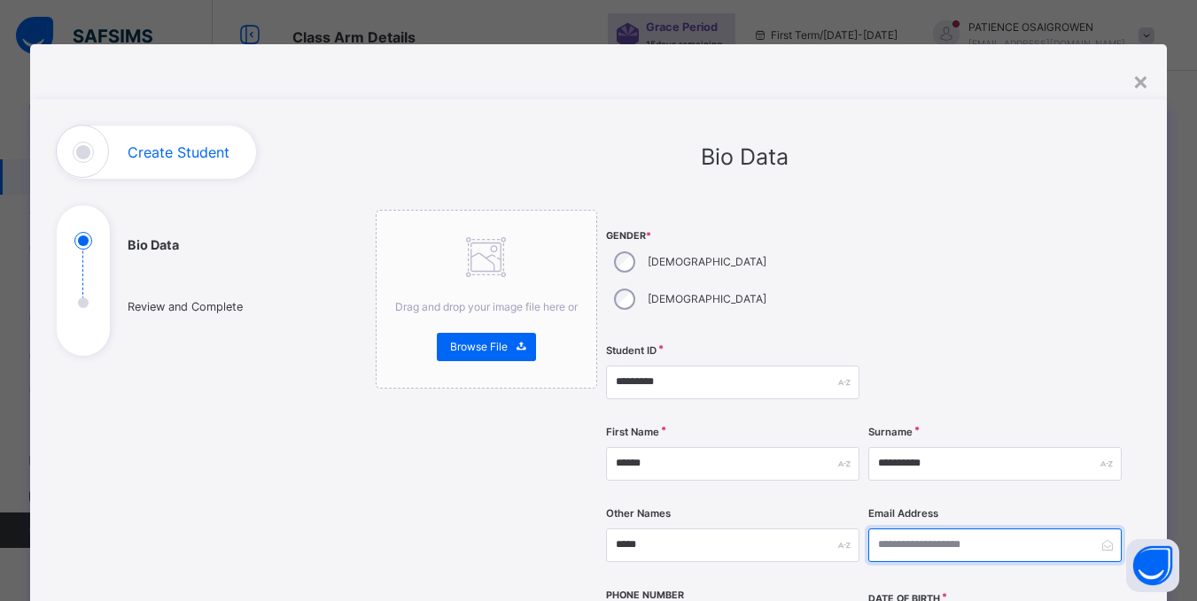
click at [923, 529] on input "email" at bounding box center [994, 546] width 253 height 34
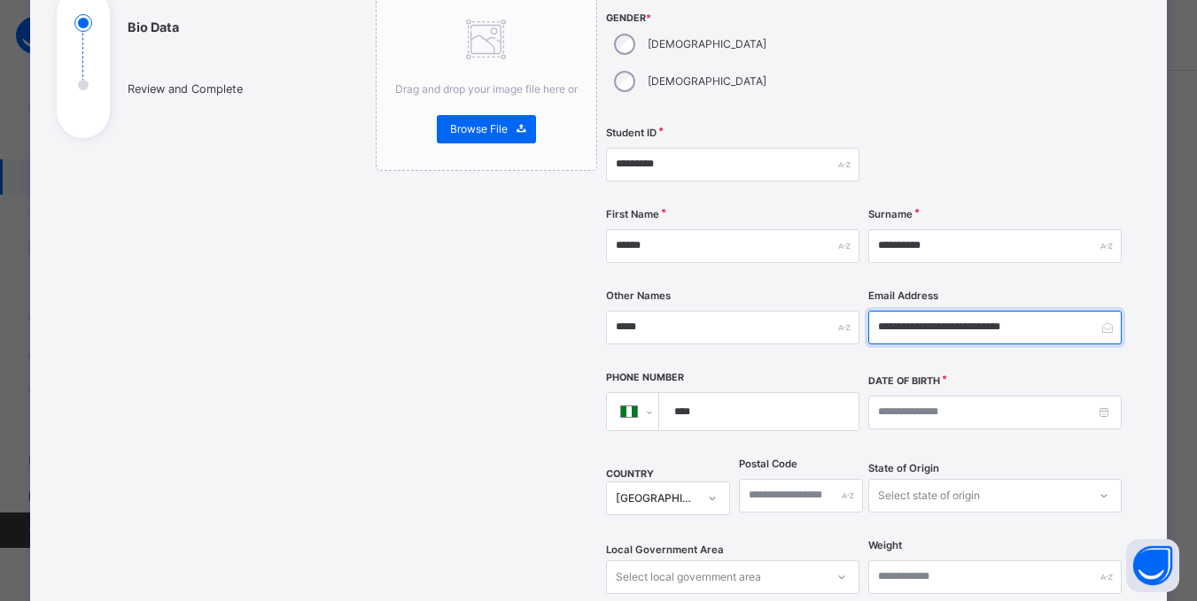
scroll to position [266, 0]
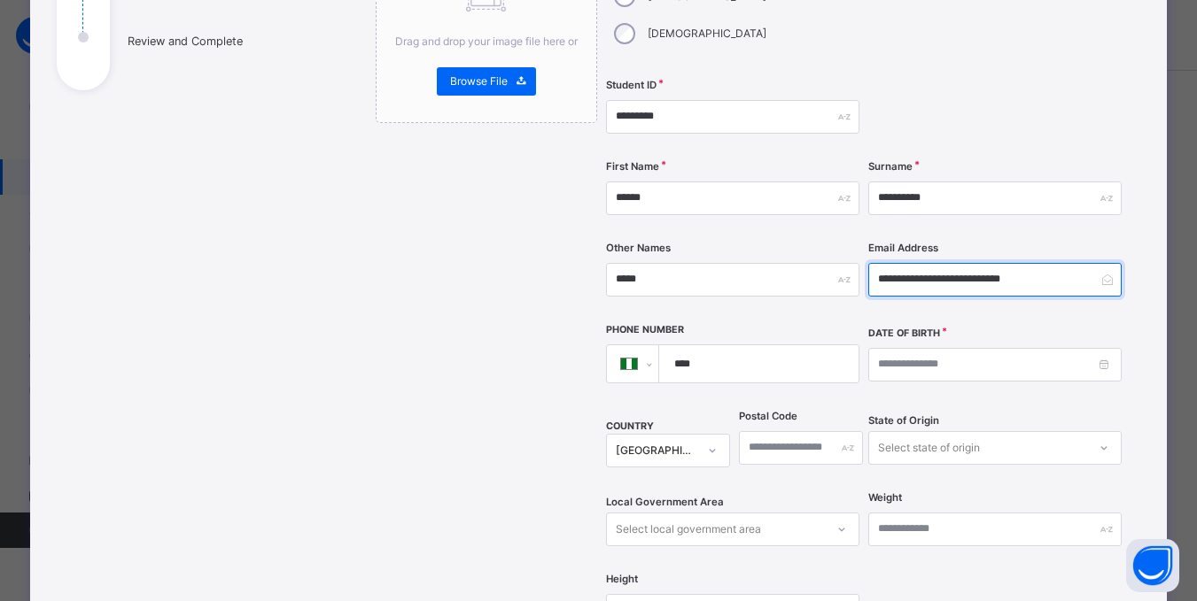
type input "**********"
click at [721, 345] on input "****" at bounding box center [755, 363] width 184 height 37
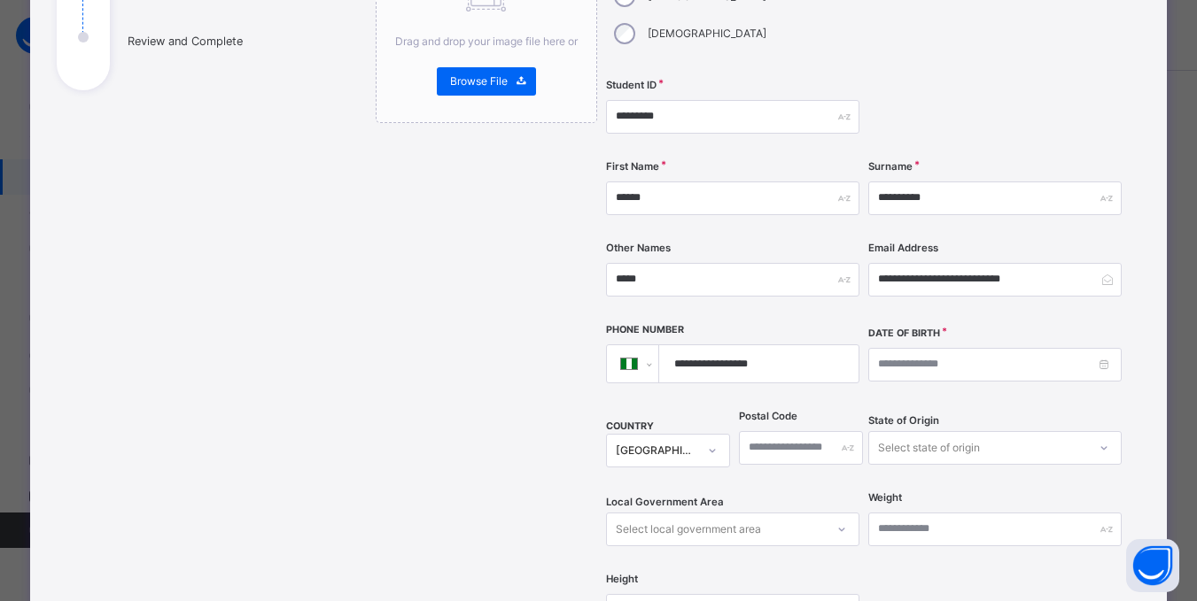
type input "**********"
click at [956, 348] on input at bounding box center [994, 365] width 253 height 34
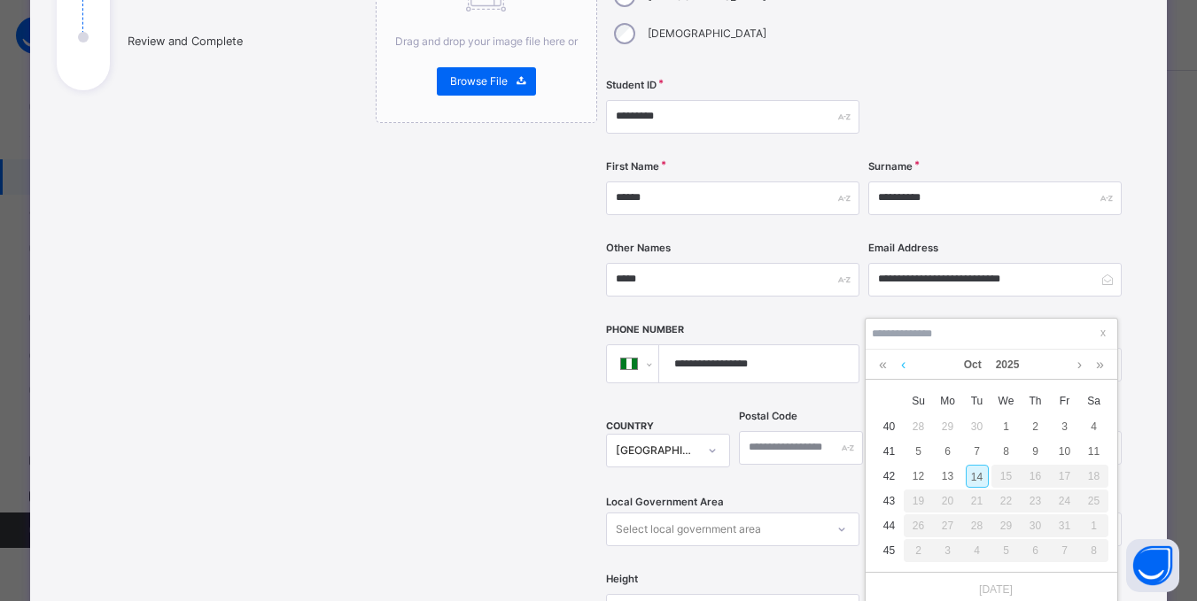
click at [904, 368] on link at bounding box center [902, 365] width 13 height 30
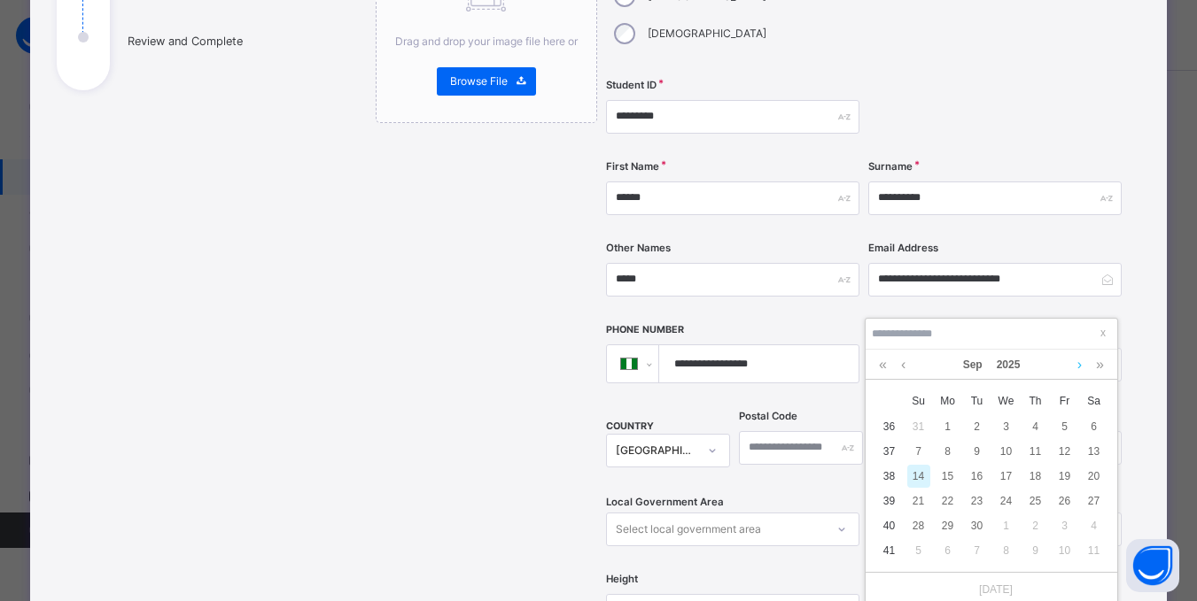
click at [1082, 359] on link at bounding box center [1079, 365] width 13 height 30
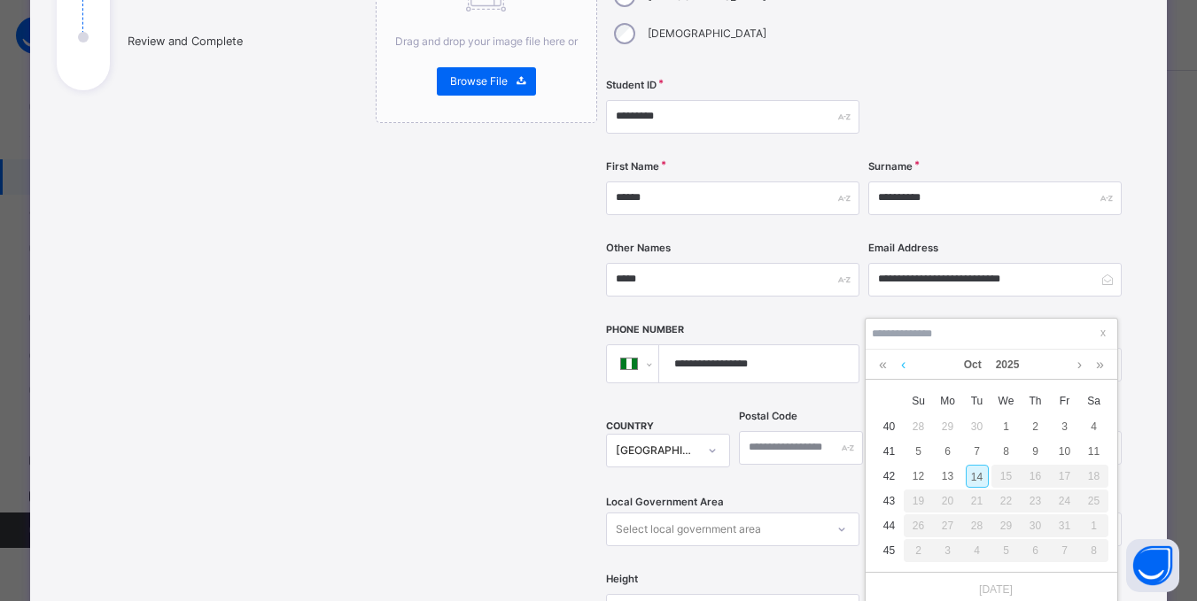
click at [903, 365] on link at bounding box center [902, 365] width 13 height 30
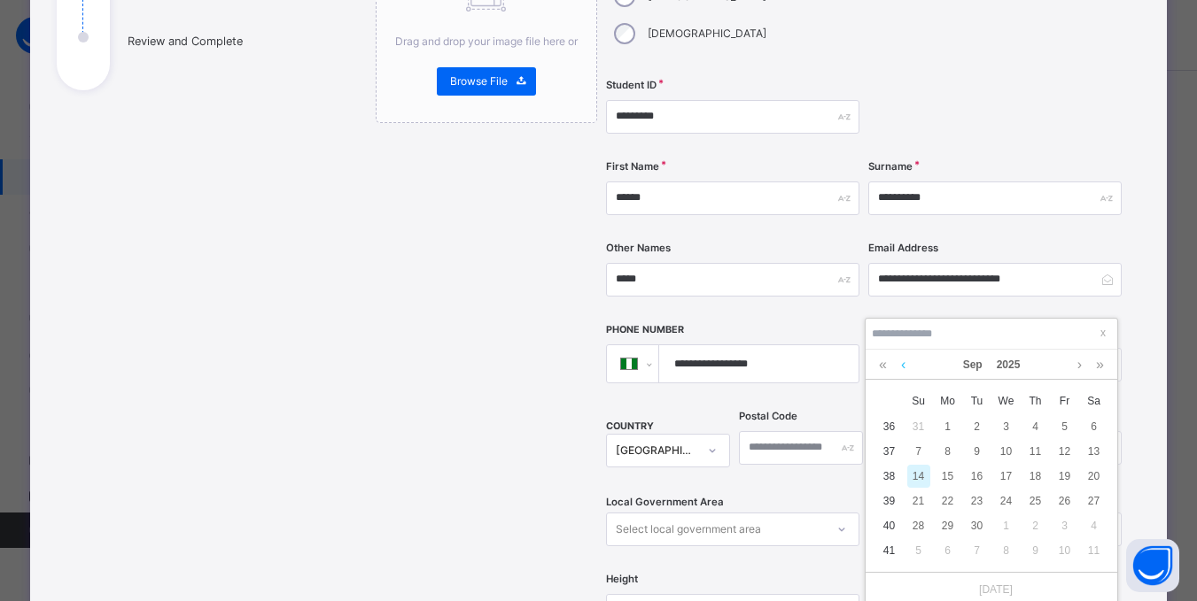
click at [903, 365] on link at bounding box center [902, 365] width 13 height 30
click at [874, 365] on link at bounding box center [882, 365] width 17 height 30
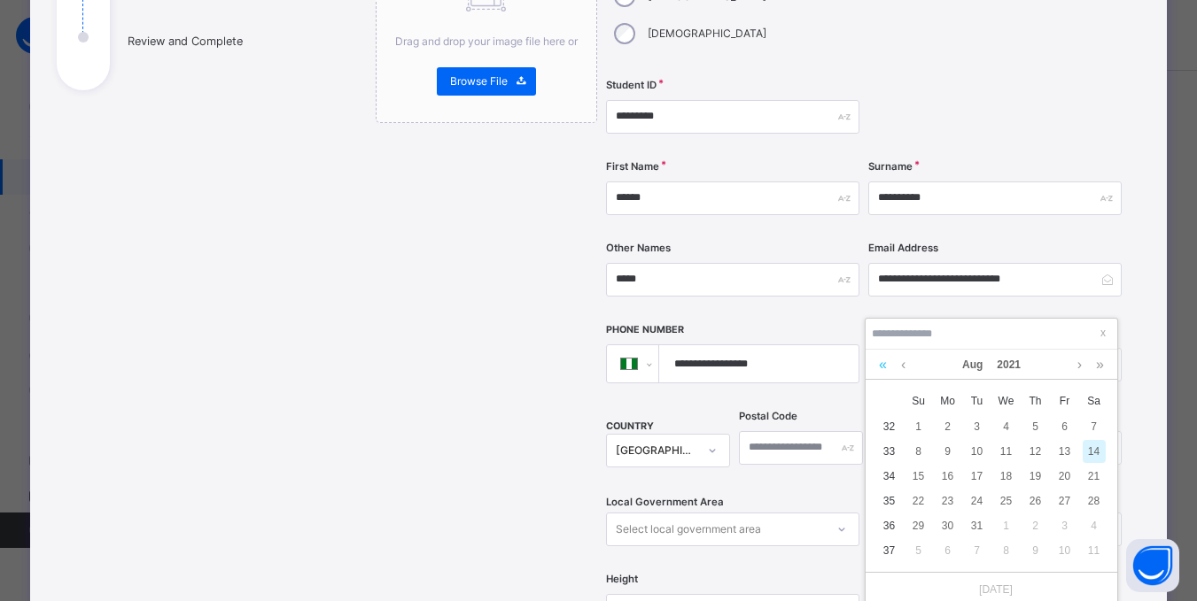
click at [874, 365] on link at bounding box center [882, 365] width 17 height 30
click at [873, 365] on div "Aug 2019" at bounding box center [991, 365] width 252 height 30
click at [880, 364] on link at bounding box center [882, 365] width 17 height 30
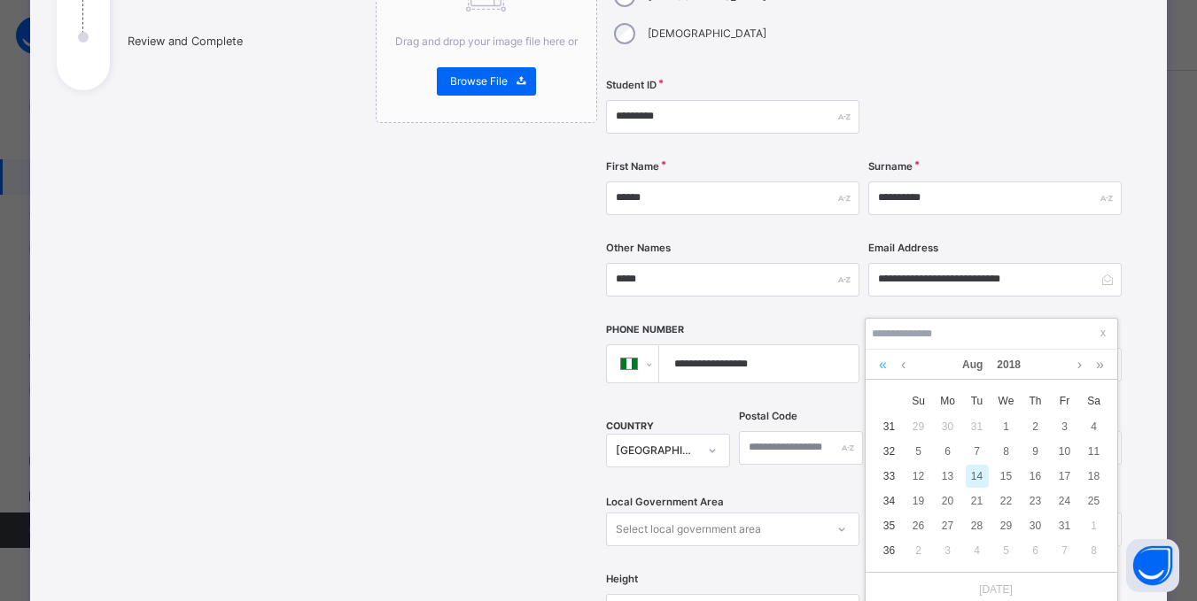
click at [880, 365] on link at bounding box center [882, 365] width 17 height 30
click at [1003, 524] on div "30" at bounding box center [1006, 526] width 23 height 23
type input "**********"
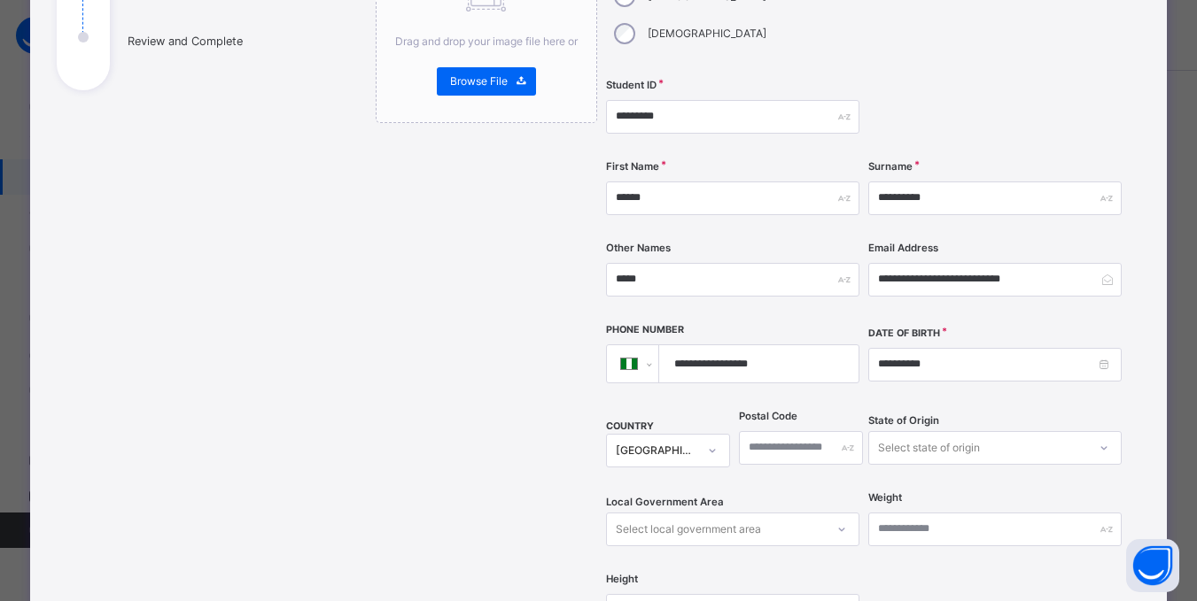
scroll to position [374, 0]
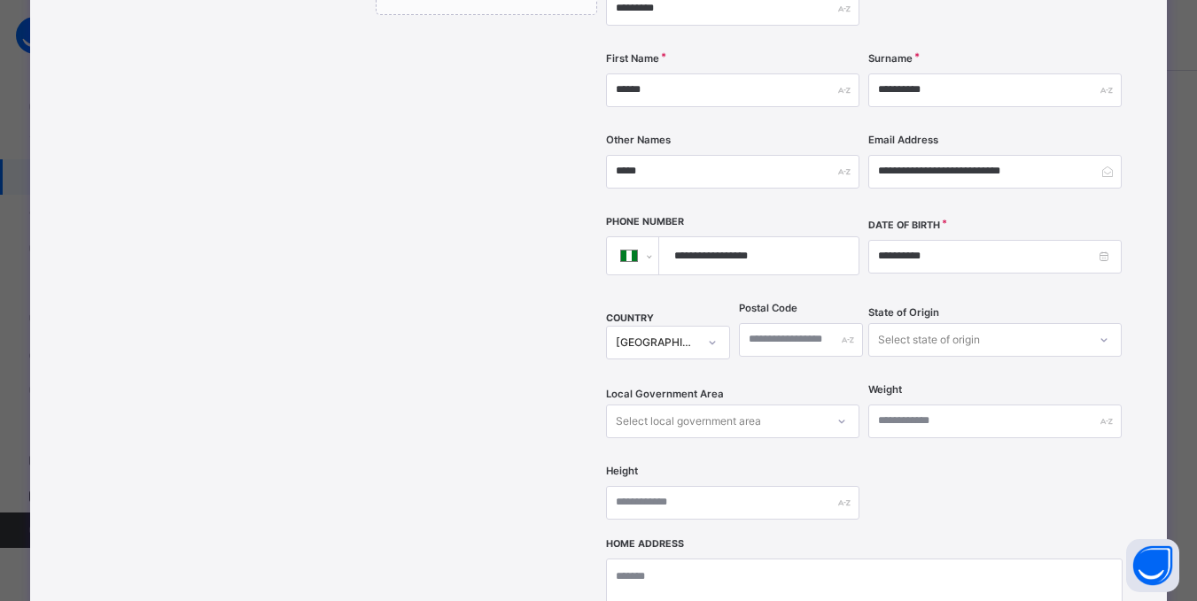
click at [1108, 357] on div "Select state of origin" at bounding box center [994, 340] width 253 height 34
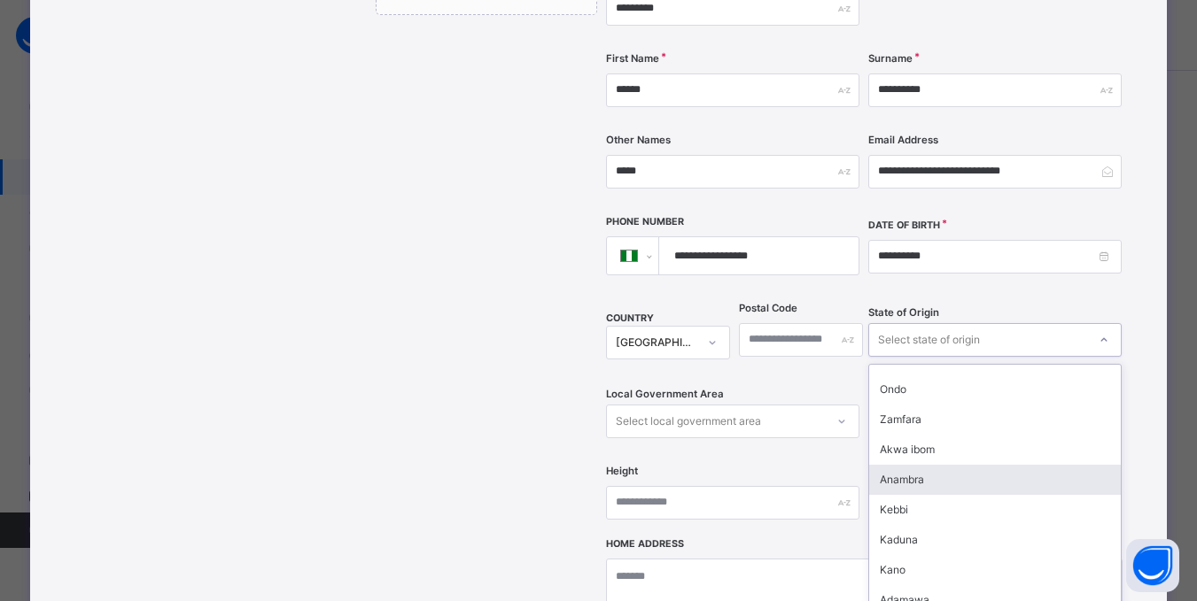
scroll to position [620, 0]
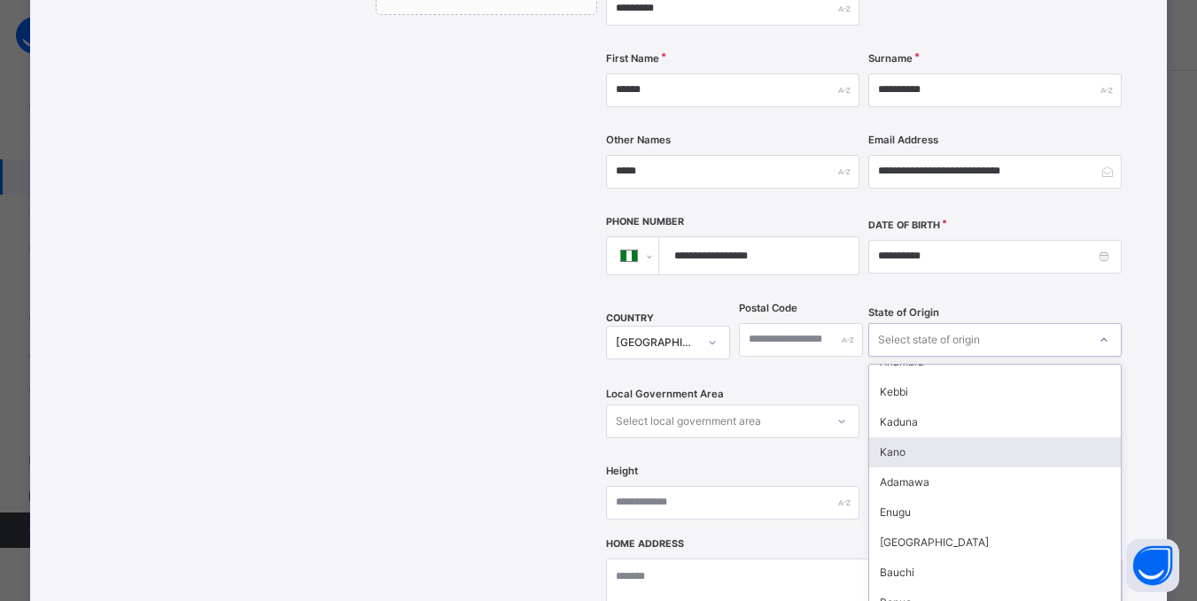
click at [890, 438] on div "Kano" at bounding box center [995, 453] width 252 height 30
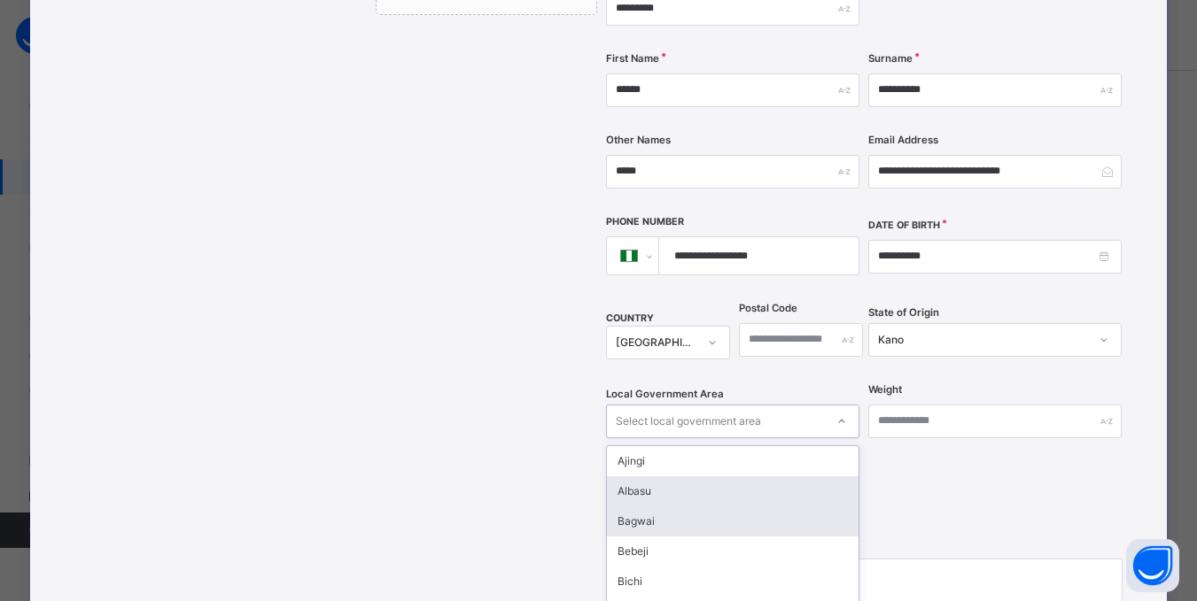
scroll to position [455, 0]
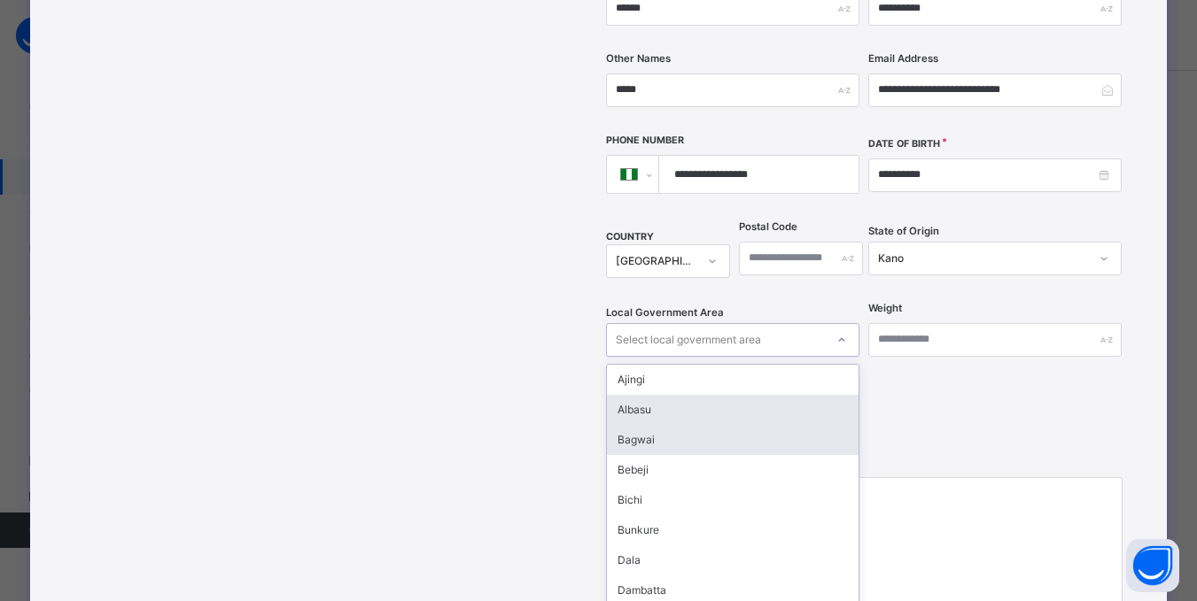
click at [837, 357] on div "option [PERSON_NAME] focused, 2 of 44. 44 results available. Use Up and Down to…" at bounding box center [732, 340] width 253 height 34
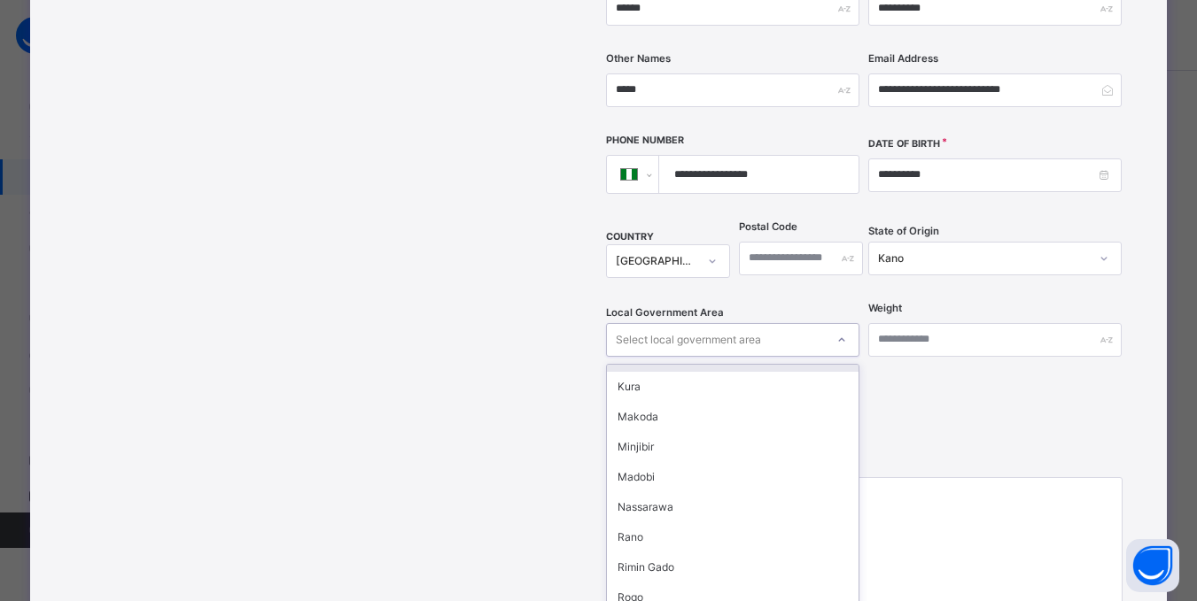
scroll to position [797, 0]
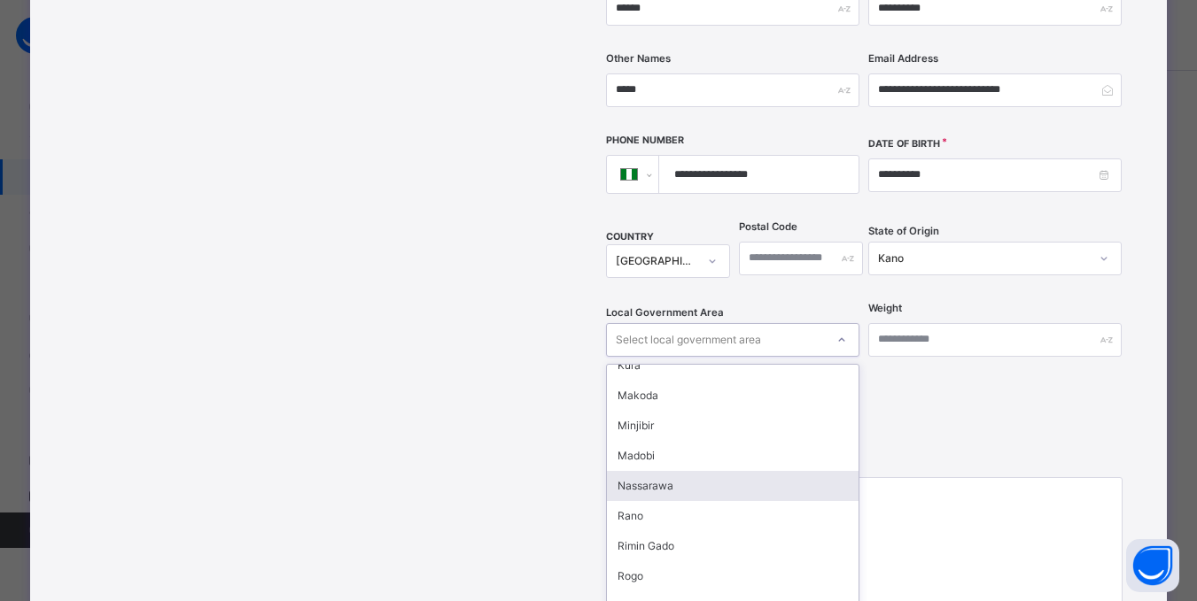
click at [640, 471] on div "Nassarawa" at bounding box center [733, 486] width 252 height 30
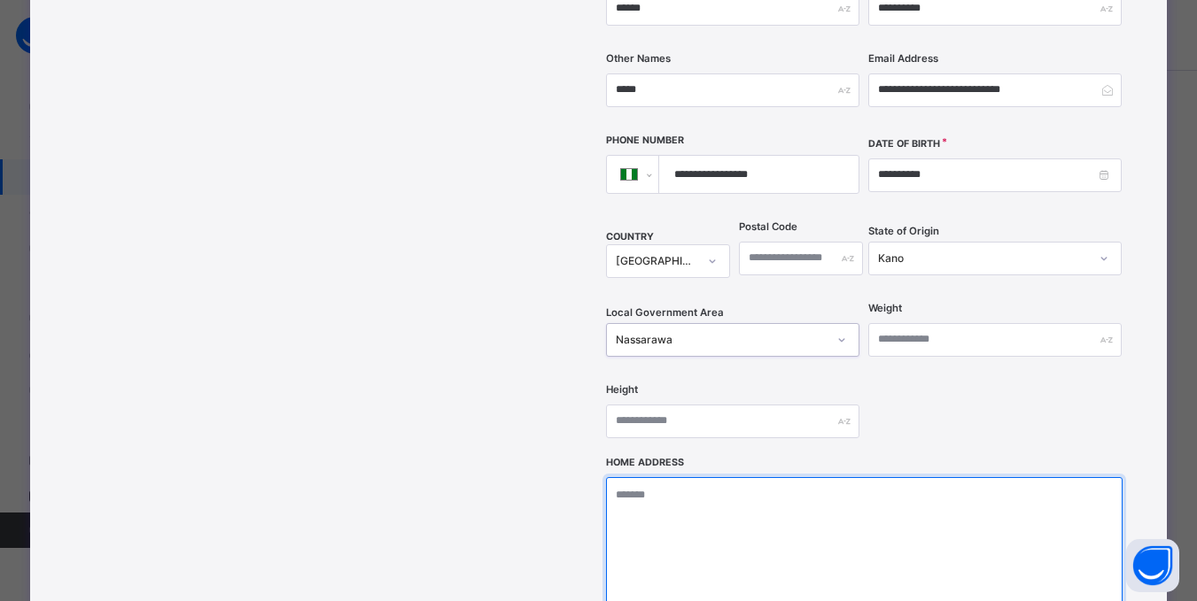
click at [727, 477] on textarea at bounding box center [864, 565] width 516 height 177
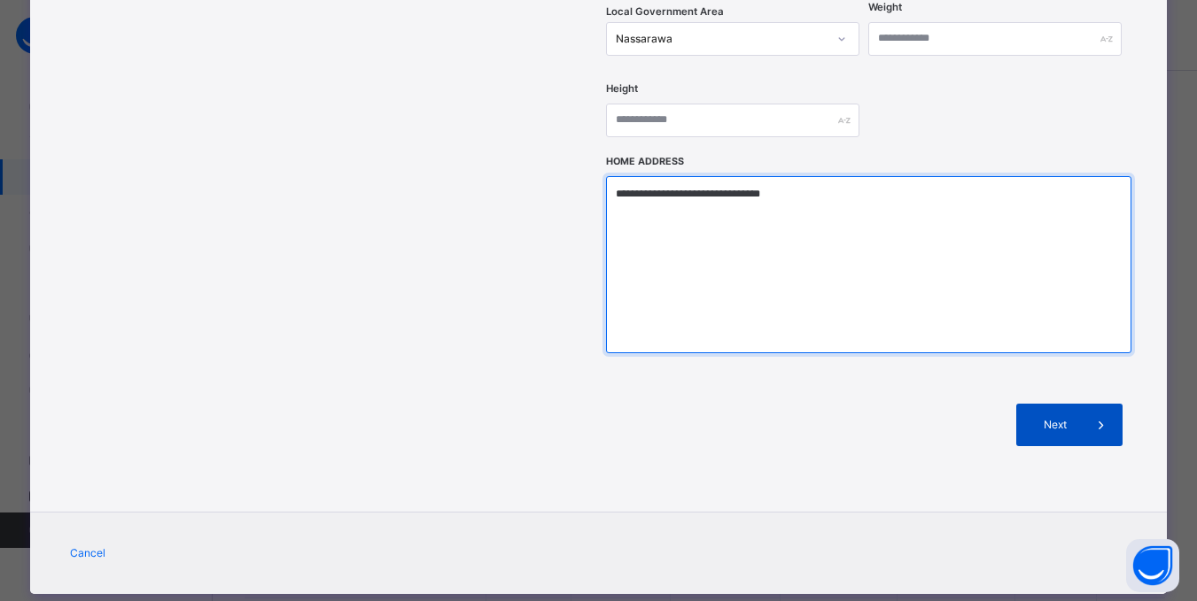
type textarea "**********"
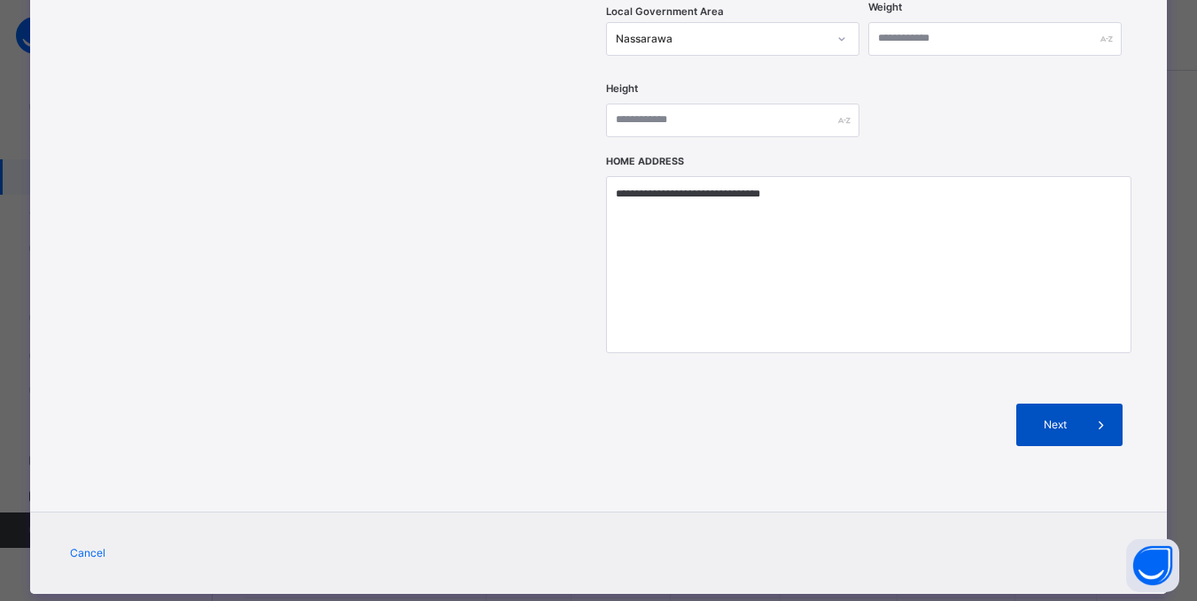
click at [1061, 417] on span "Next" at bounding box center [1054, 425] width 50 height 16
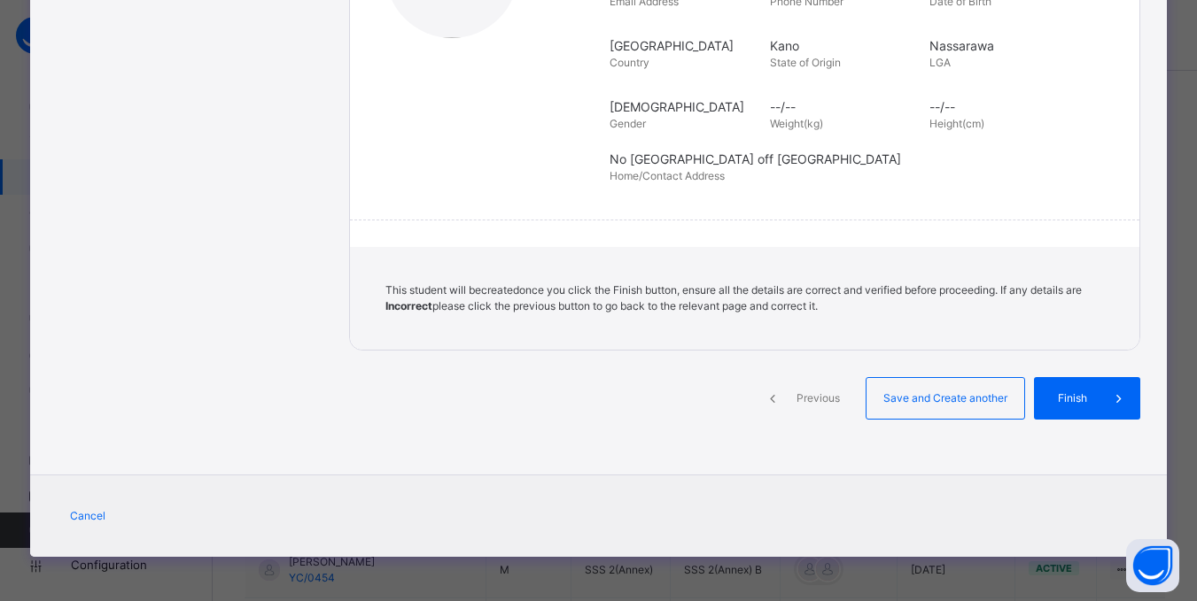
scroll to position [373, 0]
click at [1061, 391] on span "Finish" at bounding box center [1085, 399] width 50 height 16
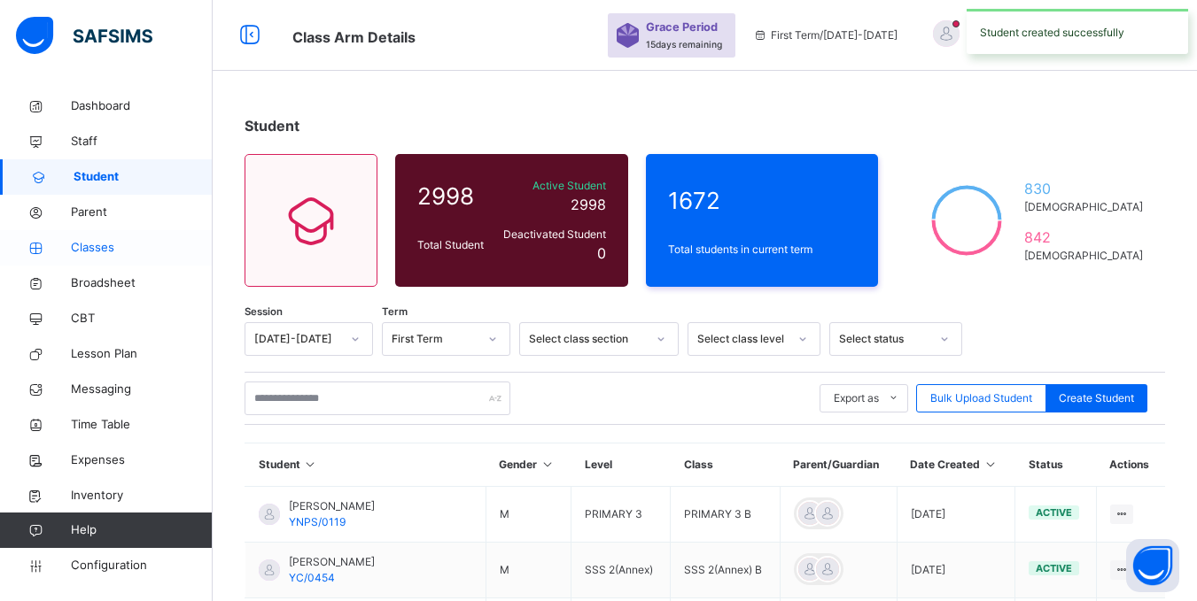
click at [89, 251] on span "Classes" at bounding box center [142, 248] width 142 height 18
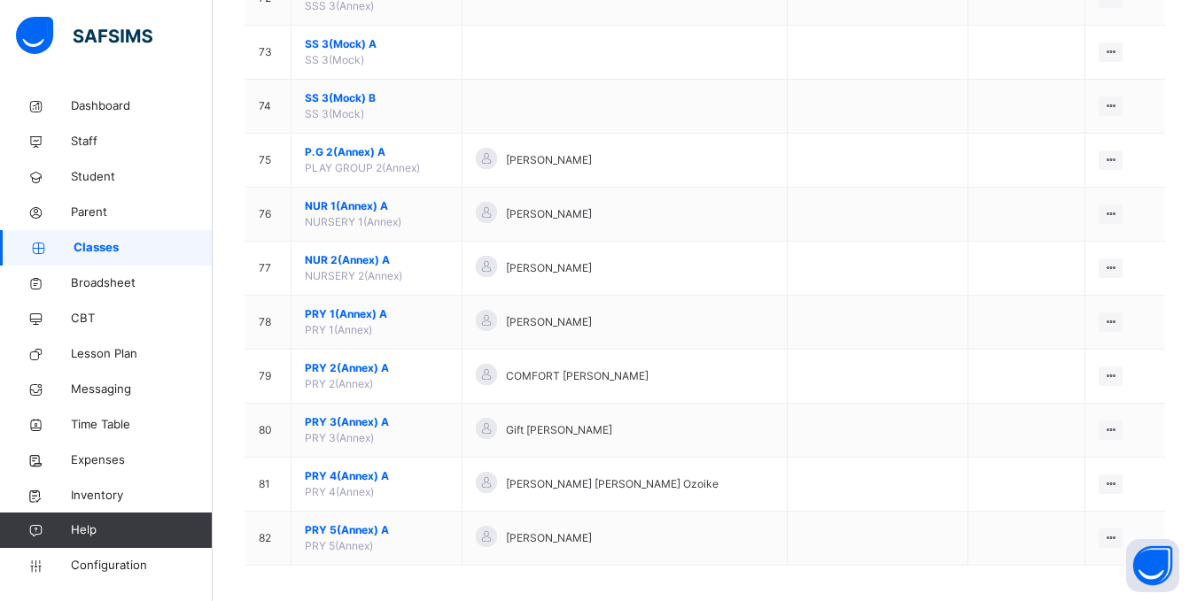
scroll to position [4084, 0]
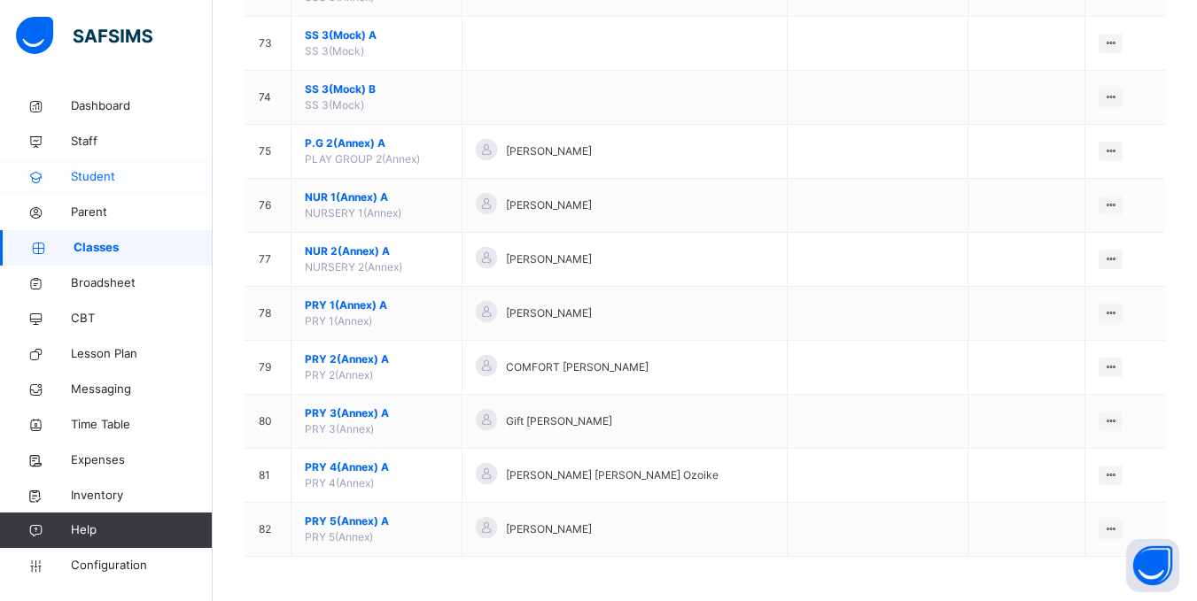
click at [122, 177] on span "Student" at bounding box center [142, 177] width 142 height 18
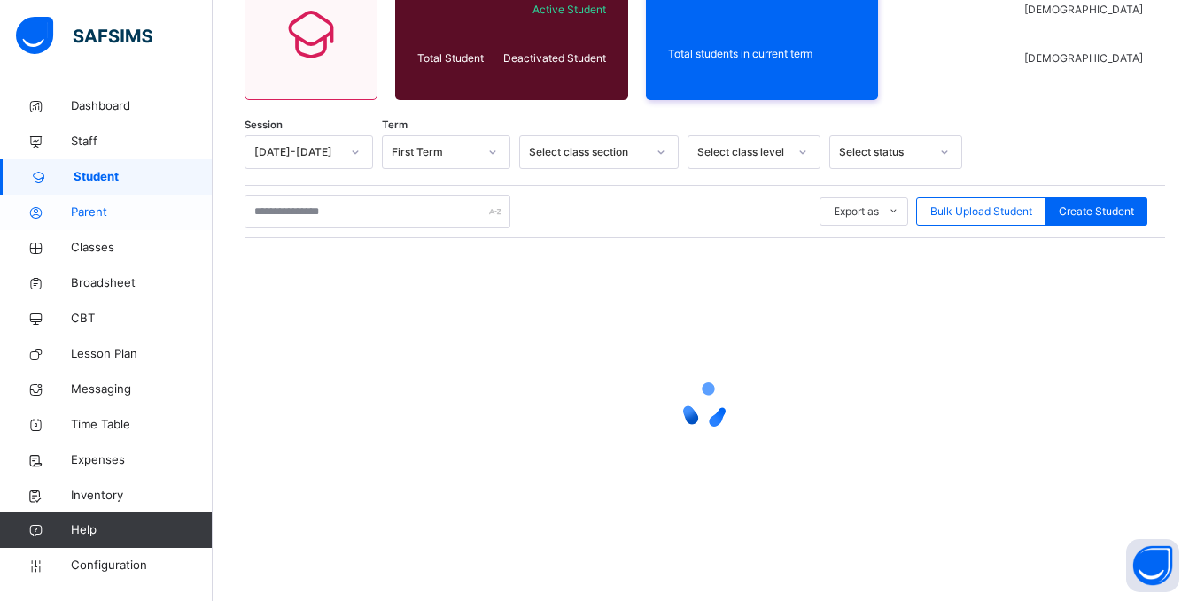
scroll to position [546, 0]
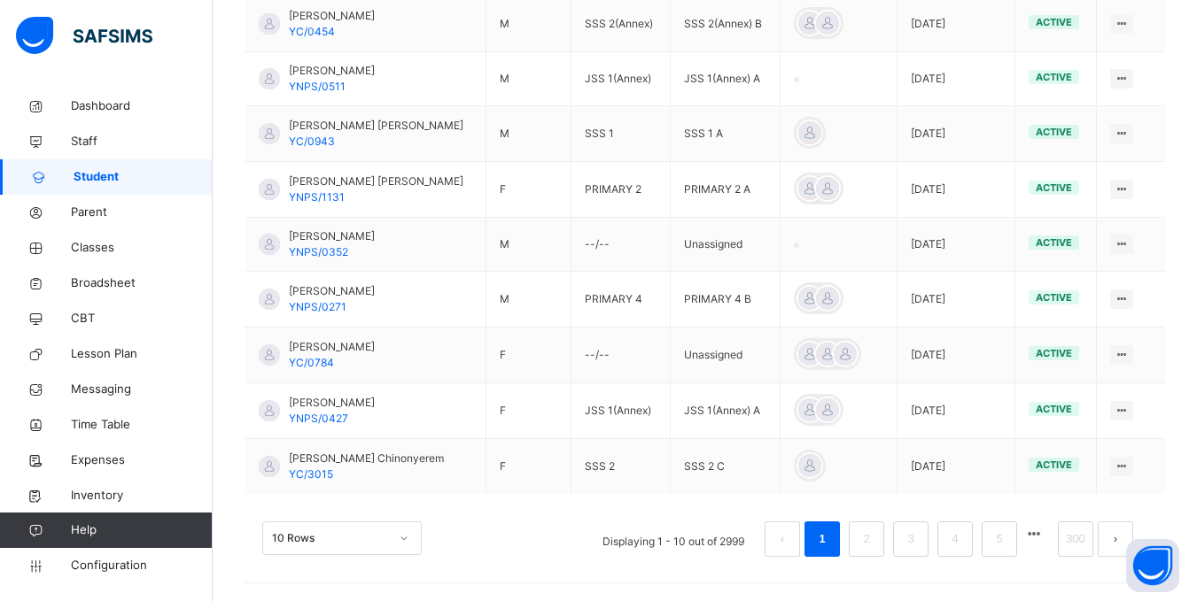
click at [98, 182] on span "Student" at bounding box center [143, 177] width 139 height 18
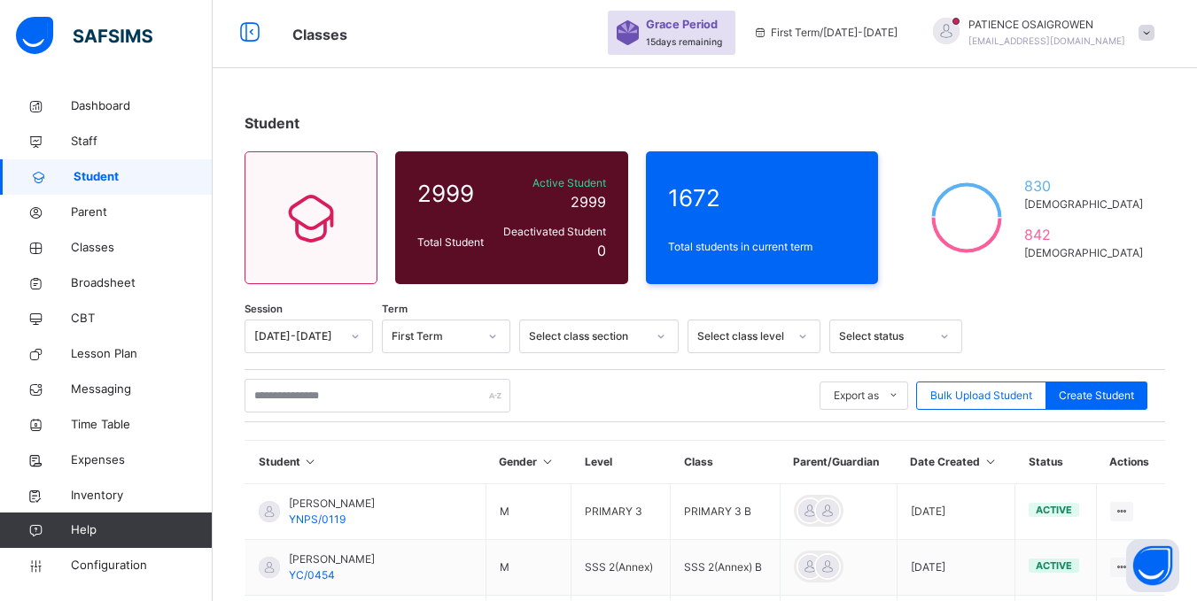
scroll to position [0, 0]
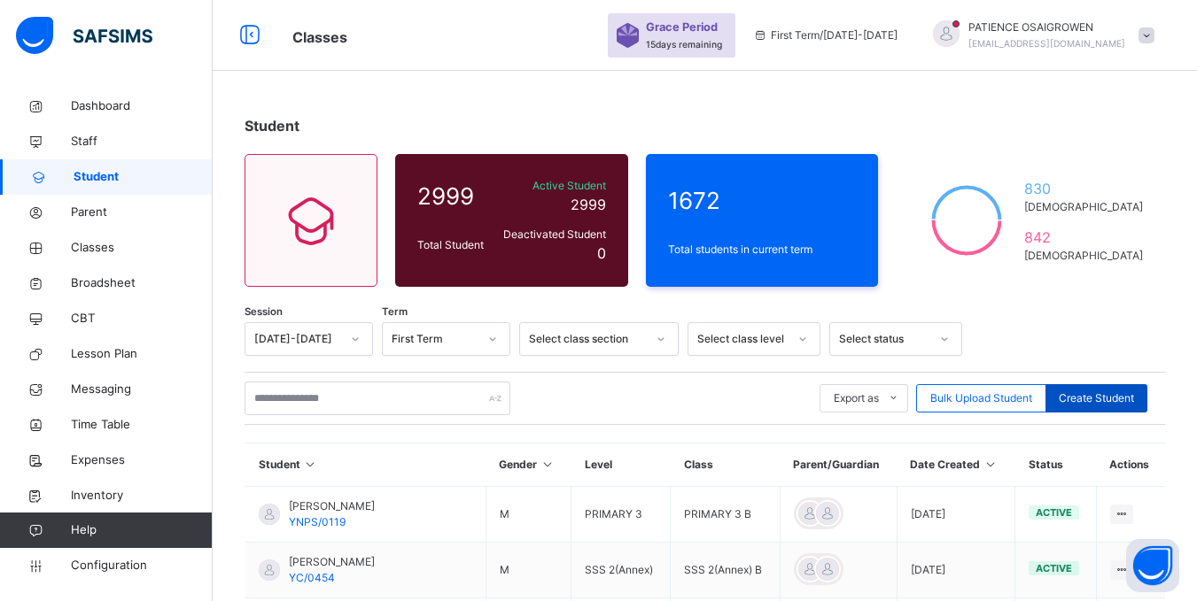
click at [1103, 403] on span "Create Student" at bounding box center [1095, 399] width 75 height 16
select select "**"
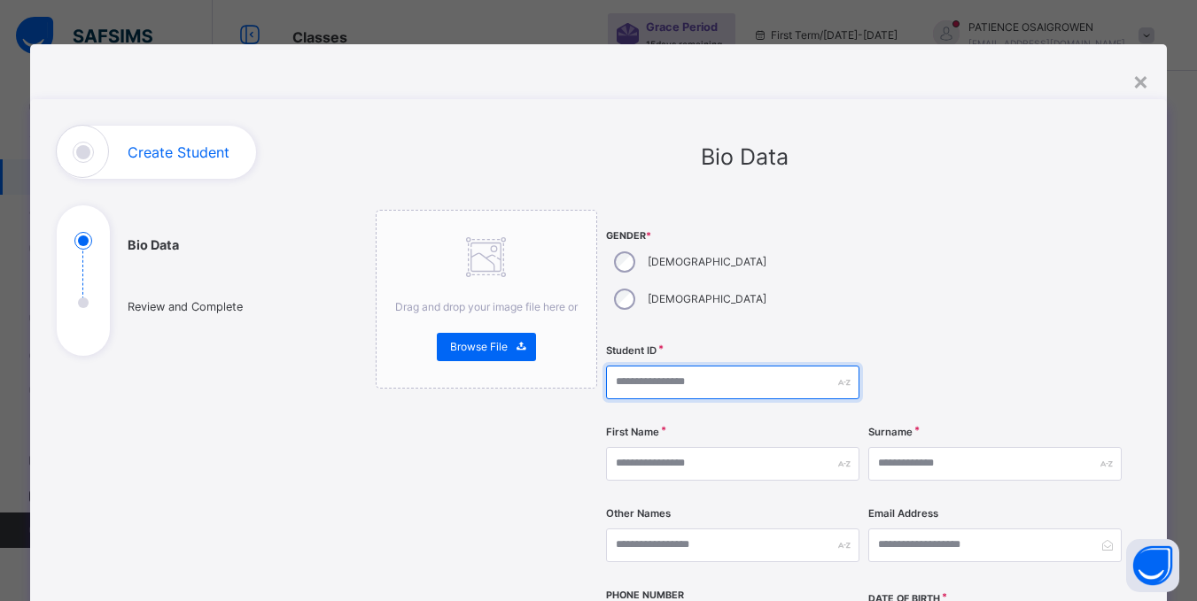
click at [685, 366] on input "text" at bounding box center [732, 383] width 253 height 34
type input "*********"
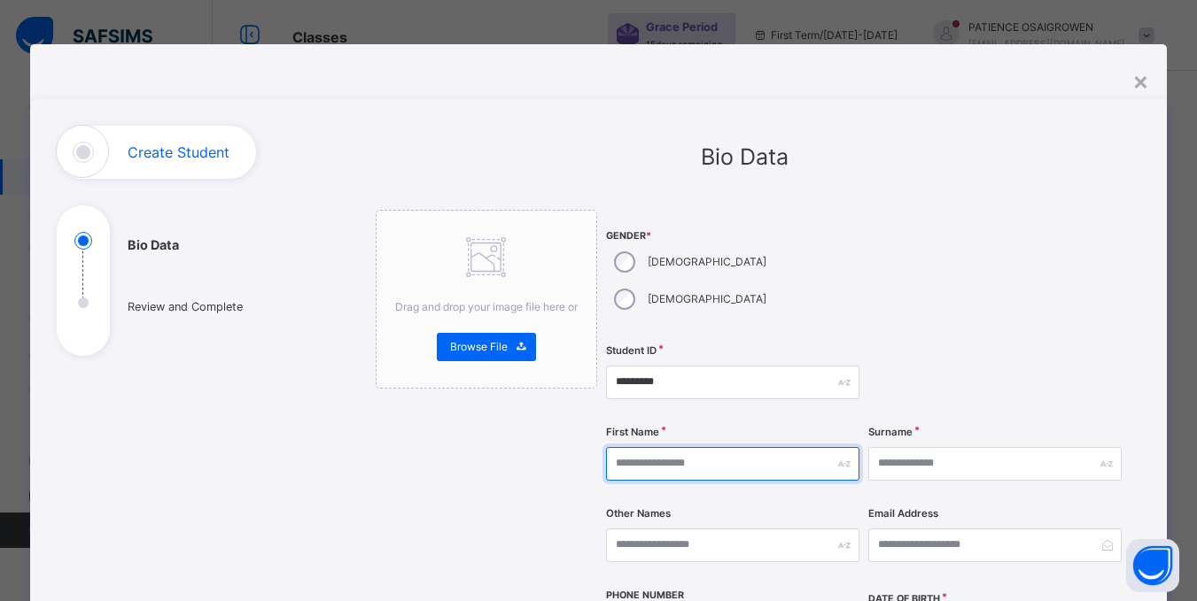
click at [728, 447] on input "text" at bounding box center [732, 464] width 253 height 34
type input "*****"
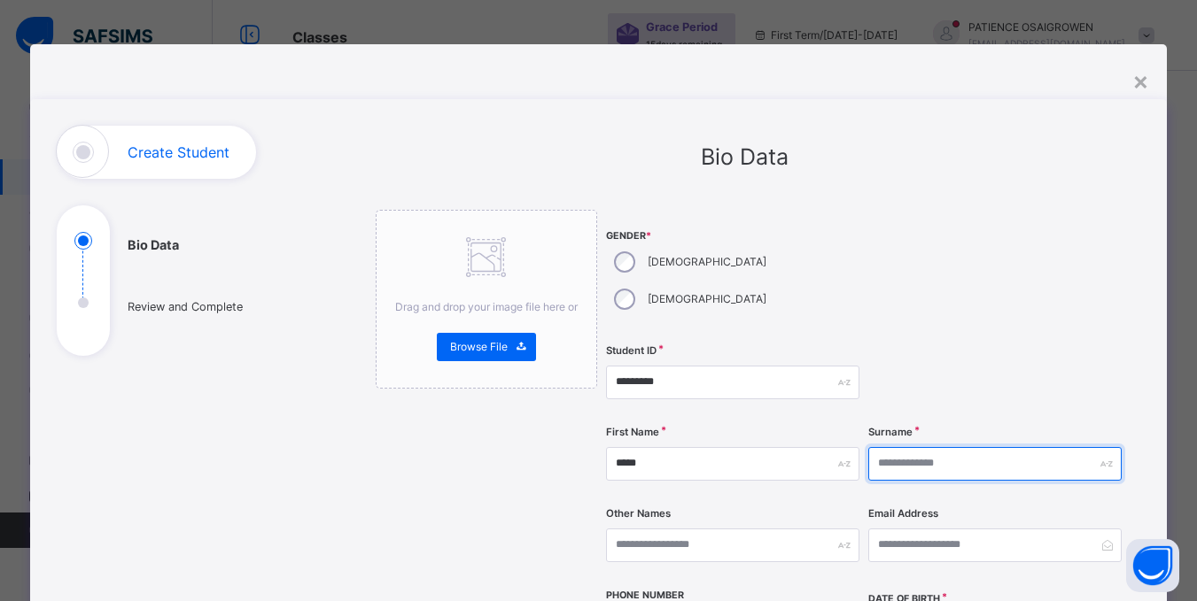
click at [897, 447] on input "text" at bounding box center [994, 464] width 253 height 34
type input "********"
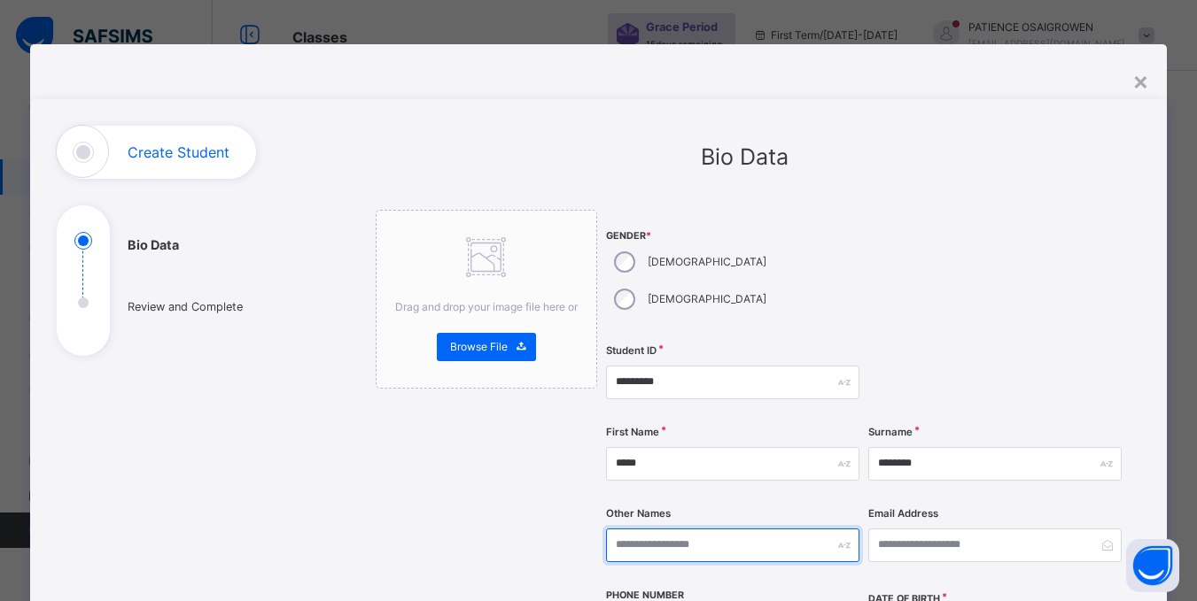
click at [774, 529] on input "text" at bounding box center [732, 546] width 253 height 34
type input "****"
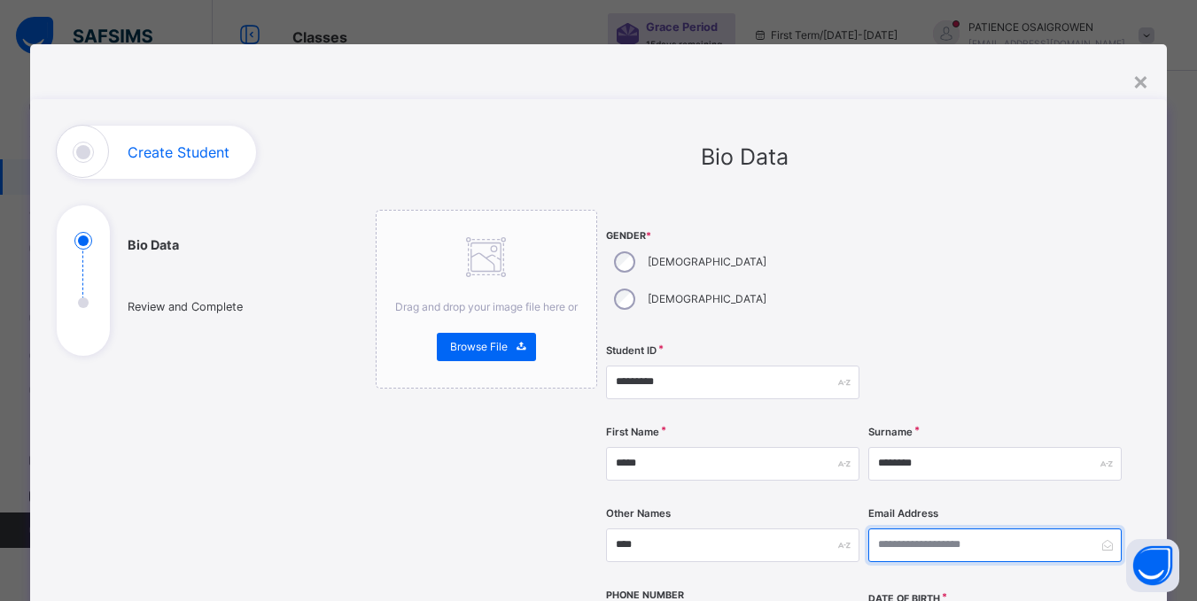
click at [994, 529] on input "email" at bounding box center [994, 546] width 253 height 34
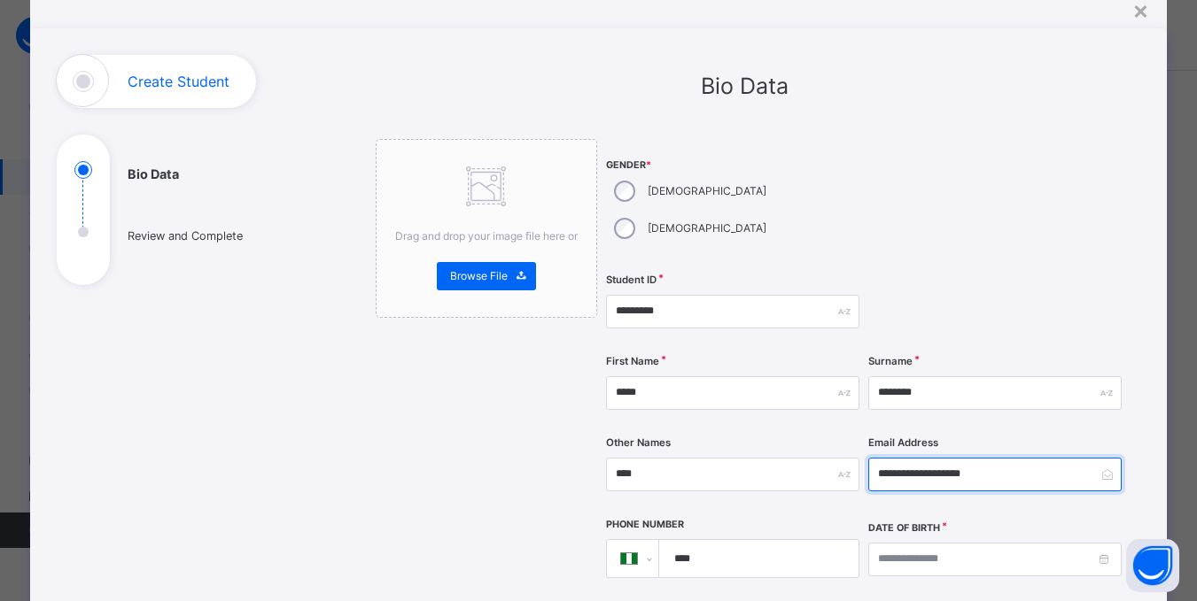
scroll to position [177, 0]
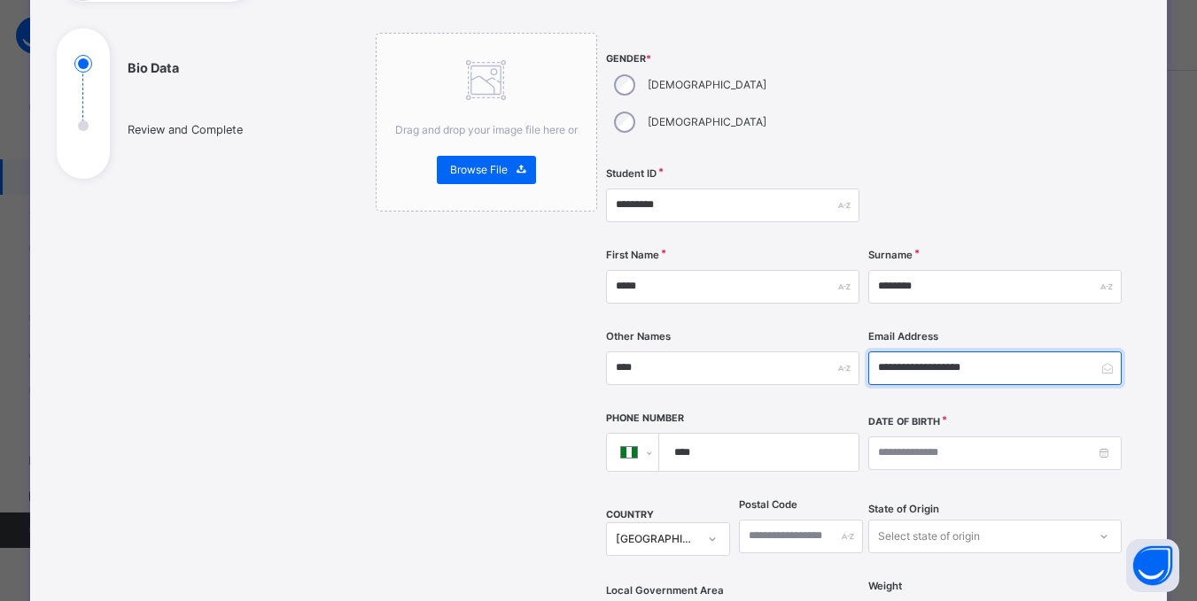
type input "**********"
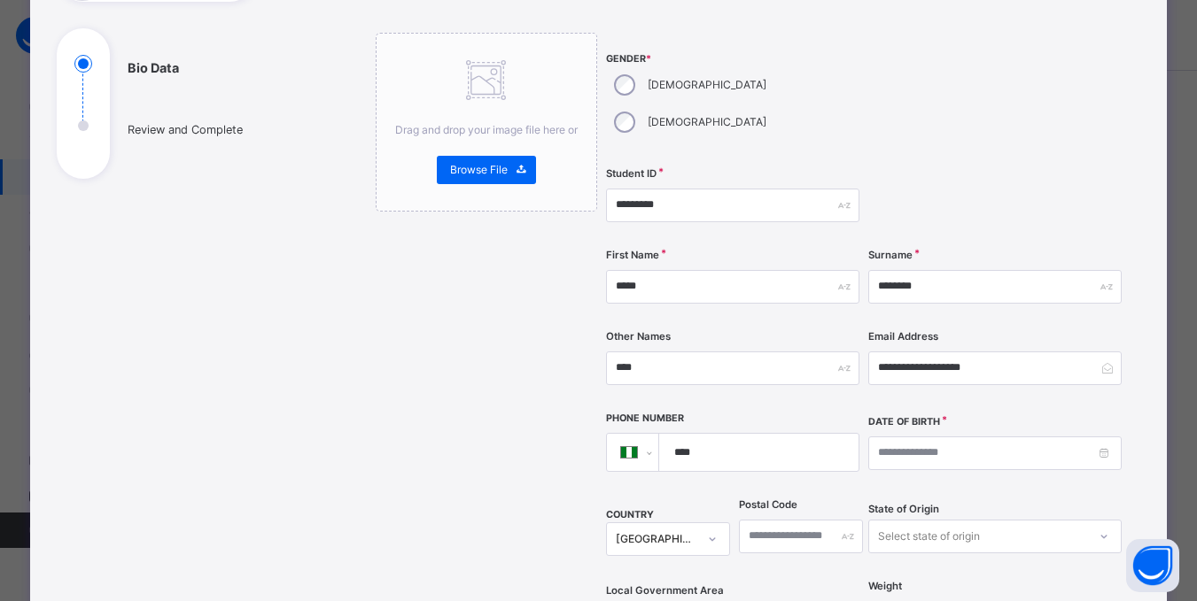
click at [727, 434] on input "****" at bounding box center [755, 452] width 184 height 37
type input "**********"
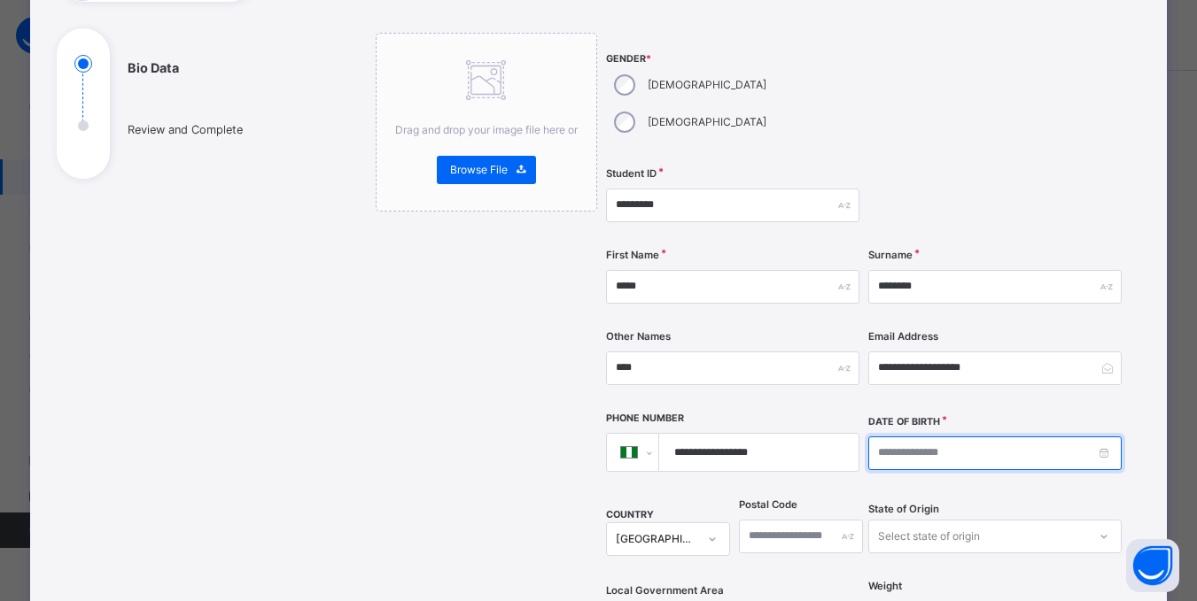
click at [950, 437] on input at bounding box center [994, 454] width 253 height 34
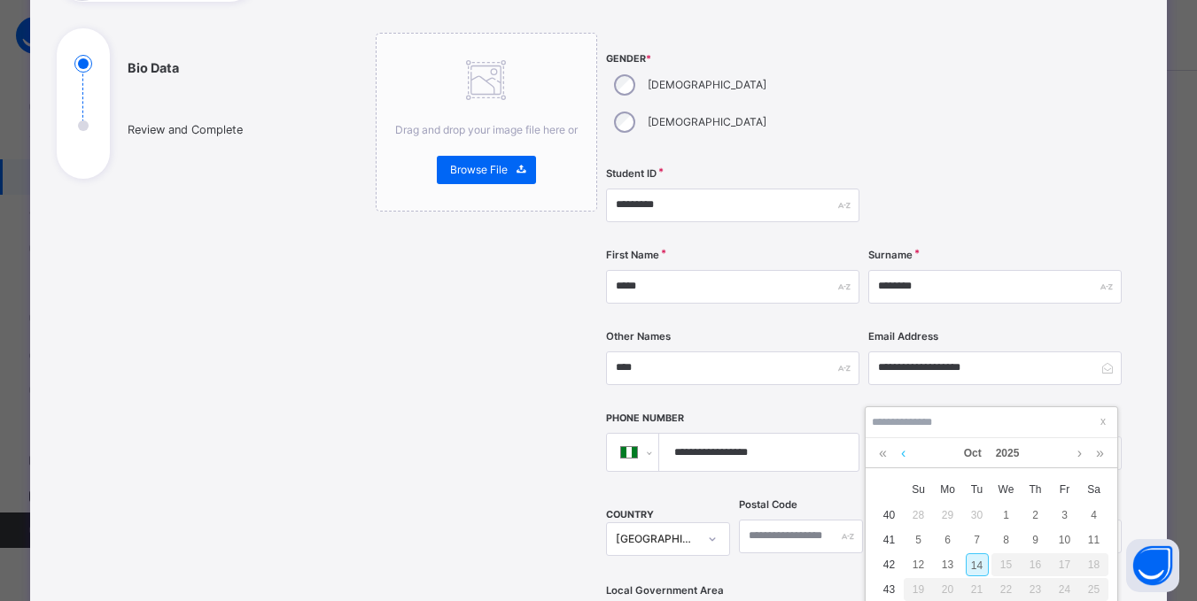
click at [903, 453] on link at bounding box center [902, 453] width 13 height 30
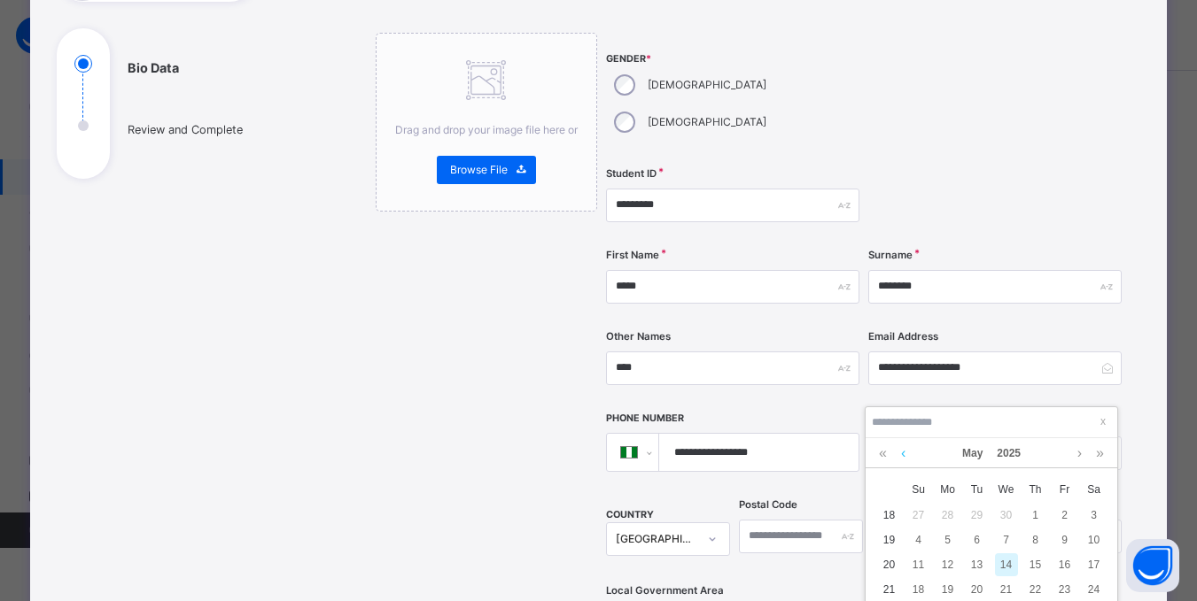
click at [903, 453] on link at bounding box center [902, 453] width 13 height 30
click at [1082, 455] on link at bounding box center [1079, 453] width 13 height 30
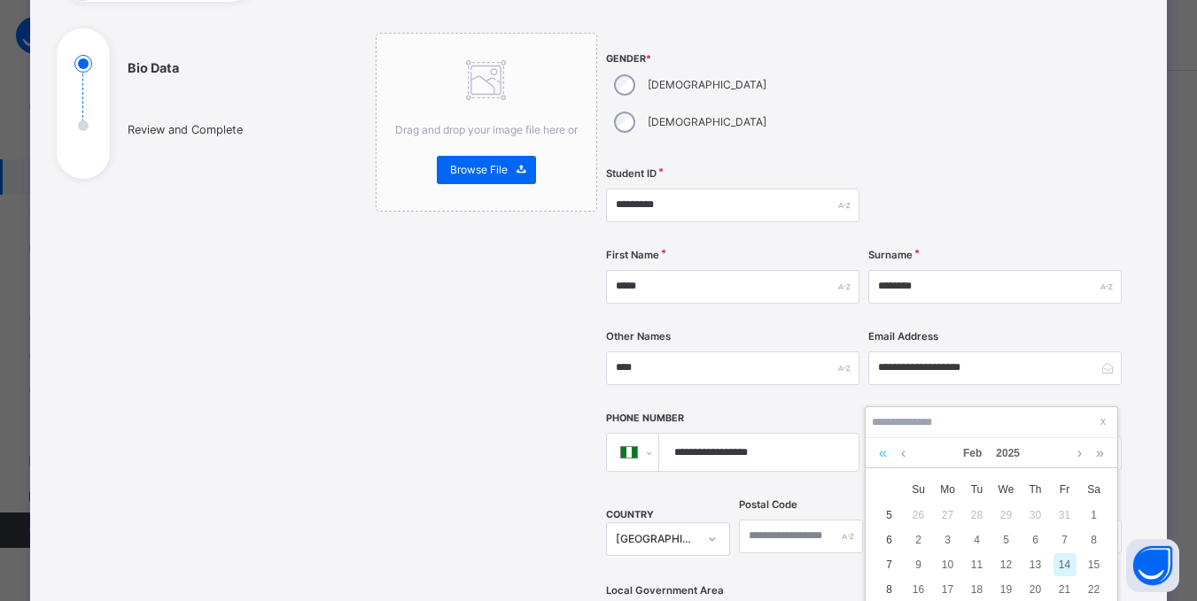
click at [880, 454] on link at bounding box center [882, 453] width 17 height 30
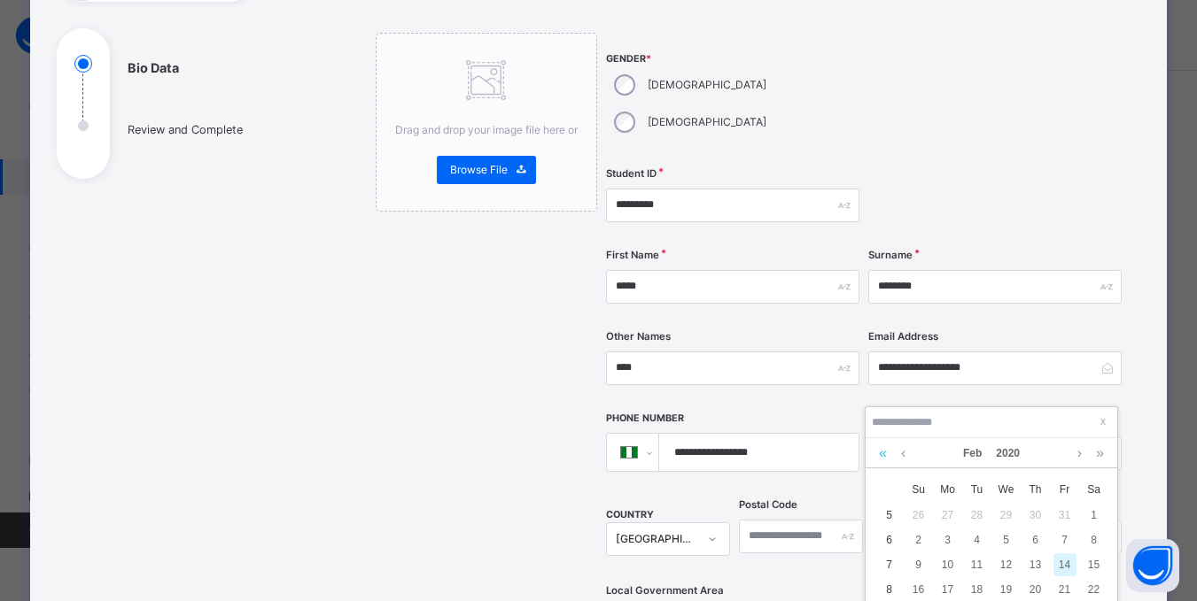
click at [880, 454] on link at bounding box center [882, 453] width 17 height 30
click at [920, 563] on div "14" at bounding box center [918, 565] width 23 height 23
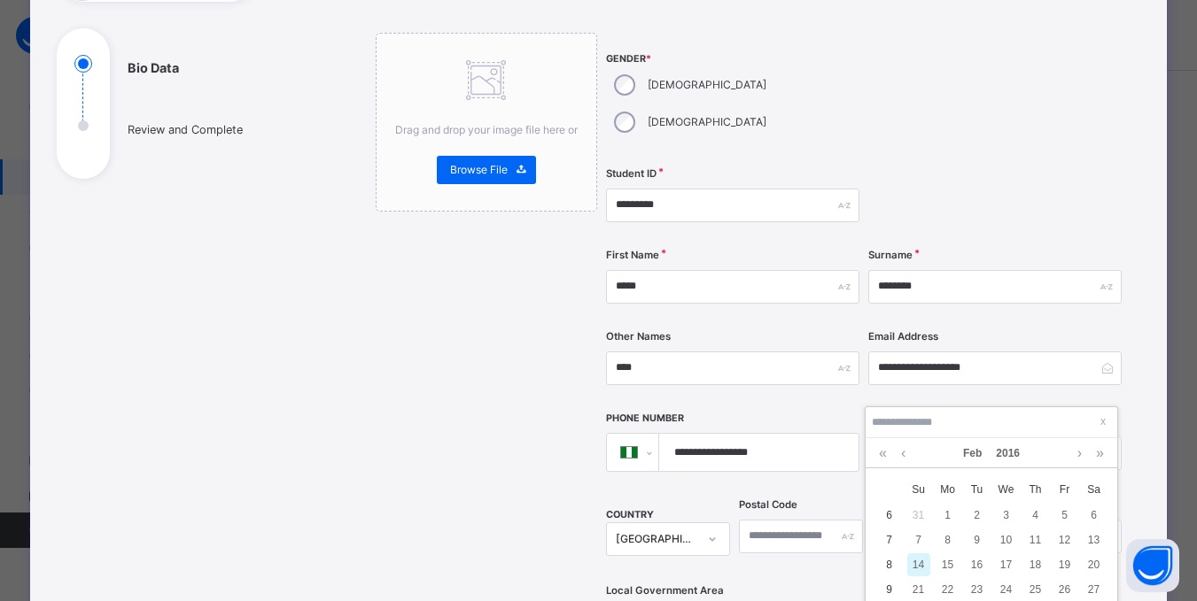
type input "**********"
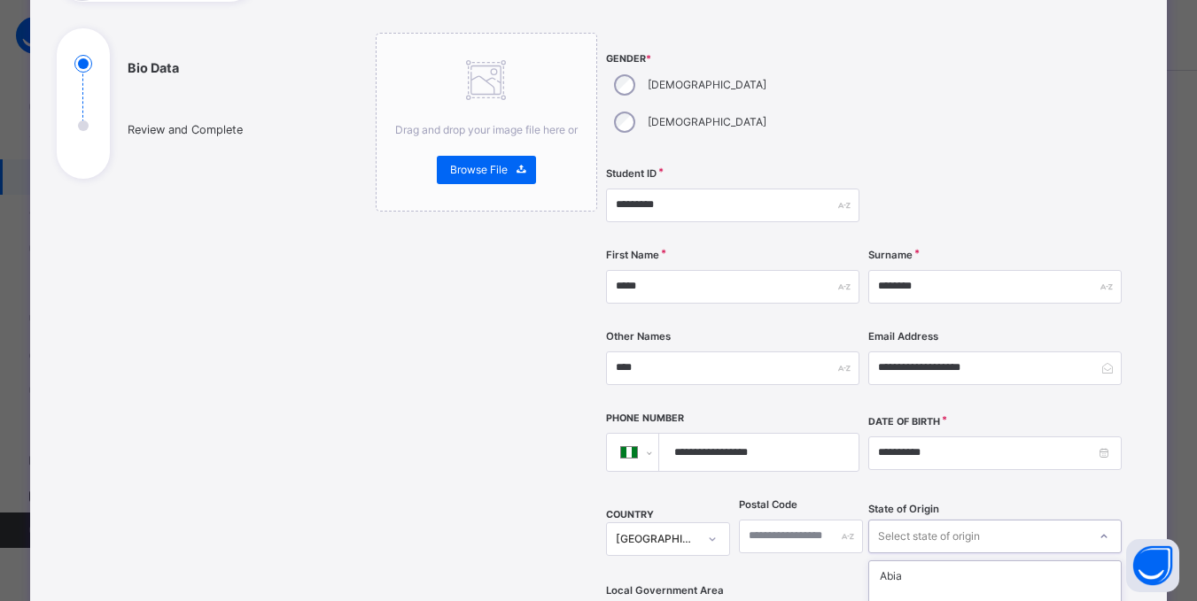
scroll to position [374, 0]
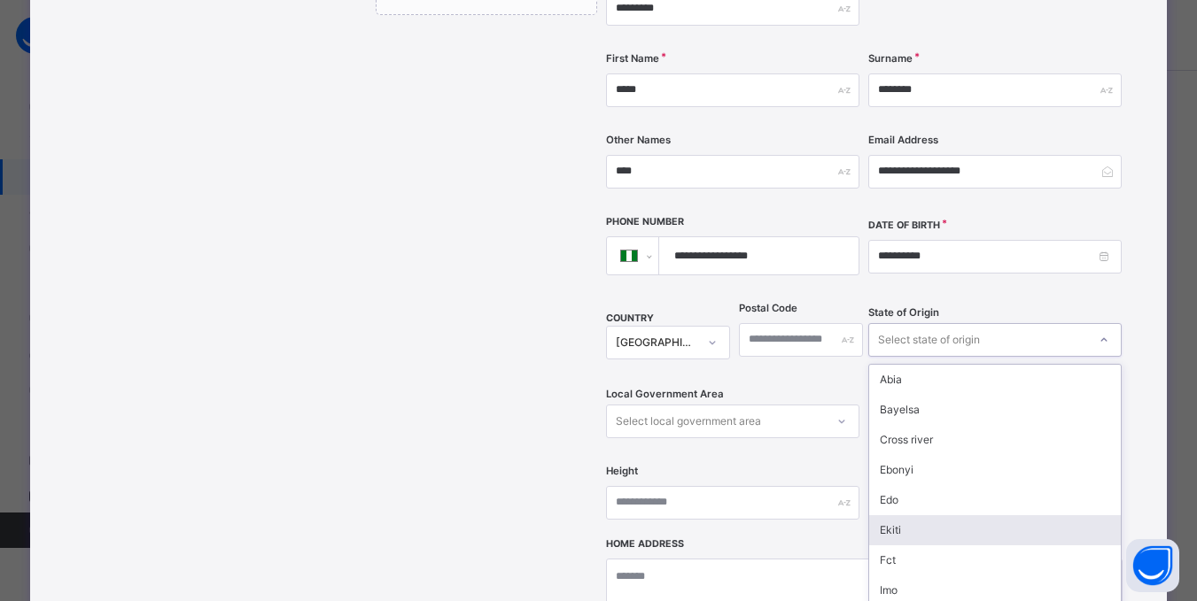
click at [914, 357] on div "option Ekiti focused, 6 of 37. 37 results available. Use Up and Down to choose …" at bounding box center [994, 340] width 253 height 34
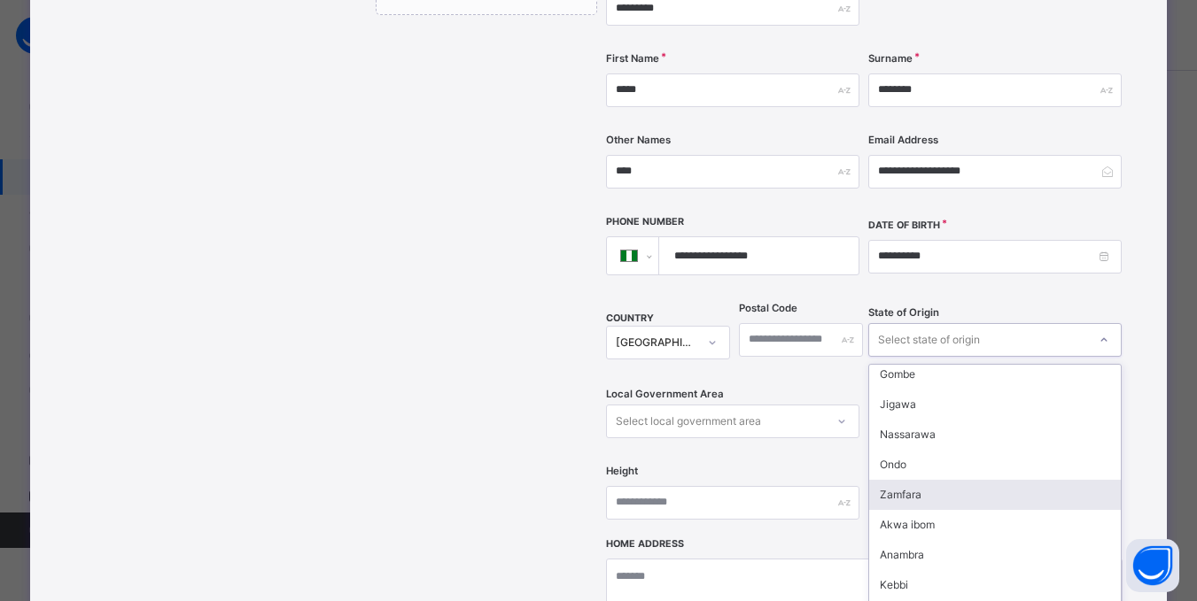
scroll to position [531, 0]
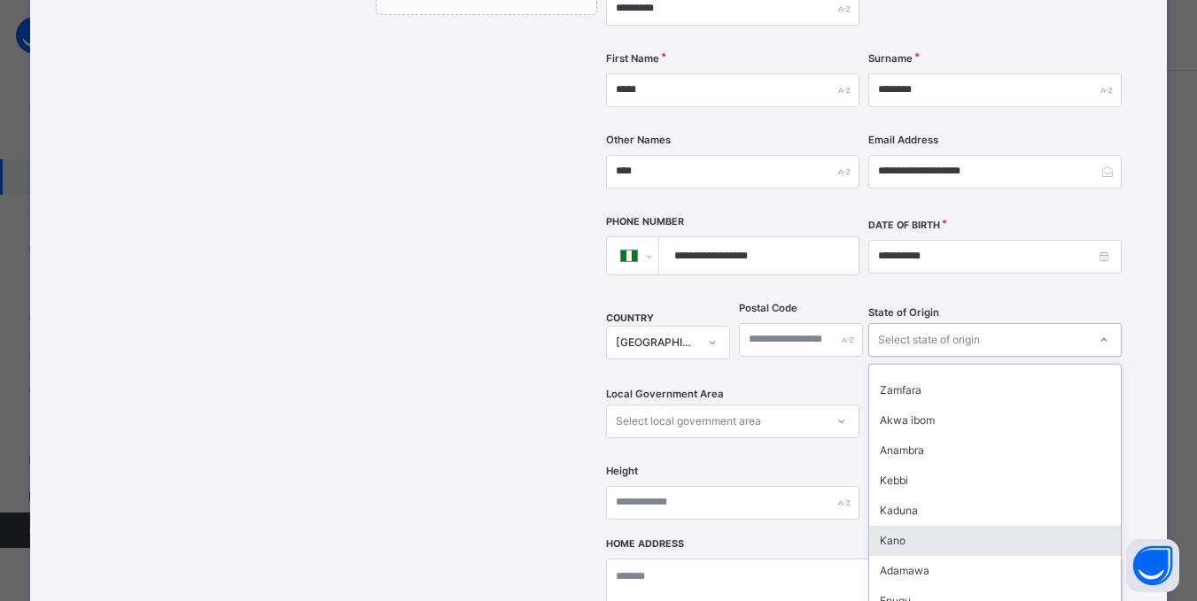
click at [902, 526] on div "Kano" at bounding box center [995, 541] width 252 height 30
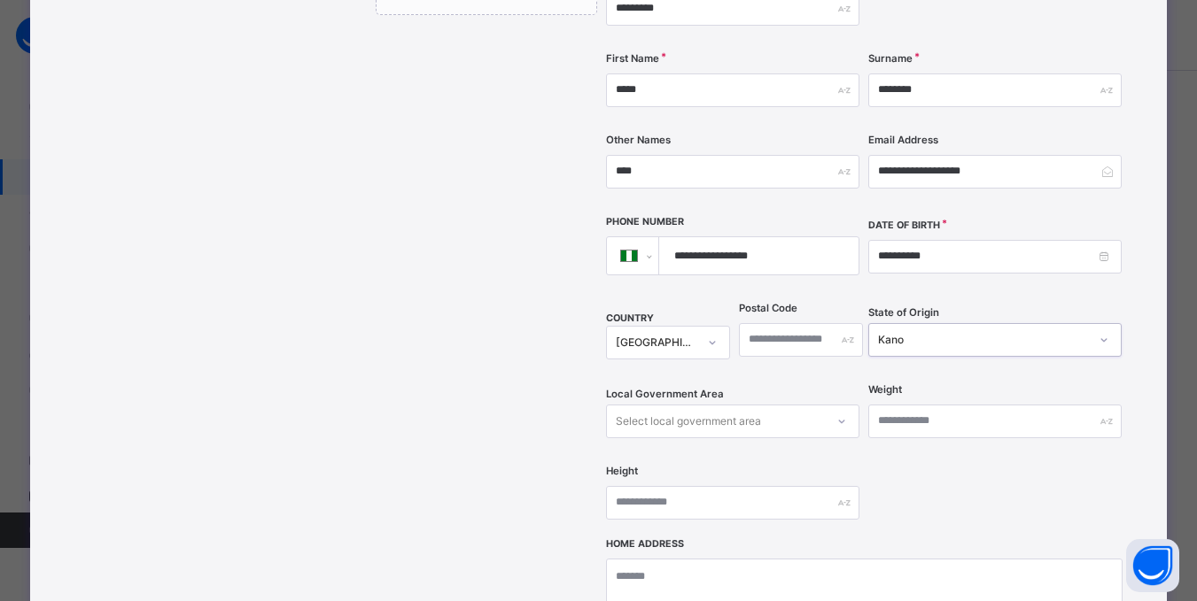
scroll to position [455, 0]
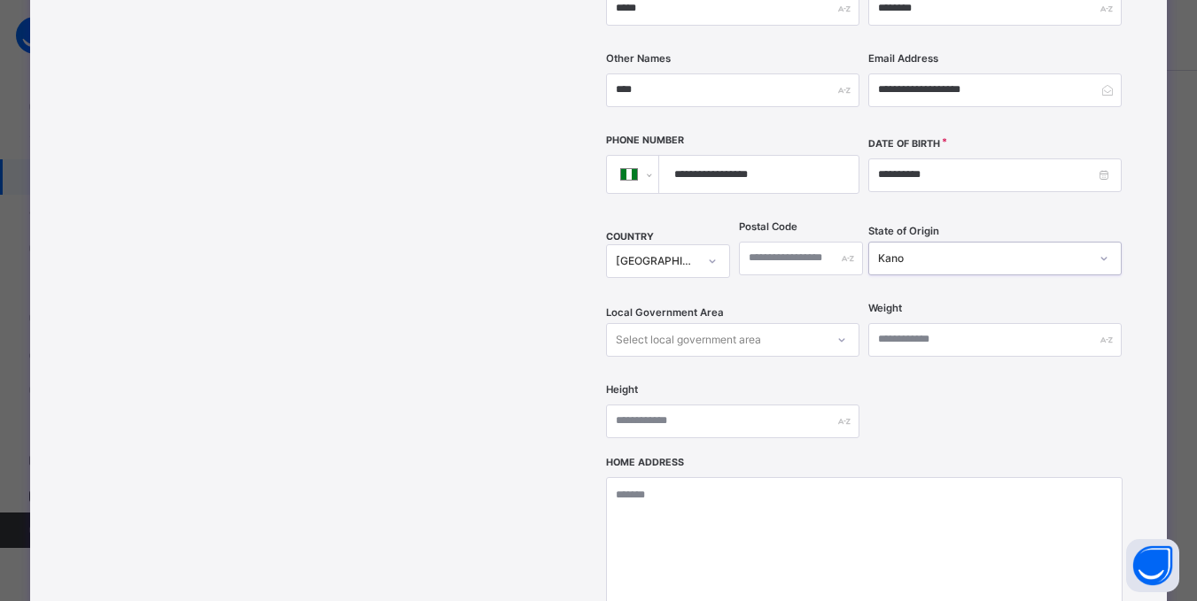
click at [817, 357] on div "Select local government area" at bounding box center [732, 340] width 253 height 34
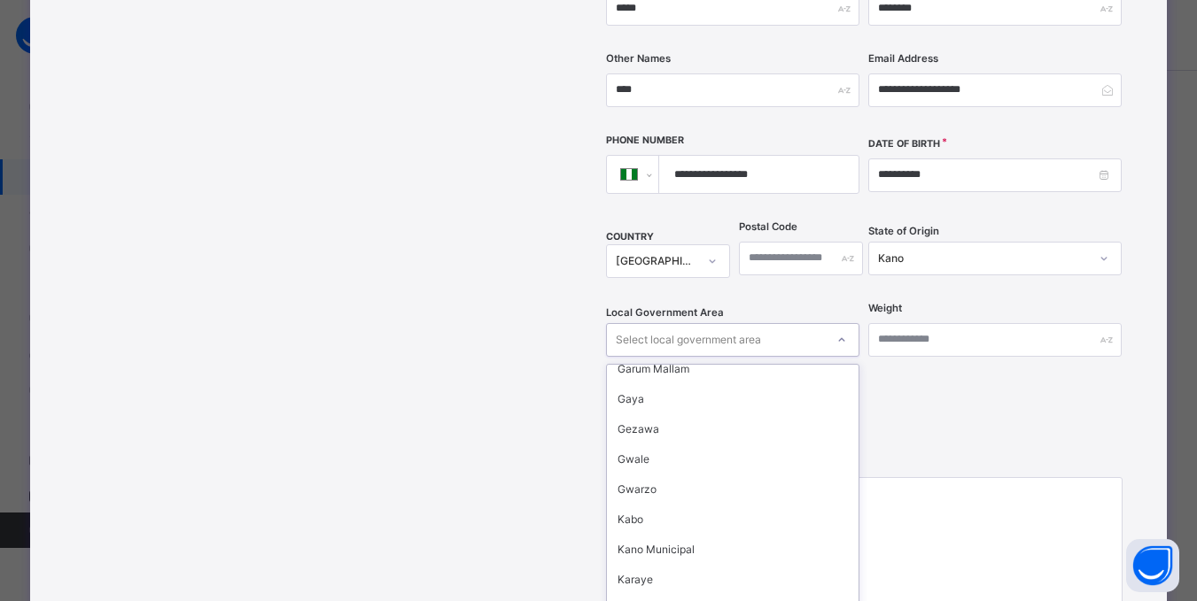
scroll to position [443, 0]
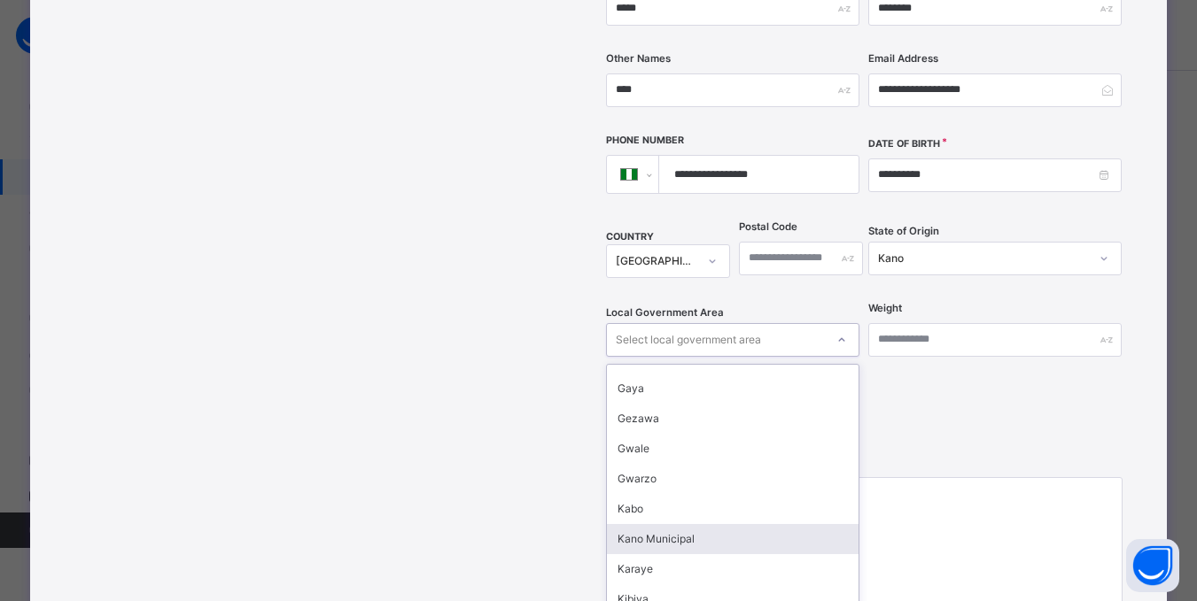
click at [683, 524] on div "Kano Municipal" at bounding box center [733, 539] width 252 height 30
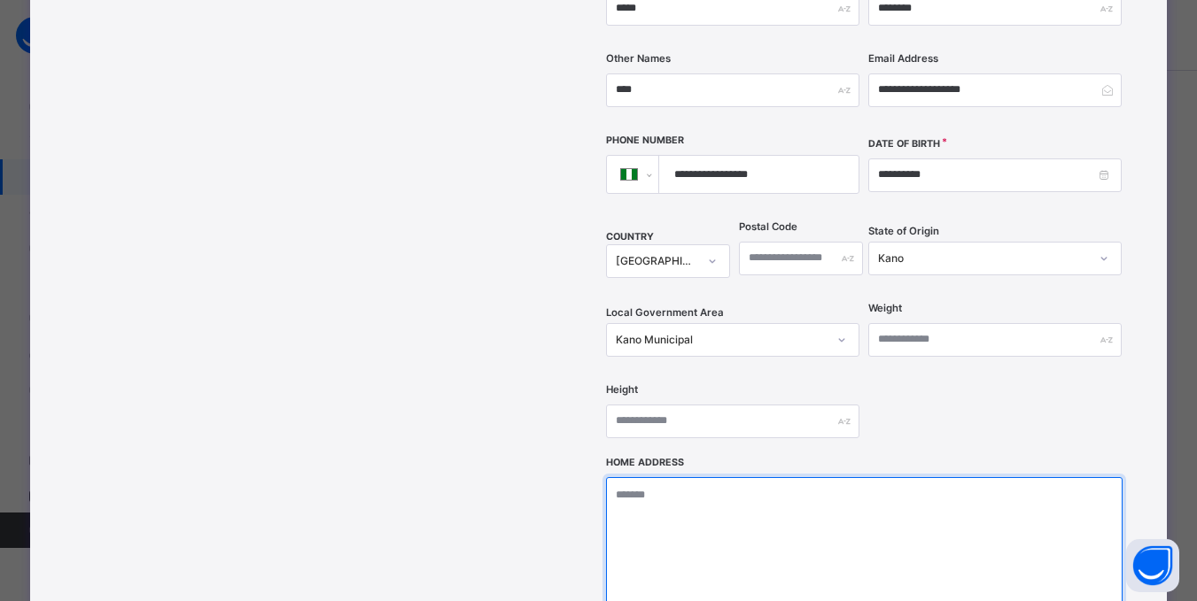
click at [701, 477] on textarea at bounding box center [864, 565] width 516 height 177
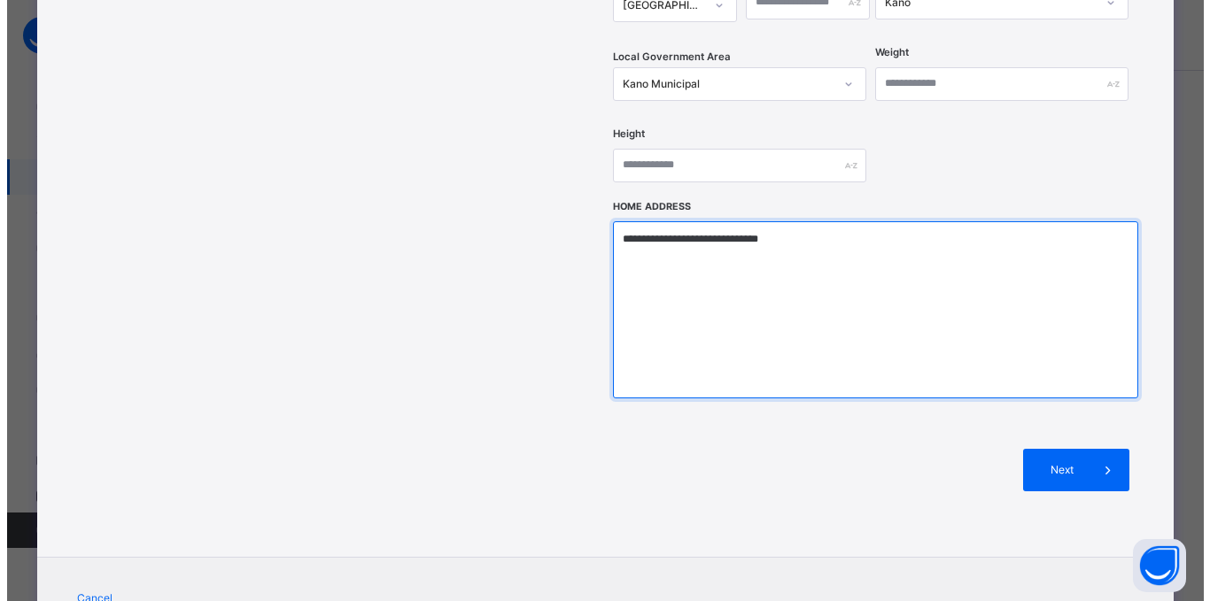
scroll to position [721, 0]
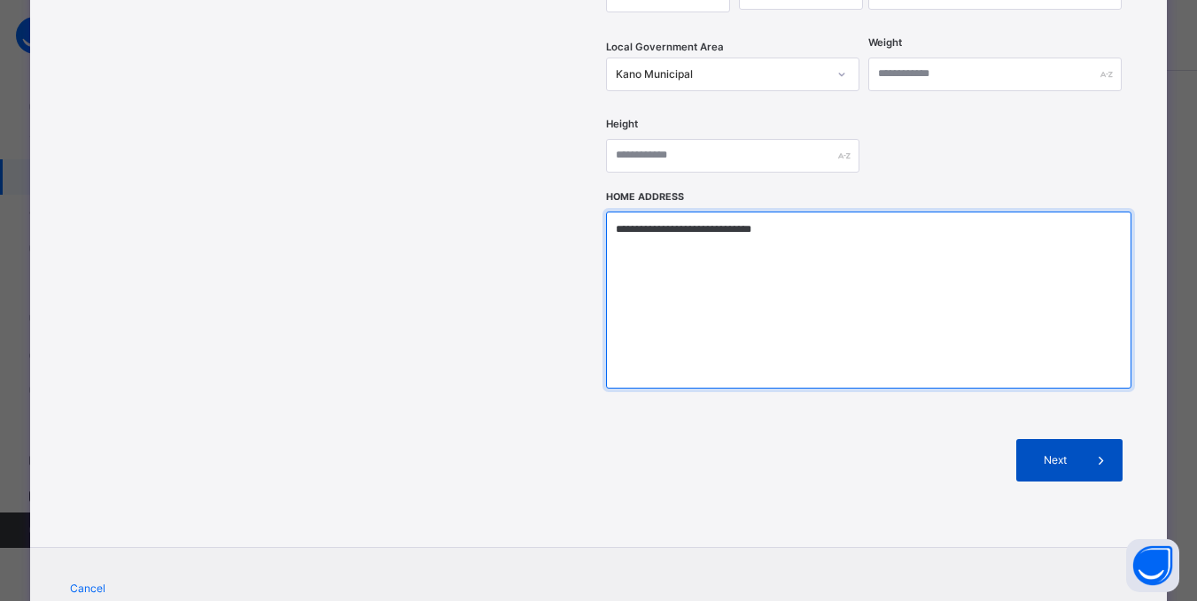
type textarea "**********"
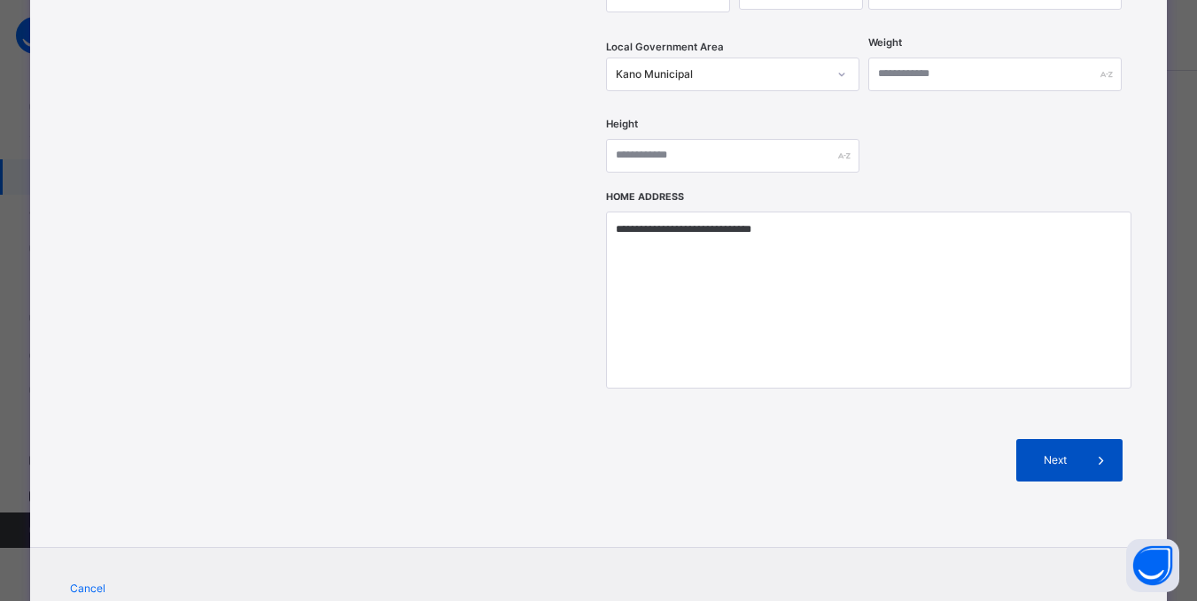
click at [1058, 453] on span "Next" at bounding box center [1054, 461] width 50 height 16
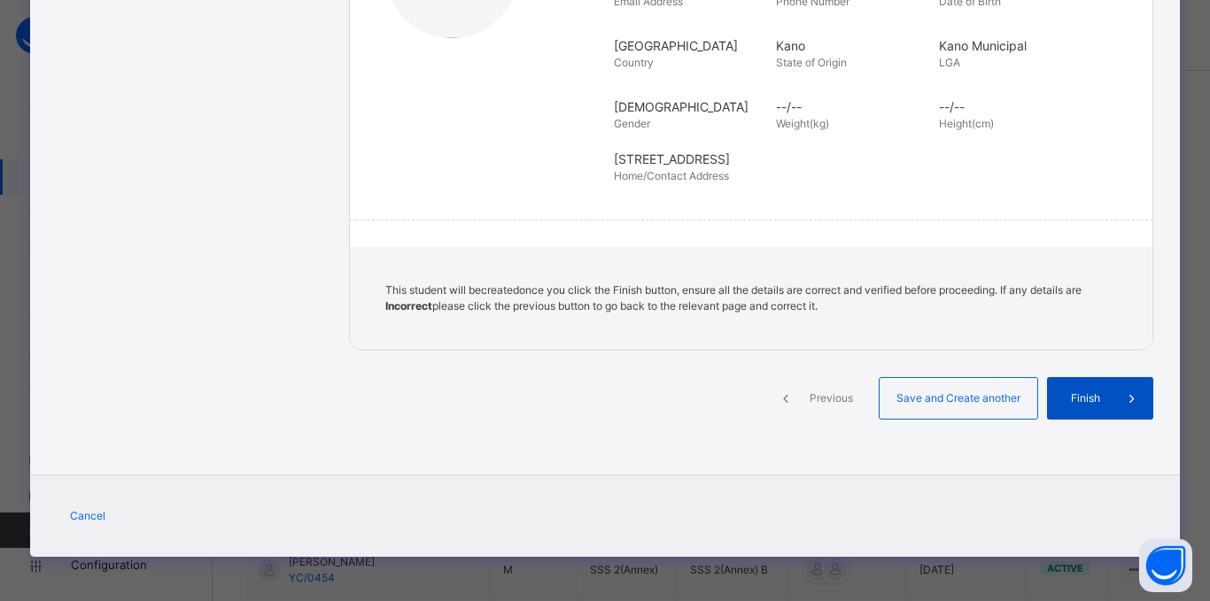
click at [1087, 398] on span "Finish" at bounding box center [1085, 399] width 50 height 16
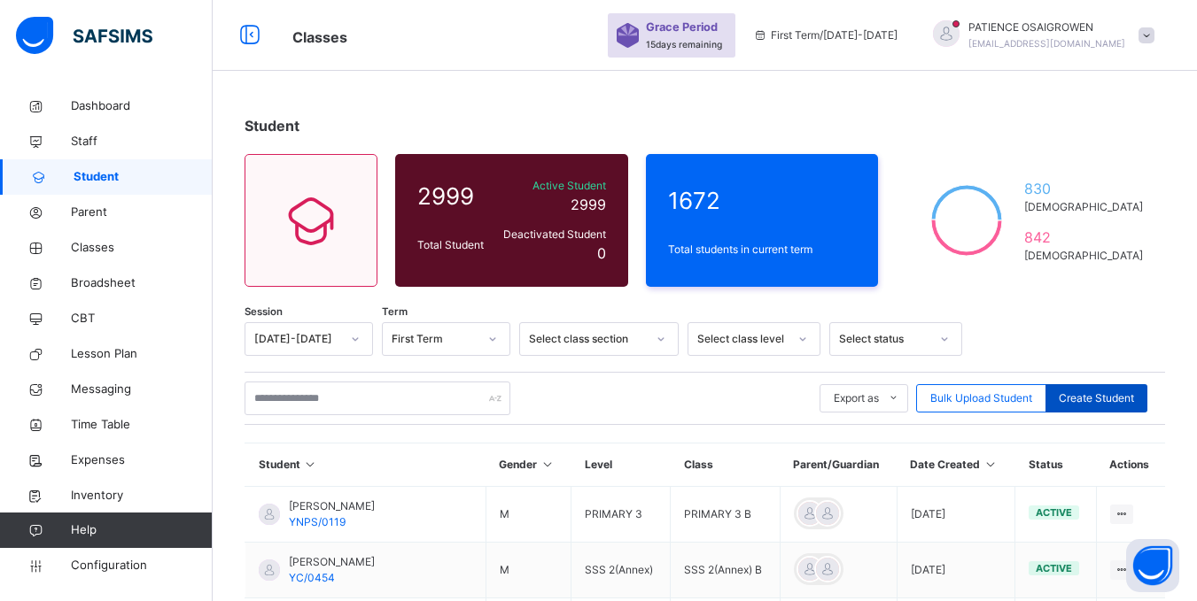
click at [1121, 396] on span "Create Student" at bounding box center [1095, 399] width 75 height 16
select select "**"
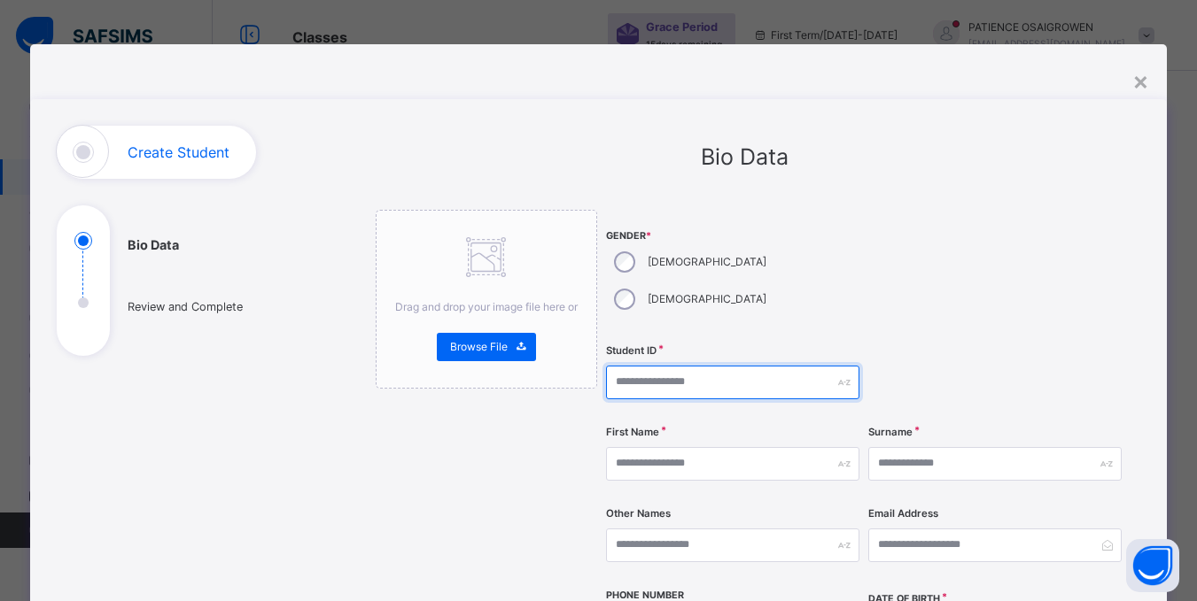
click at [651, 366] on input "text" at bounding box center [732, 383] width 253 height 34
type input "*"
type input "*********"
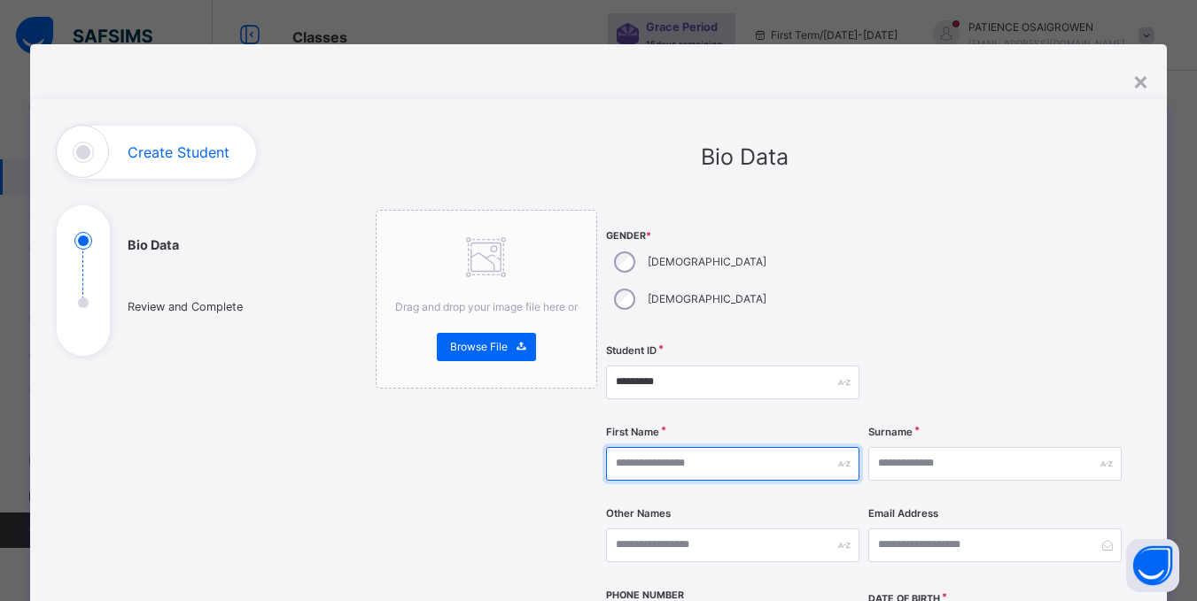
click at [758, 447] on input "text" at bounding box center [732, 464] width 253 height 34
type input "********"
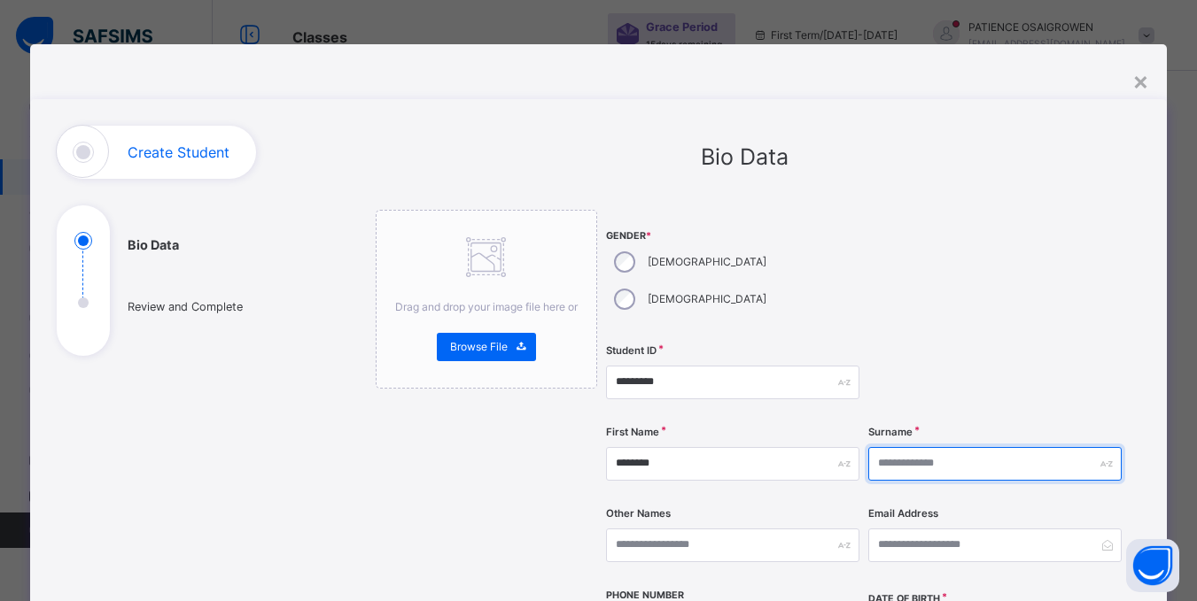
click at [921, 447] on input "text" at bounding box center [994, 464] width 253 height 34
type input "*****"
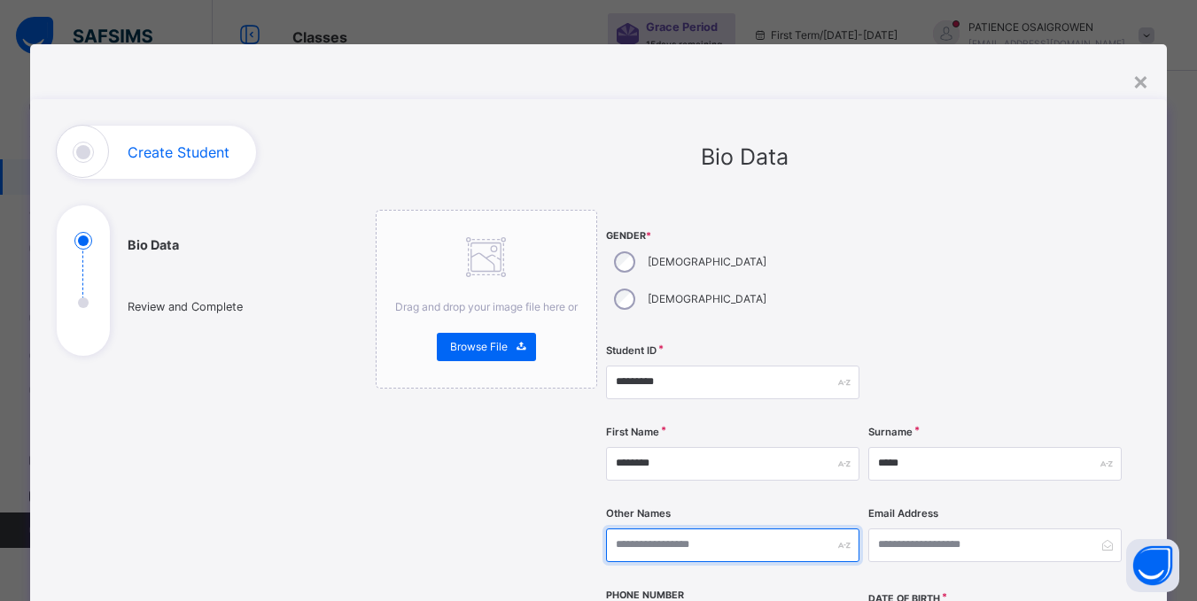
click at [785, 529] on input "text" at bounding box center [732, 546] width 253 height 34
type input "*****"
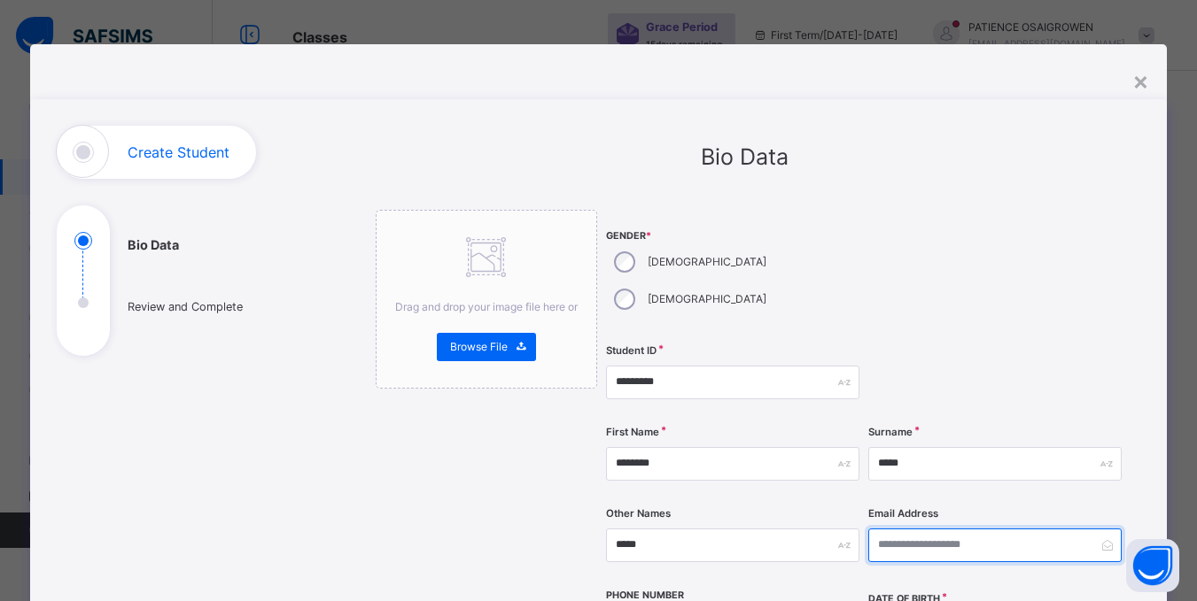
click at [924, 529] on input "email" at bounding box center [994, 546] width 253 height 34
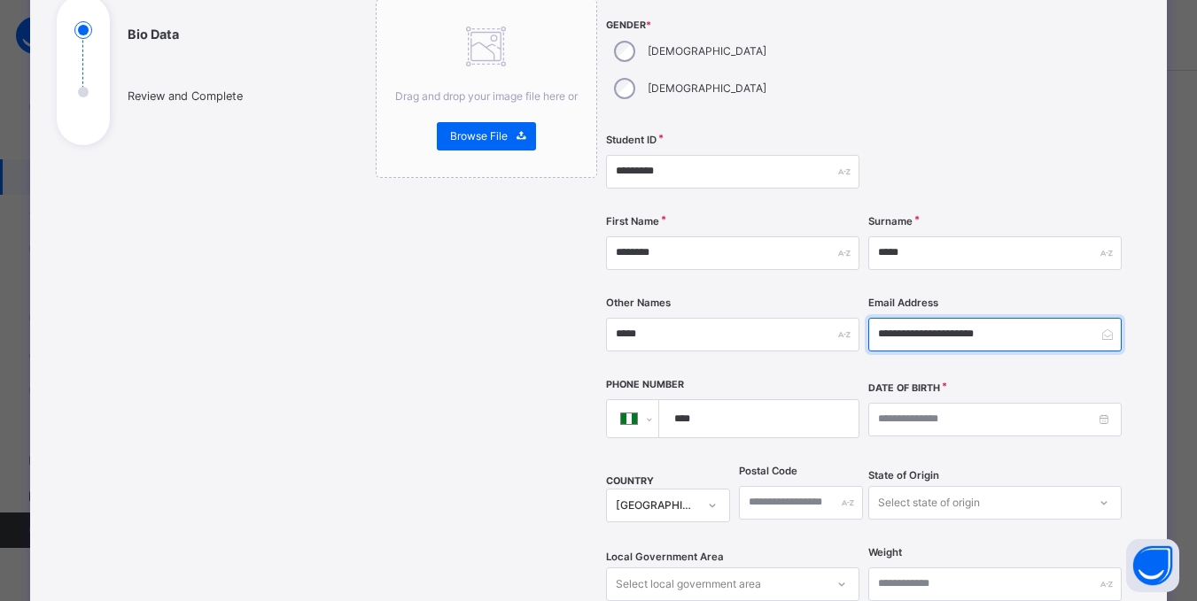
scroll to position [266, 0]
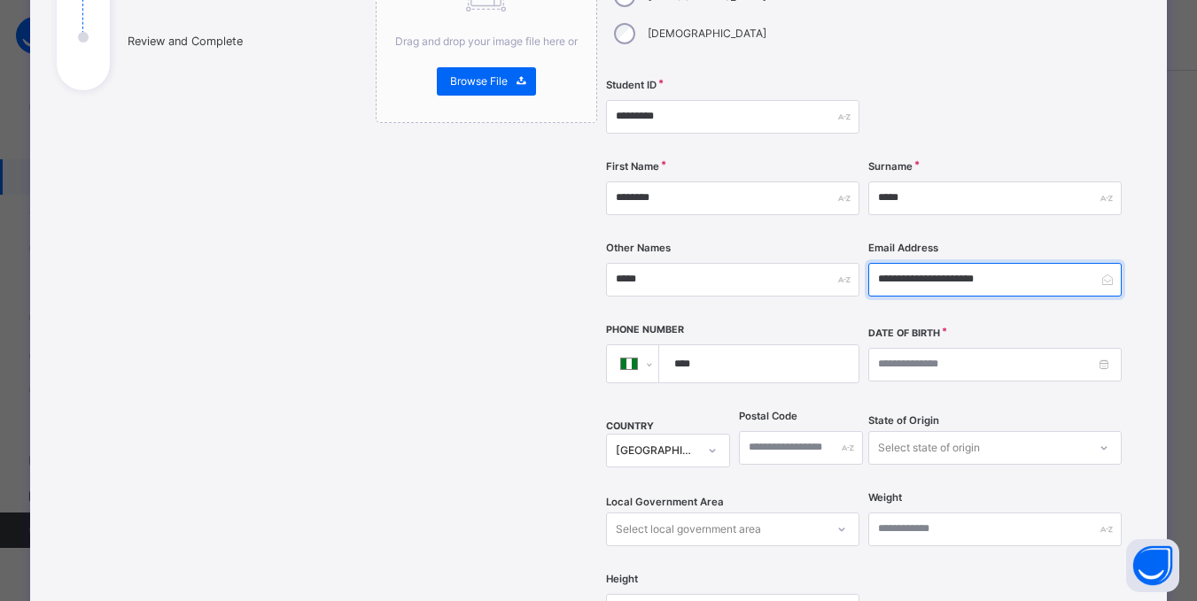
type input "**********"
click at [733, 345] on input "****" at bounding box center [755, 363] width 184 height 37
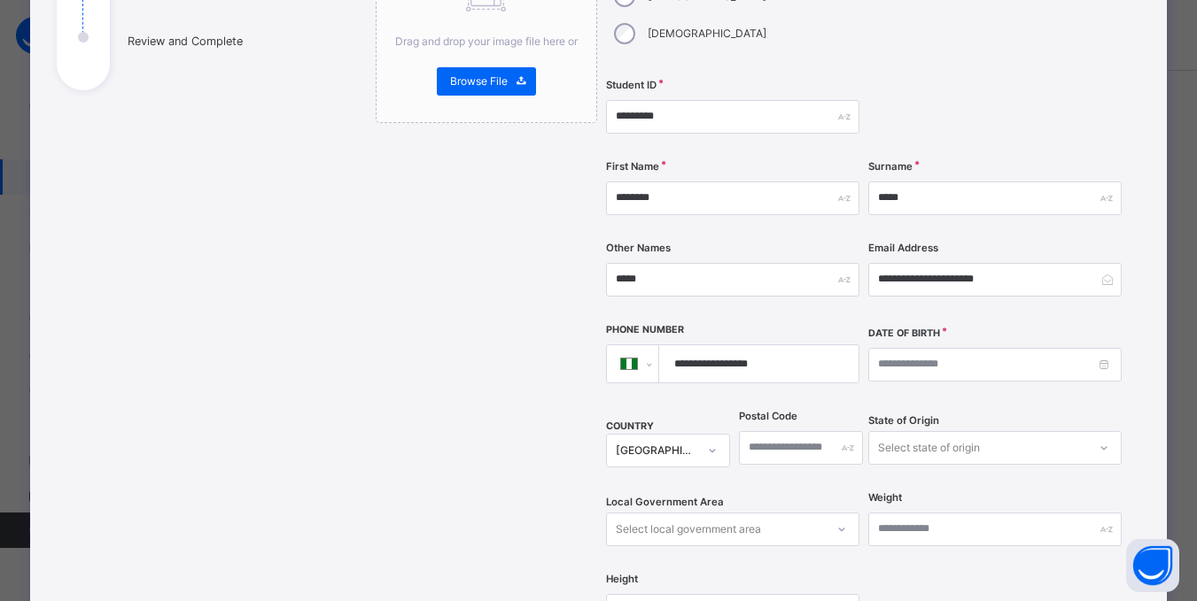
type input "**********"
click at [983, 348] on input at bounding box center [994, 365] width 253 height 34
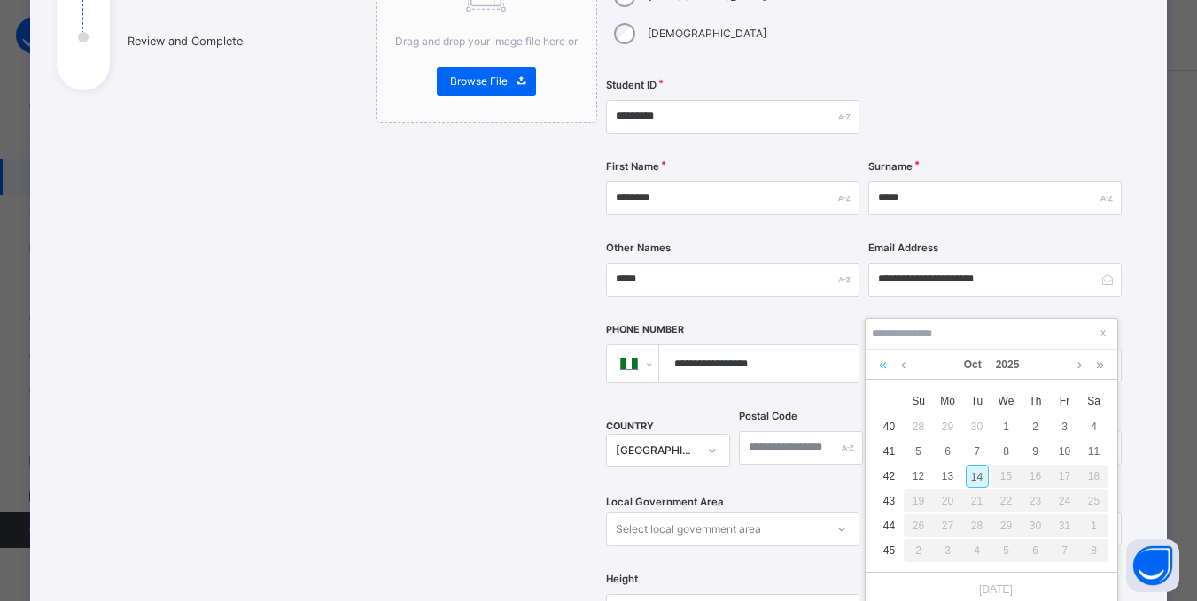
click at [877, 362] on link at bounding box center [882, 365] width 17 height 30
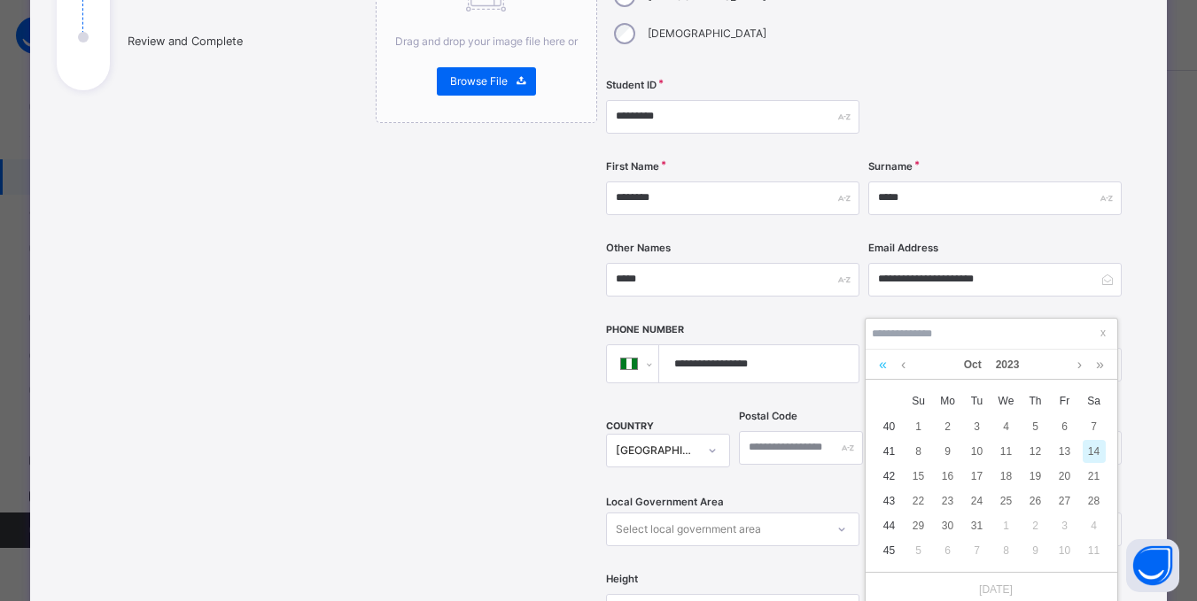
click at [877, 362] on link at bounding box center [882, 365] width 17 height 30
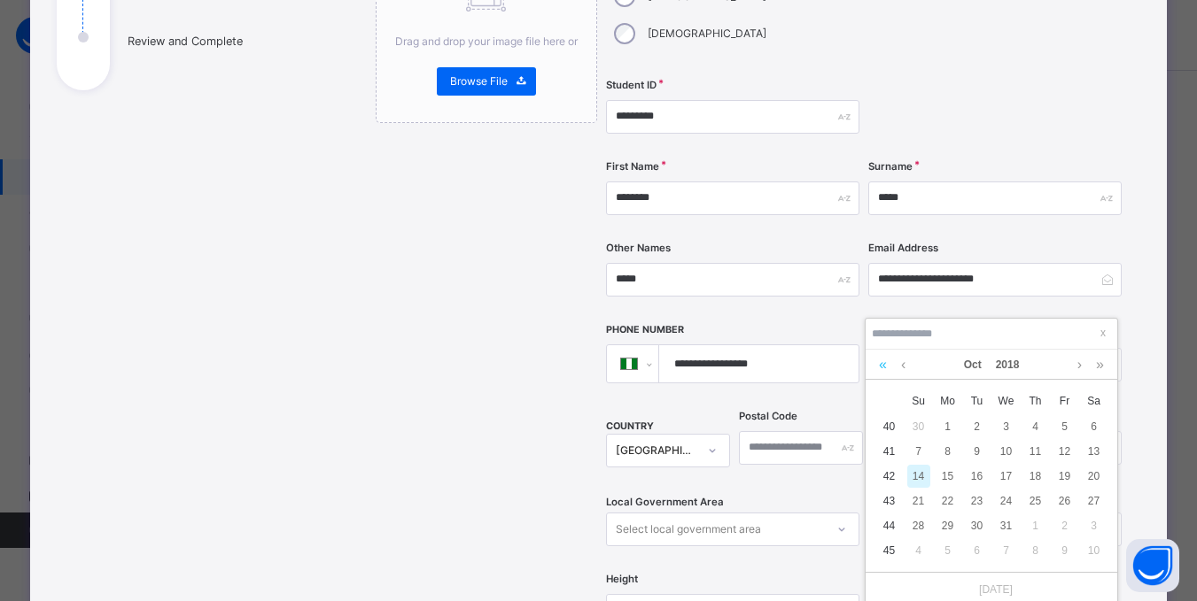
click at [877, 362] on link at bounding box center [882, 365] width 17 height 30
click at [902, 364] on link at bounding box center [902, 365] width 13 height 30
click at [1097, 424] on div "2" at bounding box center [1093, 426] width 23 height 23
type input "**********"
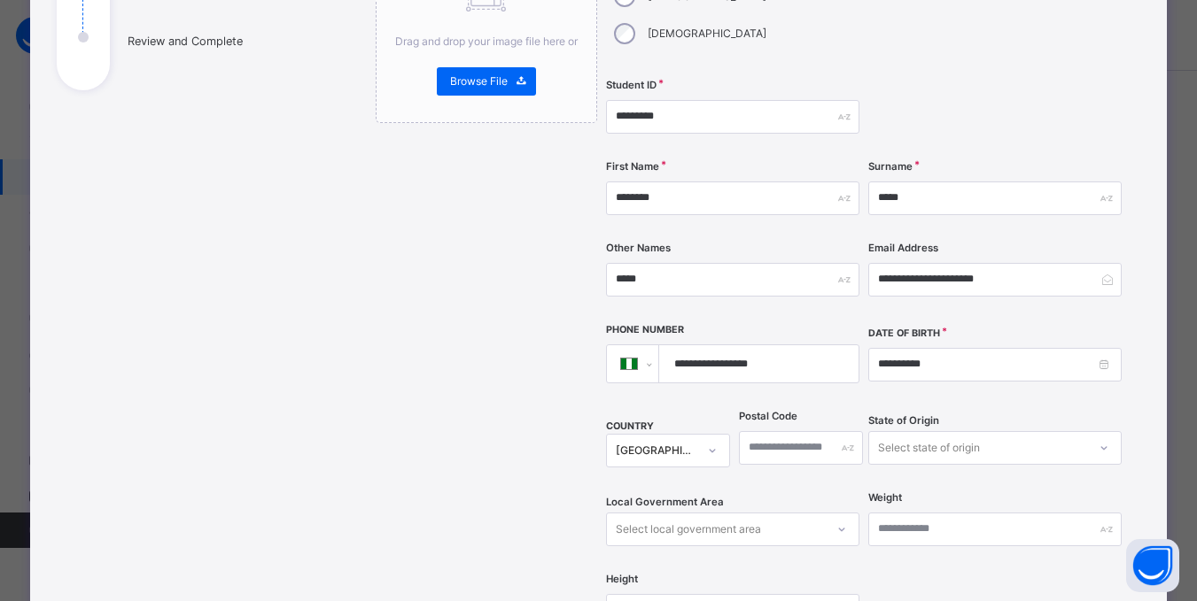
scroll to position [374, 0]
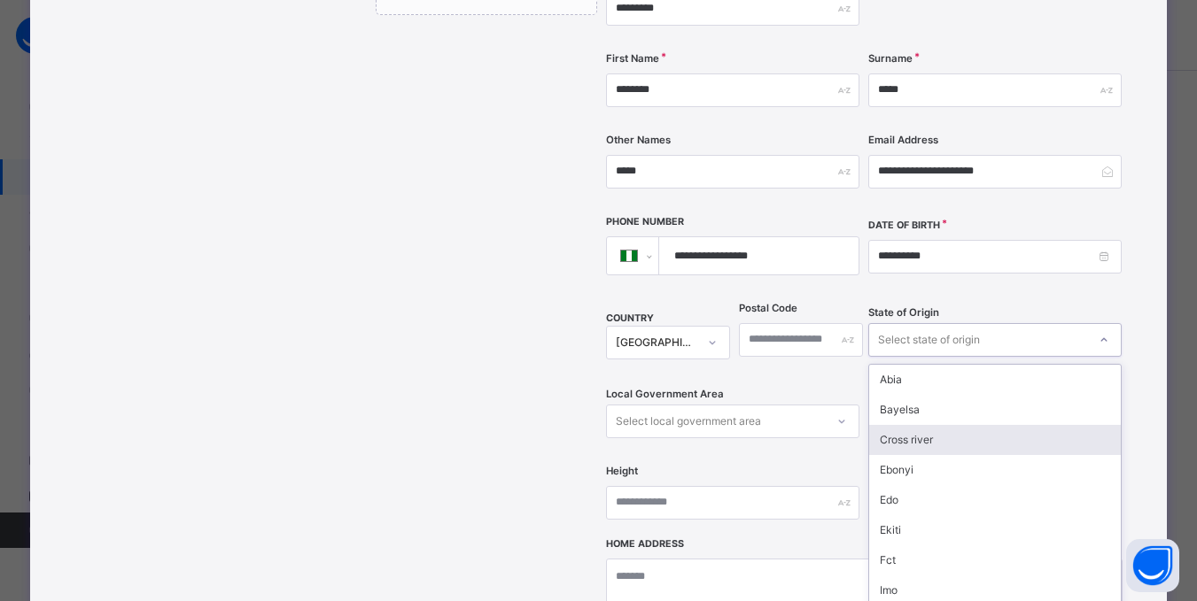
click at [969, 357] on div "option Cross river focused, 3 of 37. 37 results available. Use Up and Down to c…" at bounding box center [994, 340] width 253 height 34
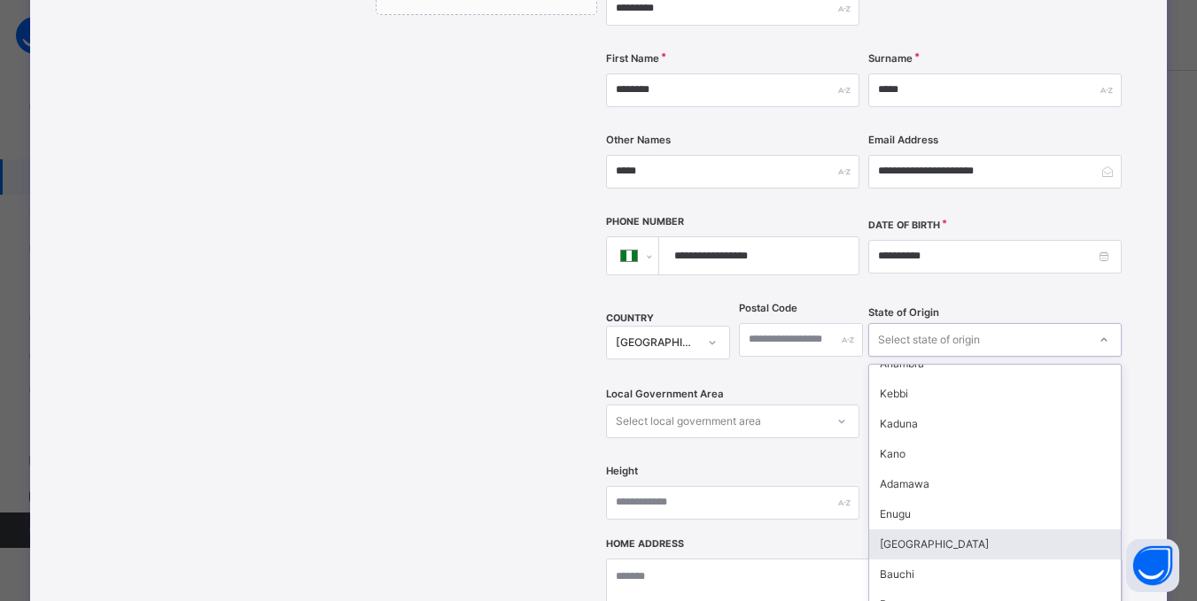
scroll to position [620, 0]
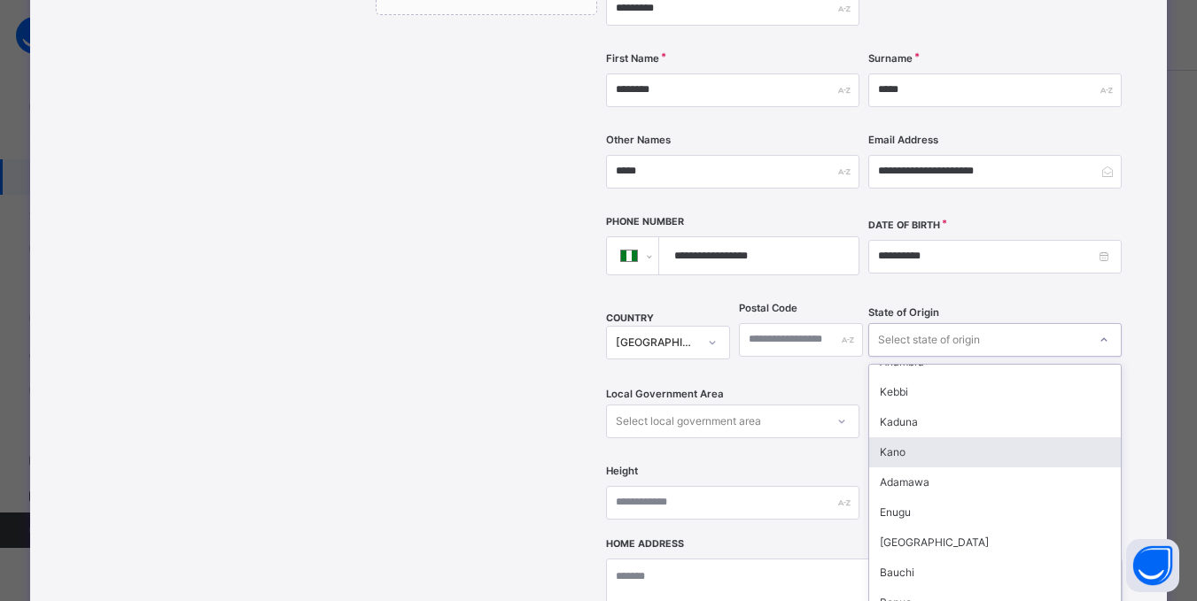
click at [903, 438] on div "Kano" at bounding box center [995, 453] width 252 height 30
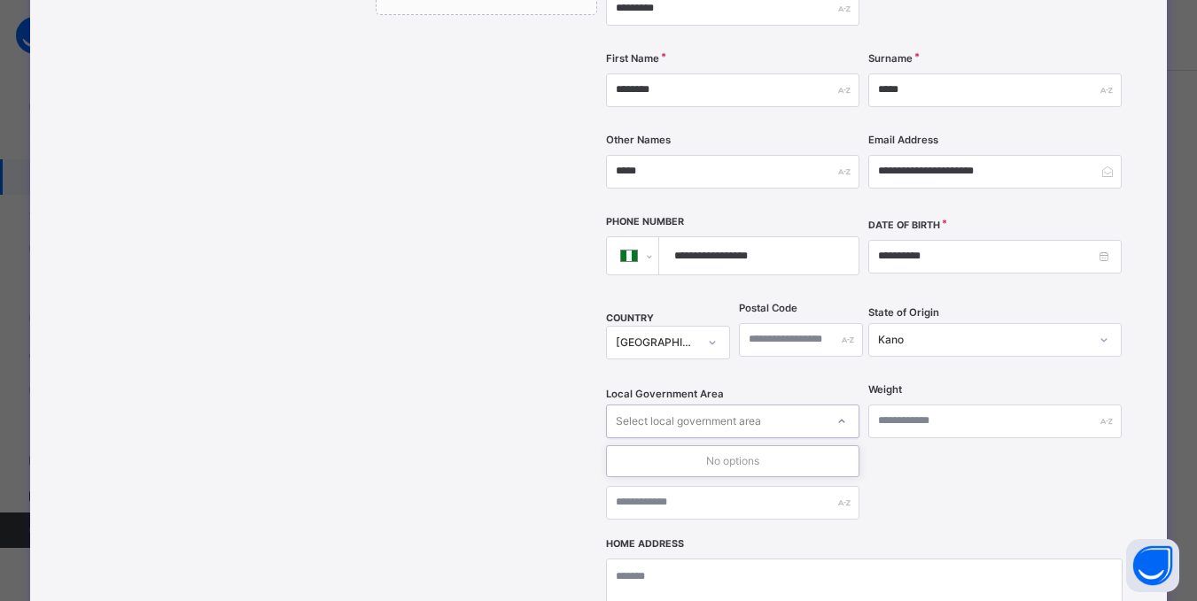
click at [840, 413] on icon at bounding box center [841, 422] width 11 height 18
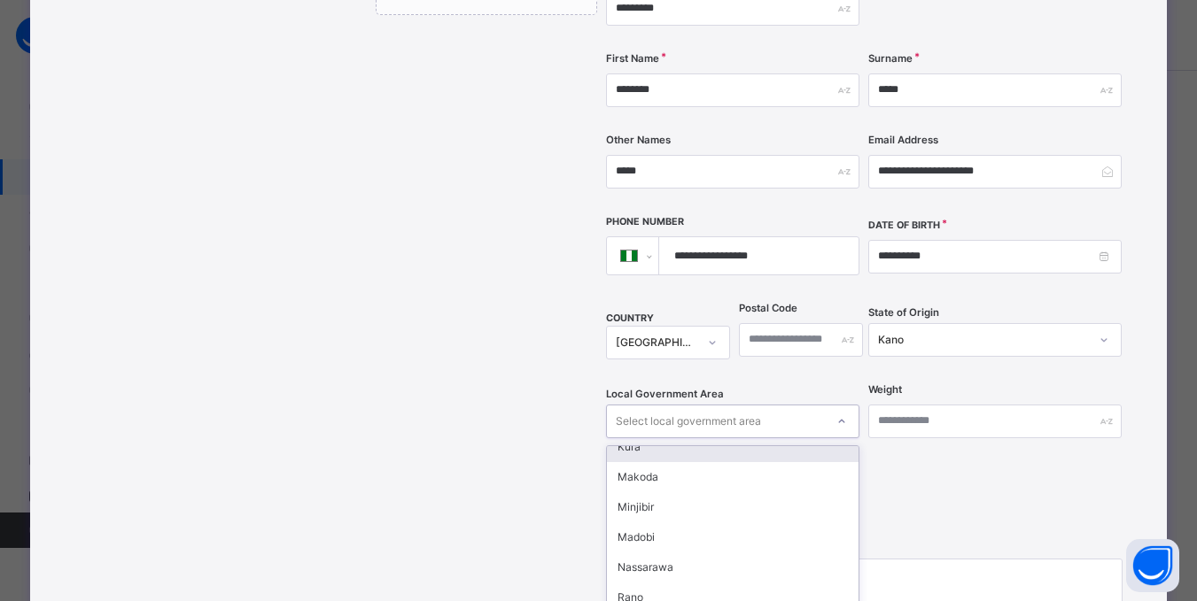
scroll to position [886, 0]
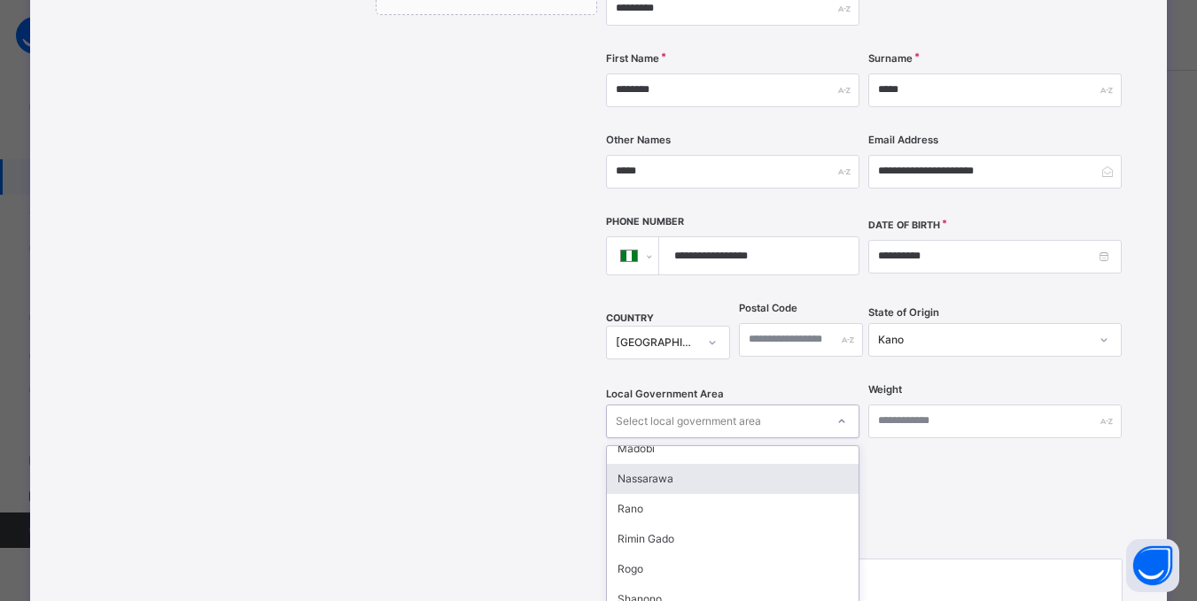
click at [653, 464] on div "Nassarawa" at bounding box center [733, 479] width 252 height 30
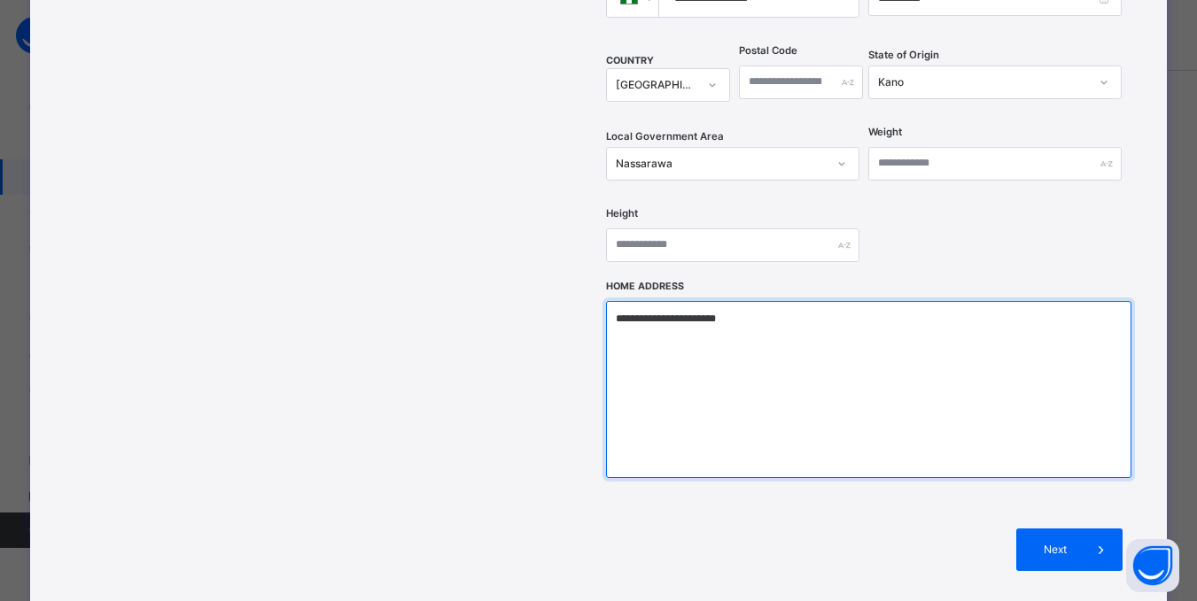
scroll to position [639, 0]
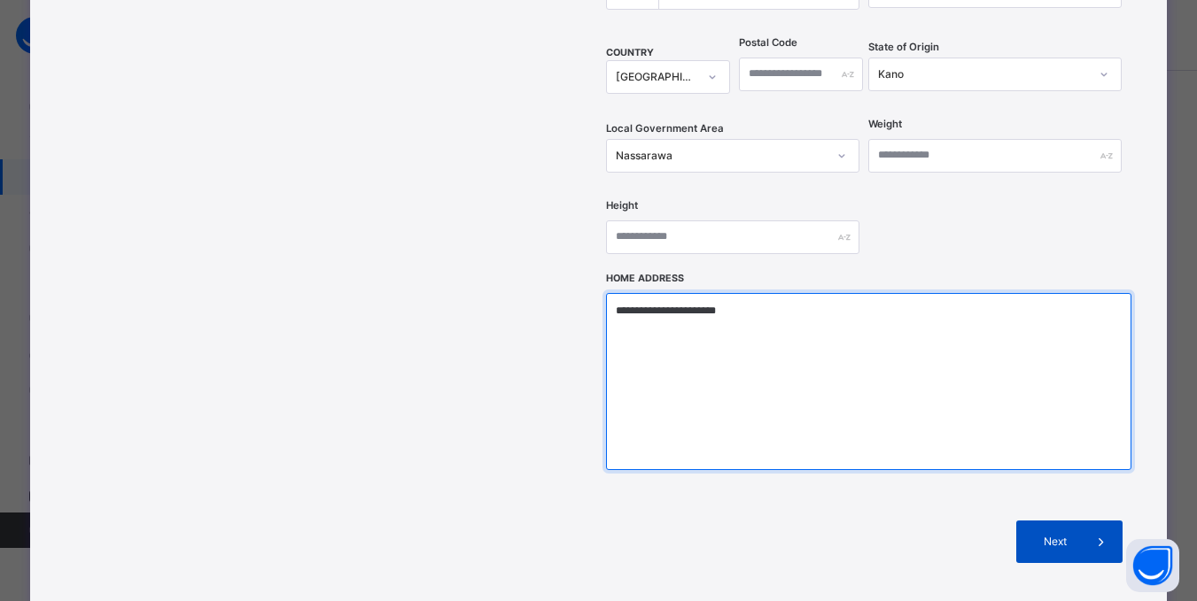
type textarea "**********"
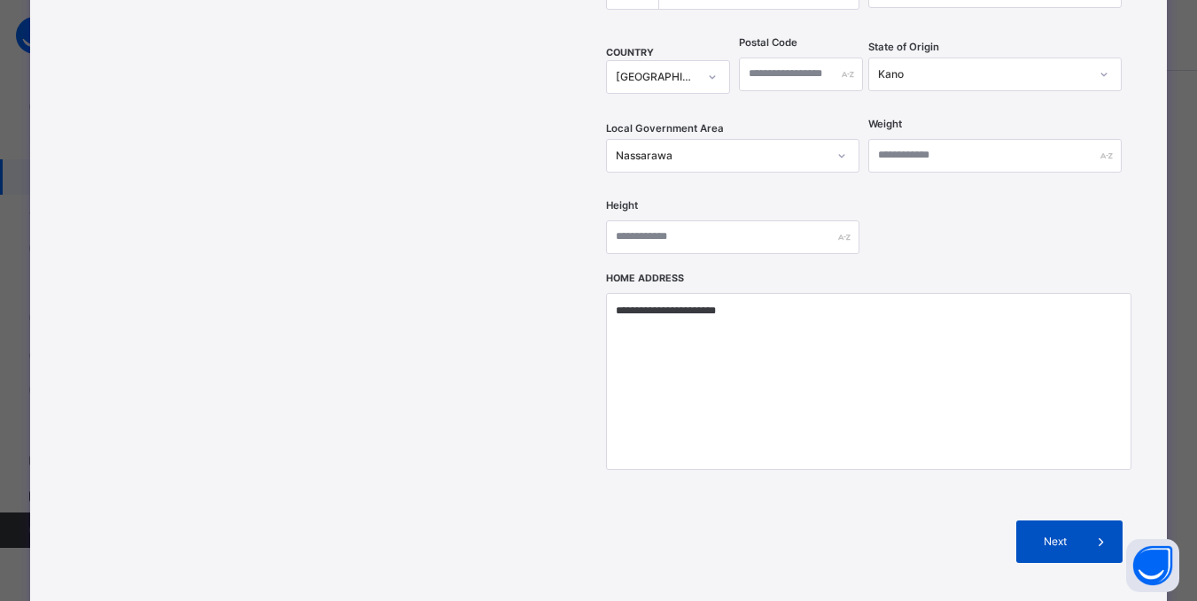
click at [1078, 534] on span "Next" at bounding box center [1054, 542] width 50 height 16
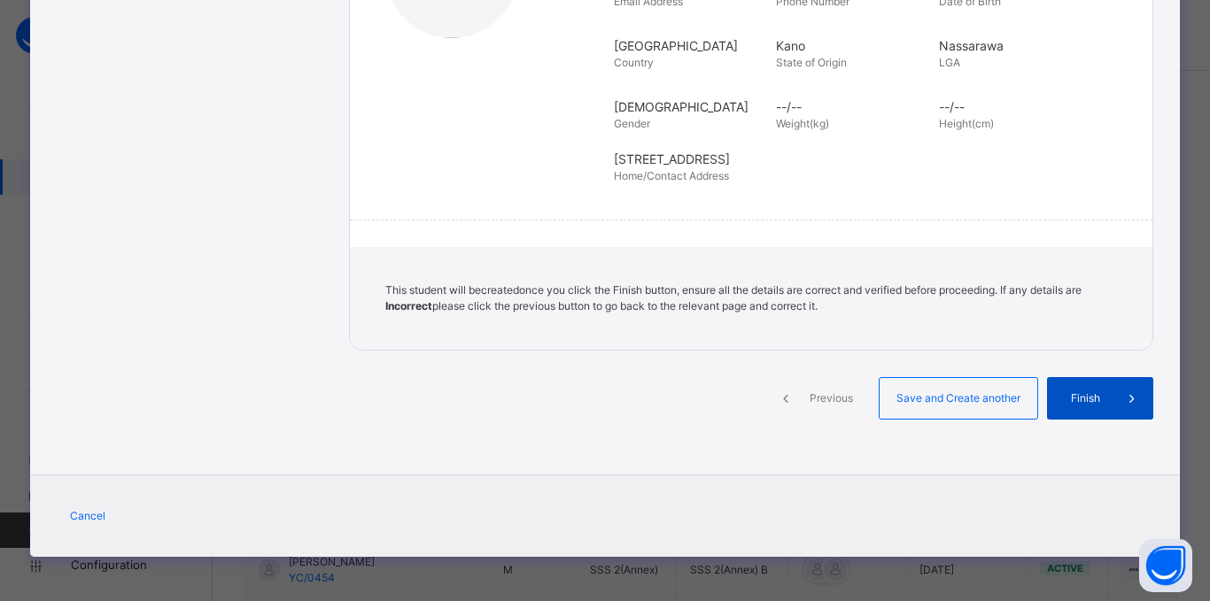
click at [1086, 400] on span "Finish" at bounding box center [1085, 399] width 50 height 16
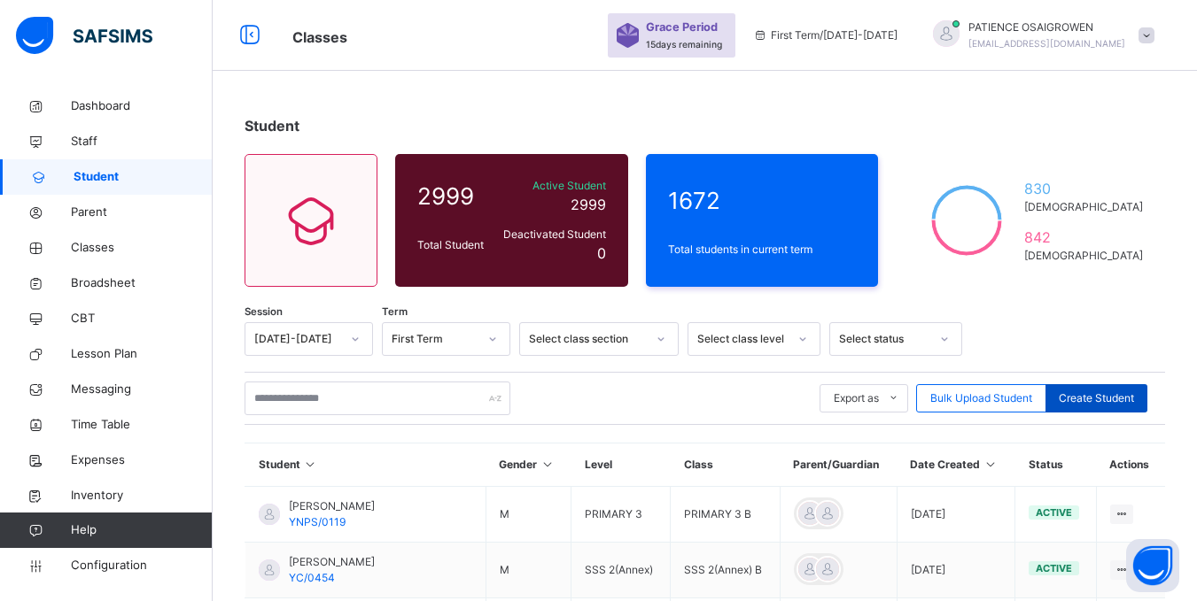
click at [1089, 397] on span "Create Student" at bounding box center [1095, 399] width 75 height 16
select select "**"
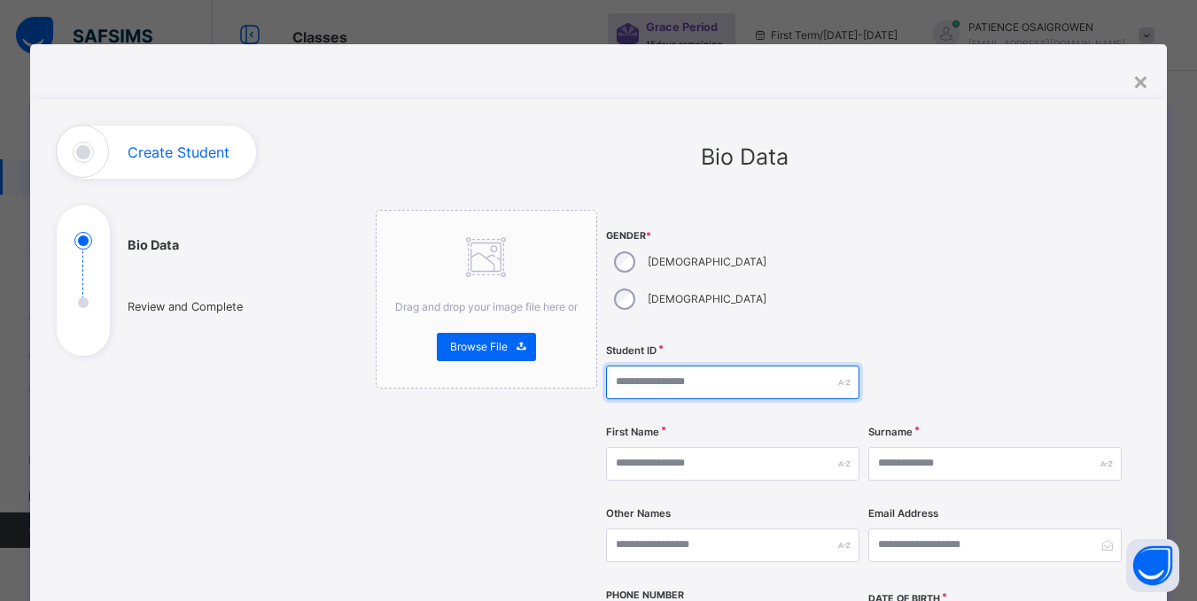
click at [691, 366] on input "text" at bounding box center [732, 383] width 253 height 34
type input "*********"
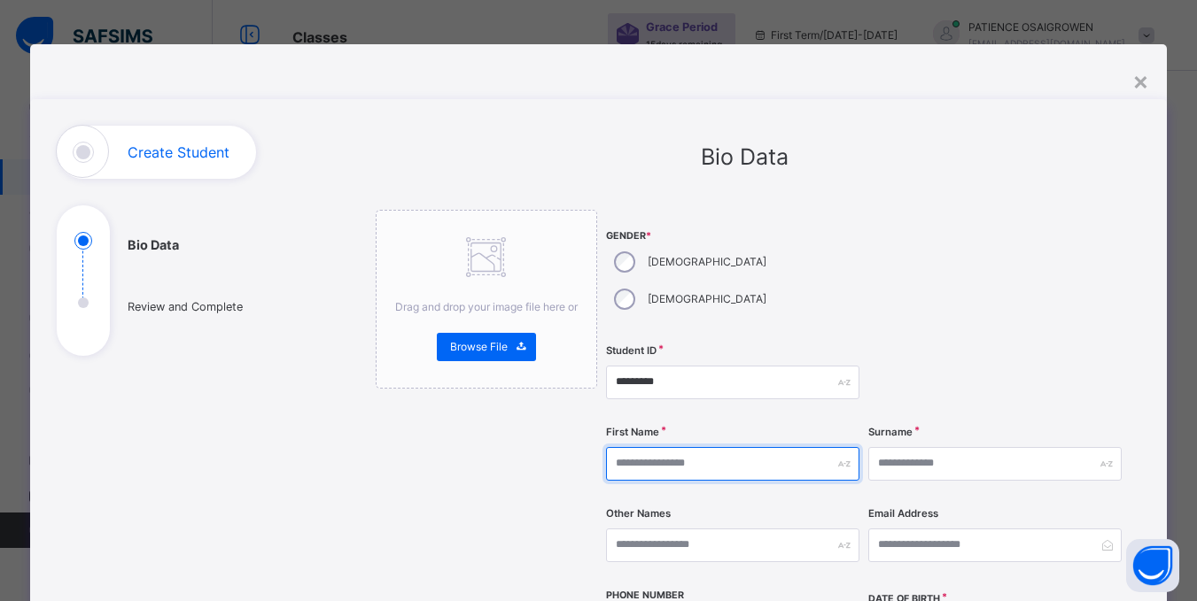
click at [645, 447] on input "text" at bounding box center [732, 464] width 253 height 34
type input "******"
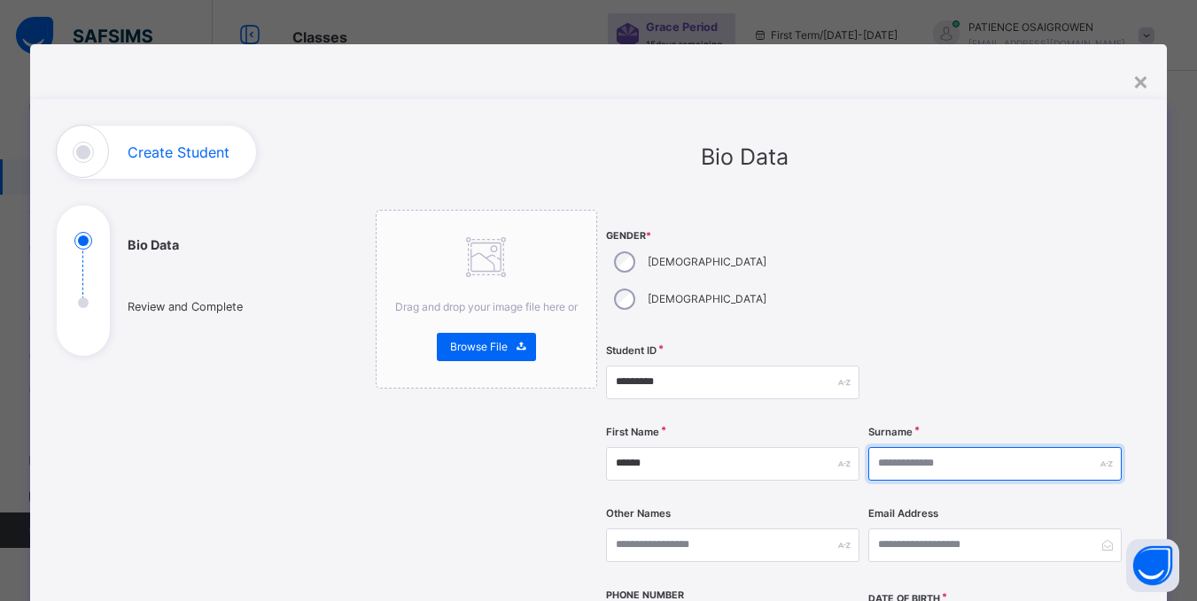
click at [940, 447] on input "text" at bounding box center [994, 464] width 253 height 34
type input "******"
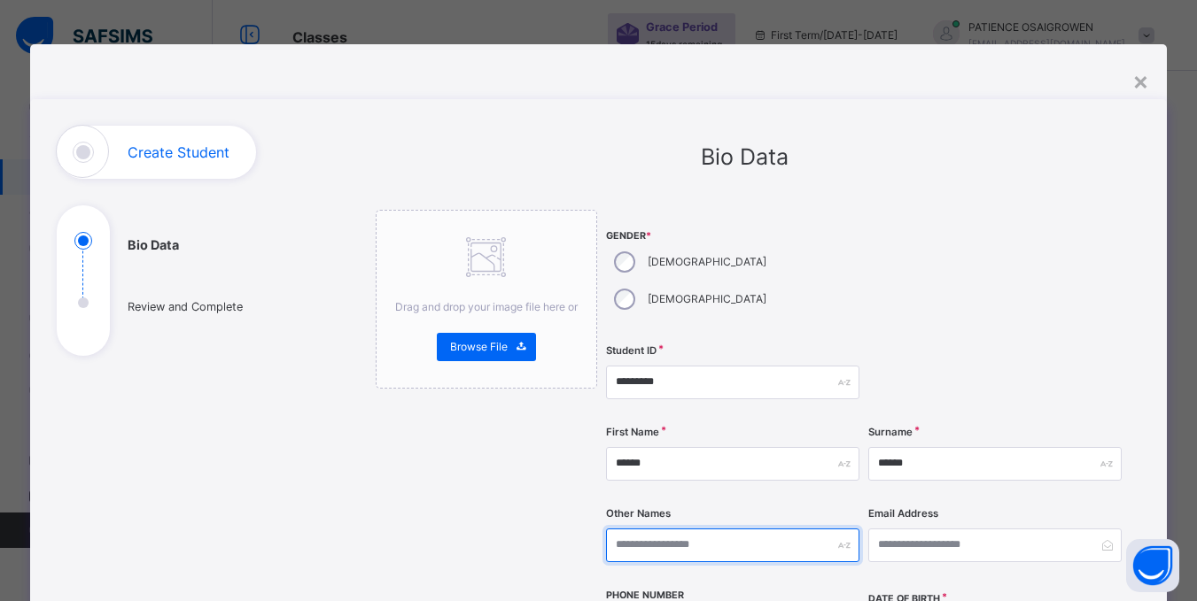
click at [774, 529] on input "text" at bounding box center [732, 546] width 253 height 34
type input "****"
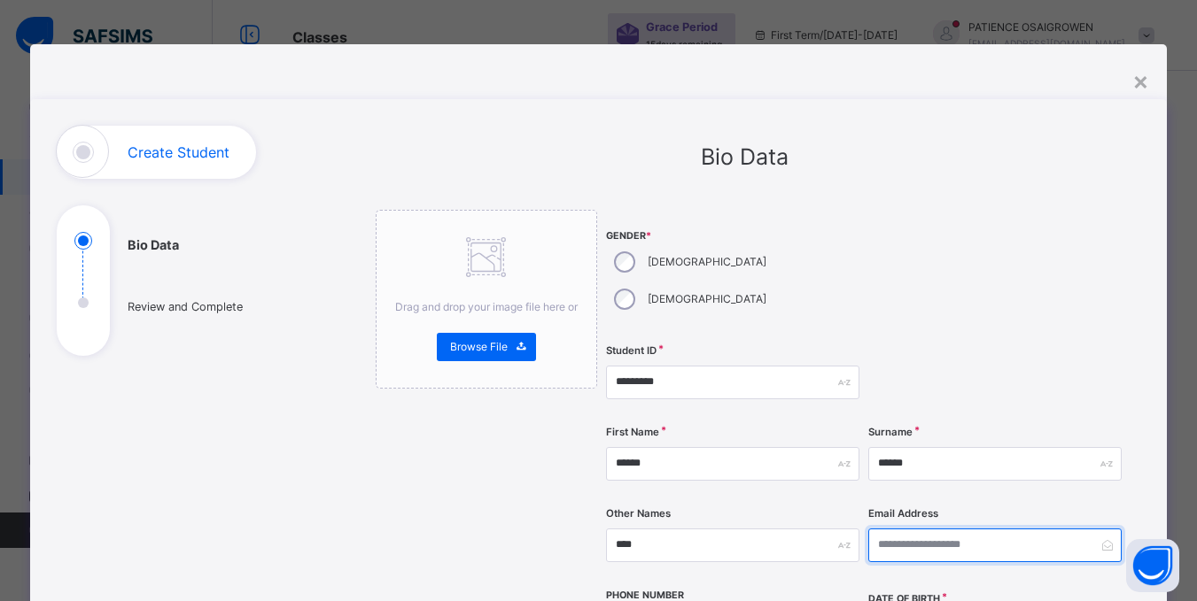
click at [983, 529] on input "email" at bounding box center [994, 546] width 253 height 34
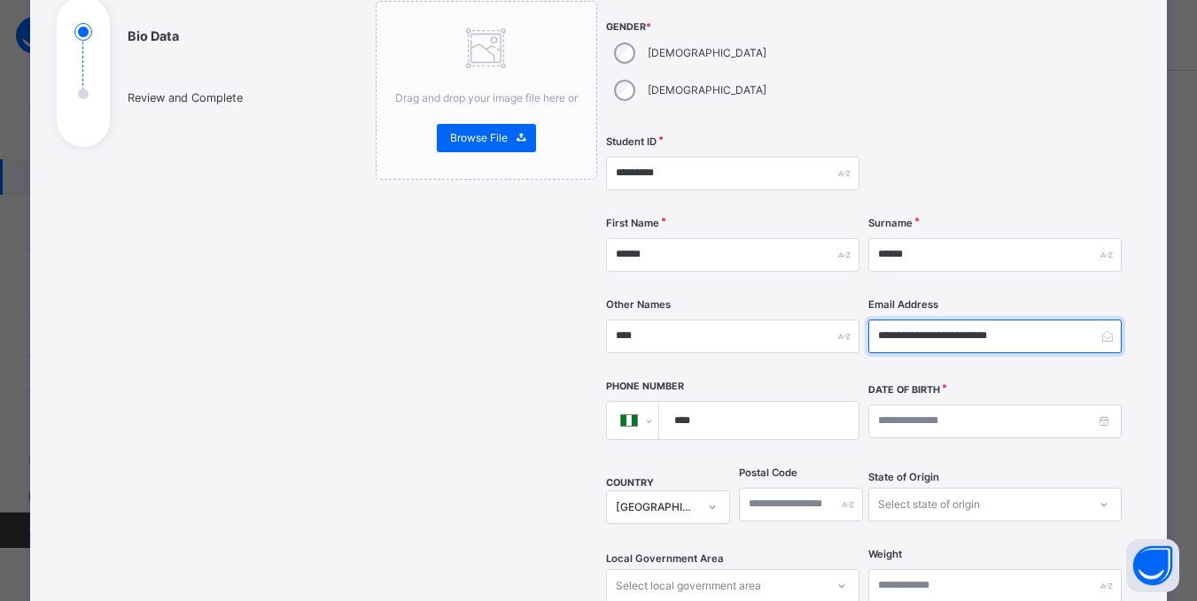
scroll to position [354, 0]
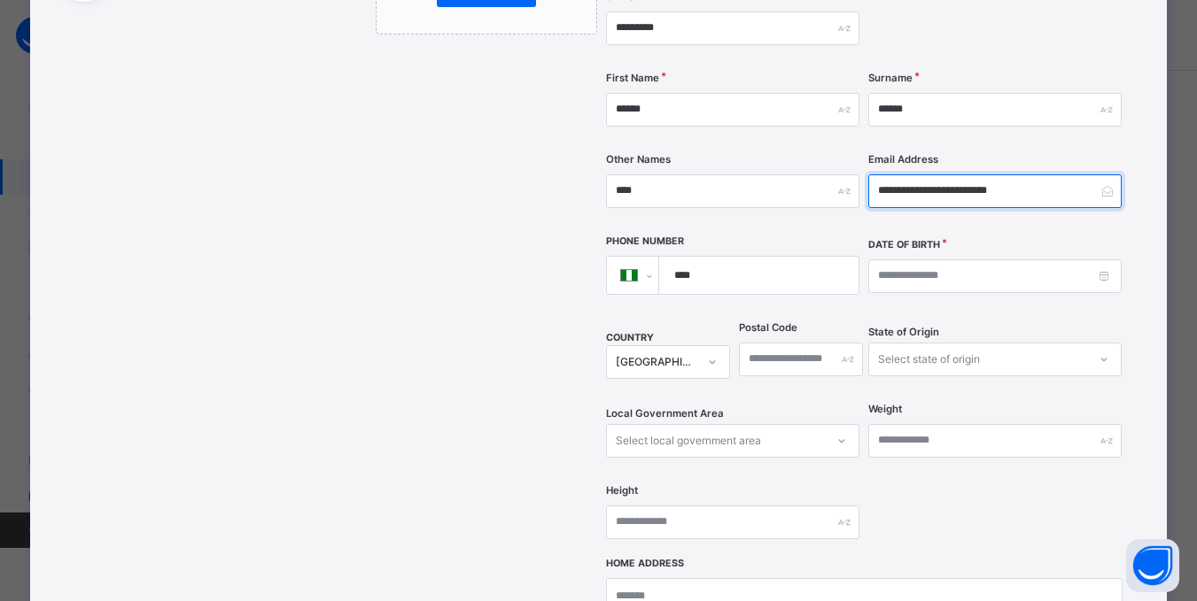
type input "**********"
click at [740, 257] on input "****" at bounding box center [755, 275] width 184 height 37
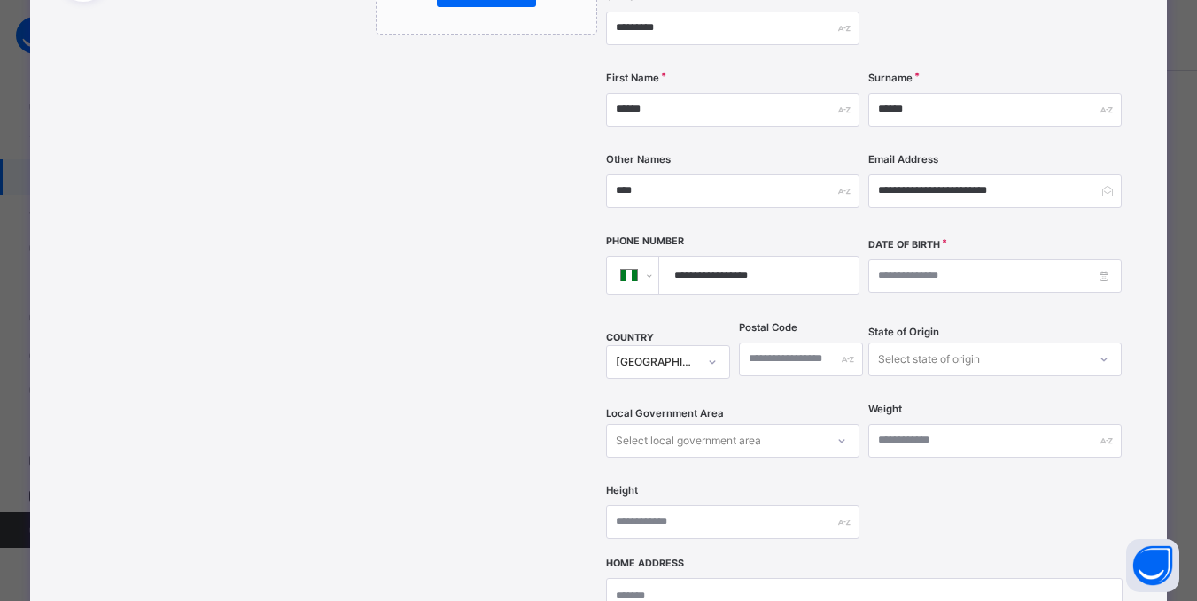
type input "**********"
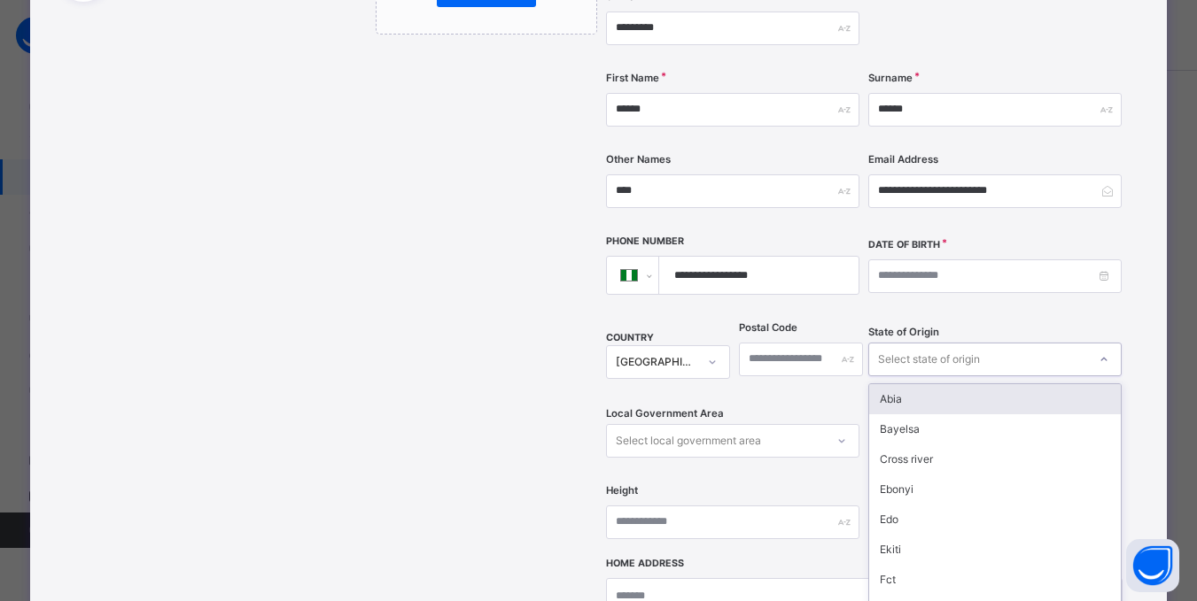
scroll to position [374, 0]
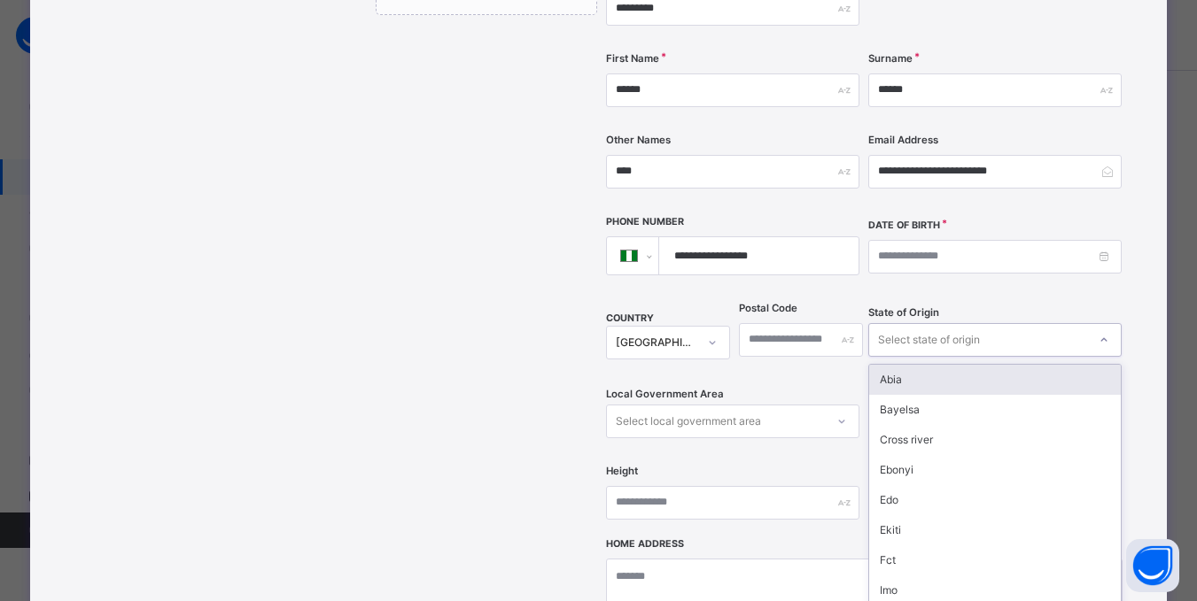
click at [998, 326] on div "option Abia focused, 1 of 37. 37 results available. Use Up and Down to choose o…" at bounding box center [994, 340] width 253 height 34
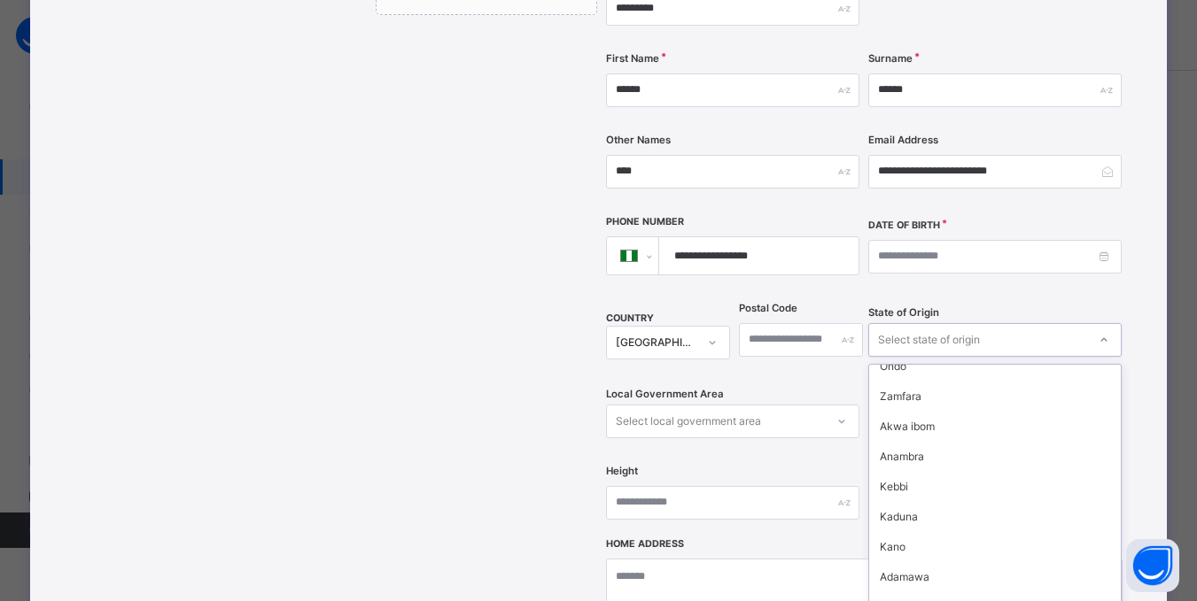
scroll to position [531, 0]
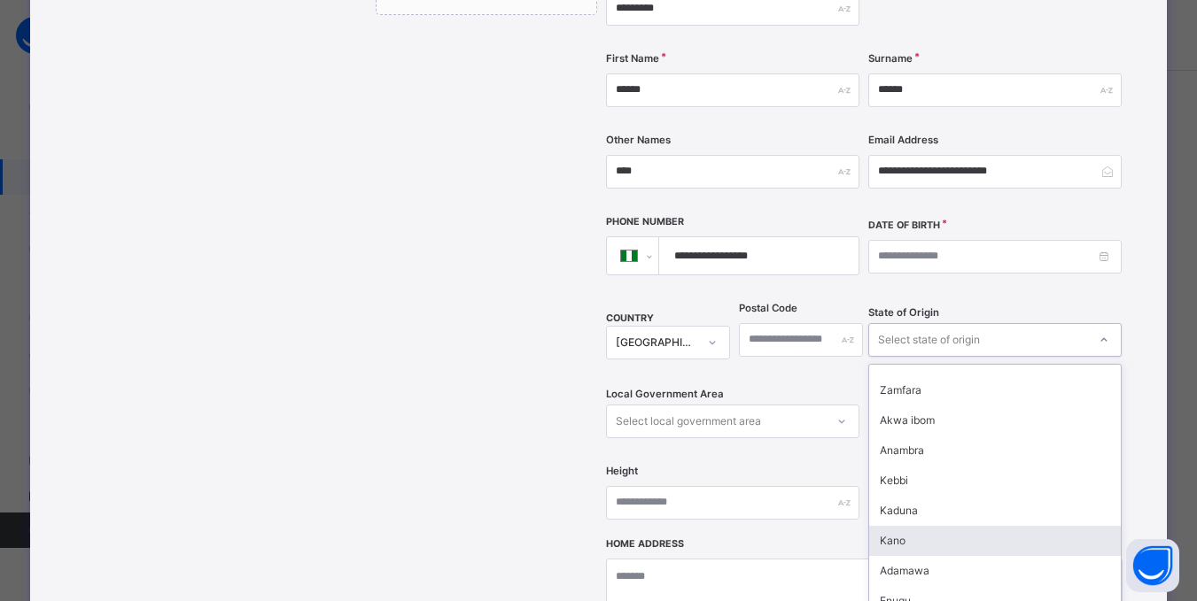
click at [895, 526] on div "Kano" at bounding box center [995, 541] width 252 height 30
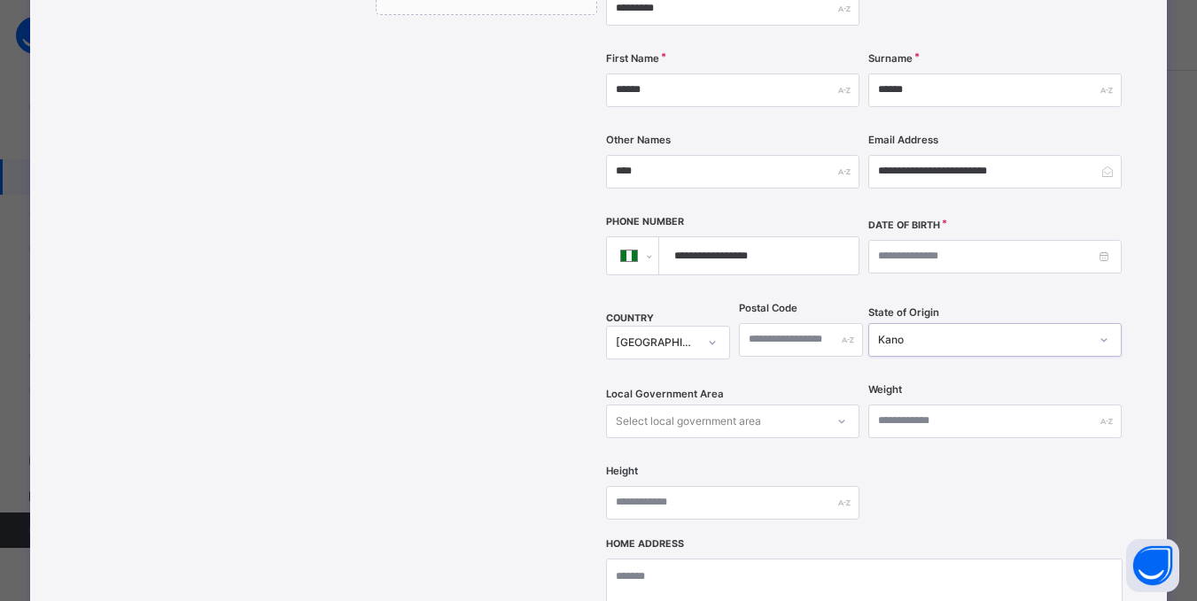
scroll to position [455, 0]
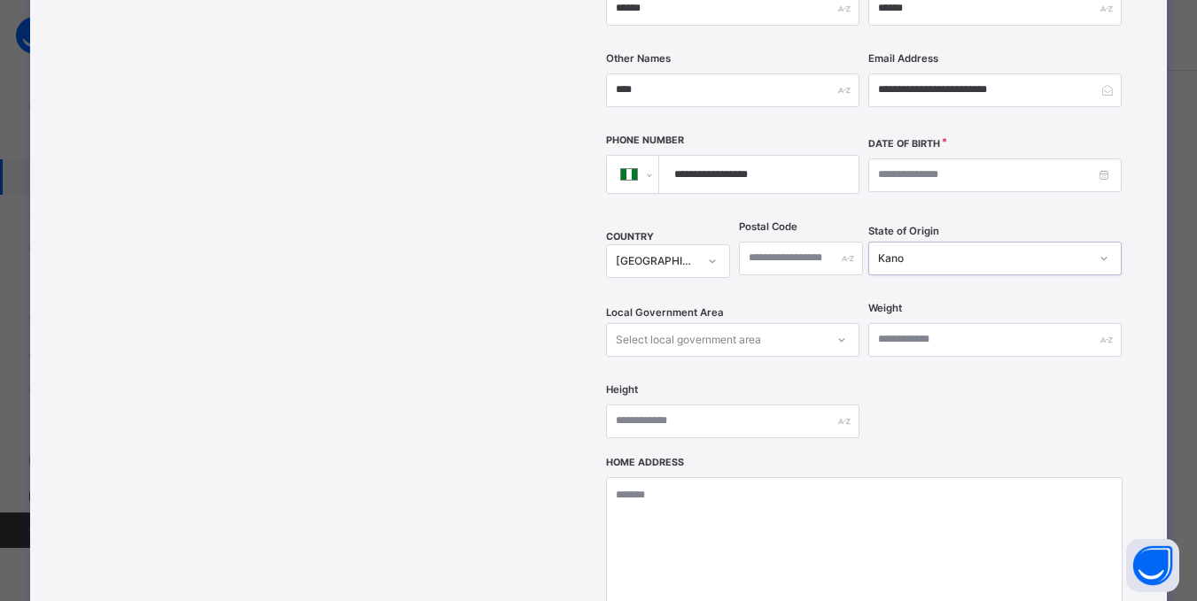
click at [838, 357] on div "Select local government area" at bounding box center [732, 340] width 253 height 34
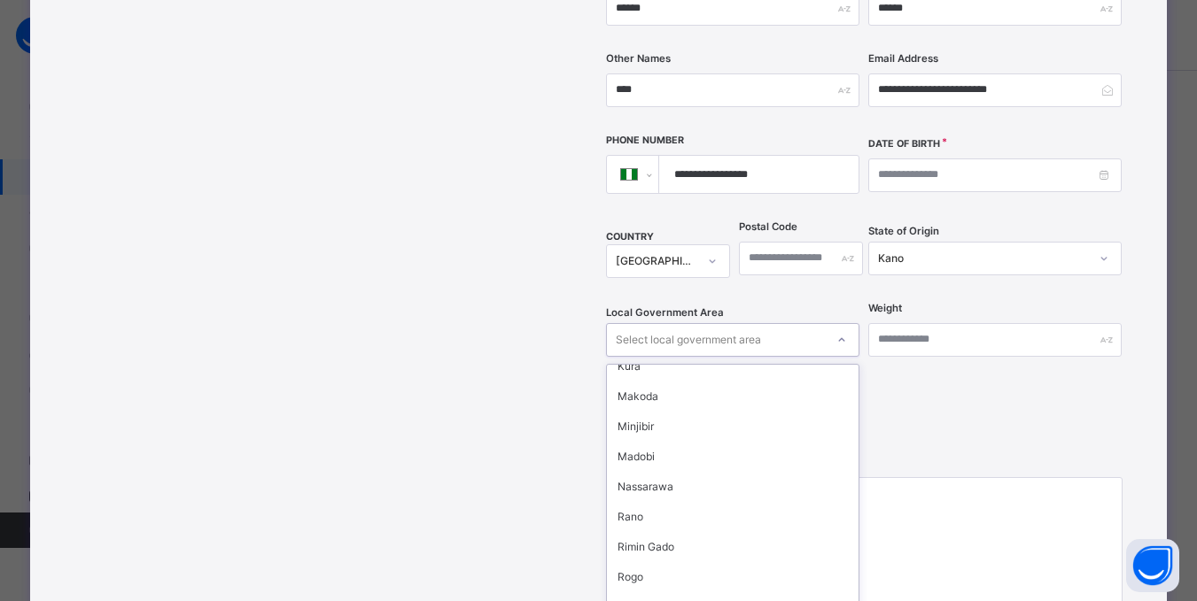
scroll to position [797, 0]
click at [671, 471] on div "Nassarawa" at bounding box center [733, 486] width 252 height 30
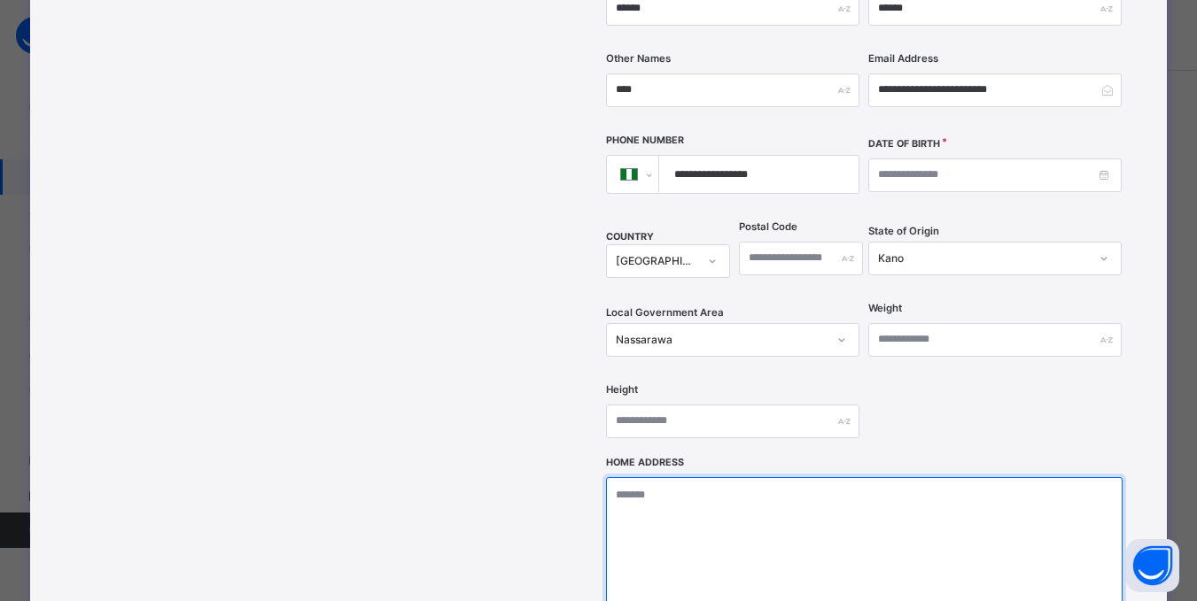
click at [712, 477] on textarea at bounding box center [864, 565] width 516 height 177
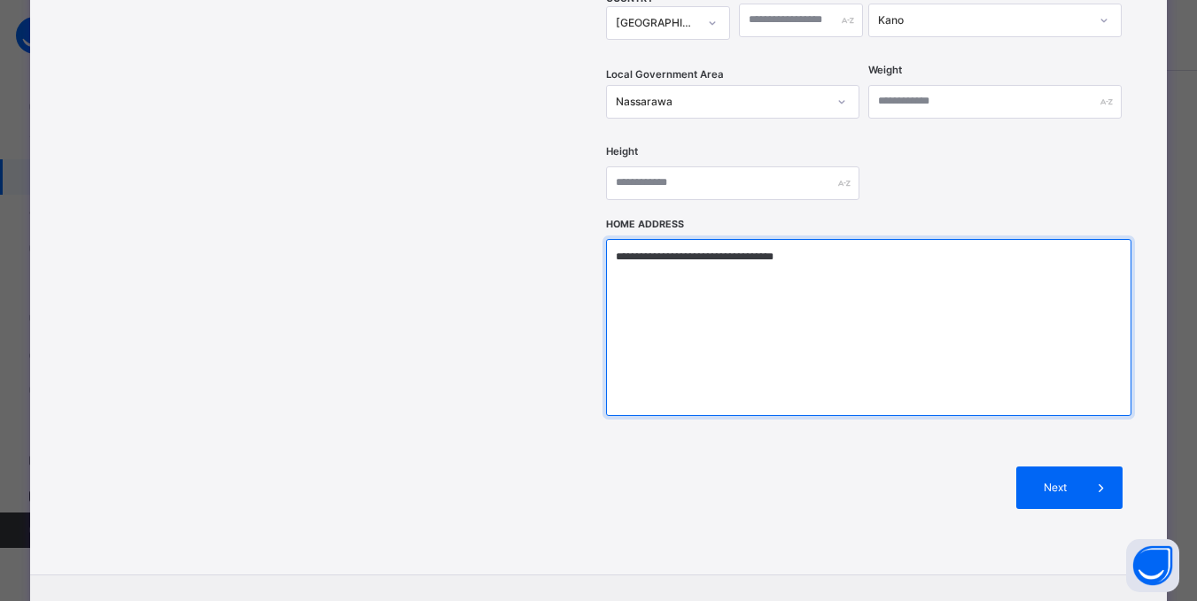
scroll to position [721, 0]
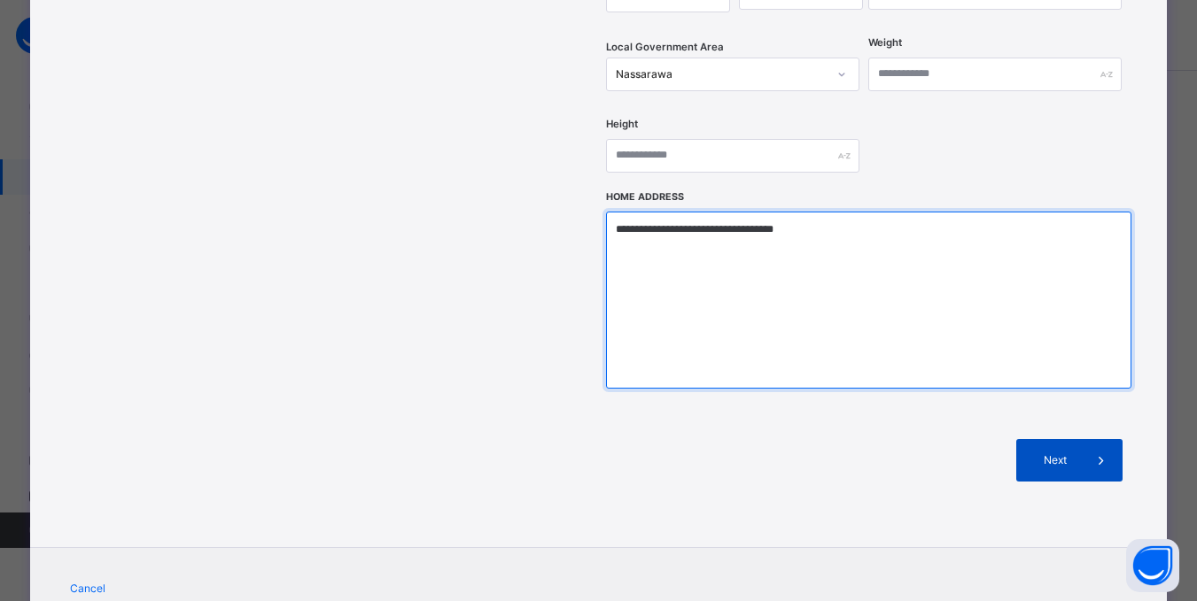
type textarea "**********"
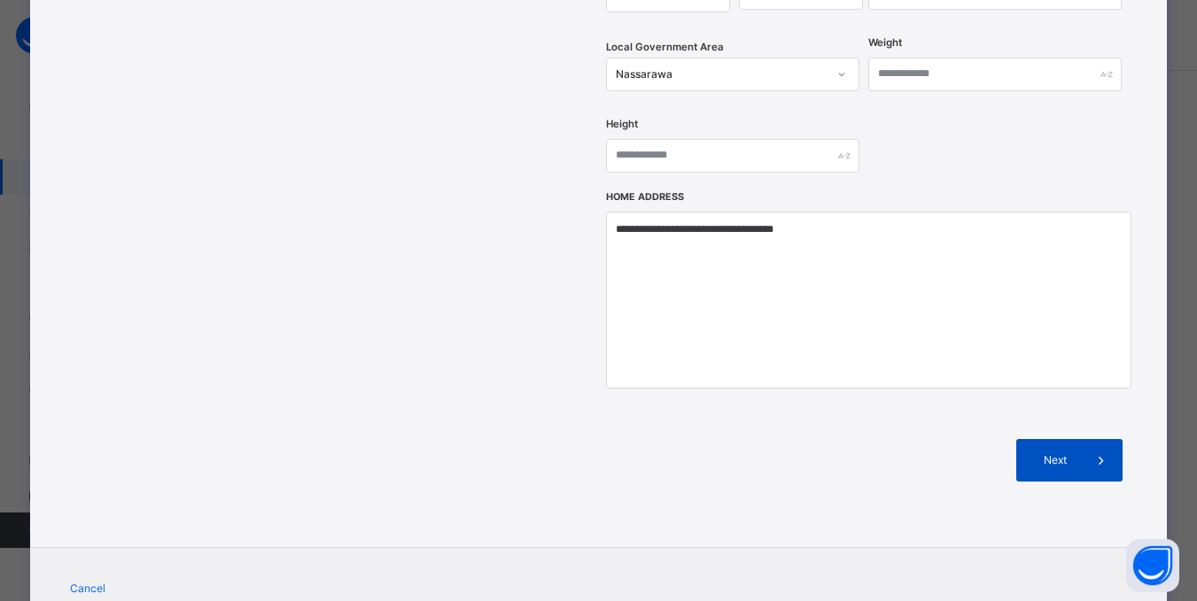
click at [1063, 453] on span "Next" at bounding box center [1054, 461] width 50 height 16
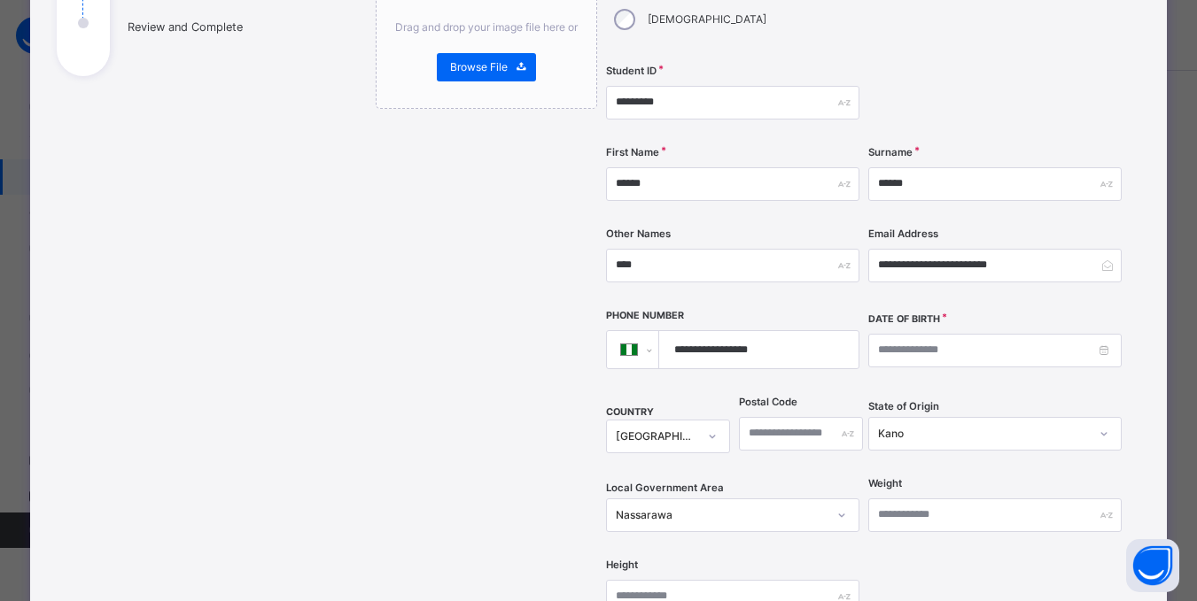
scroll to position [278, 0]
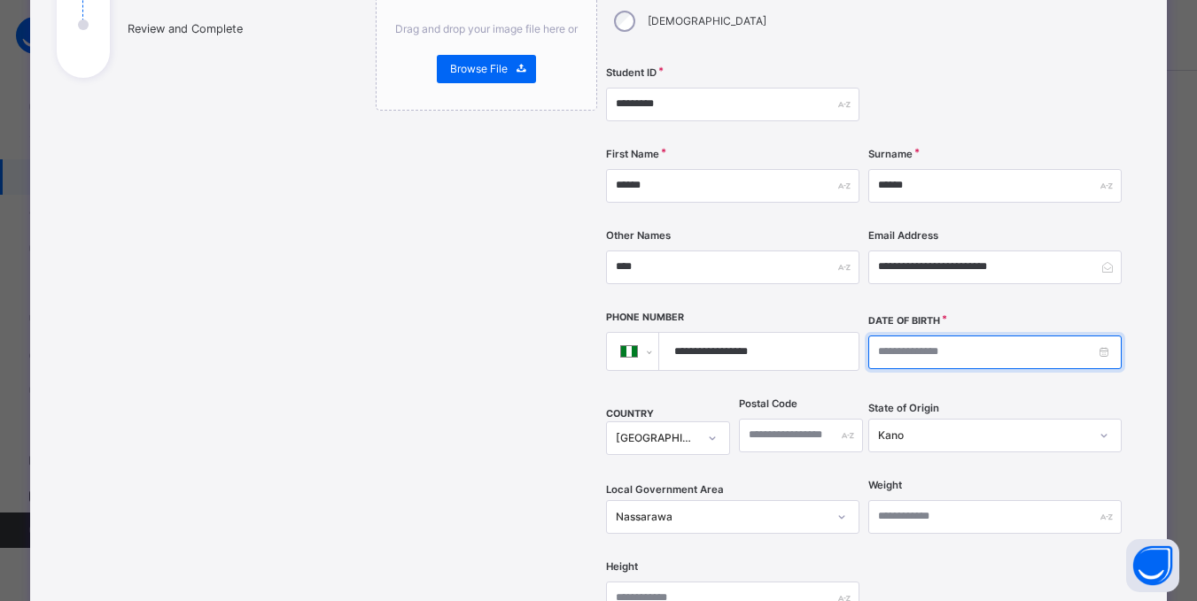
click at [996, 336] on input at bounding box center [994, 353] width 253 height 34
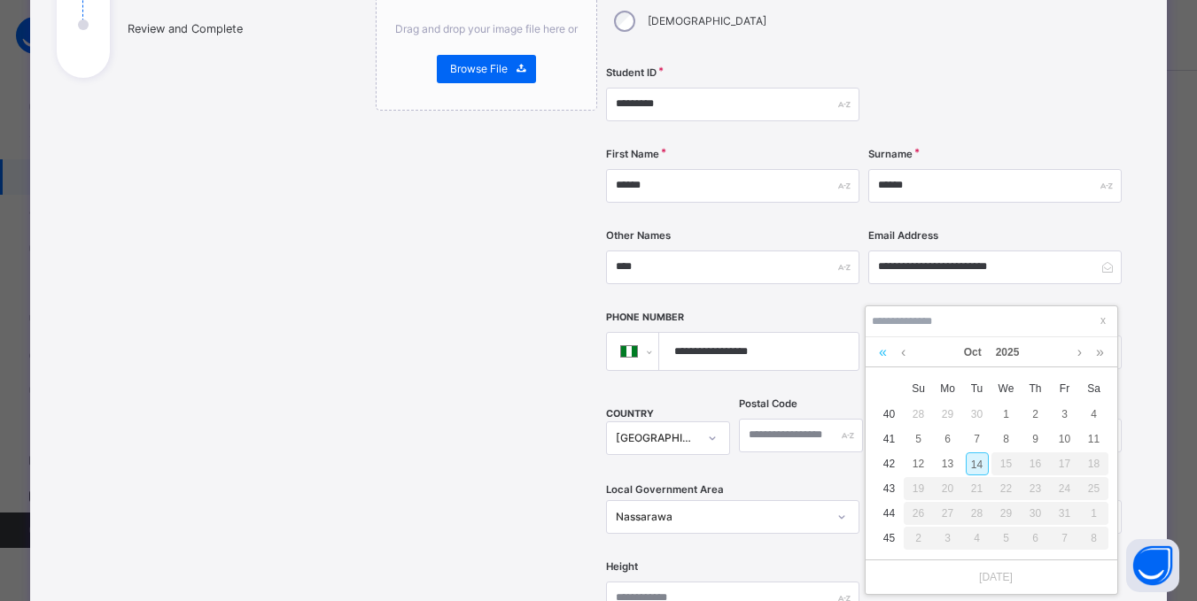
click at [879, 355] on link at bounding box center [882, 352] width 17 height 30
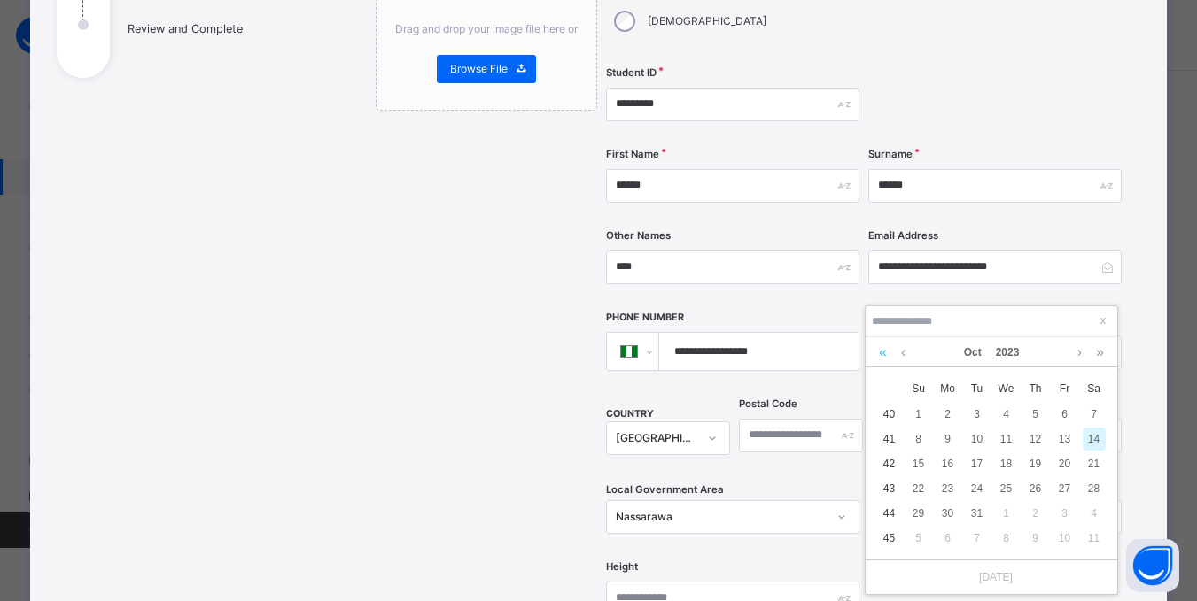
click at [880, 355] on link at bounding box center [882, 352] width 17 height 30
click at [905, 353] on link at bounding box center [902, 352] width 13 height 30
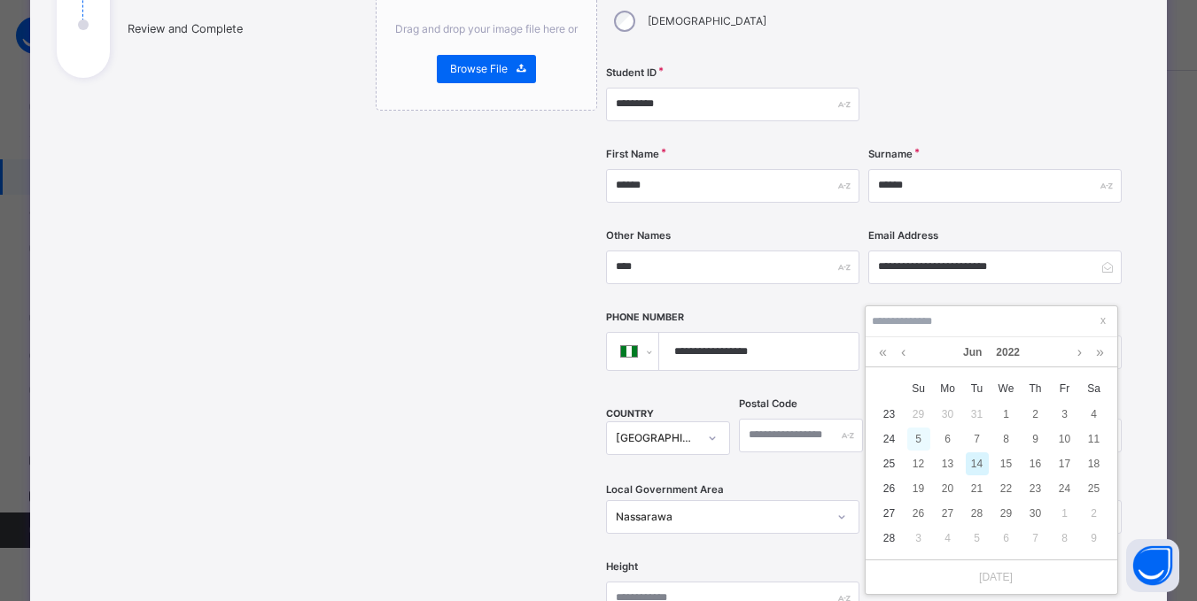
click at [921, 435] on div "5" at bounding box center [918, 439] width 23 height 23
type input "**********"
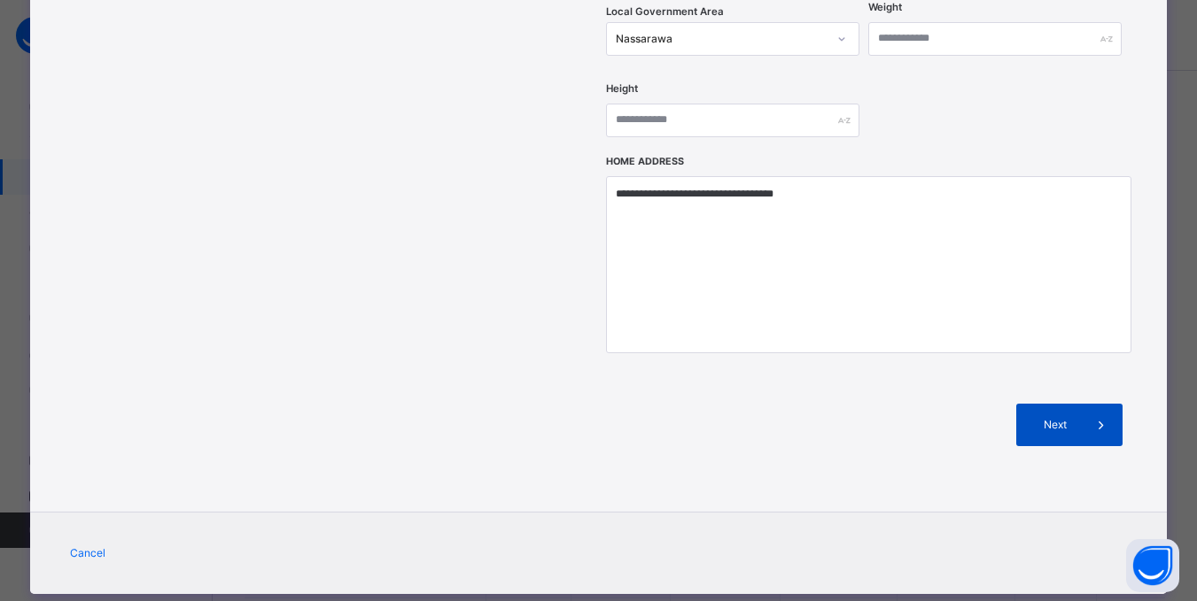
click at [1059, 417] on span "Next" at bounding box center [1054, 425] width 50 height 16
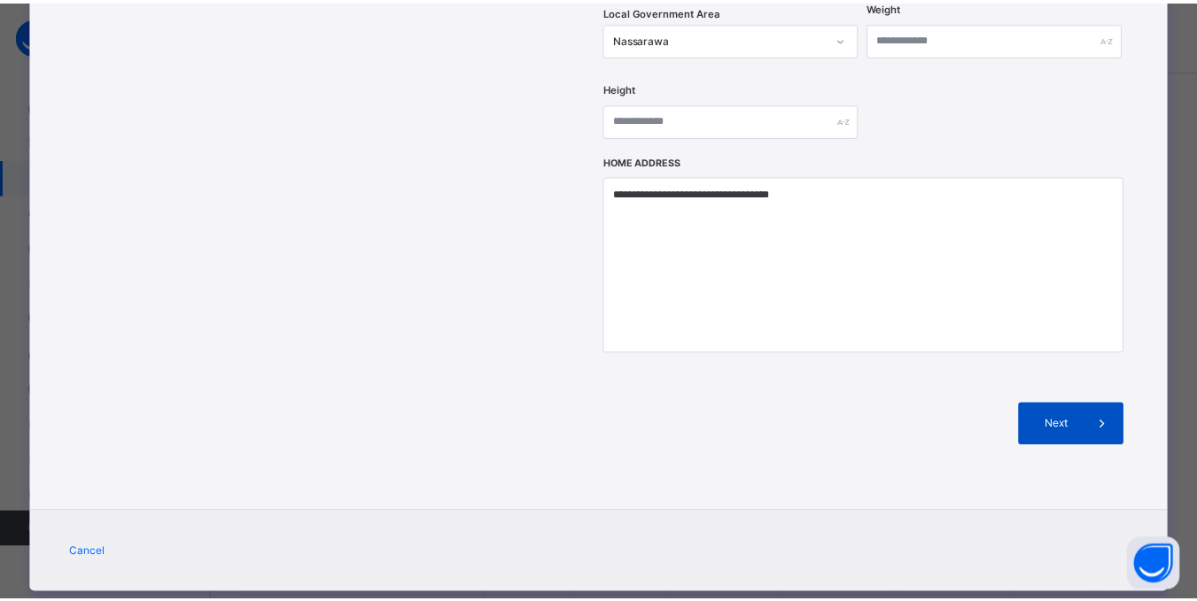
scroll to position [373, 0]
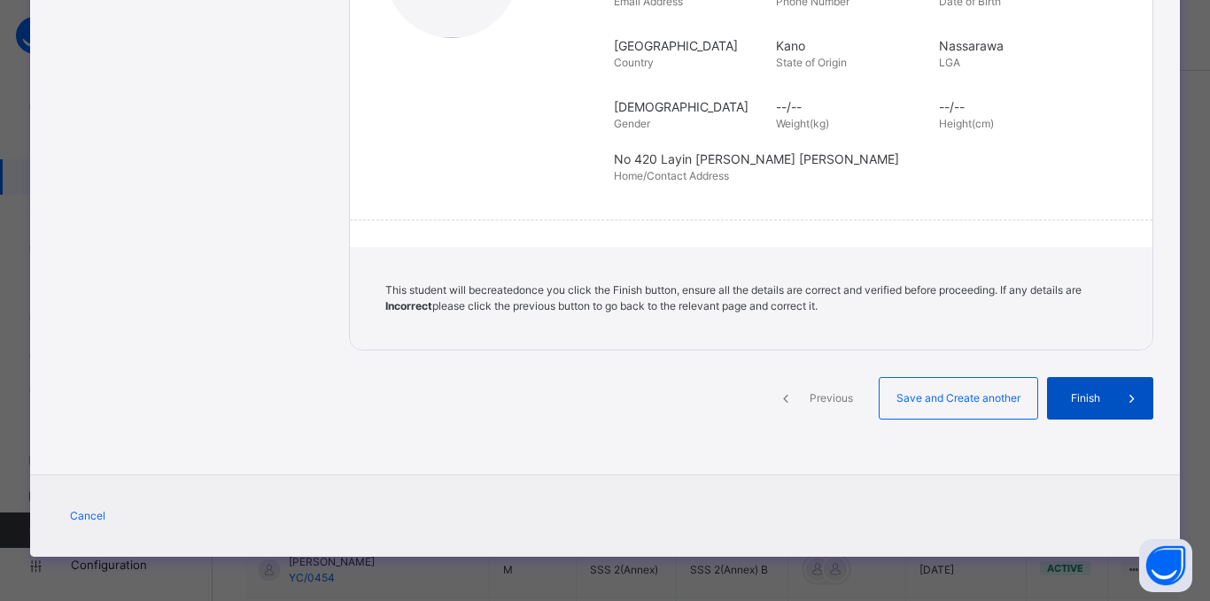
click at [1066, 394] on span "Finish" at bounding box center [1085, 399] width 50 height 16
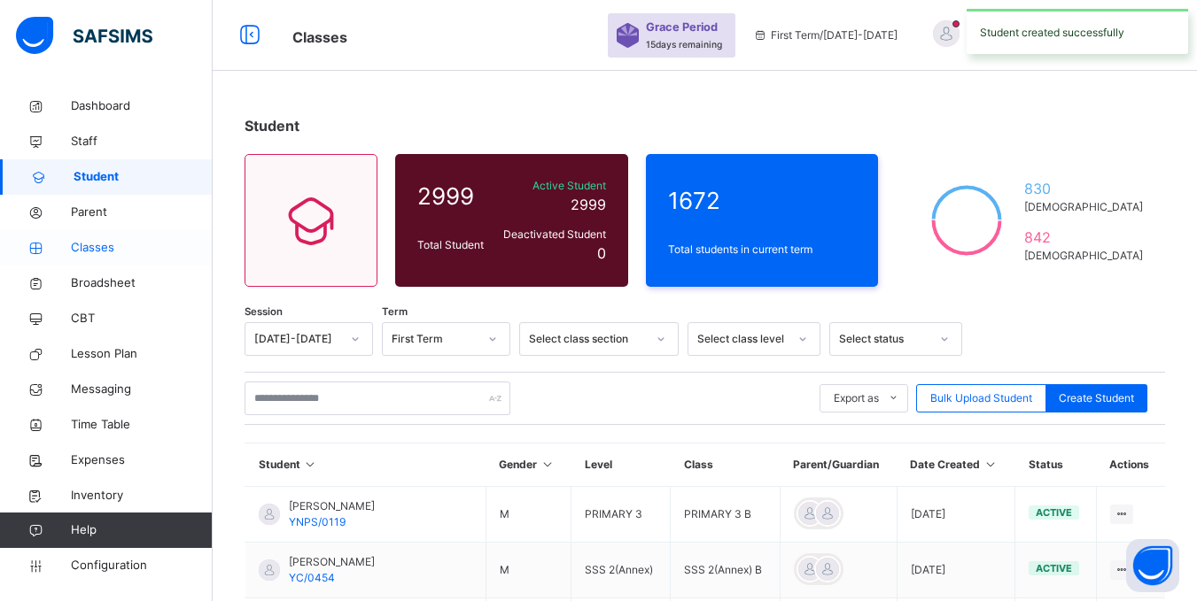
click at [100, 250] on span "Classes" at bounding box center [142, 248] width 142 height 18
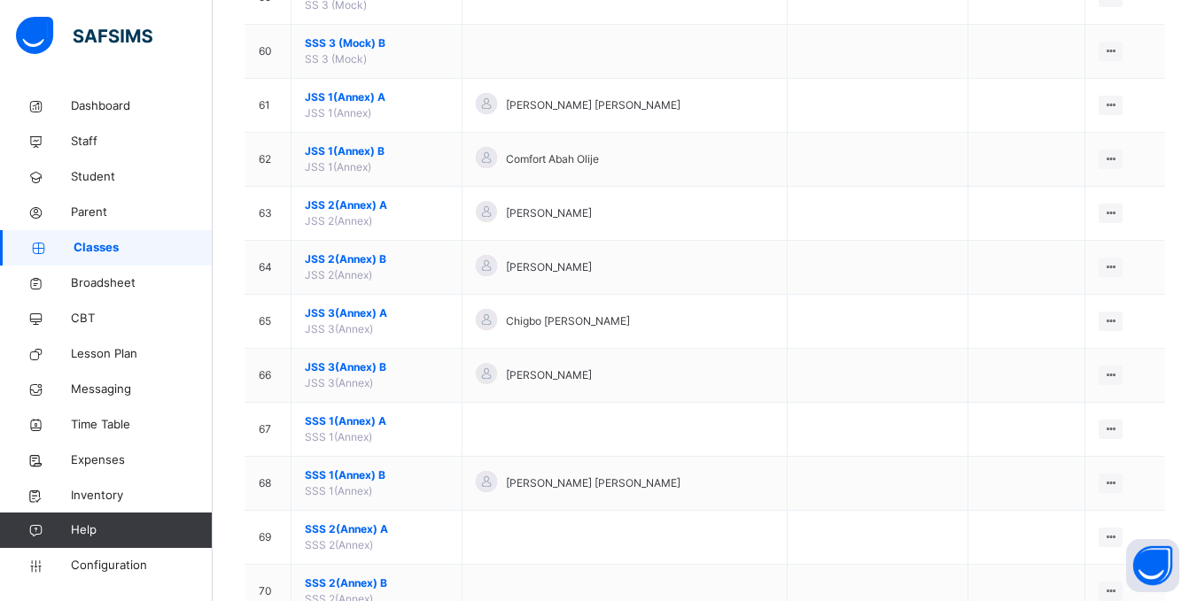
scroll to position [3720, 0]
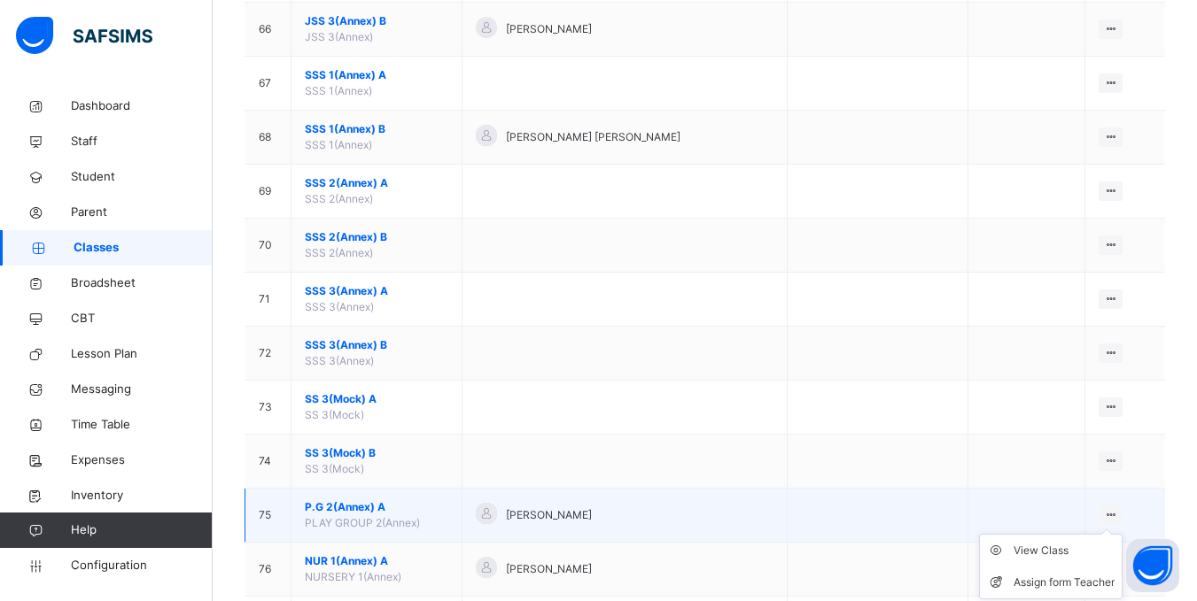
click at [1118, 512] on icon at bounding box center [1110, 514] width 15 height 13
click at [1064, 550] on div "View Class" at bounding box center [1063, 551] width 101 height 18
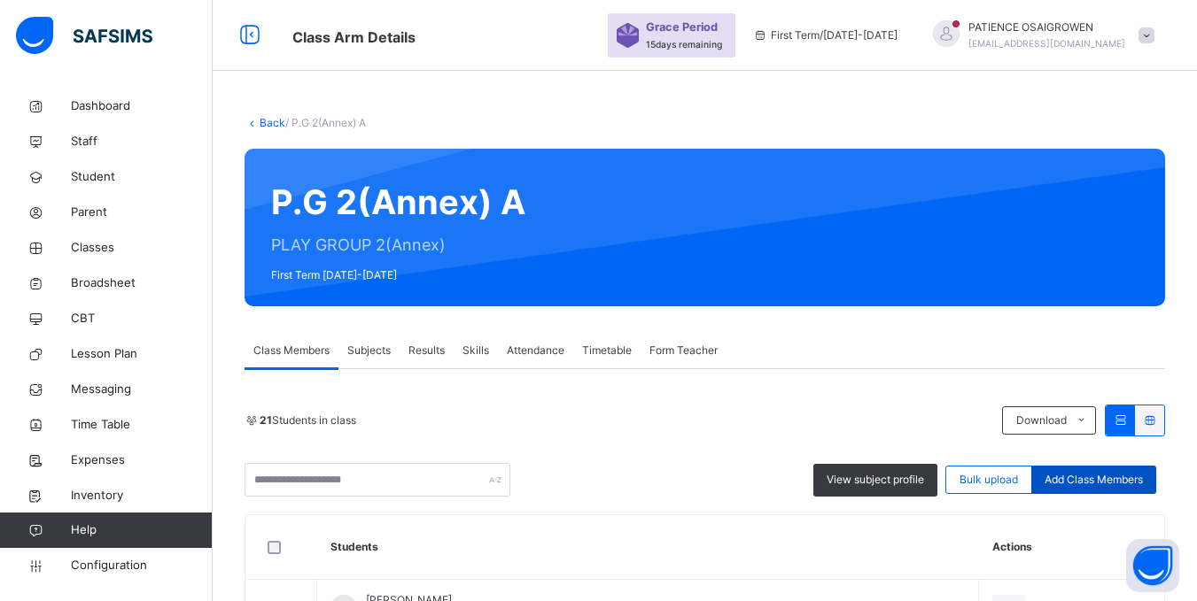
click at [1088, 482] on span "Add Class Members" at bounding box center [1093, 480] width 98 height 16
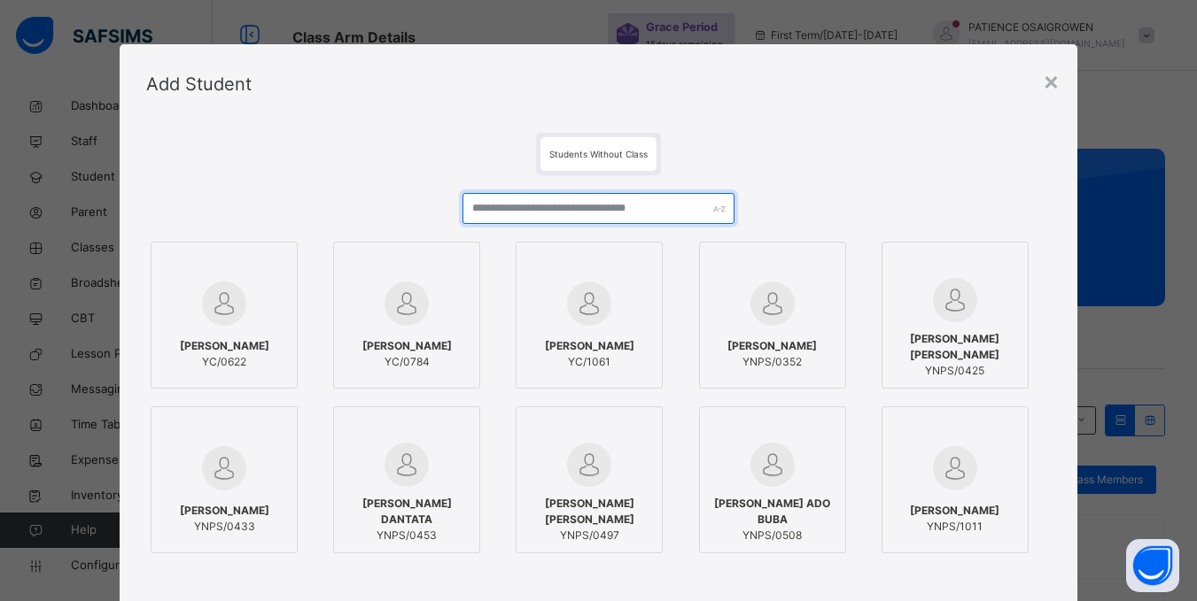
click at [503, 219] on input "text" at bounding box center [597, 208] width 271 height 31
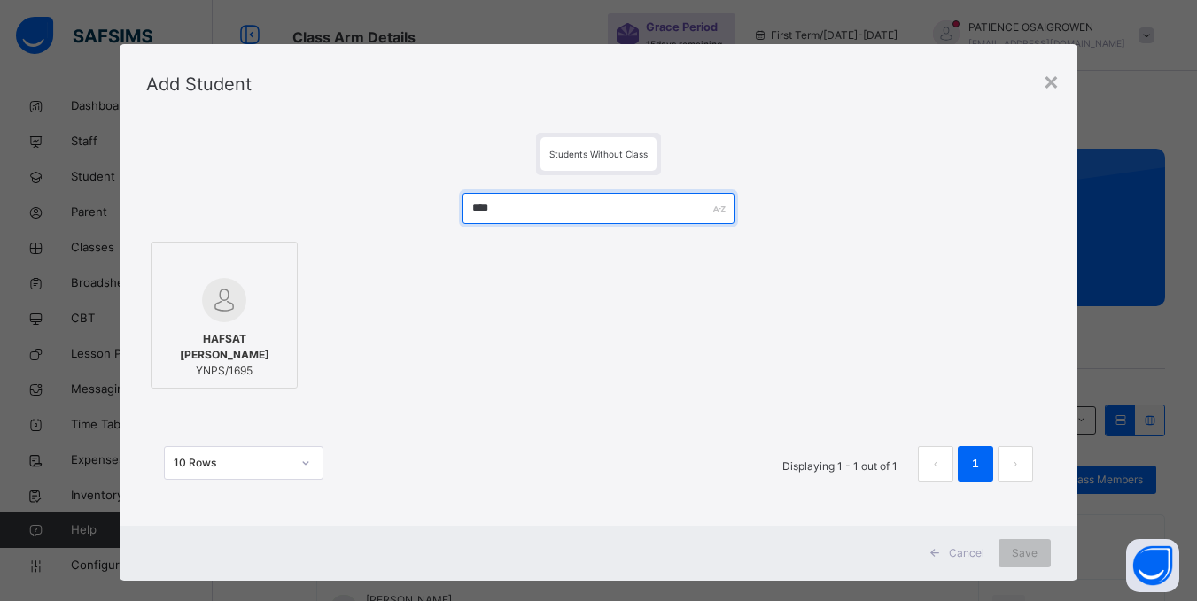
type input "****"
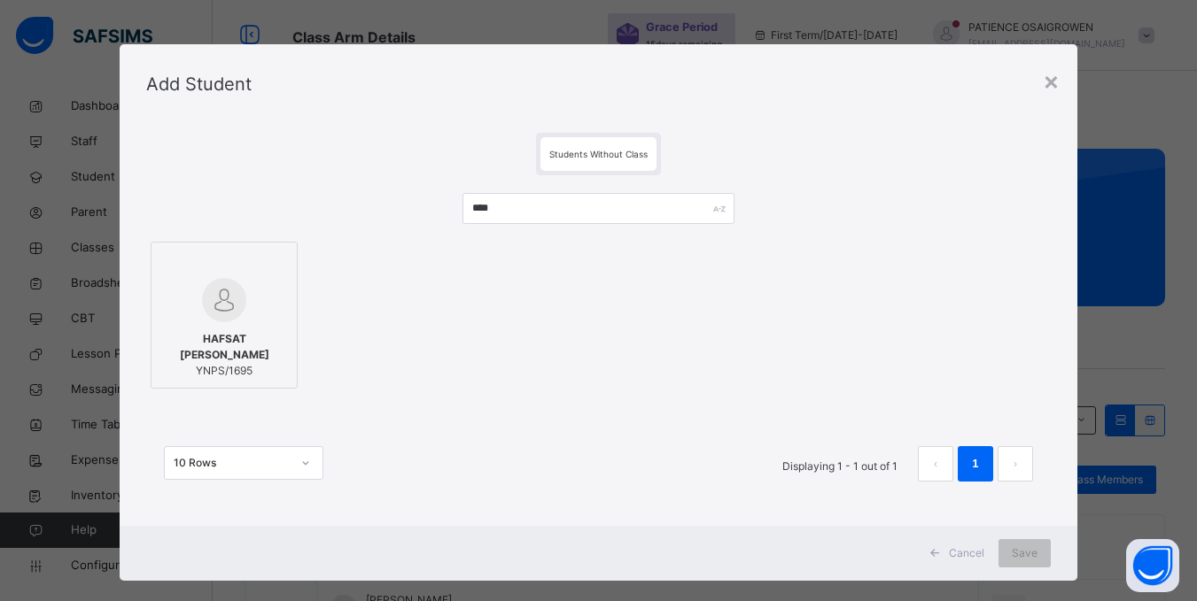
click at [244, 329] on div "HAFSAT MUSA SANUSI YNPS/1695" at bounding box center [224, 355] width 128 height 66
click at [1032, 555] on span "Save" at bounding box center [1036, 554] width 26 height 16
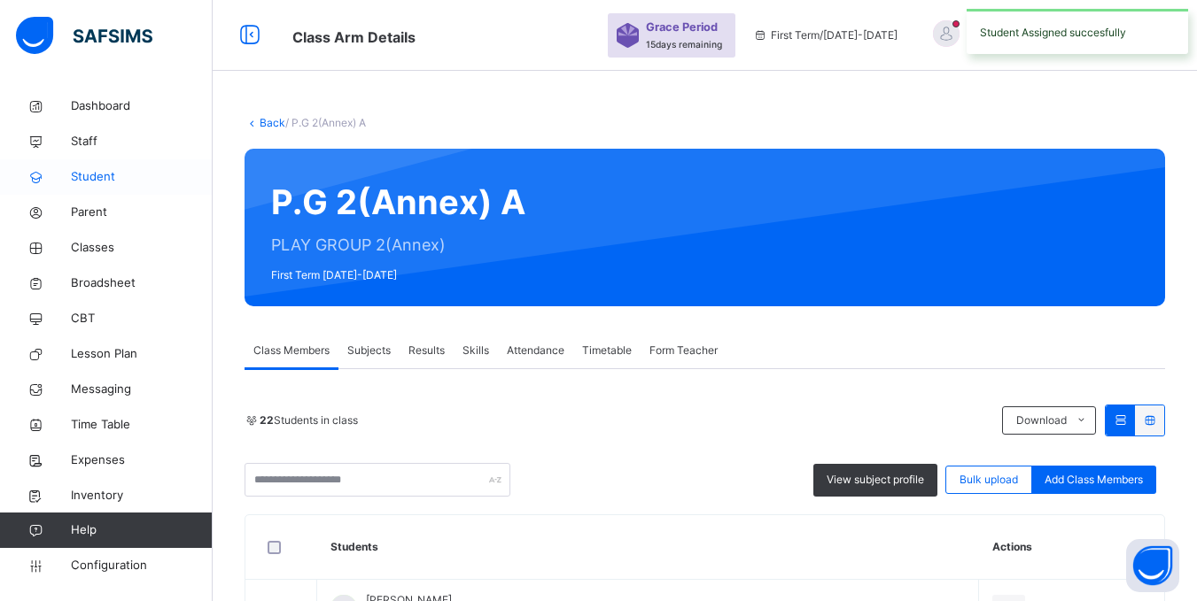
click at [116, 174] on span "Student" at bounding box center [142, 177] width 142 height 18
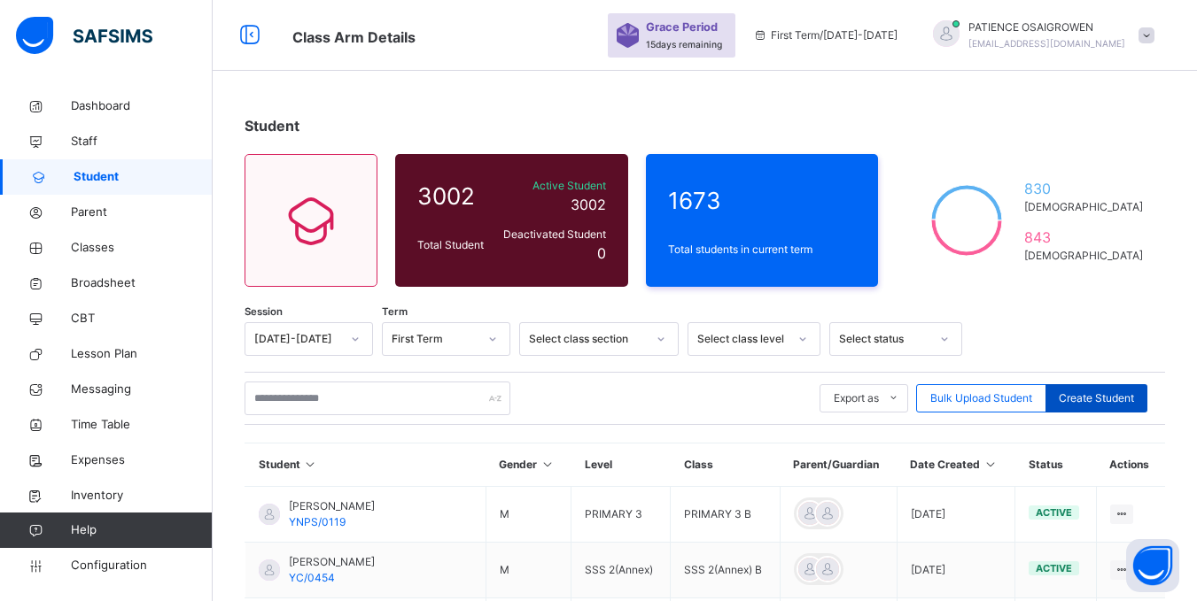
click at [1125, 401] on span "Create Student" at bounding box center [1095, 399] width 75 height 16
select select "**"
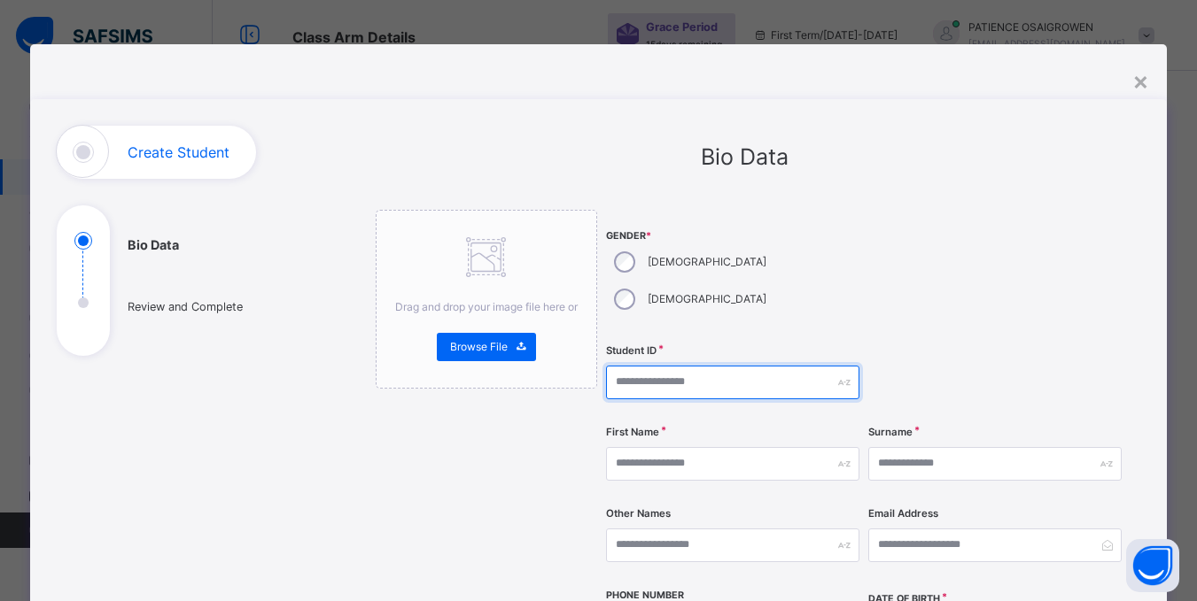
click at [644, 366] on input "text" at bounding box center [732, 383] width 253 height 34
type input "*"
type input "*********"
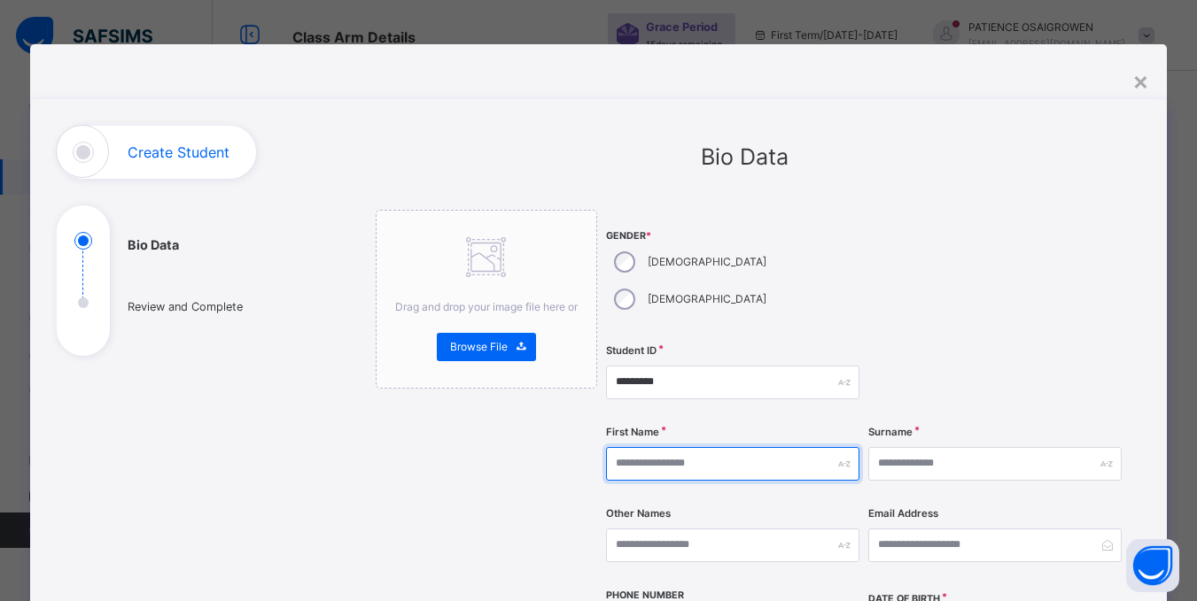
click at [658, 447] on input "text" at bounding box center [732, 464] width 253 height 34
click at [884, 235] on div at bounding box center [994, 274] width 253 height 128
click at [632, 447] on input "text" at bounding box center [732, 464] width 253 height 34
type input "******"
select select "**"
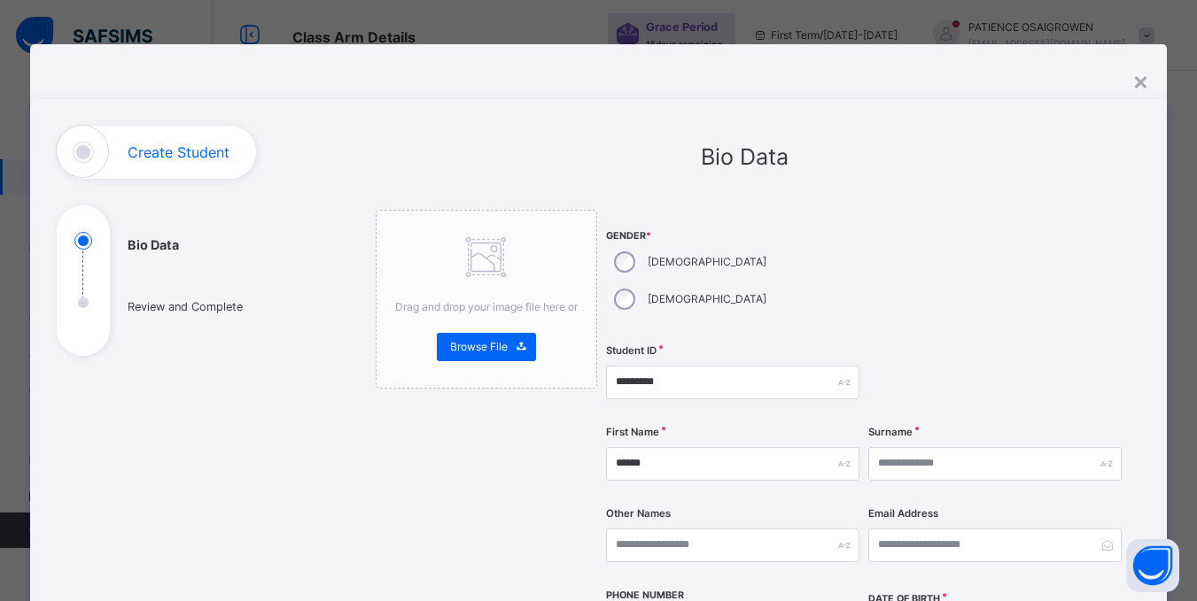
type input "******"
click at [942, 447] on input "text" at bounding box center [994, 464] width 253 height 34
type input "*****"
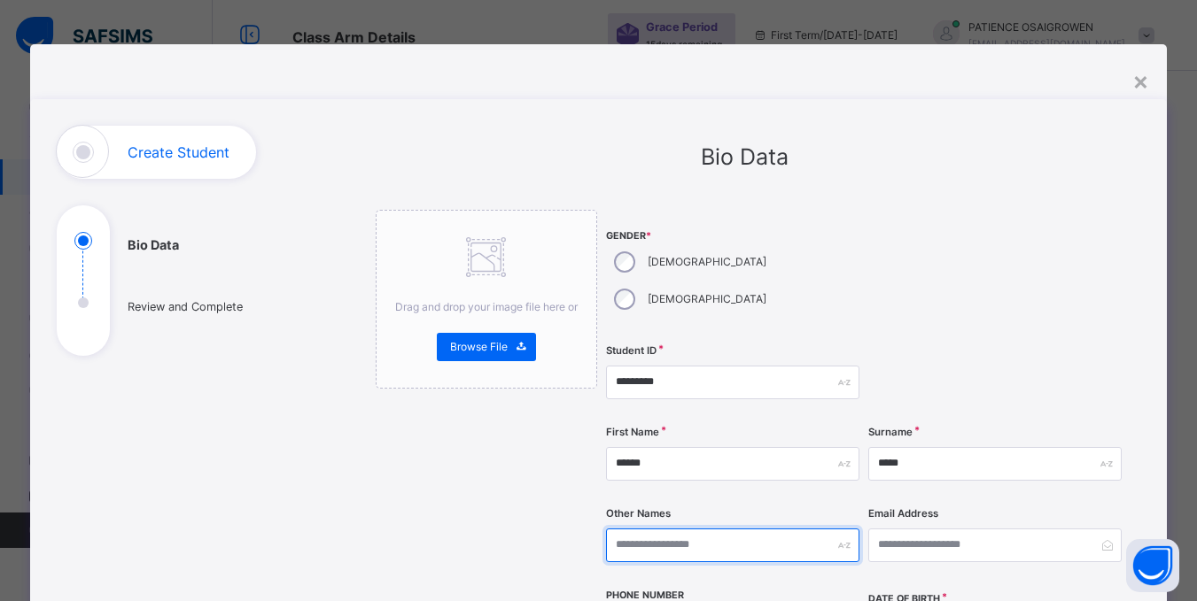
click at [777, 529] on input "text" at bounding box center [732, 546] width 253 height 34
type input "*****"
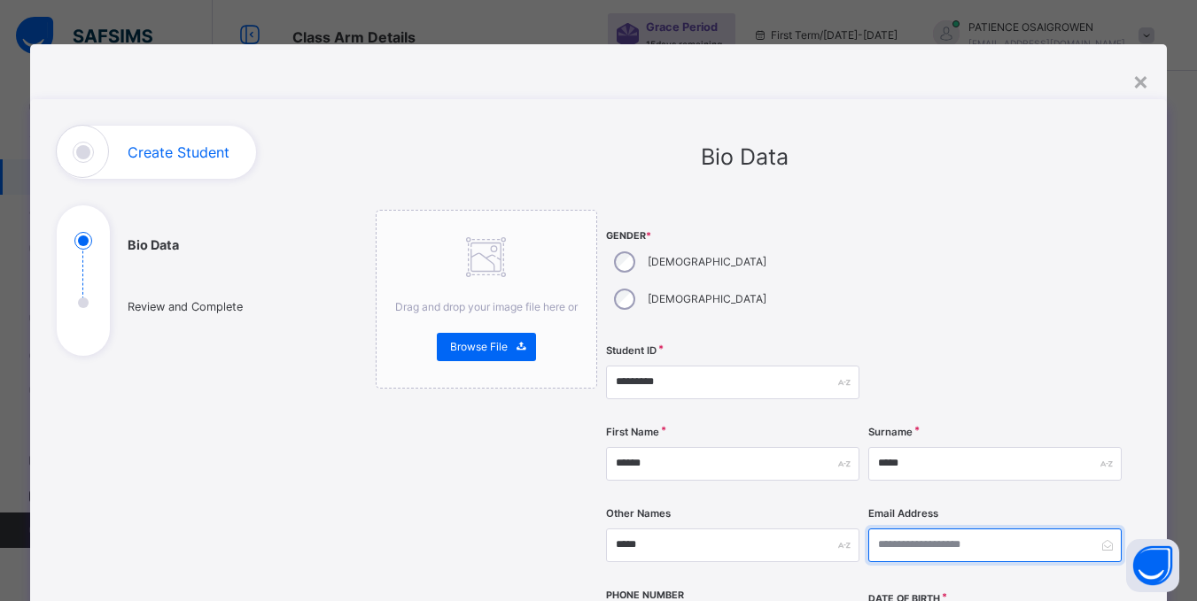
click at [919, 529] on input "email" at bounding box center [994, 546] width 253 height 34
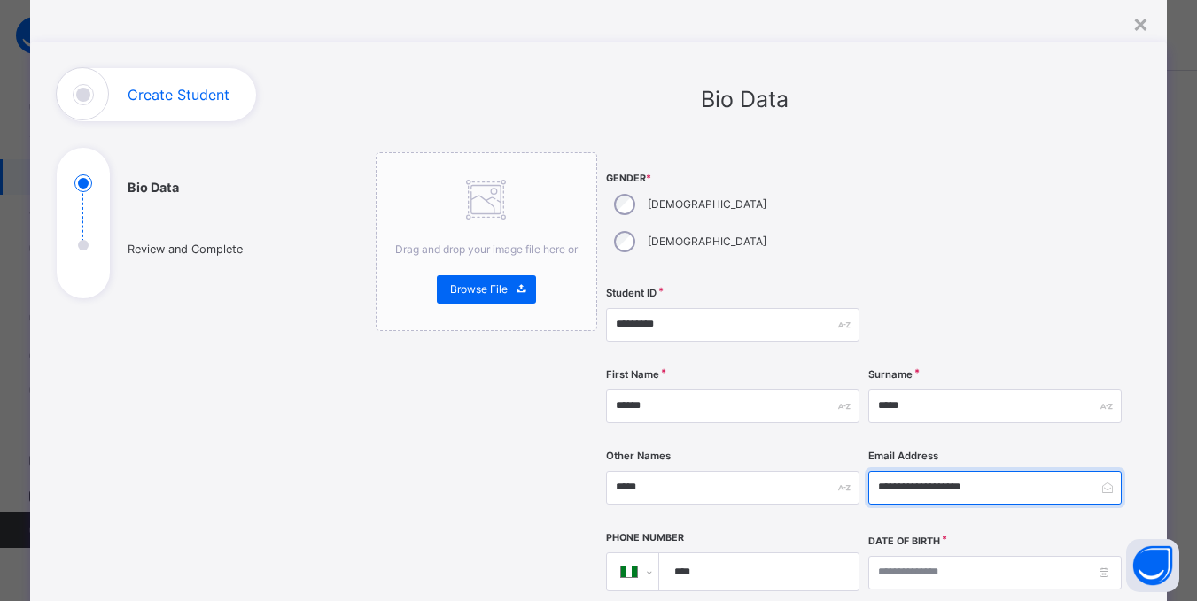
scroll to position [89, 0]
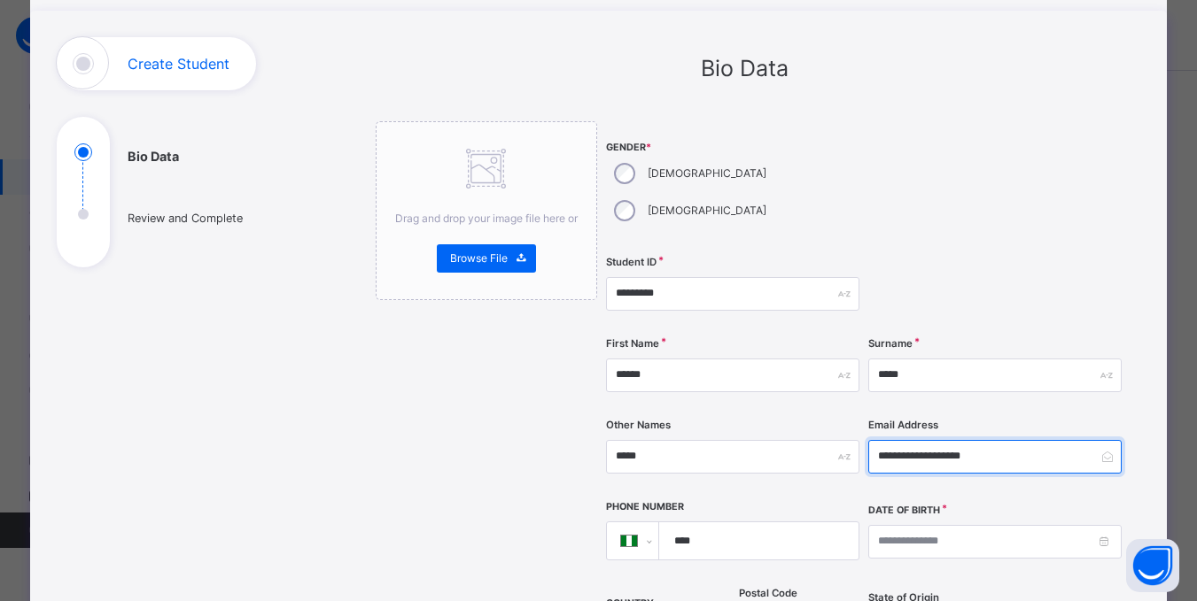
type input "**********"
click at [709, 523] on input "****" at bounding box center [755, 541] width 184 height 37
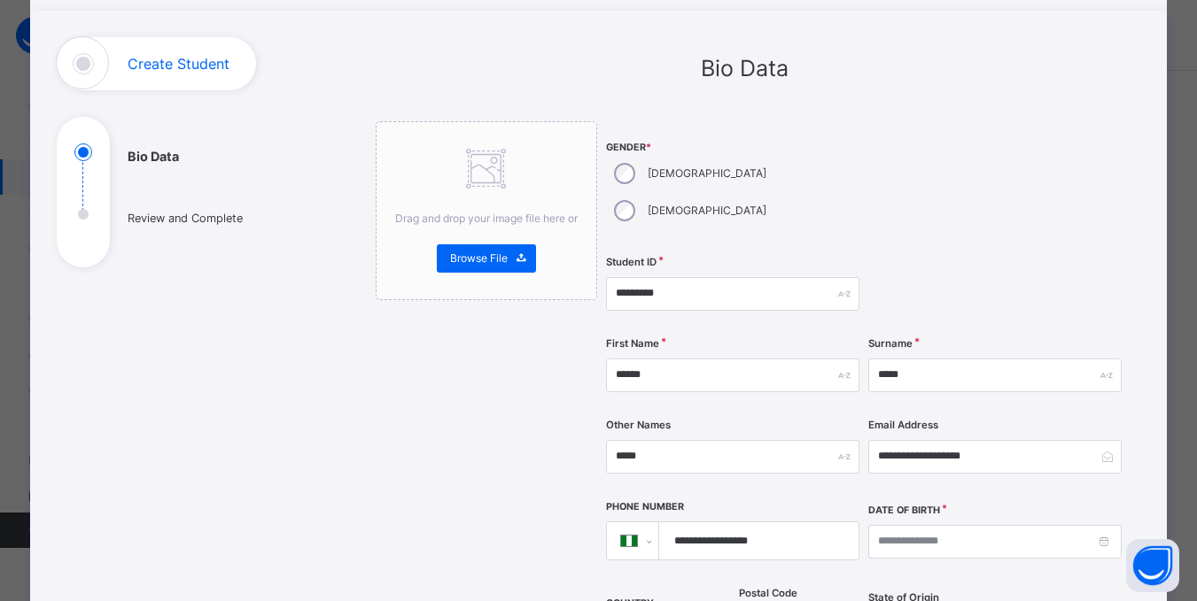
type input "**********"
click at [918, 525] on input at bounding box center [994, 542] width 253 height 34
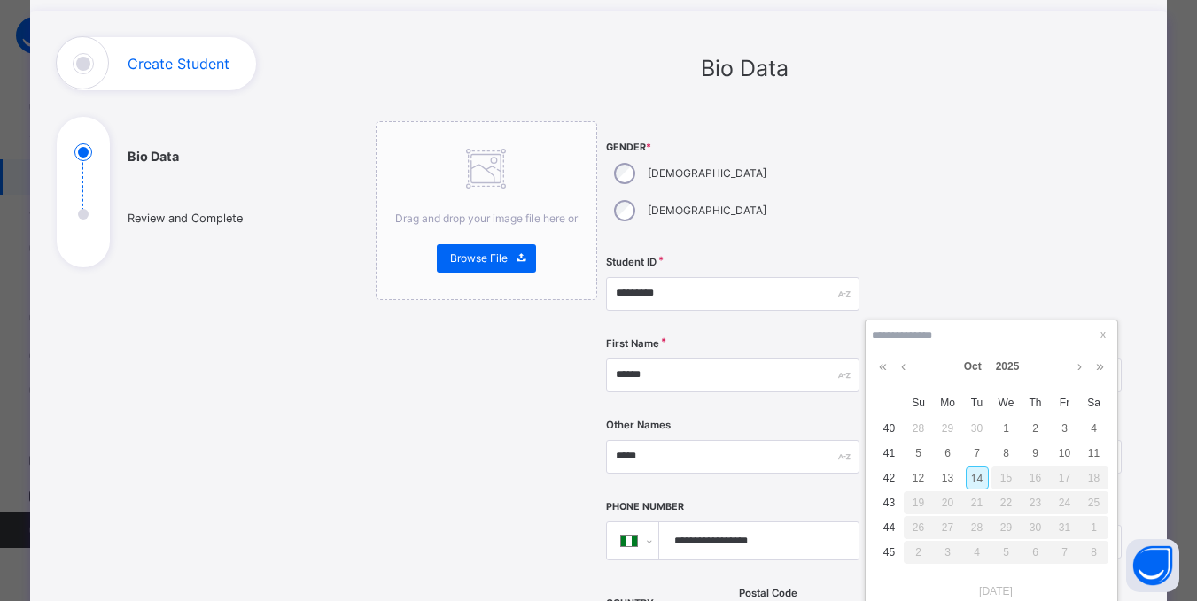
scroll to position [266, 0]
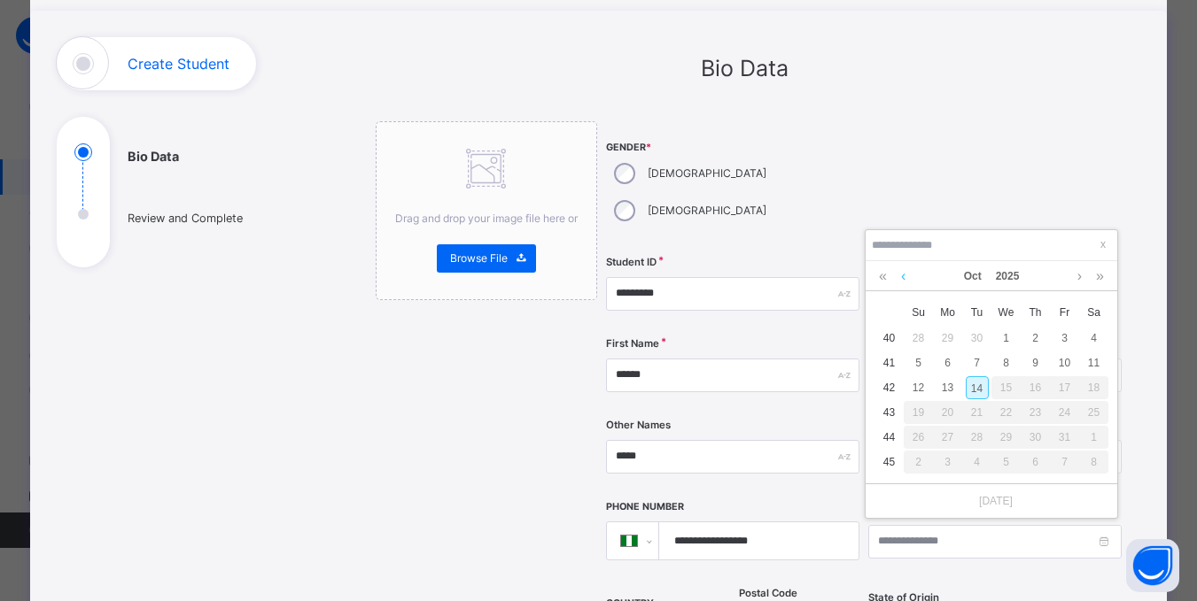
click at [903, 277] on link at bounding box center [902, 276] width 13 height 30
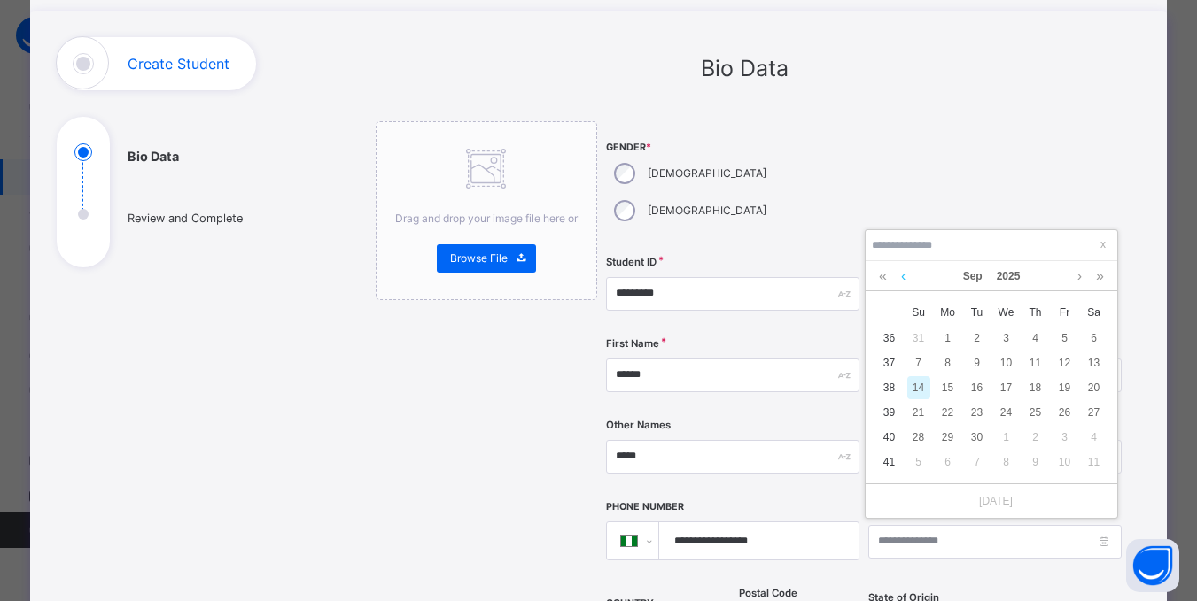
click at [903, 277] on link at bounding box center [902, 276] width 13 height 30
click at [883, 280] on link at bounding box center [882, 276] width 17 height 30
click at [882, 280] on link at bounding box center [882, 276] width 17 height 30
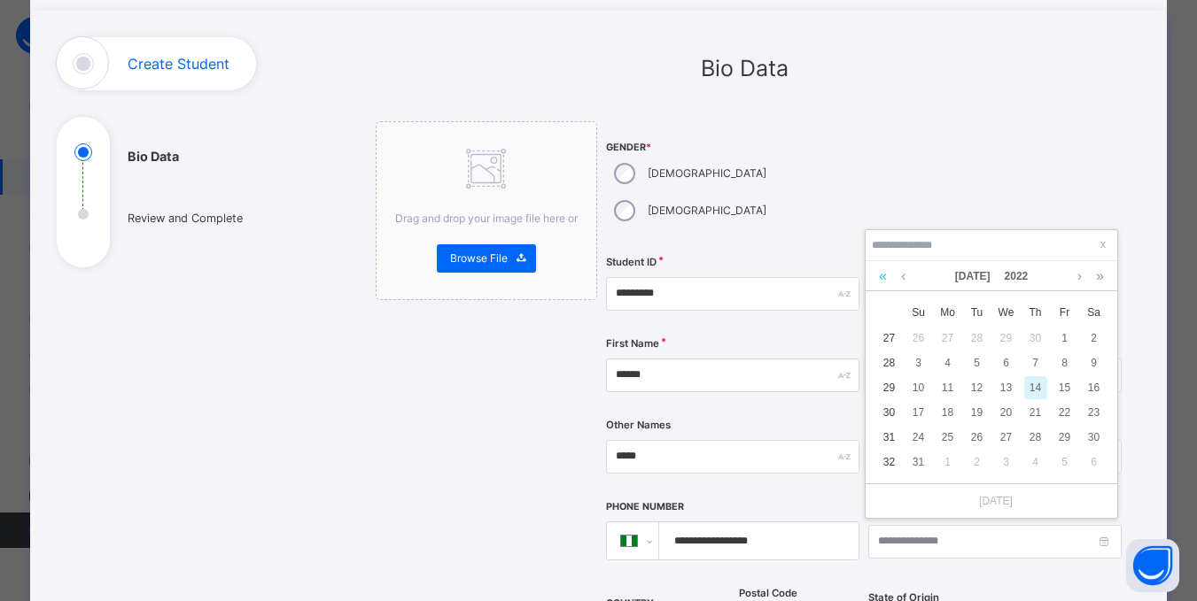
click at [881, 281] on link at bounding box center [882, 276] width 17 height 30
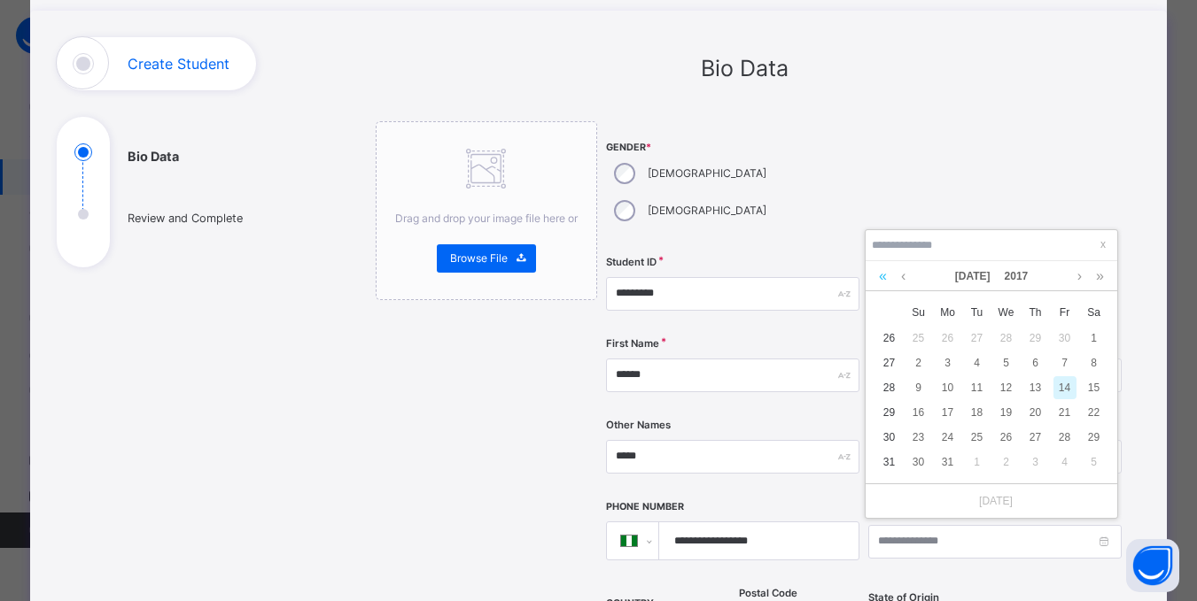
click at [881, 281] on link at bounding box center [882, 276] width 17 height 30
click at [1001, 384] on div "13" at bounding box center [1006, 387] width 23 height 23
type input "**********"
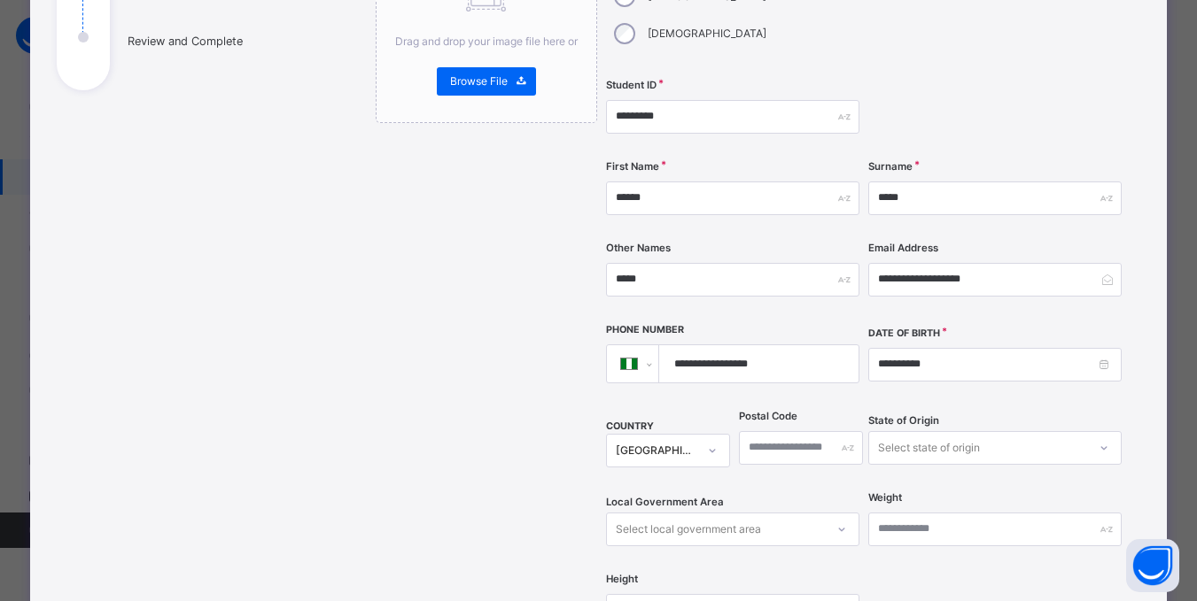
click at [927, 431] on div "Select state of origin" at bounding box center [994, 448] width 253 height 34
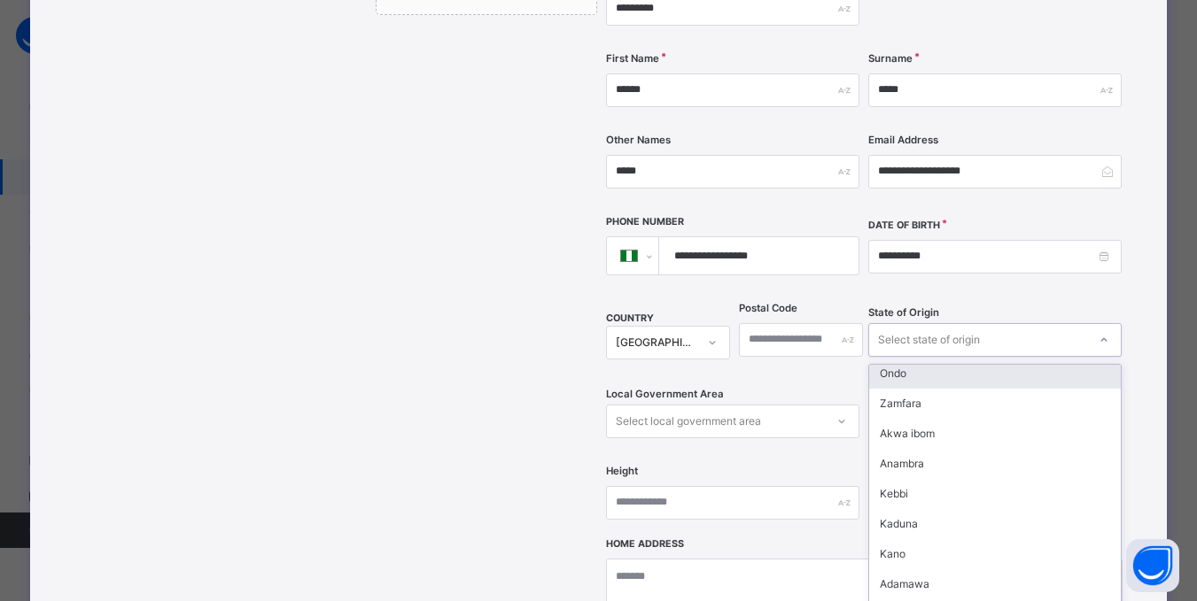
scroll to position [531, 0]
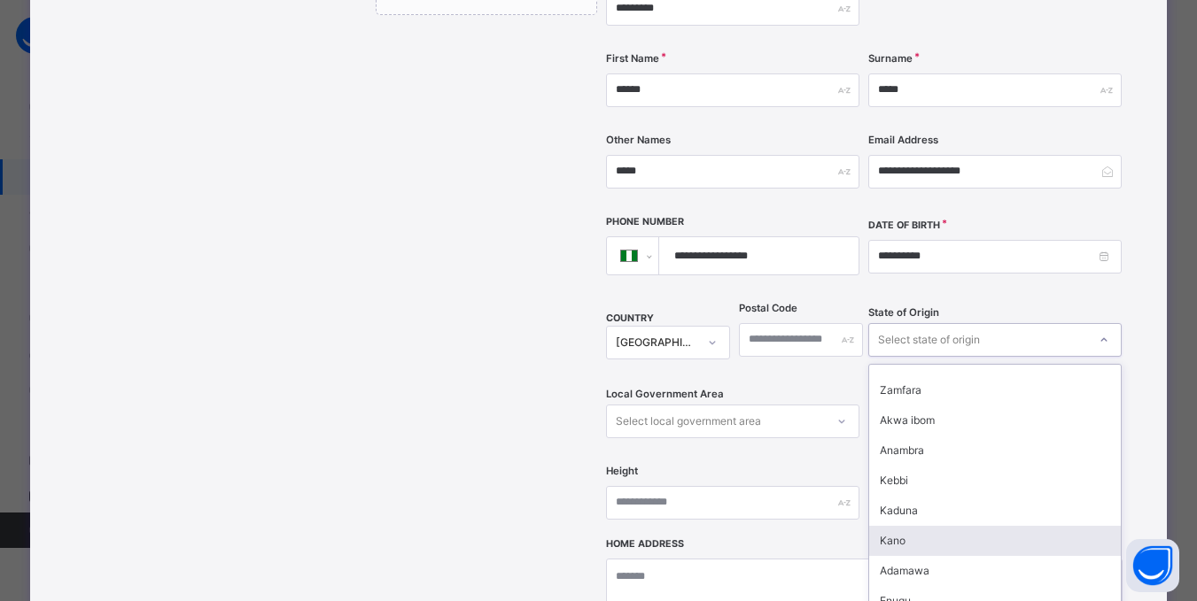
click at [902, 526] on div "Kano" at bounding box center [995, 541] width 252 height 30
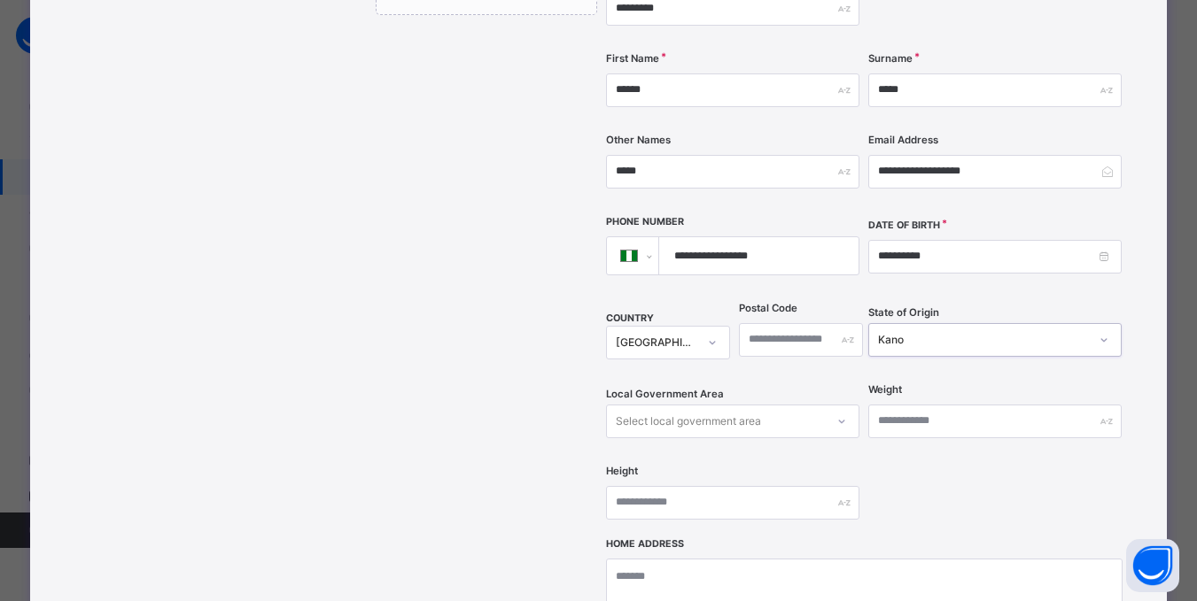
click at [751, 405] on div "Select local government area" at bounding box center [732, 422] width 253 height 34
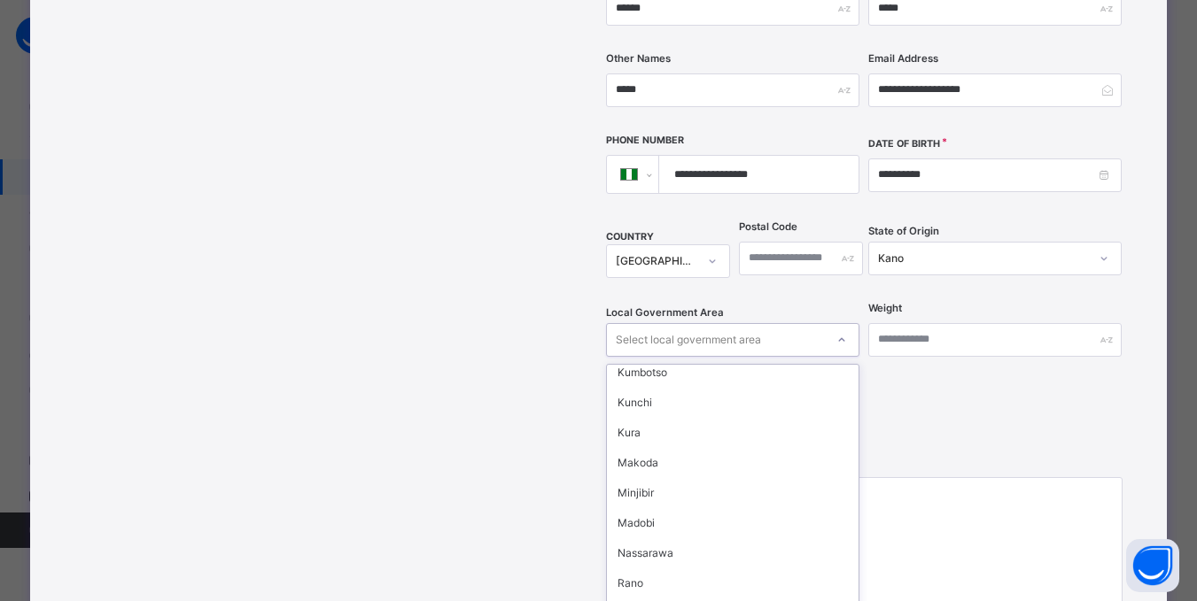
scroll to position [705, 0]
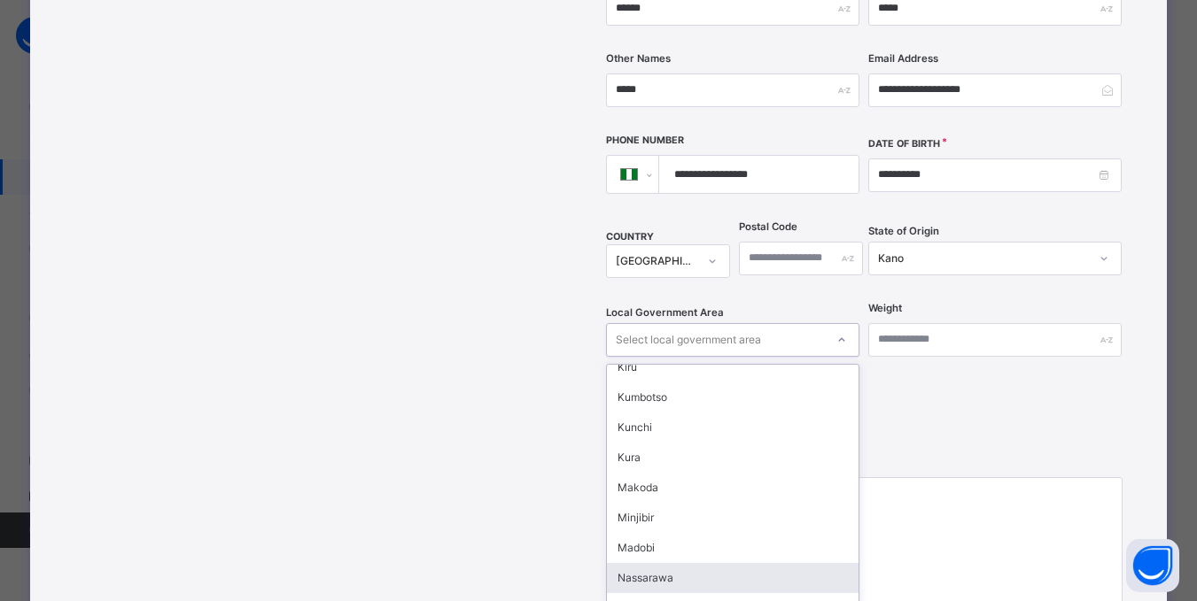
click at [651, 563] on div "Nassarawa" at bounding box center [733, 578] width 252 height 30
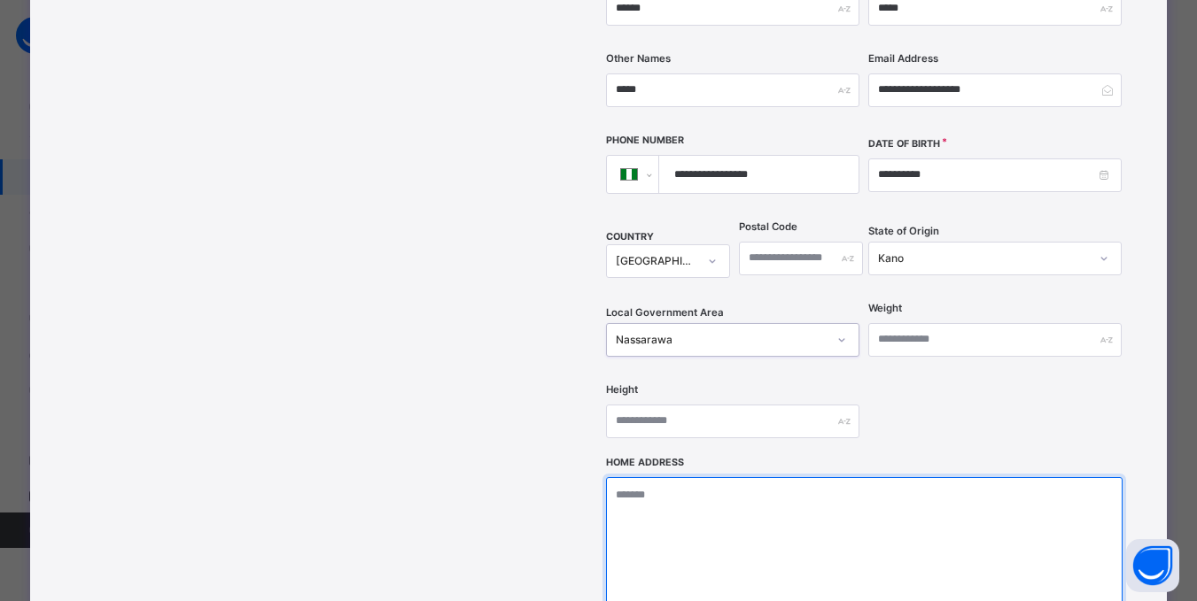
click at [738, 480] on textarea at bounding box center [864, 565] width 516 height 177
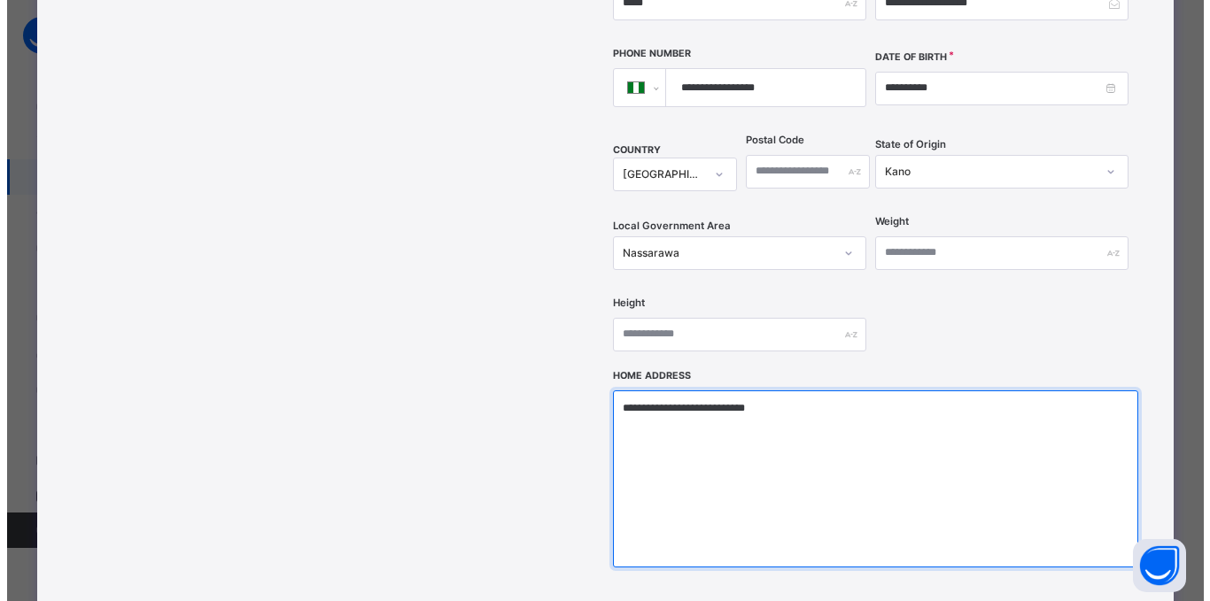
scroll to position [756, 0]
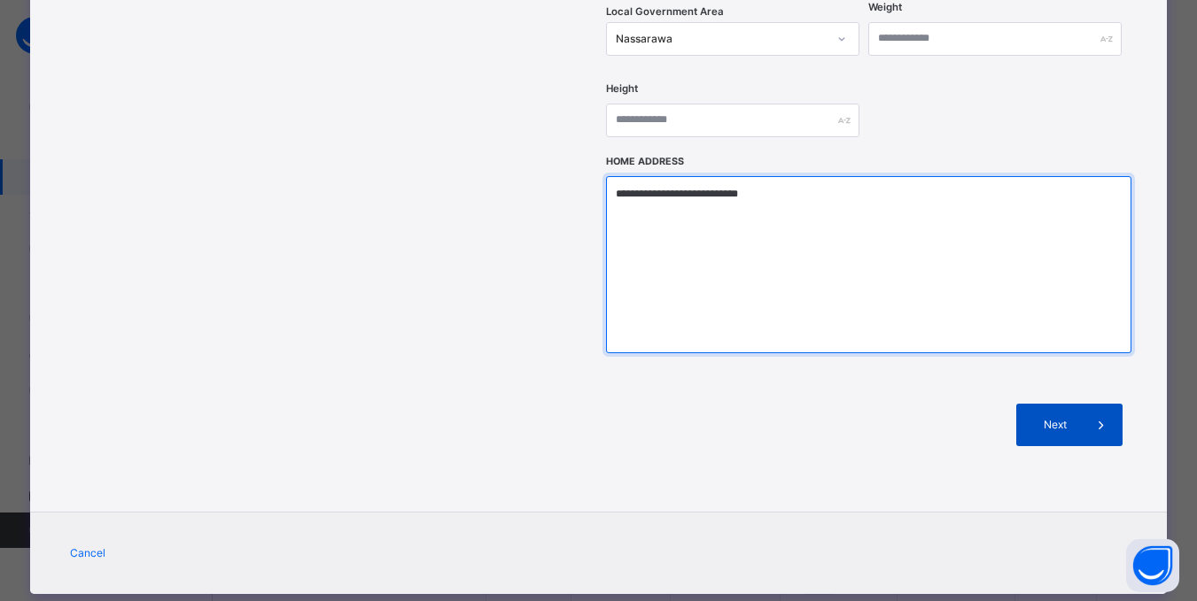
type textarea "**********"
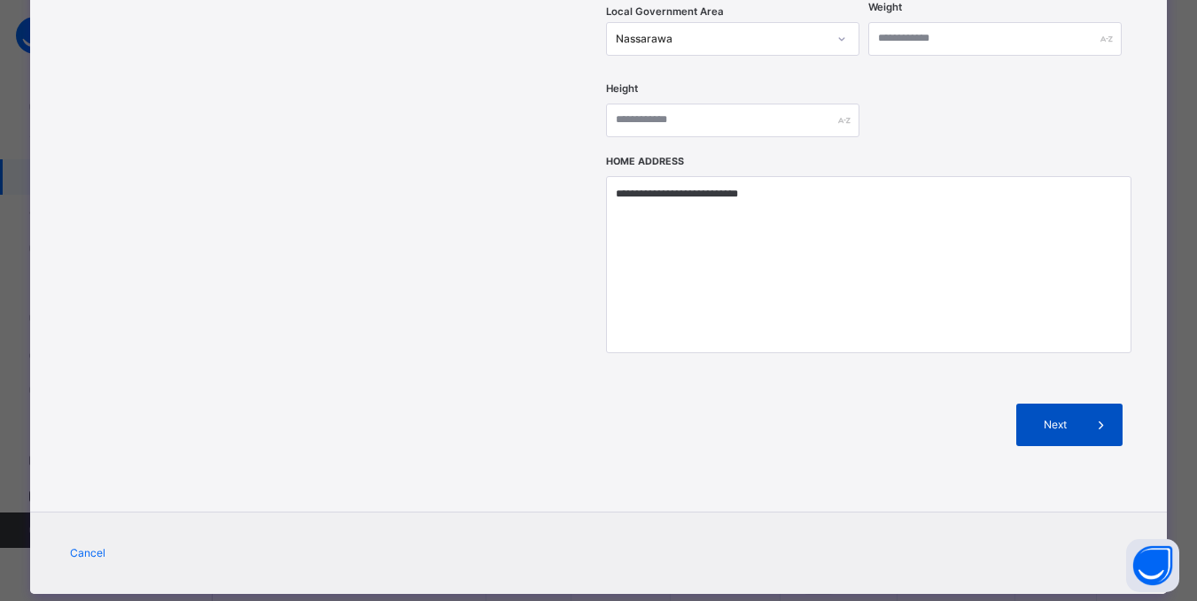
click at [1070, 417] on span "Next" at bounding box center [1054, 425] width 50 height 16
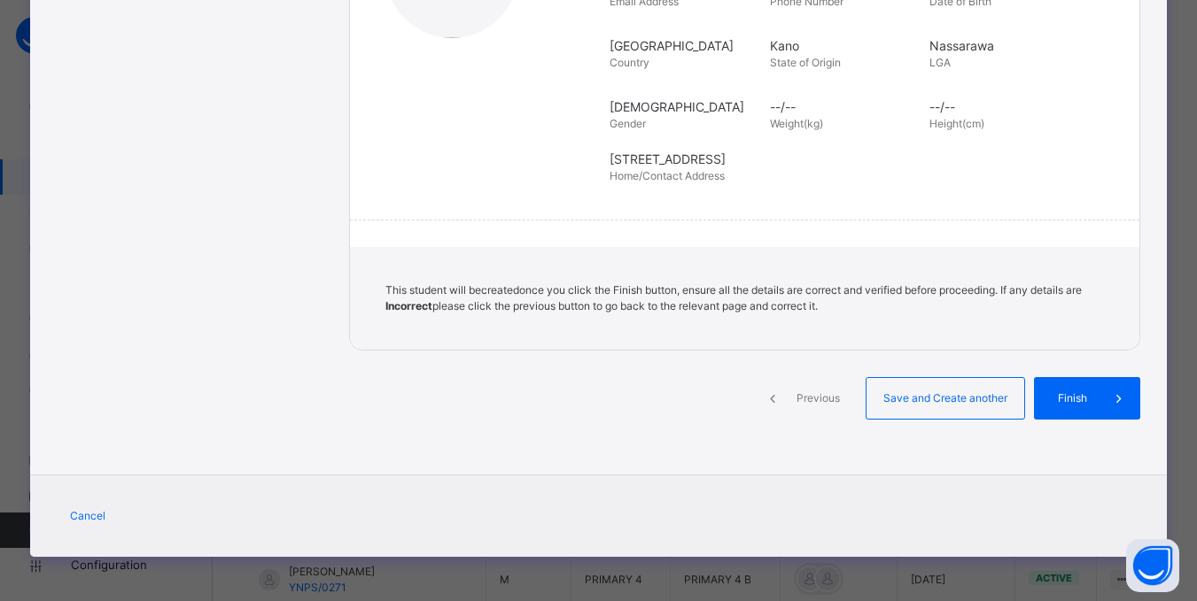
scroll to position [373, 0]
click at [1085, 403] on span "Finish" at bounding box center [1085, 399] width 50 height 16
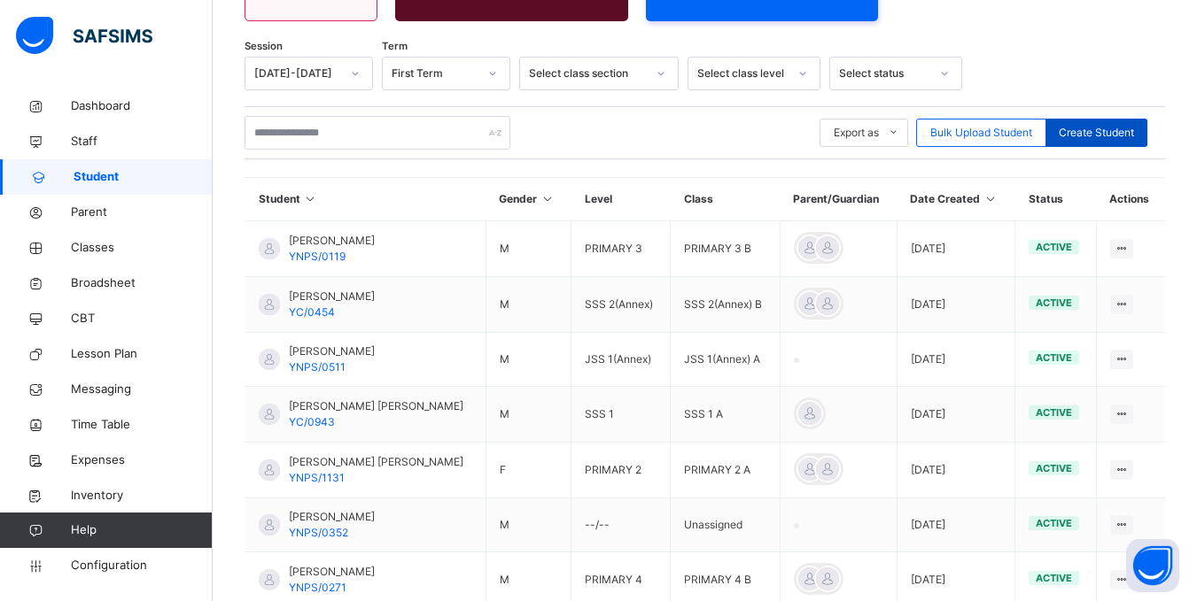
click at [1087, 131] on span "Create Student" at bounding box center [1095, 133] width 75 height 16
select select "**"
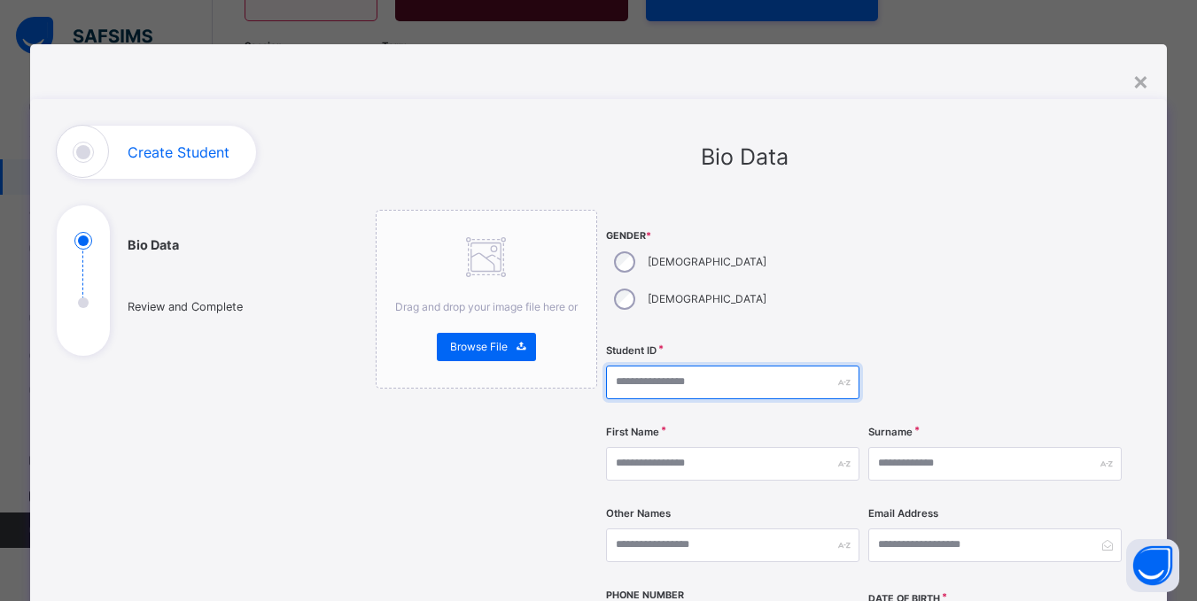
click at [643, 366] on input "text" at bounding box center [732, 383] width 253 height 34
type input "*********"
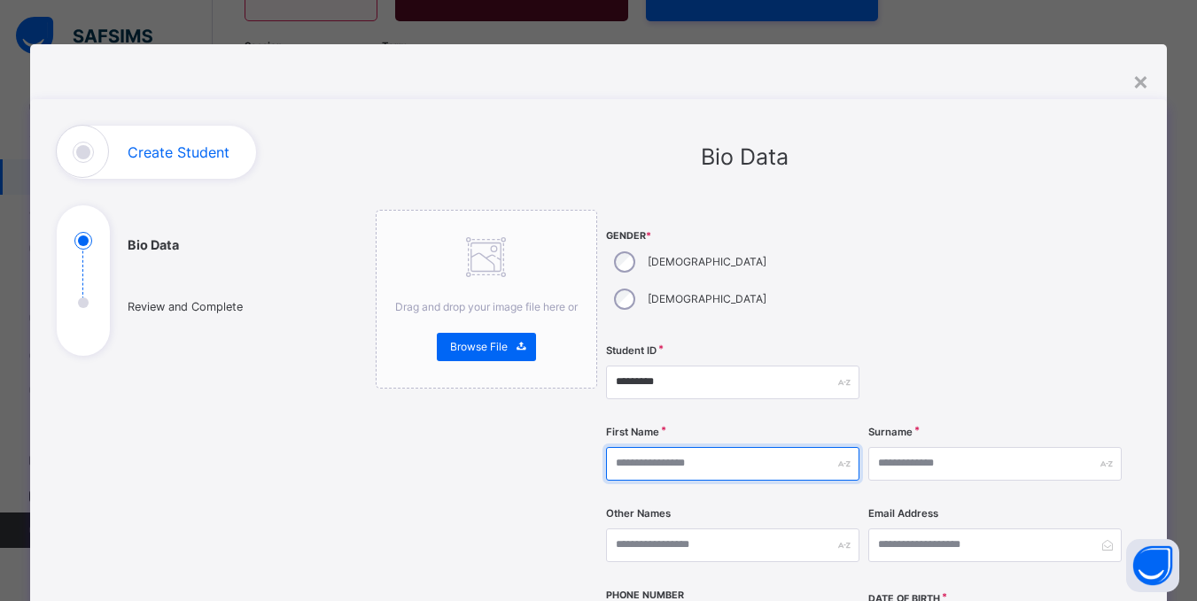
click at [654, 447] on input "text" at bounding box center [732, 464] width 253 height 34
type input "********"
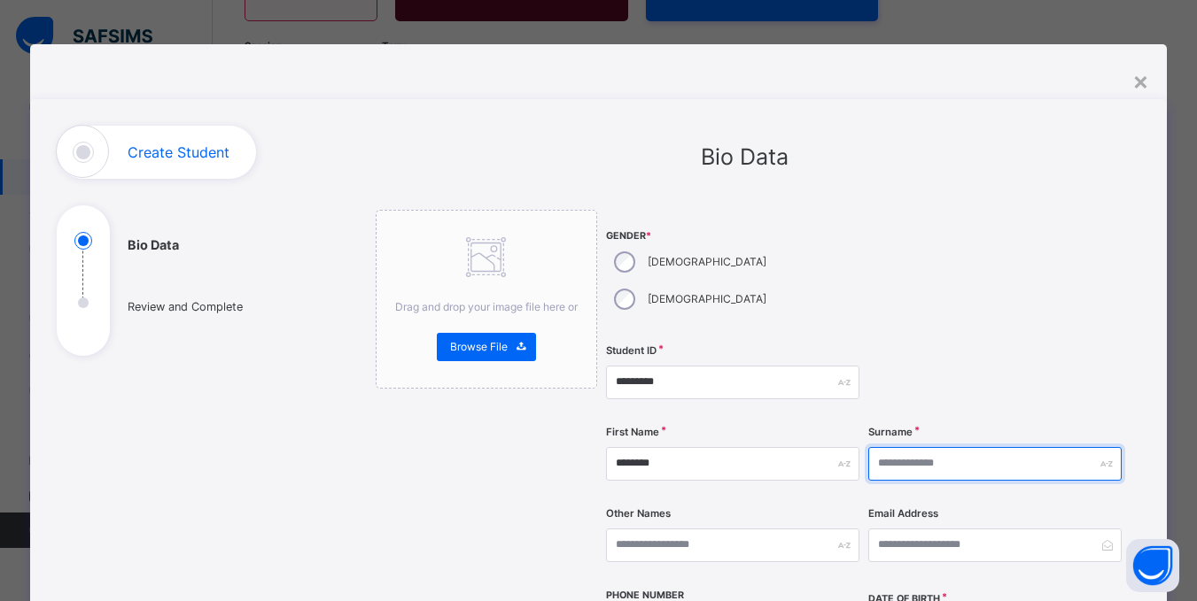
click at [919, 447] on input "text" at bounding box center [994, 464] width 253 height 34
type input "********"
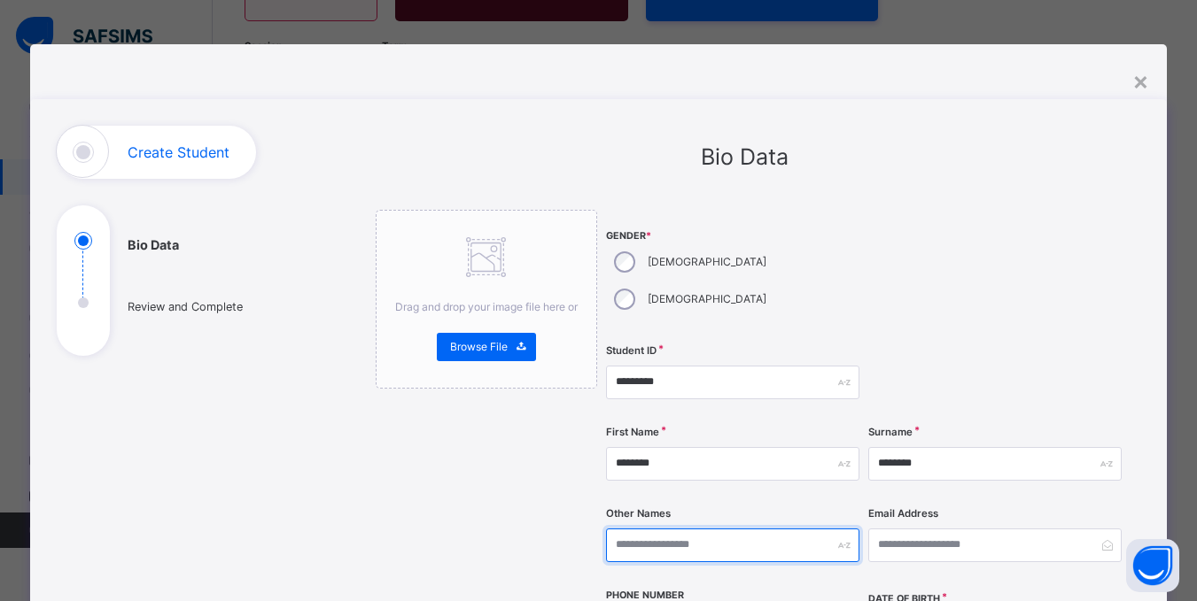
click at [756, 529] on input "text" at bounding box center [732, 546] width 253 height 34
type input "******"
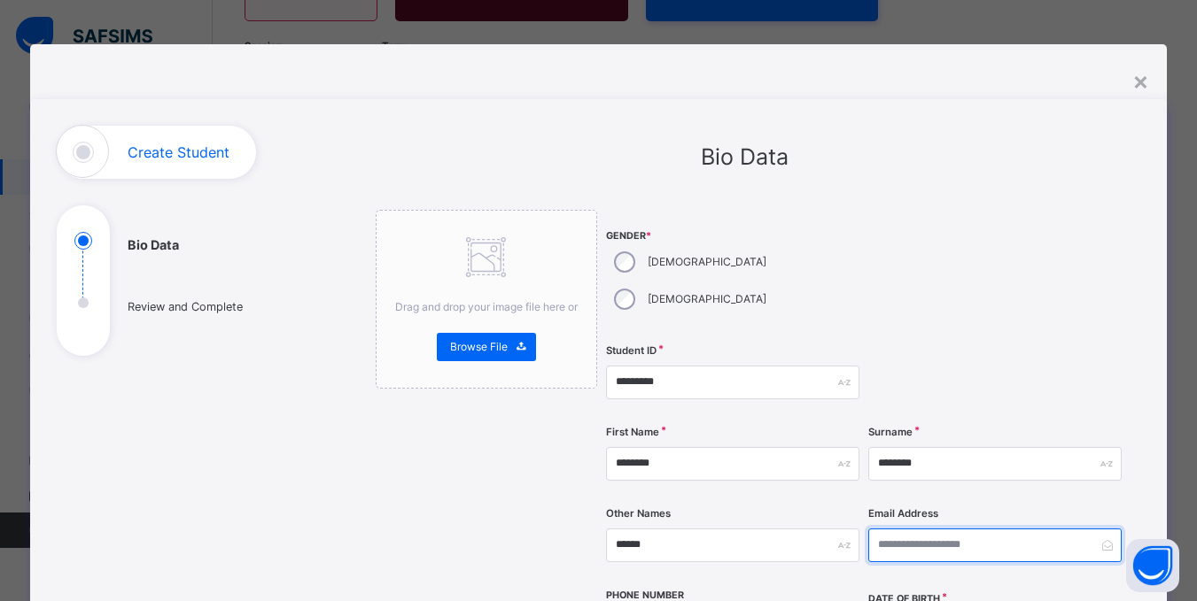
click at [925, 529] on input "email" at bounding box center [994, 546] width 253 height 34
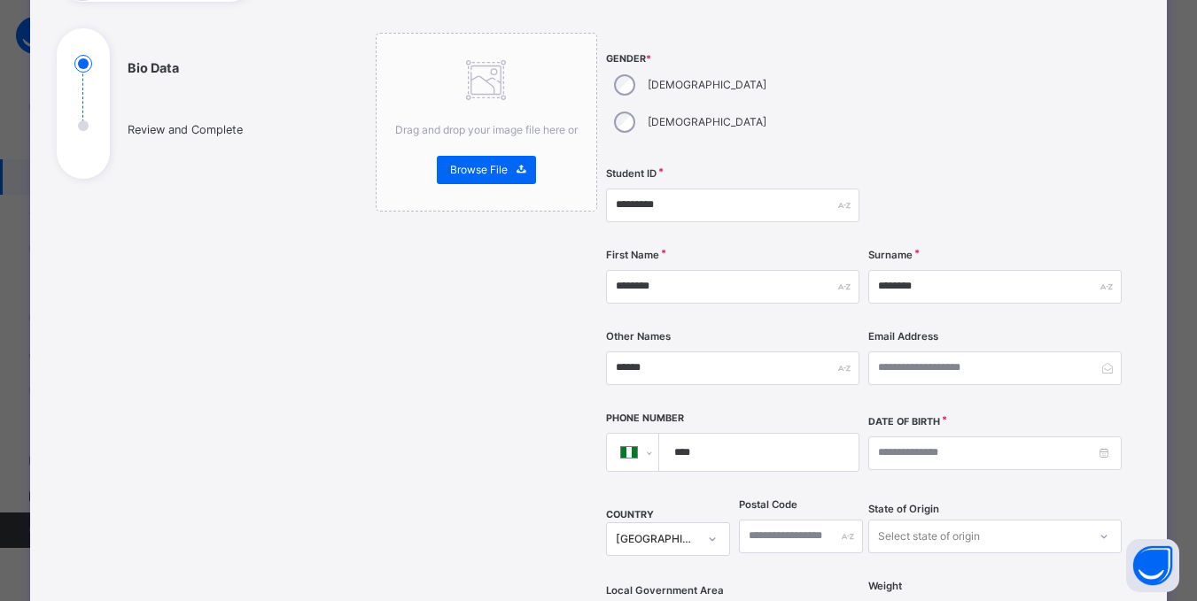
click at [703, 434] on input "****" at bounding box center [755, 452] width 184 height 37
type input "**********"
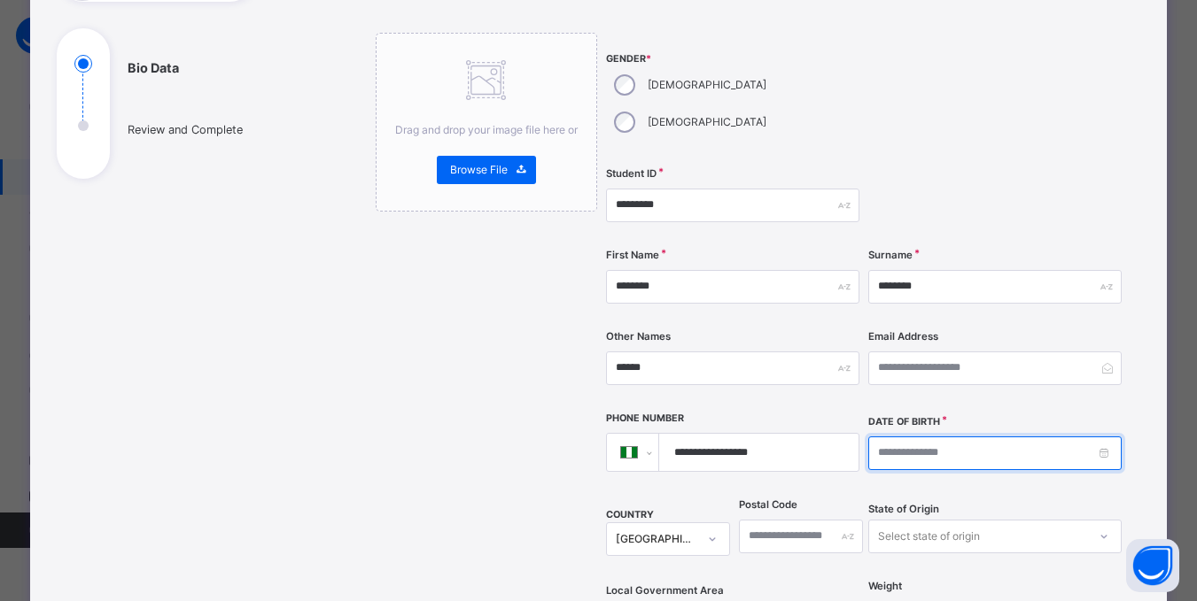
click at [922, 437] on input at bounding box center [994, 454] width 253 height 34
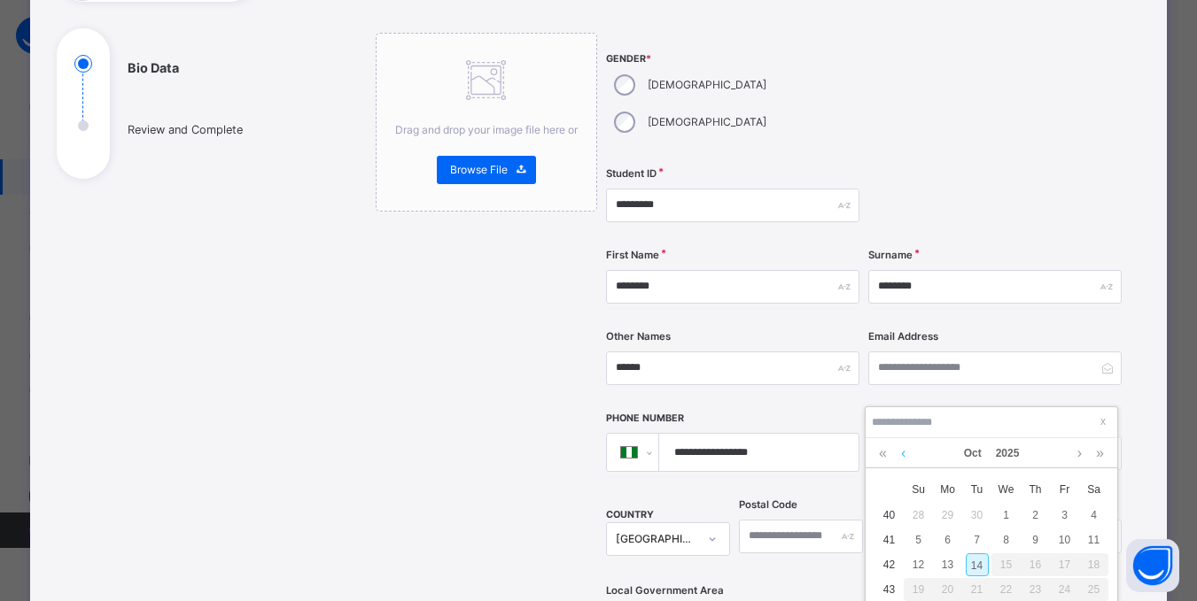
click at [899, 453] on link at bounding box center [902, 453] width 13 height 30
click at [900, 453] on link at bounding box center [902, 453] width 13 height 30
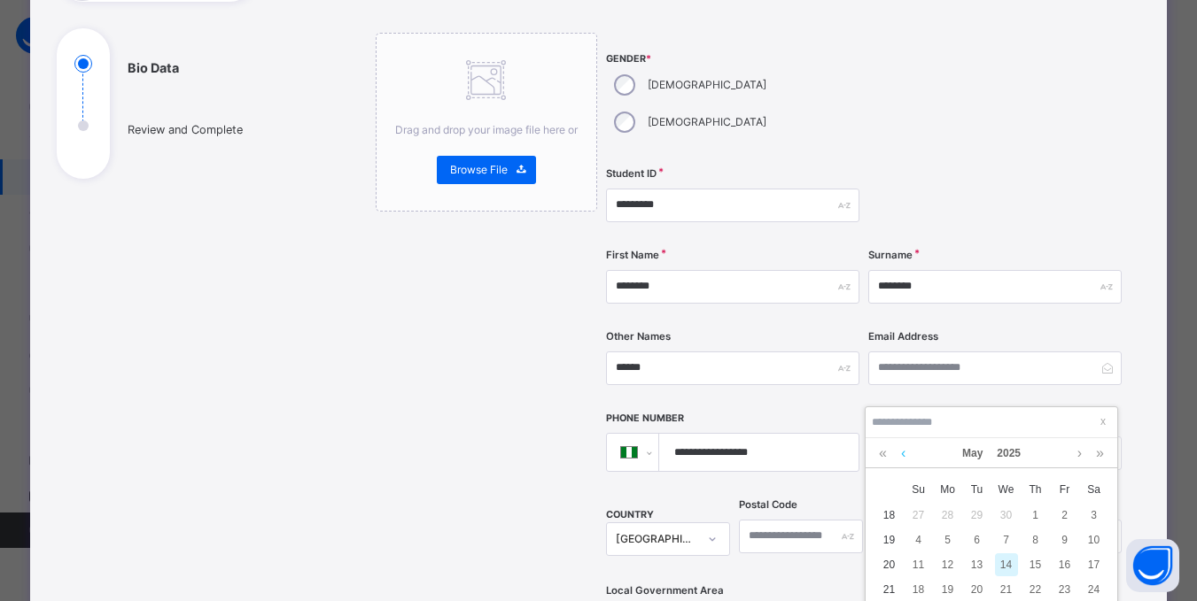
click at [900, 453] on link at bounding box center [902, 453] width 13 height 30
click at [885, 458] on link at bounding box center [882, 453] width 17 height 30
click at [884, 458] on link at bounding box center [882, 453] width 17 height 30
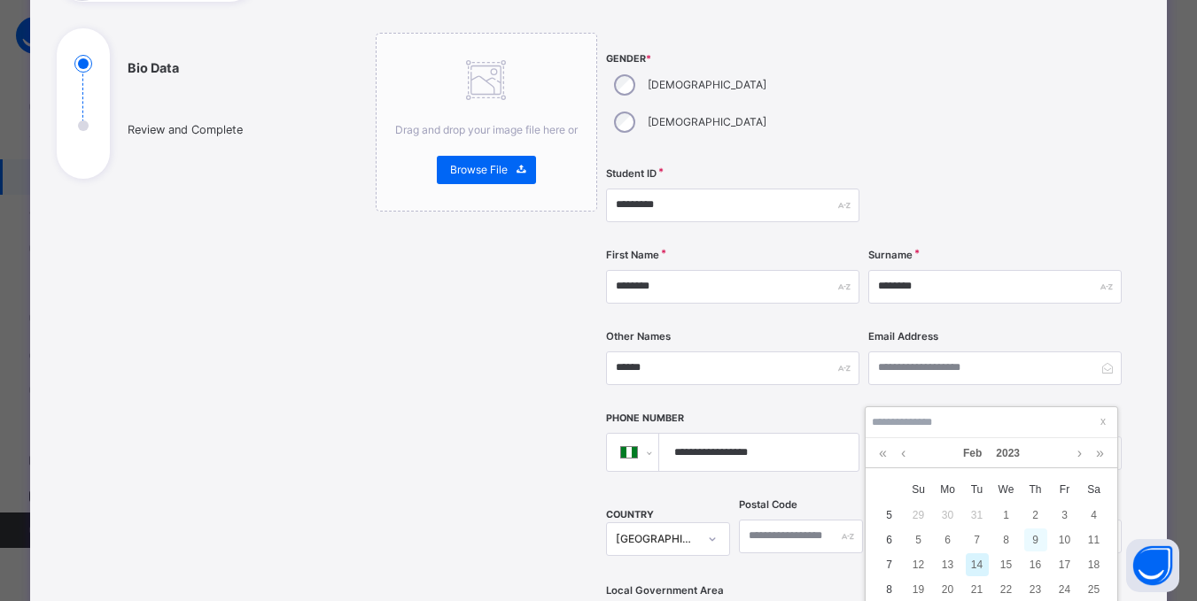
click at [1038, 544] on div "9" at bounding box center [1035, 540] width 23 height 23
type input "**********"
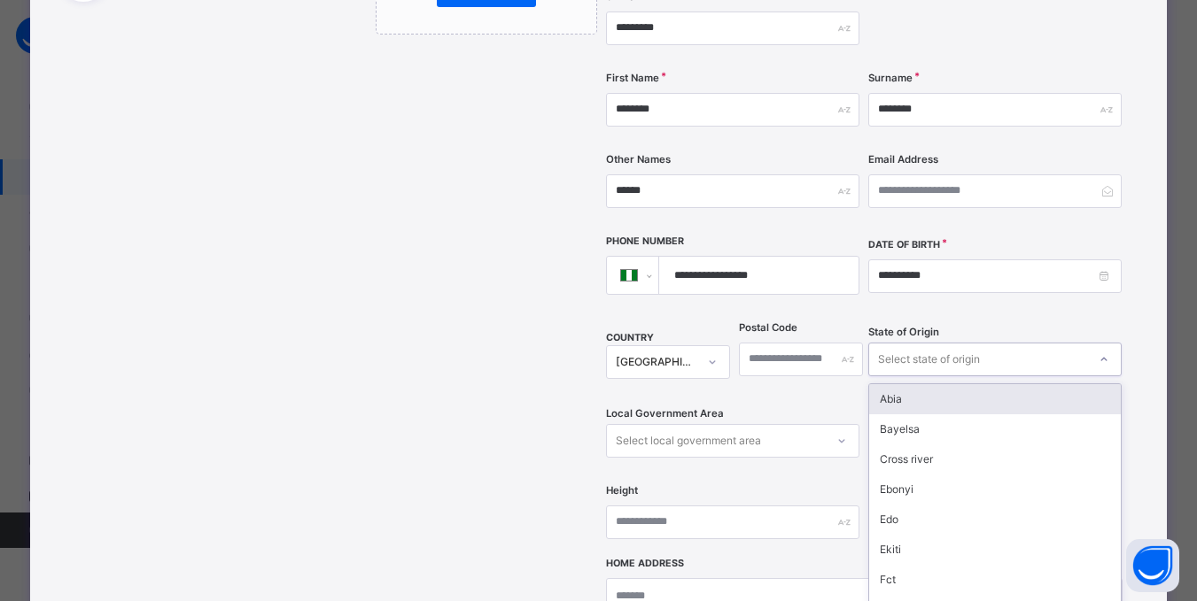
scroll to position [374, 0]
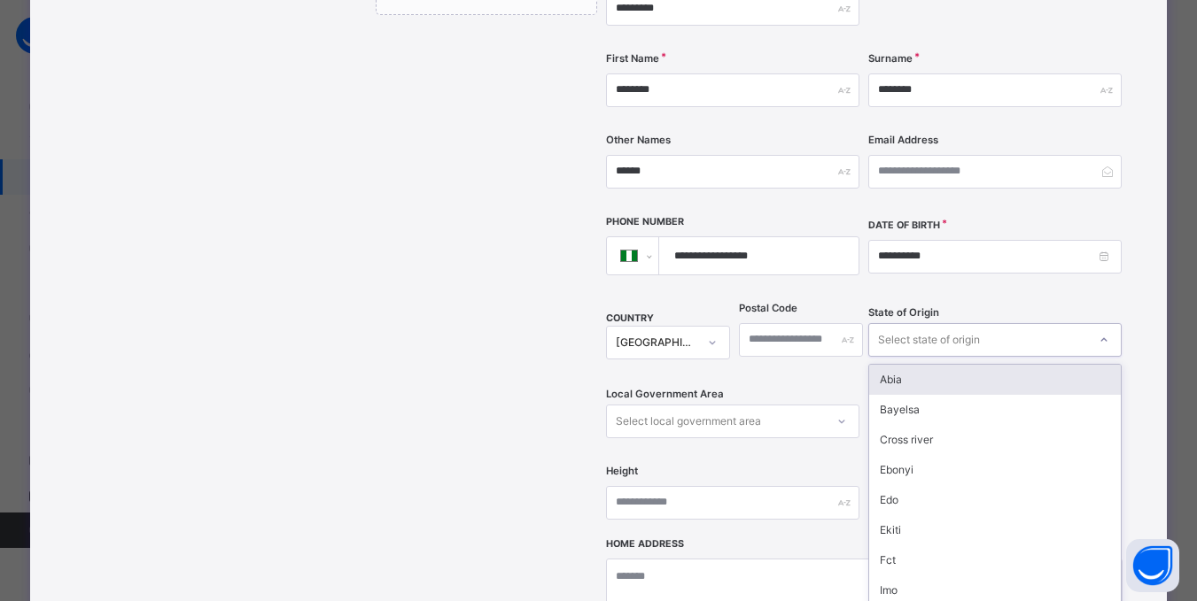
click at [946, 322] on div "State of Origin option Abia focused, 1 of 37. 37 results available. Use Up and …" at bounding box center [994, 340] width 253 height 73
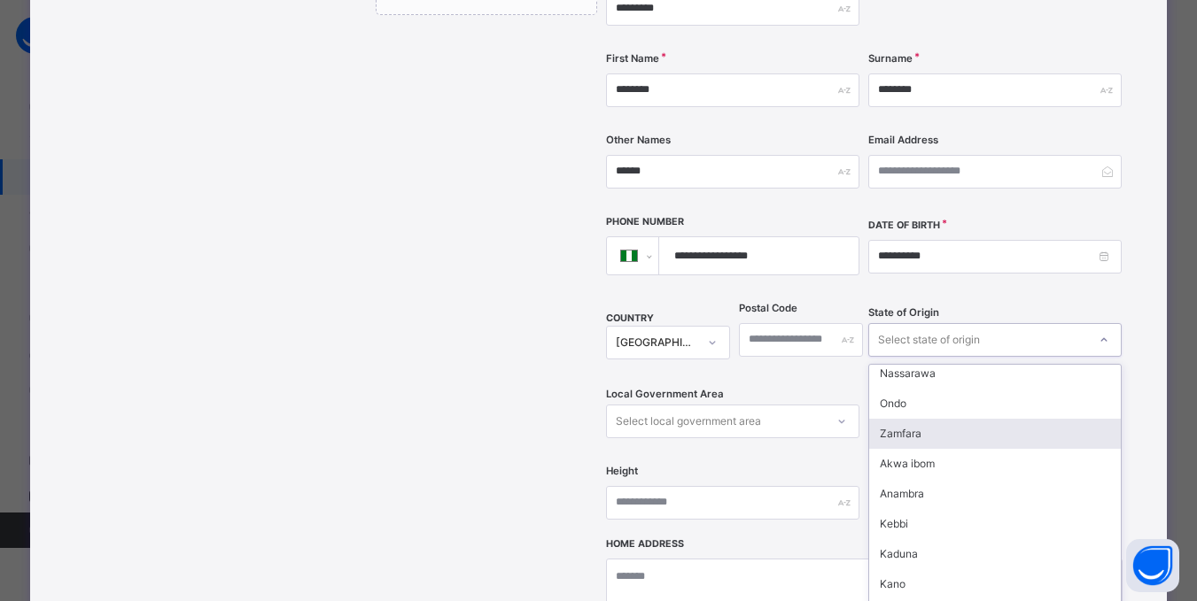
scroll to position [531, 0]
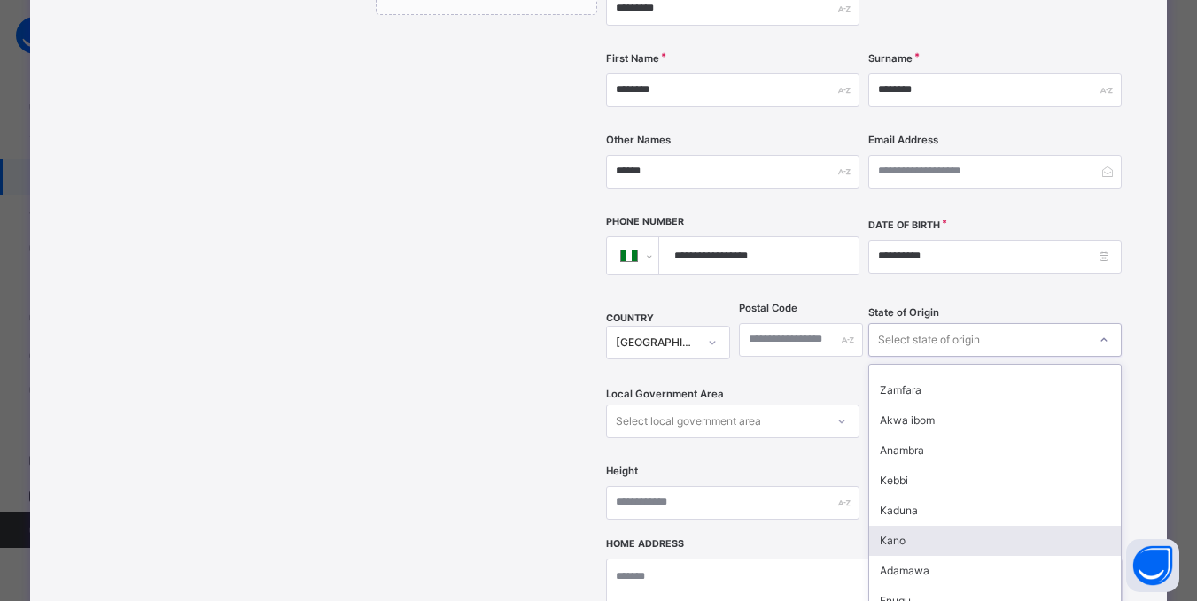
click at [898, 526] on div "Kano" at bounding box center [995, 541] width 252 height 30
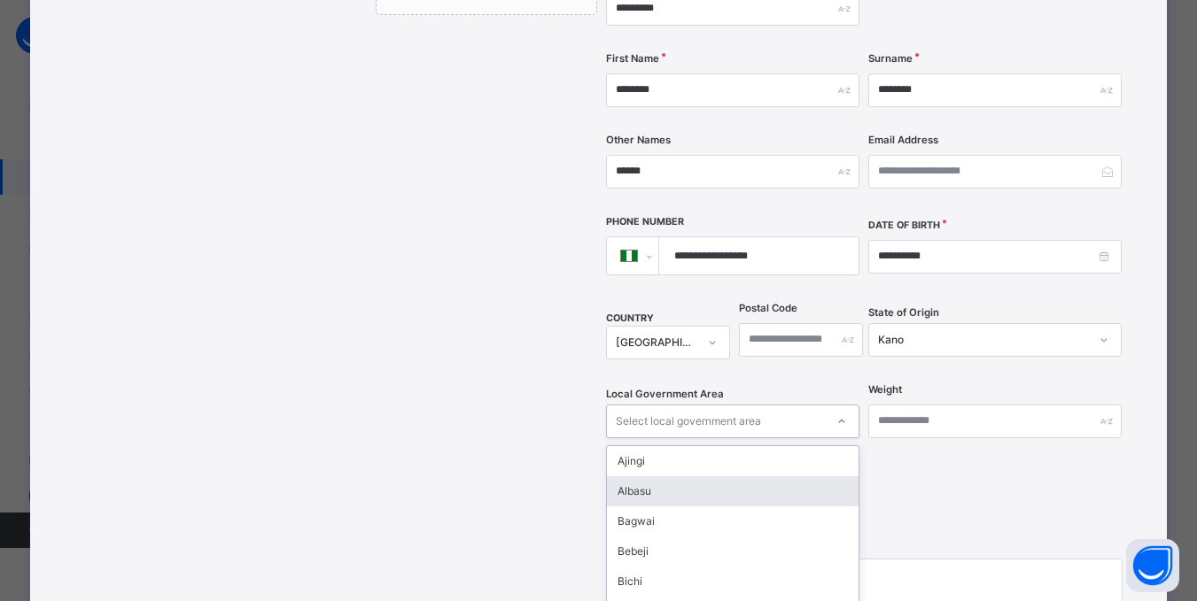
click at [841, 405] on div "option [PERSON_NAME] focused, 2 of 44. 44 results available. Use Up and Down to…" at bounding box center [732, 422] width 253 height 34
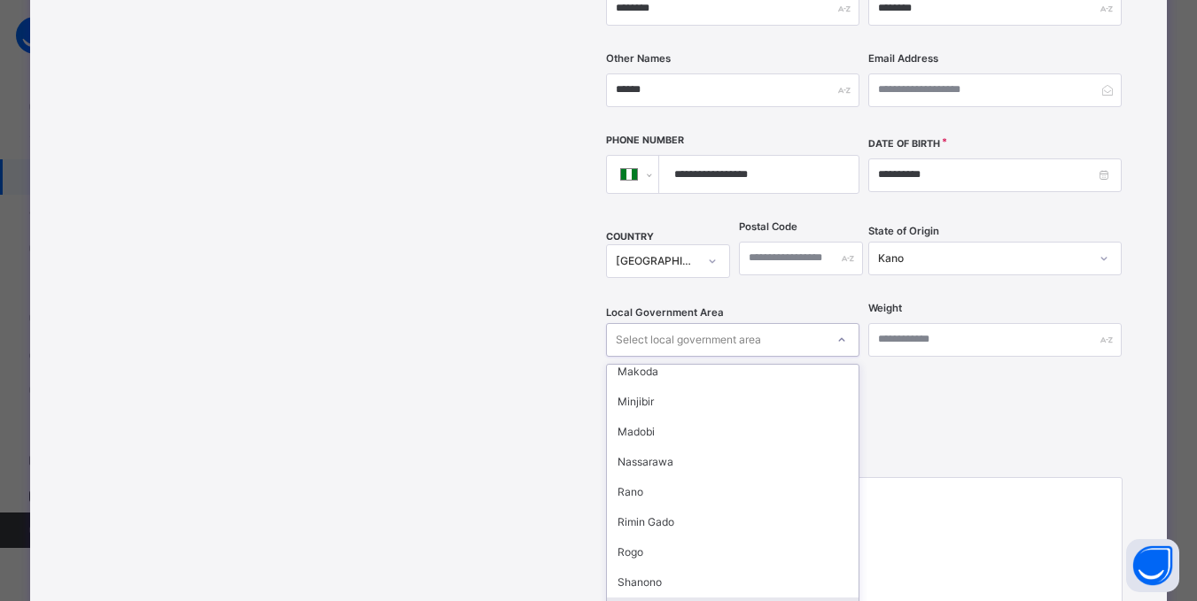
scroll to position [797, 0]
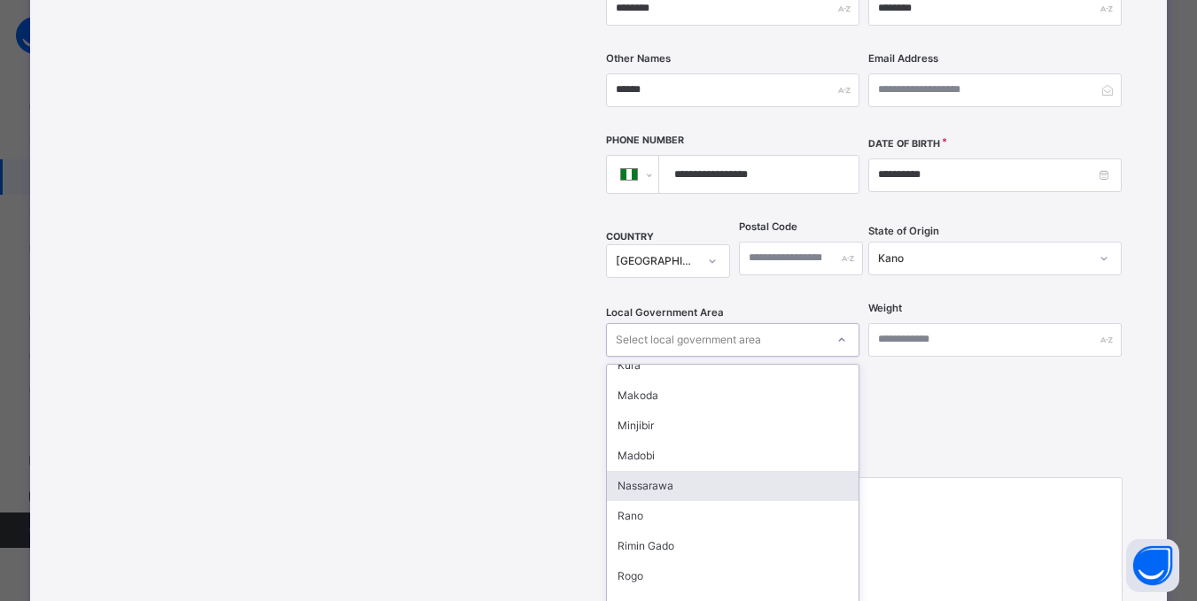
click at [649, 471] on div "Nassarawa" at bounding box center [733, 486] width 252 height 30
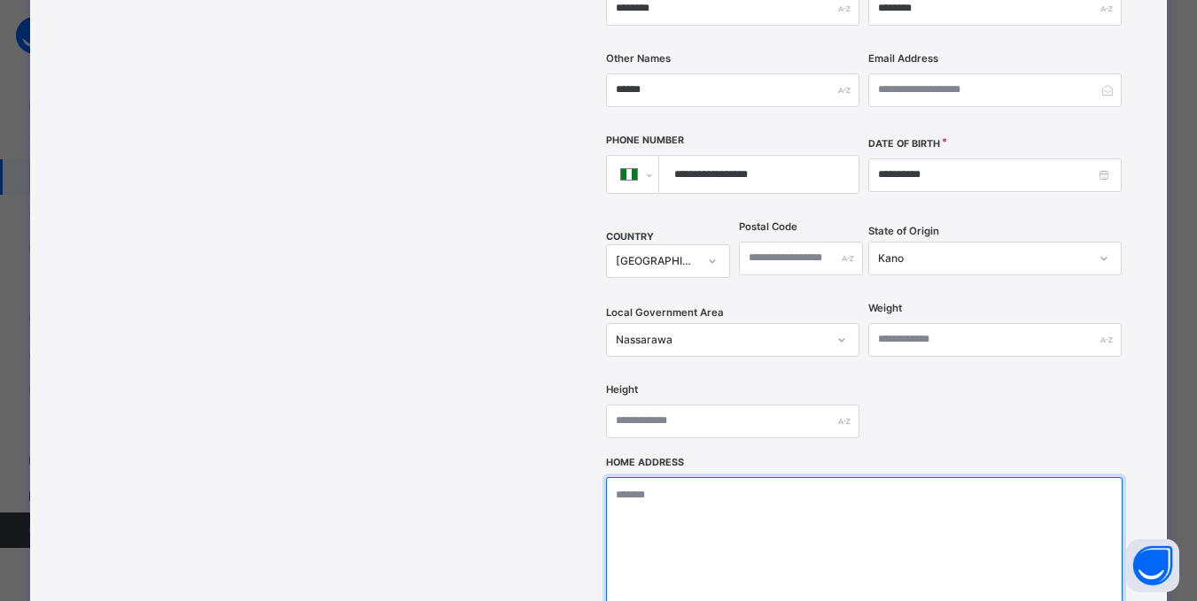
click at [709, 510] on textarea at bounding box center [864, 565] width 516 height 177
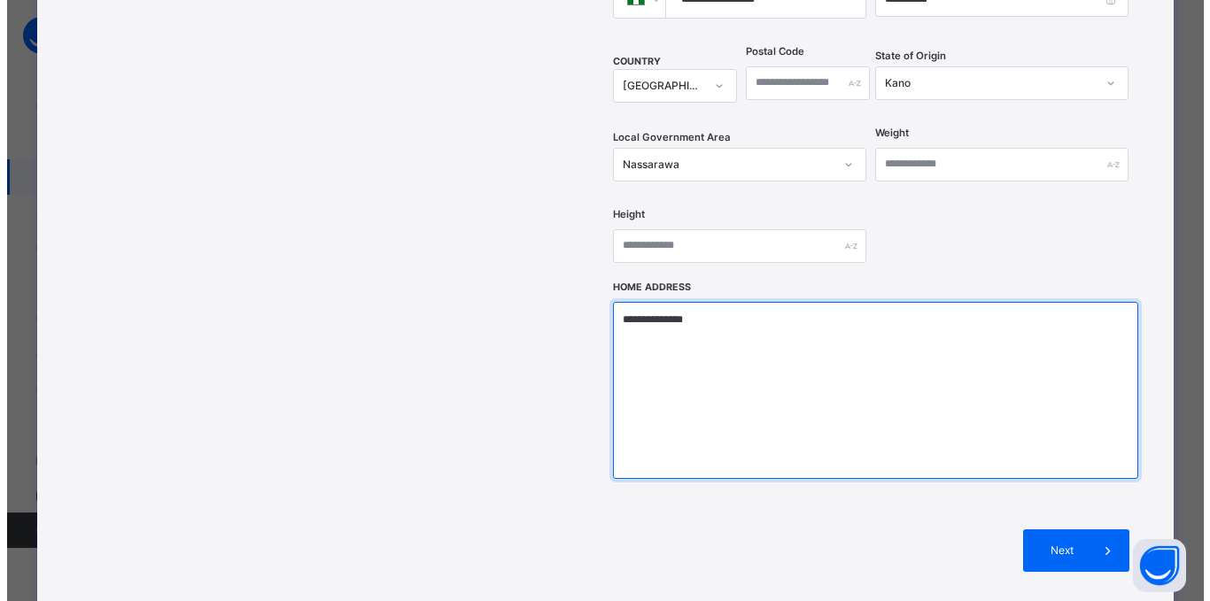
scroll to position [632, 0]
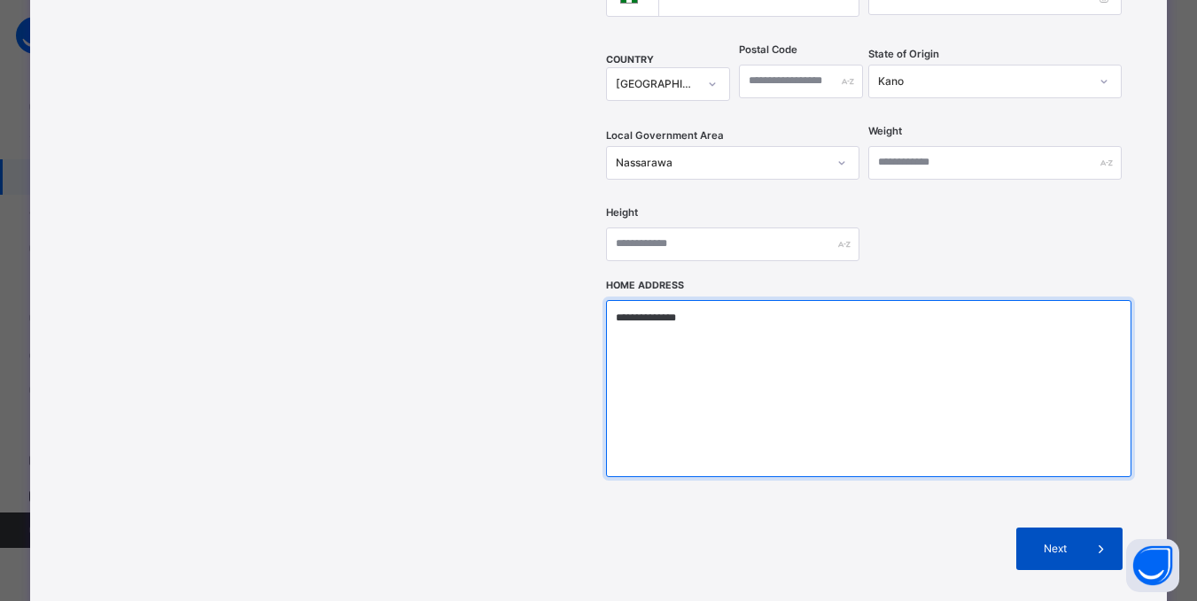
type textarea "**********"
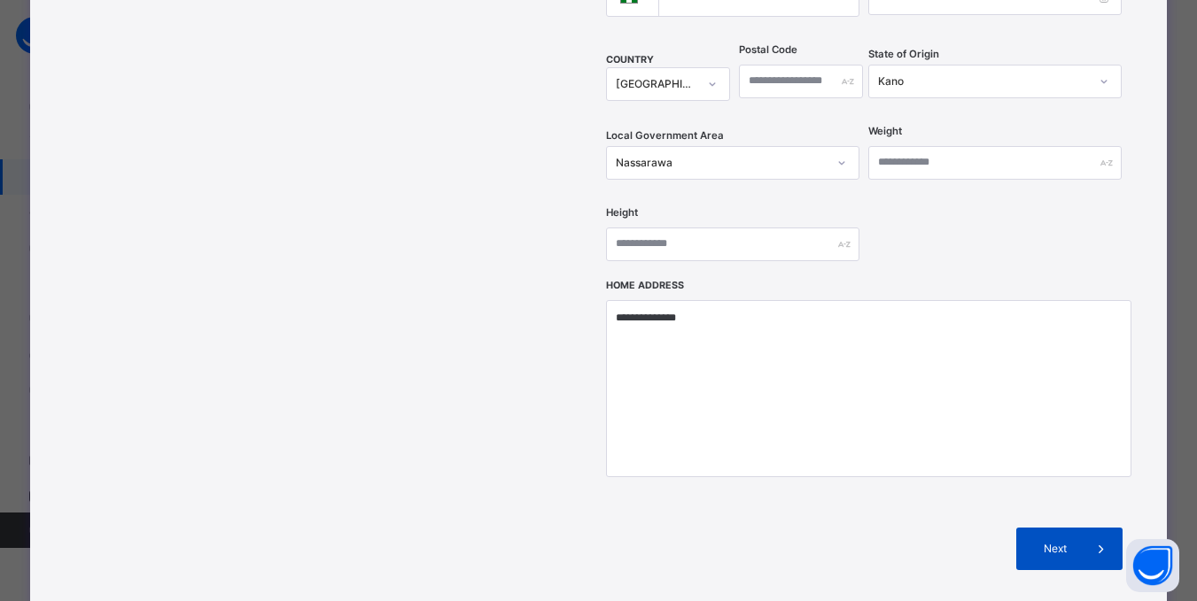
click at [1072, 541] on span "Next" at bounding box center [1054, 549] width 50 height 16
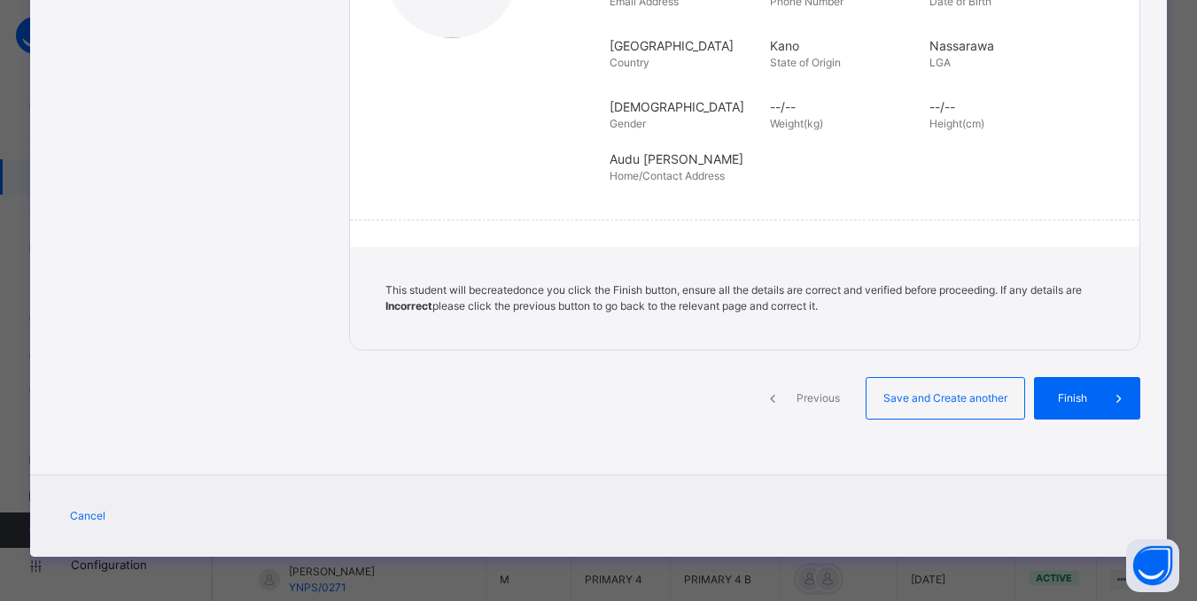
scroll to position [373, 0]
click at [1089, 399] on span "Finish" at bounding box center [1085, 399] width 50 height 16
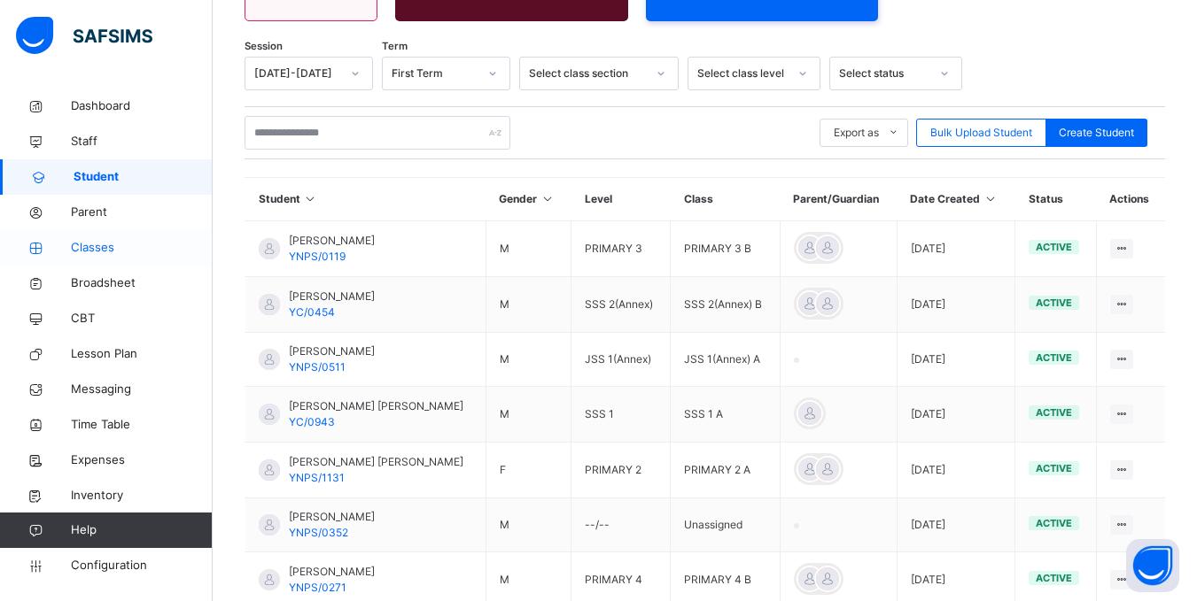
click at [81, 250] on span "Classes" at bounding box center [142, 248] width 142 height 18
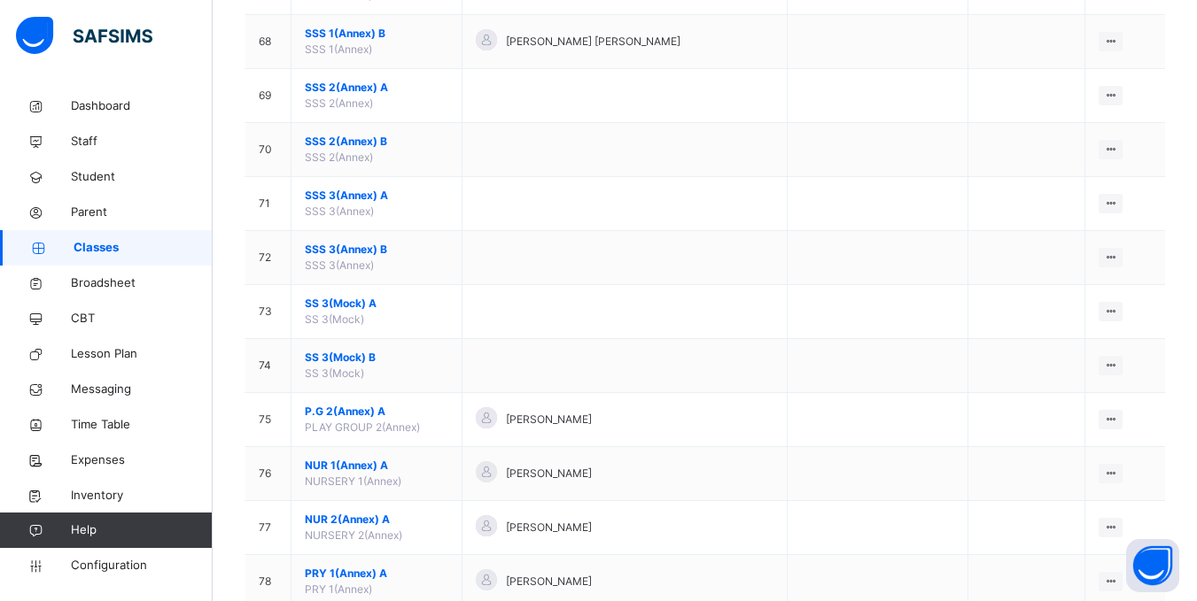
scroll to position [4084, 0]
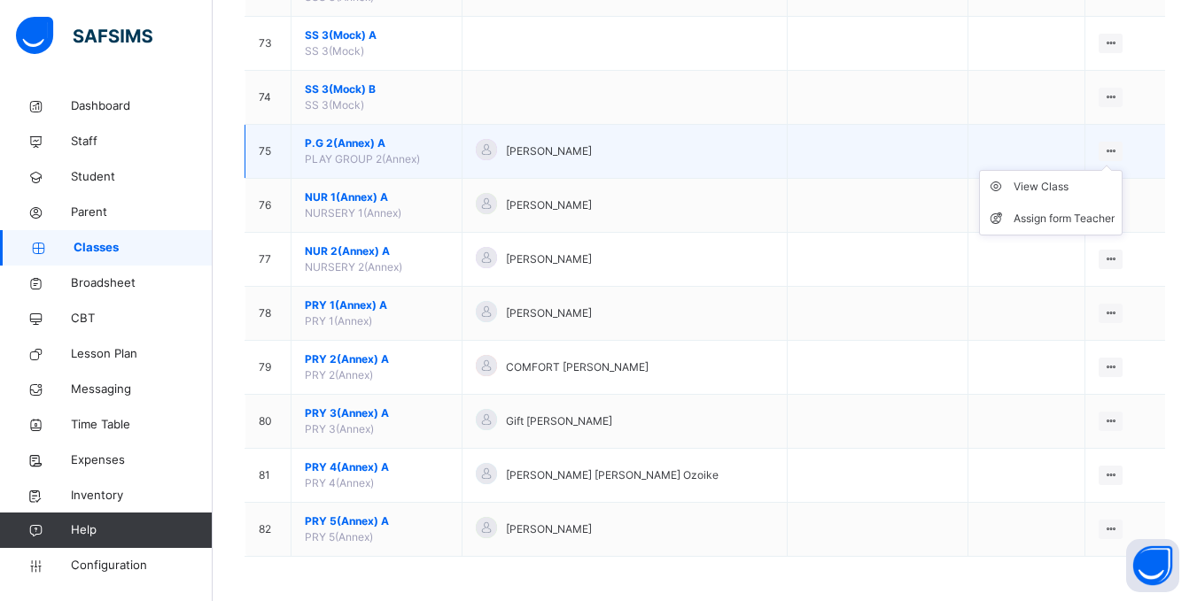
click at [1117, 152] on icon at bounding box center [1110, 150] width 15 height 13
click at [1063, 187] on div "View Class" at bounding box center [1063, 187] width 101 height 18
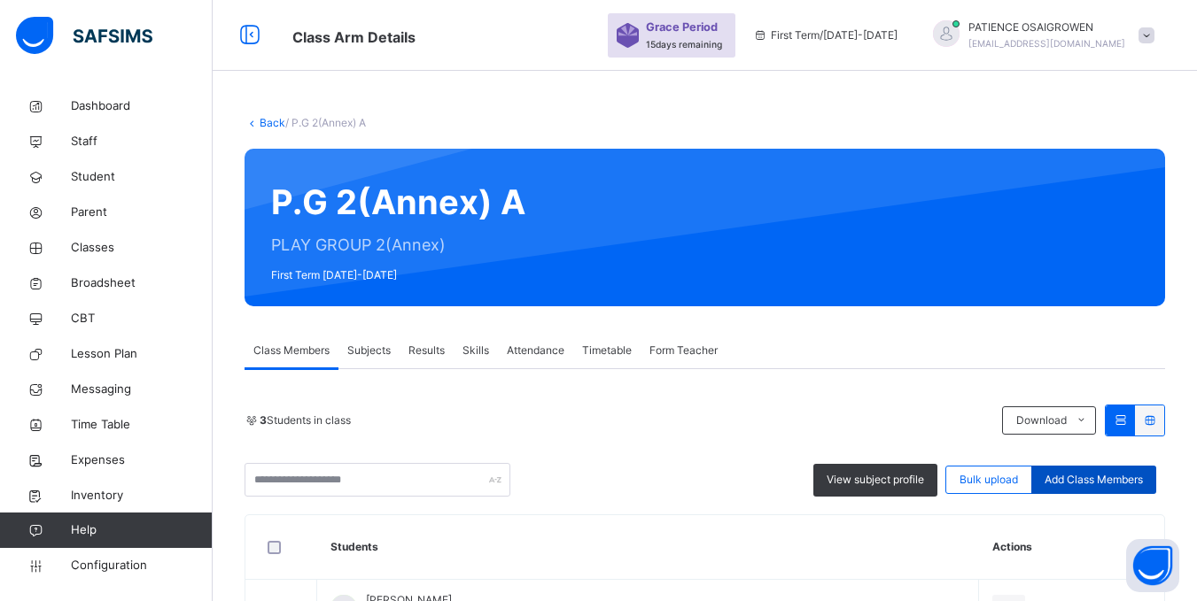
click at [1080, 480] on span "Add Class Members" at bounding box center [1093, 480] width 98 height 16
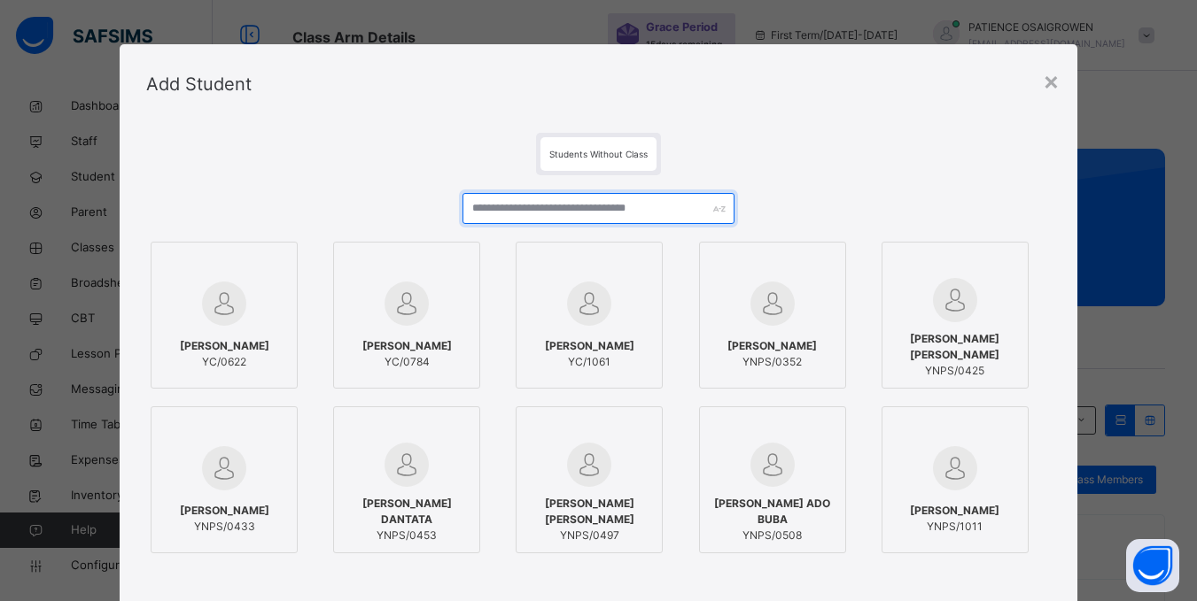
click at [521, 215] on input "text" at bounding box center [597, 208] width 271 height 31
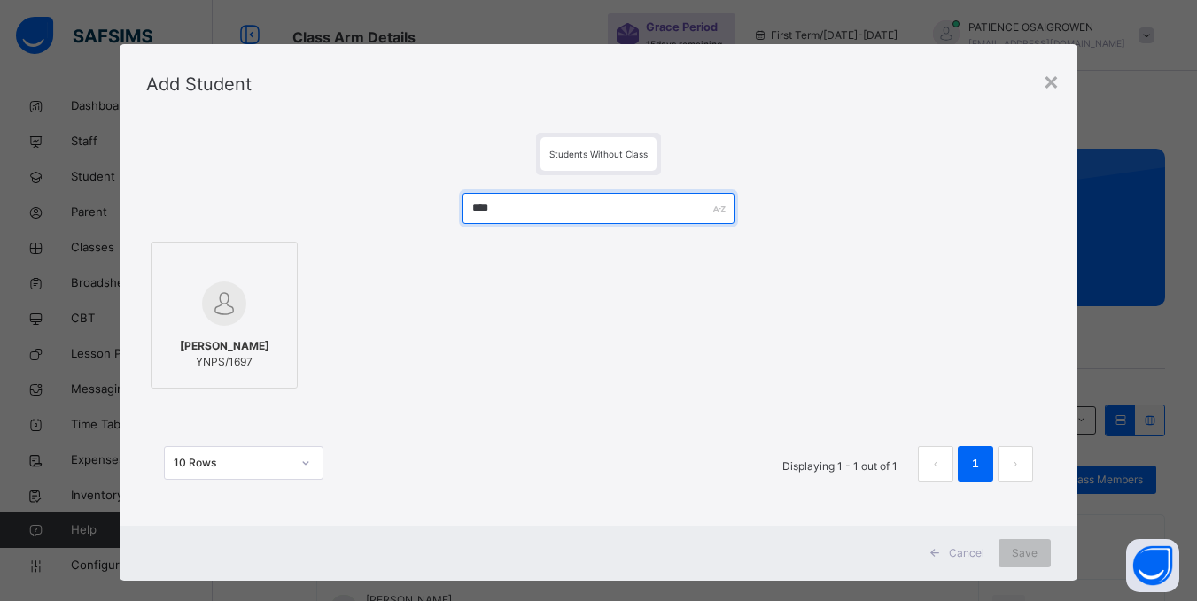
type input "****"
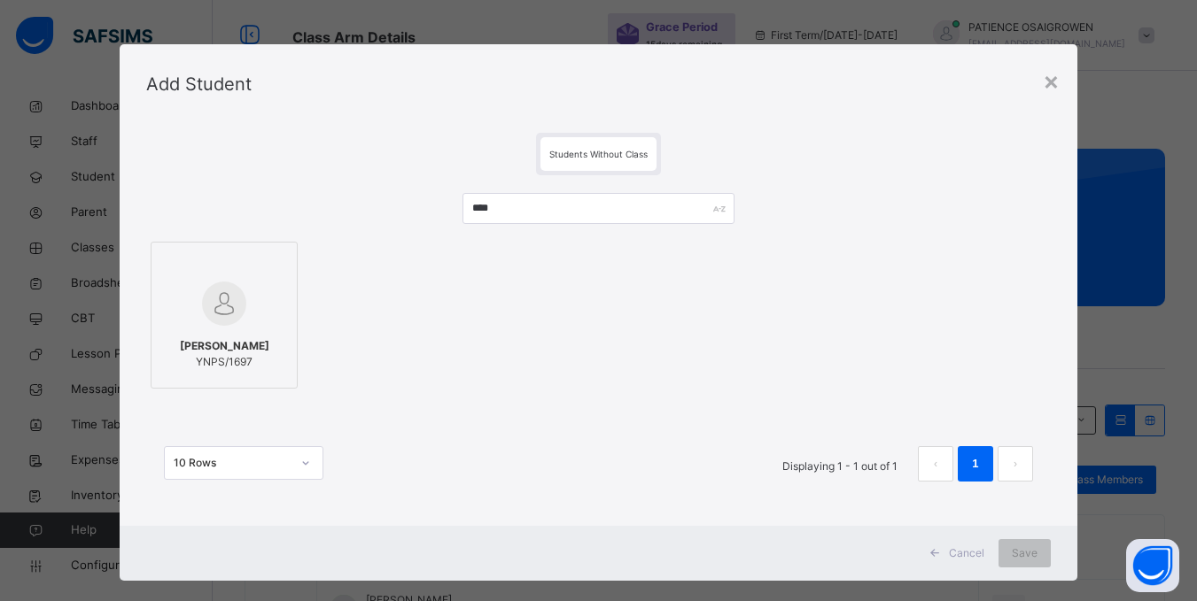
click at [214, 298] on img at bounding box center [224, 304] width 44 height 44
click at [1029, 550] on span "Save" at bounding box center [1036, 554] width 26 height 16
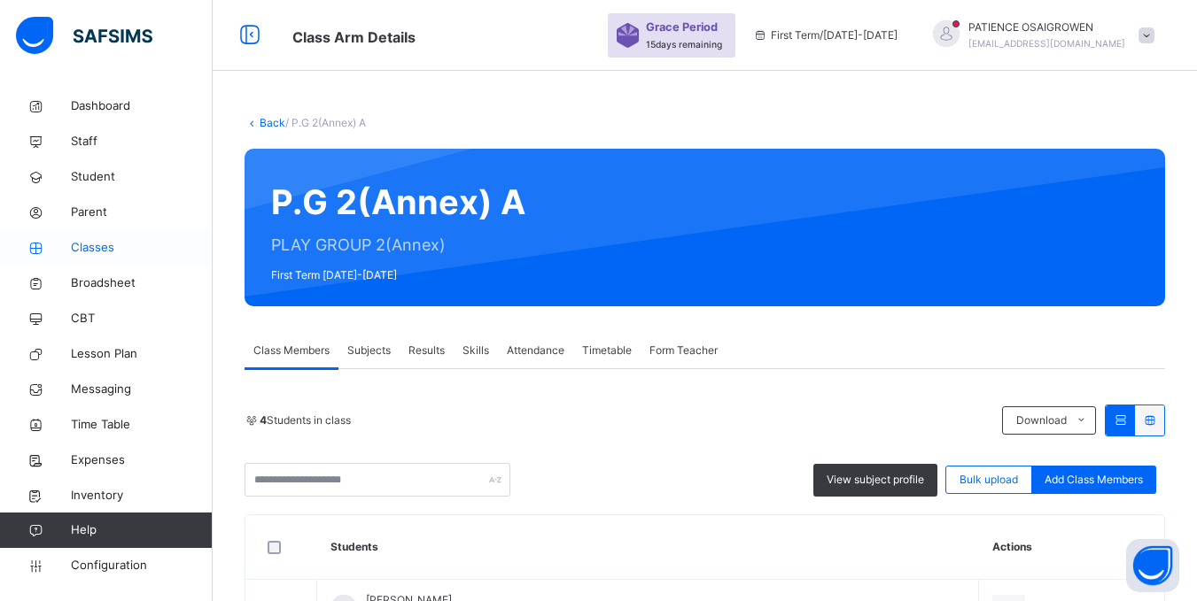
click at [89, 239] on span "Classes" at bounding box center [142, 248] width 142 height 18
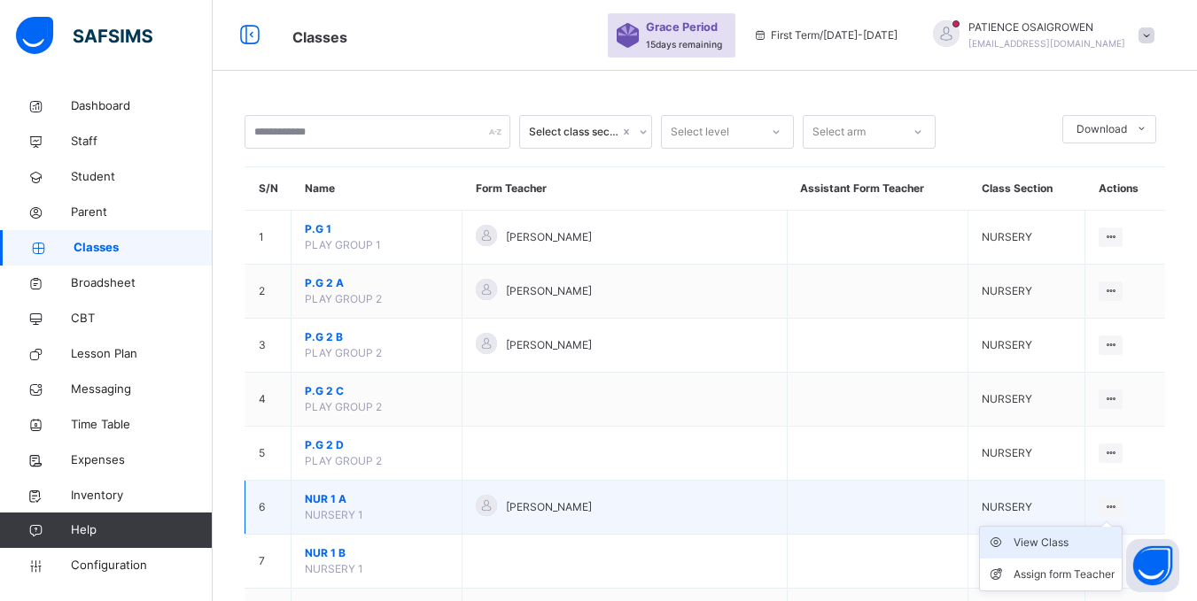
click at [1069, 543] on div "View Class" at bounding box center [1063, 543] width 101 height 18
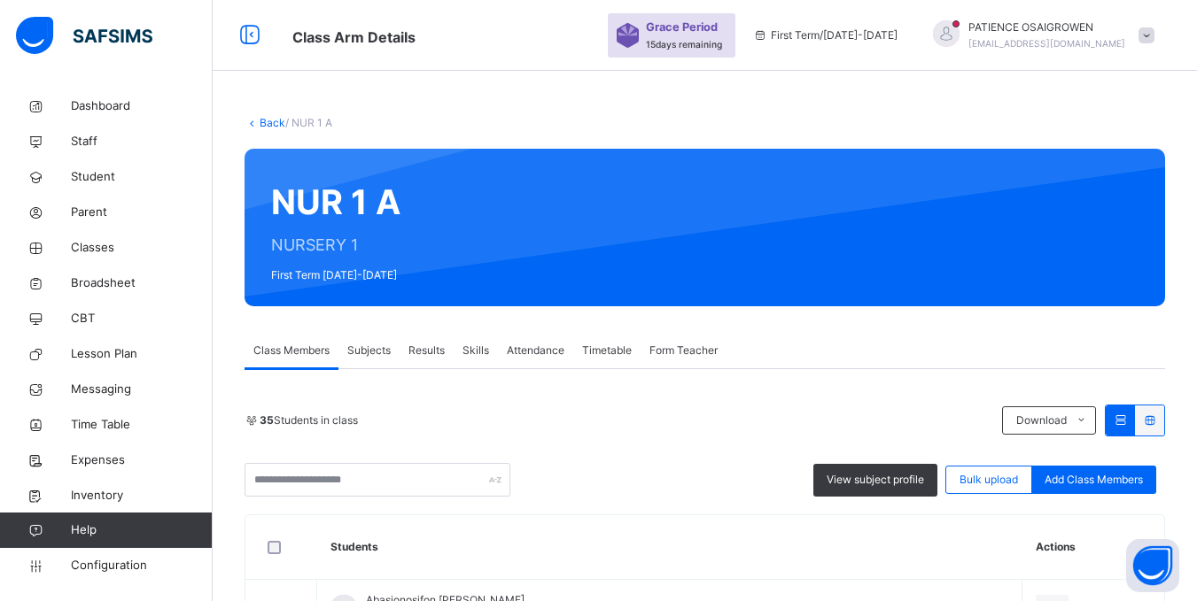
click at [1100, 483] on span "Add Class Members" at bounding box center [1093, 480] width 98 height 16
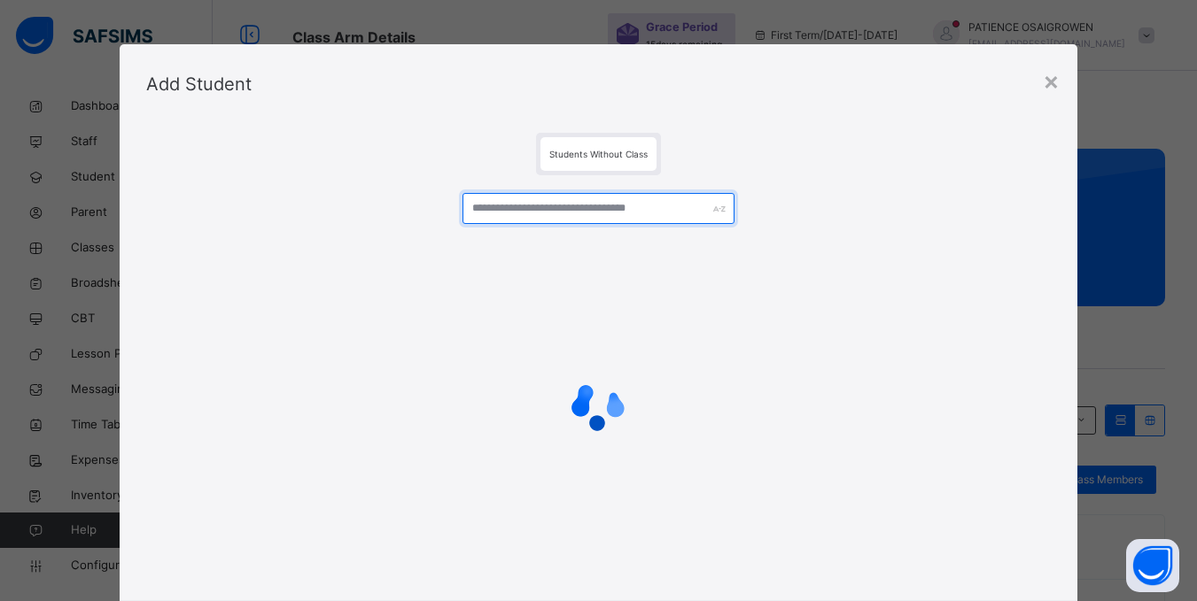
click at [562, 213] on input "text" at bounding box center [597, 208] width 271 height 31
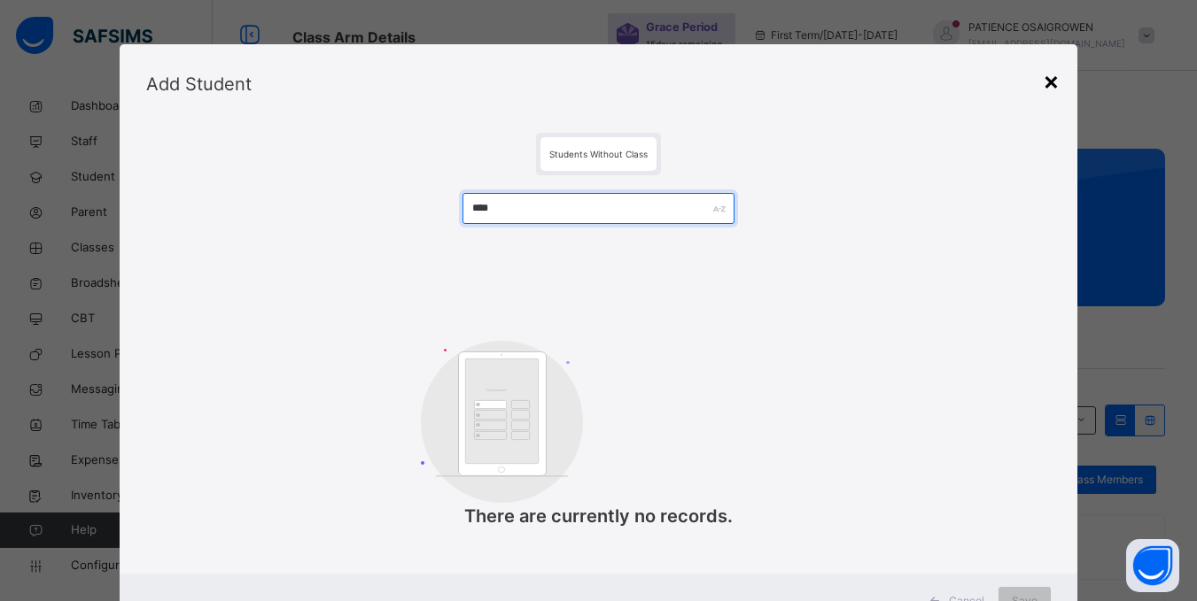
type input "****"
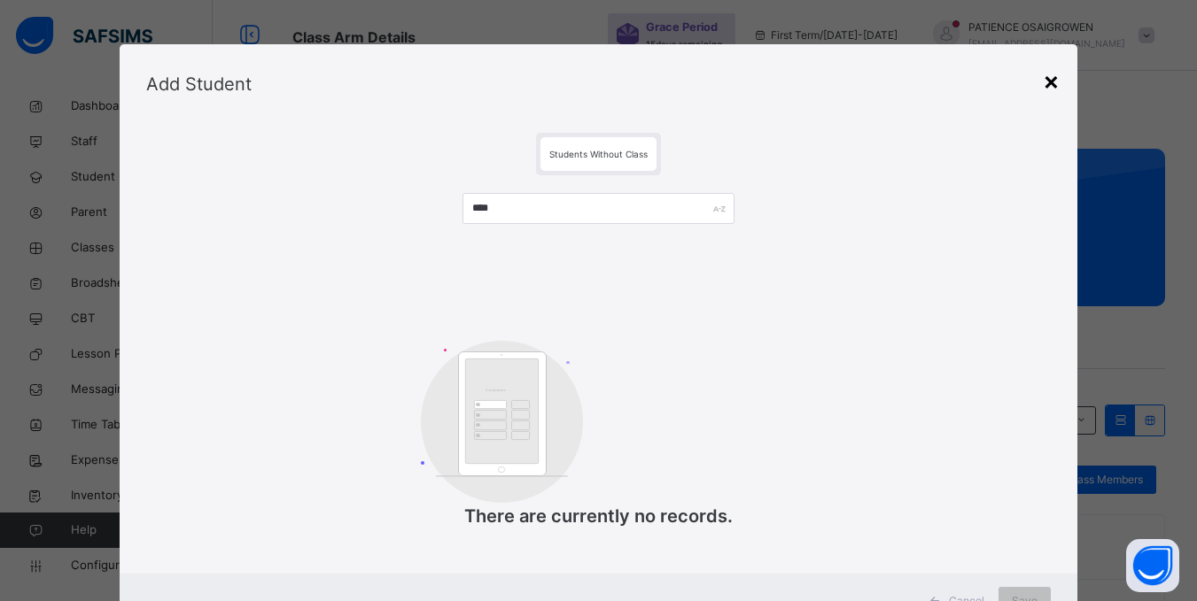
click at [1055, 92] on div "×" at bounding box center [1051, 80] width 17 height 37
